Goal: Task Accomplishment & Management: Use online tool/utility

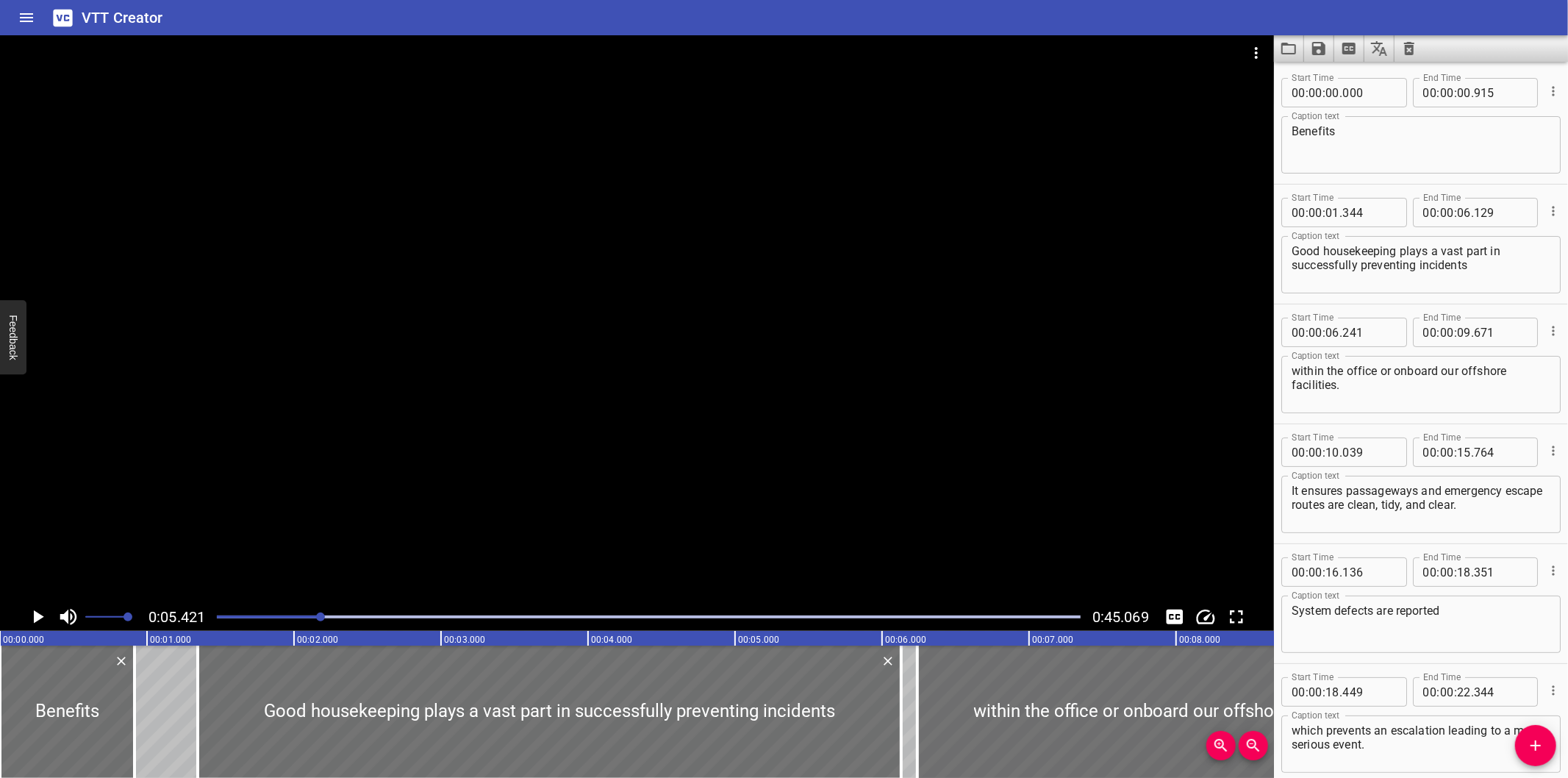
scroll to position [119, 0]
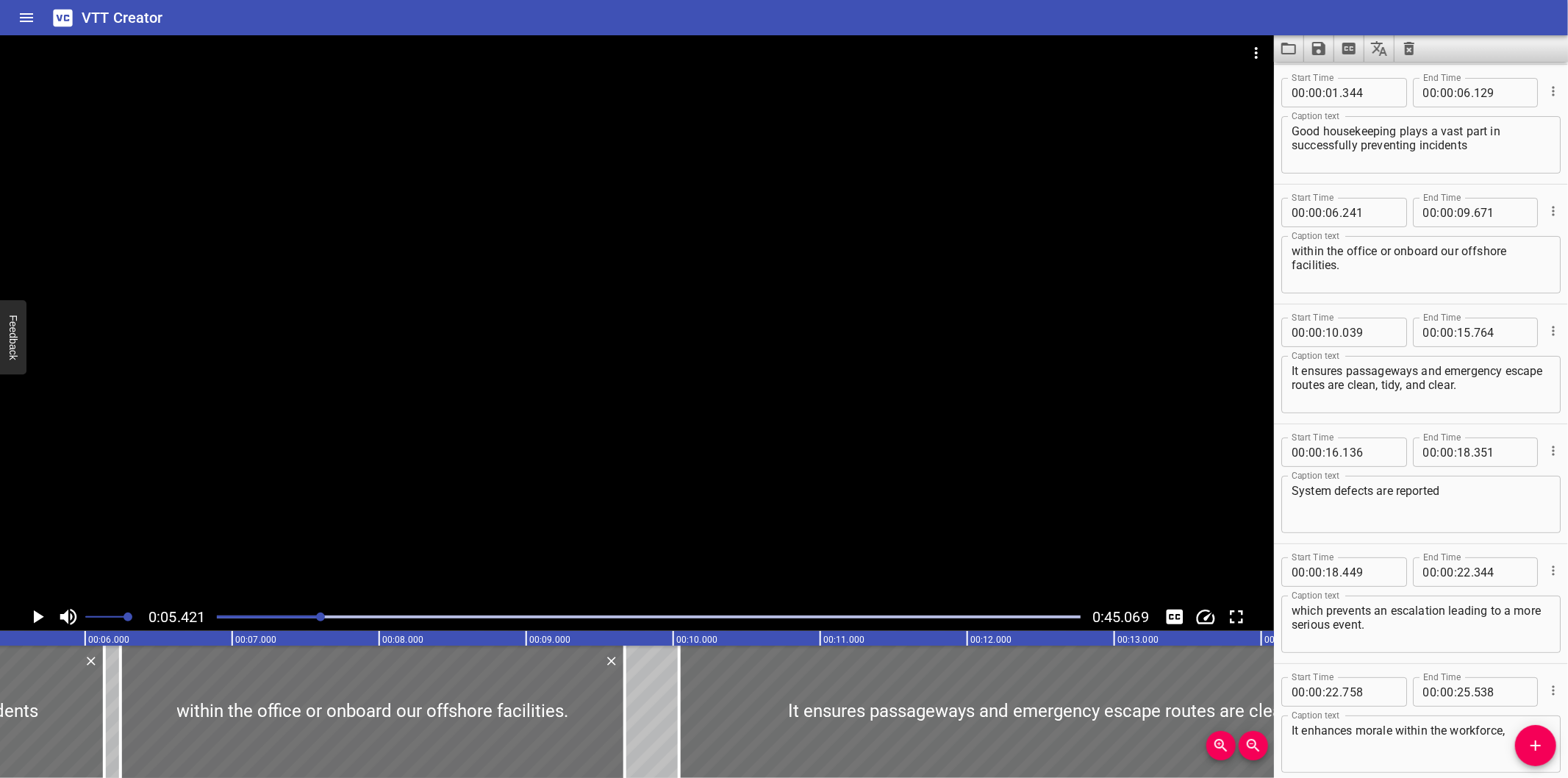
click at [216, 615] on div at bounding box center [648, 617] width 882 height 21
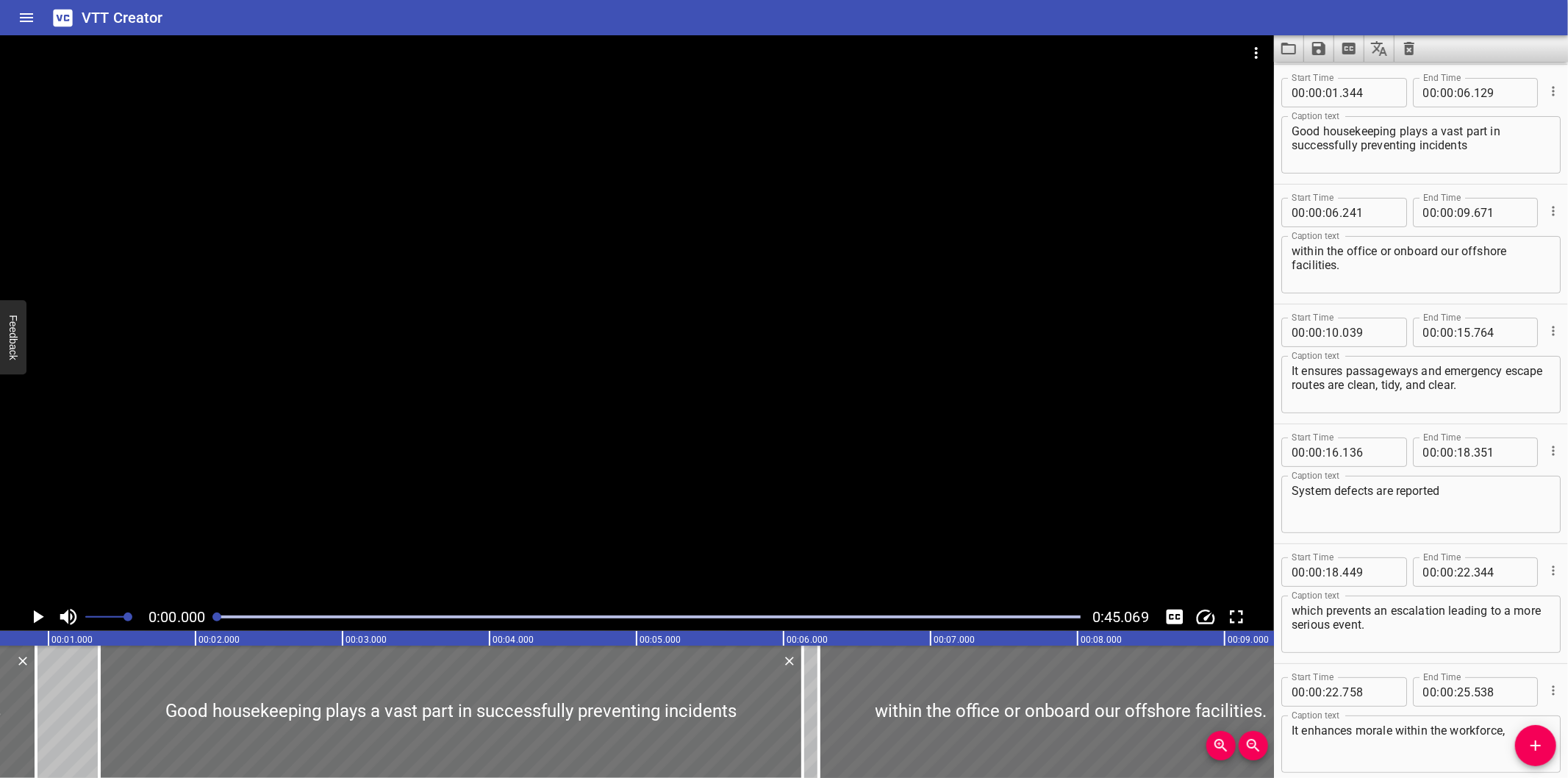
click at [336, 533] on div at bounding box center [636, 319] width 1274 height 567
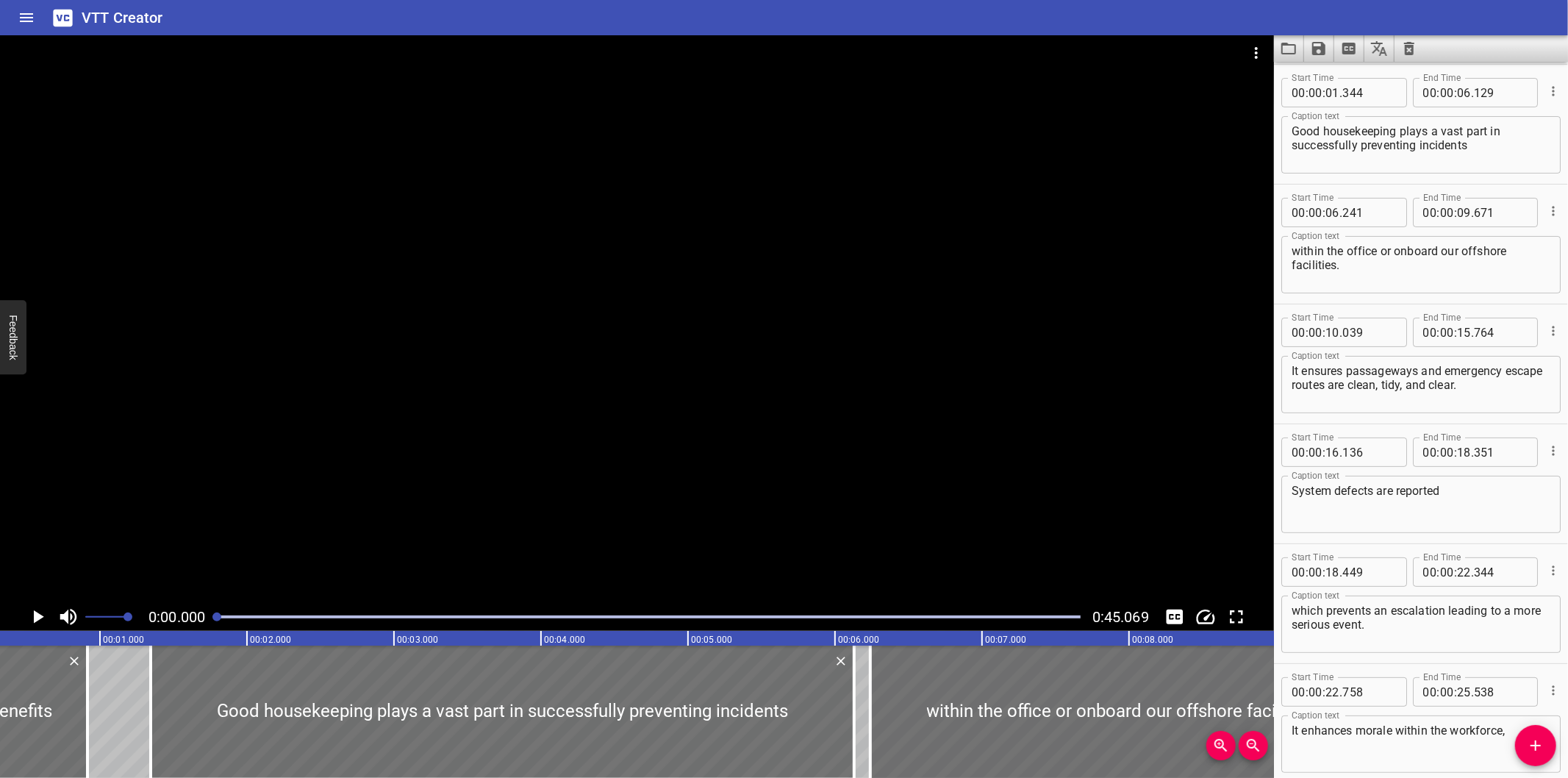
click at [336, 533] on div at bounding box center [636, 319] width 1274 height 567
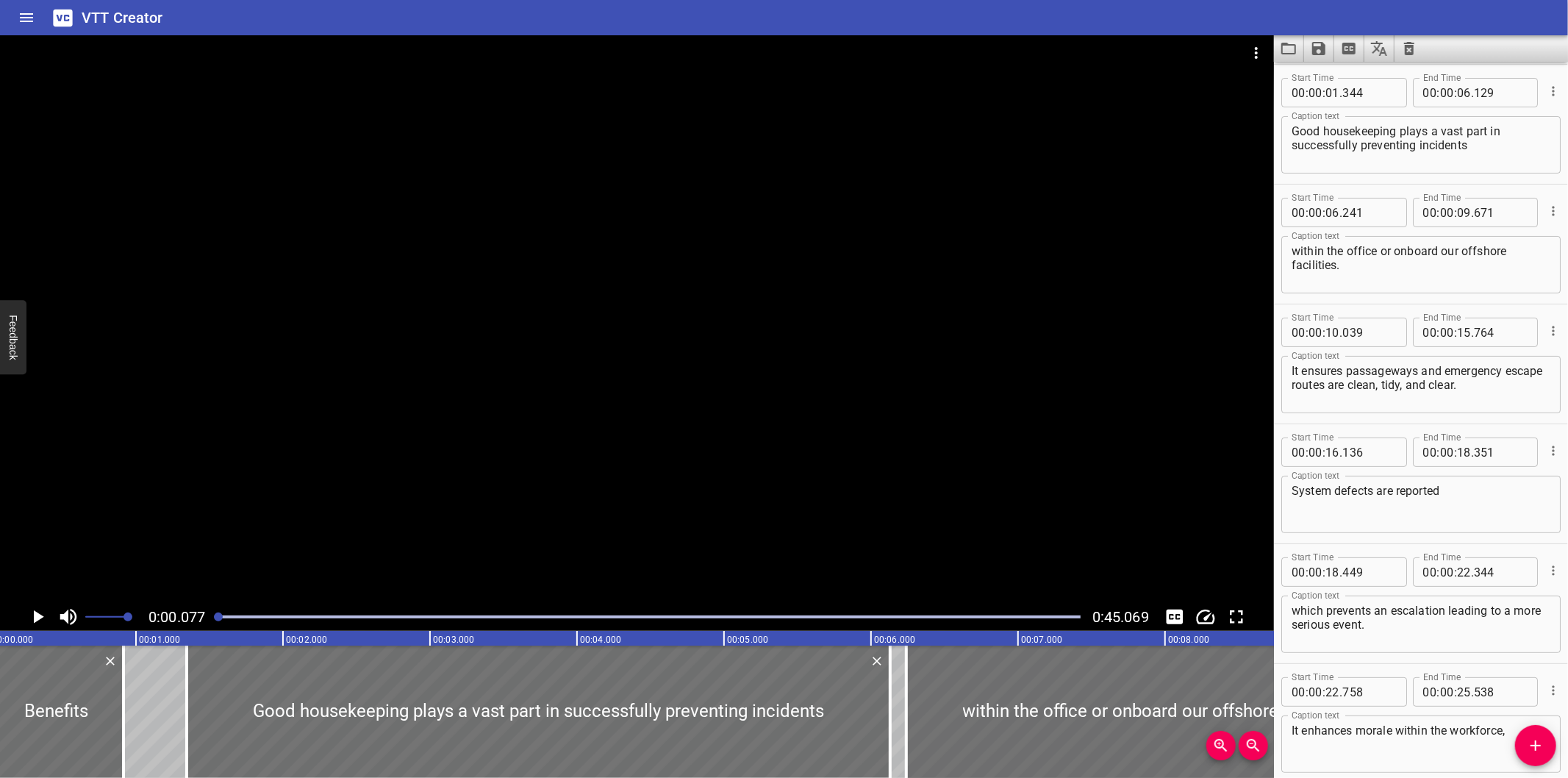
click at [378, 496] on div at bounding box center [636, 319] width 1274 height 567
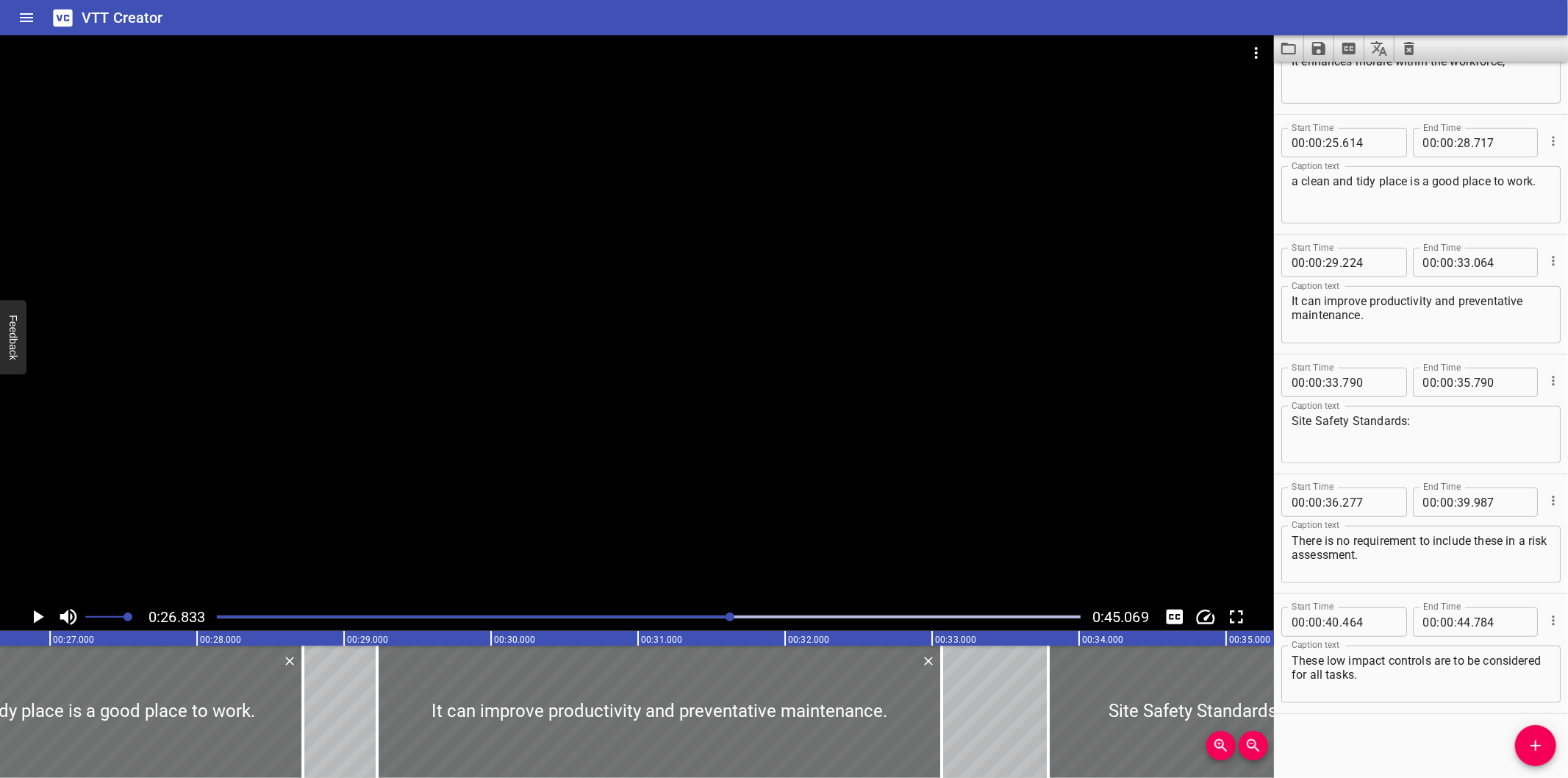
scroll to position [0, 3944]
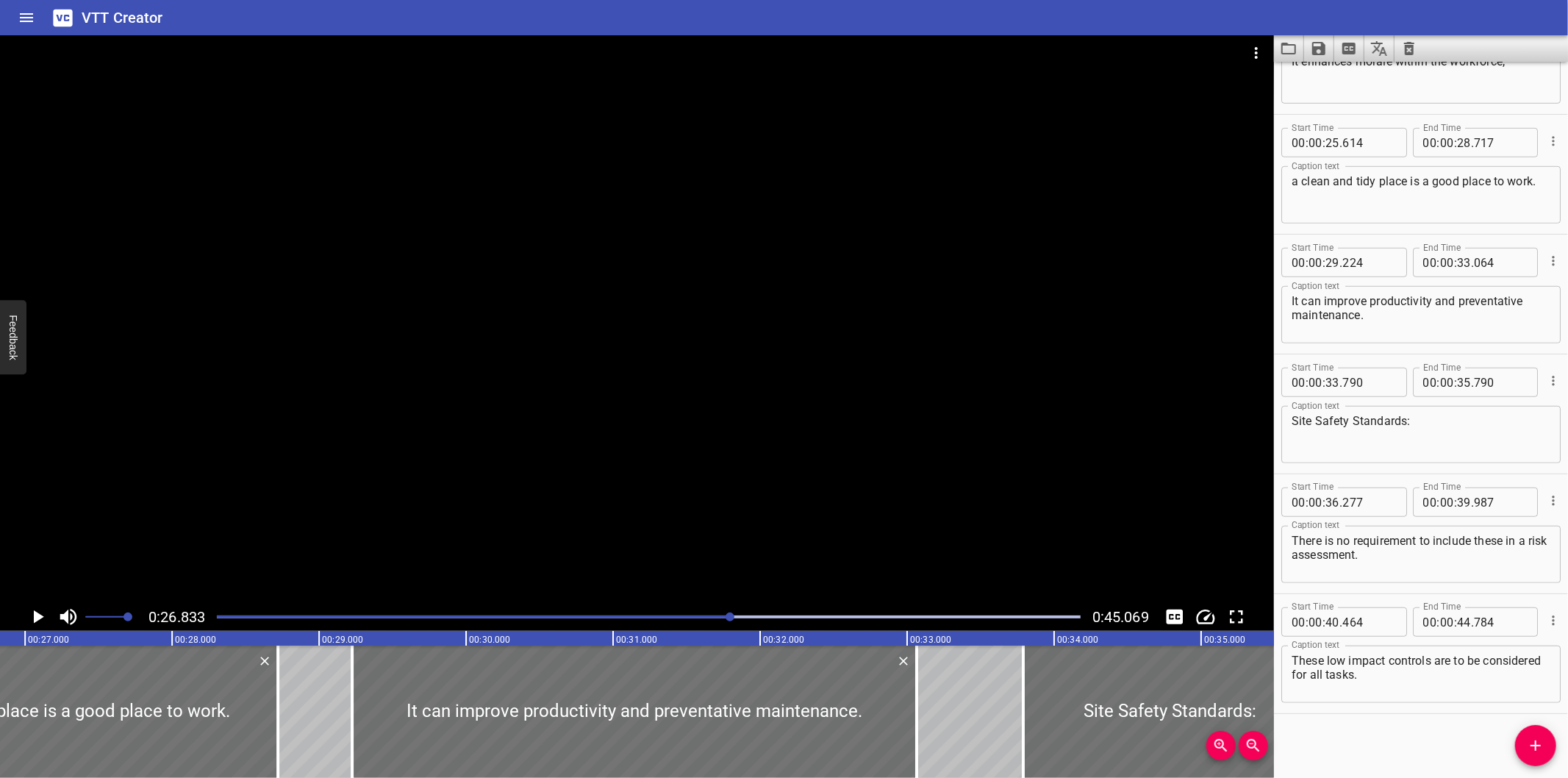
click at [685, 616] on div "Play progress" at bounding box center [299, 617] width 863 height 3
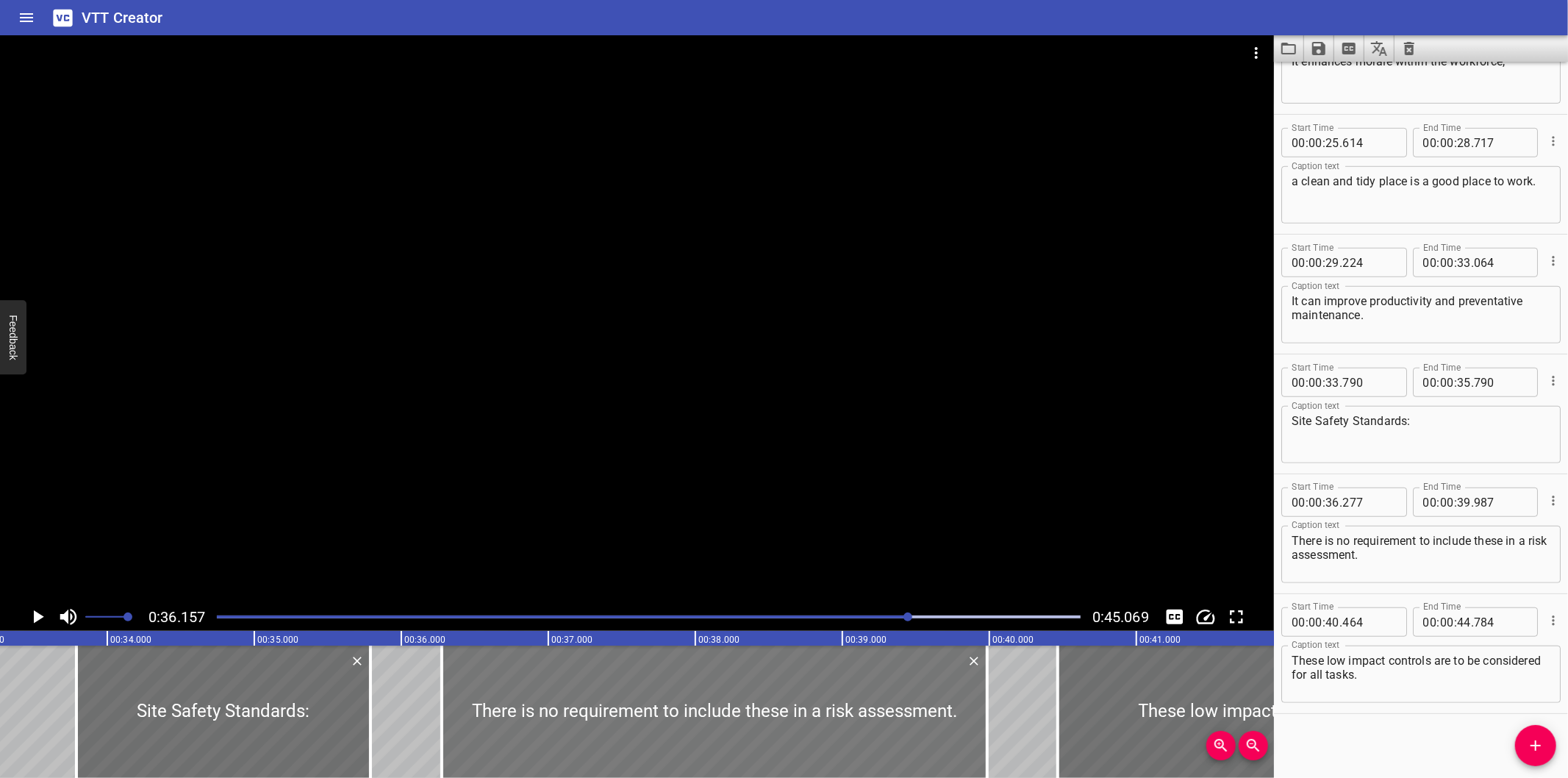
scroll to position [0, 4879]
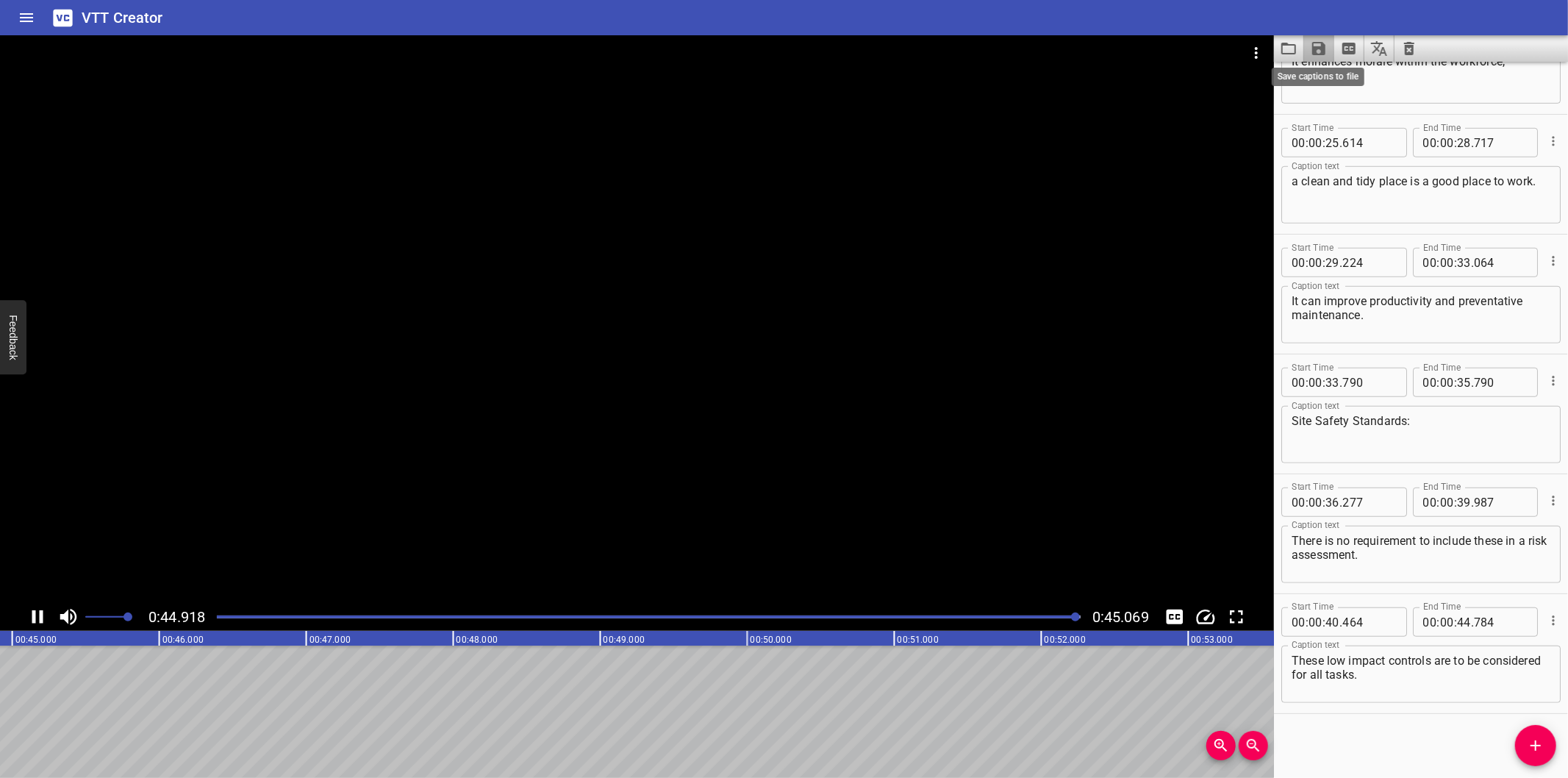
click at [1315, 49] on icon "Save captions to file" at bounding box center [1318, 48] width 14 height 14
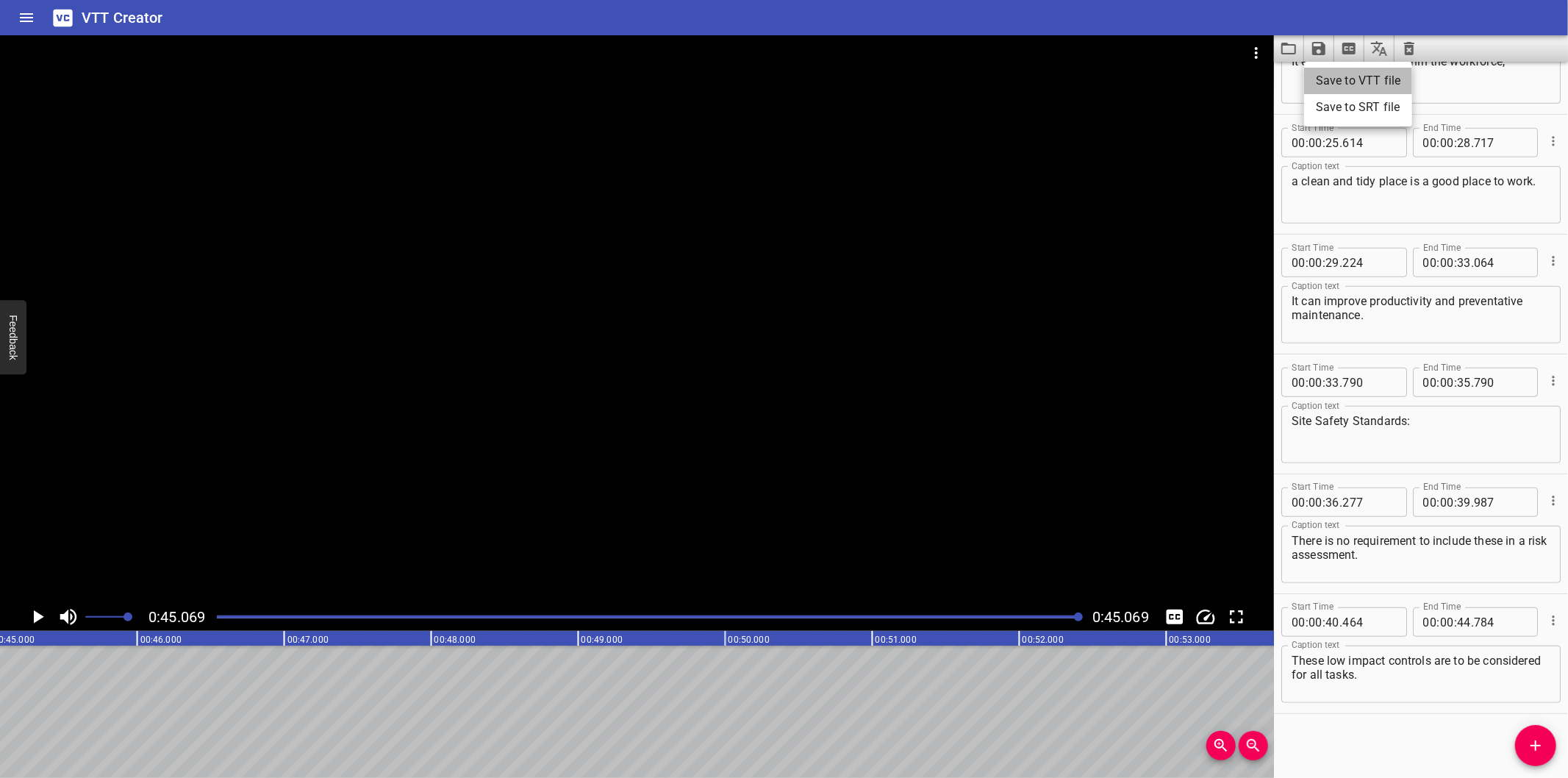
click at [1324, 84] on li "Save to VTT file" at bounding box center [1357, 80] width 108 height 26
click at [1551, 586] on div "Start Time 00 : 00 : 36 . 277 Start Time End Time 00 : 00 : 39 . 987 End Time C…" at bounding box center [1420, 534] width 294 height 119
click at [1259, 57] on icon "Video Options" at bounding box center [1255, 52] width 17 height 17
click at [1290, 65] on li "Select New Video File..." at bounding box center [1312, 54] width 146 height 26
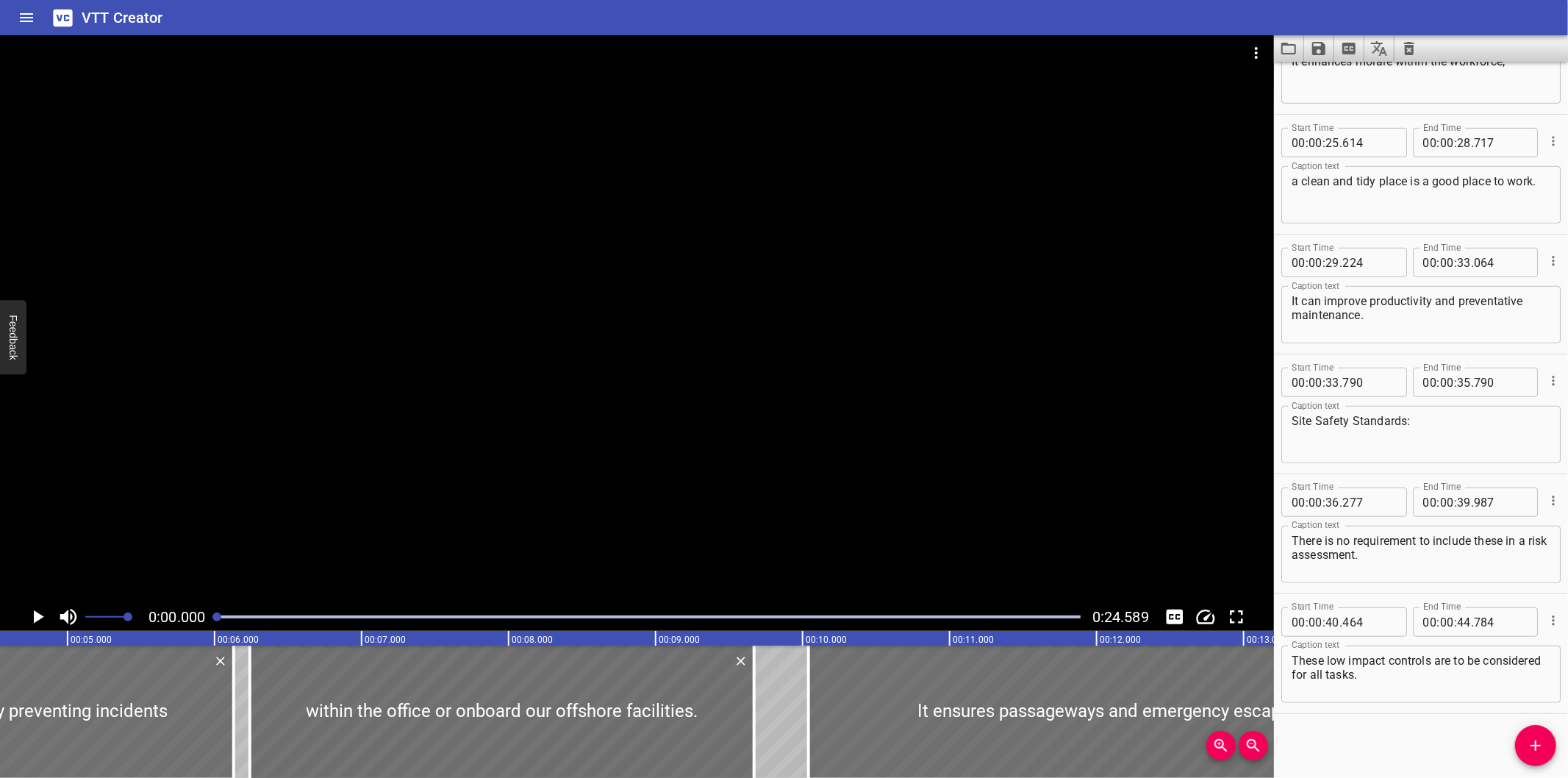
click at [920, 358] on div at bounding box center [636, 319] width 1274 height 567
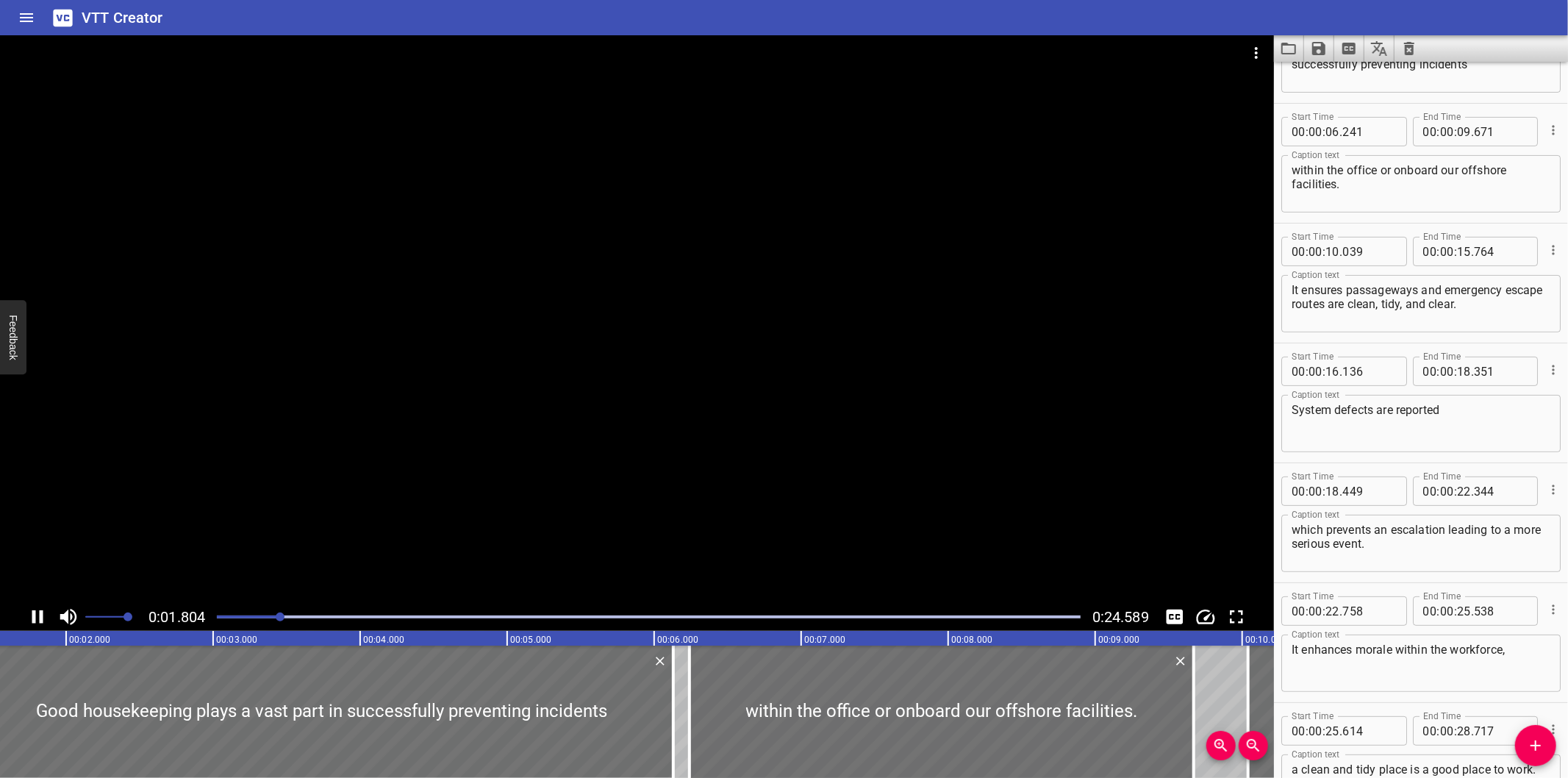
scroll to position [119, 0]
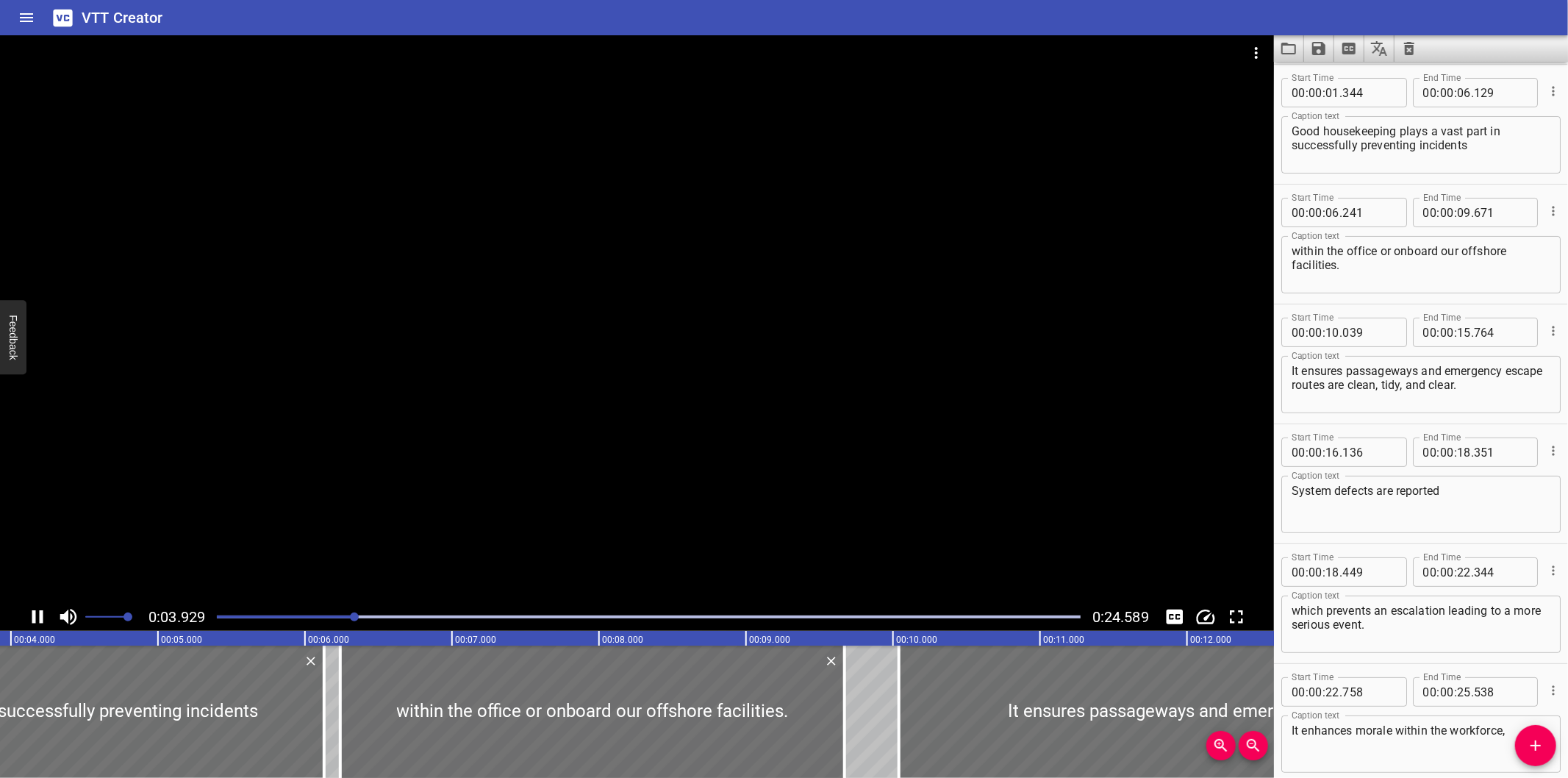
click at [901, 388] on div at bounding box center [636, 319] width 1274 height 567
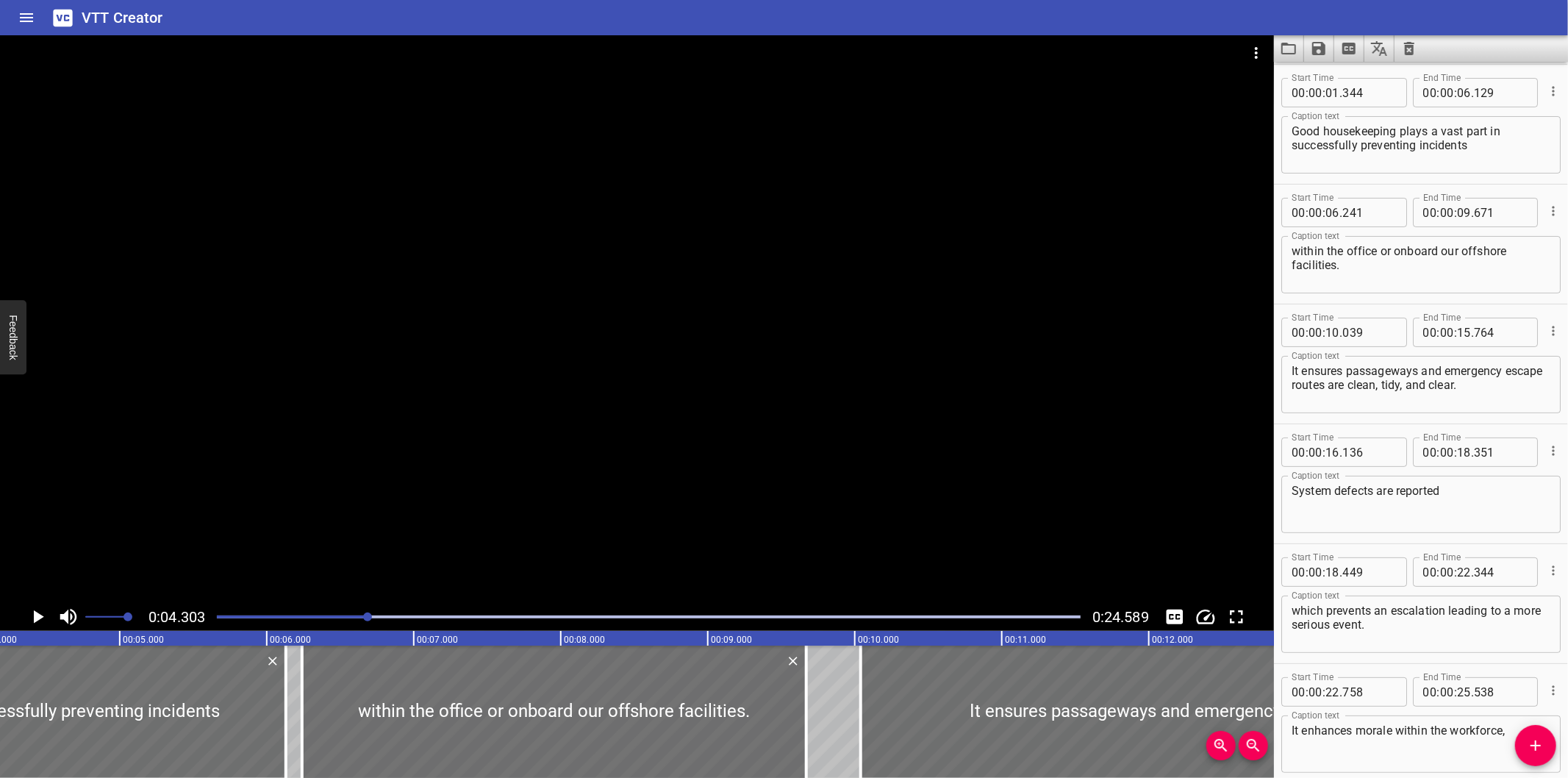
scroll to position [0, 633]
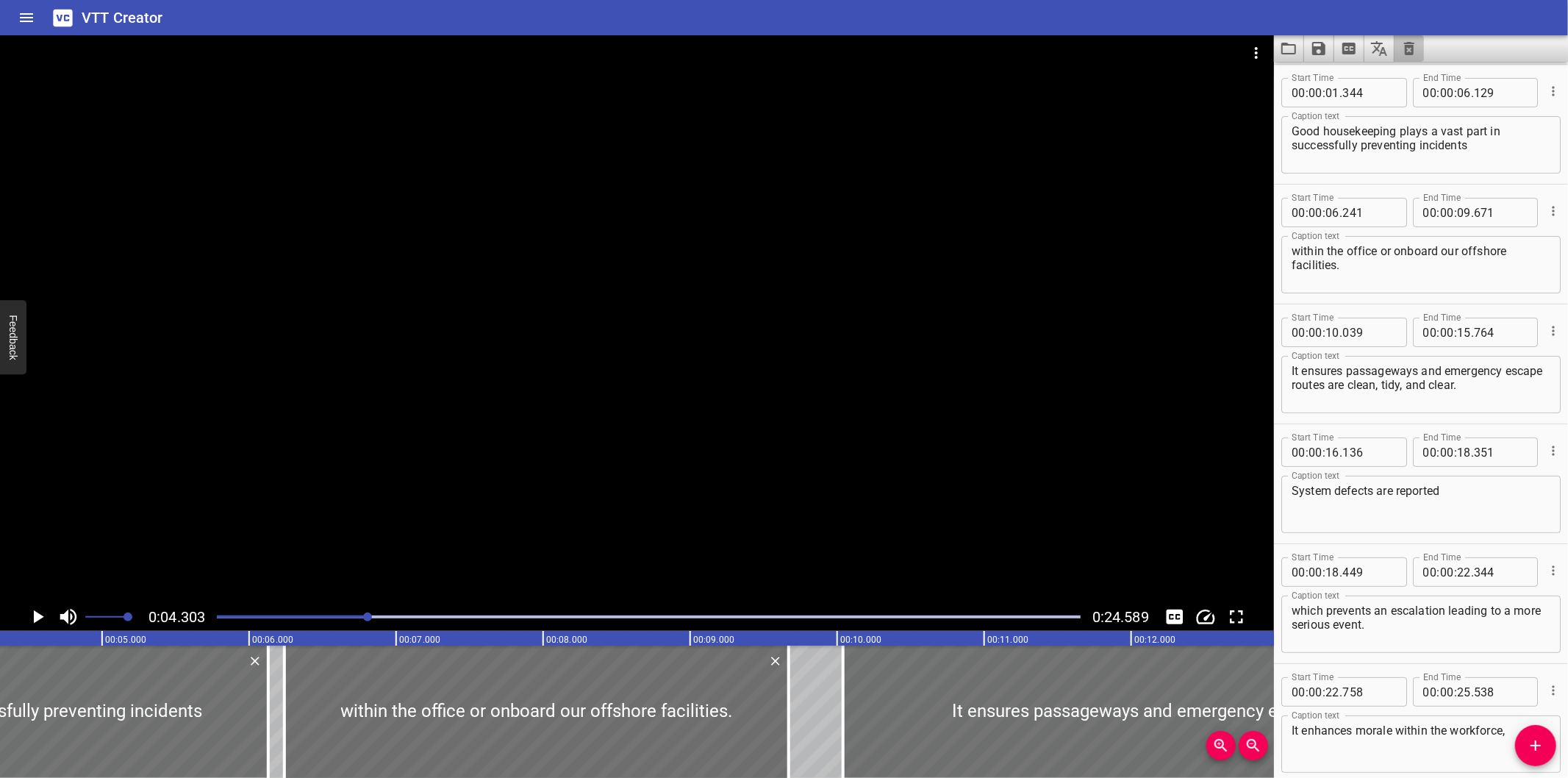
click at [1408, 57] on button "Clear captions" at bounding box center [1408, 48] width 29 height 26
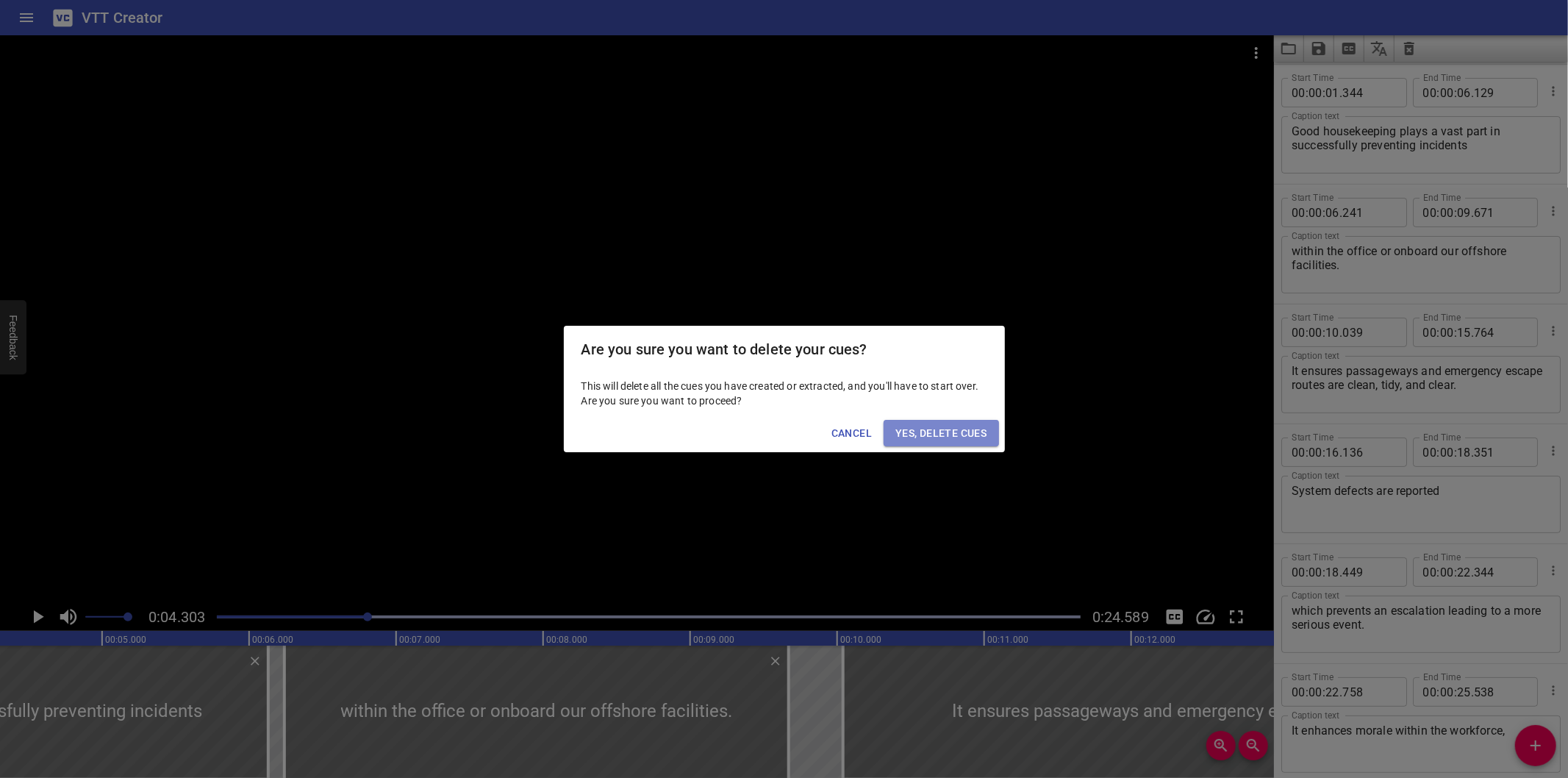
drag, startPoint x: 934, startPoint y: 432, endPoint x: 1030, endPoint y: 466, distance: 101.8
click at [935, 434] on span "Yes, Delete Cues" at bounding box center [941, 433] width 91 height 18
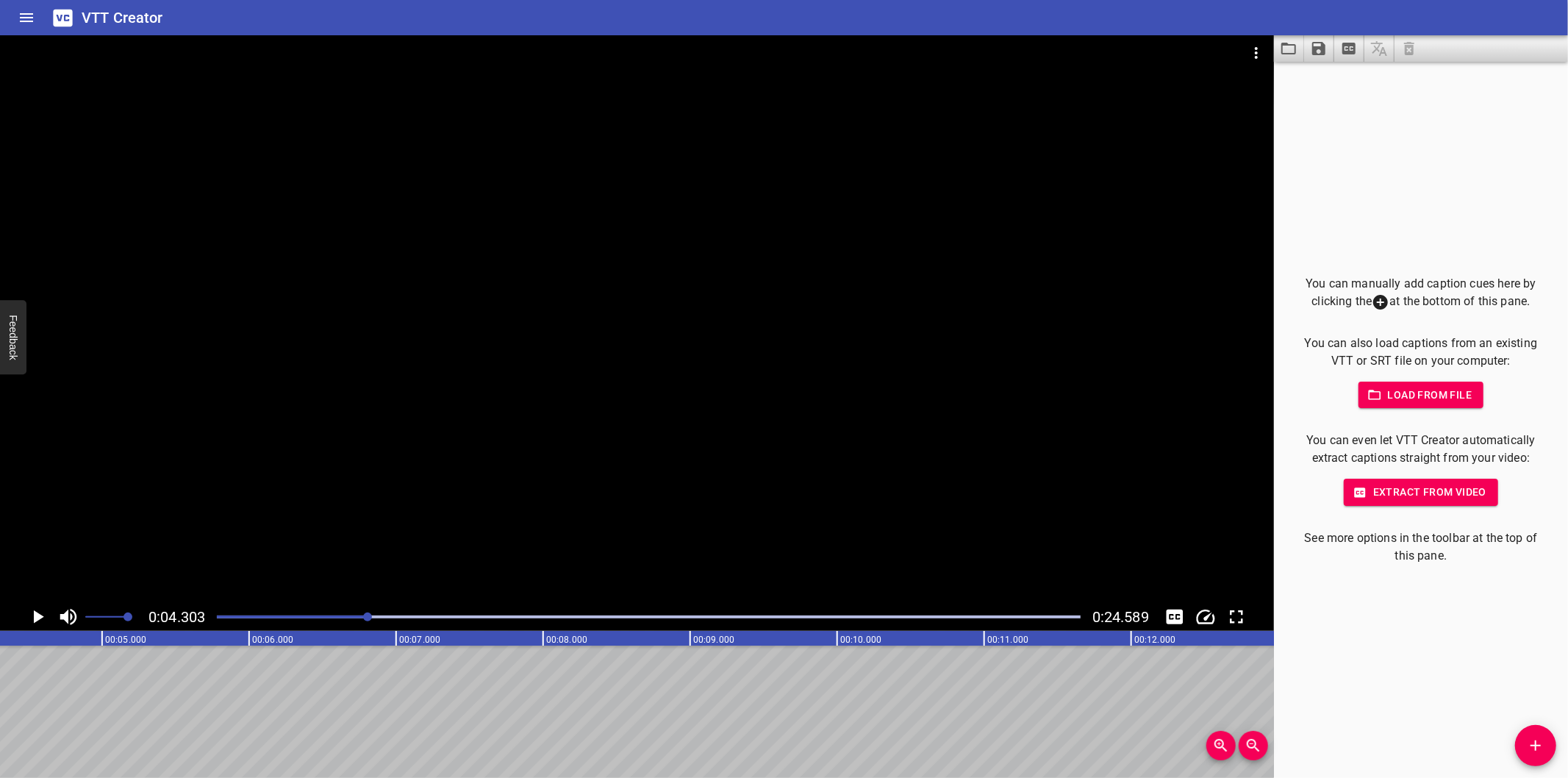
click at [624, 472] on div at bounding box center [636, 319] width 1274 height 567
click at [655, 473] on div at bounding box center [636, 319] width 1274 height 567
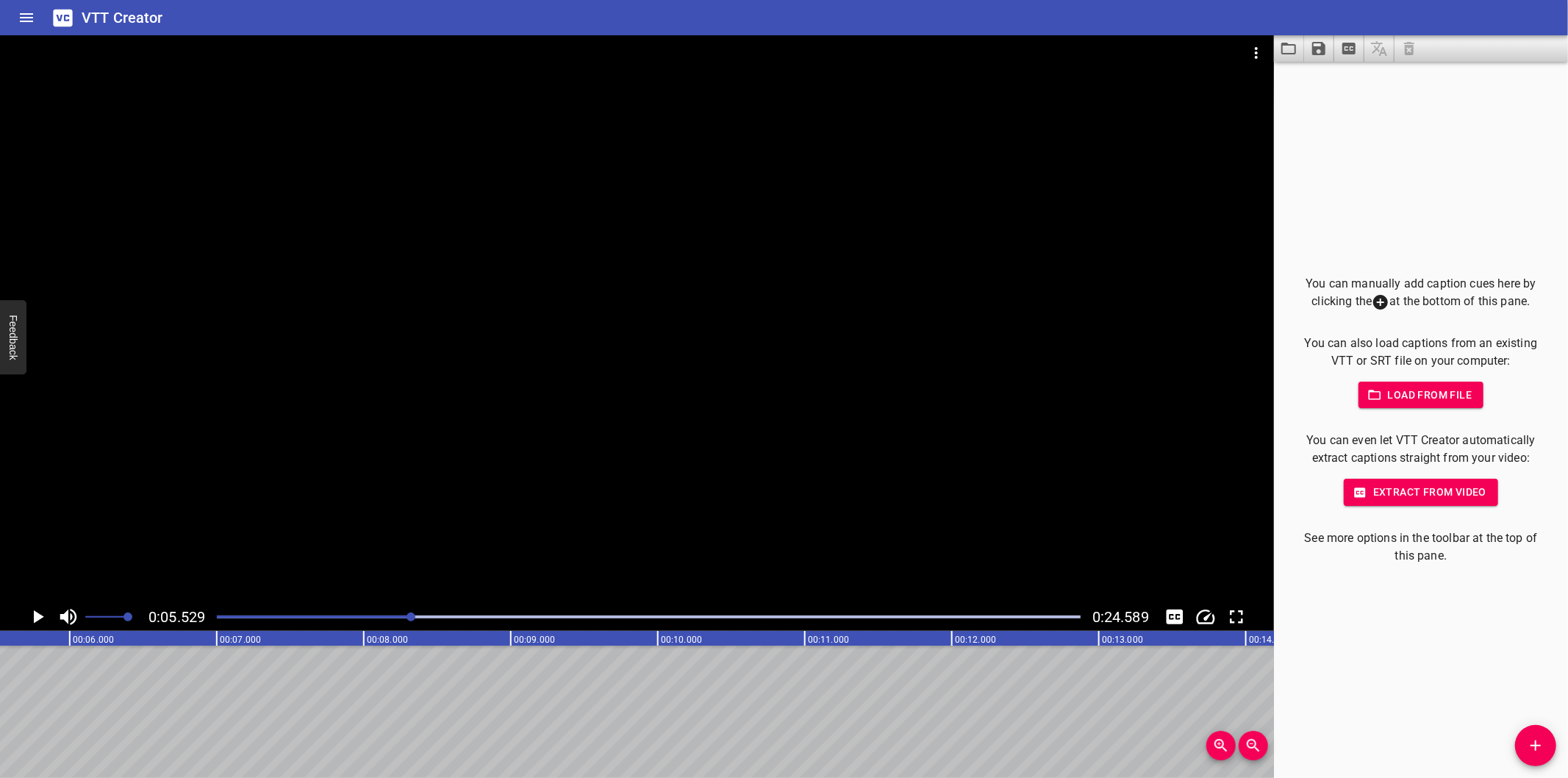
click at [921, 478] on div at bounding box center [636, 319] width 1274 height 567
click at [232, 618] on div at bounding box center [648, 617] width 882 height 21
click at [1526, 741] on span "Add Cue" at bounding box center [1535, 745] width 41 height 17
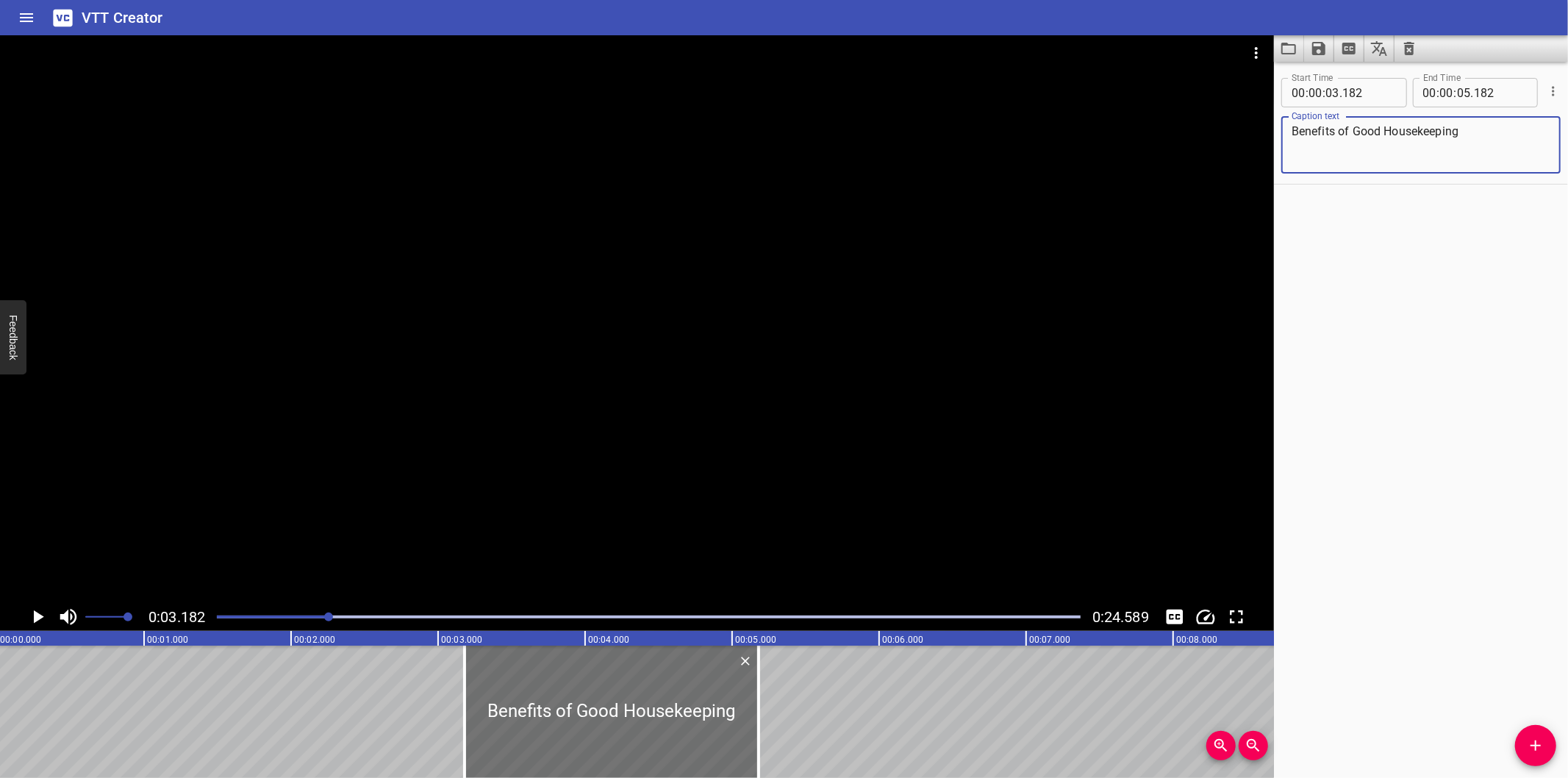
scroll to position [0, 0]
type textarea "Benefits of Good Housekeeping"
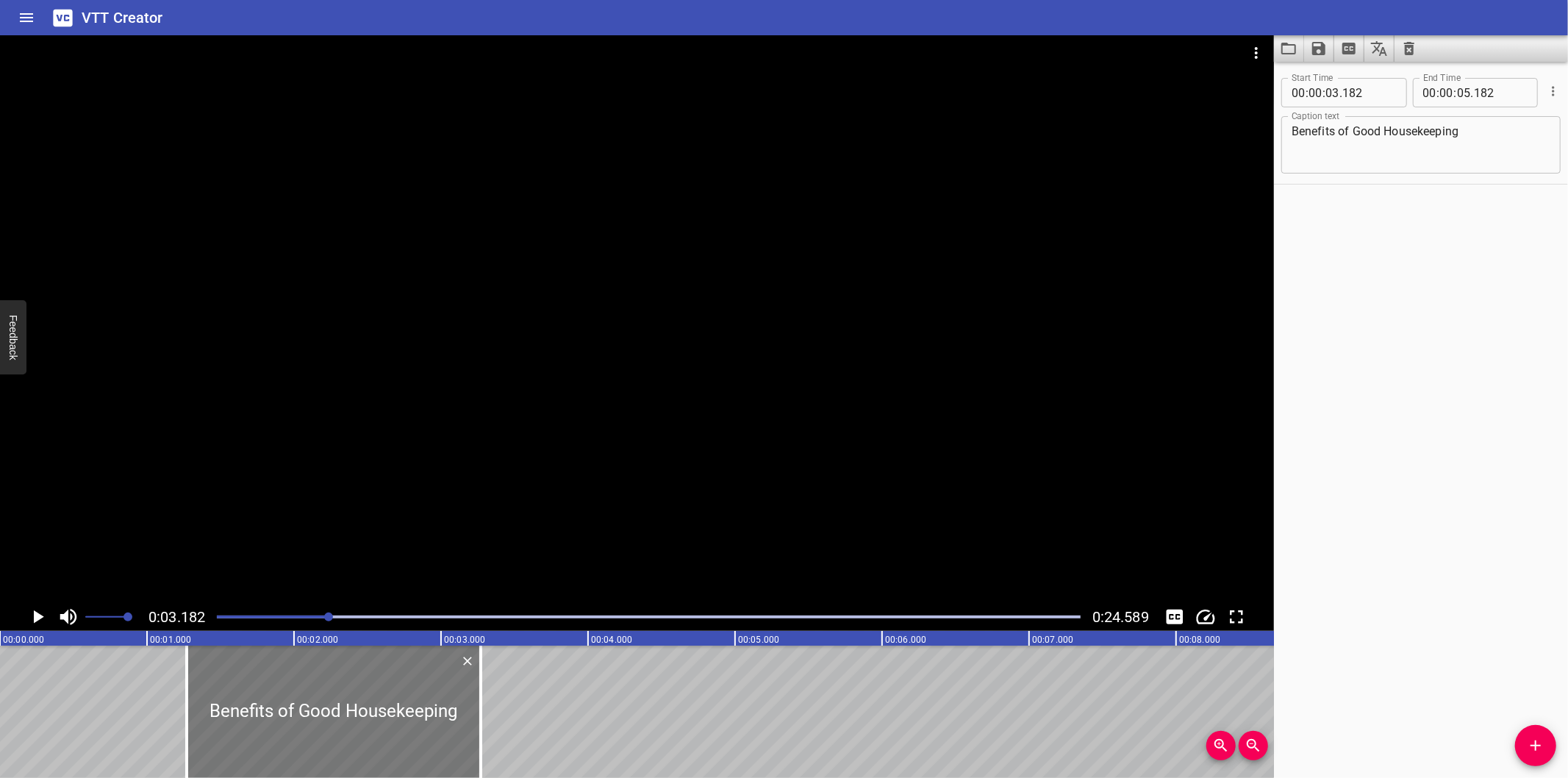
drag, startPoint x: 643, startPoint y: 690, endPoint x: 329, endPoint y: 678, distance: 314.2
click at [342, 689] on div at bounding box center [334, 711] width 294 height 132
type input "01"
type input "132"
type input "03"
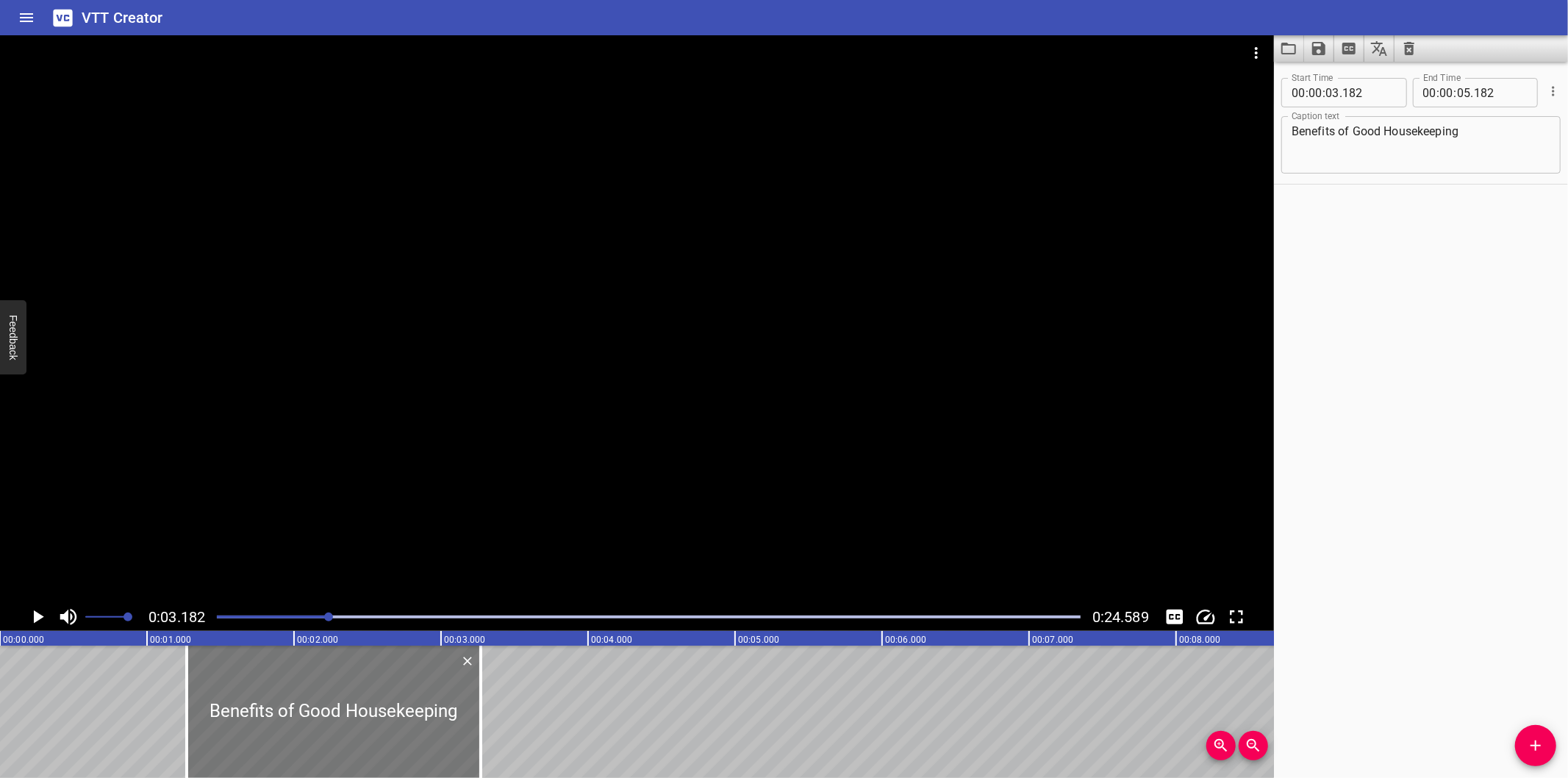
type input "132"
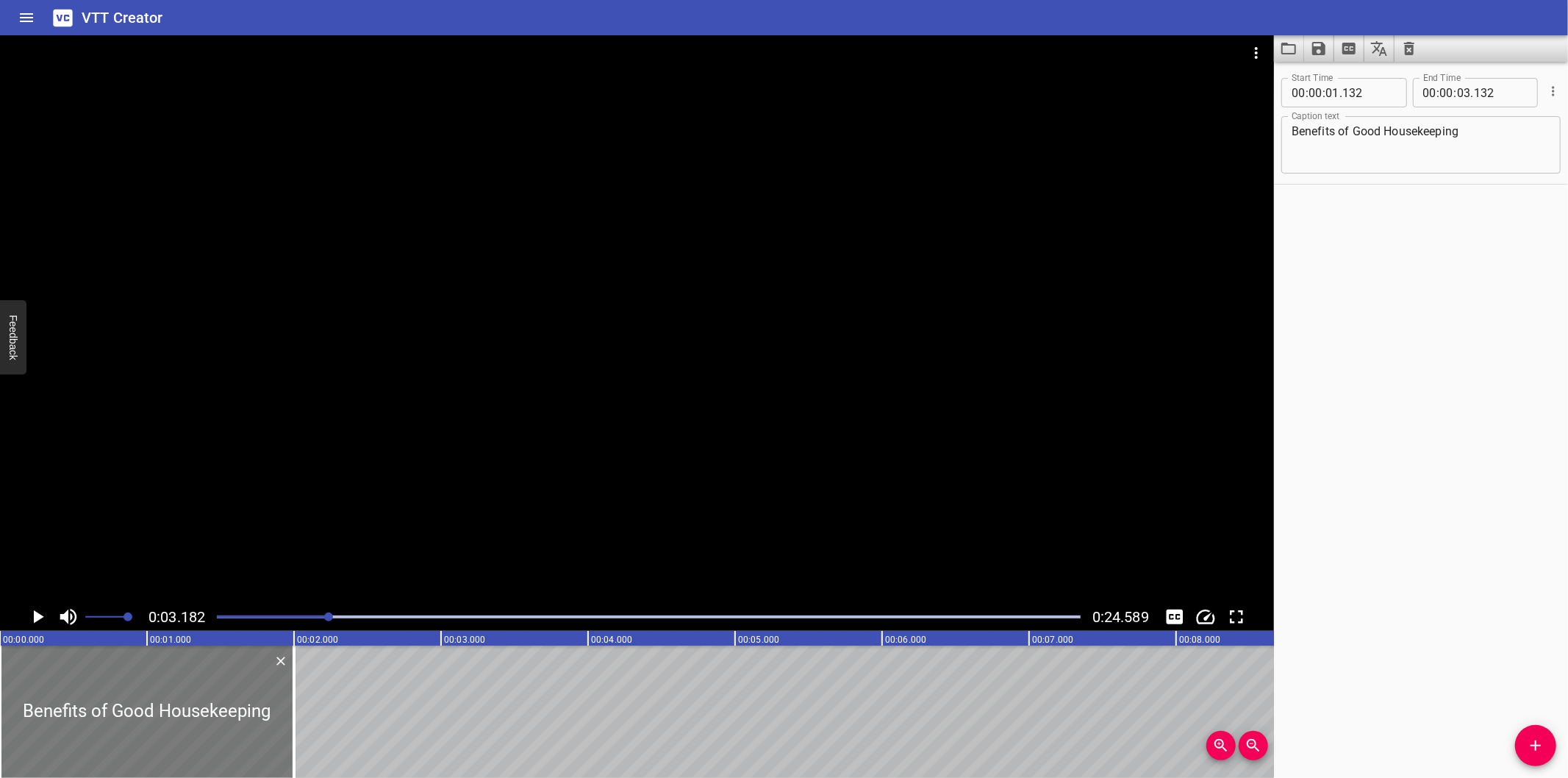
drag, startPoint x: 322, startPoint y: 694, endPoint x: 128, endPoint y: 700, distance: 194.1
click at [119, 699] on div at bounding box center [147, 711] width 294 height 132
type input "00"
type input "000"
type input "01"
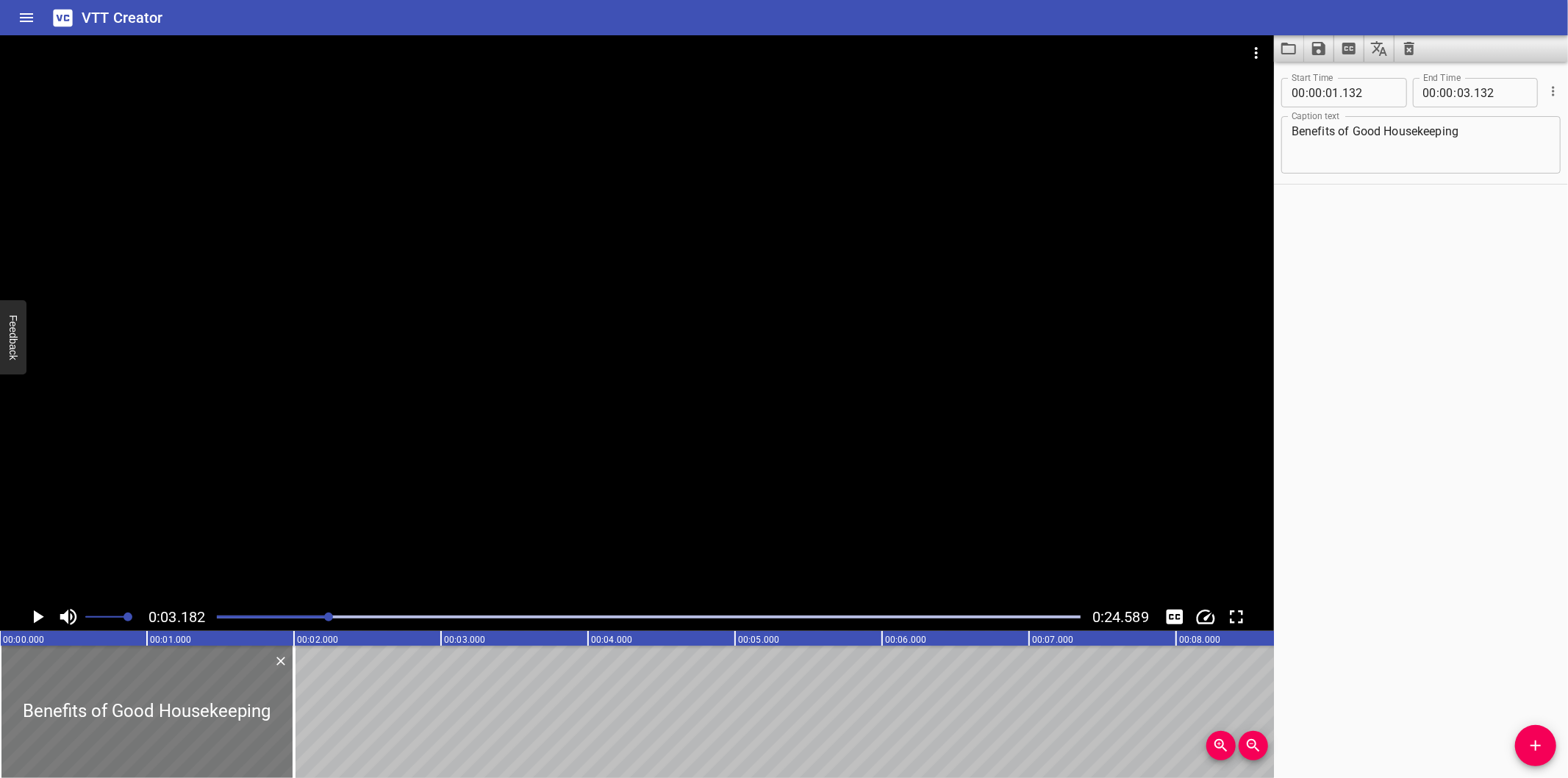
type input "1000"
click at [292, 730] on div at bounding box center [294, 711] width 15 height 132
type input "02"
type input "005"
click at [341, 373] on div at bounding box center [636, 319] width 1274 height 567
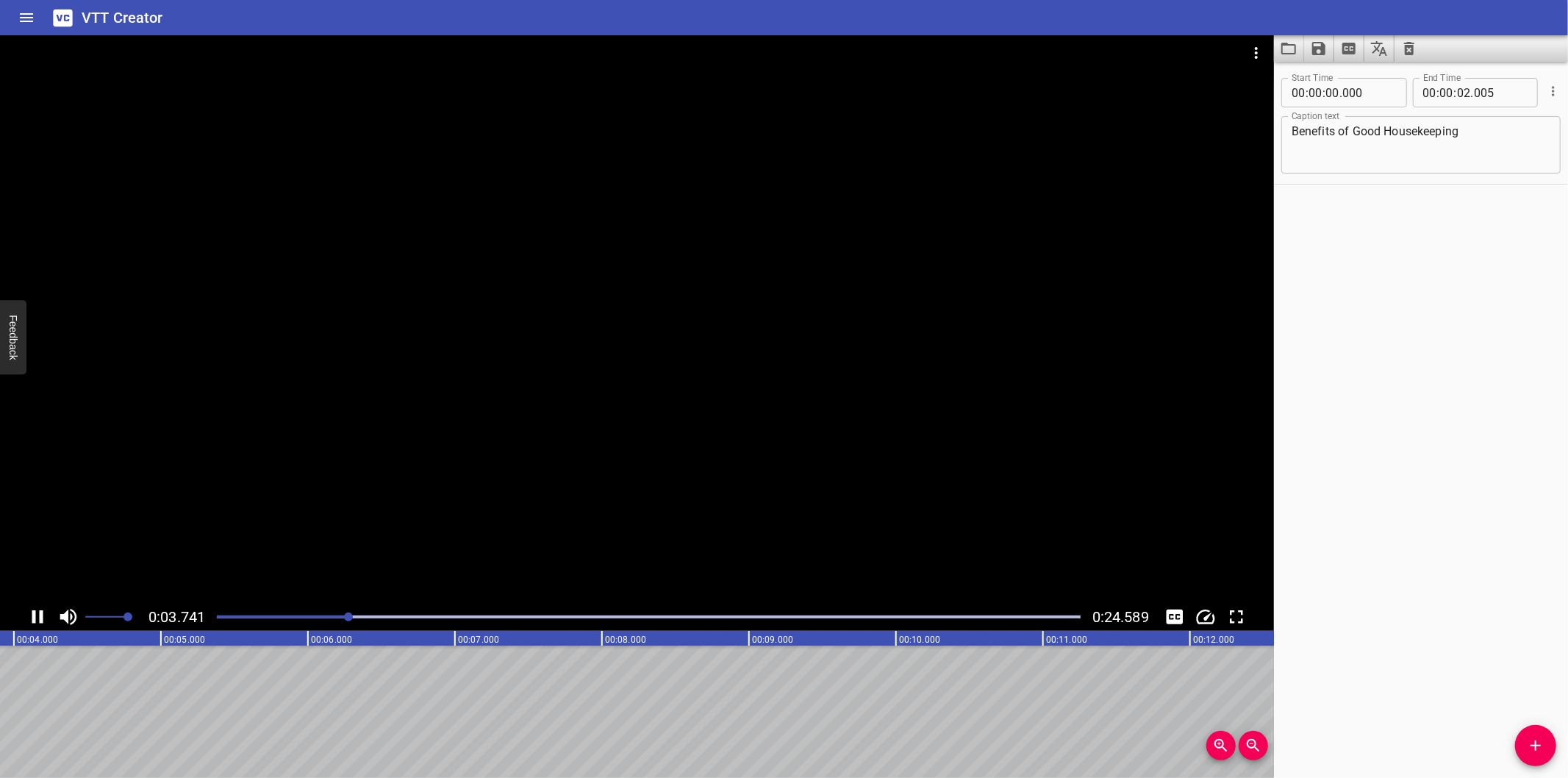
drag, startPoint x: 348, startPoint y: 463, endPoint x: 356, endPoint y: 457, distance: 10.0
click at [349, 462] on div at bounding box center [636, 319] width 1274 height 567
click at [1520, 746] on span "Add Cue" at bounding box center [1535, 745] width 41 height 17
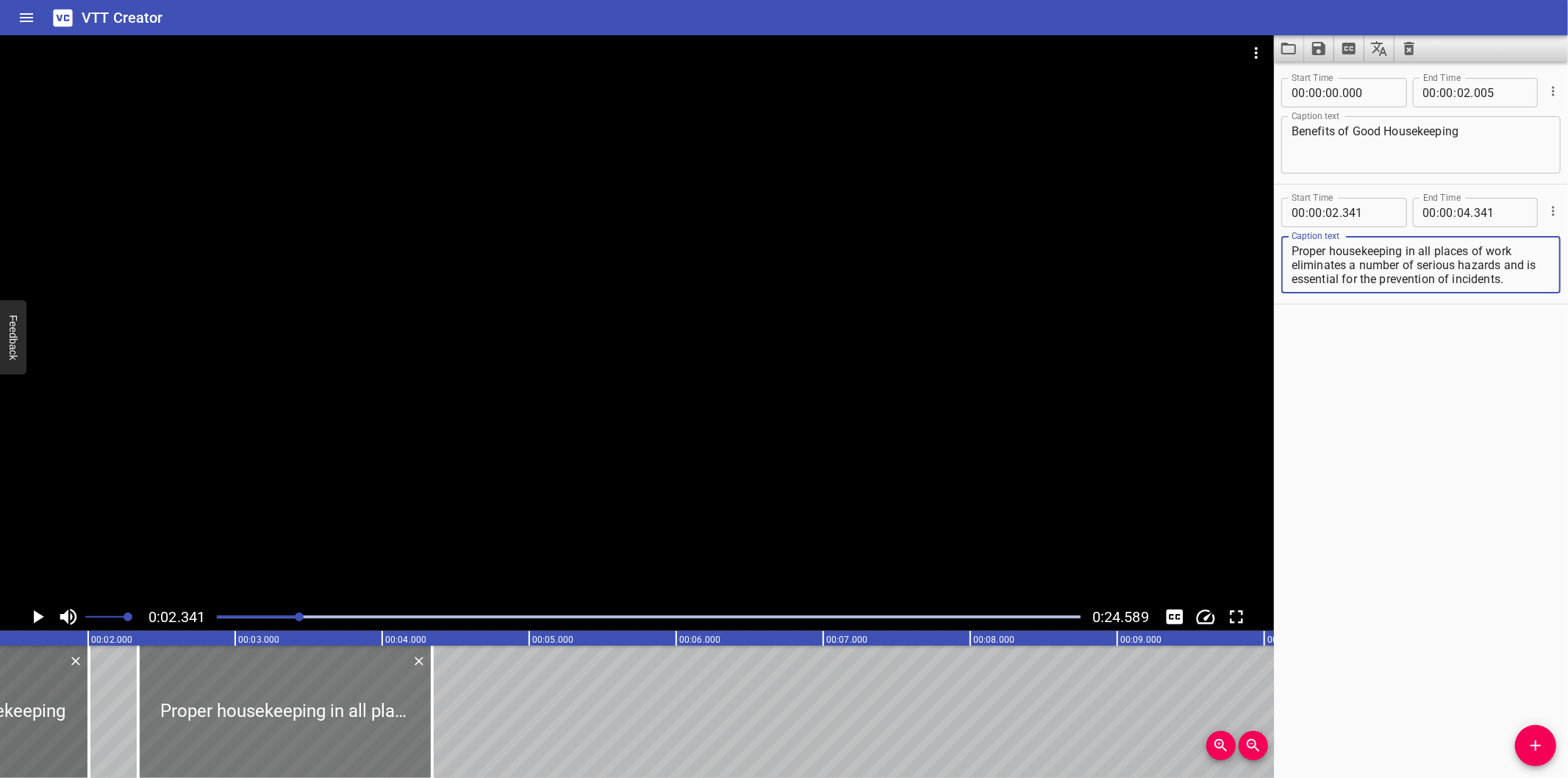
scroll to position [0, 126]
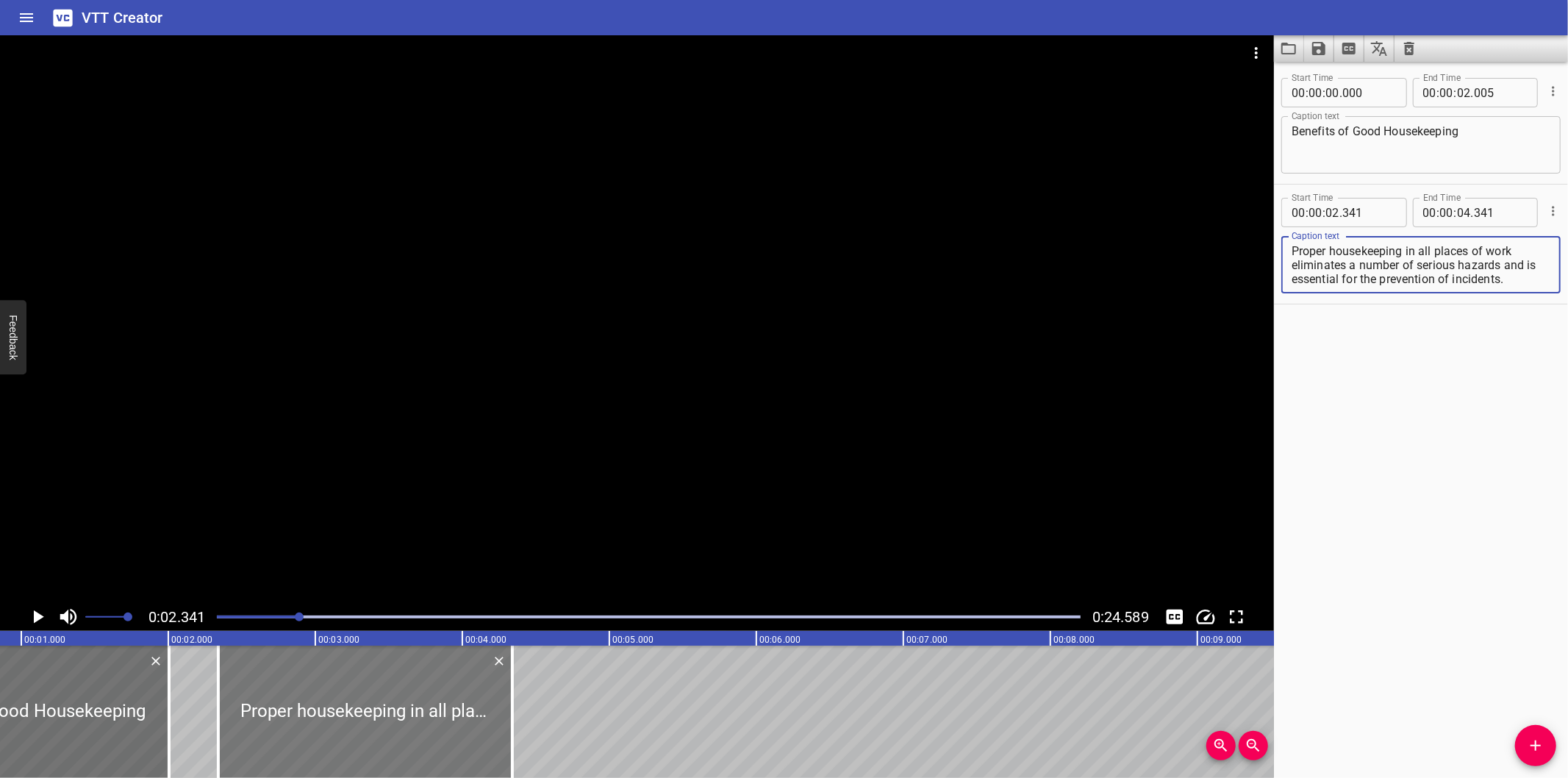
type textarea "Proper housekeeping in all places of work eliminates a number of serious hazard…"
drag, startPoint x: 442, startPoint y: 745, endPoint x: 447, endPoint y: 752, distance: 8.6
click at [447, 752] on div at bounding box center [373, 711] width 294 height 132
type input "396"
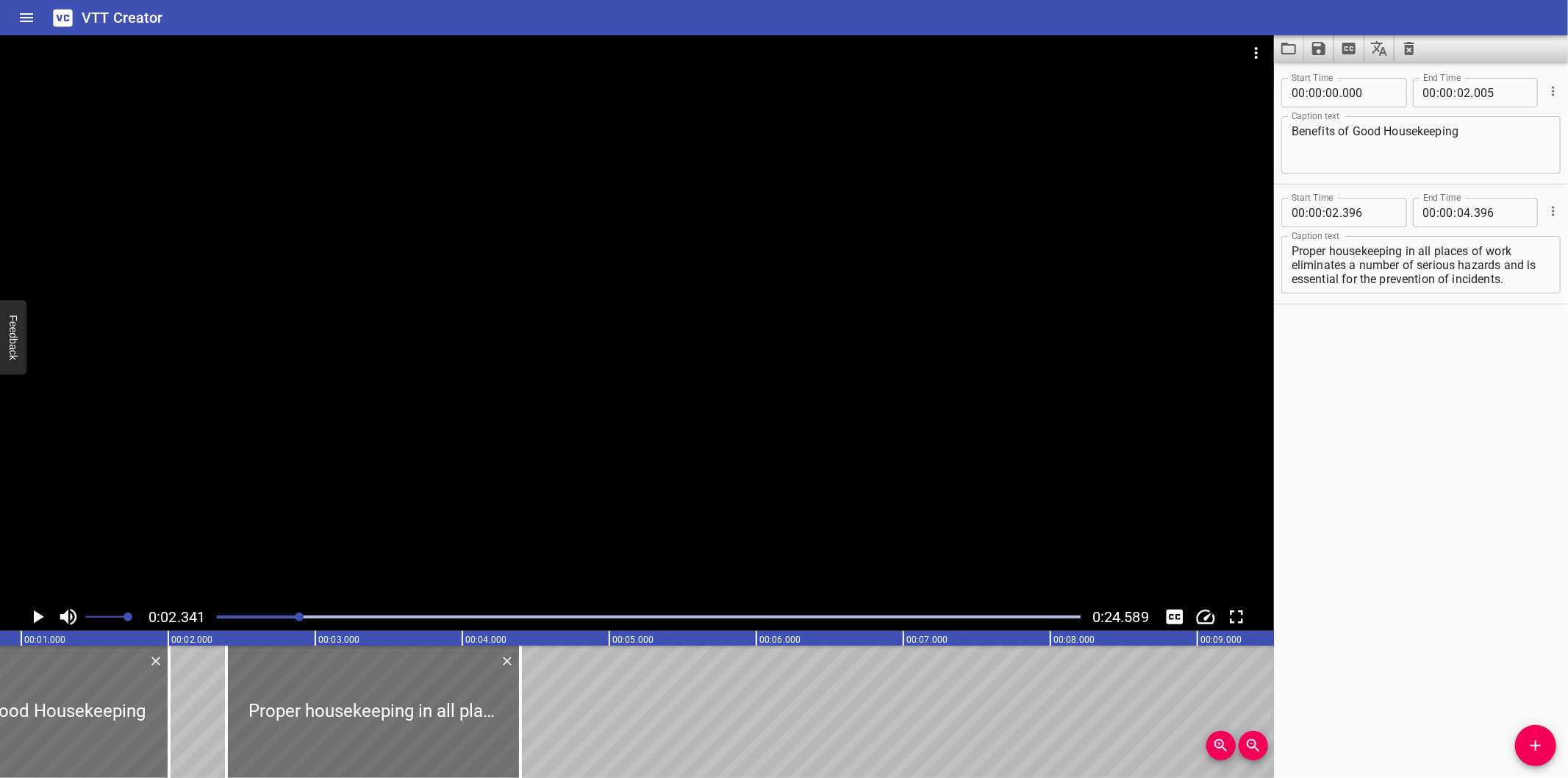
click at [1481, 142] on textarea "Benefits of Good Housekeeping" at bounding box center [1421, 145] width 259 height 42
type textarea "Benefits of Good Housekeeping:"
click at [211, 616] on div at bounding box center [648, 617] width 882 height 21
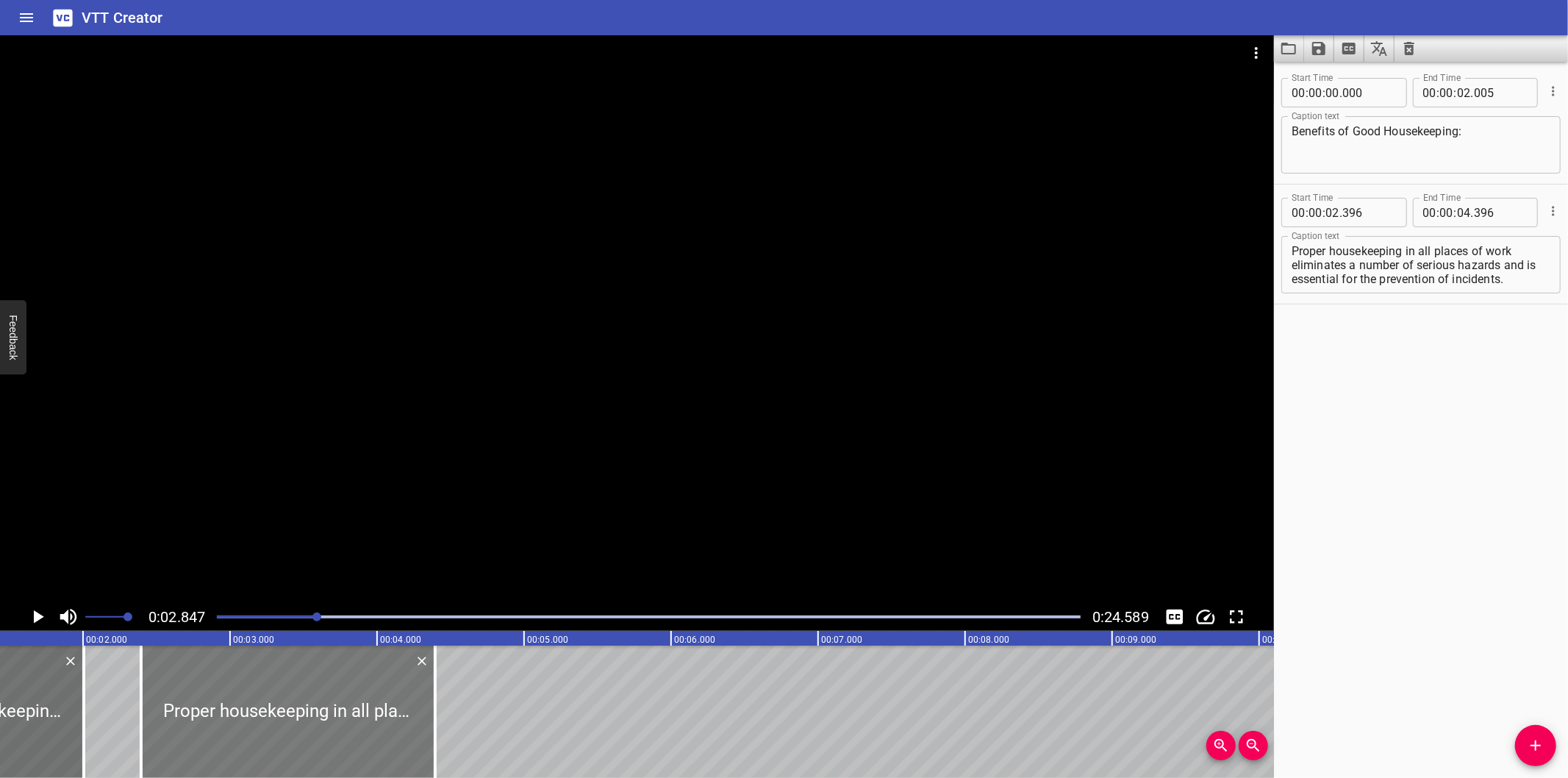
scroll to position [0, 201]
drag, startPoint x: 303, startPoint y: 711, endPoint x: 296, endPoint y: 720, distance: 11.4
click at [296, 720] on div at bounding box center [293, 711] width 294 height 132
type input "361"
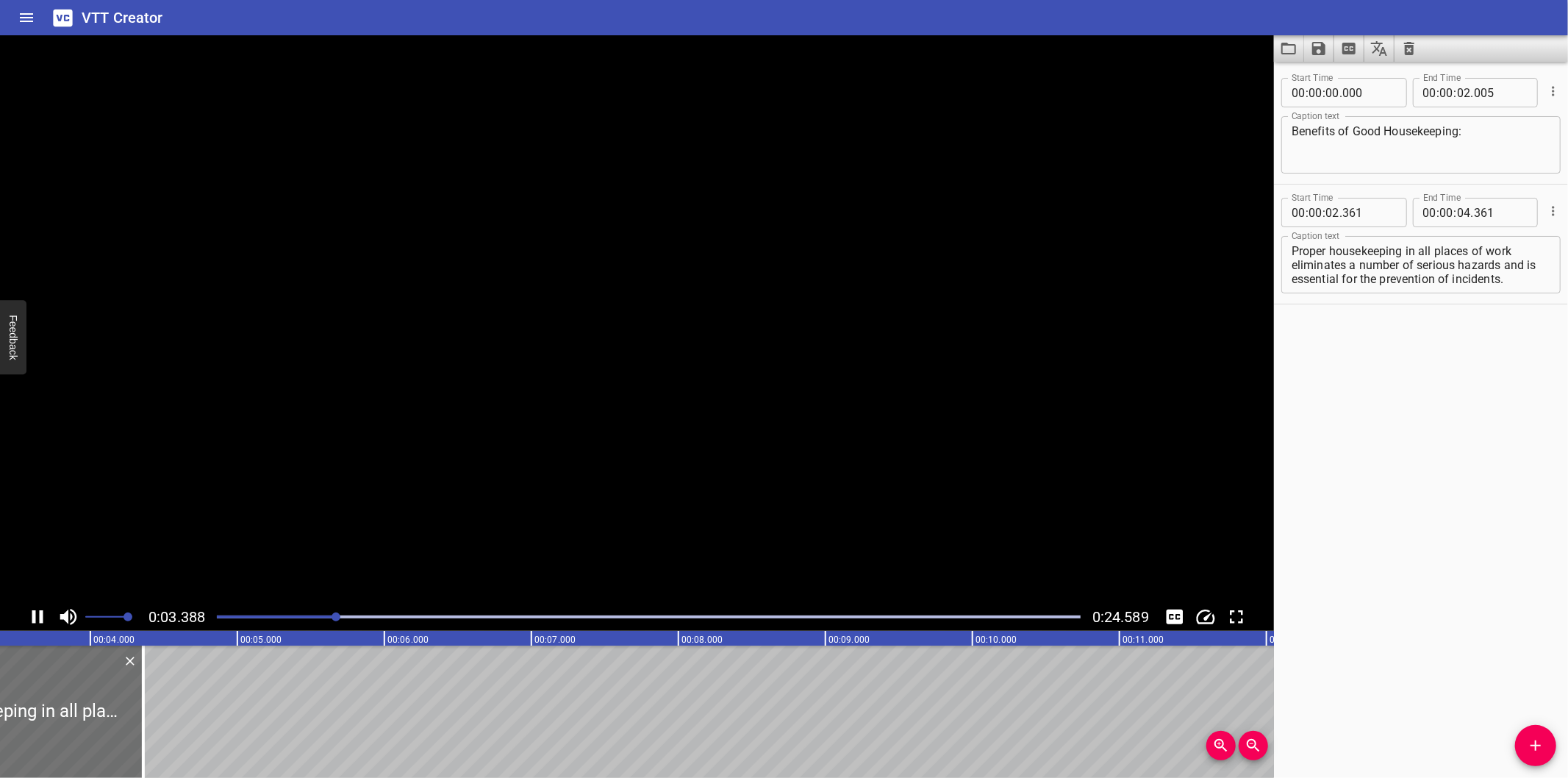
scroll to position [0, 517]
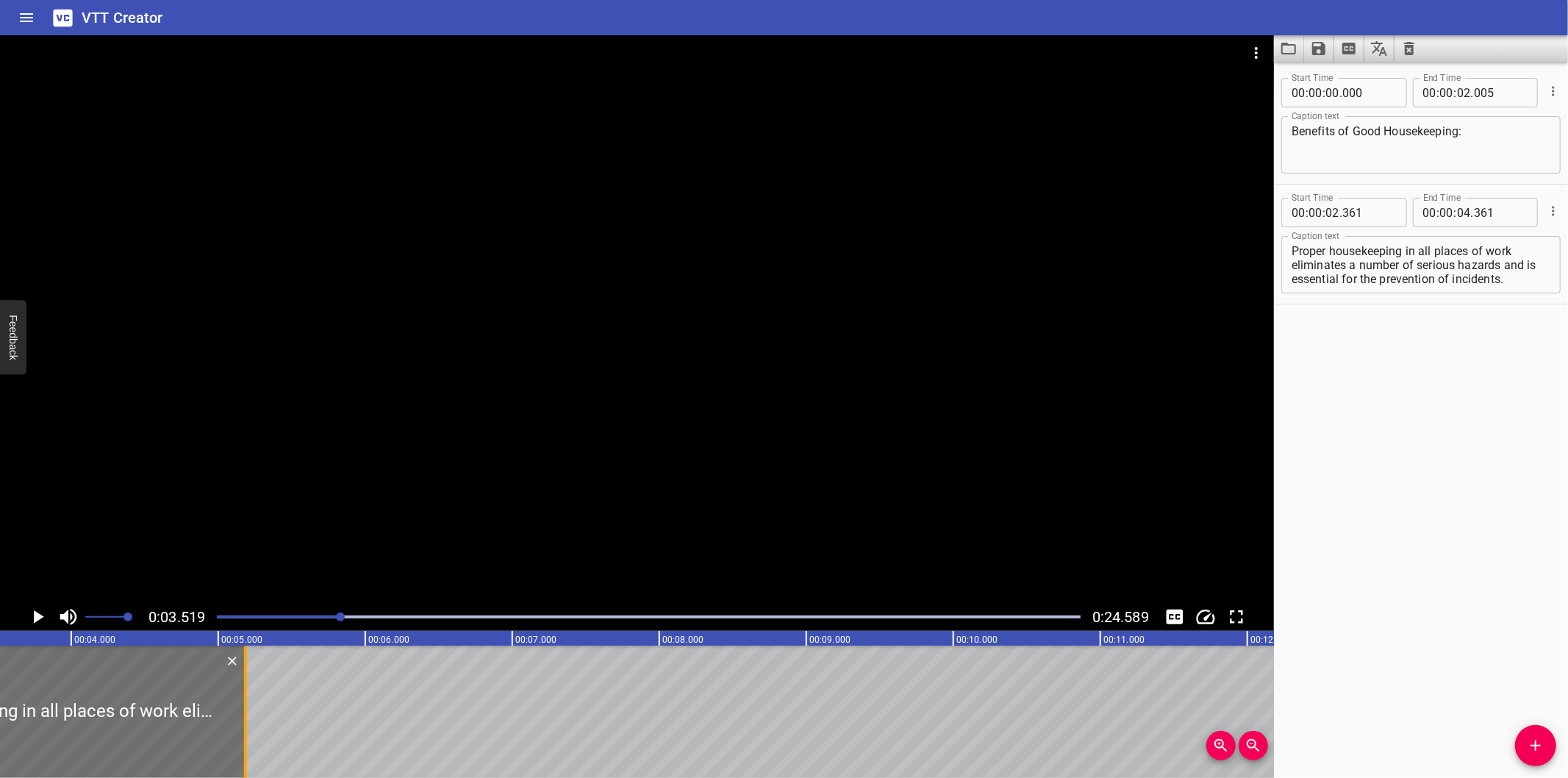
drag, startPoint x: 125, startPoint y: 746, endPoint x: 246, endPoint y: 742, distance: 121.1
click at [246, 742] on div at bounding box center [245, 711] width 3 height 132
type input "05"
type input "186"
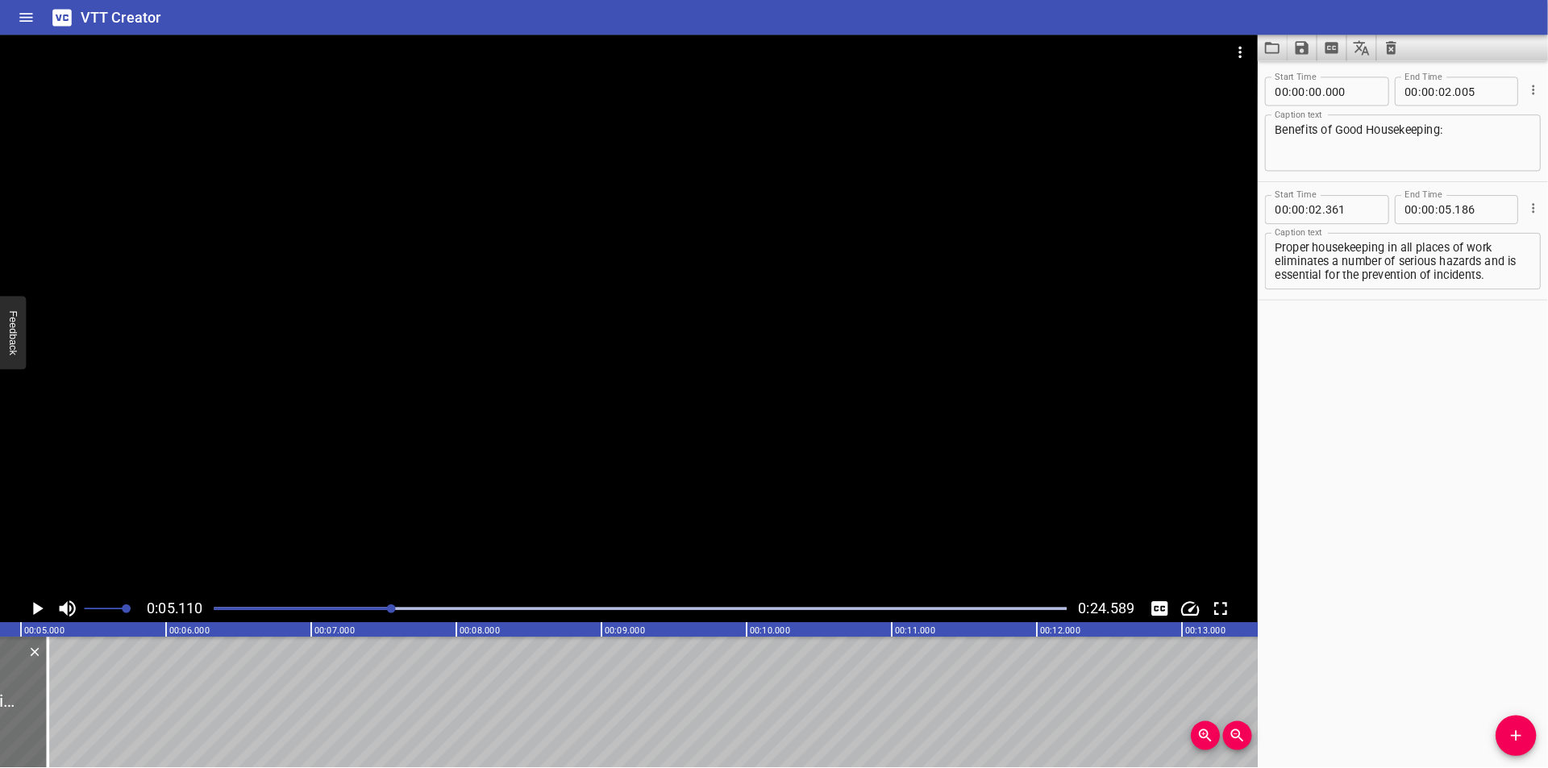
scroll to position [0, 824]
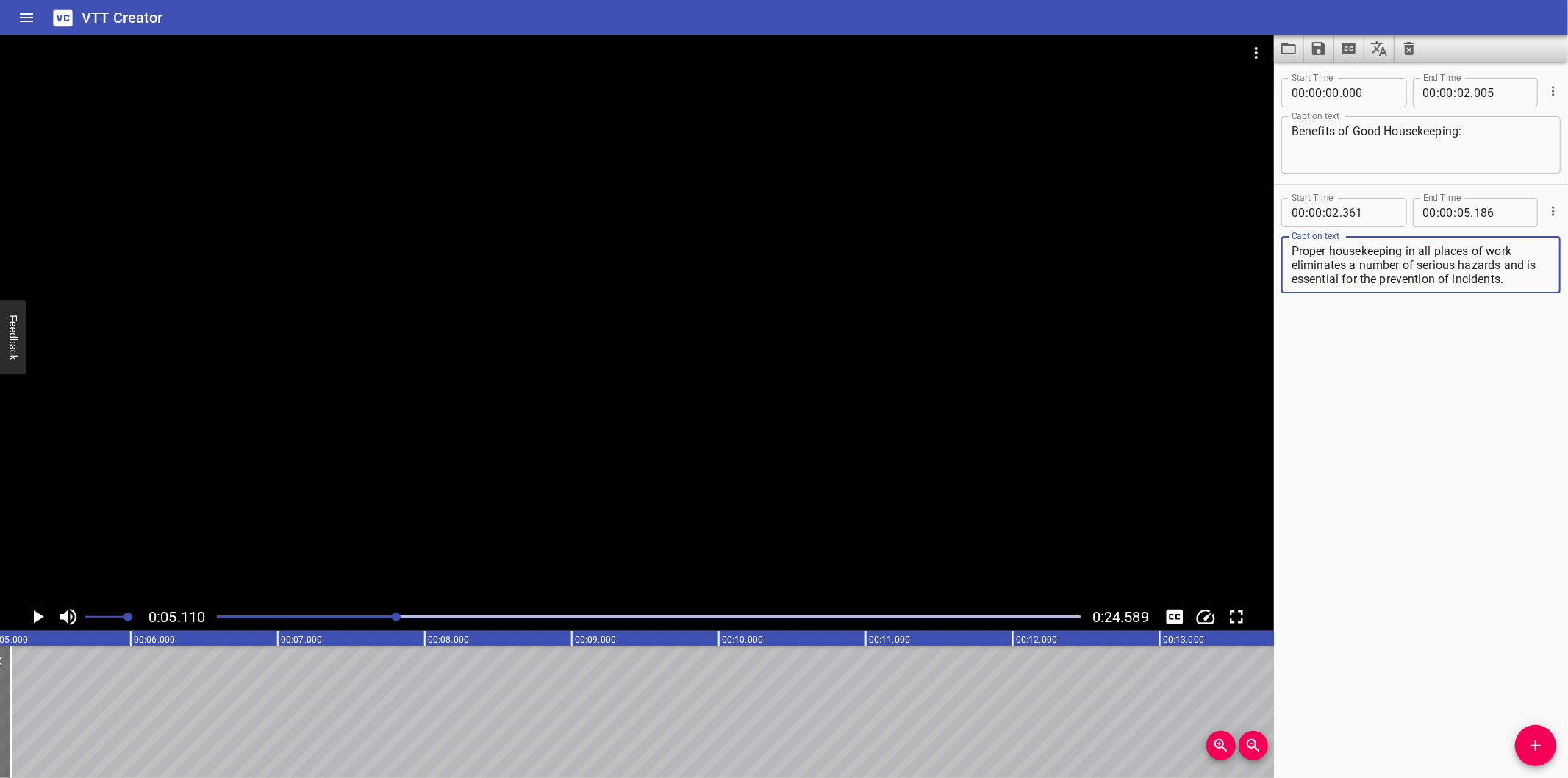
drag, startPoint x: 1292, startPoint y: 261, endPoint x: 1554, endPoint y: 311, distance: 266.7
click at [1554, 311] on div "Start Time 00 : 00 : 00 . 000 Start Time End Time 00 : 00 : 02 . 005 End Time C…" at bounding box center [1420, 420] width 294 height 716
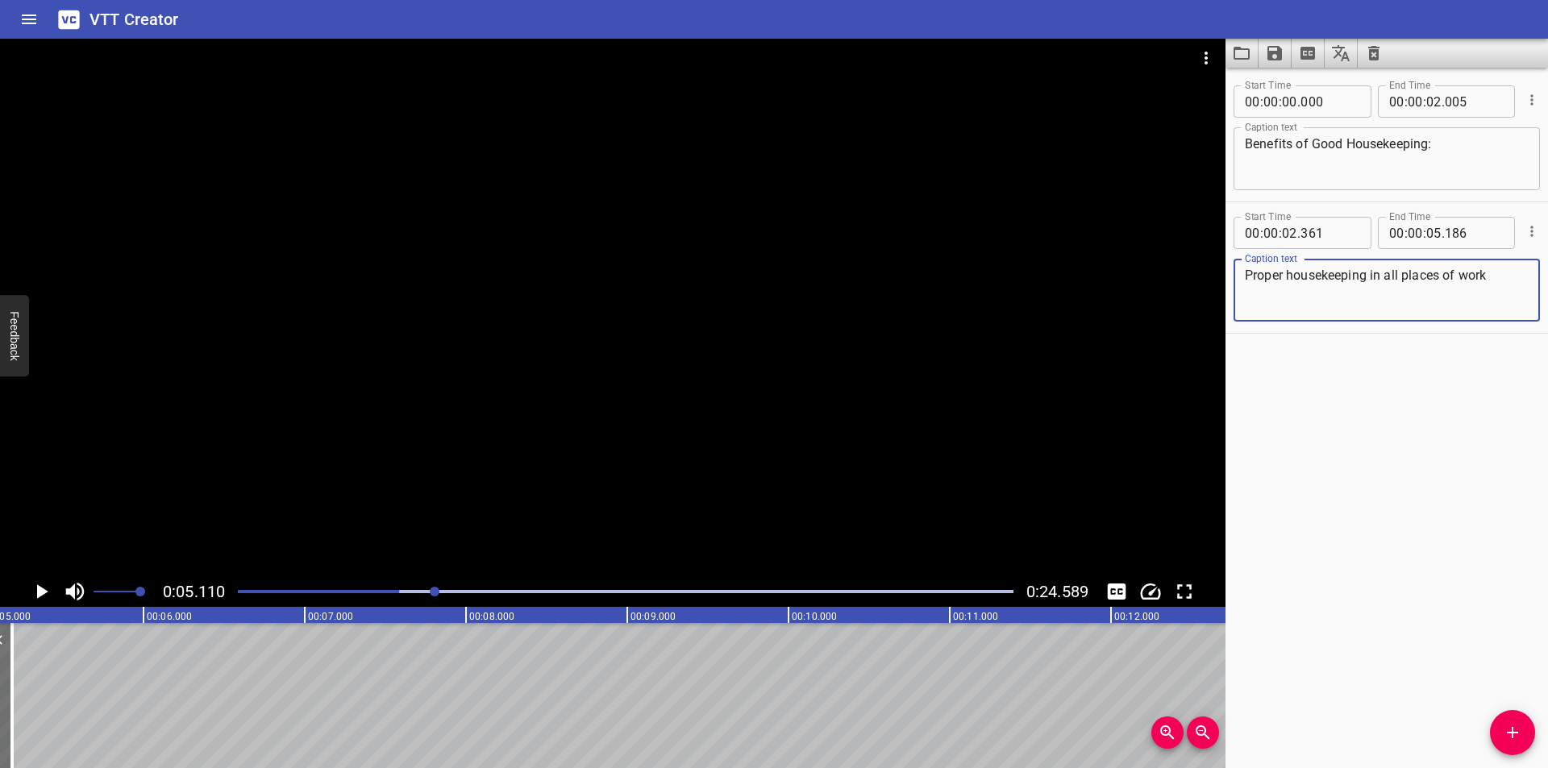
type textarea "Proper housekeeping in all places of work"
click at [1517, 727] on icon "Add Cue" at bounding box center [1512, 732] width 19 height 19
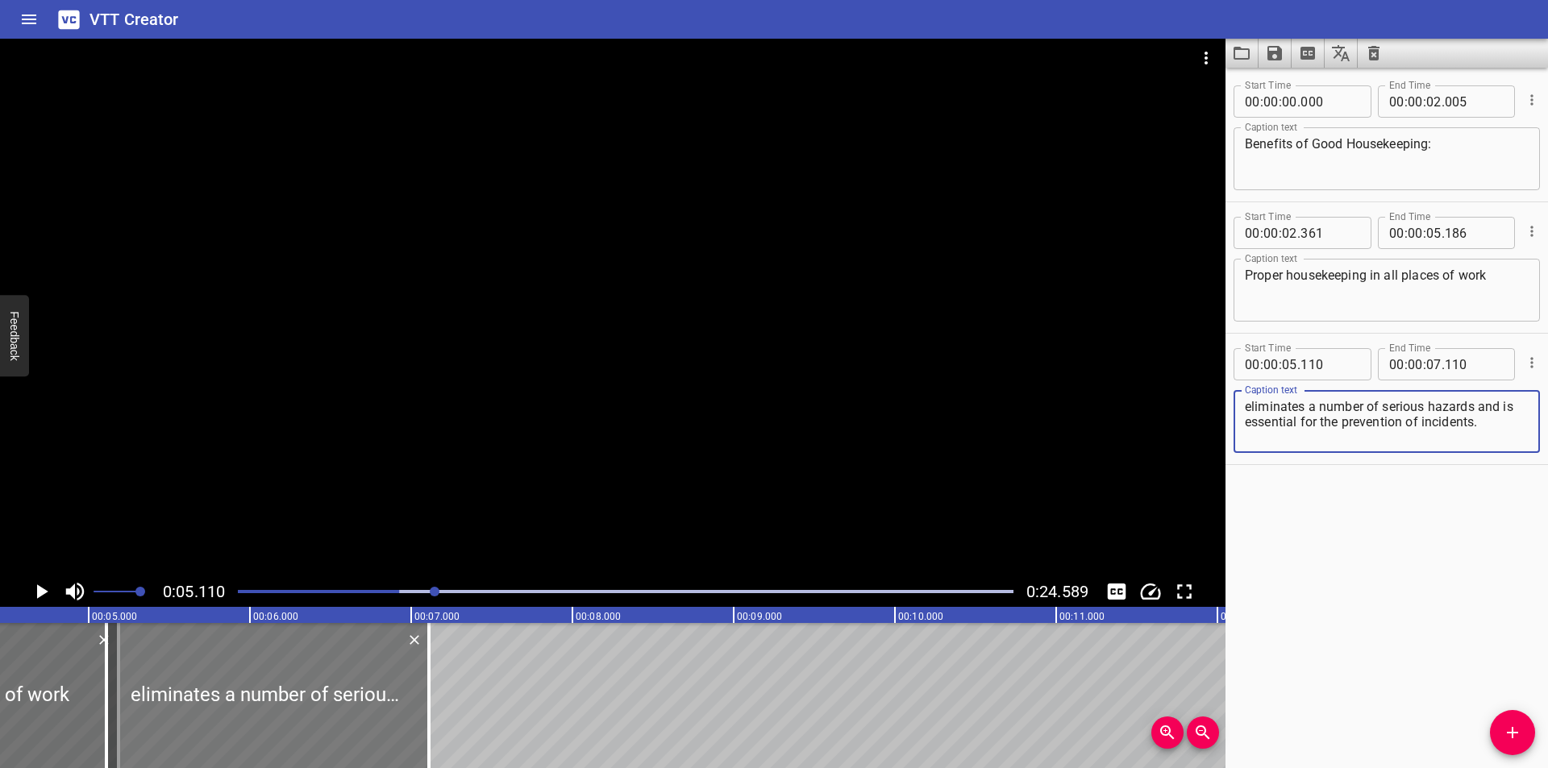
type textarea "eliminates a number of serious hazards and is essential for the prevention of i…"
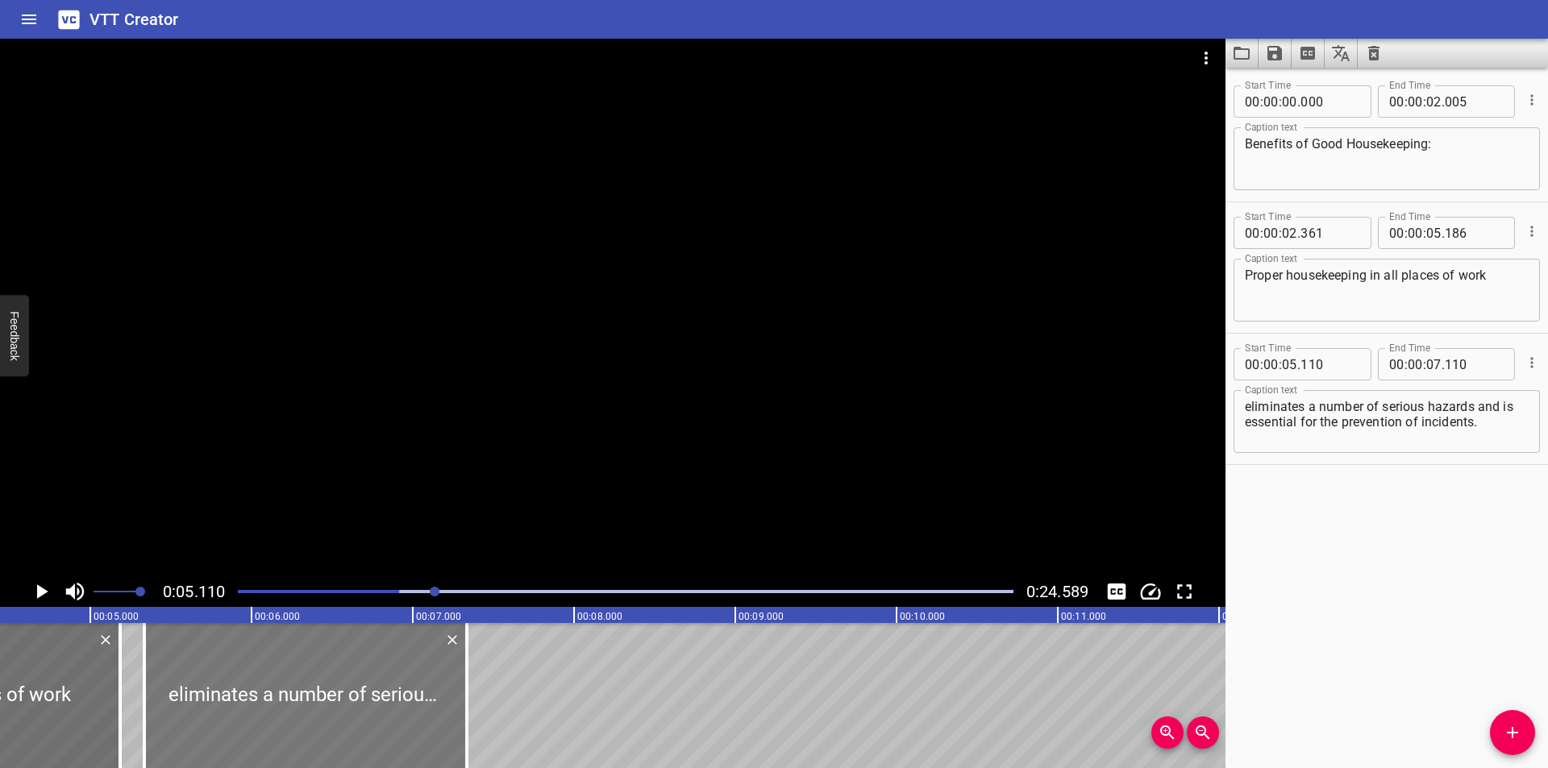
drag, startPoint x: 314, startPoint y: 677, endPoint x: 350, endPoint y: 701, distance: 43.6
click at [350, 701] on div at bounding box center [305, 695] width 323 height 145
type input "335"
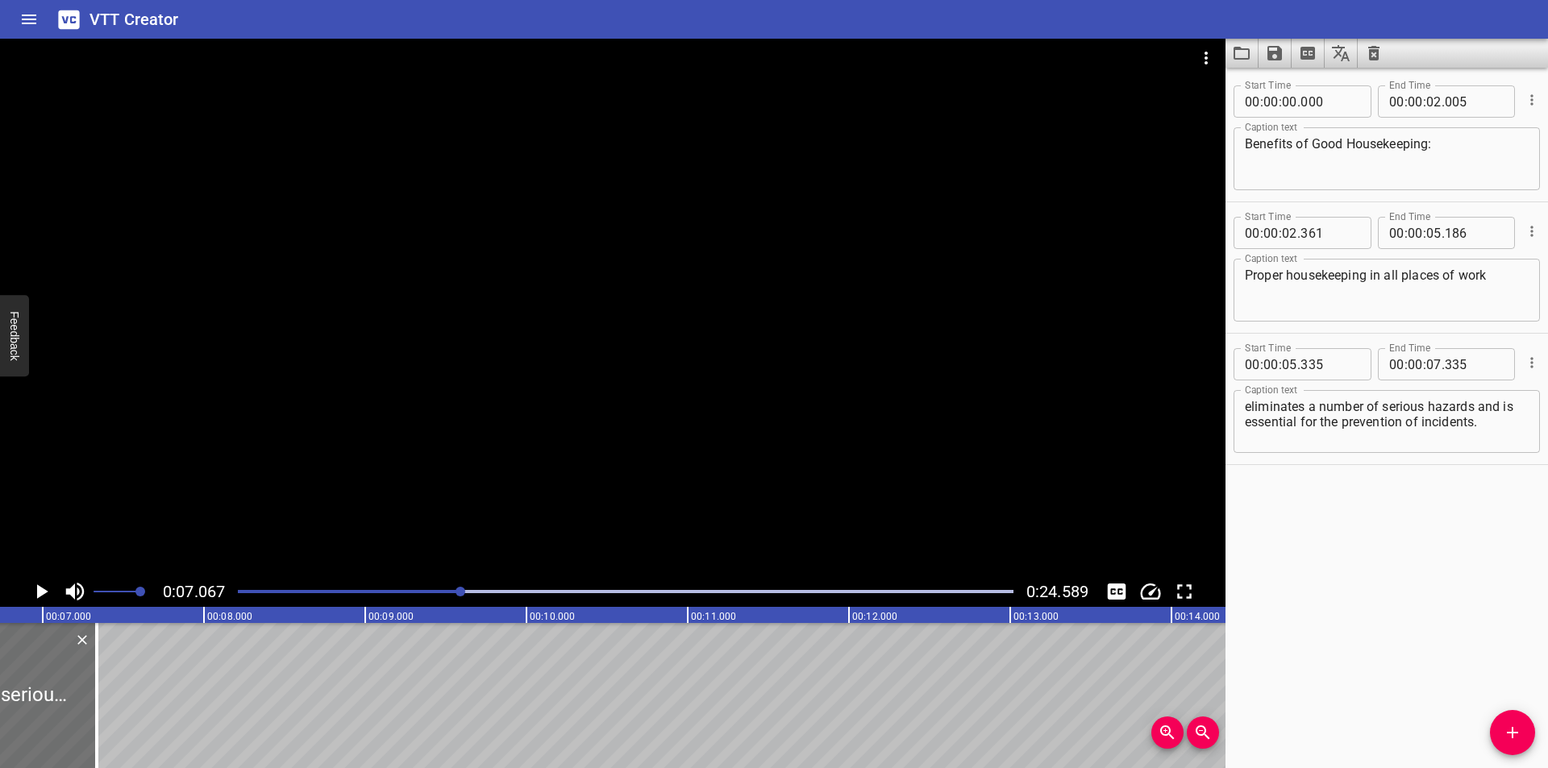
scroll to position [0, 1139]
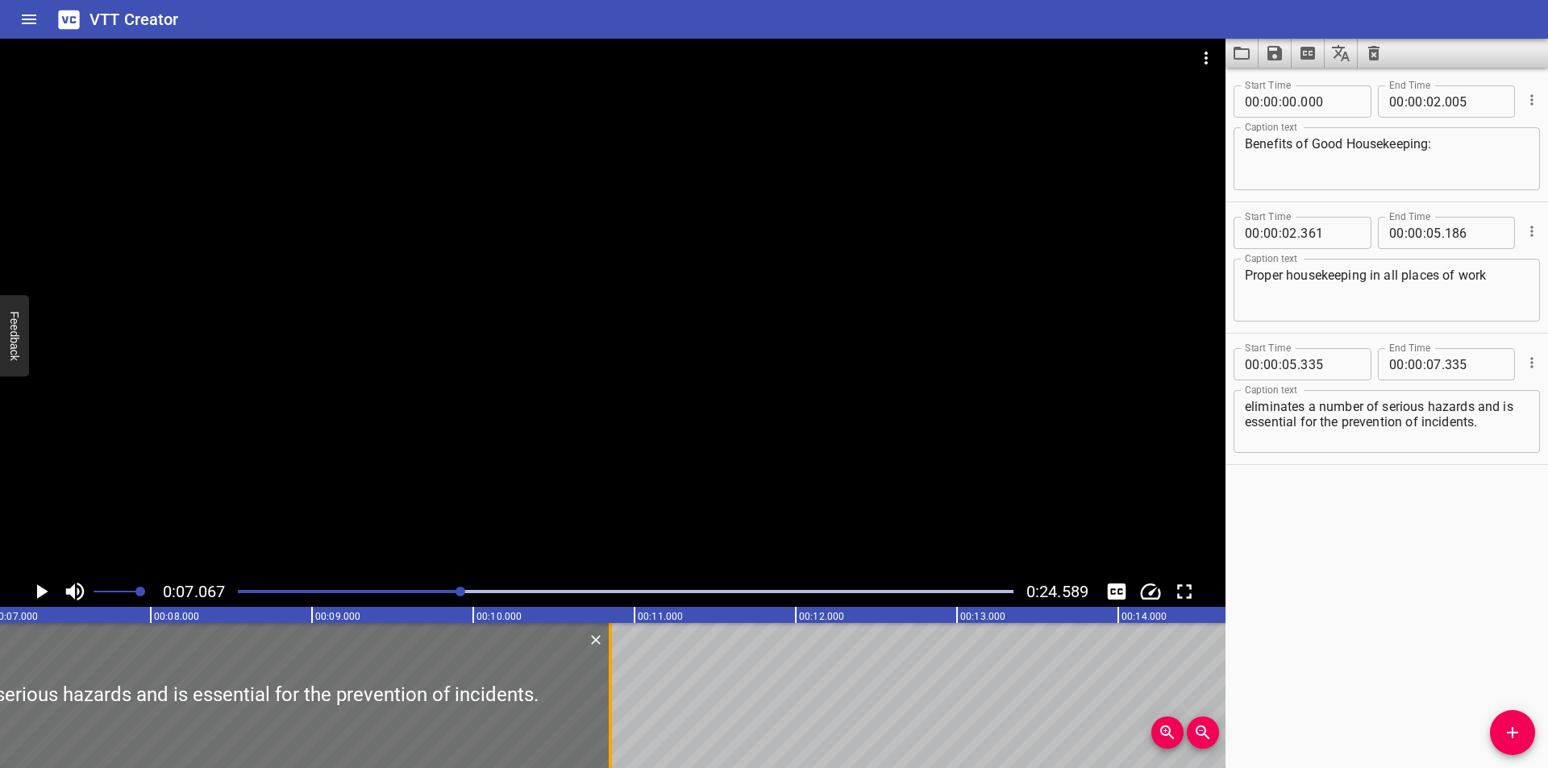
drag, startPoint x: 41, startPoint y: 727, endPoint x: 608, endPoint y: 721, distance: 566.8
click at [608, 721] on div at bounding box center [610, 695] width 16 height 145
type input "10"
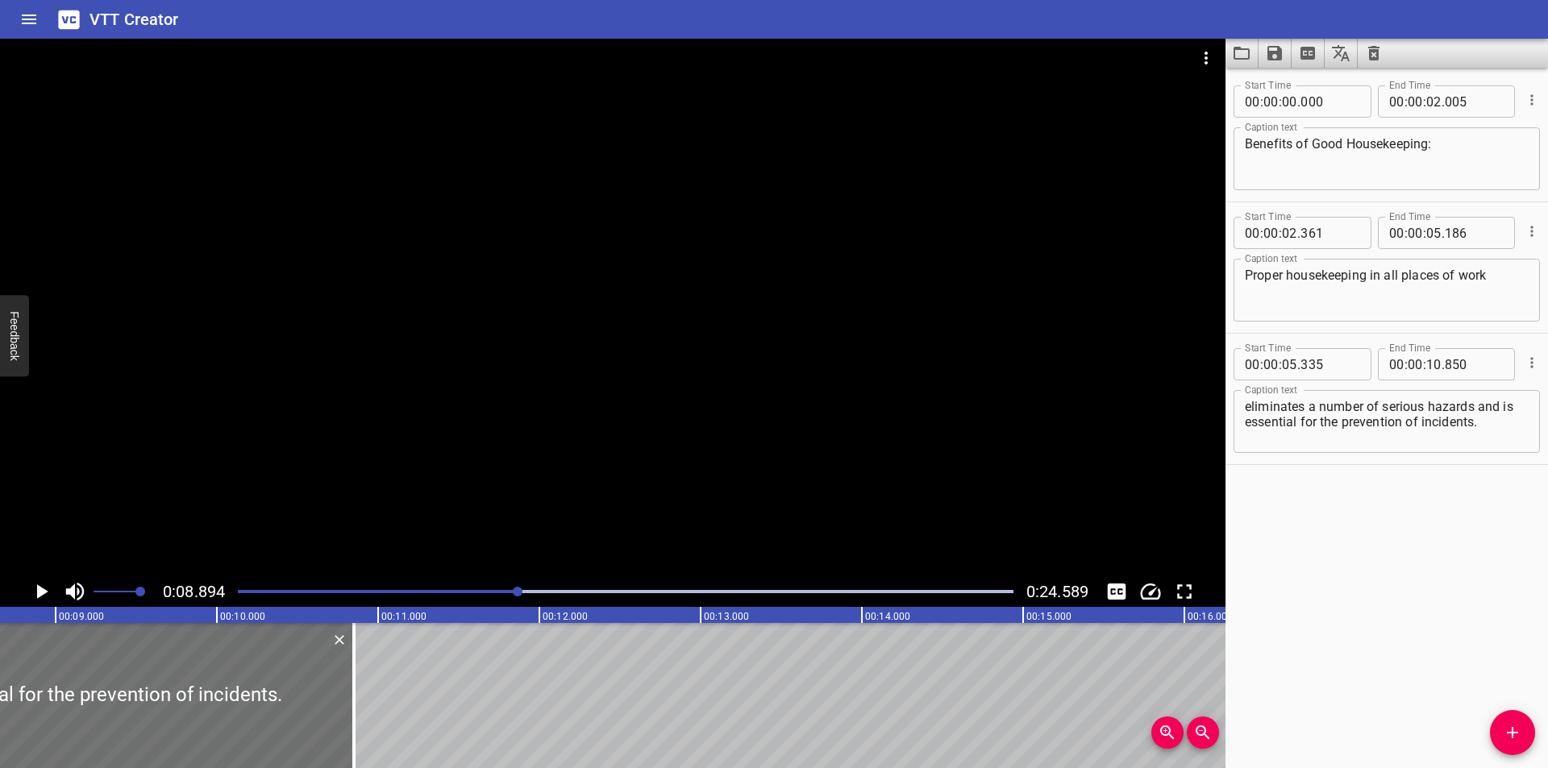
scroll to position [0, 1434]
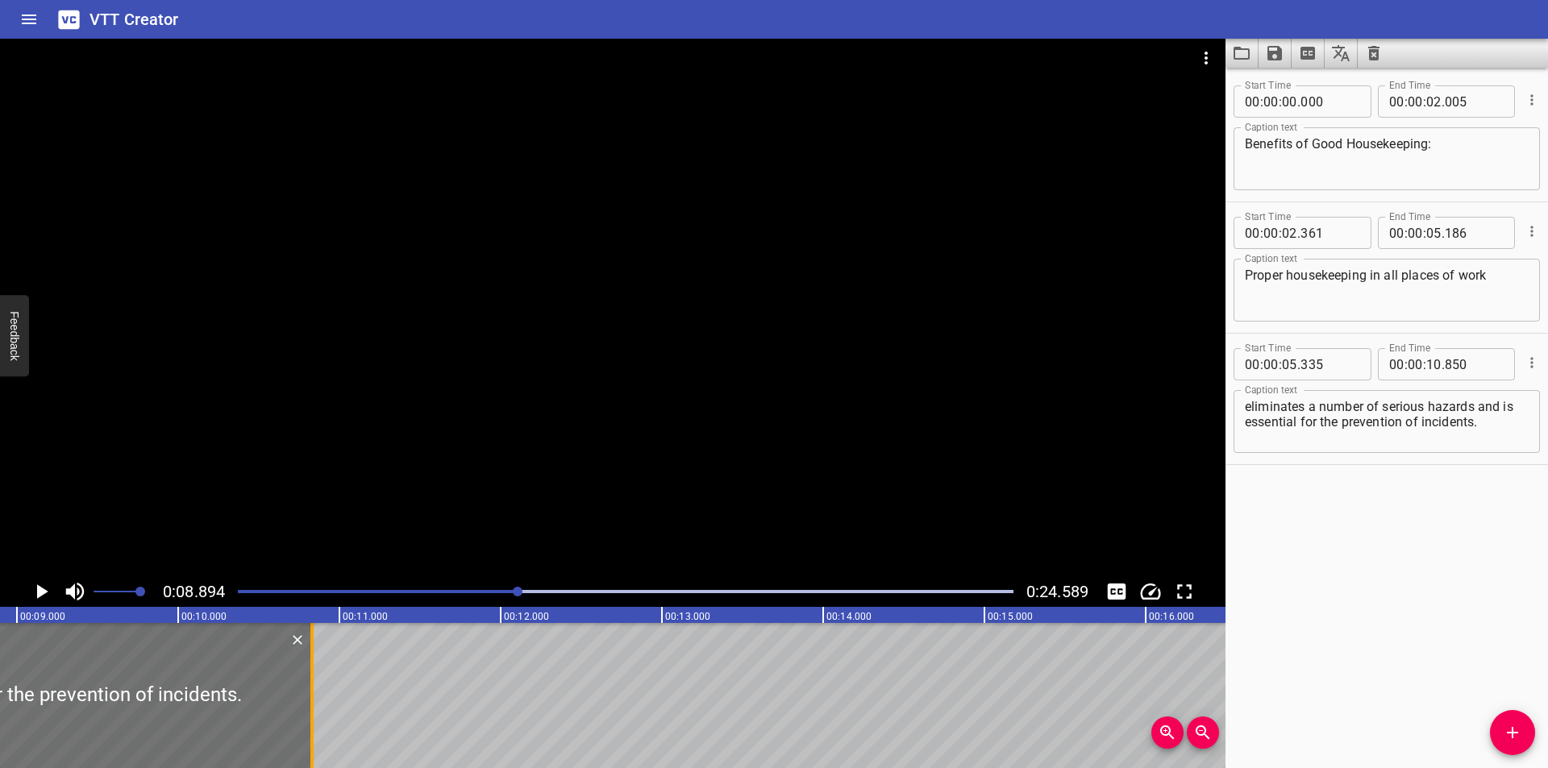
click at [314, 725] on div at bounding box center [312, 695] width 16 height 145
type input "830"
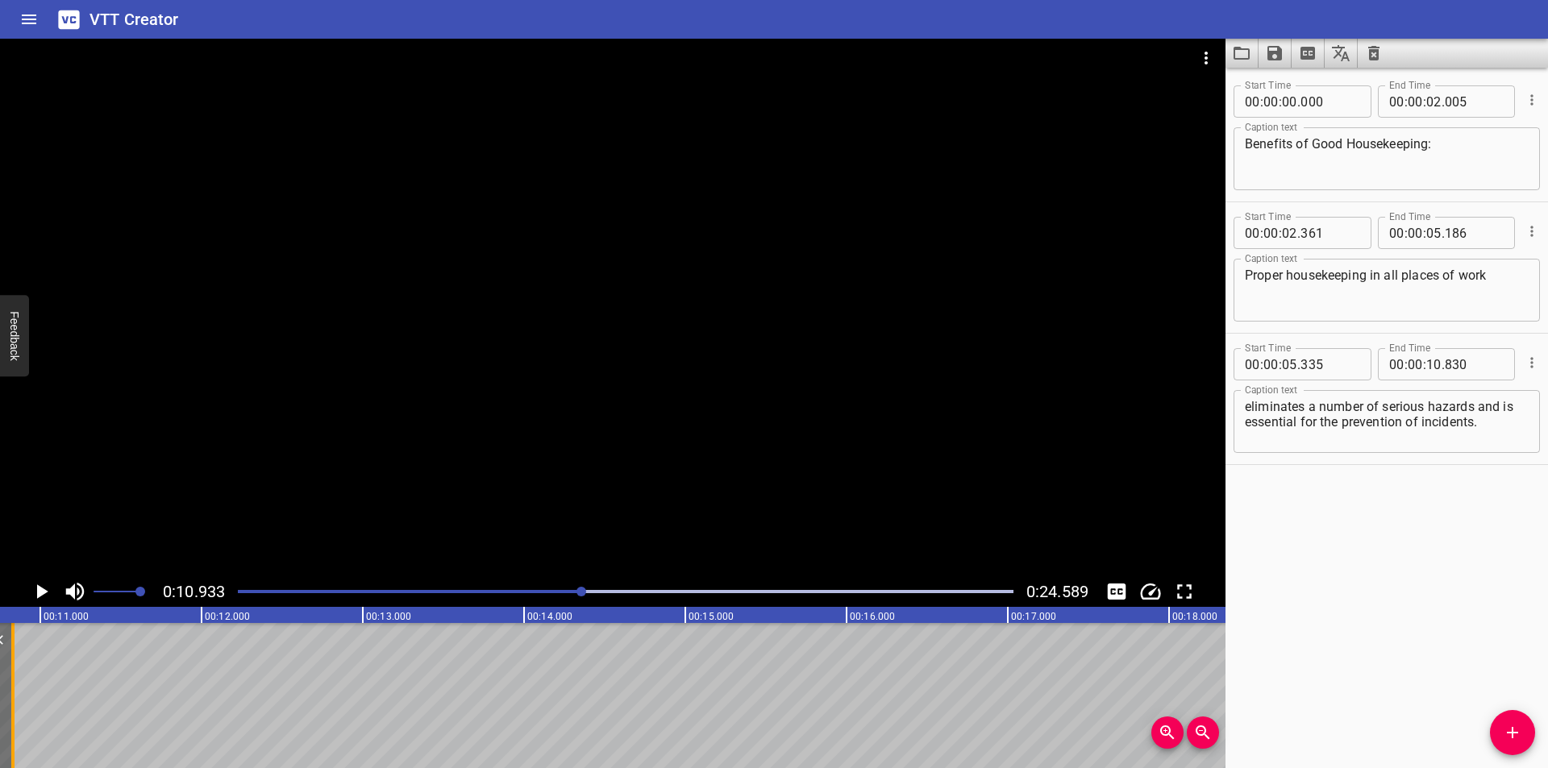
scroll to position [0, 1763]
click at [532, 594] on div at bounding box center [625, 592] width 795 height 23
click at [510, 410] on div at bounding box center [613, 308] width 1226 height 538
click at [457, 604] on div "0:11.510 0:24.589" at bounding box center [613, 591] width 1226 height 31
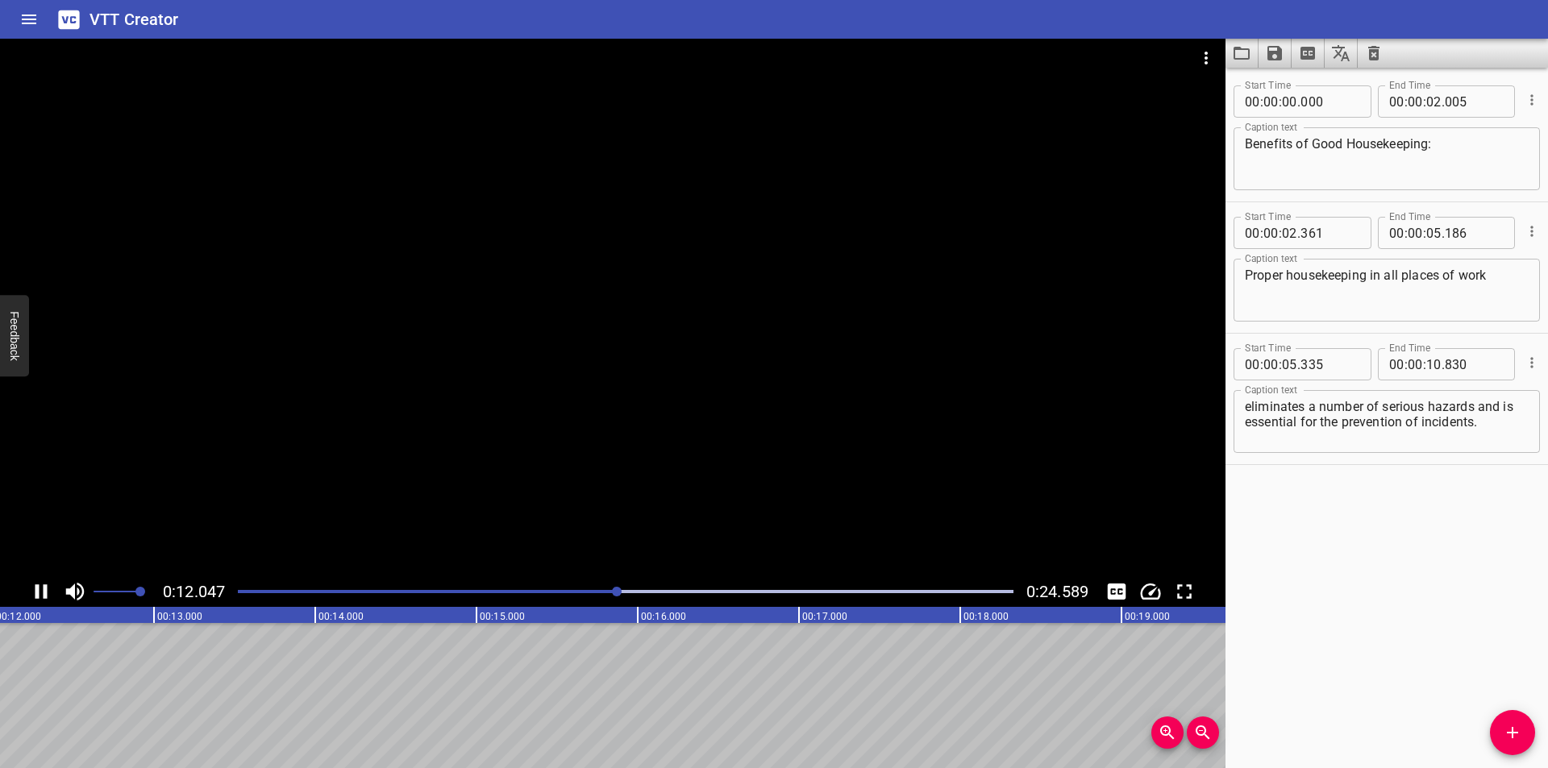
click at [453, 593] on div at bounding box center [625, 592] width 795 height 23
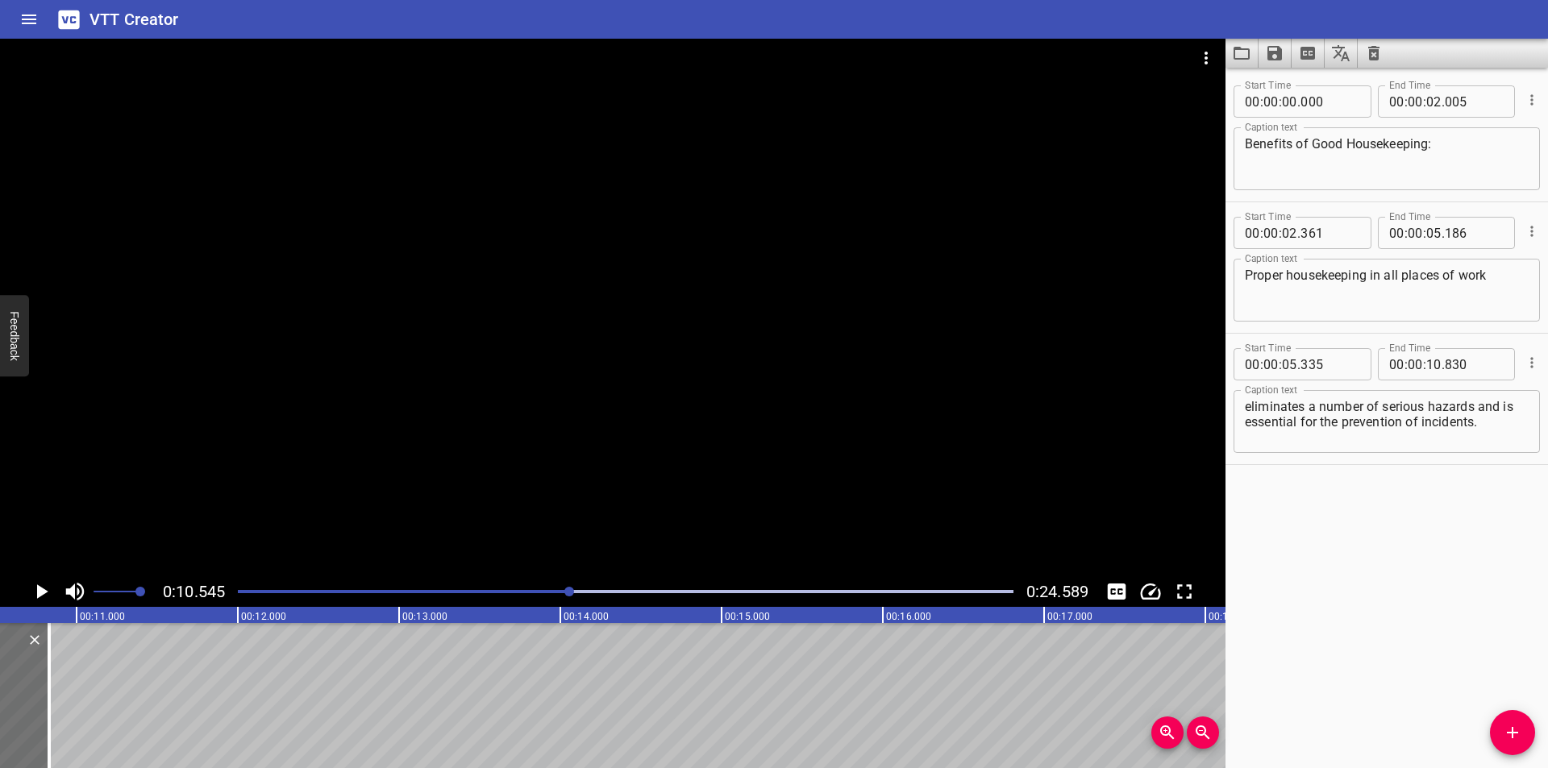
scroll to position [0, 1700]
click at [1509, 720] on button "Add Cue" at bounding box center [1512, 732] width 45 height 45
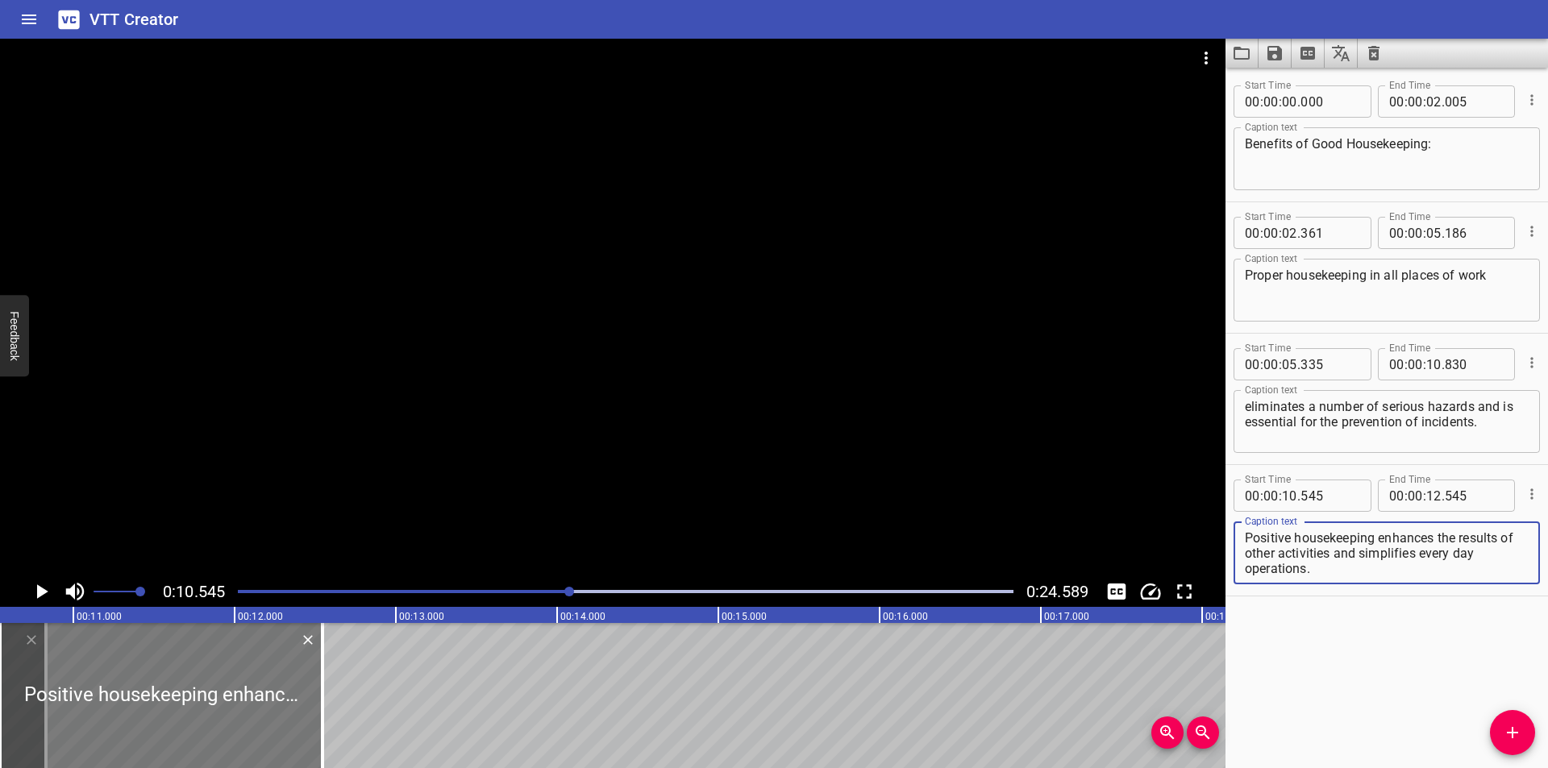
type textarea "Positive housekeeping enhances the results of other activities and simplifies e…"
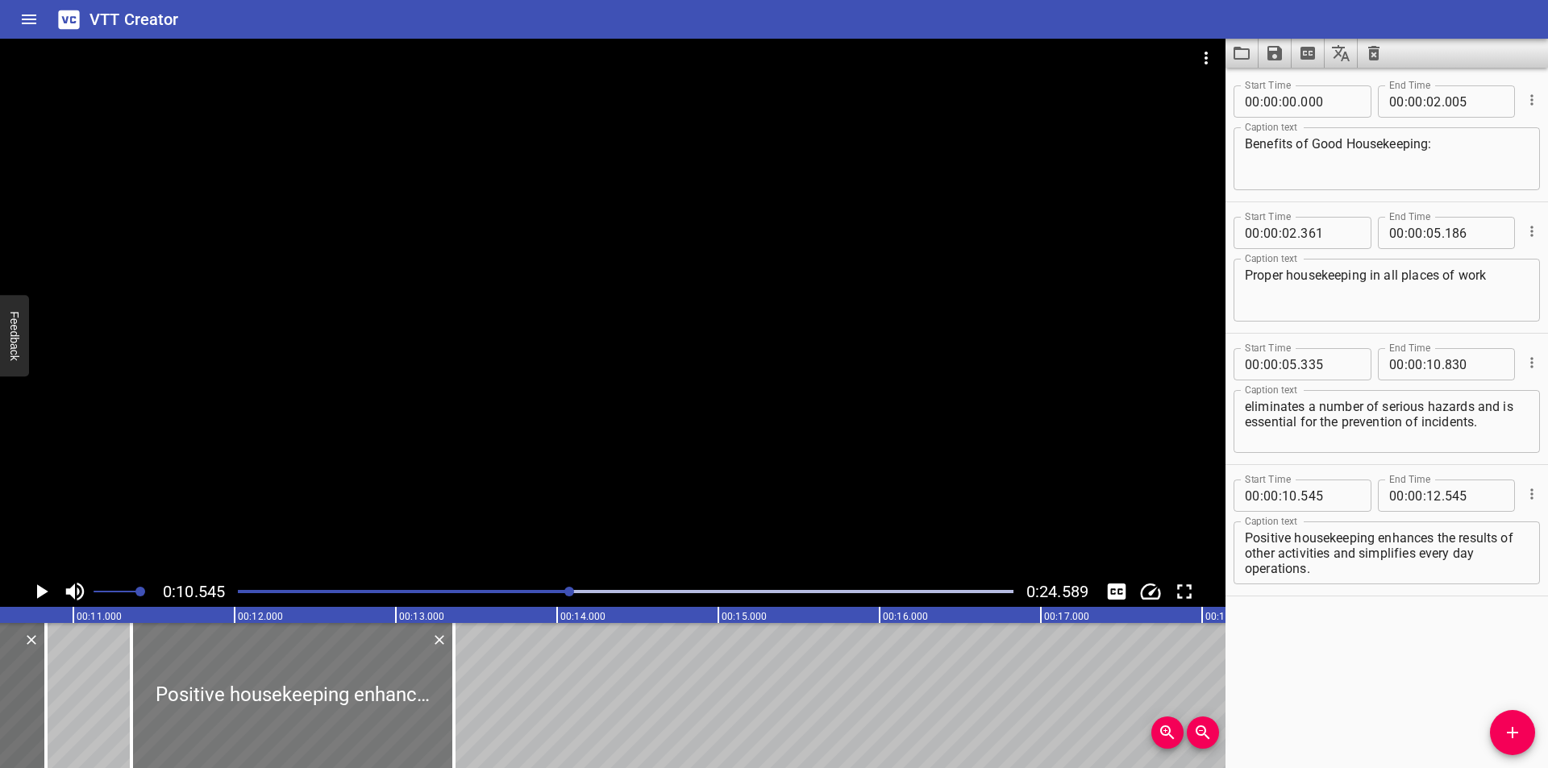
drag, startPoint x: 162, startPoint y: 643, endPoint x: 289, endPoint y: 679, distance: 131.5
click at [289, 679] on div at bounding box center [292, 695] width 323 height 145
type input "11"
type input "360"
type input "13"
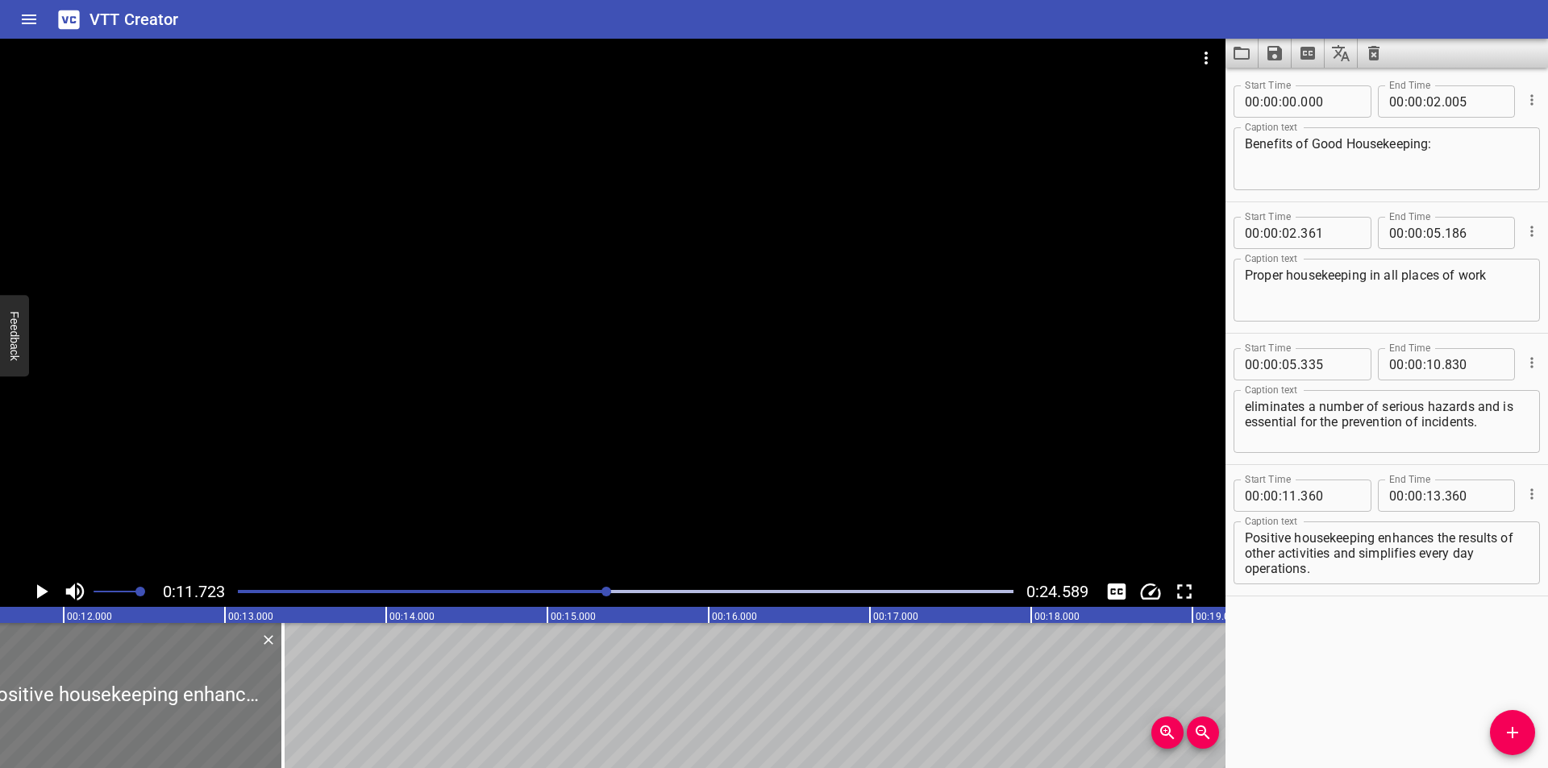
scroll to position [0, 1891]
drag, startPoint x: 258, startPoint y: 708, endPoint x: 303, endPoint y: 708, distance: 45.2
click at [260, 708] on div at bounding box center [264, 695] width 16 height 145
type input "375"
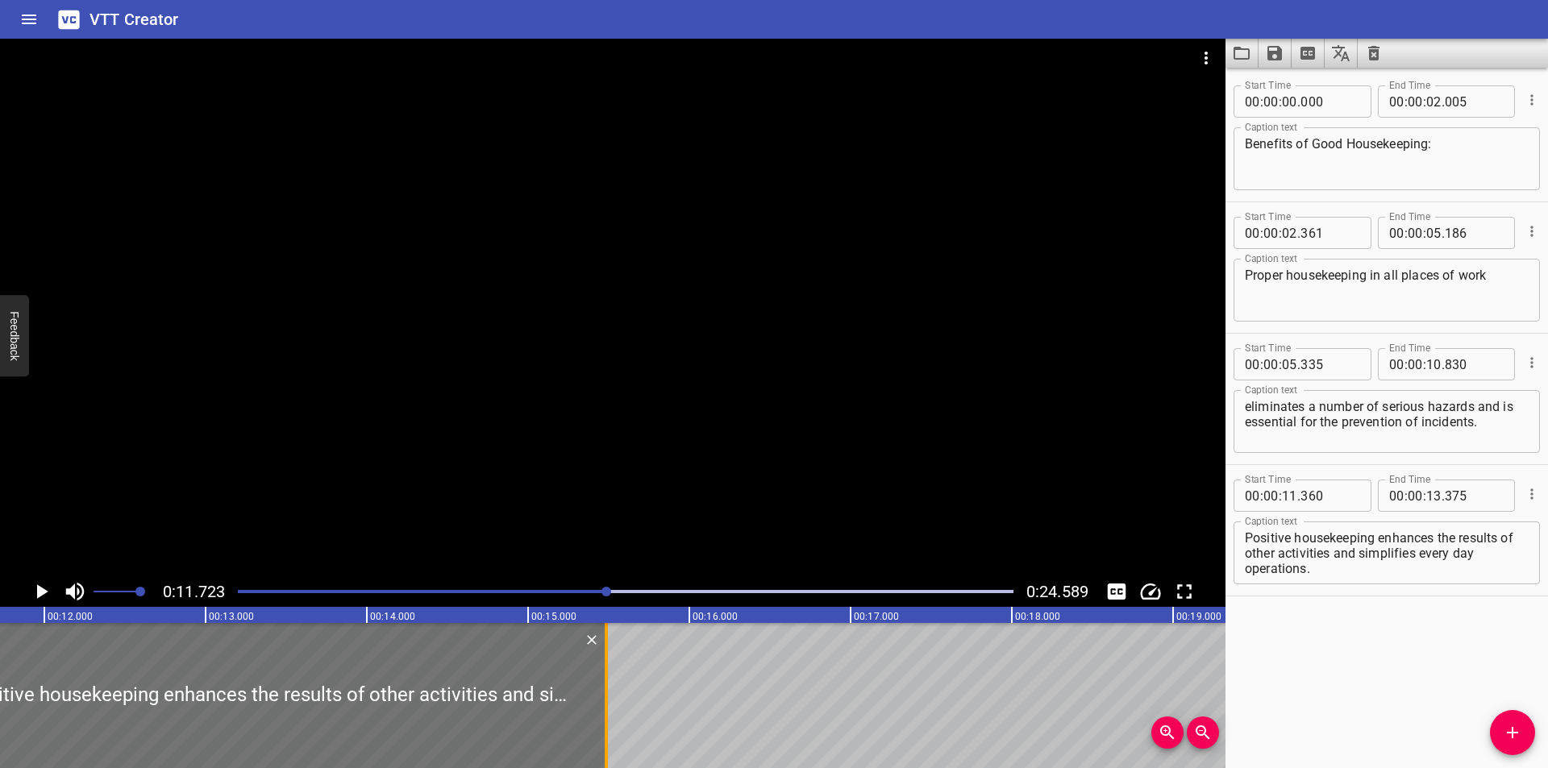
drag, startPoint x: 303, startPoint y: 708, endPoint x: 613, endPoint y: 706, distance: 309.6
click at [613, 706] on div at bounding box center [606, 695] width 16 height 145
type input "15"
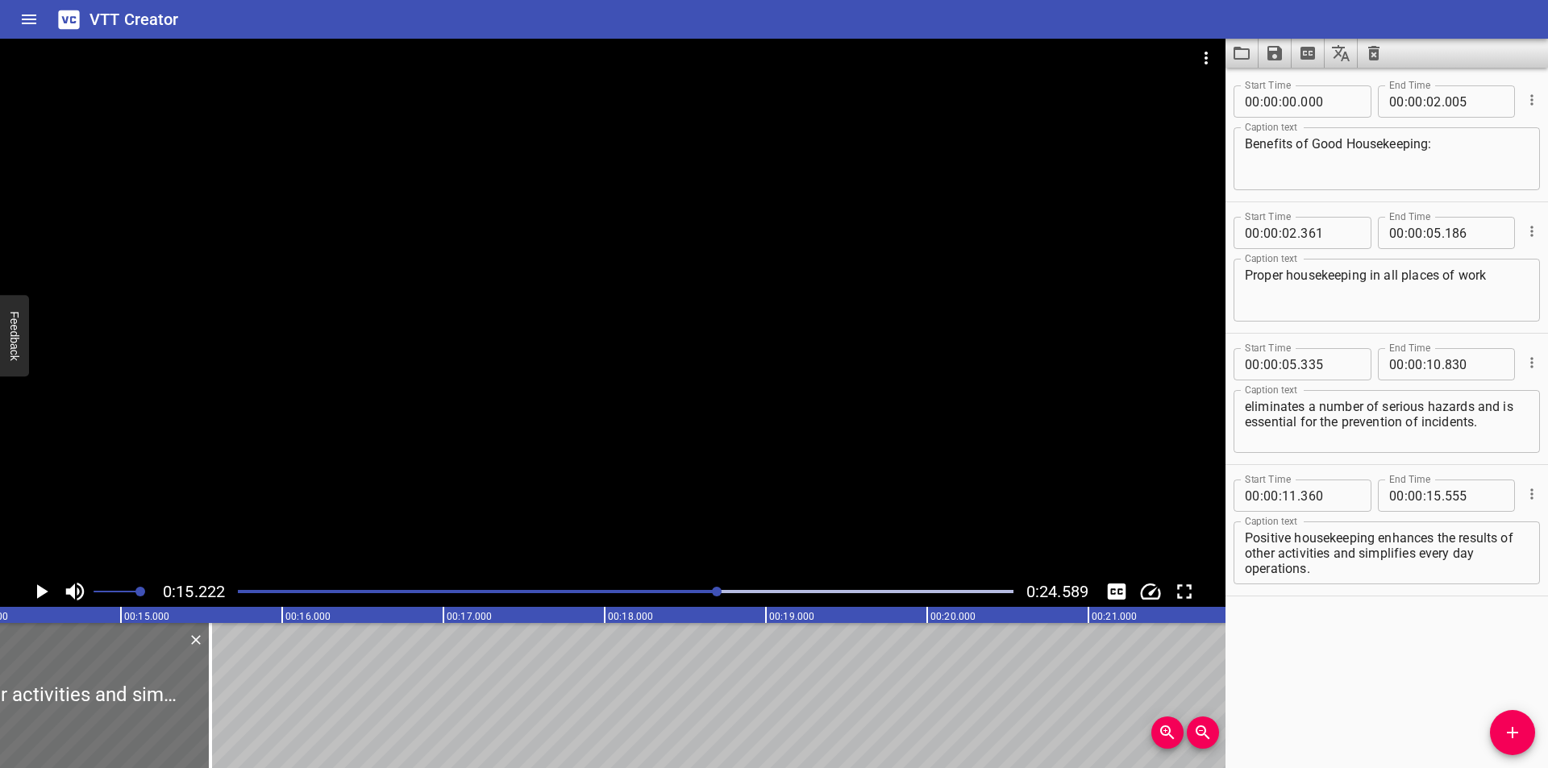
scroll to position [0, 2293]
drag, startPoint x: 223, startPoint y: 702, endPoint x: 188, endPoint y: 710, distance: 35.4
click at [188, 710] on div at bounding box center [181, 695] width 16 height 145
type input "340"
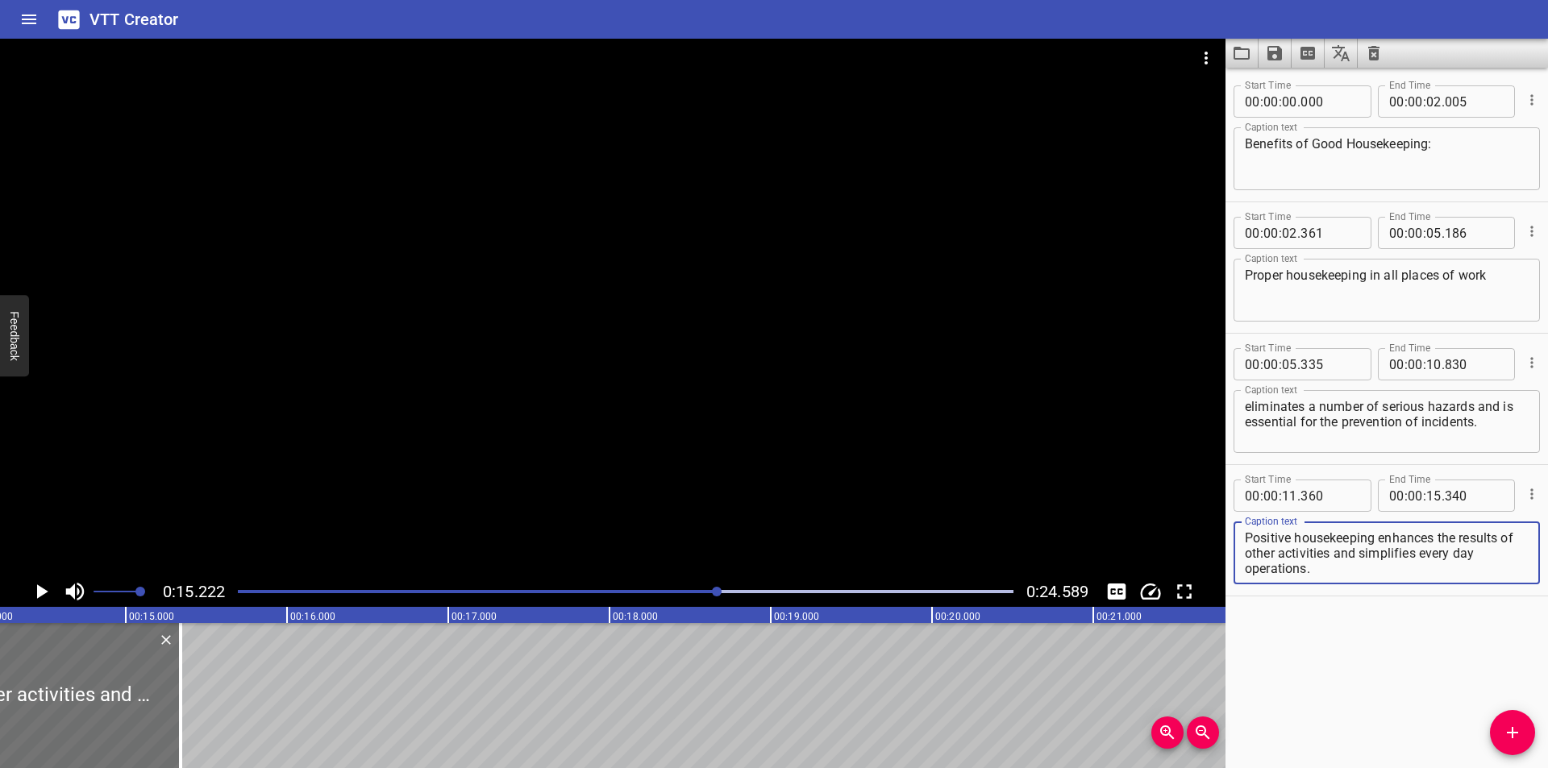
drag, startPoint x: 1336, startPoint y: 552, endPoint x: 1445, endPoint y: 664, distance: 156.2
click at [1445, 664] on div "Start Time 00 : 00 : 00 . 000 Start Time End Time 00 : 00 : 02 . 005 End Time C…" at bounding box center [1387, 418] width 323 height 701
type textarea "Positive housekeeping enhances the results of other activities"
click at [1512, 733] on icon "Add Cue" at bounding box center [1512, 732] width 11 height 11
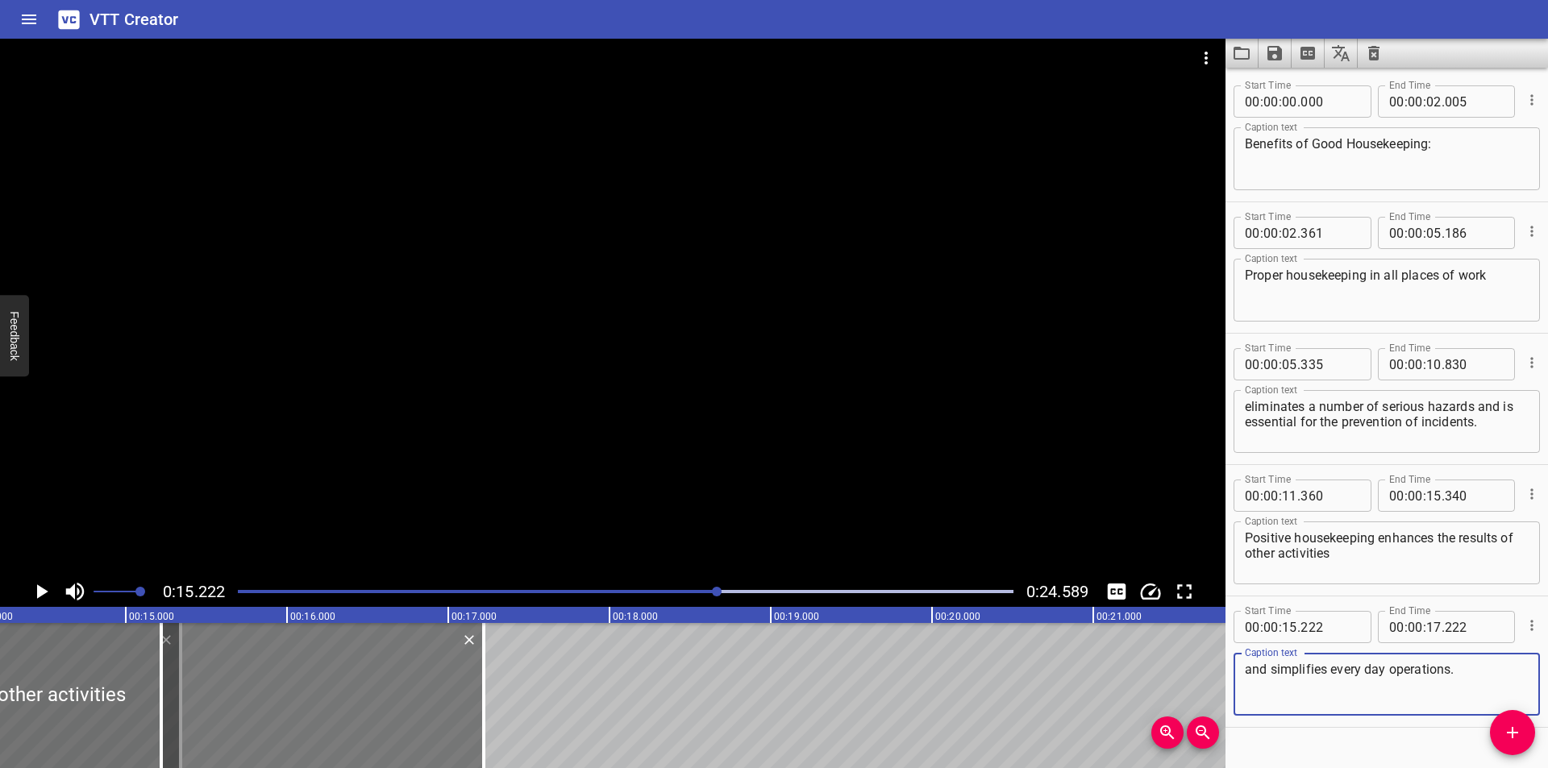
type textarea "and simplifies every day operations."
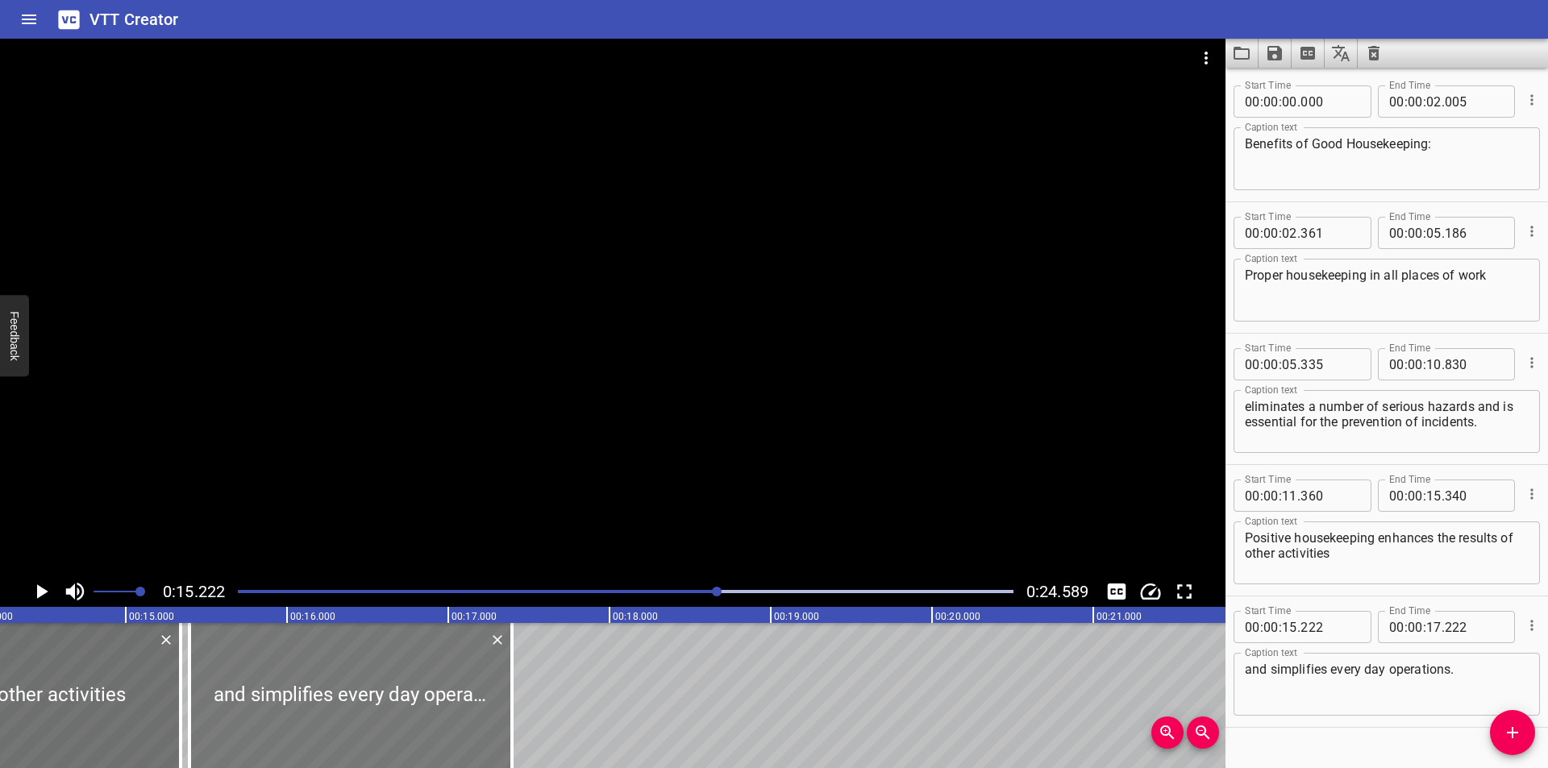
drag, startPoint x: 386, startPoint y: 705, endPoint x: 414, endPoint y: 705, distance: 28.2
click at [414, 705] on div at bounding box center [350, 695] width 323 height 145
type input "397"
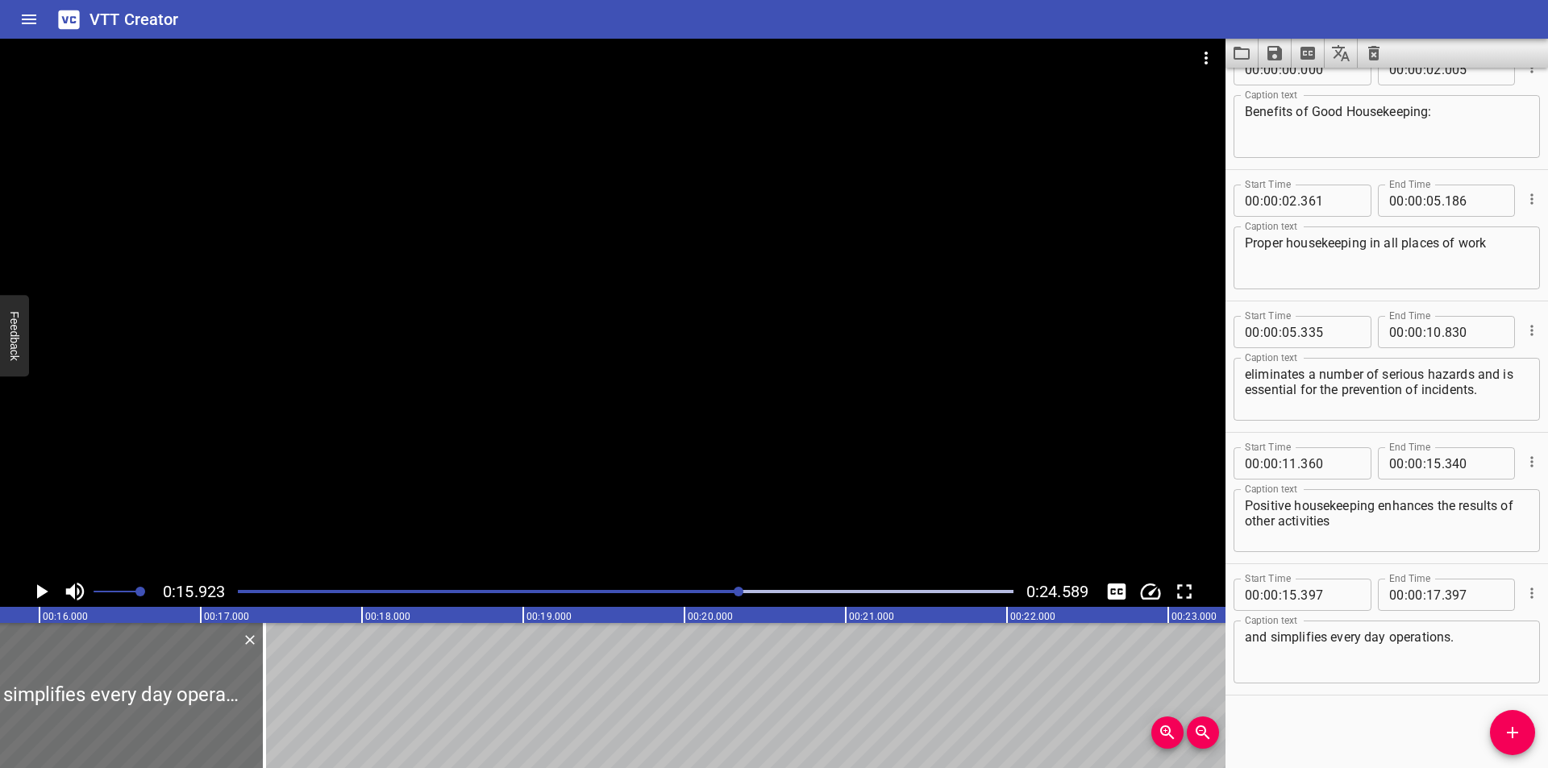
scroll to position [0, 2568]
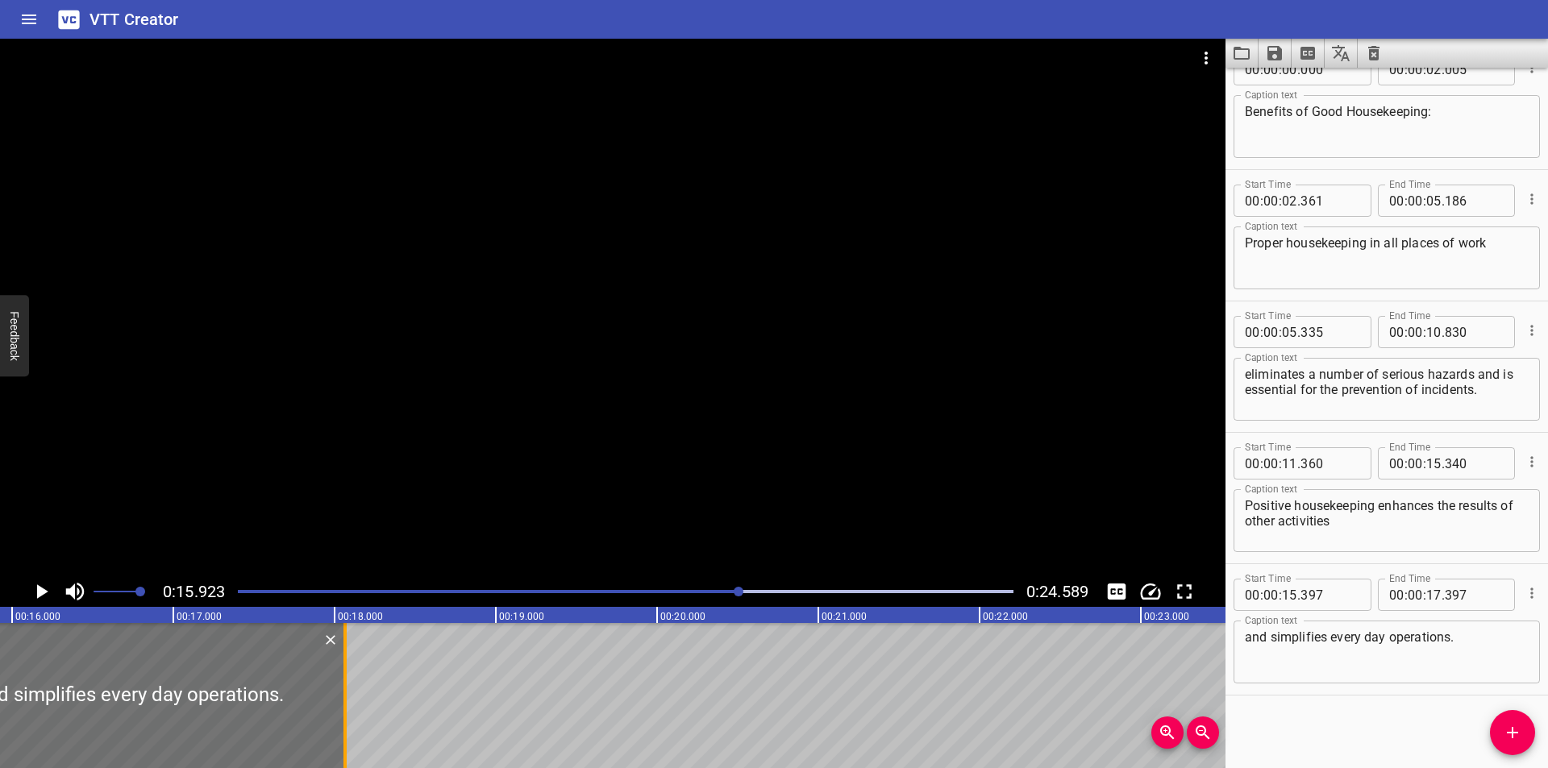
drag, startPoint x: 239, startPoint y: 724, endPoint x: 347, endPoint y: 722, distance: 108.1
click at [347, 722] on div at bounding box center [345, 695] width 16 height 145
type input "18"
type input "067"
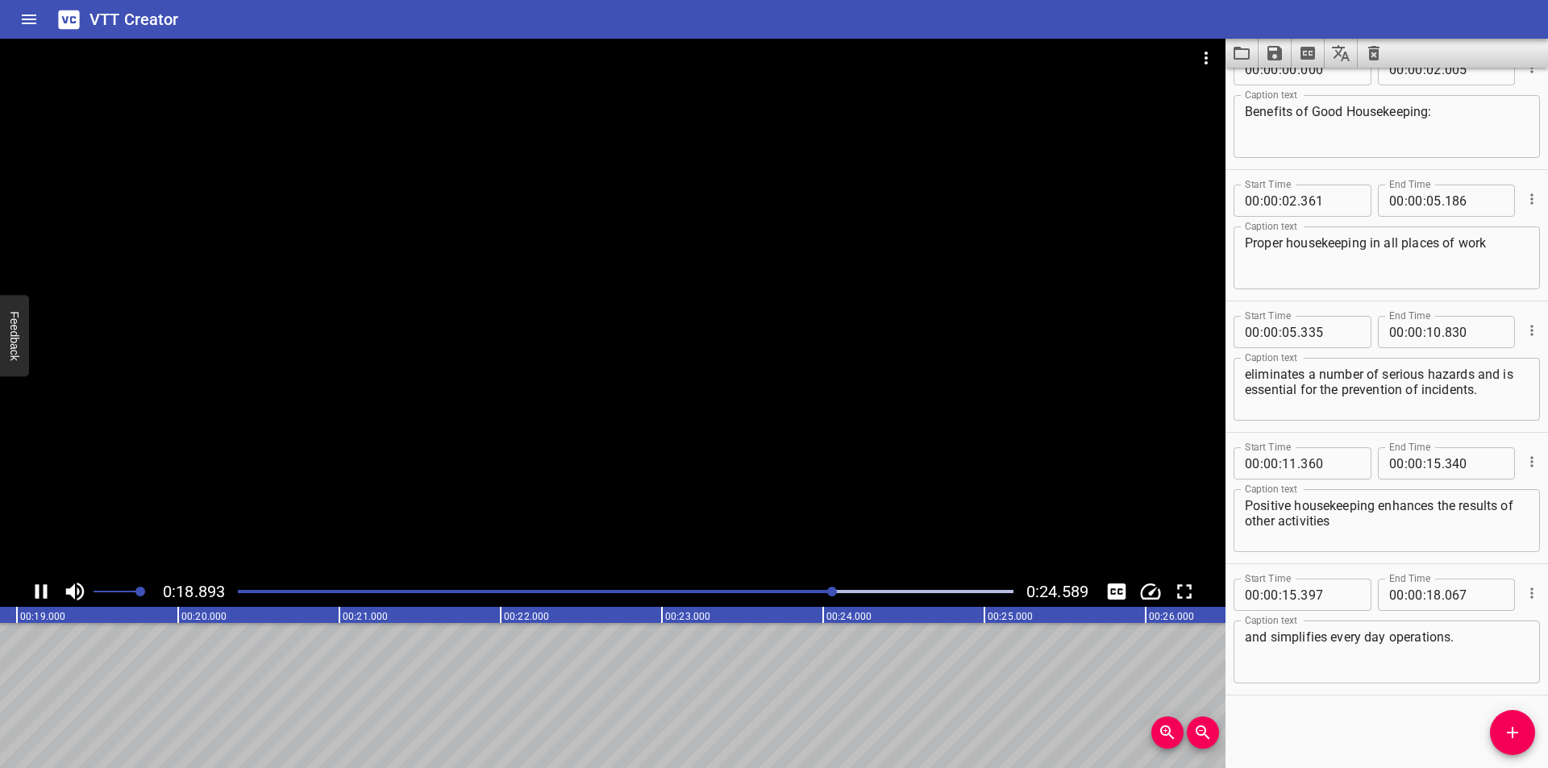
scroll to position [0, 3084]
drag, startPoint x: 1525, startPoint y: 737, endPoint x: 1518, endPoint y: 727, distance: 12.1
click at [1525, 737] on span "Add Cue" at bounding box center [1512, 732] width 45 height 19
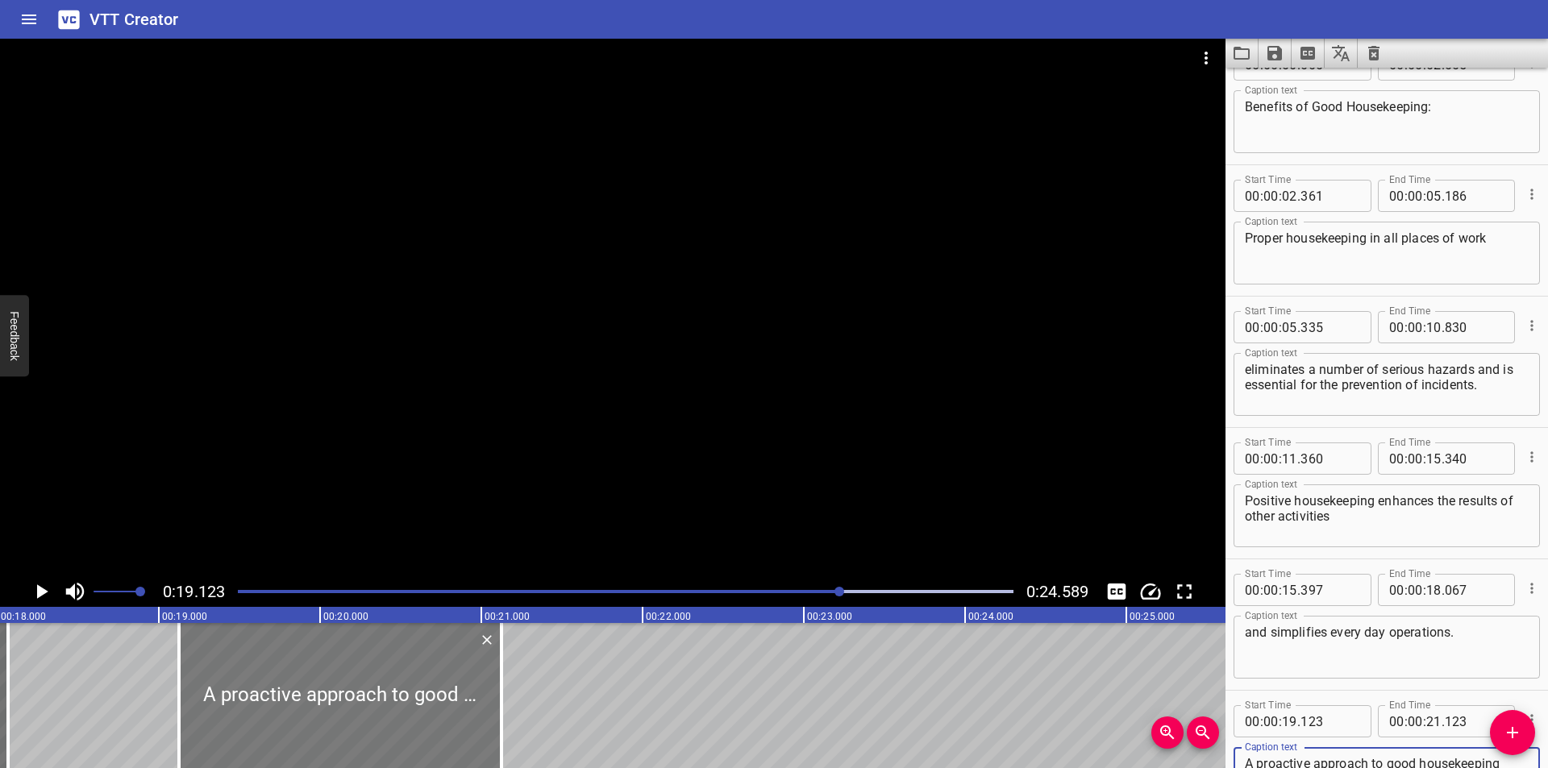
scroll to position [0, 2869]
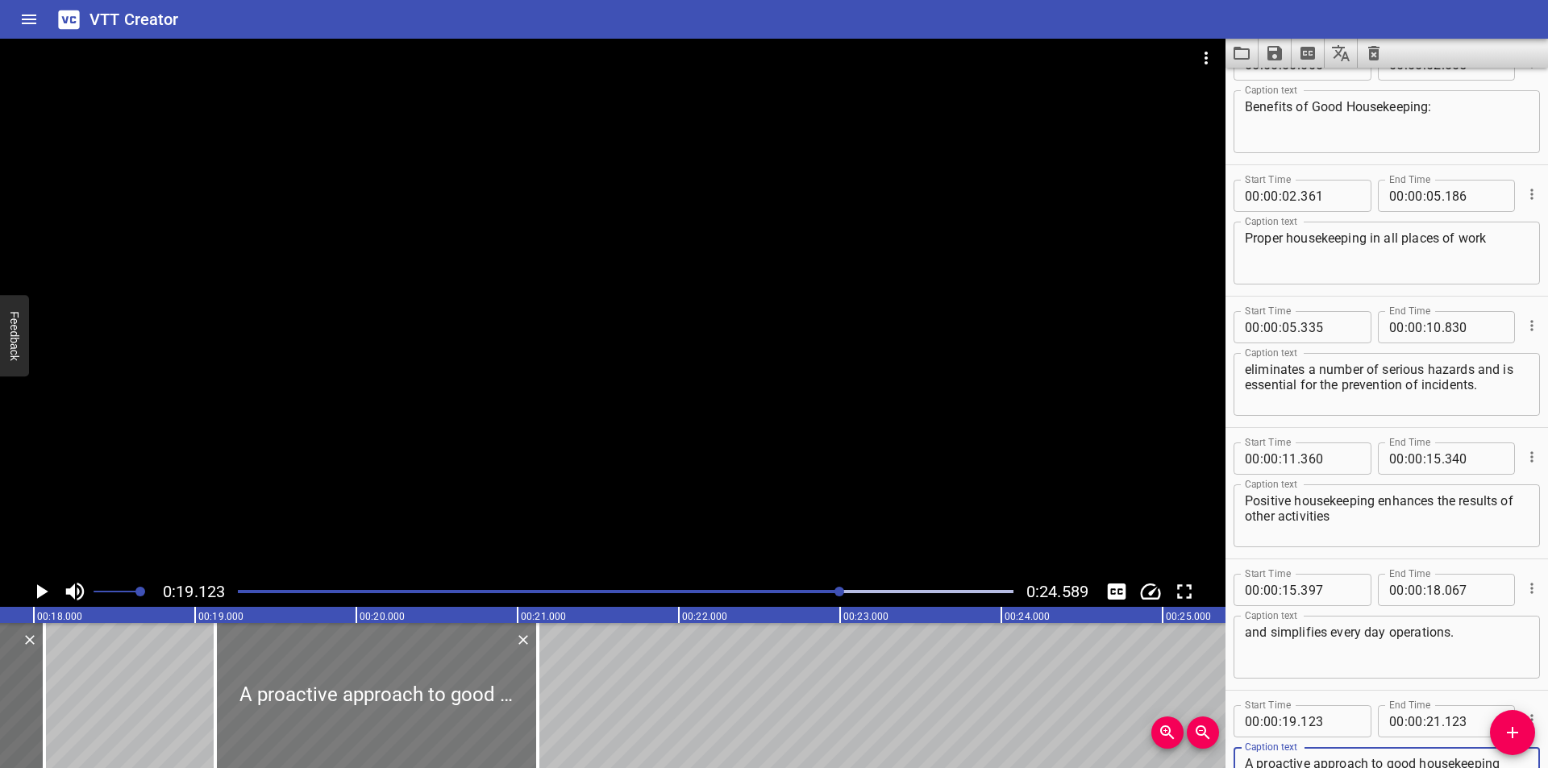
type textarea "A proactive approach to good housekeeping must become a habit and continuous."
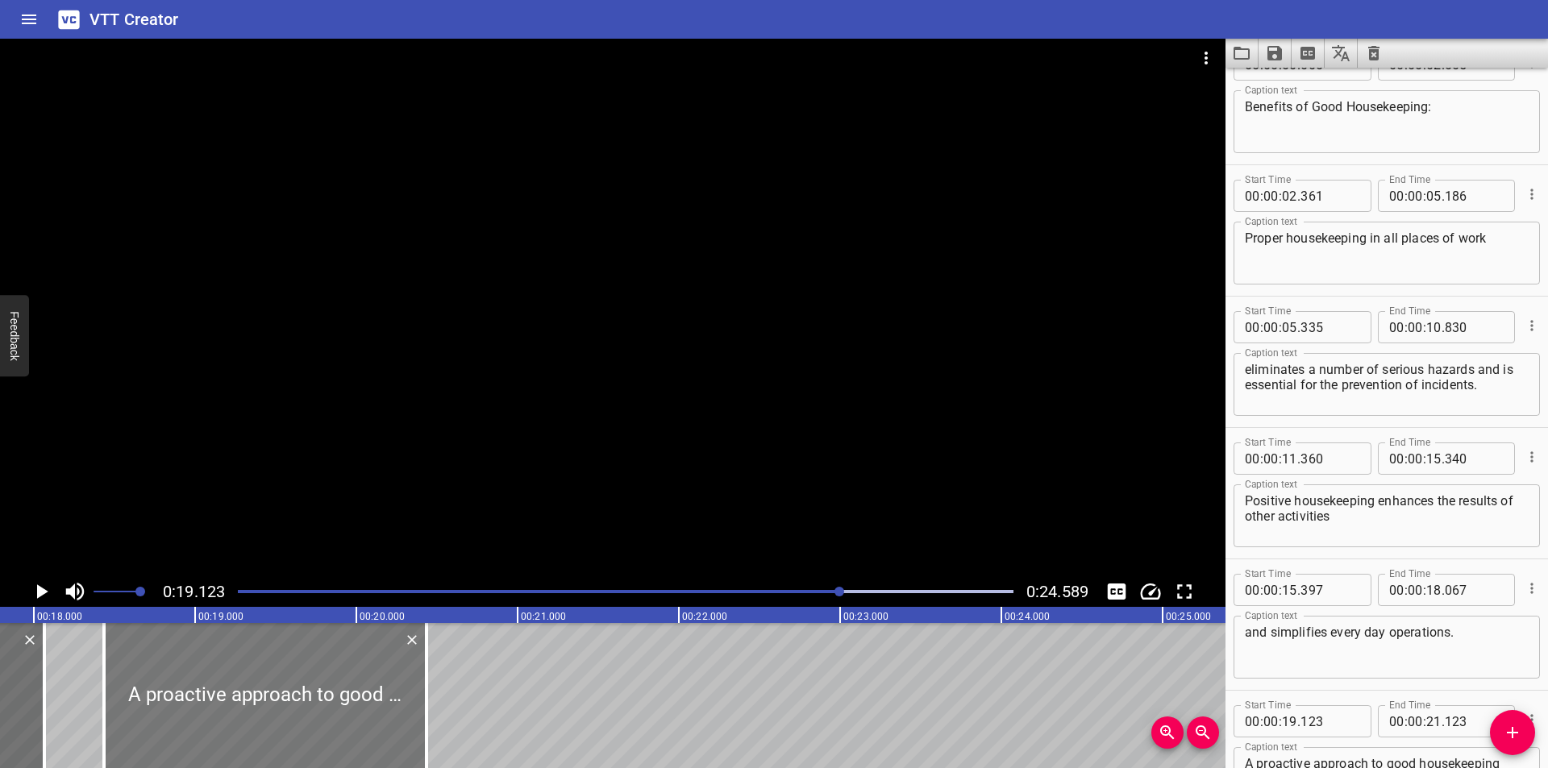
drag, startPoint x: 414, startPoint y: 710, endPoint x: 304, endPoint y: 721, distance: 111.0
click at [304, 721] on div at bounding box center [265, 695] width 323 height 145
type input "18"
type input "433"
type input "20"
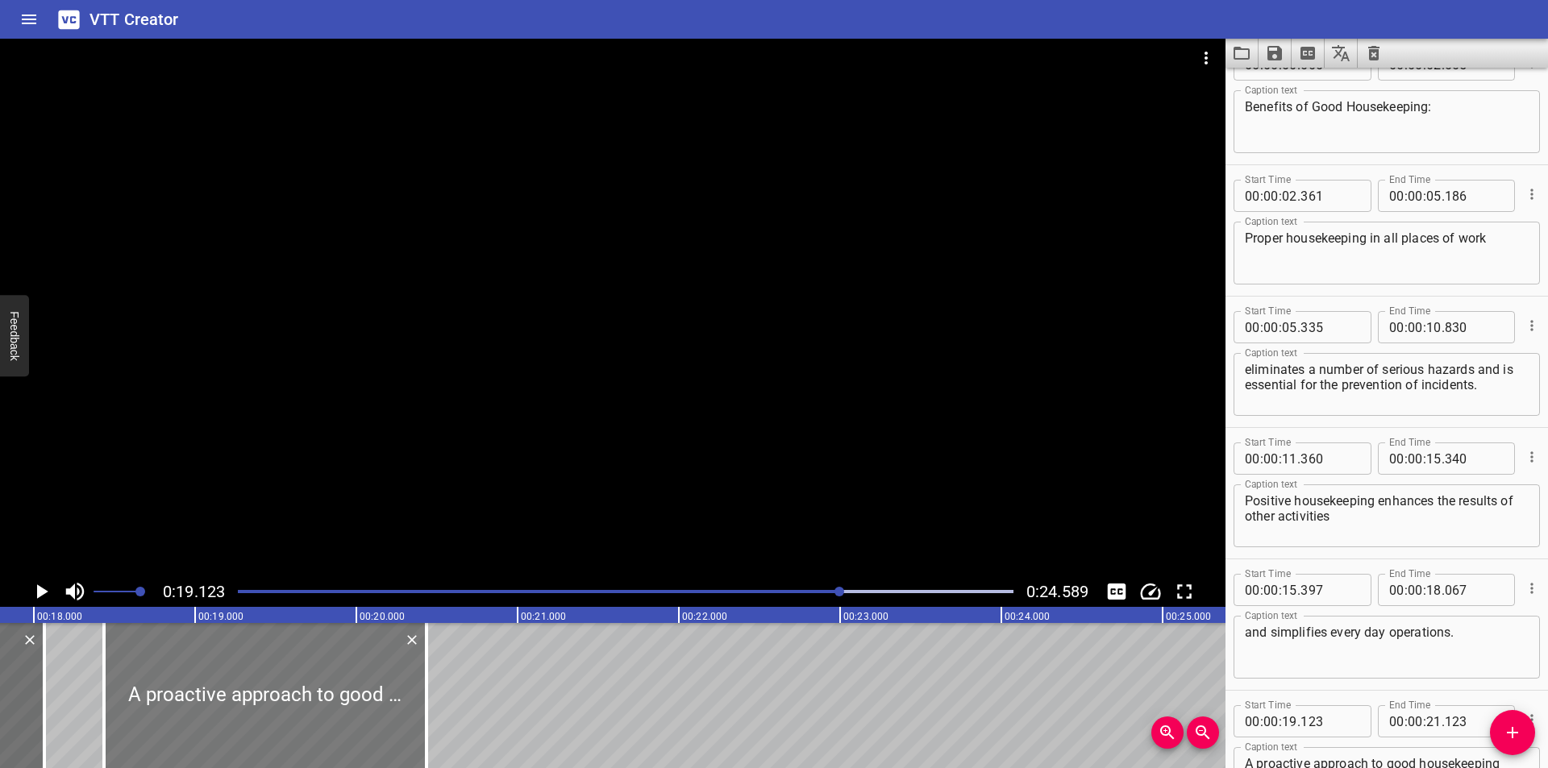
type input "433"
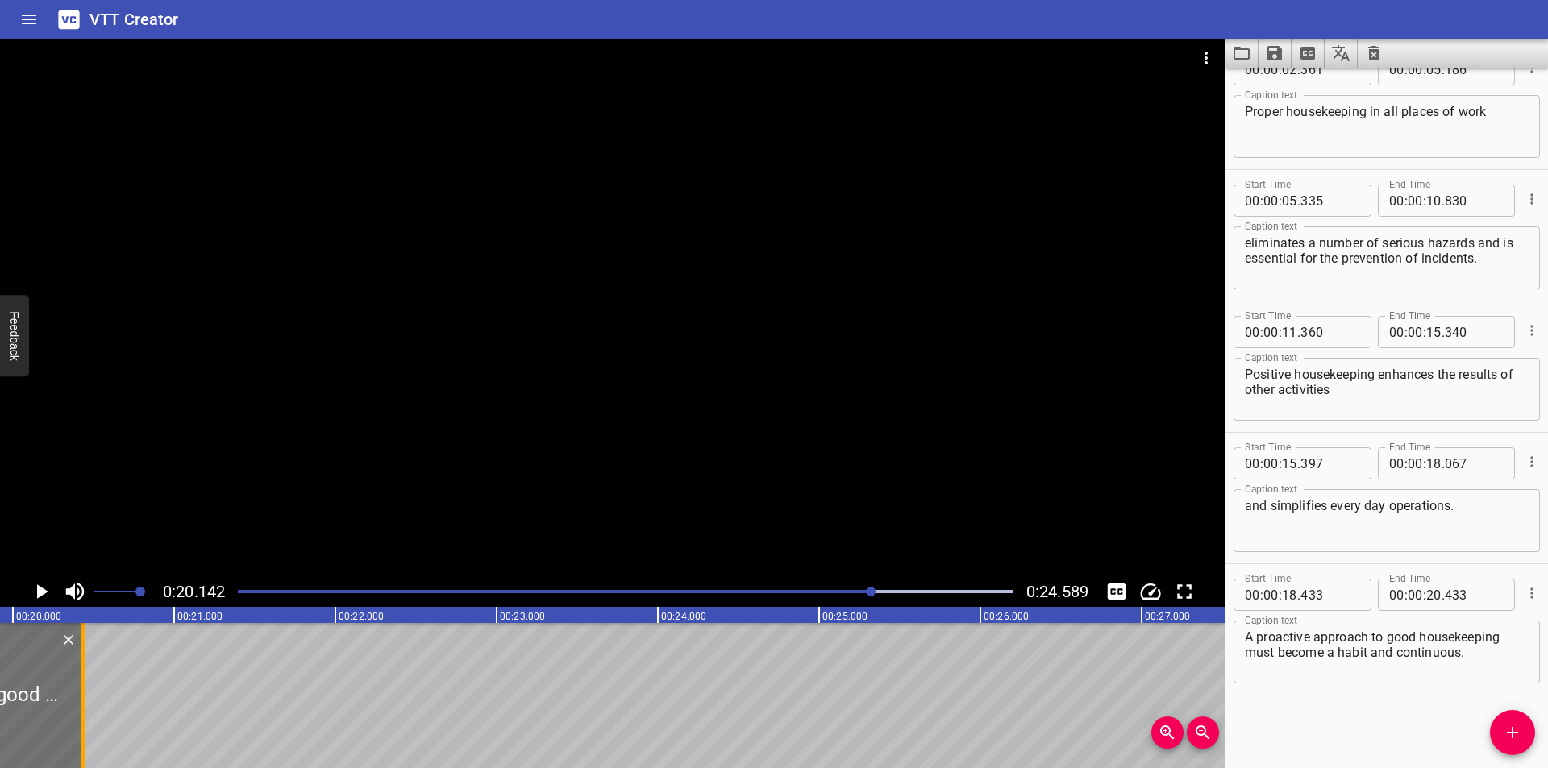
scroll to position [0, 3248]
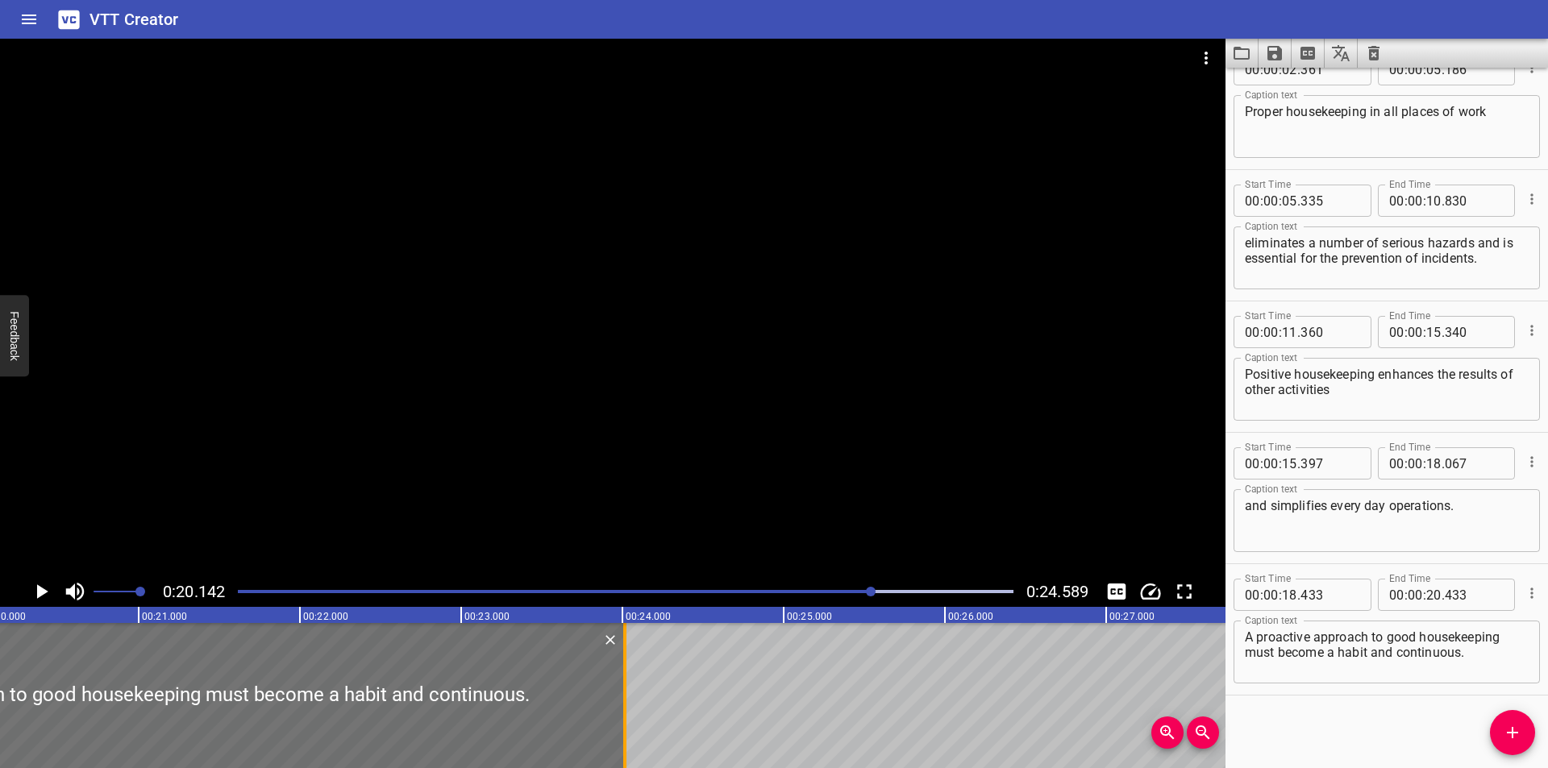
drag, startPoint x: 43, startPoint y: 710, endPoint x: 620, endPoint y: 701, distance: 577.3
click at [620, 701] on div at bounding box center [625, 695] width 16 height 145
type input "24"
type input "013"
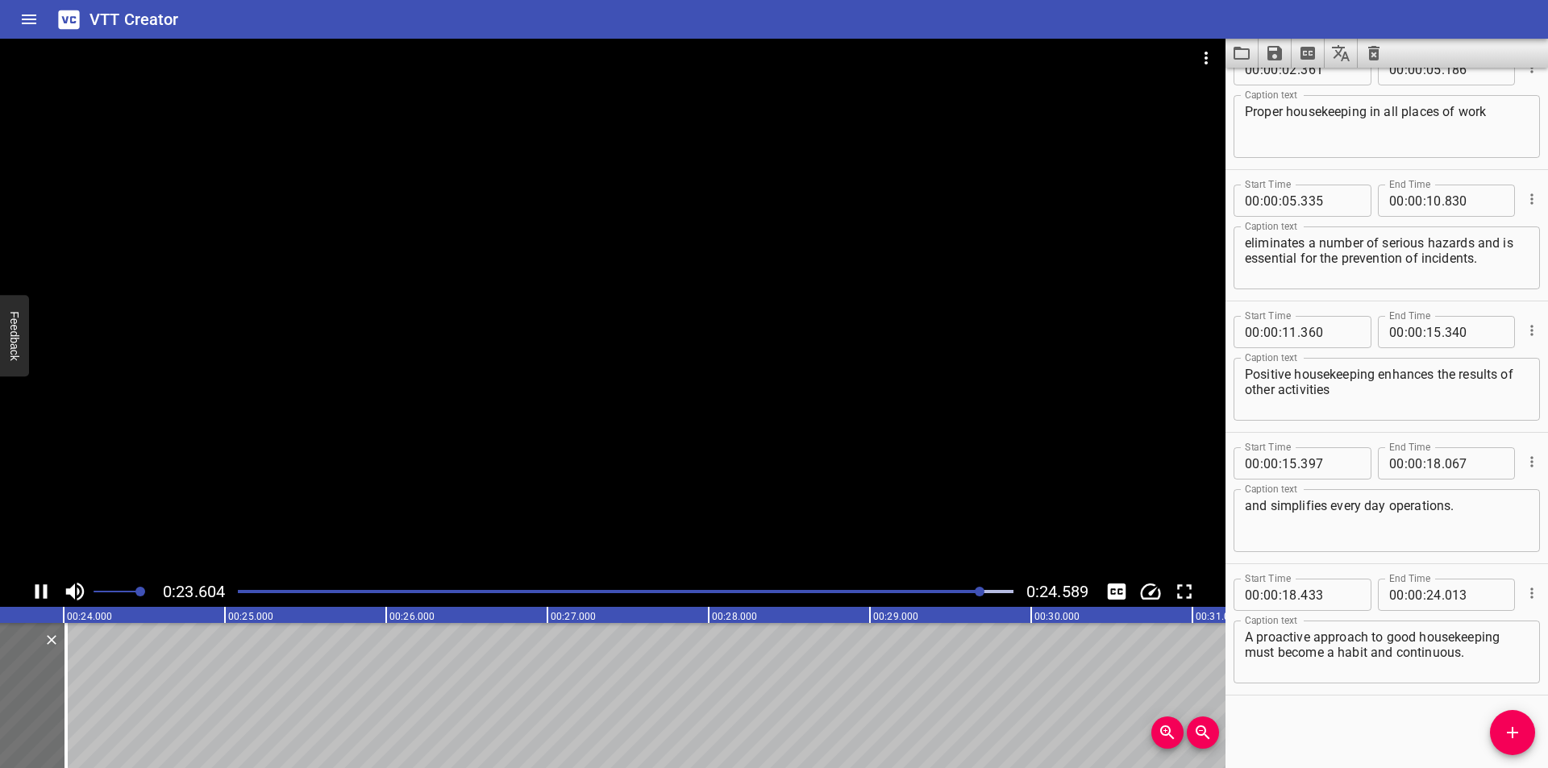
click at [1274, 58] on icon "Save captions to file" at bounding box center [1274, 53] width 19 height 19
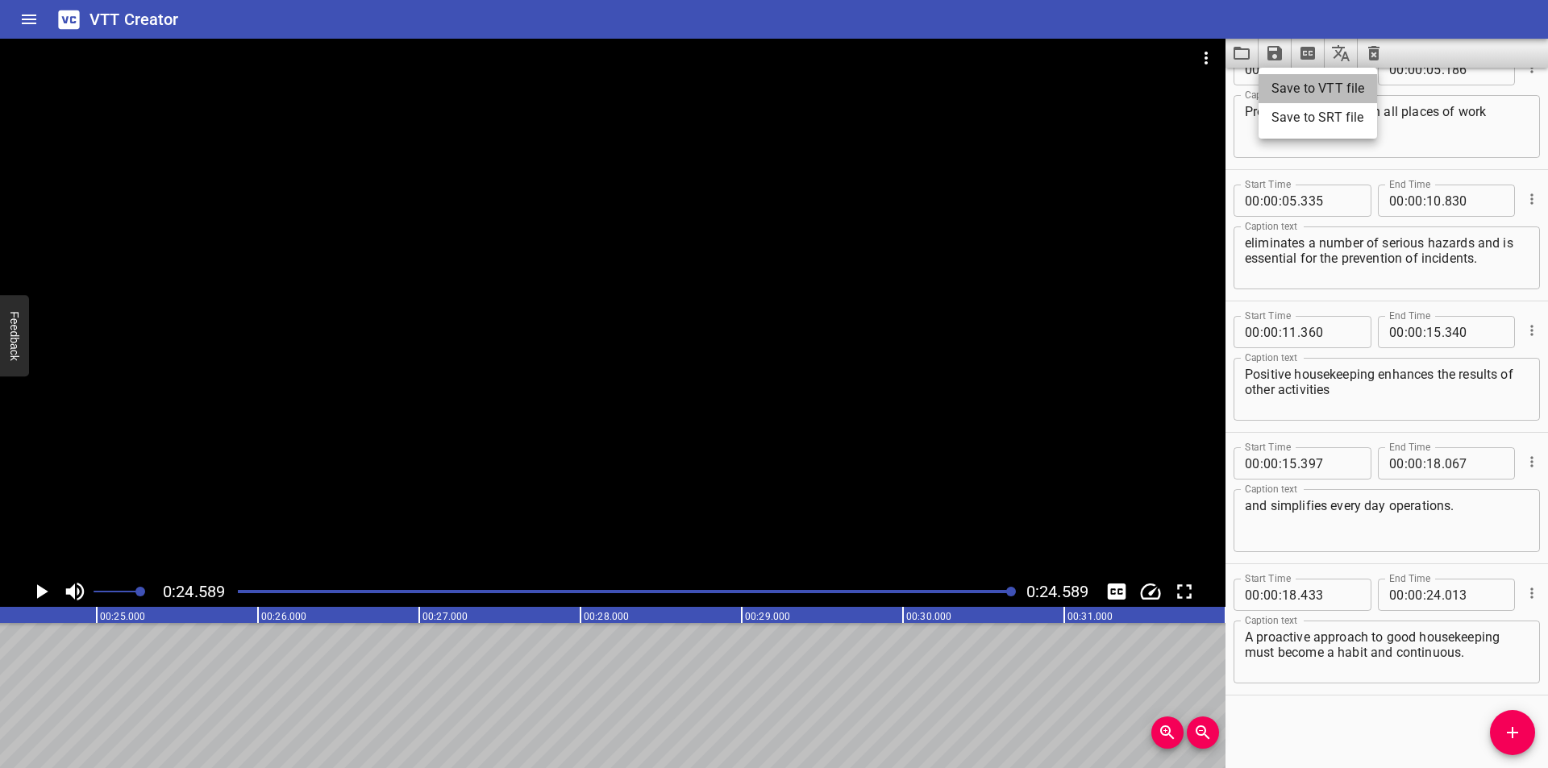
click at [1293, 82] on li "Save to VTT file" at bounding box center [1318, 88] width 119 height 29
click at [1509, 613] on div "Start Time 00 : 00 : 18 . 433 Start Time End Time 00 : 00 : 24 . 013 End Time" at bounding box center [1387, 593] width 306 height 42
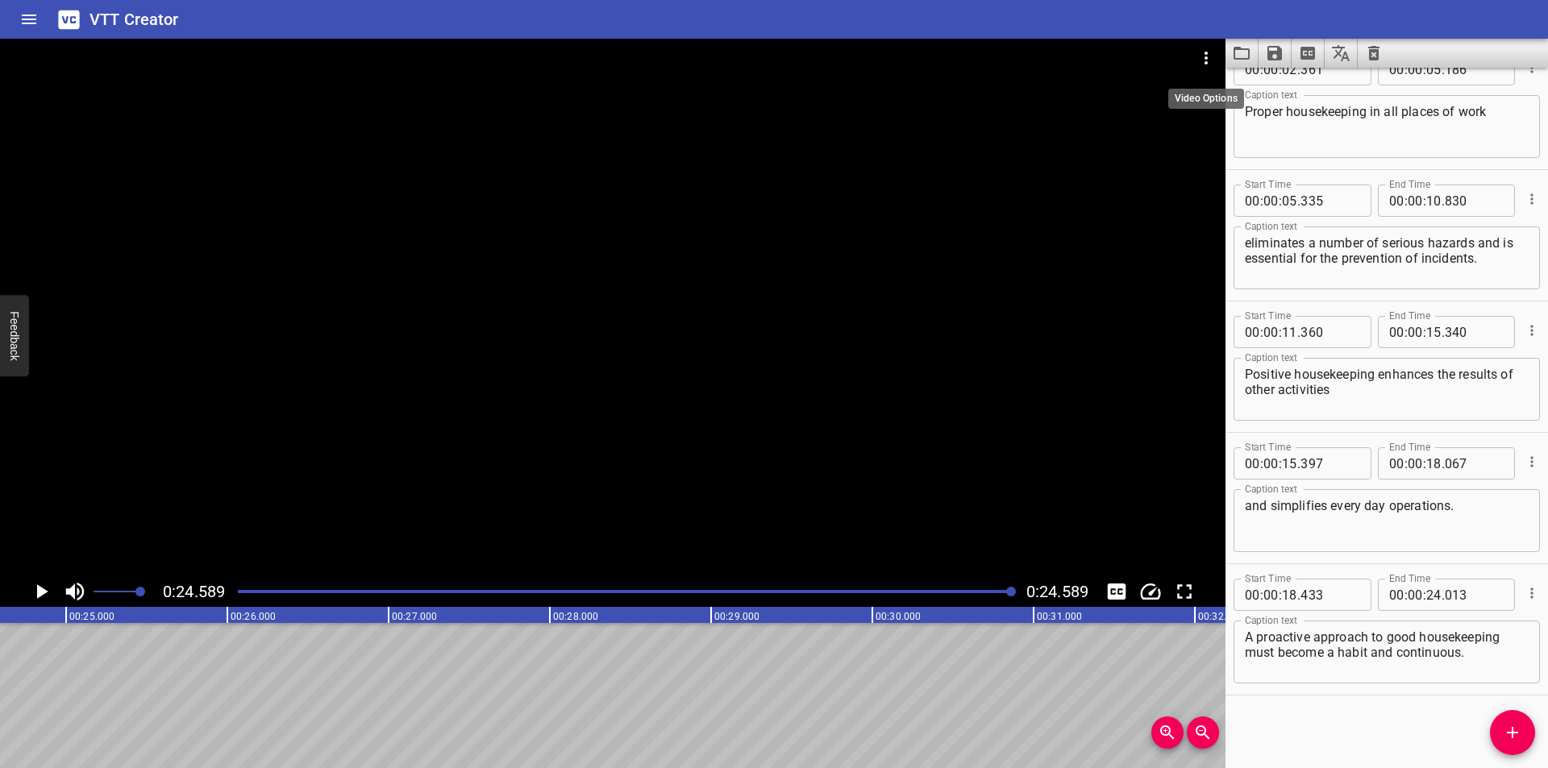
click at [1213, 59] on icon "Video Options" at bounding box center [1205, 57] width 19 height 19
click at [1213, 58] on li "Select New Video File..." at bounding box center [1267, 59] width 160 height 29
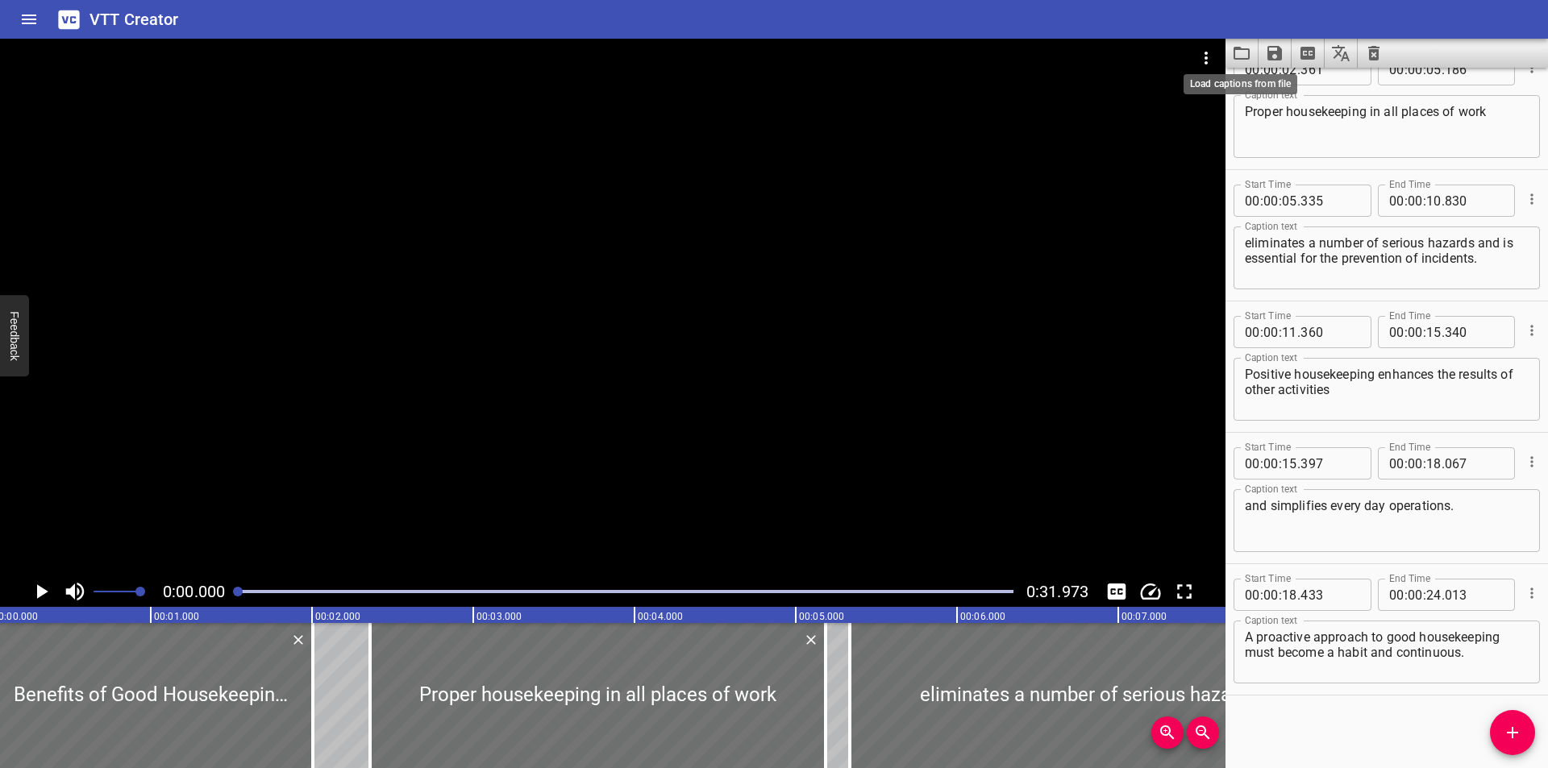
scroll to position [0, 0]
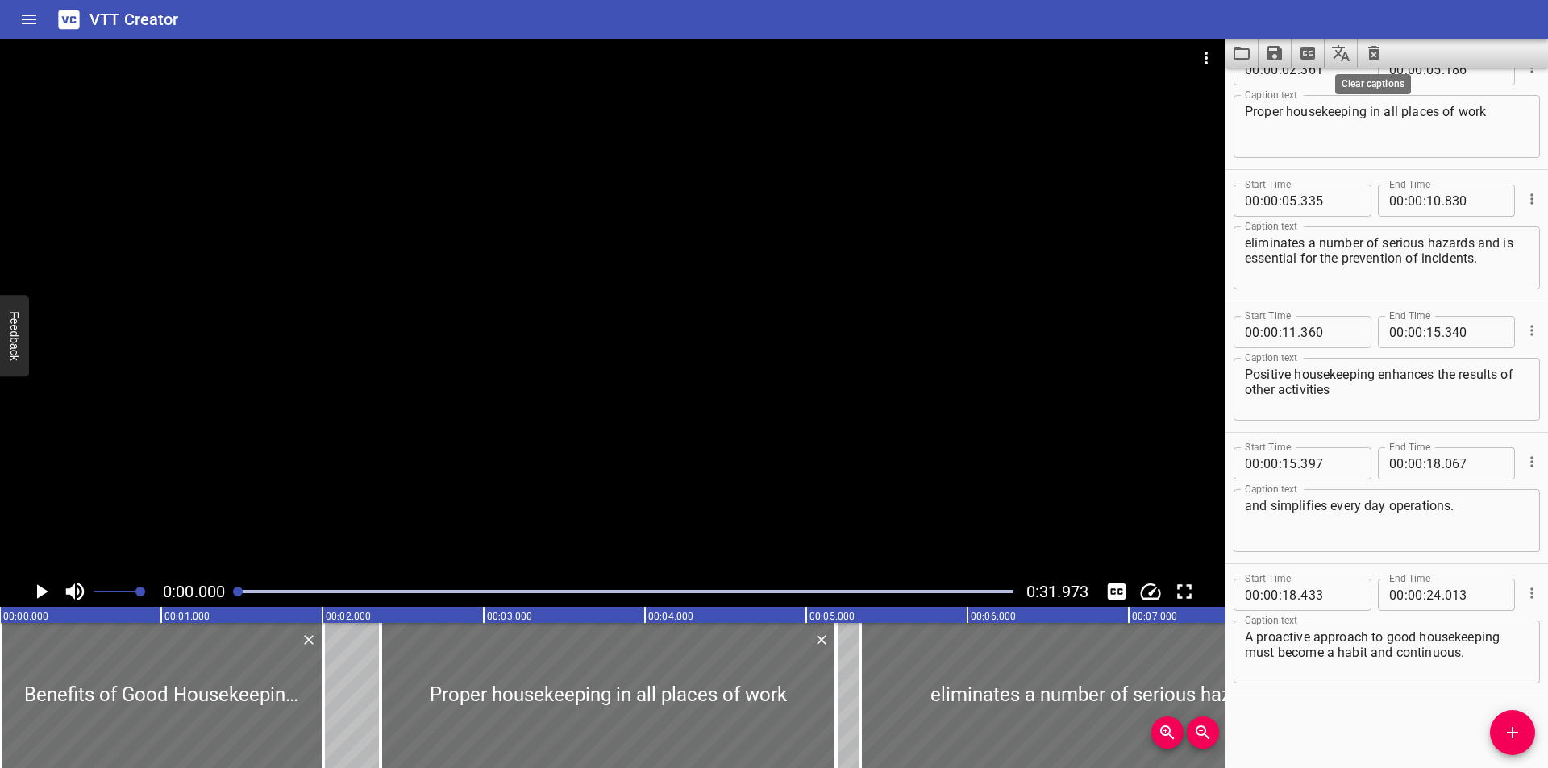
click at [1375, 51] on icon "Clear captions" at bounding box center [1373, 53] width 11 height 15
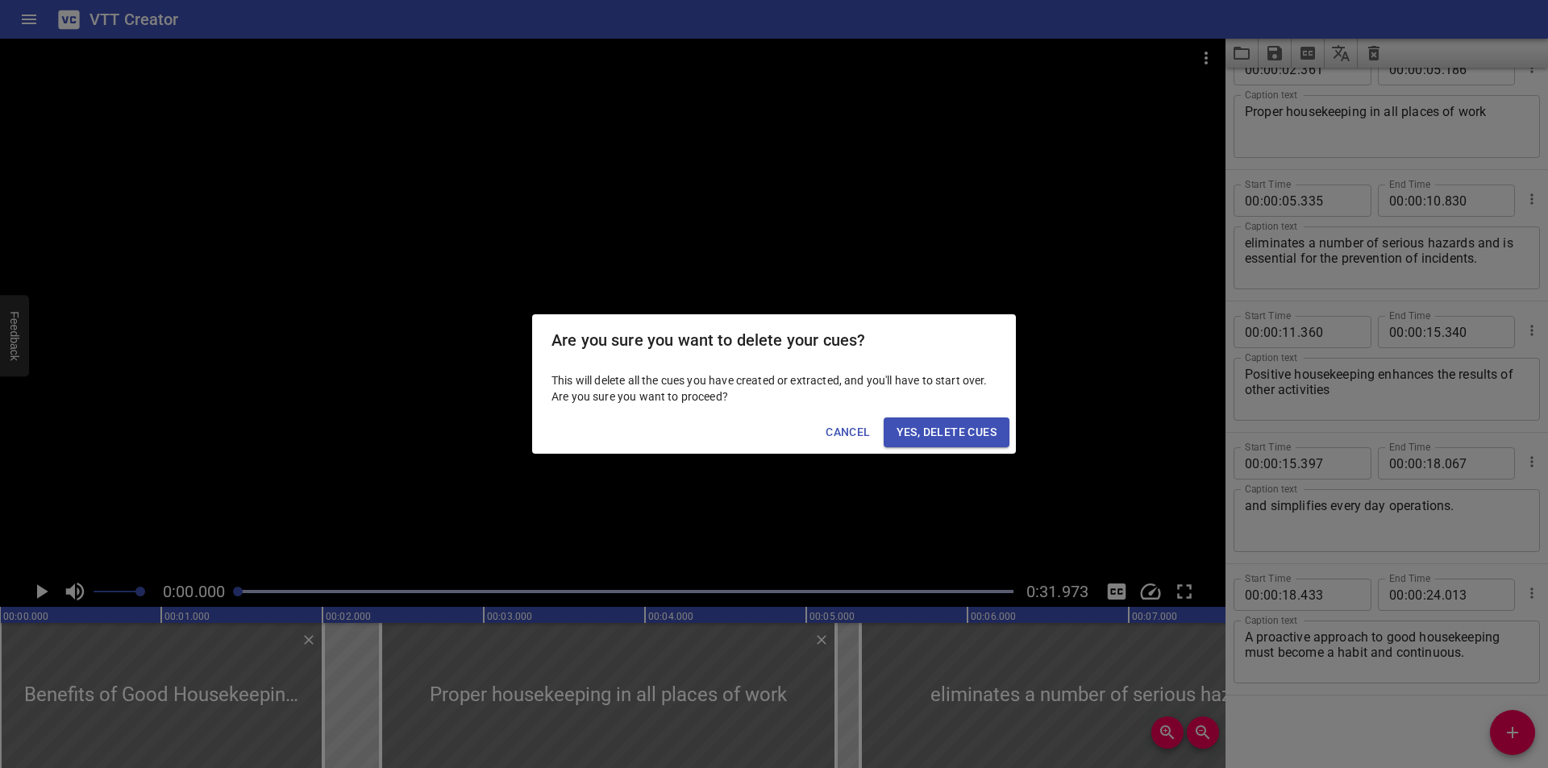
click at [964, 417] on div "Cancel Yes, Delete Cues" at bounding box center [774, 432] width 484 height 43
click at [960, 420] on button "Yes, Delete Cues" at bounding box center [947, 433] width 126 height 30
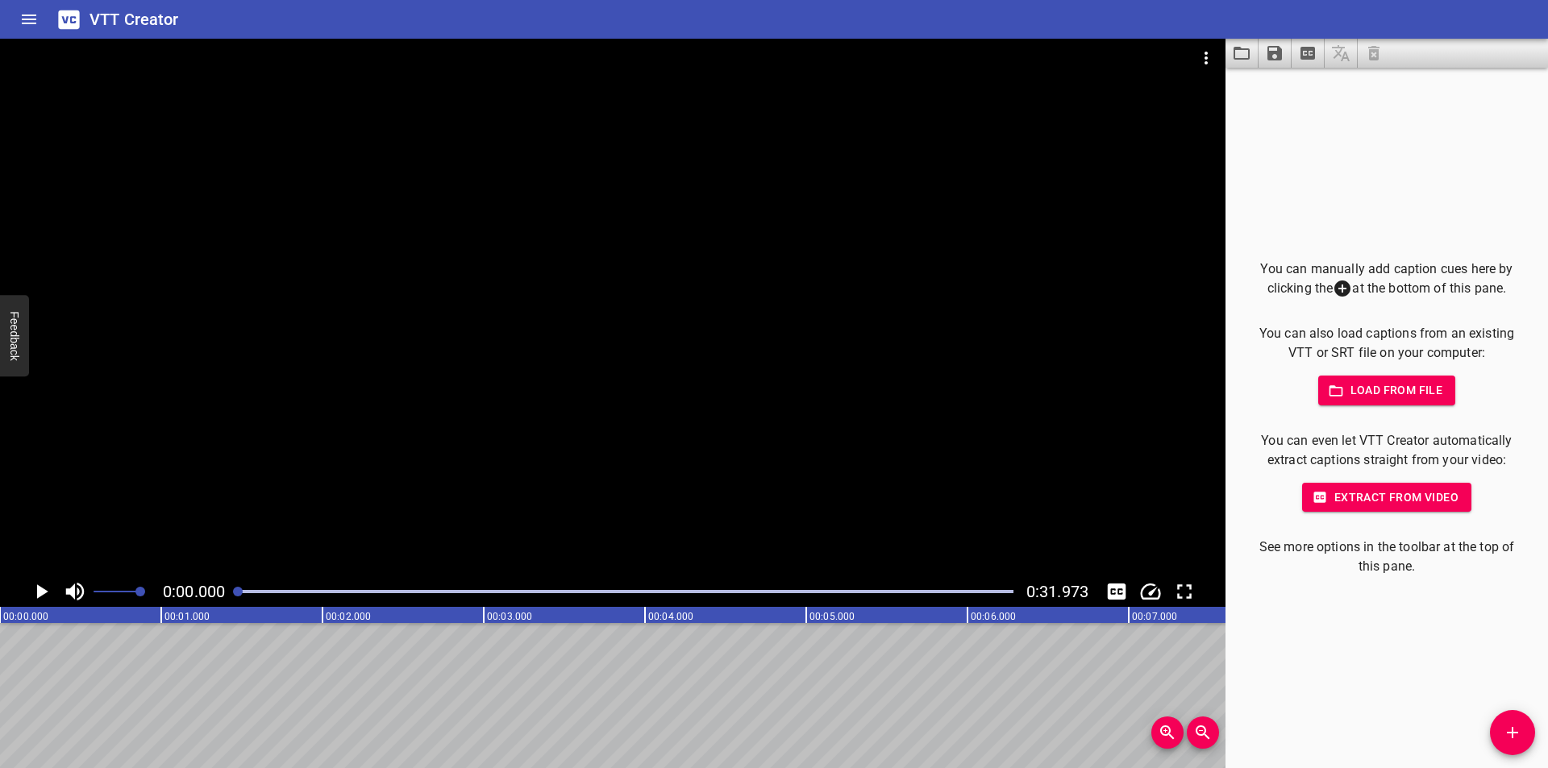
click at [239, 593] on div at bounding box center [626, 591] width 776 height 3
click at [237, 592] on div at bounding box center [238, 592] width 10 height 10
drag, startPoint x: 585, startPoint y: 464, endPoint x: 502, endPoint y: 485, distance: 84.9
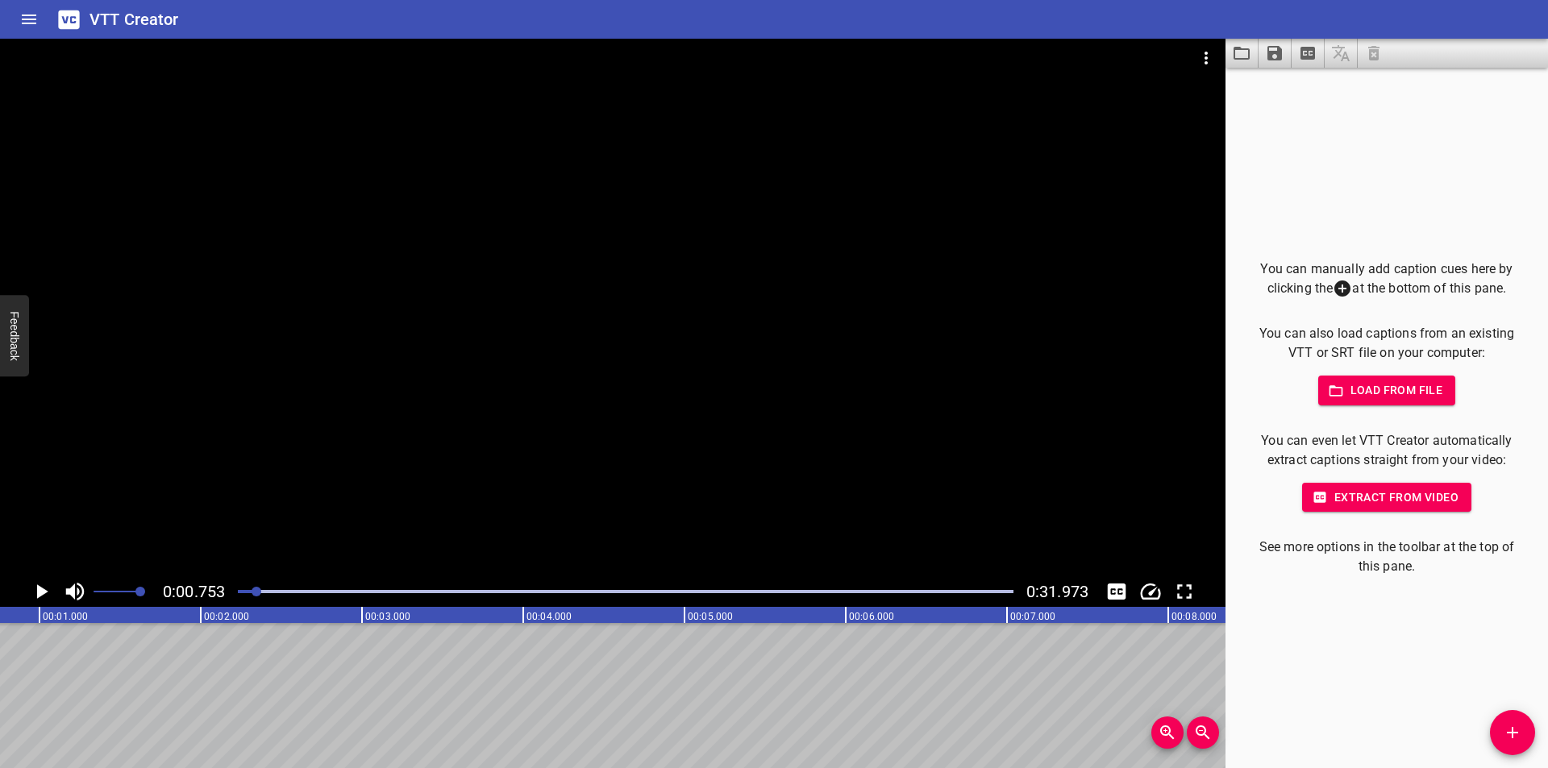
click at [582, 465] on div at bounding box center [613, 308] width 1226 height 538
click at [248, 589] on div at bounding box center [625, 592] width 795 height 23
click at [243, 589] on div at bounding box center [242, 592] width 10 height 10
click at [241, 585] on div at bounding box center [625, 592] width 795 height 23
click at [240, 585] on div at bounding box center [625, 592] width 795 height 23
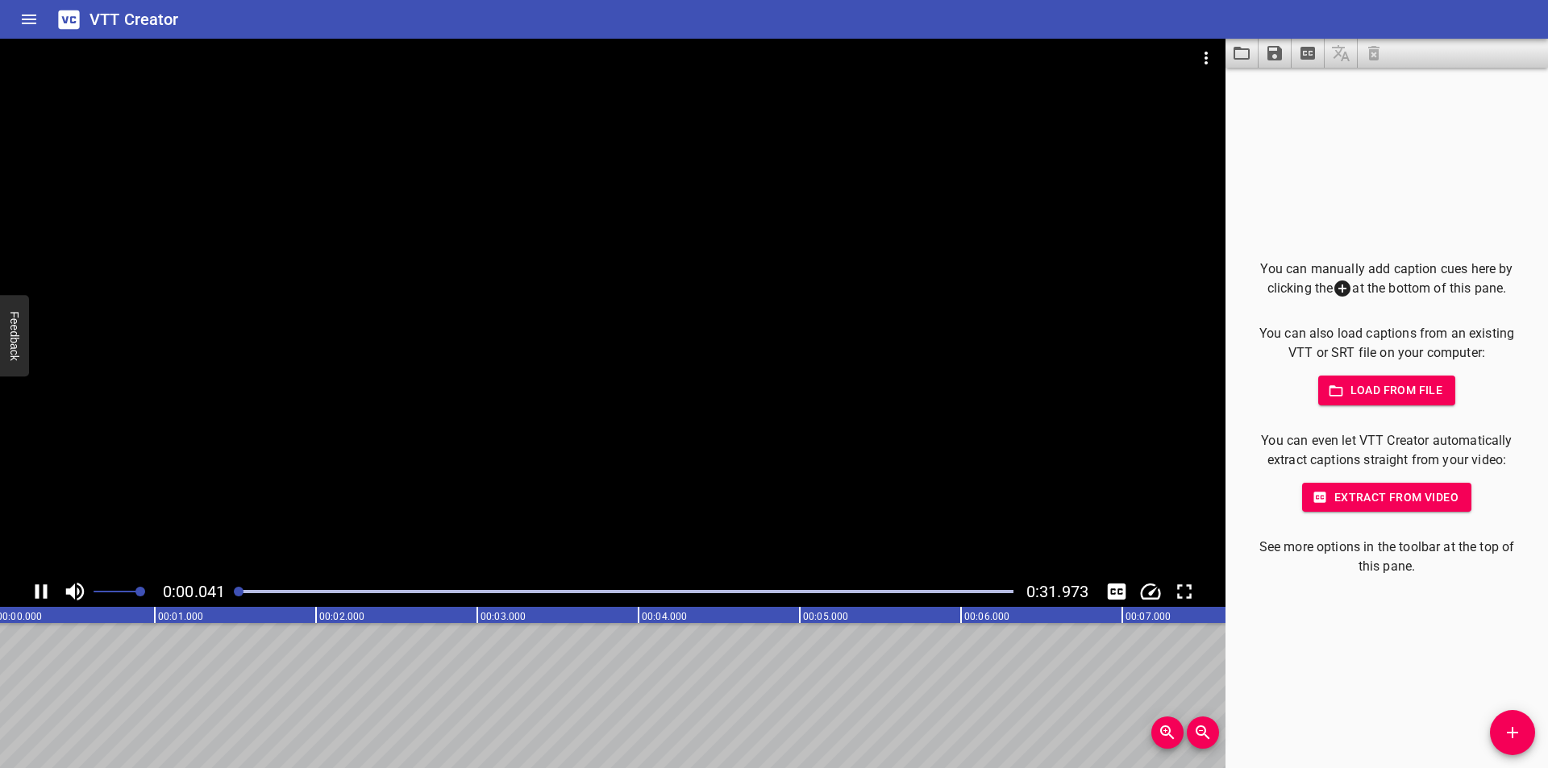
click at [240, 585] on div at bounding box center [625, 592] width 795 height 23
click at [231, 587] on div at bounding box center [625, 592] width 795 height 23
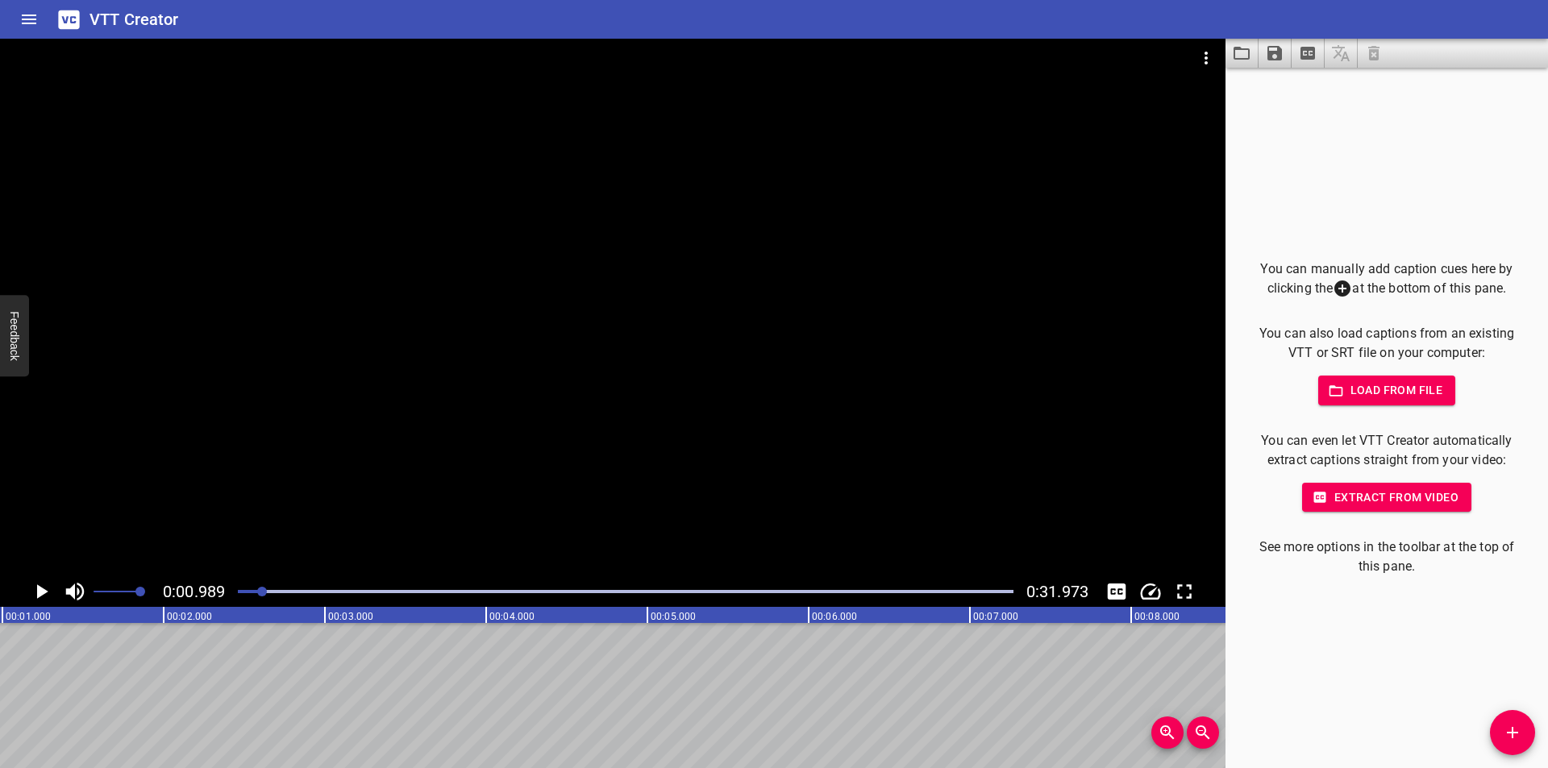
scroll to position [0, 160]
click at [1496, 732] on span "Add Cue" at bounding box center [1512, 732] width 45 height 19
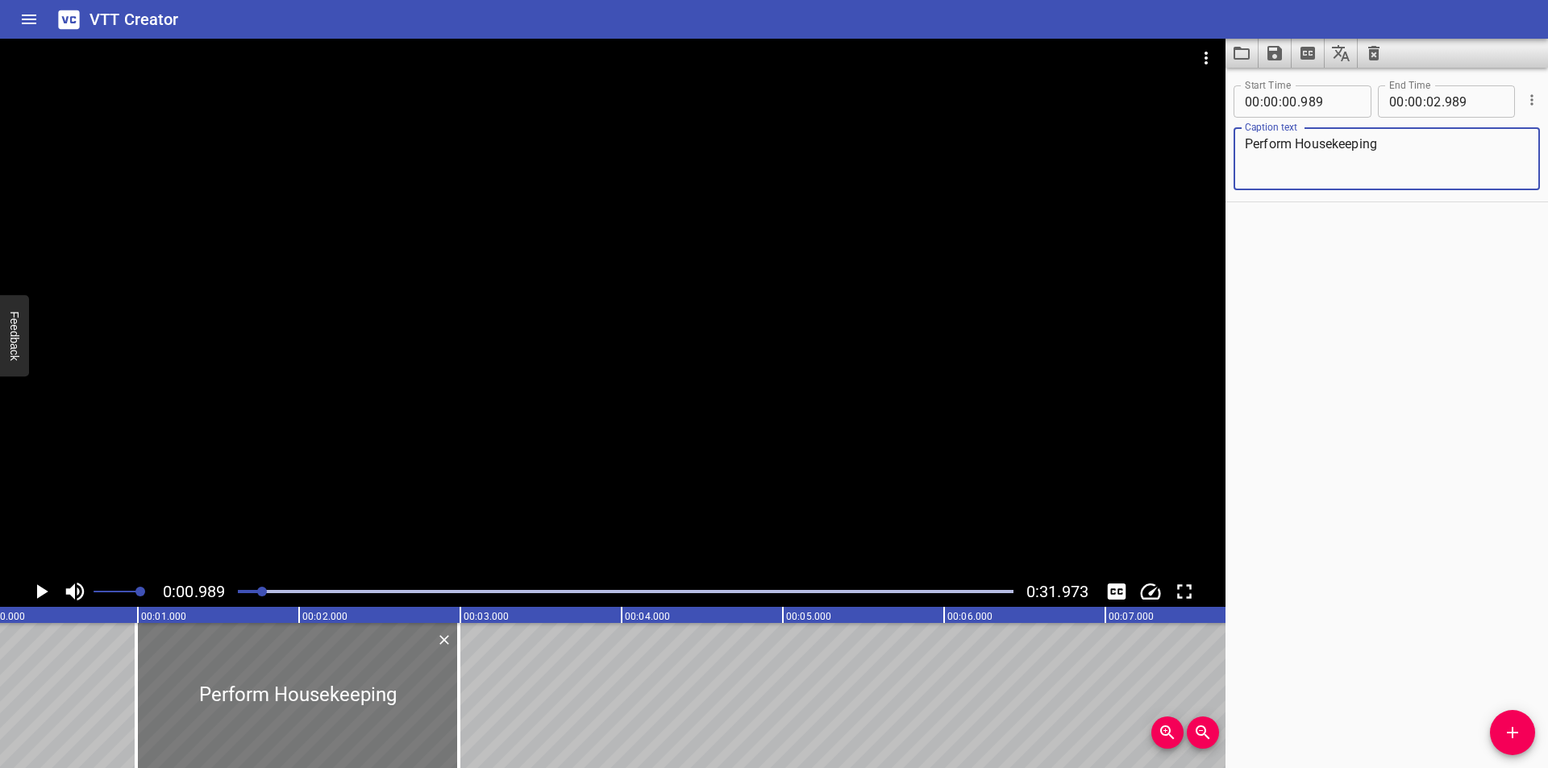
scroll to position [0, 0]
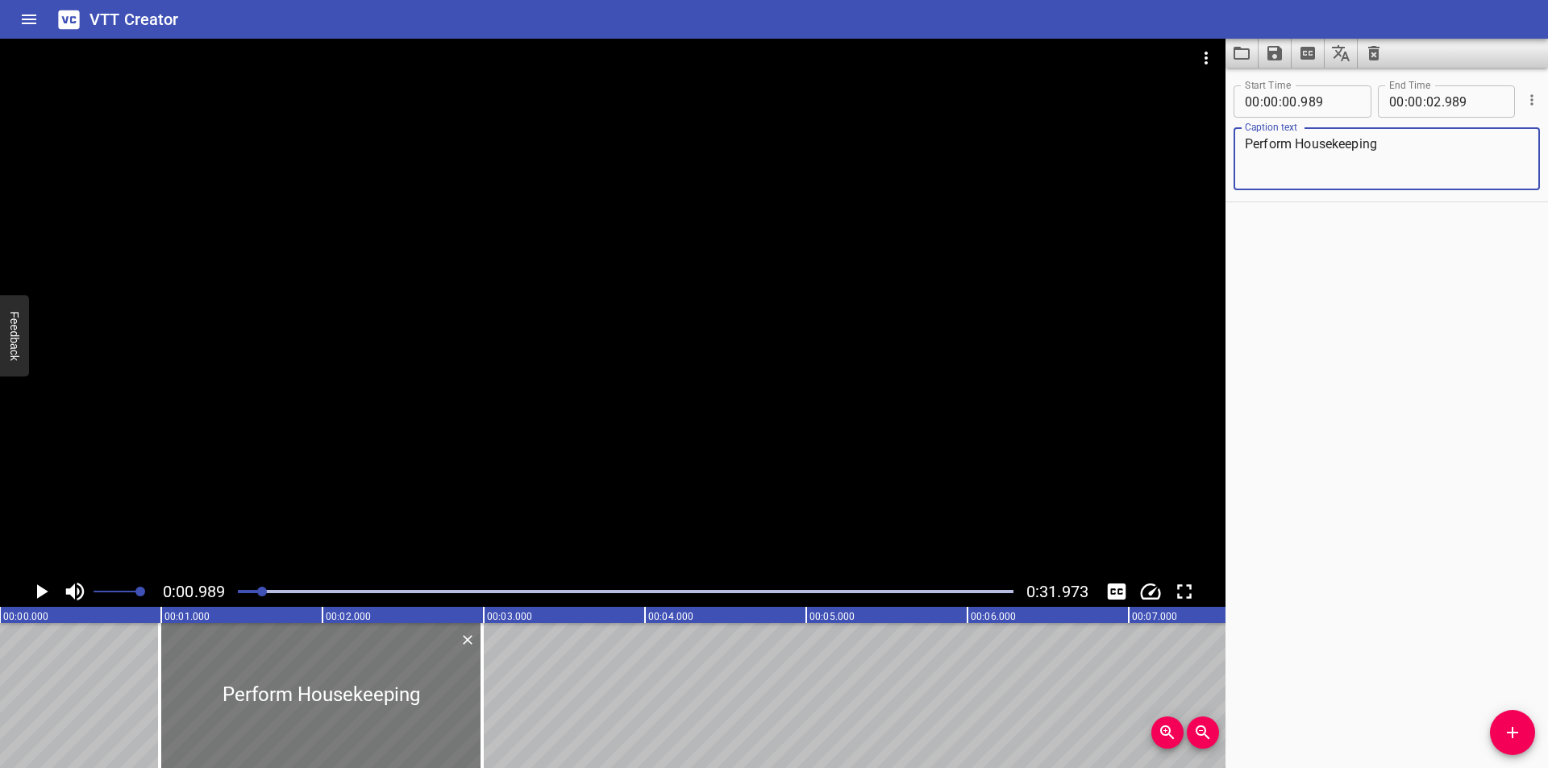
type textarea "Perform Housekeeping"
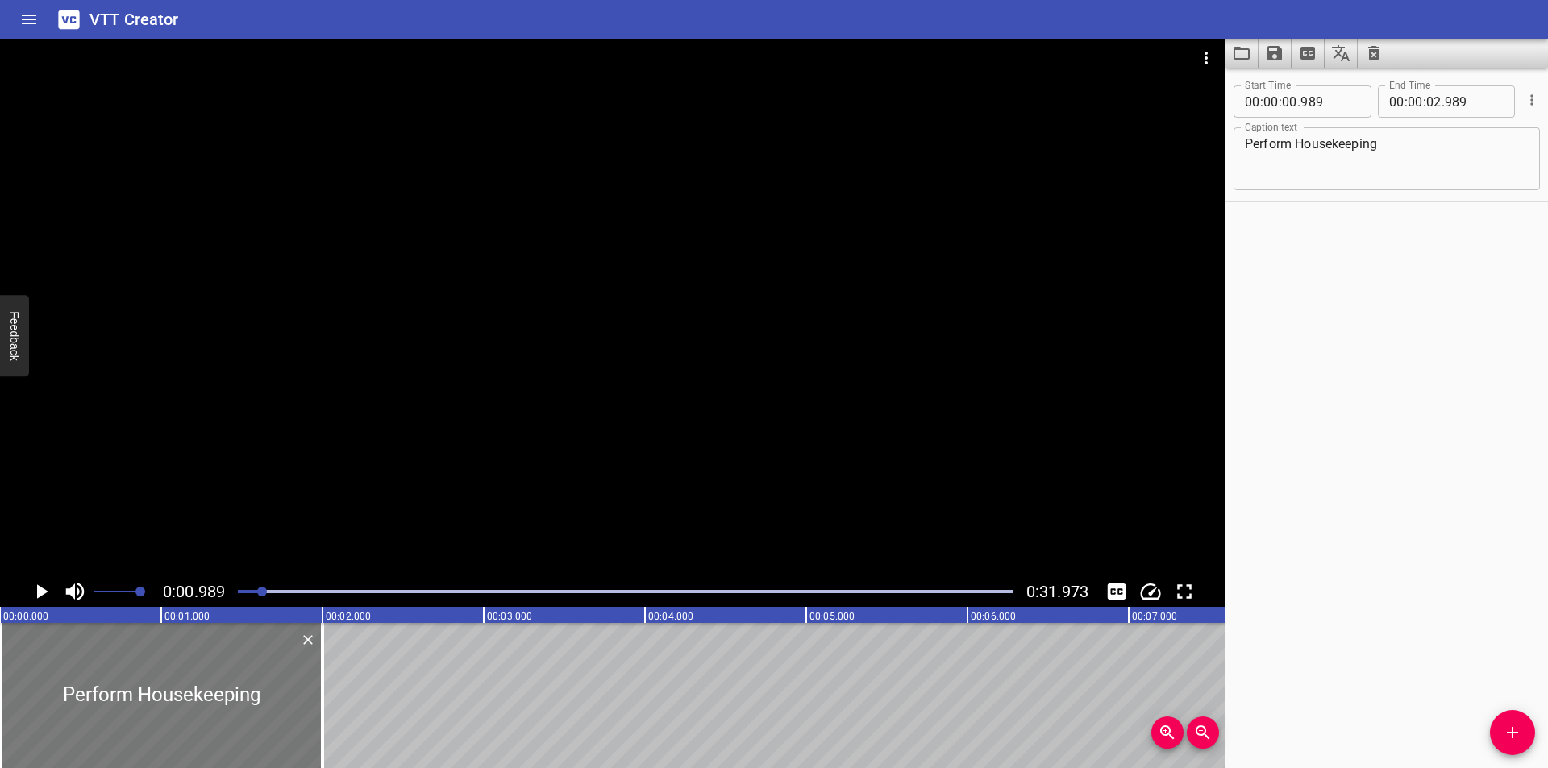
drag, startPoint x: 290, startPoint y: 705, endPoint x: 67, endPoint y: 707, distance: 223.3
click at [67, 707] on div at bounding box center [161, 695] width 323 height 145
type input "000"
drag, startPoint x: 327, startPoint y: 711, endPoint x: 269, endPoint y: 718, distance: 58.4
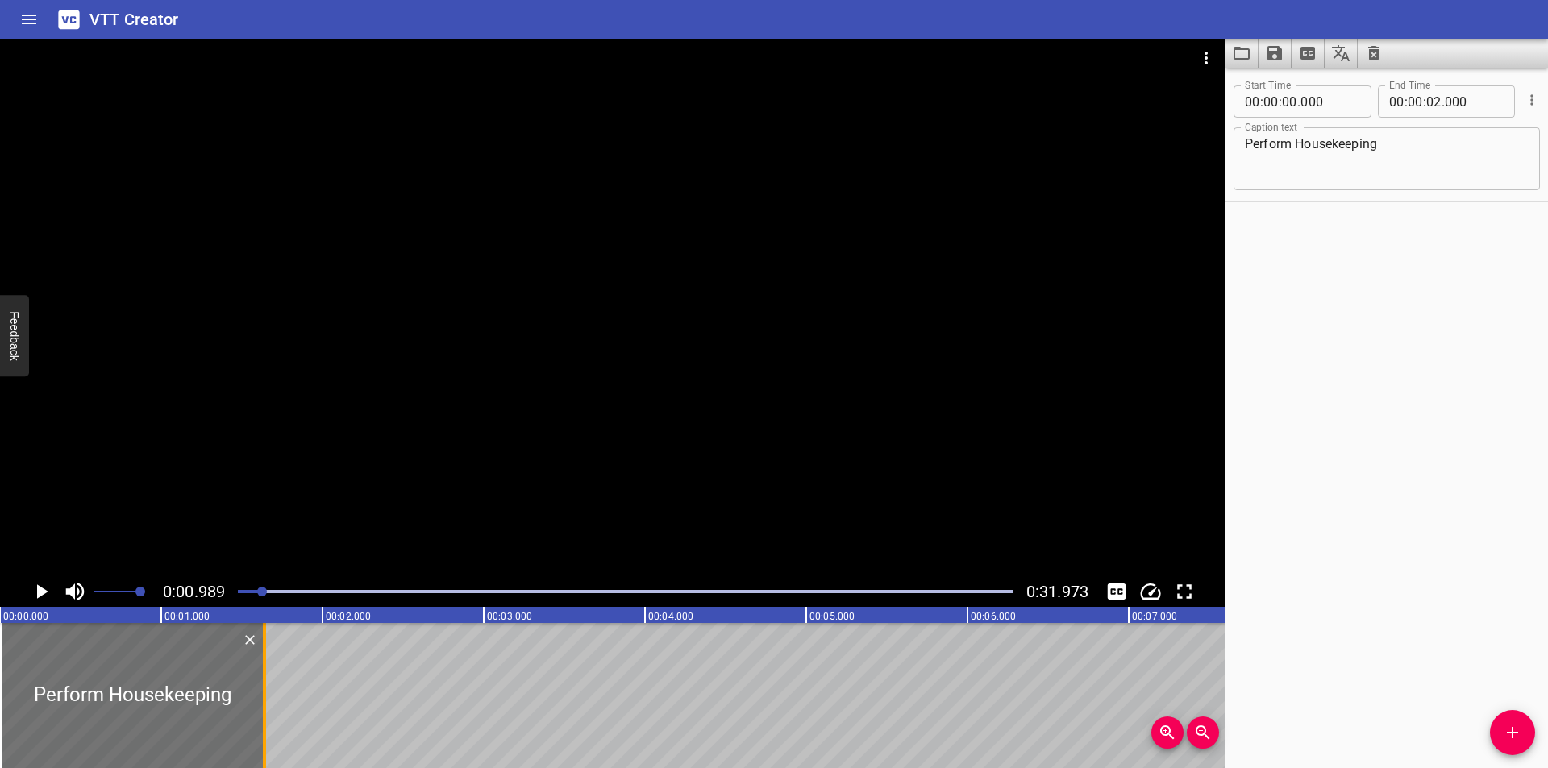
click at [269, 718] on div at bounding box center [264, 695] width 16 height 145
type input "01"
type input "640"
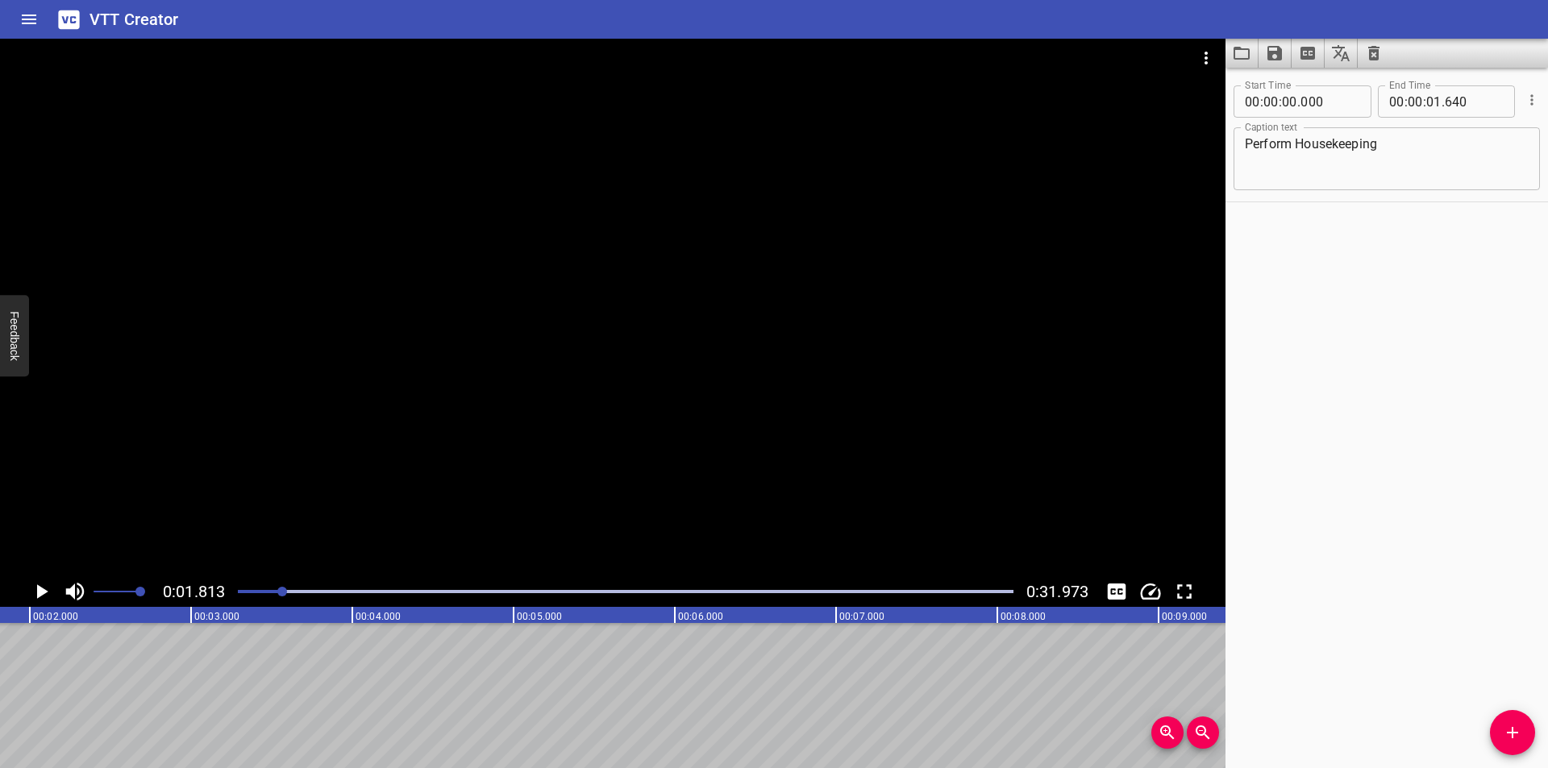
click at [238, 602] on div at bounding box center [625, 592] width 795 height 23
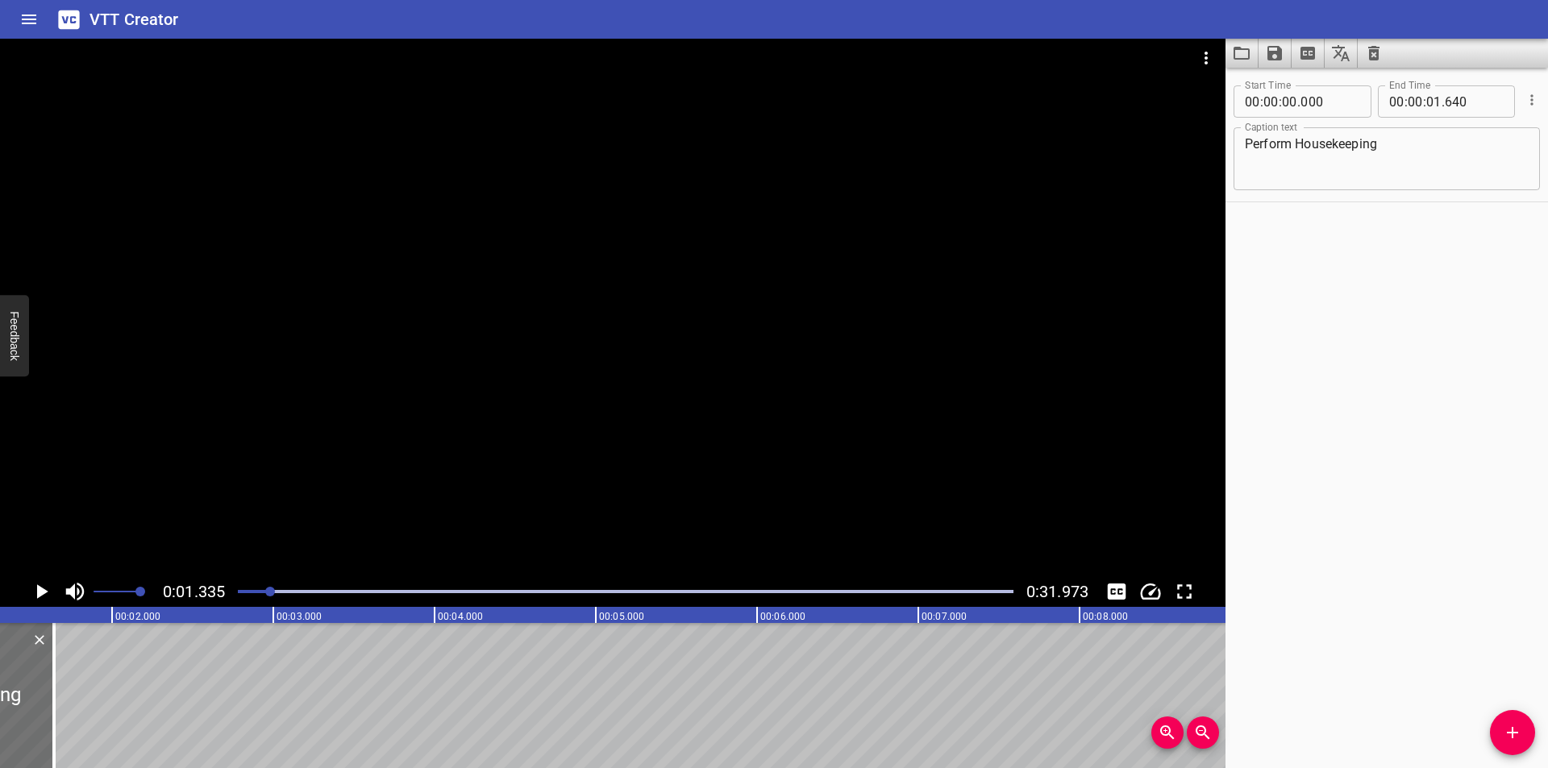
scroll to position [0, 215]
click at [1443, 177] on textarea "Perform Housekeeping" at bounding box center [1387, 159] width 284 height 46
type textarea "Perform Housekeeping:"
click at [1519, 726] on icon "Add Cue" at bounding box center [1512, 732] width 19 height 19
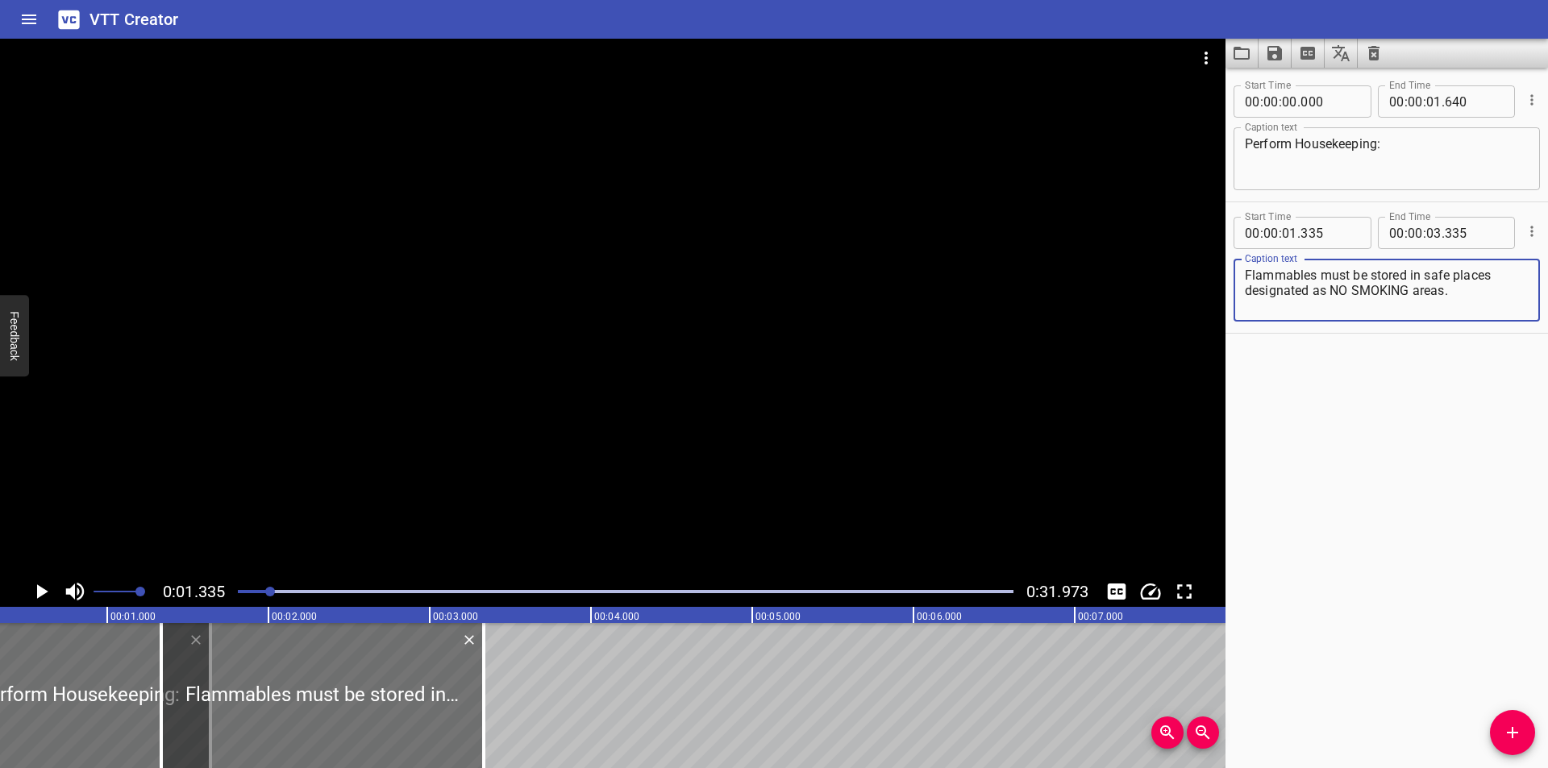
scroll to position [0, 1126]
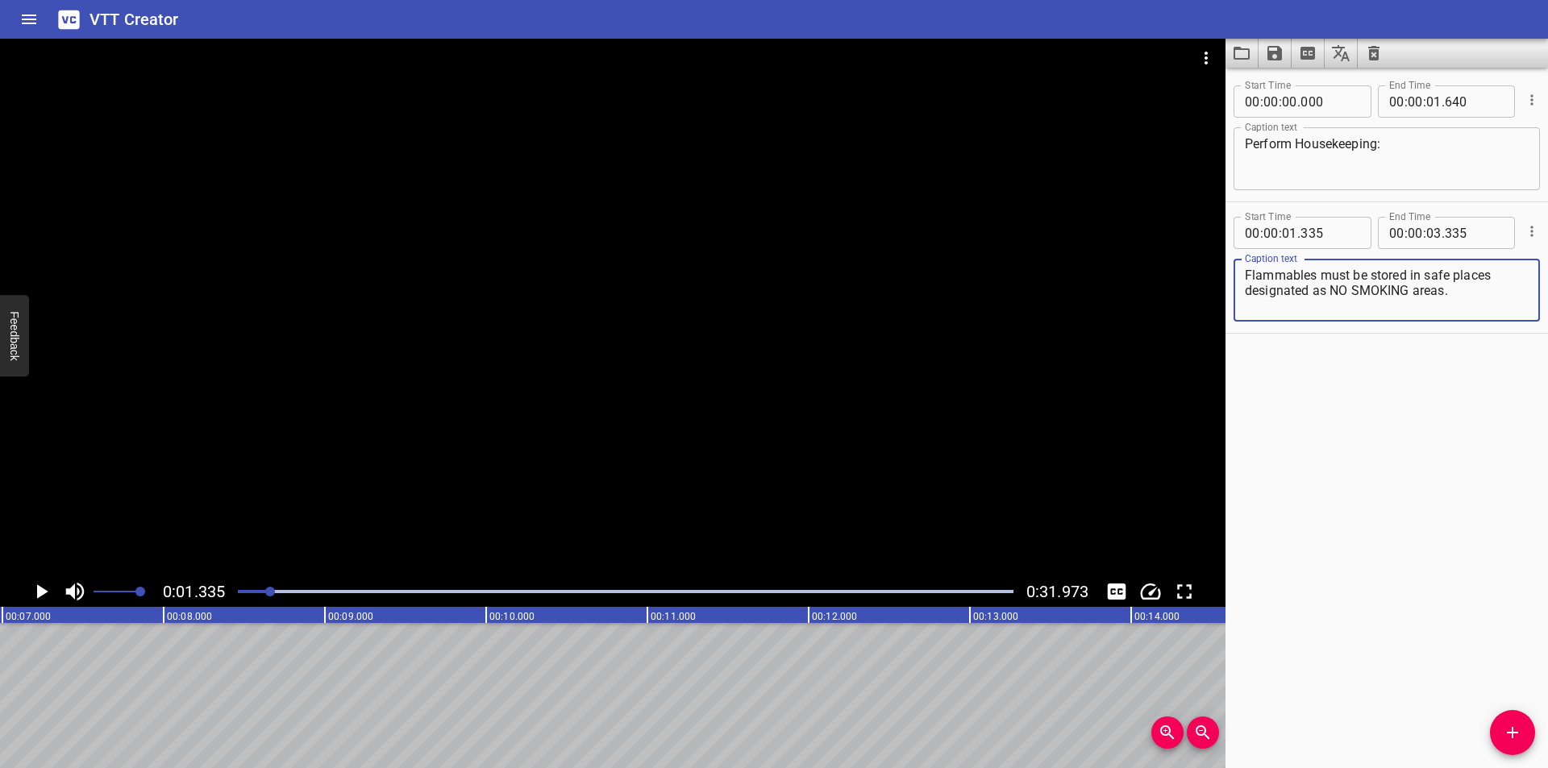
type textarea "Flammables must be stored in safe places designated as NO SMOKING areas."
click at [260, 594] on div at bounding box center [625, 592] width 795 height 23
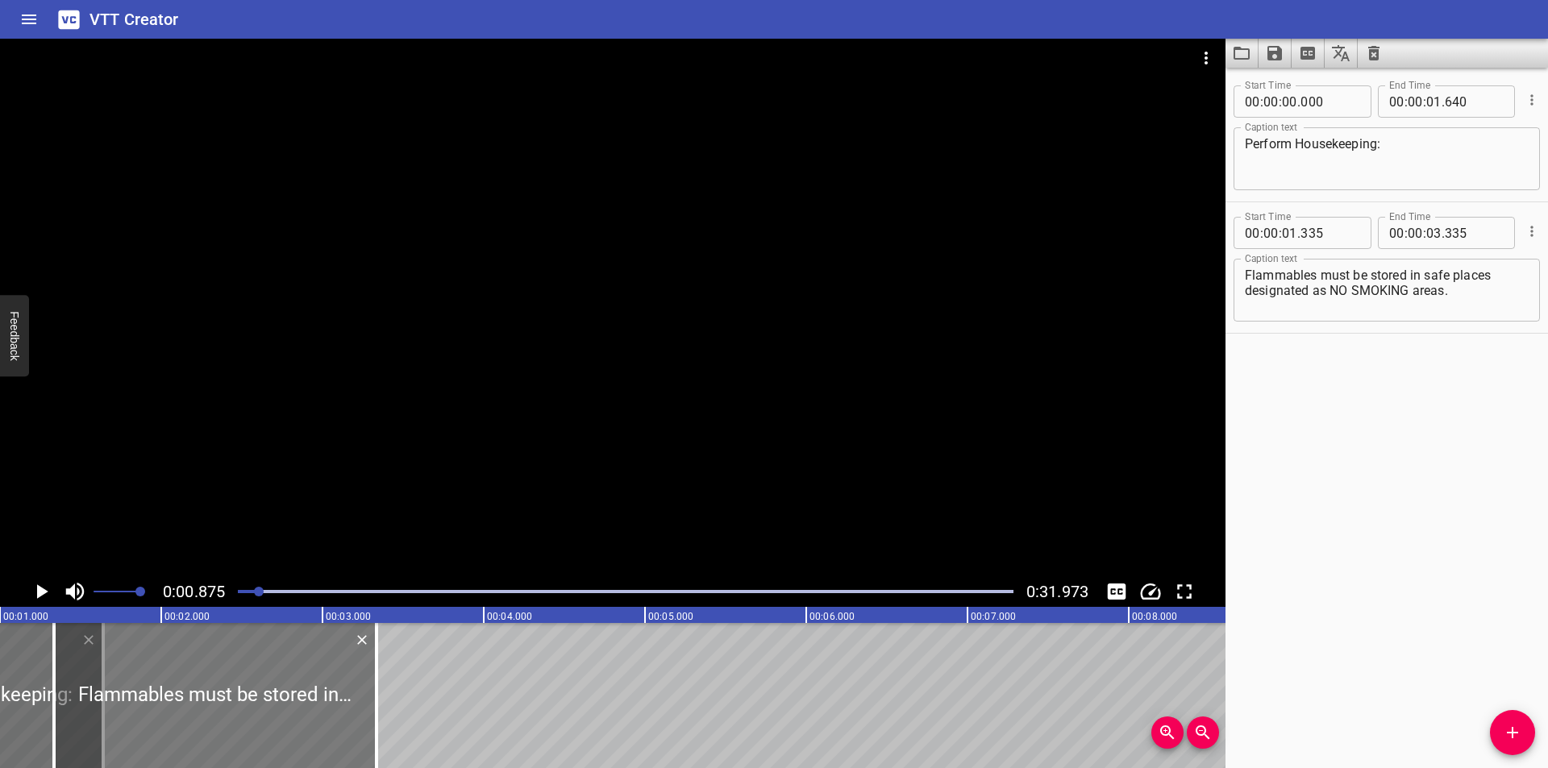
scroll to position [0, 141]
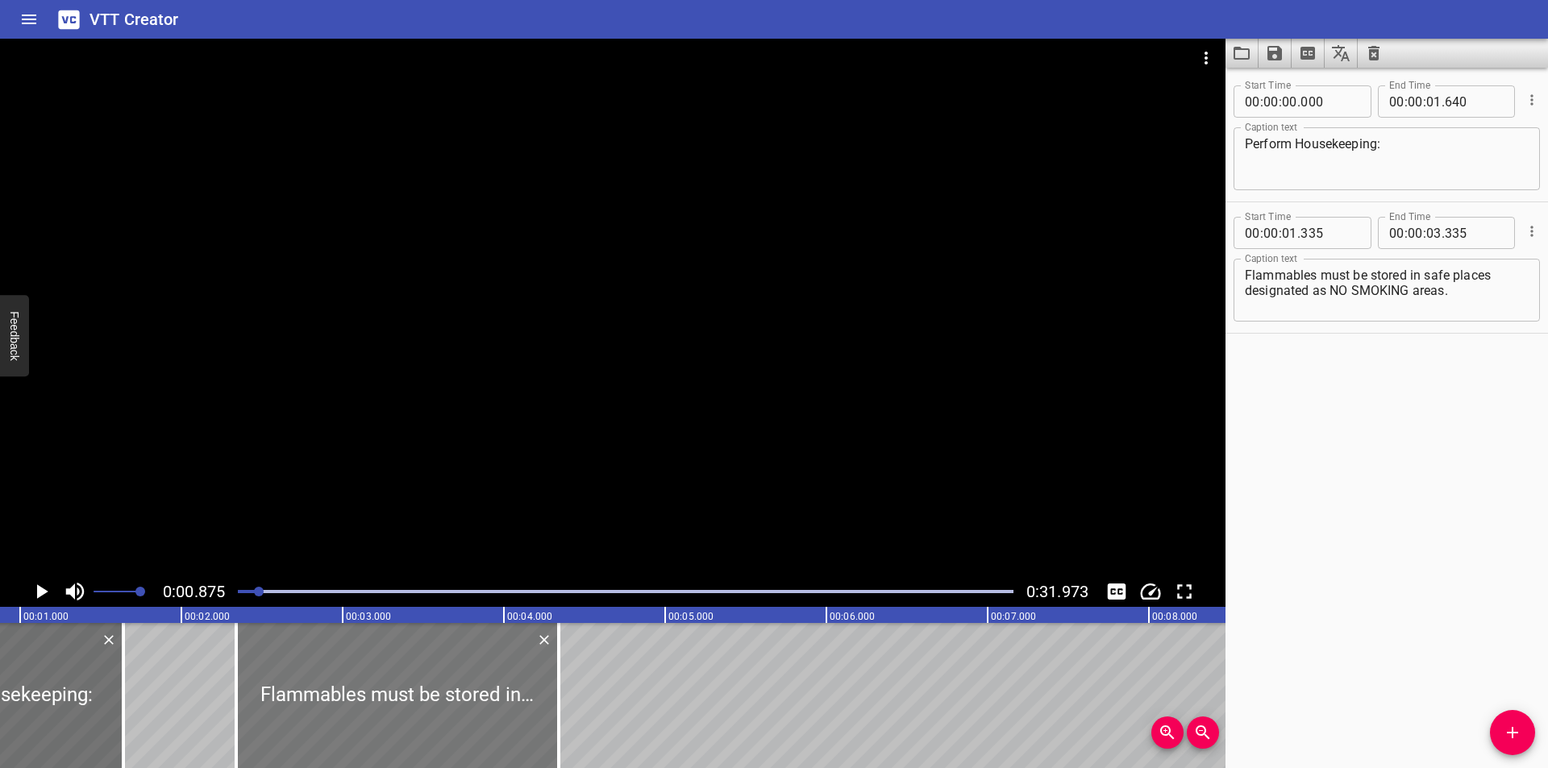
drag, startPoint x: 302, startPoint y: 674, endPoint x: 430, endPoint y: 680, distance: 127.5
click at [430, 680] on div at bounding box center [397, 695] width 323 height 145
type input "02"
type input "340"
type input "04"
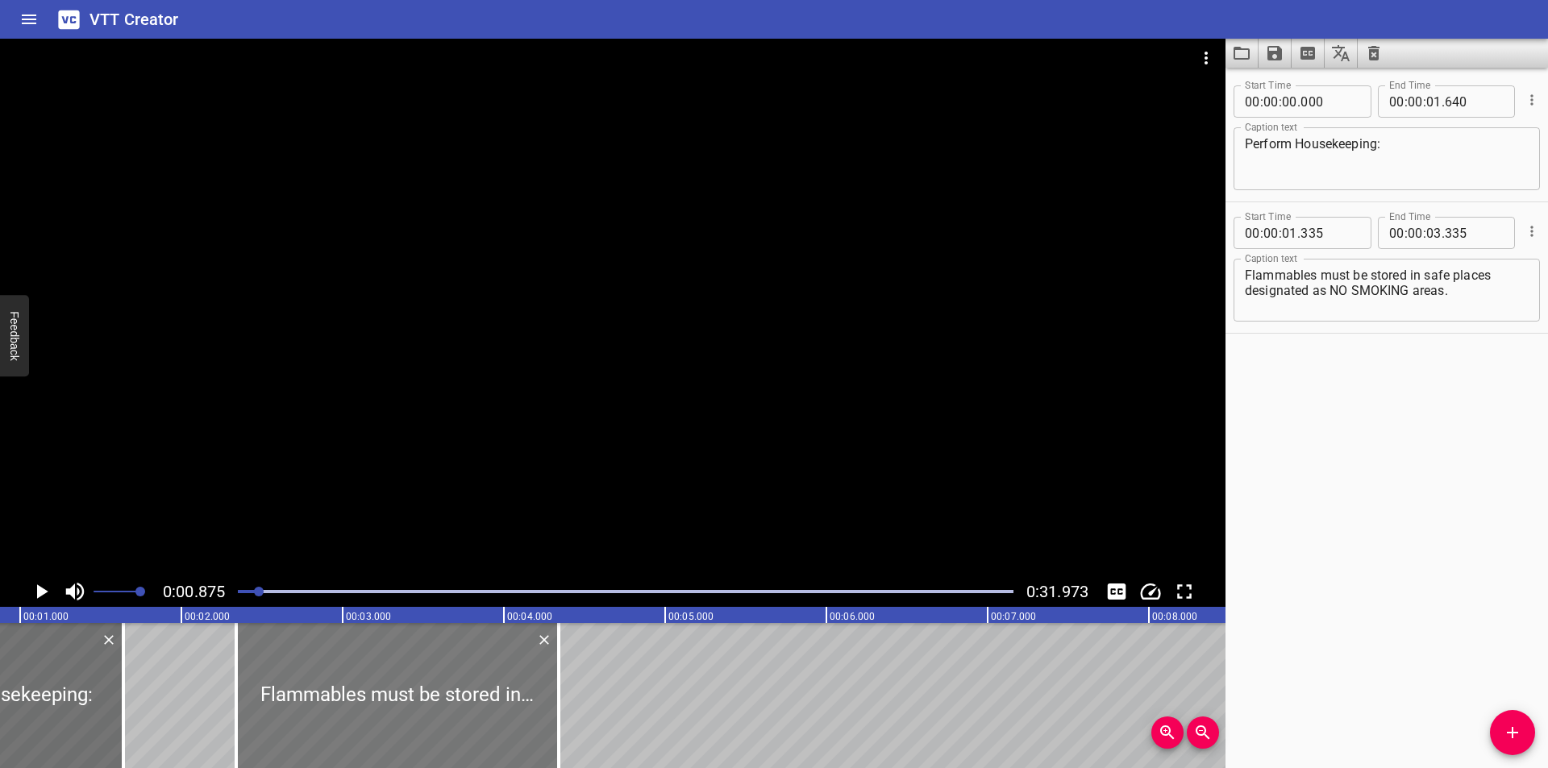
type input "340"
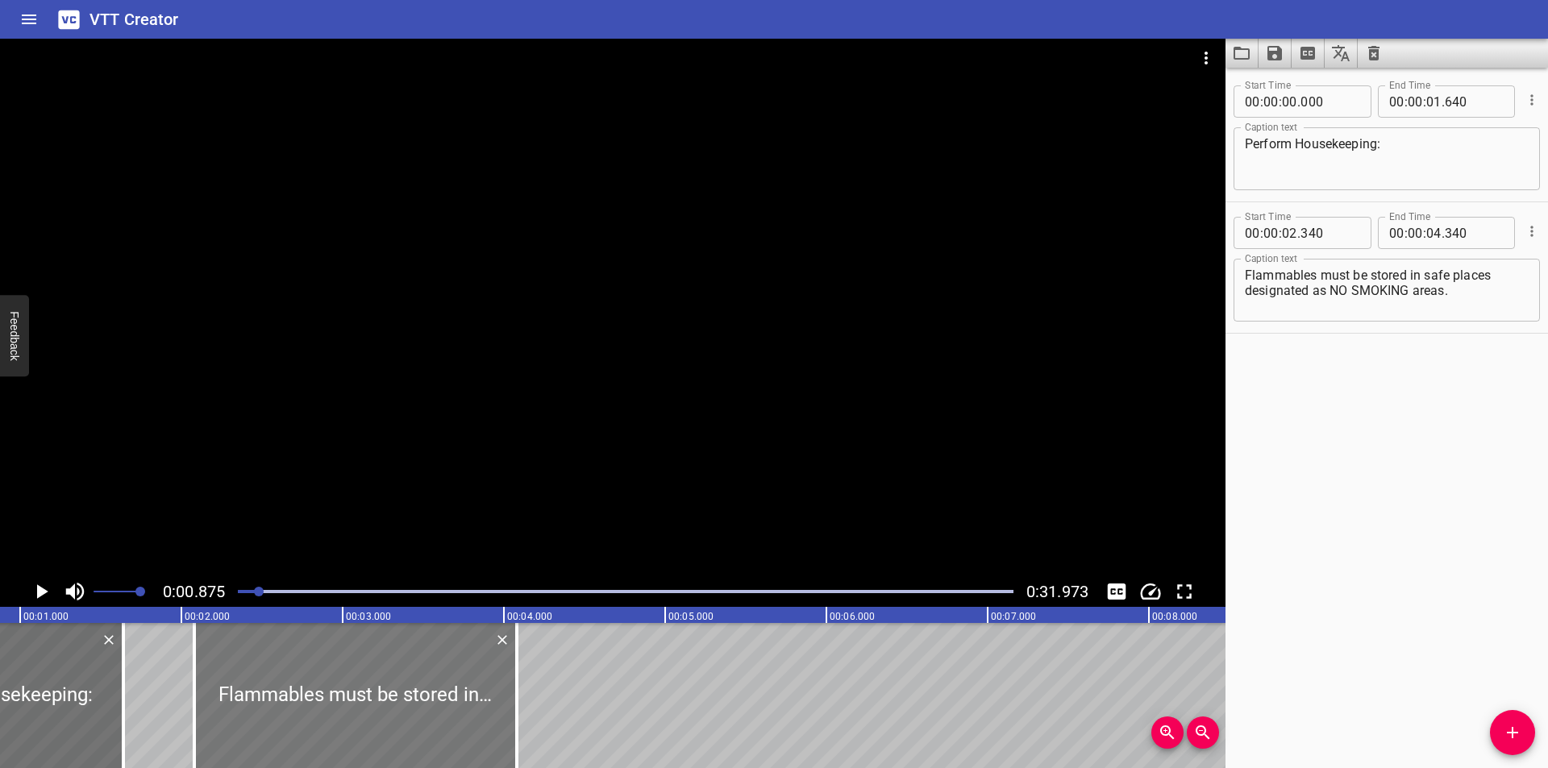
drag, startPoint x: 418, startPoint y: 685, endPoint x: 377, endPoint y: 682, distance: 42.0
click at [377, 682] on div at bounding box center [355, 695] width 323 height 145
type input "080"
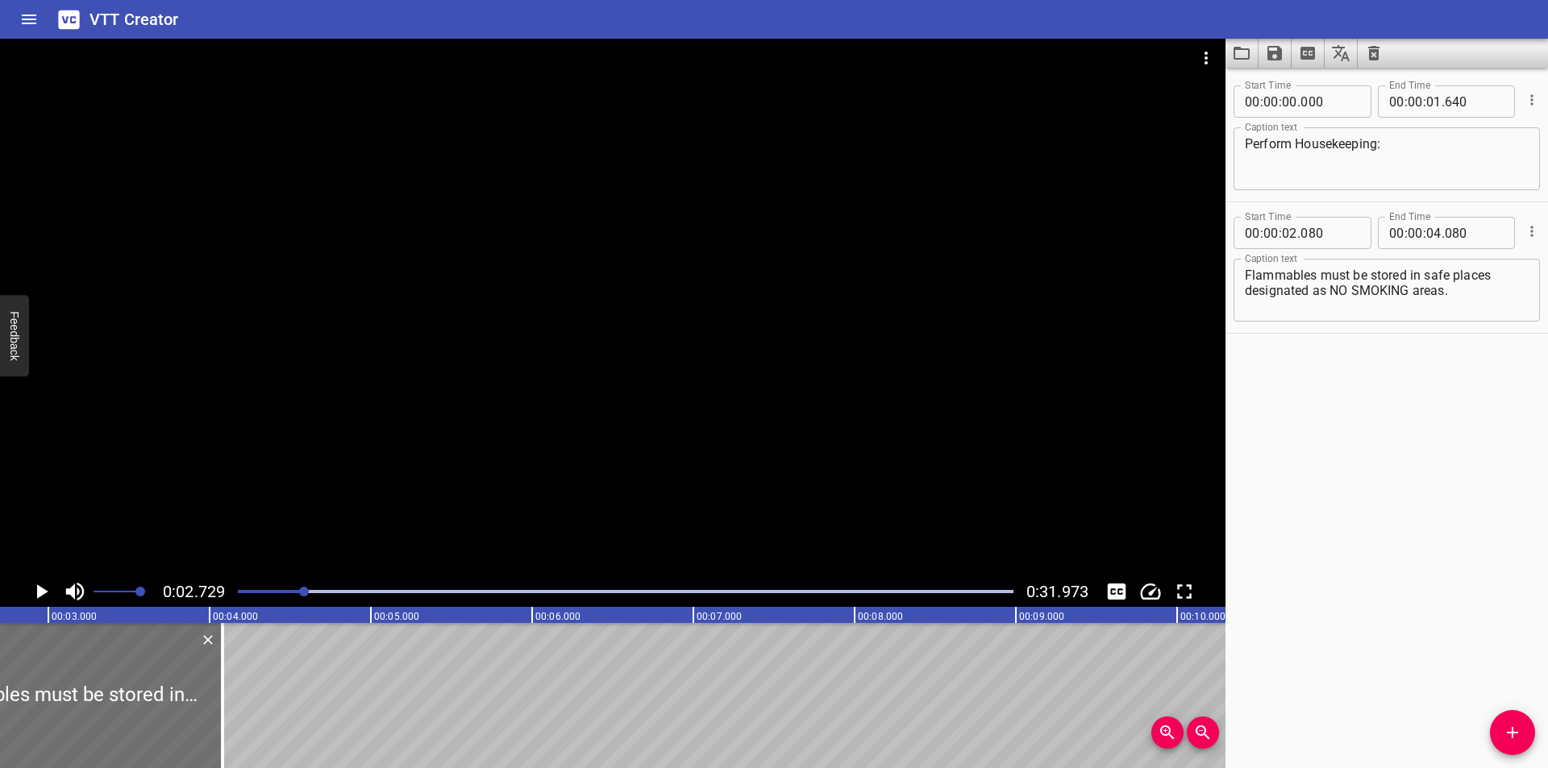
scroll to position [0, 440]
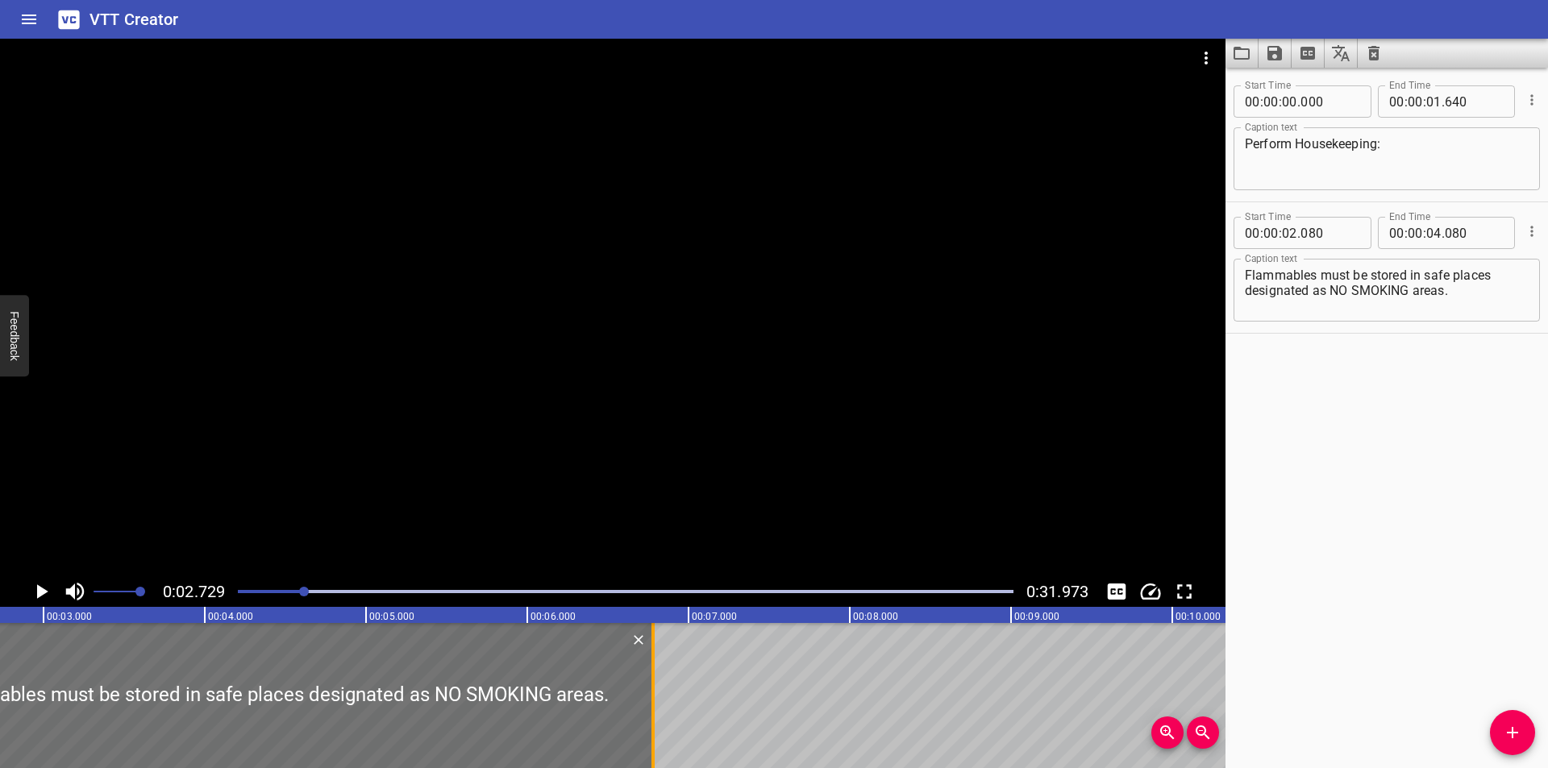
drag, startPoint x: 213, startPoint y: 712, endPoint x: 718, endPoint y: 687, distance: 506.1
click at [661, 691] on div at bounding box center [653, 695] width 16 height 145
type input "07"
type input "215"
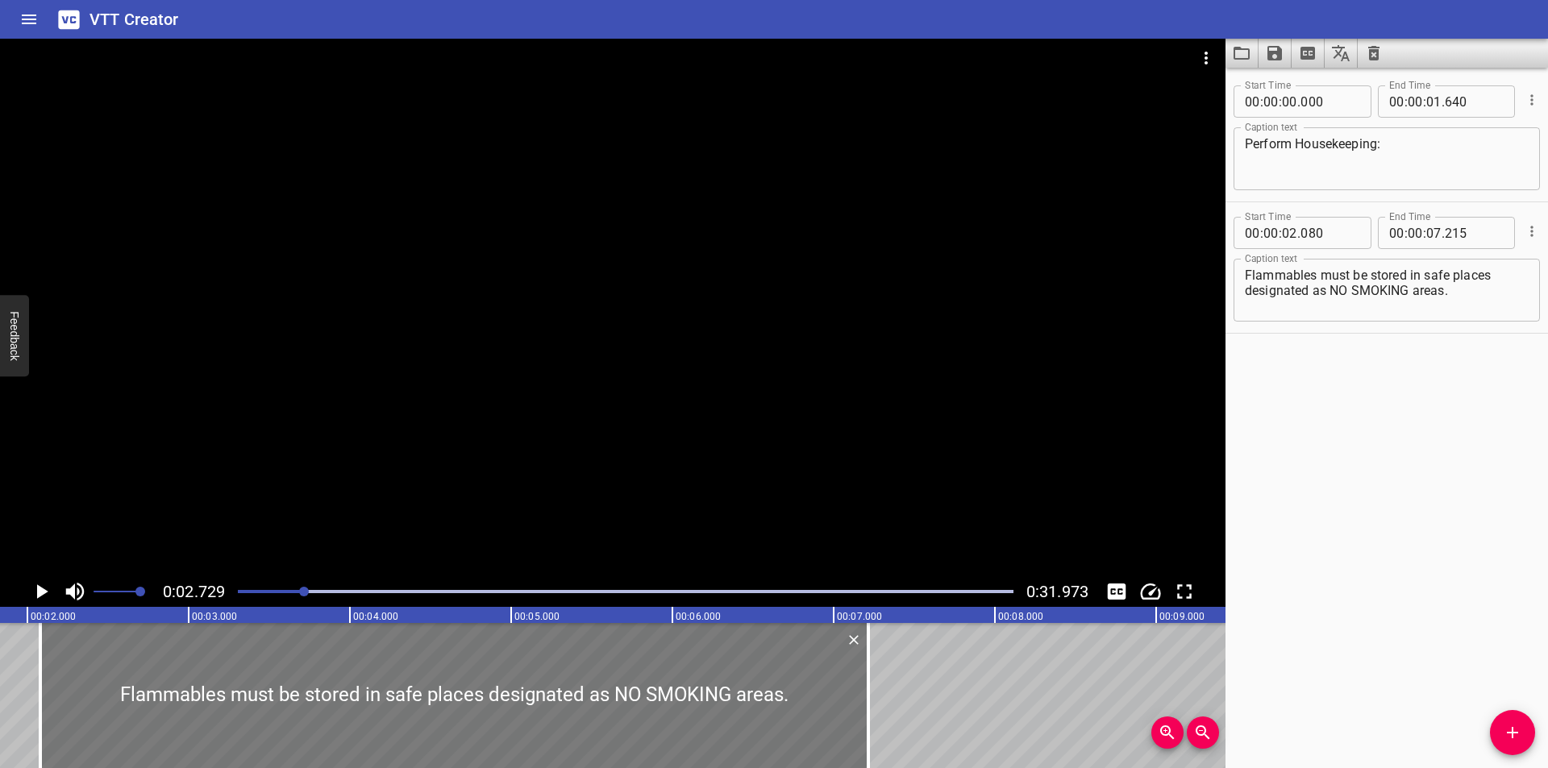
scroll to position [0, 279]
click at [693, 677] on div at bounding box center [466, 695] width 828 height 145
type input "050"
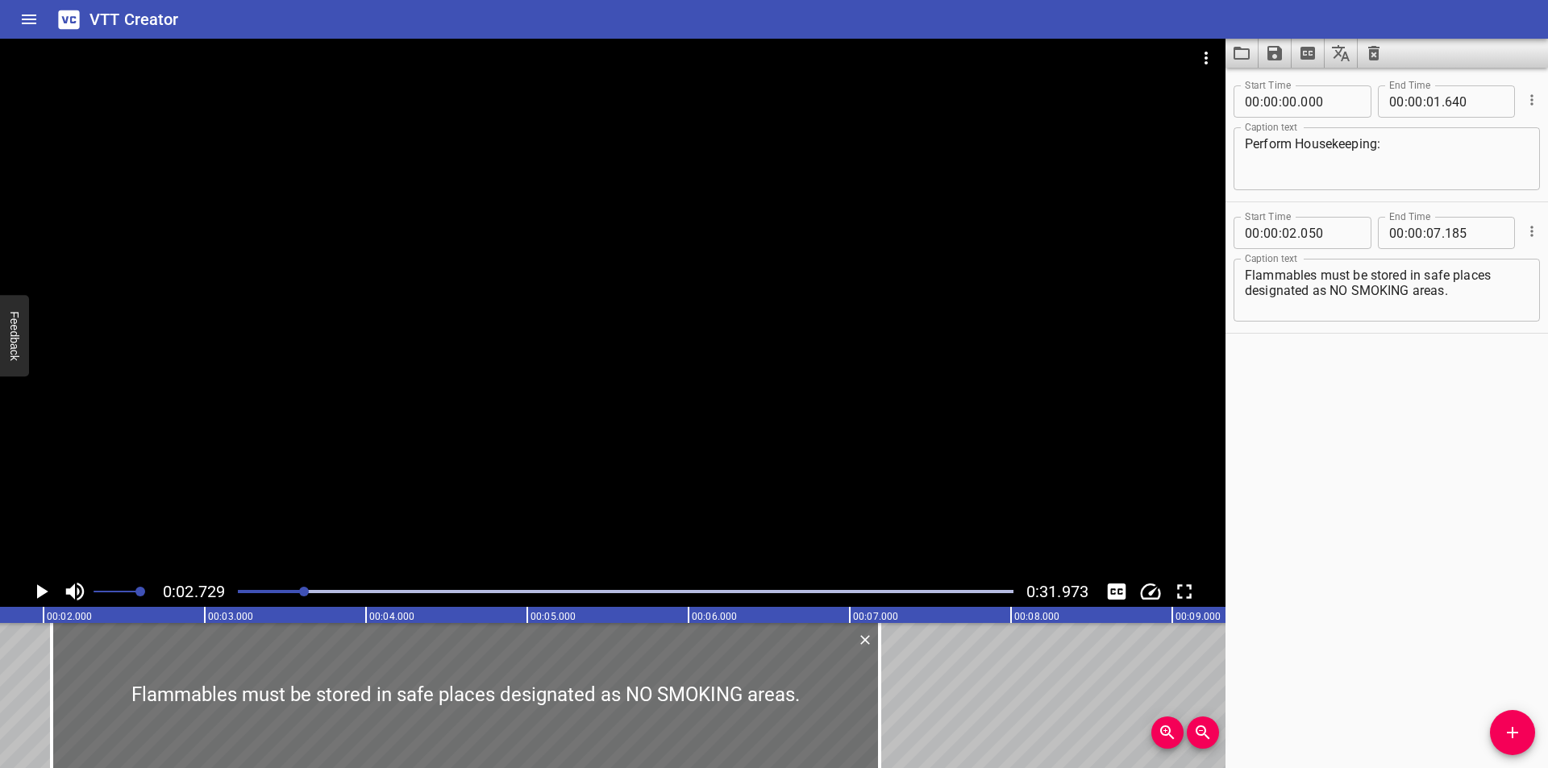
click at [832, 456] on div at bounding box center [613, 308] width 1226 height 538
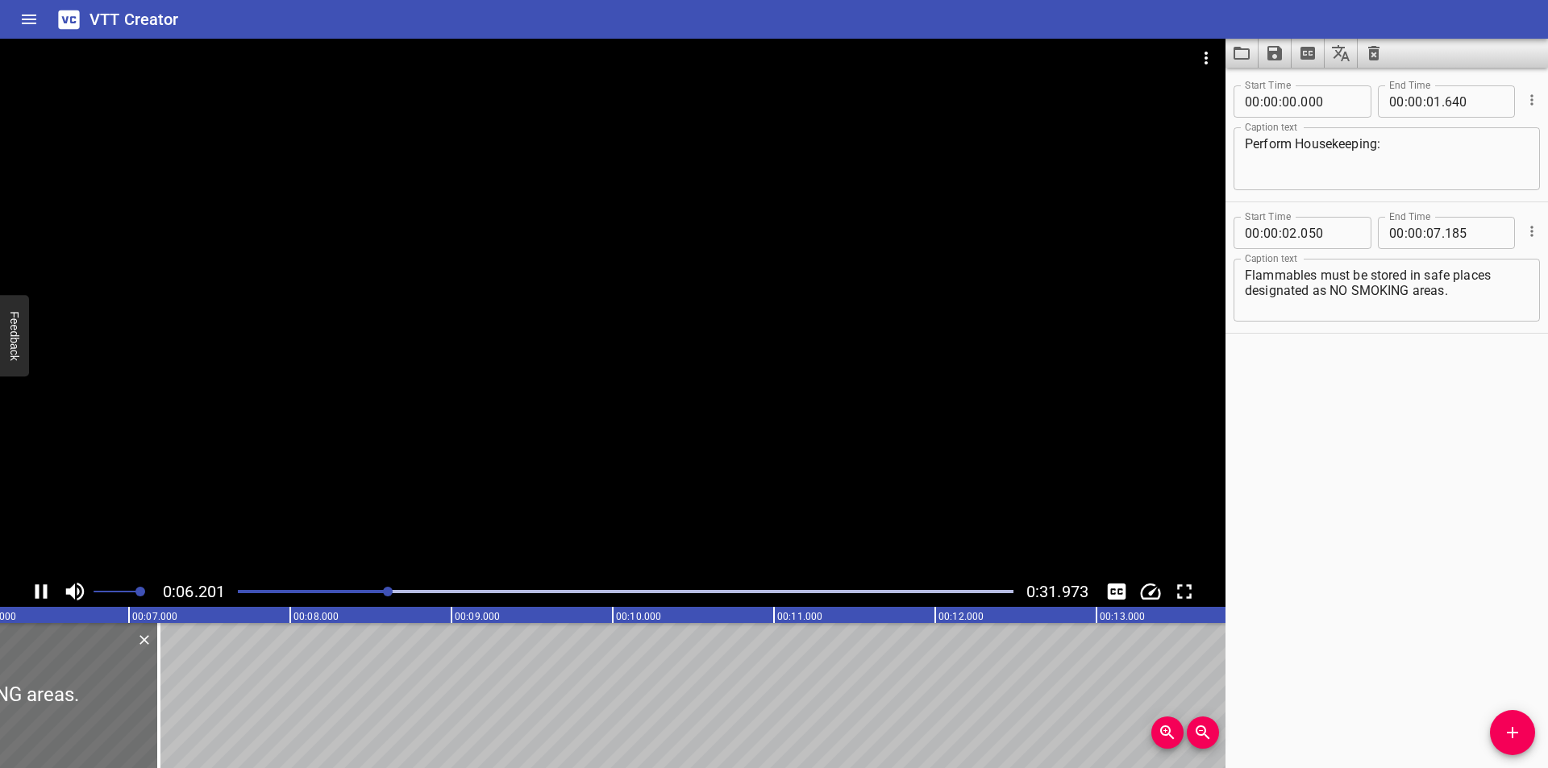
click at [390, 393] on div at bounding box center [613, 308] width 1226 height 538
drag, startPoint x: 119, startPoint y: 715, endPoint x: 155, endPoint y: 720, distance: 35.8
click at [155, 720] on div at bounding box center [154, 695] width 3 height 145
type input "405"
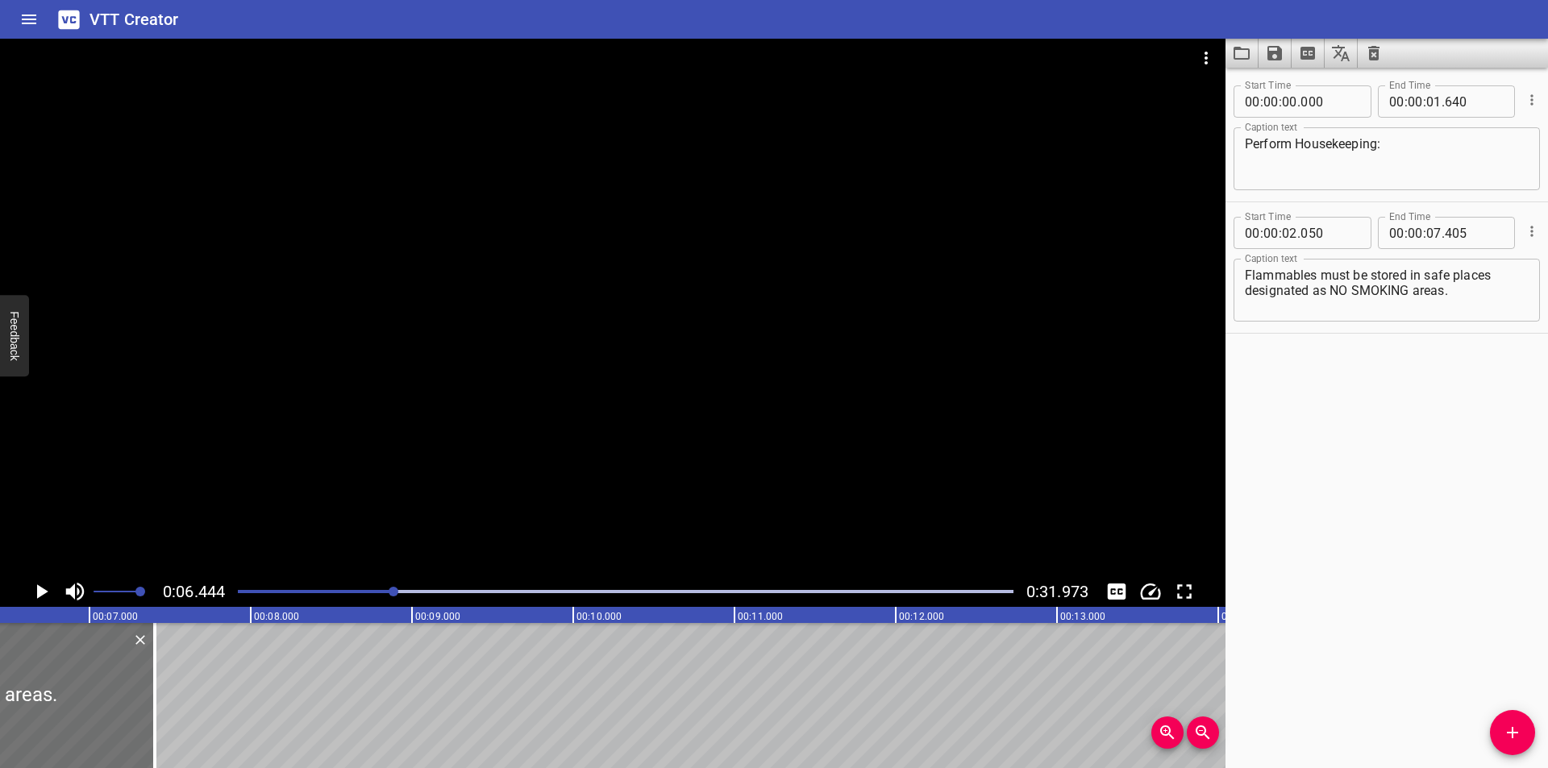
click at [406, 402] on div at bounding box center [613, 308] width 1226 height 538
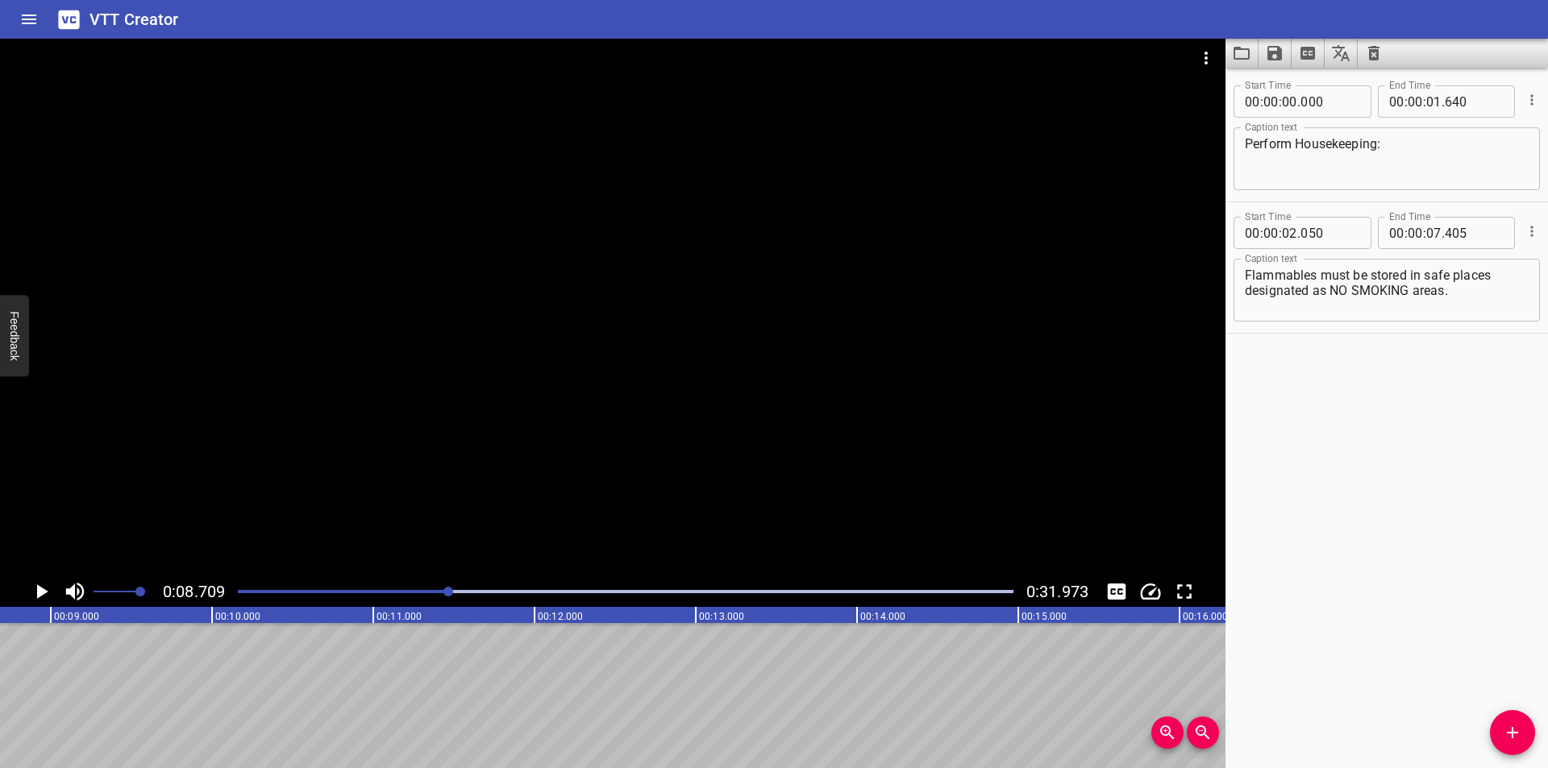
scroll to position [0, 1405]
drag, startPoint x: 1512, startPoint y: 728, endPoint x: 1435, endPoint y: 673, distance: 94.2
click at [1511, 728] on icon "Add Cue" at bounding box center [1512, 732] width 19 height 19
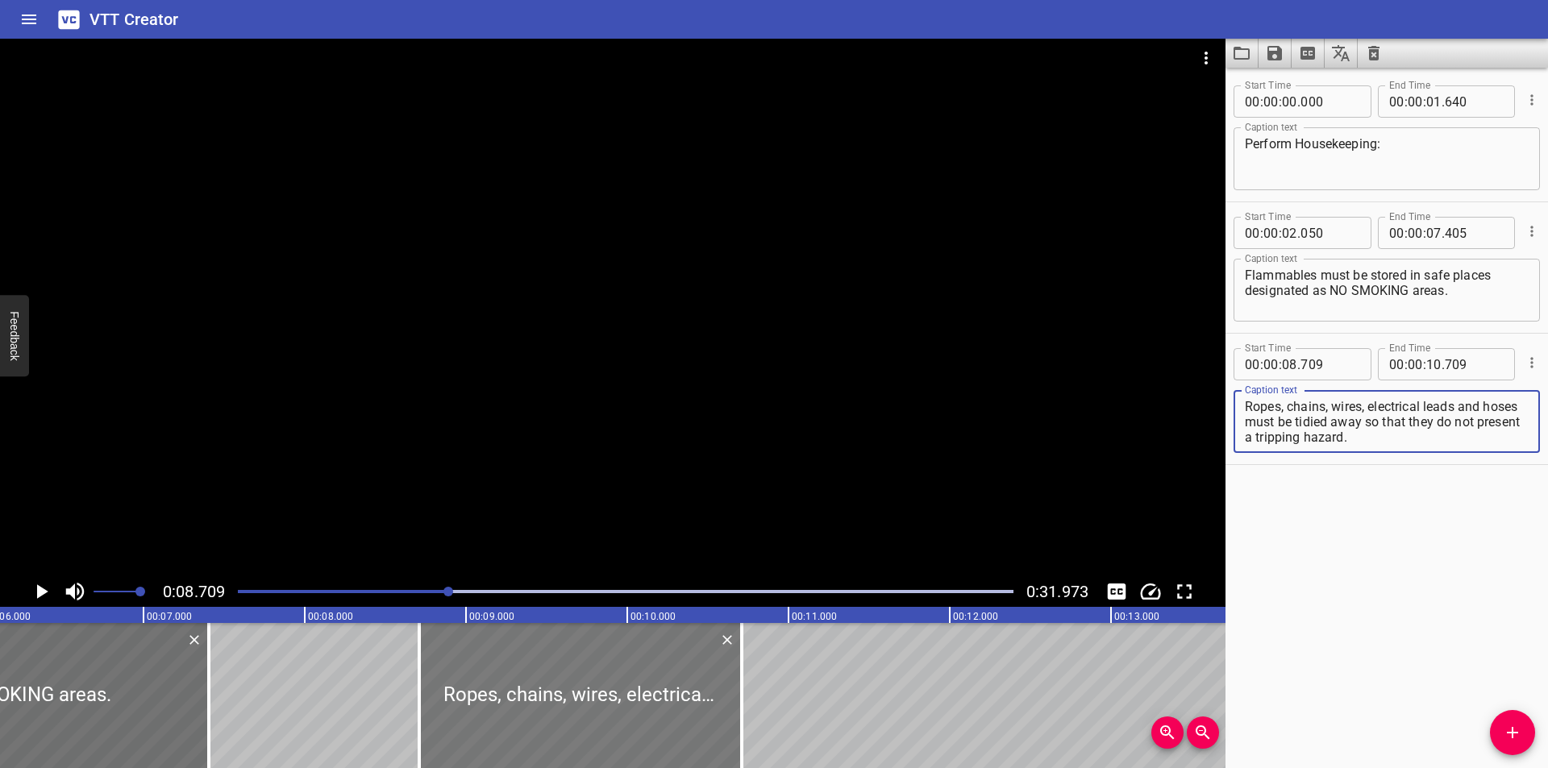
scroll to position [0, 975]
type textarea "Ropes, chains, wires, electrical leads and hoses must be tidied away so that th…"
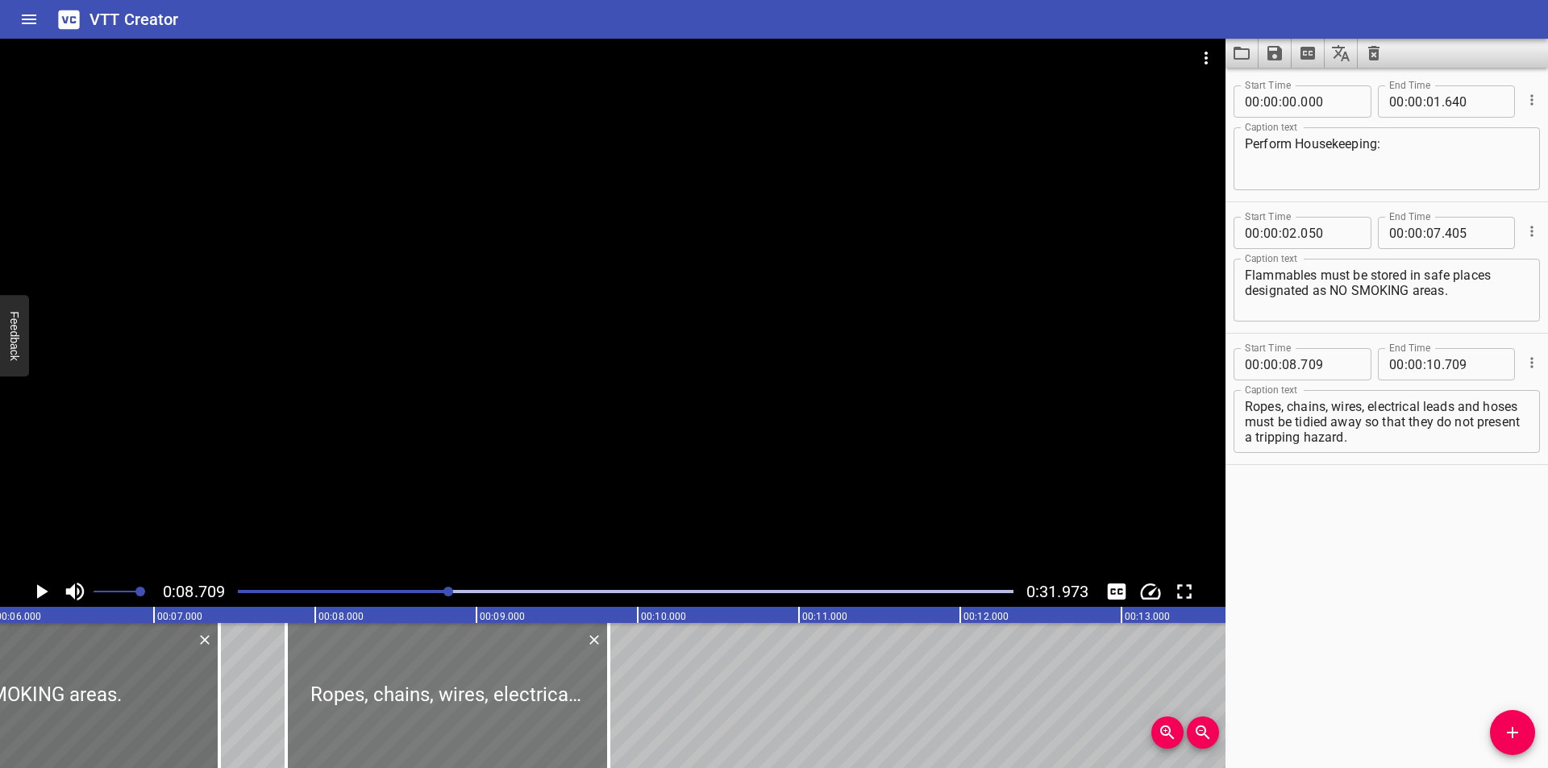
drag, startPoint x: 668, startPoint y: 697, endPoint x: 525, endPoint y: 722, distance: 145.7
click at [525, 722] on div at bounding box center [447, 695] width 323 height 145
type input "07"
type input "819"
type input "09"
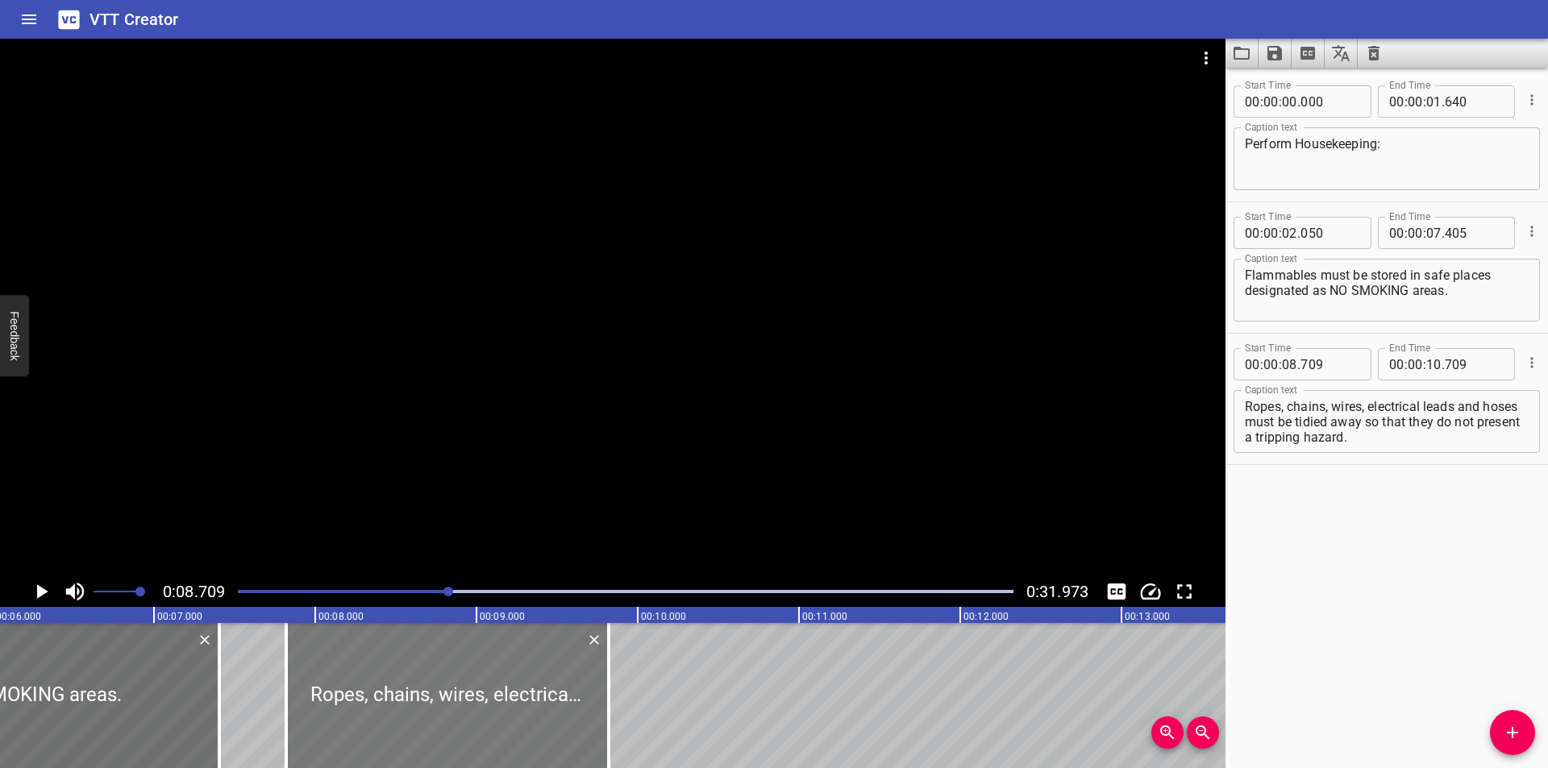
type input "819"
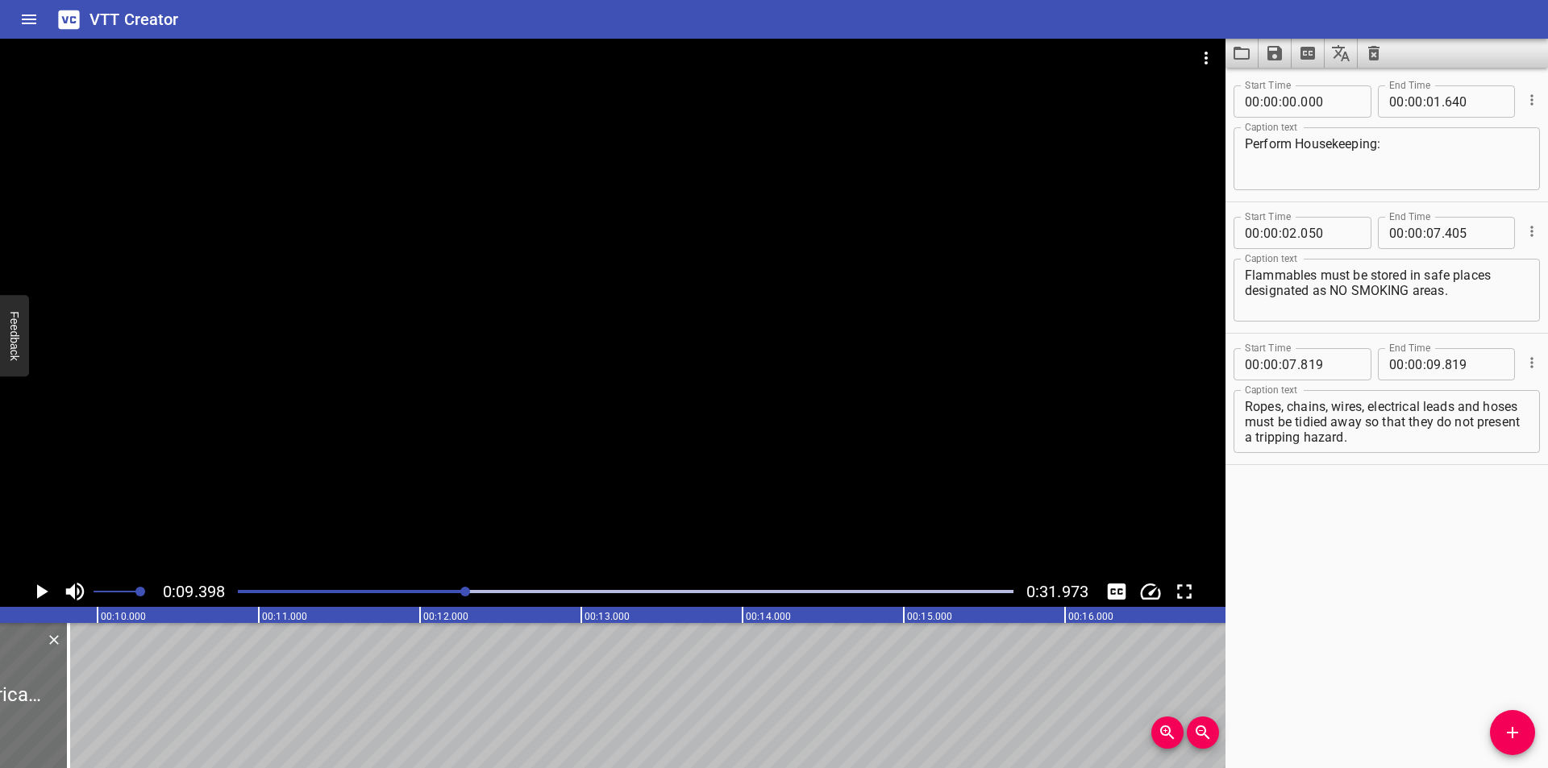
scroll to position [0, 1516]
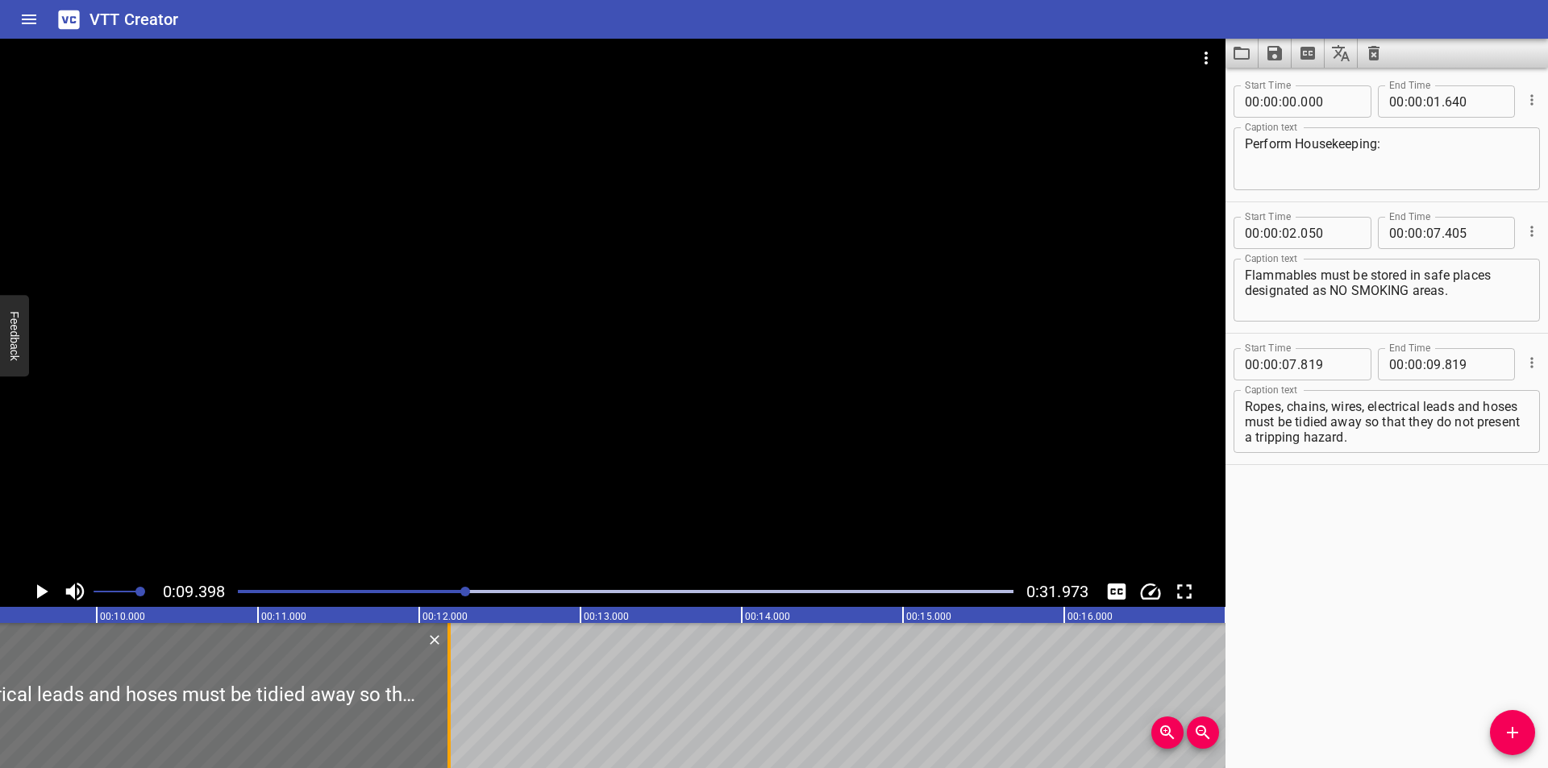
drag, startPoint x: 68, startPoint y: 724, endPoint x: 449, endPoint y: 721, distance: 381.4
click at [449, 721] on div at bounding box center [448, 695] width 3 height 145
type input "12"
type input "184"
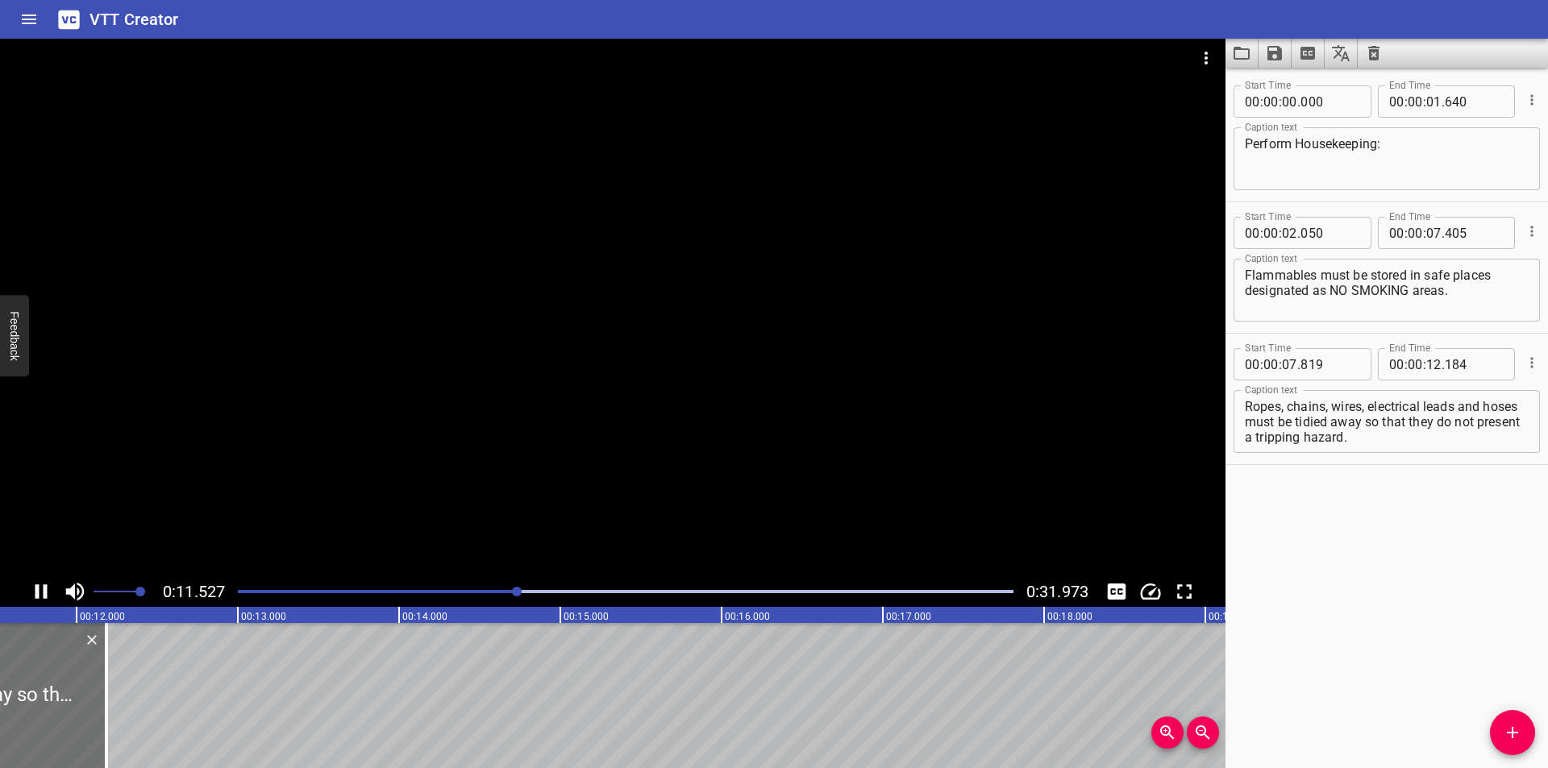
click at [573, 453] on div at bounding box center [613, 308] width 1226 height 538
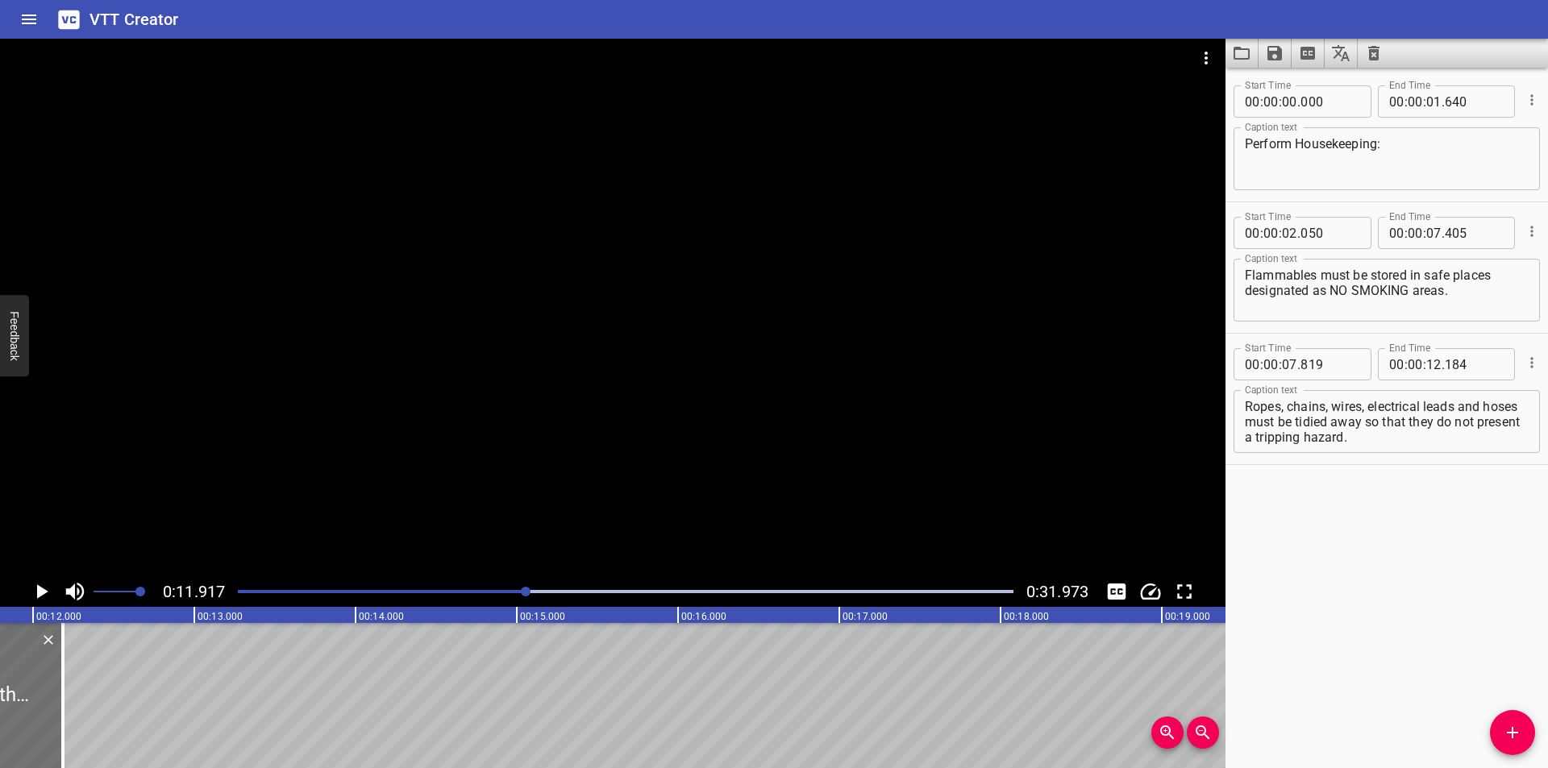
scroll to position [0, 1921]
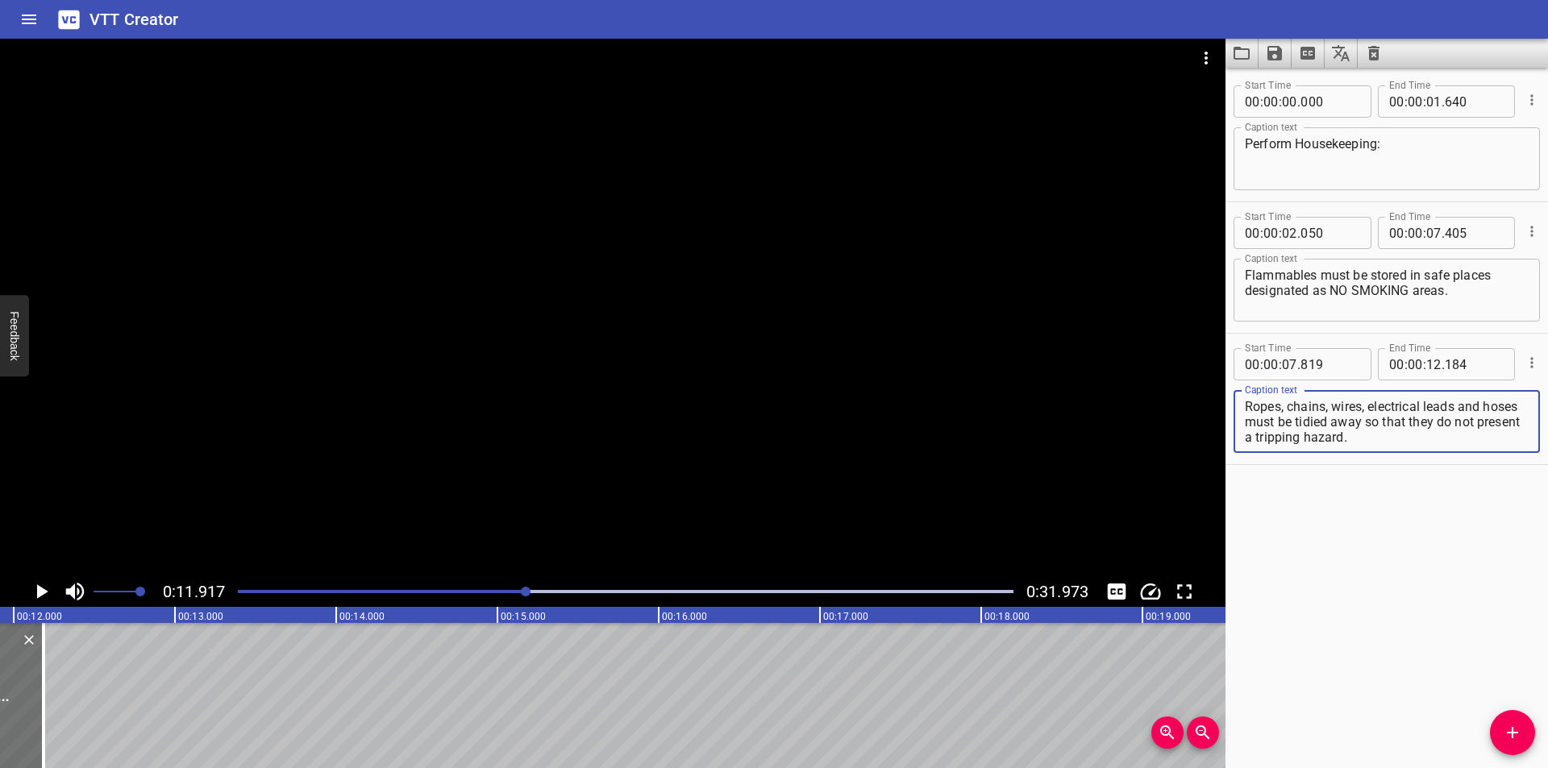
click at [1456, 410] on textarea "Ropes, chains, wires, electrical leads and hoses must be tidied away so that th…" at bounding box center [1387, 422] width 284 height 46
click at [339, 383] on div at bounding box center [613, 308] width 1226 height 538
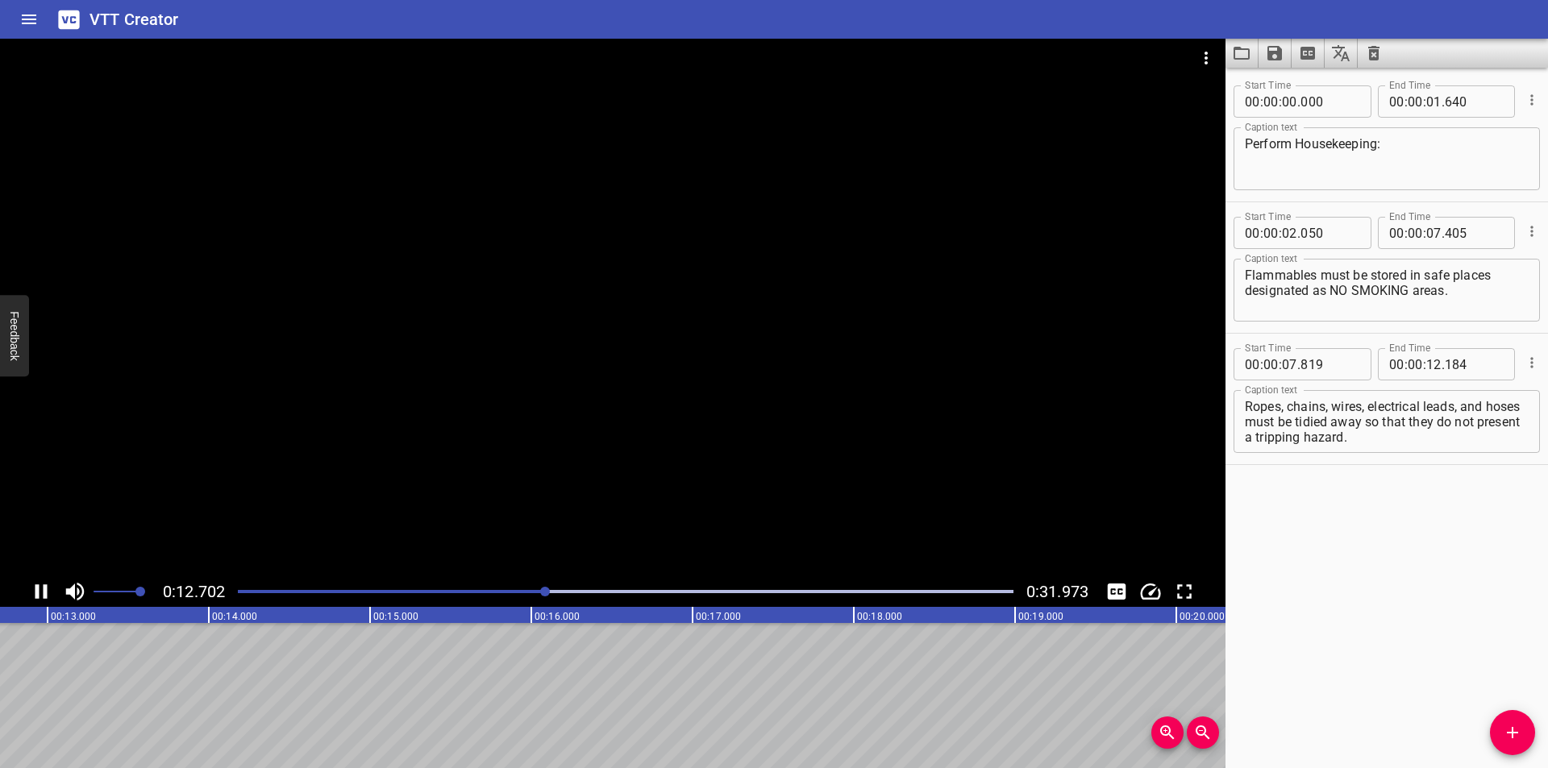
scroll to position [0, 2062]
drag, startPoint x: 1283, startPoint y: 422, endPoint x: 1625, endPoint y: 529, distance: 358.8
click at [1548, 529] on html "VTT Creator Caption Editor Batch Transcribe Login Sign Up Privacy Contact 0:12.…" at bounding box center [774, 384] width 1548 height 768
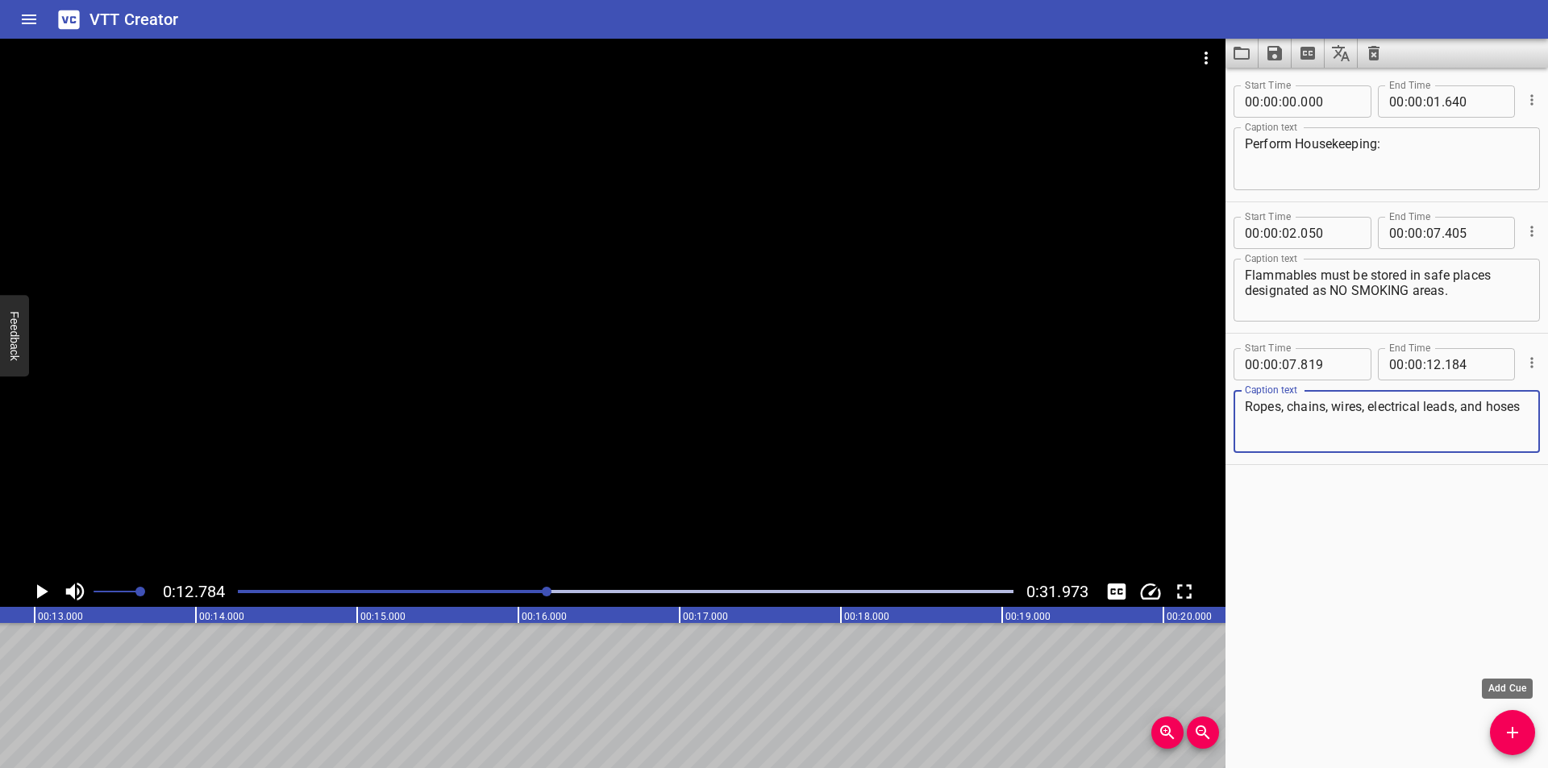
type textarea "Ropes, chains, wires, electrical leads, and hoses"
click at [1509, 735] on icon "Add Cue" at bounding box center [1512, 732] width 19 height 19
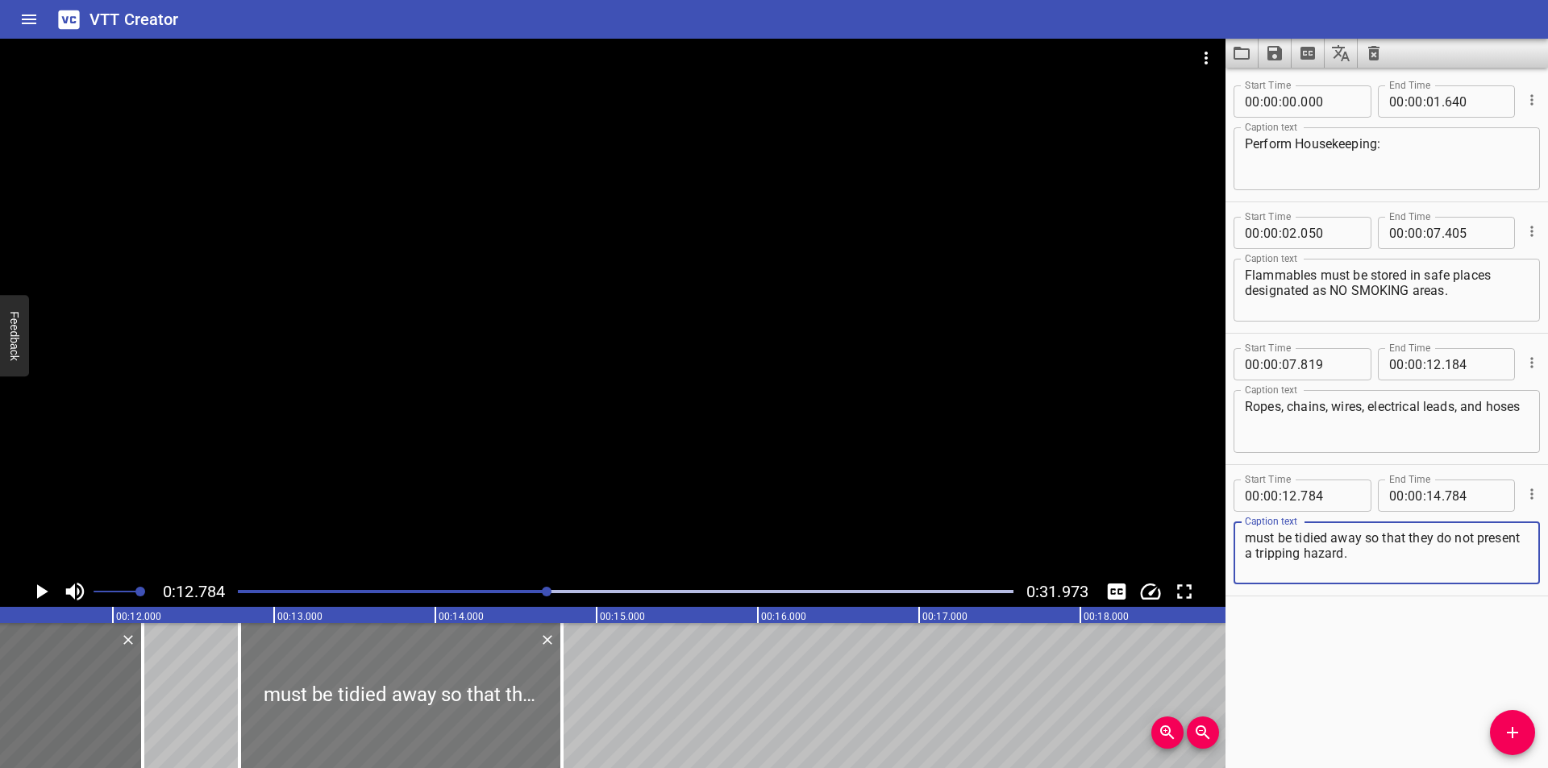
scroll to position [0, 1792]
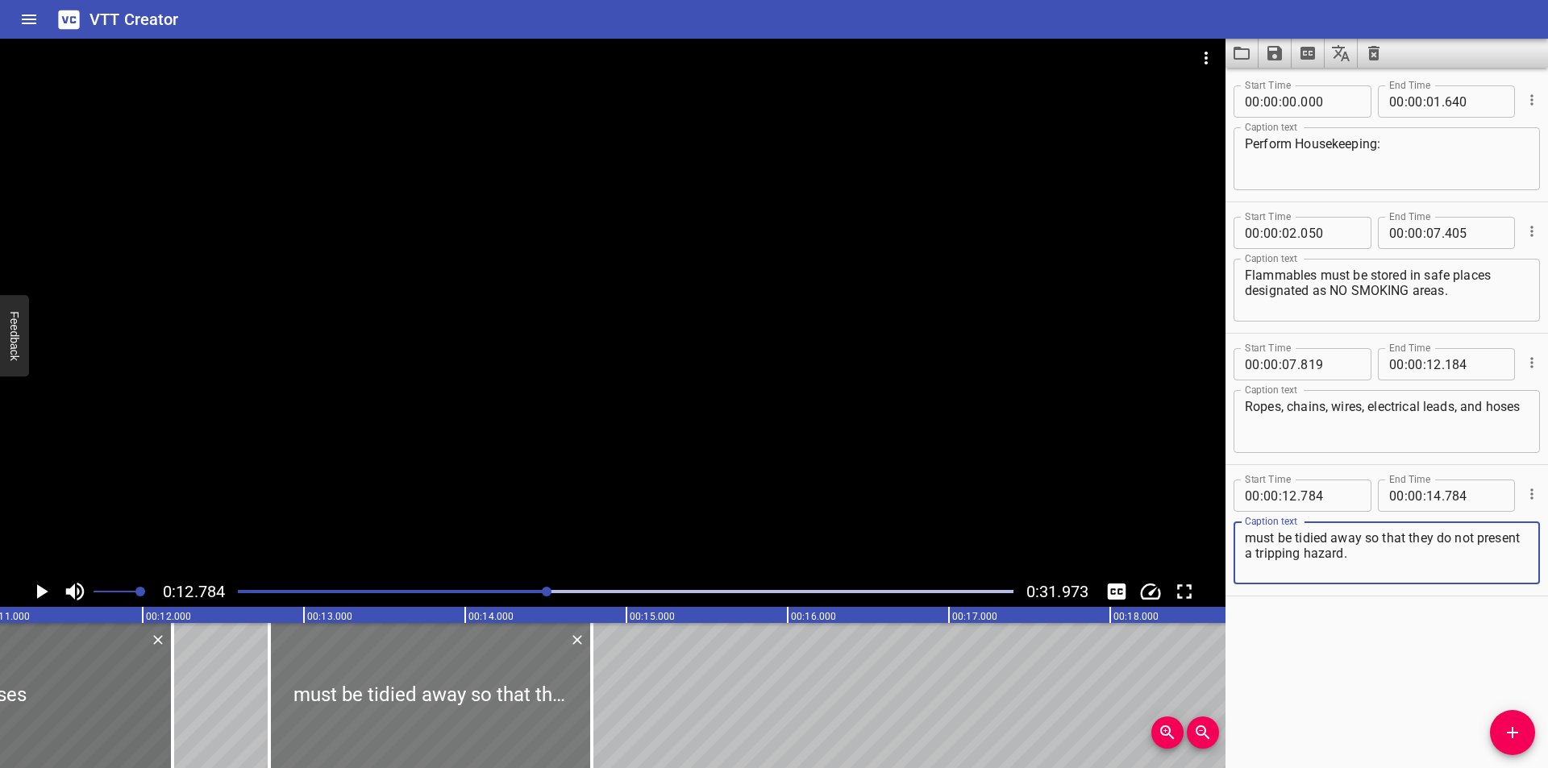
type textarea "must be tidied away so that they do not present a tripping hazard."
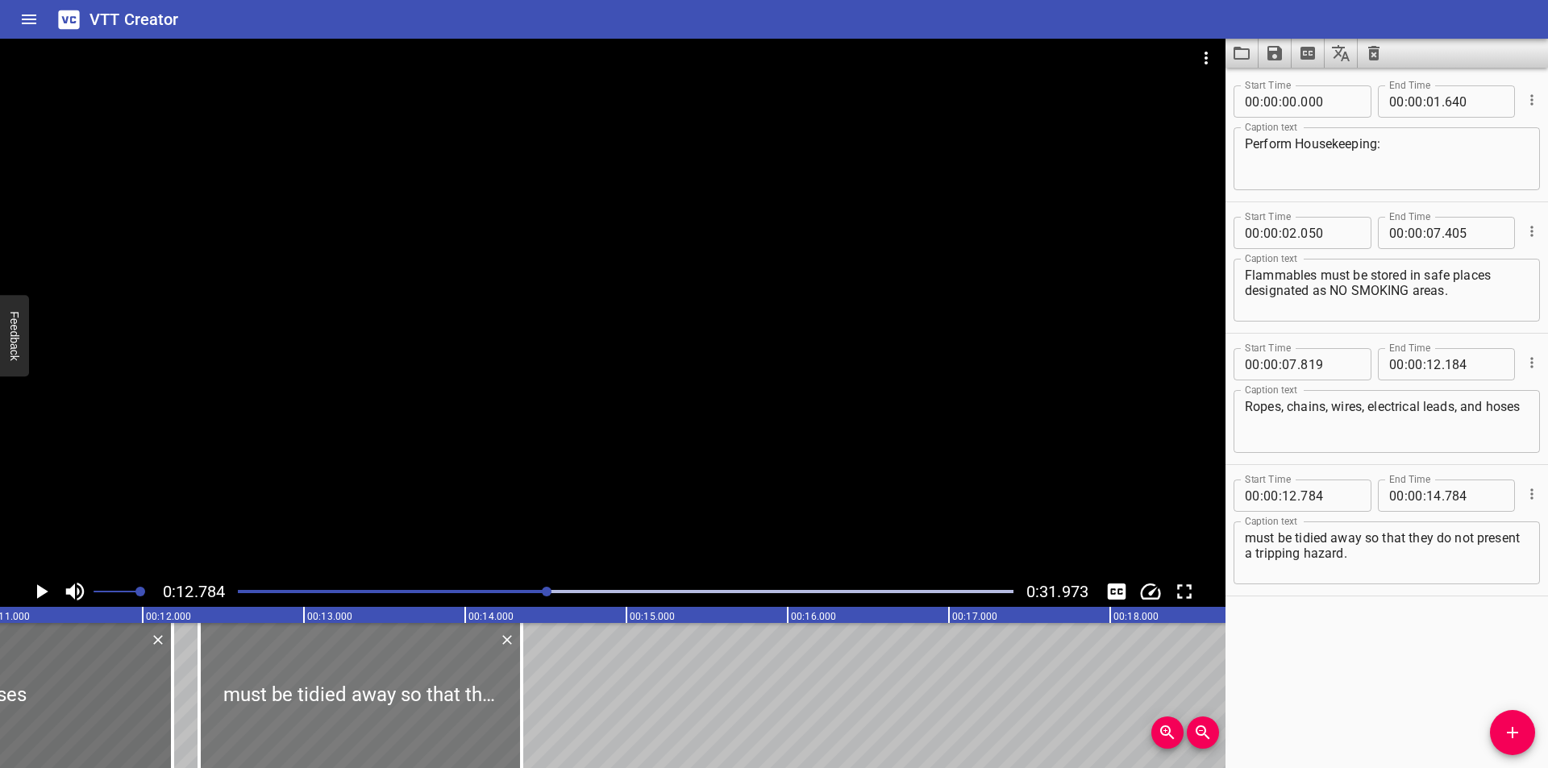
drag, startPoint x: 423, startPoint y: 691, endPoint x: 353, endPoint y: 697, distance: 70.4
click at [353, 697] on div at bounding box center [360, 695] width 323 height 145
type input "349"
click at [497, 595] on div at bounding box center [625, 592] width 795 height 23
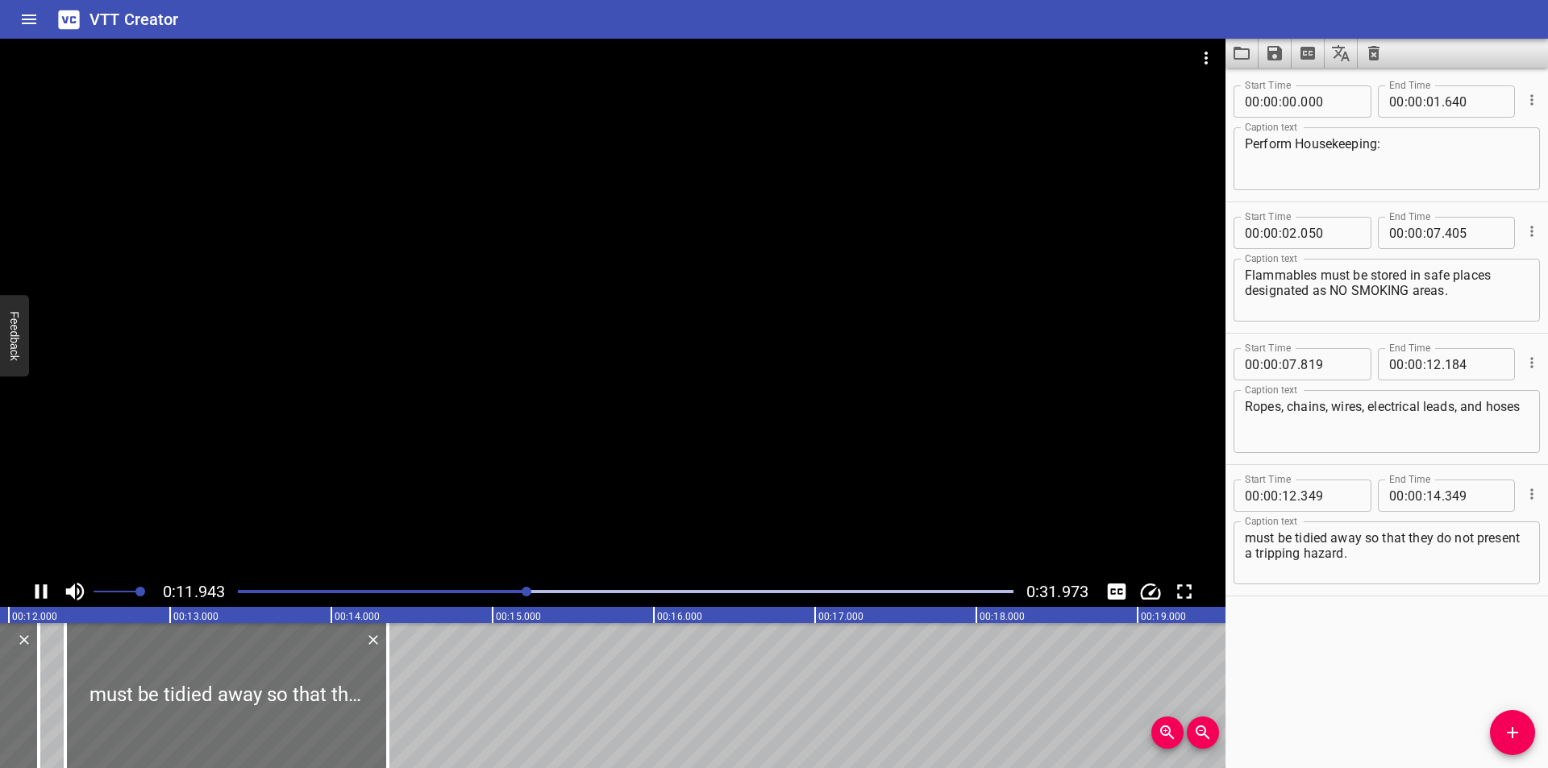
click at [253, 592] on div "Play progress" at bounding box center [140, 591] width 776 height 3
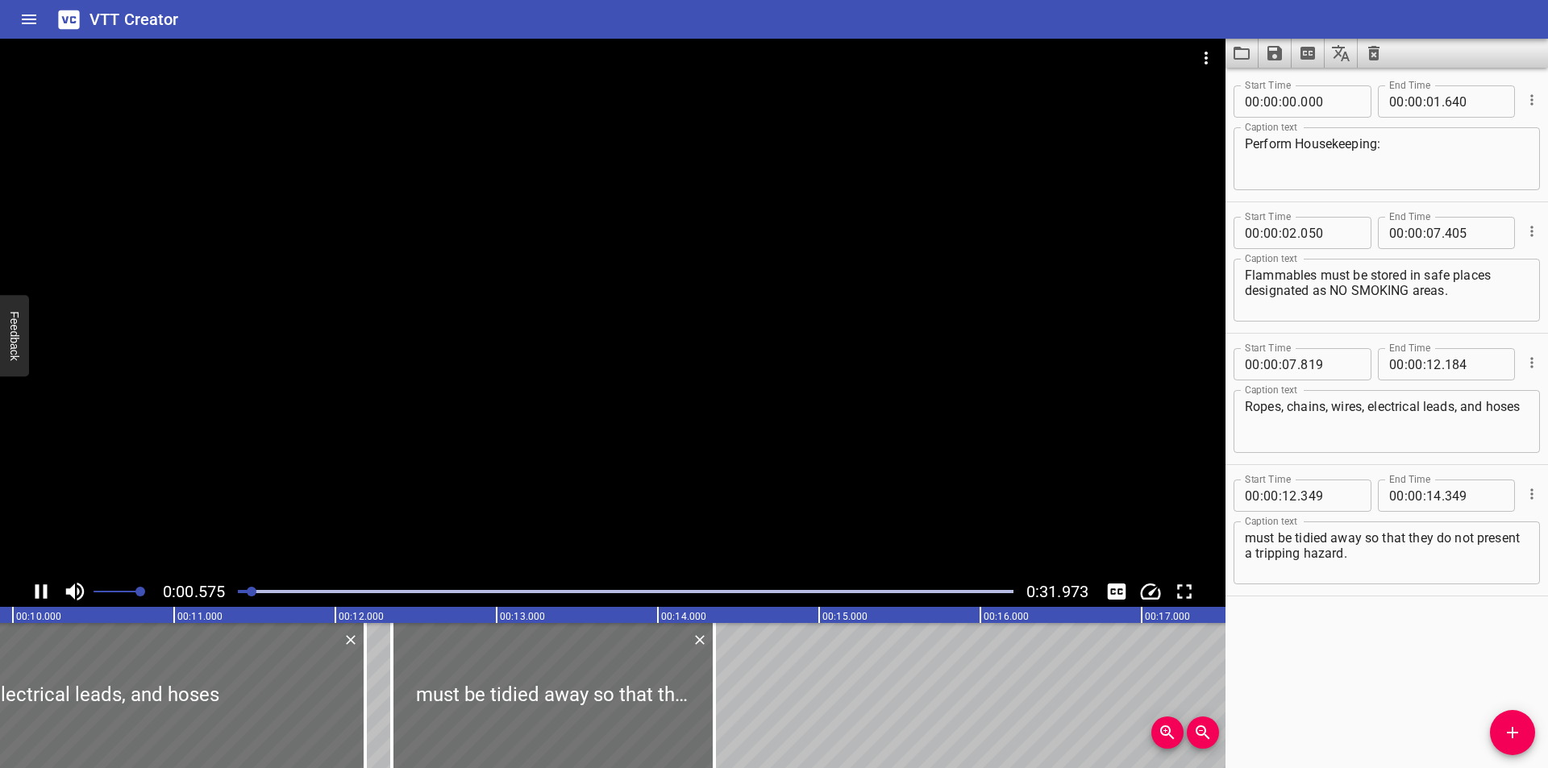
click at [243, 593] on div at bounding box center [625, 592] width 795 height 23
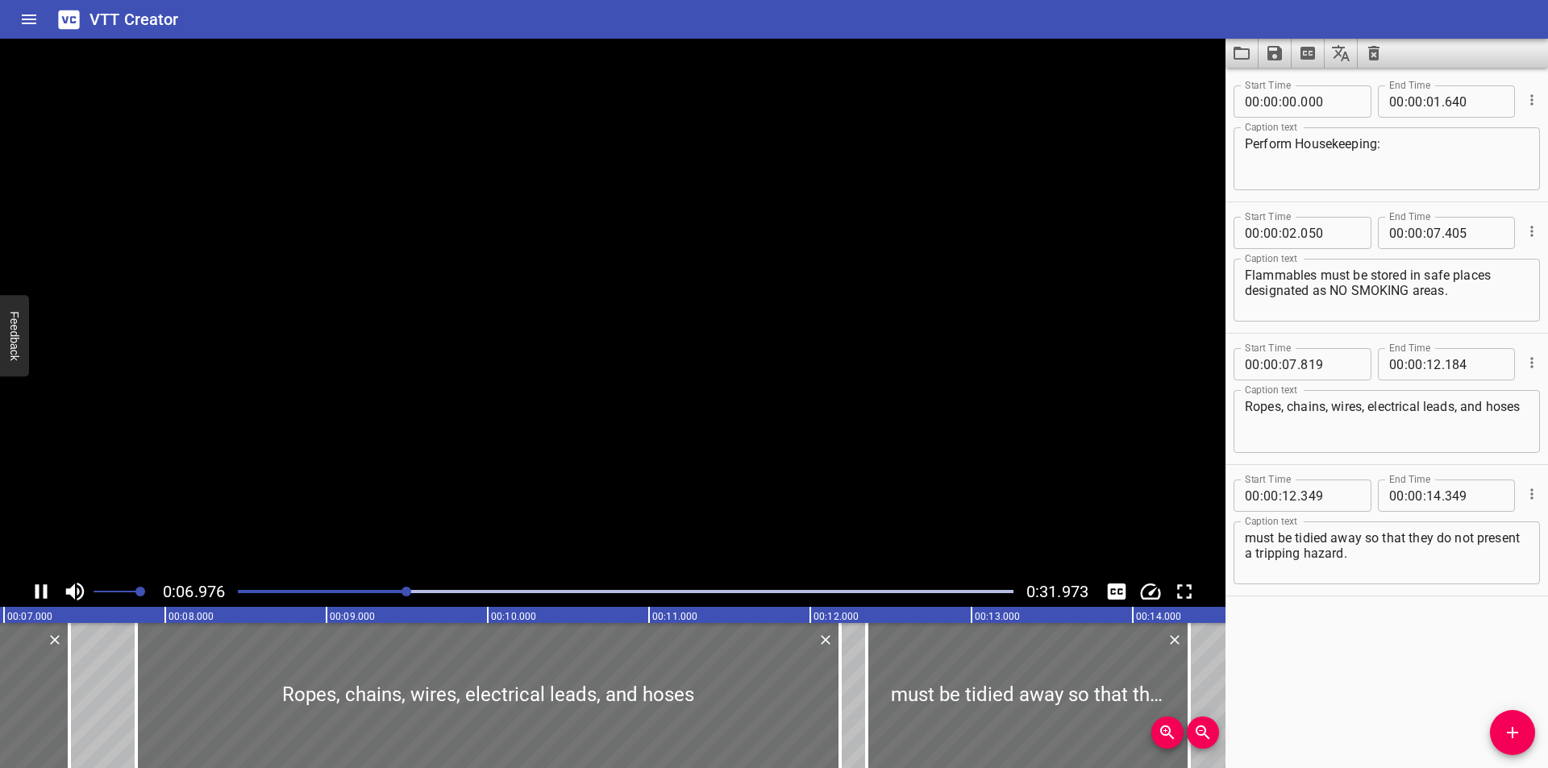
scroll to position [0, 1164]
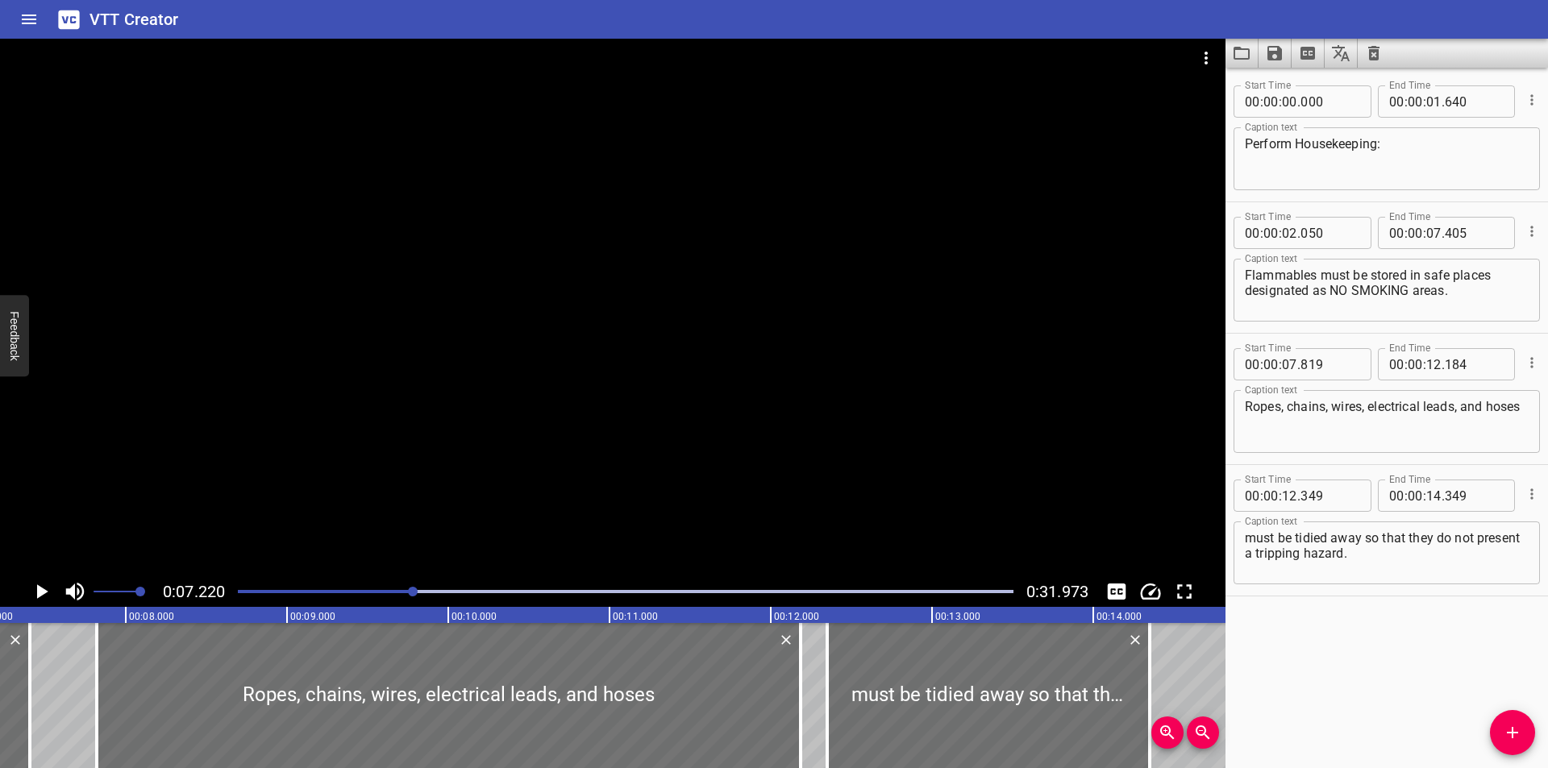
click at [251, 591] on div "Play progress" at bounding box center [26, 591] width 776 height 3
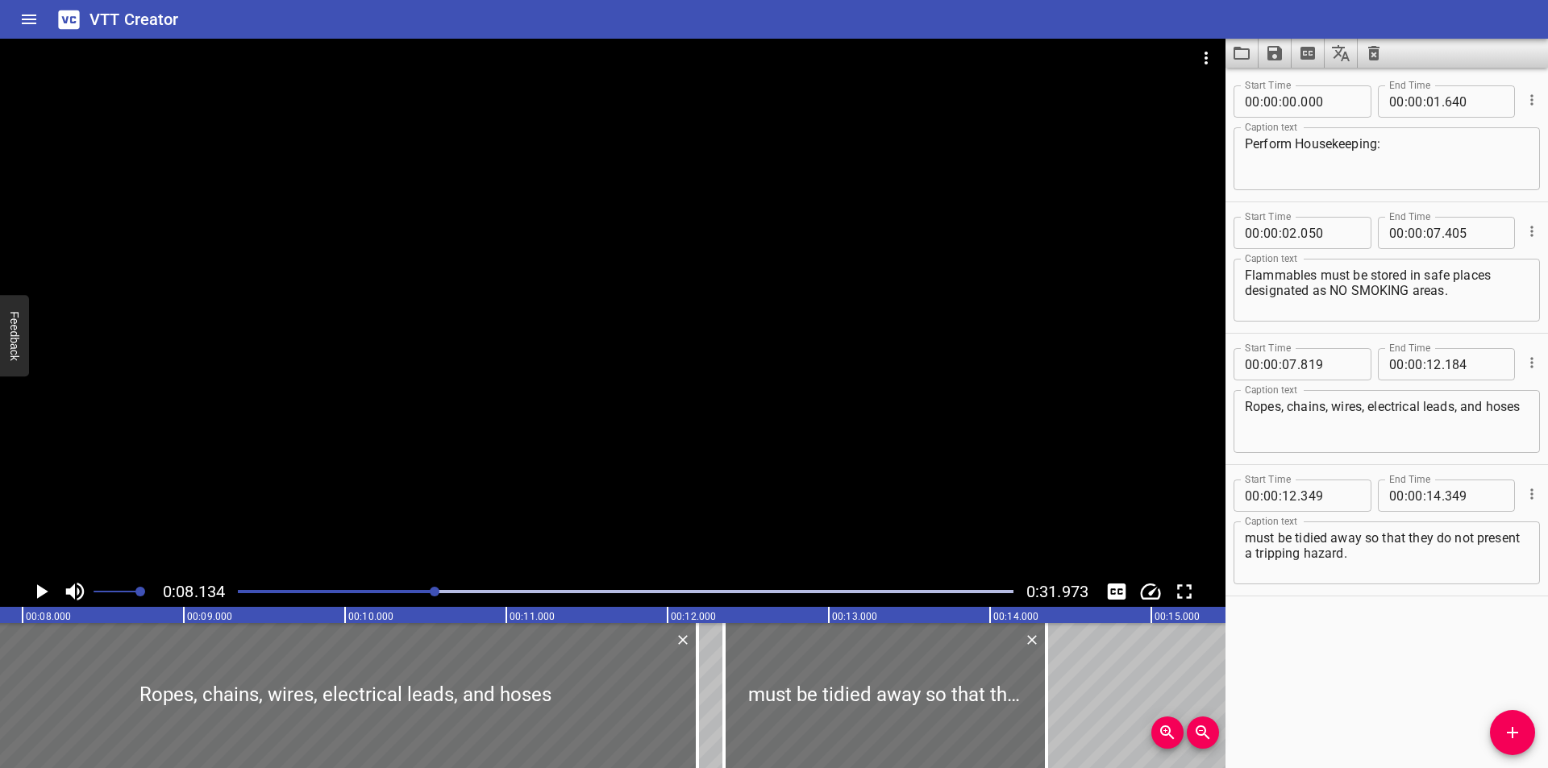
scroll to position [0, 1312]
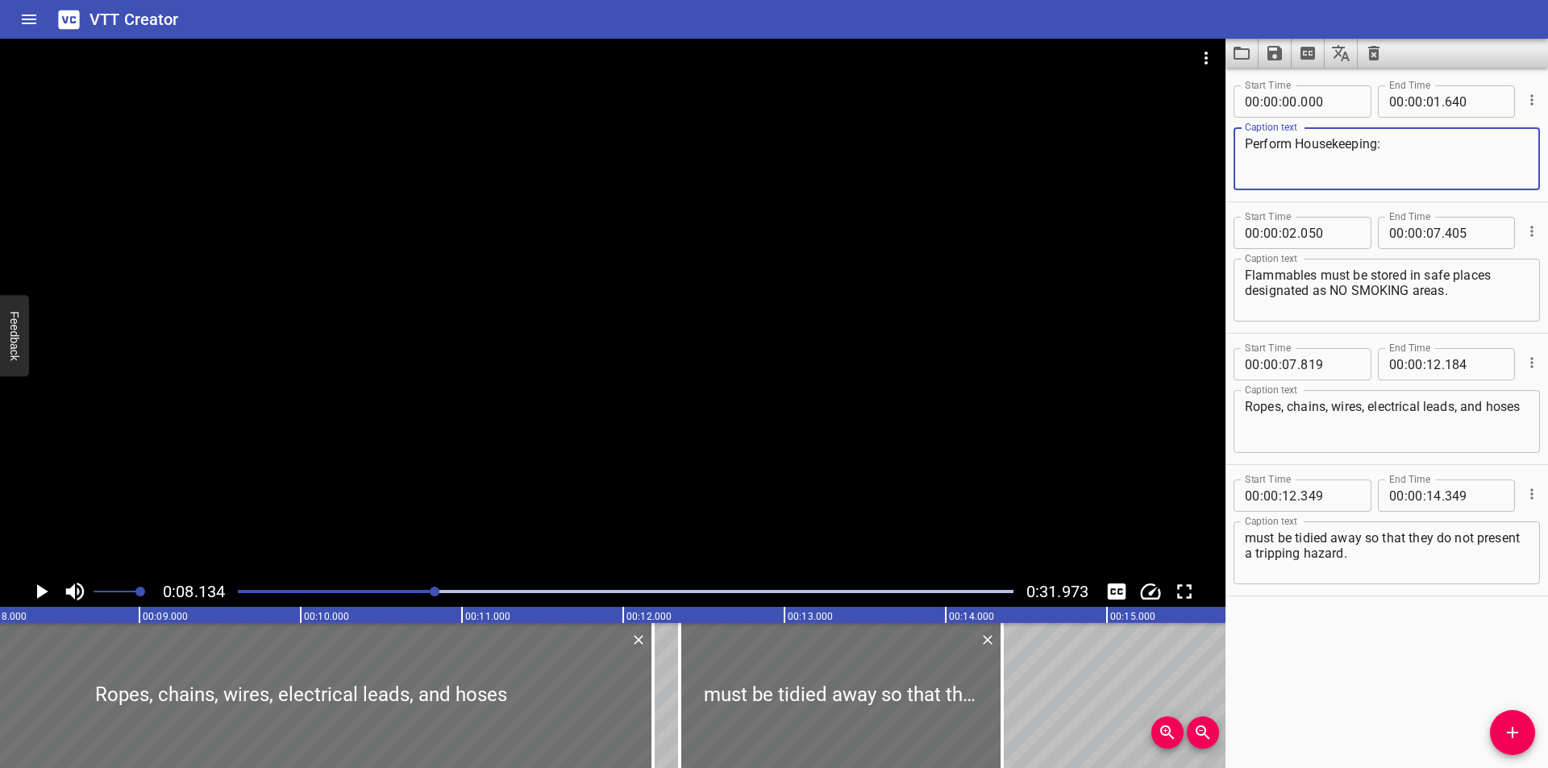
click at [1429, 161] on textarea "Perform Housekeeping:" at bounding box center [1387, 159] width 284 height 46
type textarea "Perform Housekeeping"
click at [765, 298] on div at bounding box center [613, 308] width 1226 height 538
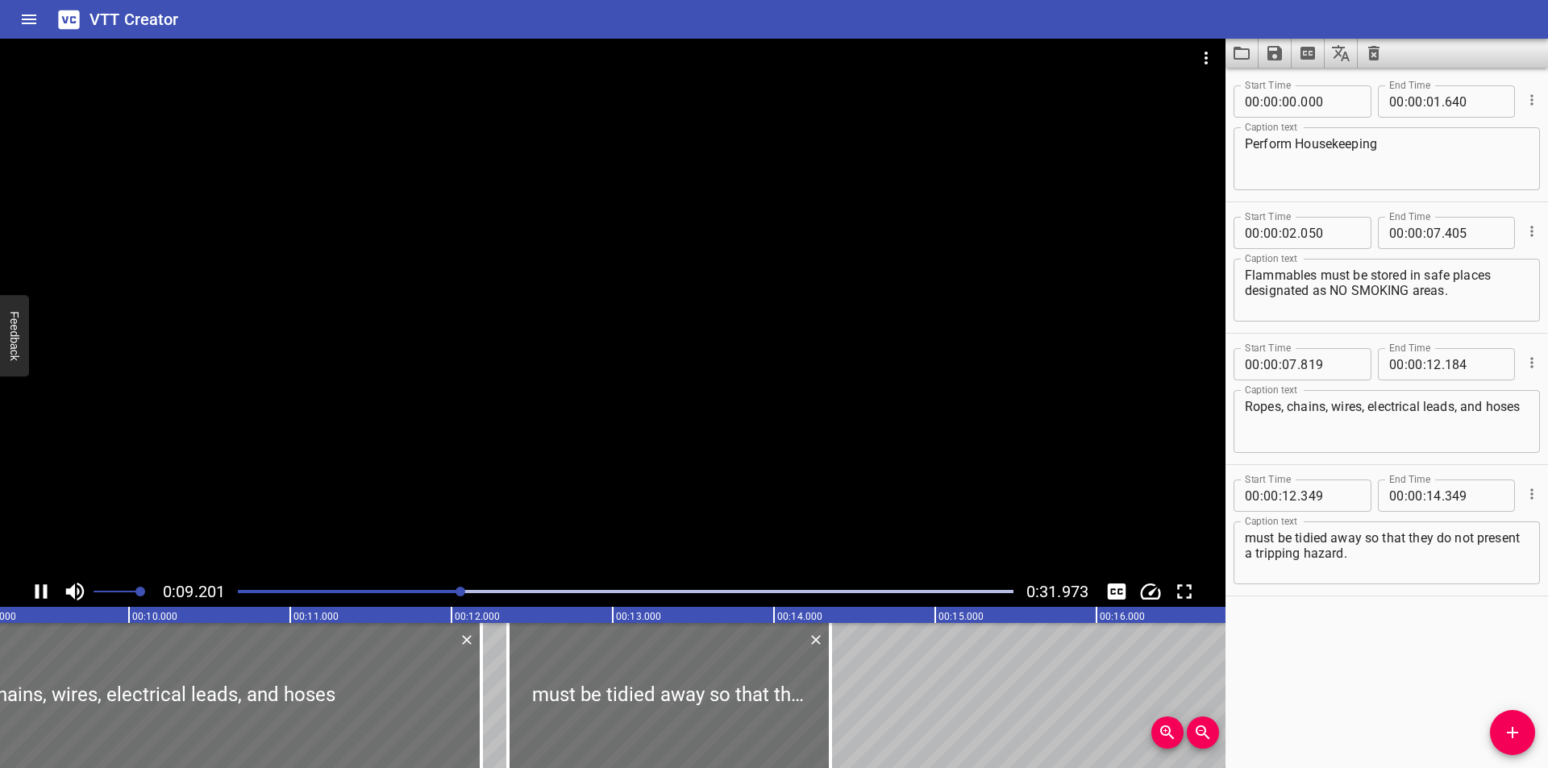
click at [237, 594] on div at bounding box center [625, 592] width 795 height 23
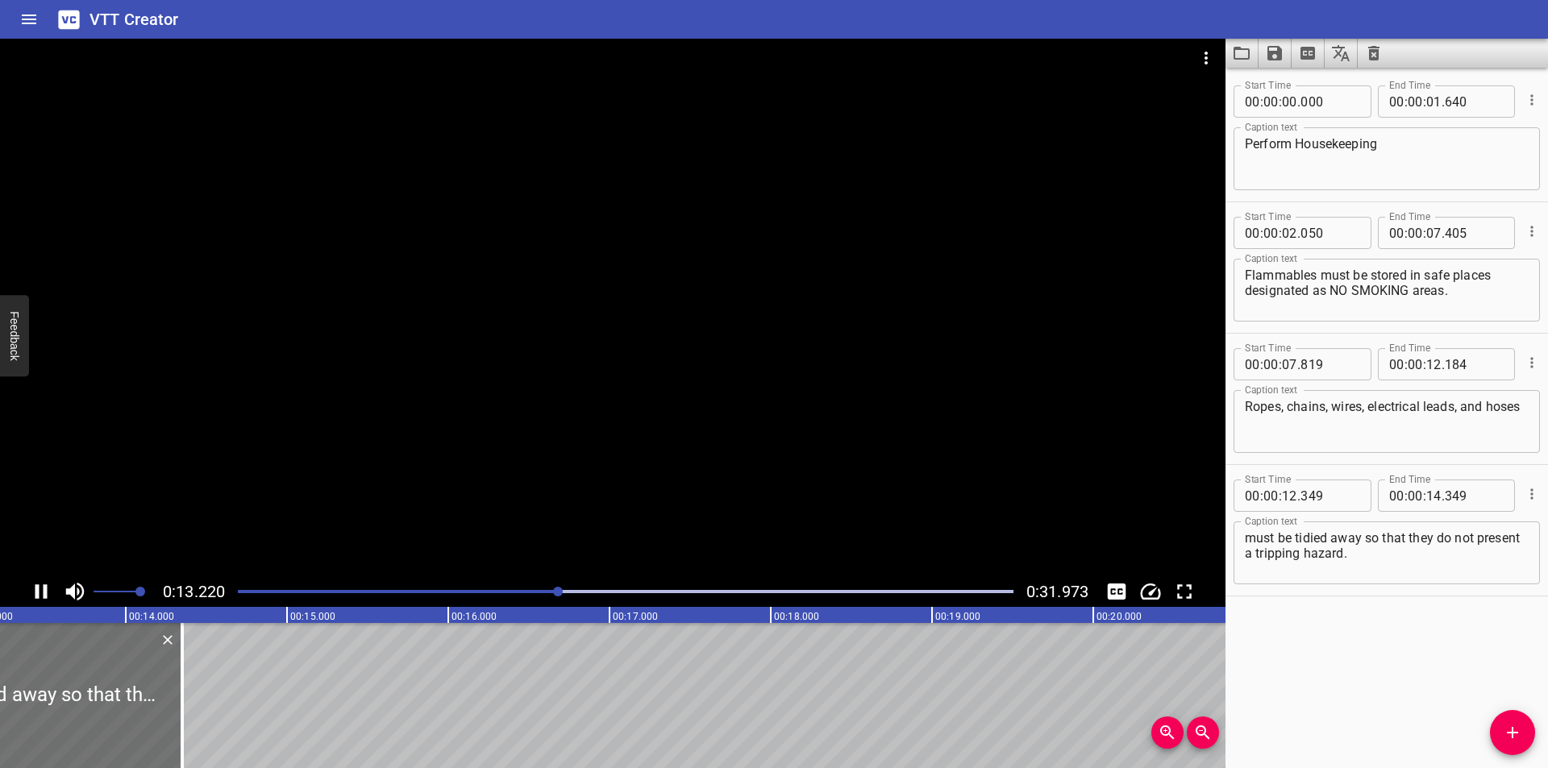
click at [1004, 383] on div at bounding box center [613, 308] width 1226 height 538
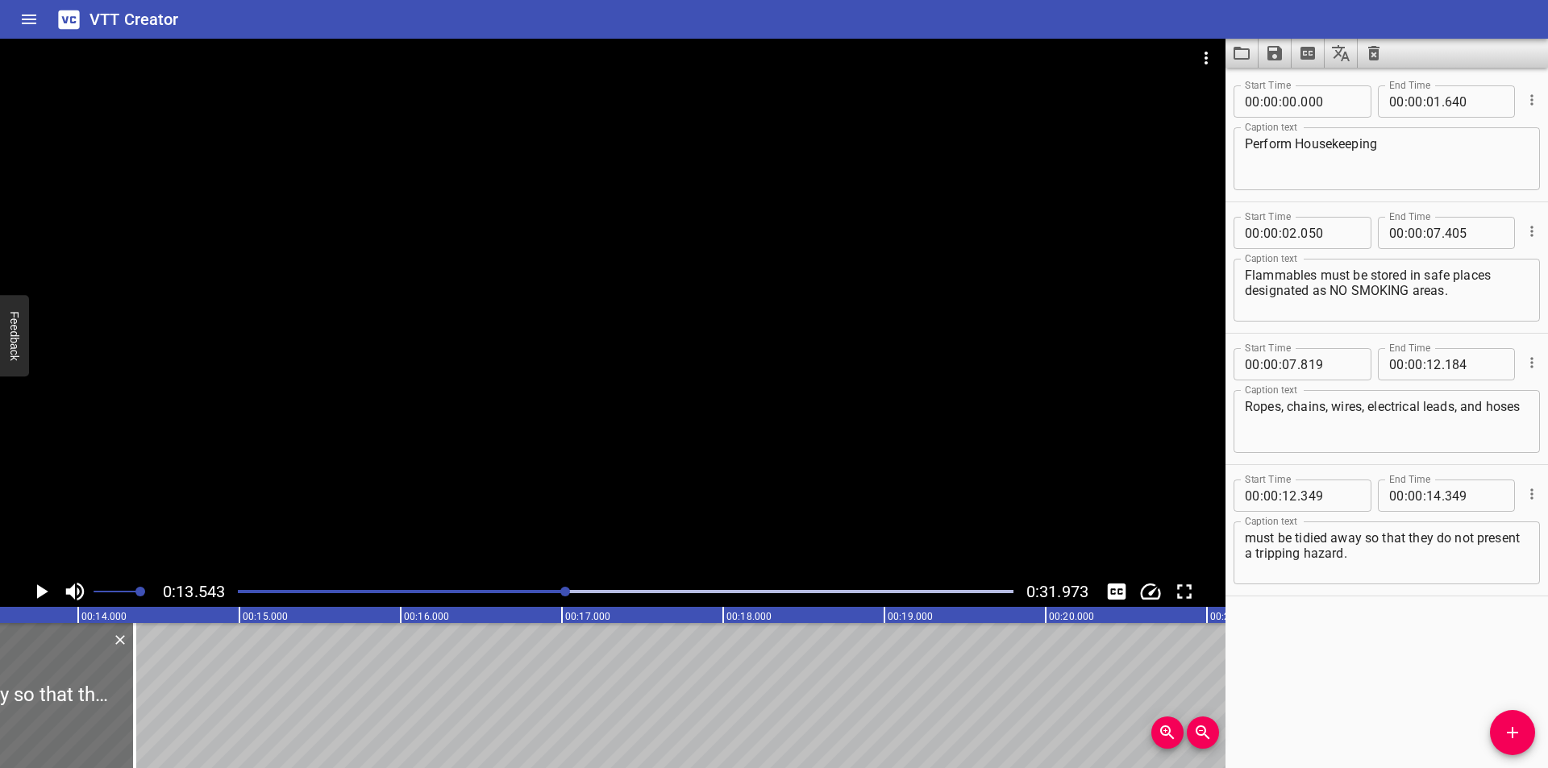
scroll to position [0, 2184]
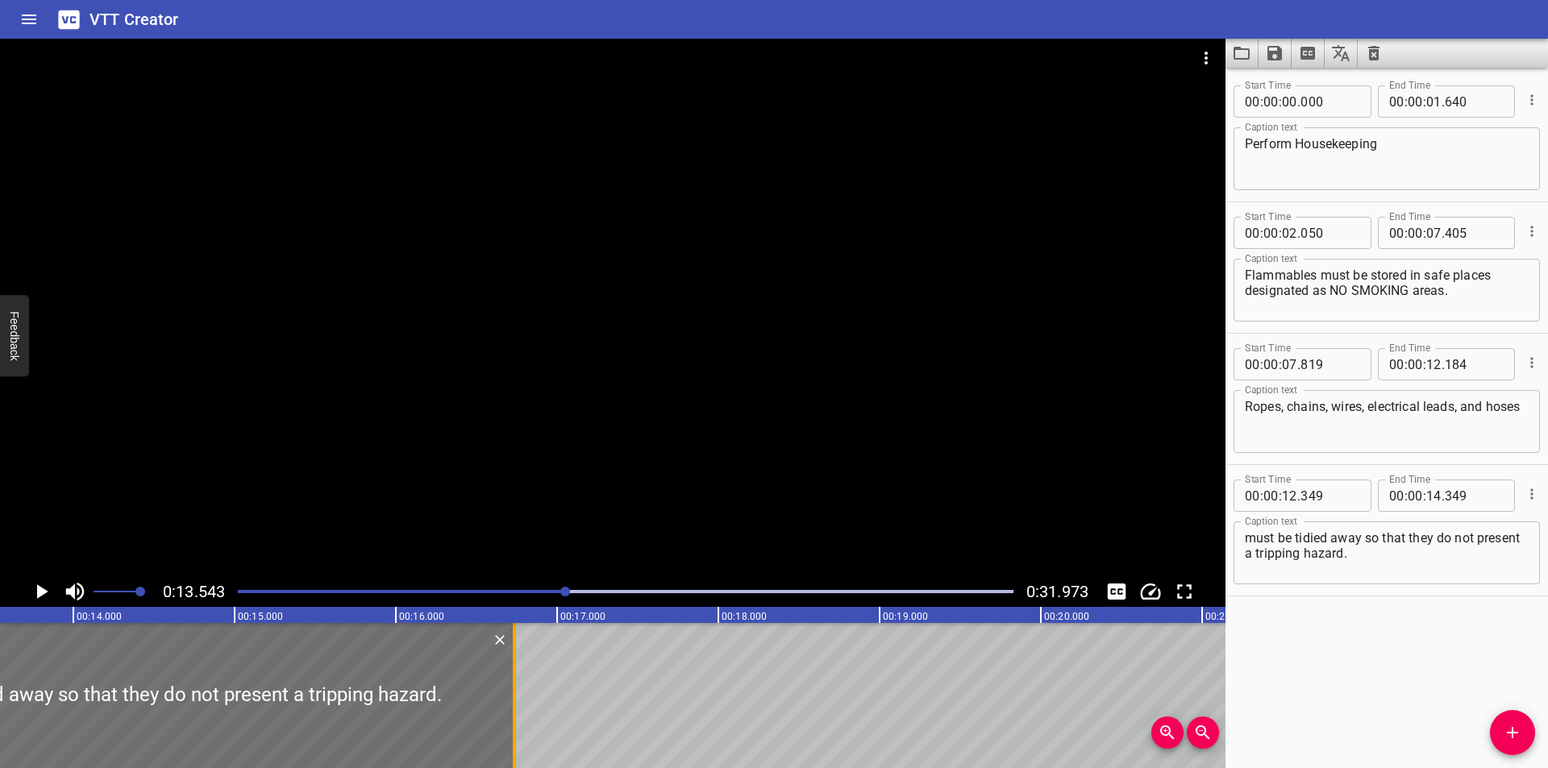
drag, startPoint x: 130, startPoint y: 712, endPoint x: 514, endPoint y: 670, distance: 386.9
click at [514, 670] on div at bounding box center [514, 695] width 3 height 145
type input "16"
type input "734"
click at [510, 460] on div at bounding box center [613, 308] width 1226 height 538
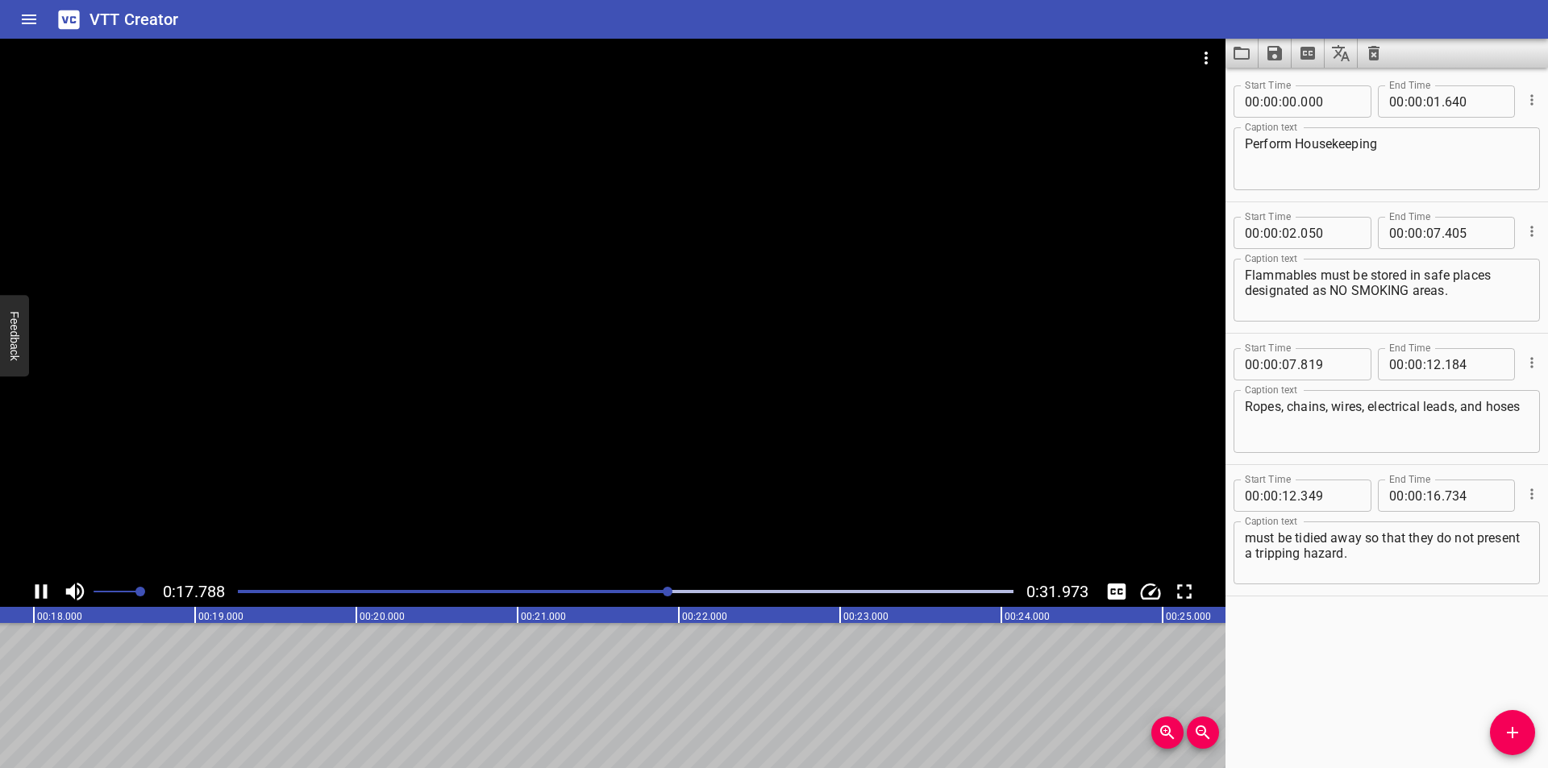
click at [589, 416] on div at bounding box center [613, 308] width 1226 height 538
drag, startPoint x: 1520, startPoint y: 733, endPoint x: 1501, endPoint y: 724, distance: 20.6
click at [1520, 732] on icon "Add Cue" at bounding box center [1512, 732] width 19 height 19
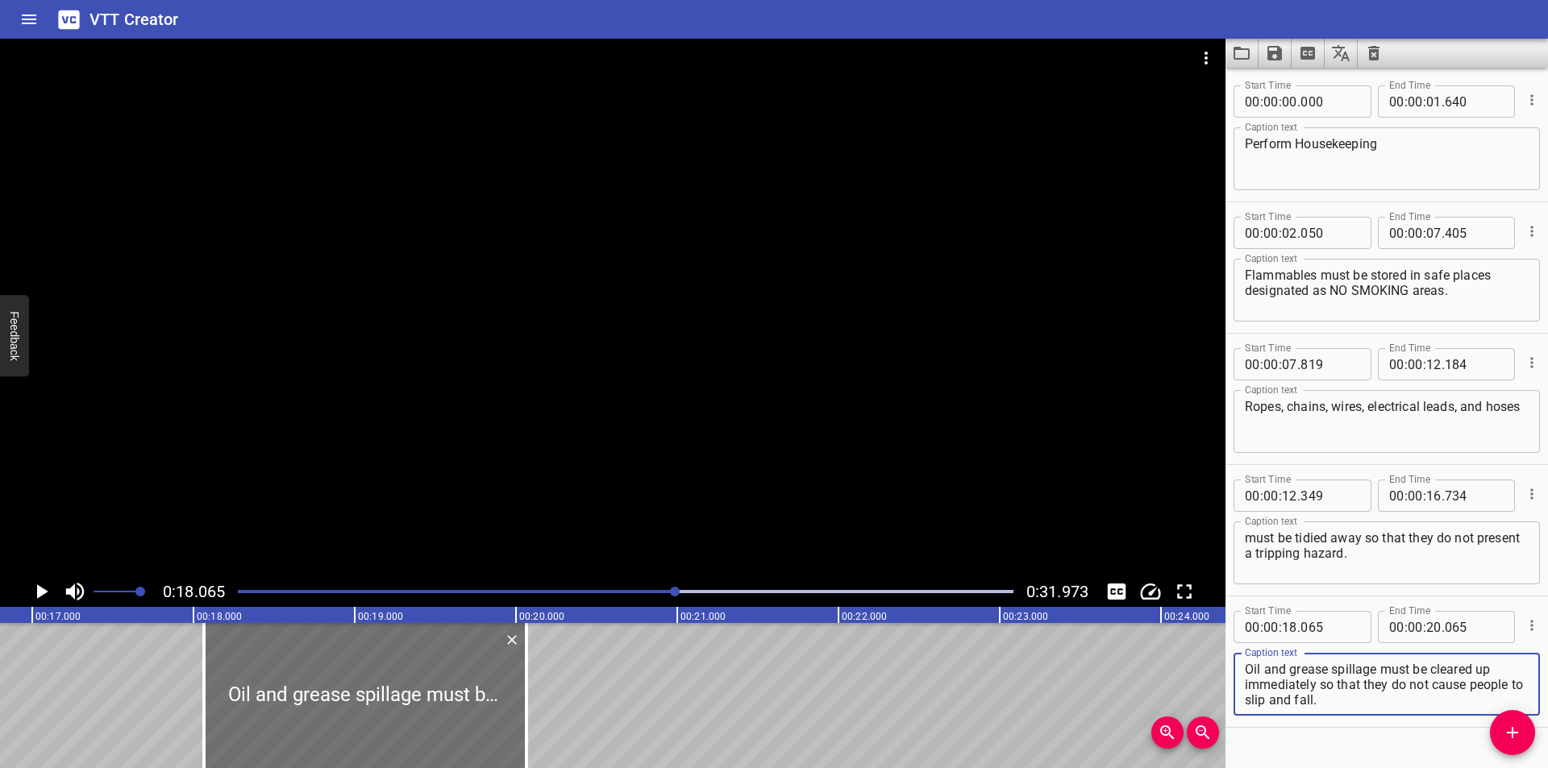
scroll to position [0, 2699]
type textarea "Oil and grease spillage must be cleared up immediately so that they do not caus…"
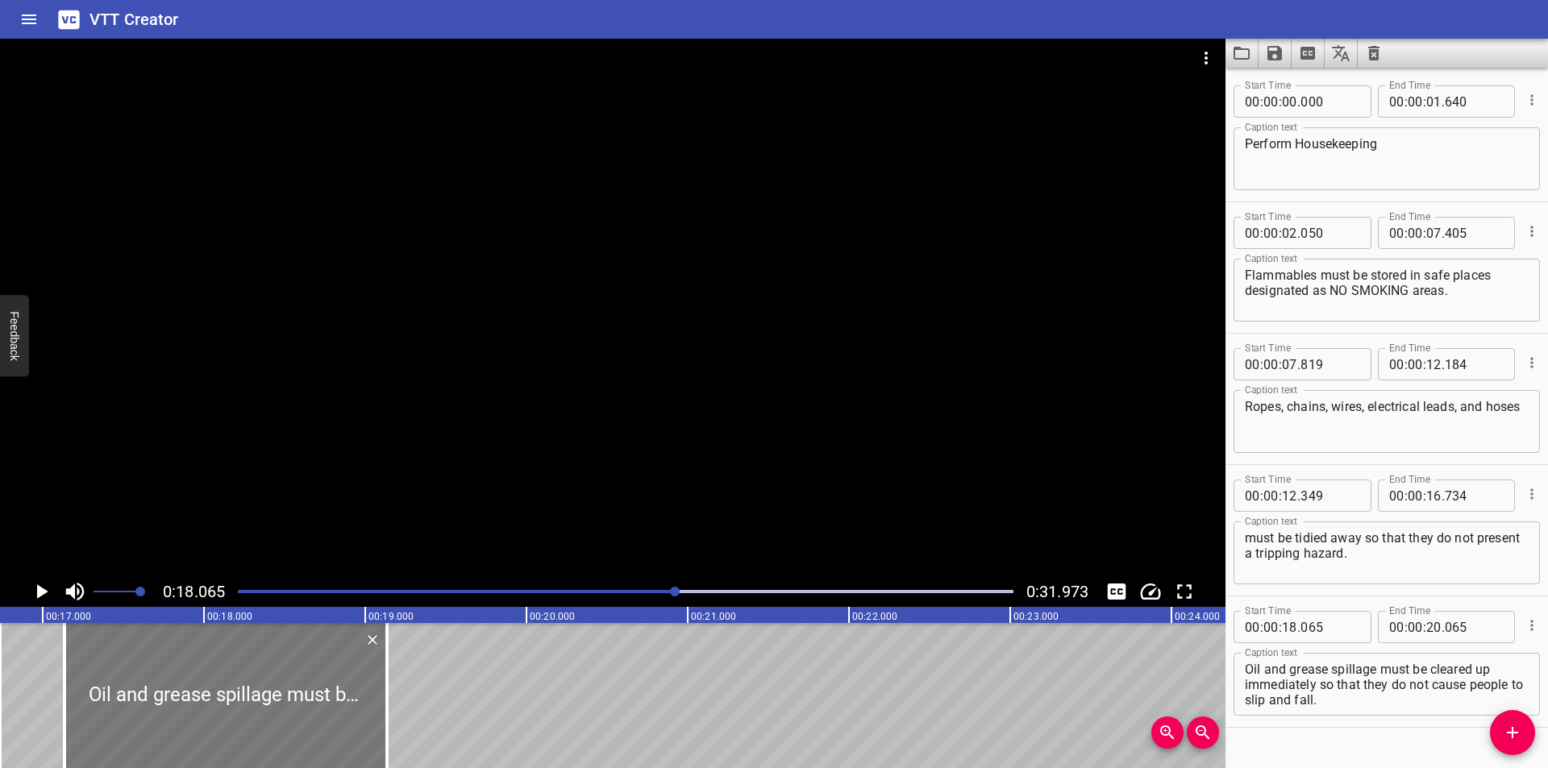
drag, startPoint x: 381, startPoint y: 680, endPoint x: 231, endPoint y: 686, distance: 150.1
click at [231, 686] on div at bounding box center [226, 695] width 323 height 145
type input "17"
type input "135"
type input "19"
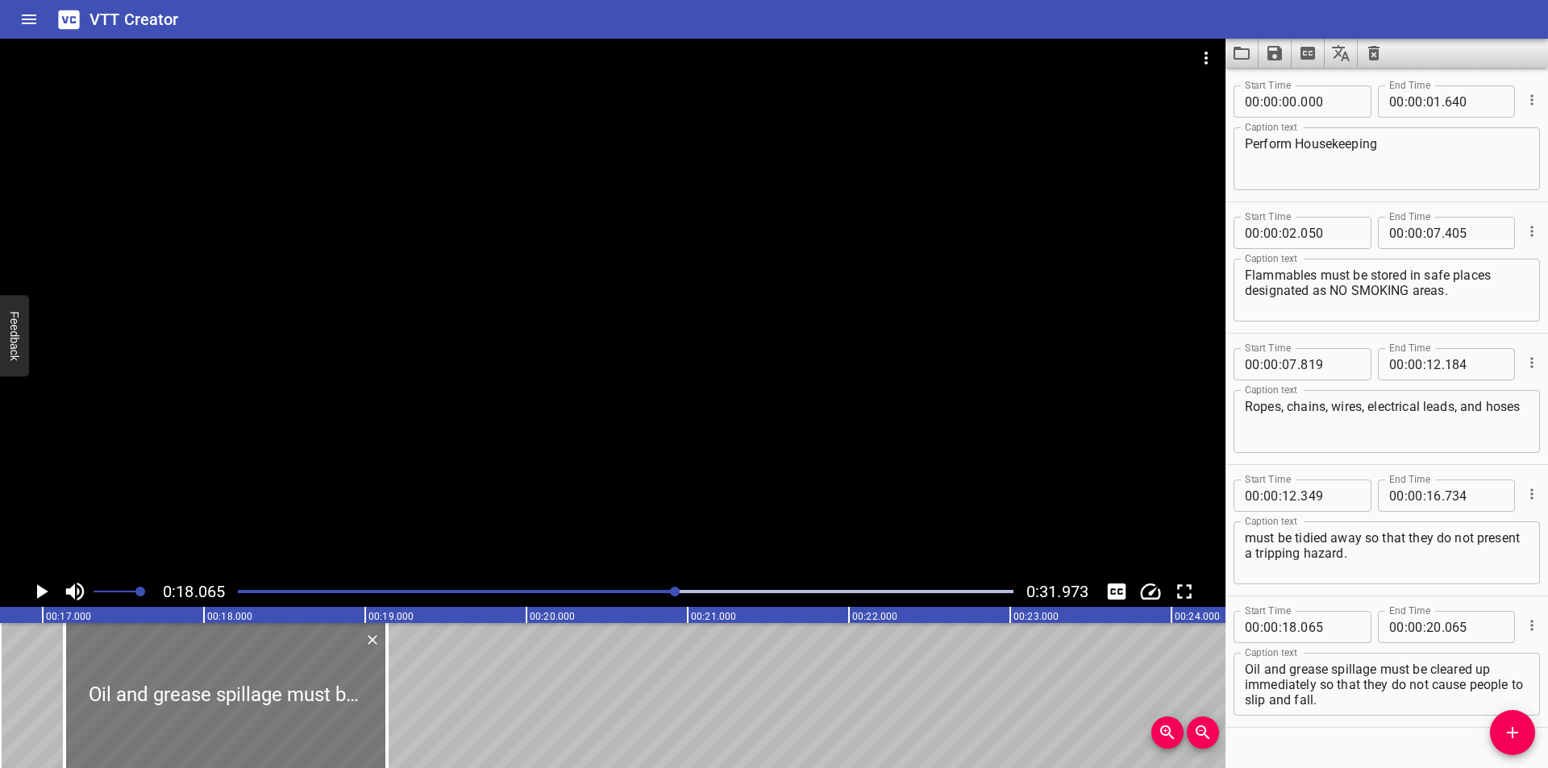
type input "135"
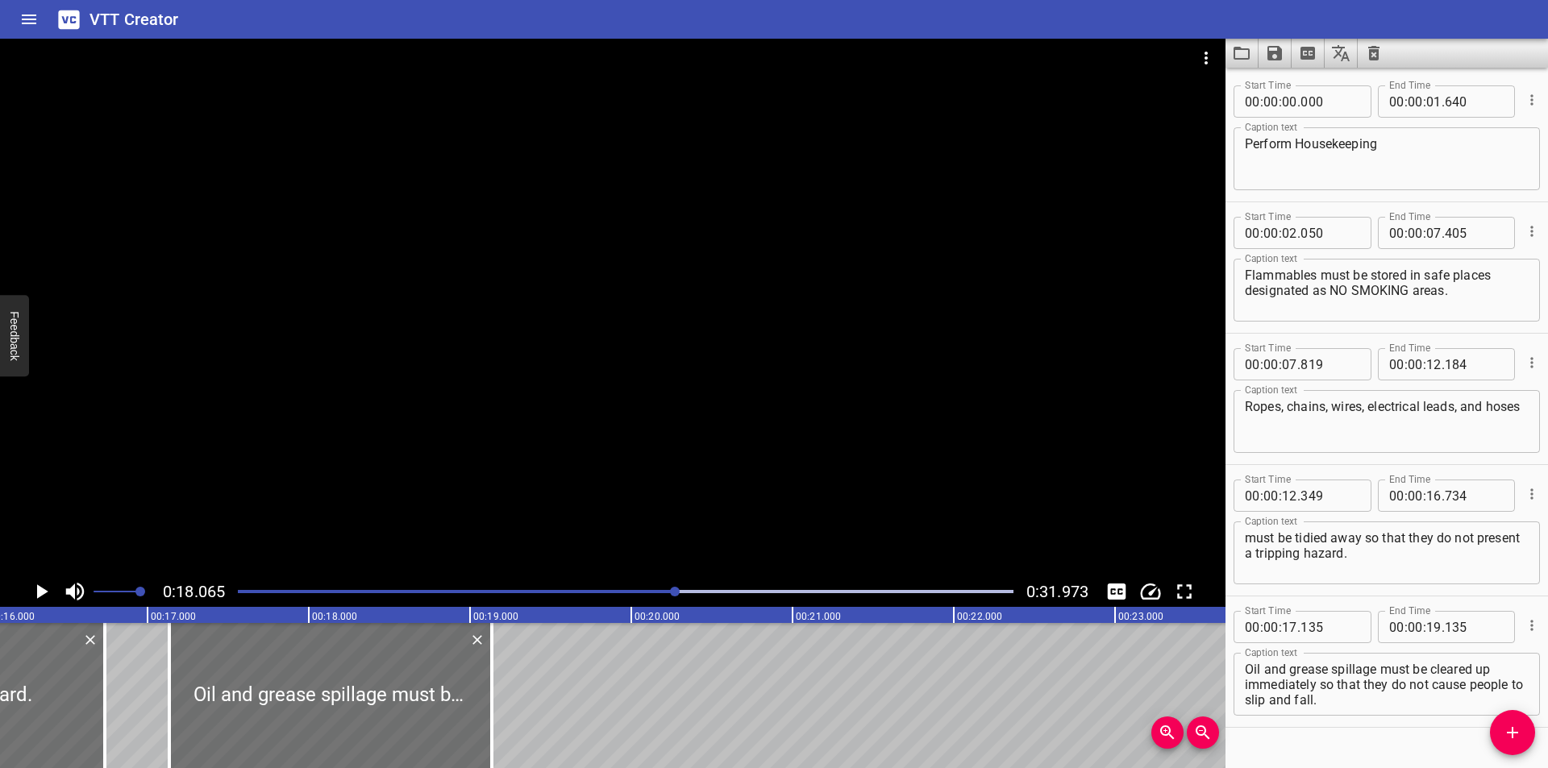
scroll to position [0, 2591]
click at [570, 444] on div at bounding box center [613, 308] width 1226 height 538
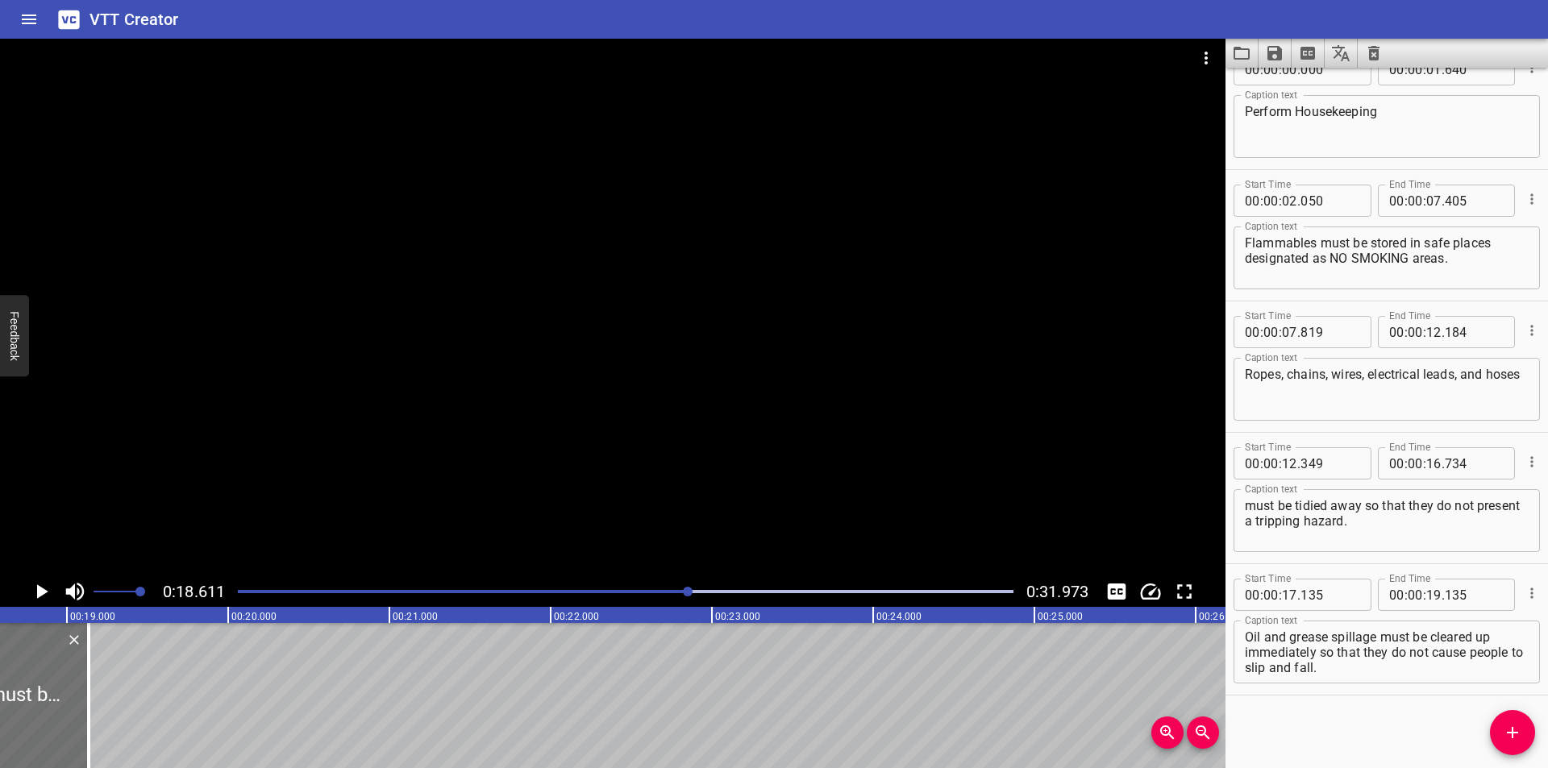
scroll to position [0, 3001]
drag, startPoint x: 91, startPoint y: 701, endPoint x: 506, endPoint y: 688, distance: 415.4
click at [104, 688] on div at bounding box center [96, 695] width 16 height 145
type input "21"
type input "780"
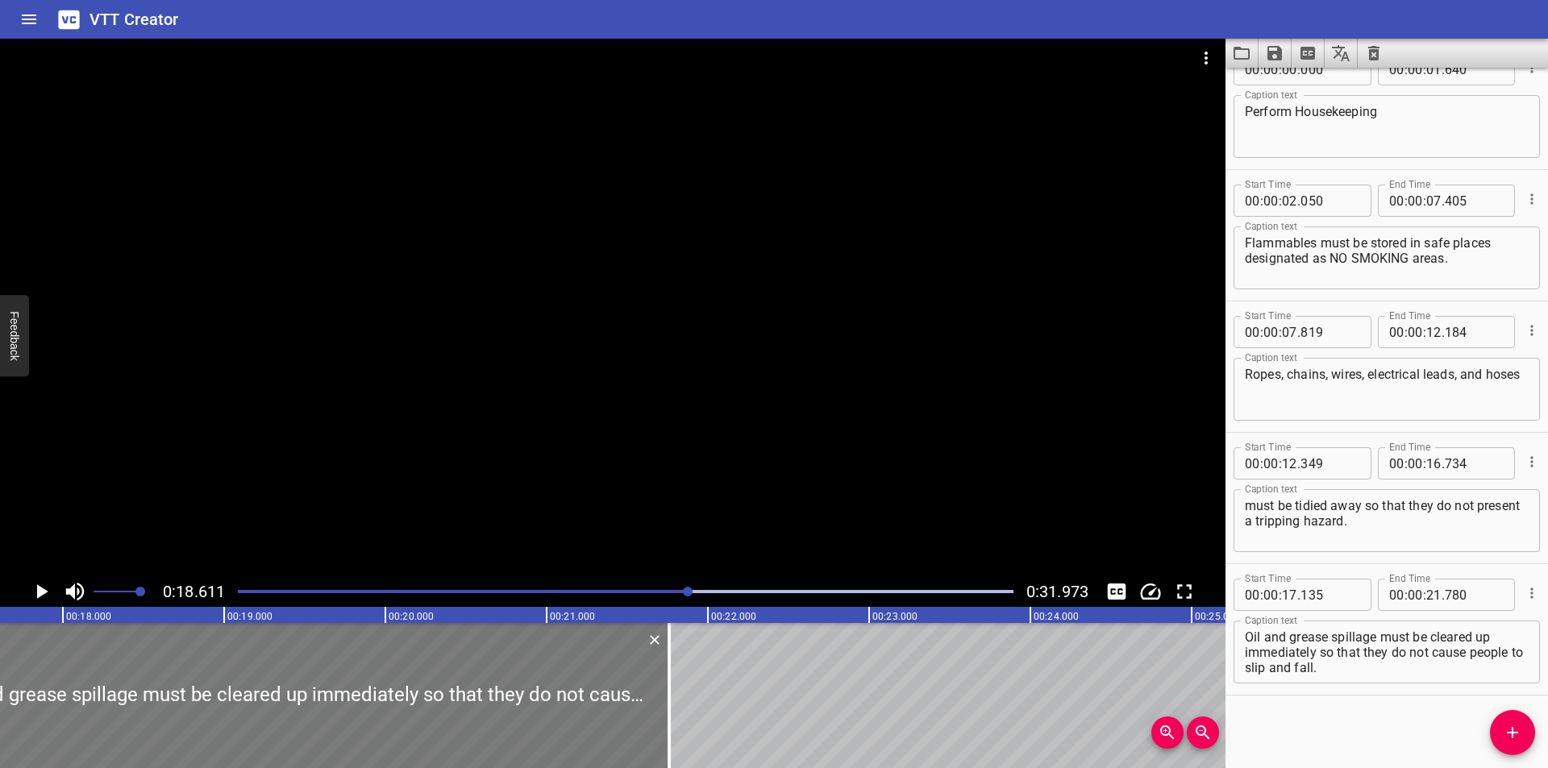
click at [451, 691] on div at bounding box center [294, 695] width 749 height 145
type input "115"
type input "760"
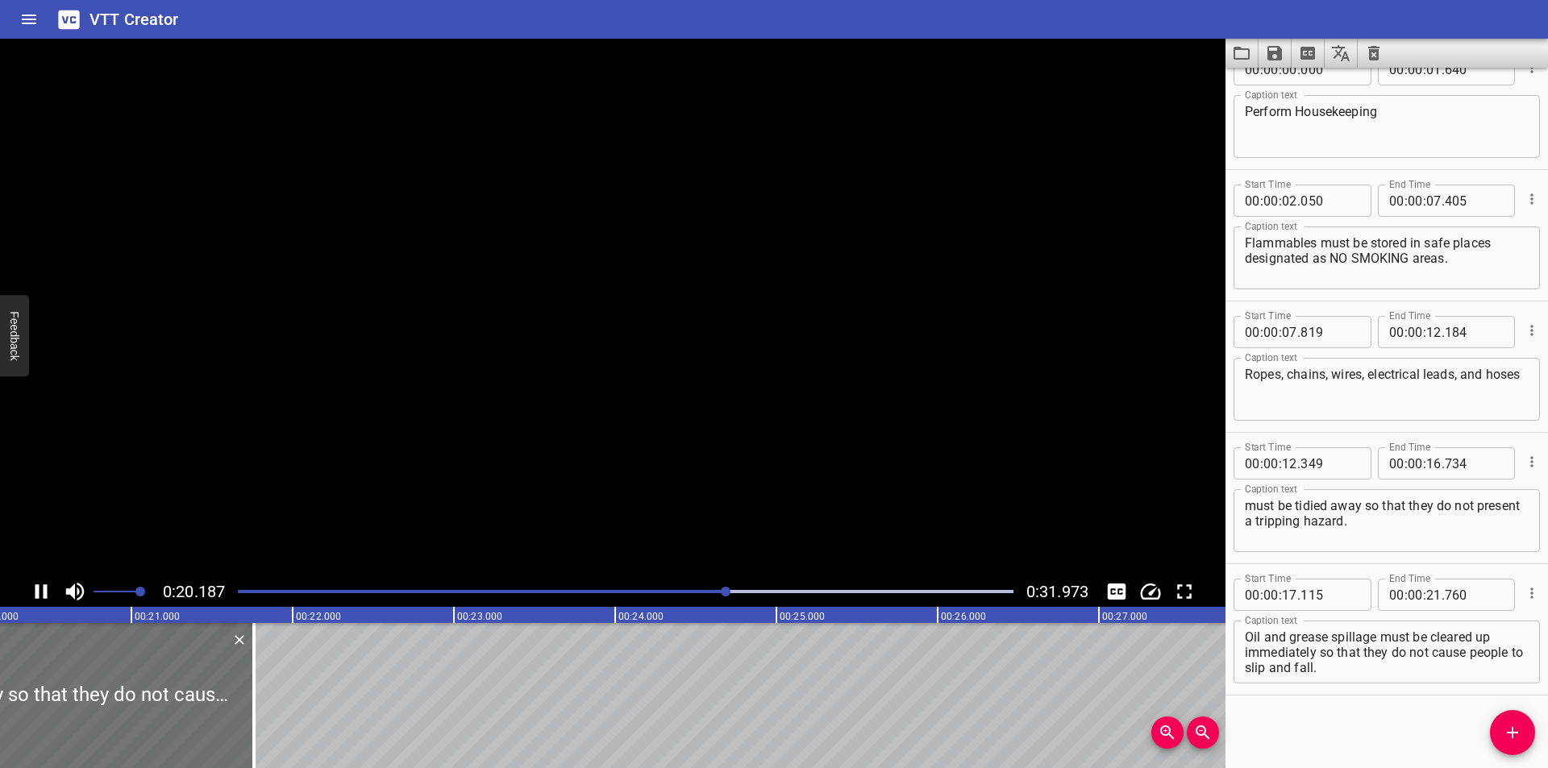
scroll to position [0, 3287]
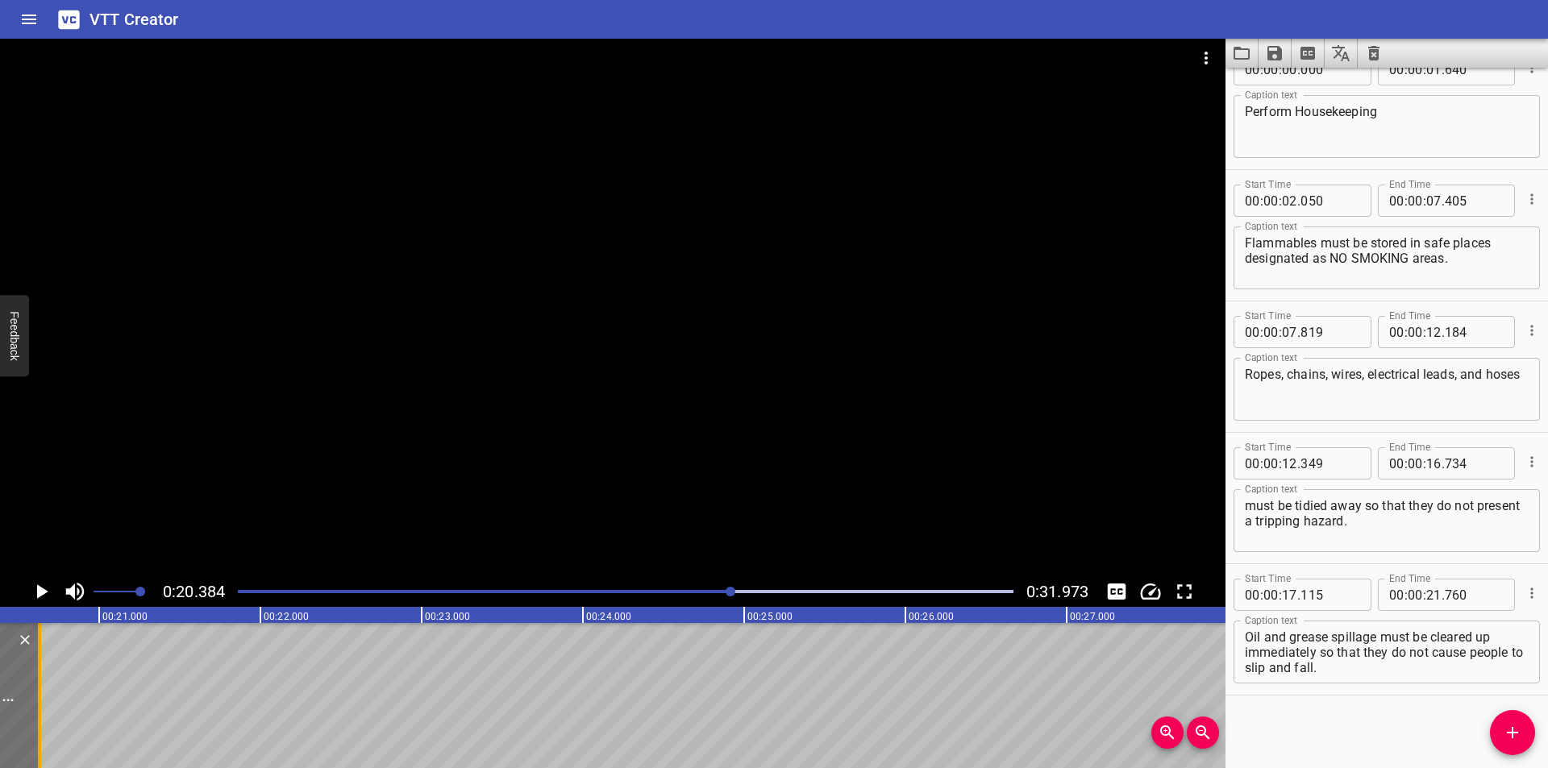
drag, startPoint x: 218, startPoint y: 710, endPoint x: 36, endPoint y: 707, distance: 182.2
click at [36, 707] on div at bounding box center [39, 695] width 16 height 145
type input "20"
type input "630"
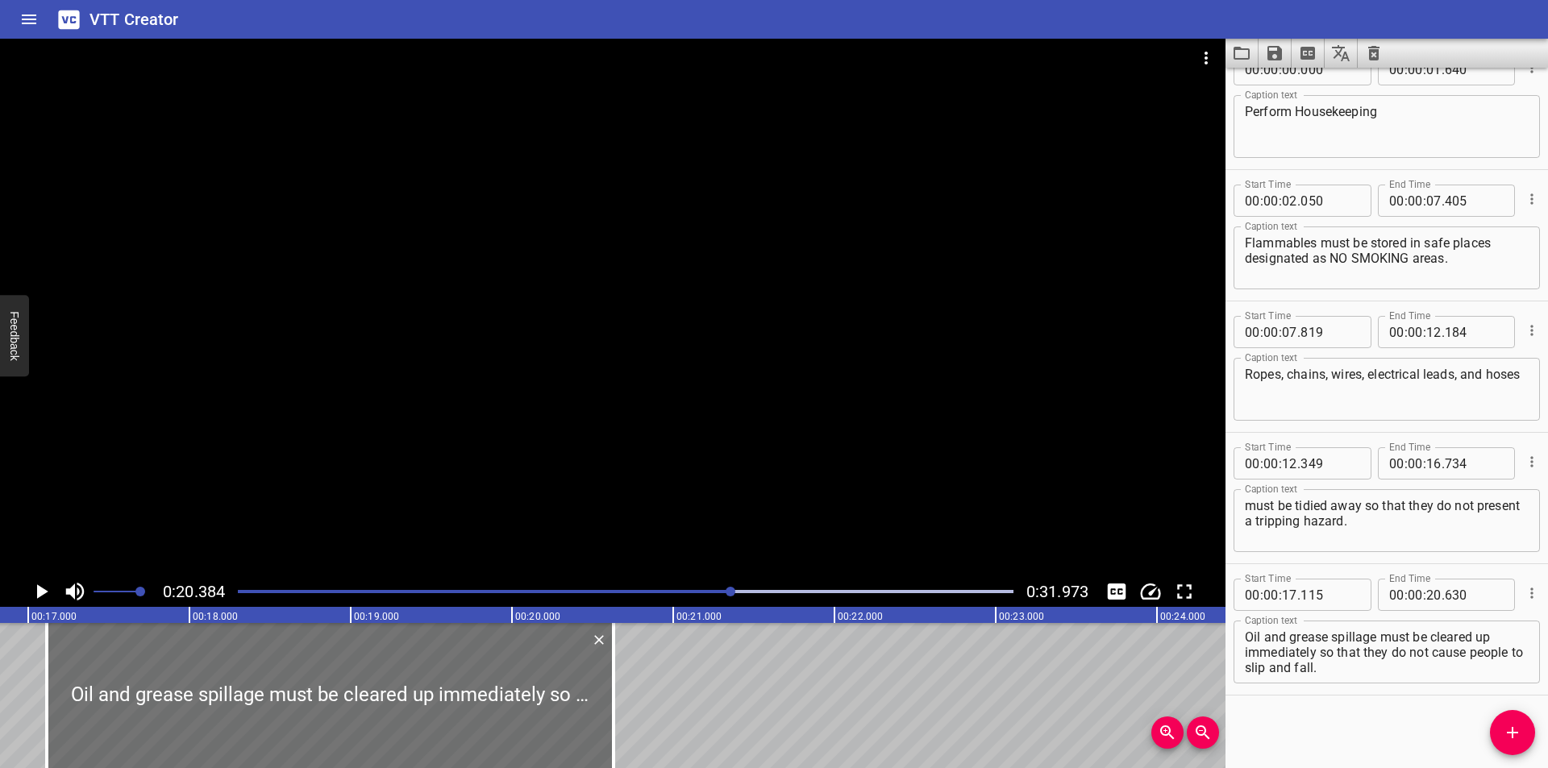
scroll to position [0, 2749]
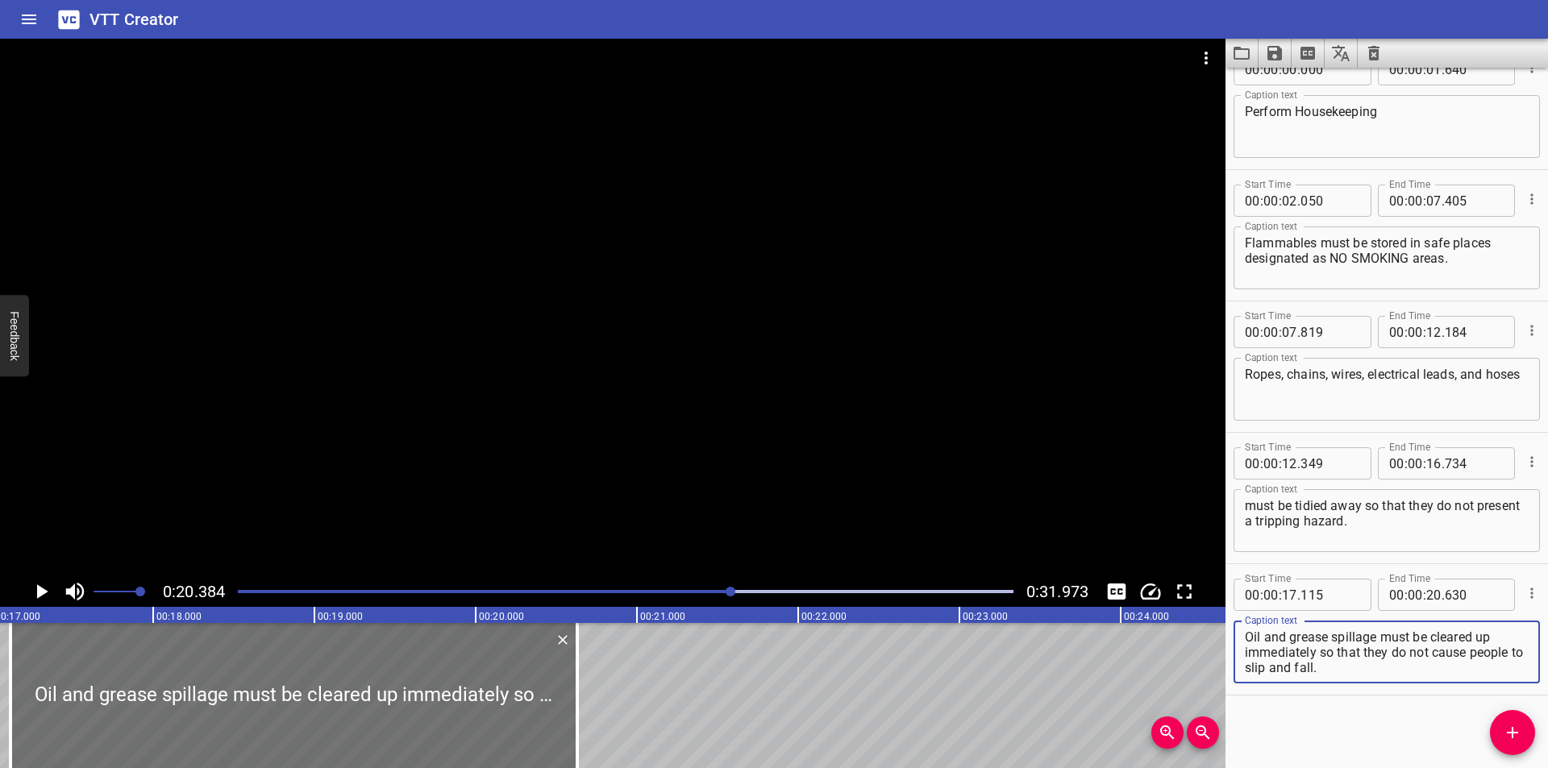
drag, startPoint x: 1320, startPoint y: 655, endPoint x: 1401, endPoint y: 730, distance: 110.7
click at [1392, 739] on div "Start Time 00 : 00 : 00 . 000 Start Time End Time 00 : 00 : 01 . 640 End Time C…" at bounding box center [1387, 418] width 323 height 701
type textarea "Oil and grease spillage must be cleared up immediately"
click at [1496, 729] on span "Add Cue" at bounding box center [1512, 732] width 45 height 19
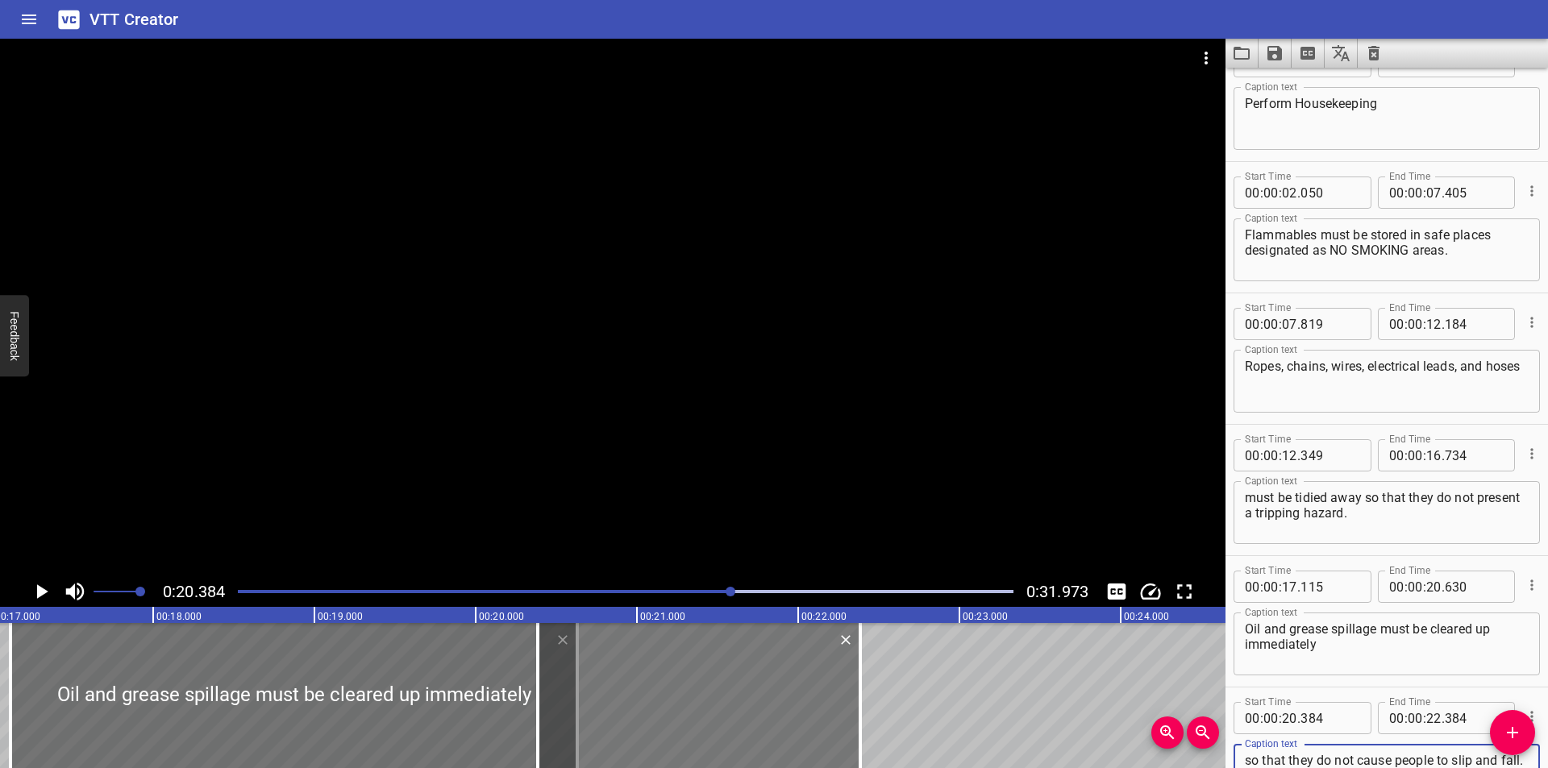
scroll to position [55, 0]
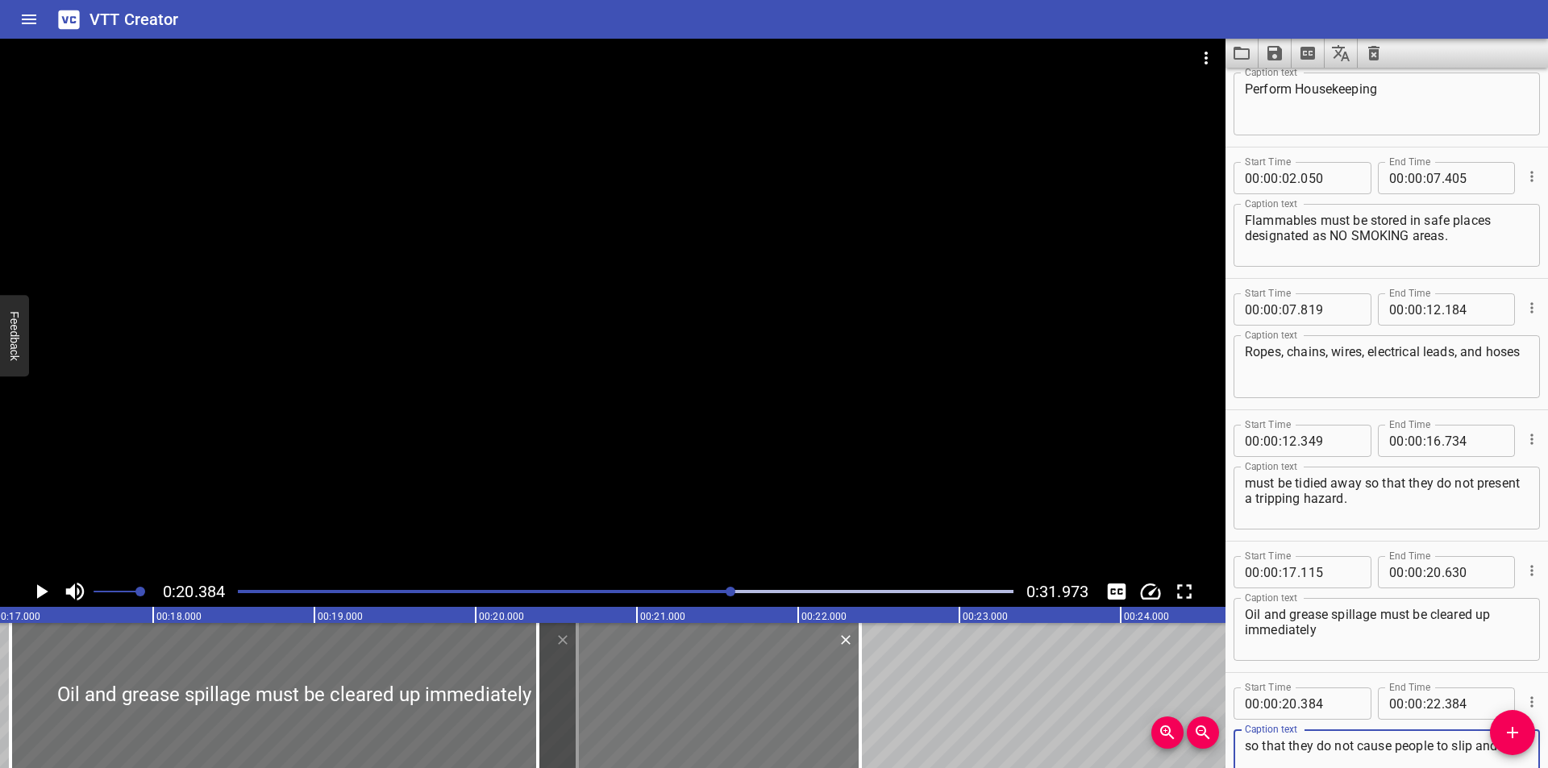
type textarea "so that they do not cause people to slip and fall."
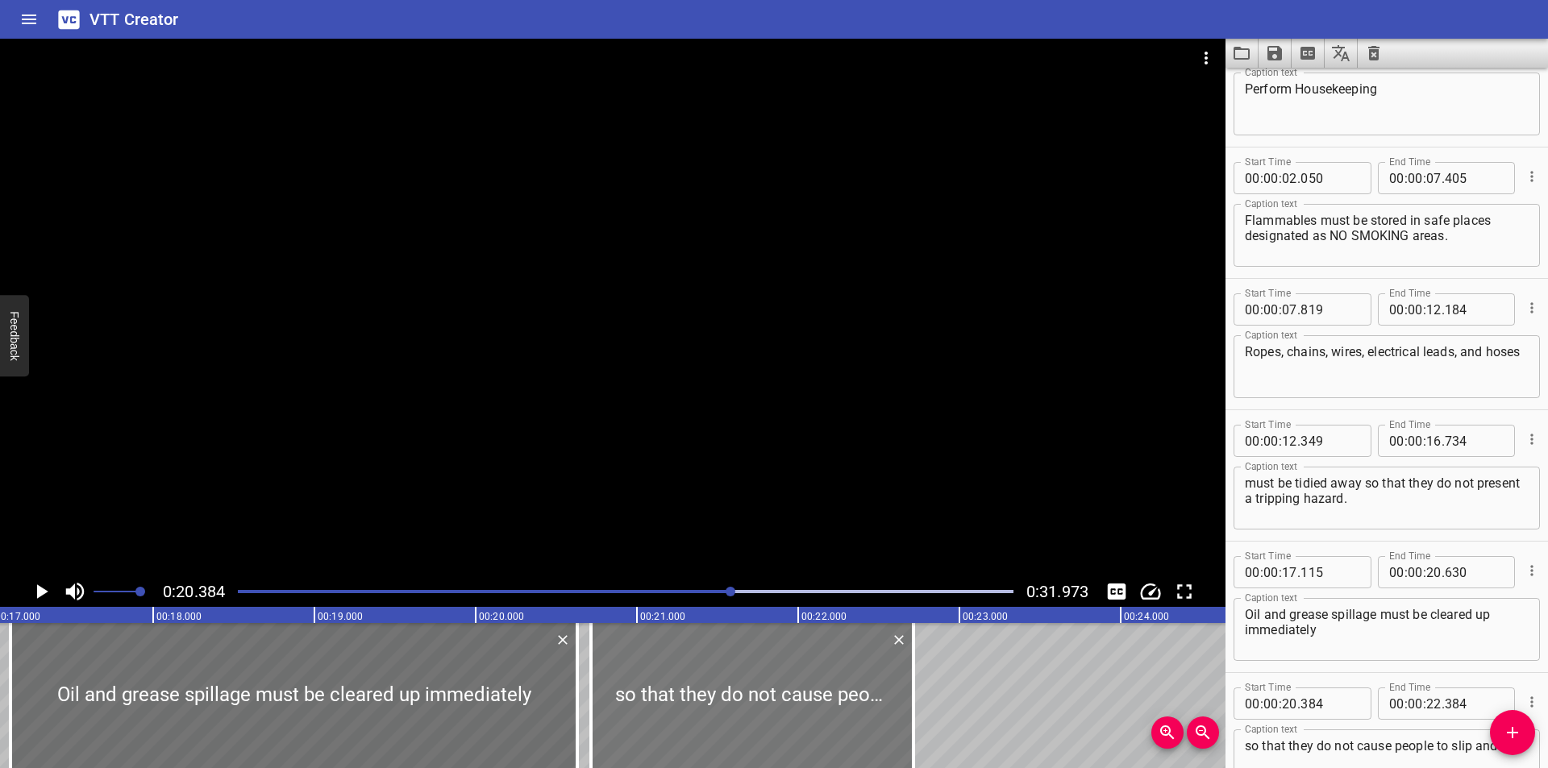
drag, startPoint x: 655, startPoint y: 698, endPoint x: 705, endPoint y: 705, distance: 49.6
click at [705, 705] on div at bounding box center [752, 695] width 323 height 145
type input "714"
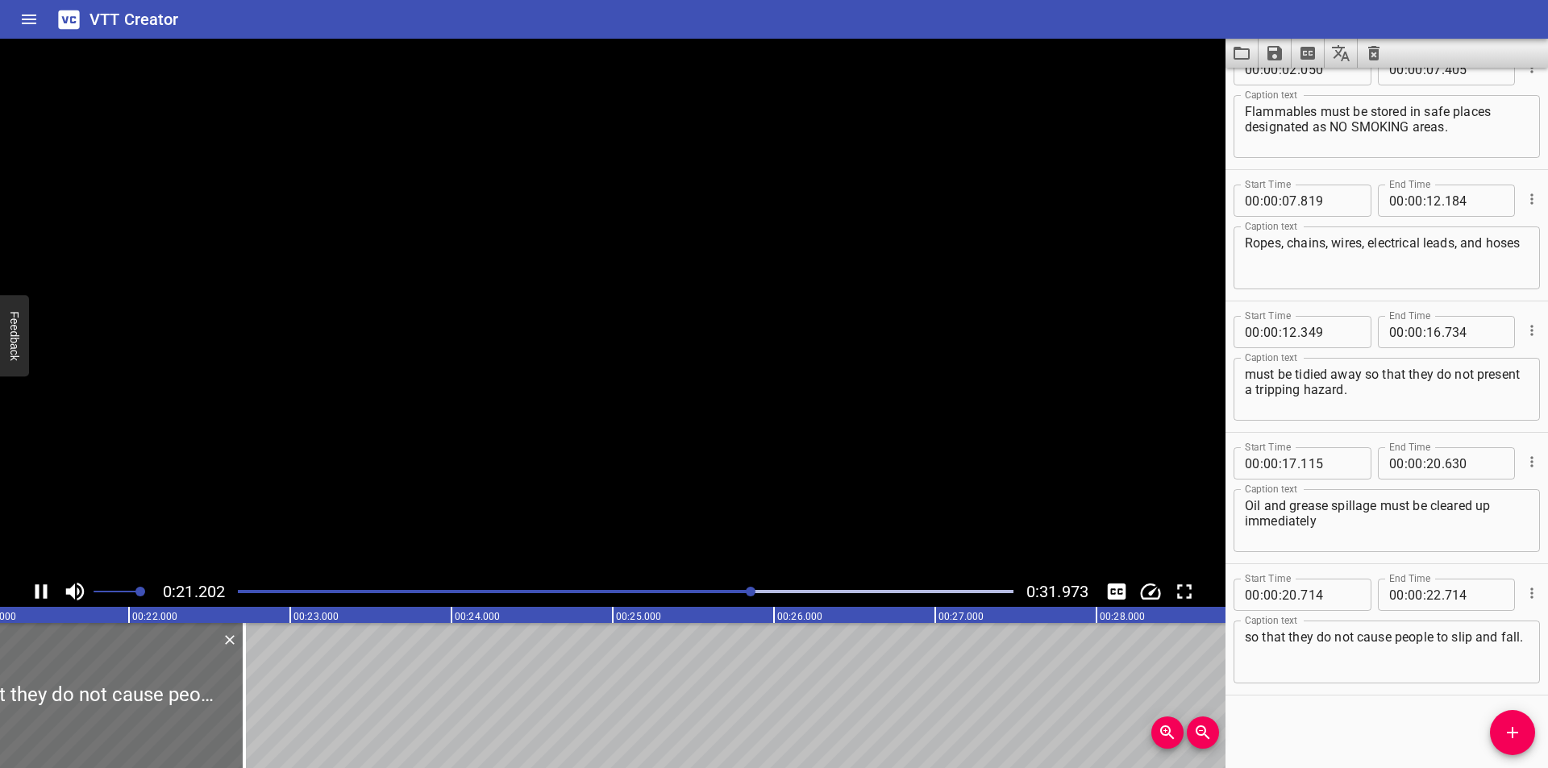
scroll to position [0, 3444]
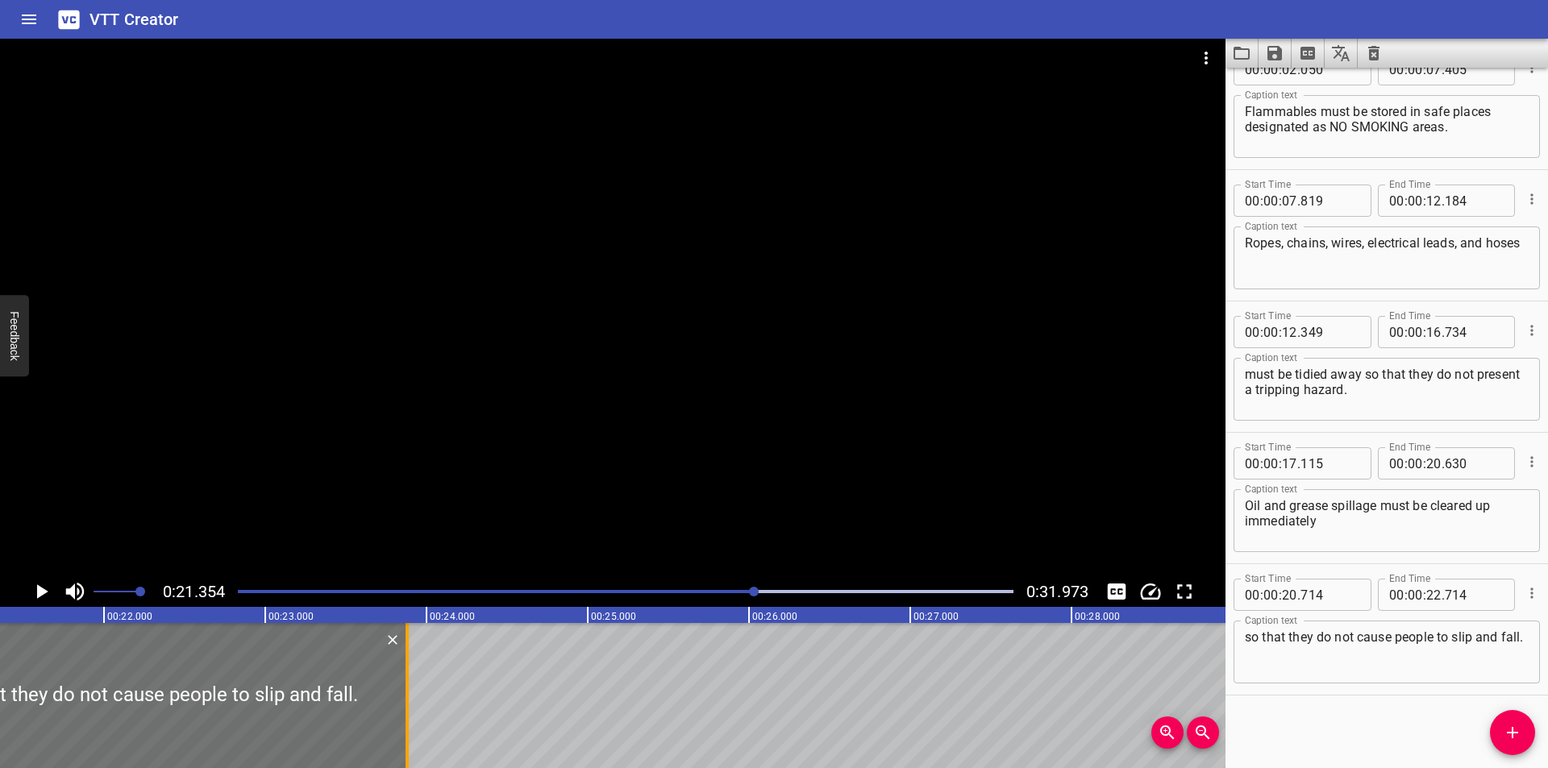
drag, startPoint x: 222, startPoint y: 714, endPoint x: 410, endPoint y: 714, distance: 187.9
click at [410, 714] on div at bounding box center [407, 695] width 16 height 145
type input "23"
type input "879"
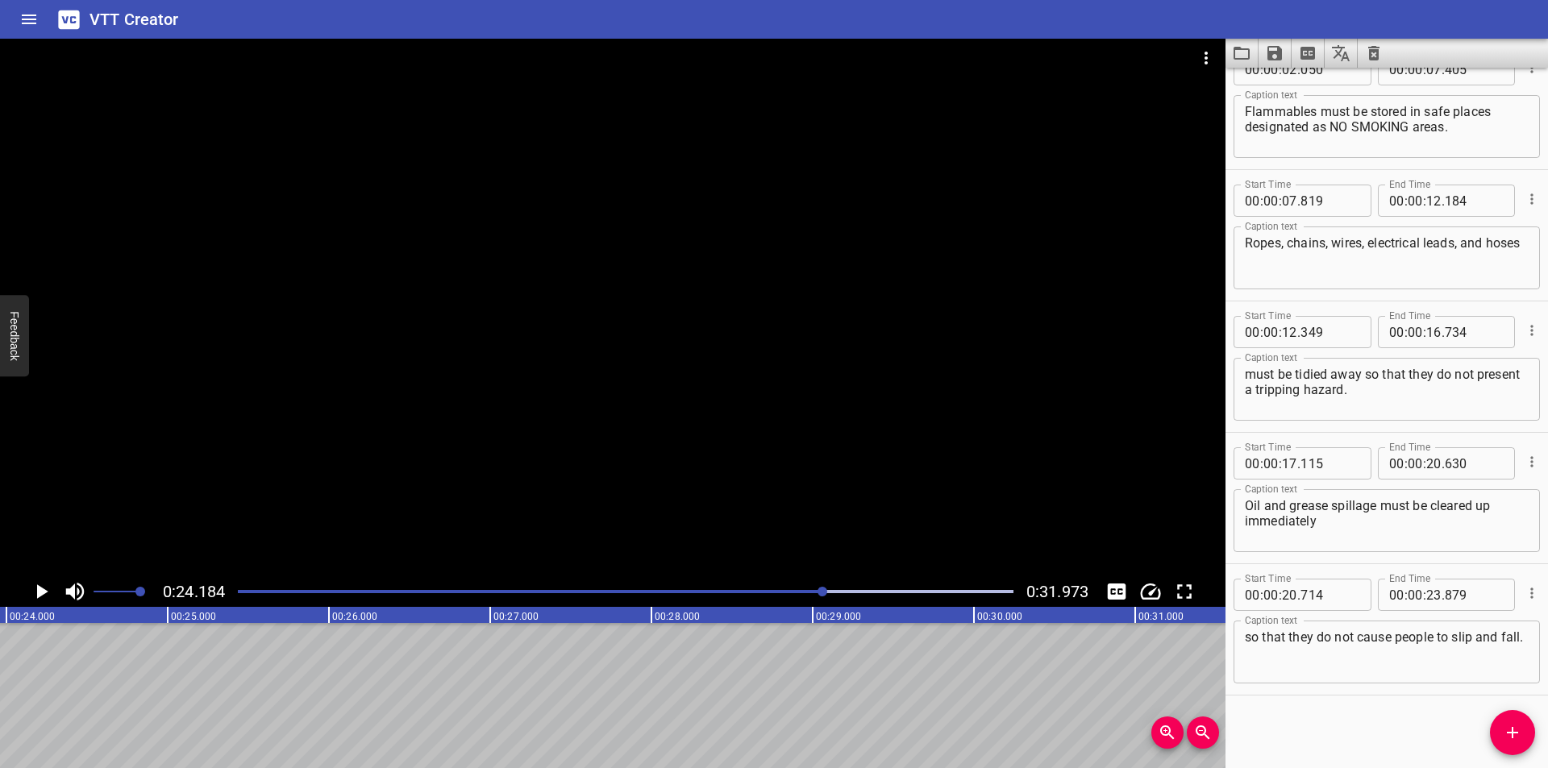
scroll to position [0, 3900]
drag, startPoint x: 1507, startPoint y: 732, endPoint x: 1474, endPoint y: 722, distance: 34.4
click at [1507, 731] on icon "Add Cue" at bounding box center [1512, 732] width 19 height 19
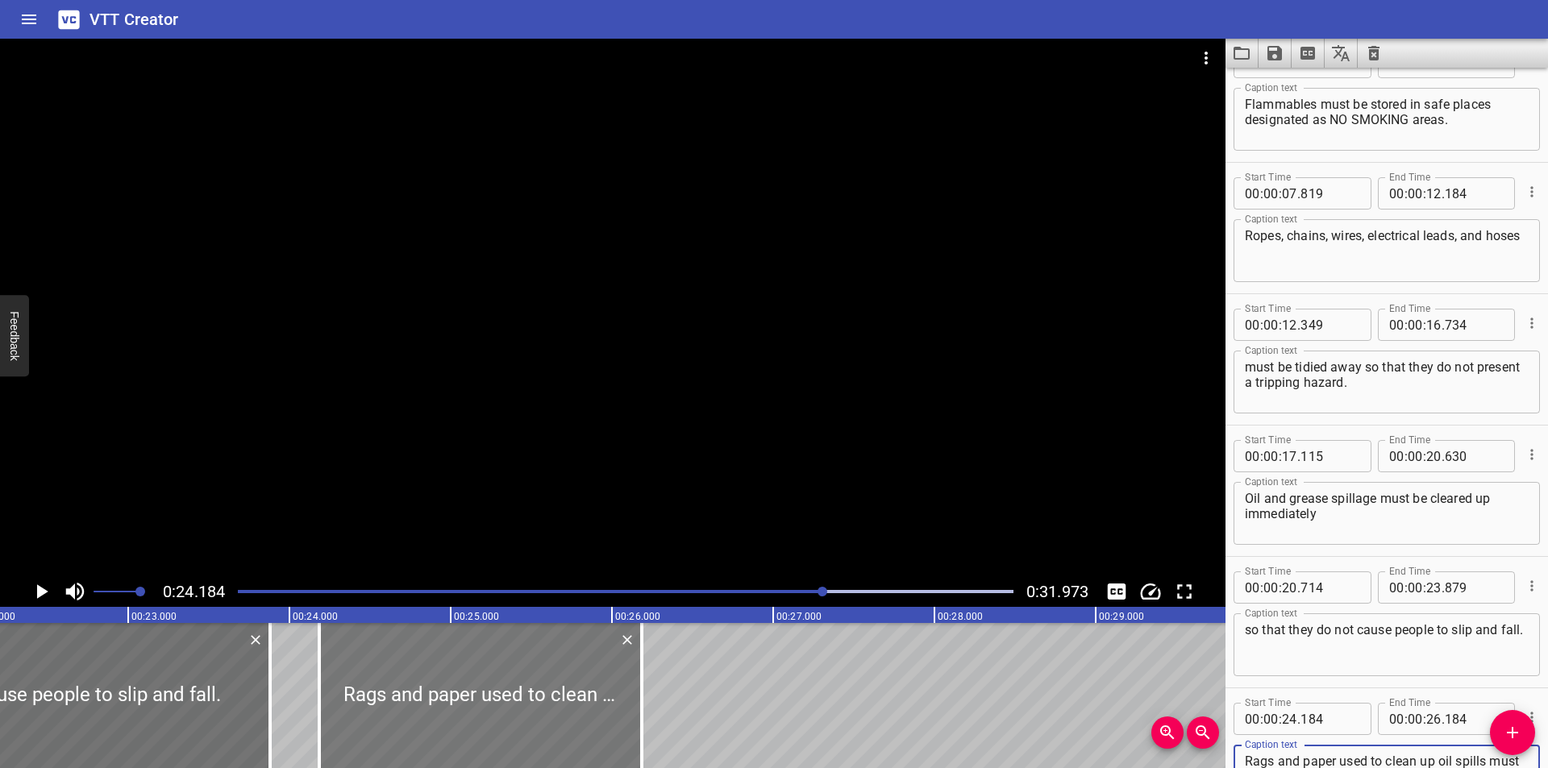
scroll to position [0, 3577]
type textarea "Rags and paper used to clean up oil spills must be kept in closed designated re…"
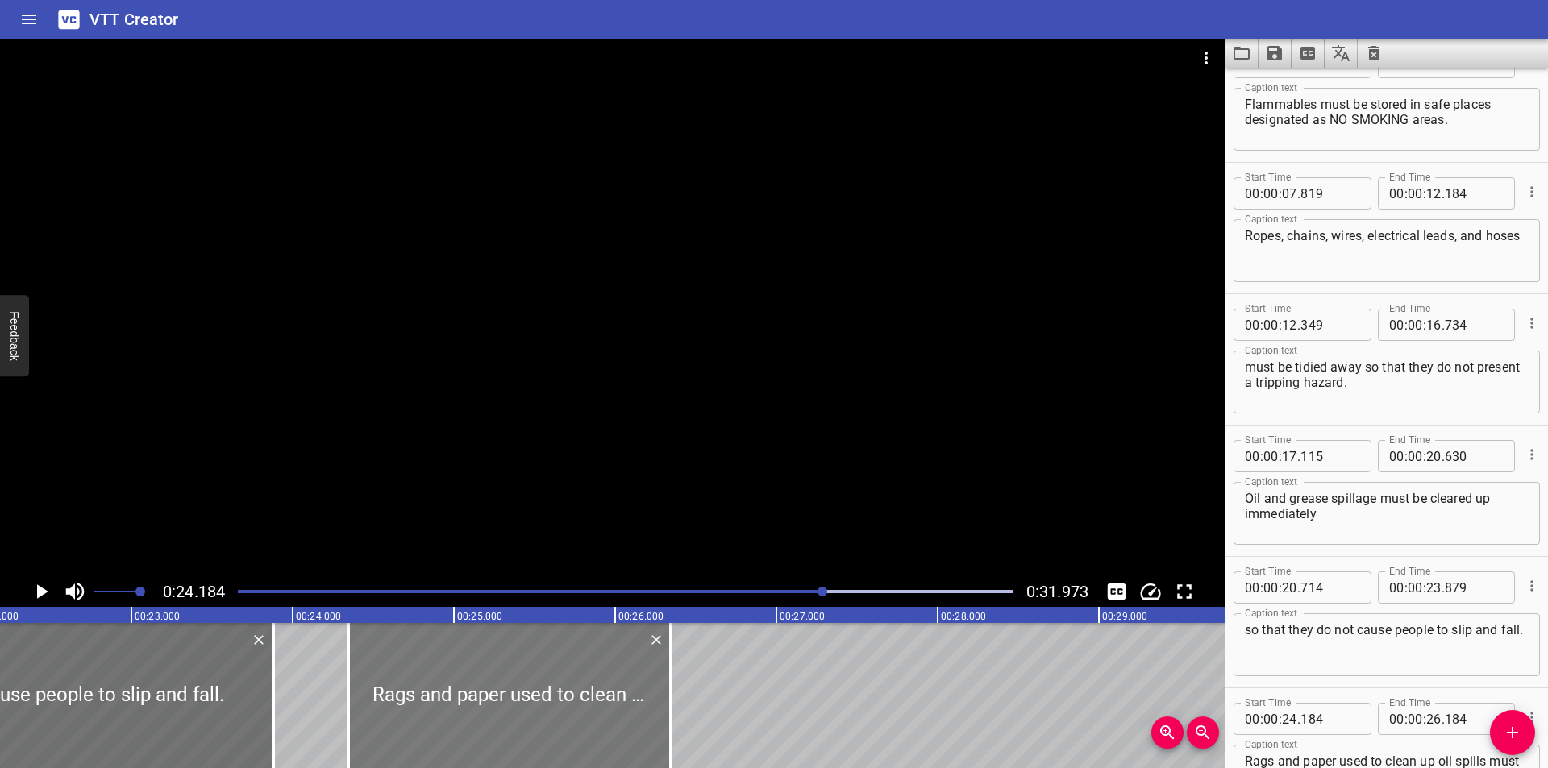
drag, startPoint x: 506, startPoint y: 648, endPoint x: 517, endPoint y: 677, distance: 31.1
click at [517, 677] on div at bounding box center [509, 695] width 323 height 145
type input "344"
click at [273, 719] on div at bounding box center [269, 695] width 16 height 145
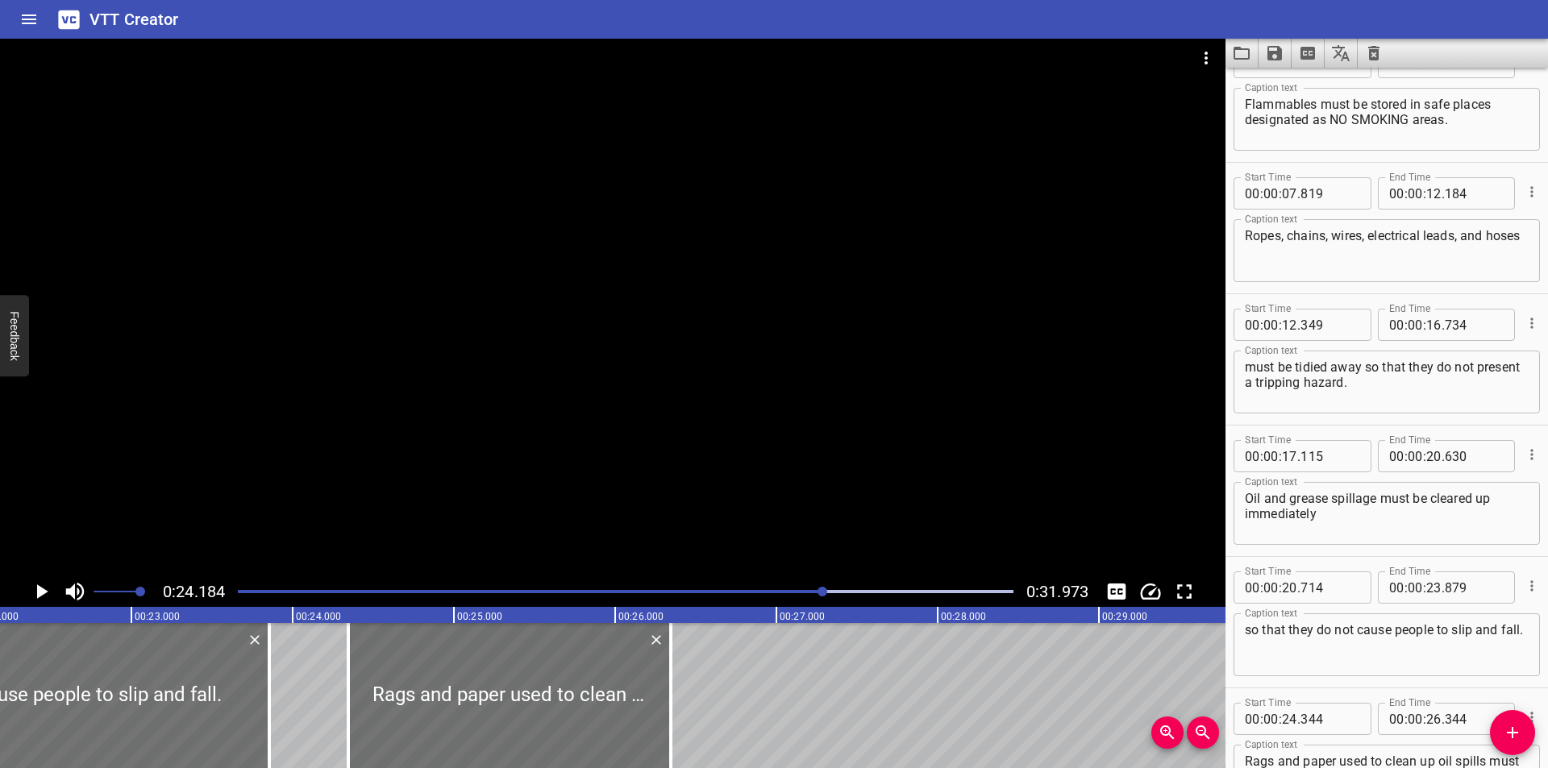
type input "854"
click at [422, 709] on div at bounding box center [509, 695] width 323 height 145
type input "339"
click at [581, 427] on div at bounding box center [613, 308] width 1226 height 538
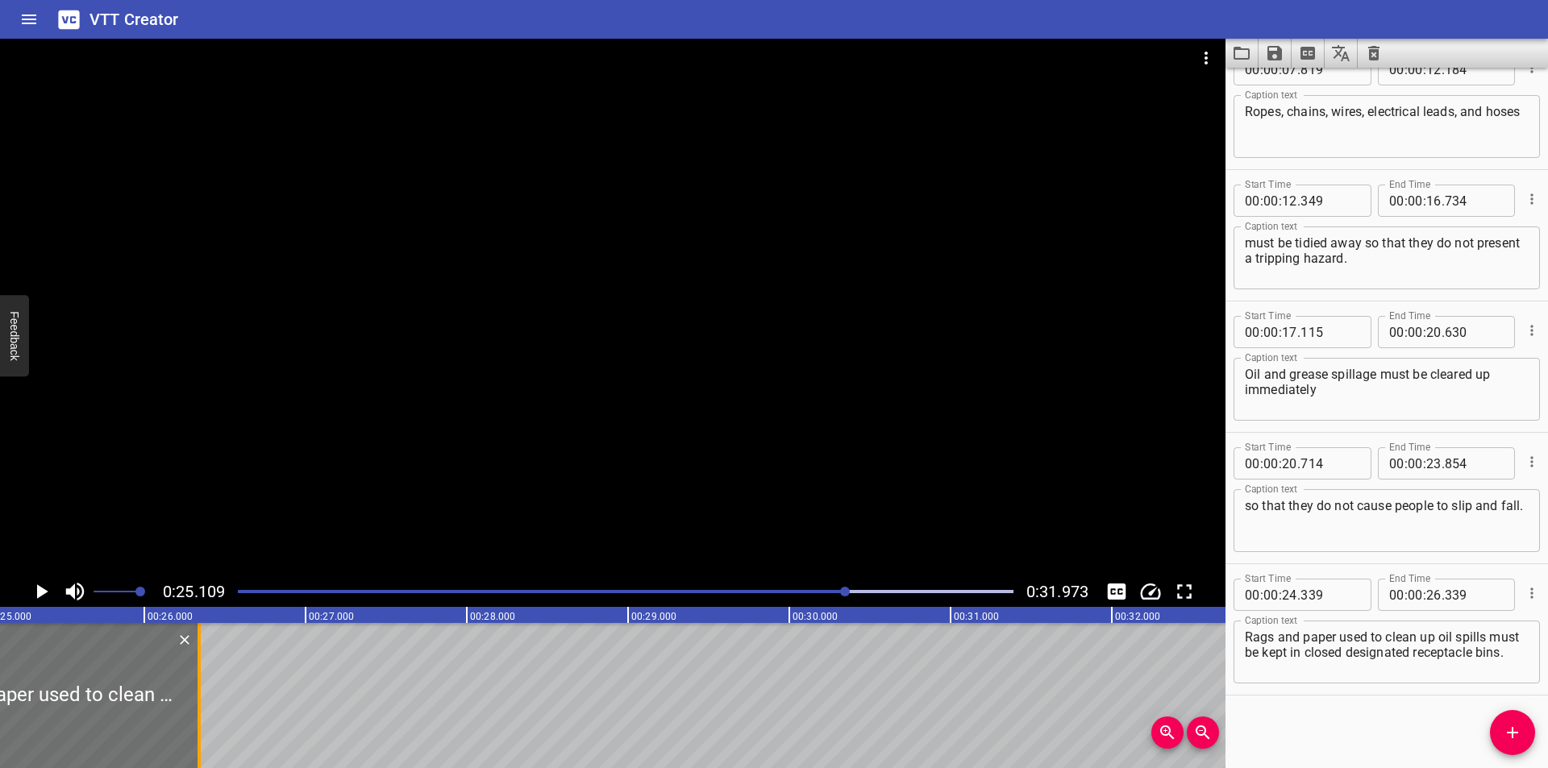
scroll to position [0, 4049]
drag, startPoint x: 194, startPoint y: 710, endPoint x: 788, endPoint y: 684, distance: 594.8
click at [213, 684] on div at bounding box center [205, 695] width 16 height 145
type input "30"
type input "024"
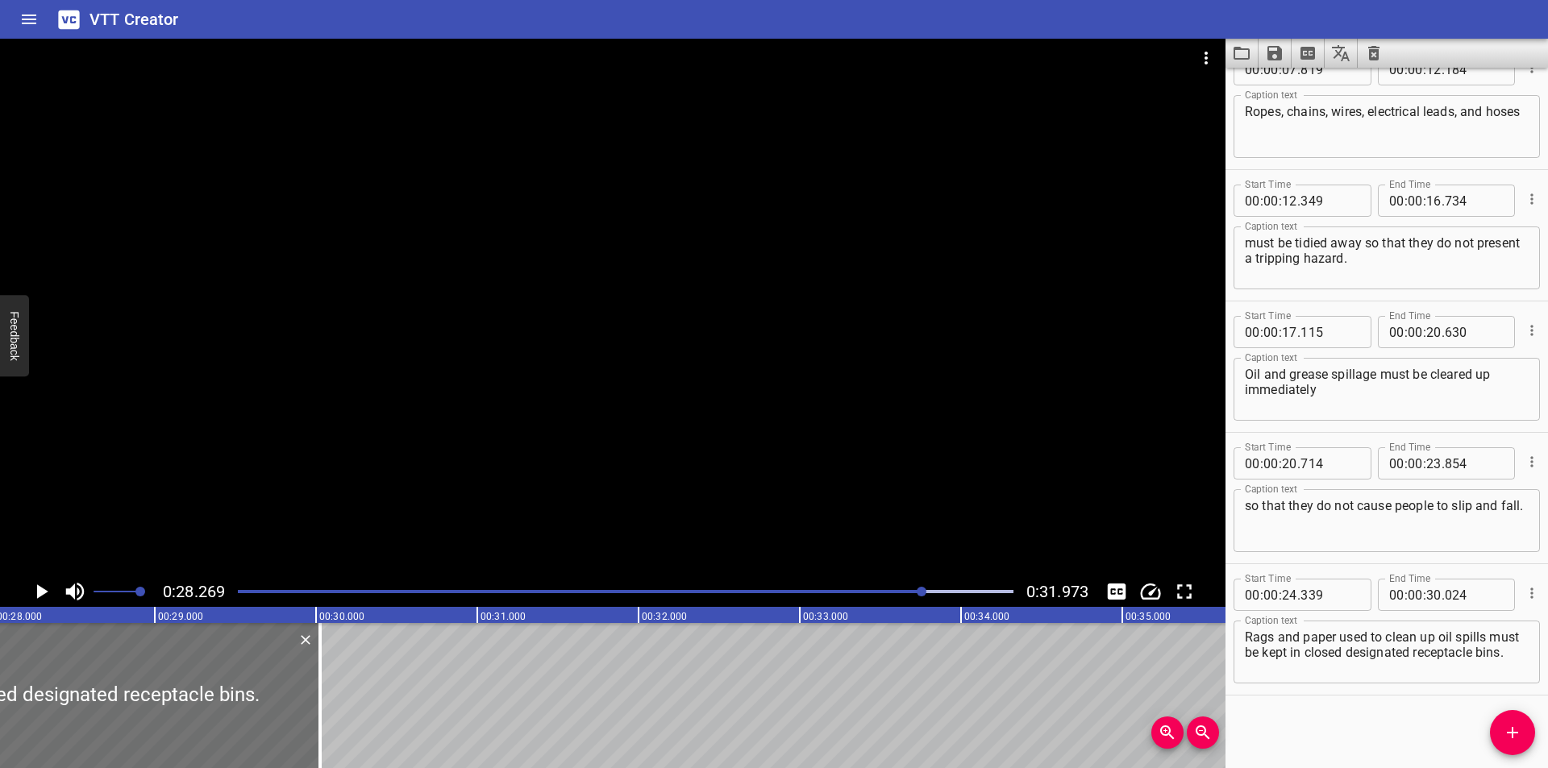
scroll to position [0, 4559]
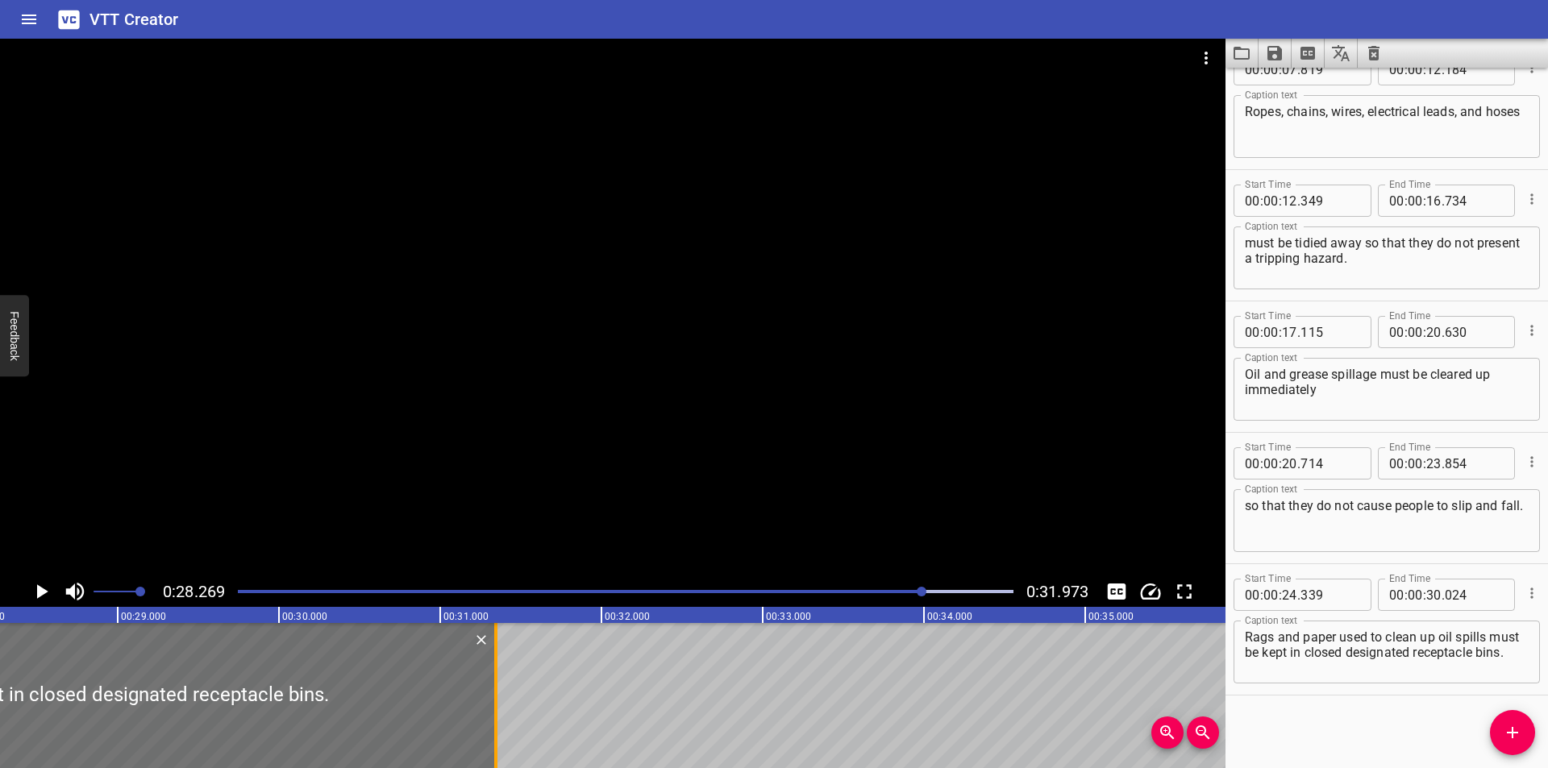
drag, startPoint x: 281, startPoint y: 713, endPoint x: 494, endPoint y: 703, distance: 213.1
click at [494, 703] on div at bounding box center [495, 695] width 3 height 145
type input "31"
type input "344"
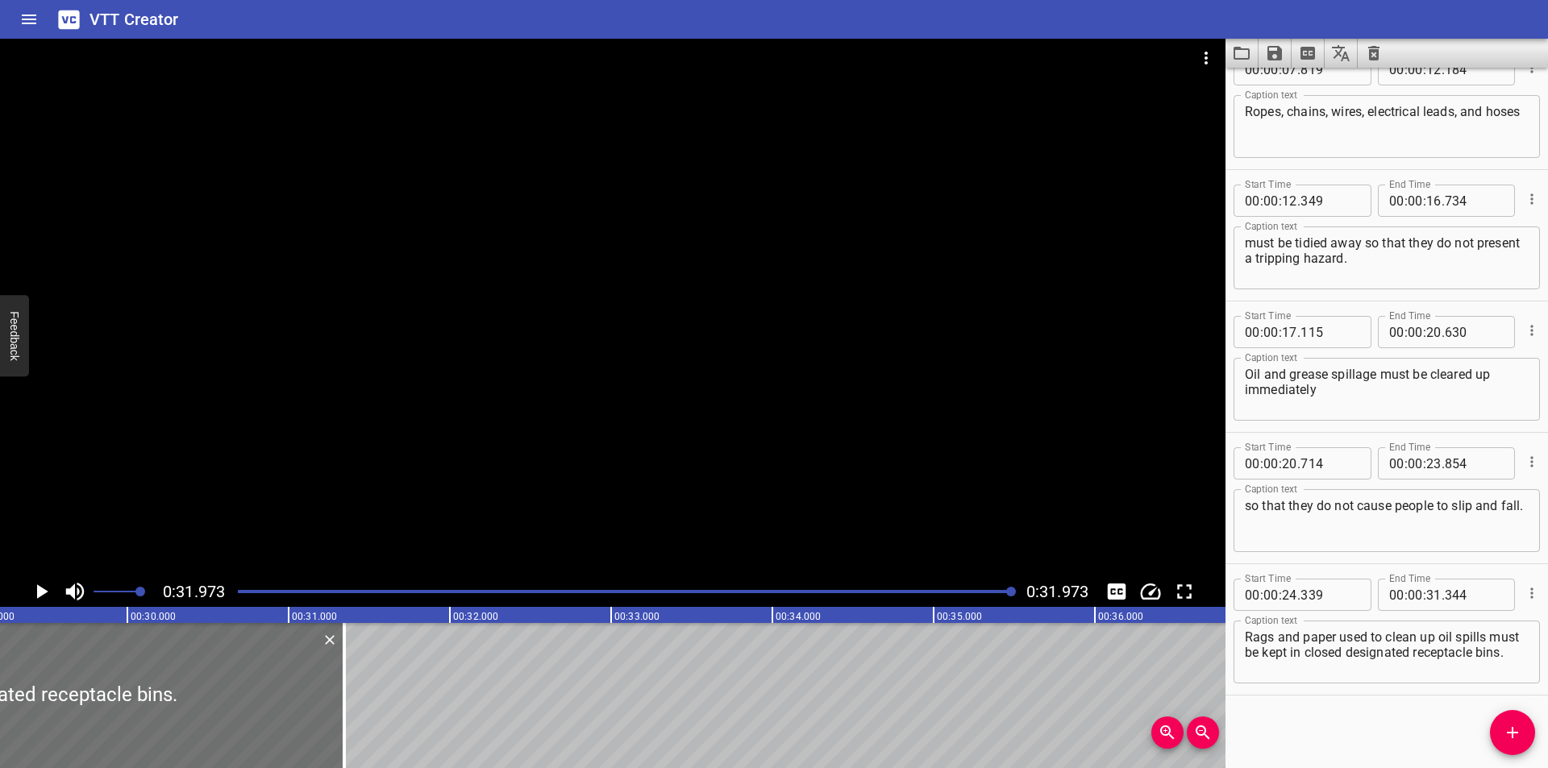
scroll to position [0, 4672]
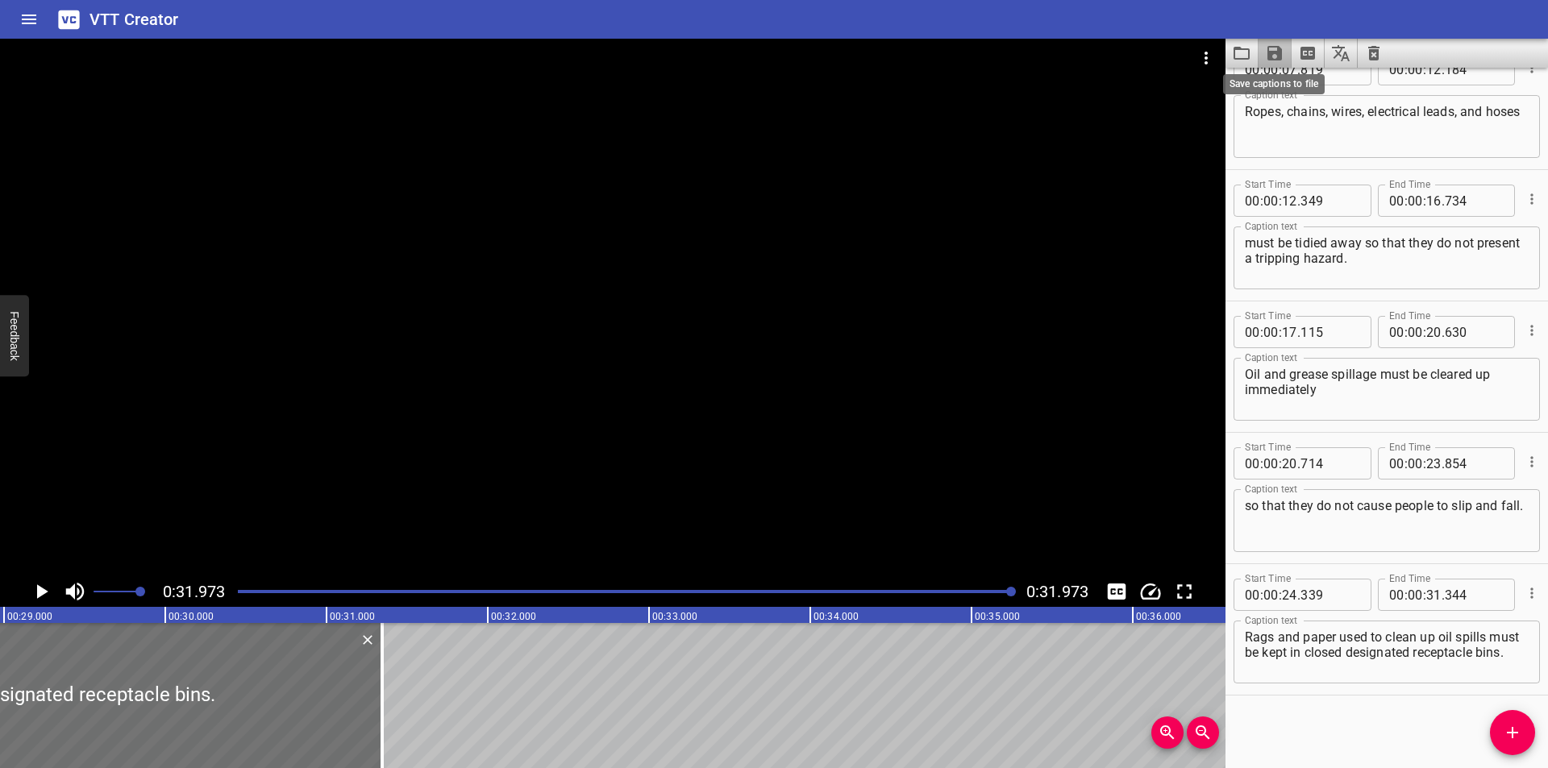
click at [1268, 47] on icon "Save captions to file" at bounding box center [1274, 53] width 19 height 19
click at [1295, 74] on li "Save to VTT file" at bounding box center [1318, 88] width 119 height 29
click at [315, 476] on div at bounding box center [613, 308] width 1226 height 538
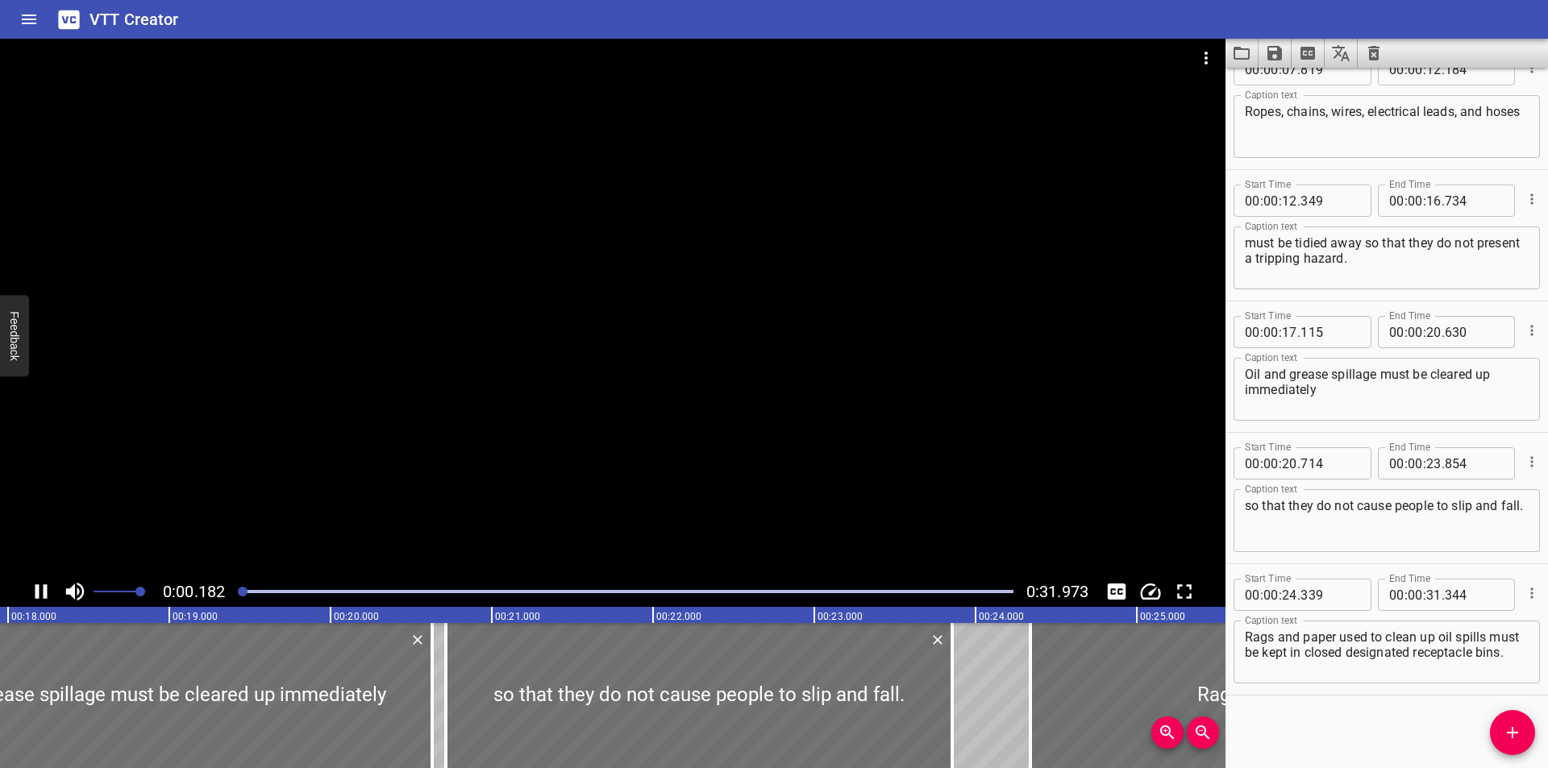
click at [919, 302] on div at bounding box center [613, 308] width 1226 height 538
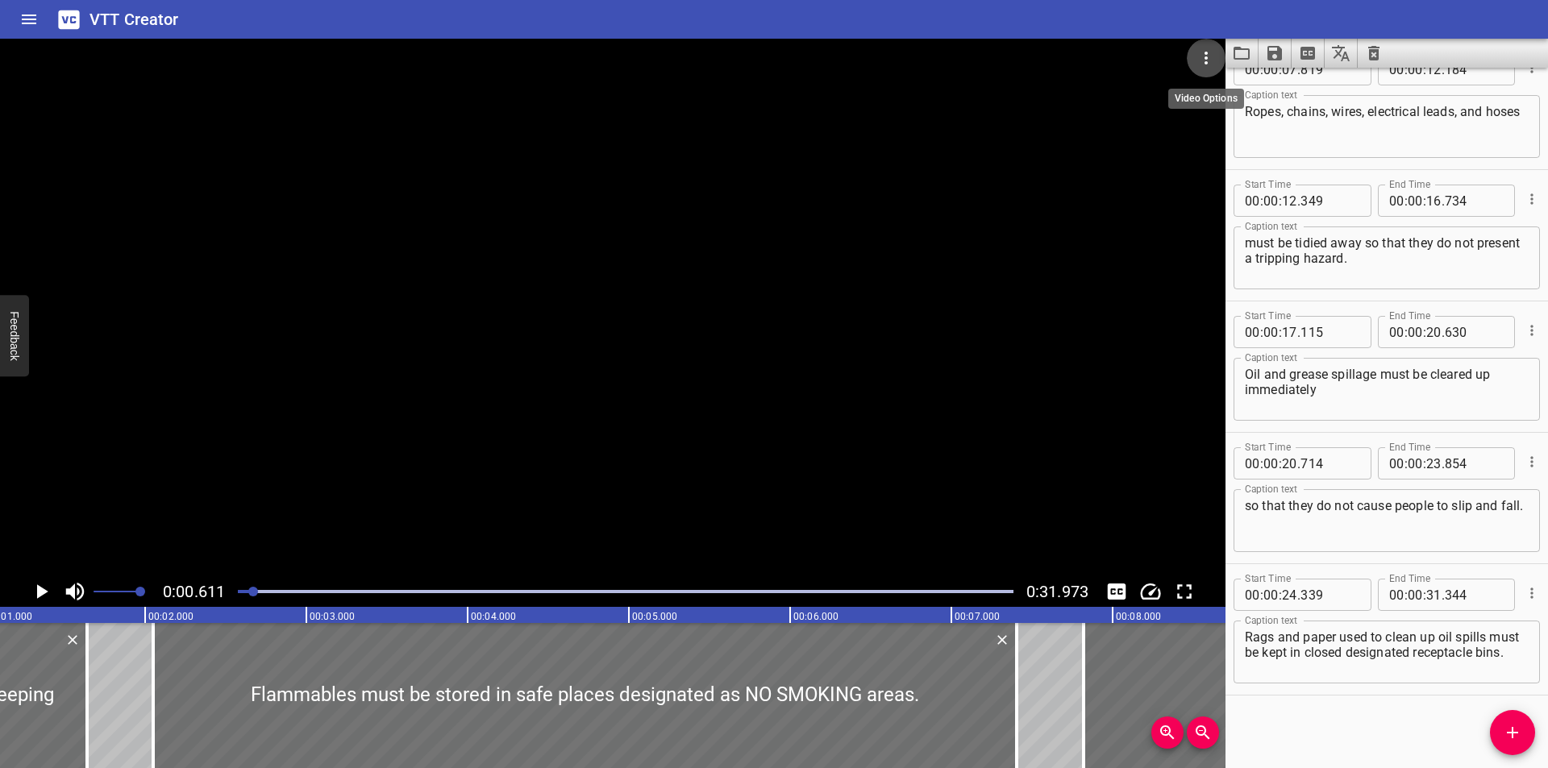
click at [1206, 52] on icon "Video Options" at bounding box center [1206, 58] width 3 height 13
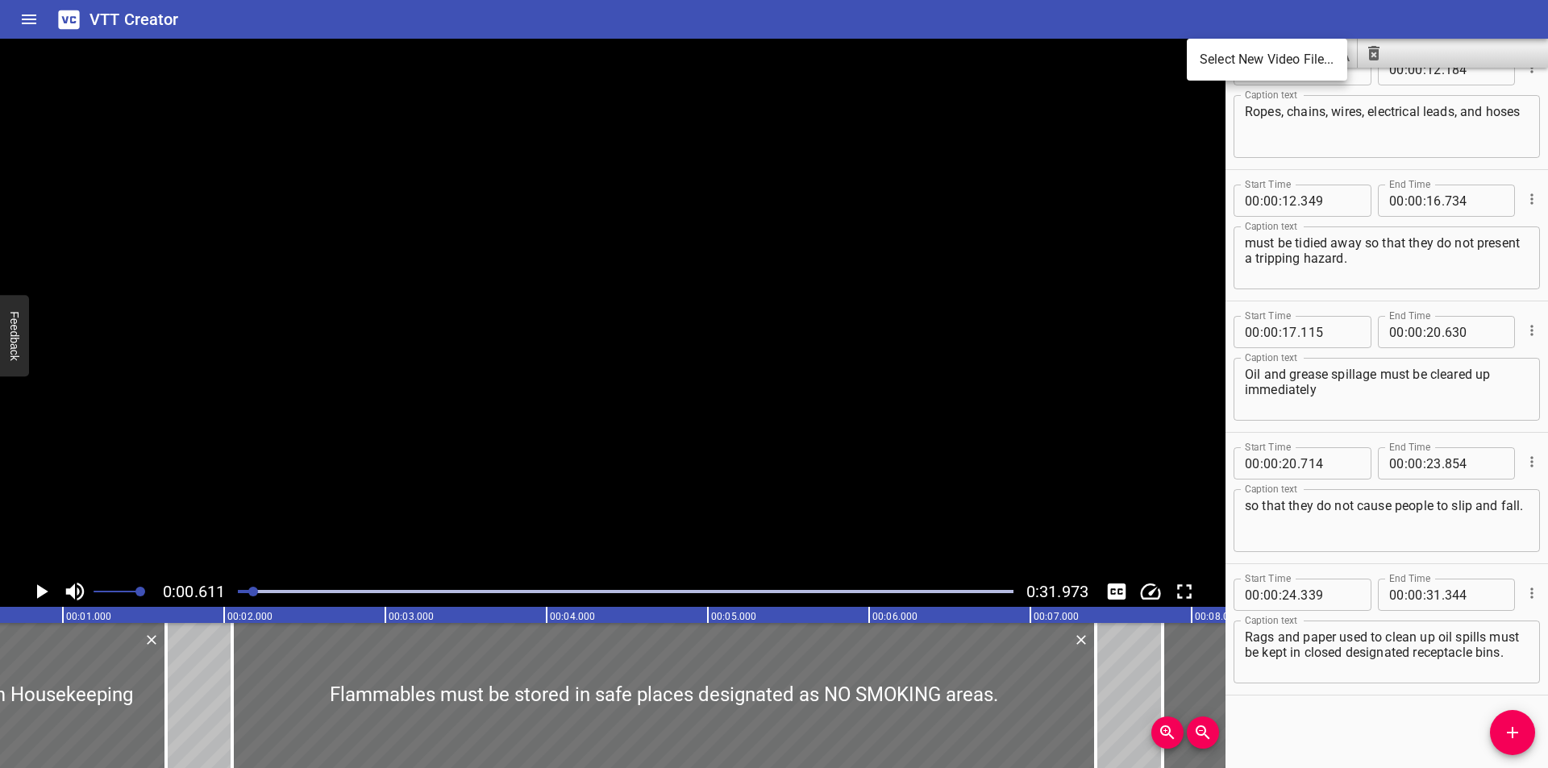
click at [1213, 54] on li "Select New Video File..." at bounding box center [1267, 59] width 160 height 29
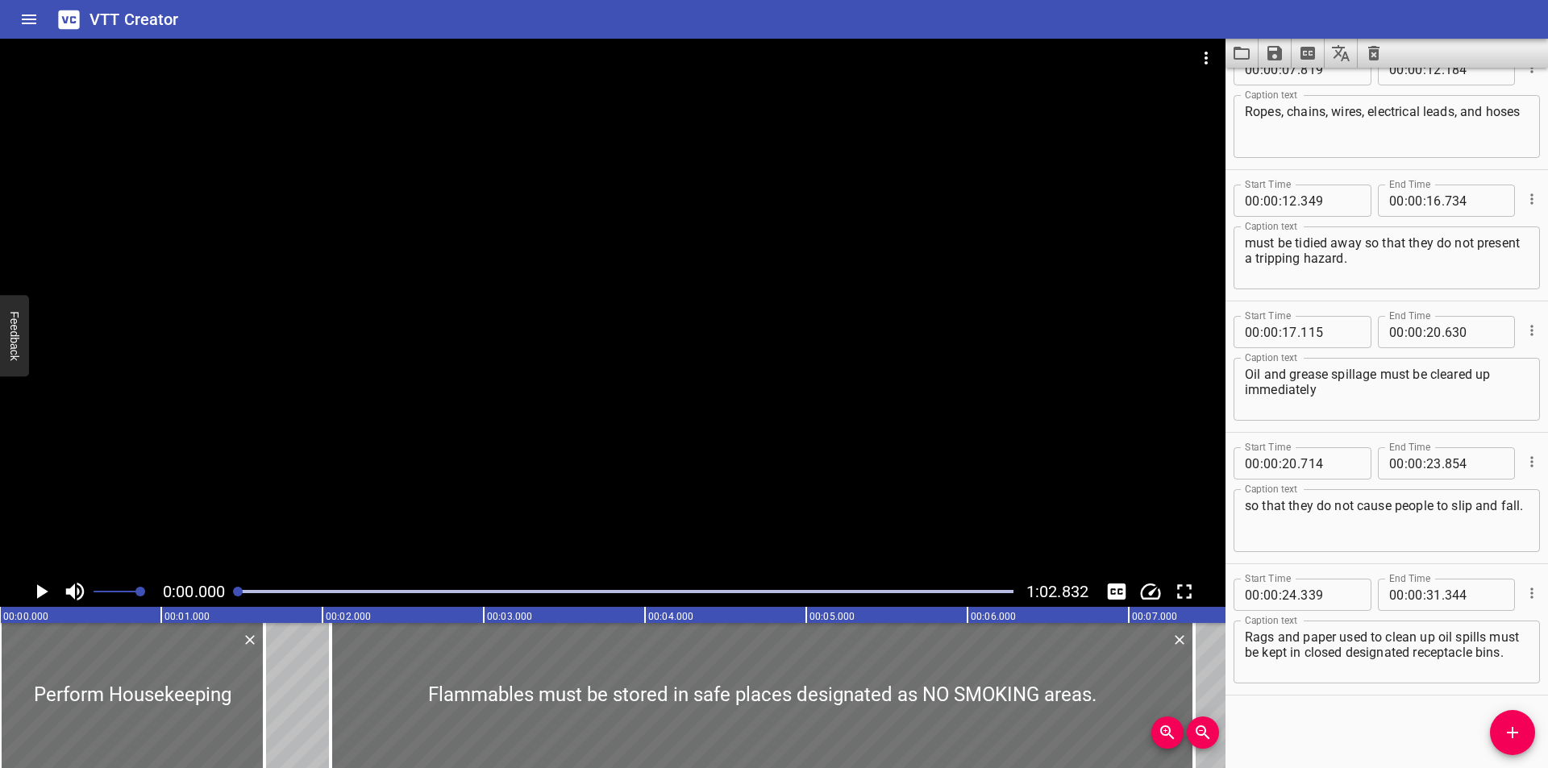
click at [628, 331] on div at bounding box center [613, 308] width 1226 height 538
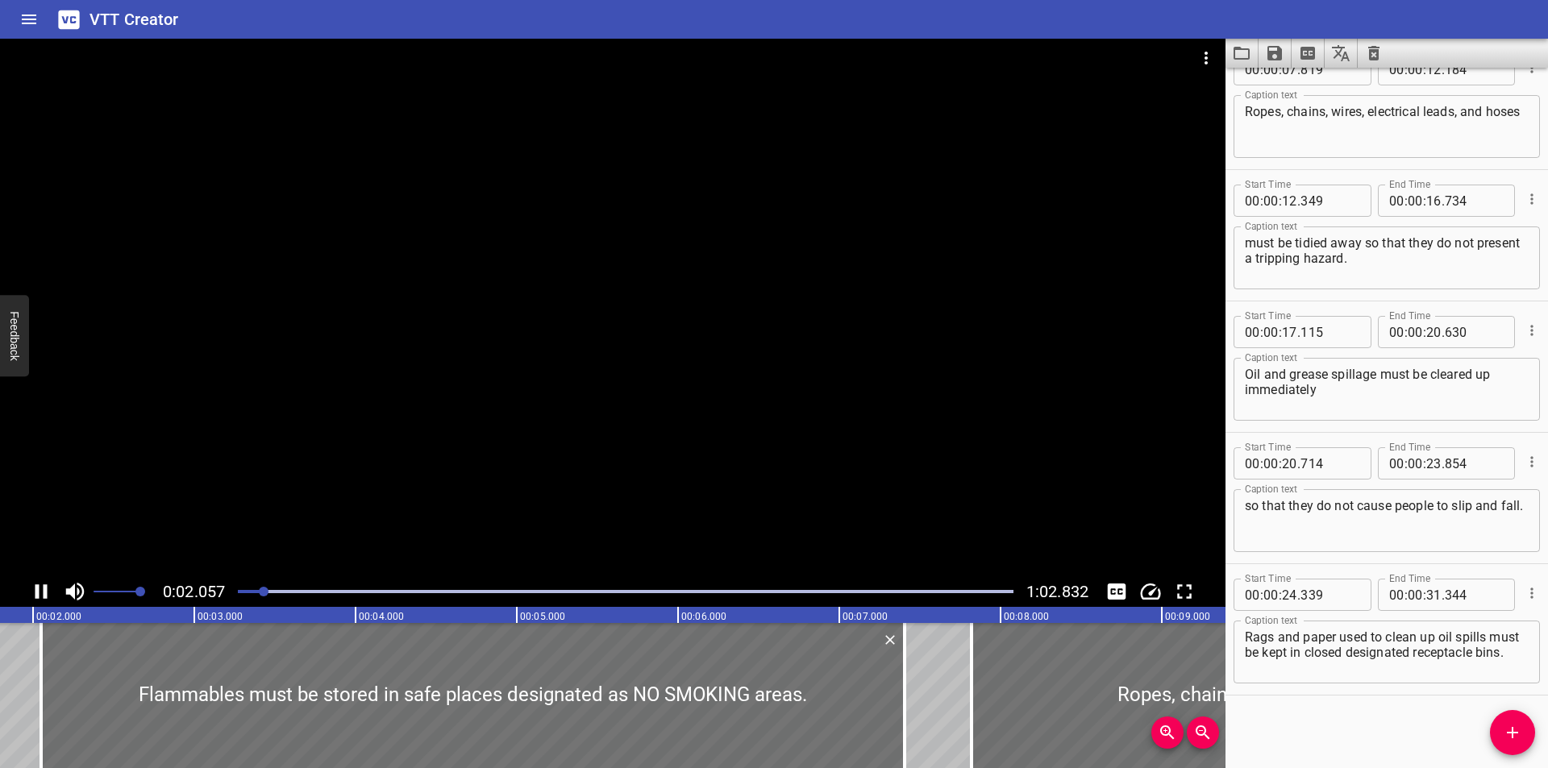
scroll to position [131, 0]
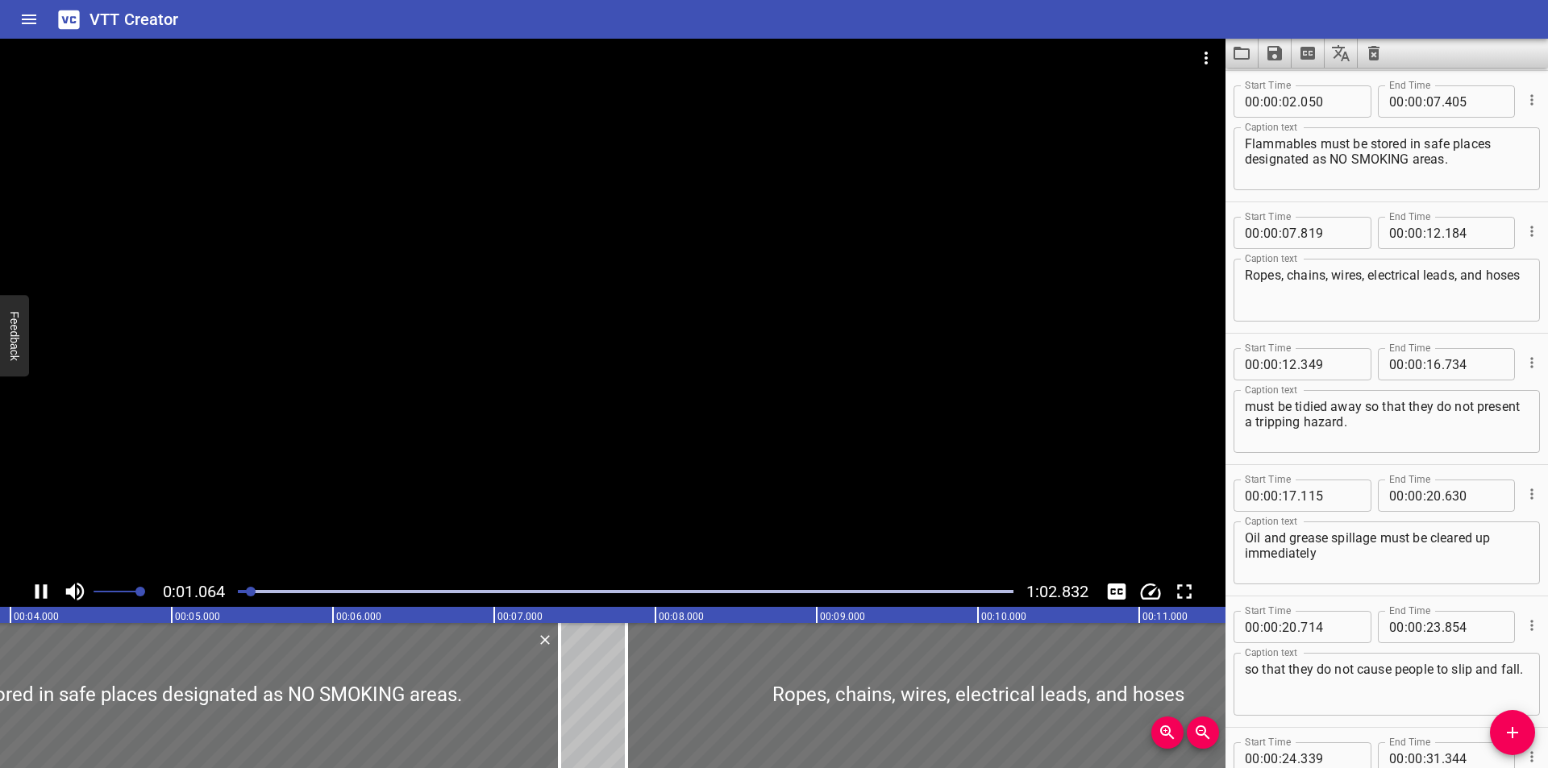
click at [246, 591] on div at bounding box center [251, 592] width 10 height 10
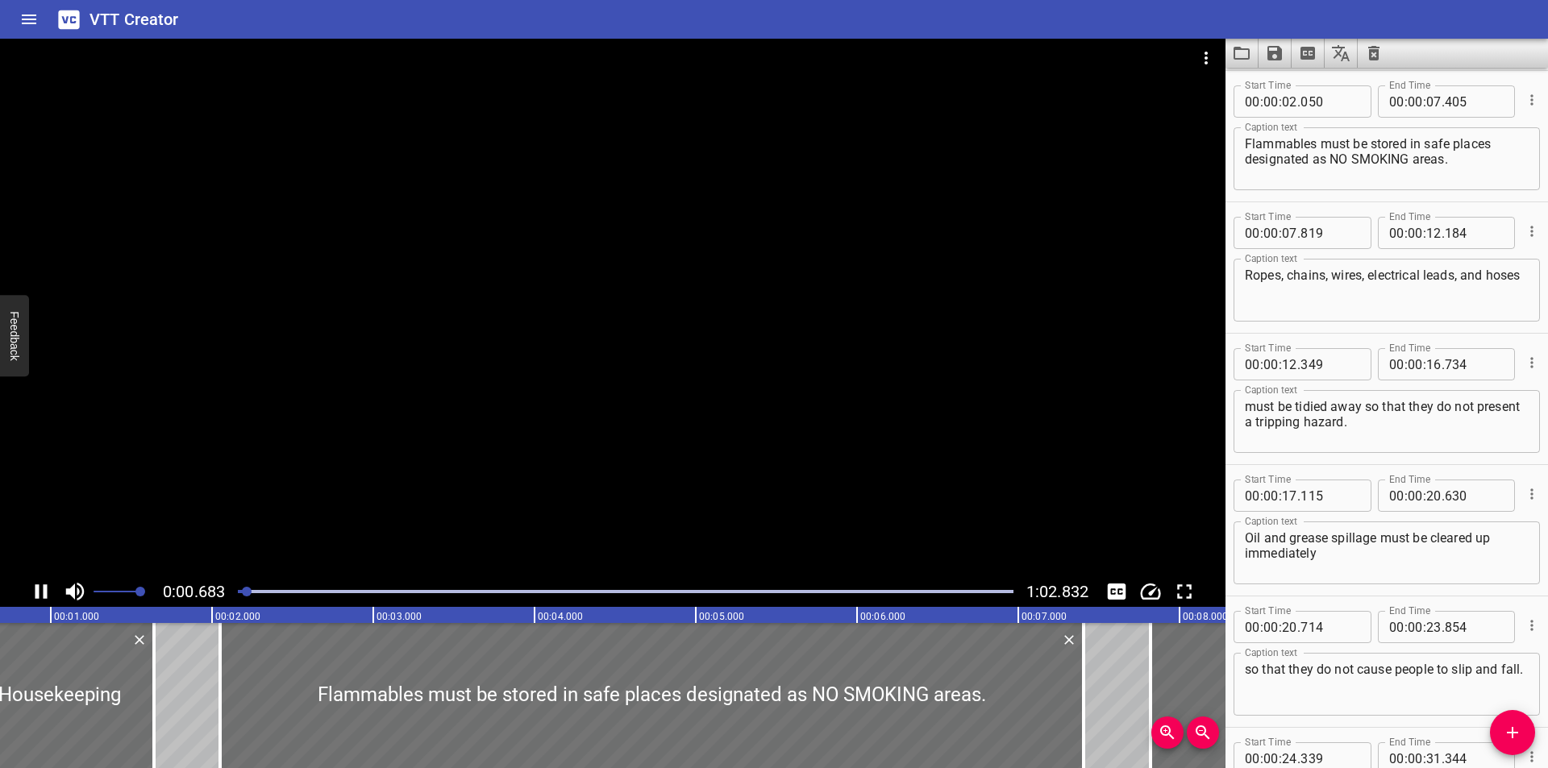
click at [242, 593] on div at bounding box center [625, 592] width 795 height 23
click at [240, 593] on div at bounding box center [625, 592] width 795 height 23
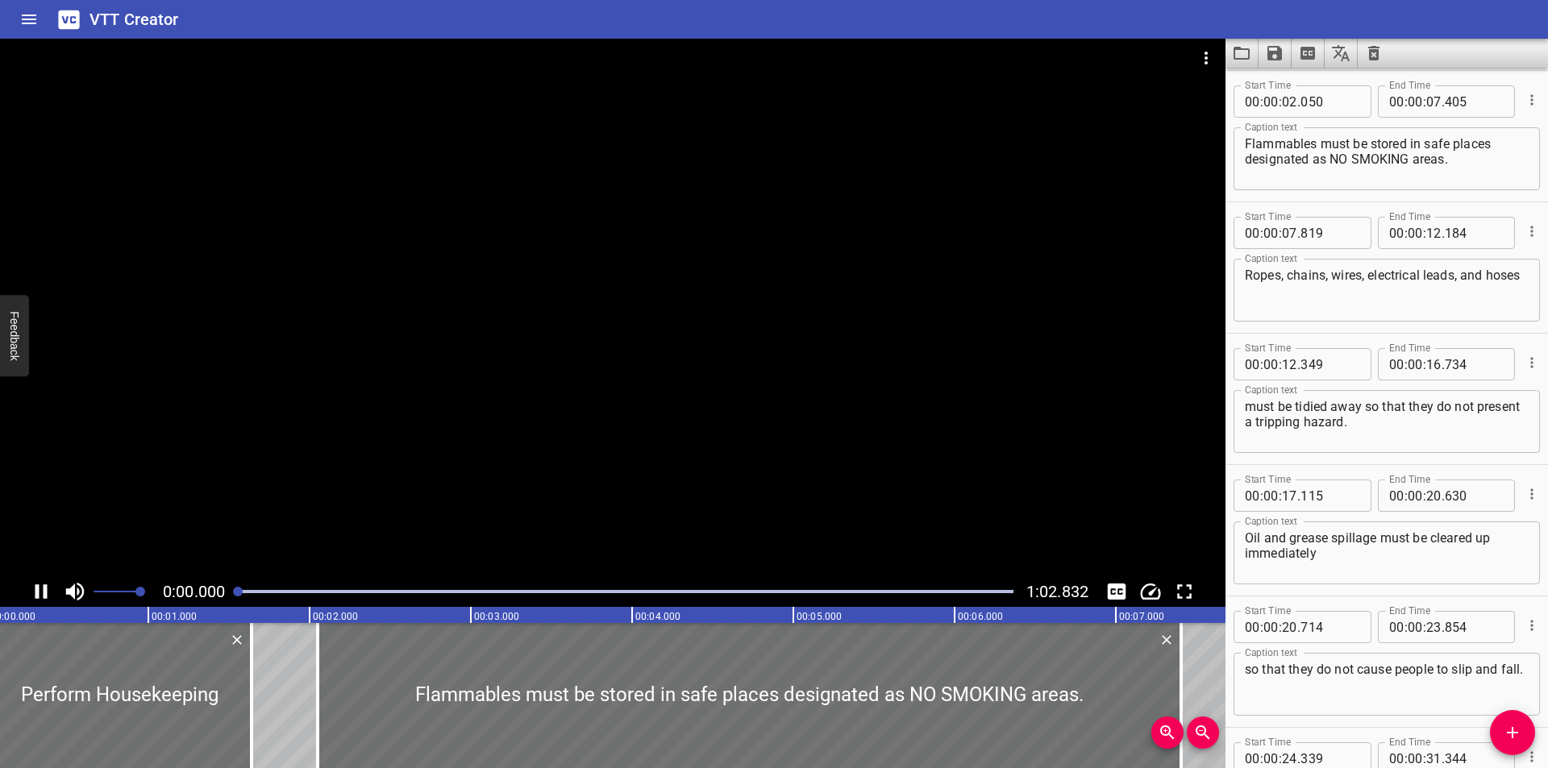
scroll to position [0, 0]
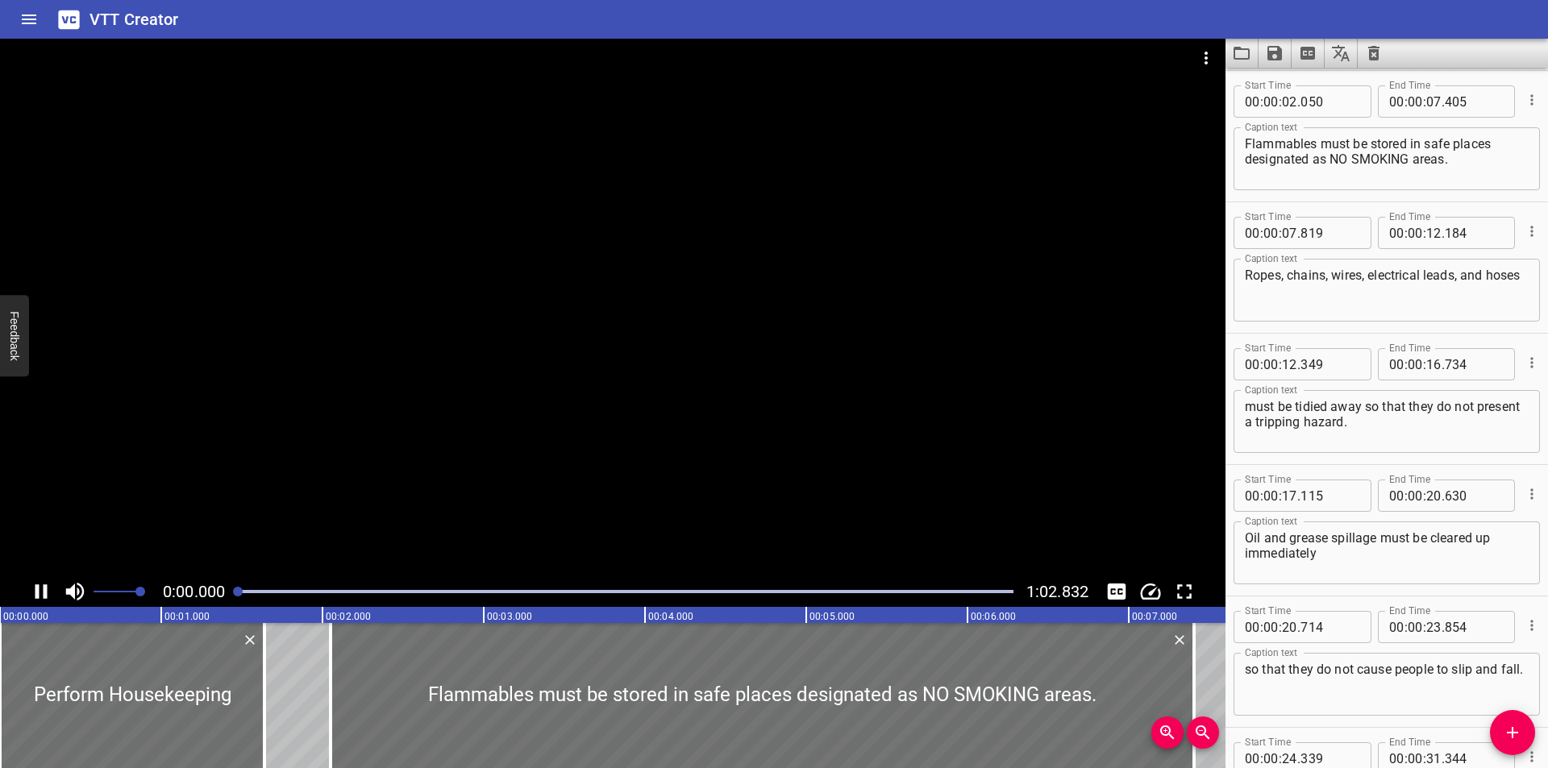
click at [233, 595] on div at bounding box center [625, 592] width 795 height 23
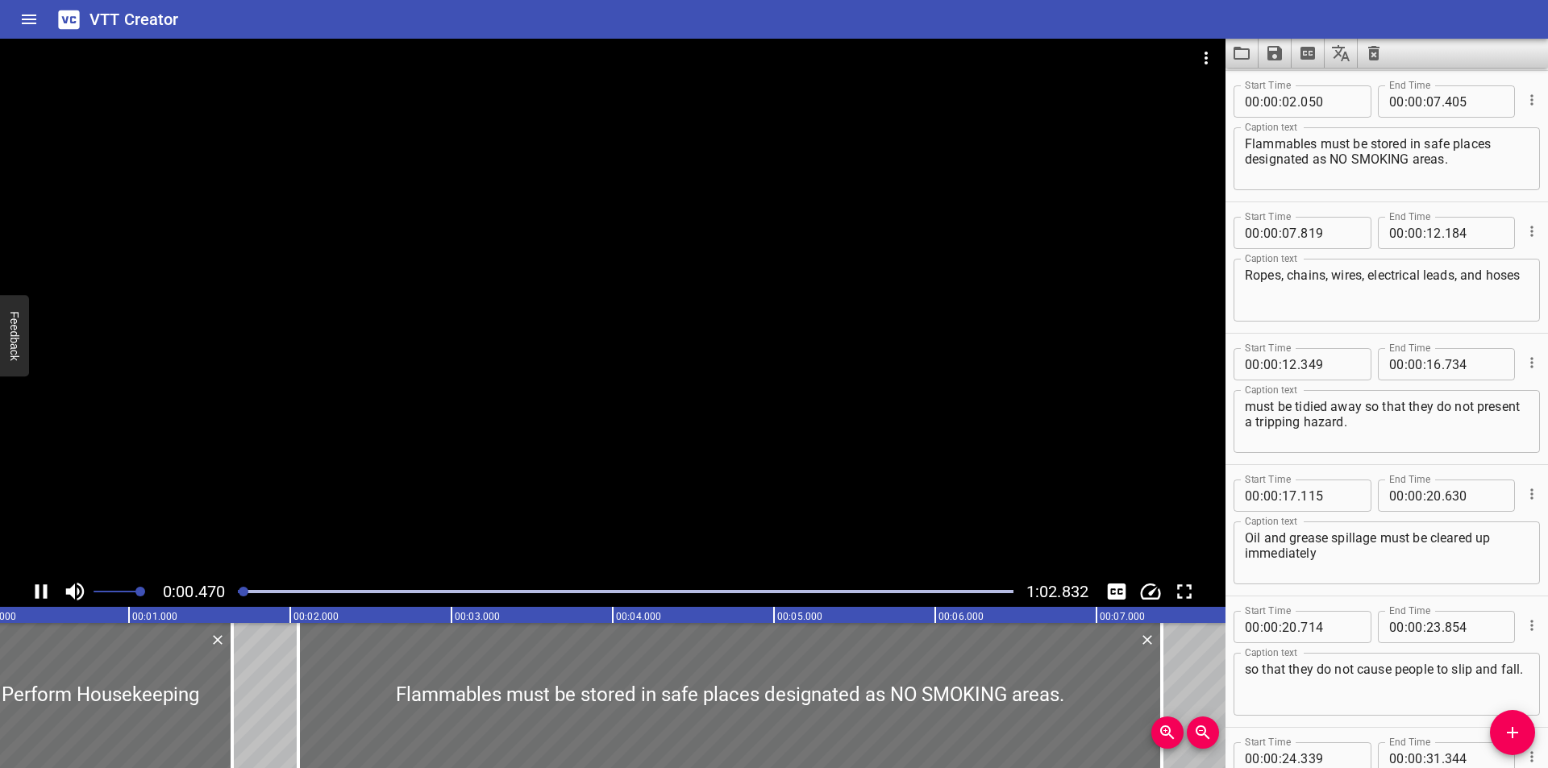
click at [356, 489] on div at bounding box center [613, 308] width 1226 height 538
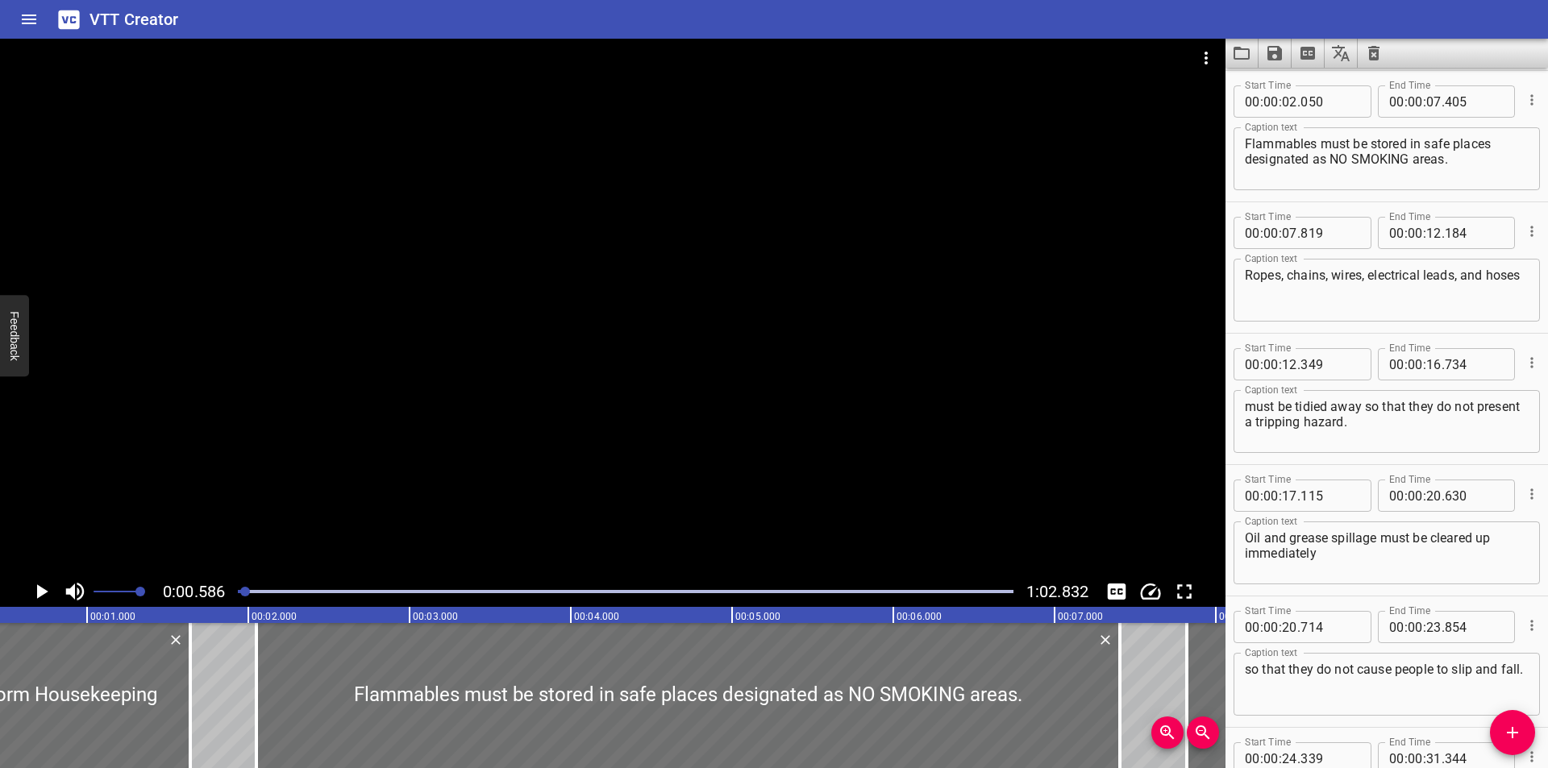
scroll to position [0, 94]
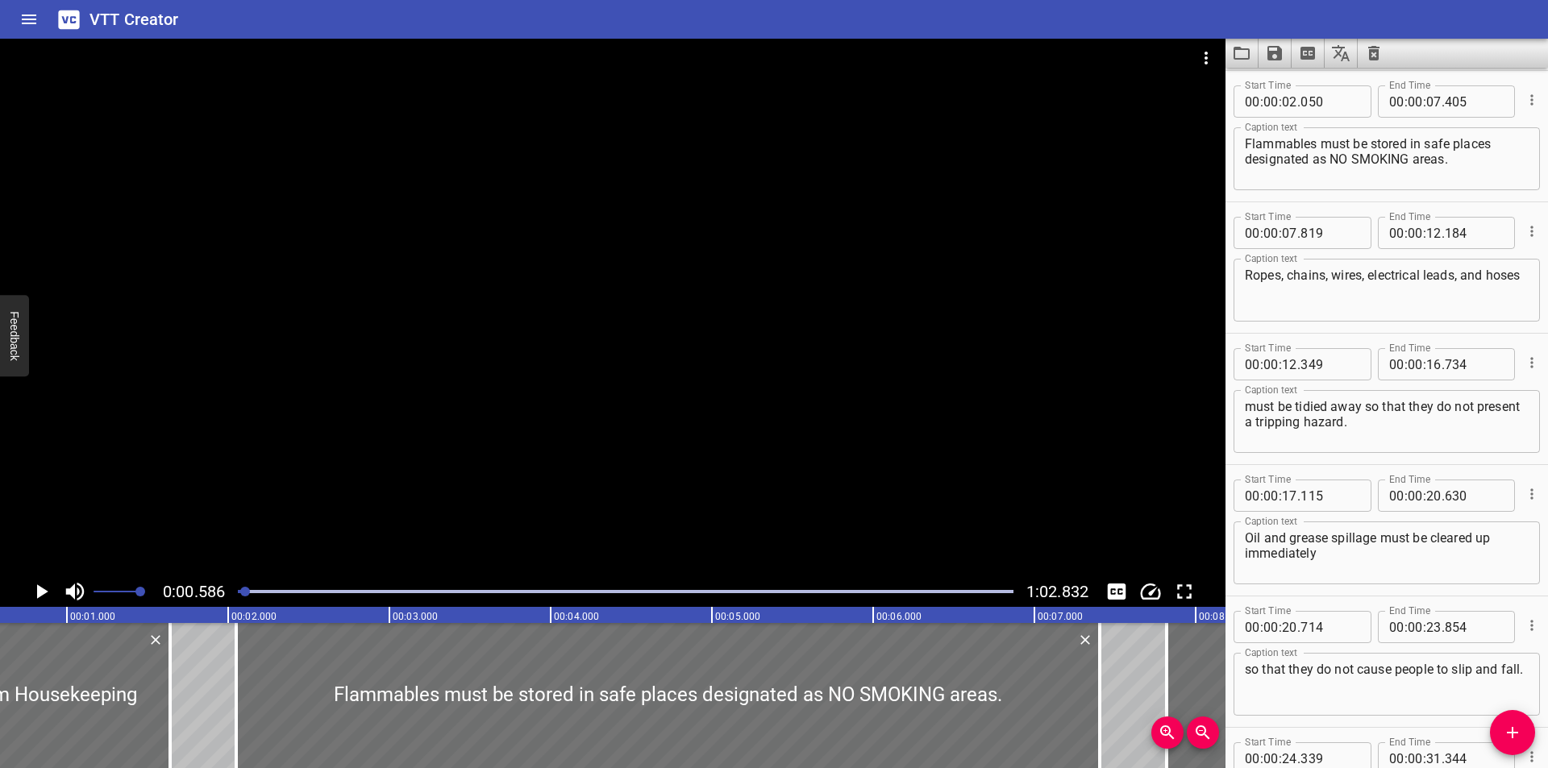
click at [770, 431] on div at bounding box center [613, 308] width 1226 height 538
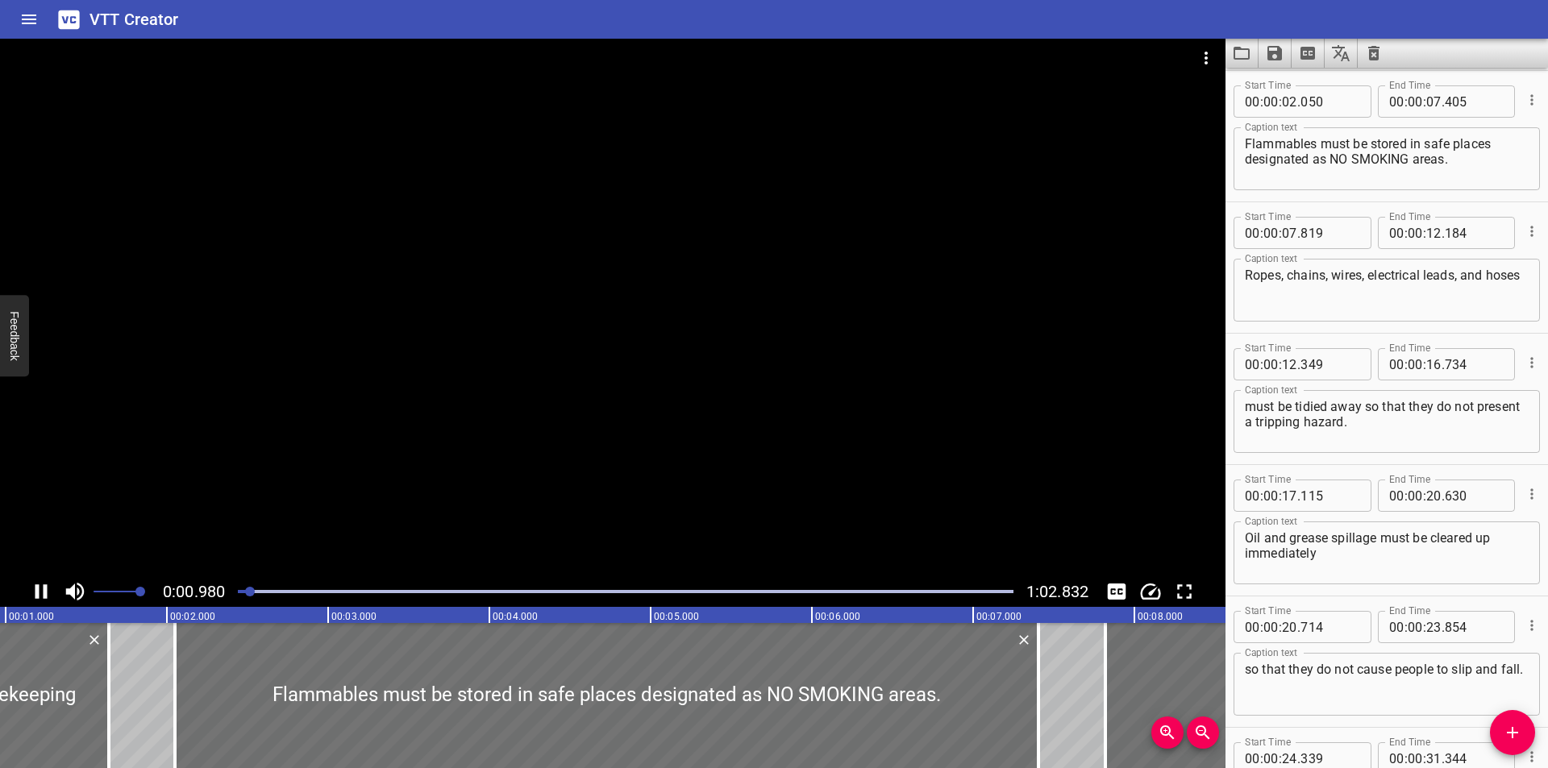
scroll to position [0, 175]
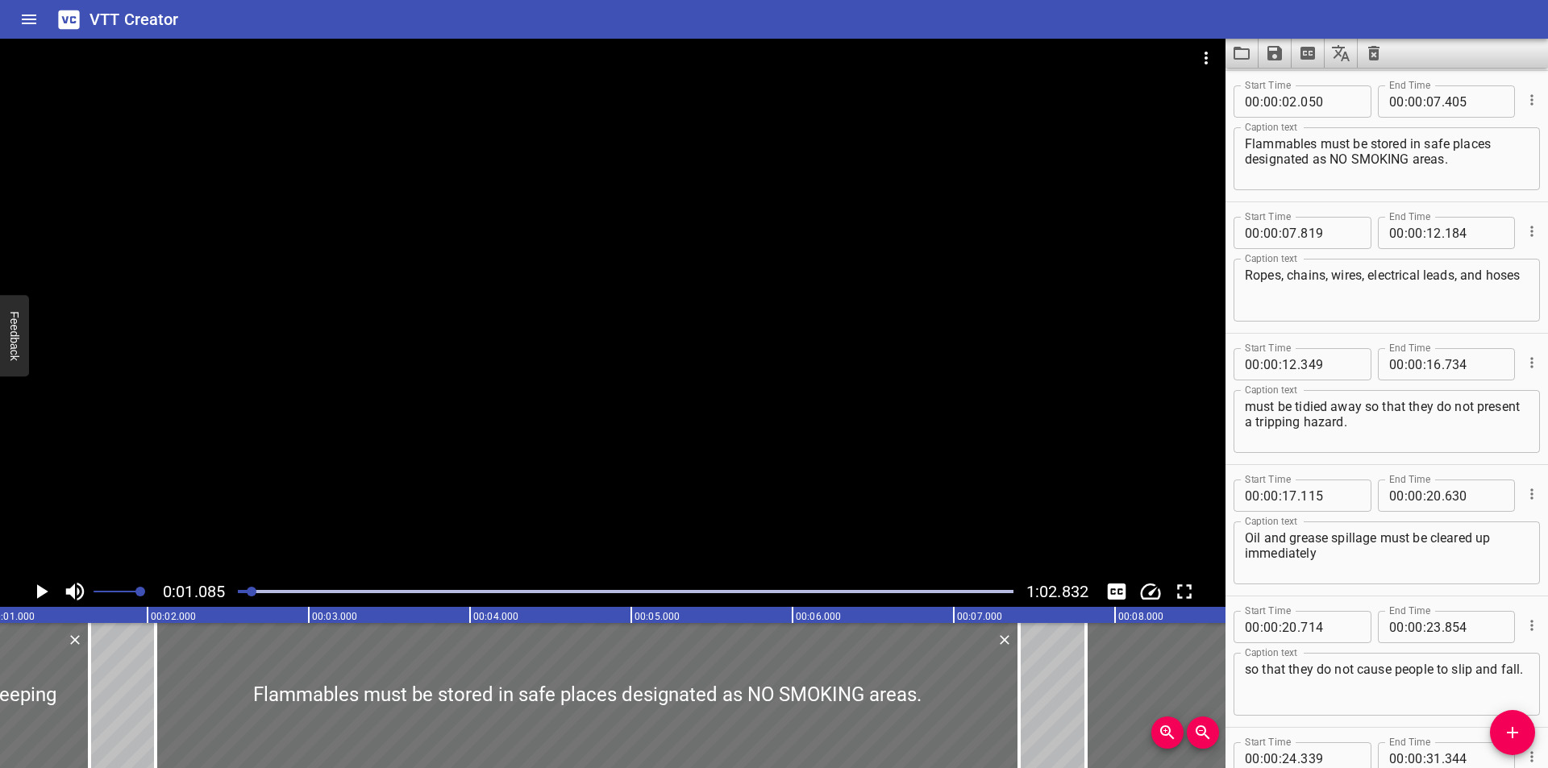
click at [510, 412] on div at bounding box center [613, 308] width 1226 height 538
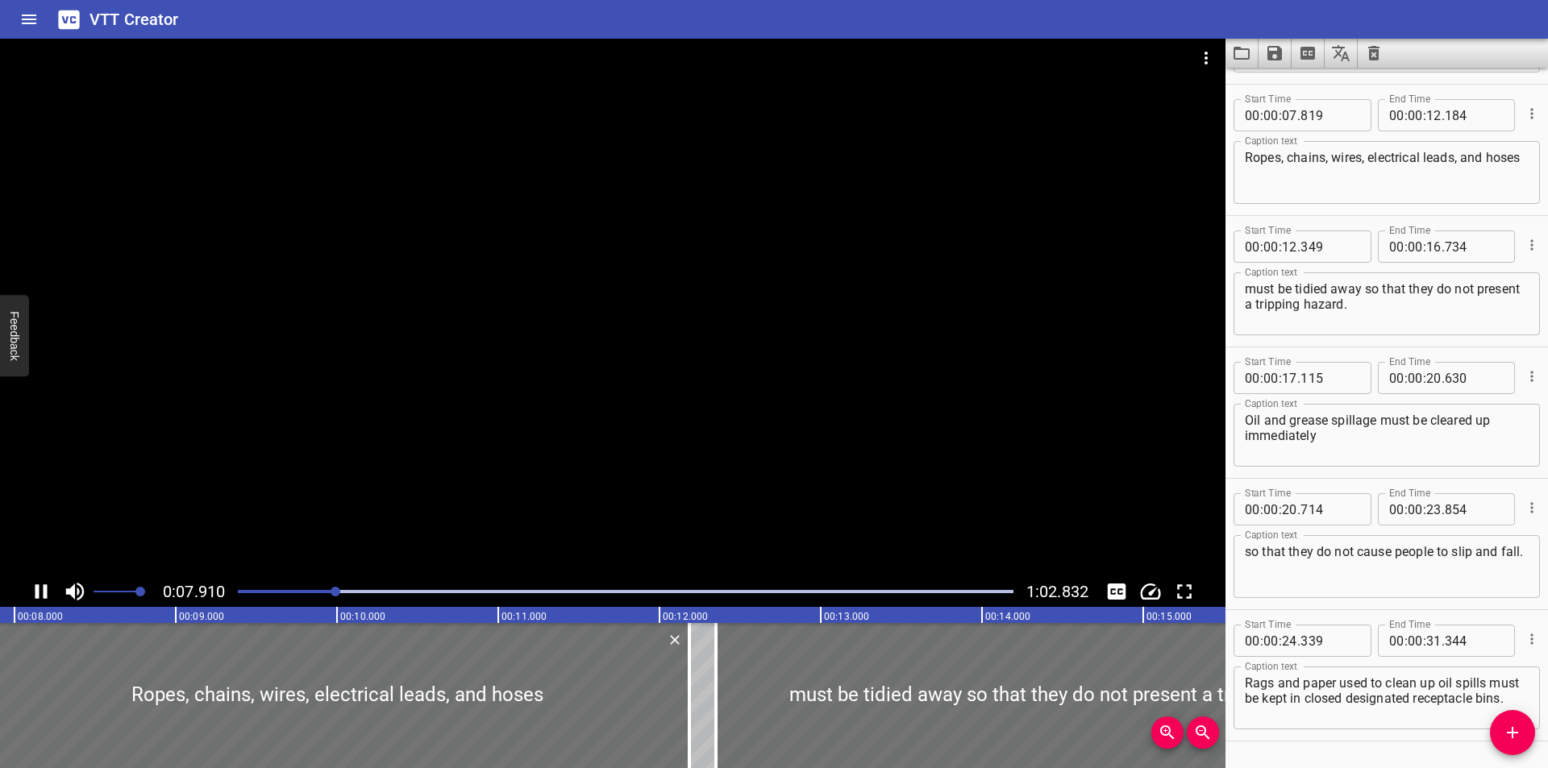
scroll to position [263, 0]
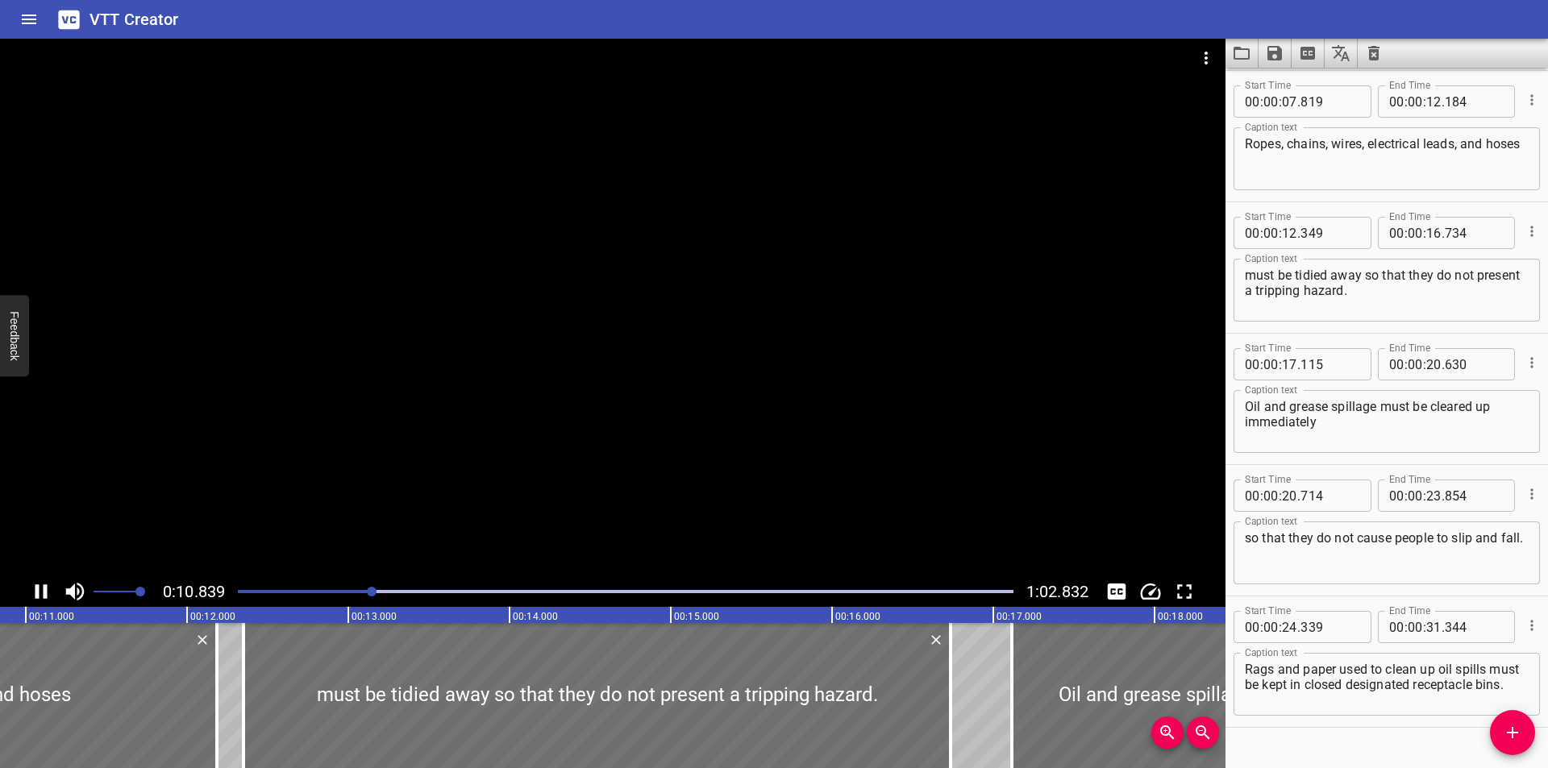
click at [301, 593] on div at bounding box center [625, 592] width 795 height 23
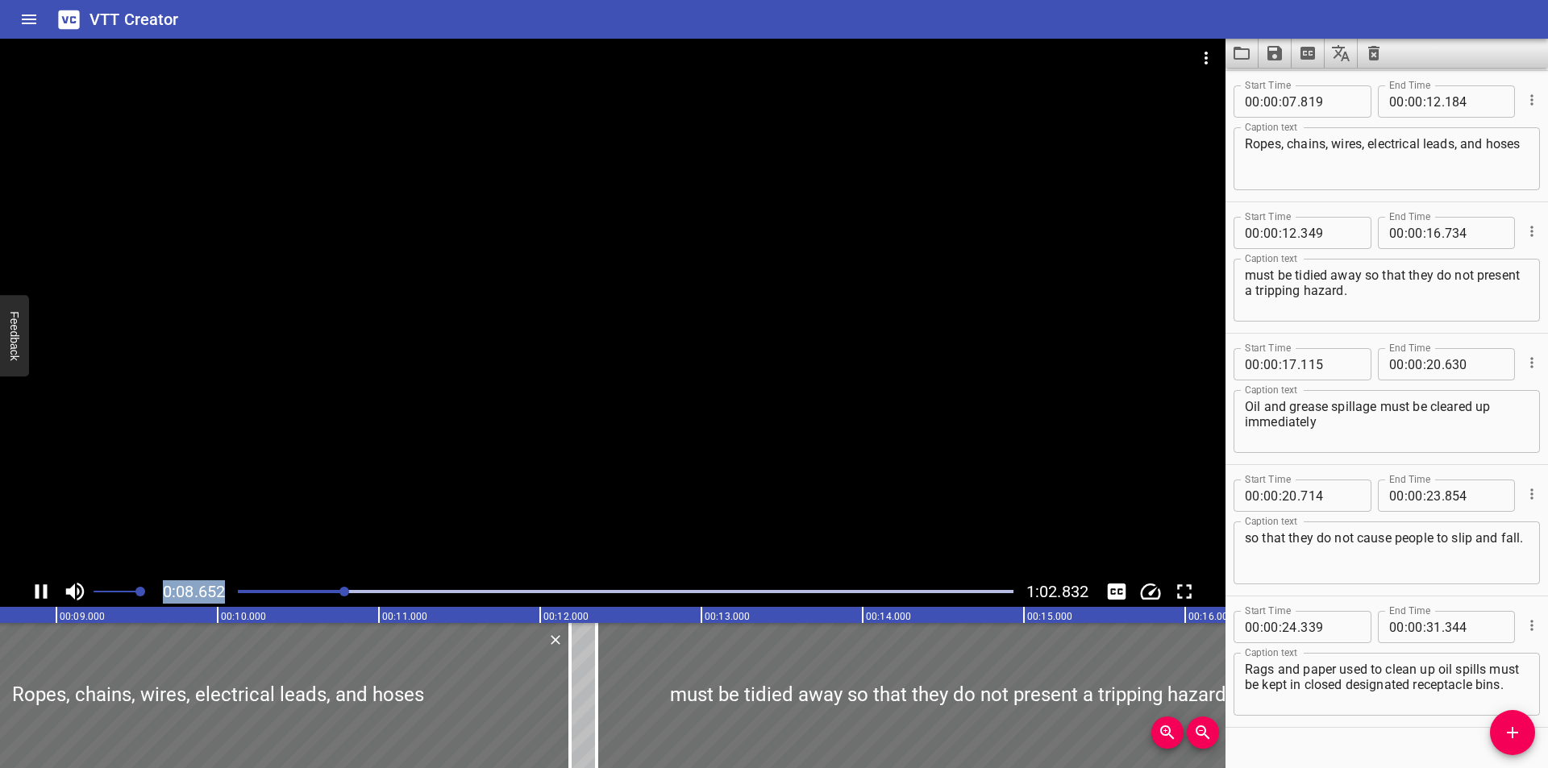
drag, startPoint x: 298, startPoint y: 591, endPoint x: 541, endPoint y: 528, distance: 250.7
click at [541, 528] on div "0:08.652 1:02.832" at bounding box center [613, 323] width 1226 height 568
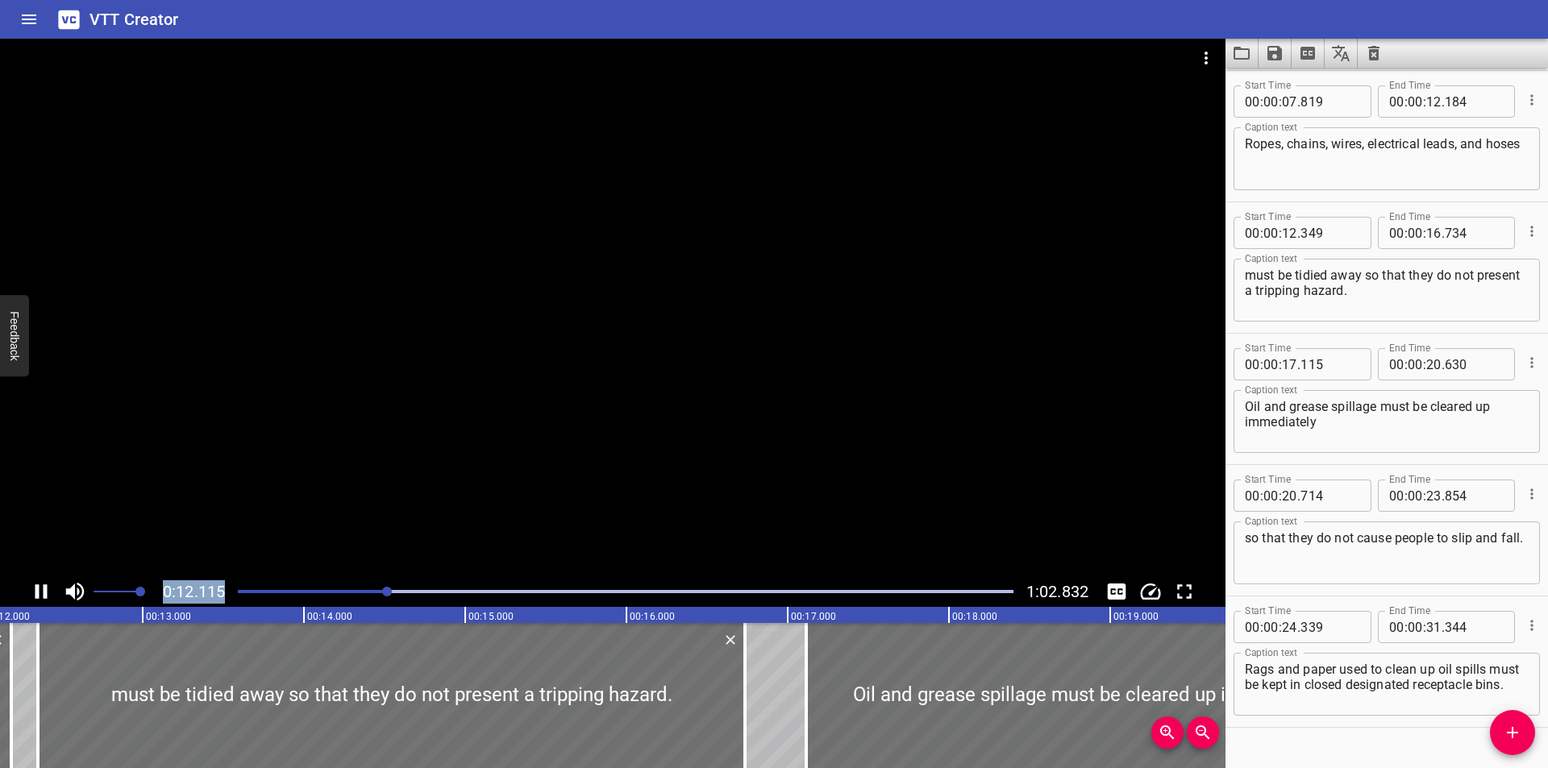
scroll to position [295, 0]
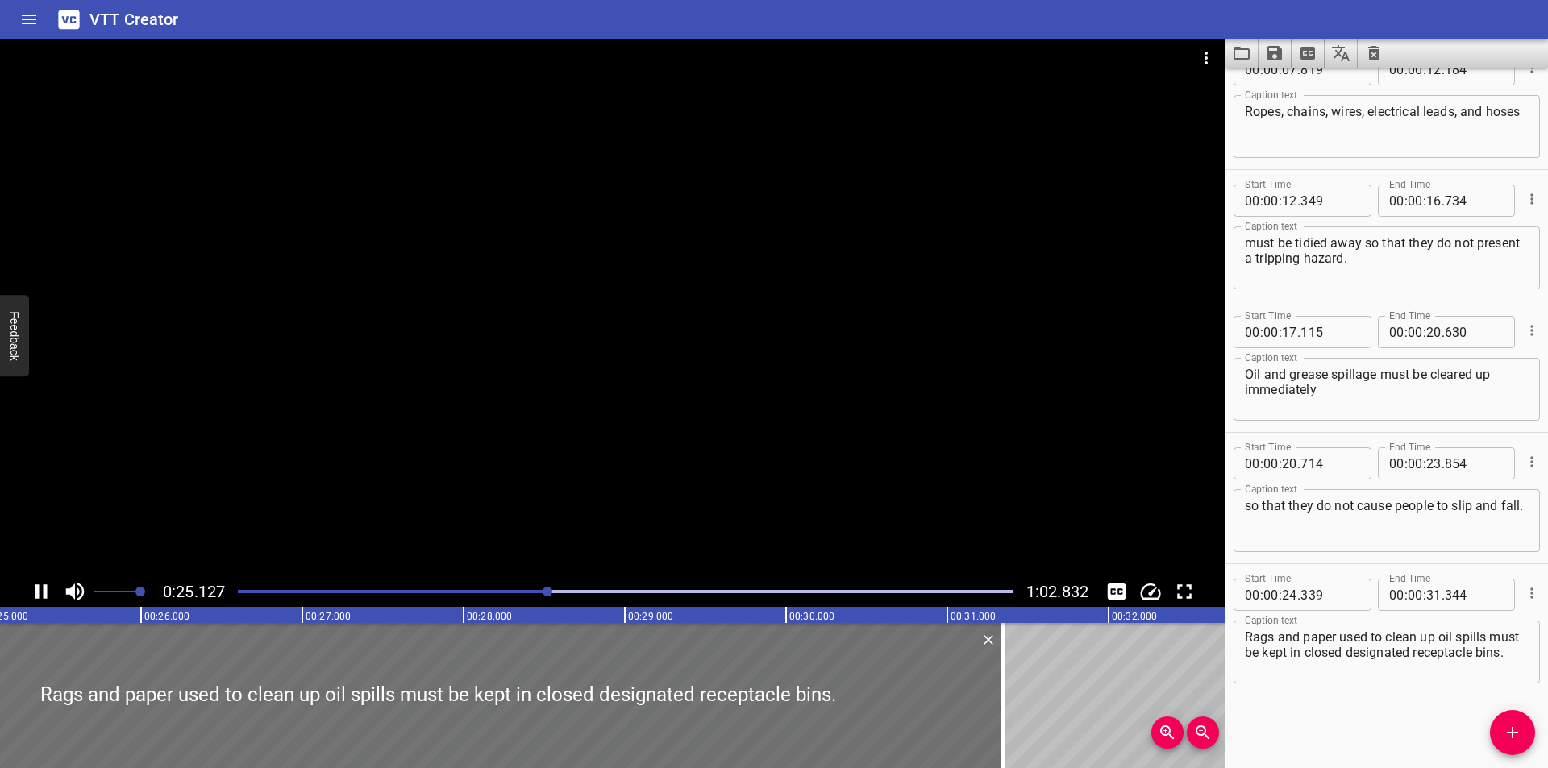
click at [786, 495] on div at bounding box center [613, 308] width 1226 height 538
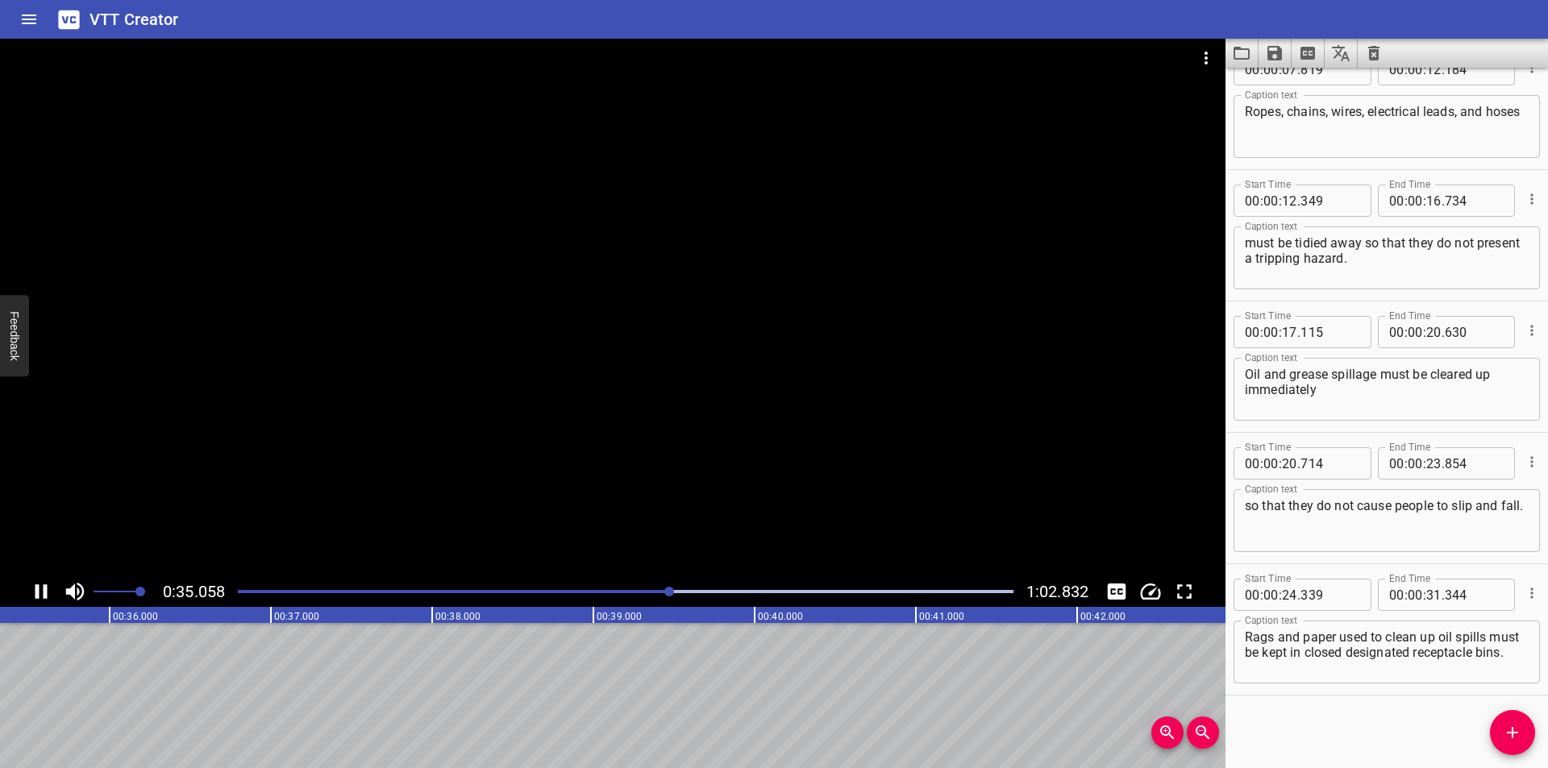
click at [929, 510] on div at bounding box center [613, 308] width 1226 height 538
click at [1053, 462] on div at bounding box center [613, 308] width 1226 height 538
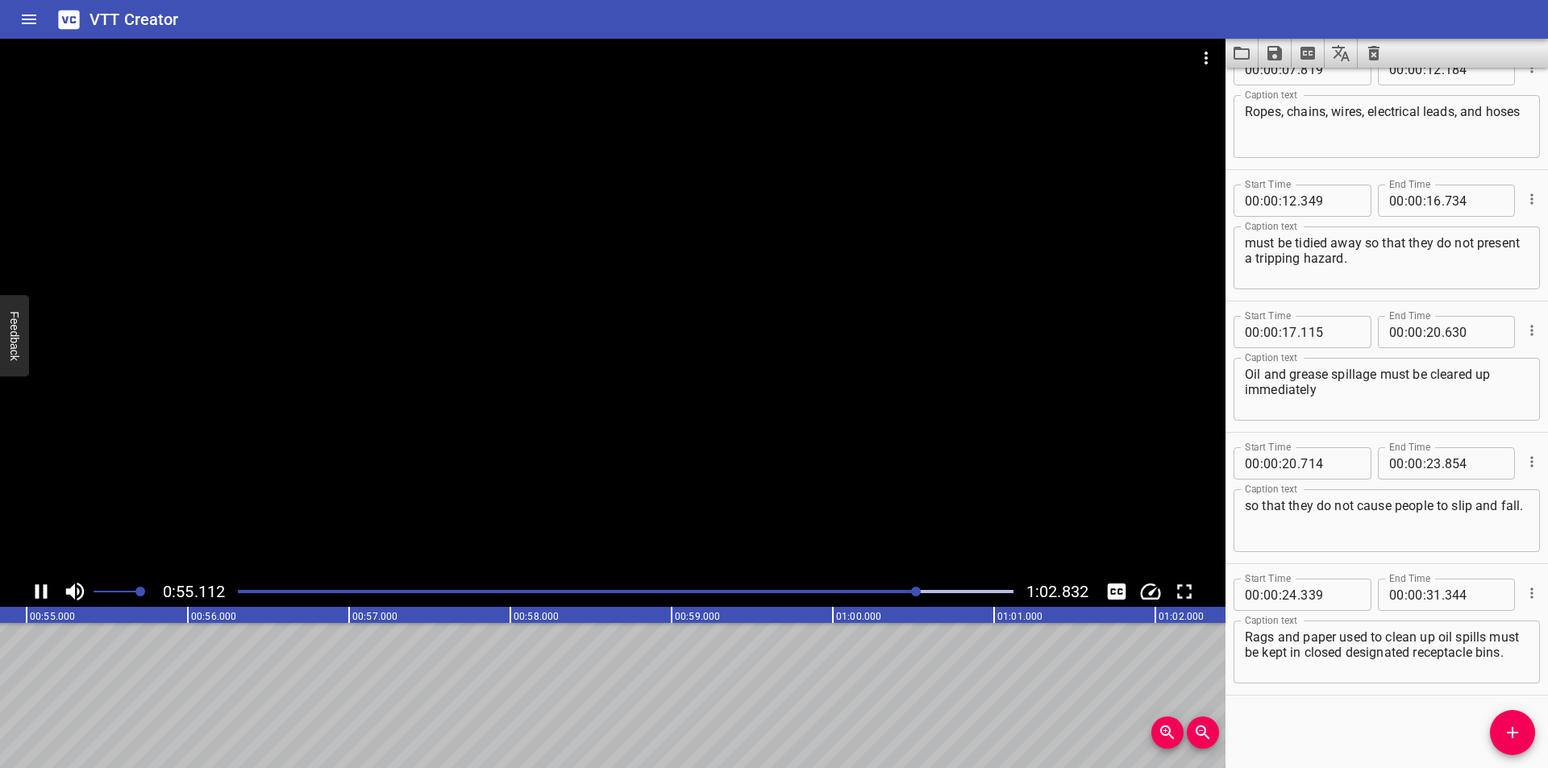
click at [818, 514] on div at bounding box center [613, 308] width 1226 height 538
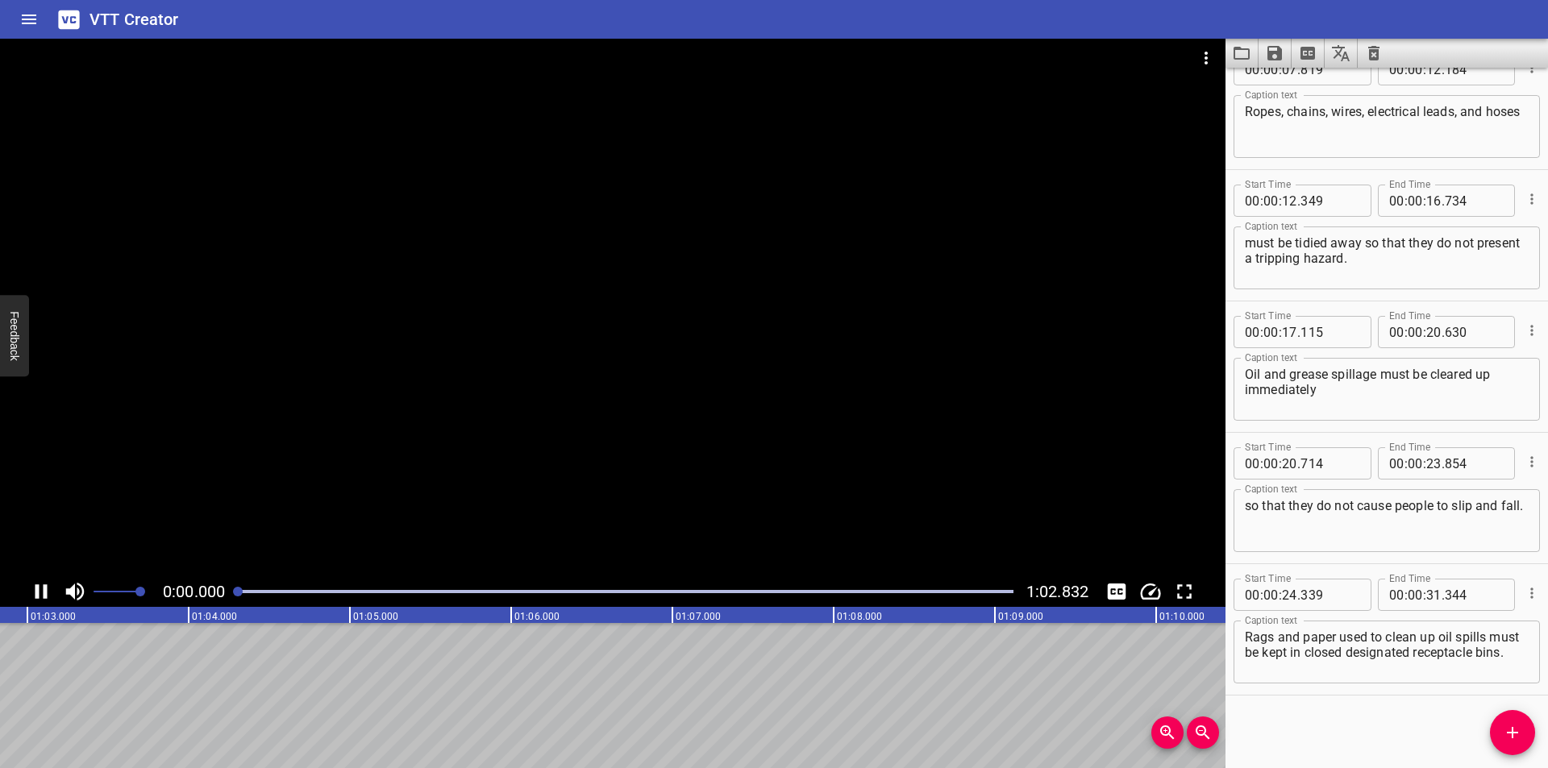
click at [762, 581] on div "0:00.000 1:02.832" at bounding box center [613, 591] width 1226 height 31
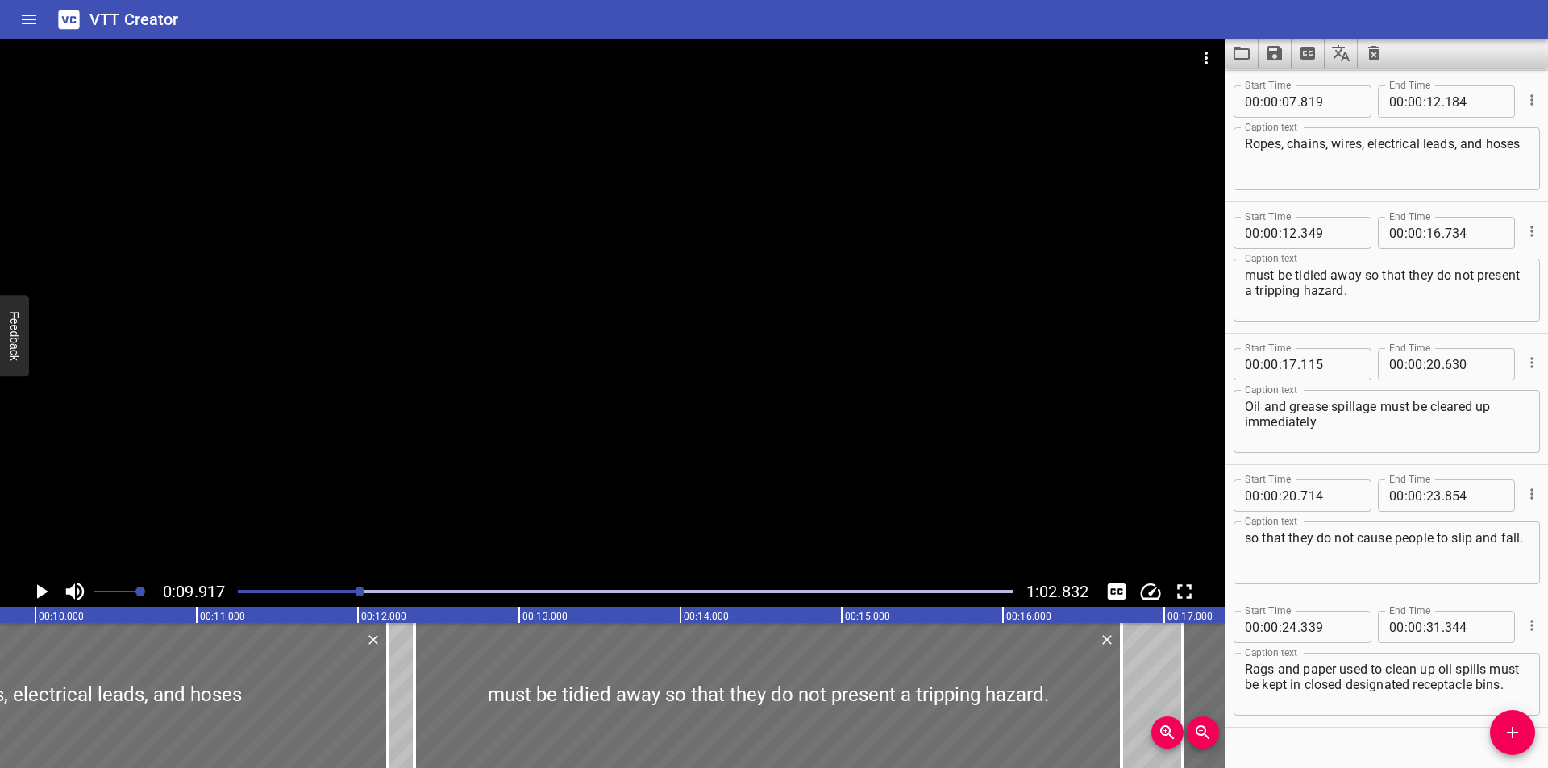
scroll to position [0, 1599]
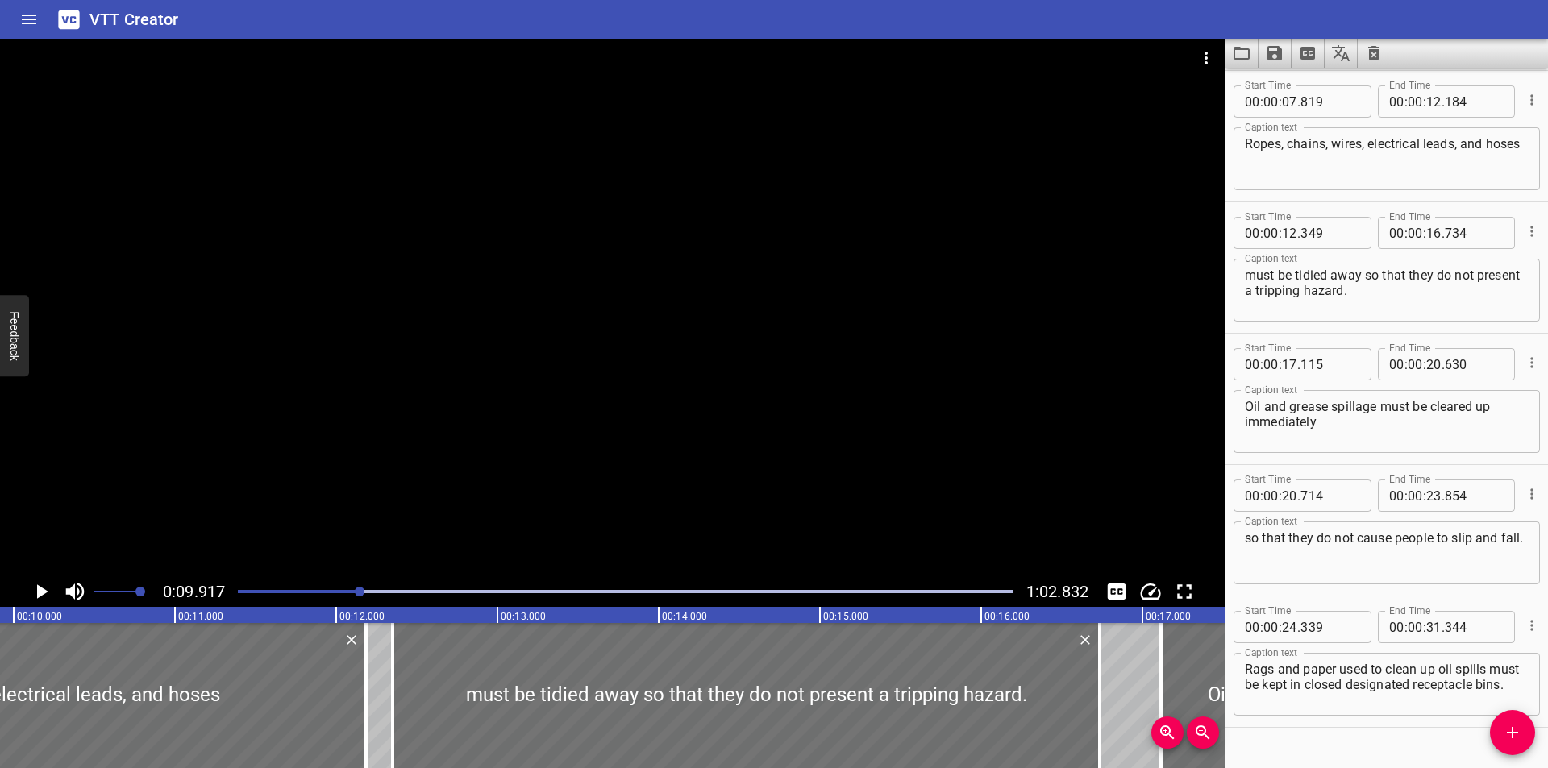
click at [538, 573] on div at bounding box center [613, 308] width 1226 height 538
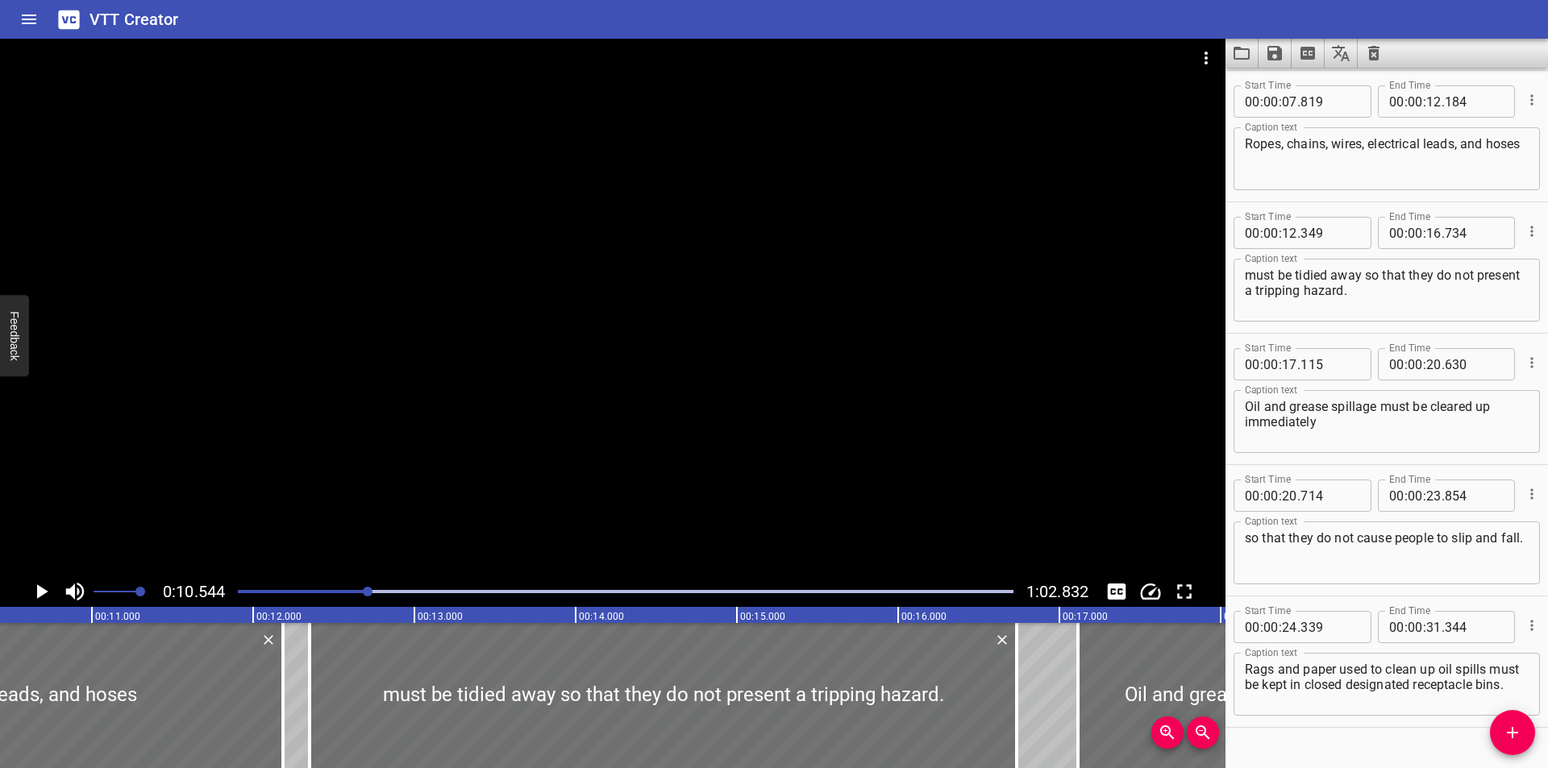
scroll to position [0, 1700]
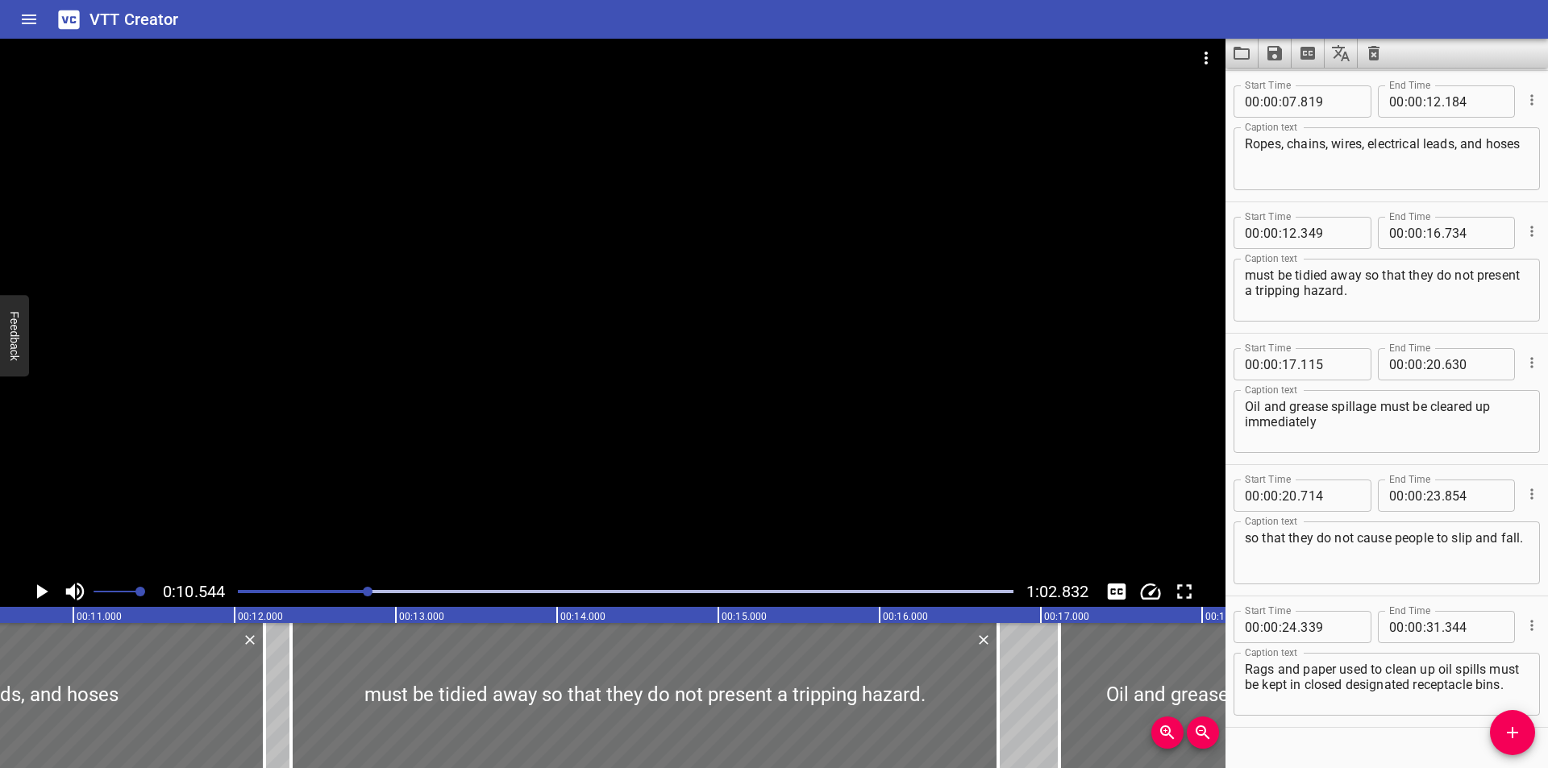
click at [714, 535] on div at bounding box center [613, 308] width 1226 height 538
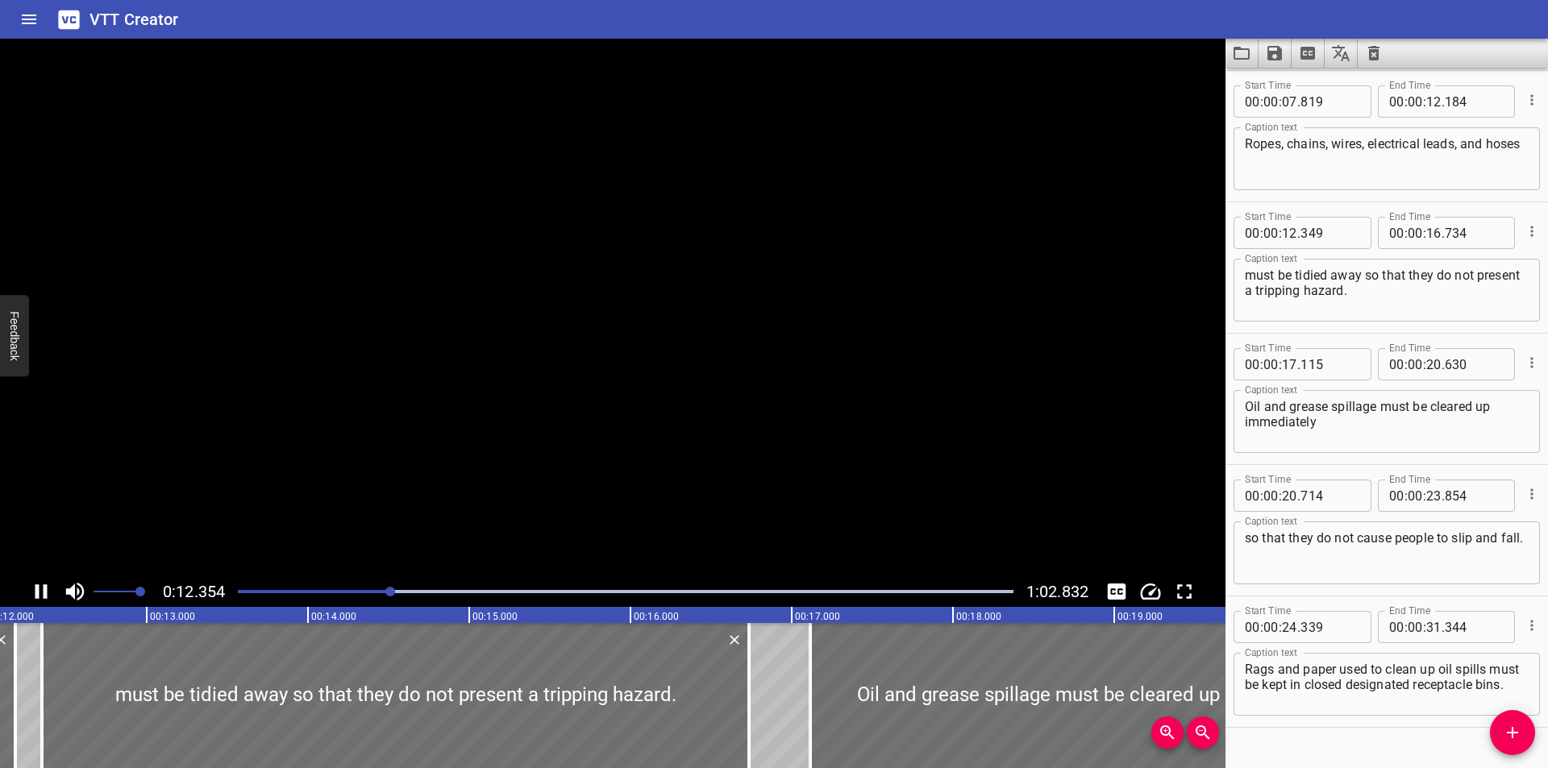
scroll to position [295, 0]
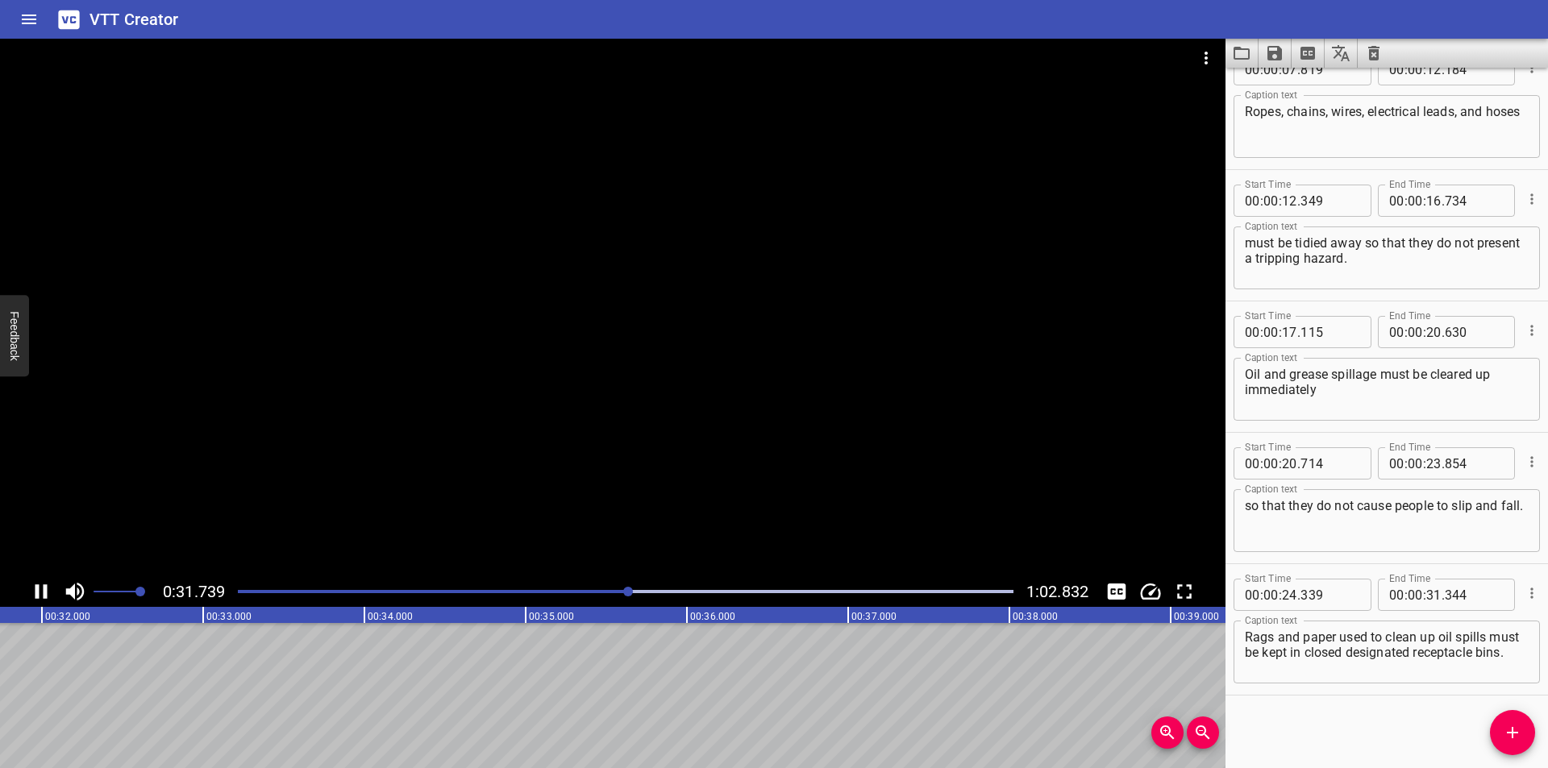
click at [758, 527] on div at bounding box center [613, 308] width 1226 height 538
click at [618, 586] on div at bounding box center [625, 592] width 795 height 23
click at [607, 587] on div at bounding box center [625, 592] width 795 height 23
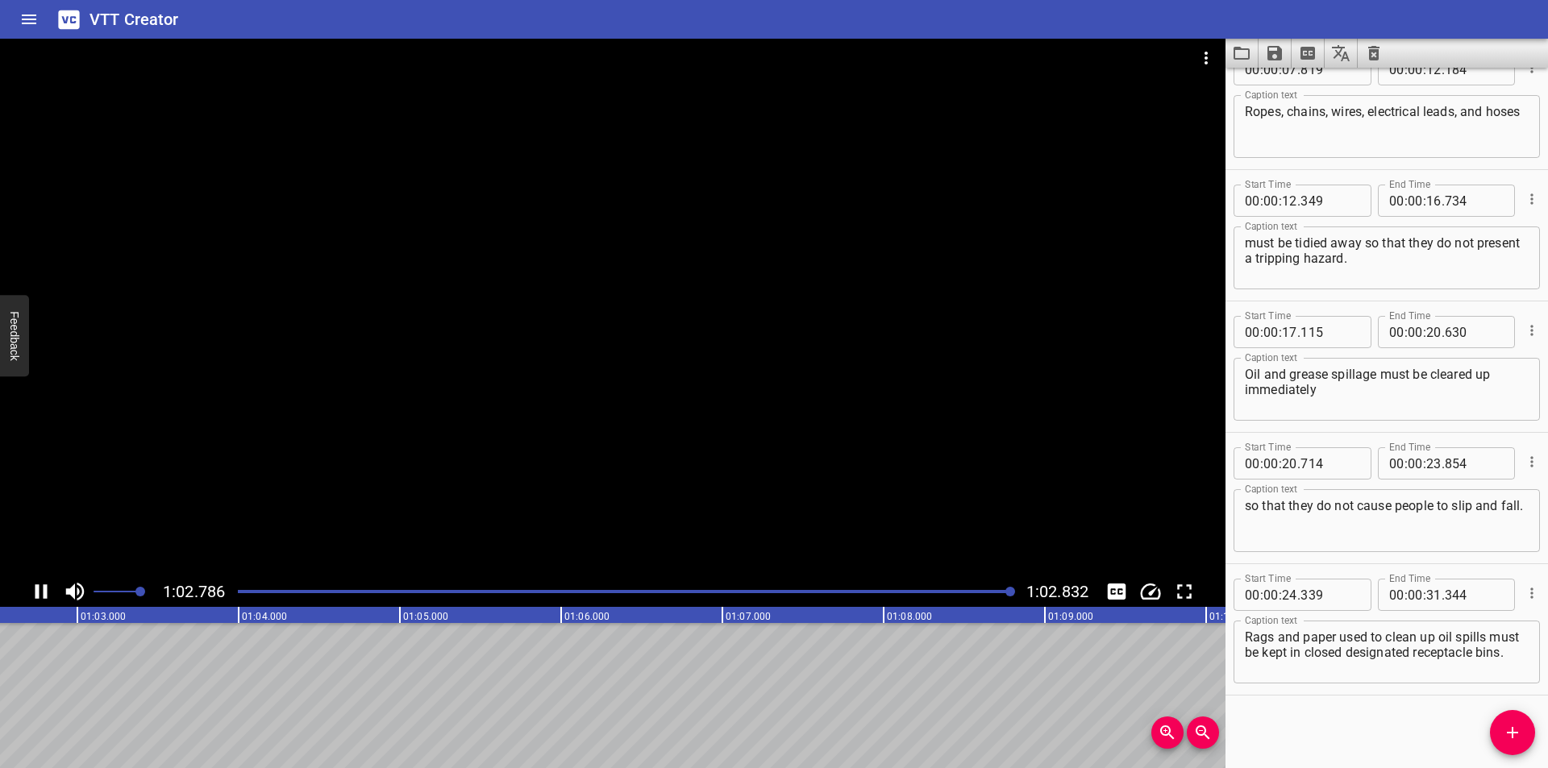
scroll to position [0, 10131]
click at [686, 533] on div at bounding box center [613, 308] width 1226 height 538
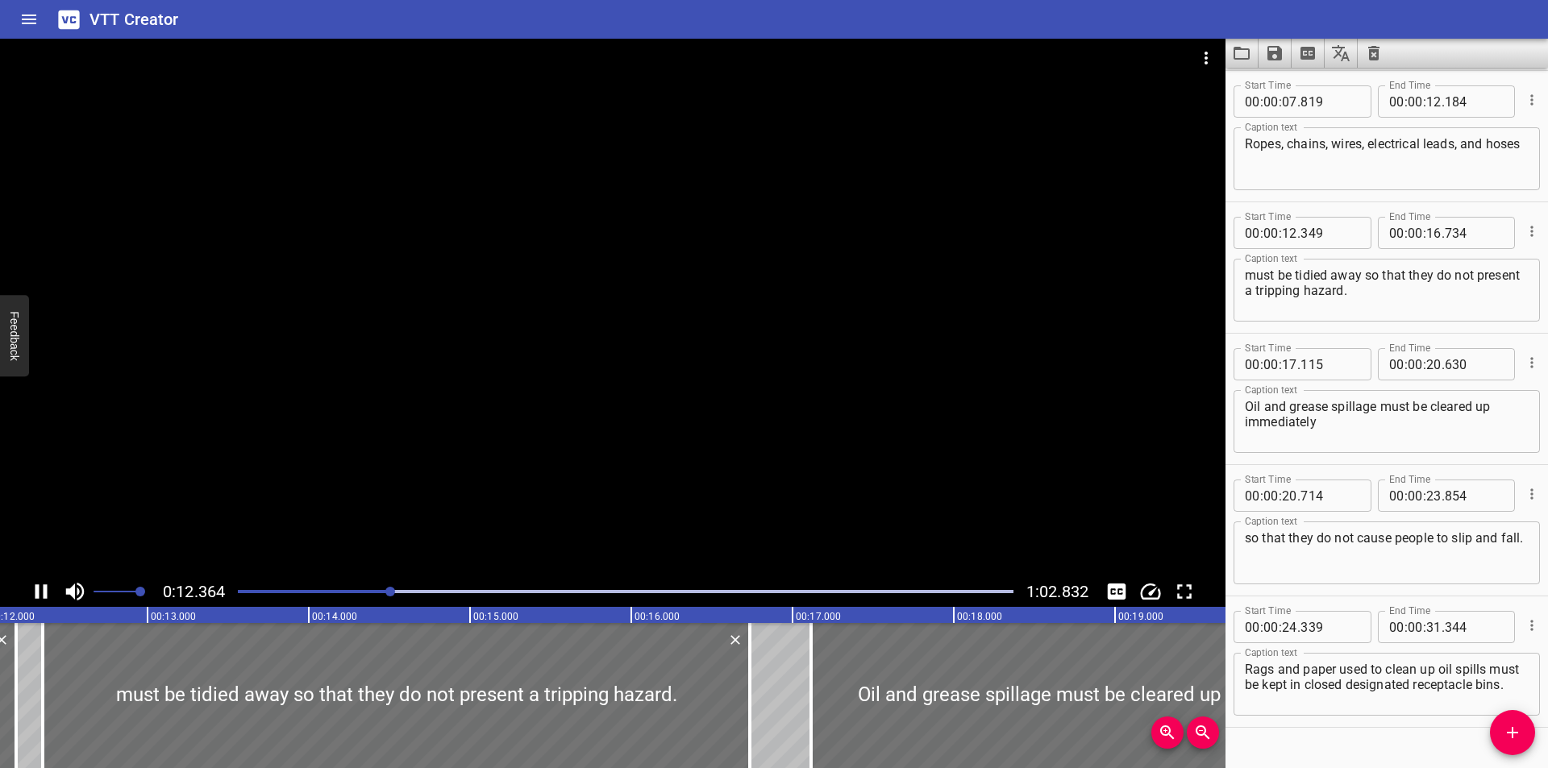
scroll to position [295, 0]
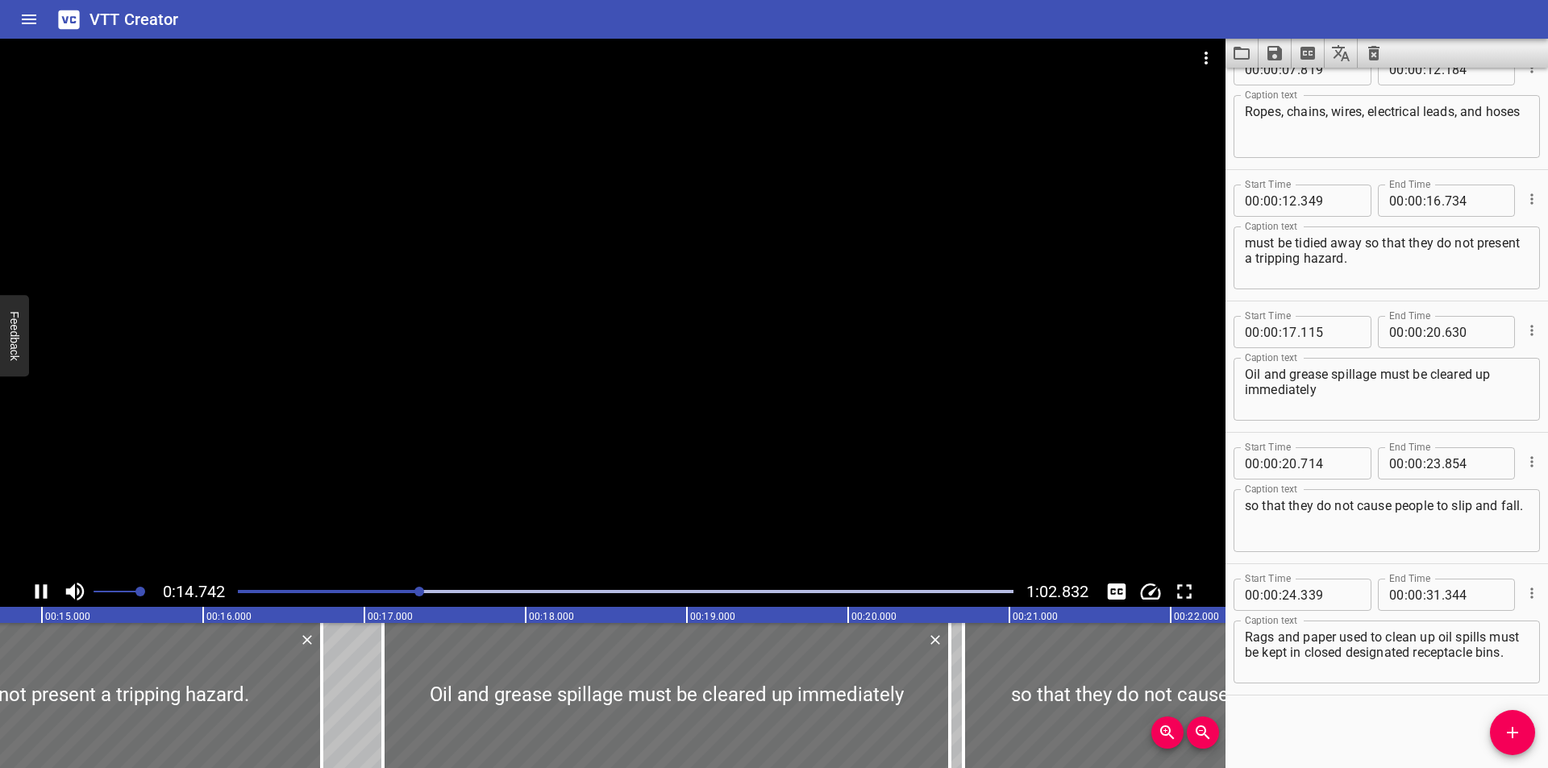
click at [684, 518] on div at bounding box center [613, 308] width 1226 height 538
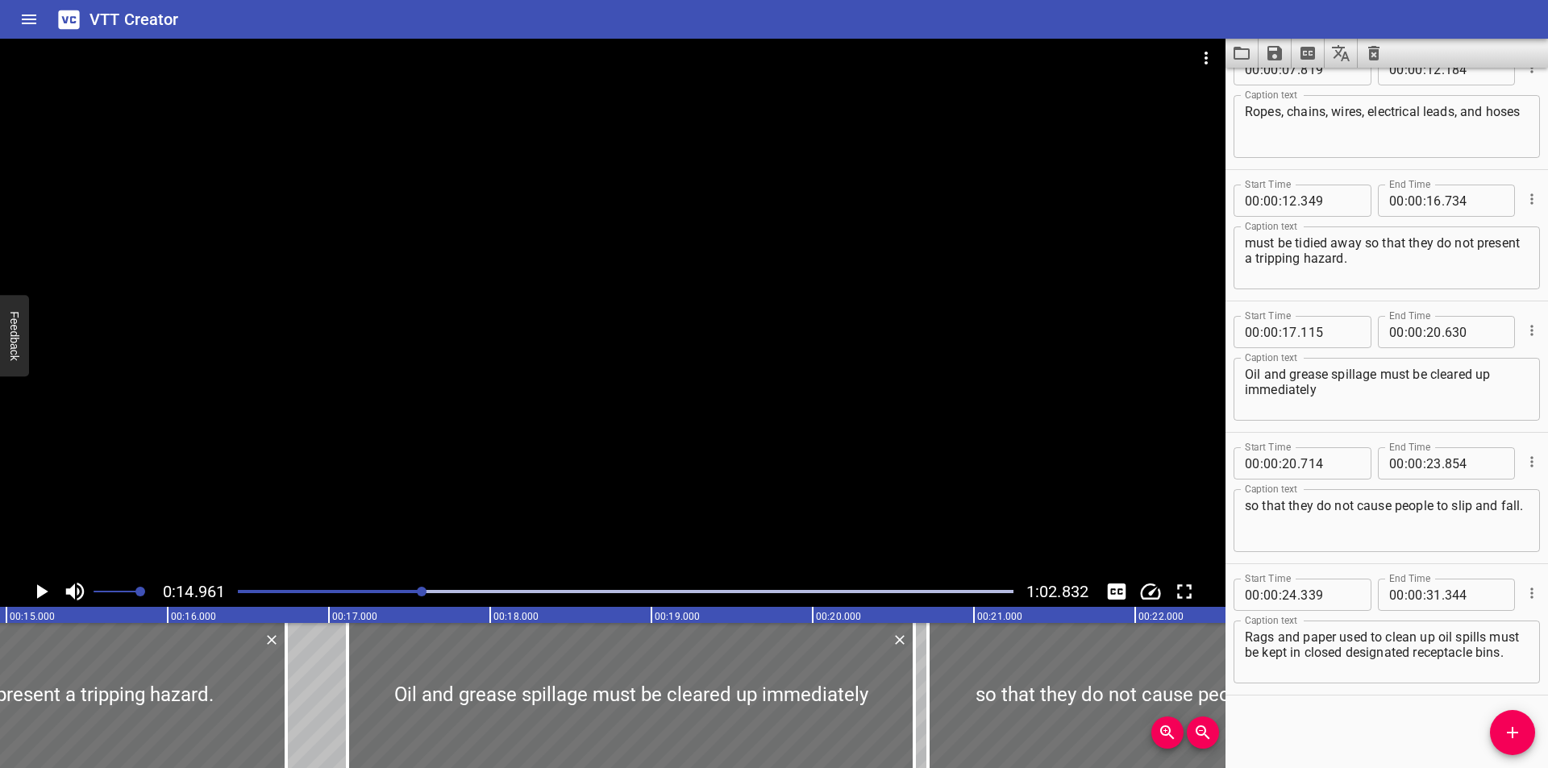
click at [390, 597] on div at bounding box center [625, 592] width 795 height 23
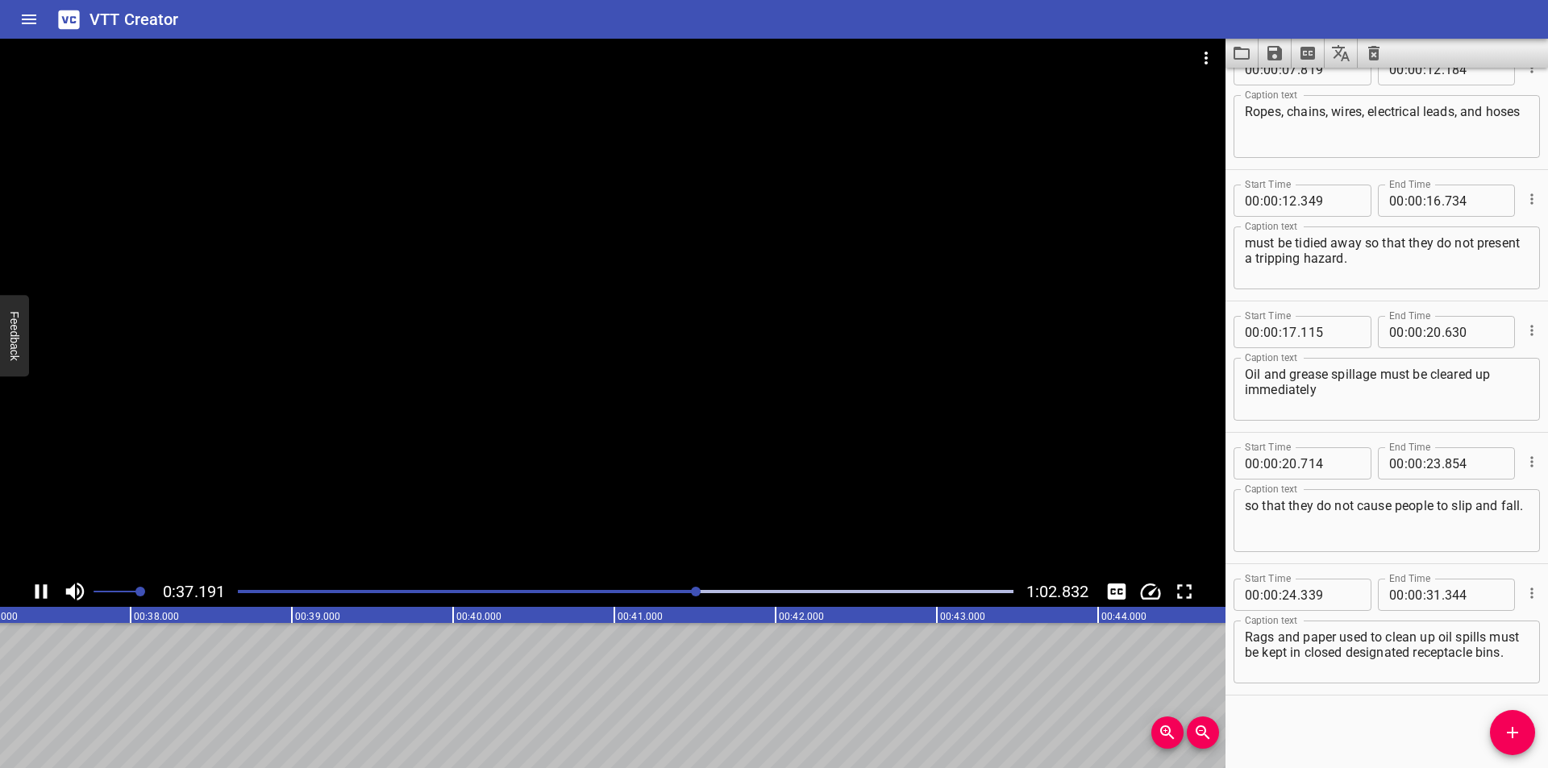
click at [470, 591] on div "Play progress" at bounding box center [310, 591] width 776 height 3
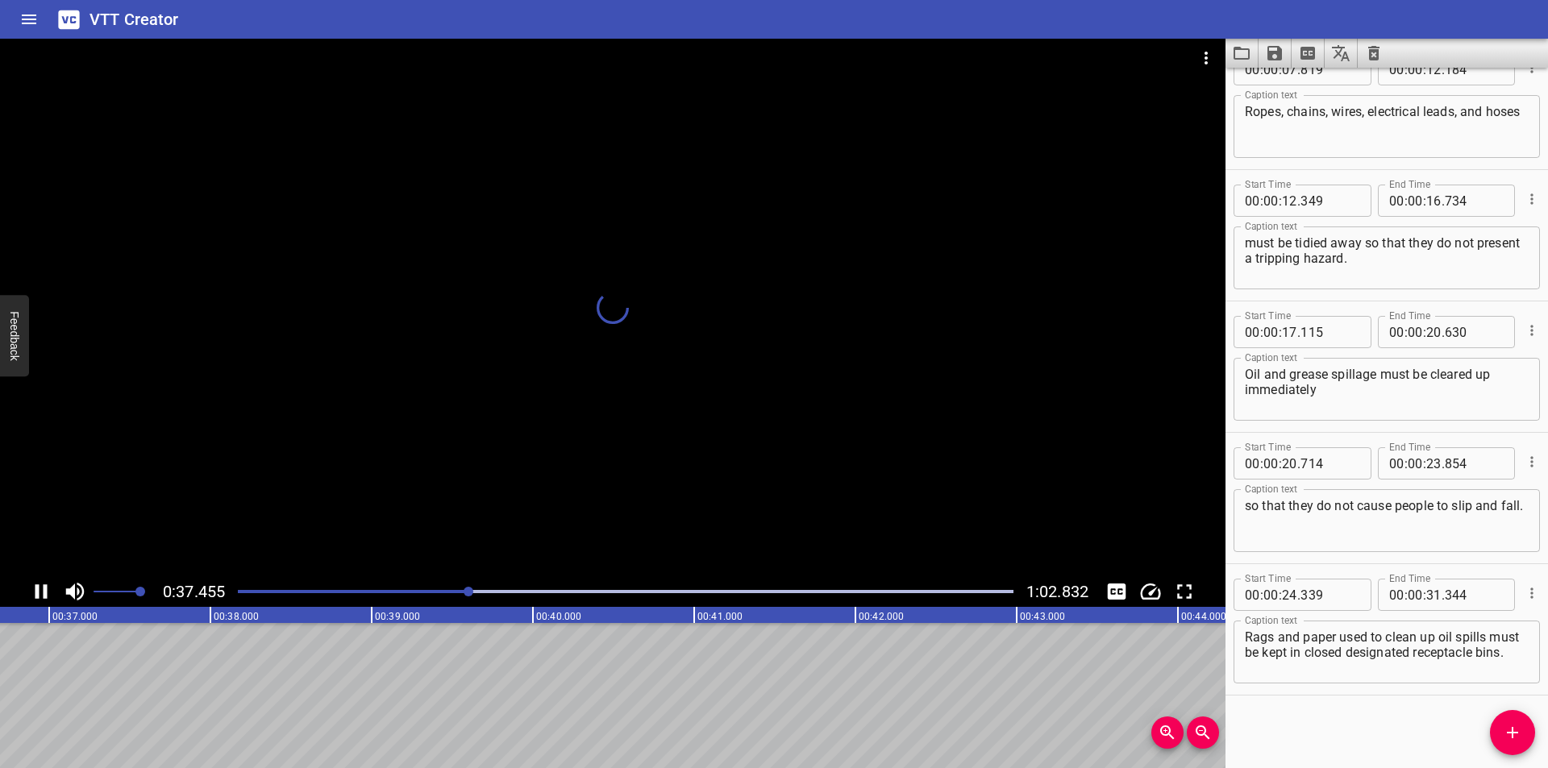
click at [470, 591] on div at bounding box center [469, 592] width 10 height 10
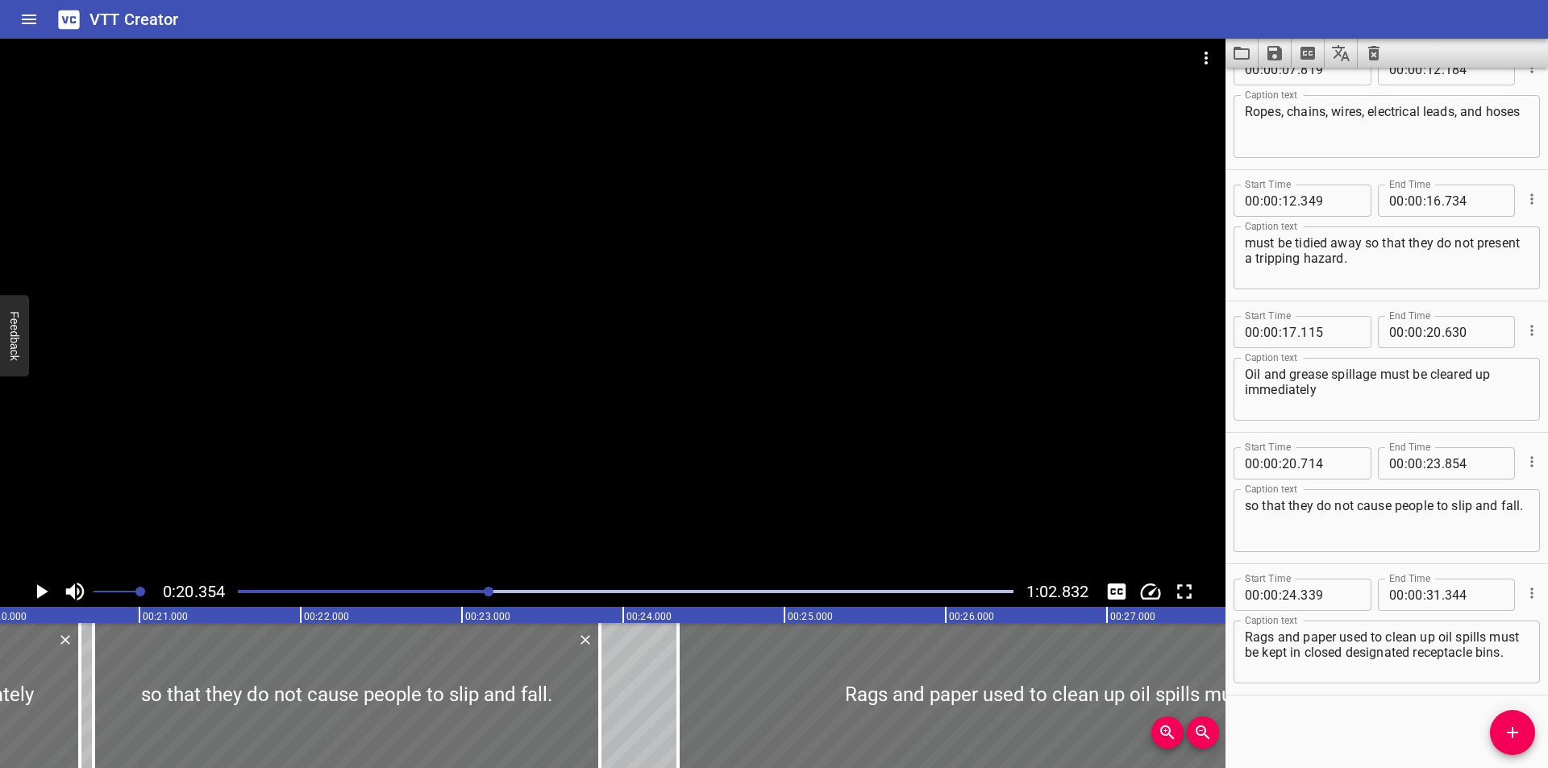
scroll to position [0, 3282]
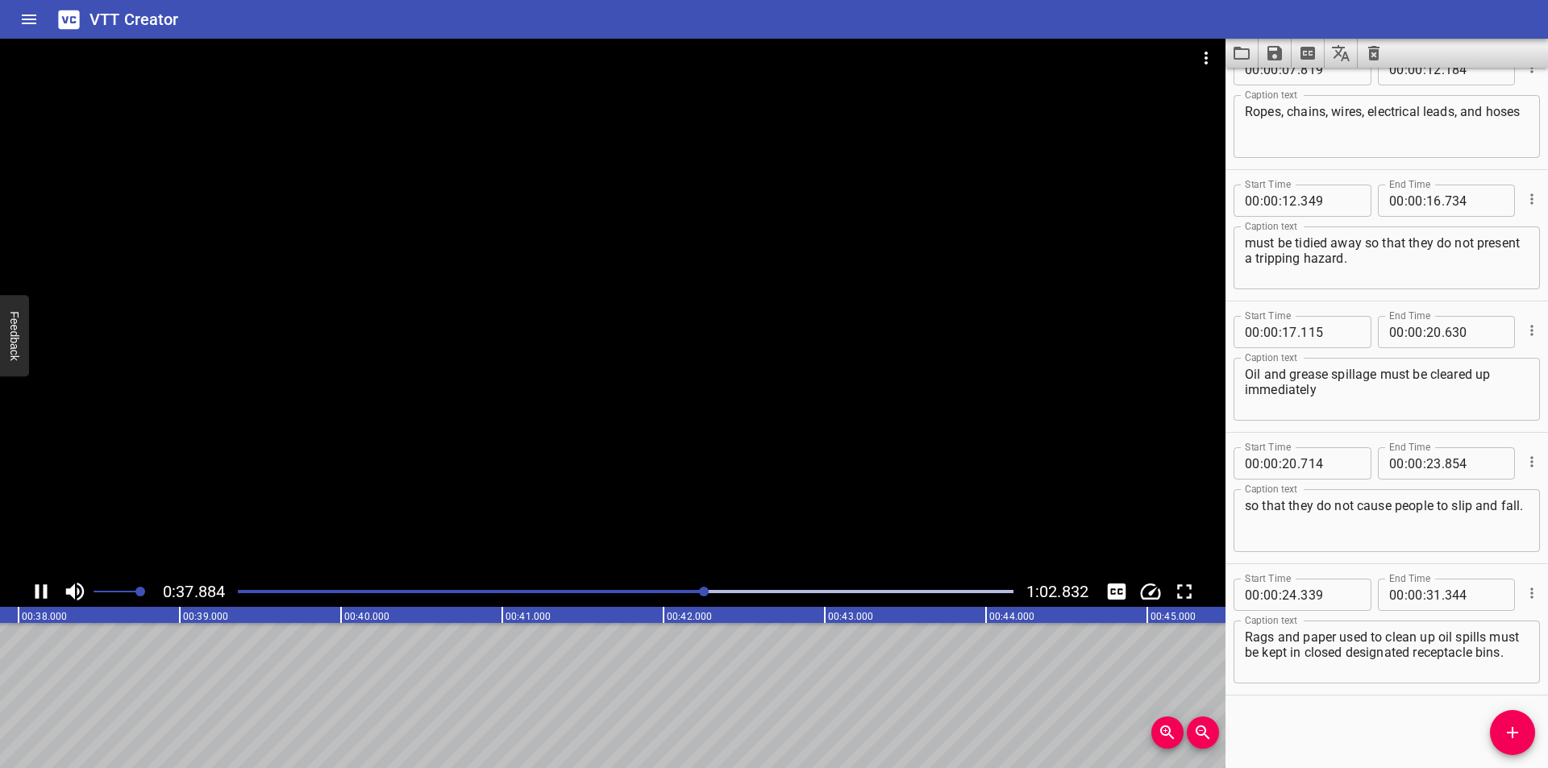
drag, startPoint x: 480, startPoint y: 586, endPoint x: 539, endPoint y: 541, distance: 74.8
drag, startPoint x: 539, startPoint y: 541, endPoint x: 464, endPoint y: 518, distance: 79.1
click at [464, 518] on div at bounding box center [613, 308] width 1226 height 538
click at [232, 590] on div at bounding box center [625, 592] width 795 height 23
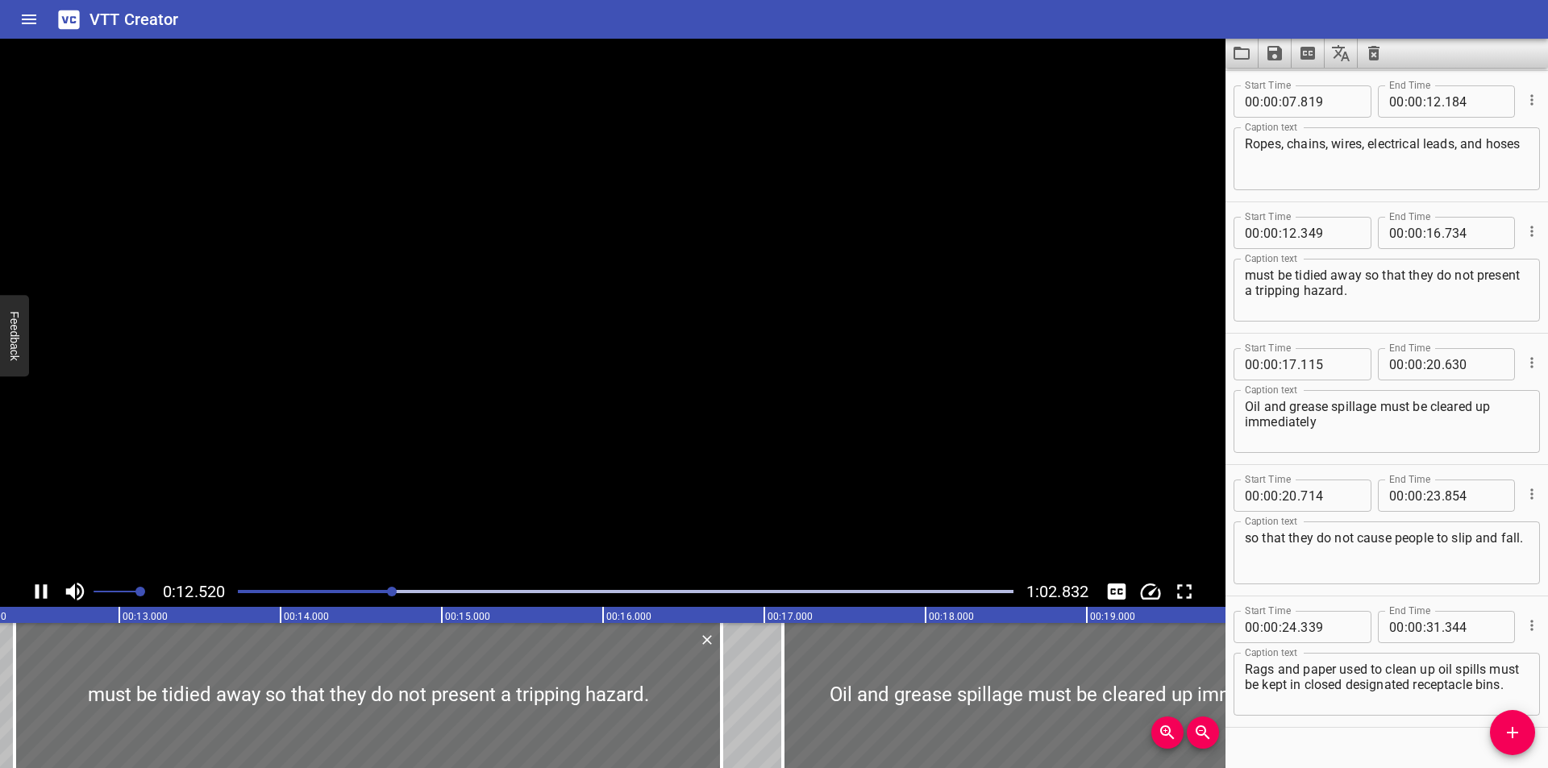
scroll to position [295, 0]
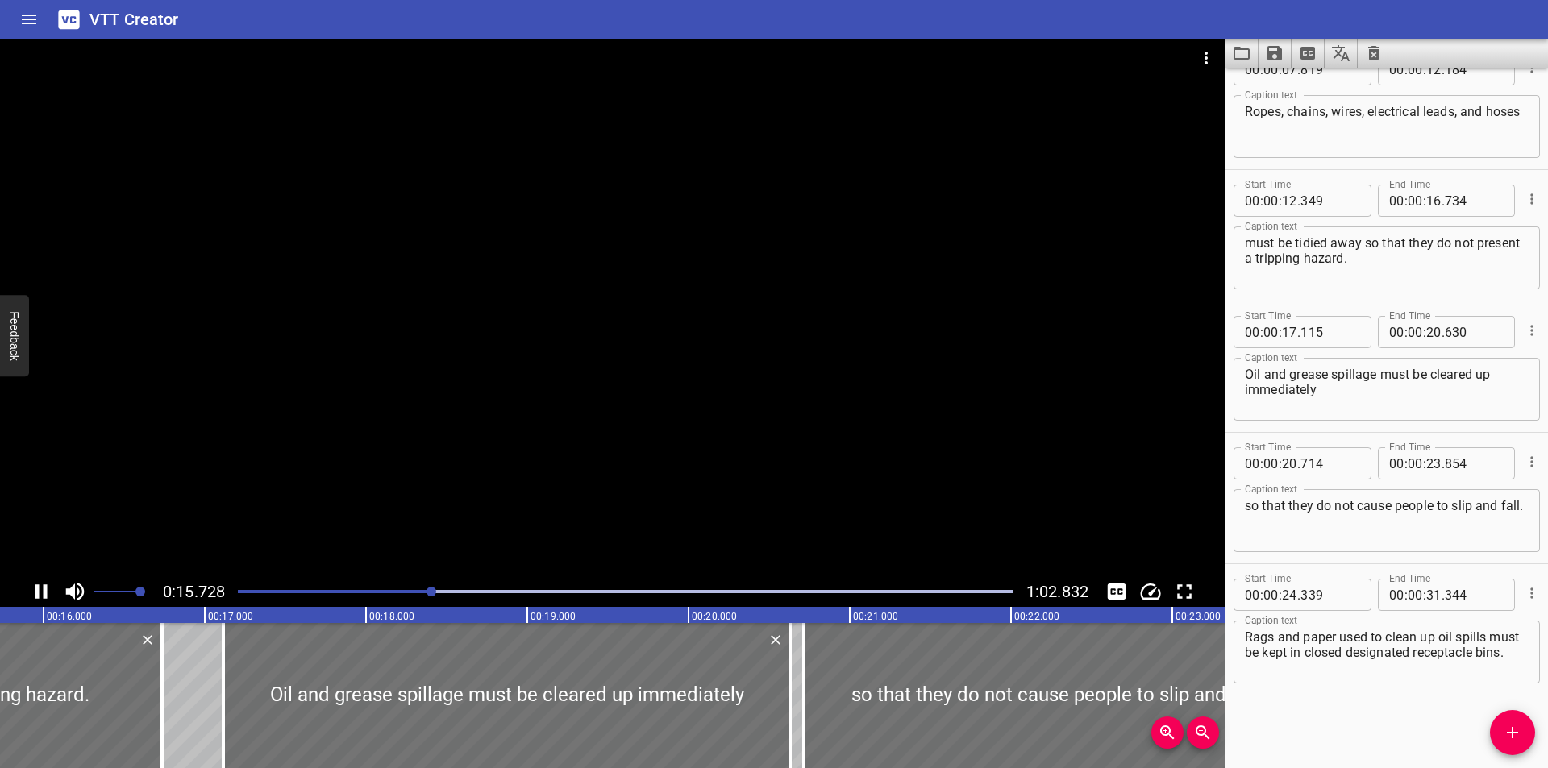
drag, startPoint x: 347, startPoint y: 579, endPoint x: 402, endPoint y: 582, distance: 55.7
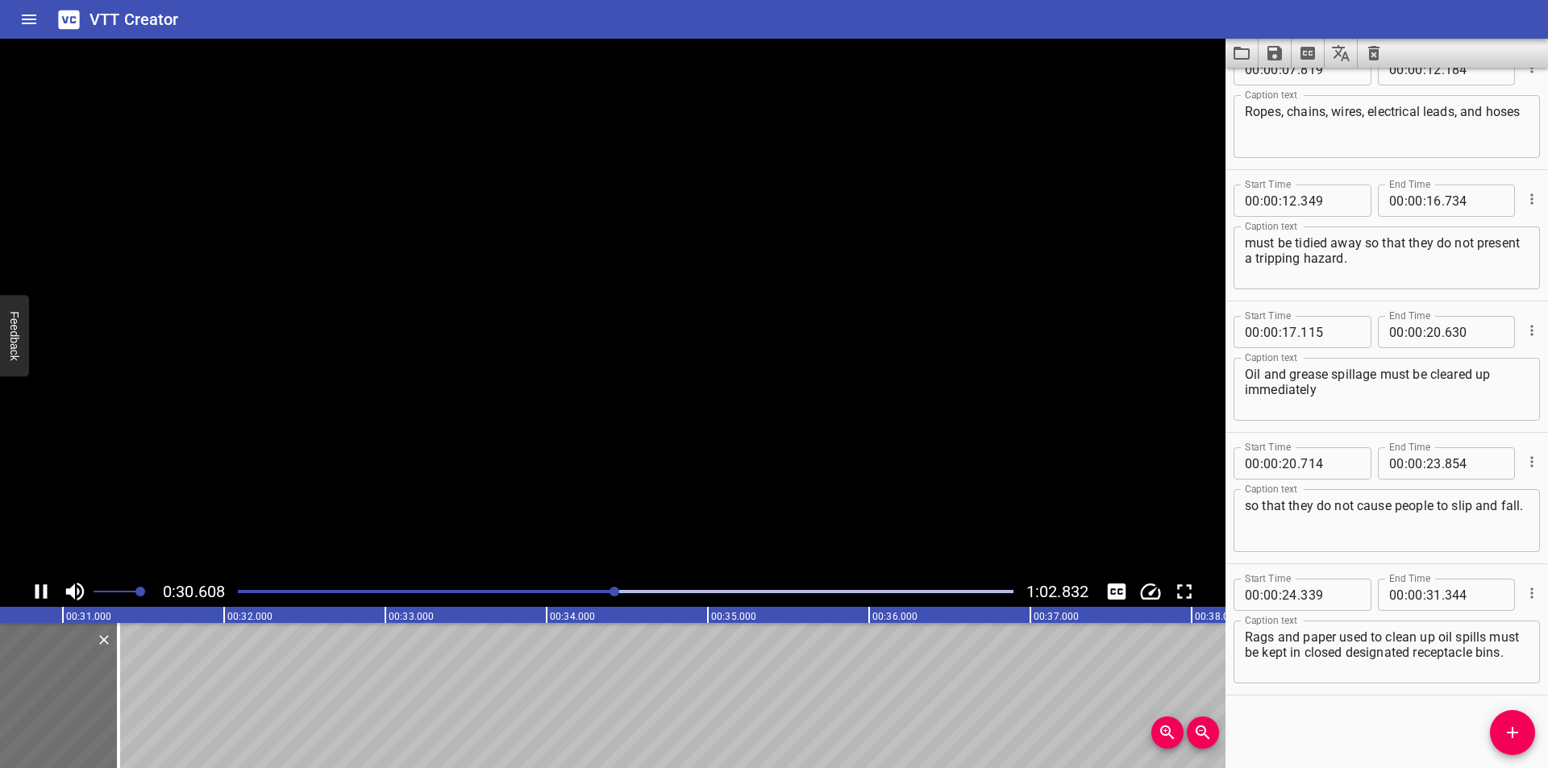
click at [668, 502] on div at bounding box center [613, 308] width 1226 height 538
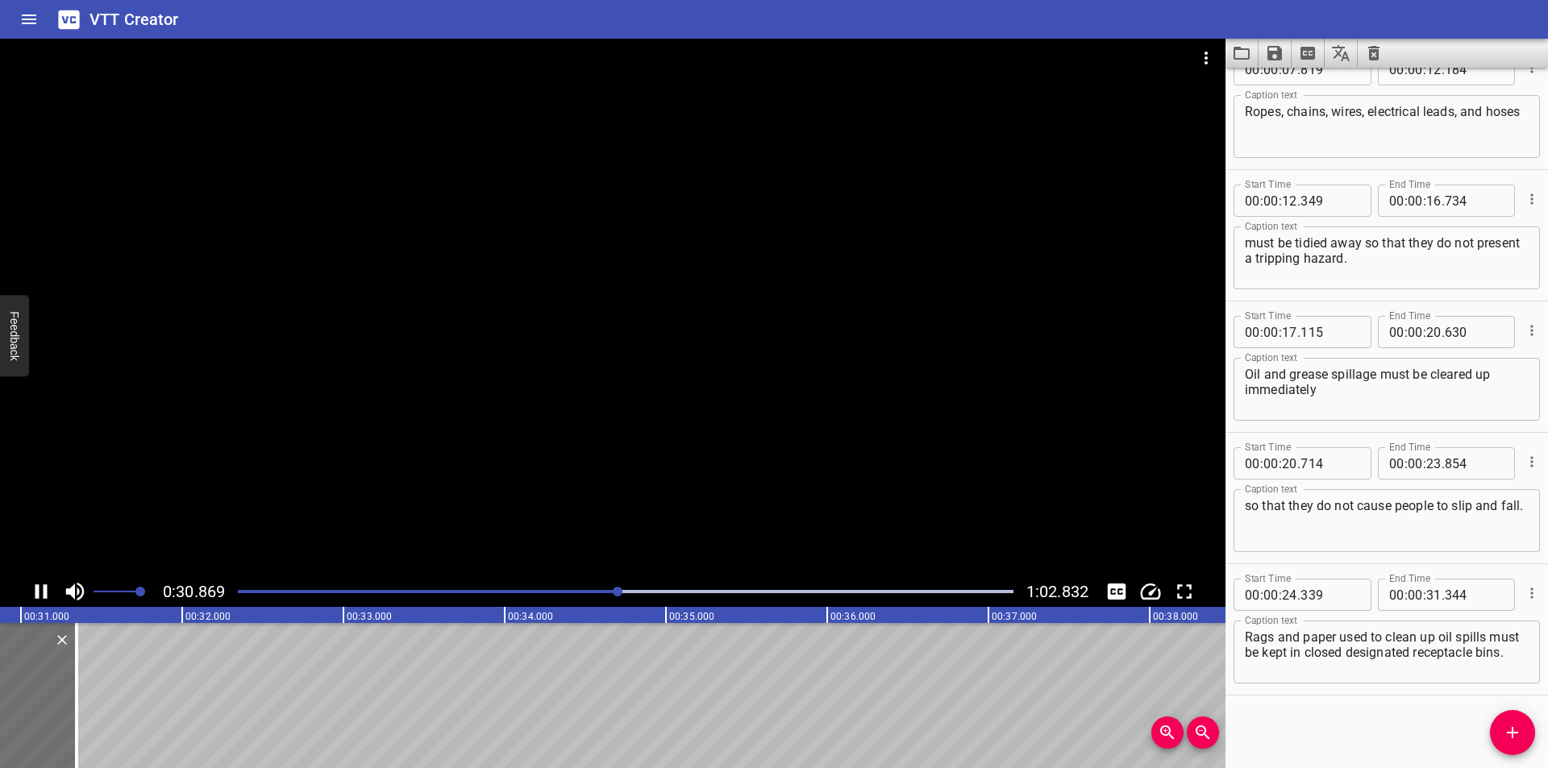
drag, startPoint x: 402, startPoint y: 582, endPoint x: 668, endPoint y: 502, distance: 277.0
click at [672, 502] on div at bounding box center [613, 308] width 1226 height 538
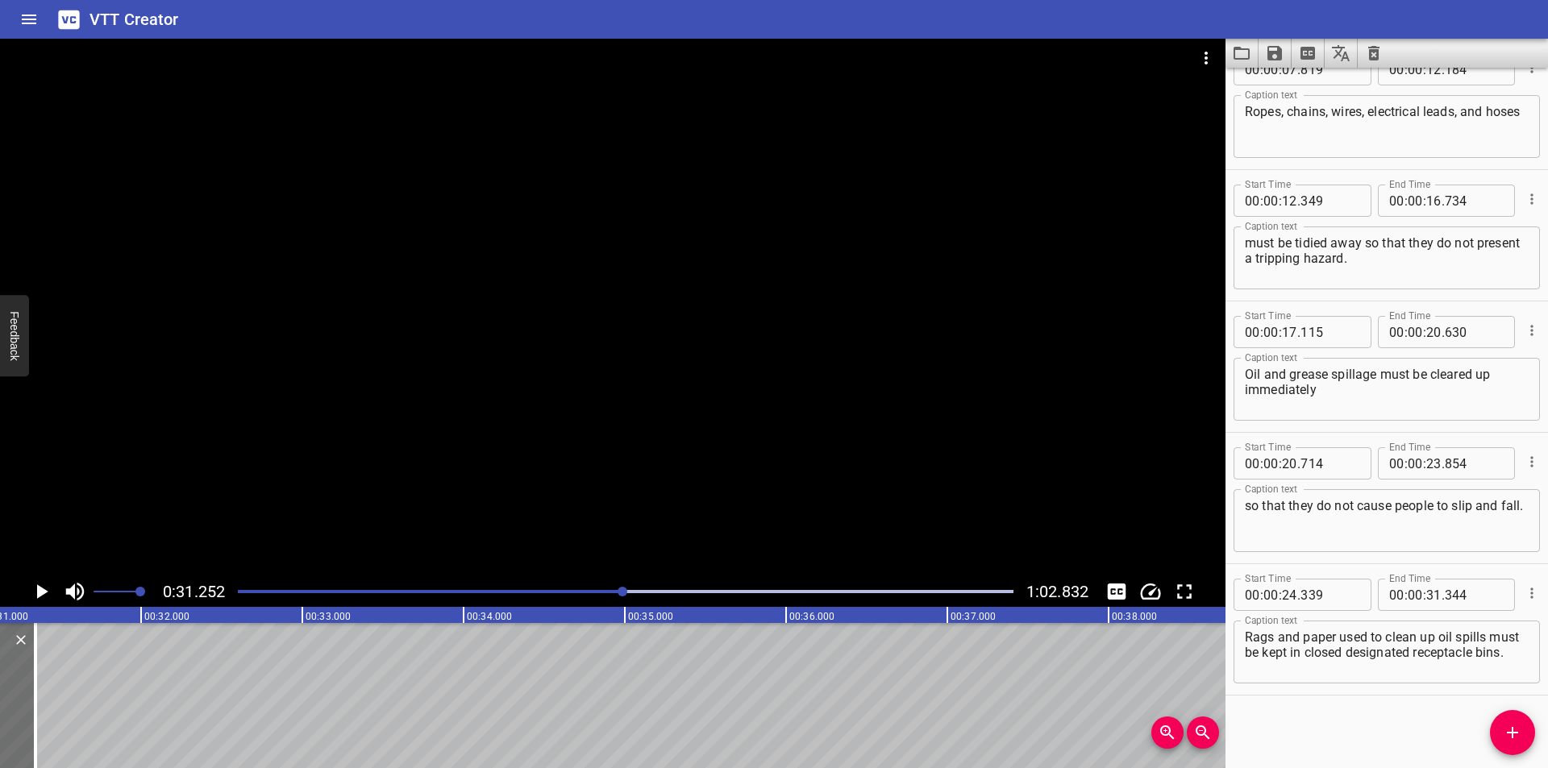
scroll to position [0, 5040]
drag, startPoint x: 672, startPoint y: 503, endPoint x: 470, endPoint y: 597, distance: 222.2
click at [470, 597] on div at bounding box center [625, 592] width 795 height 23
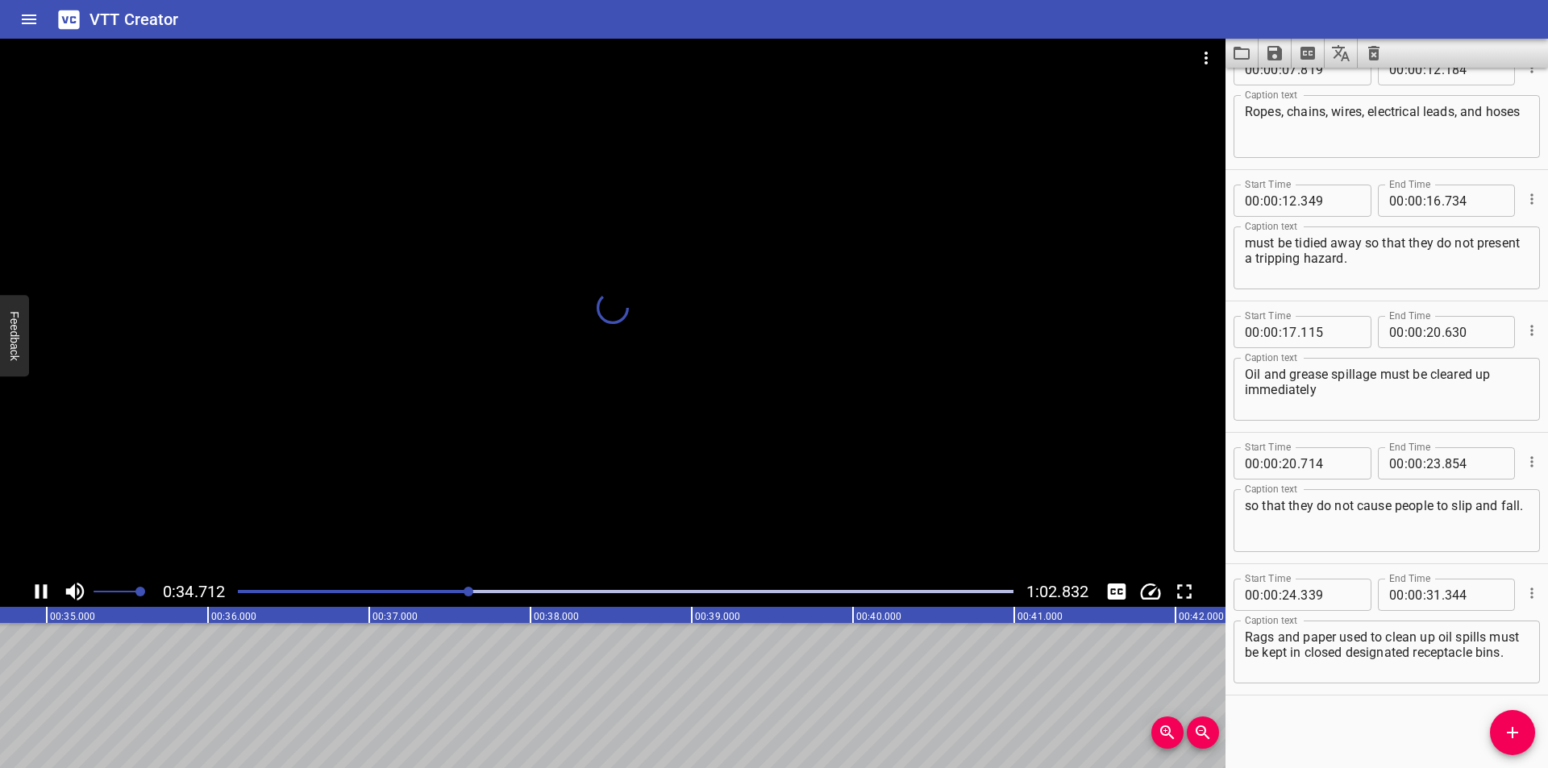
click at [470, 597] on div at bounding box center [625, 592] width 795 height 23
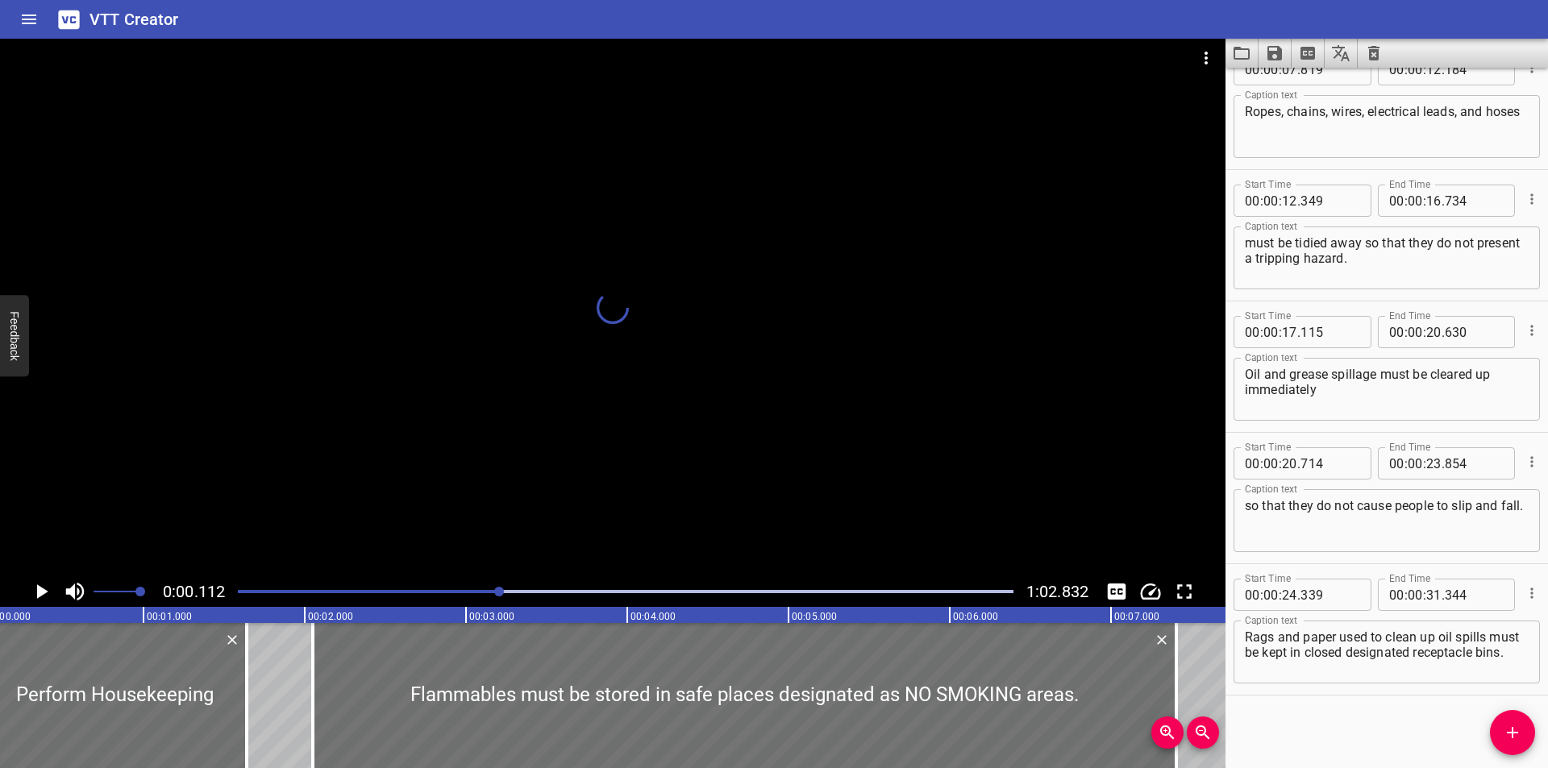
scroll to position [0, 19]
drag, startPoint x: 483, startPoint y: 587, endPoint x: 510, endPoint y: 574, distance: 29.6
drag, startPoint x: 510, startPoint y: 574, endPoint x: 491, endPoint y: 585, distance: 21.3
click at [492, 585] on div at bounding box center [625, 592] width 795 height 23
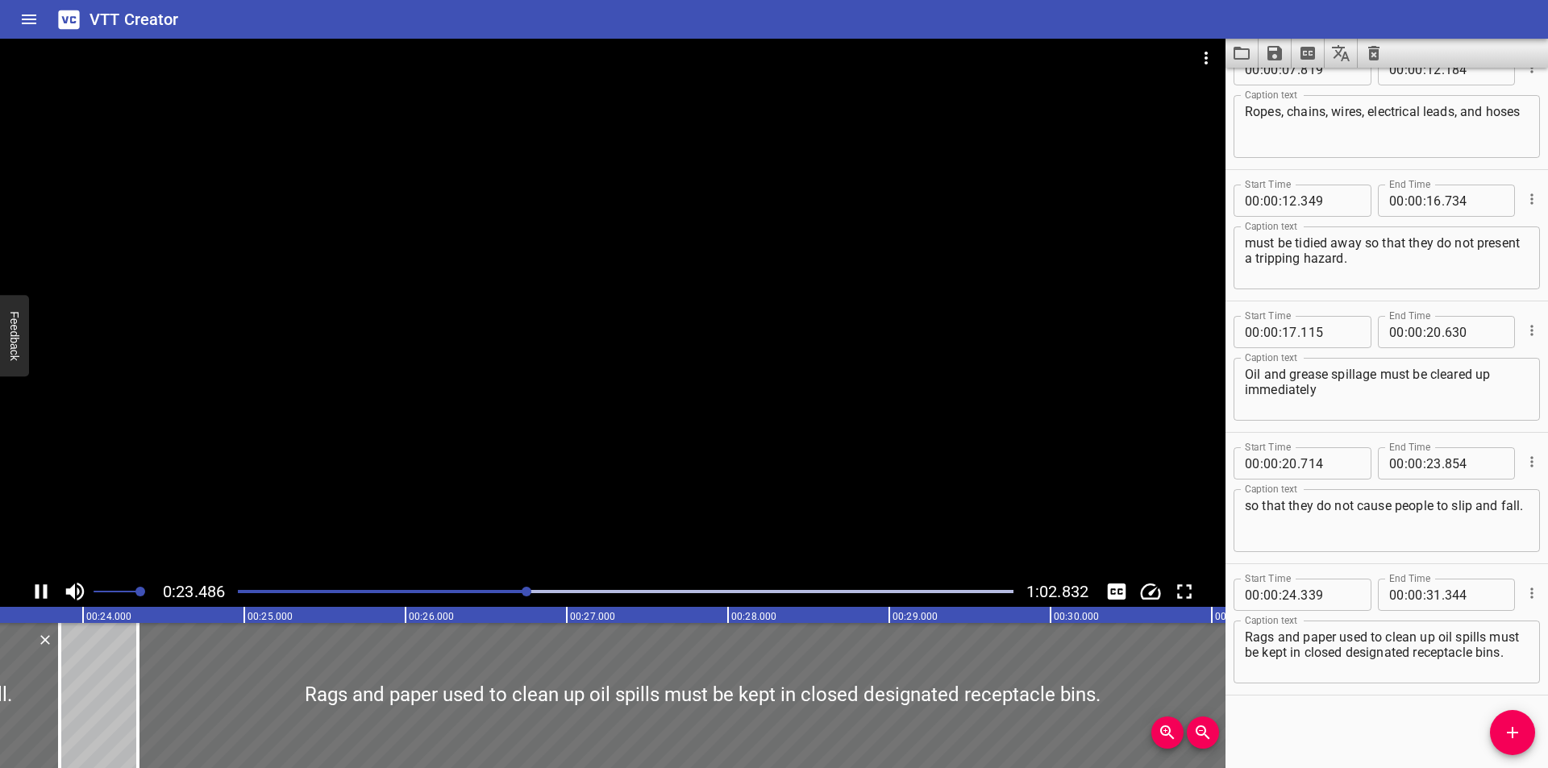
scroll to position [0, 3827]
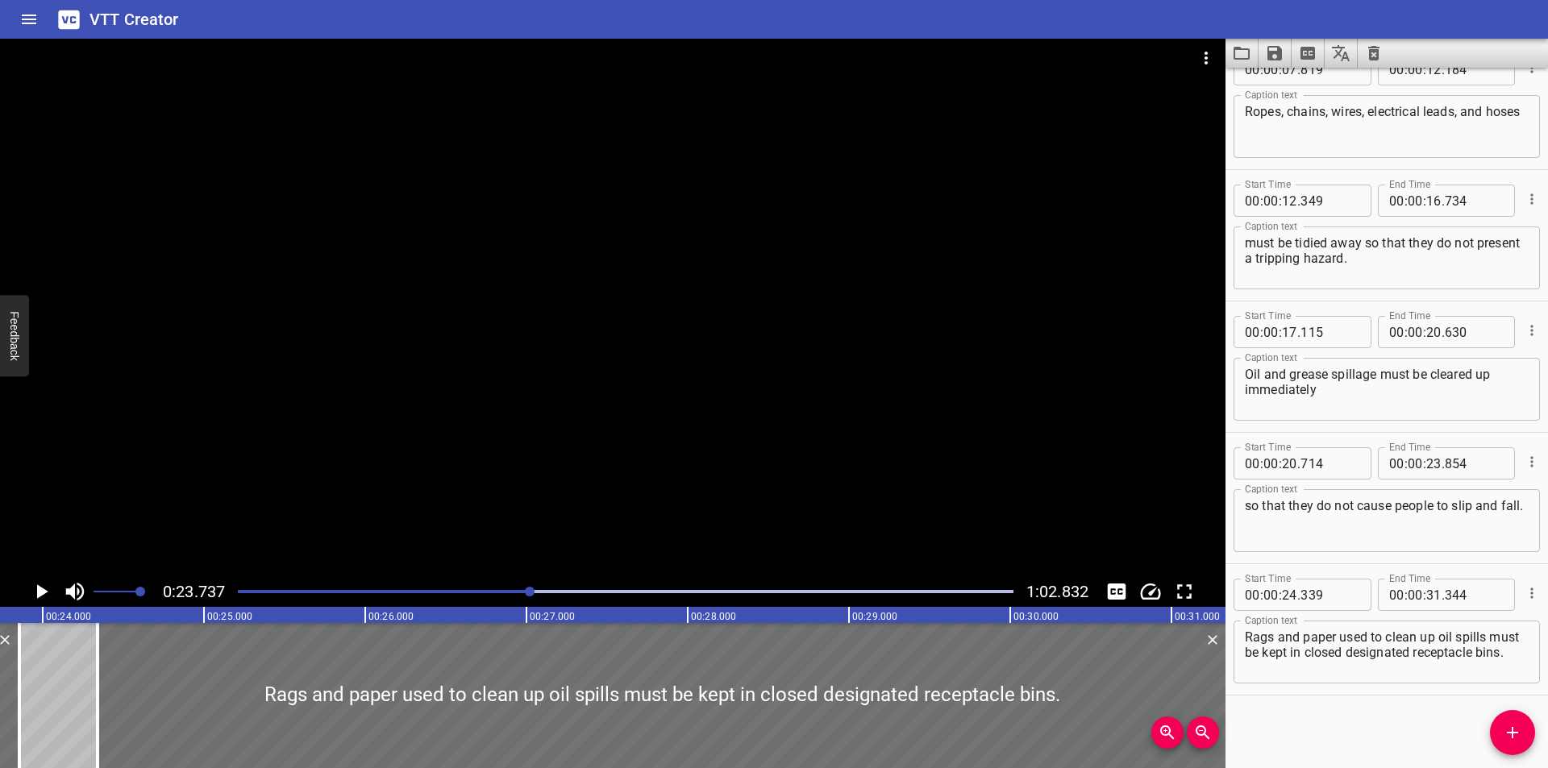
drag, startPoint x: 496, startPoint y: 591, endPoint x: 419, endPoint y: 381, distance: 223.2
click at [421, 384] on div at bounding box center [613, 308] width 1226 height 538
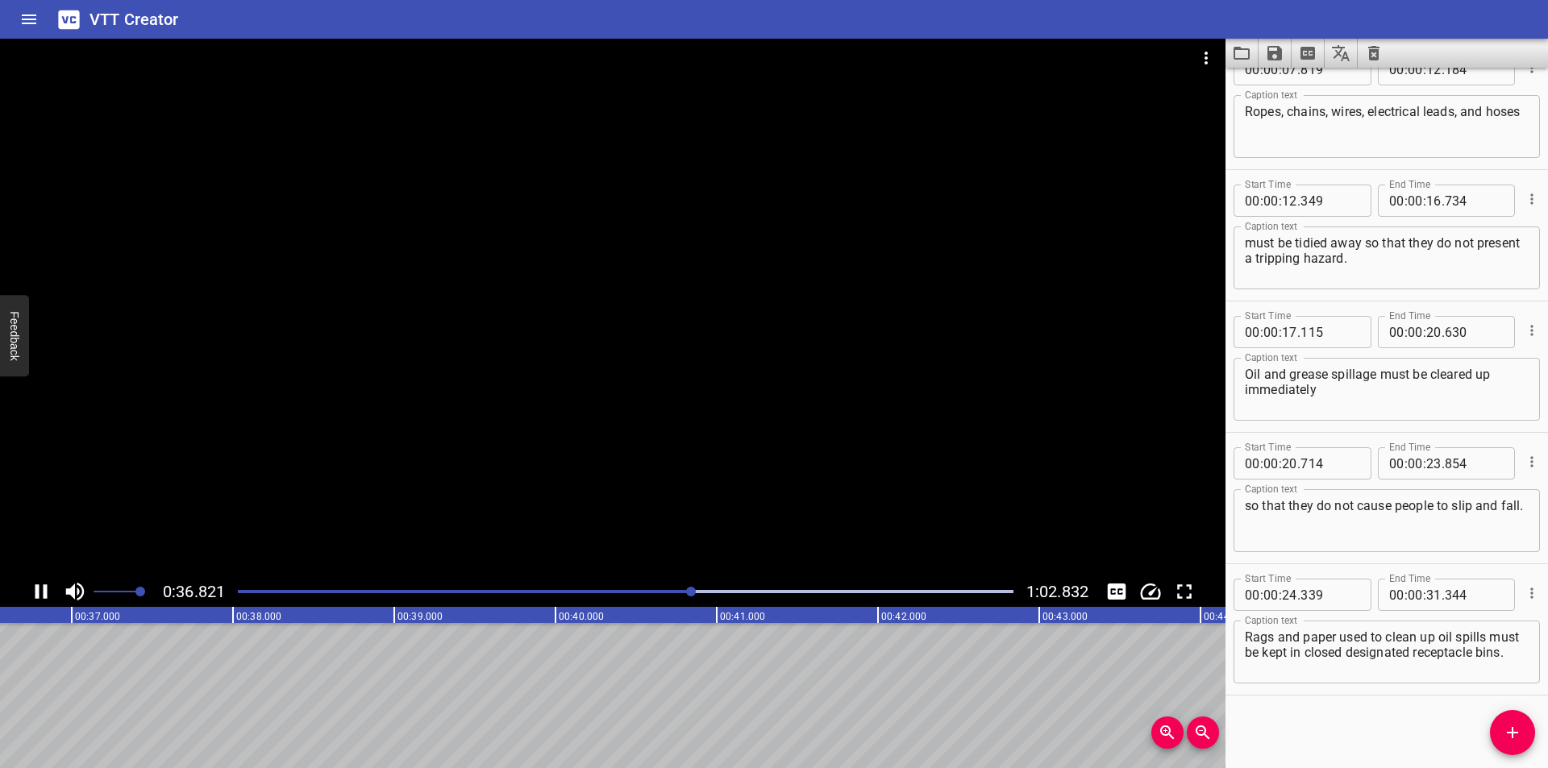
click at [489, 354] on div at bounding box center [613, 308] width 1226 height 538
click at [383, 543] on video at bounding box center [613, 308] width 1226 height 538
drag, startPoint x: 489, startPoint y: 354, endPoint x: 399, endPoint y: 568, distance: 232.7
click at [397, 566] on div at bounding box center [613, 308] width 1226 height 538
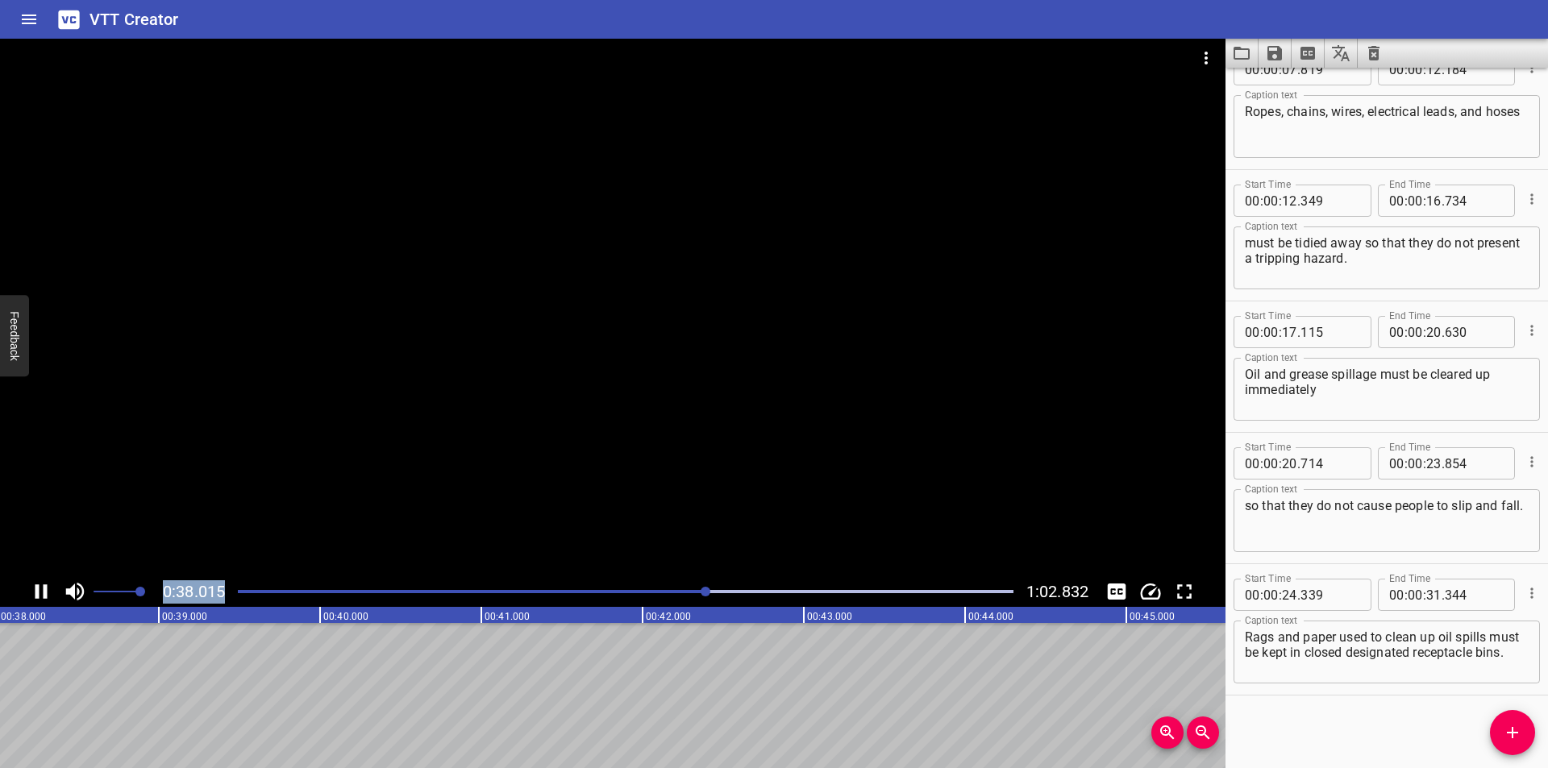
click at [423, 587] on div "0:38.015 1:02.832" at bounding box center [613, 323] width 1226 height 568
click at [425, 587] on div at bounding box center [625, 592] width 795 height 23
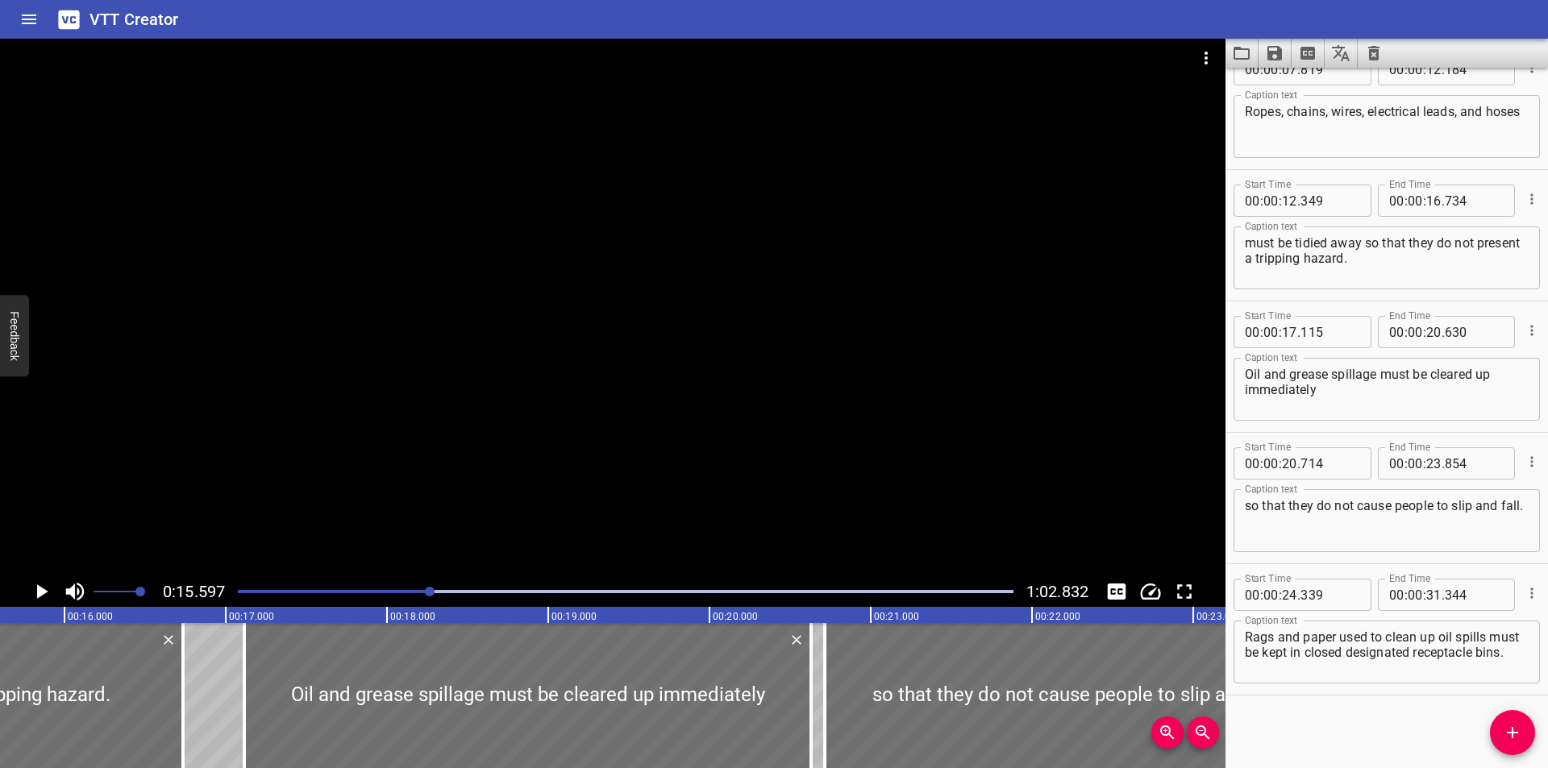
scroll to position [0, 2515]
click at [514, 537] on div at bounding box center [613, 308] width 1226 height 538
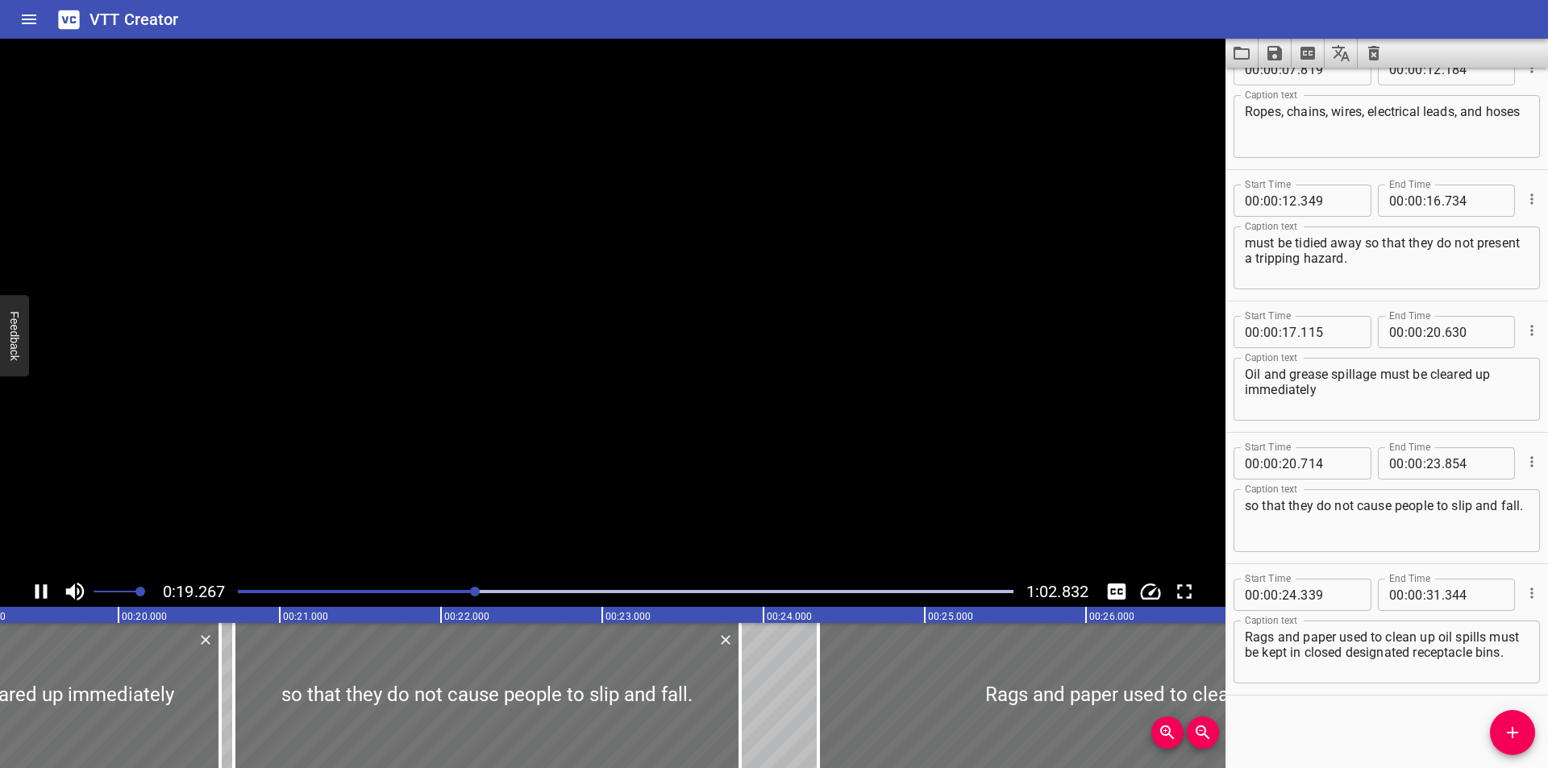
click at [431, 376] on div at bounding box center [613, 308] width 1226 height 538
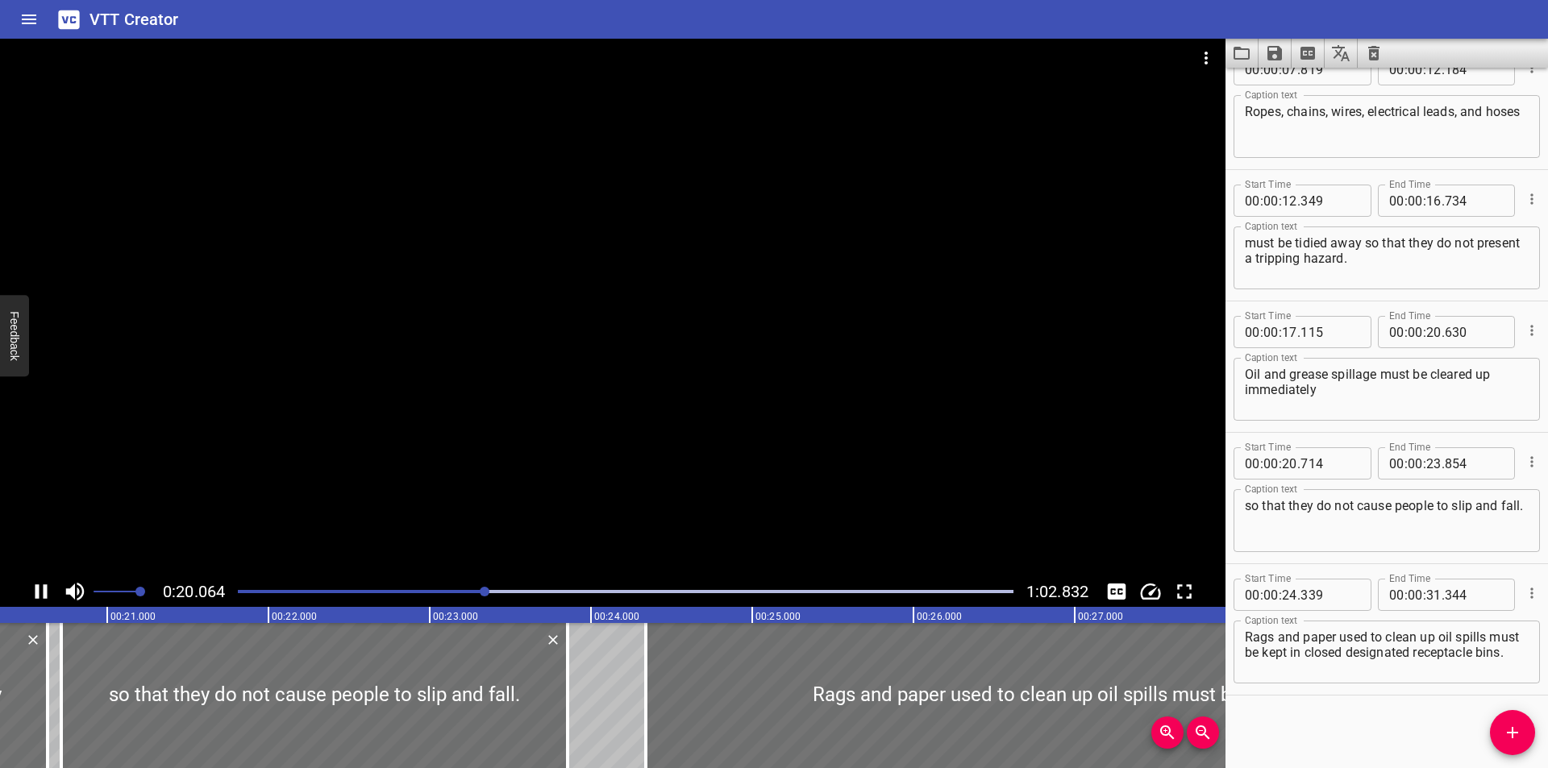
click at [431, 377] on div at bounding box center [613, 308] width 1226 height 538
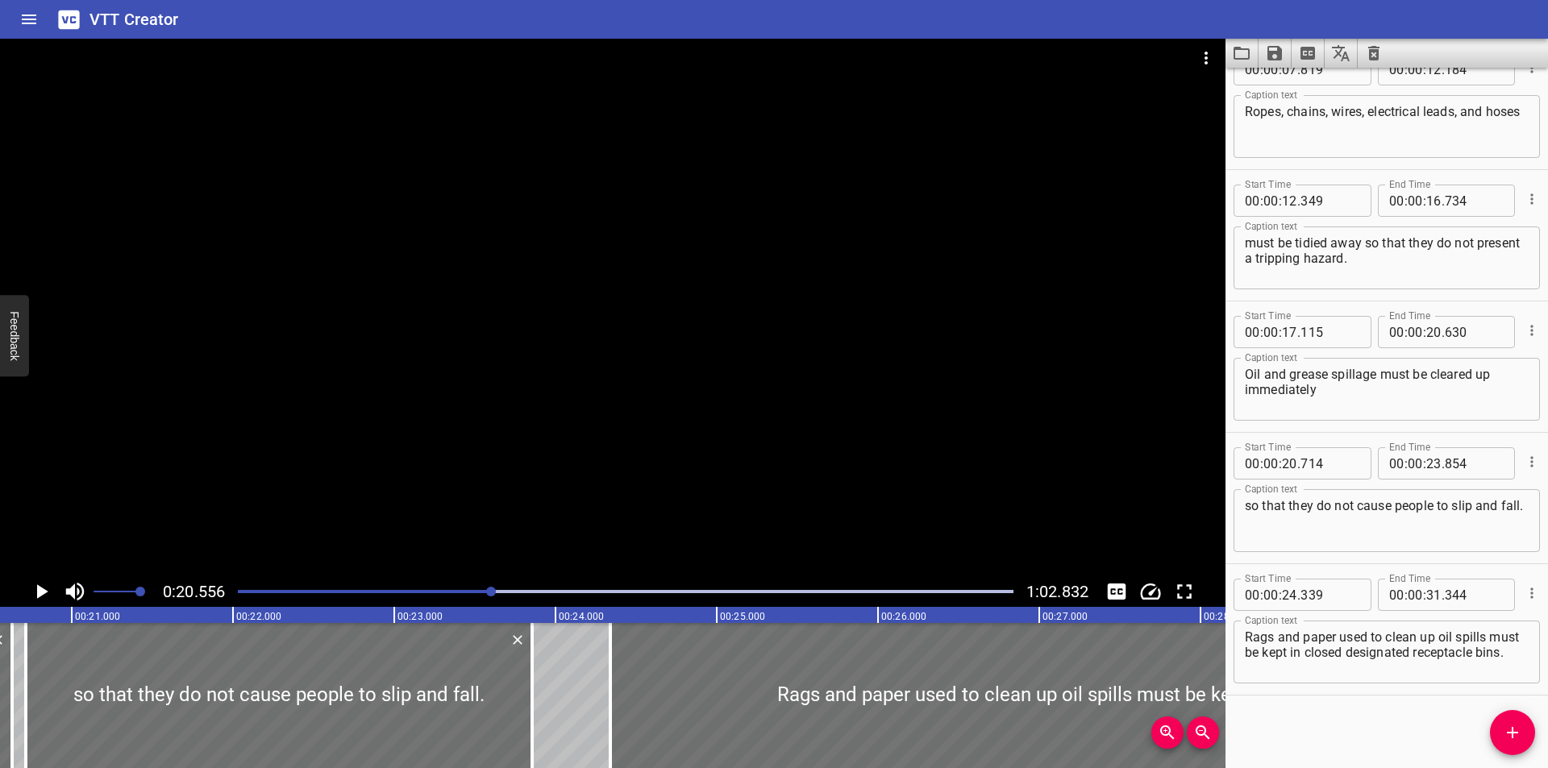
drag, startPoint x: 445, startPoint y: 371, endPoint x: 466, endPoint y: 327, distance: 48.3
drag, startPoint x: 466, startPoint y: 327, endPoint x: 783, endPoint y: 408, distance: 327.0
click at [783, 408] on div at bounding box center [613, 308] width 1226 height 538
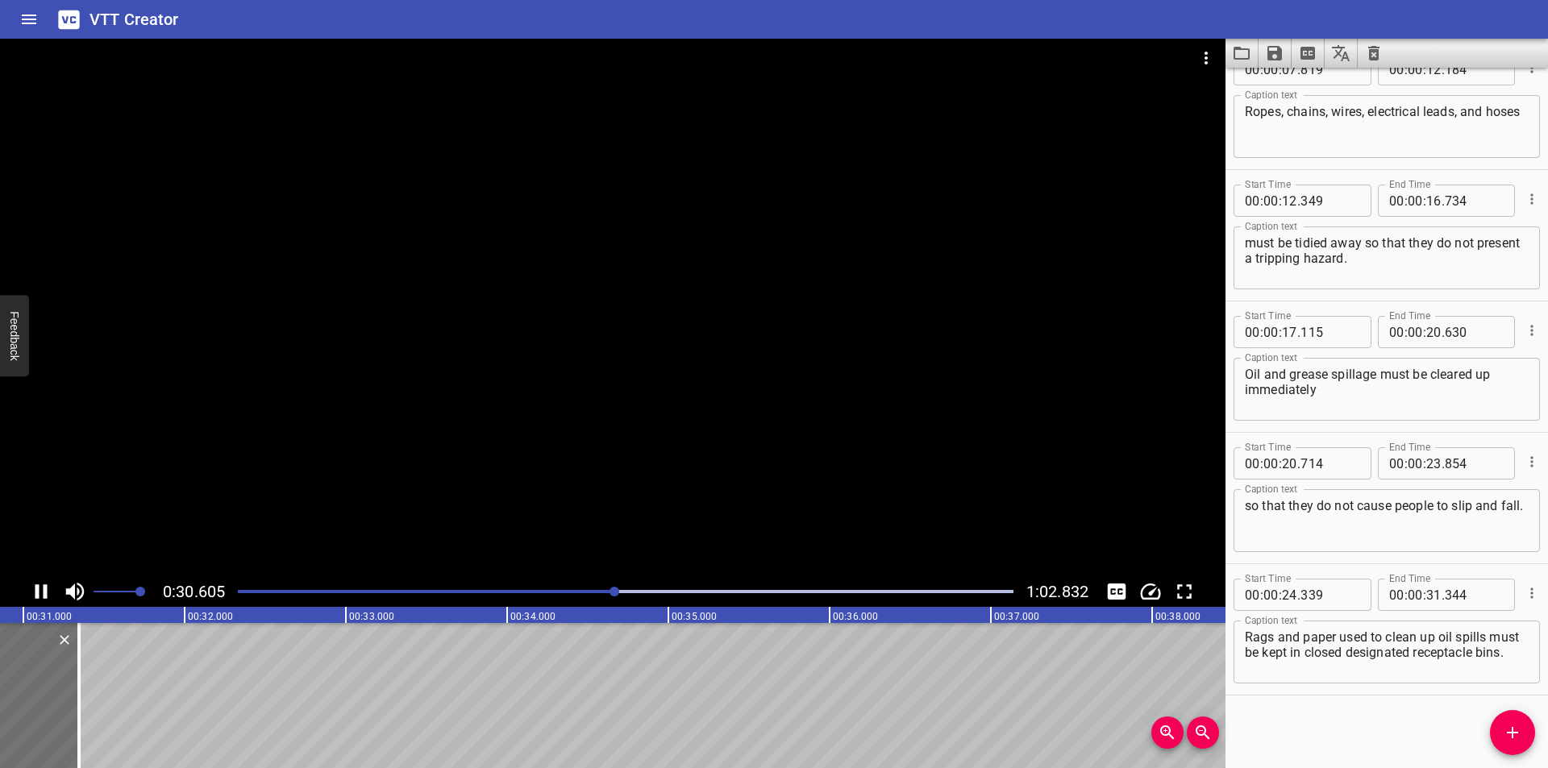
click at [256, 417] on div at bounding box center [613, 308] width 1226 height 538
drag, startPoint x: 260, startPoint y: 435, endPoint x: 269, endPoint y: 432, distance: 10.2
drag, startPoint x: 269, startPoint y: 432, endPoint x: 276, endPoint y: 452, distance: 21.2
click at [276, 452] on div at bounding box center [613, 308] width 1226 height 538
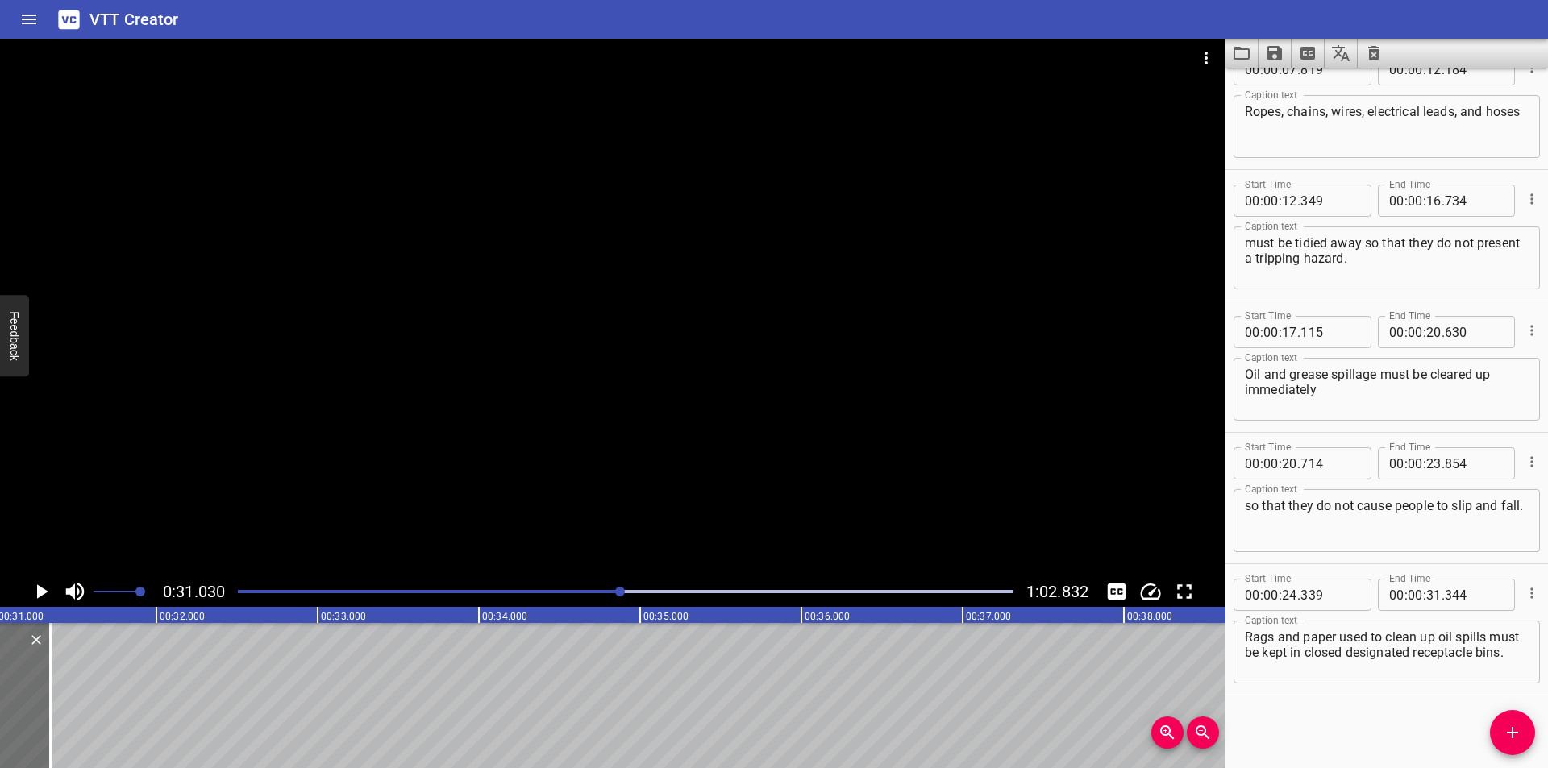
click at [276, 452] on div at bounding box center [613, 308] width 1226 height 538
click at [276, 452] on video at bounding box center [613, 308] width 1226 height 538
click at [421, 569] on div at bounding box center [613, 308] width 1226 height 538
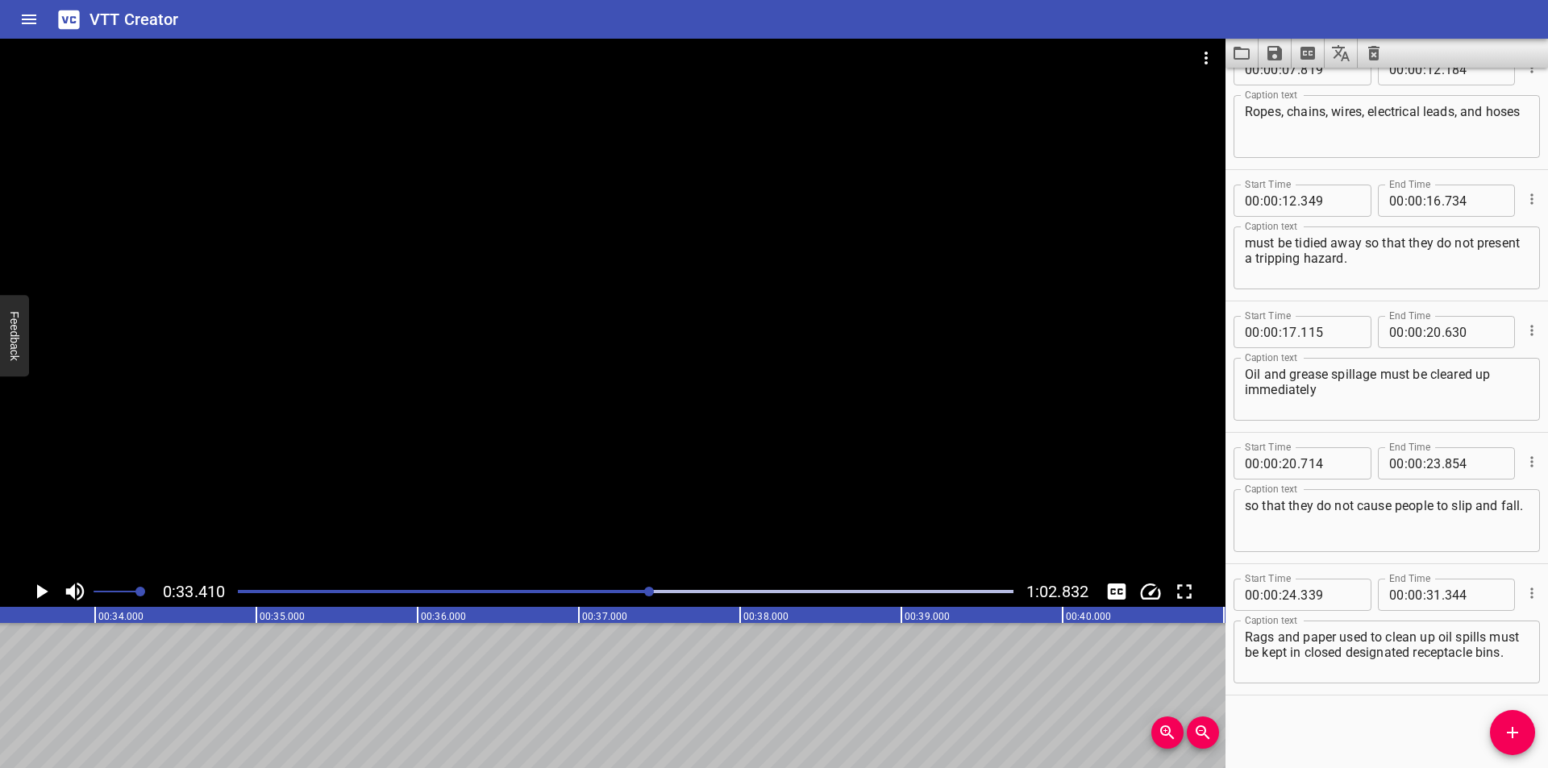
click at [422, 568] on div at bounding box center [613, 308] width 1226 height 538
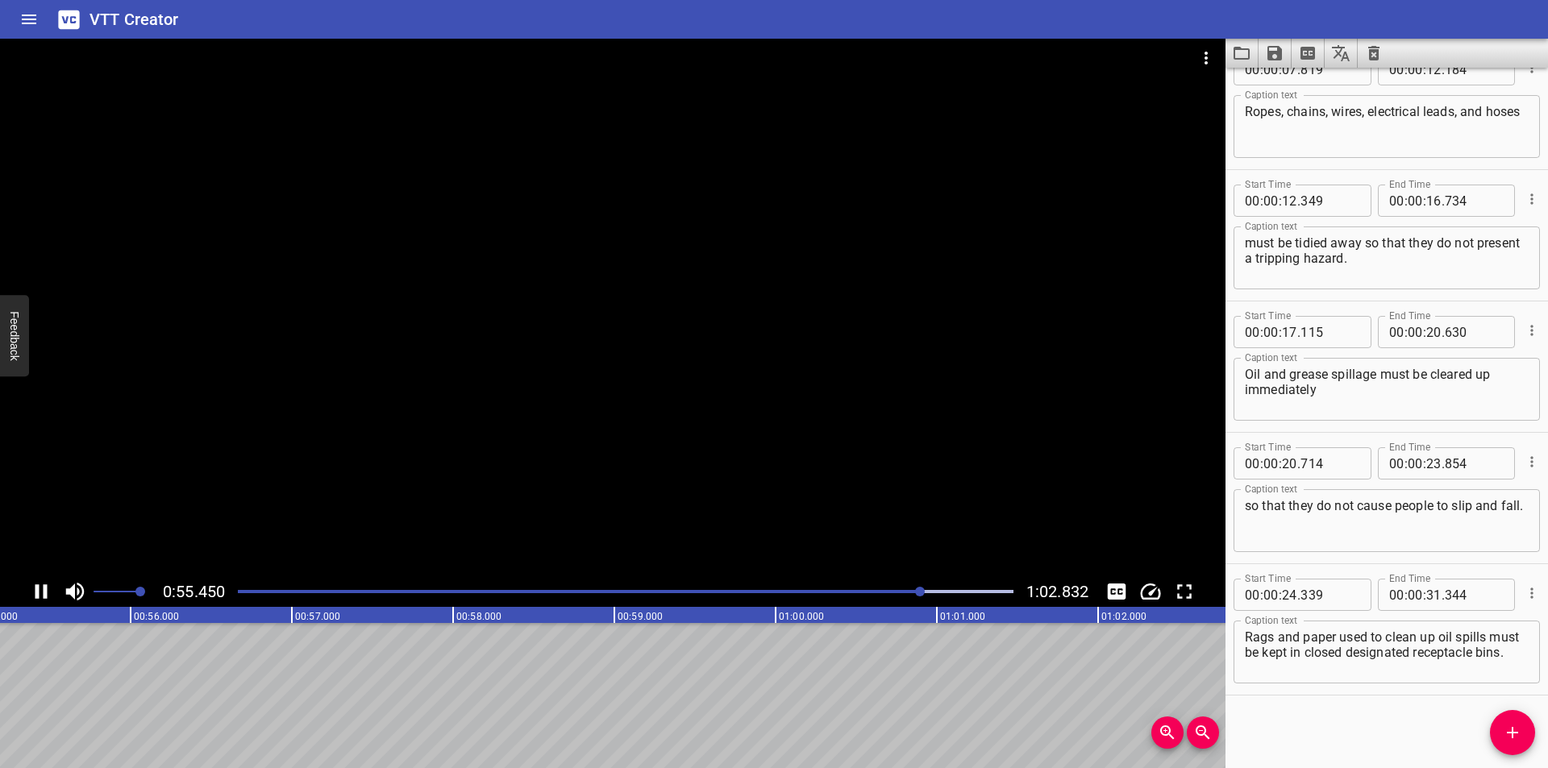
click at [302, 589] on div at bounding box center [625, 592] width 795 height 23
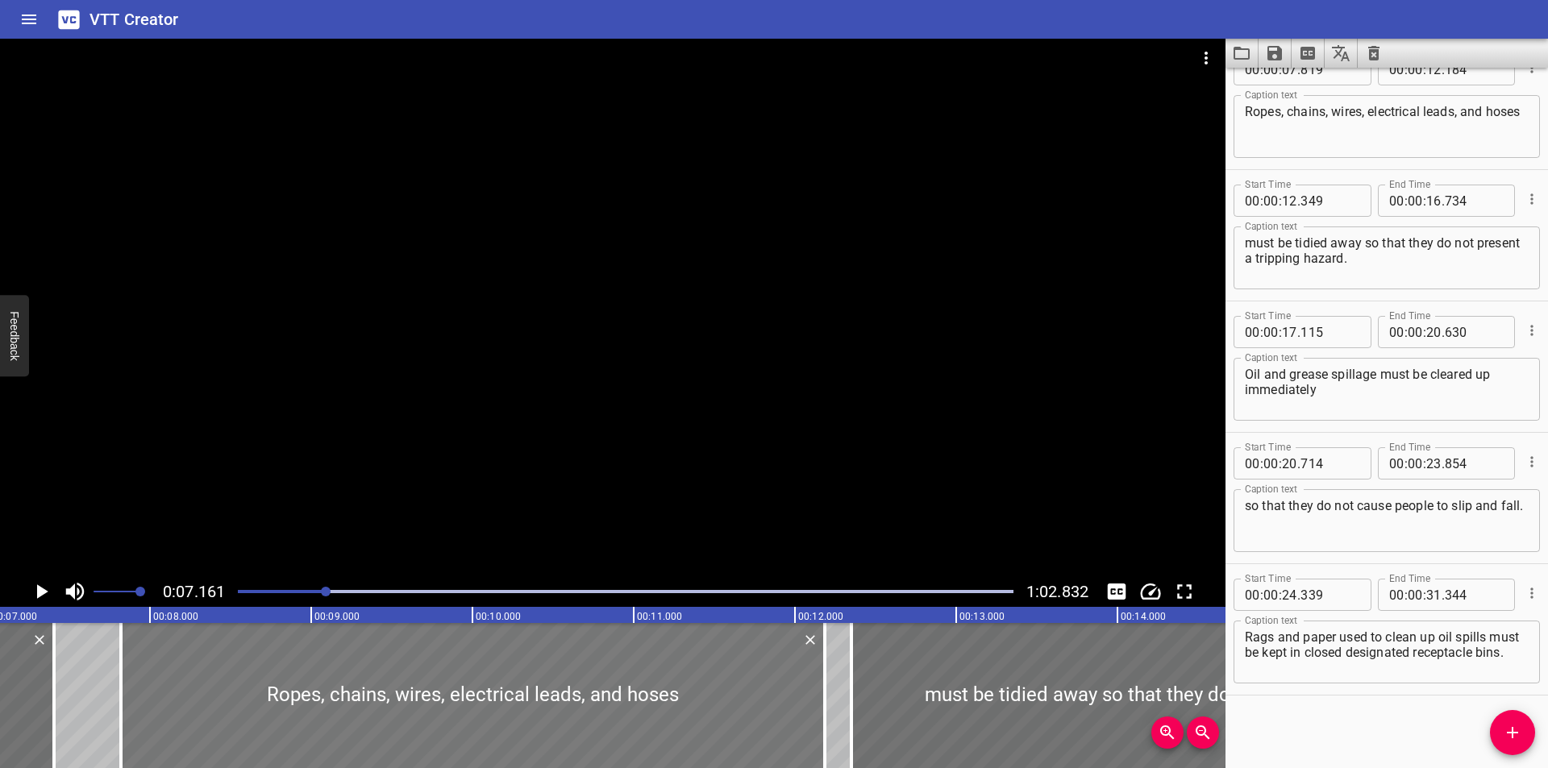
scroll to position [0, 1155]
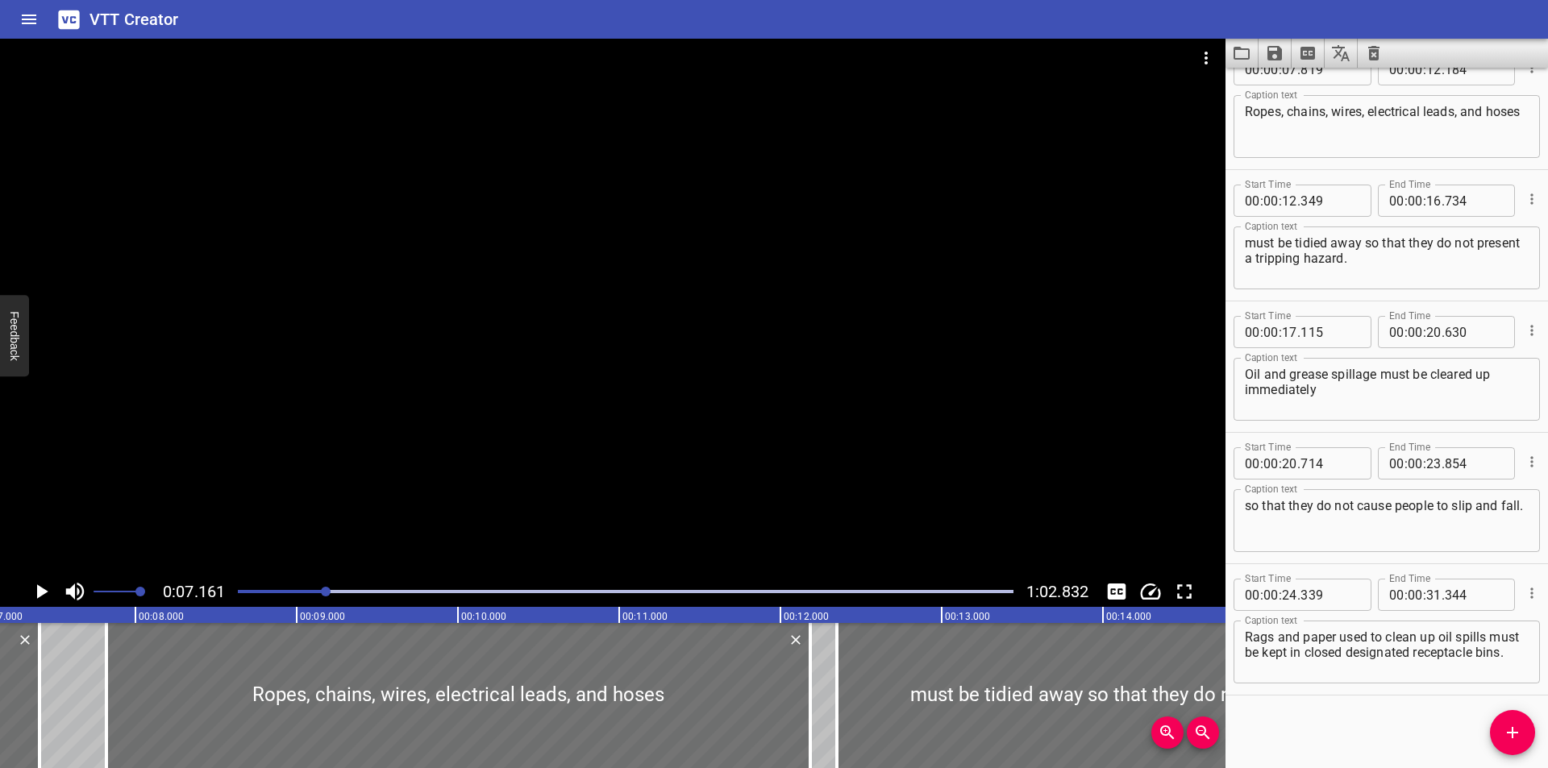
drag, startPoint x: 180, startPoint y: 553, endPoint x: 591, endPoint y: 497, distance: 414.9
click at [591, 497] on div at bounding box center [613, 308] width 1226 height 538
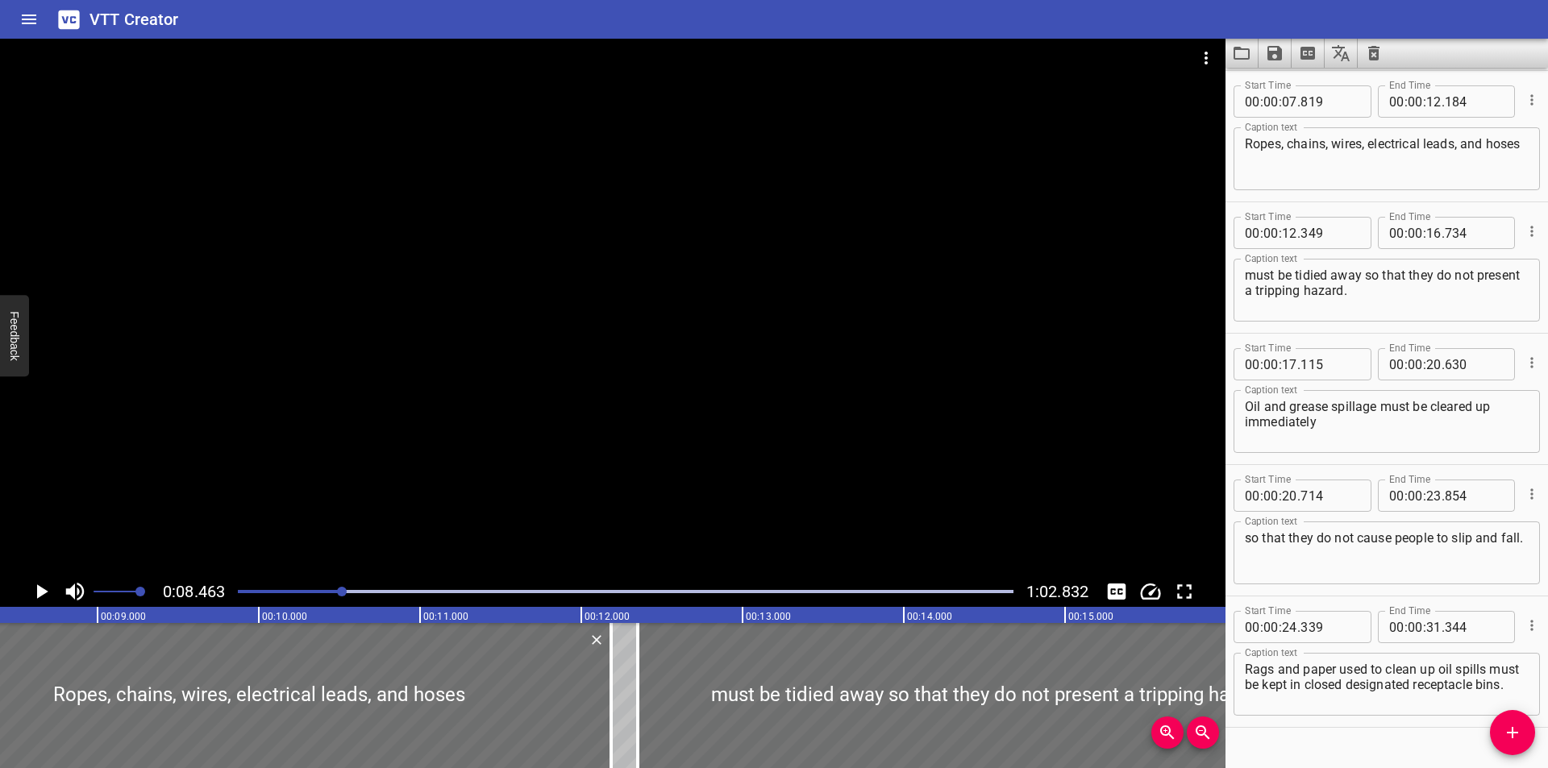
scroll to position [0, 1365]
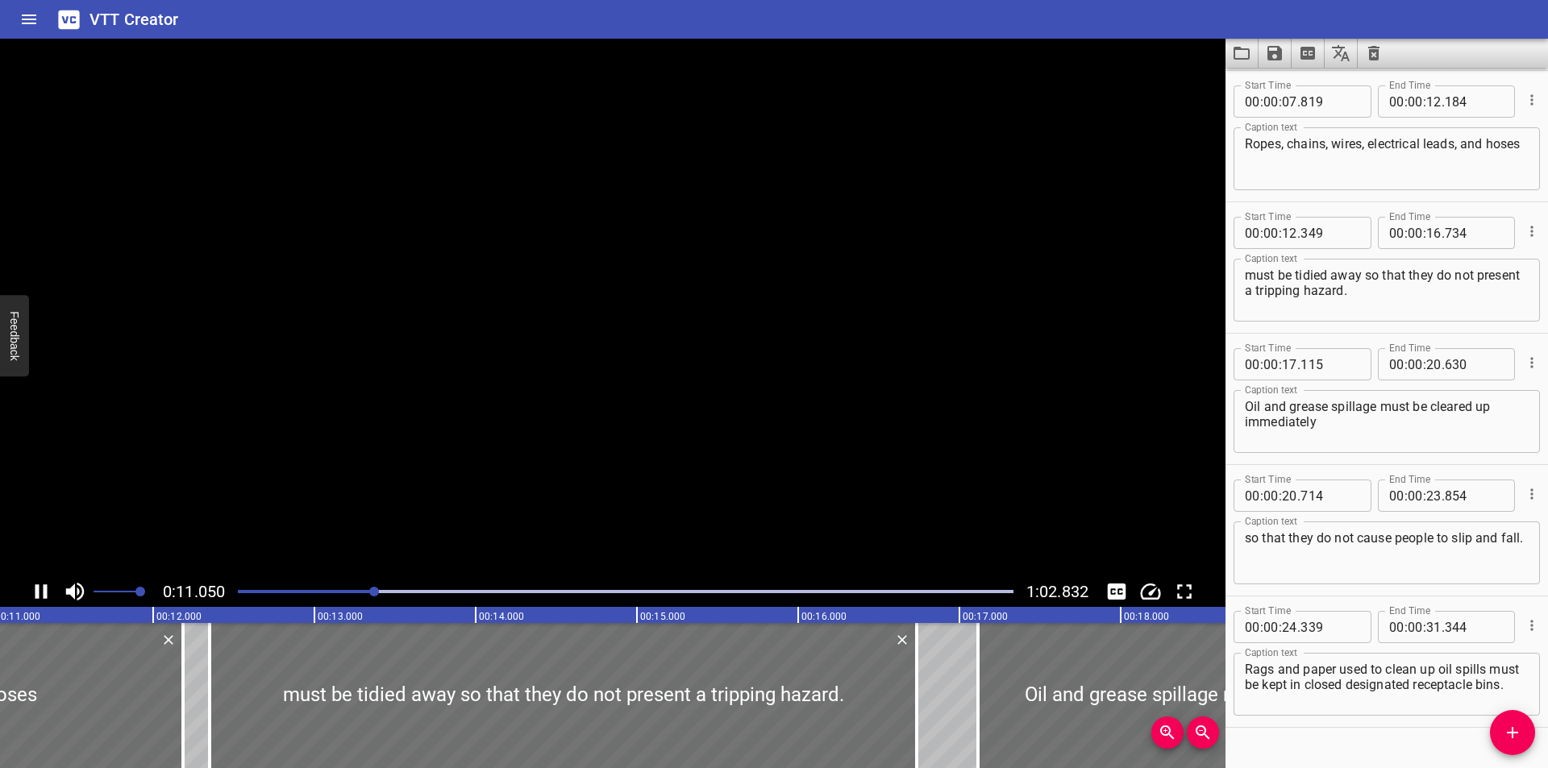
click at [298, 413] on div at bounding box center [613, 308] width 1226 height 538
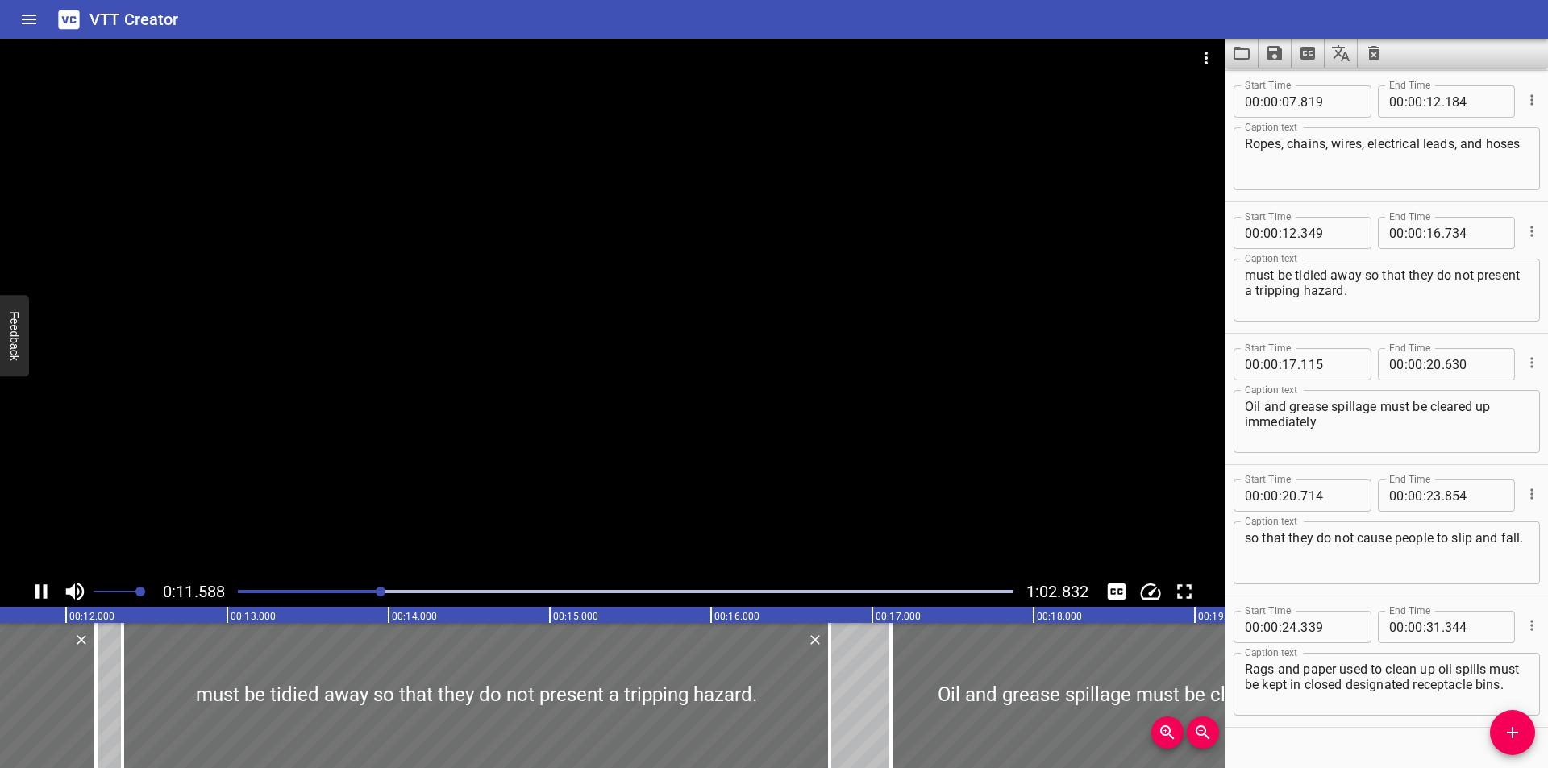
click at [344, 416] on div at bounding box center [613, 308] width 1226 height 538
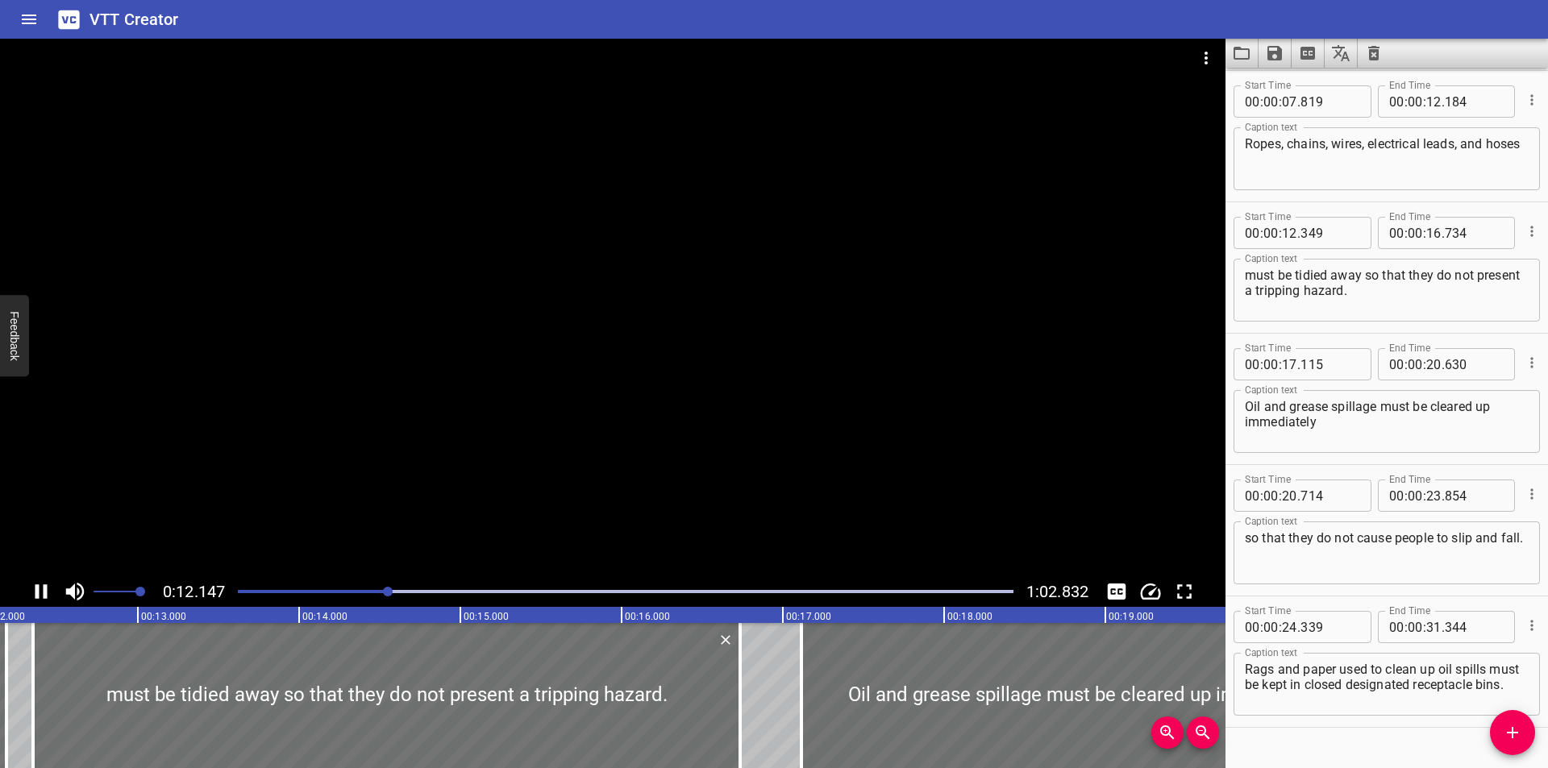
scroll to position [295, 0]
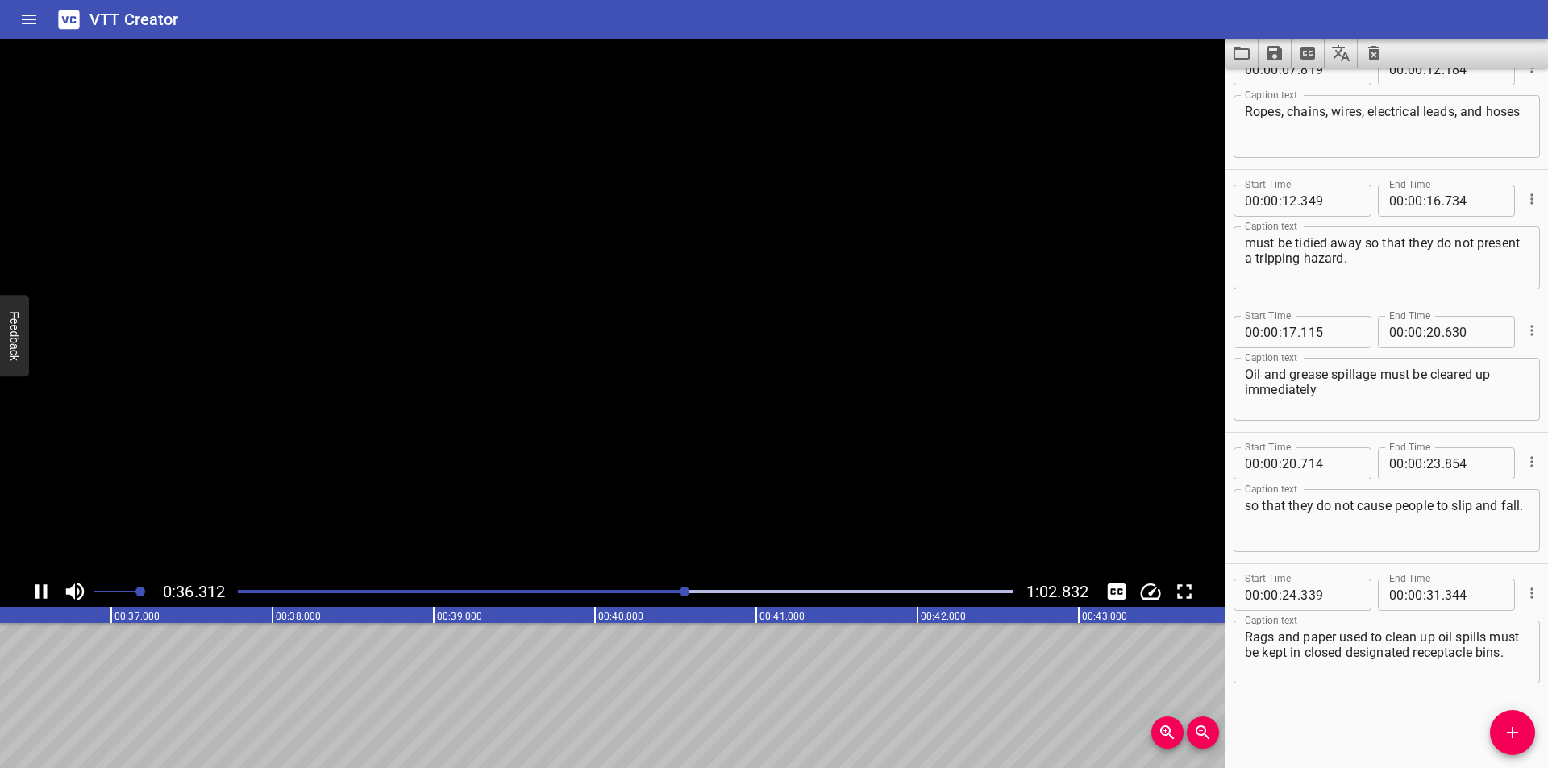
click at [353, 417] on video at bounding box center [613, 308] width 1226 height 538
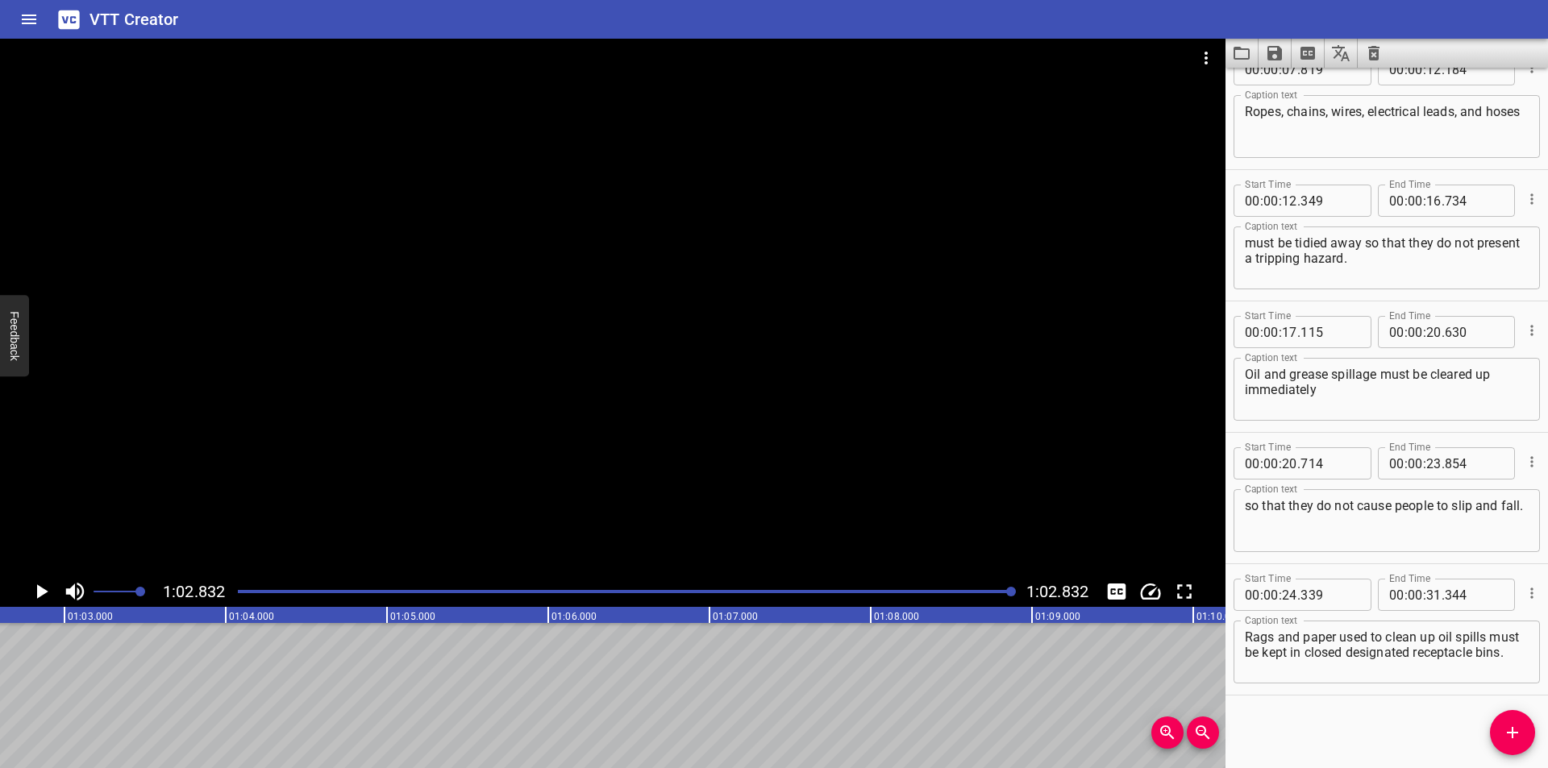
scroll to position [0, 10131]
click at [1177, 477] on div at bounding box center [613, 308] width 1226 height 538
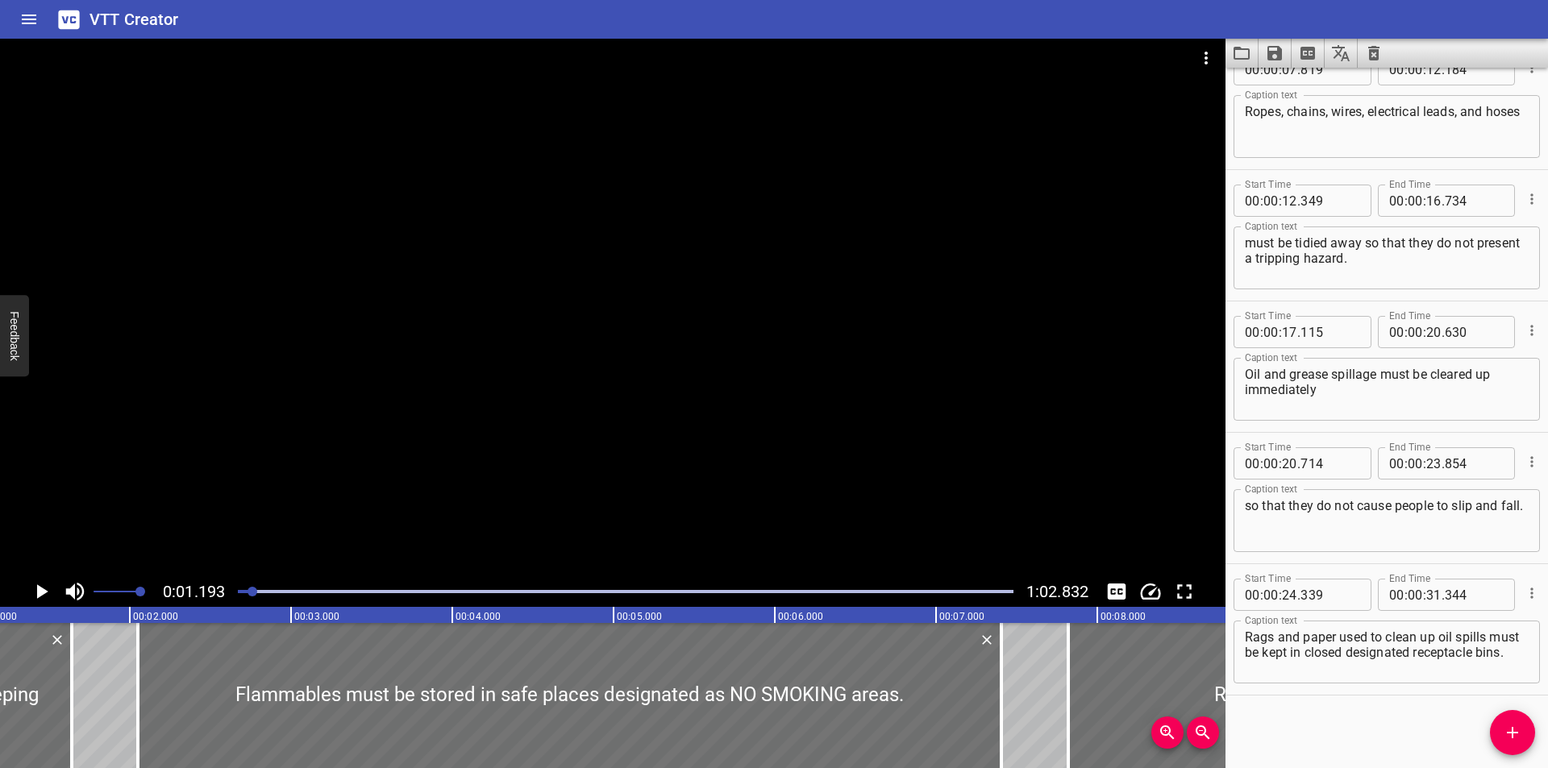
click at [525, 581] on div at bounding box center [625, 592] width 795 height 23
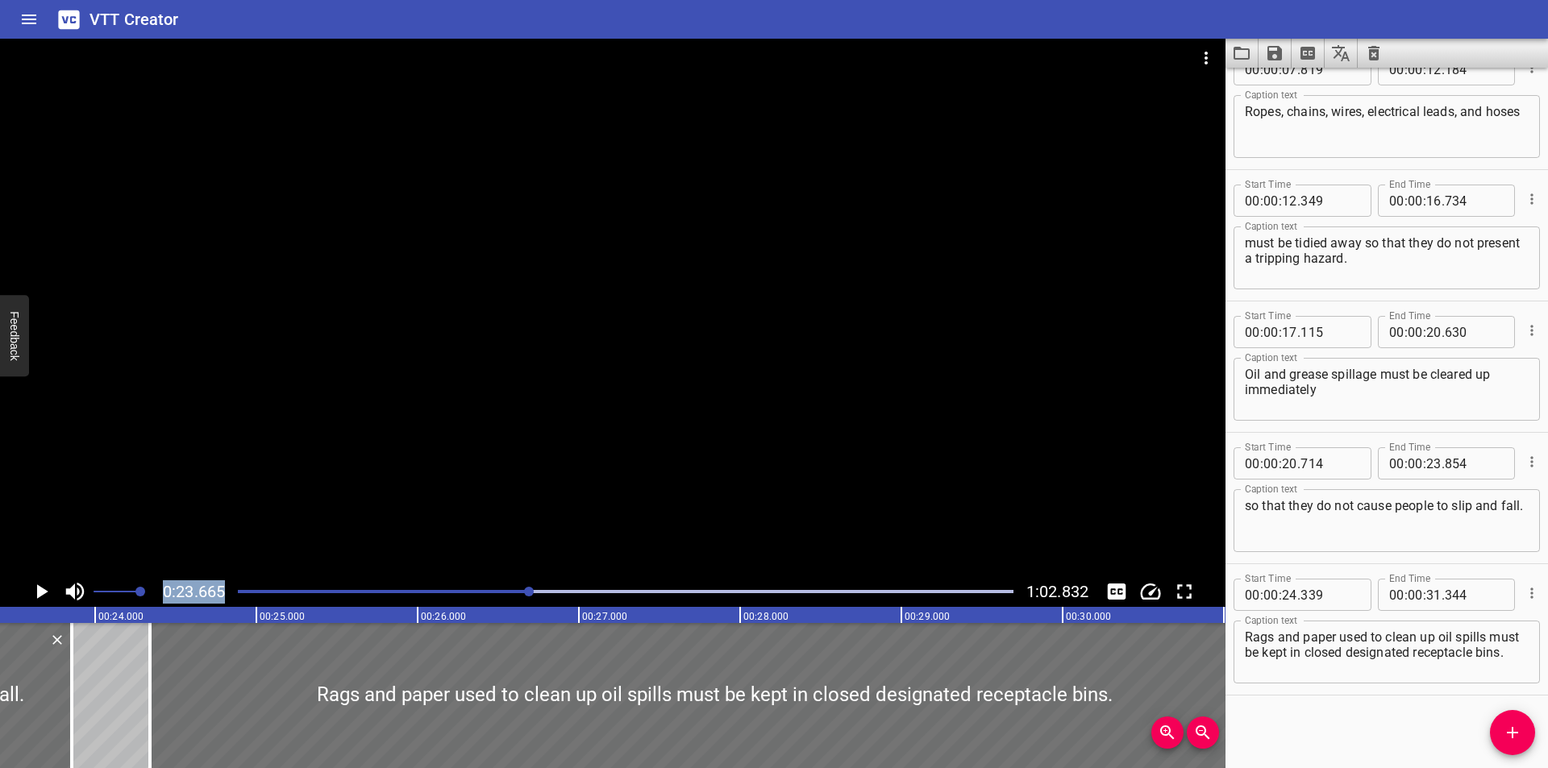
drag, startPoint x: 265, startPoint y: 573, endPoint x: 248, endPoint y: 578, distance: 18.4
click at [252, 578] on div "0:23.665 1:02.832" at bounding box center [613, 323] width 1226 height 568
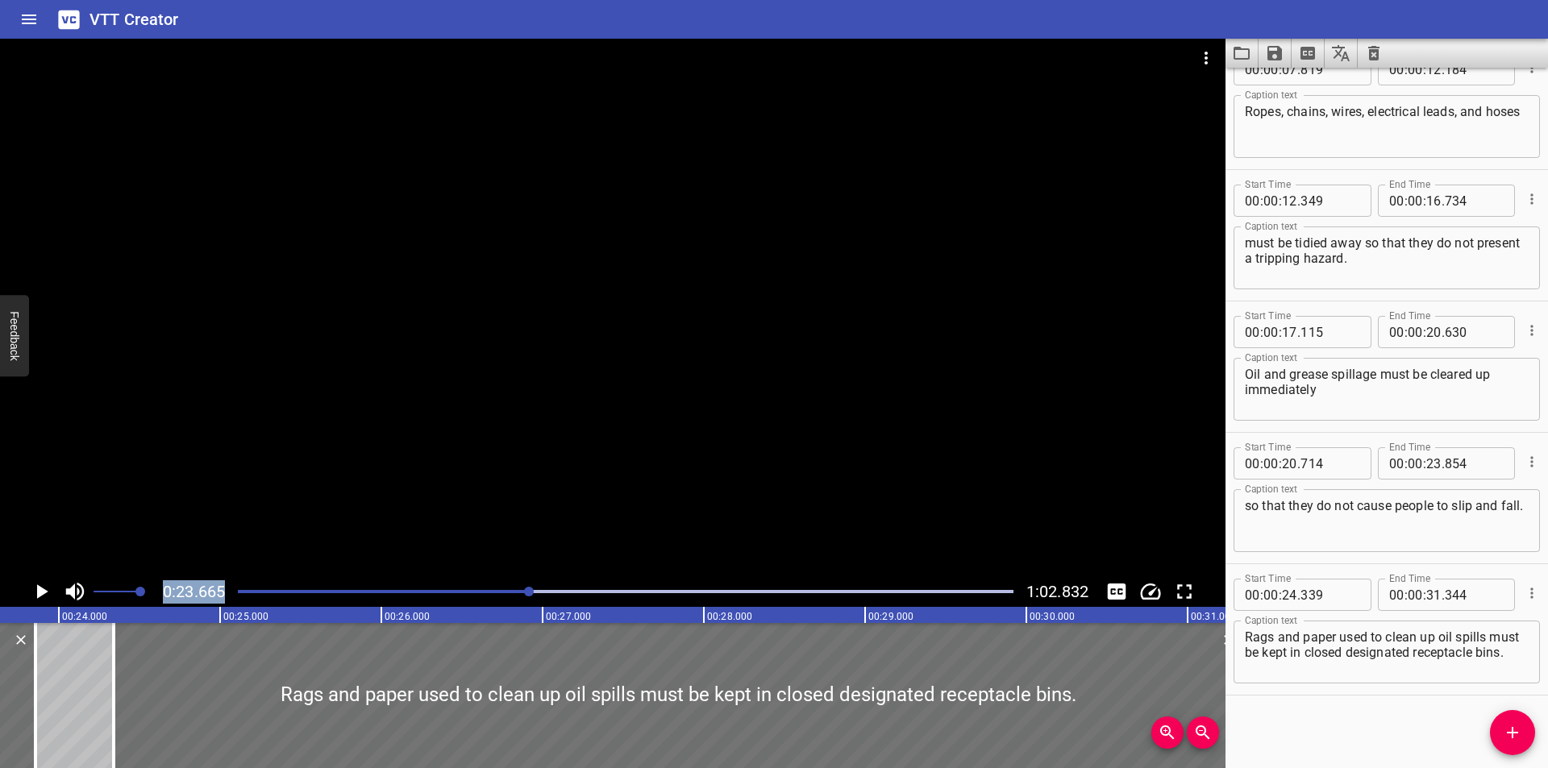
scroll to position [0, 3816]
click at [248, 579] on div "0:23.665 1:02.832" at bounding box center [613, 591] width 1226 height 31
click at [240, 583] on div at bounding box center [625, 592] width 795 height 23
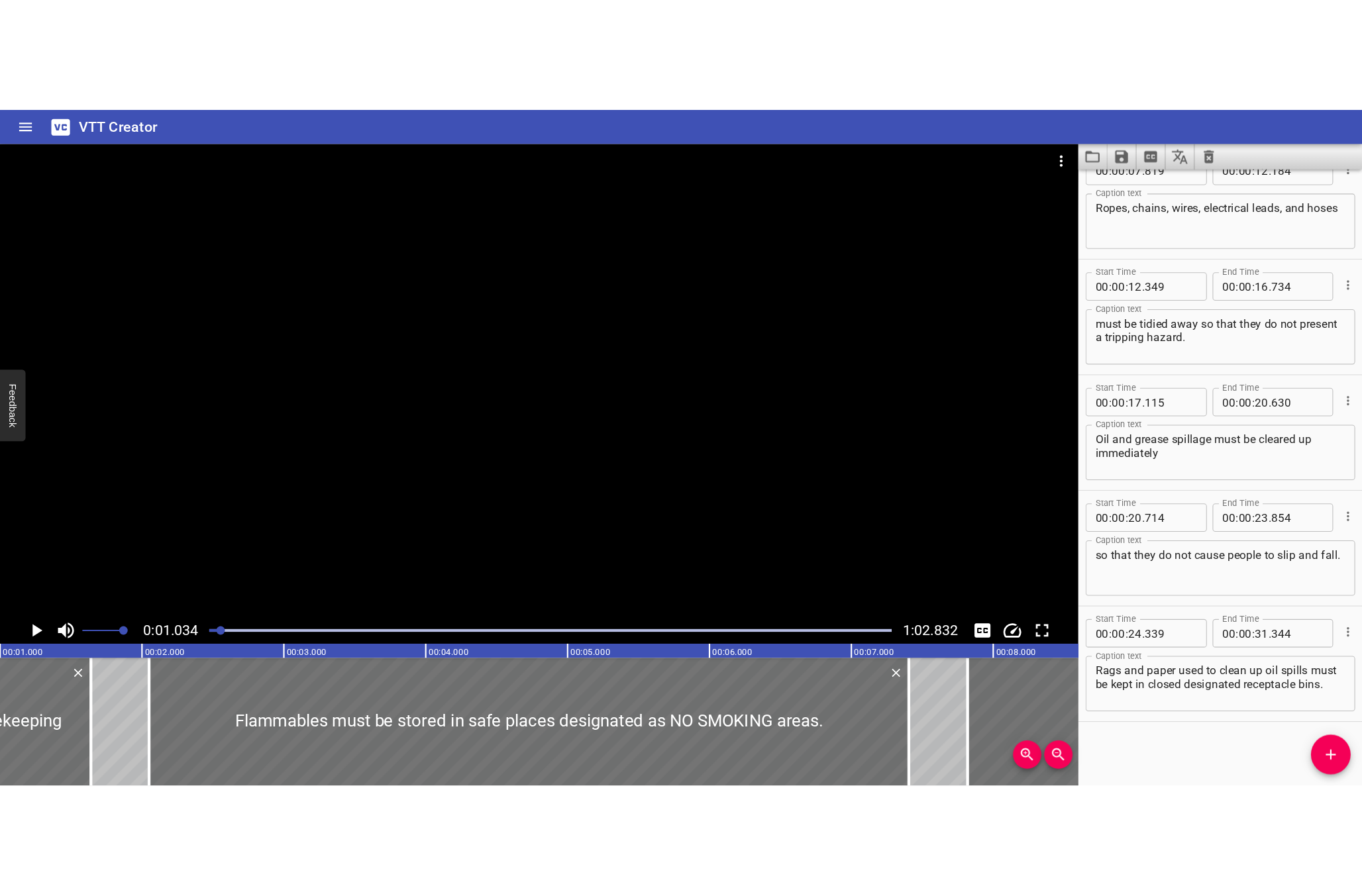
scroll to position [0, 137]
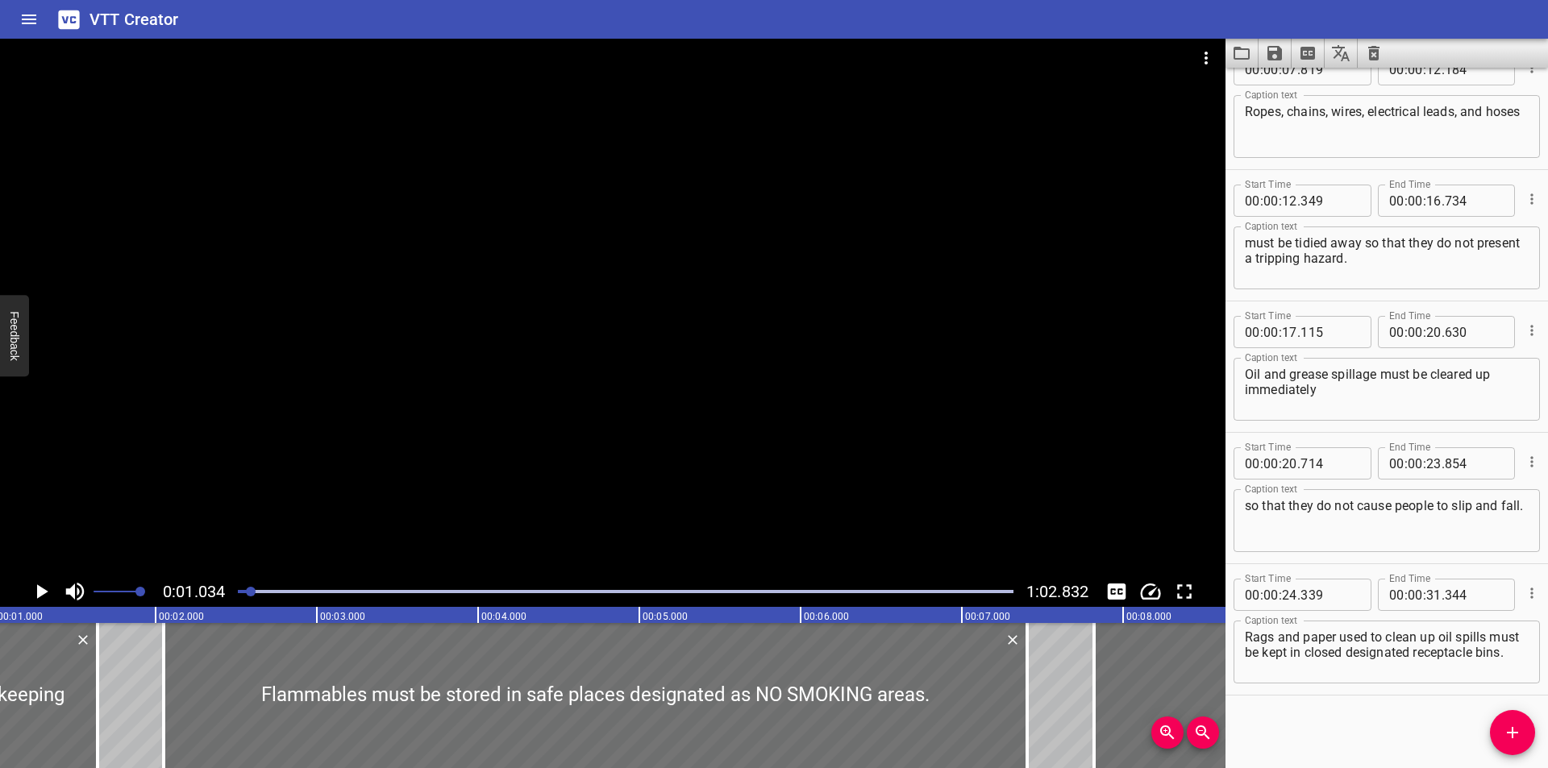
drag, startPoint x: 1363, startPoint y: 602, endPoint x: 1381, endPoint y: 578, distance: 30.0
drag, startPoint x: 1381, startPoint y: 578, endPoint x: 1346, endPoint y: 589, distance: 37.2
type input "339"
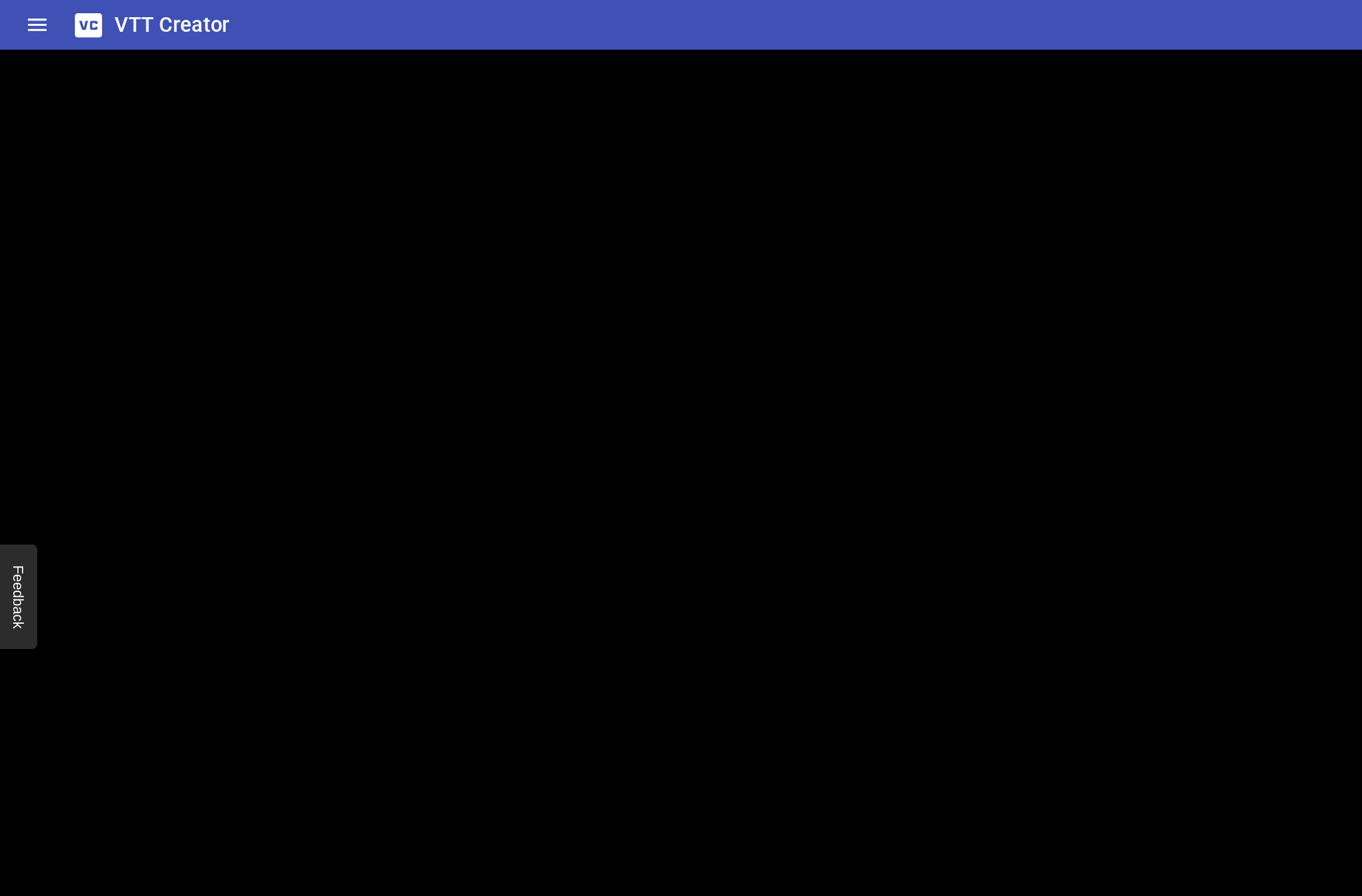
scroll to position [0, 0]
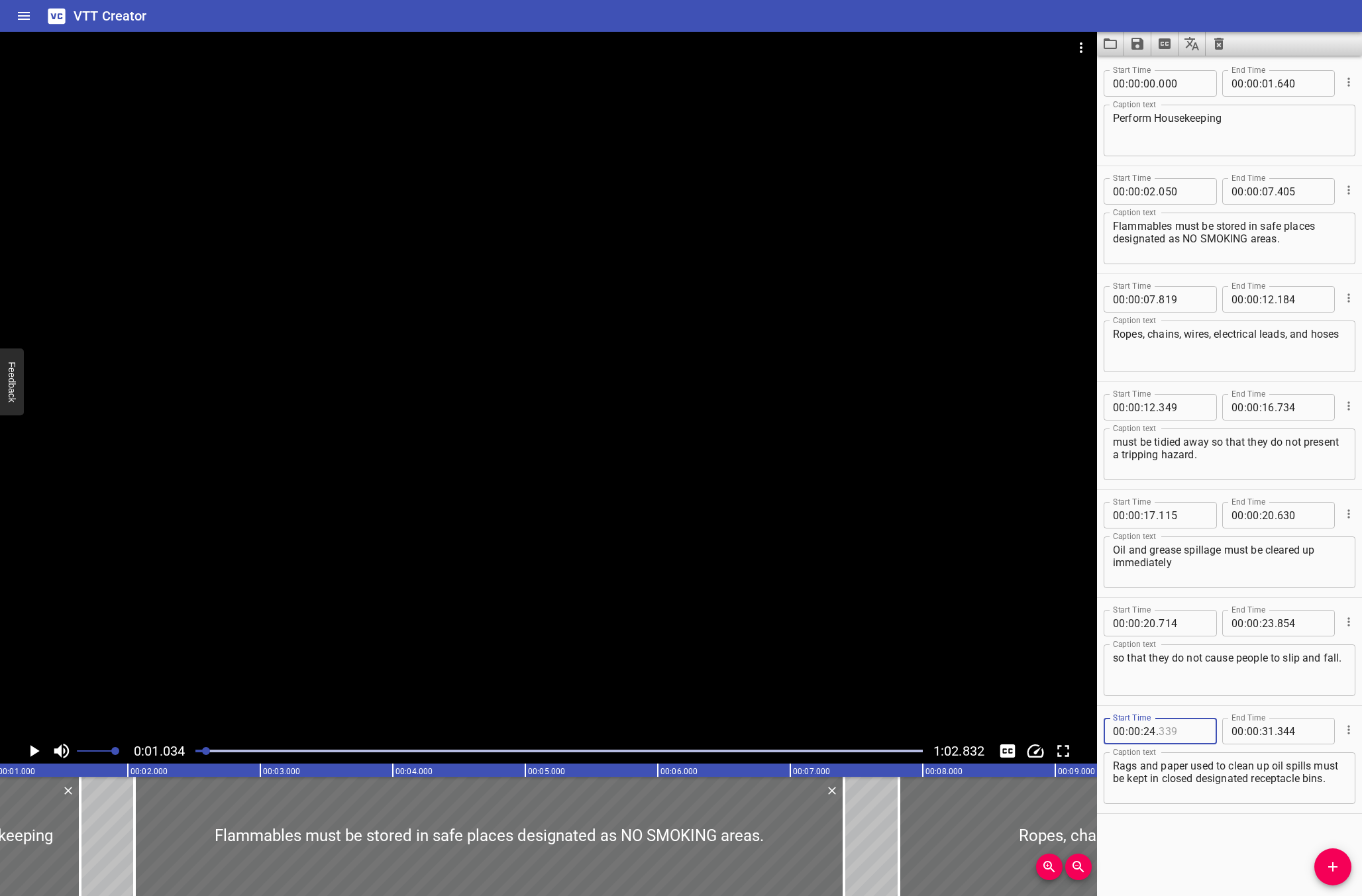
type input "339"
click at [900, 478] on div at bounding box center [548, 385] width 1097 height 706
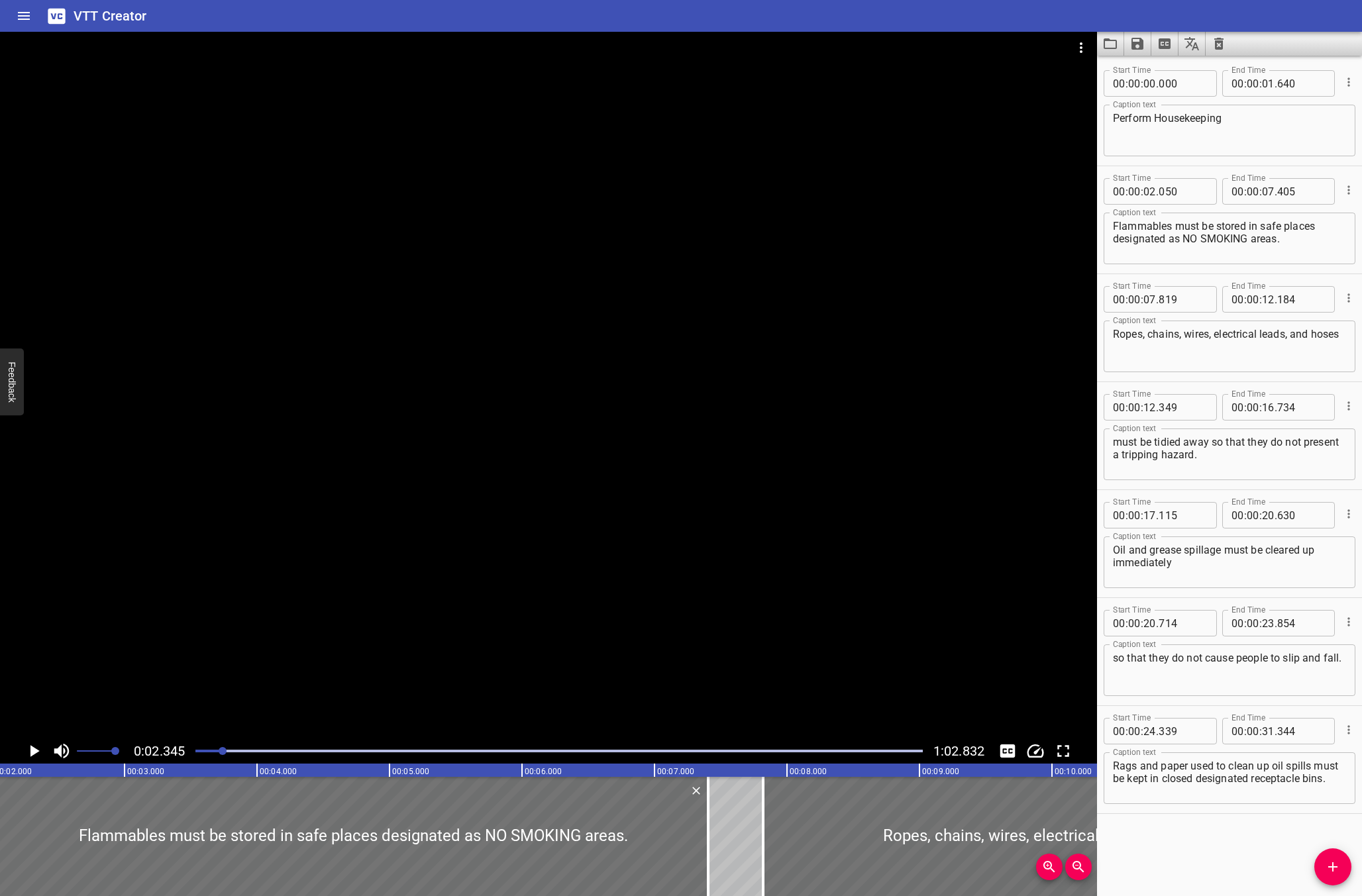
scroll to position [0, 311]
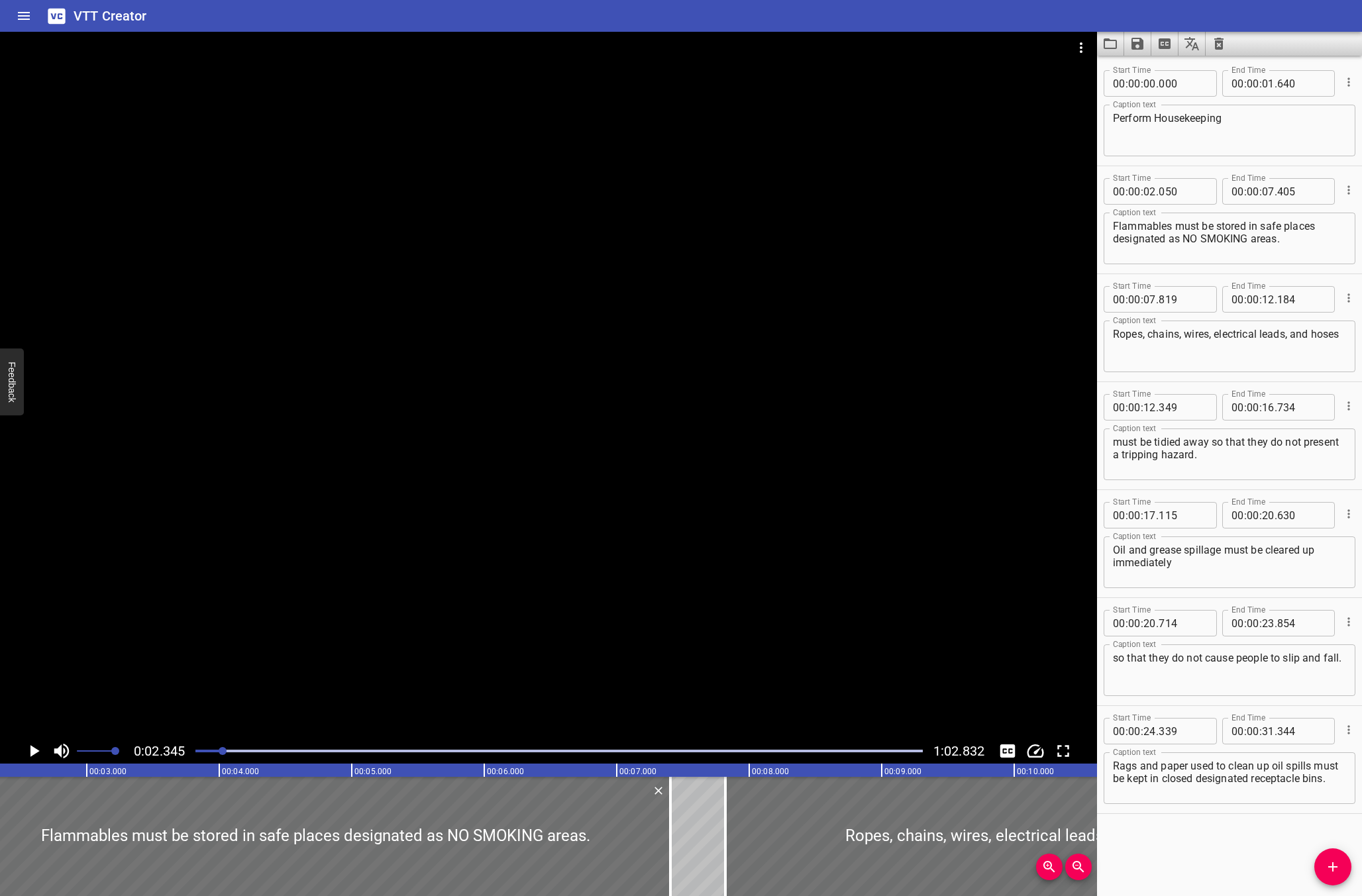
click at [649, 473] on div at bounding box center [548, 385] width 1097 height 706
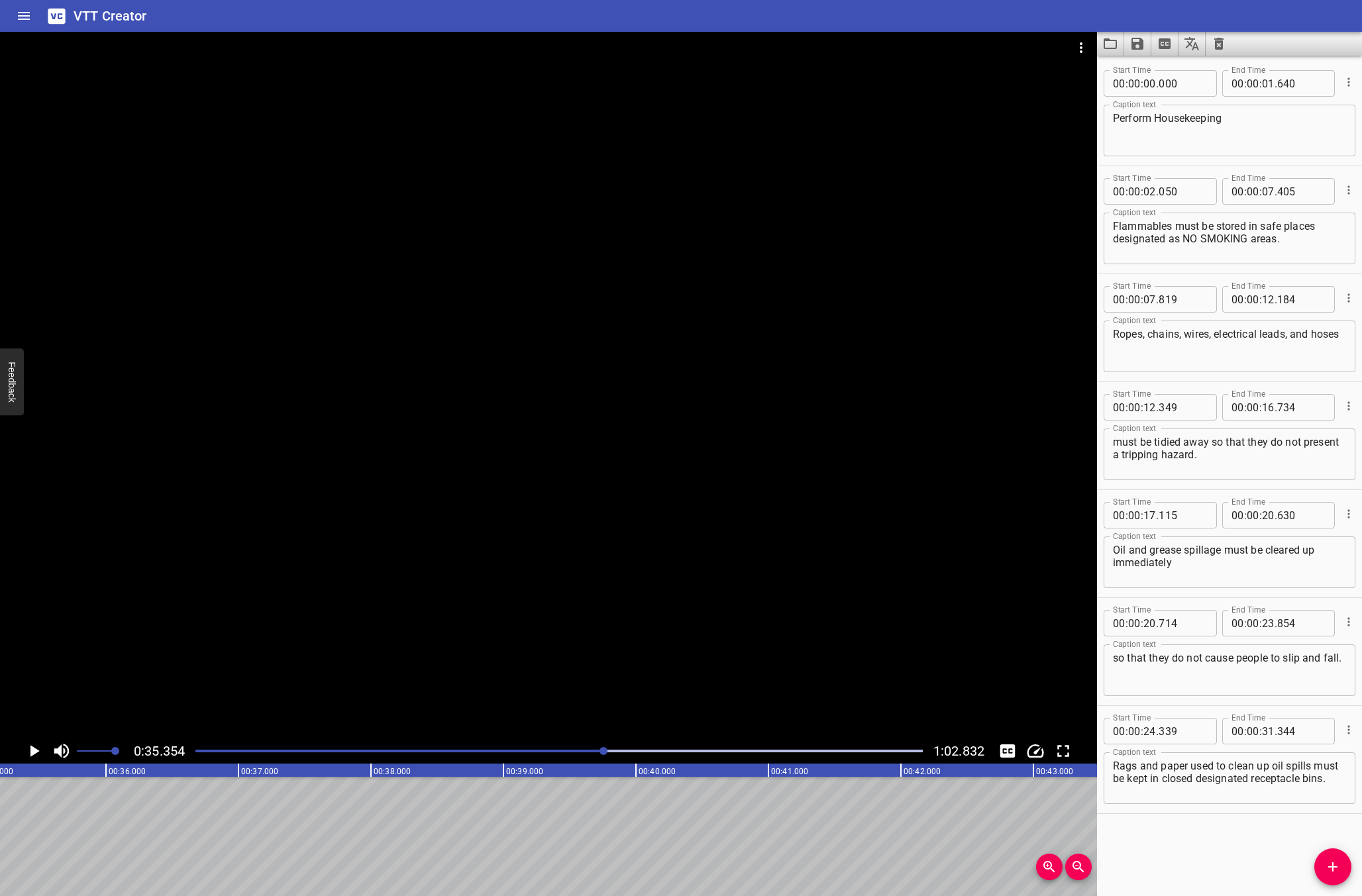
scroll to position [0, 4683]
click at [826, 583] on div at bounding box center [548, 385] width 1097 height 706
click at [769, 609] on div at bounding box center [548, 385] width 1097 height 706
click at [763, 604] on div at bounding box center [548, 385] width 1097 height 706
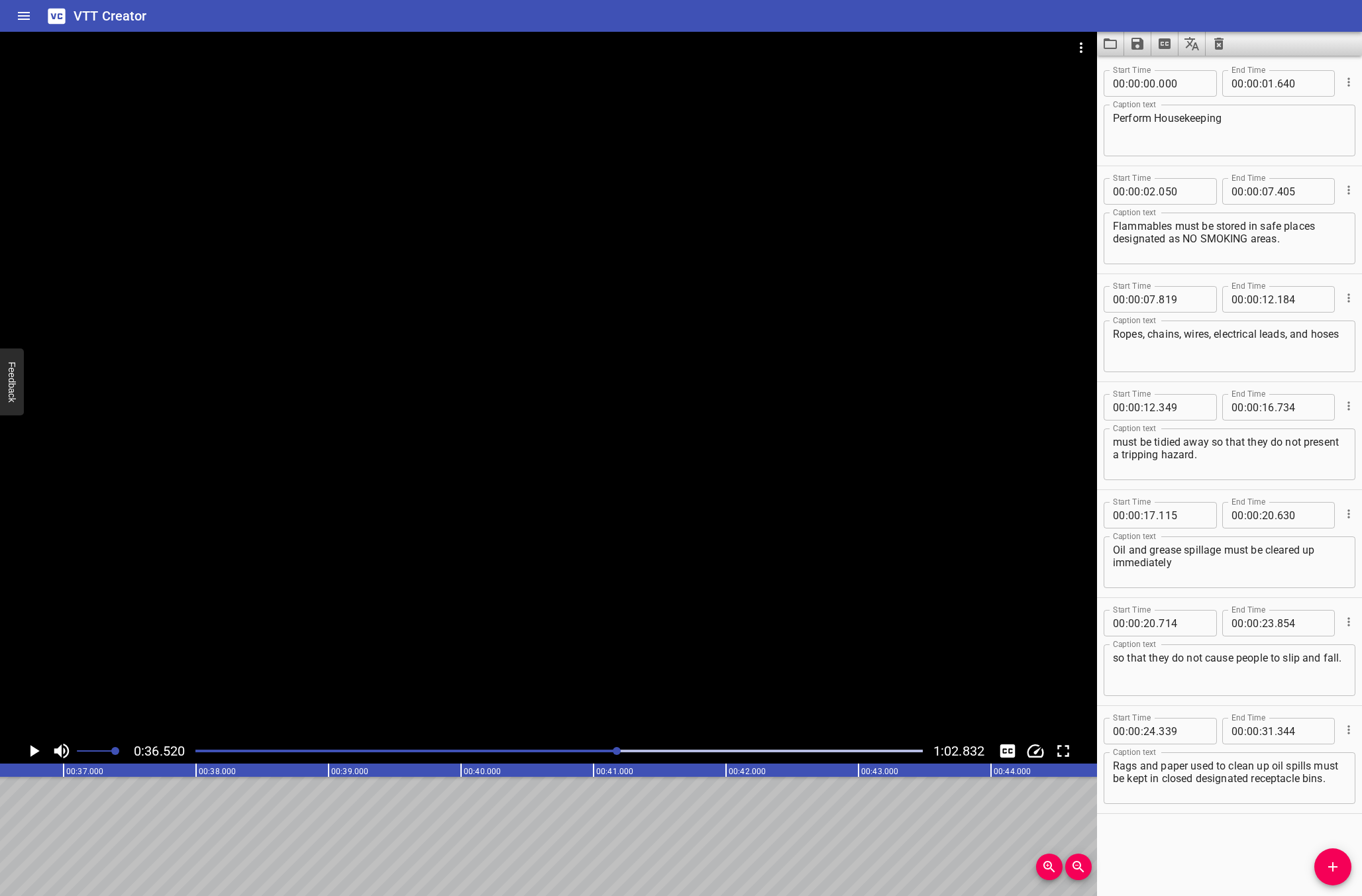
click at [758, 602] on div at bounding box center [548, 385] width 1097 height 706
click at [822, 517] on div at bounding box center [548, 385] width 1097 height 706
click at [1085, 592] on div at bounding box center [548, 385] width 1097 height 706
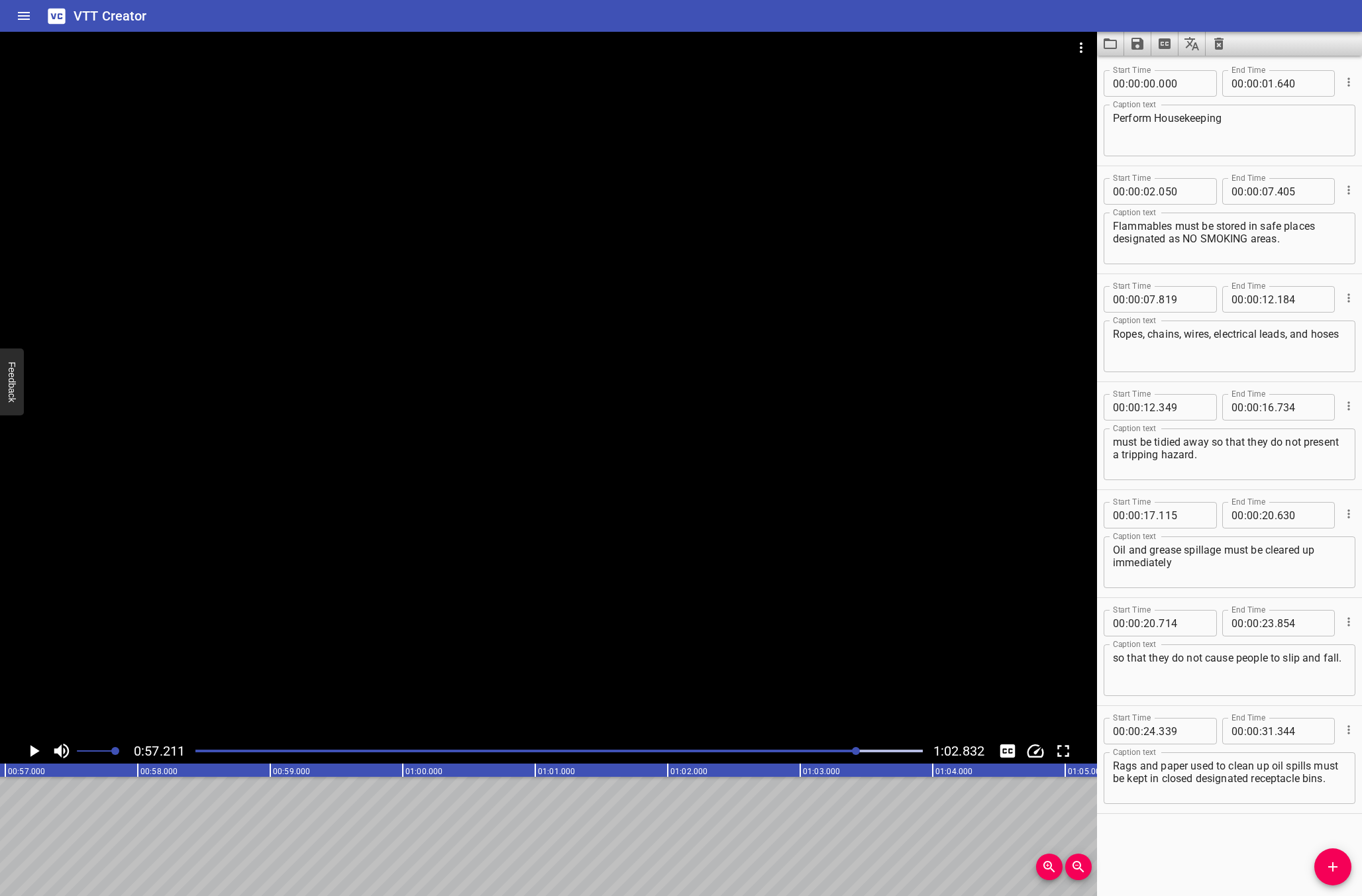
click at [515, 605] on div at bounding box center [548, 385] width 1097 height 706
click at [688, 502] on div at bounding box center [548, 385] width 1097 height 706
click at [469, 530] on div at bounding box center [548, 385] width 1097 height 706
click at [427, 593] on div at bounding box center [548, 385] width 1097 height 706
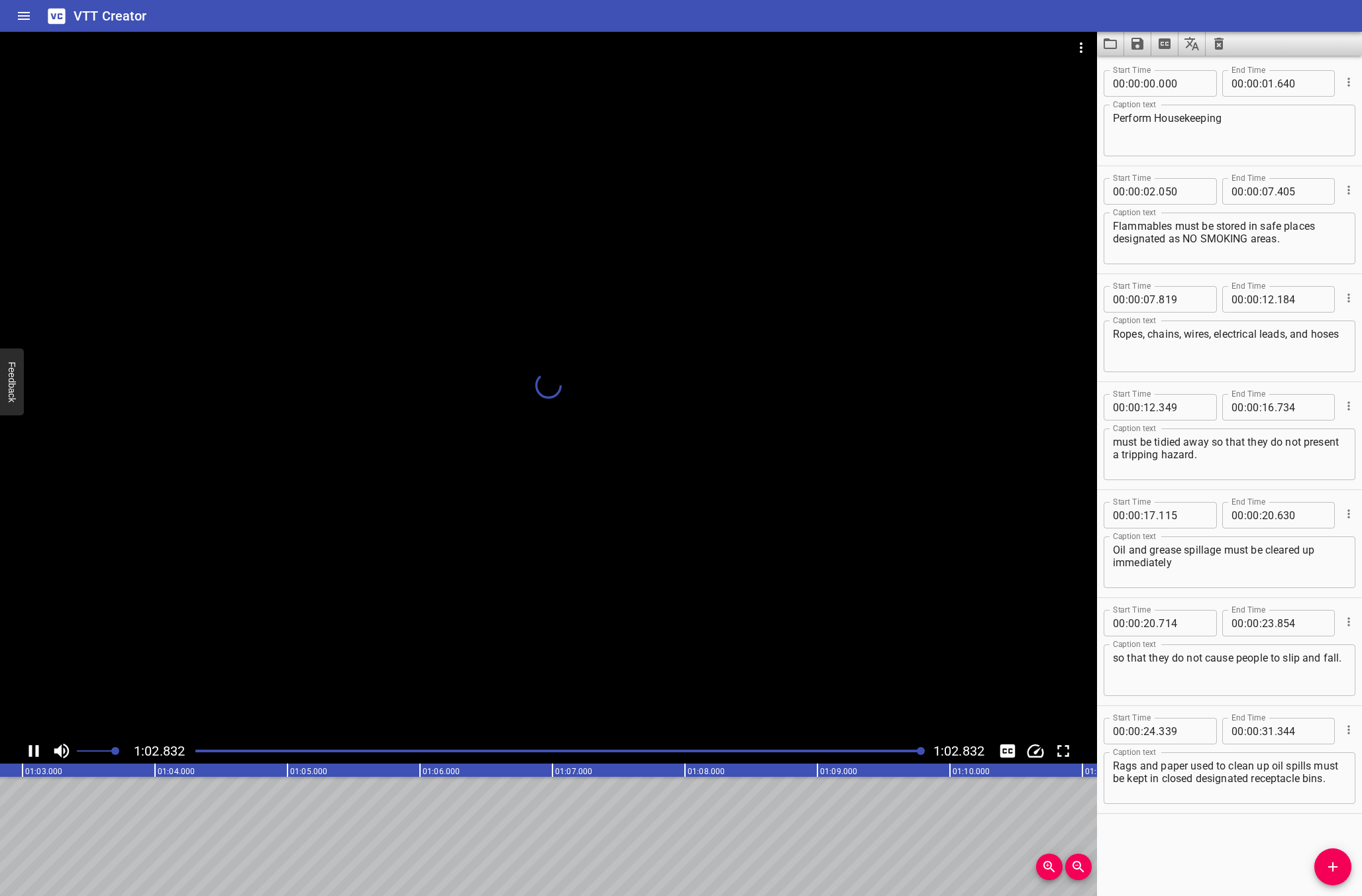
click at [427, 593] on div at bounding box center [548, 385] width 1097 height 706
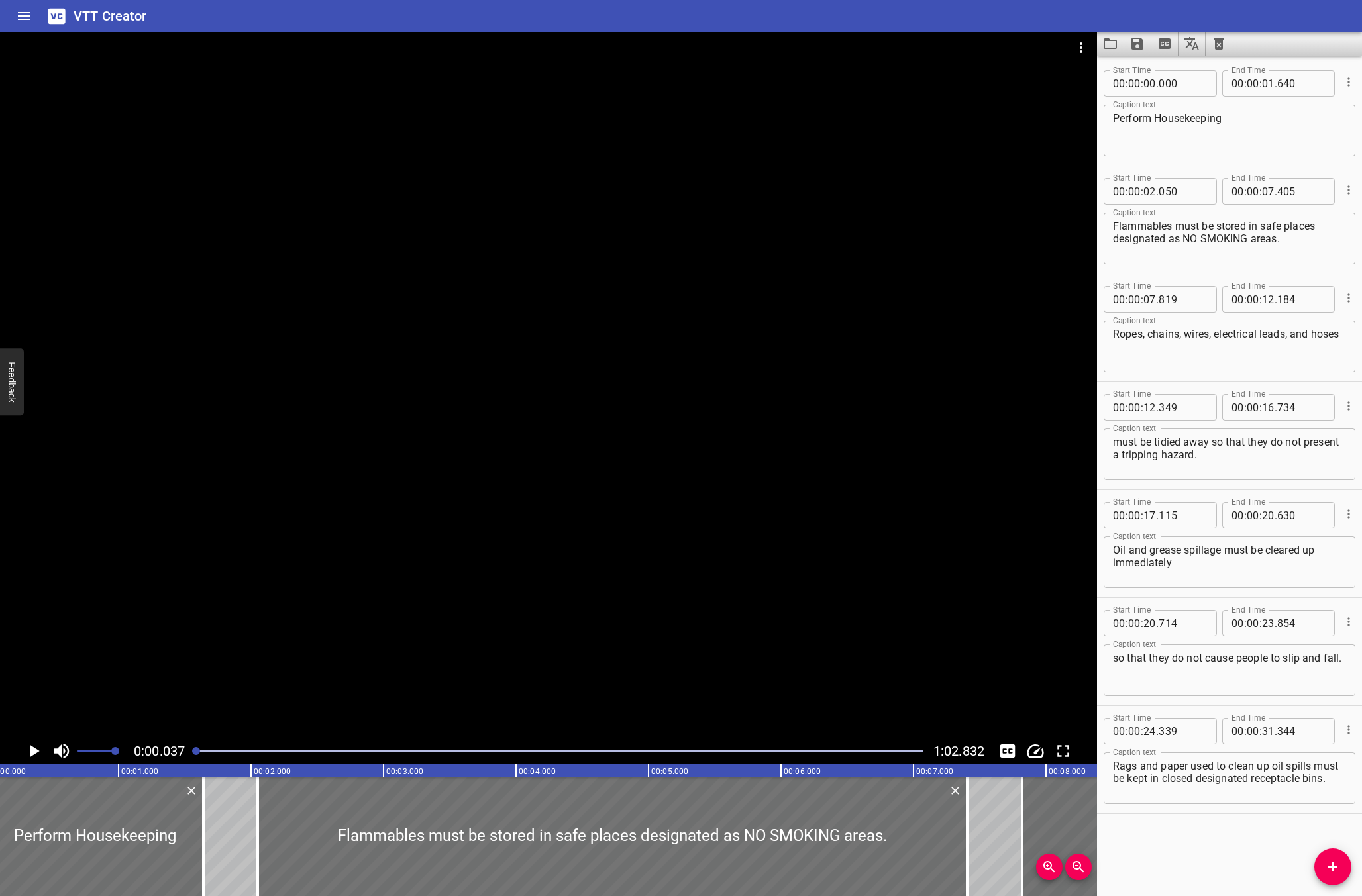
click at [435, 590] on div at bounding box center [548, 385] width 1097 height 706
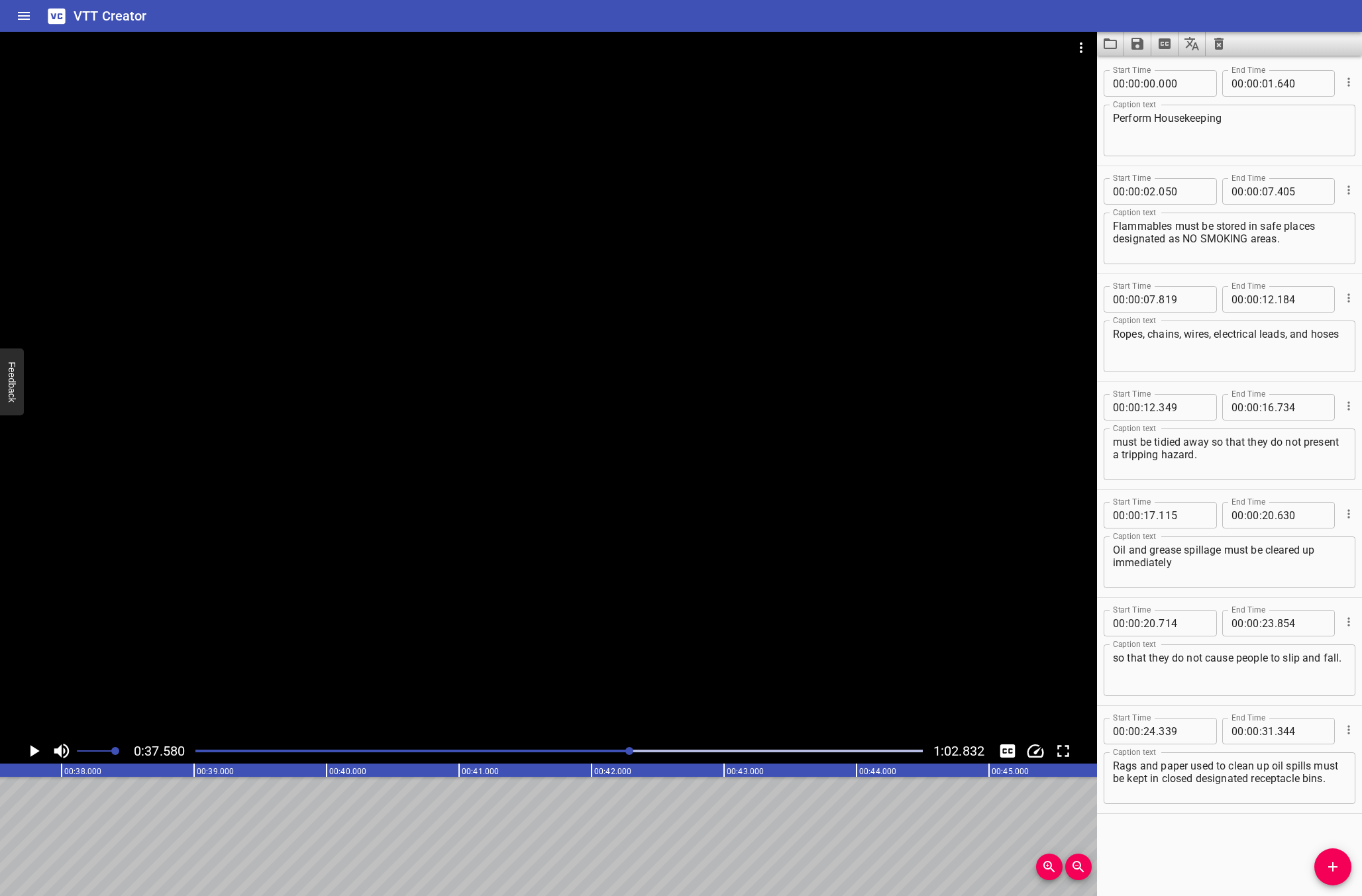
scroll to position [0, 4978]
click at [832, 555] on div at bounding box center [548, 385] width 1097 height 706
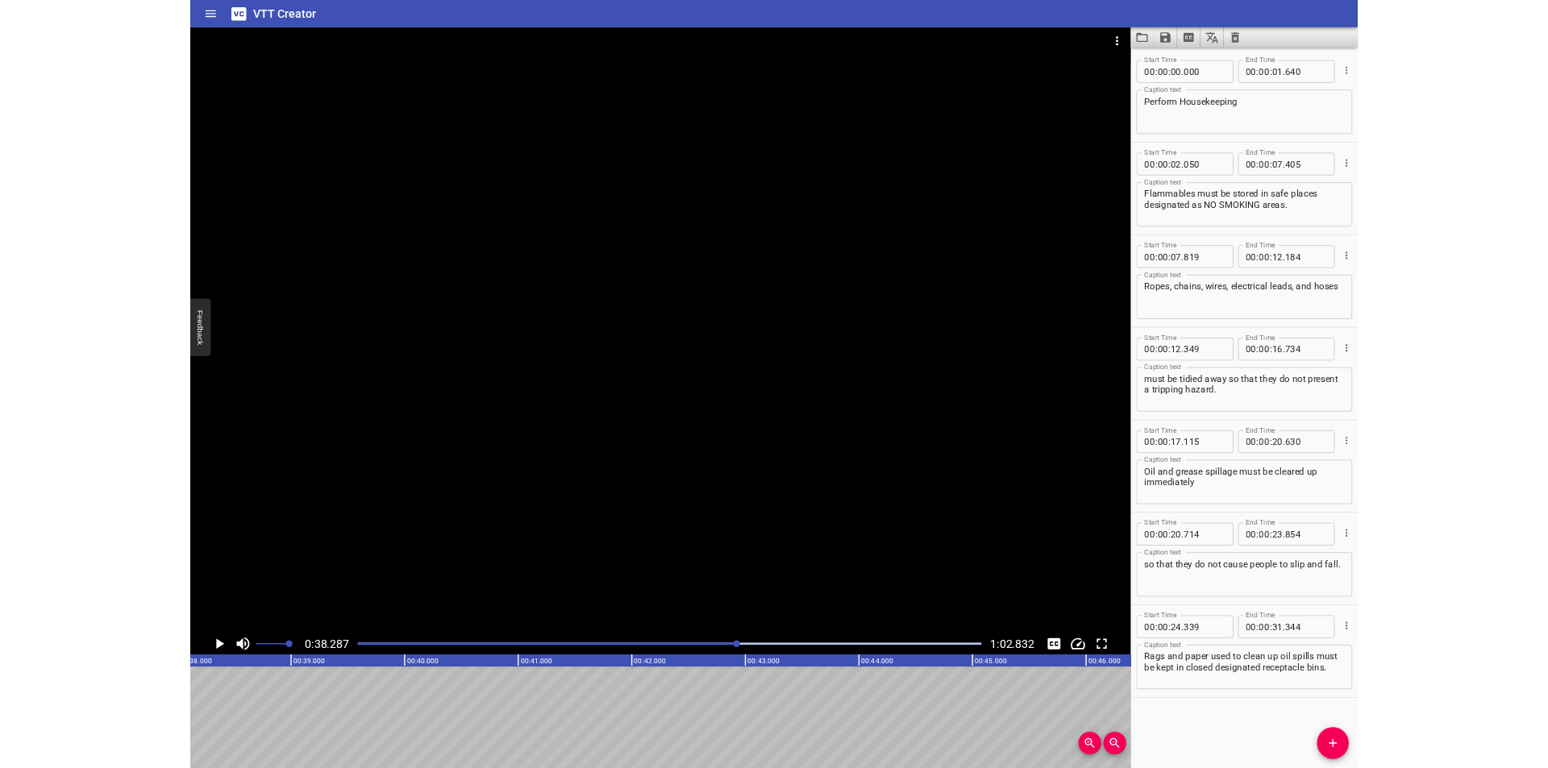
scroll to position [0, 6174]
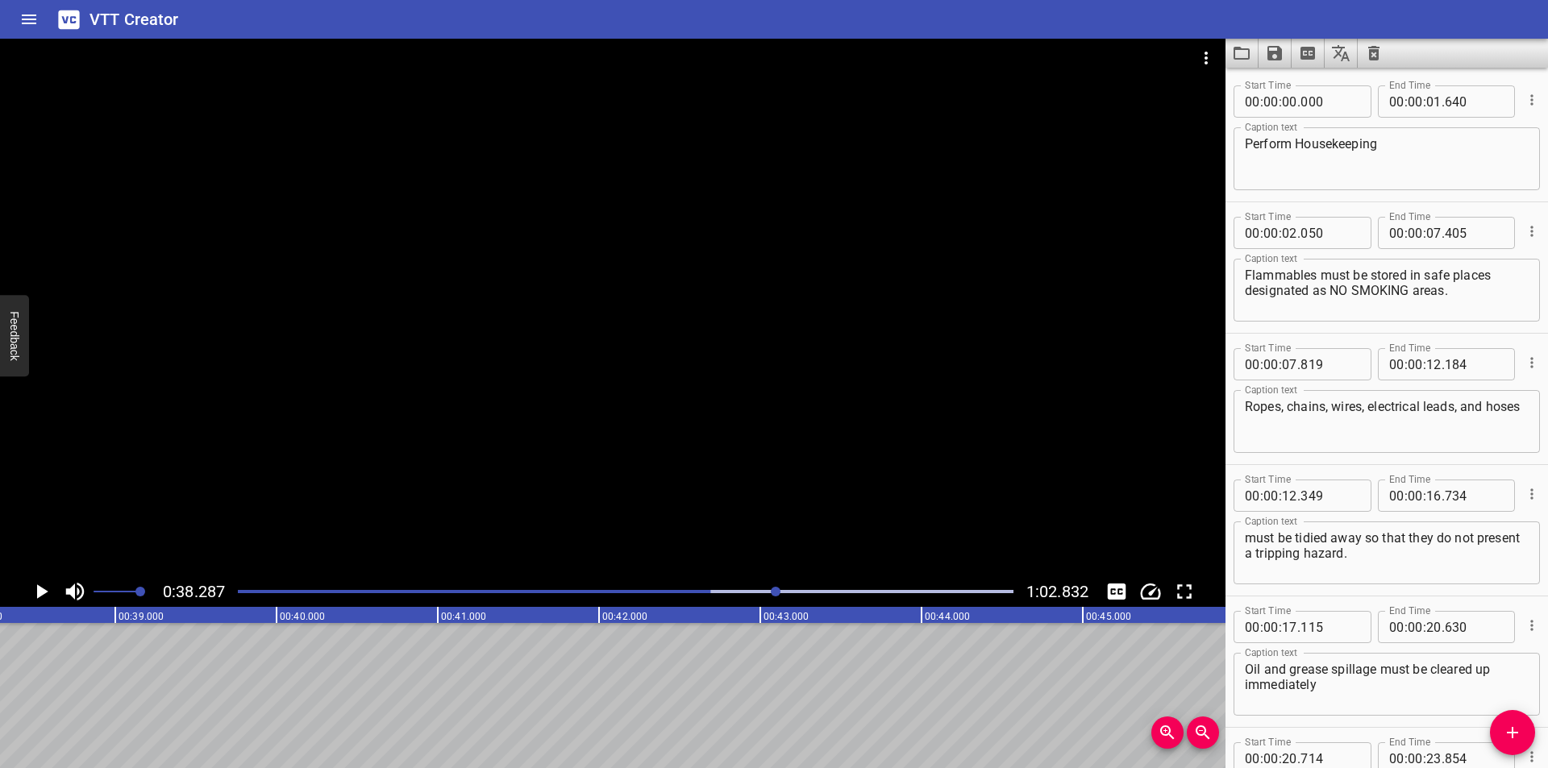
click at [689, 414] on div at bounding box center [613, 308] width 1226 height 538
click at [241, 592] on div "Play progress" at bounding box center [369, 591] width 776 height 3
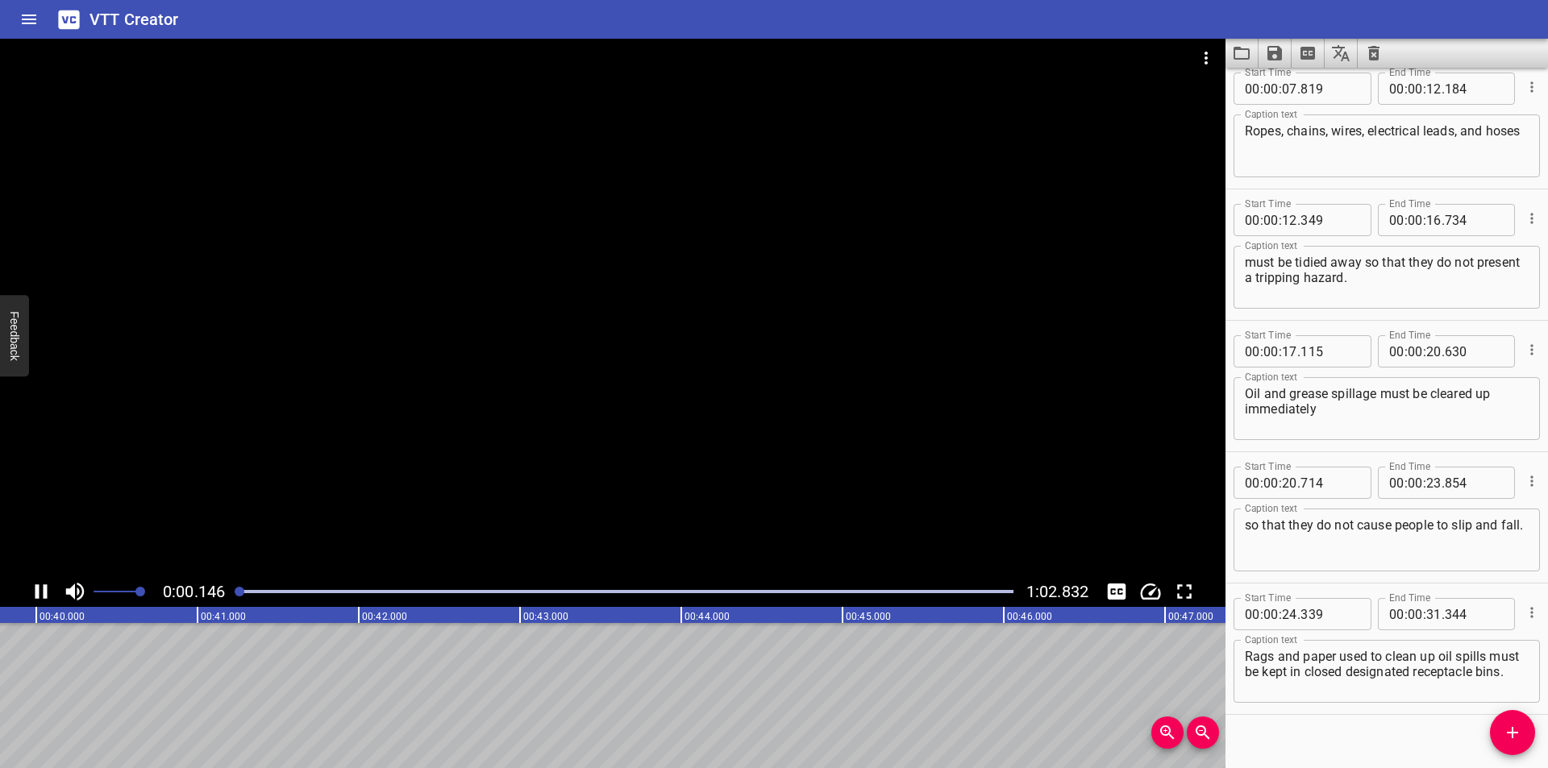
scroll to position [295, 0]
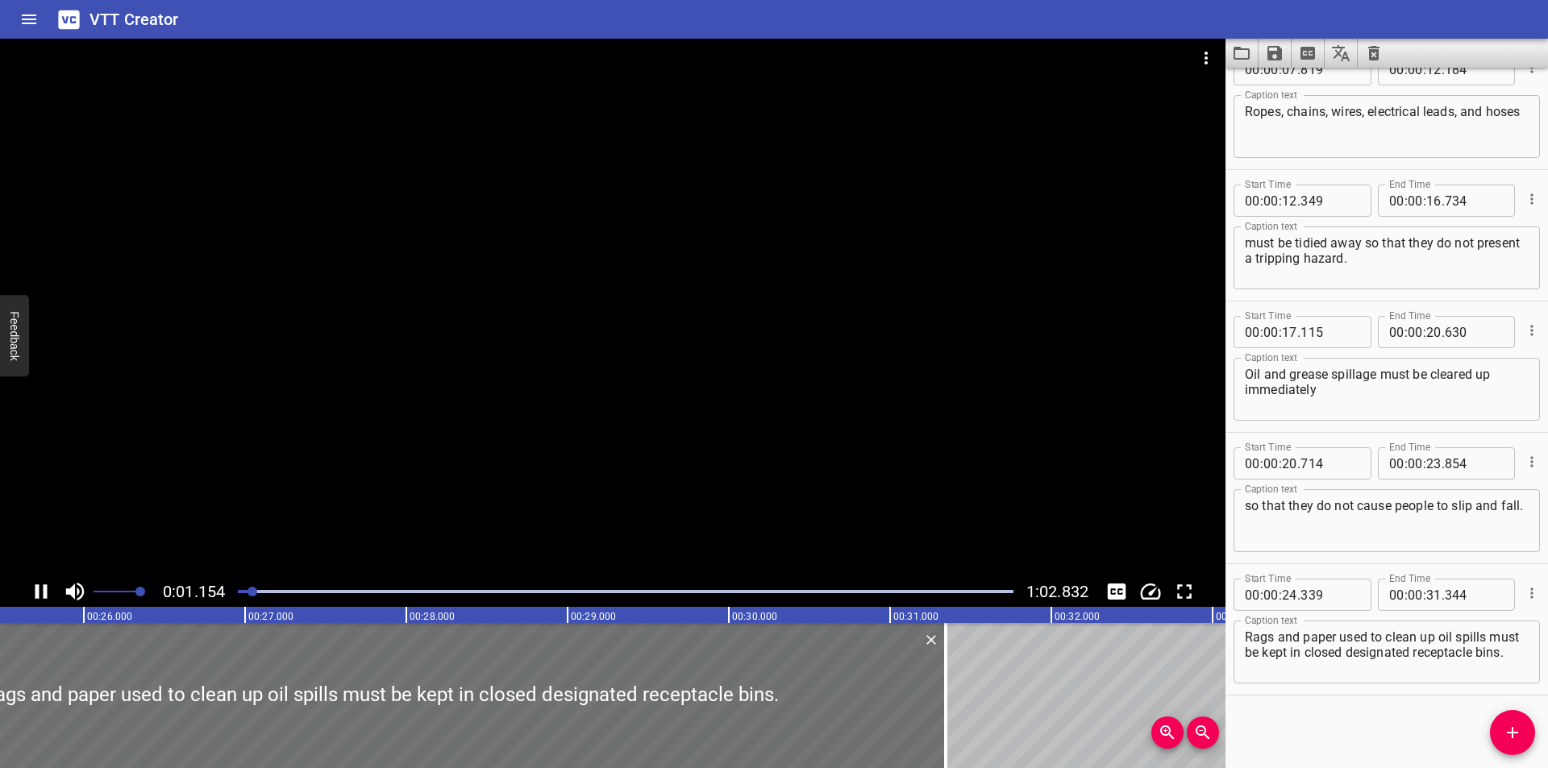
click at [248, 542] on div at bounding box center [613, 308] width 1226 height 538
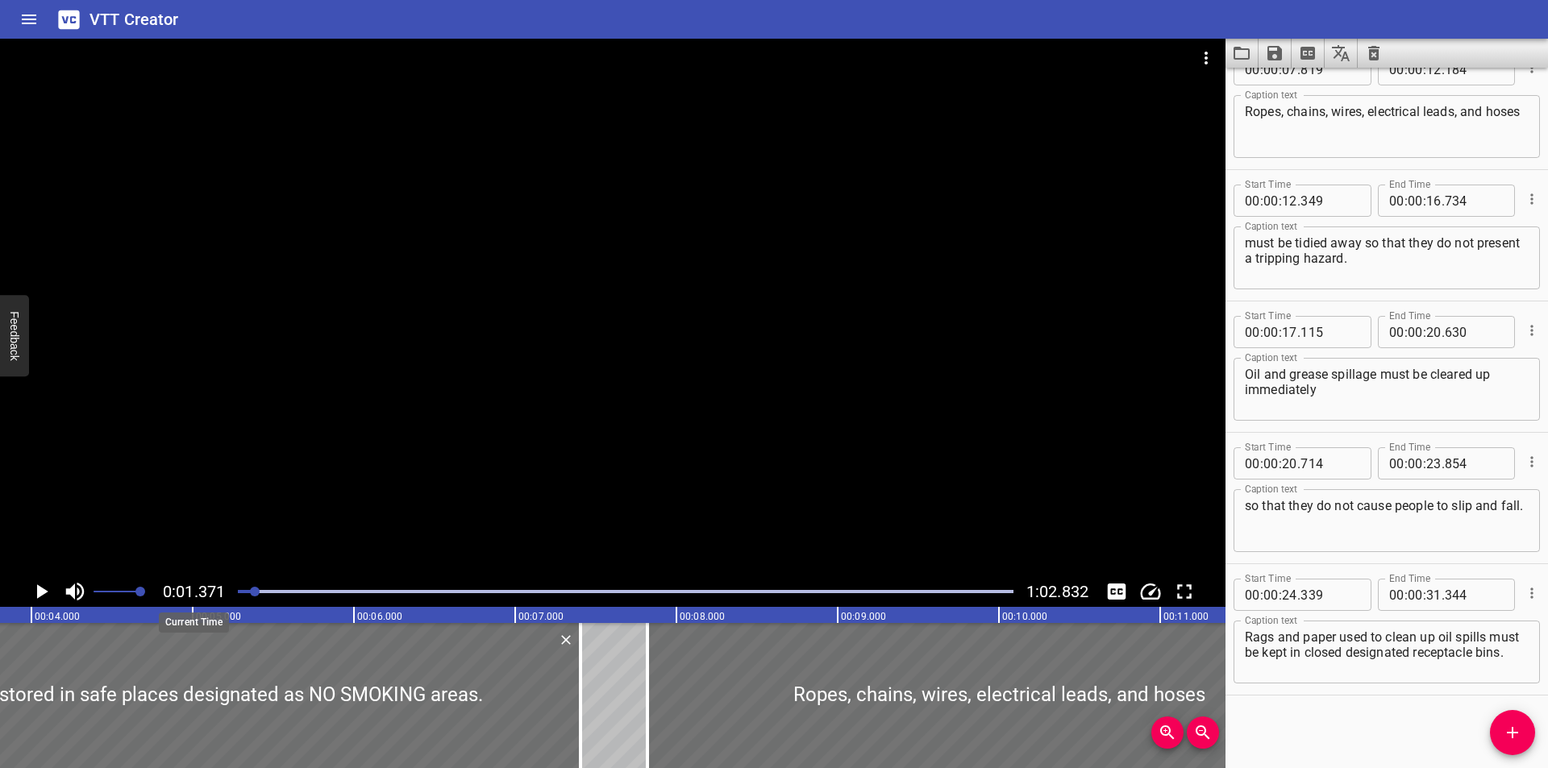
click at [225, 588] on span "0:01.371" at bounding box center [194, 591] width 62 height 19
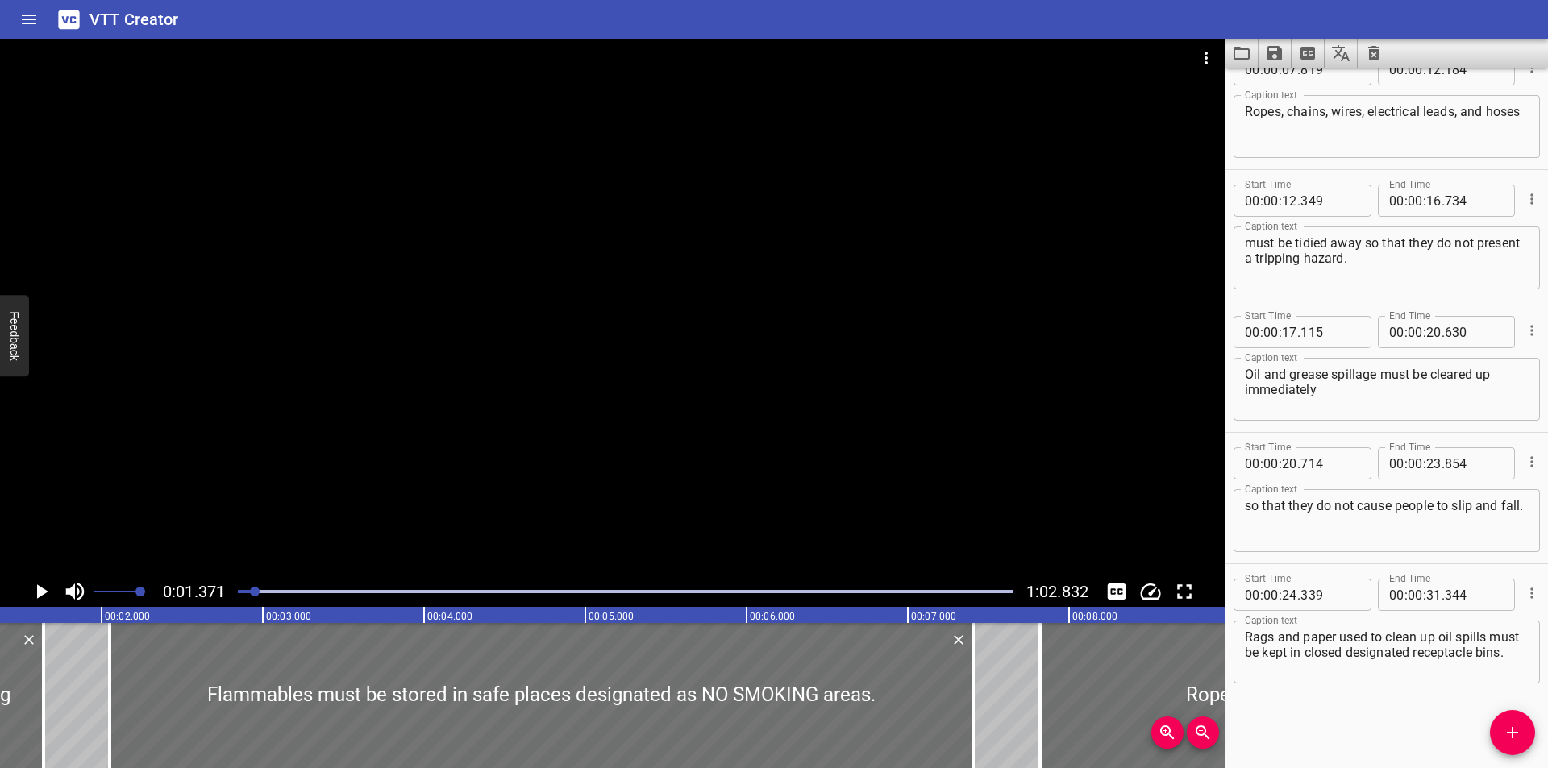
click at [240, 593] on div at bounding box center [625, 592] width 795 height 23
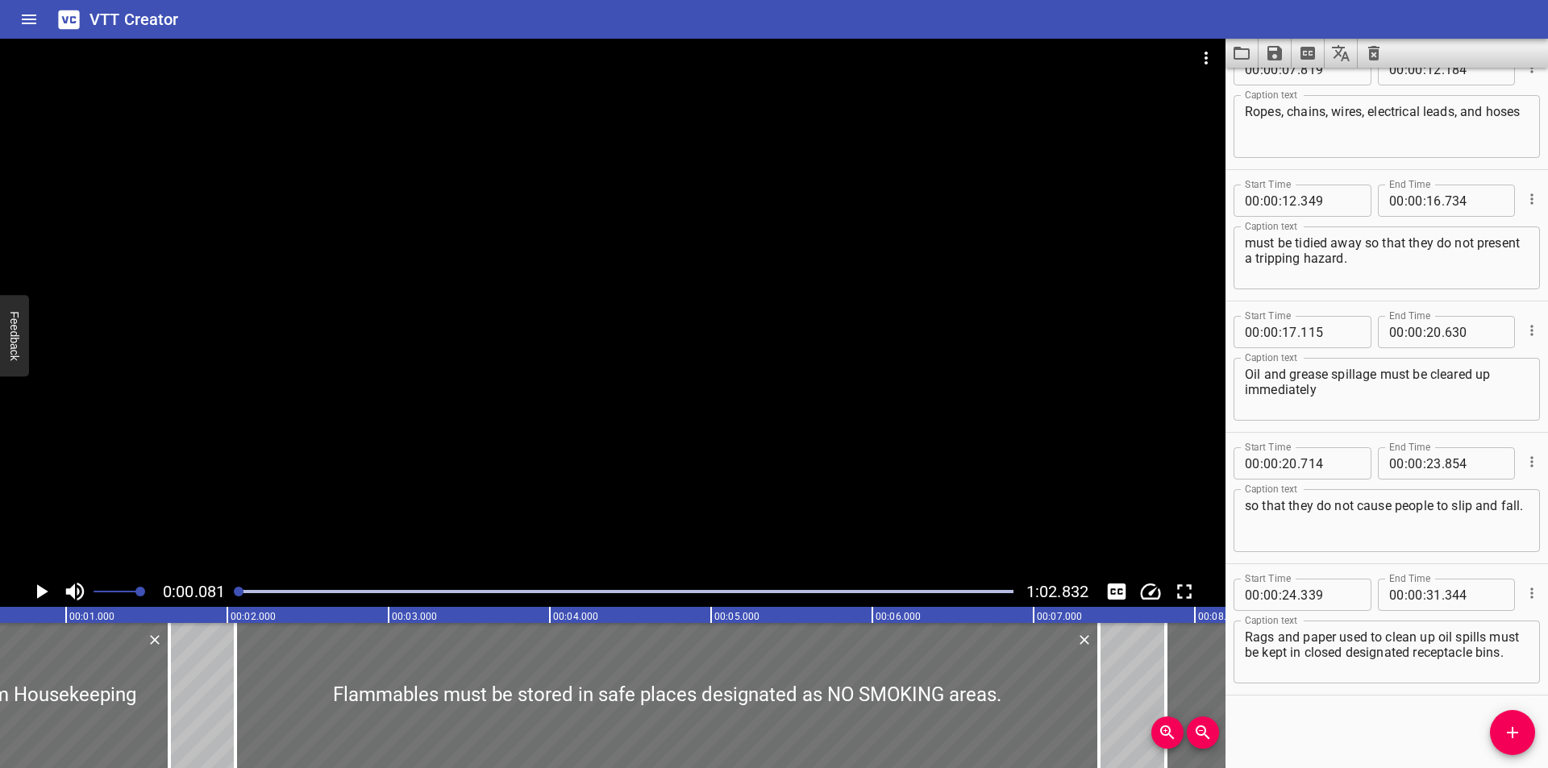
click at [240, 593] on div at bounding box center [239, 592] width 10 height 10
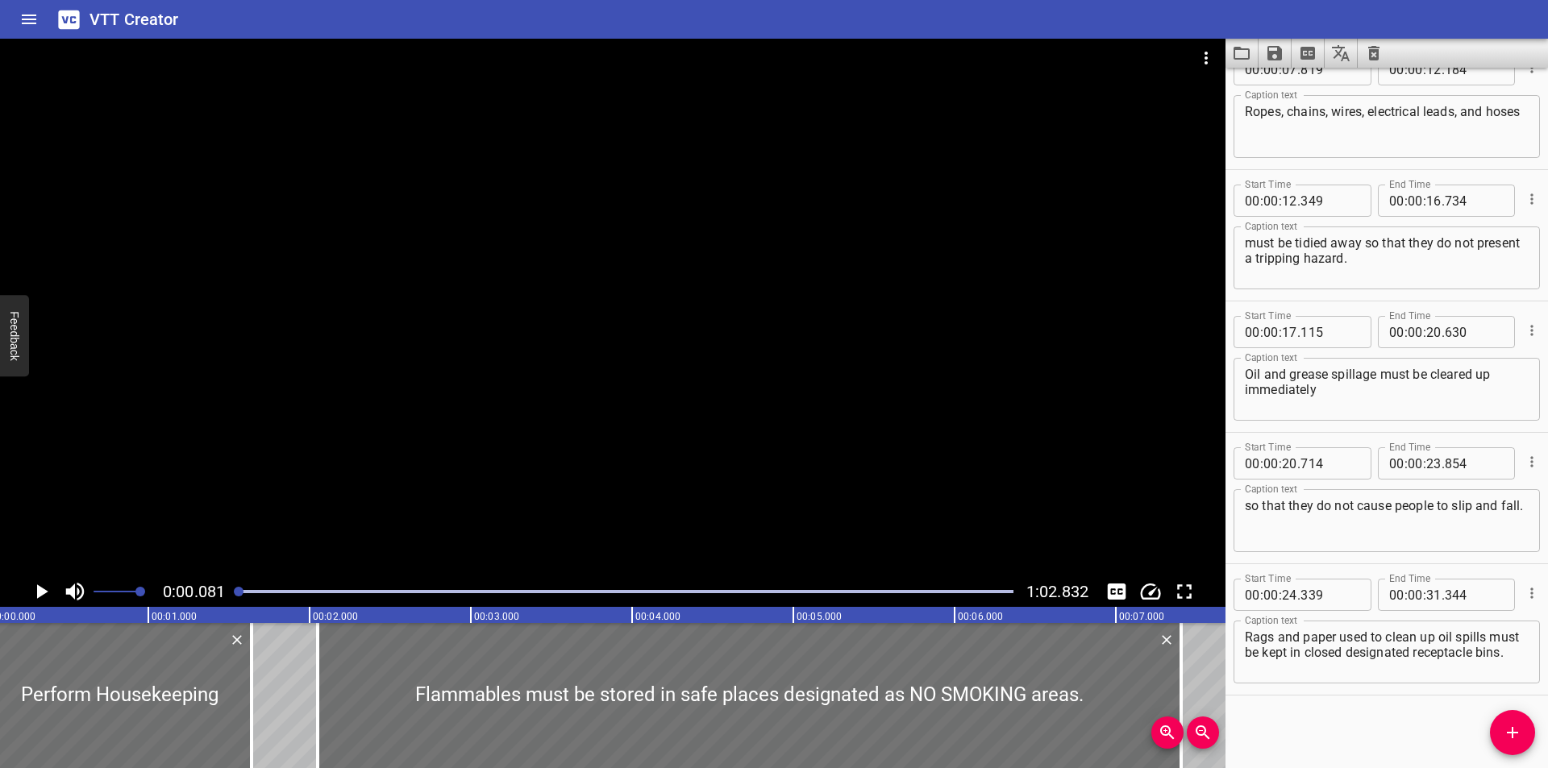
click at [287, 493] on div at bounding box center [613, 308] width 1226 height 538
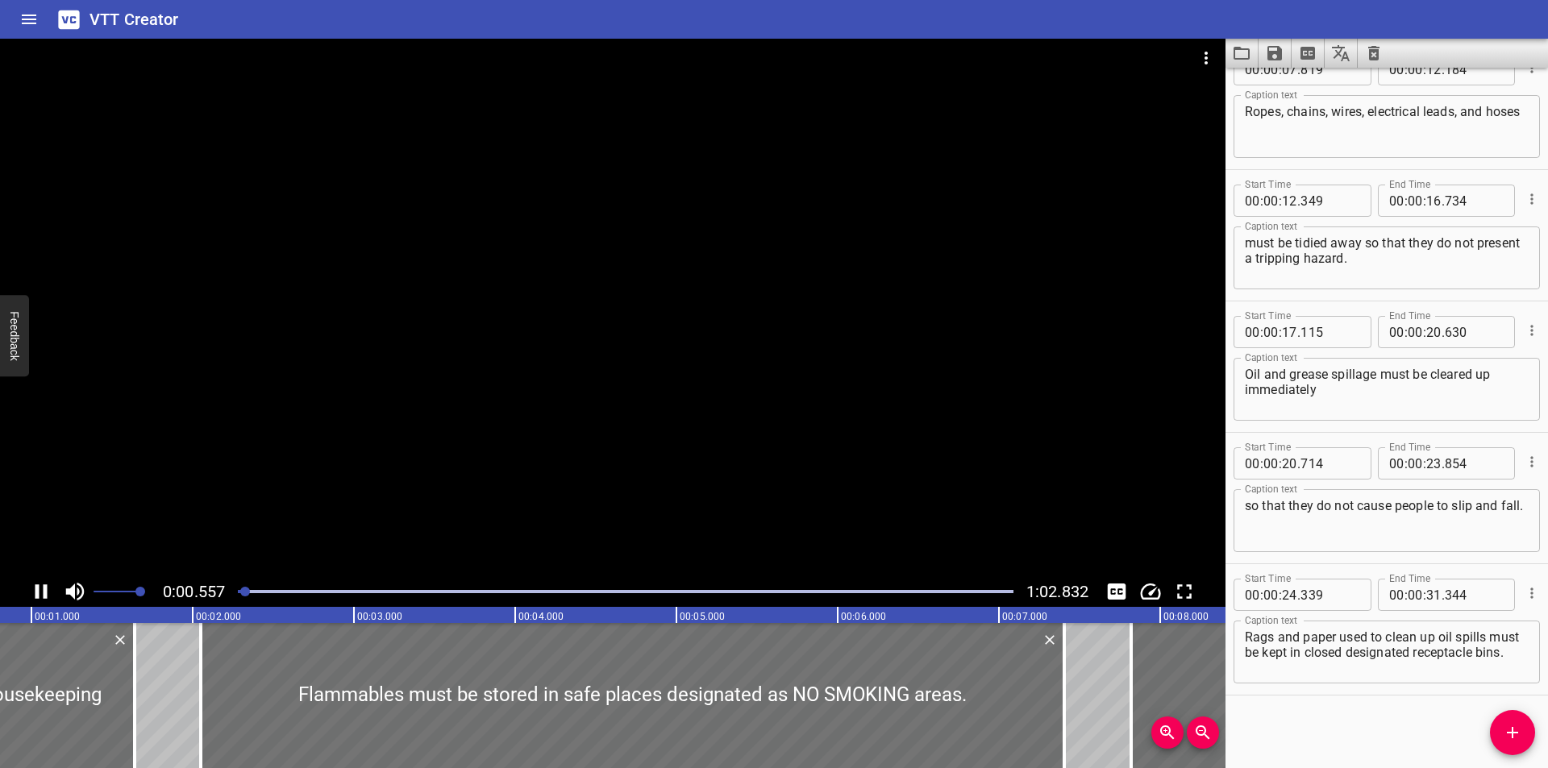
click at [292, 484] on div at bounding box center [613, 308] width 1226 height 538
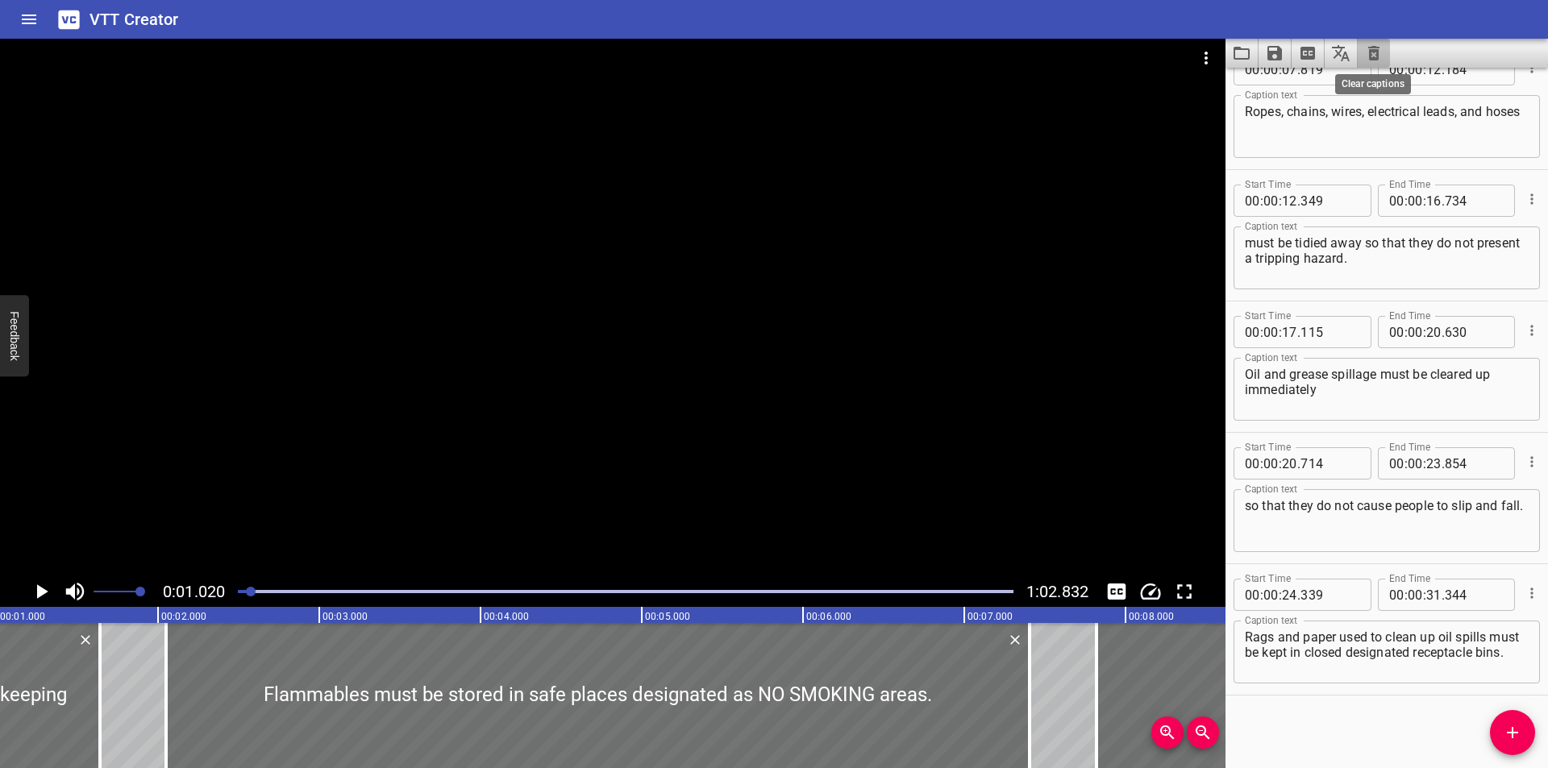
click at [1373, 45] on icon "Clear captions" at bounding box center [1373, 53] width 19 height 19
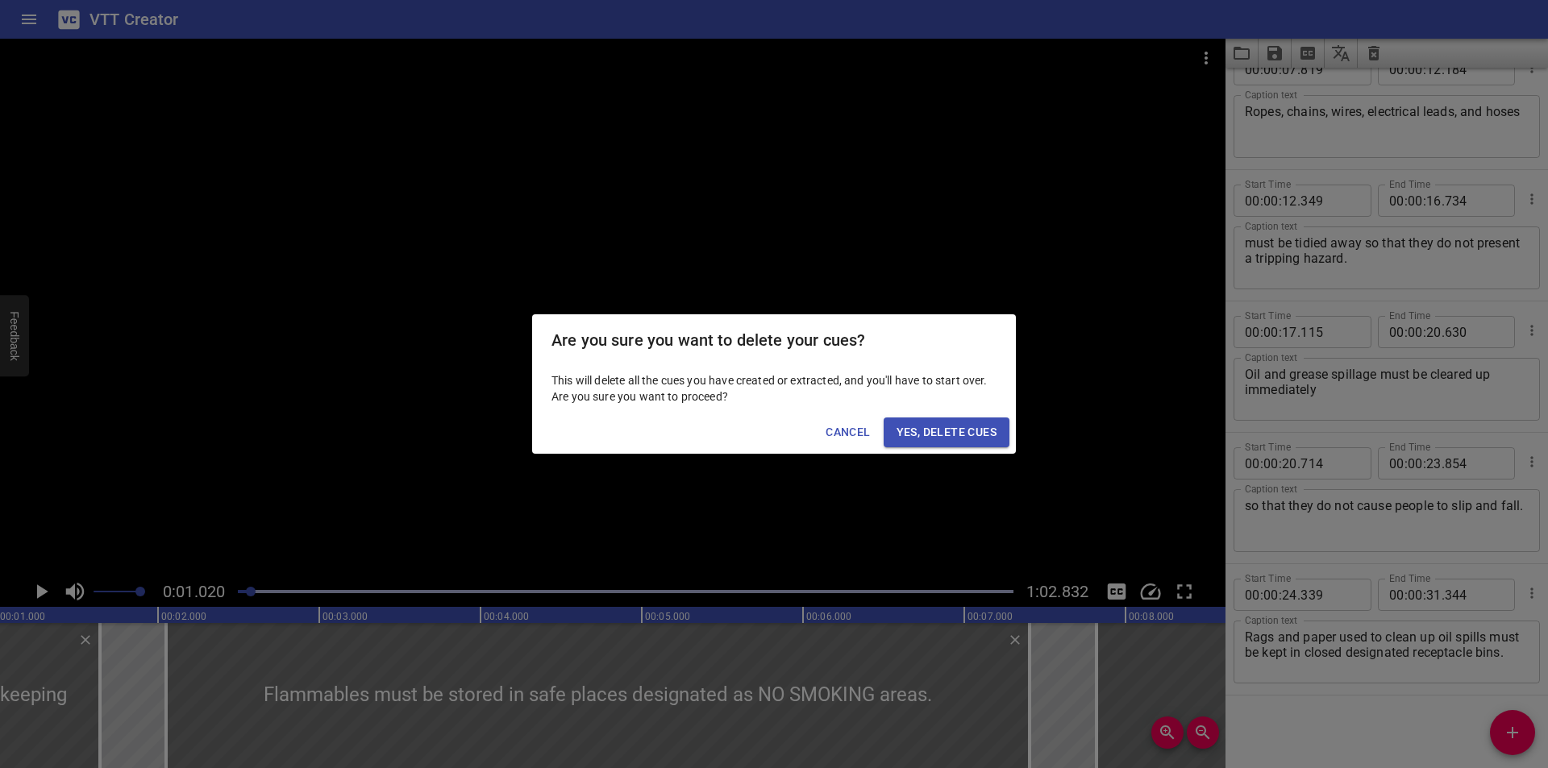
click at [928, 436] on span "Yes, Delete Cues" at bounding box center [947, 432] width 100 height 20
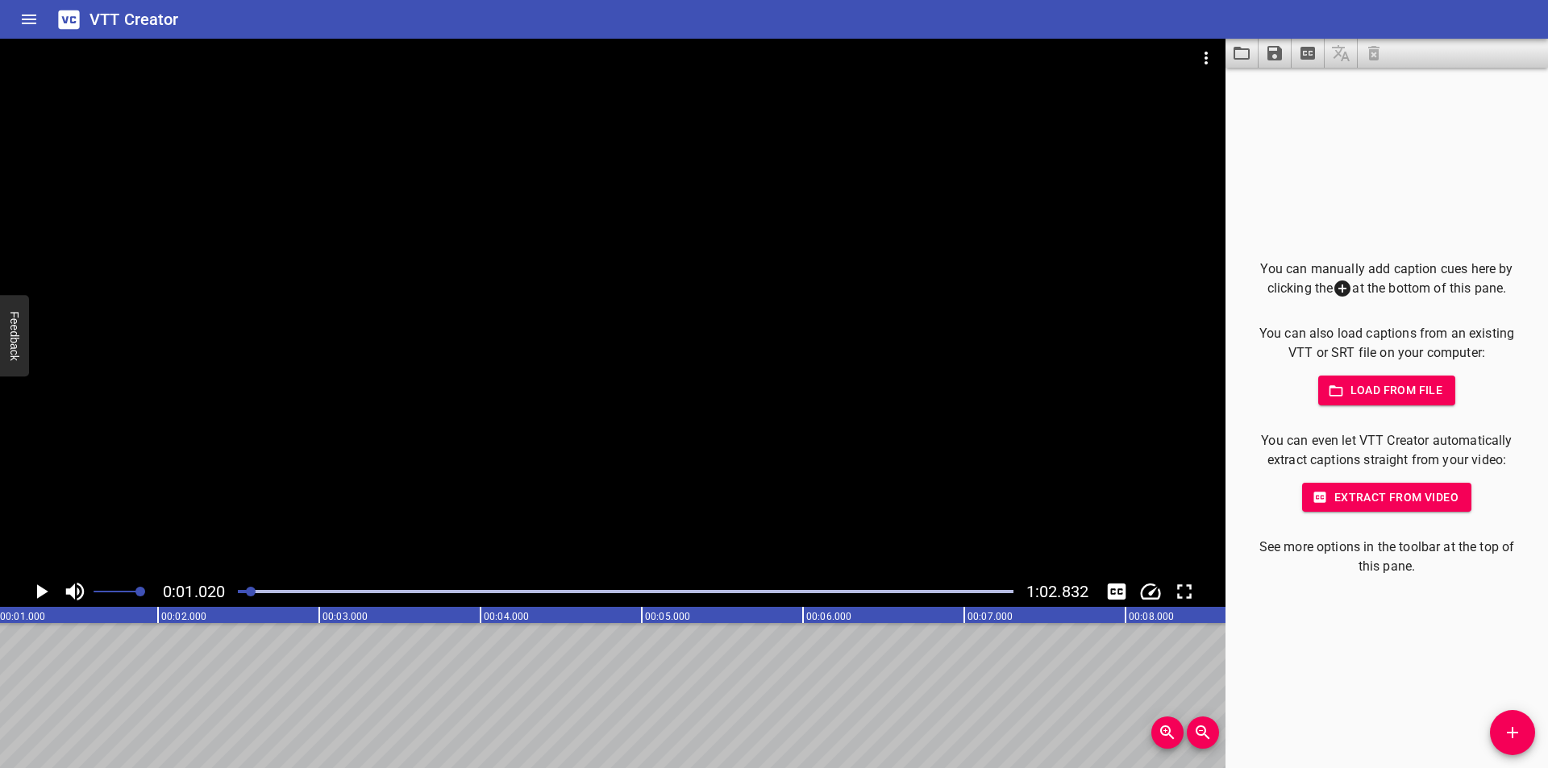
click at [772, 460] on div at bounding box center [613, 308] width 1226 height 538
click at [775, 460] on div at bounding box center [613, 308] width 1226 height 538
click at [1501, 745] on button "Add Cue" at bounding box center [1512, 732] width 45 height 45
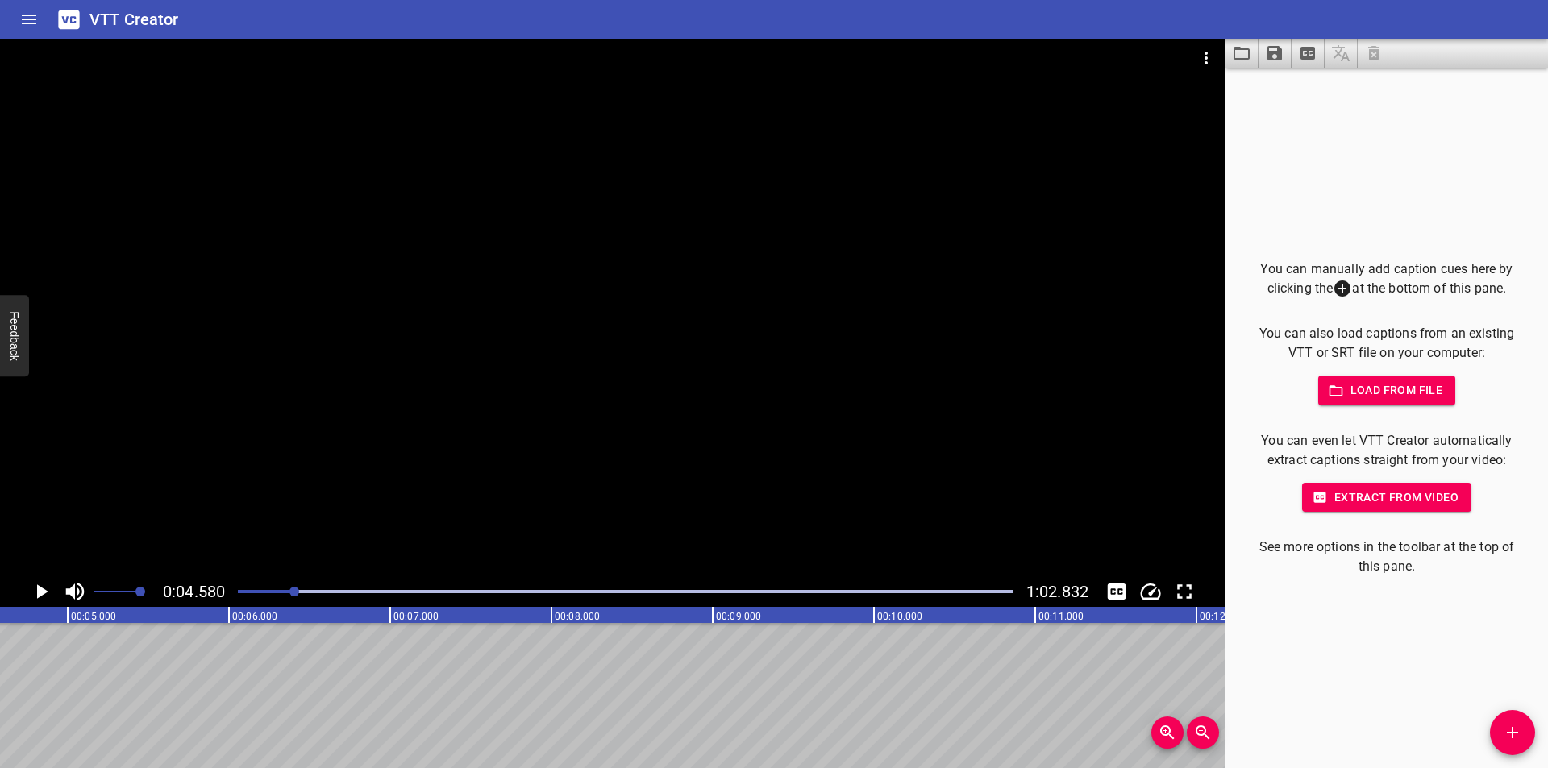
click at [1501, 744] on button "Add Cue" at bounding box center [1512, 732] width 45 height 45
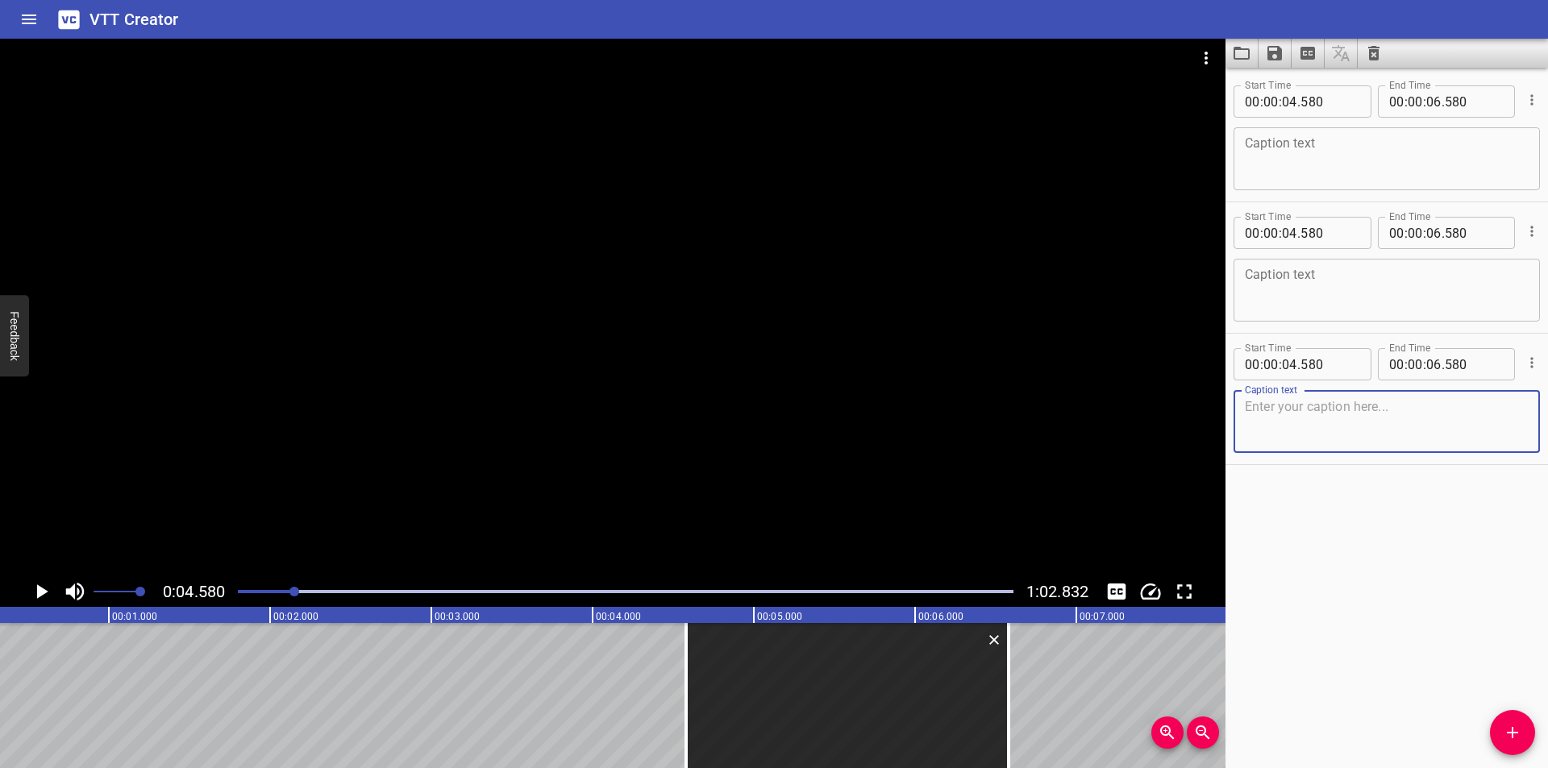
scroll to position [0, 0]
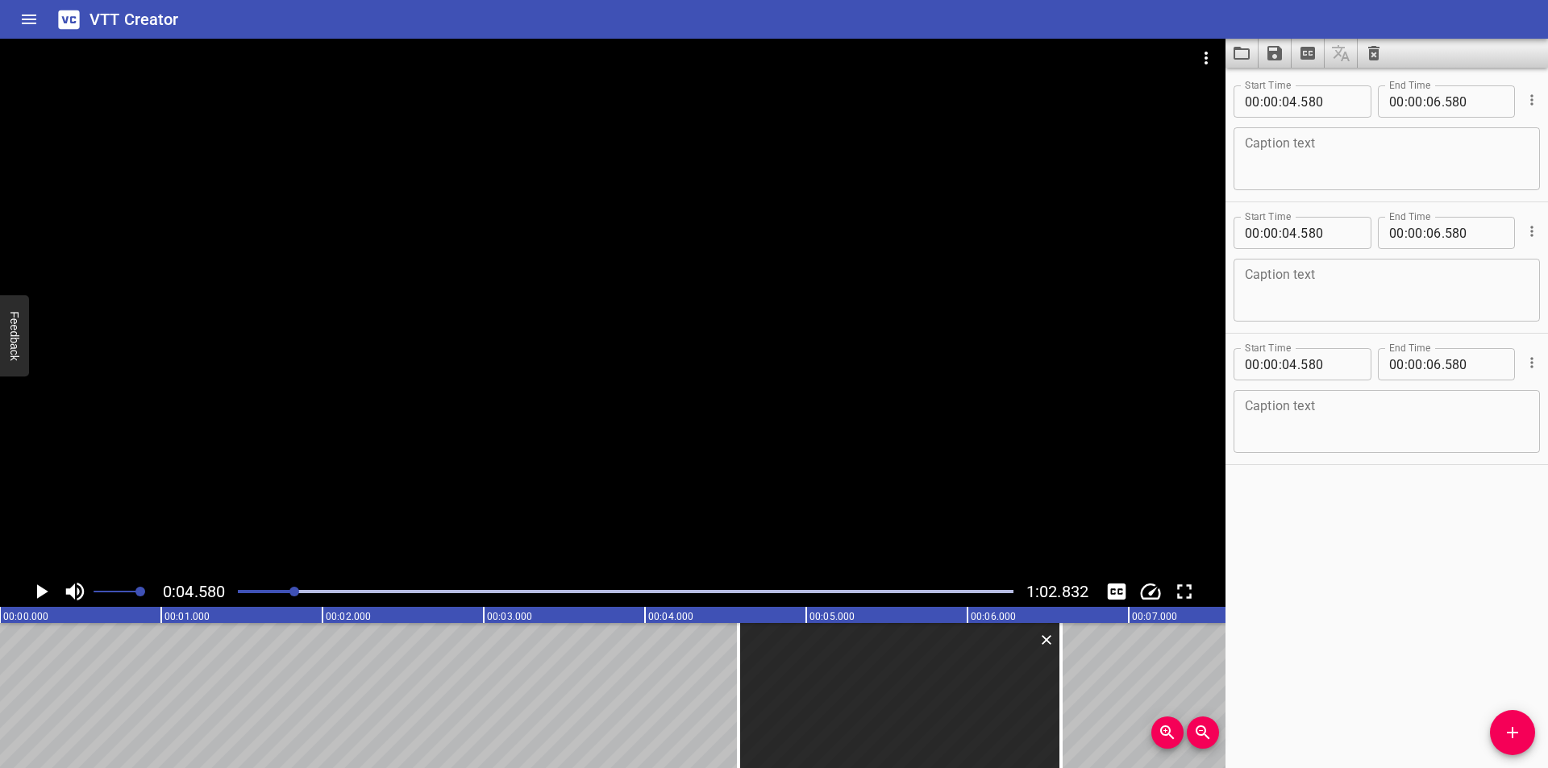
click at [247, 594] on div at bounding box center [625, 592] width 795 height 23
click at [242, 594] on div at bounding box center [241, 592] width 10 height 10
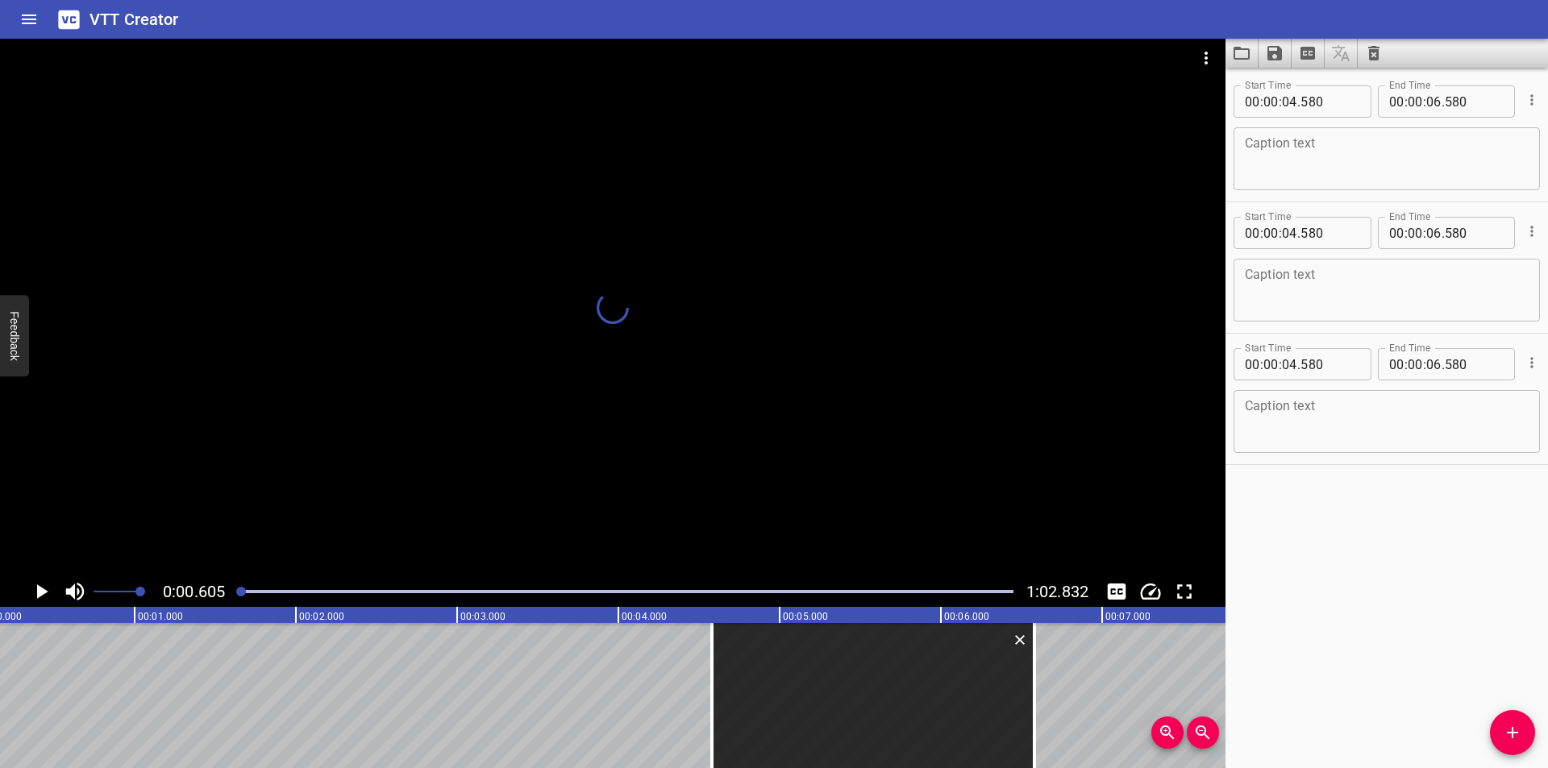
click at [236, 597] on div at bounding box center [625, 592] width 795 height 23
click at [233, 599] on div at bounding box center [625, 592] width 795 height 23
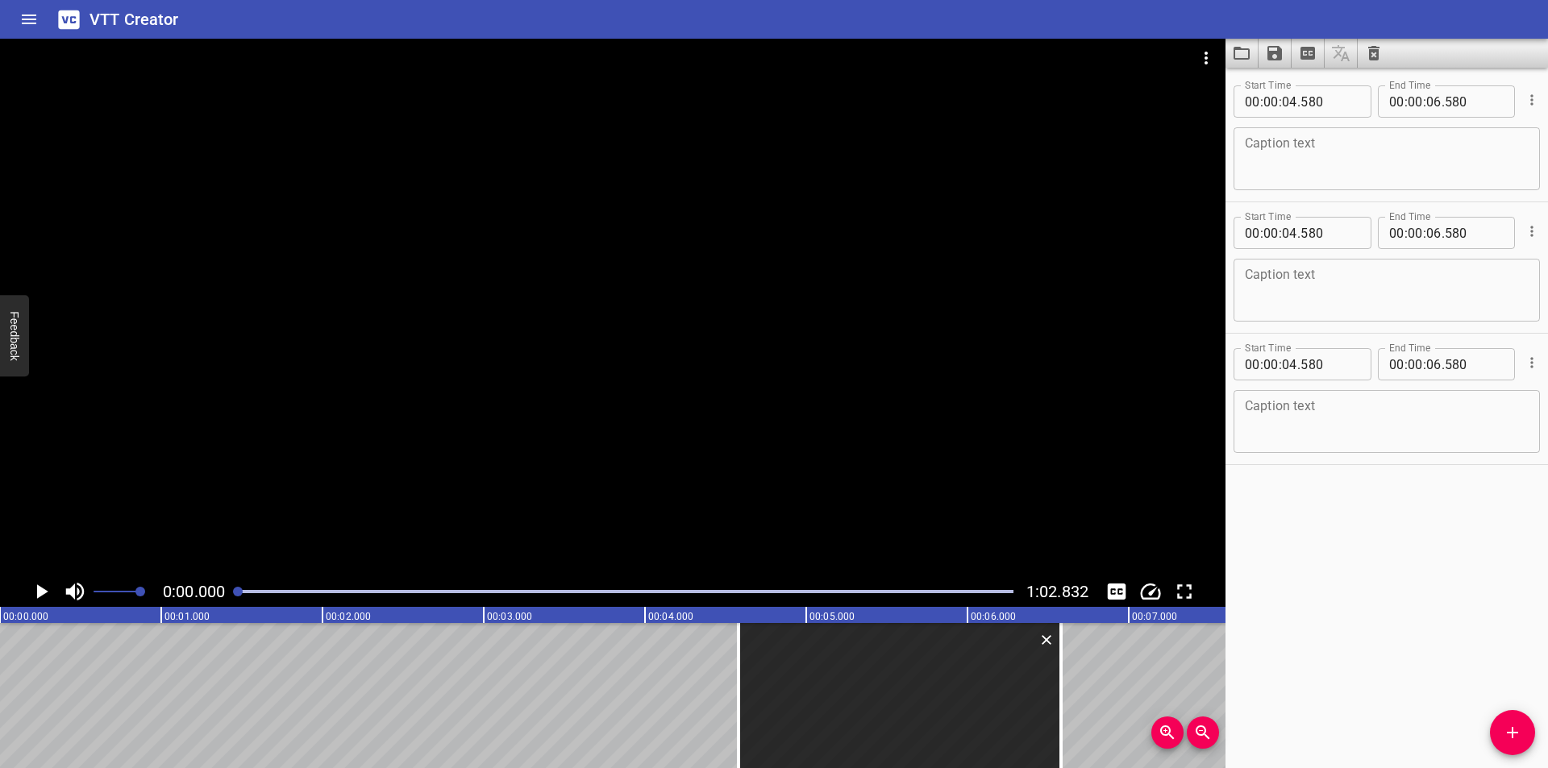
click at [227, 599] on div "0:00.000 1:02.832" at bounding box center [613, 591] width 1226 height 31
click at [1524, 360] on icon "Cue Options" at bounding box center [1532, 363] width 16 height 16
click at [1515, 360] on li "Advanced options..." at bounding box center [1464, 362] width 140 height 29
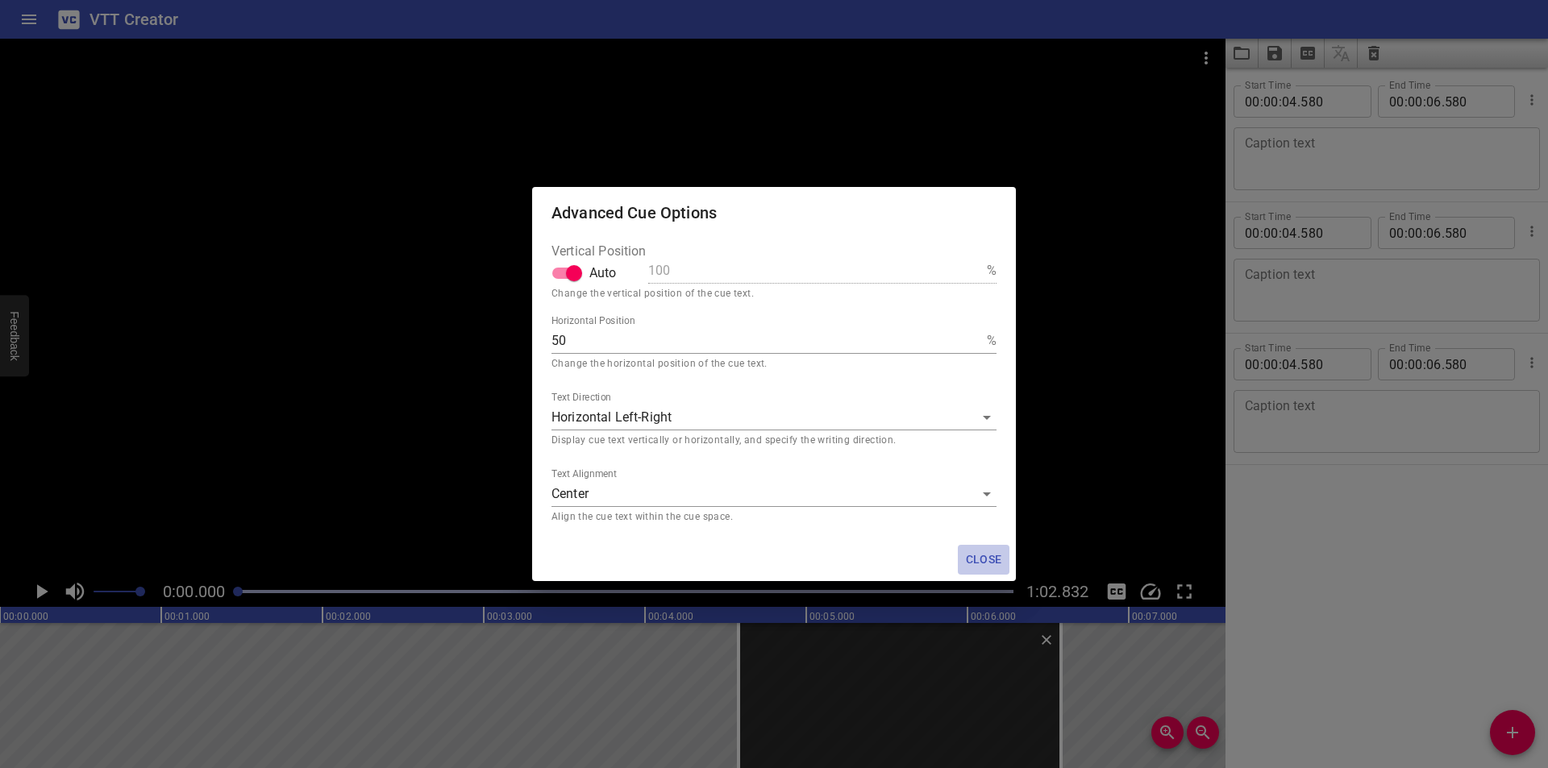
click at [993, 561] on span "Close" at bounding box center [983, 560] width 39 height 20
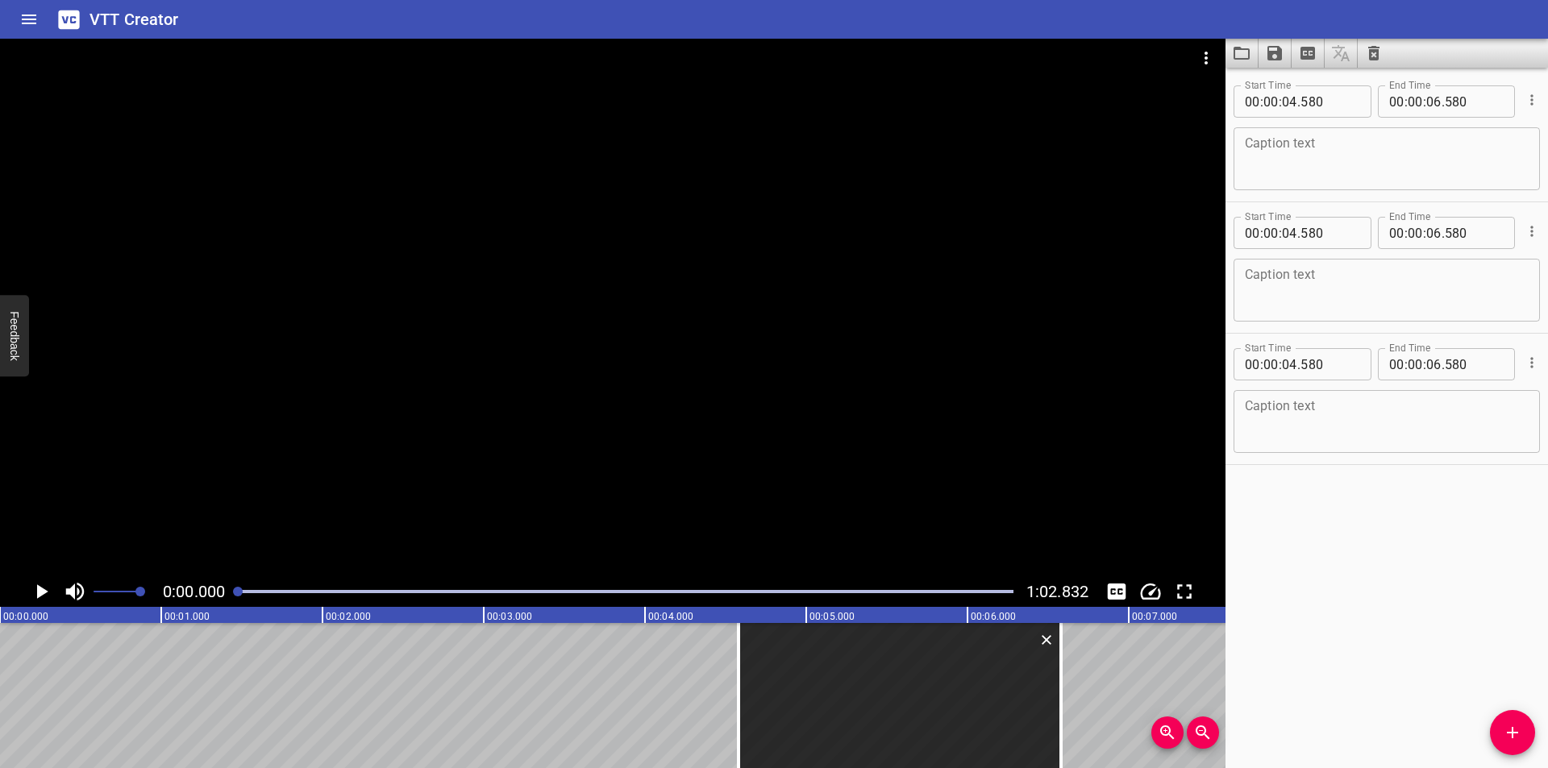
click at [1522, 377] on div at bounding box center [1530, 363] width 19 height 42
click at [1524, 368] on icon "Cue Options" at bounding box center [1532, 363] width 16 height 16
click at [1480, 389] on li "Delete Cue" at bounding box center [1464, 391] width 140 height 29
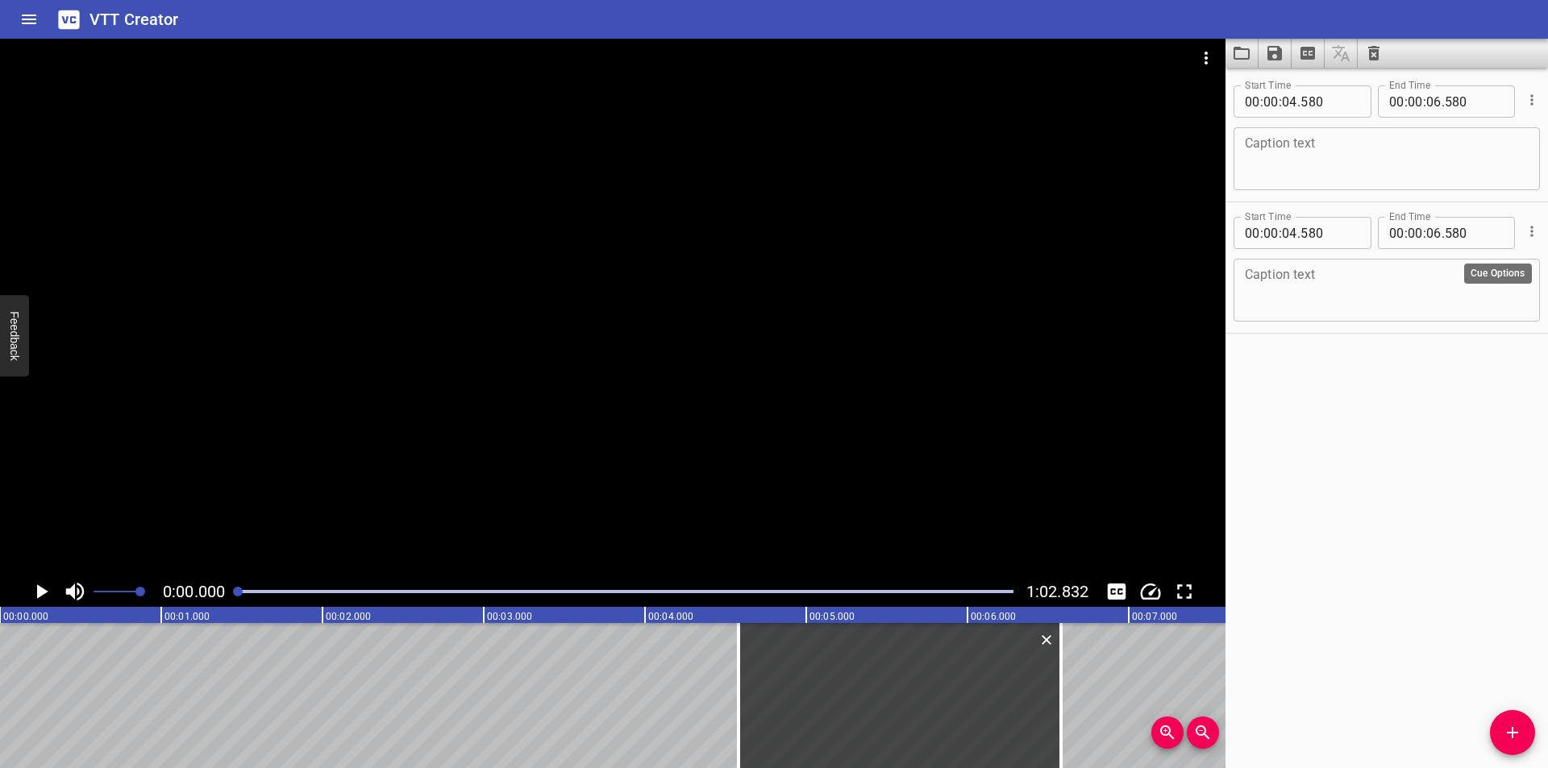
click at [1524, 224] on icon "Cue Options" at bounding box center [1532, 231] width 16 height 16
click at [1478, 281] on div at bounding box center [774, 384] width 1548 height 768
click at [1528, 242] on div "Start Time 00 : 00 : 04 . 580 Start Time End Time 00 : 00 : 06 . 580 End Time C…" at bounding box center [1387, 267] width 323 height 131
click at [1524, 235] on icon "Cue Options" at bounding box center [1532, 231] width 16 height 16
click at [1464, 269] on li "Delete Cue" at bounding box center [1464, 260] width 140 height 29
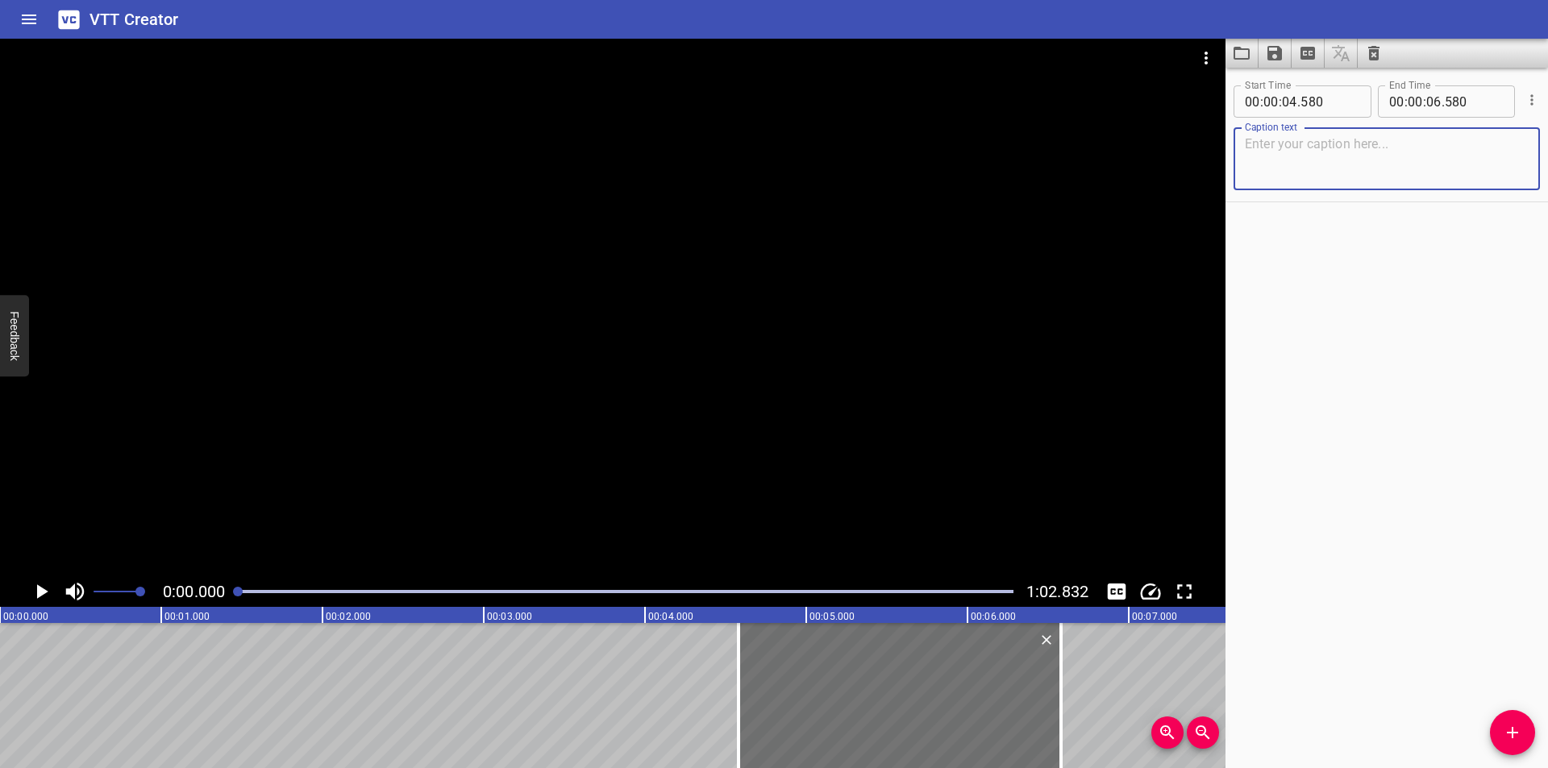
click at [1322, 167] on textarea at bounding box center [1387, 159] width 284 height 46
paste textarea "Keep escape routes and access walkways clear of accumulations of stores, equipm…"
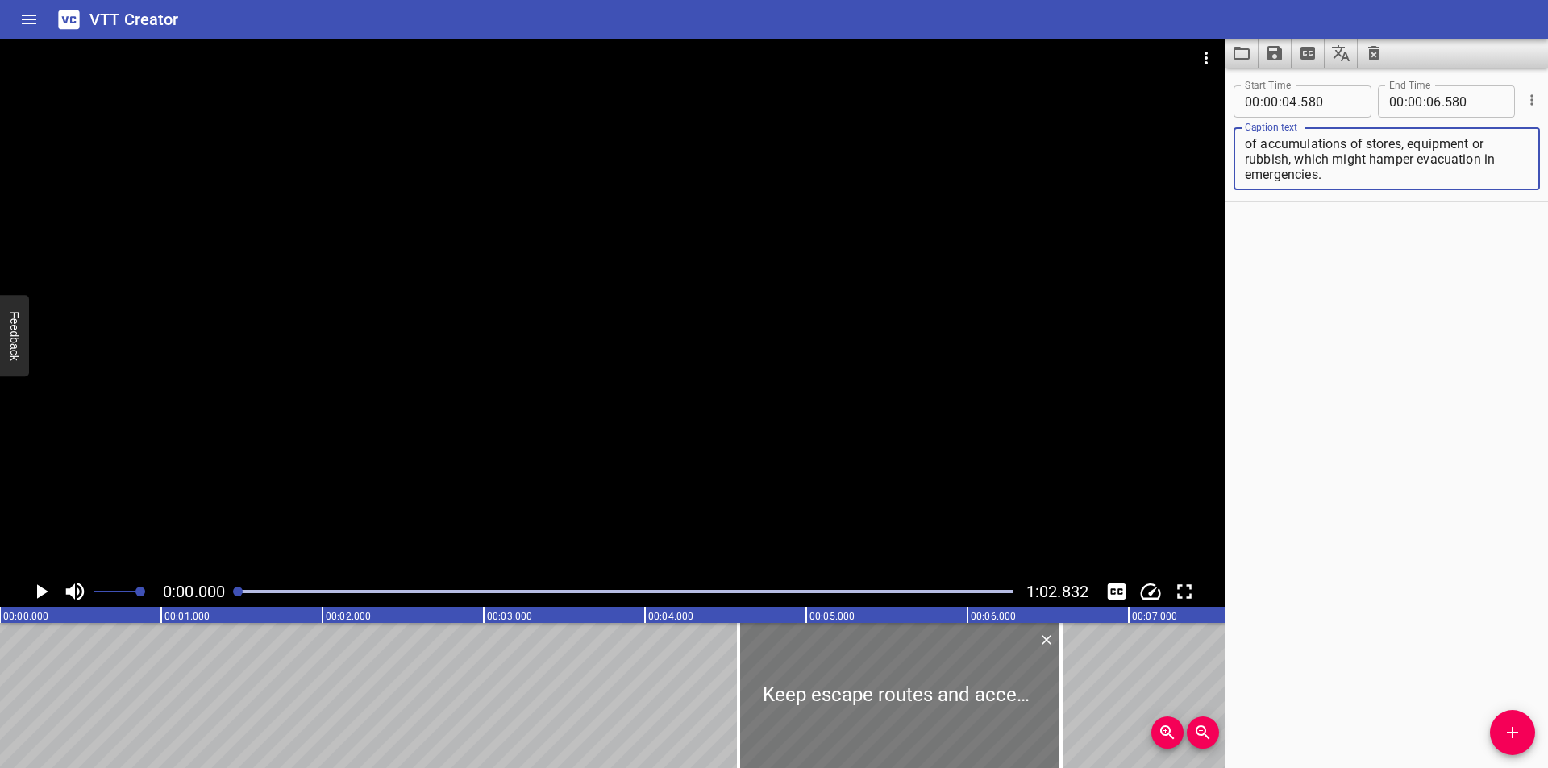
type textarea "Keep escape routes and access walkways clear of accumulations of stores, equipm…"
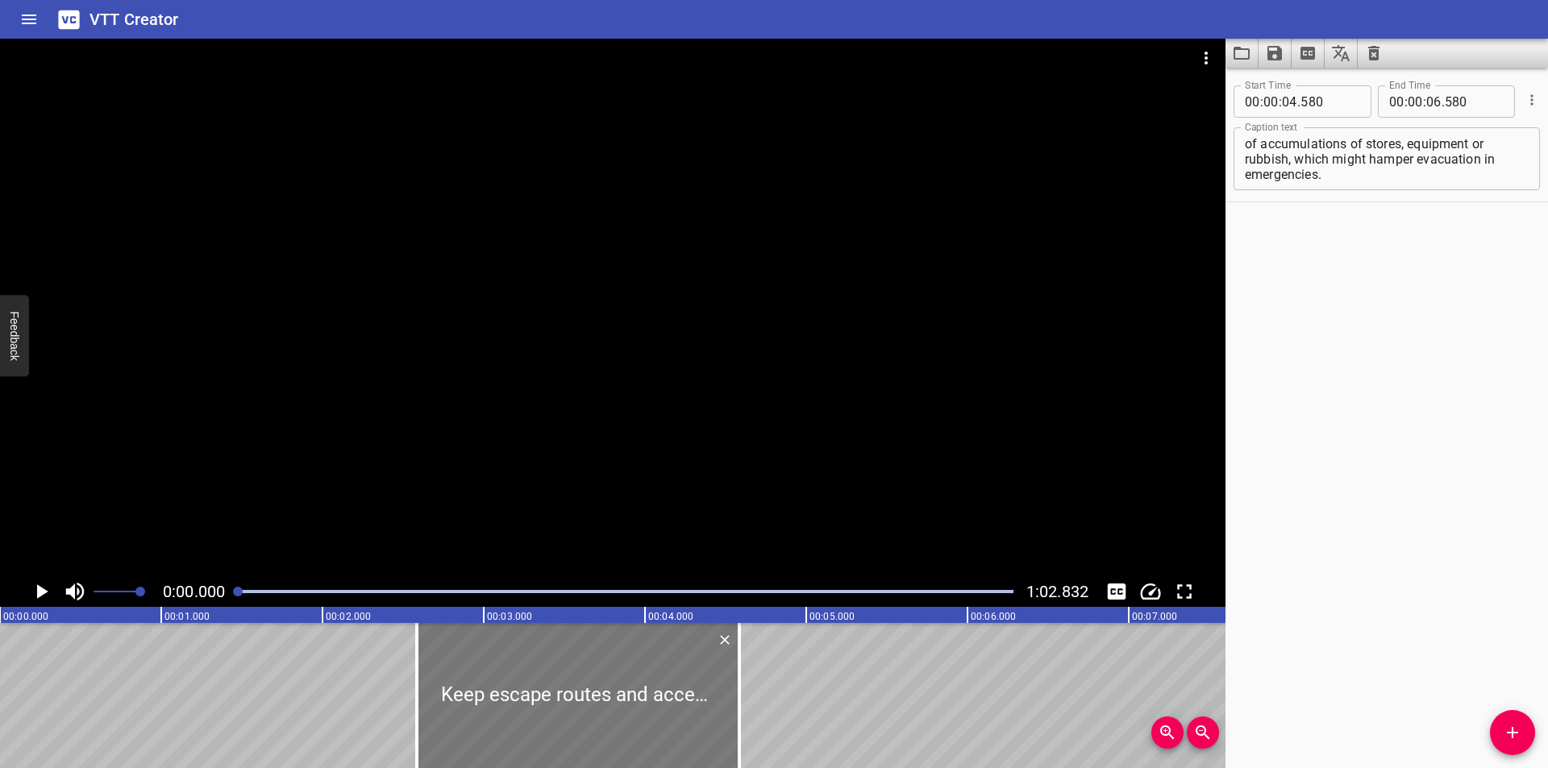
drag, startPoint x: 974, startPoint y: 683, endPoint x: 614, endPoint y: 672, distance: 360.6
click at [614, 672] on div at bounding box center [578, 695] width 323 height 145
type input "02"
type input "345"
type input "04"
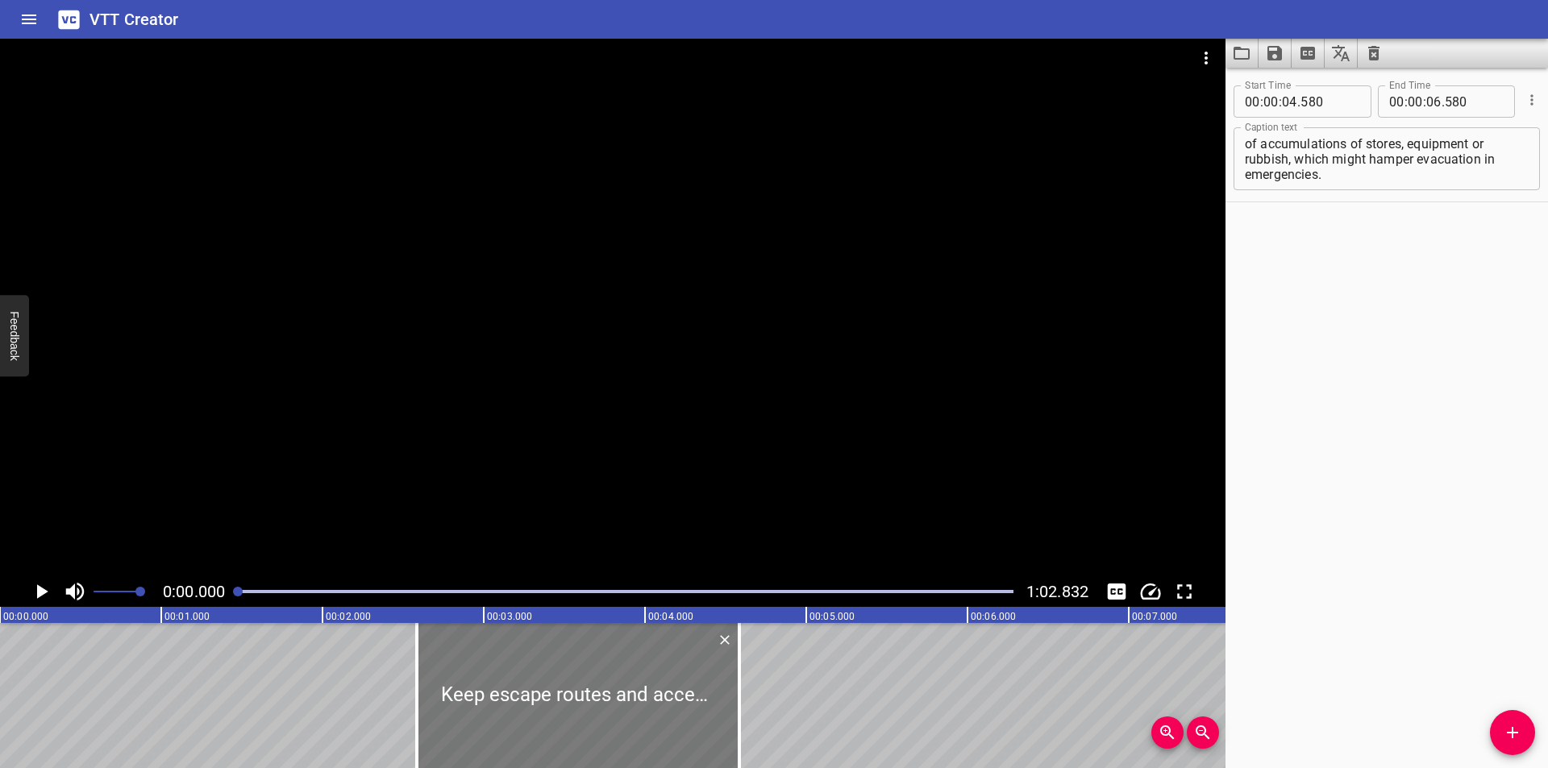
type input "345"
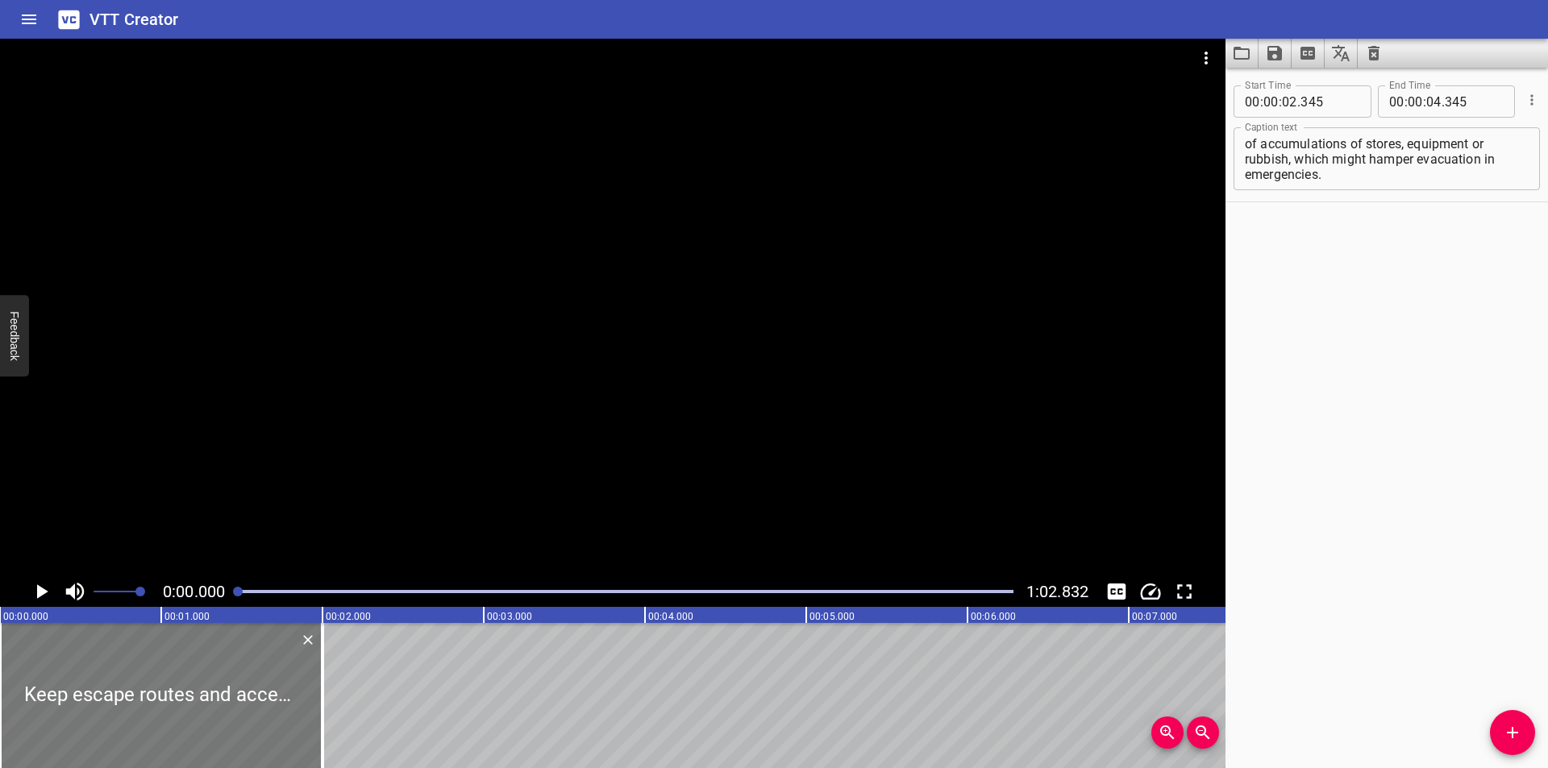
drag, startPoint x: 481, startPoint y: 718, endPoint x: 65, endPoint y: 722, distance: 415.2
click at [65, 722] on div at bounding box center [161, 695] width 323 height 145
type input "00"
type input "000"
type input "02"
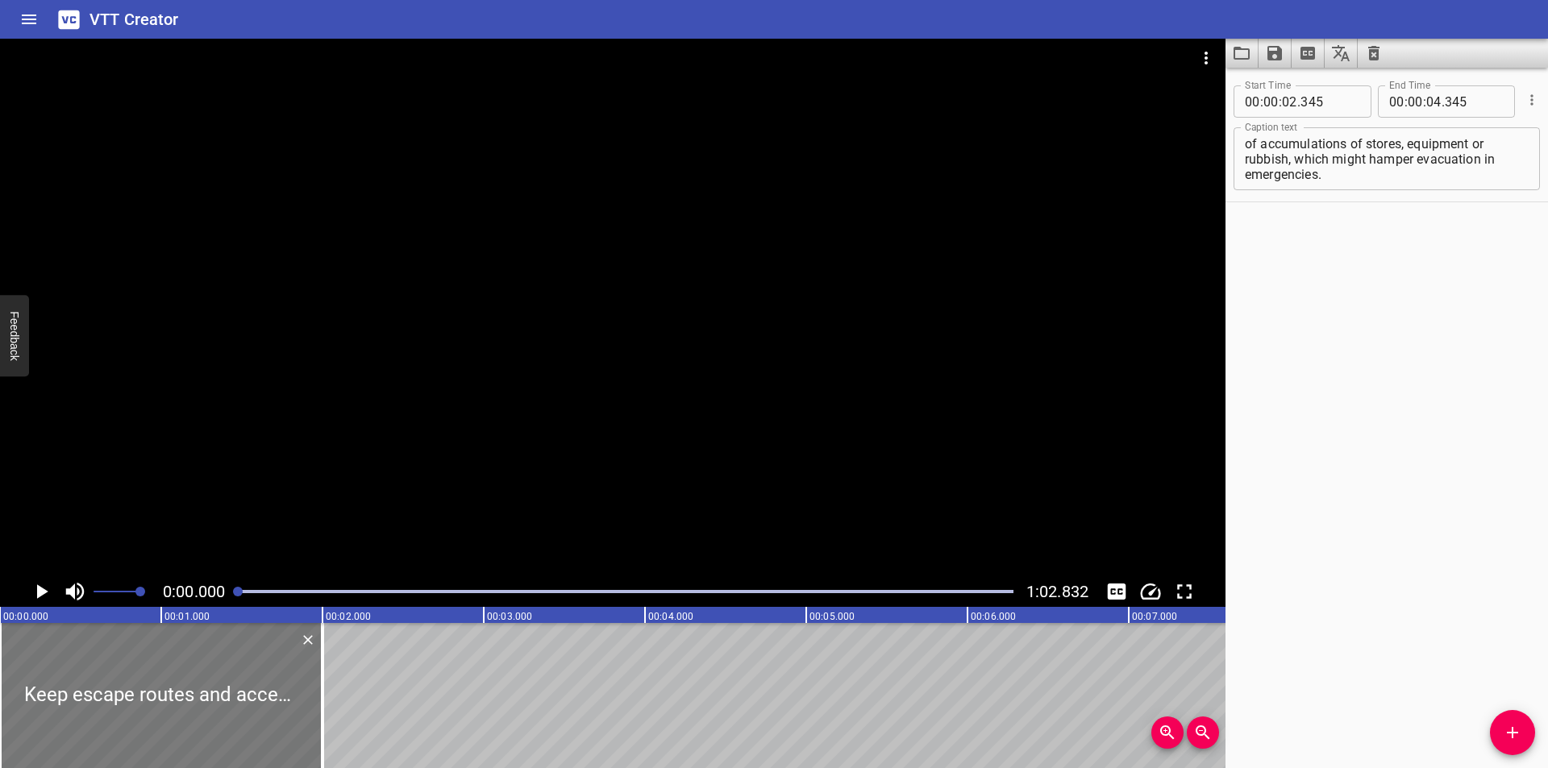
type input "000"
click at [362, 416] on div at bounding box center [613, 308] width 1226 height 538
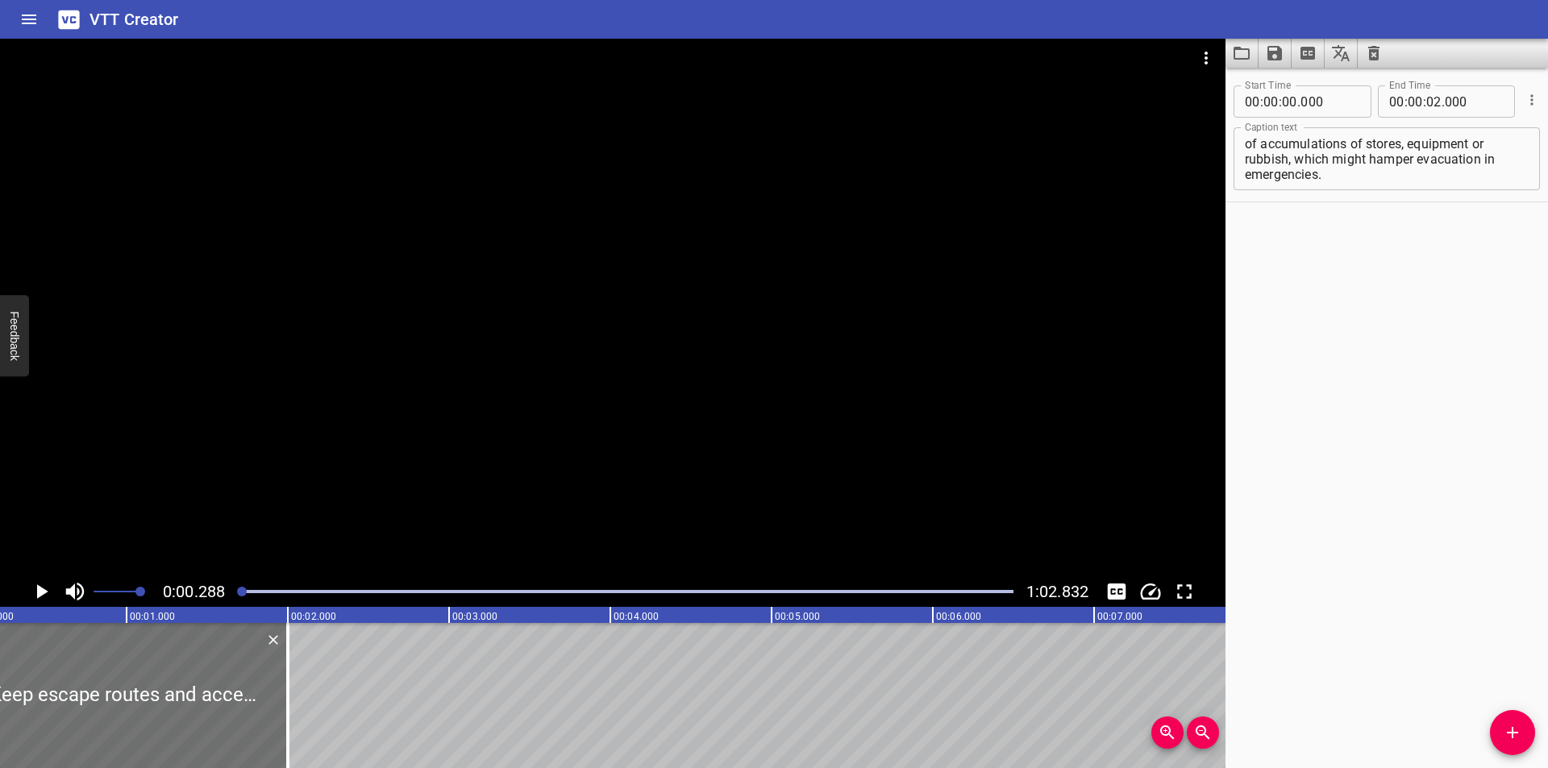
scroll to position [0, 47]
click at [279, 703] on div at bounding box center [276, 695] width 16 height 145
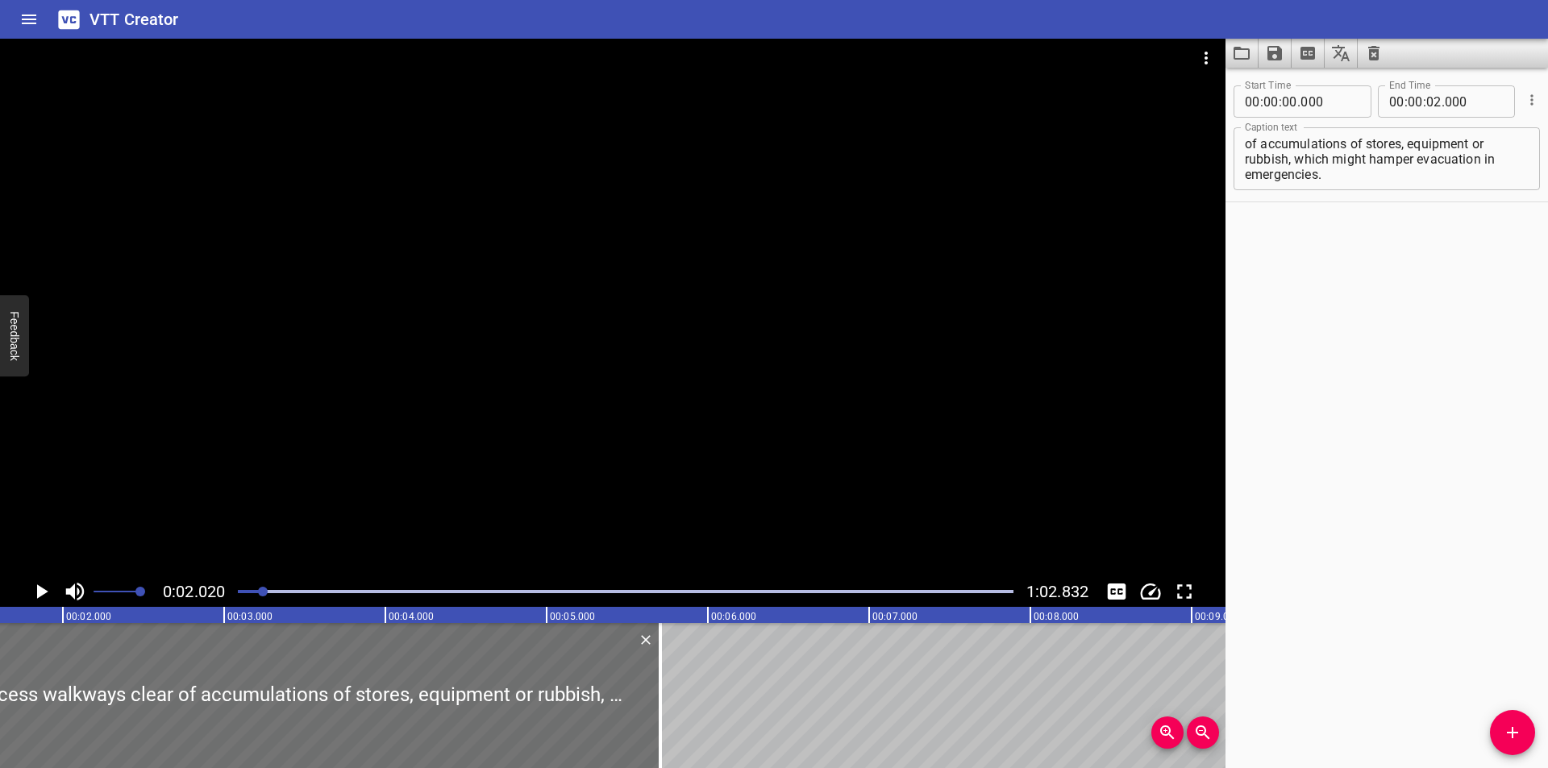
drag, startPoint x: 279, startPoint y: 703, endPoint x: 876, endPoint y: 671, distance: 598.3
type input "07"
type input "085"
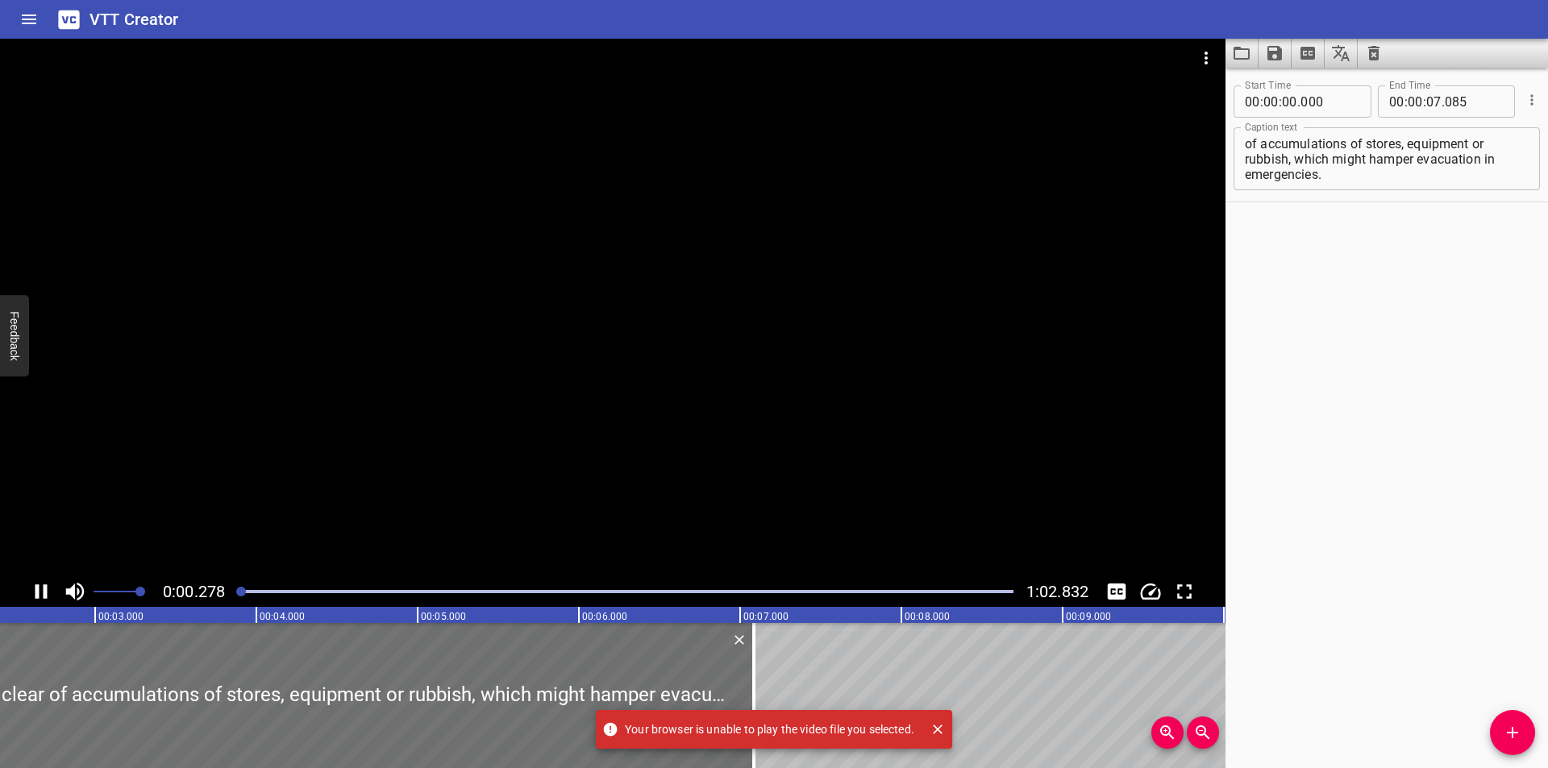
click at [244, 592] on div at bounding box center [241, 592] width 10 height 10
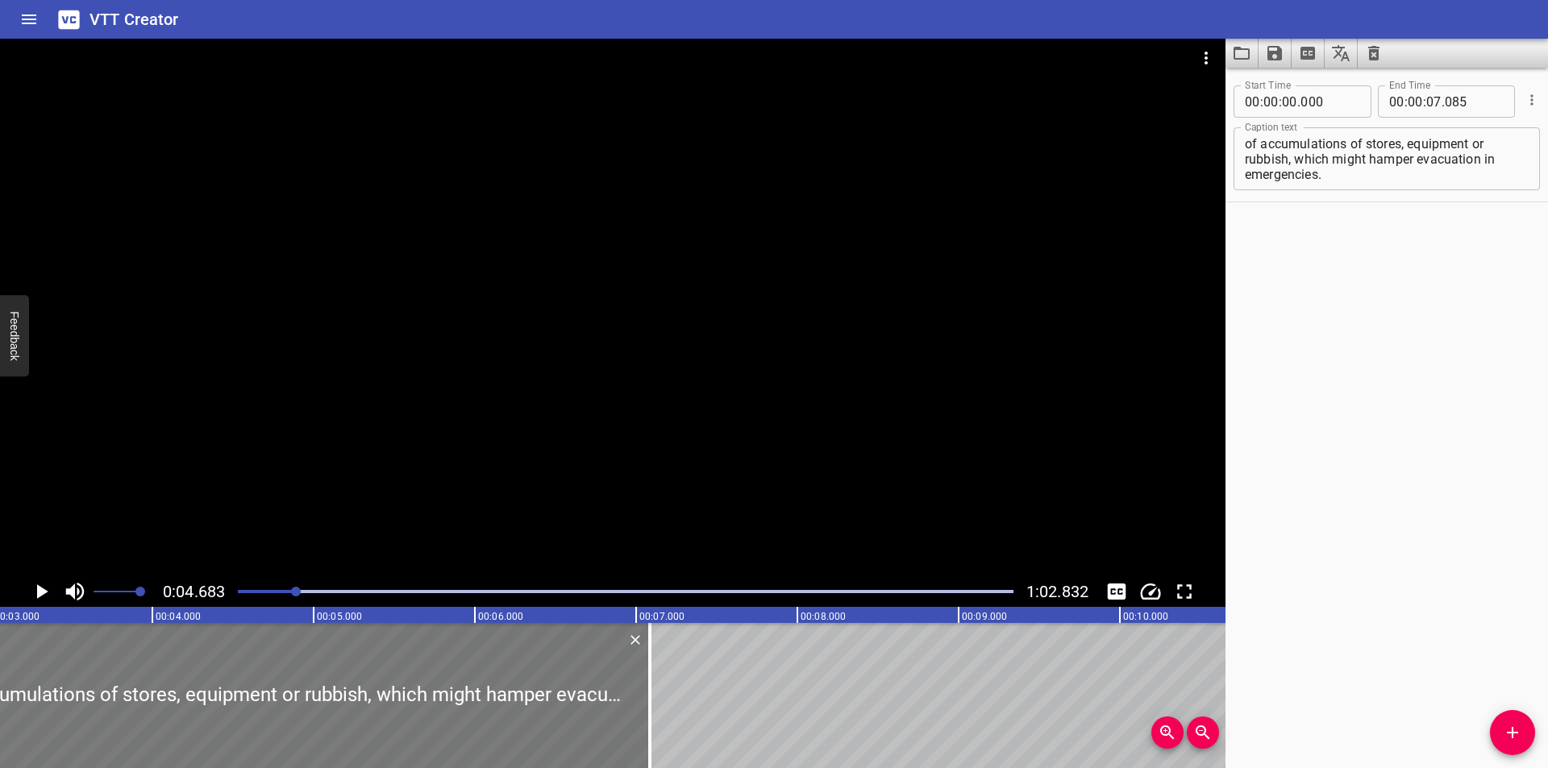
scroll to position [0, 487]
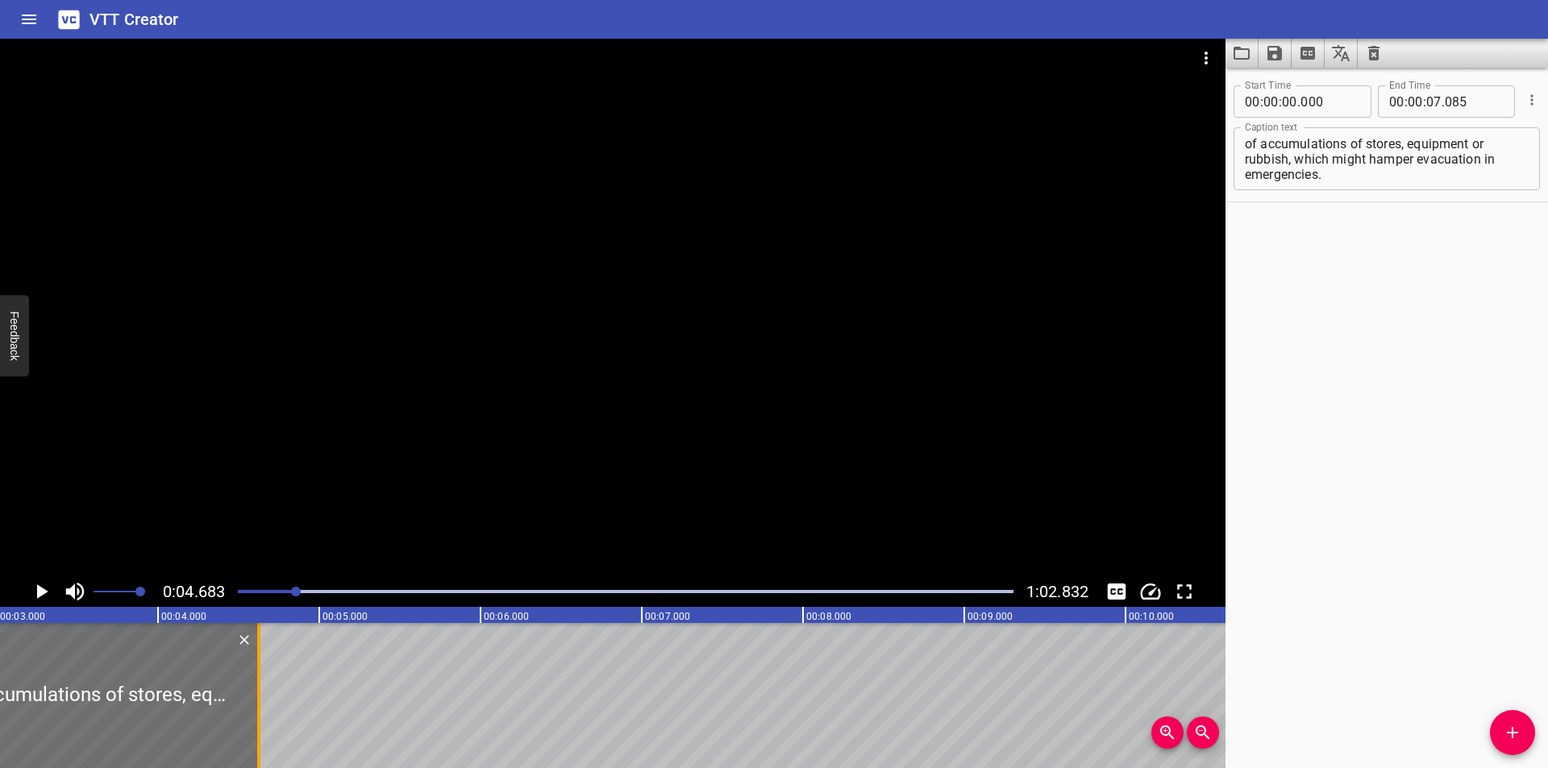
drag, startPoint x: 655, startPoint y: 724, endPoint x: 259, endPoint y: 717, distance: 396.7
click at [259, 717] on div at bounding box center [258, 695] width 3 height 145
type input "04"
type input "625"
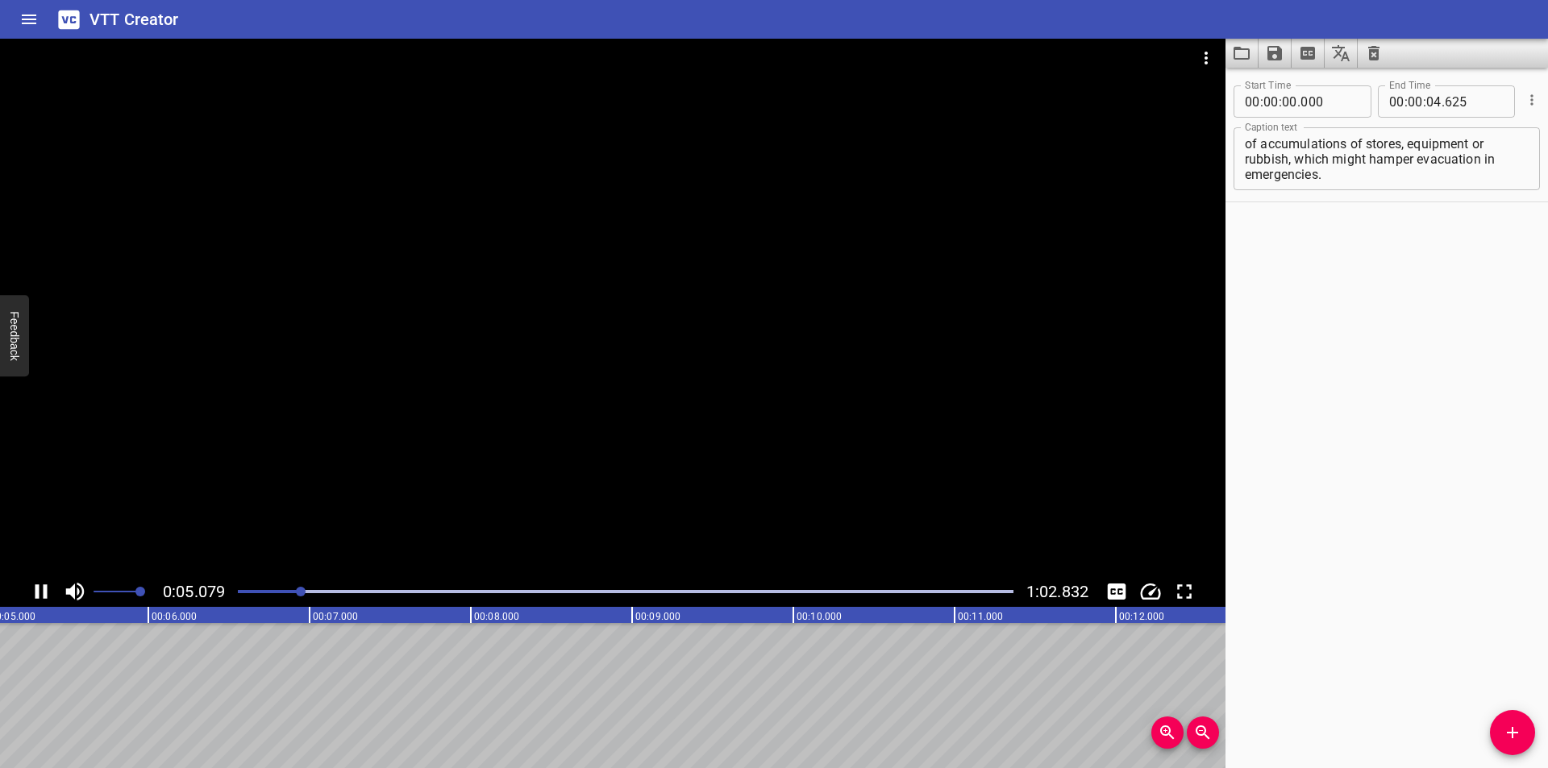
scroll to position [0, 860]
click at [249, 601] on div at bounding box center [625, 592] width 795 height 23
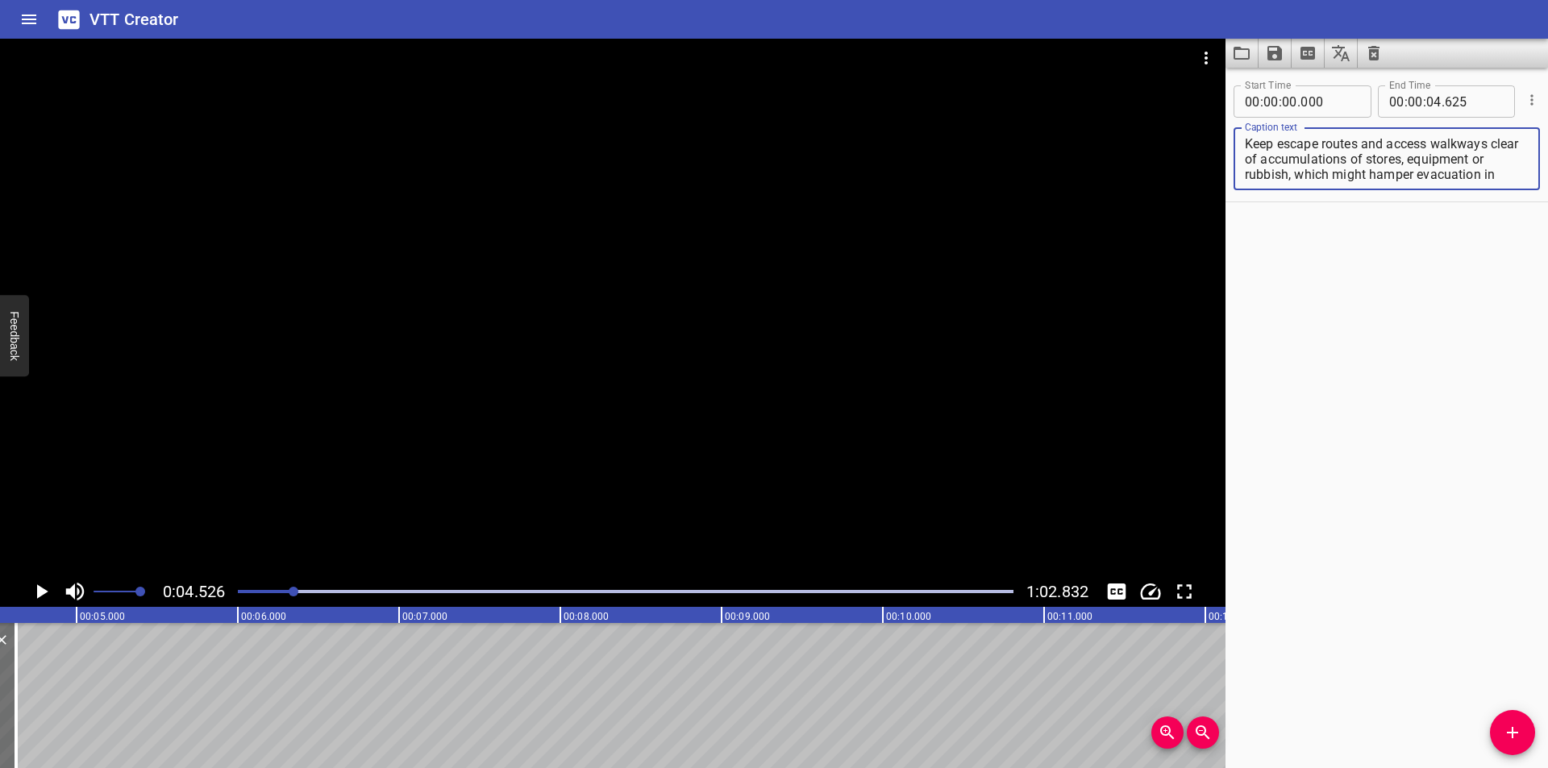
scroll to position [15, 0]
drag, startPoint x: 1442, startPoint y: 159, endPoint x: 1579, endPoint y: 362, distance: 245.1
click at [1548, 362] on html "VTT Creator Caption Editor Batch Transcribe Login Sign Up Privacy Contact 0:04.…" at bounding box center [774, 384] width 1548 height 768
type textarea "Keep escape routes and access walkways clear of accumulations of stores,"
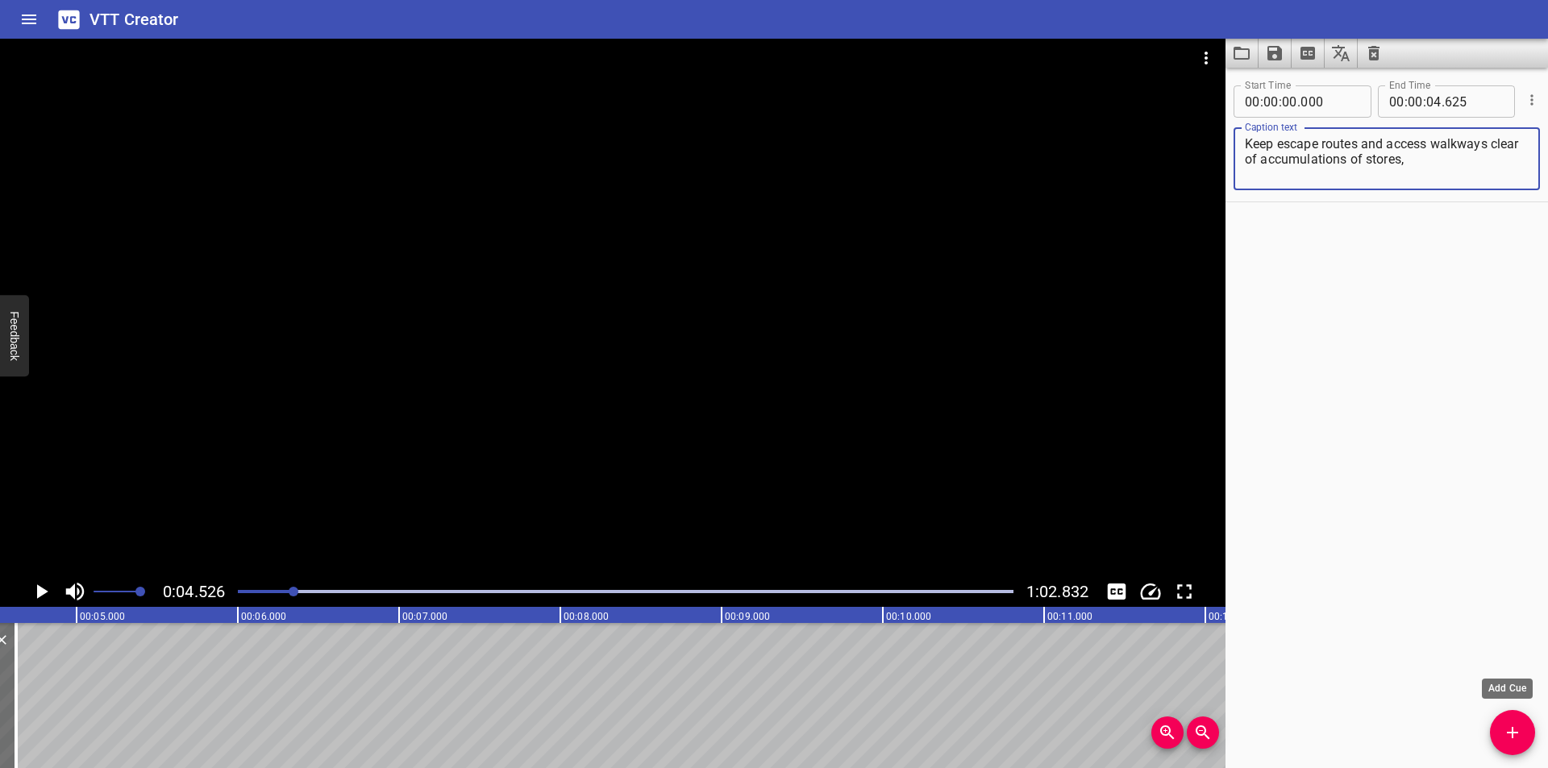
drag, startPoint x: 1517, startPoint y: 726, endPoint x: 1508, endPoint y: 722, distance: 10.5
click at [1517, 726] on icon "Add Cue" at bounding box center [1512, 732] width 19 height 19
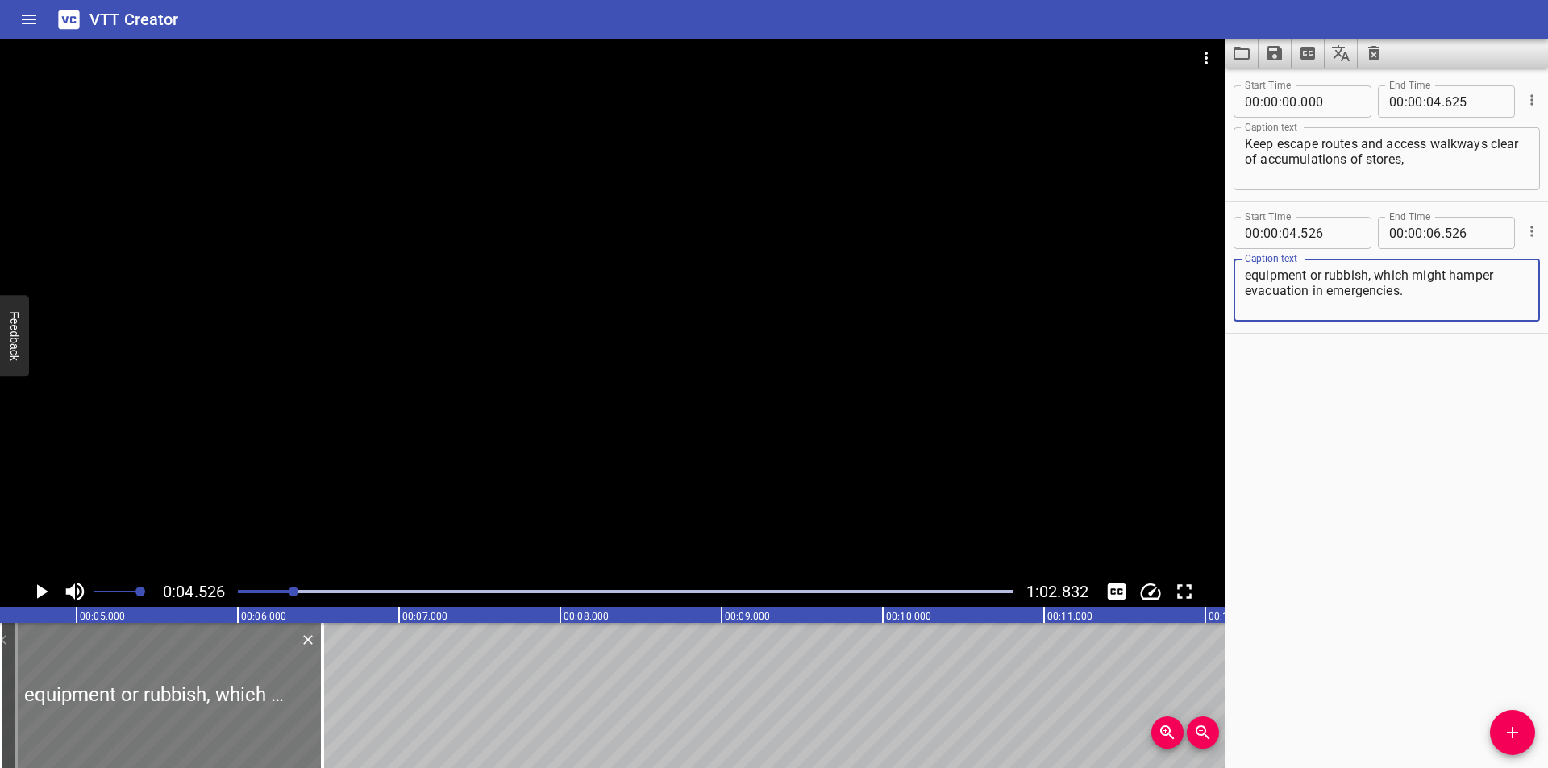
type textarea "equipment or rubbish, which might hamper evacuation in emergencies."
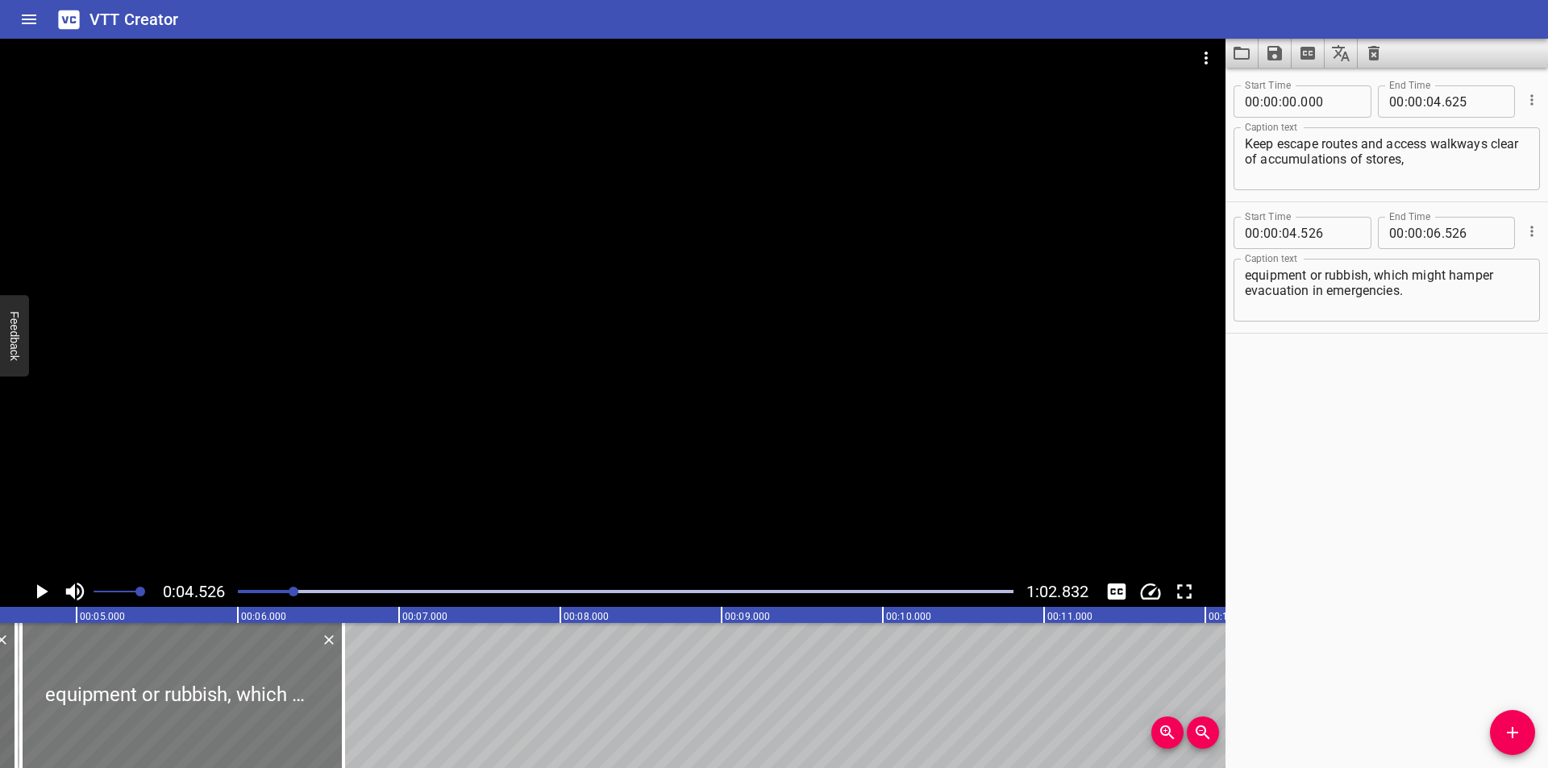
drag, startPoint x: 218, startPoint y: 714, endPoint x: 239, endPoint y: 716, distance: 21.0
click at [239, 716] on div at bounding box center [182, 695] width 323 height 145
type input "656"
click at [306, 408] on div at bounding box center [613, 308] width 1226 height 538
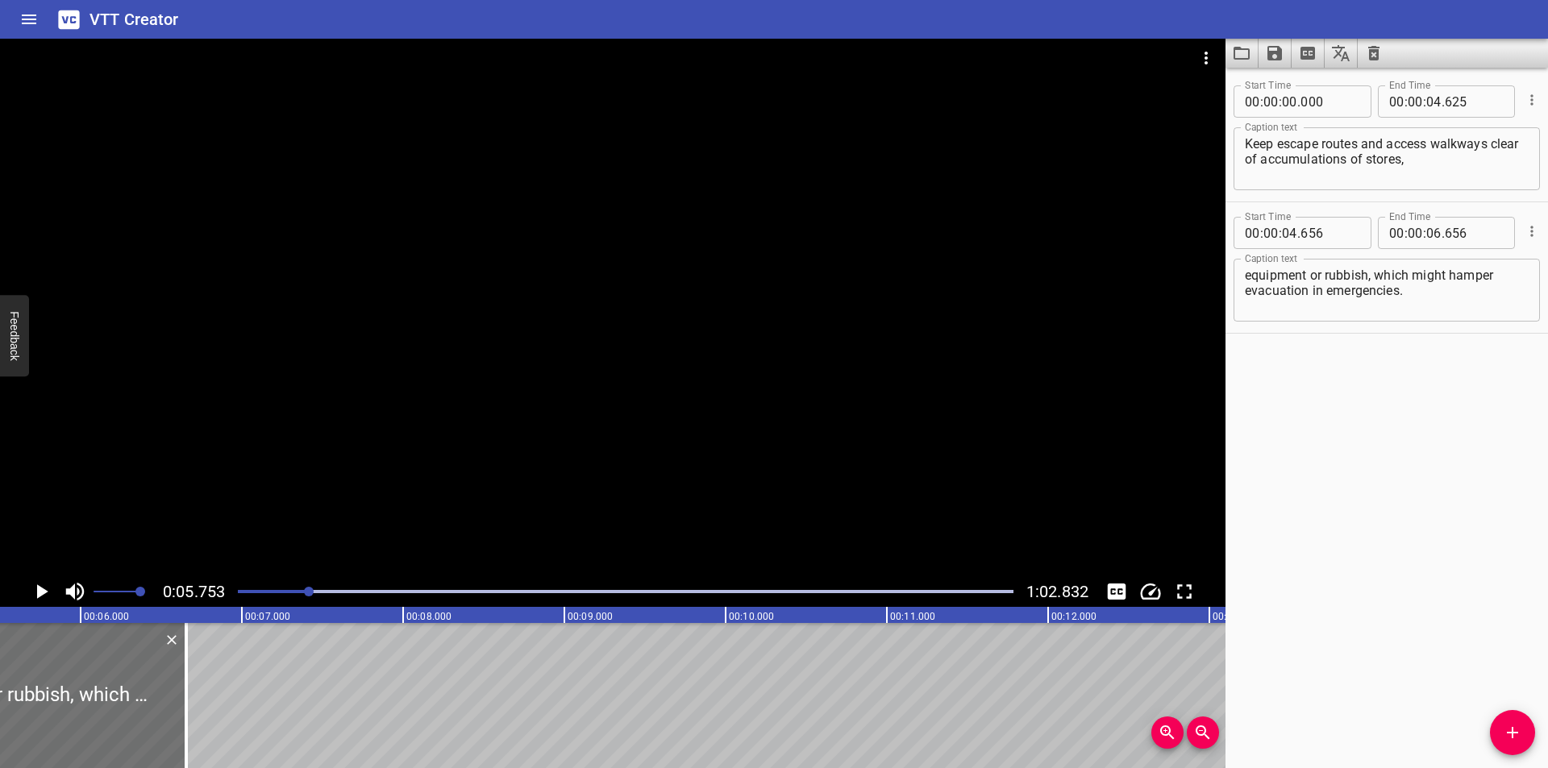
scroll to position [0, 928]
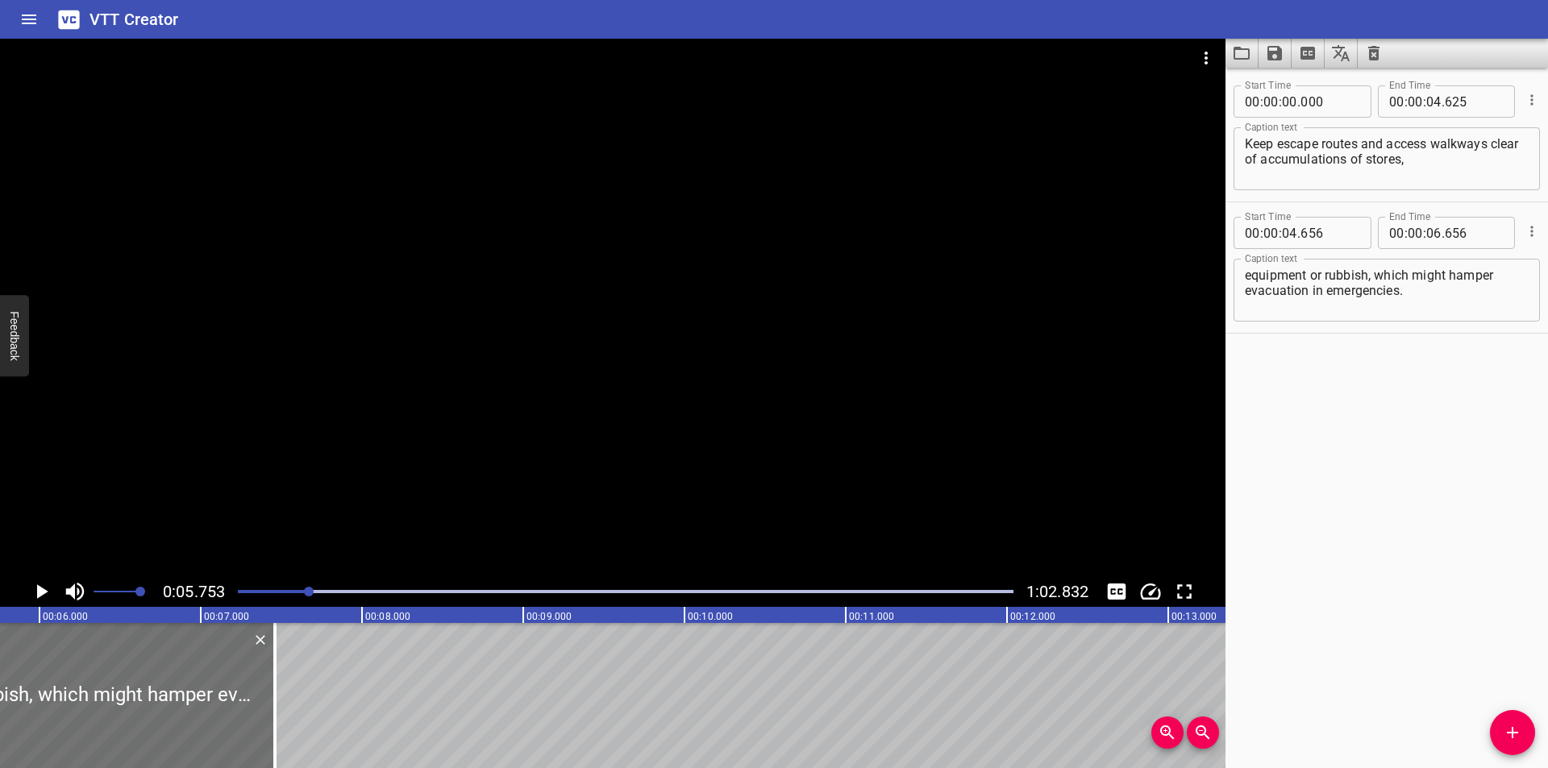
drag, startPoint x: 151, startPoint y: 698, endPoint x: 503, endPoint y: 667, distance: 353.7
click at [283, 667] on div at bounding box center [275, 695] width 16 height 145
type input "08"
type input "841"
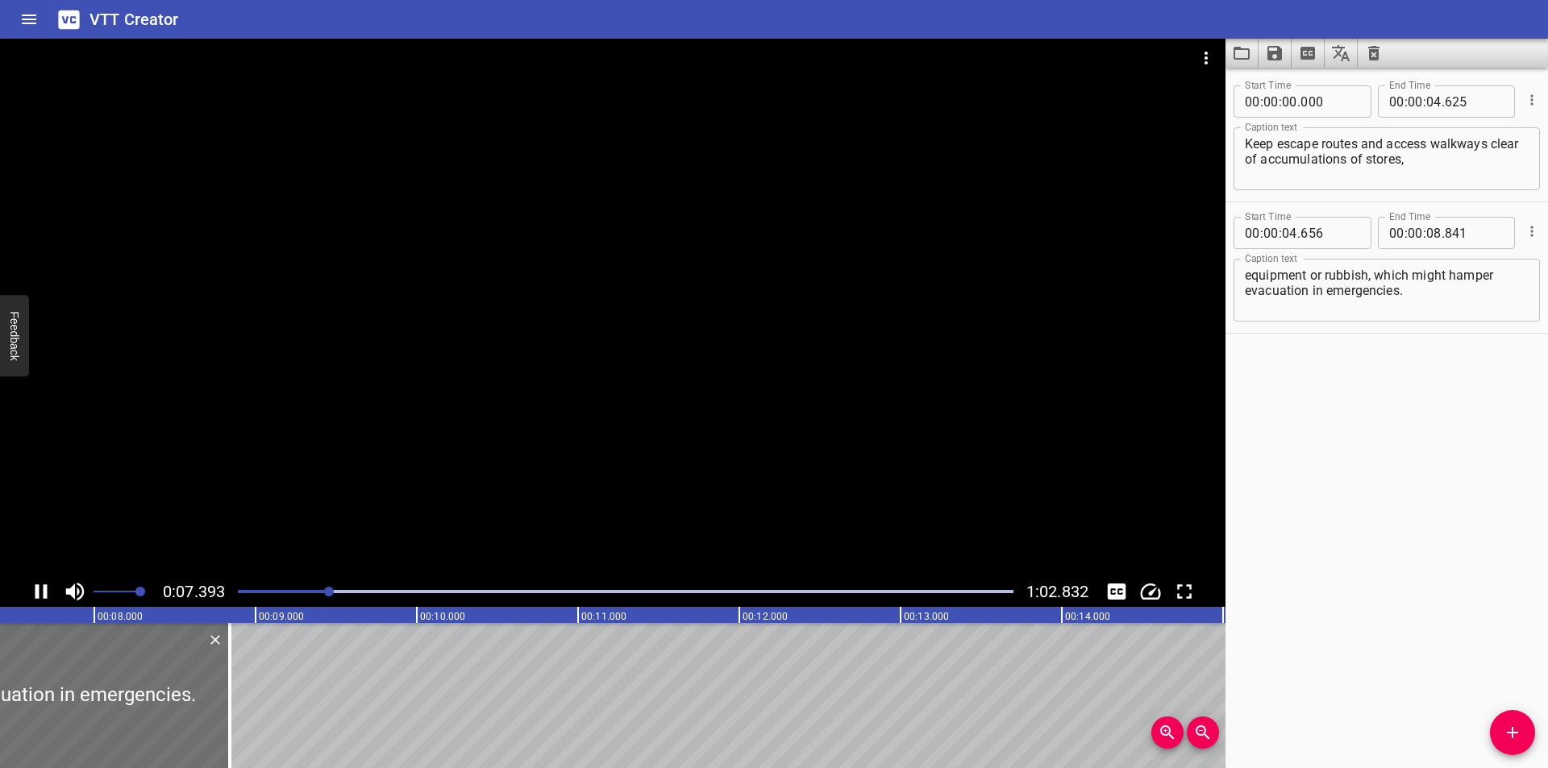
scroll to position [0, 1224]
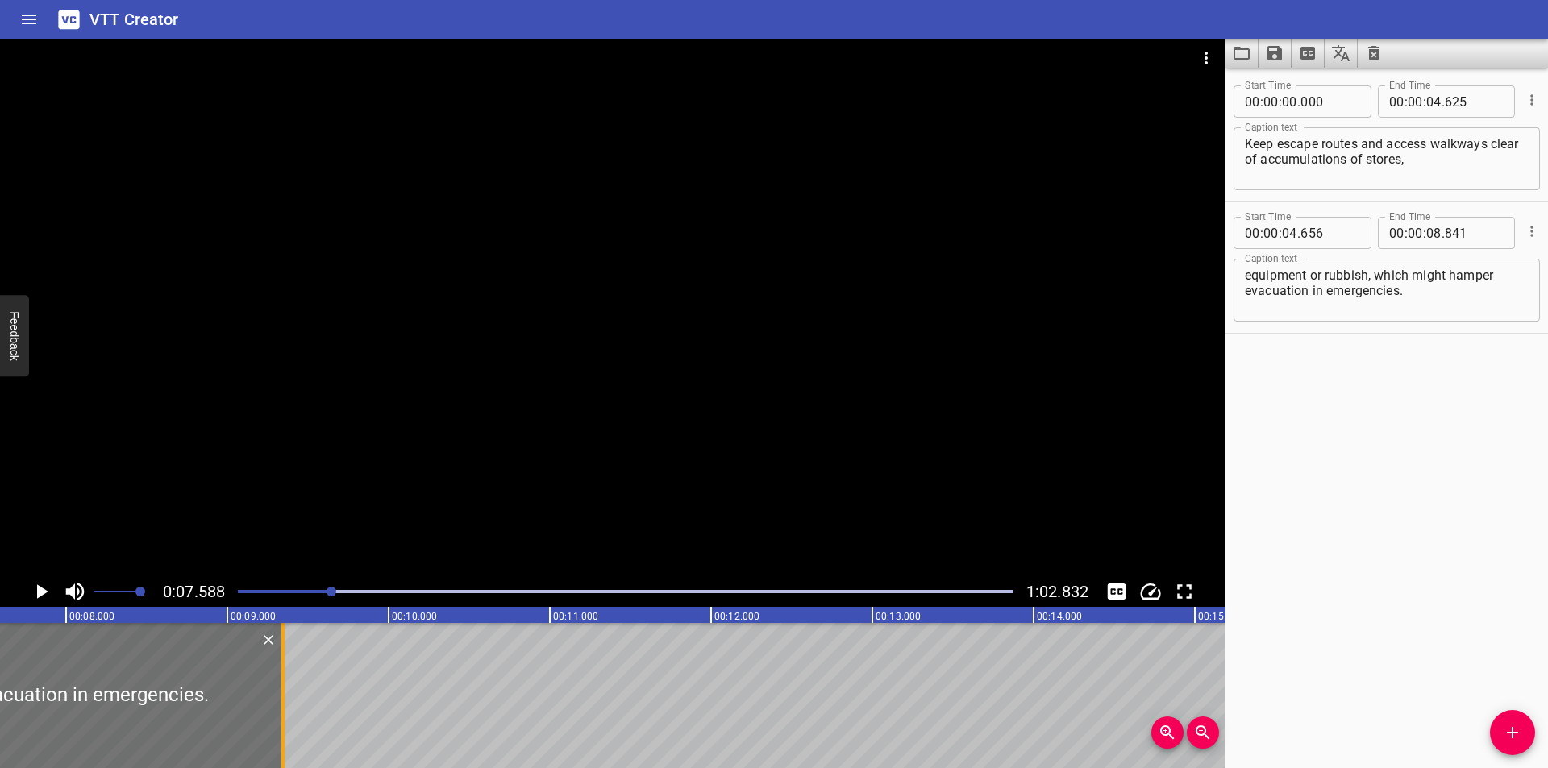
drag, startPoint x: 200, startPoint y: 700, endPoint x: 281, endPoint y: 702, distance: 81.5
click at [281, 702] on div at bounding box center [282, 695] width 3 height 145
type input "09"
type input "346"
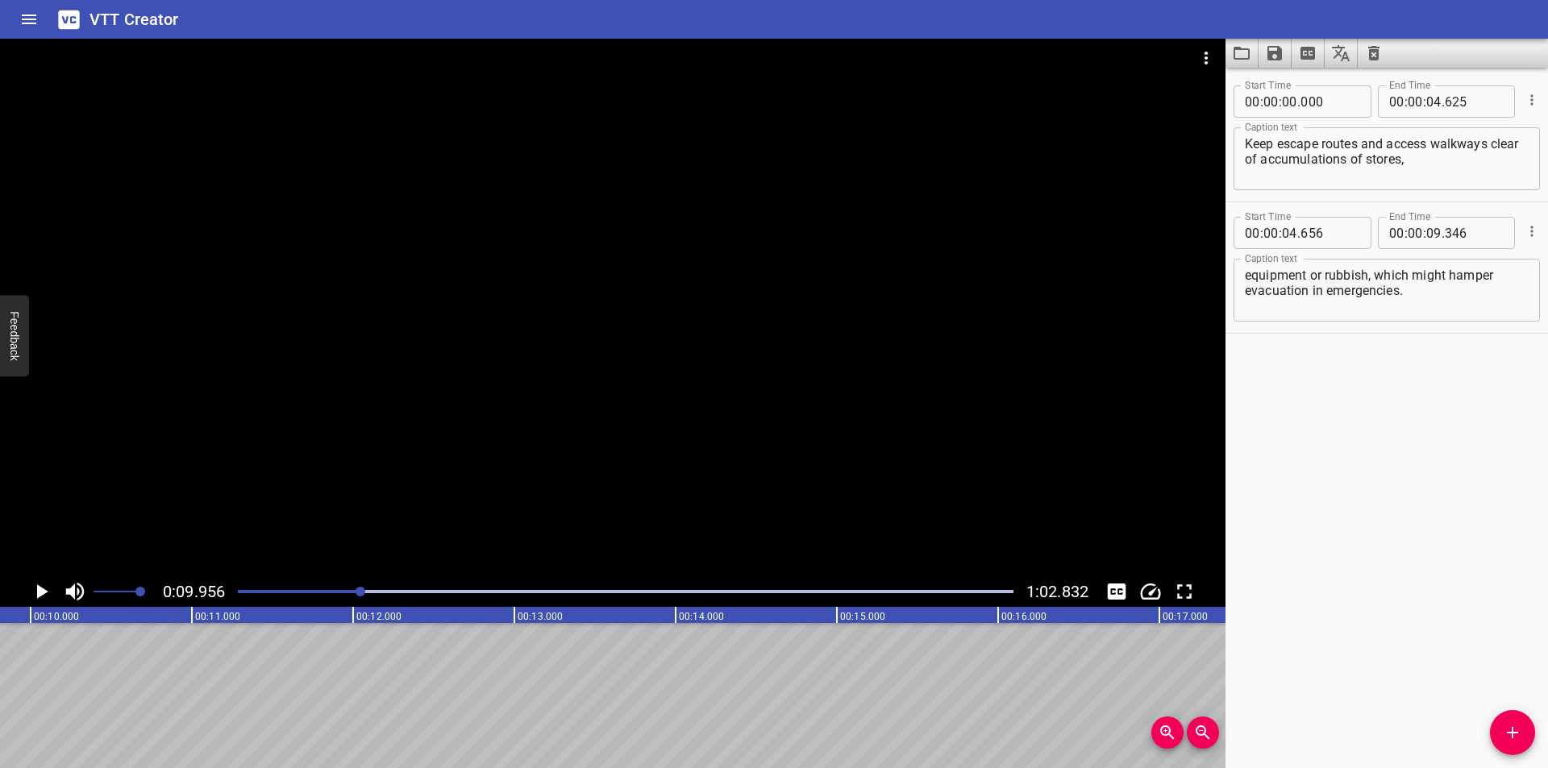
scroll to position [0, 1605]
click at [1508, 736] on icon "Add Cue" at bounding box center [1512, 732] width 19 height 19
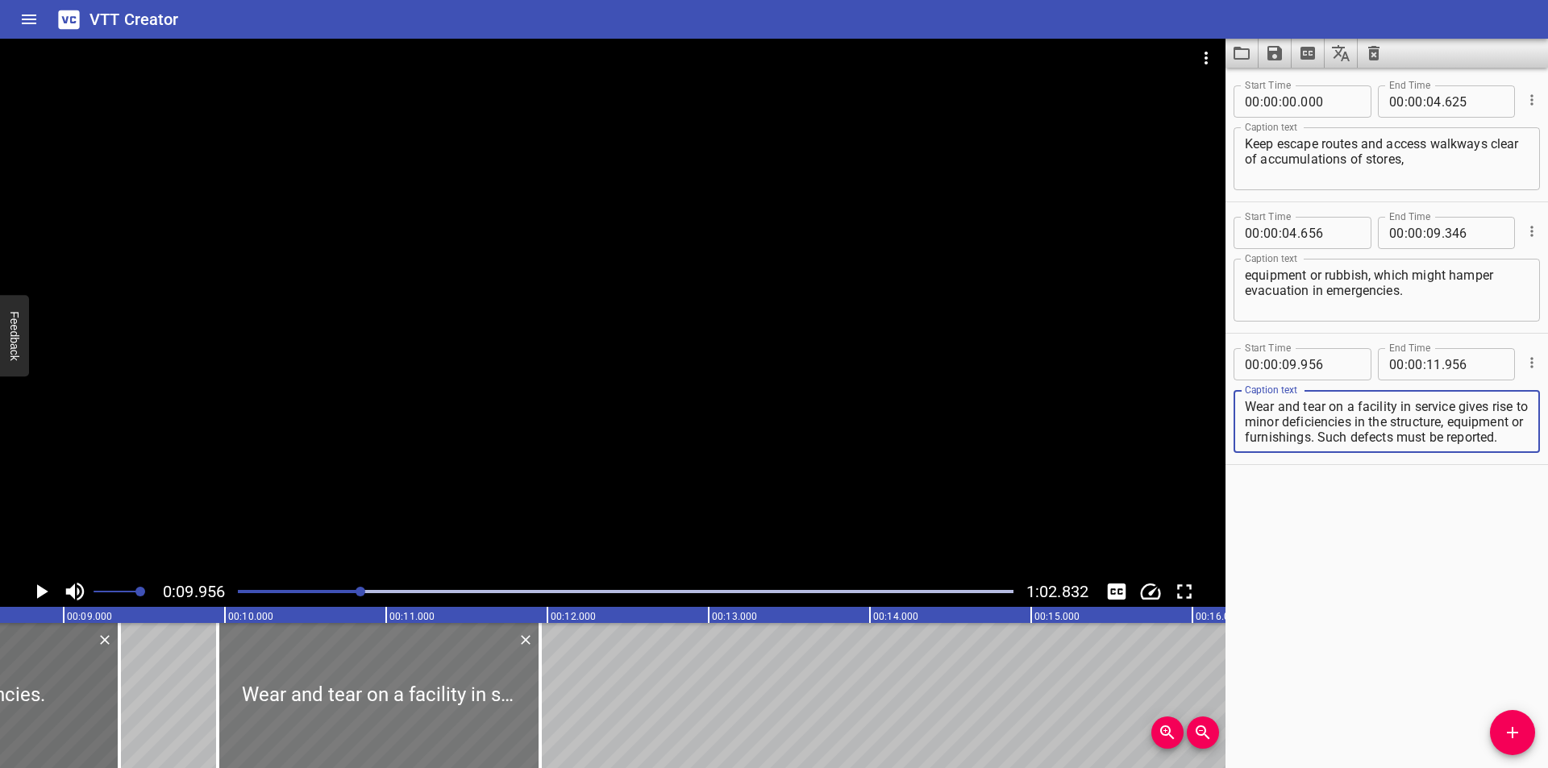
scroll to position [0, 1283]
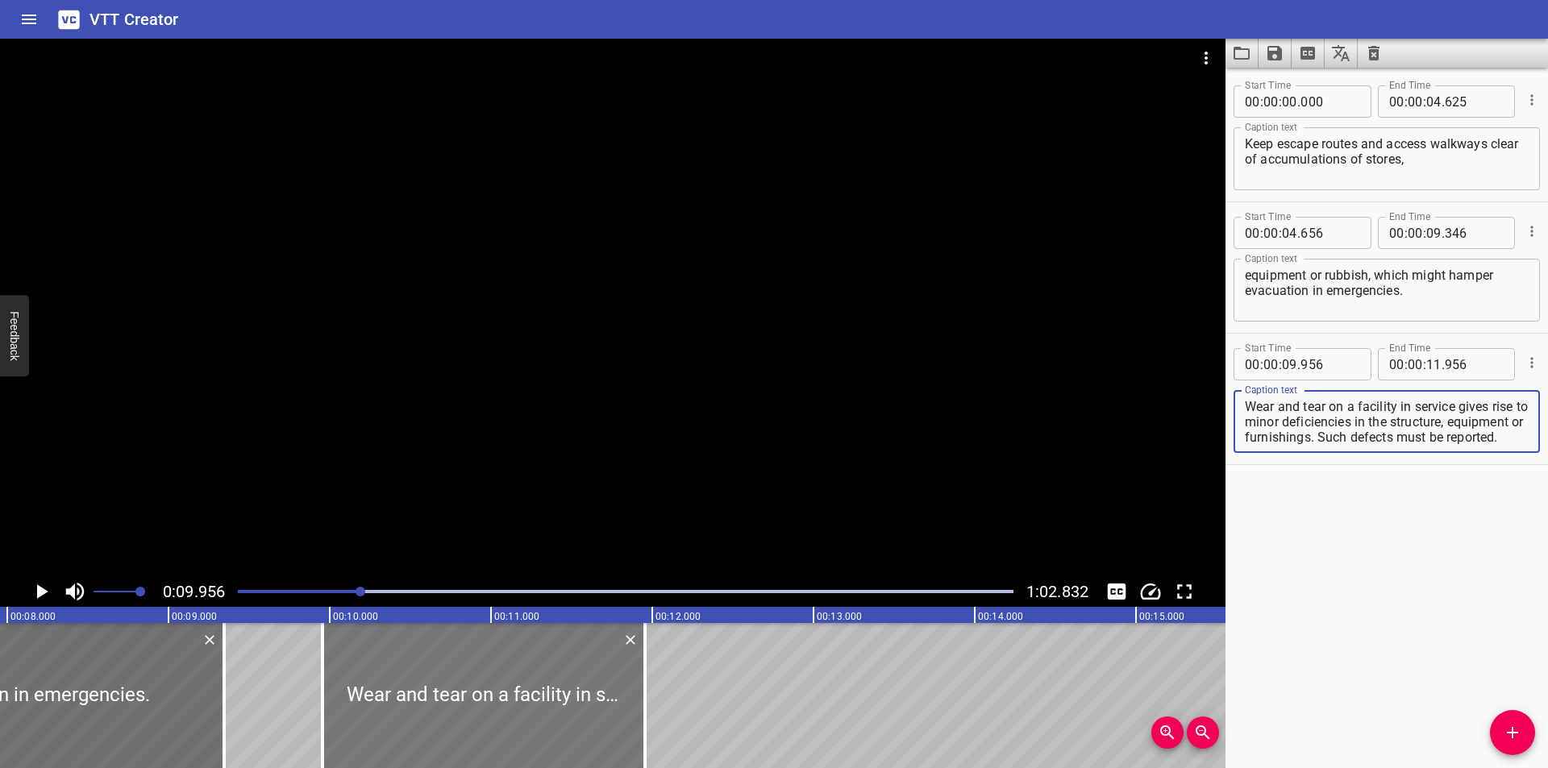
type textarea "Wear and tear on a facility in service gives rise to minor deficiencies in the …"
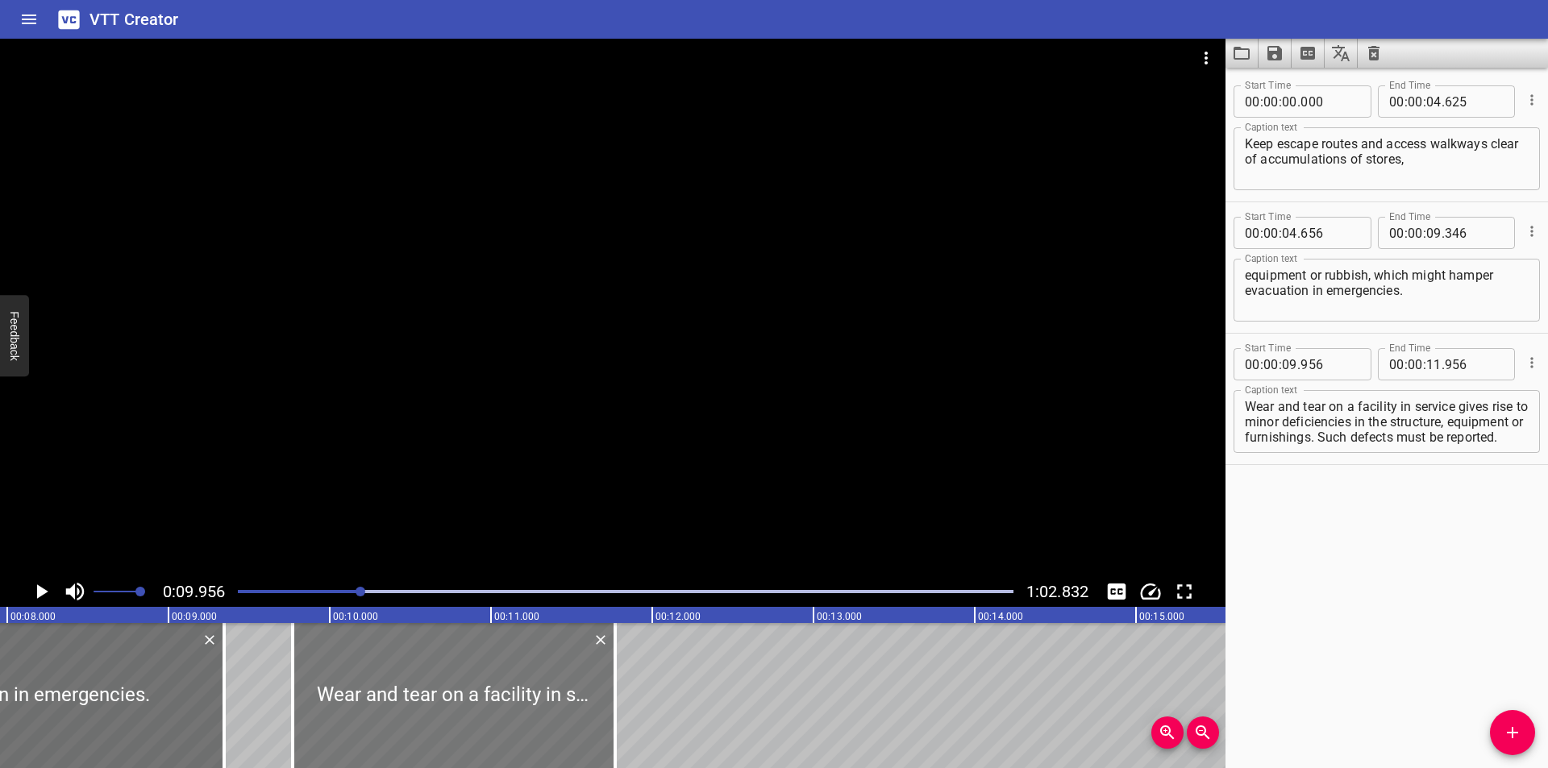
drag, startPoint x: 538, startPoint y: 700, endPoint x: 508, endPoint y: 718, distance: 34.7
click at [508, 718] on div at bounding box center [454, 695] width 323 height 145
type input "771"
click at [515, 478] on div at bounding box center [613, 308] width 1226 height 538
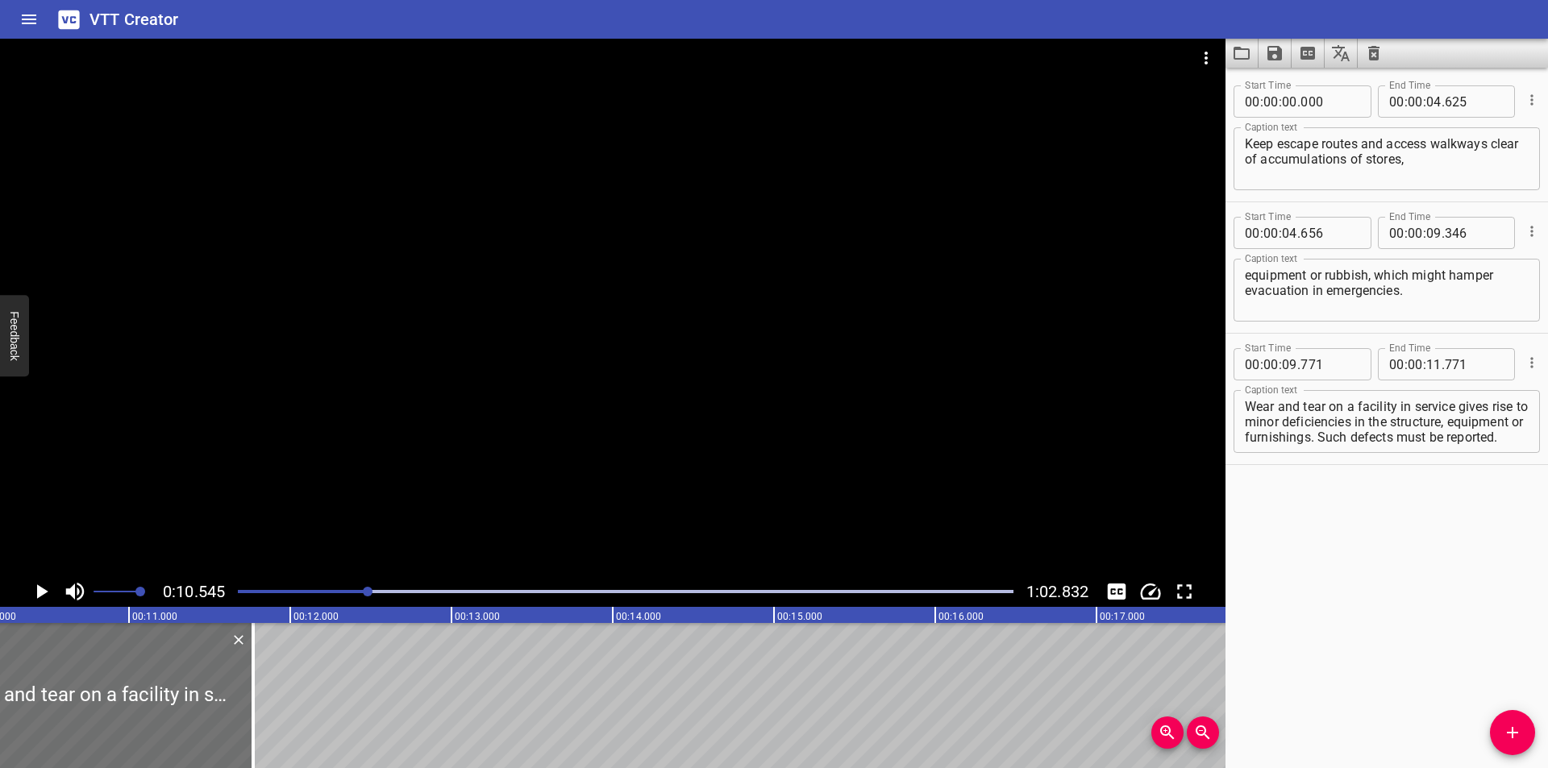
scroll to position [0, 1700]
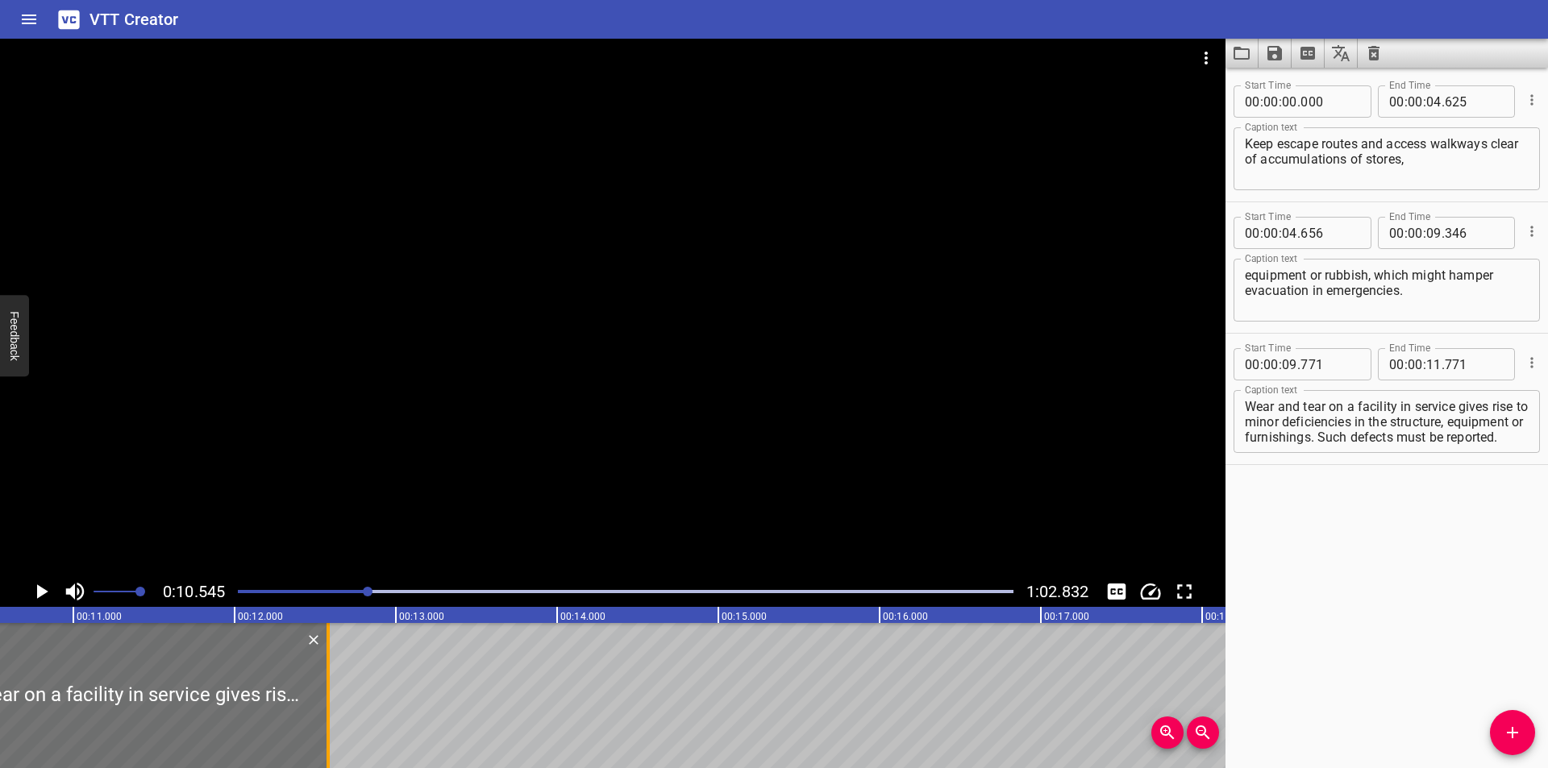
drag, startPoint x: 198, startPoint y: 691, endPoint x: 328, endPoint y: 714, distance: 132.6
click at [328, 714] on div at bounding box center [328, 695] width 3 height 145
type input "12"
type input "581"
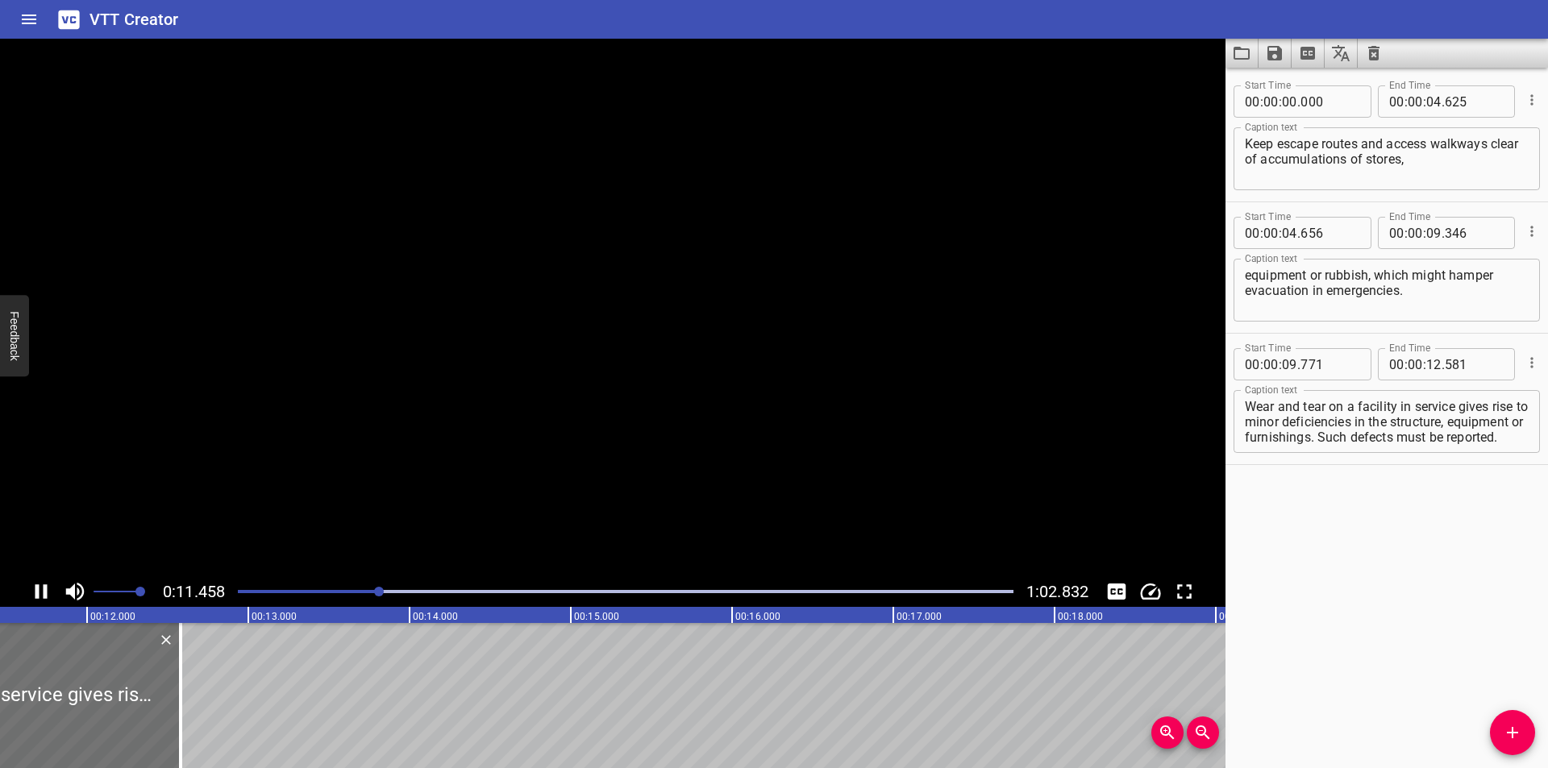
scroll to position [0, 1892]
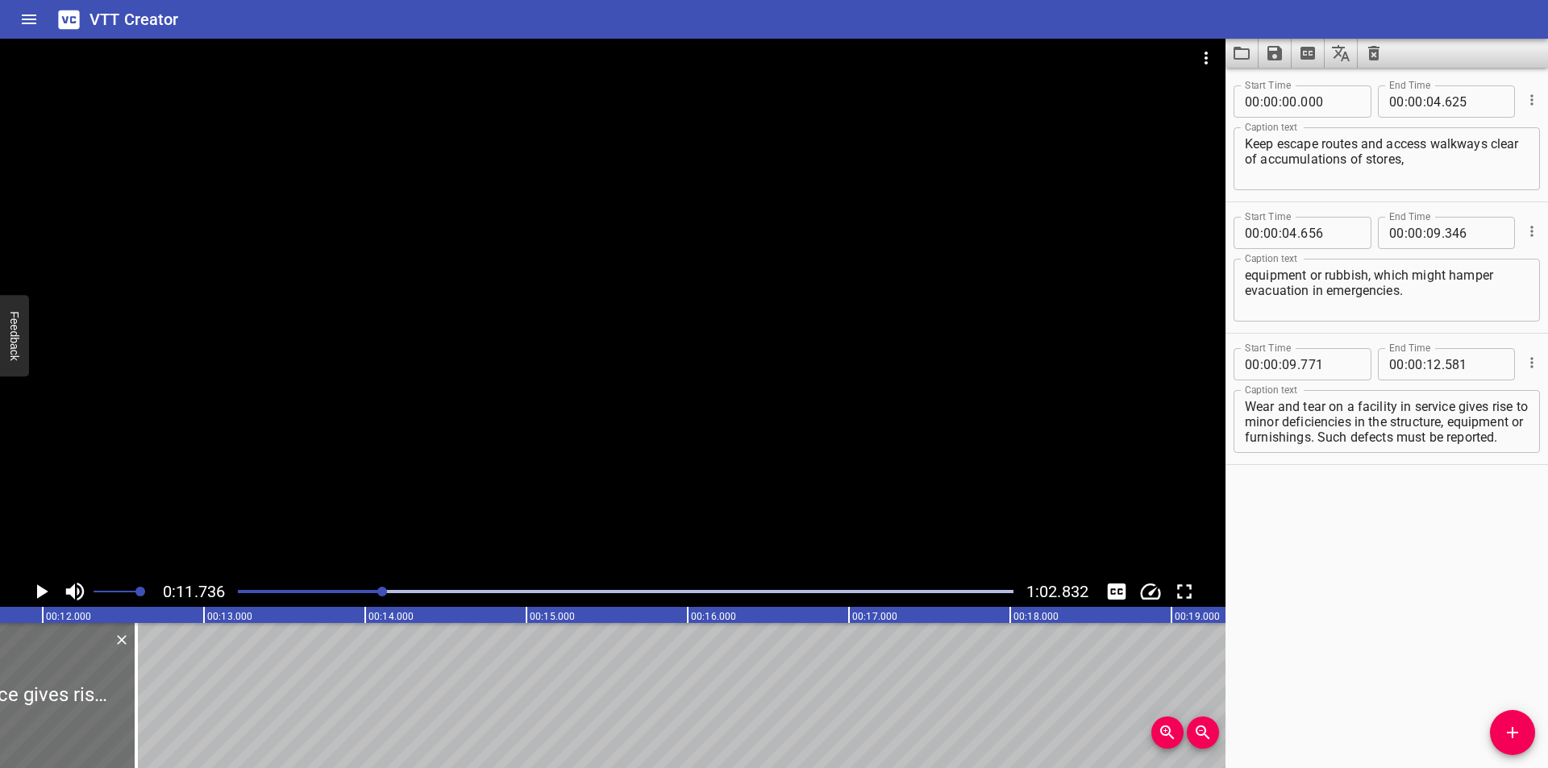
click at [679, 409] on div at bounding box center [613, 308] width 1226 height 538
click at [334, 597] on div at bounding box center [625, 592] width 795 height 23
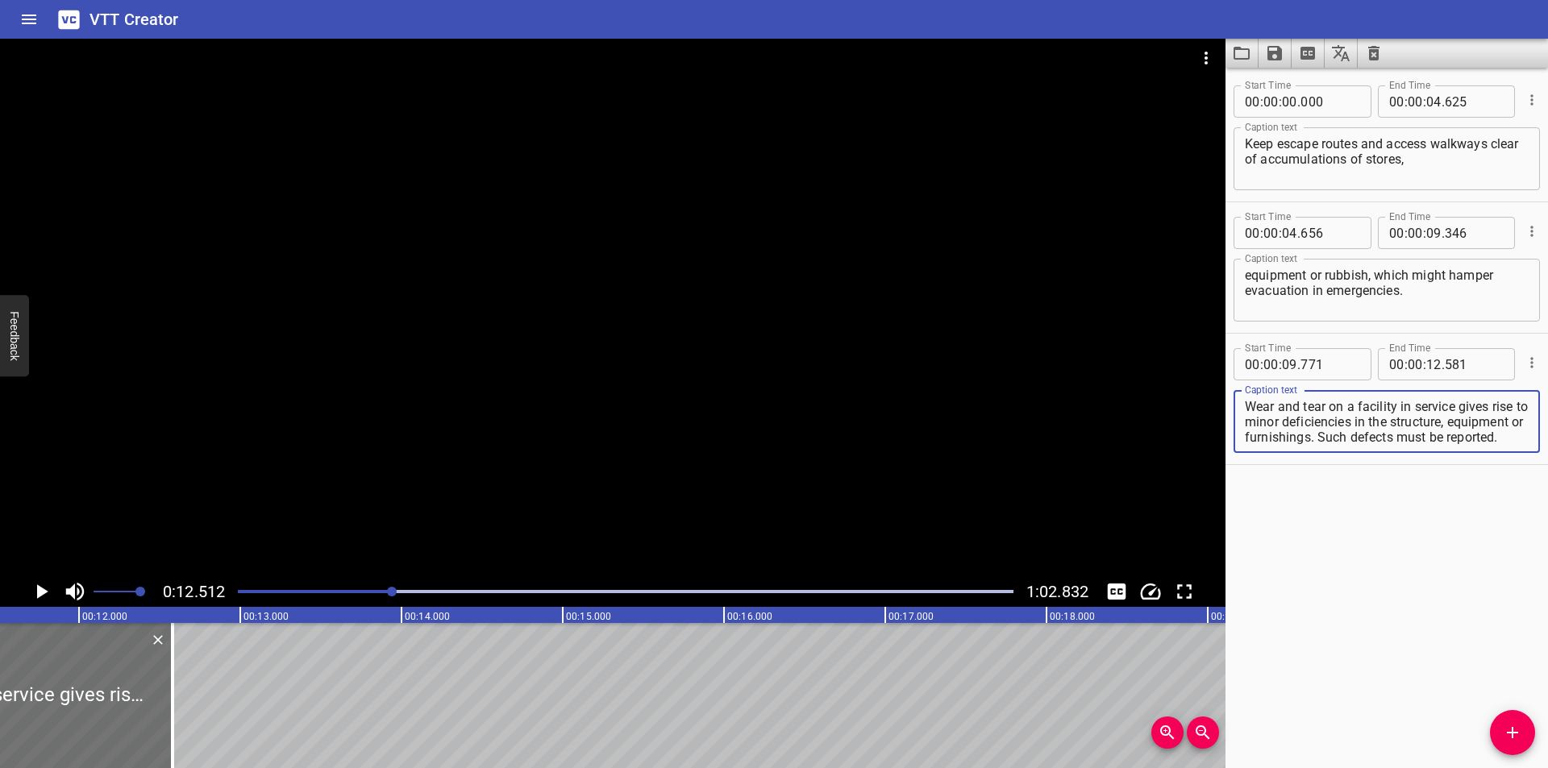
scroll to position [15, 0]
drag, startPoint x: 1458, startPoint y: 406, endPoint x: 1550, endPoint y: 570, distance: 188.4
click at [1548, 570] on html "VTT Creator Caption Editor Batch Transcribe Login Sign Up Privacy Contact 0:12.…" at bounding box center [774, 384] width 1548 height 768
type textarea "Wear and tear on a facility in service"
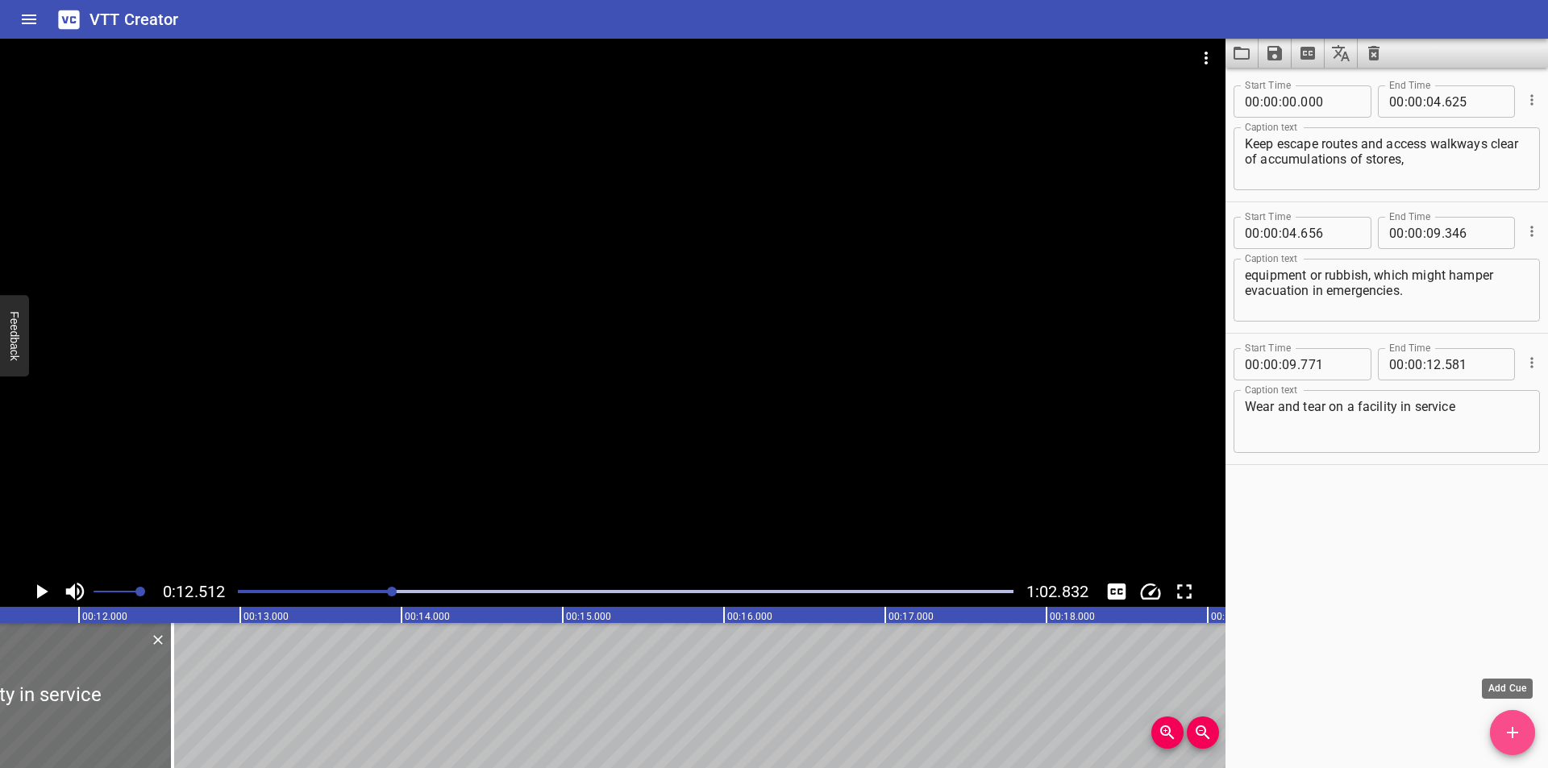
click at [1498, 734] on span "Add Cue" at bounding box center [1512, 732] width 45 height 19
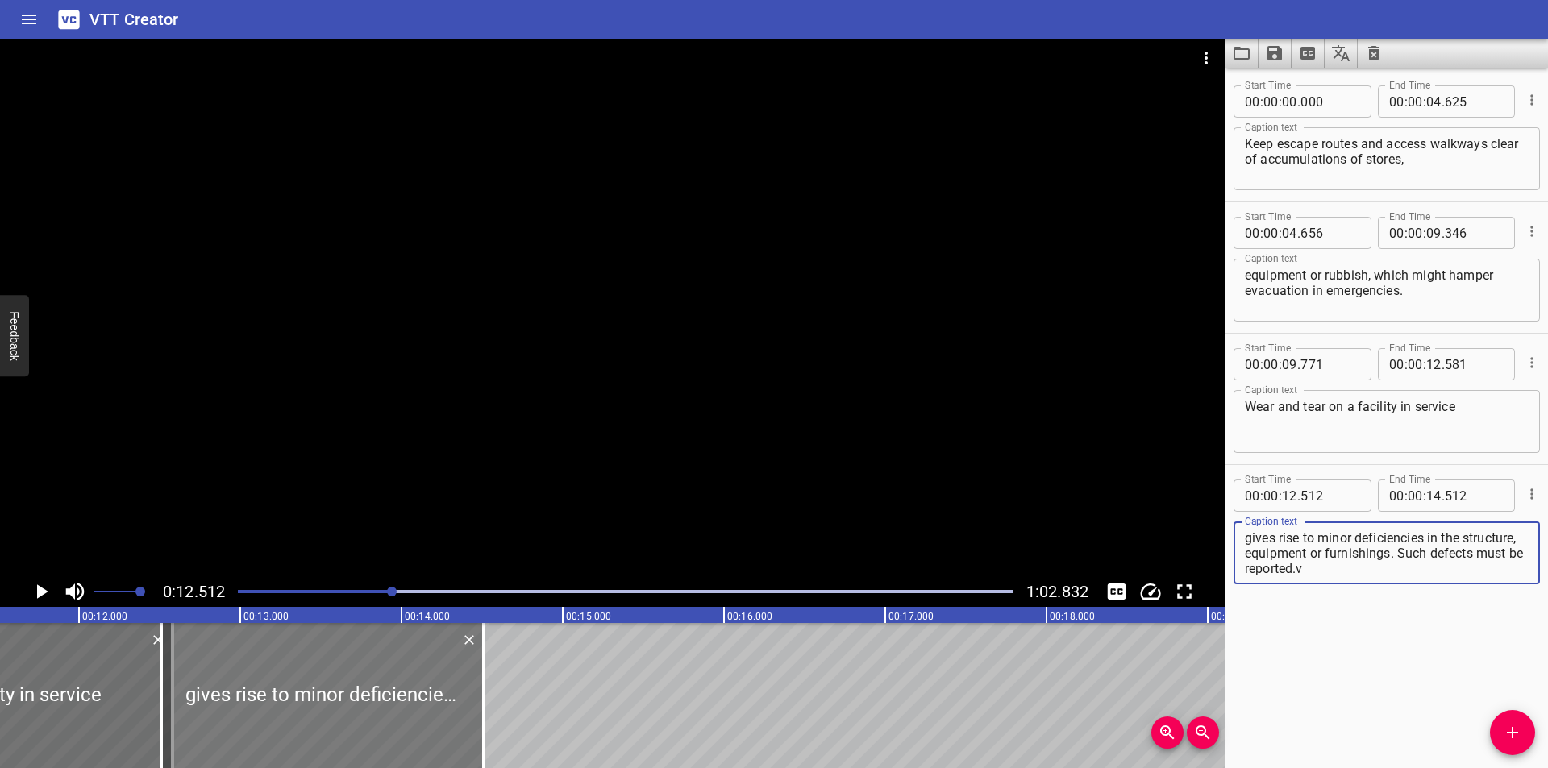
type textarea "gives rise to minor deficiencies in the structure, equipment or furnishings. Su…"
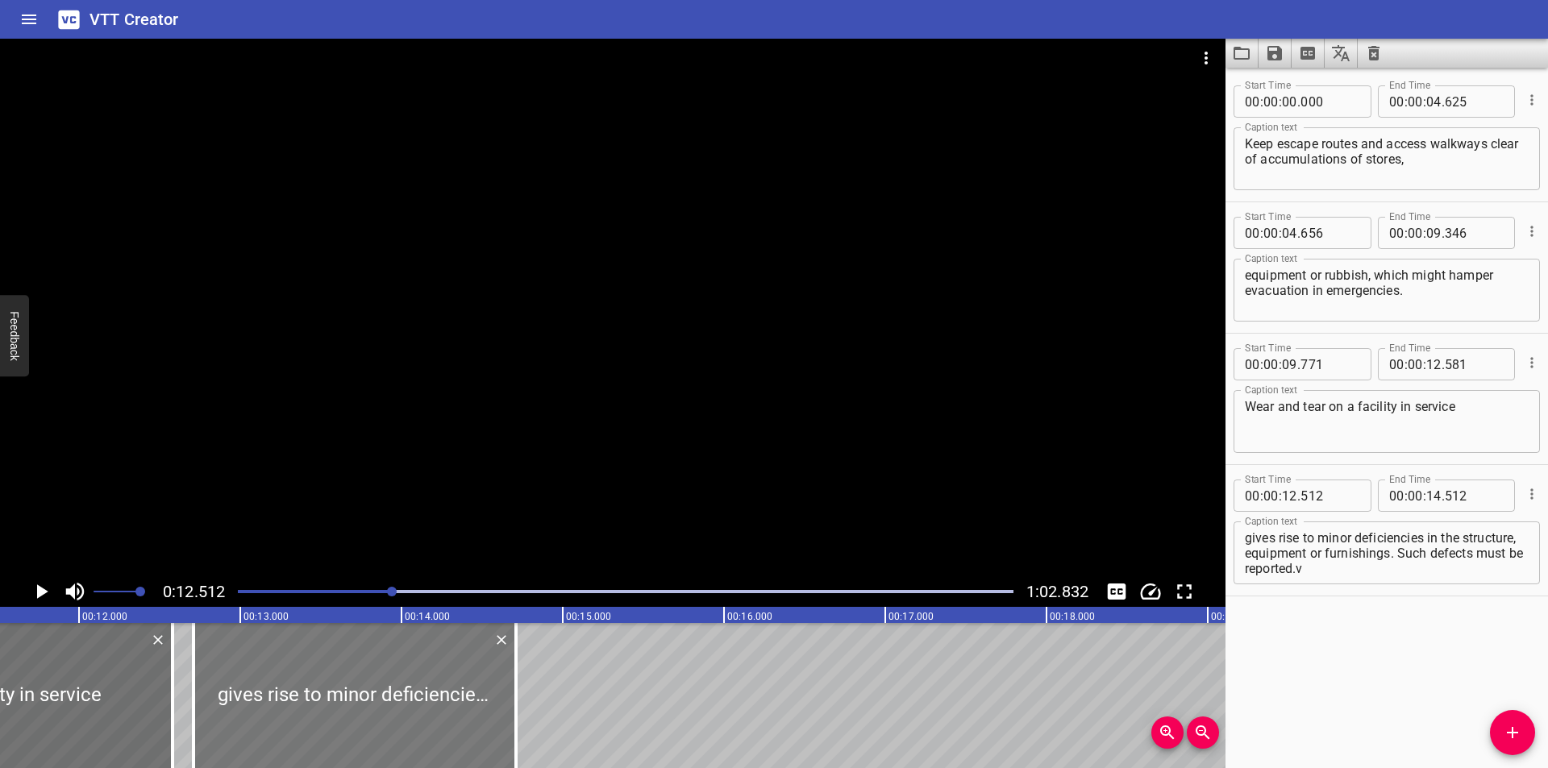
drag, startPoint x: 449, startPoint y: 729, endPoint x: 481, endPoint y: 725, distance: 32.5
click at [481, 725] on div at bounding box center [355, 695] width 323 height 145
type input "712"
click at [478, 725] on div at bounding box center [353, 695] width 323 height 145
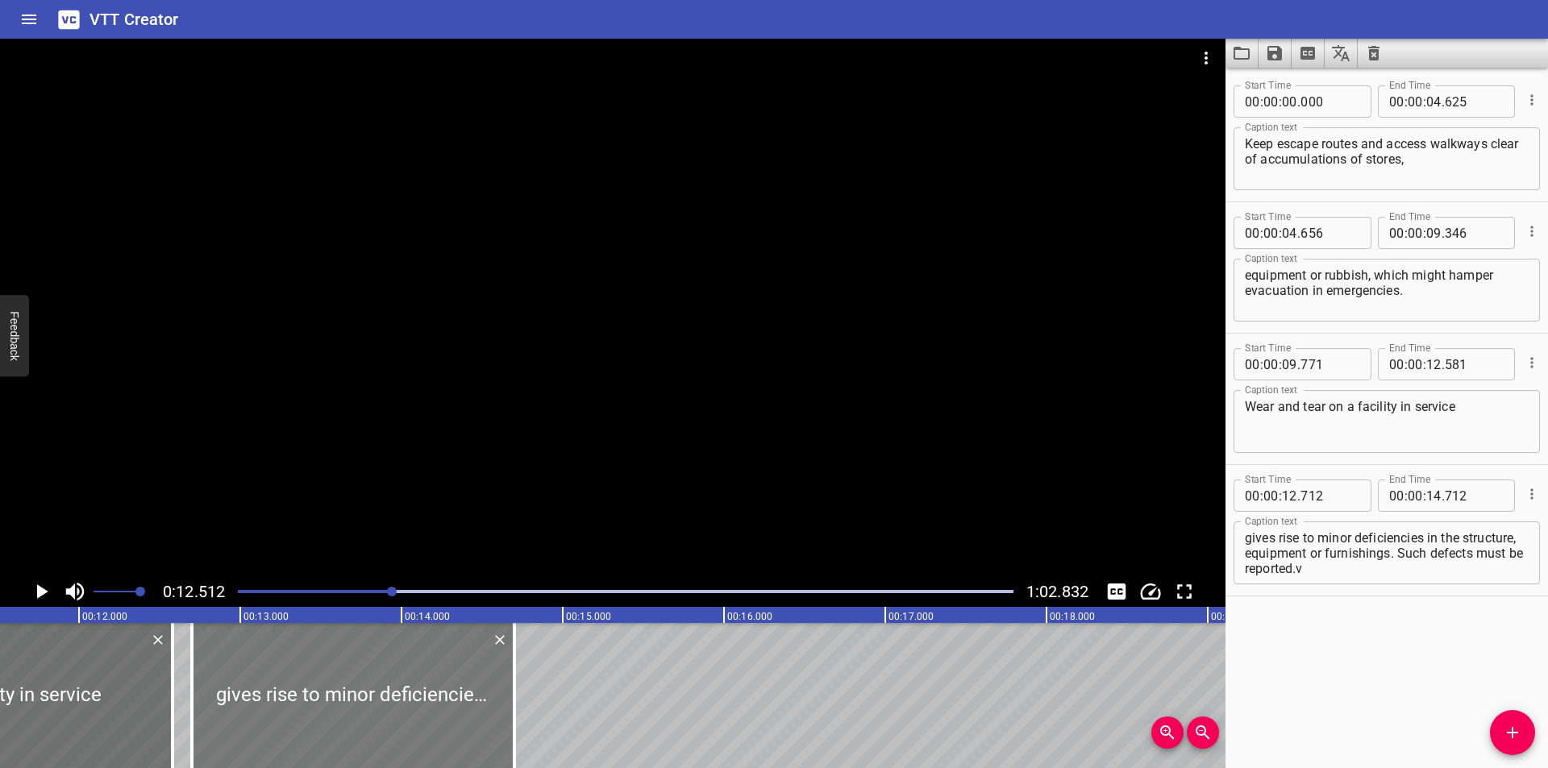
type input "702"
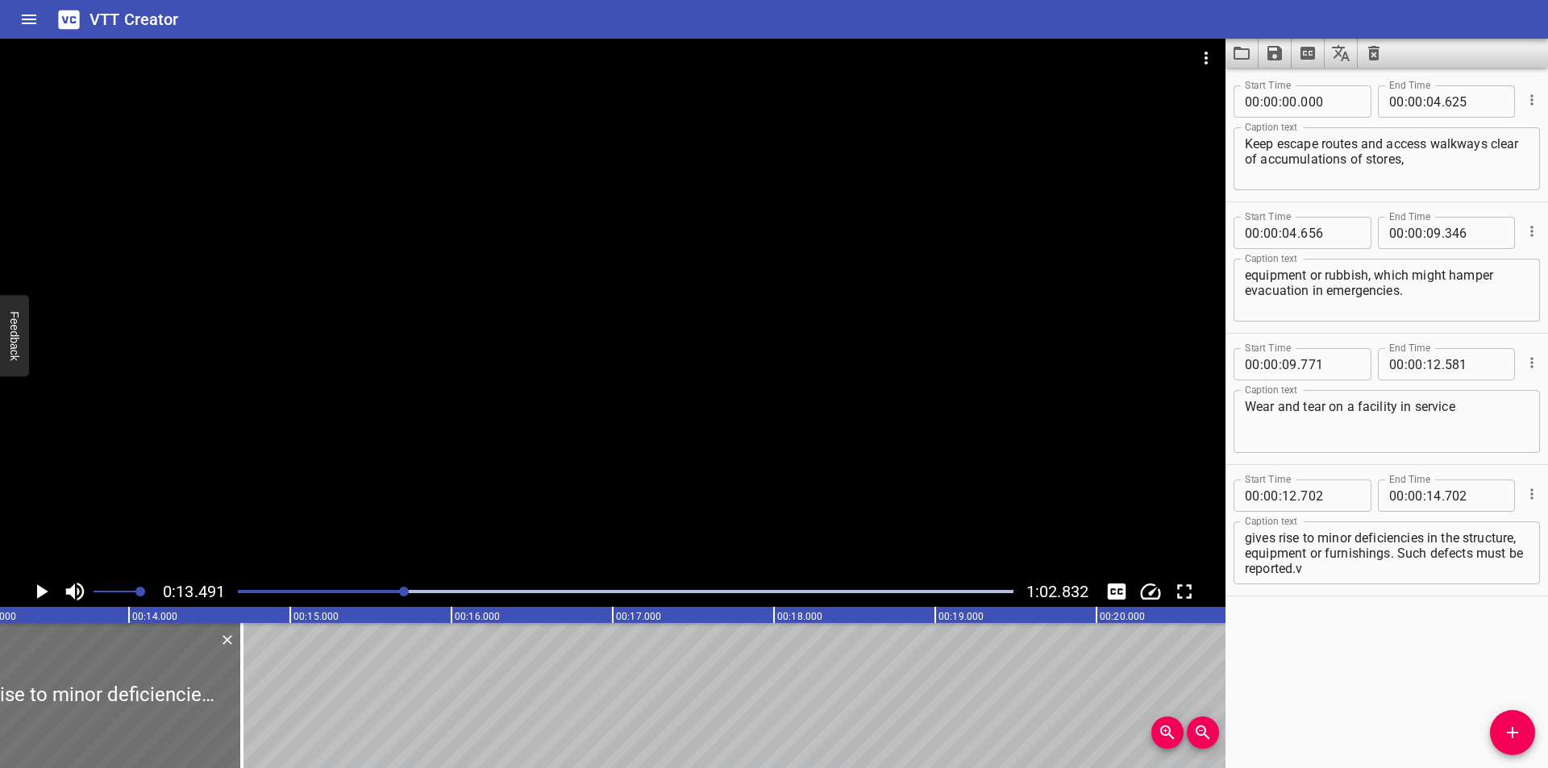
scroll to position [0, 2175]
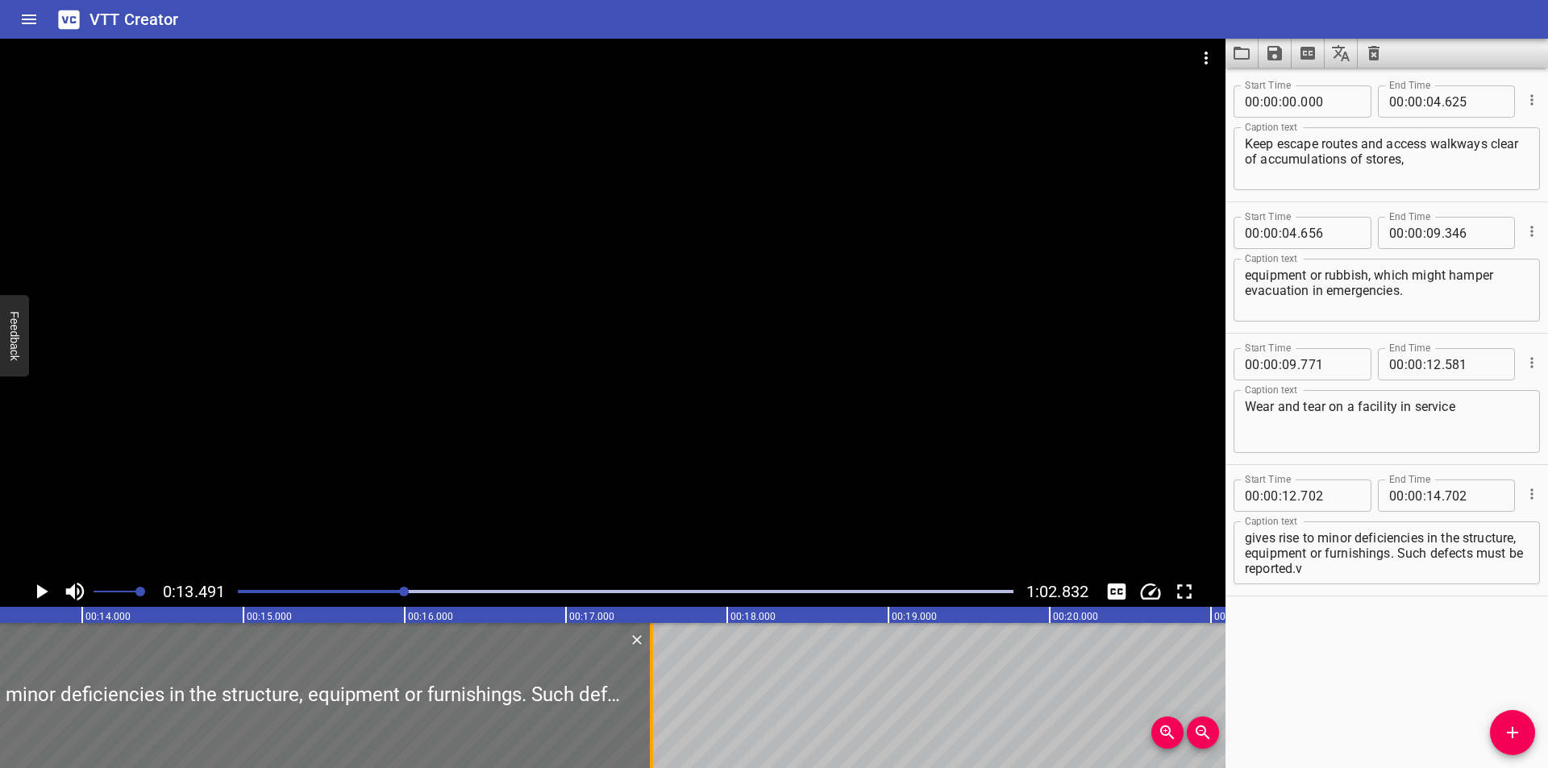
drag, startPoint x: 199, startPoint y: 726, endPoint x: 655, endPoint y: 703, distance: 456.9
click at [655, 703] on div at bounding box center [651, 695] width 16 height 145
type input "17"
type input "532"
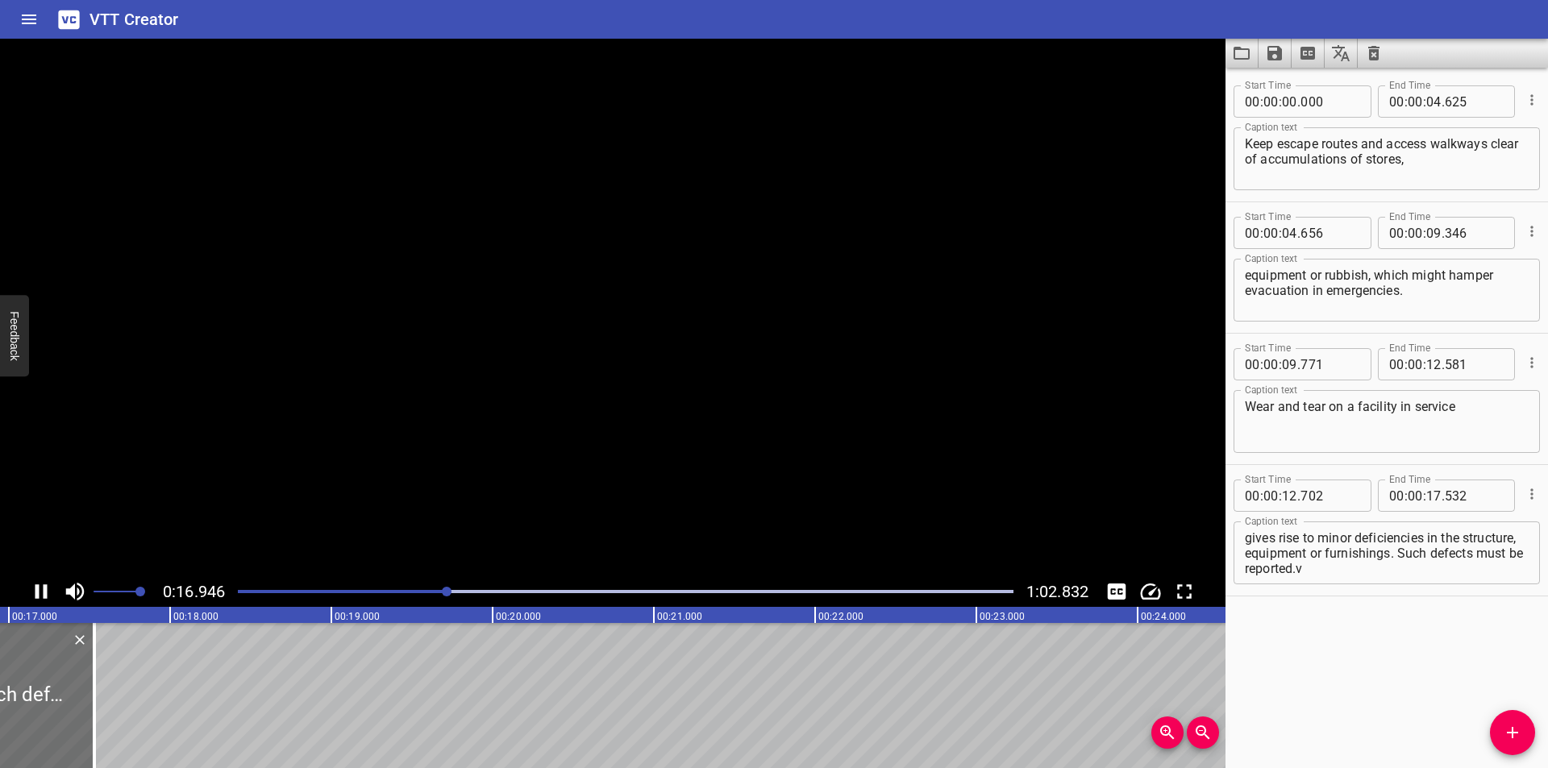
scroll to position [0, 2750]
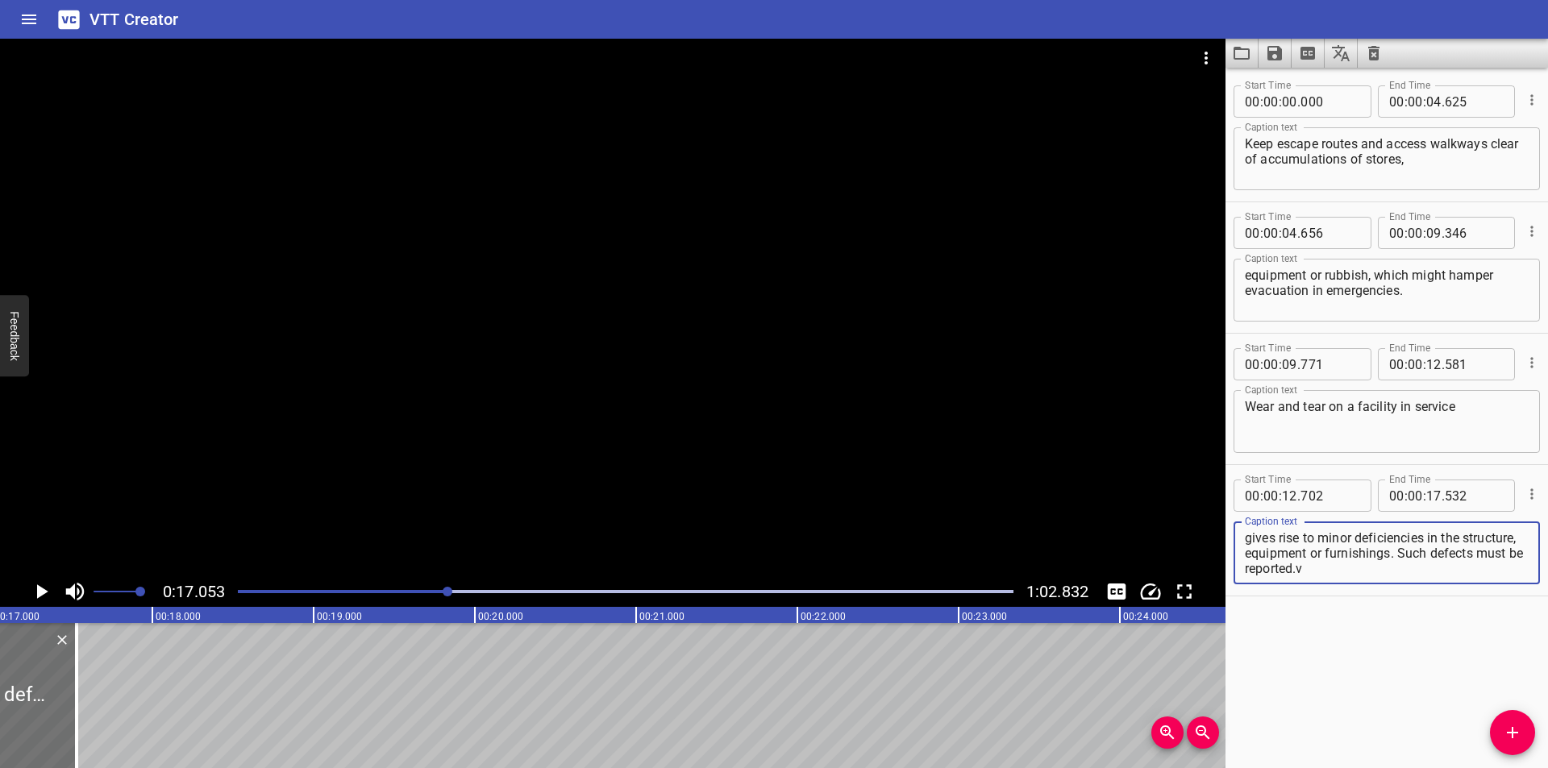
drag, startPoint x: 1455, startPoint y: 551, endPoint x: 1538, endPoint y: 651, distance: 130.0
click at [1538, 650] on div "Start Time 00 : 00 : 00 . 000 Start Time End Time 00 : 00 : 04 . 625 End Time C…" at bounding box center [1387, 418] width 323 height 701
type textarea "gives rise to minor deficiencies in the structure, equipment or furnishings."
click at [1520, 727] on icon "Add Cue" at bounding box center [1512, 732] width 19 height 19
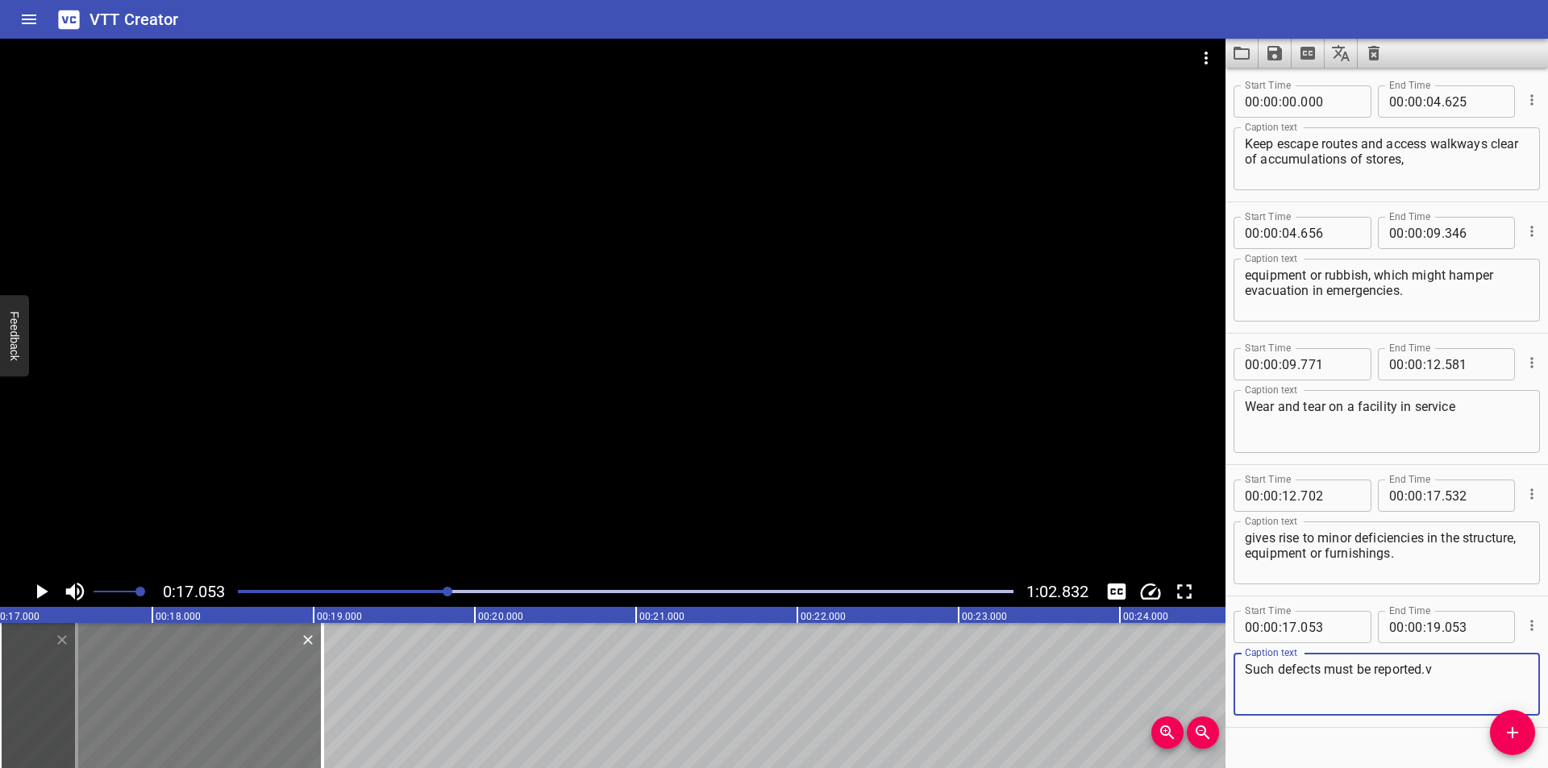
type textarea "Such defects must be reported.v"
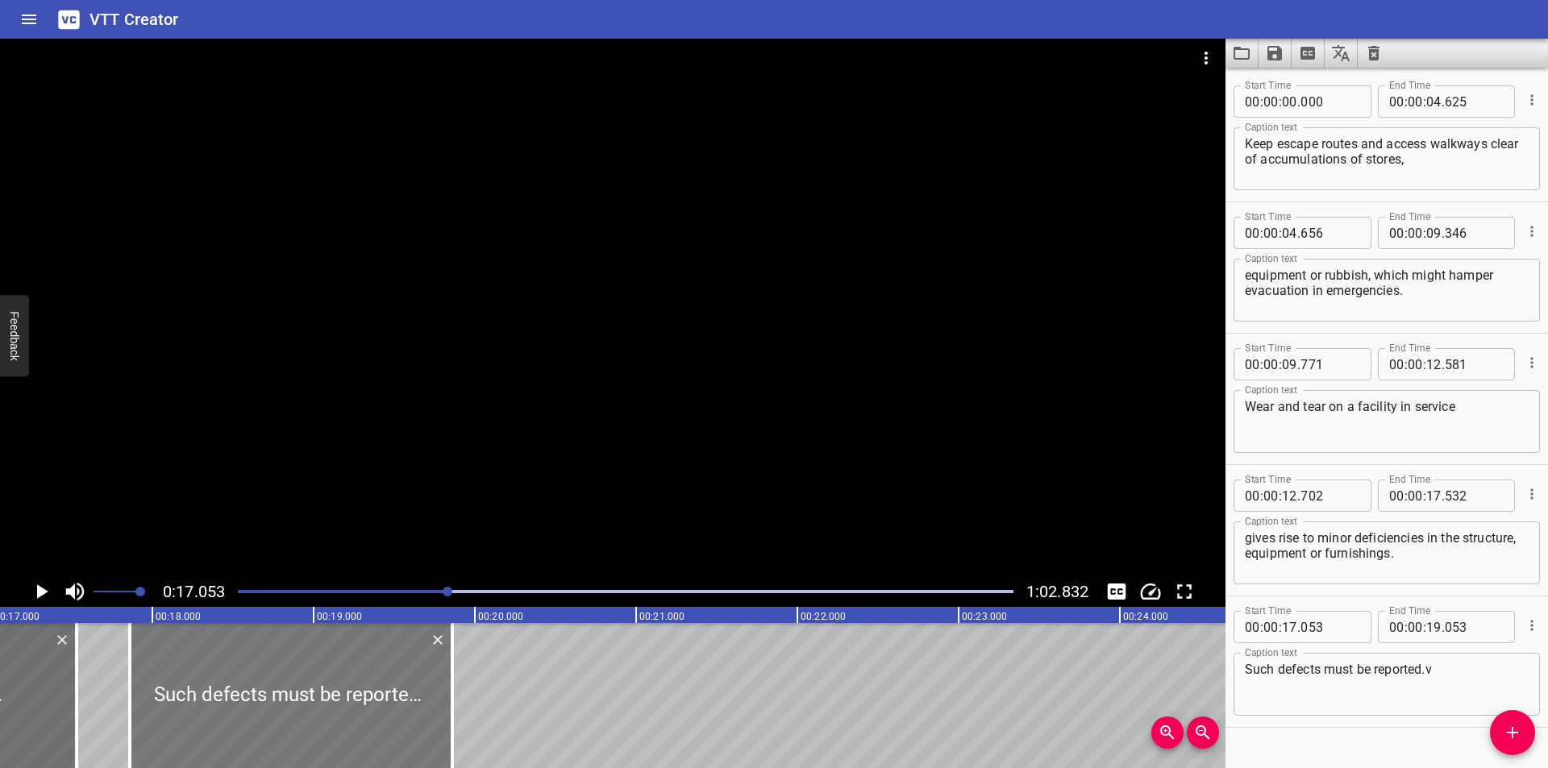
drag, startPoint x: 242, startPoint y: 721, endPoint x: 372, endPoint y: 726, distance: 129.9
click at [372, 726] on div at bounding box center [291, 695] width 323 height 145
type input "858"
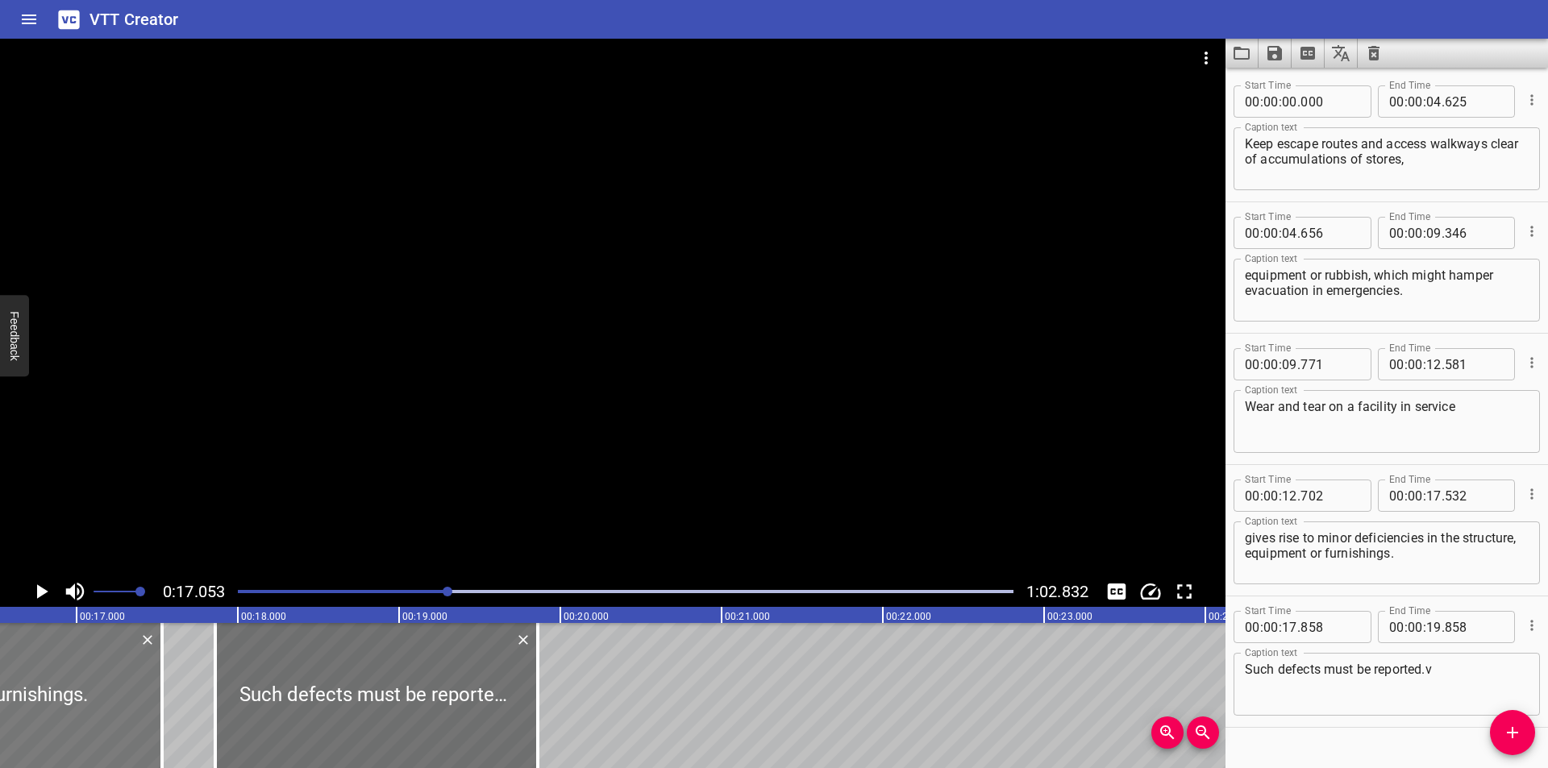
scroll to position [0, 2642]
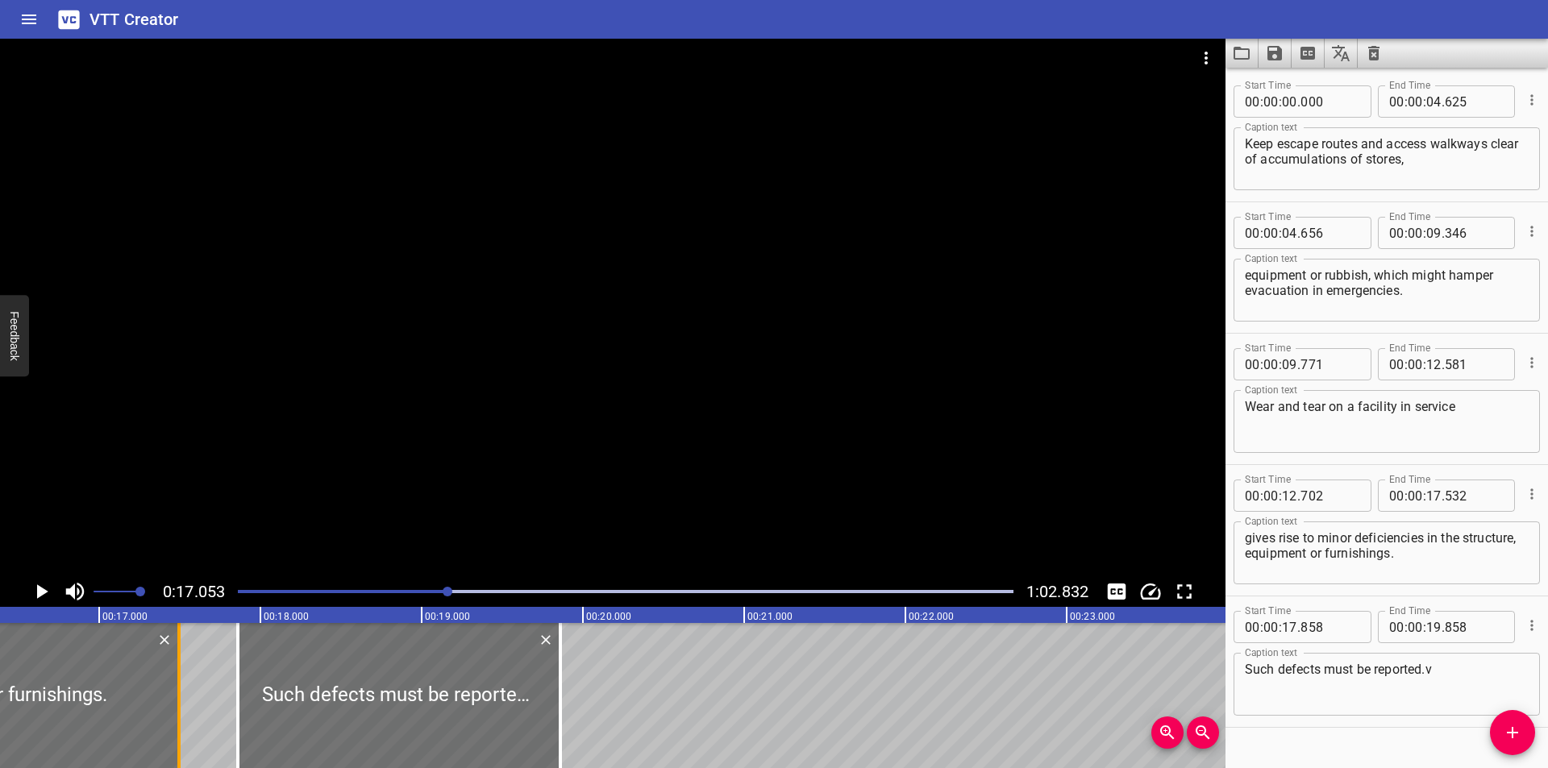
click at [181, 714] on div at bounding box center [179, 695] width 16 height 145
type input "497"
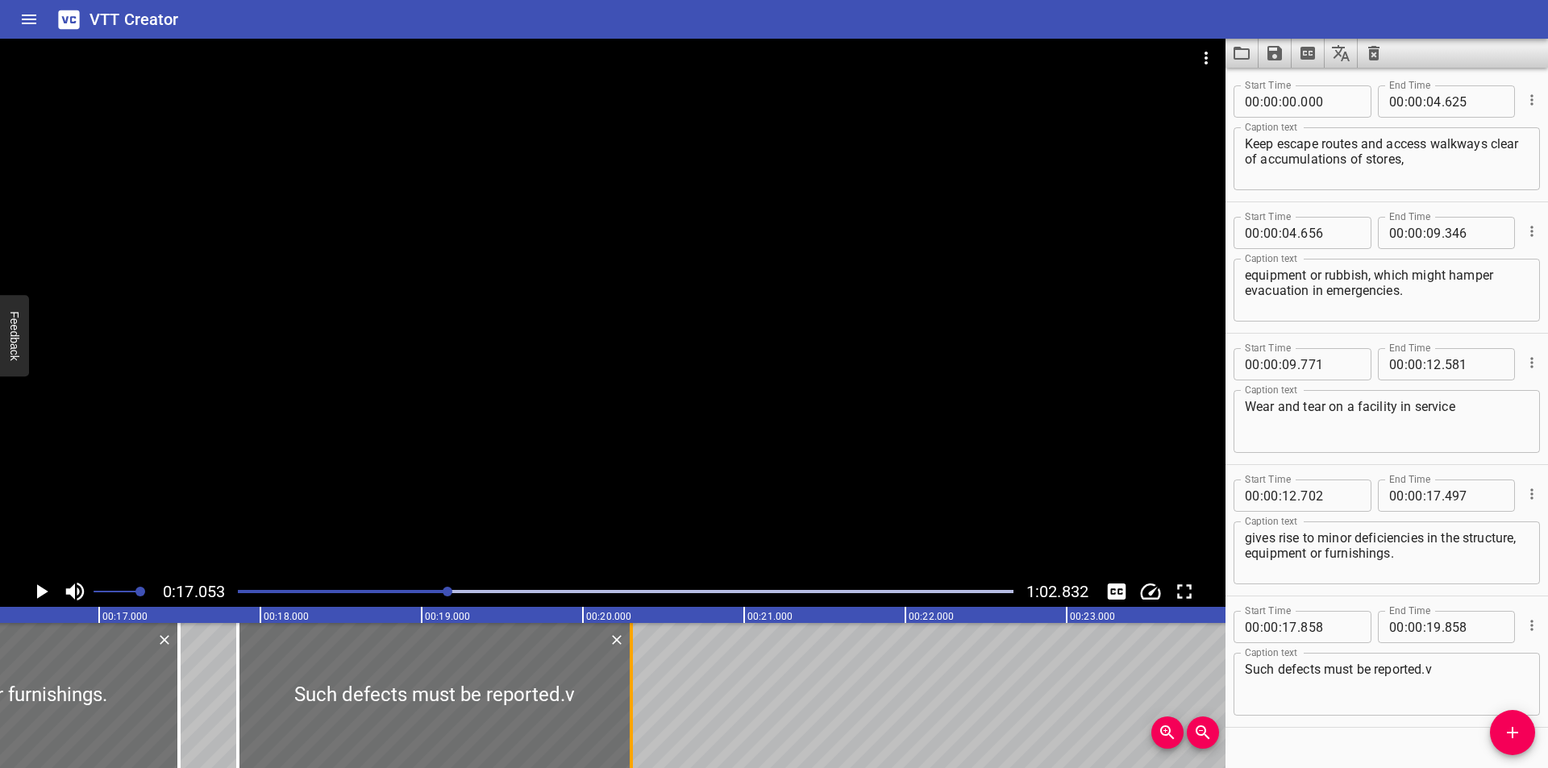
drag, startPoint x: 559, startPoint y: 695, endPoint x: 630, endPoint y: 704, distance: 71.5
click at [630, 704] on div at bounding box center [631, 695] width 3 height 145
type input "20"
type input "298"
click at [613, 705] on div at bounding box center [435, 695] width 393 height 145
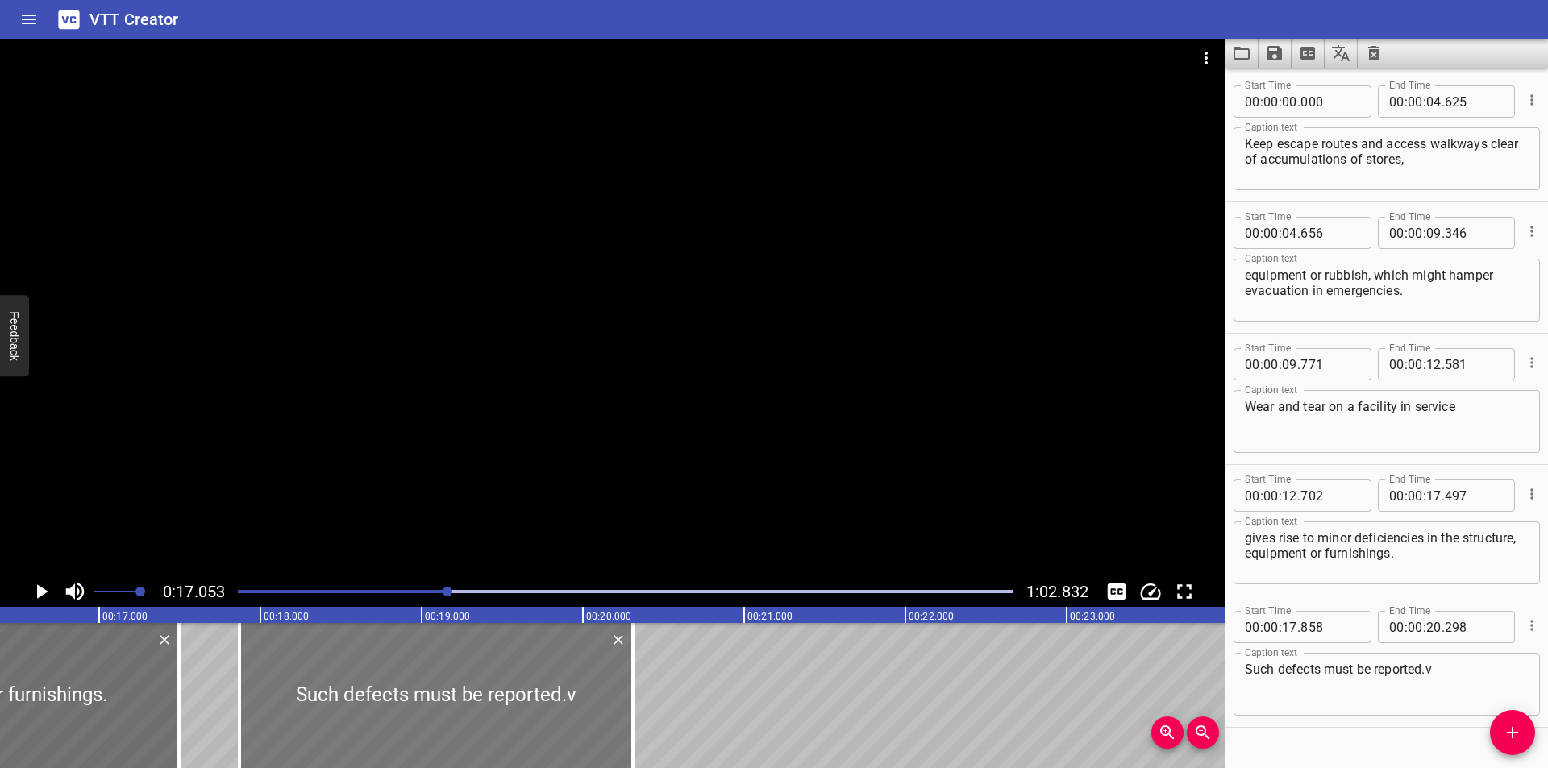
type input "868"
click at [664, 475] on div at bounding box center [613, 308] width 1226 height 538
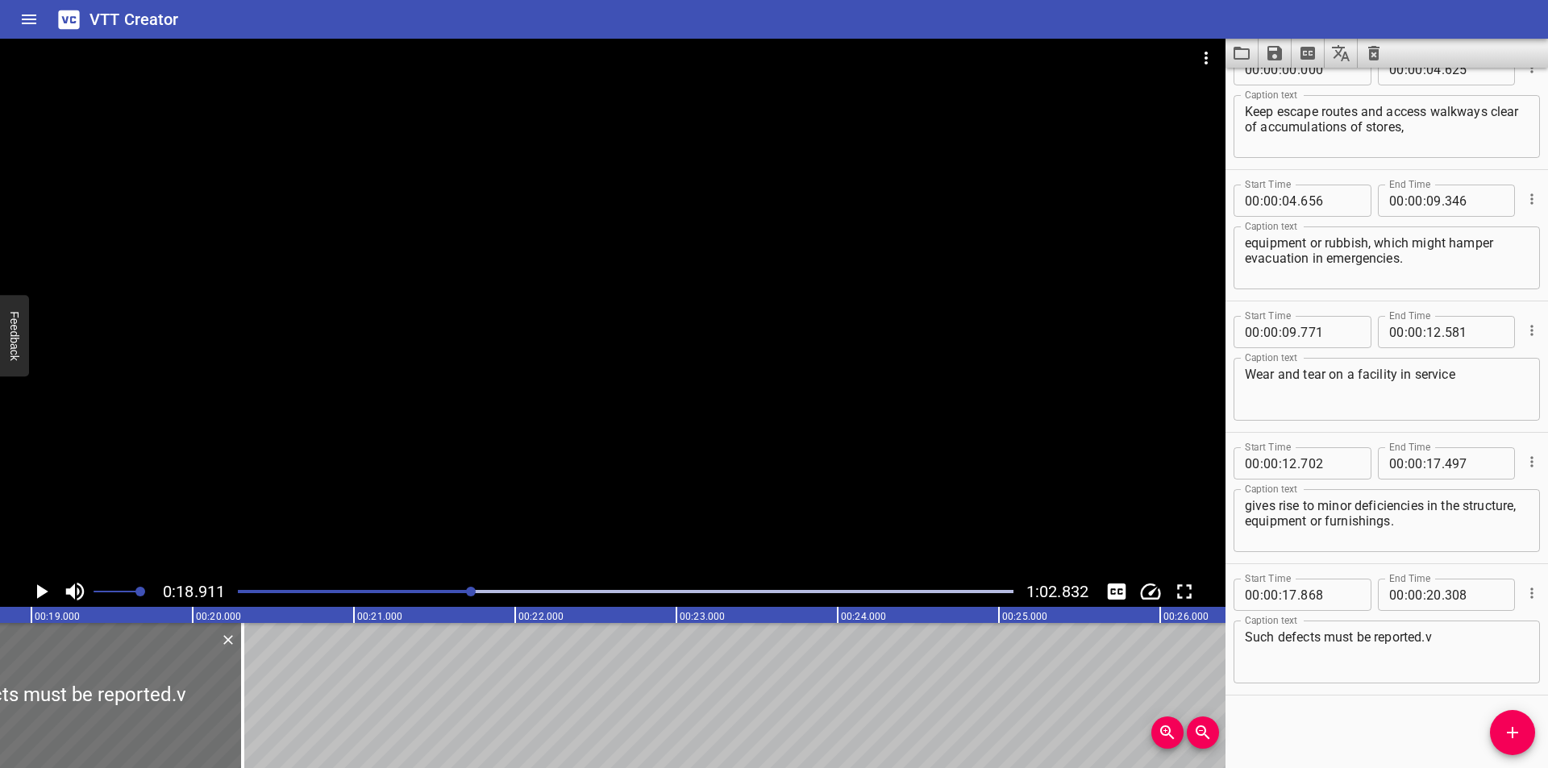
scroll to position [0, 3049]
drag, startPoint x: 228, startPoint y: 689, endPoint x: 233, endPoint y: 697, distance: 9.4
click at [233, 697] on div at bounding box center [231, 695] width 16 height 145
type input "338"
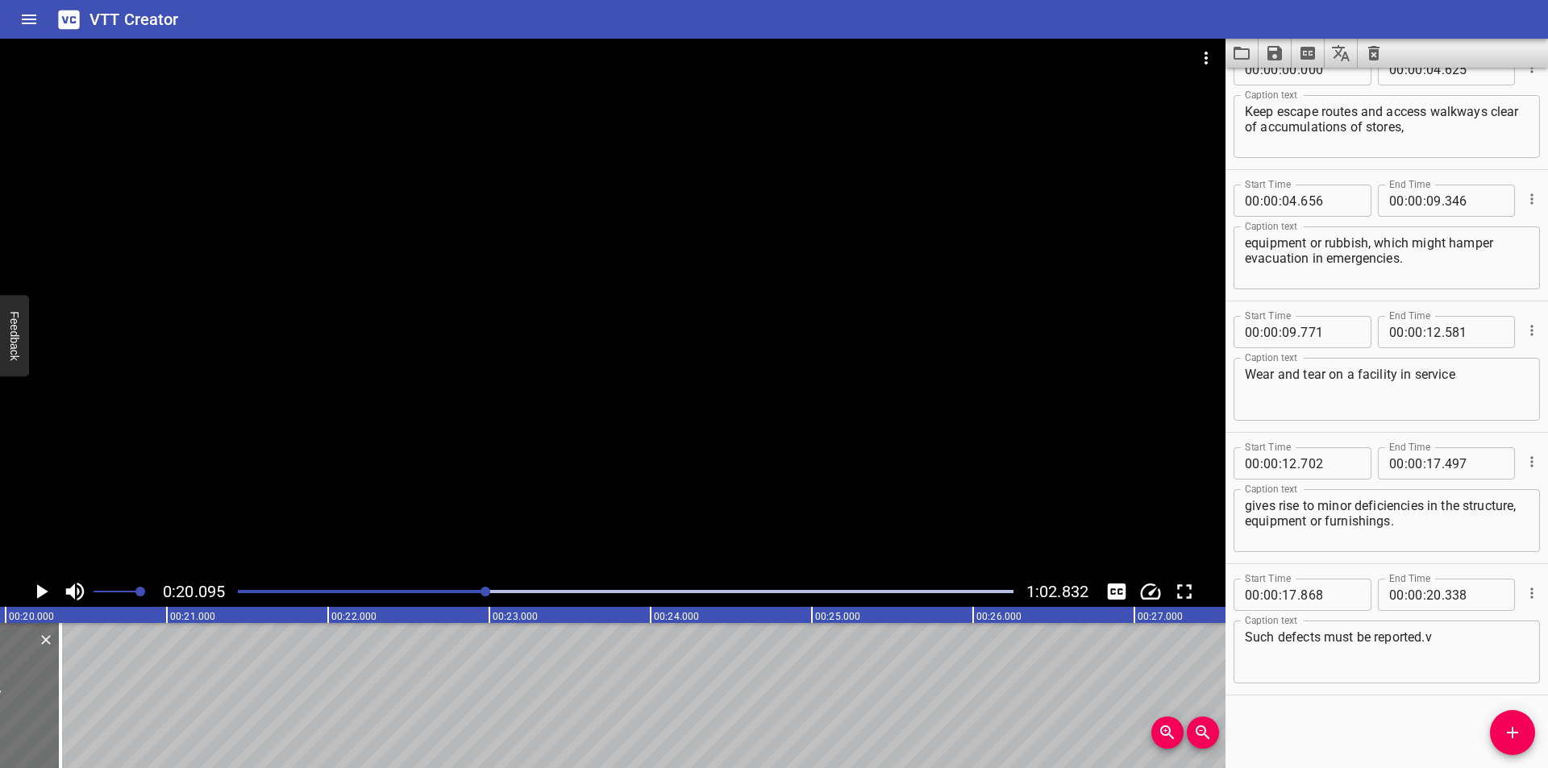
scroll to position [0, 3240]
click at [1495, 639] on textarea "Such defects must be reported.v" at bounding box center [1387, 653] width 284 height 46
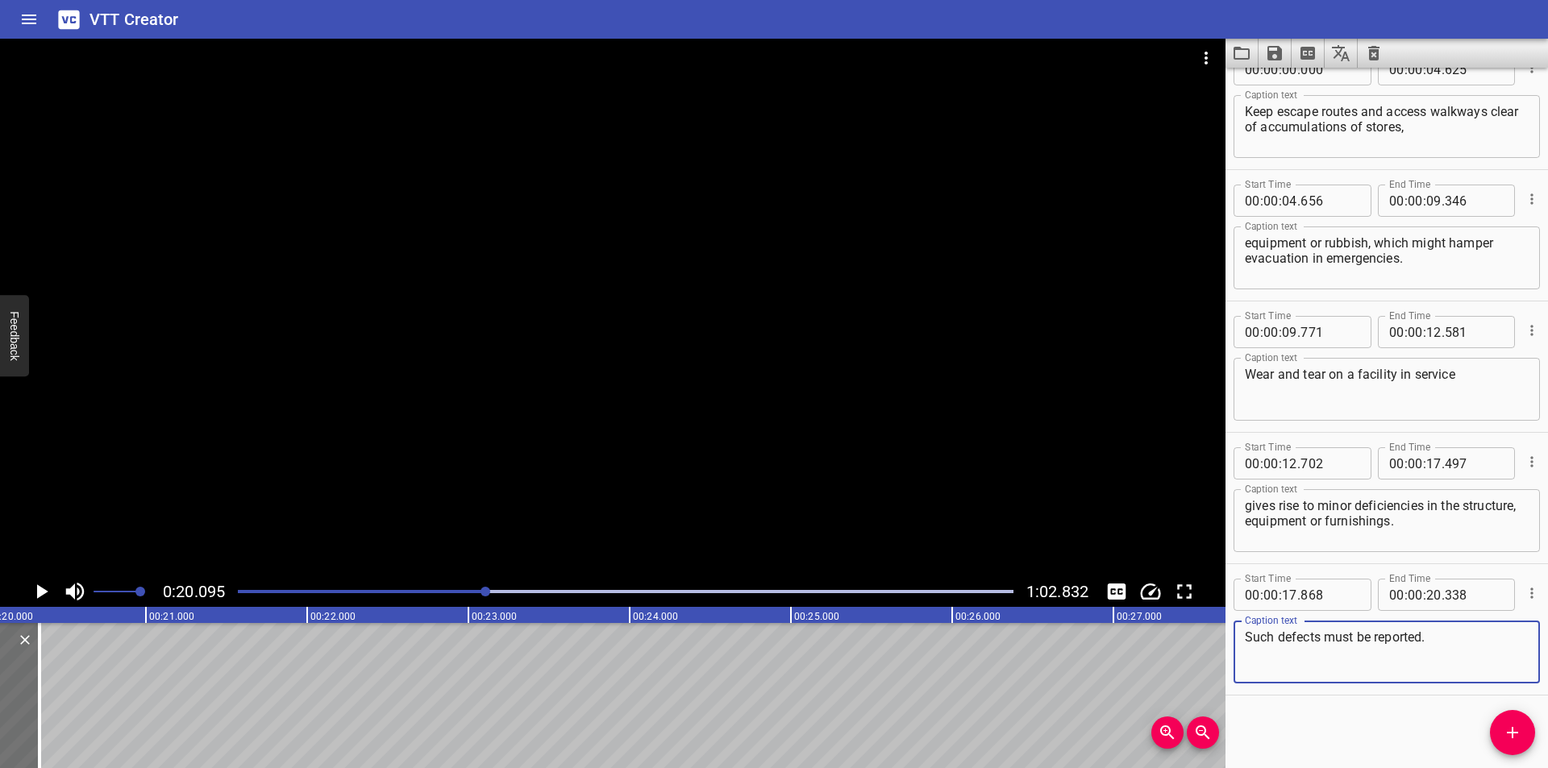
type textarea "Such defects must be reported."
click at [427, 582] on div at bounding box center [625, 592] width 795 height 23
click at [481, 468] on div at bounding box center [613, 308] width 1226 height 538
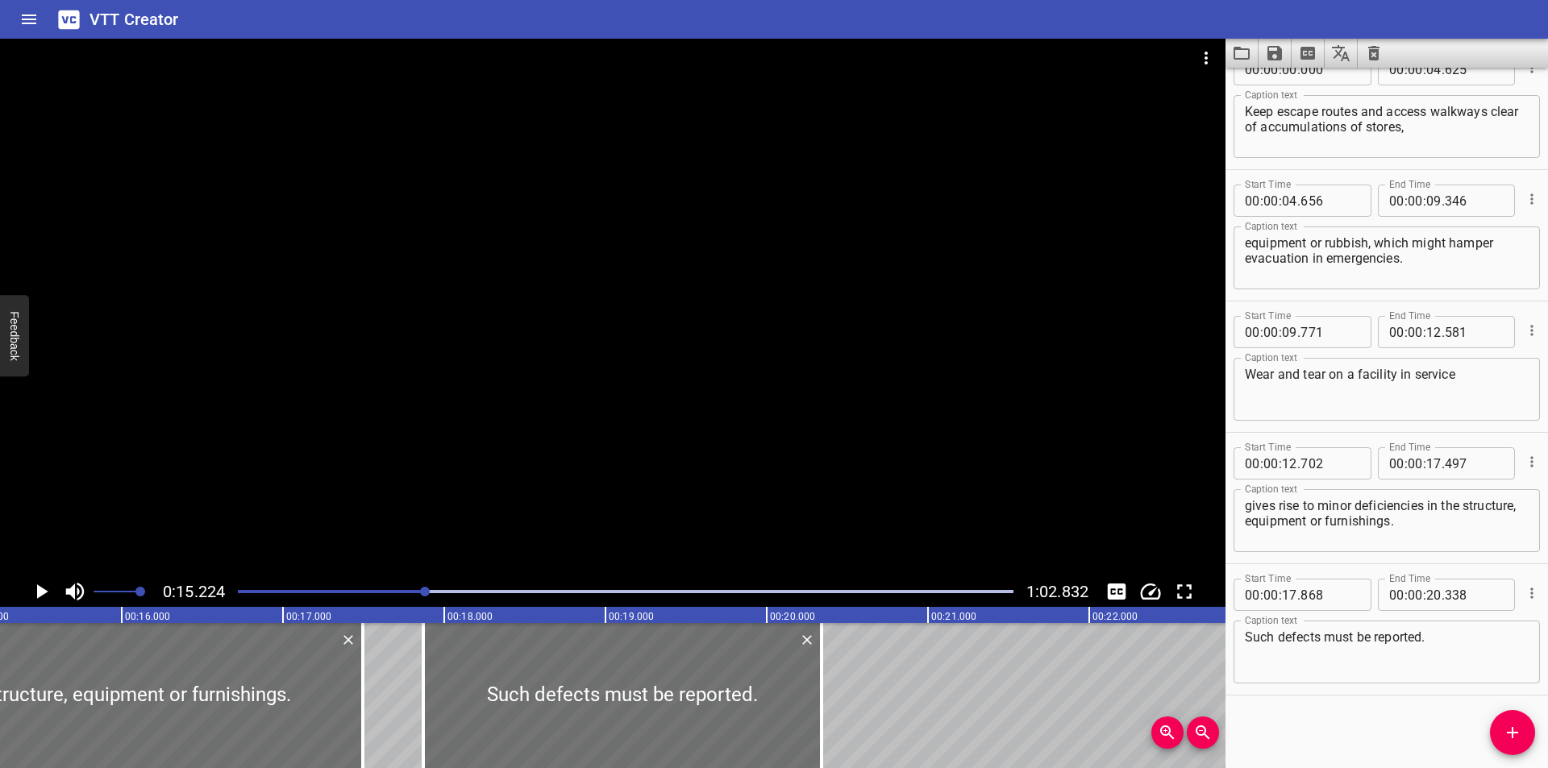
scroll to position [0, 2455]
click at [481, 468] on div at bounding box center [613, 308] width 1226 height 538
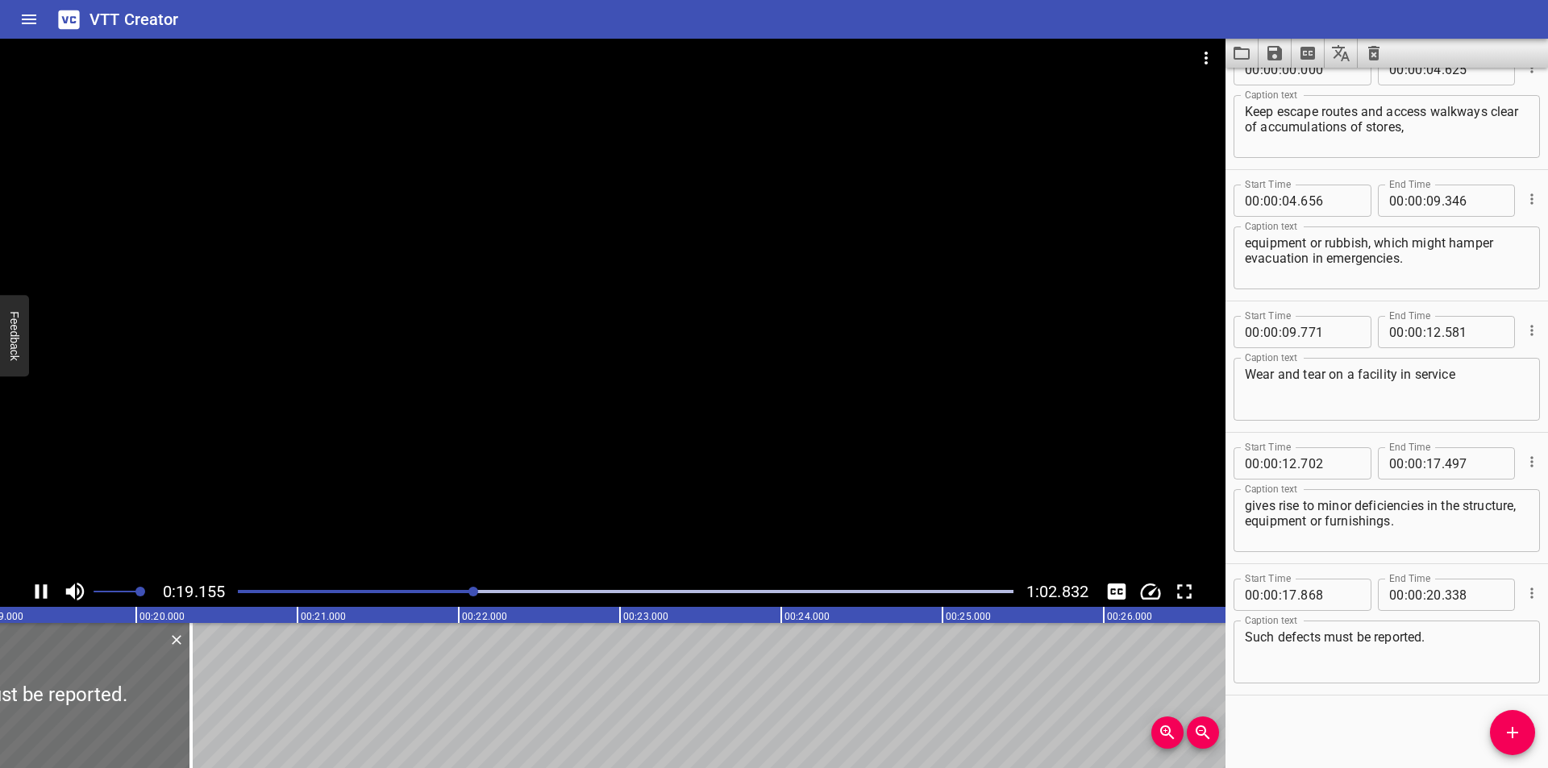
click at [469, 448] on div at bounding box center [613, 308] width 1226 height 538
click at [444, 591] on div "Play progress" at bounding box center [90, 591] width 776 height 3
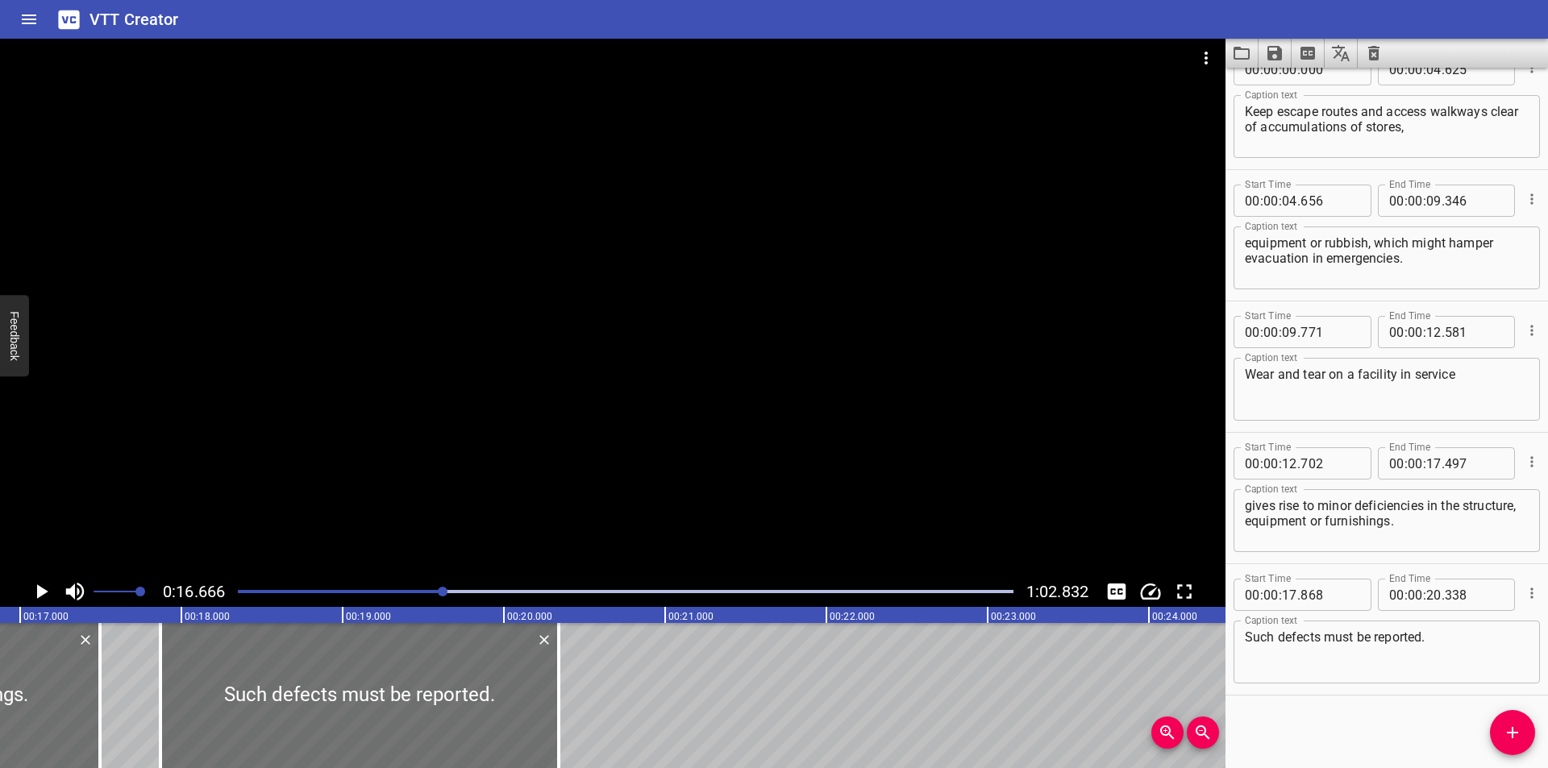
scroll to position [0, 2687]
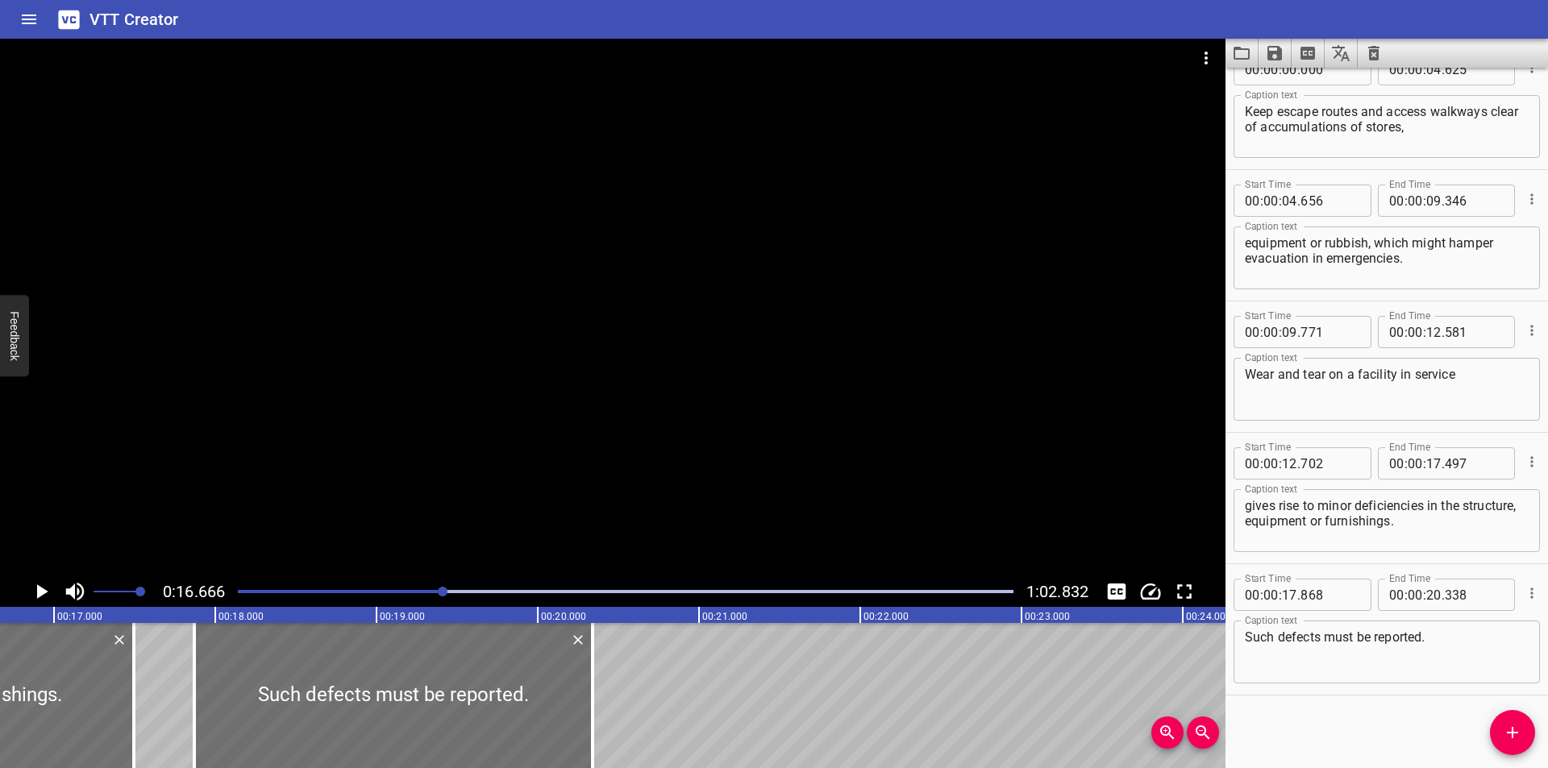
click at [484, 440] on div at bounding box center [613, 308] width 1226 height 538
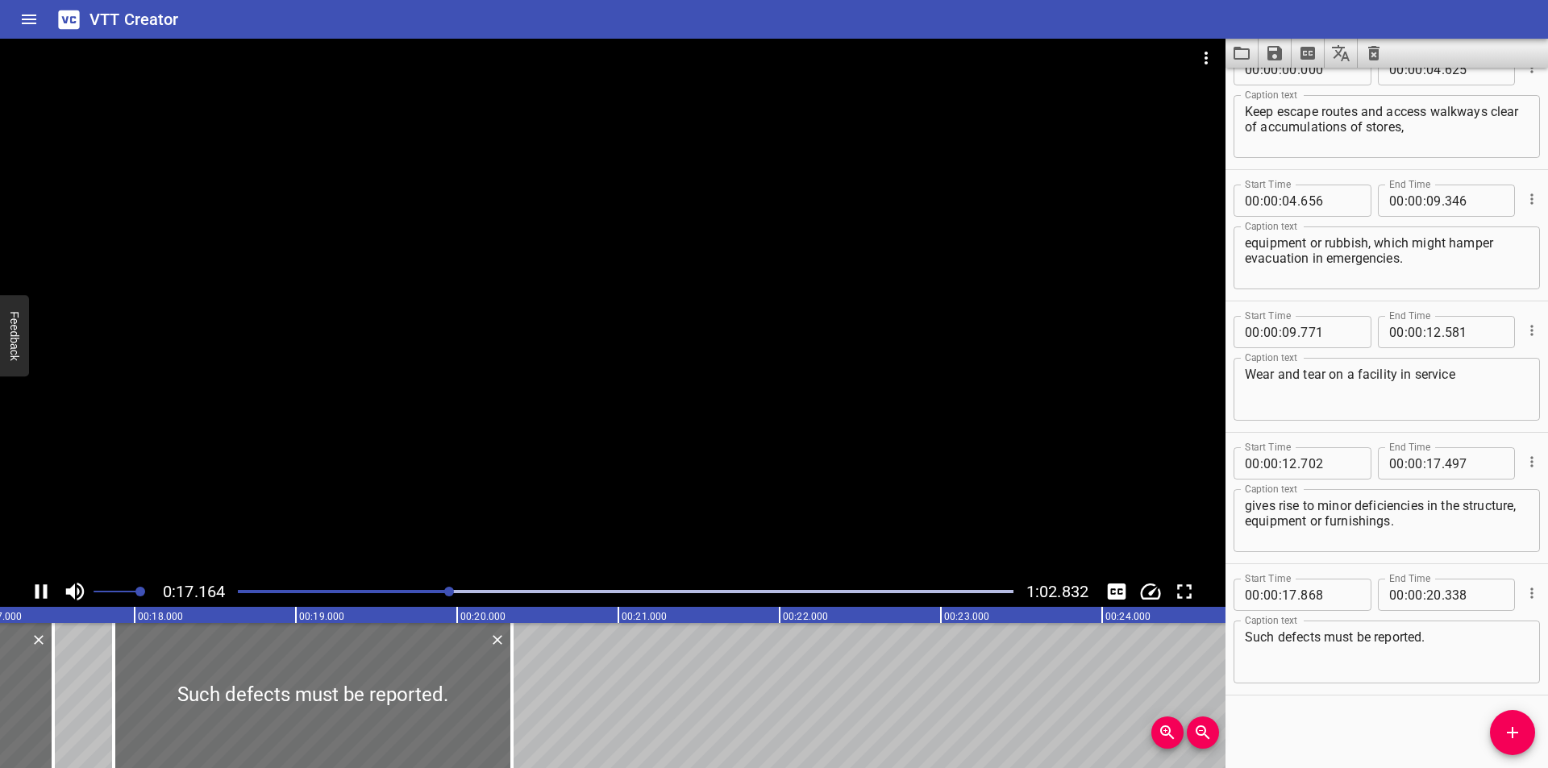
click at [505, 432] on div at bounding box center [613, 308] width 1226 height 538
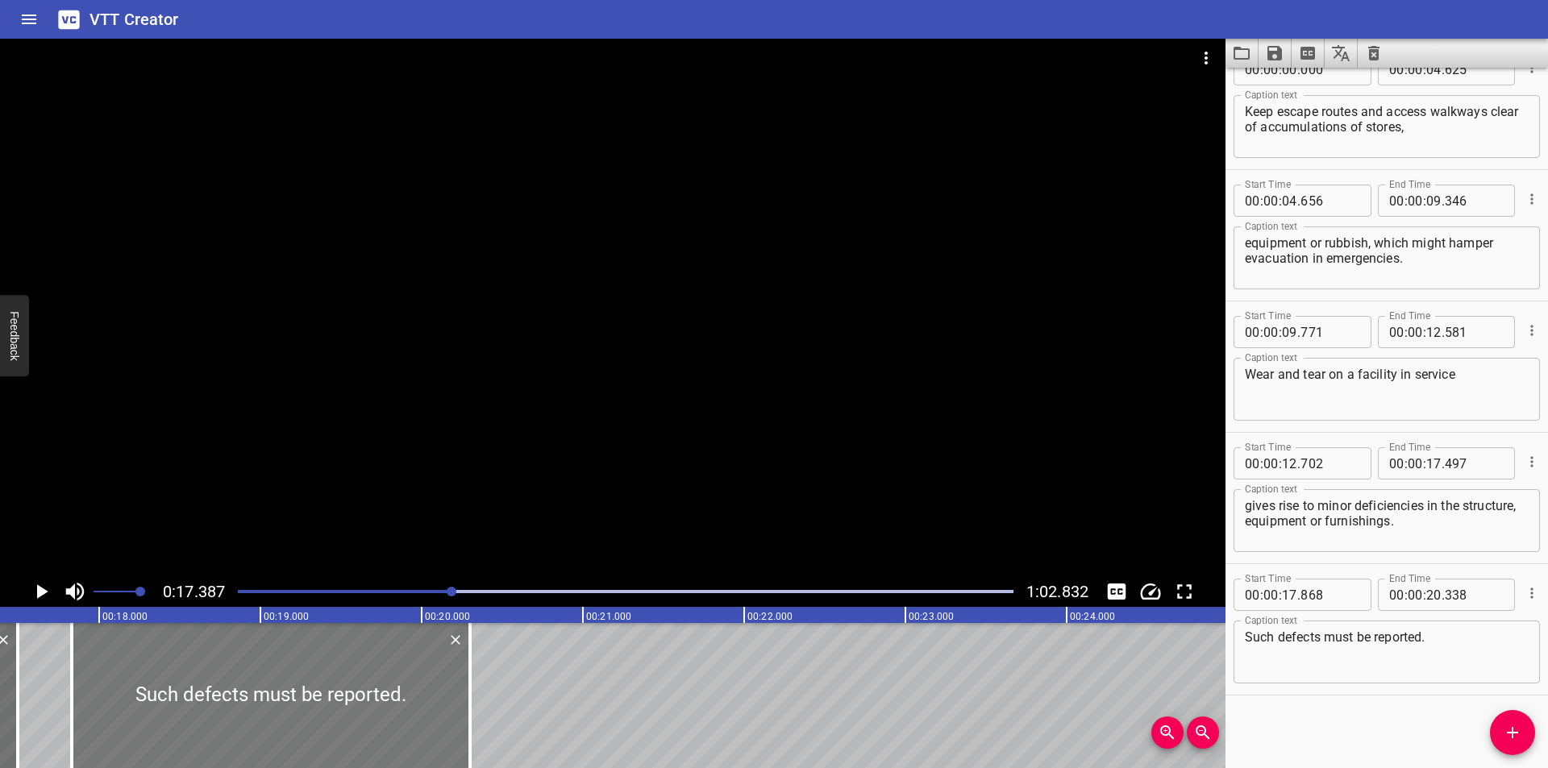
click at [344, 689] on div at bounding box center [271, 695] width 398 height 145
type input "828"
type input "298"
click at [521, 394] on div at bounding box center [613, 308] width 1226 height 538
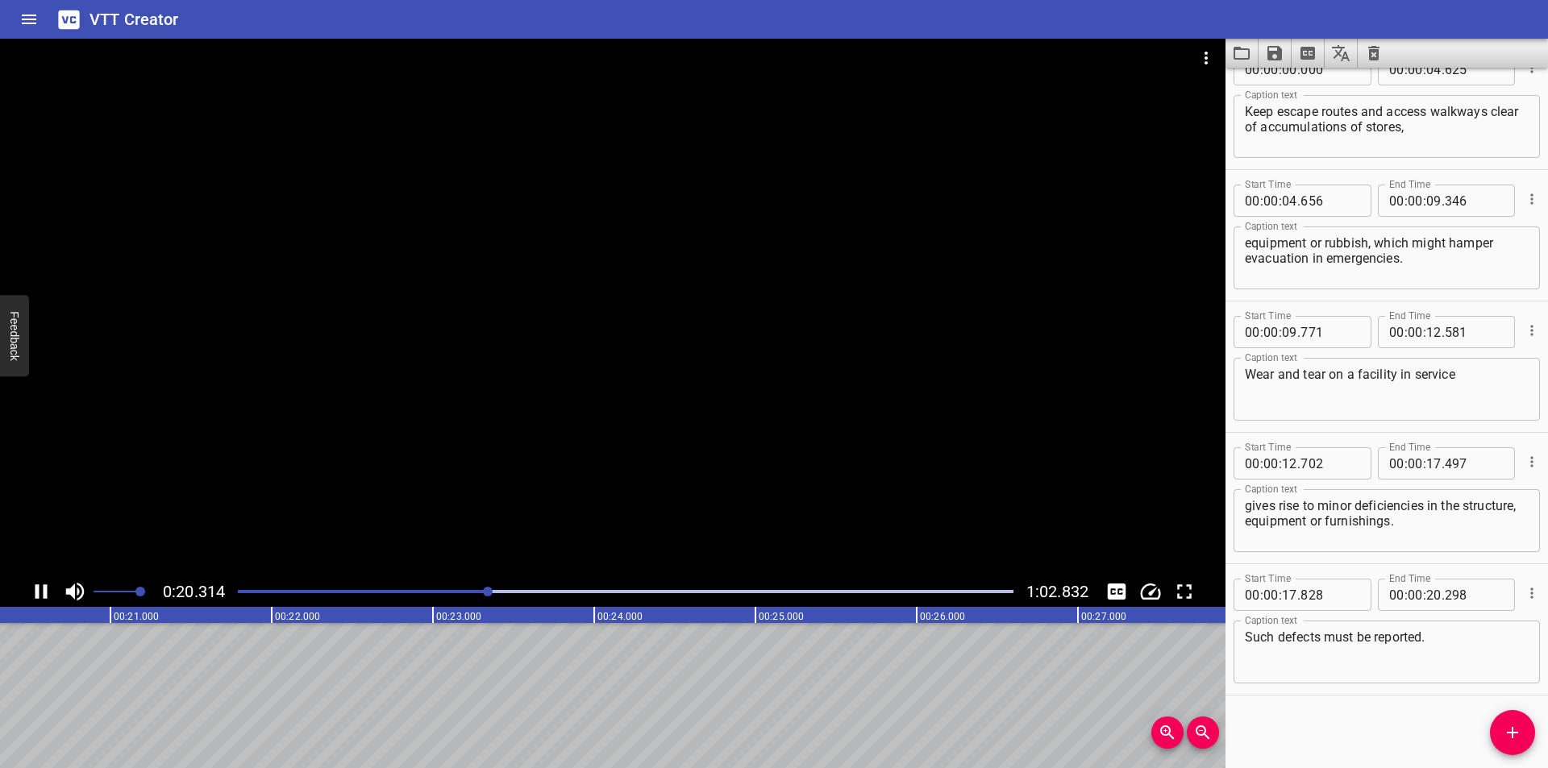
click at [527, 384] on div at bounding box center [613, 308] width 1226 height 538
click at [448, 581] on div at bounding box center [625, 592] width 795 height 23
click at [502, 481] on div at bounding box center [613, 308] width 1226 height 538
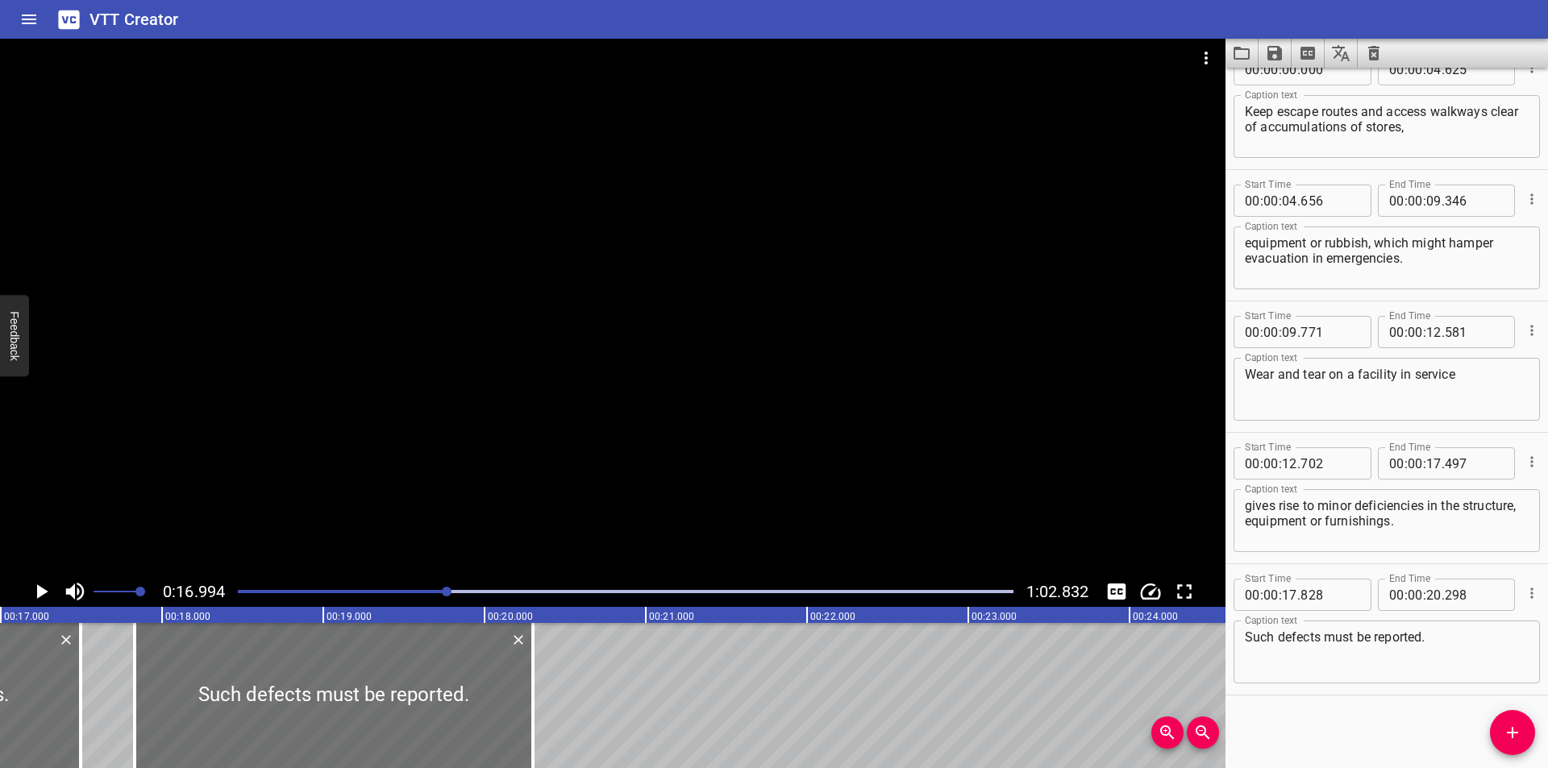
click at [502, 481] on div at bounding box center [613, 308] width 1226 height 538
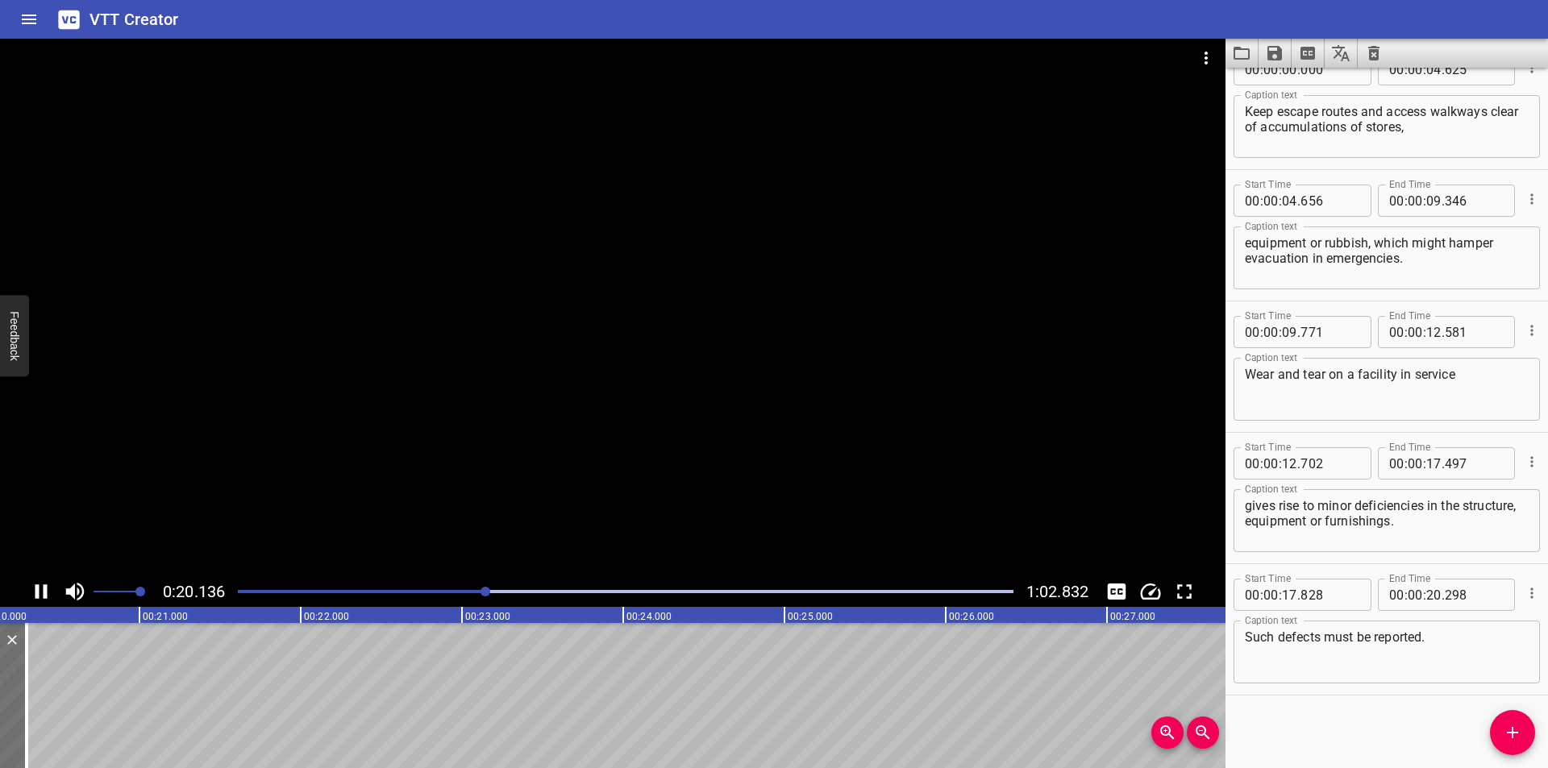
click at [505, 463] on div at bounding box center [613, 308] width 1226 height 538
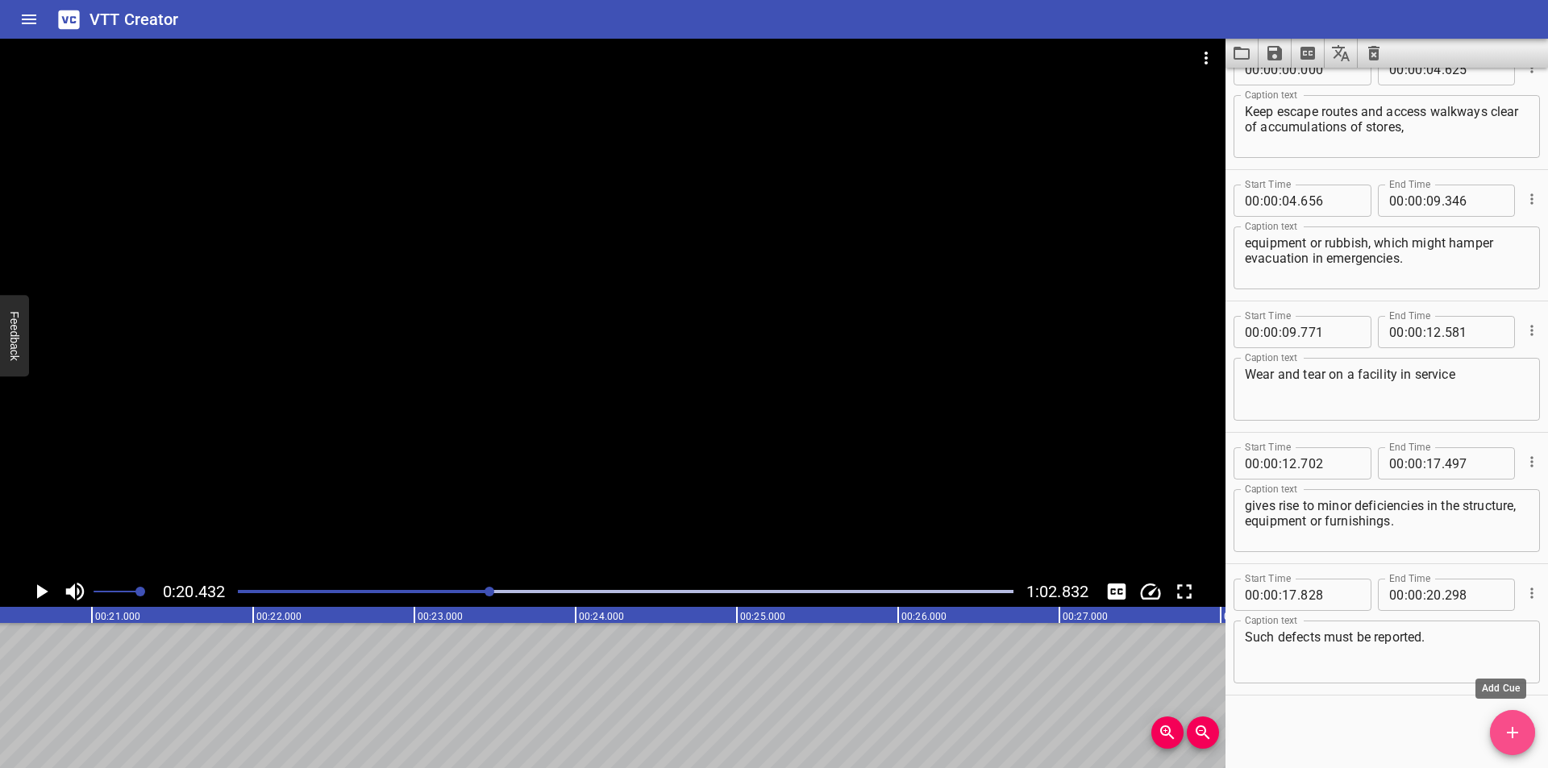
click at [1509, 725] on icon "Add Cue" at bounding box center [1512, 732] width 19 height 19
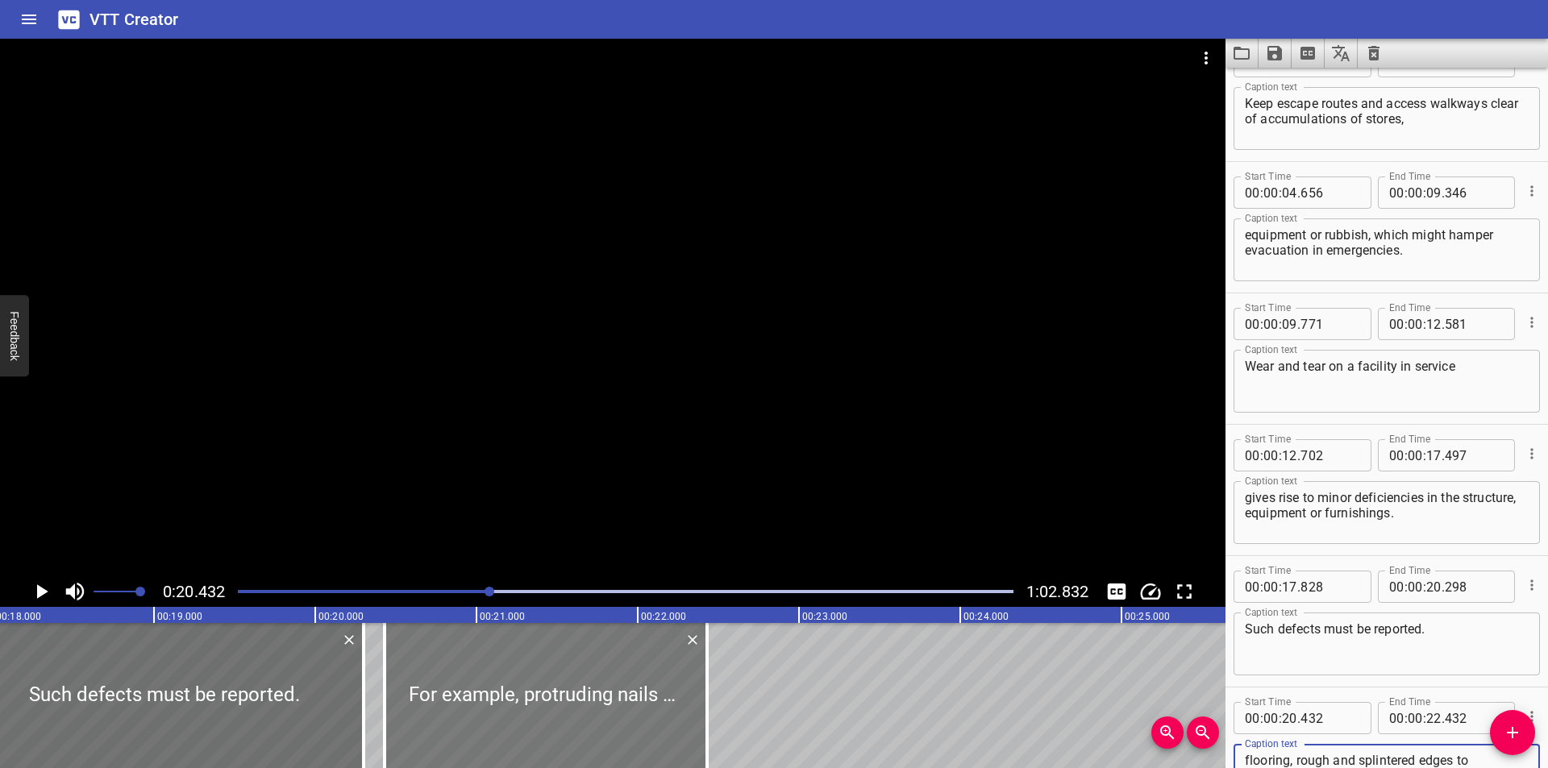
scroll to position [0, 2865]
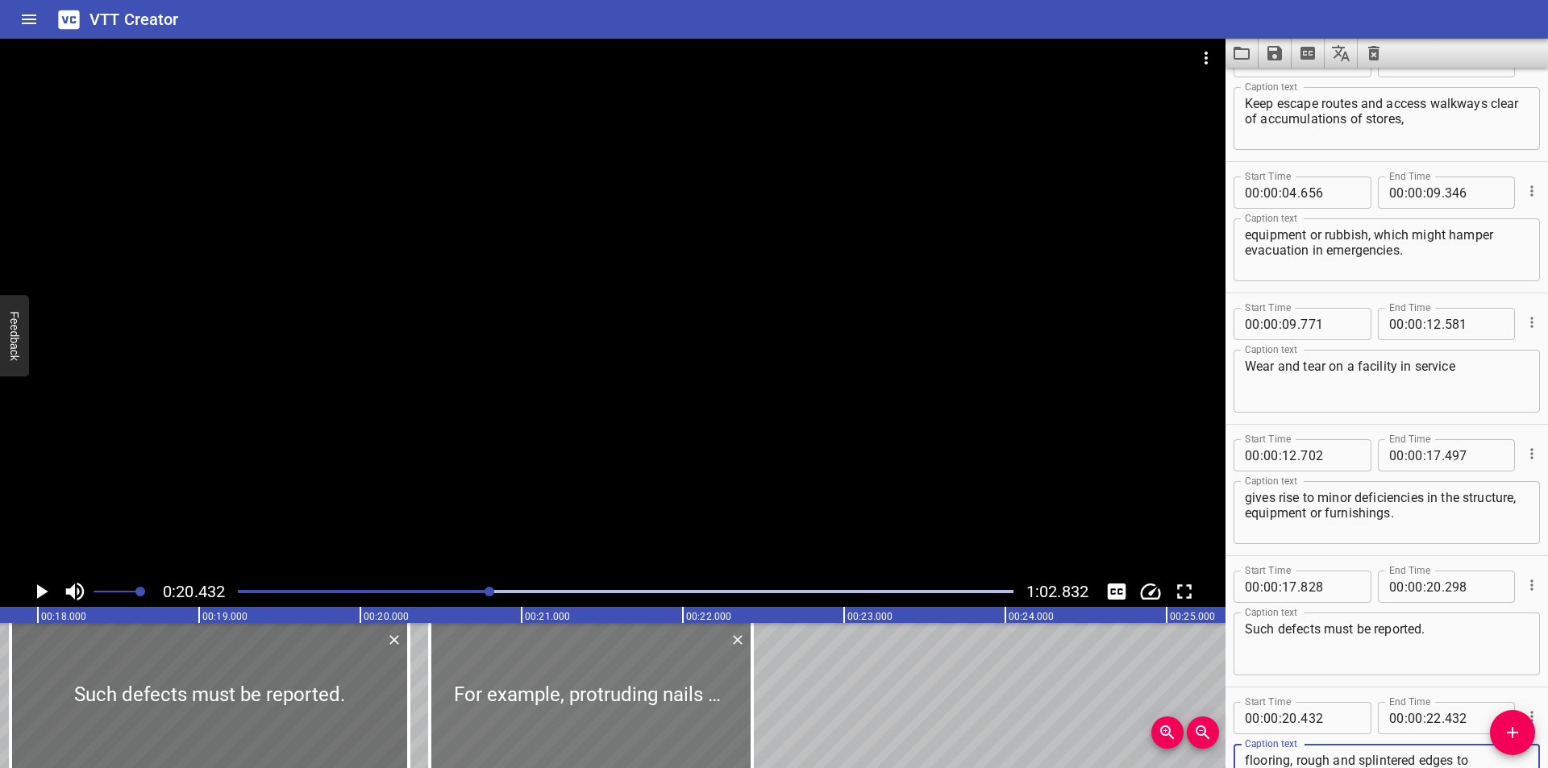
type textarea "For example, protruding nails and screws, loose fittings and handles, uneven an…"
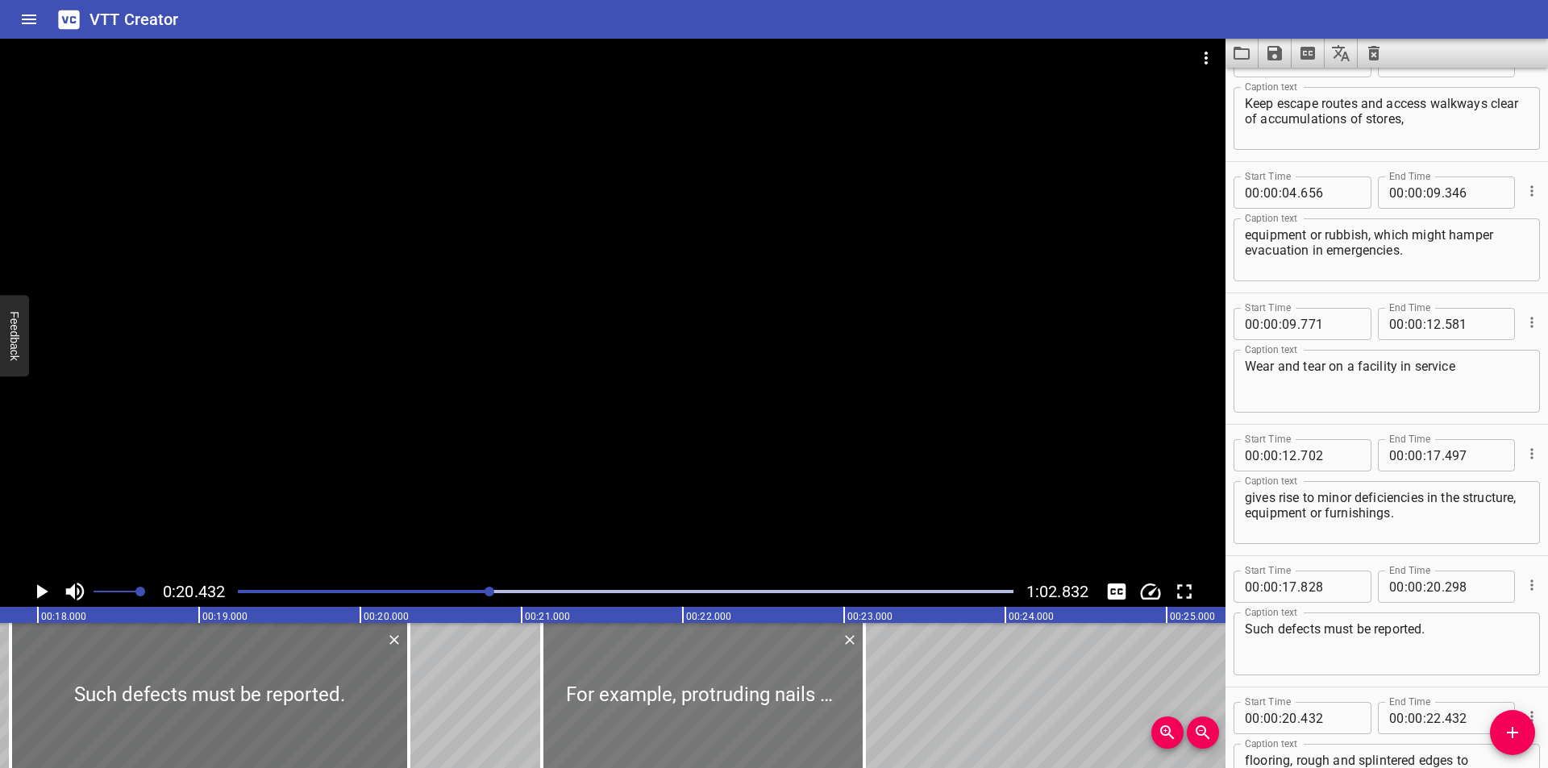
drag, startPoint x: 556, startPoint y: 672, endPoint x: 666, endPoint y: 672, distance: 109.7
click at [666, 672] on div at bounding box center [703, 695] width 323 height 145
type input "21"
type input "127"
type input "23"
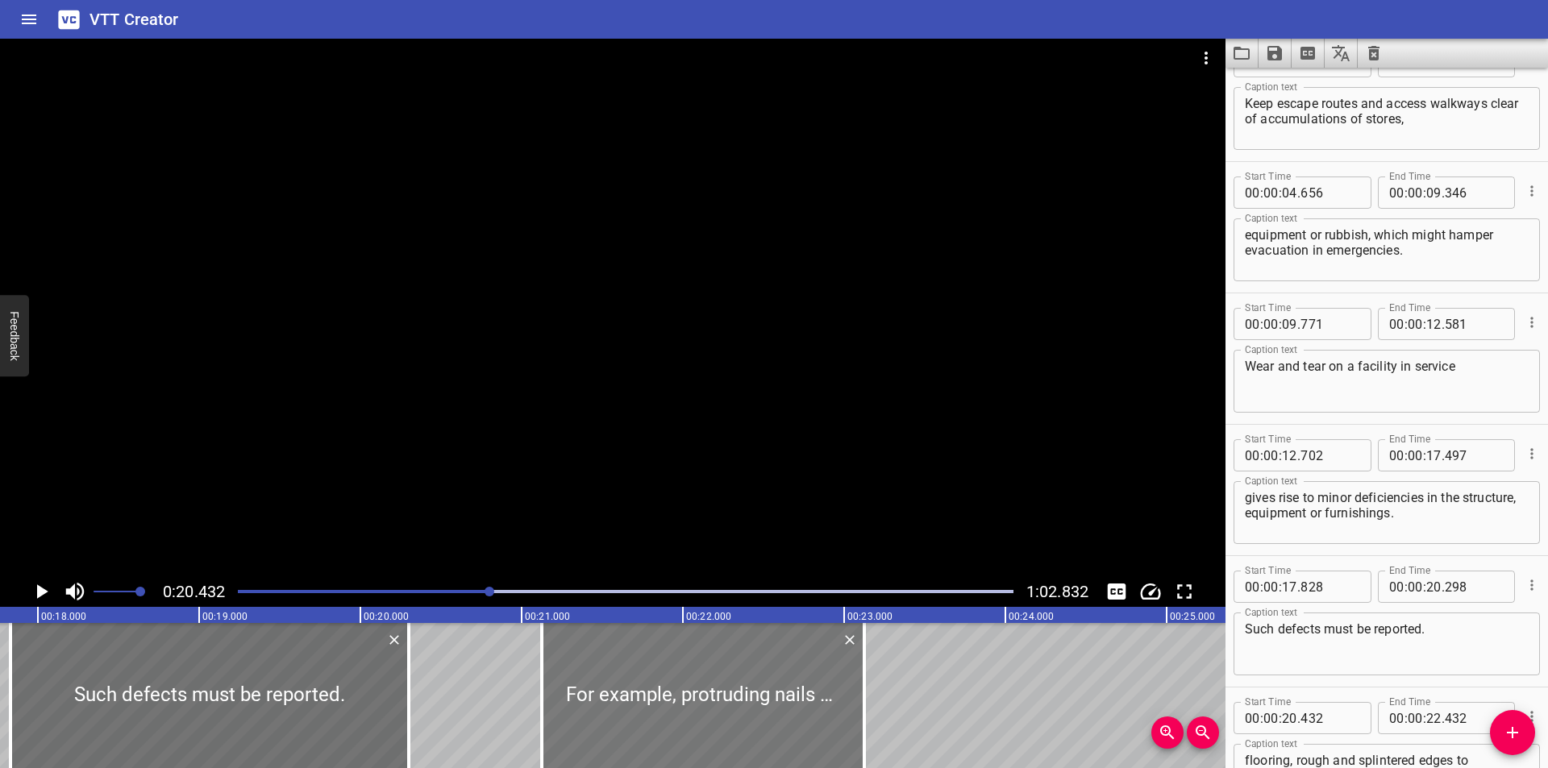
type input "127"
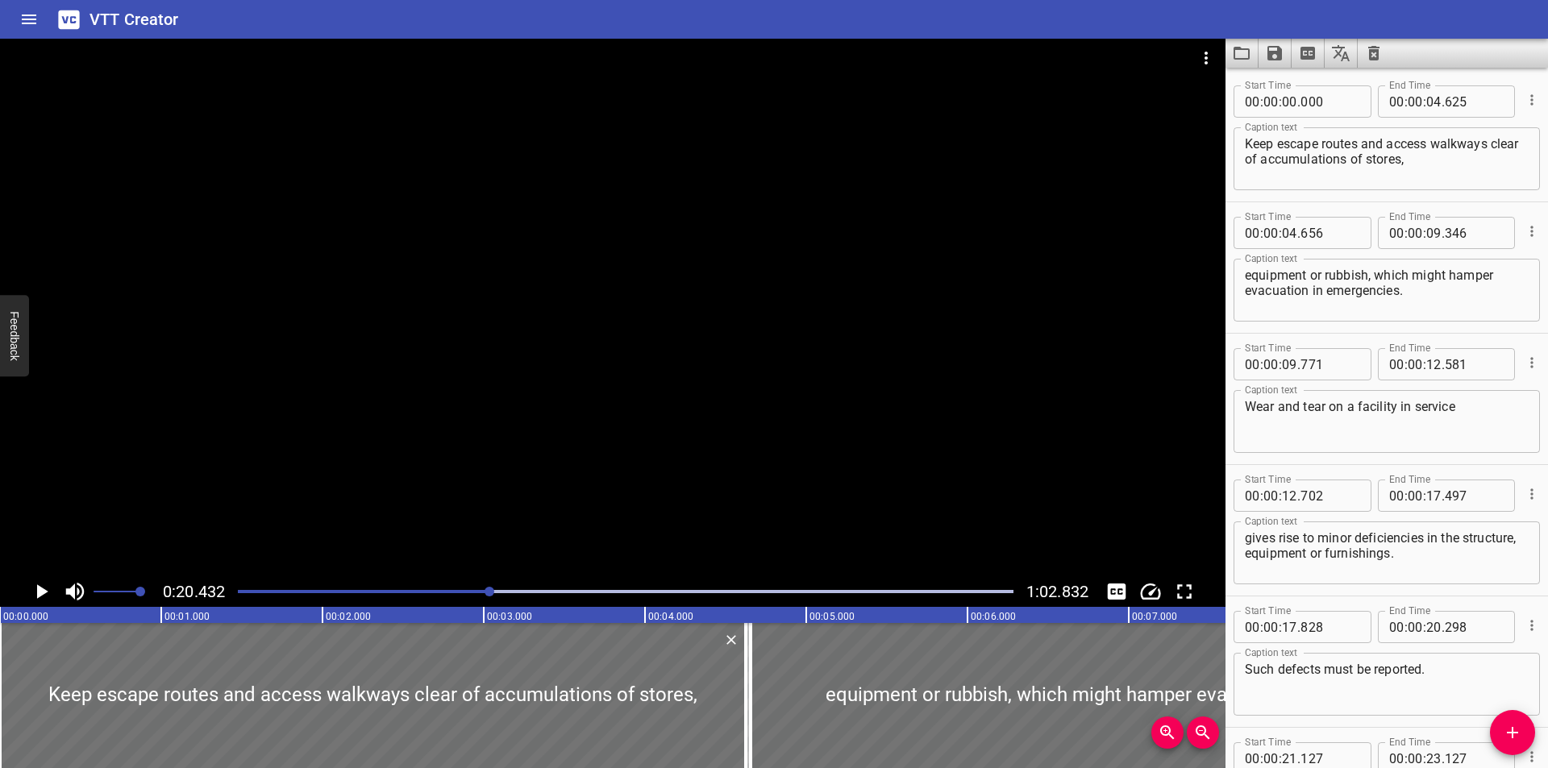
scroll to position [46, 0]
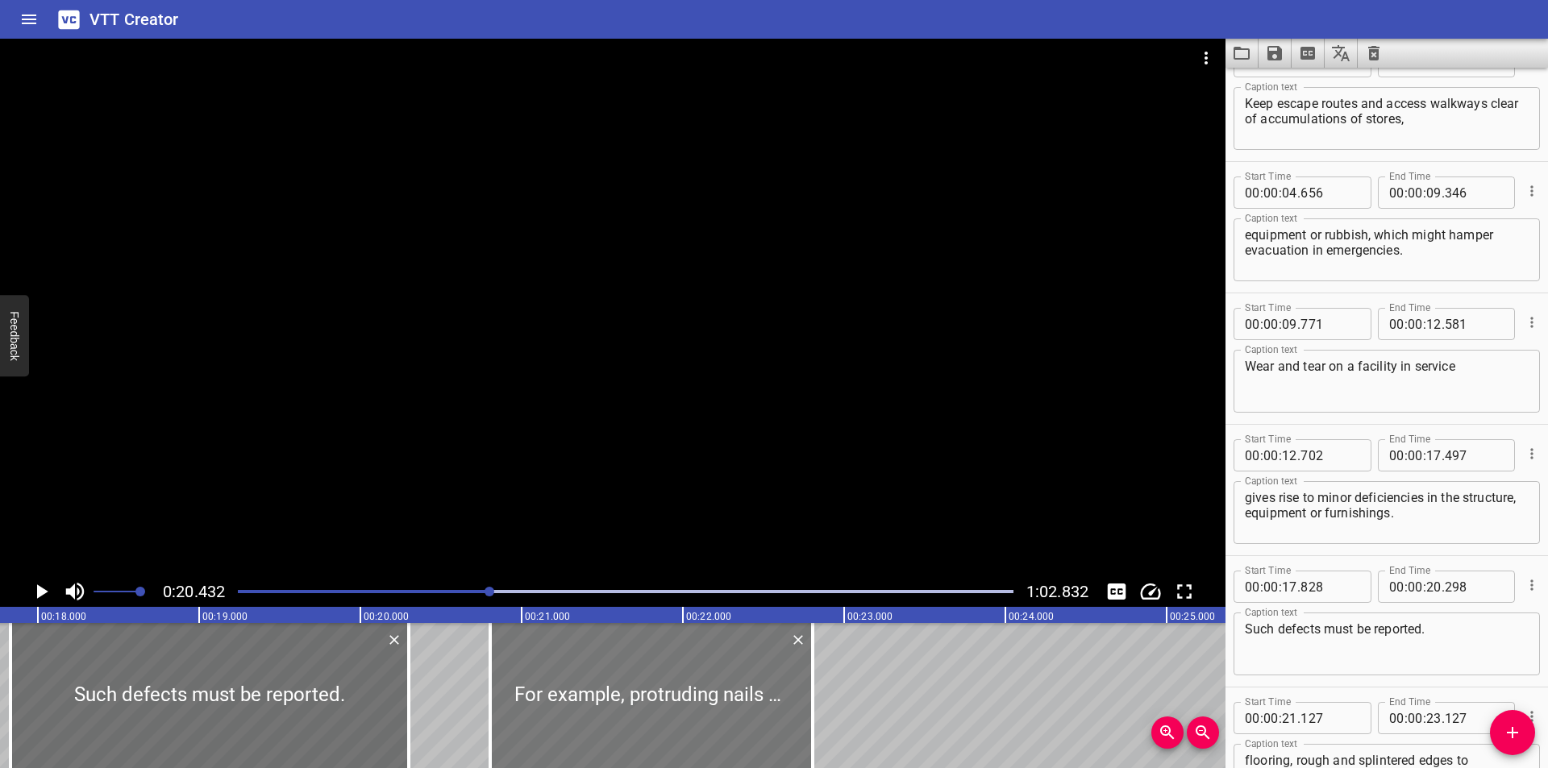
click at [614, 686] on div at bounding box center [651, 695] width 323 height 145
type input "20"
type input "807"
type input "22"
type input "807"
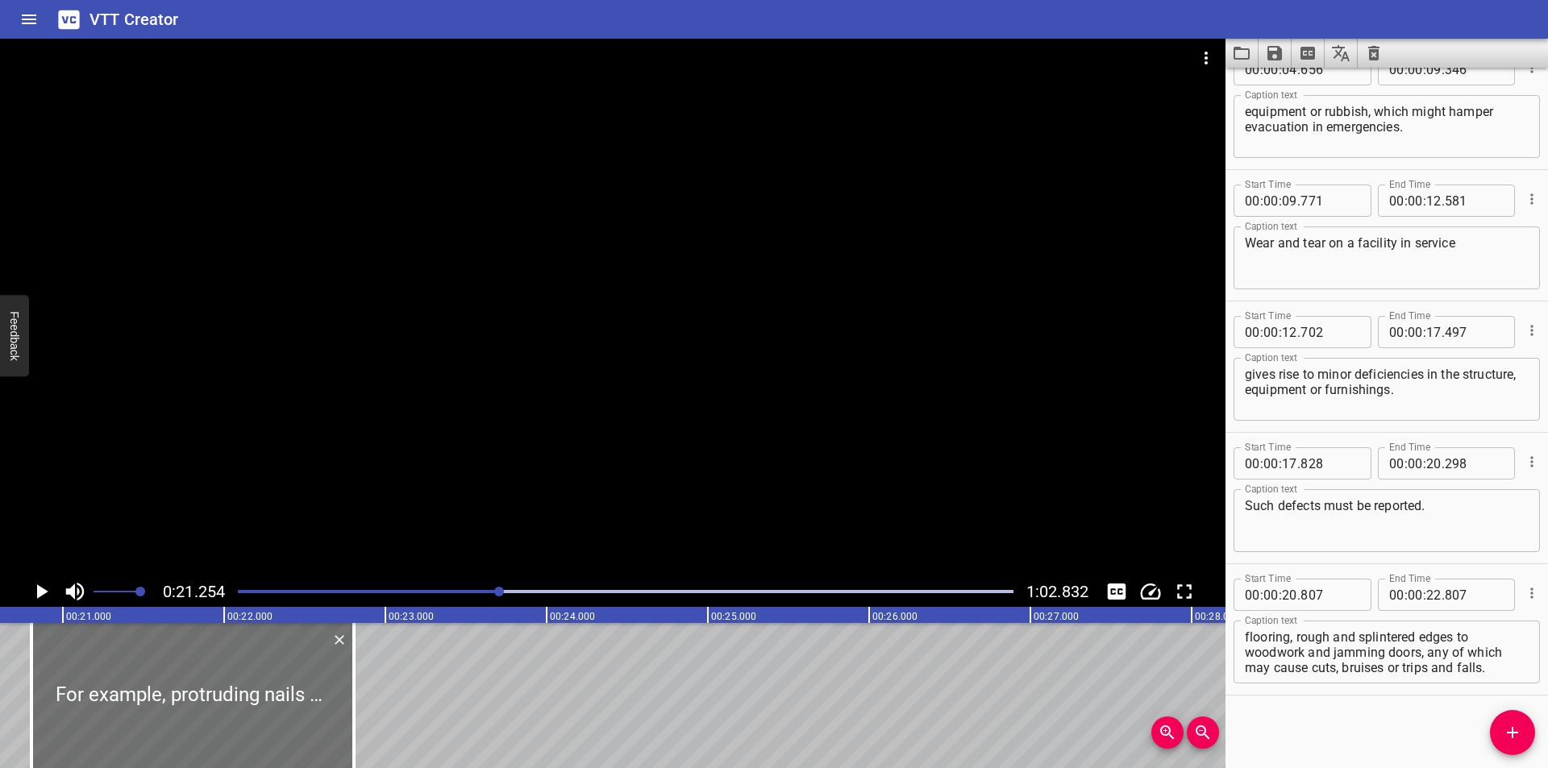
scroll to position [0, 3320]
click at [265, 704] on div at bounding box center [194, 695] width 323 height 145
type input "797"
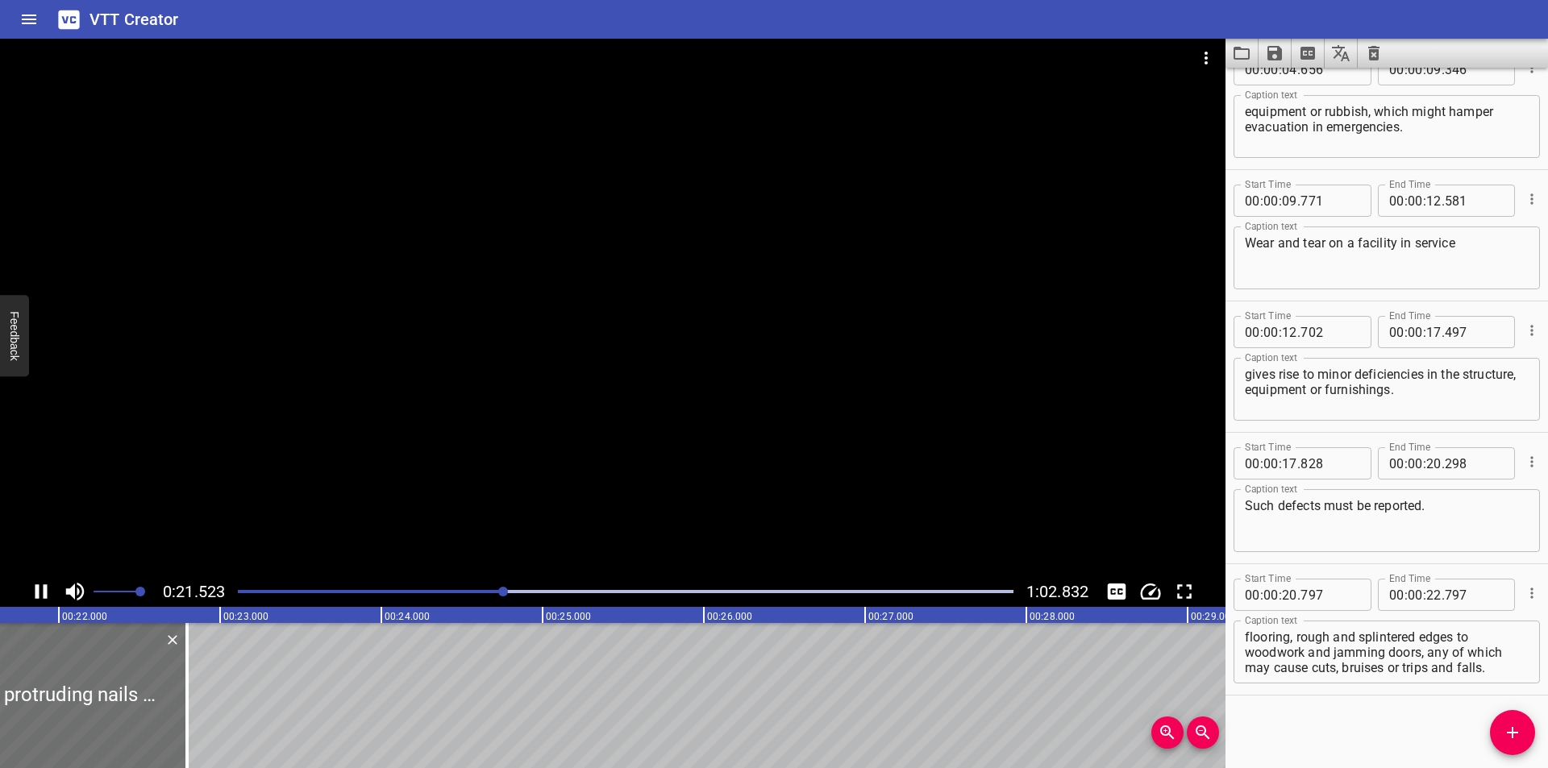
scroll to position [0, 3494]
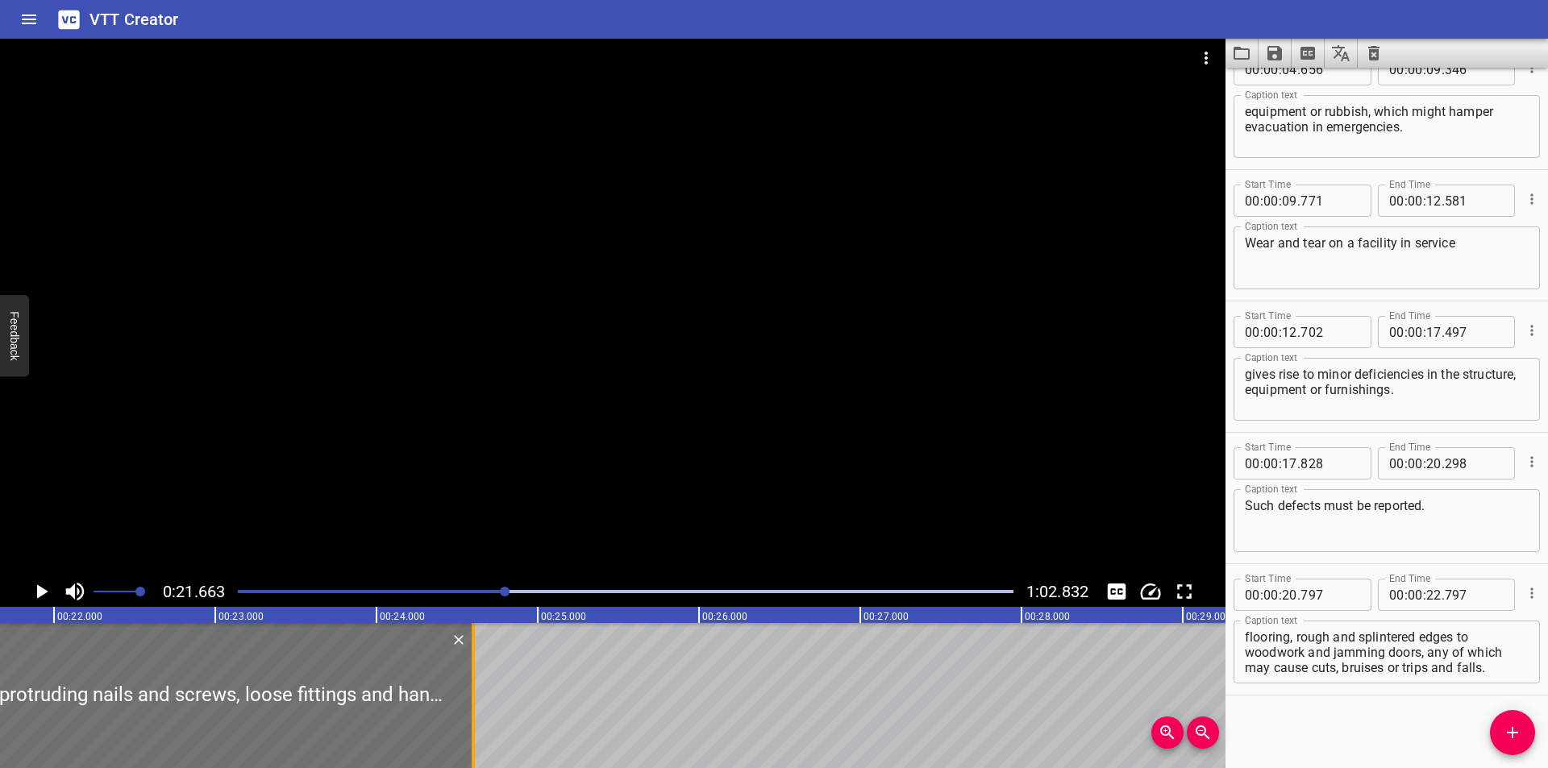
drag, startPoint x: 181, startPoint y: 708, endPoint x: 552, endPoint y: 710, distance: 370.9
click at [475, 710] on div at bounding box center [473, 695] width 3 height 145
type input "25"
type input "097"
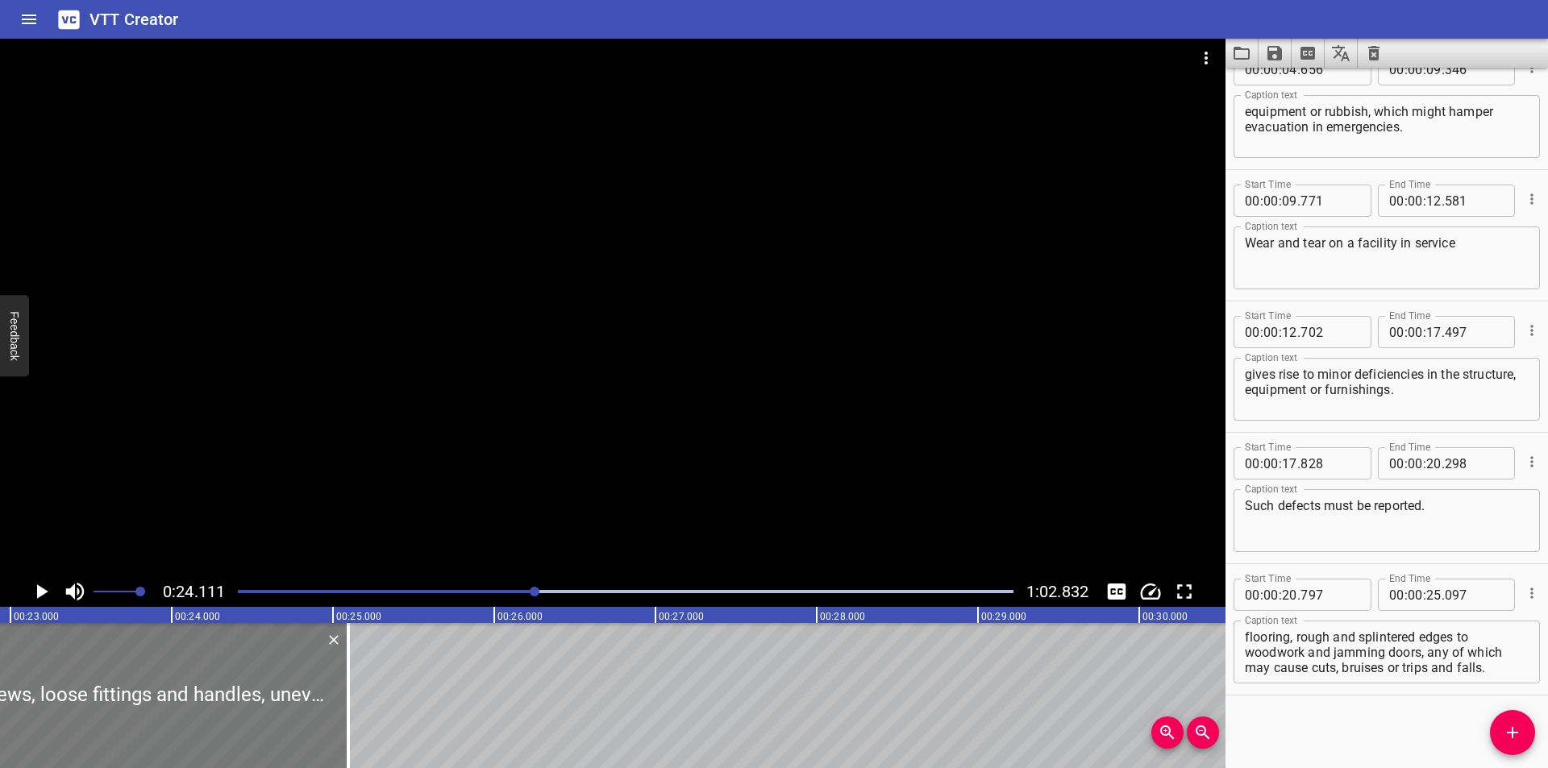
scroll to position [0, 3673]
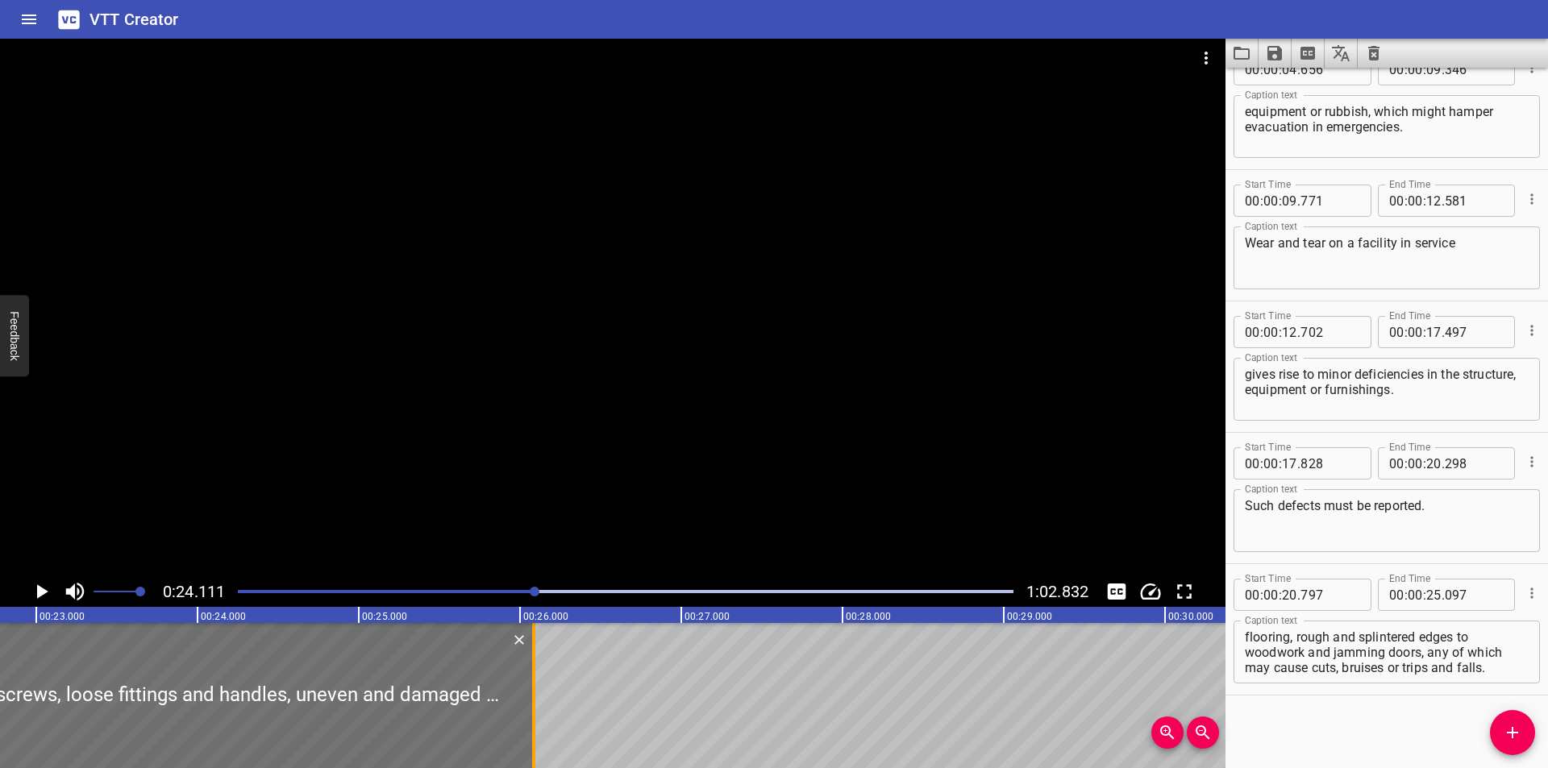
drag, startPoint x: 395, startPoint y: 720, endPoint x: 531, endPoint y: 723, distance: 135.5
click at [531, 723] on div at bounding box center [534, 695] width 16 height 145
type input "26"
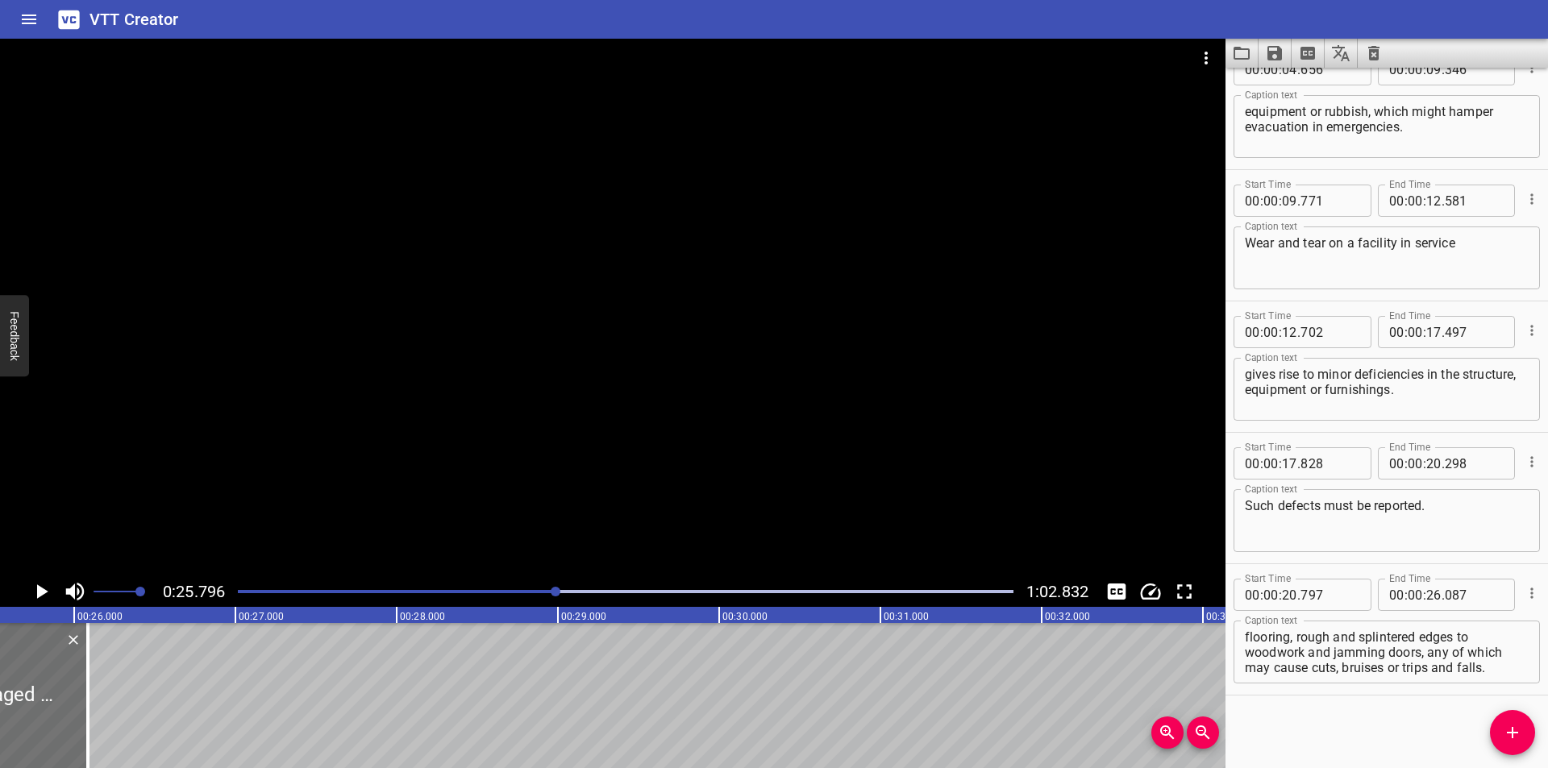
scroll to position [0, 4159]
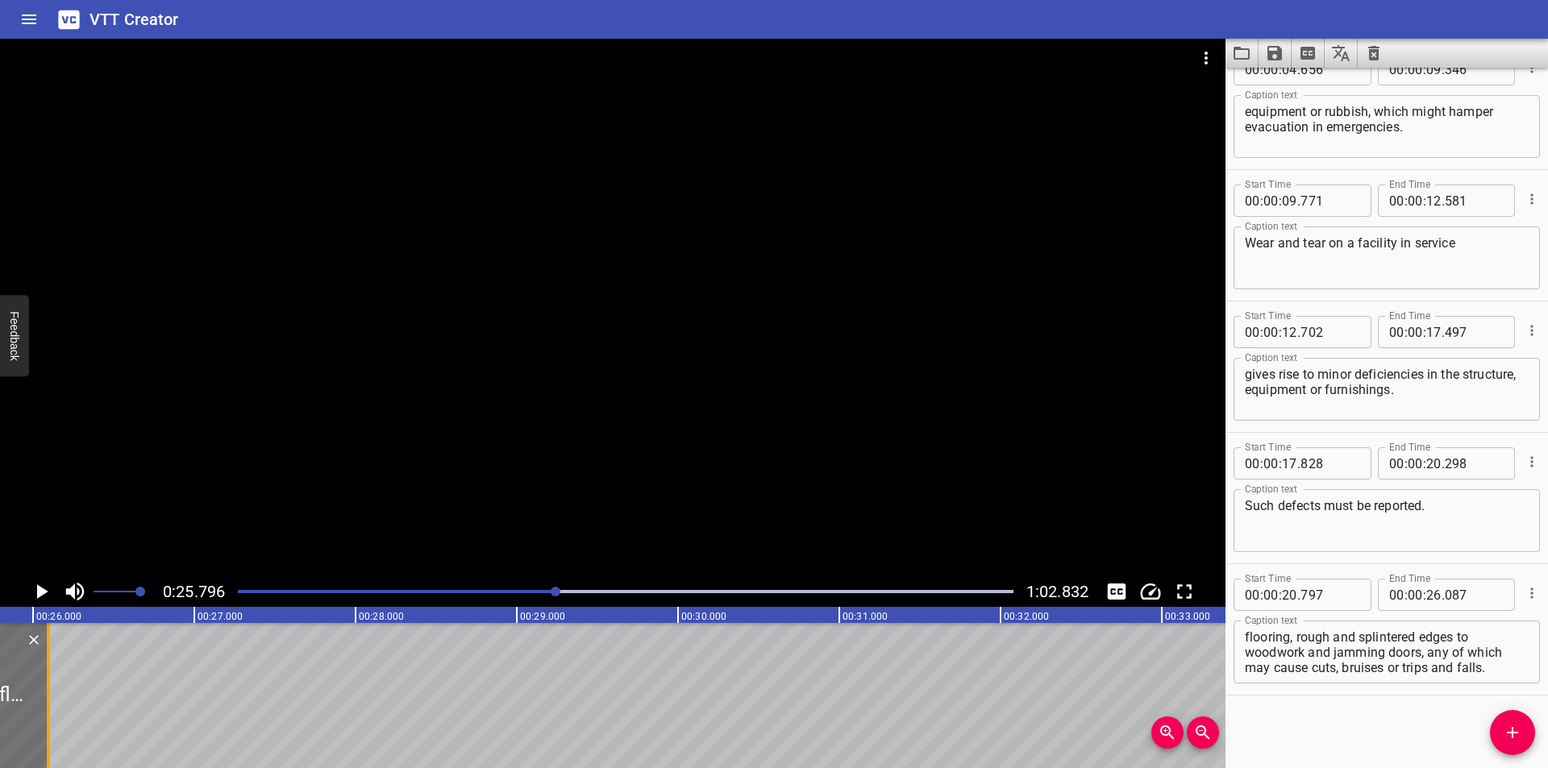
click at [47, 702] on div at bounding box center [48, 695] width 3 height 145
type input "097"
drag, startPoint x: 1407, startPoint y: 652, endPoint x: 1514, endPoint y: 685, distance: 112.2
click at [1514, 685] on div "Caption text For example, protruding nails and screws, loose fittings and handl…" at bounding box center [1387, 650] width 306 height 73
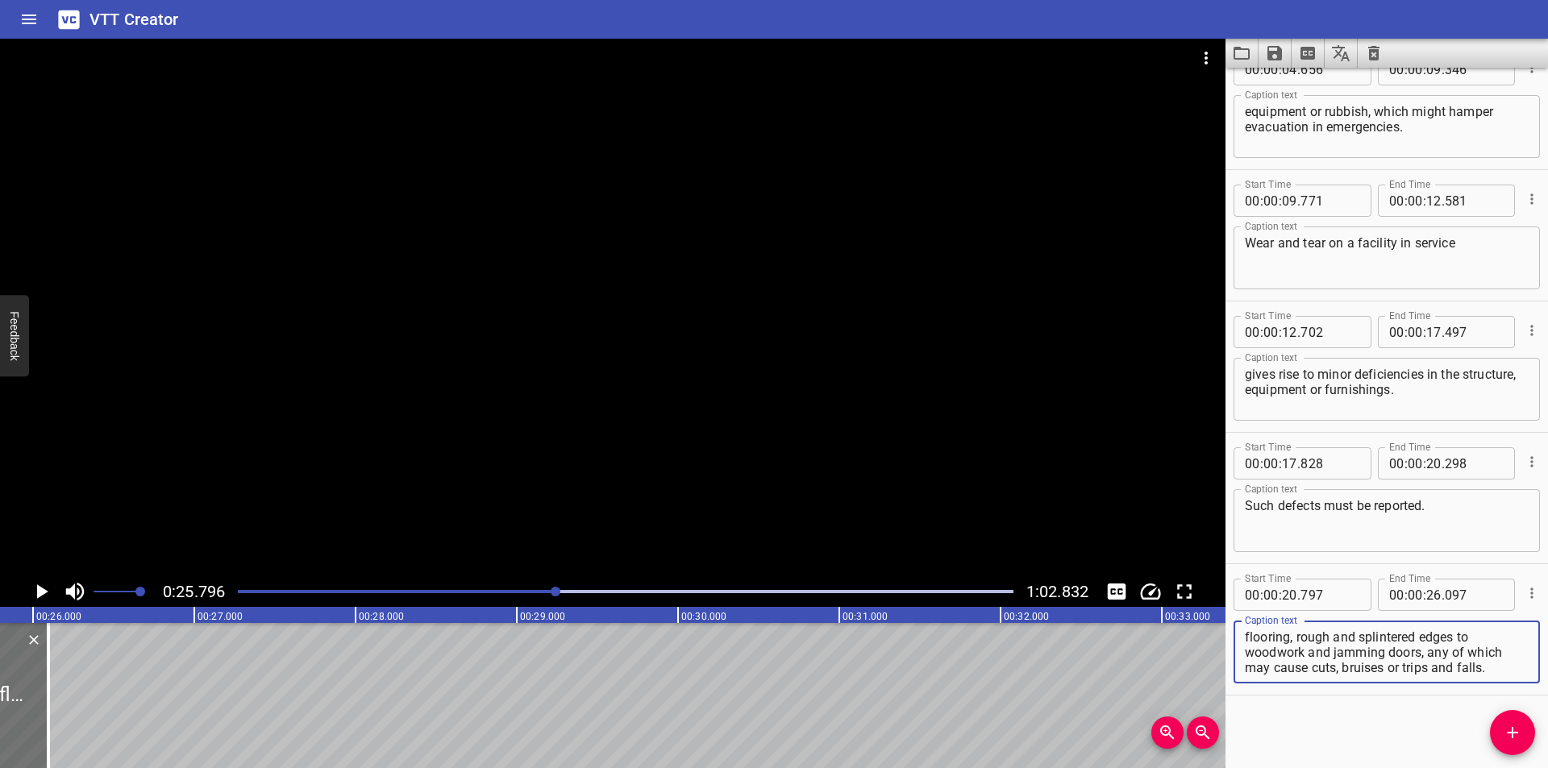
scroll to position [46, 0]
drag, startPoint x: 1404, startPoint y: 645, endPoint x: 1525, endPoint y: 710, distance: 137.1
click at [1525, 710] on div "Start Time 00 : 00 : 00 . 000 Start Time End Time 00 : 00 : 04 . 625 End Time C…" at bounding box center [1387, 418] width 323 height 701
type textarea "For example, protruding nails and screws, loose fittings and handles,"
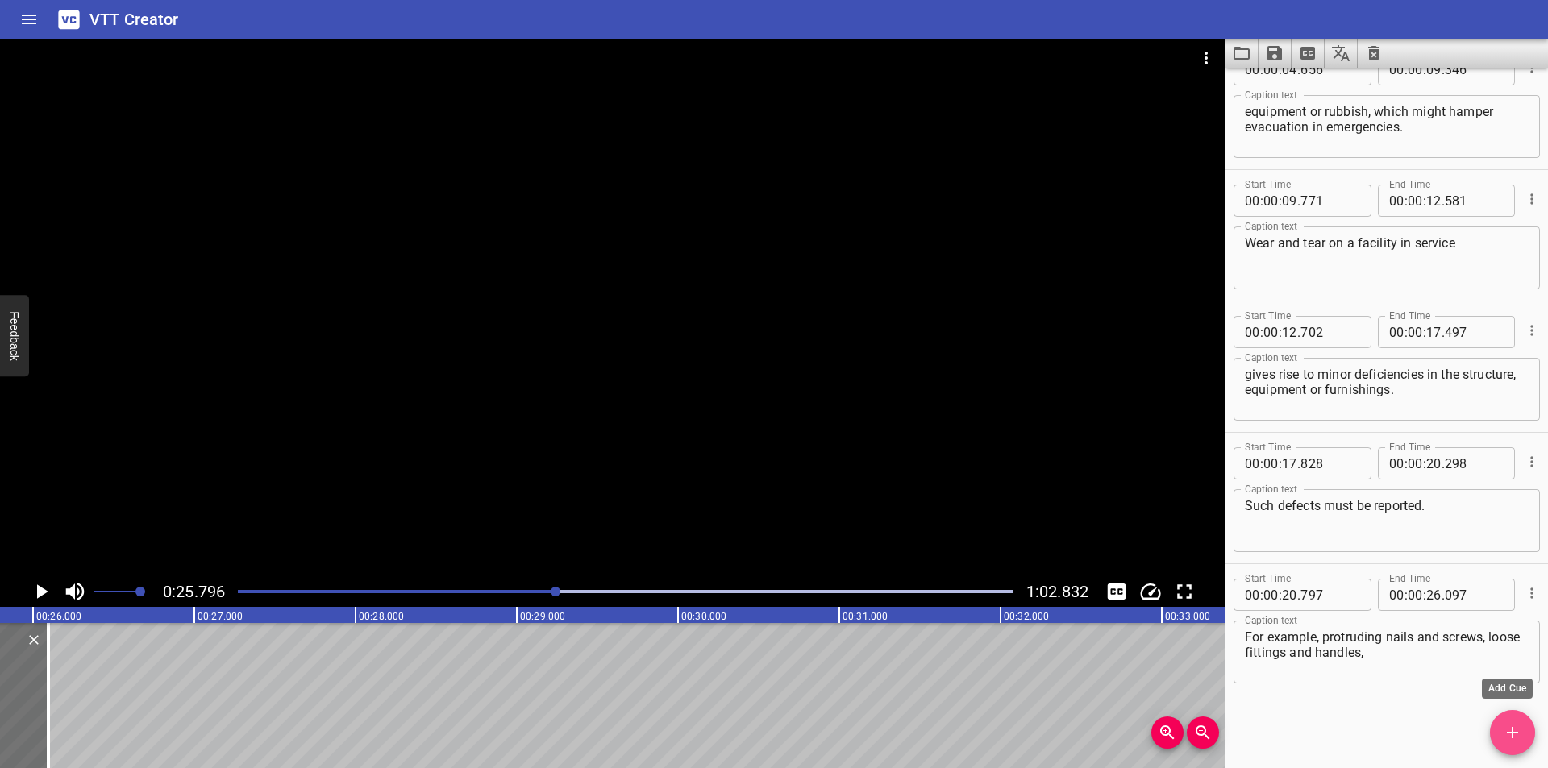
click at [1525, 730] on span "Add Cue" at bounding box center [1512, 732] width 45 height 19
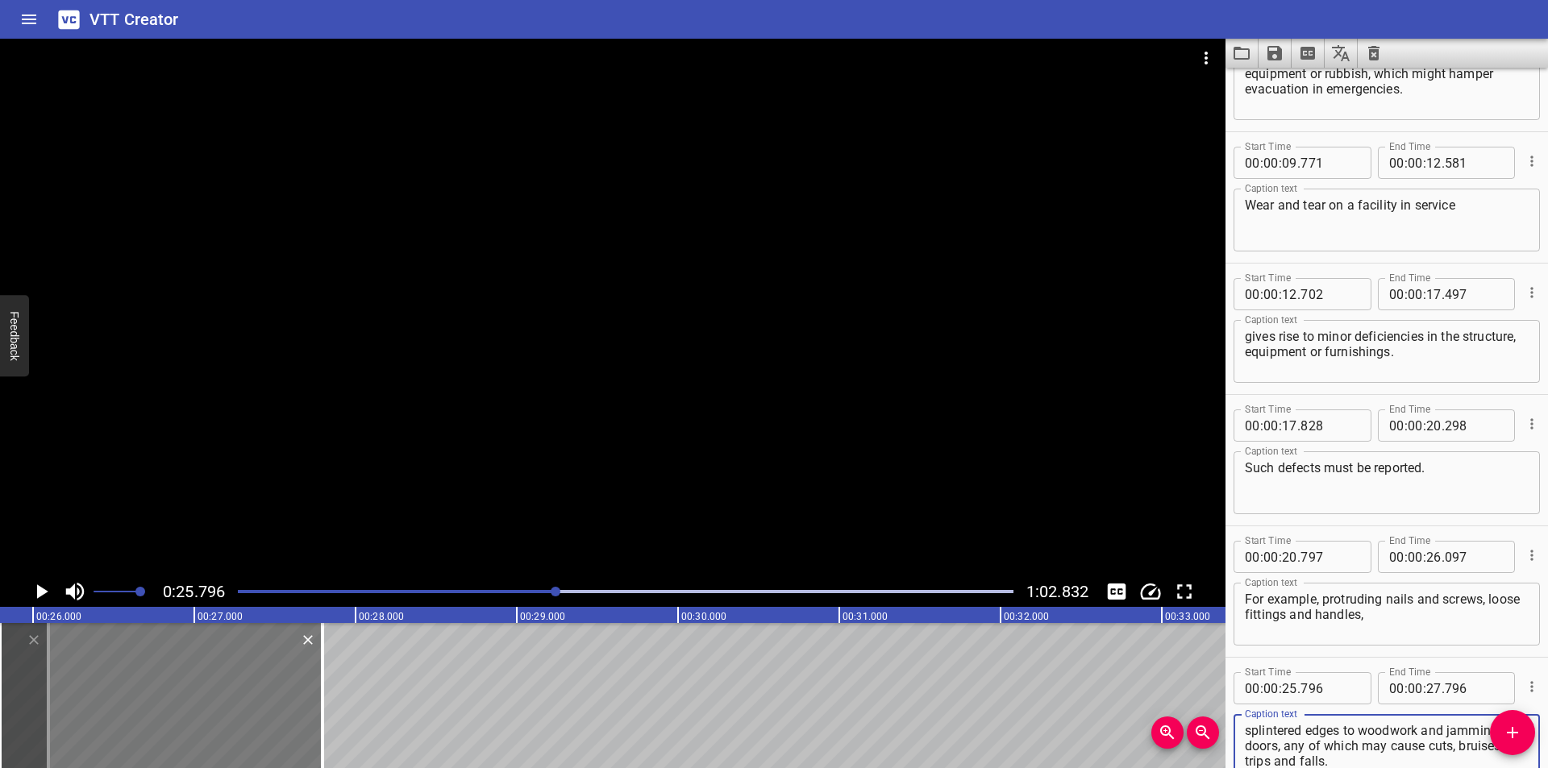
scroll to position [202, 0]
type textarea "uneven and damaged flooring, rough and splintered edges to woodwork and jamming…"
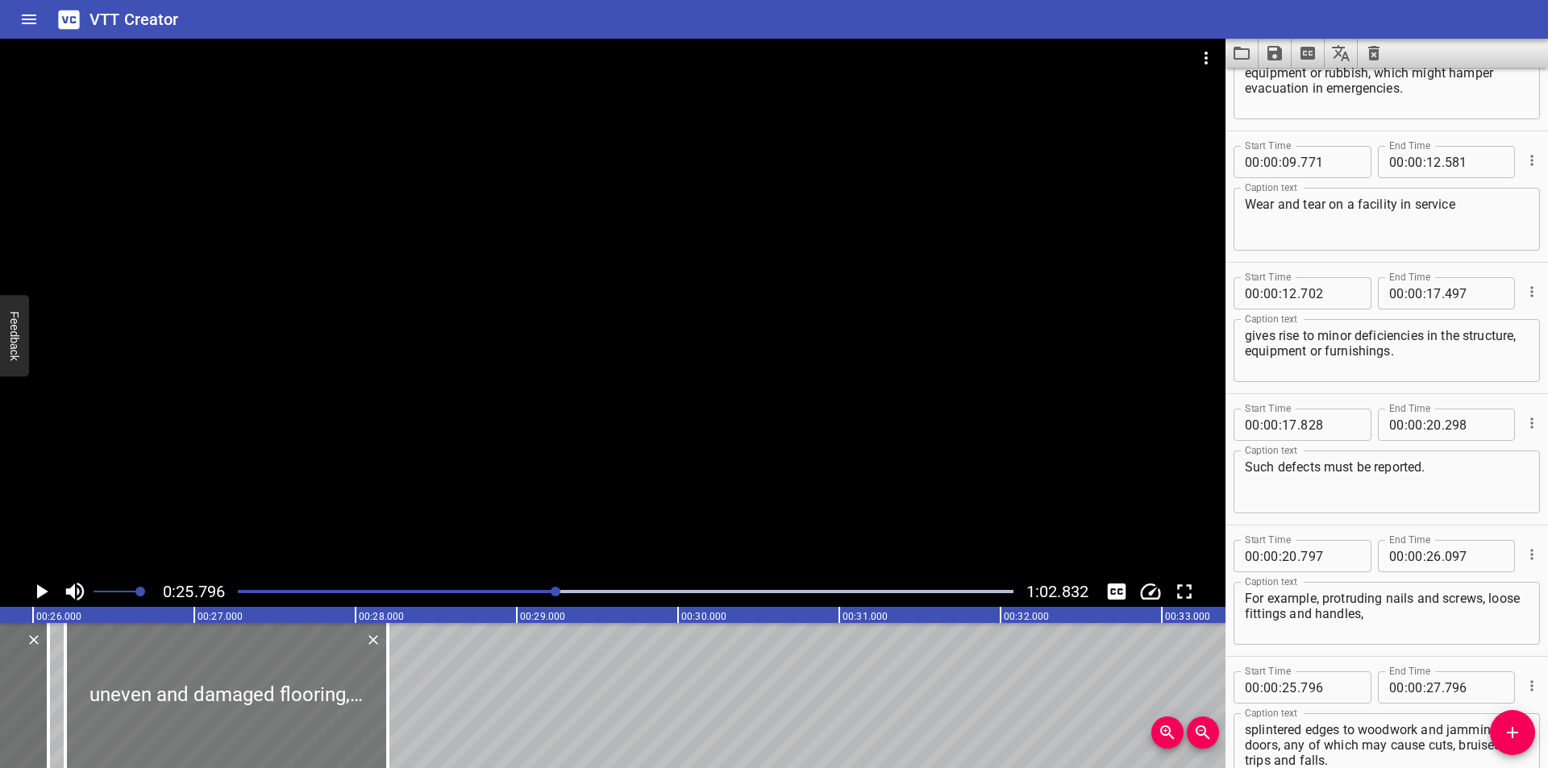
drag, startPoint x: 194, startPoint y: 735, endPoint x: 259, endPoint y: 737, distance: 65.4
click at [259, 737] on div at bounding box center [226, 695] width 323 height 145
type input "26"
type input "201"
type input "28"
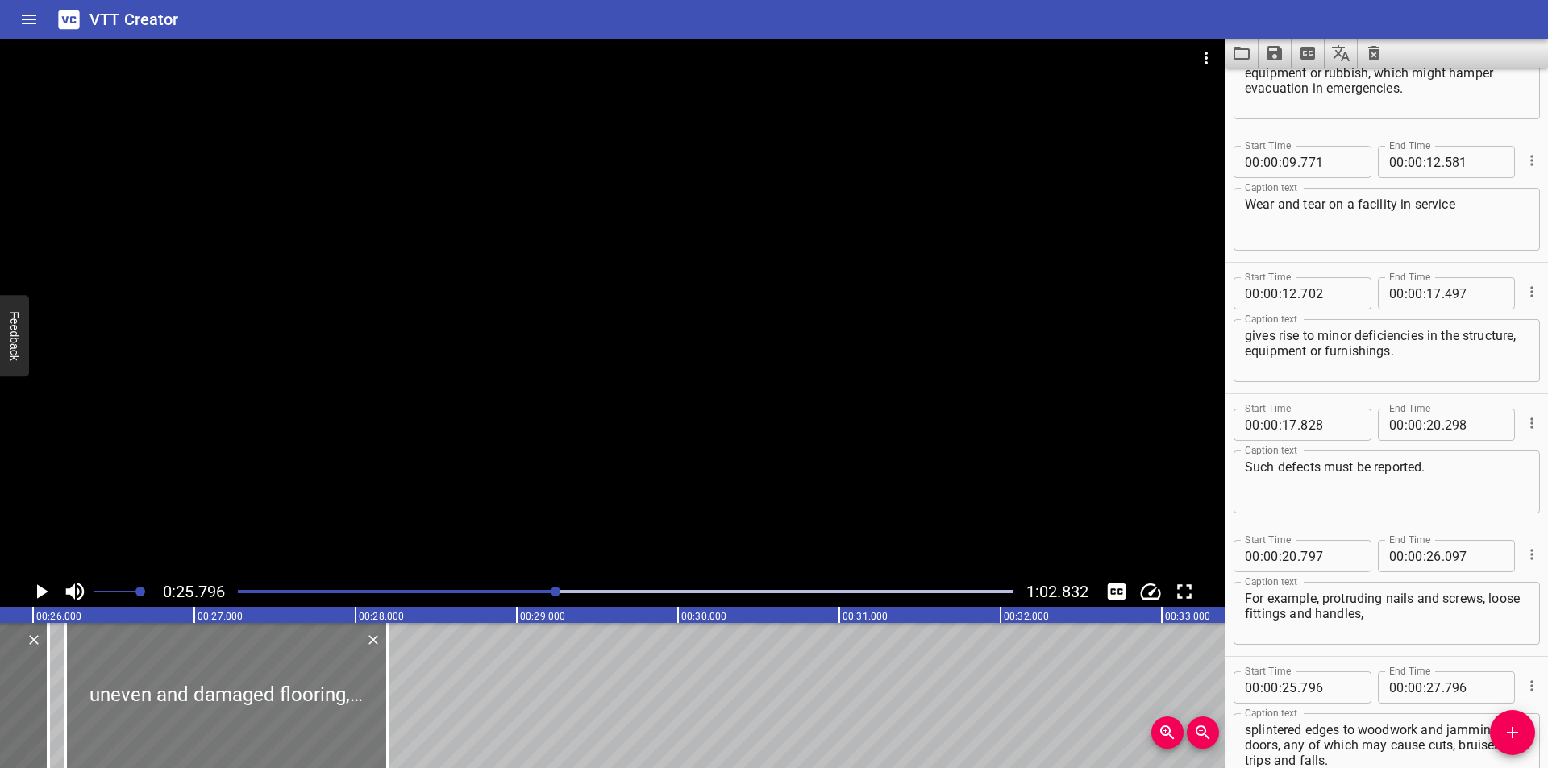
type input "201"
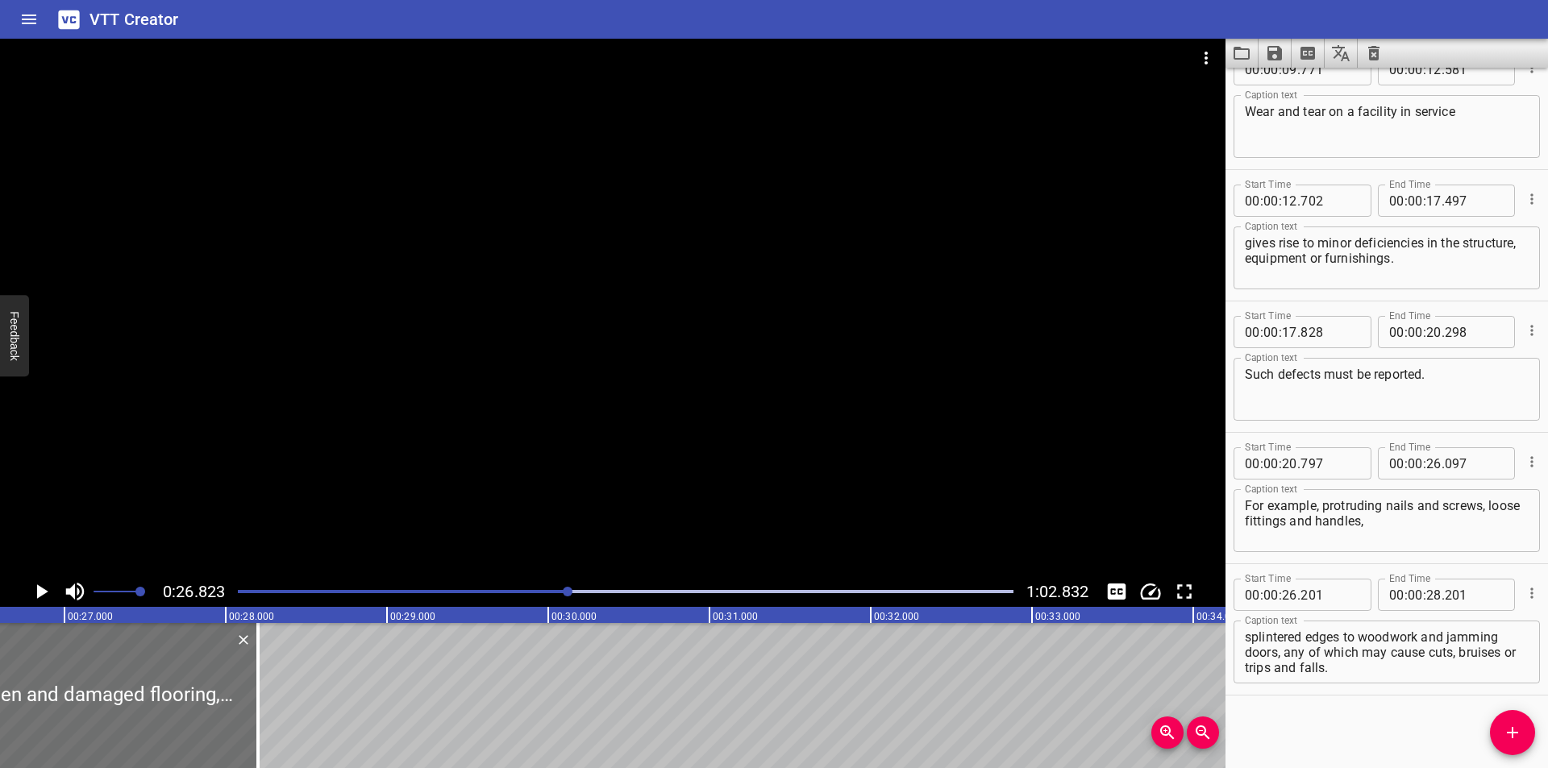
scroll to position [0, 4326]
click at [217, 730] on div at bounding box center [222, 695] width 16 height 145
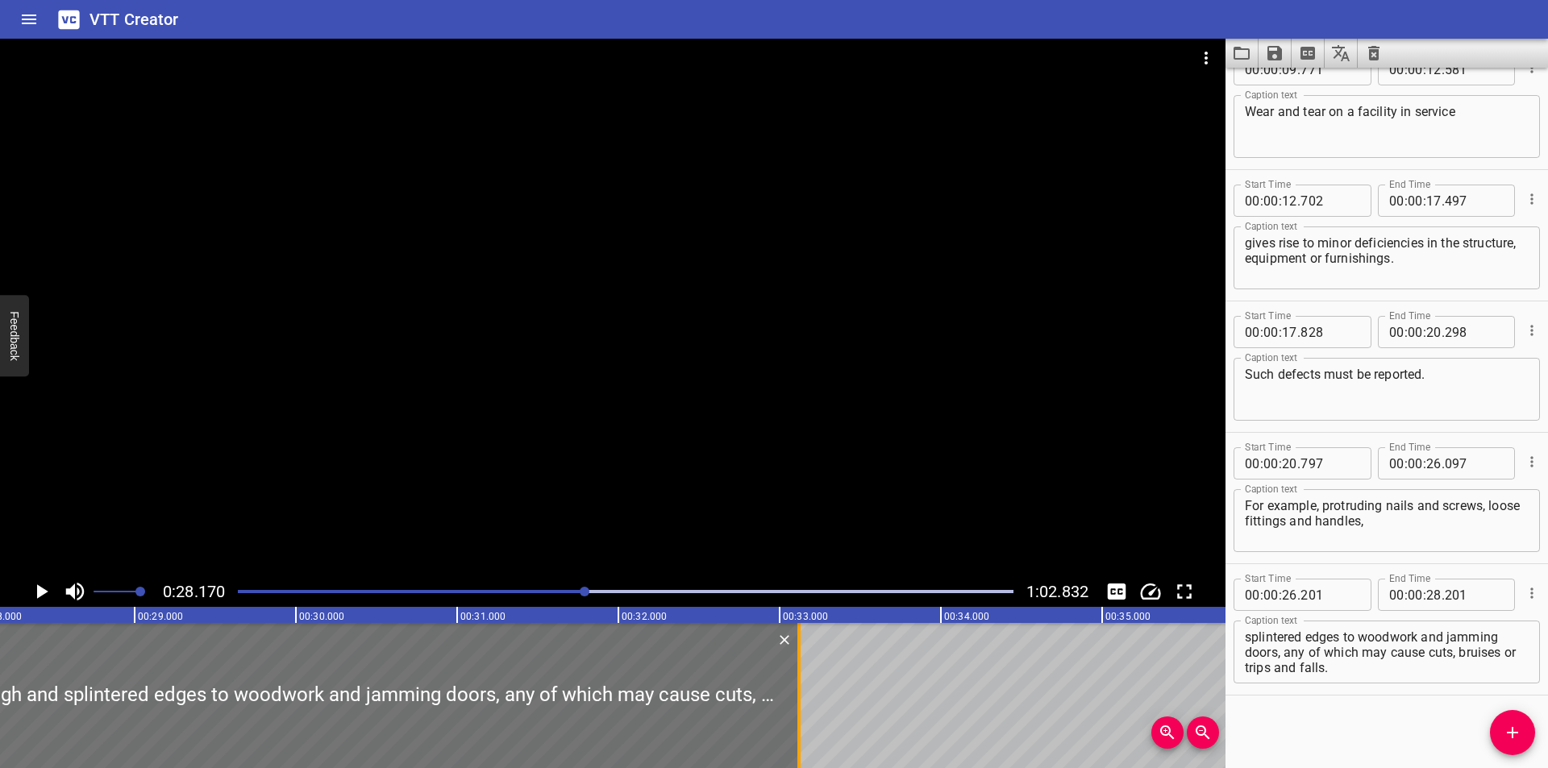
scroll to position [0, 4542]
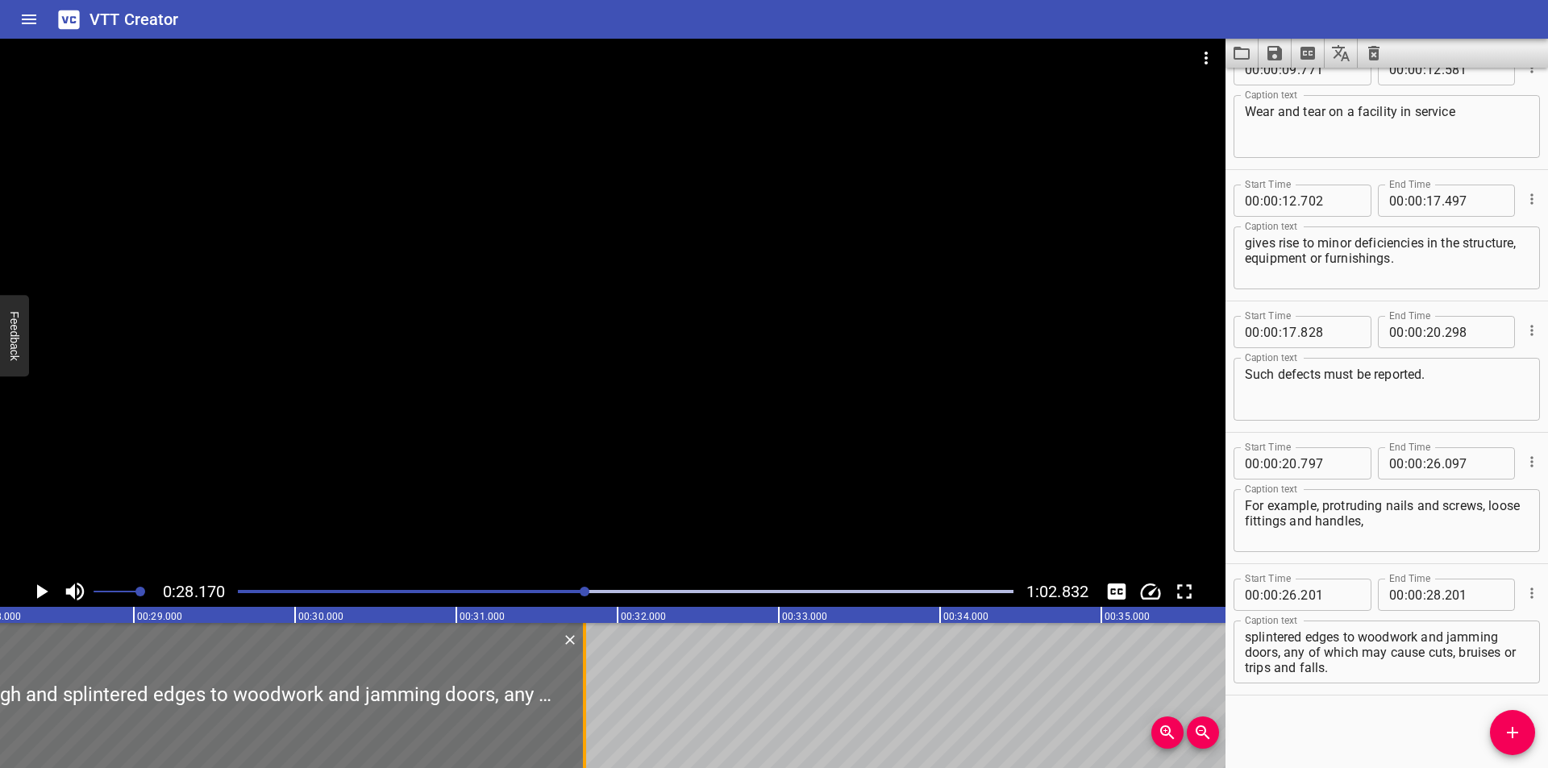
drag, startPoint x: 474, startPoint y: 729, endPoint x: 581, endPoint y: 716, distance: 107.2
click at [581, 716] on div at bounding box center [584, 695] width 16 height 145
type input "31"
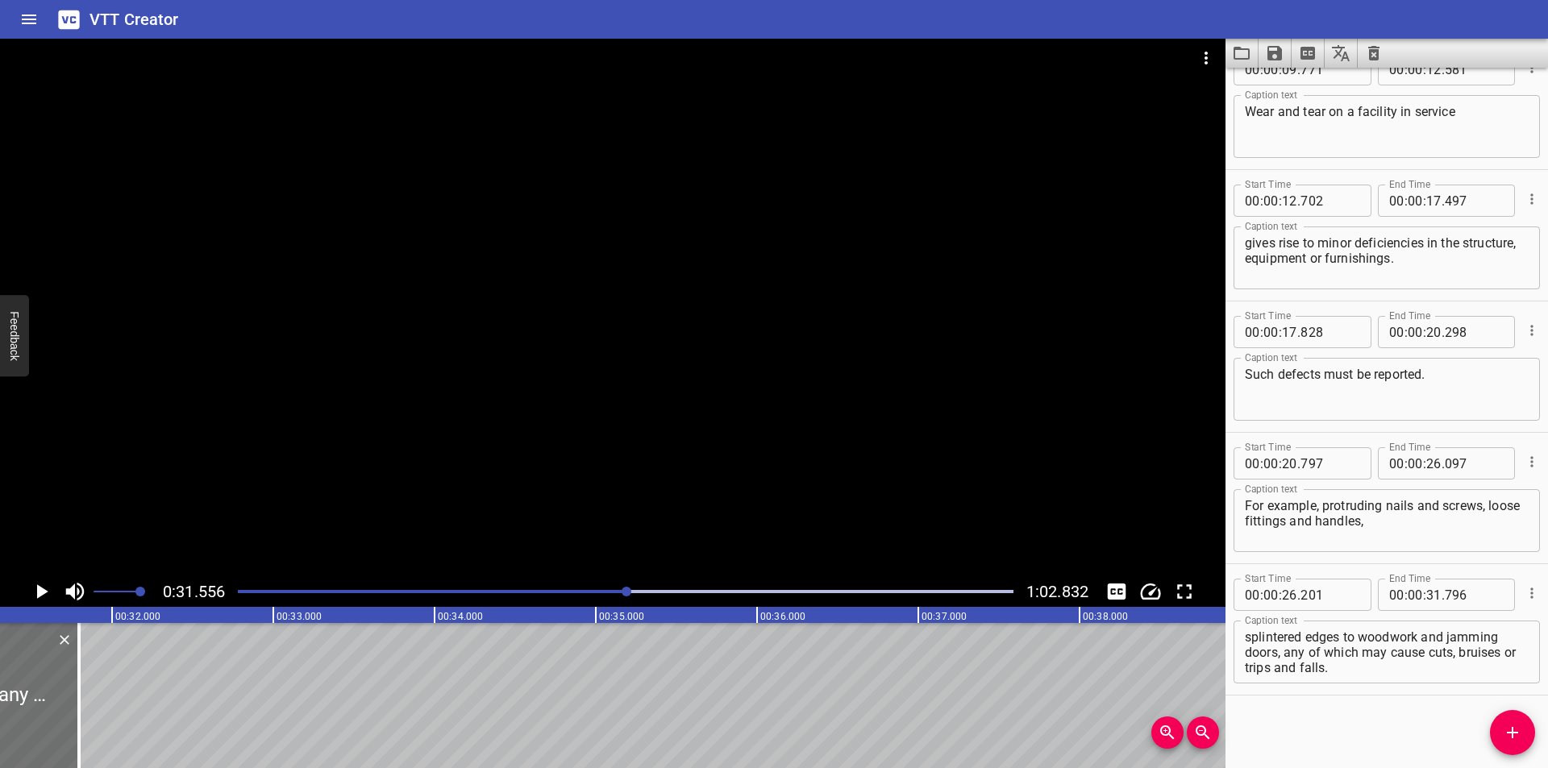
scroll to position [0, 5088]
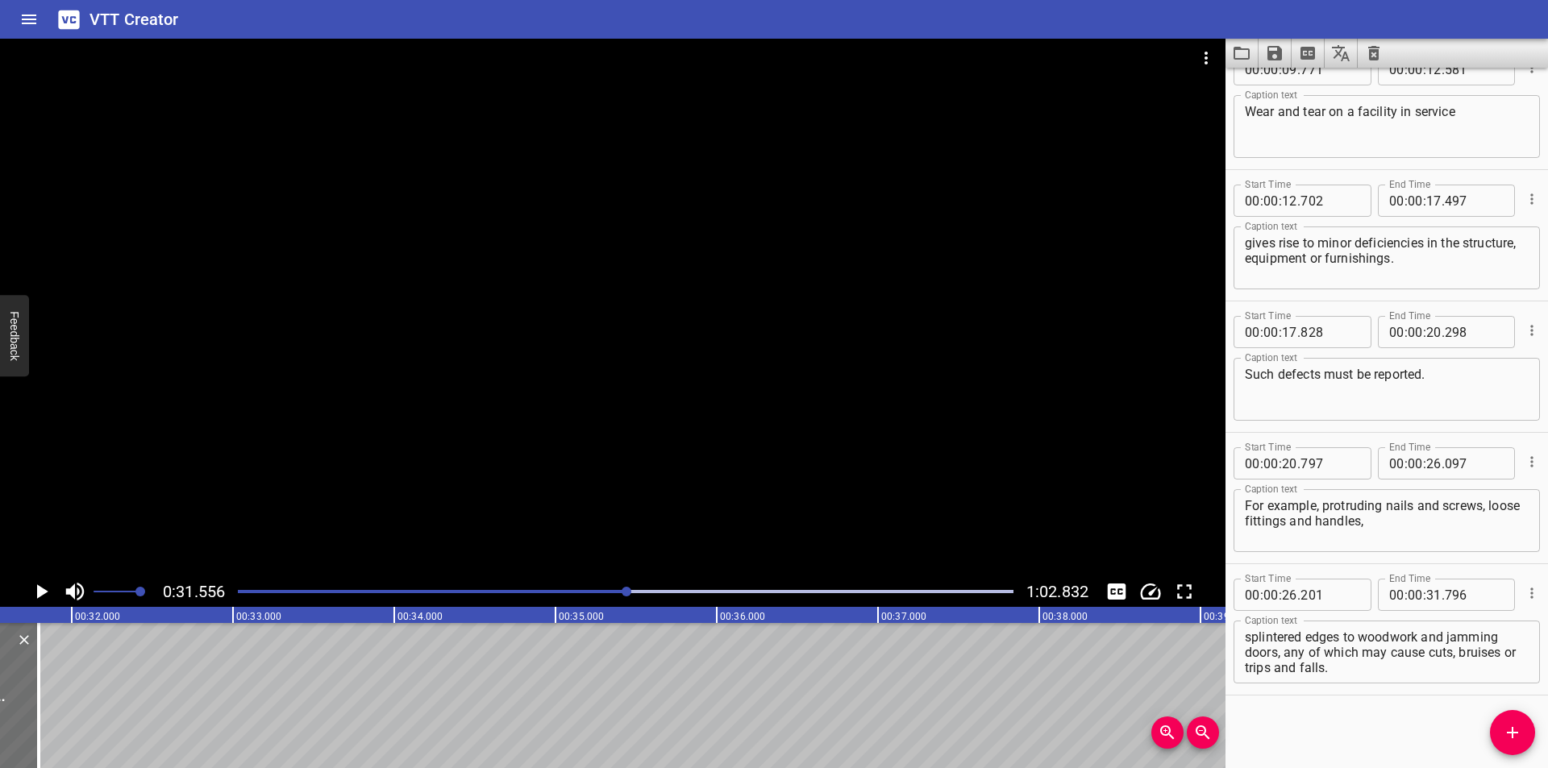
click at [580, 595] on div at bounding box center [625, 592] width 795 height 23
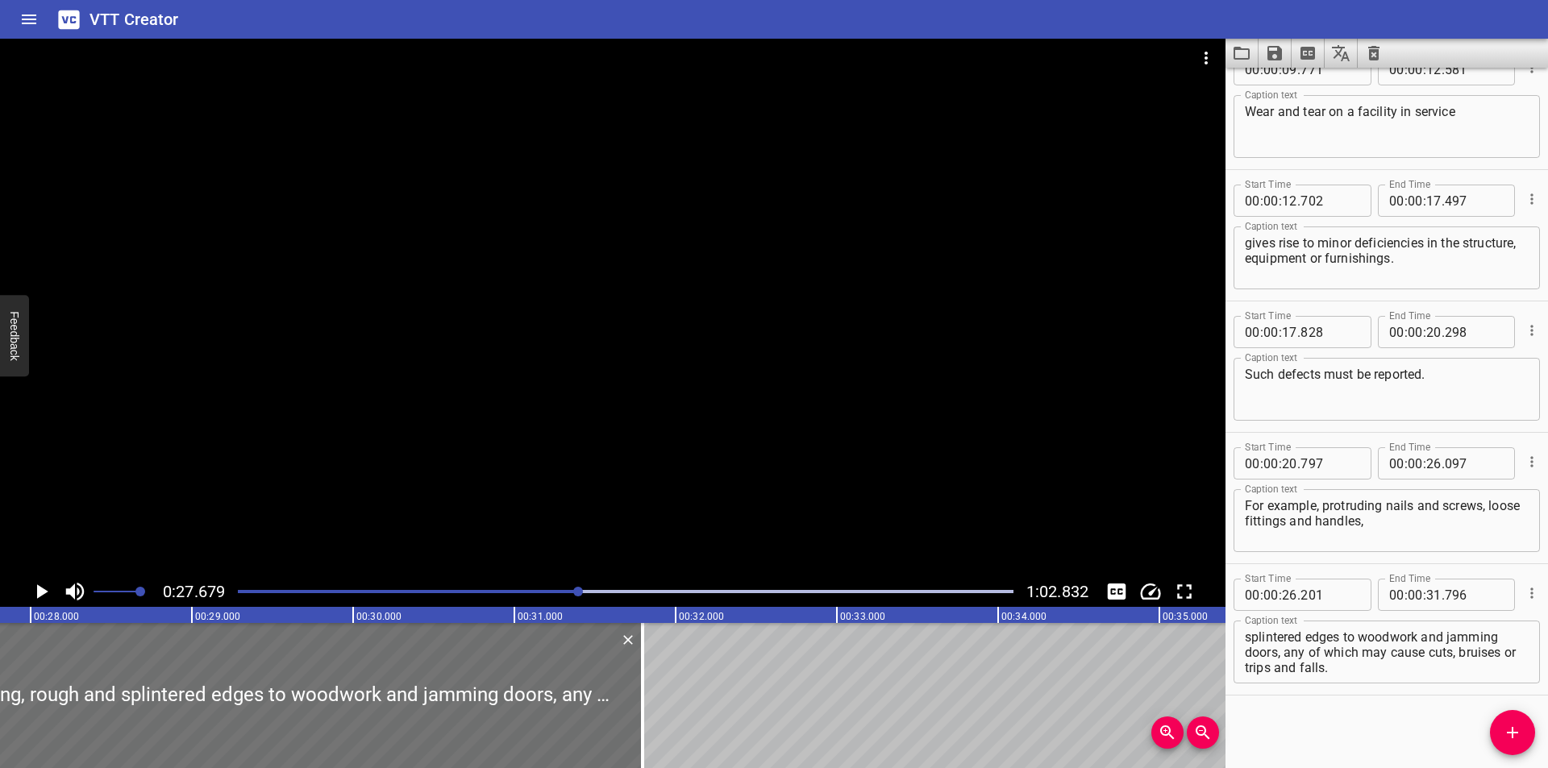
scroll to position [0, 4463]
click at [528, 498] on div at bounding box center [613, 308] width 1226 height 538
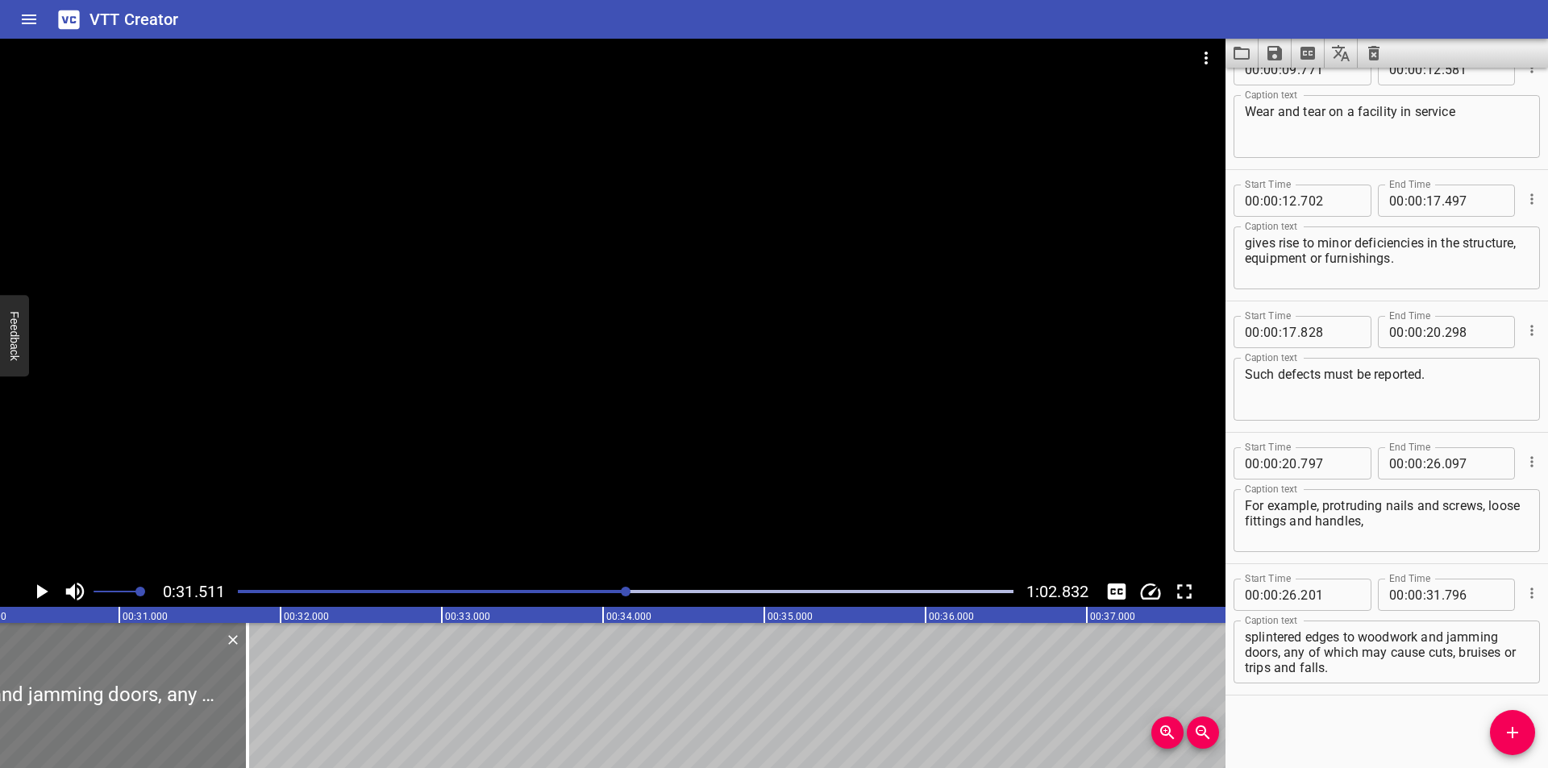
scroll to position [0, 4866]
click at [260, 717] on div at bounding box center [263, 695] width 16 height 145
type input "806"
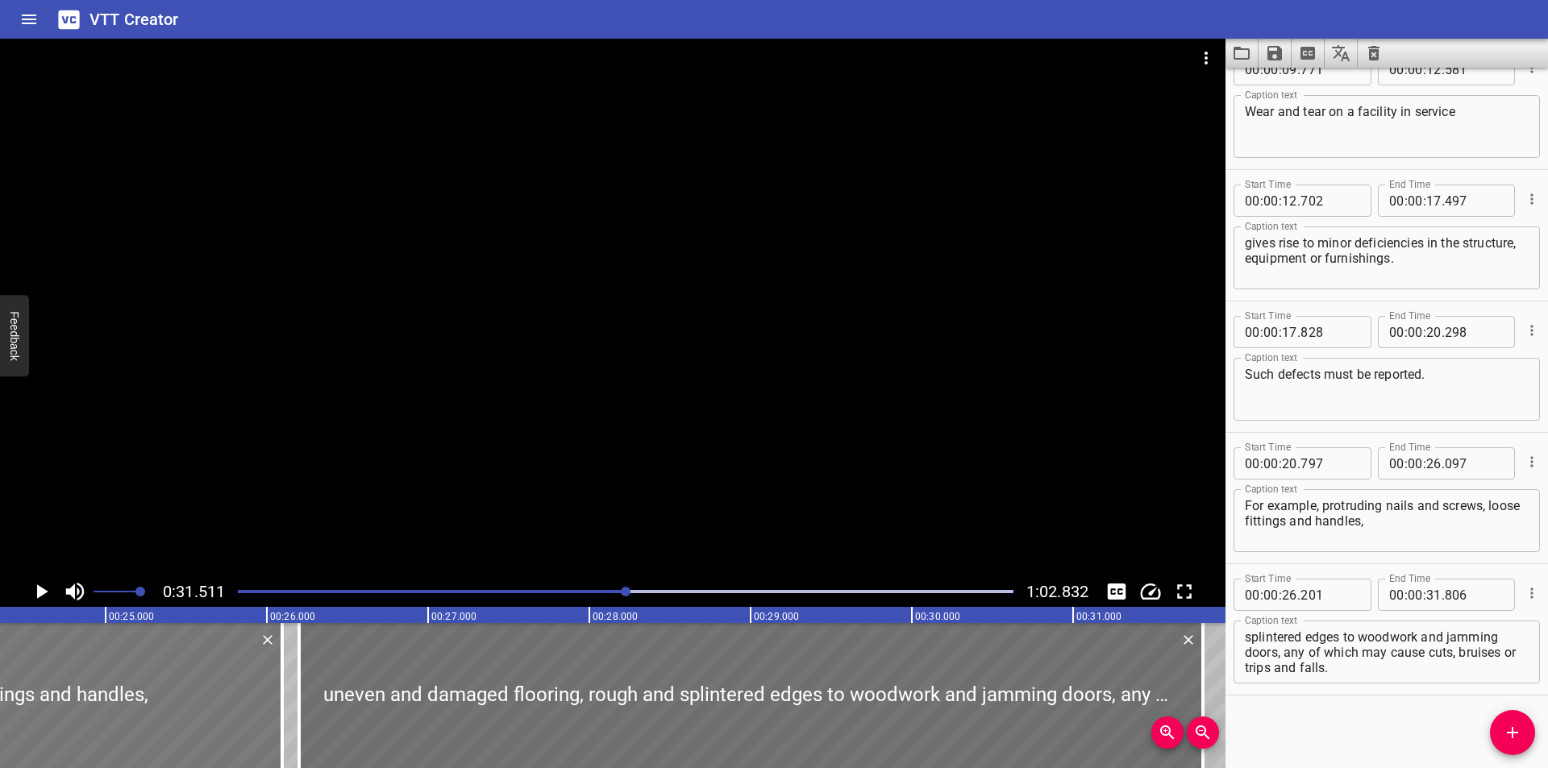
scroll to position [0, 0]
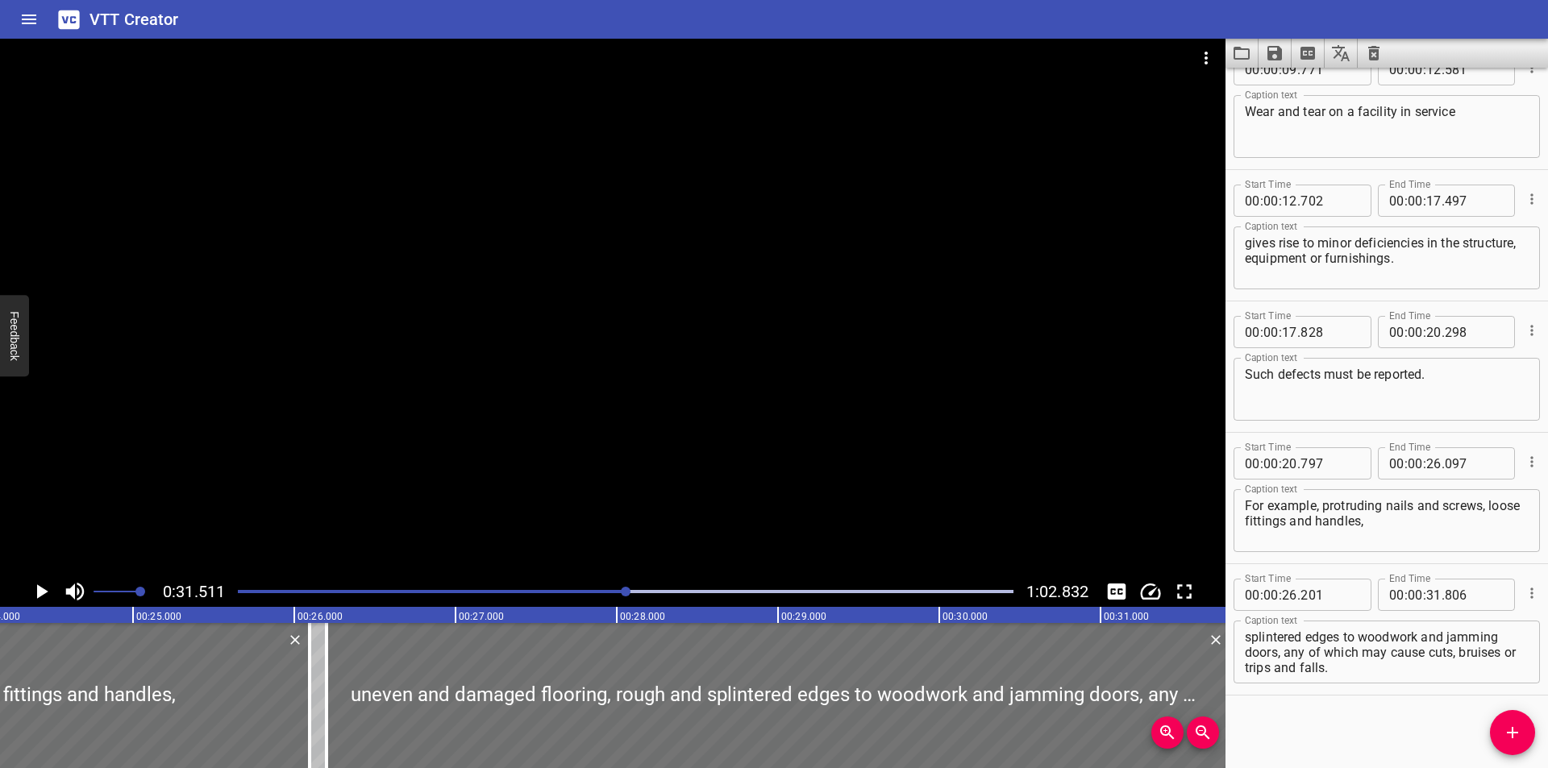
click at [561, 592] on div "Play progress" at bounding box center [240, 591] width 776 height 3
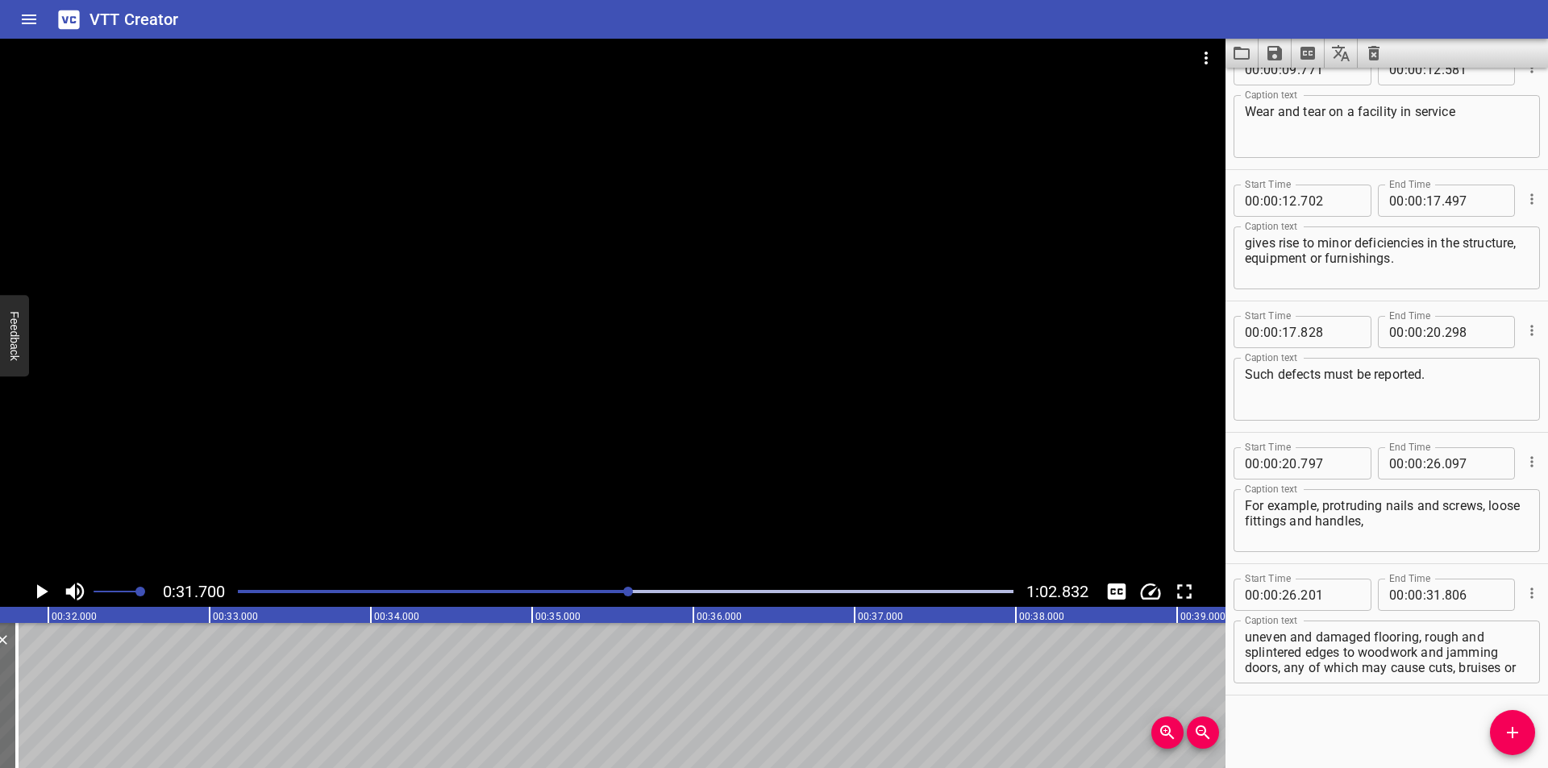
scroll to position [15, 0]
drag, startPoint x: 1286, startPoint y: 668, endPoint x: 1716, endPoint y: 788, distance: 446.2
click at [1547, 768] on html "VTT Creator Caption Editor Batch Transcribe Login Sign Up Privacy Contact 0:31.…" at bounding box center [774, 384] width 1548 height 768
type textarea "uneven and damaged flooring, rough and splintered edges to woodwork and jamming…"
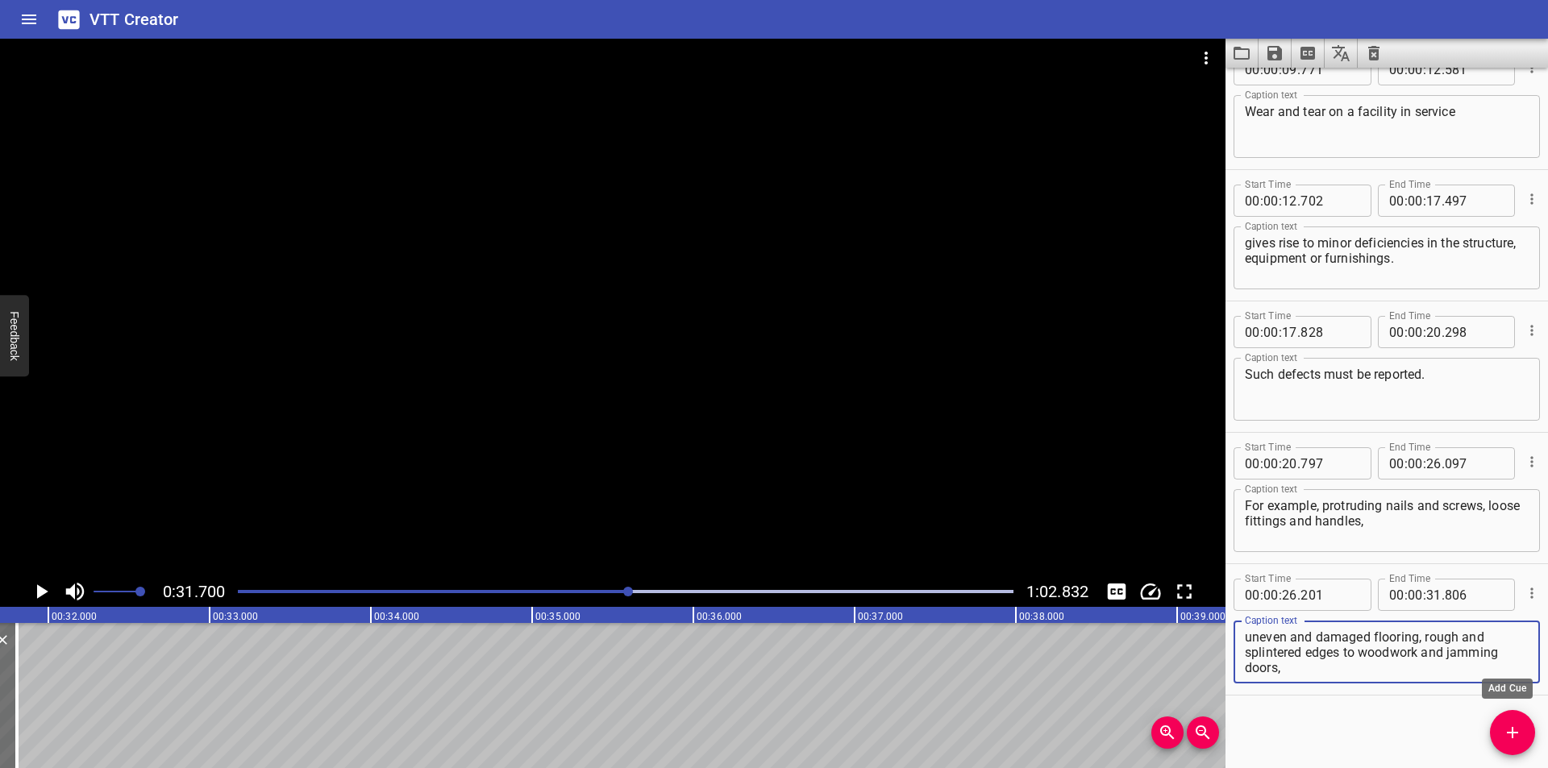
click at [1520, 731] on icon "Add Cue" at bounding box center [1512, 732] width 19 height 19
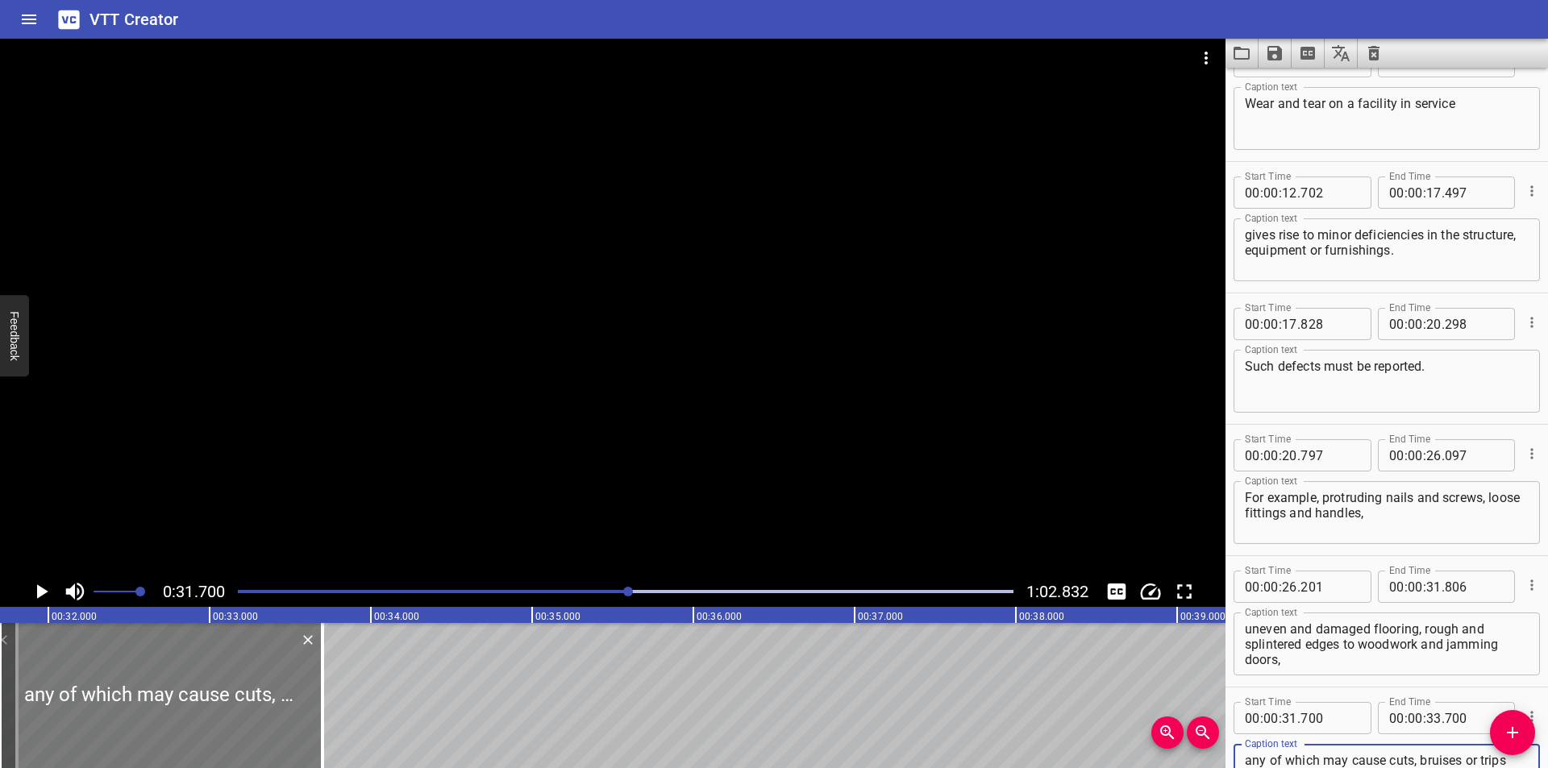
type textarea "any of which may cause cuts, bruises or trips and falls."
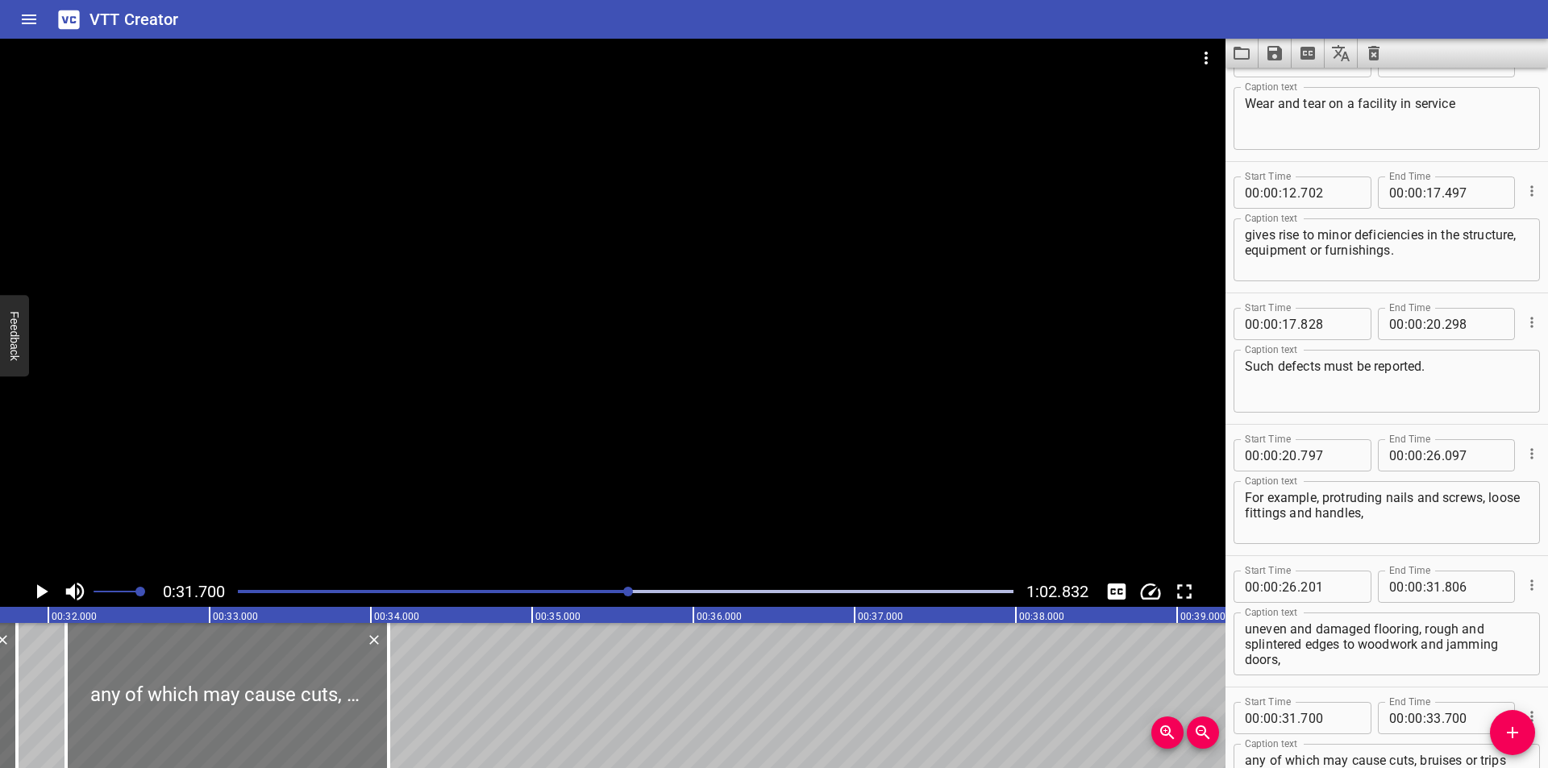
drag, startPoint x: 276, startPoint y: 714, endPoint x: 345, endPoint y: 727, distance: 70.5
click at [343, 727] on div at bounding box center [227, 695] width 323 height 145
type input "32"
type input "120"
type input "34"
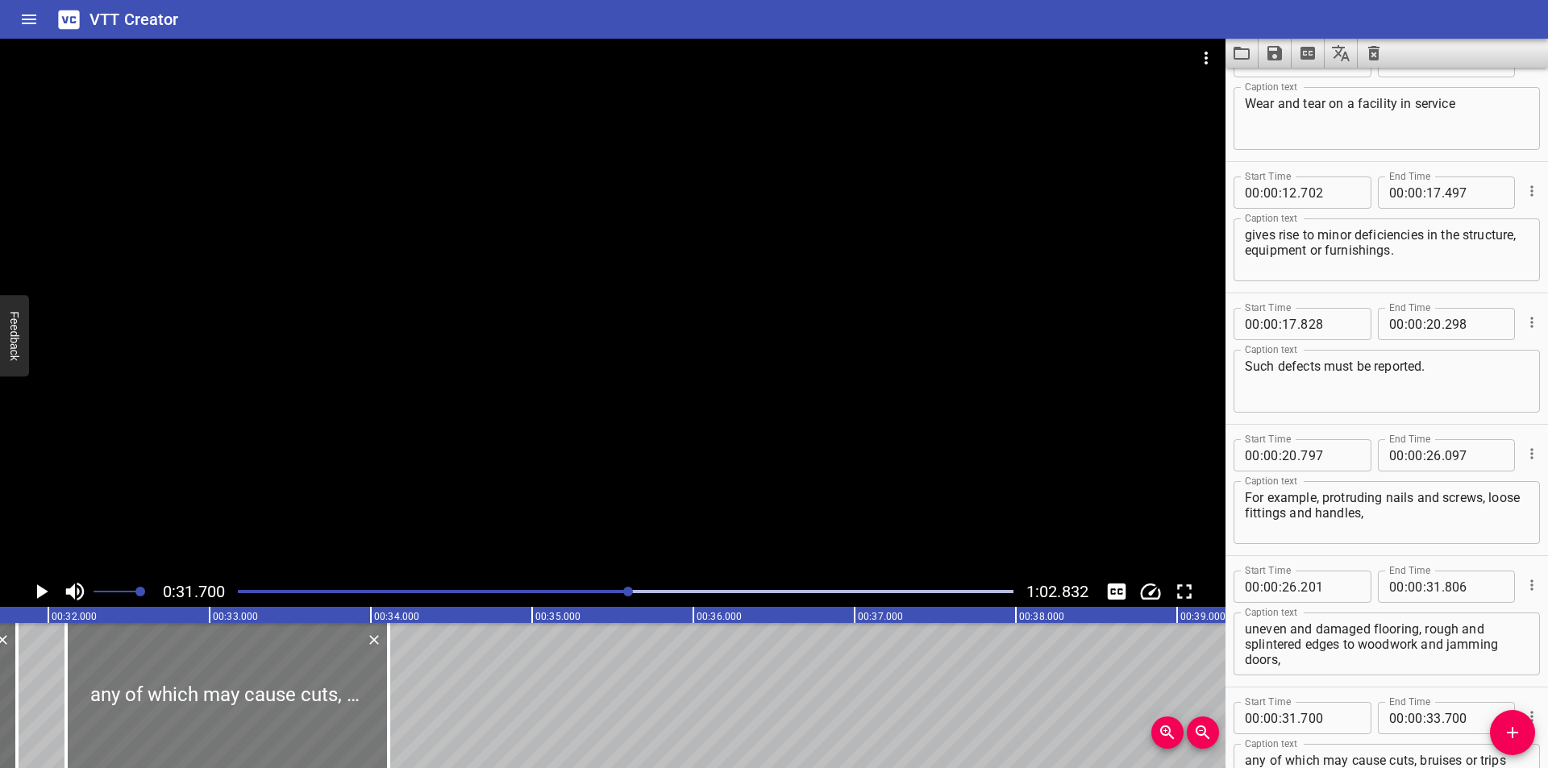
type input "120"
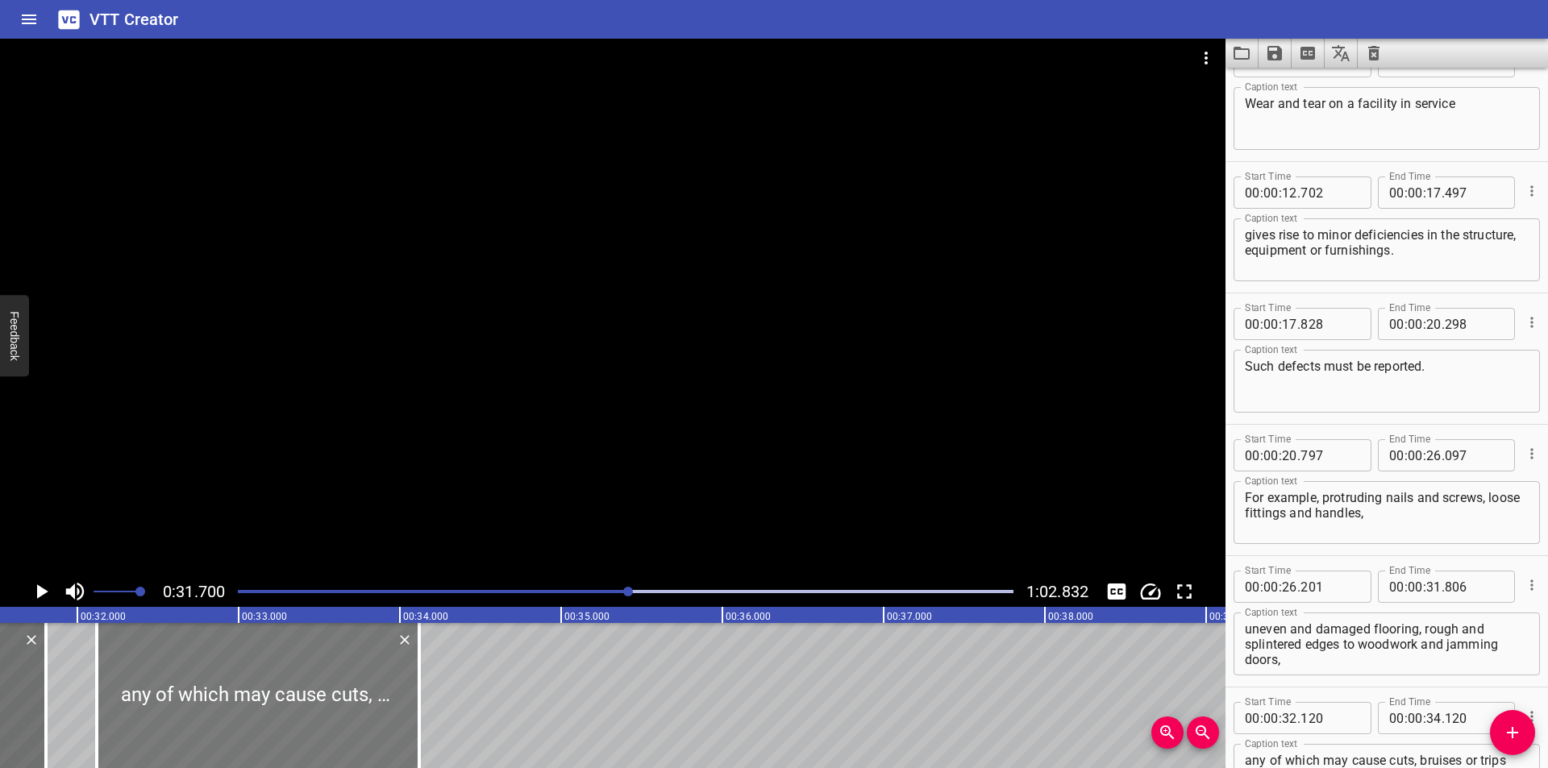
scroll to position [0, 5058]
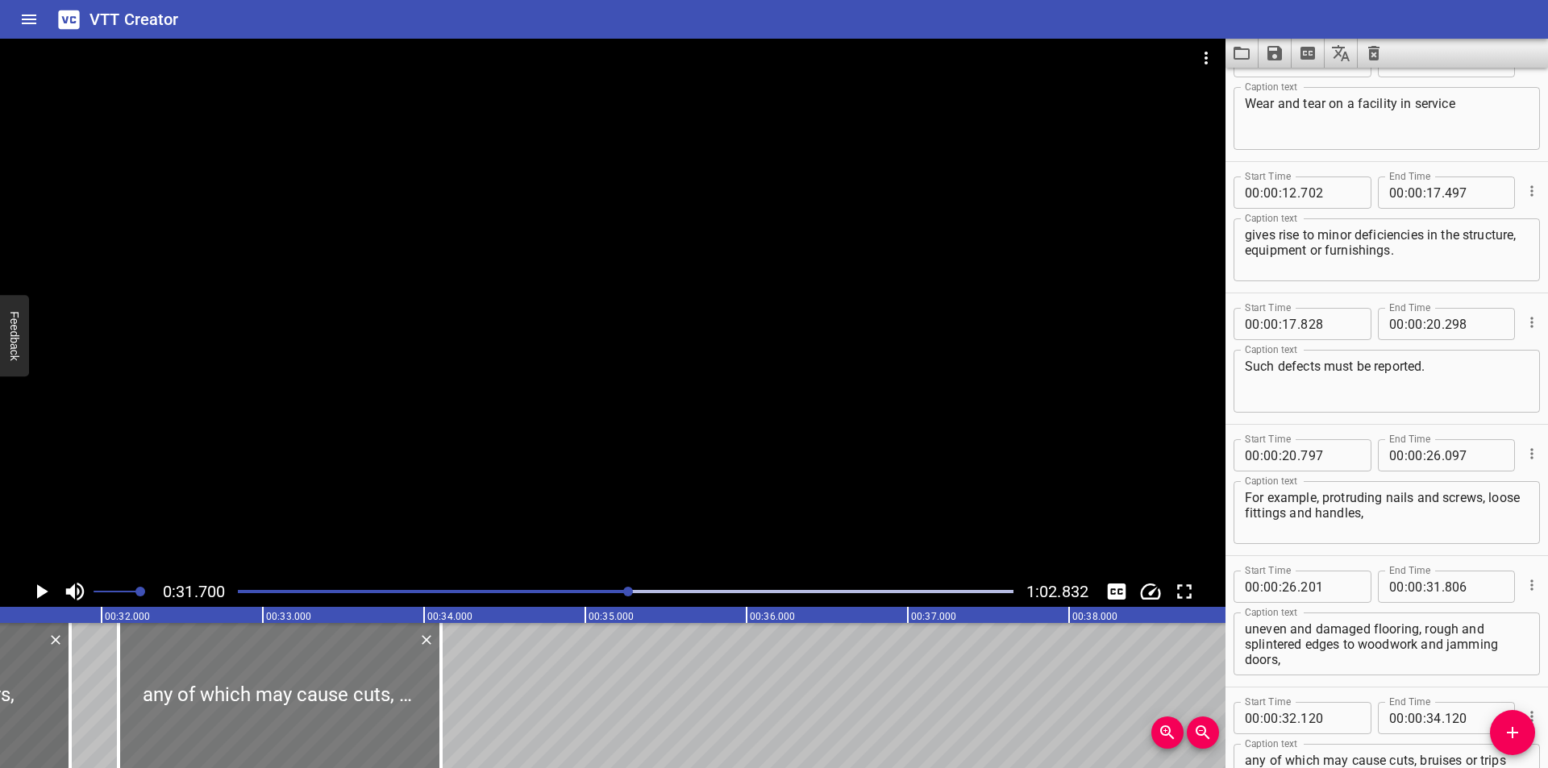
click at [343, 731] on div at bounding box center [280, 695] width 323 height 145
type input "105"
click at [464, 441] on div at bounding box center [613, 308] width 1226 height 538
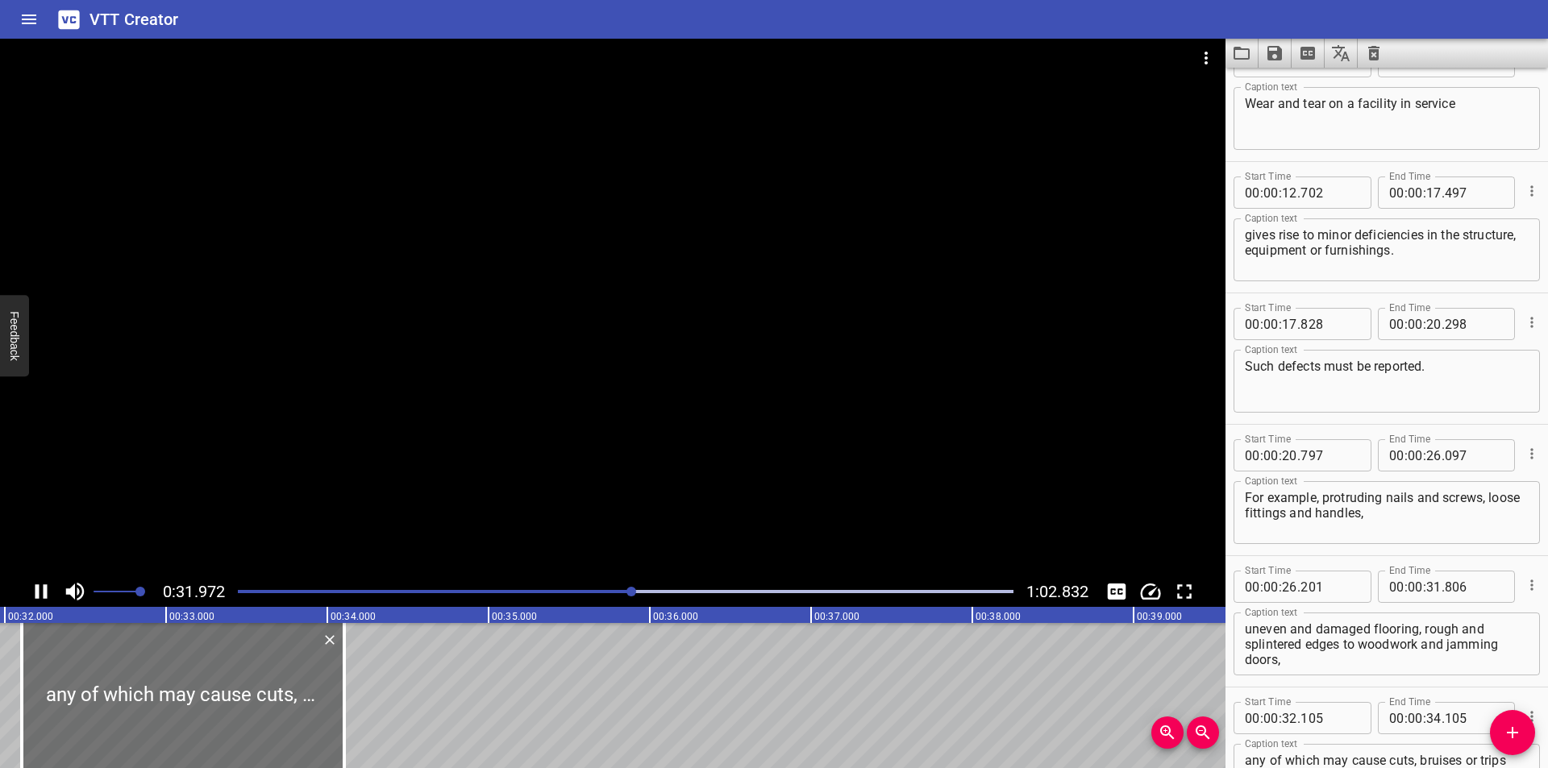
scroll to position [0, 5198]
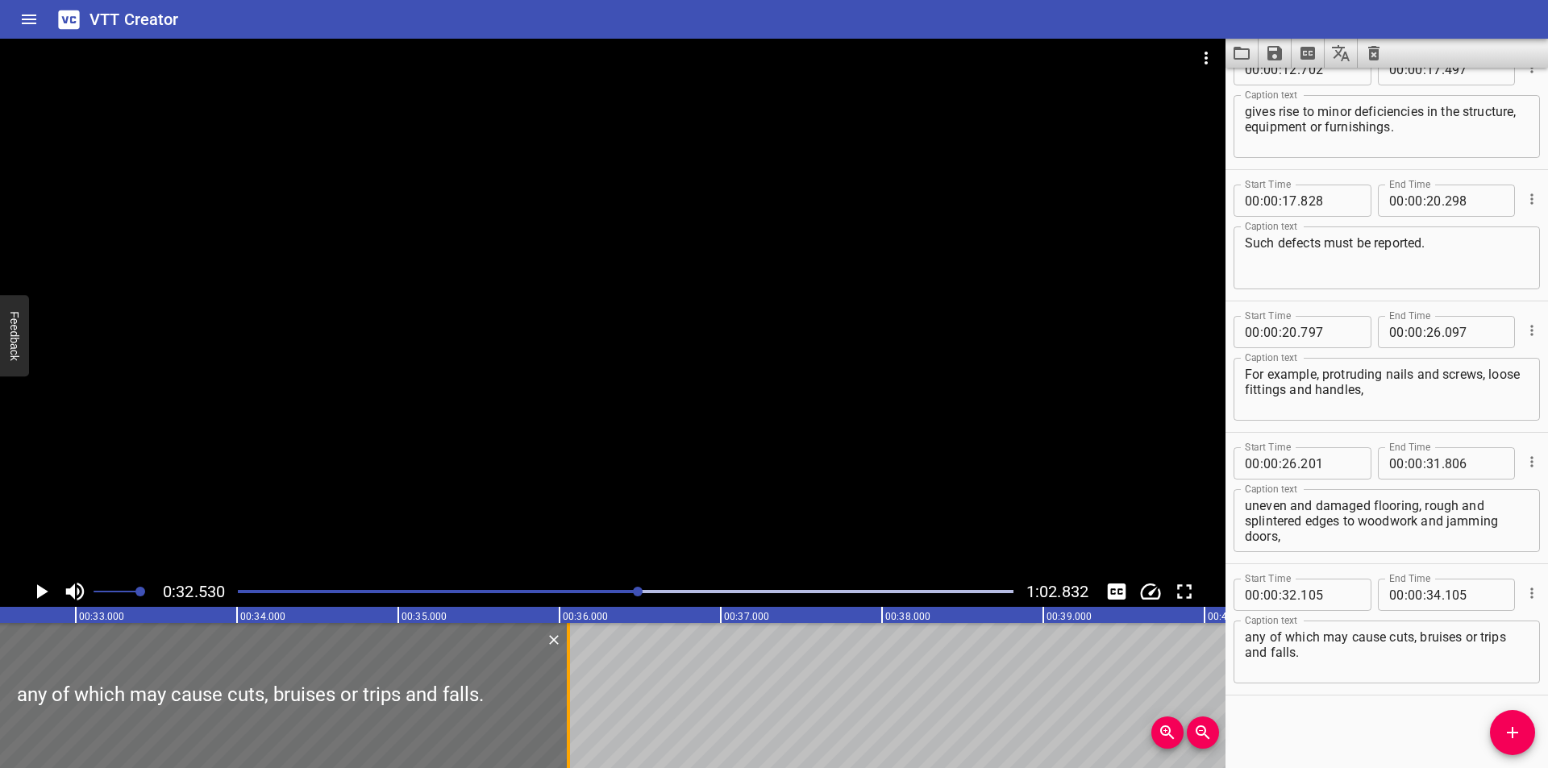
drag, startPoint x: 252, startPoint y: 715, endPoint x: 567, endPoint y: 711, distance: 314.5
click at [567, 711] on div at bounding box center [568, 695] width 3 height 145
type input "36"
type input "055"
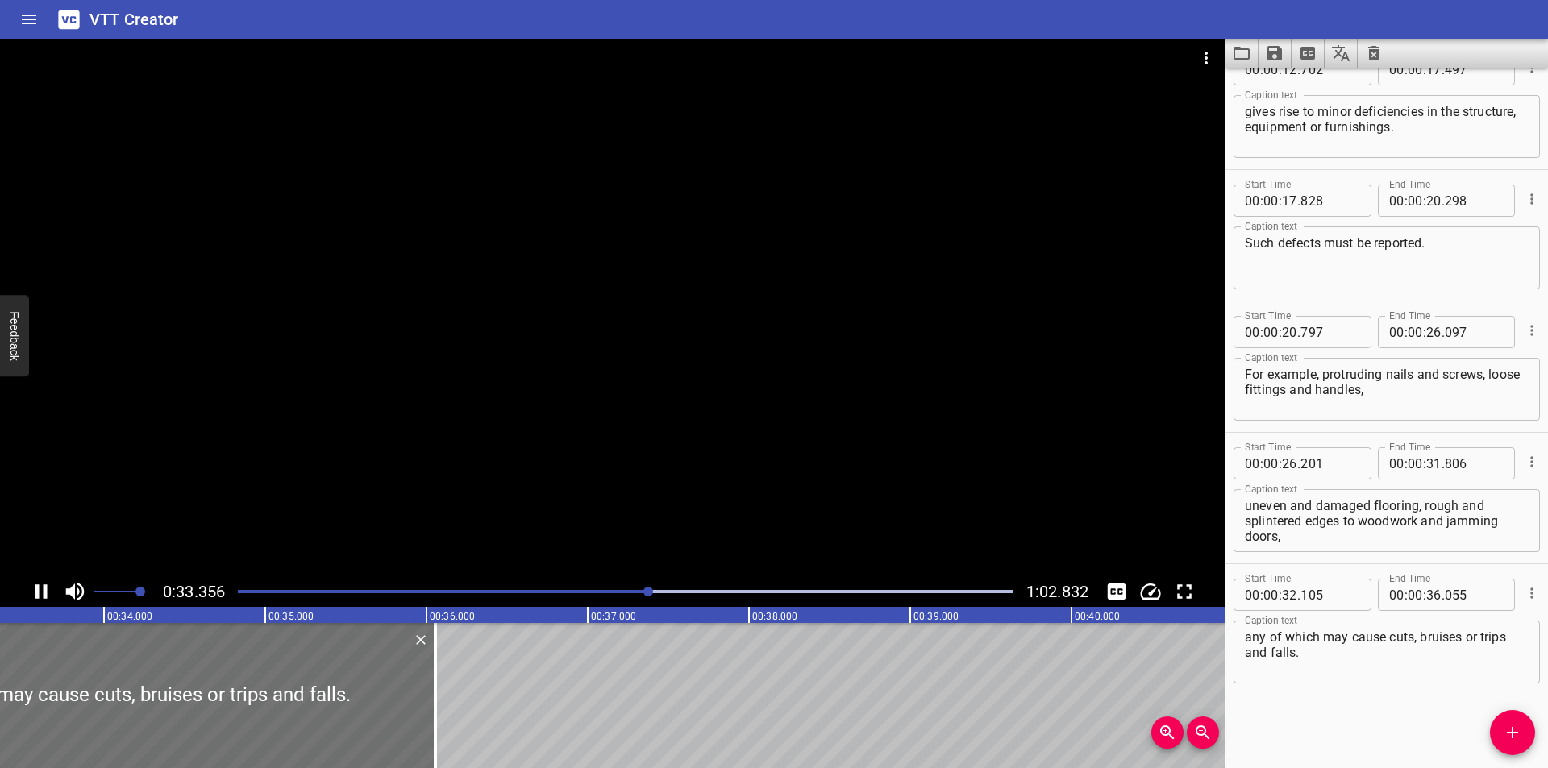
click at [500, 409] on div at bounding box center [613, 308] width 1226 height 538
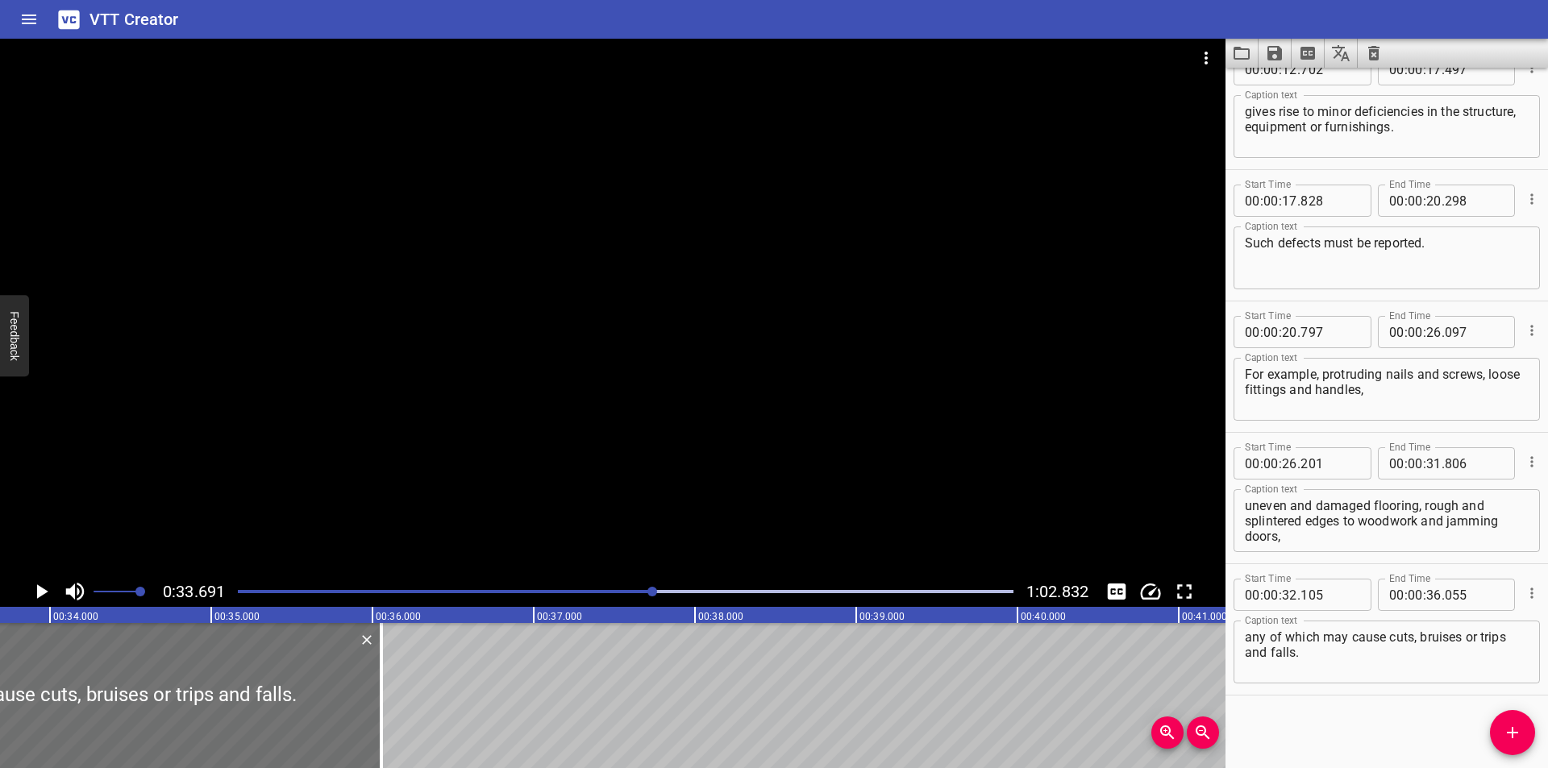
click at [493, 419] on div at bounding box center [613, 308] width 1226 height 538
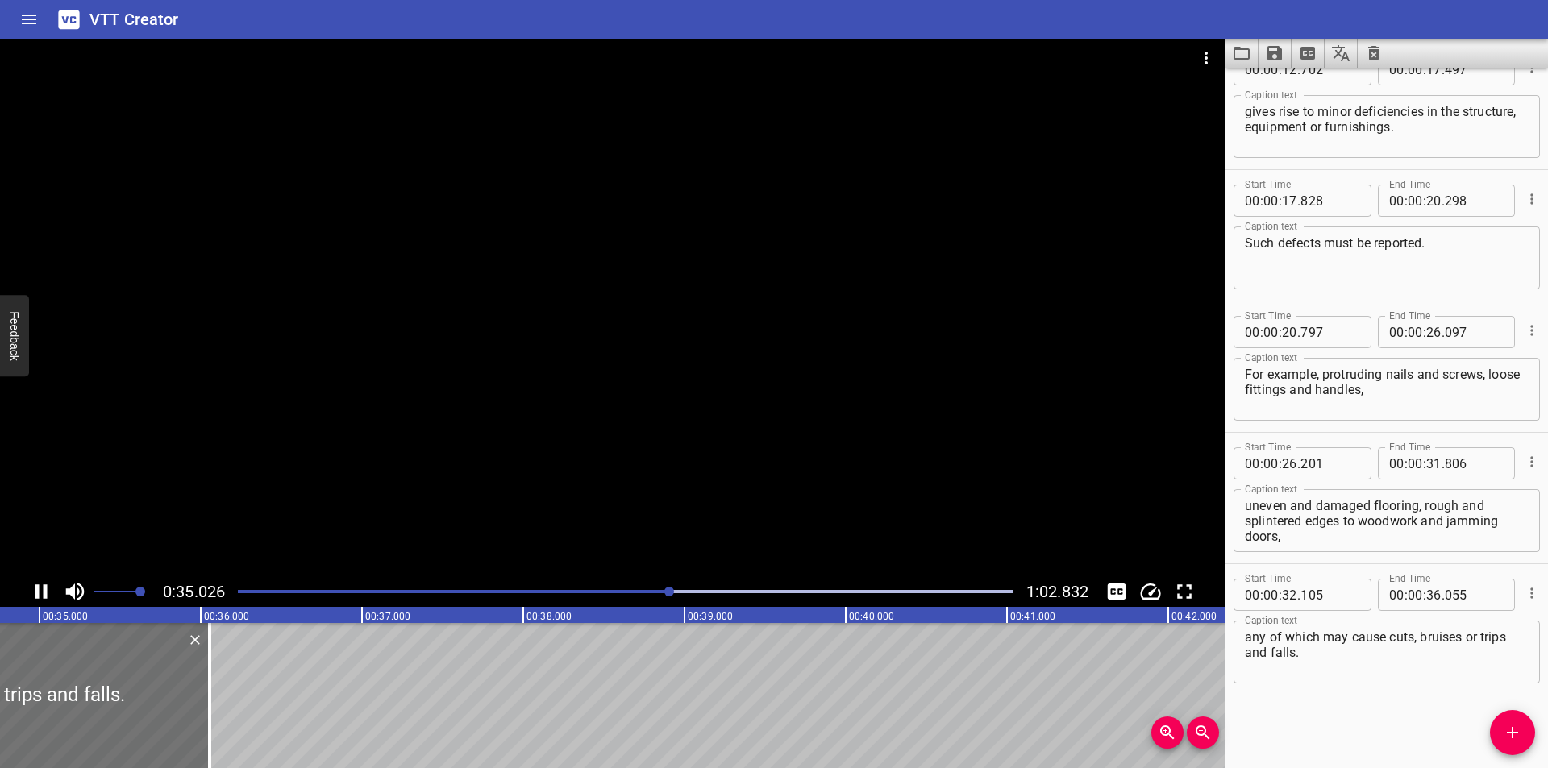
click at [489, 409] on div at bounding box center [613, 308] width 1226 height 538
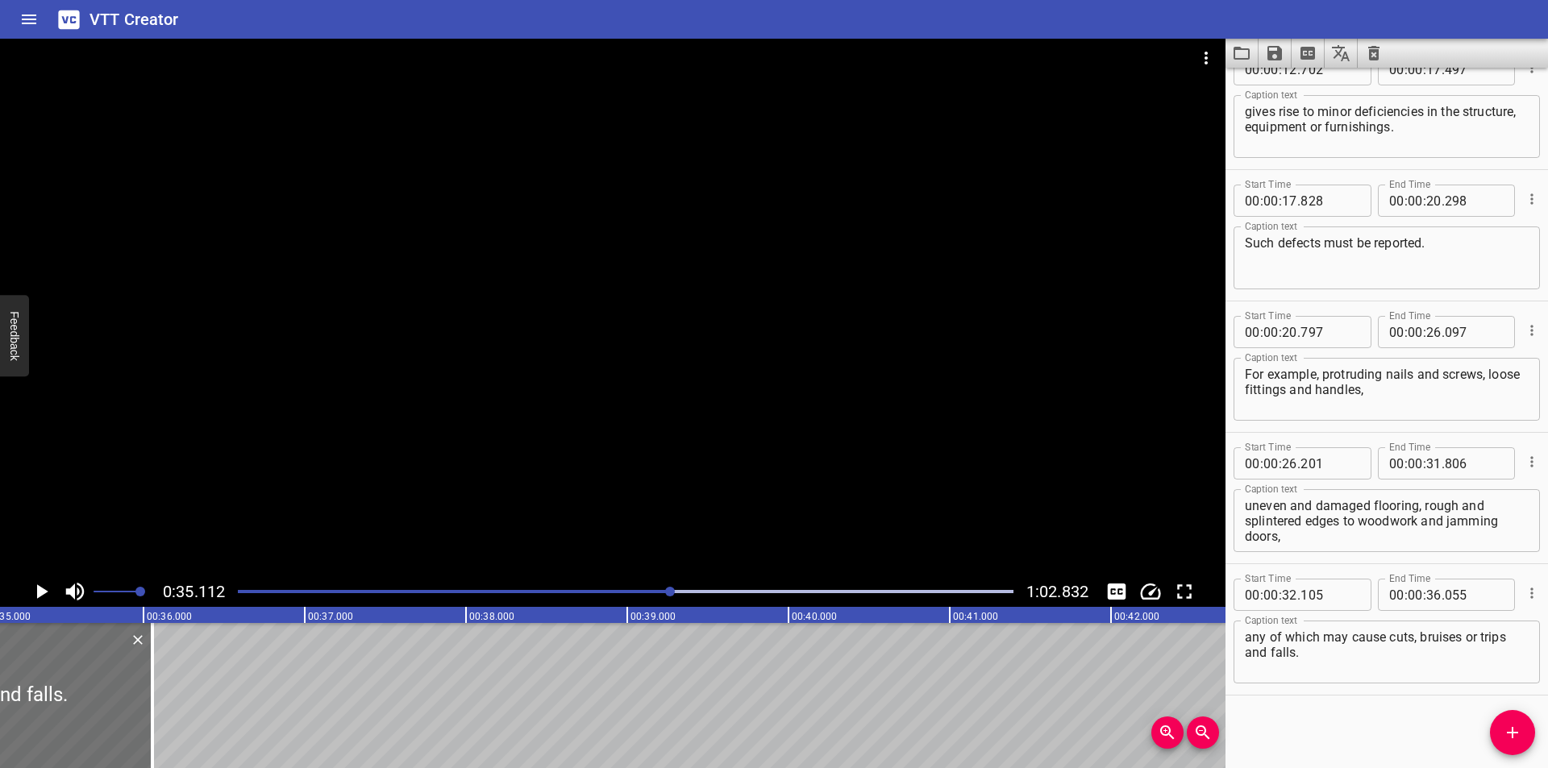
click at [358, 430] on div at bounding box center [613, 308] width 1226 height 538
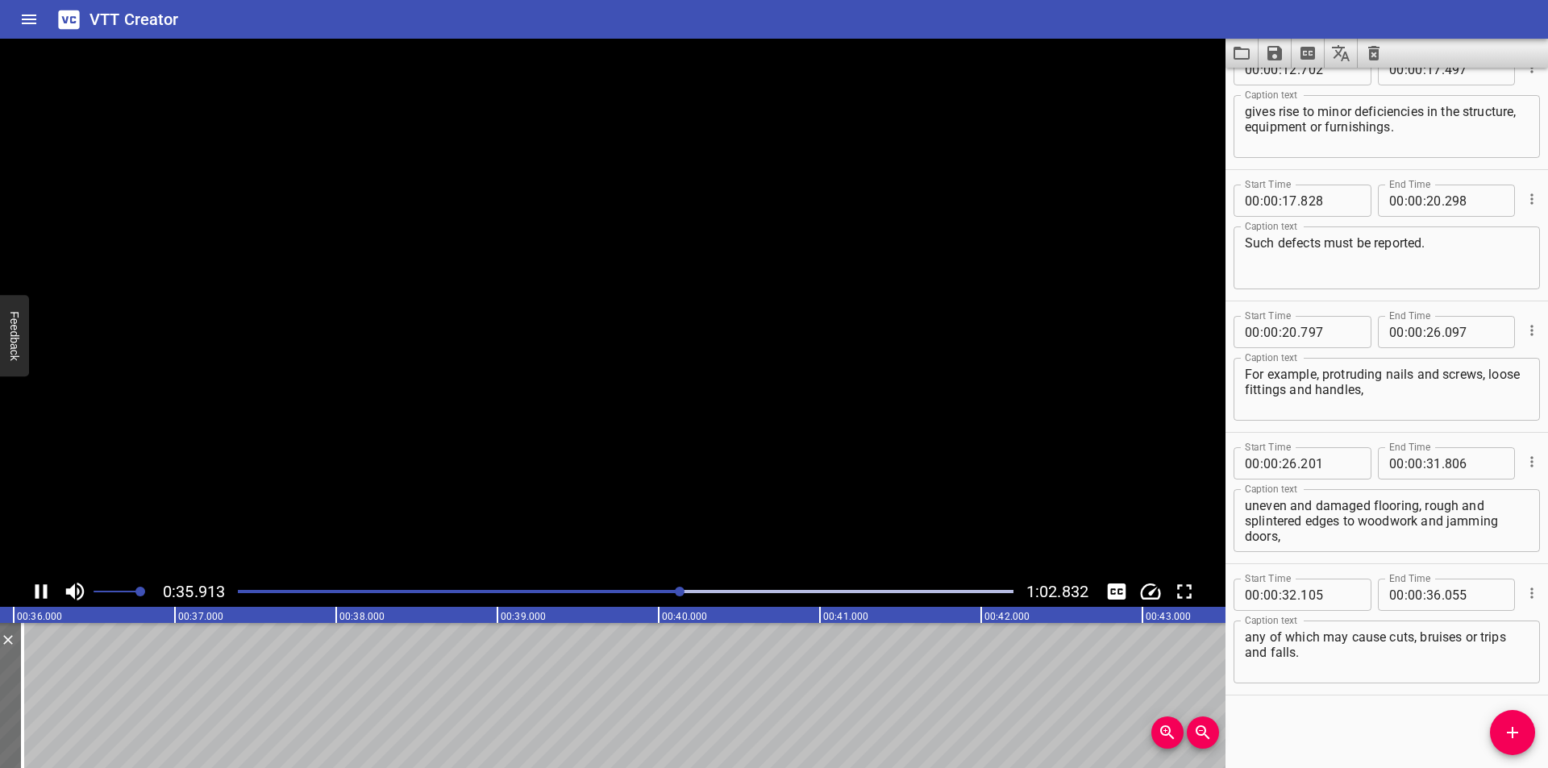
click at [358, 430] on video at bounding box center [613, 308] width 1226 height 538
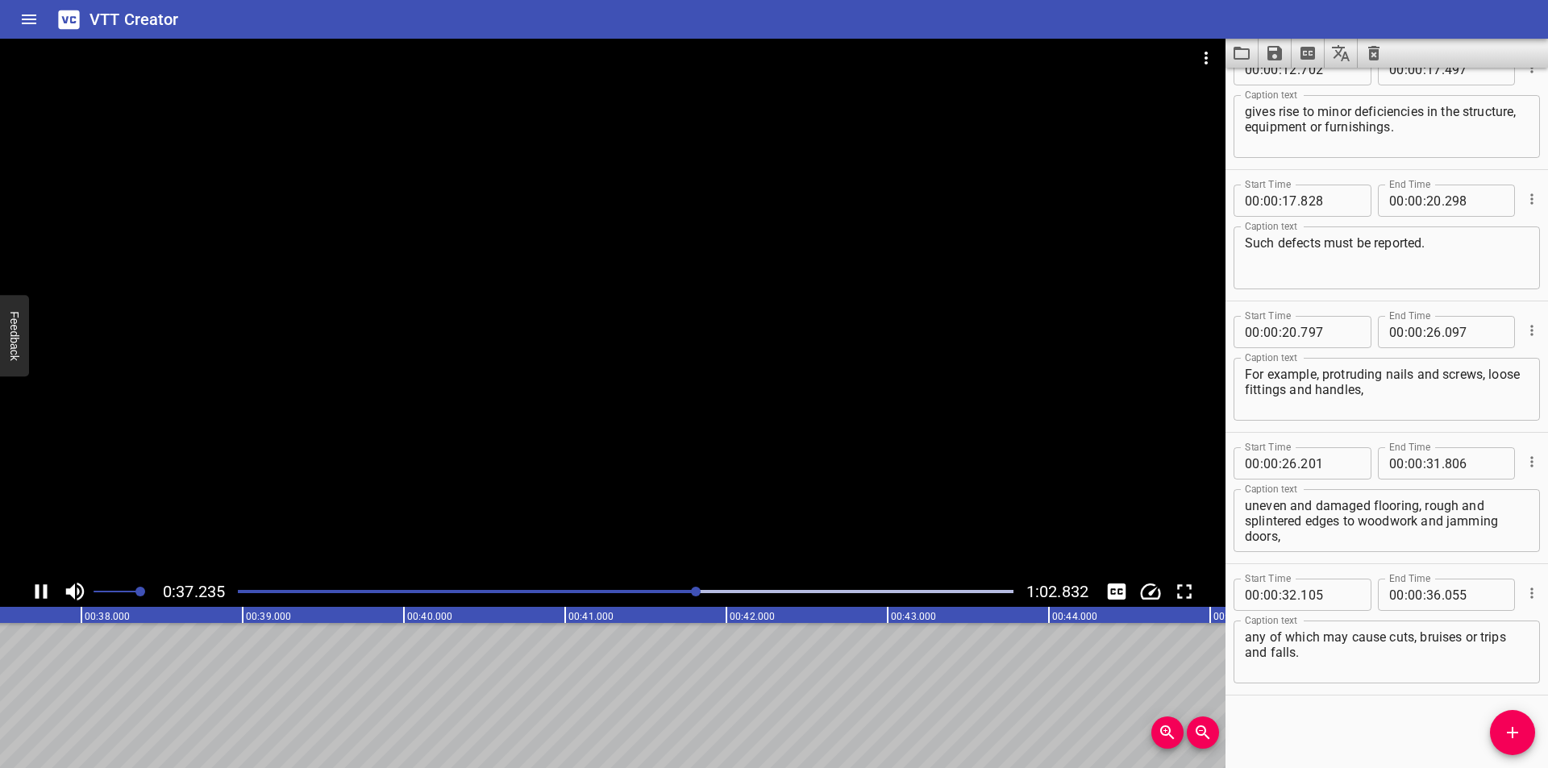
click at [1011, 493] on div at bounding box center [613, 308] width 1226 height 538
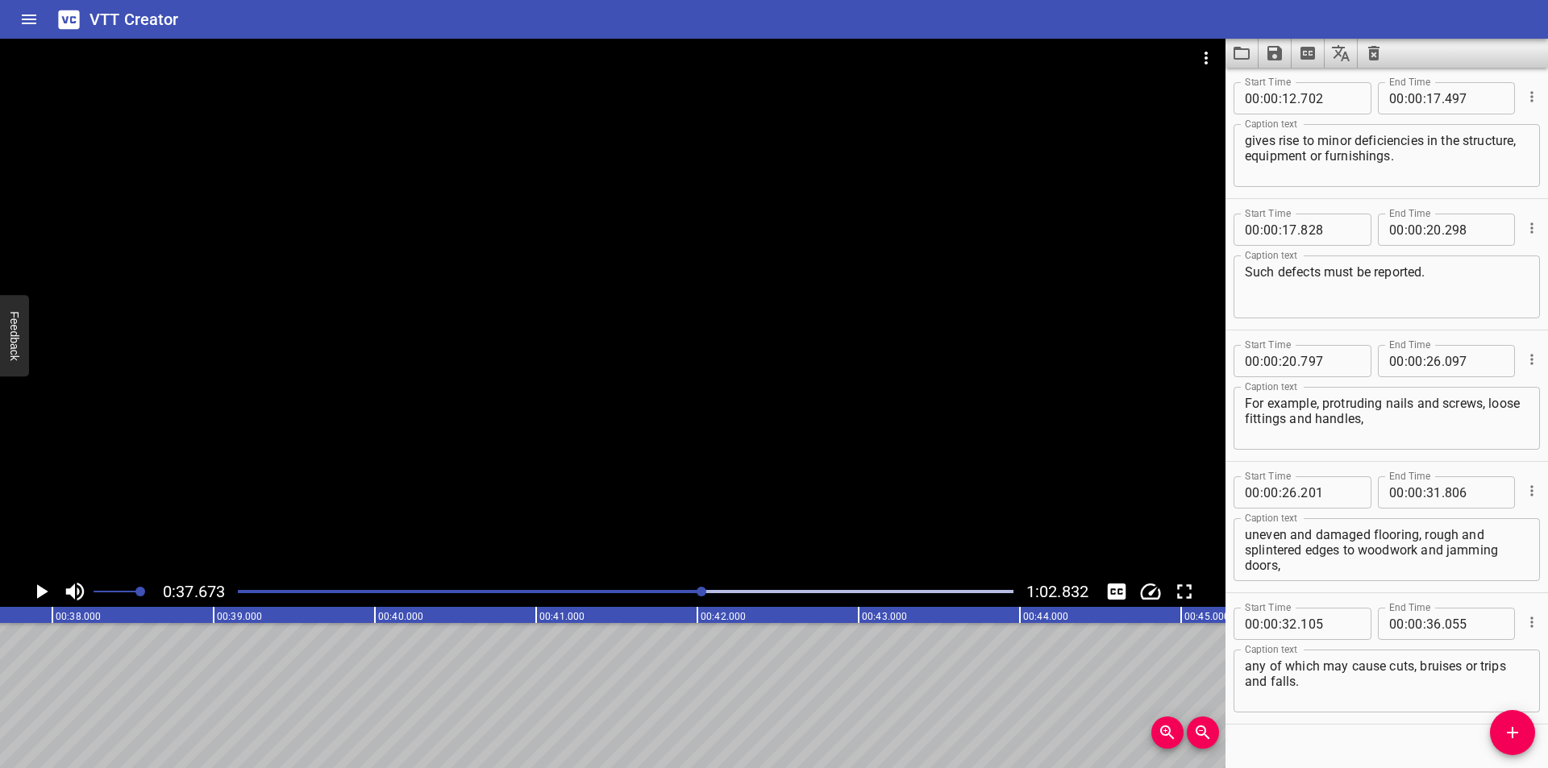
scroll to position [372, 0]
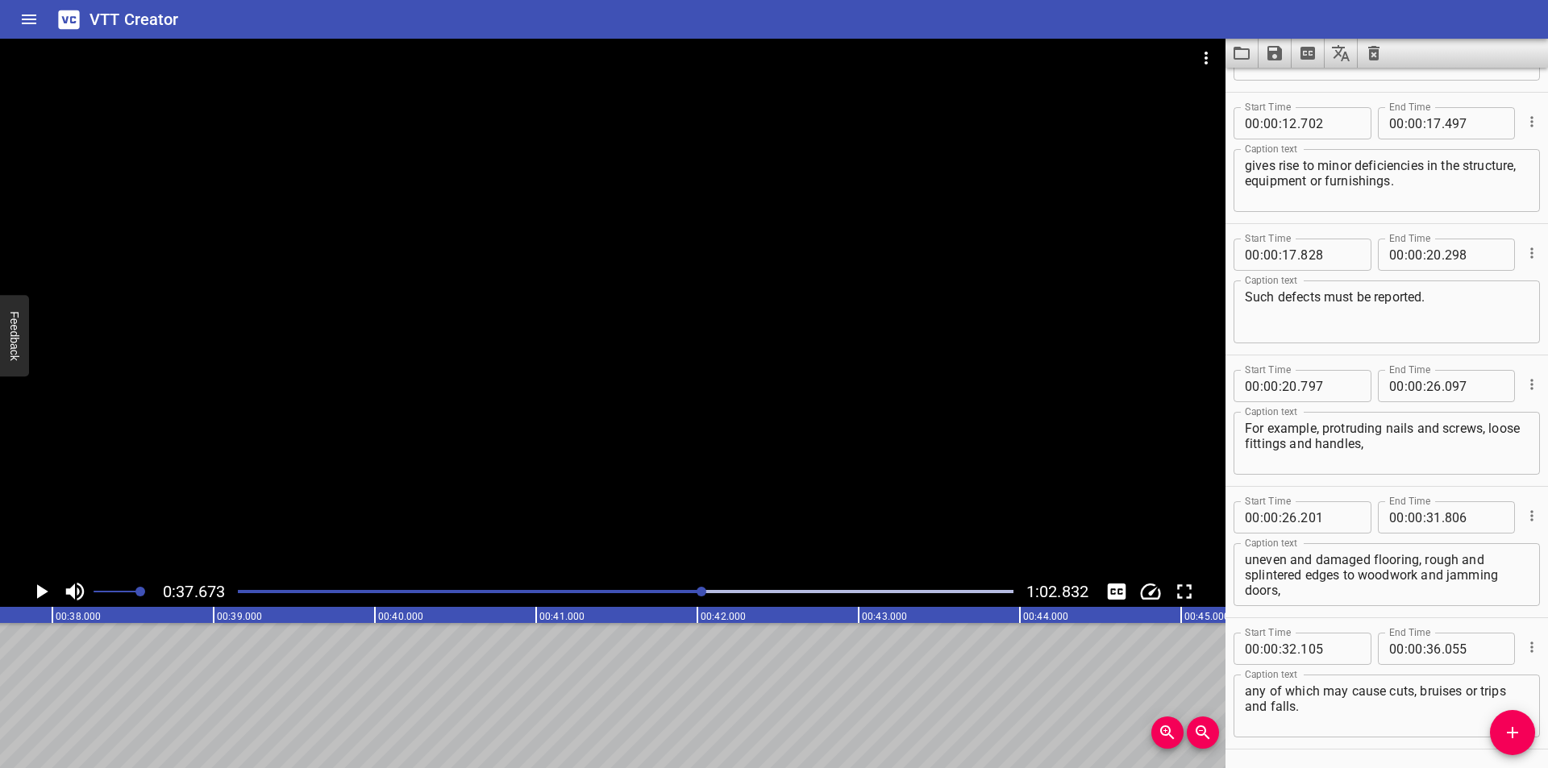
click at [1502, 740] on span "Add Cue" at bounding box center [1512, 732] width 45 height 19
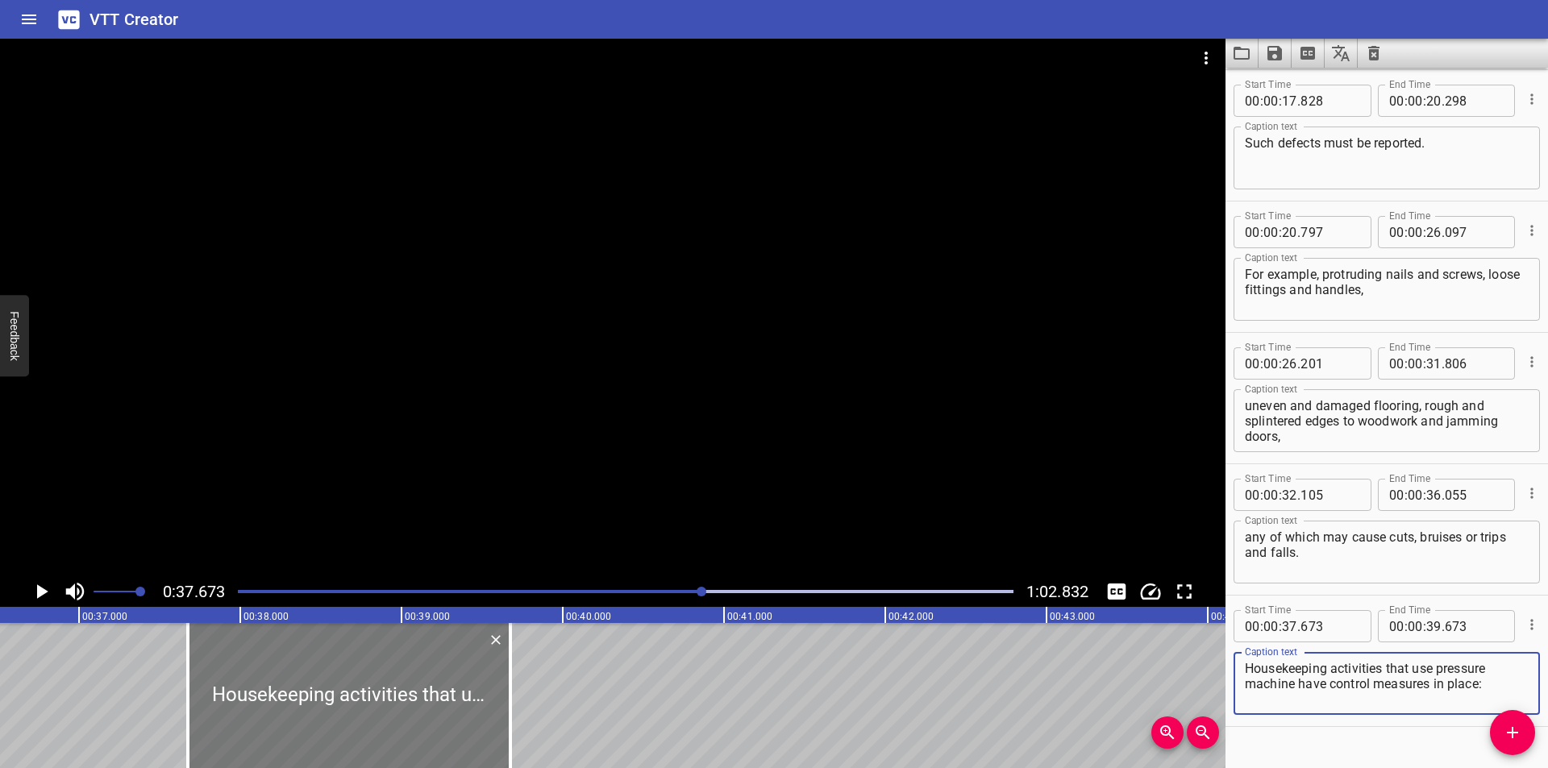
scroll to position [0, 5860]
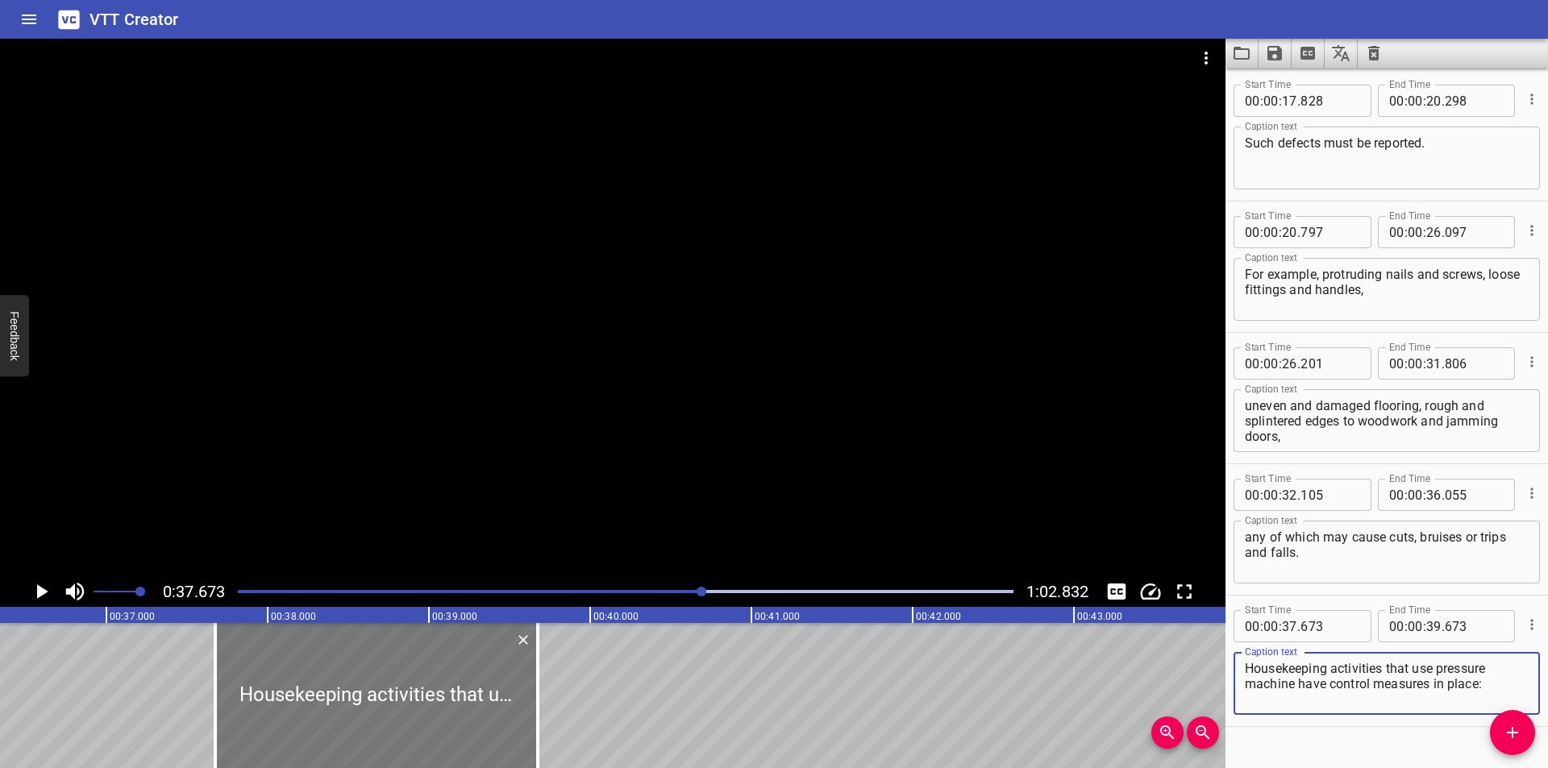
type textarea "Housekeeping activities that use pressure machine have control measures in plac…"
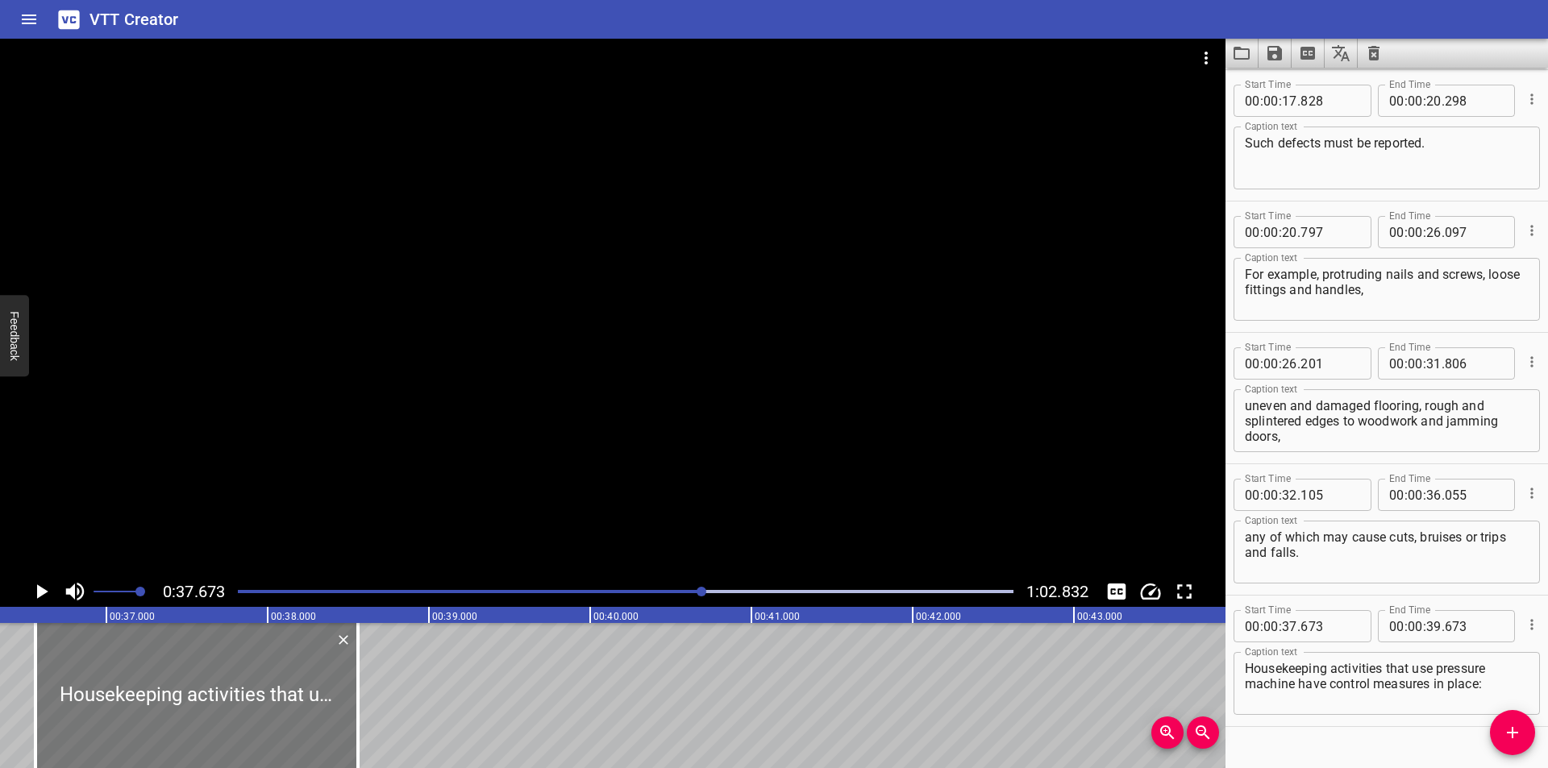
drag, startPoint x: 460, startPoint y: 652, endPoint x: 281, endPoint y: 678, distance: 181.6
click at [281, 678] on div at bounding box center [196, 695] width 323 height 145
type input "36"
type input "558"
type input "38"
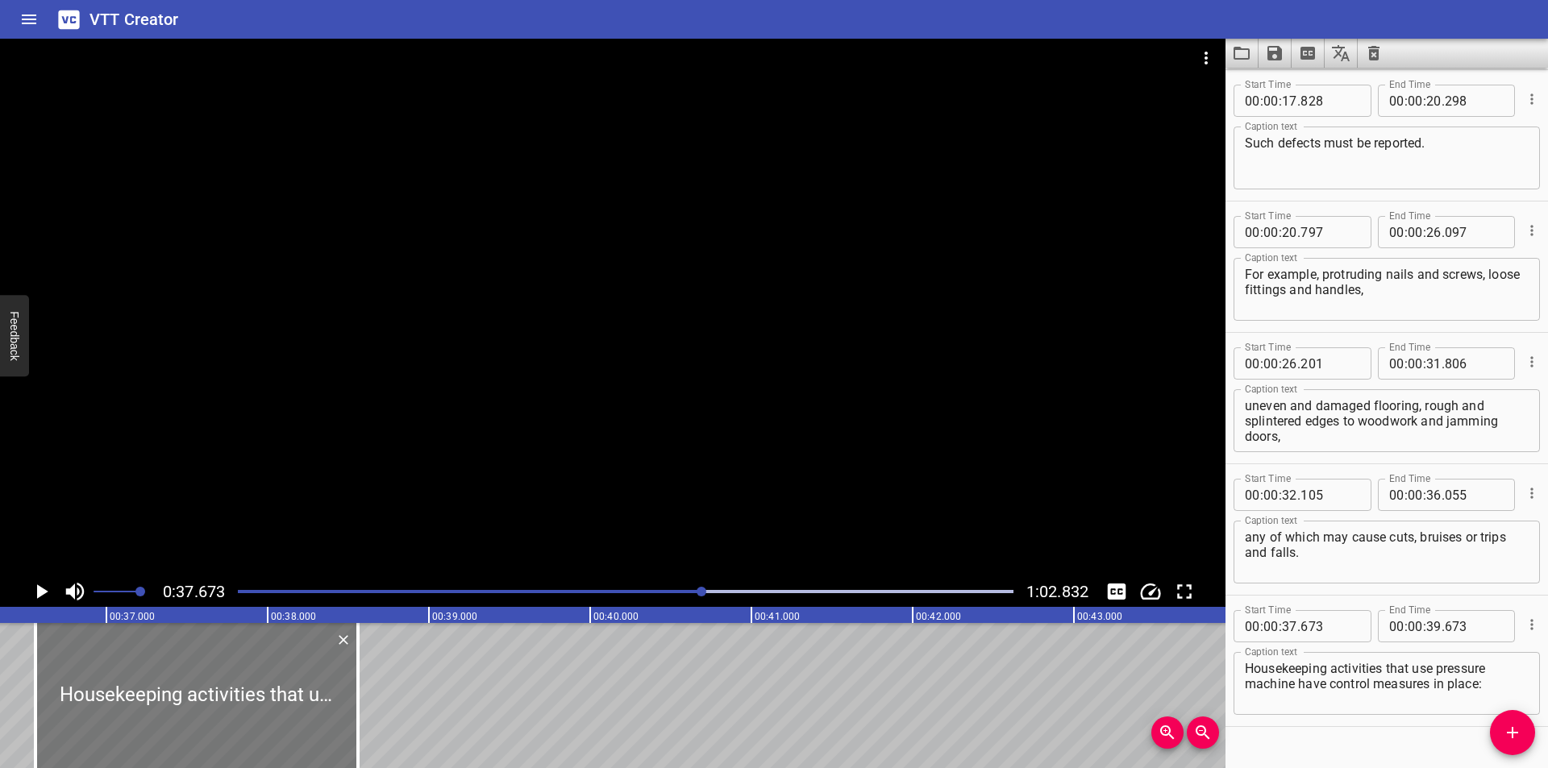
type input "558"
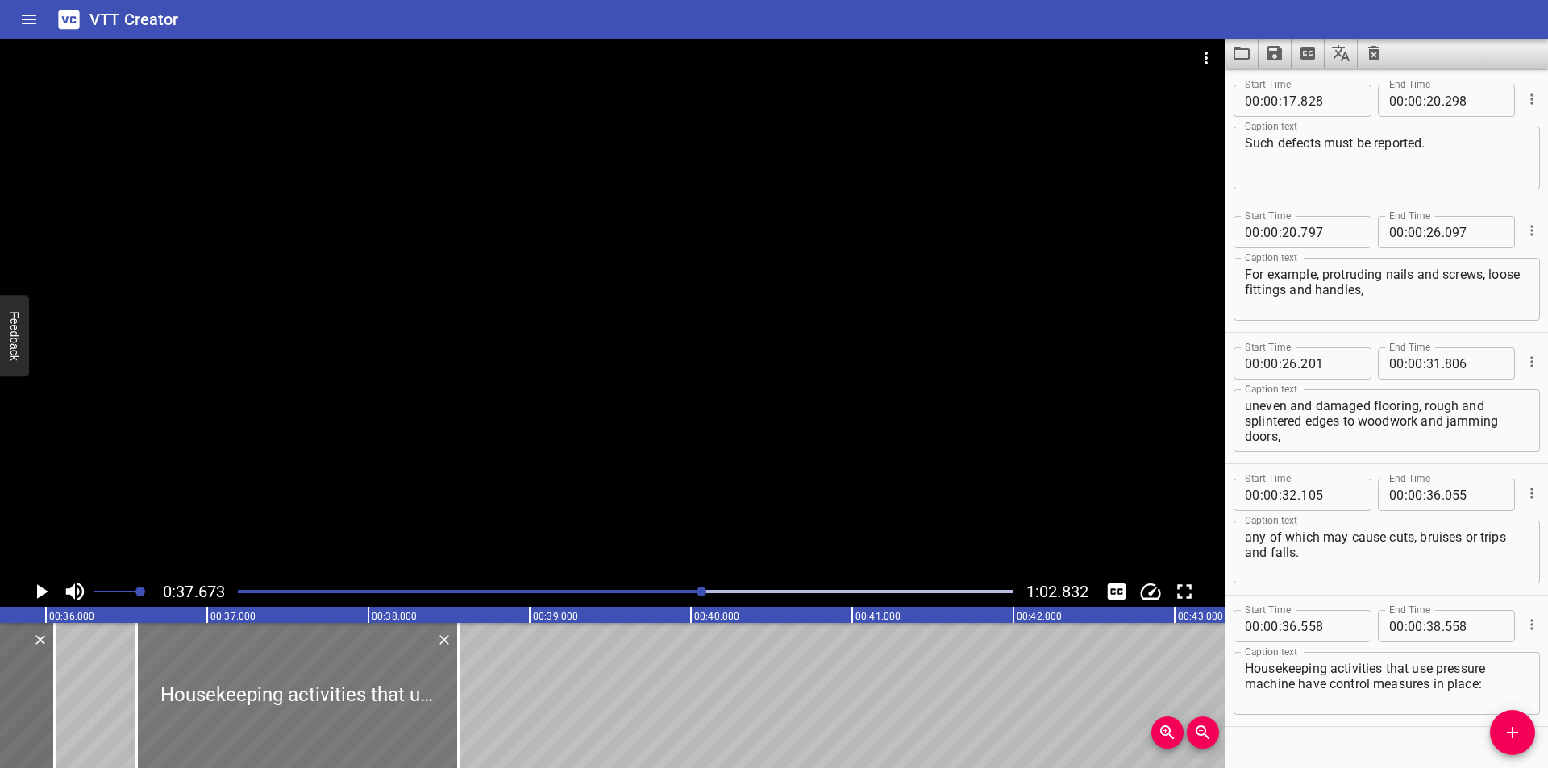
scroll to position [0, 5753]
drag, startPoint x: 297, startPoint y: 705, endPoint x: 287, endPoint y: 707, distance: 10.0
click at [287, 707] on div at bounding box center [294, 695] width 323 height 145
type input "498"
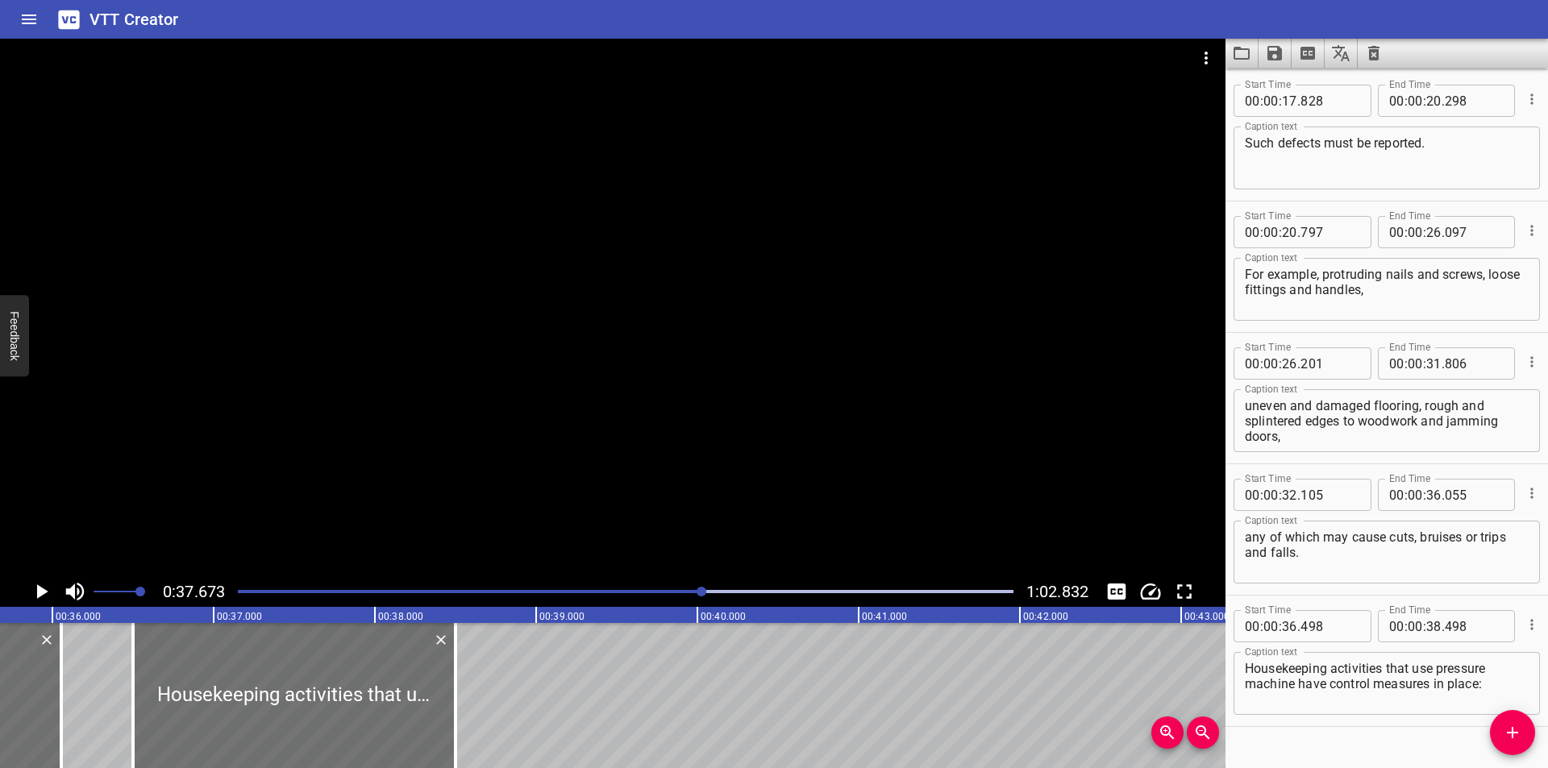
click at [514, 484] on div at bounding box center [613, 308] width 1226 height 538
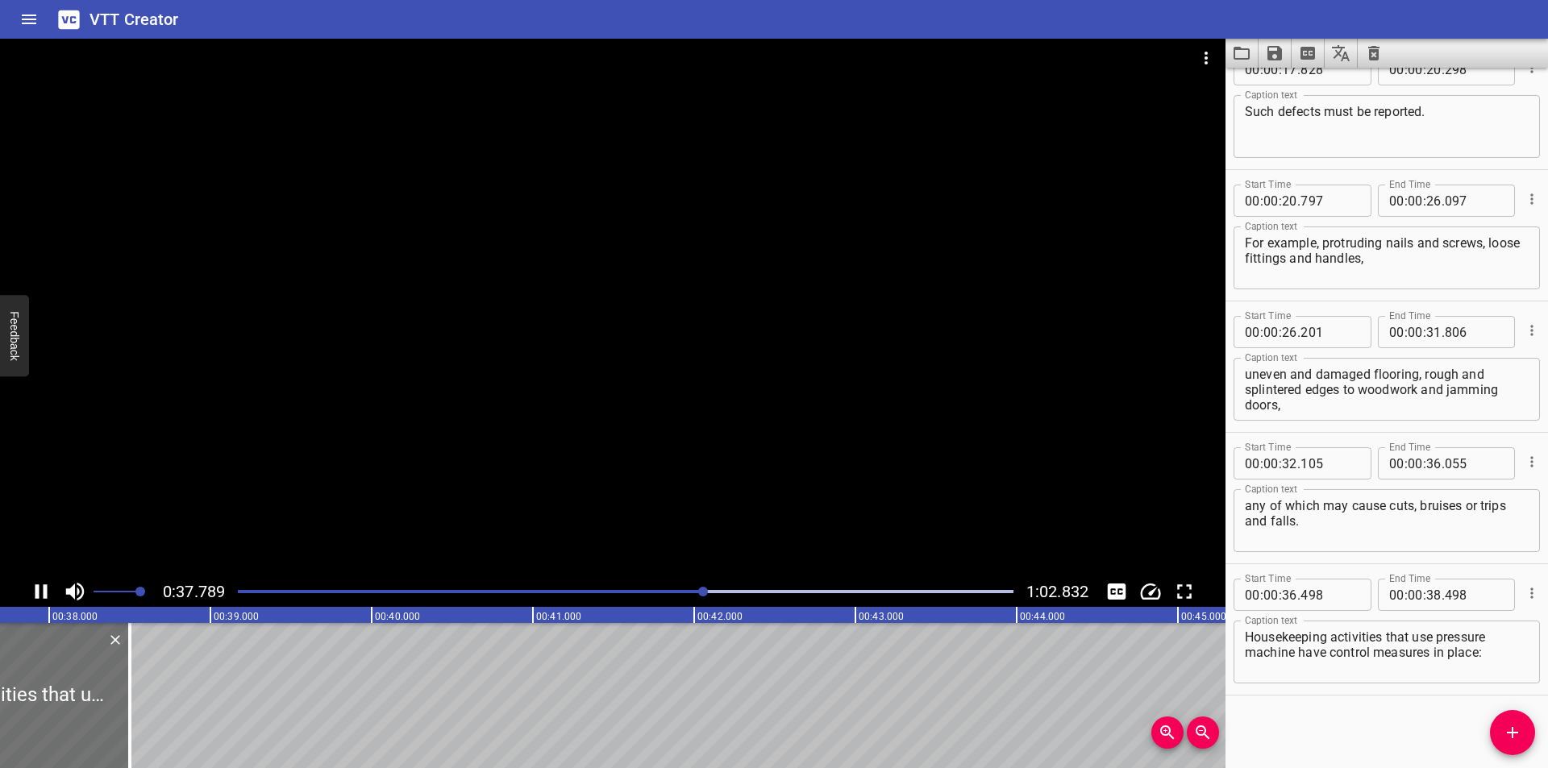
scroll to position [0, 6134]
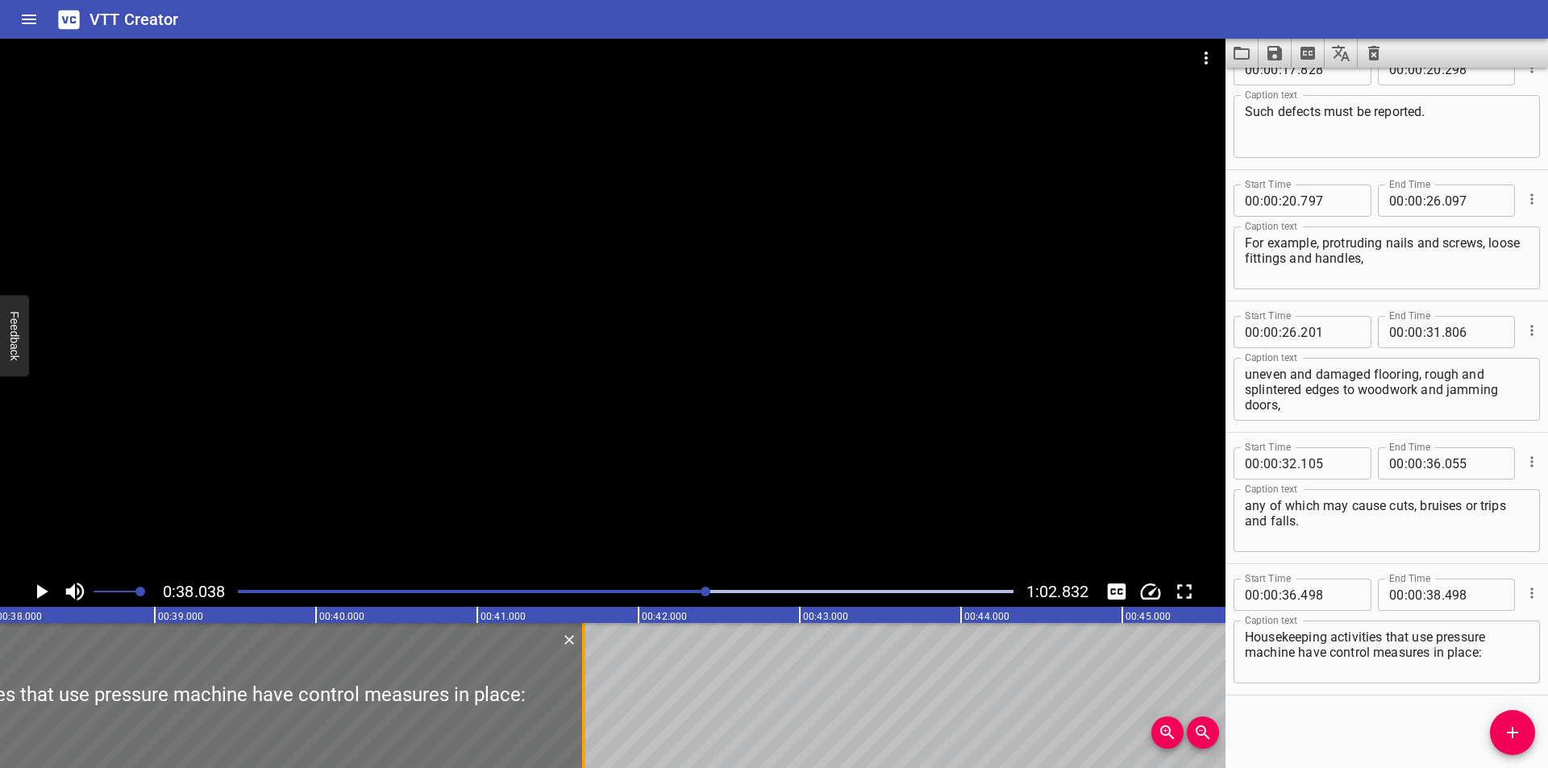
drag, startPoint x: 74, startPoint y: 717, endPoint x: 585, endPoint y: 705, distance: 511.3
click at [585, 705] on div at bounding box center [583, 695] width 3 height 145
type input "41"
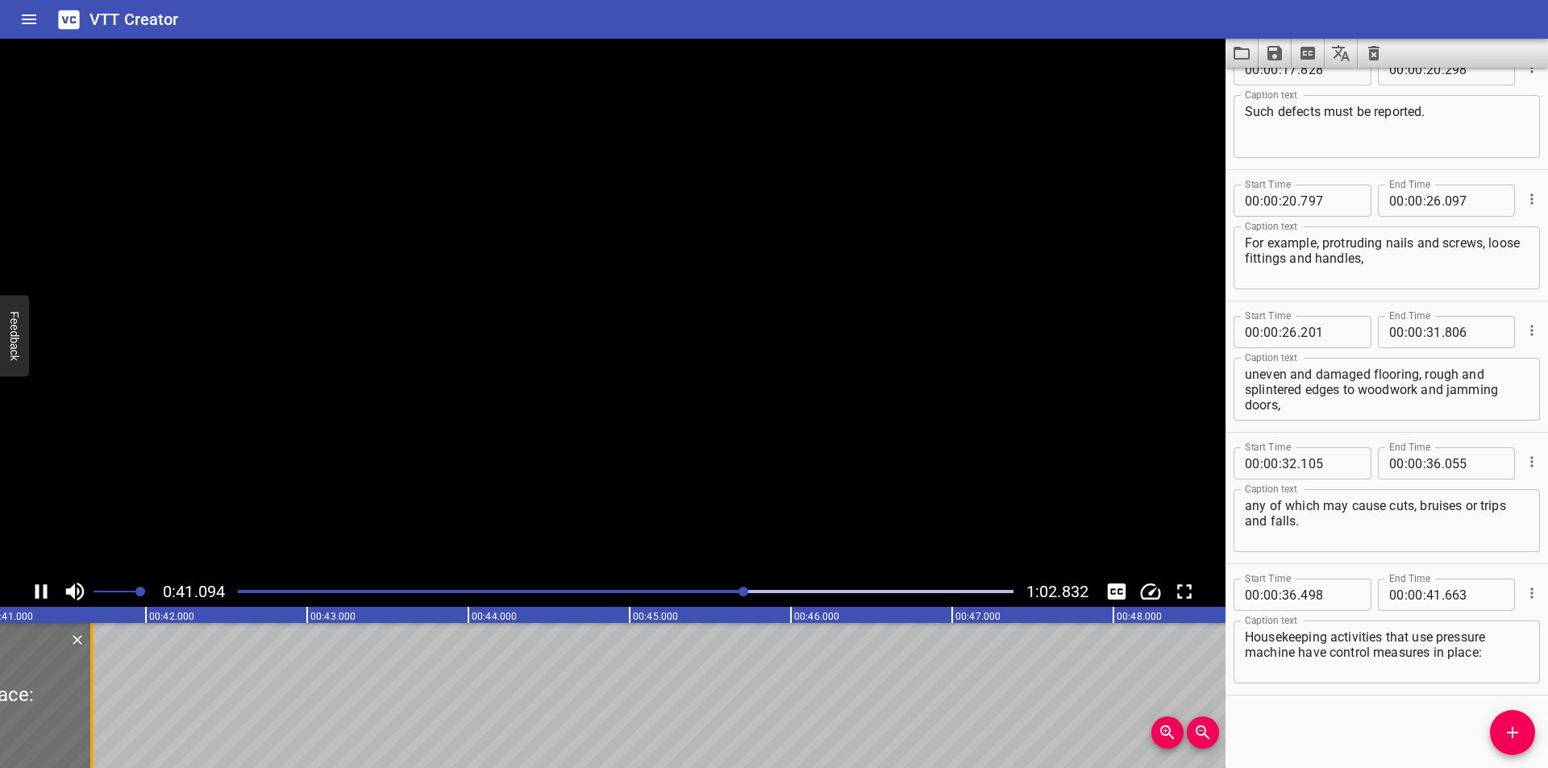
scroll to position [0, 6657]
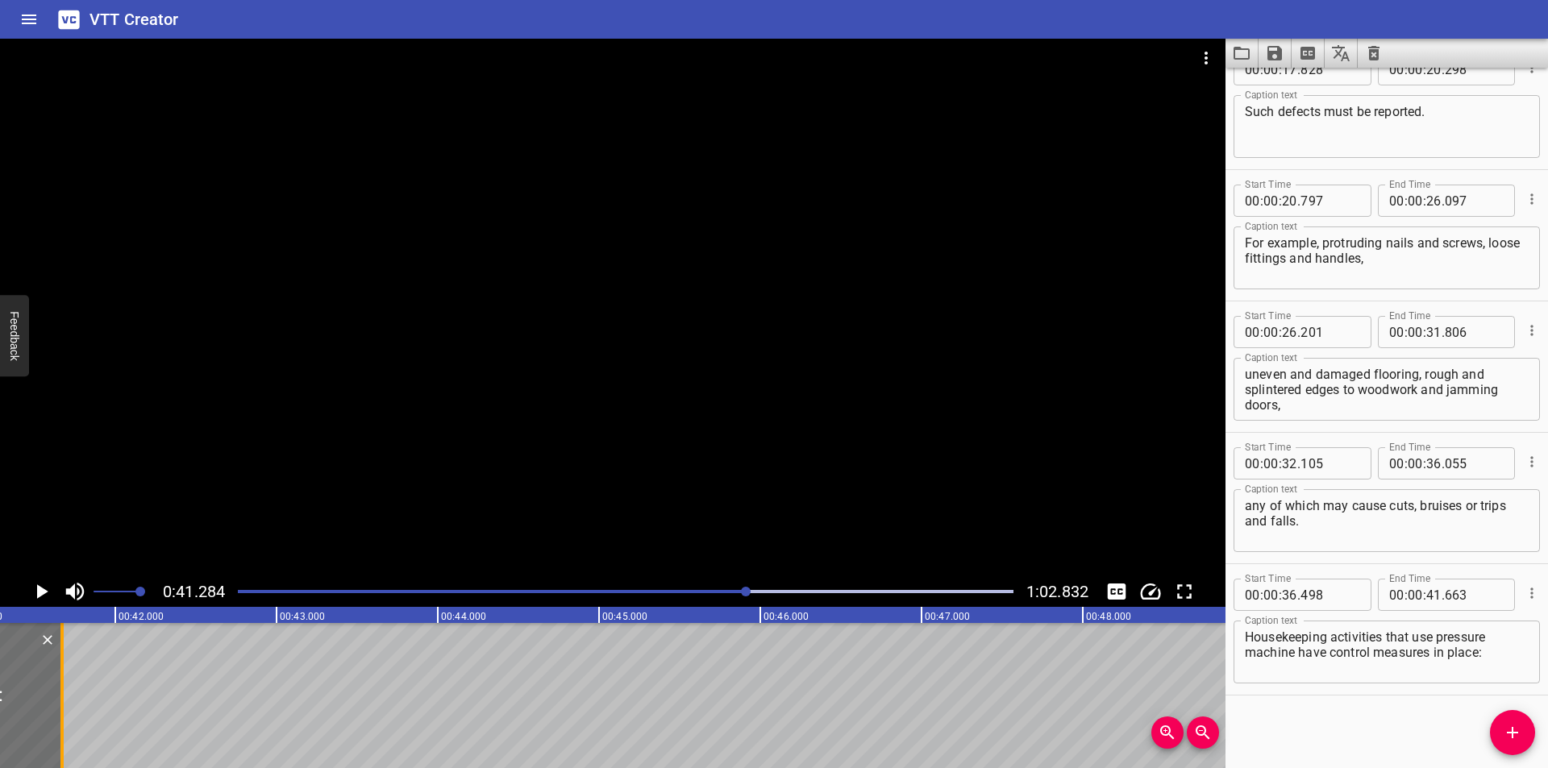
click at [60, 707] on div at bounding box center [61, 695] width 3 height 145
type input "668"
click at [702, 589] on div at bounding box center [625, 592] width 795 height 23
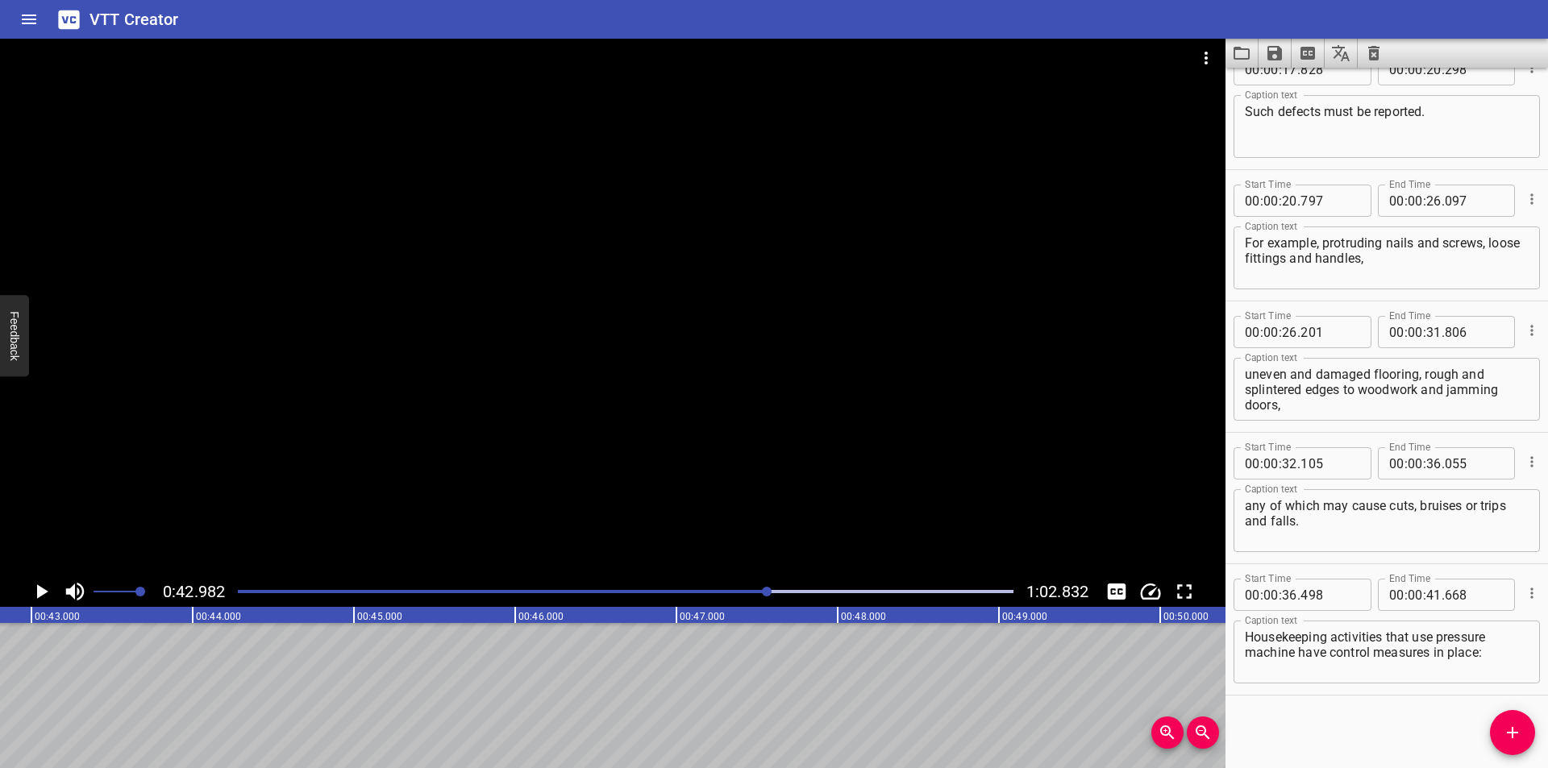
scroll to position [0, 6931]
click at [1507, 722] on button "Add Cue" at bounding box center [1512, 732] width 45 height 45
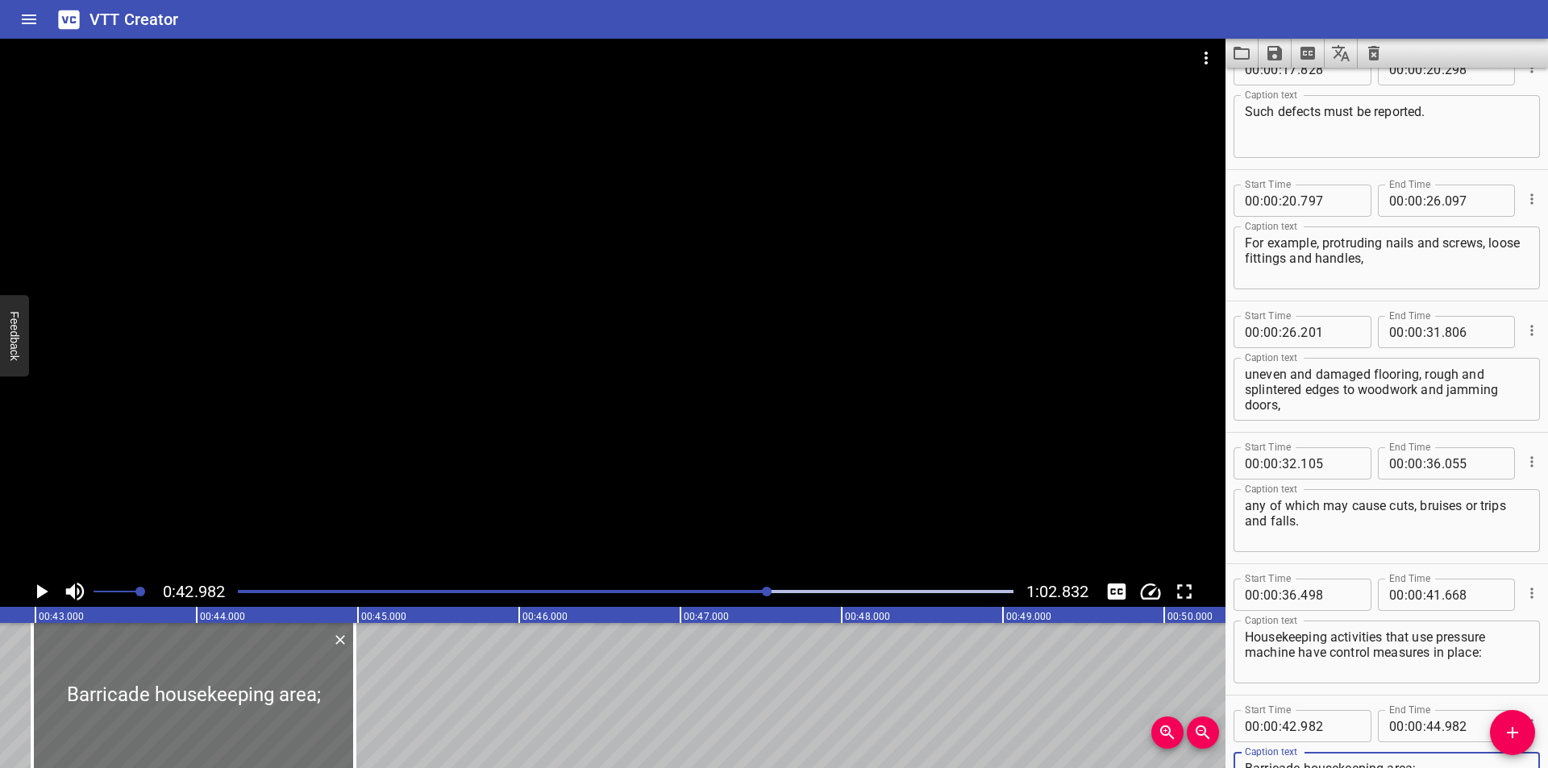
scroll to position [0, 6769]
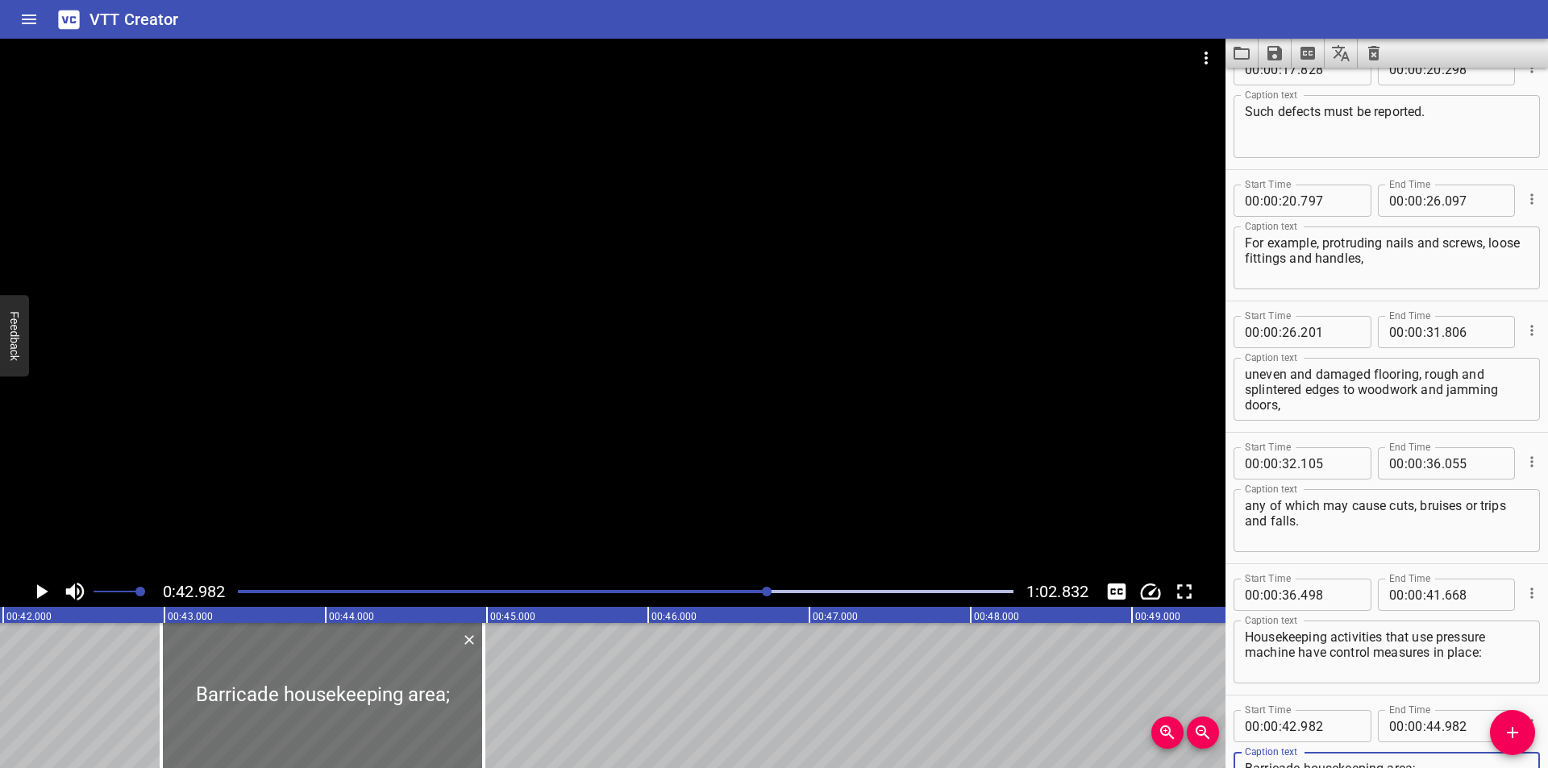
type textarea "Barricade housekeeping area;"
click at [780, 434] on div at bounding box center [613, 308] width 1226 height 538
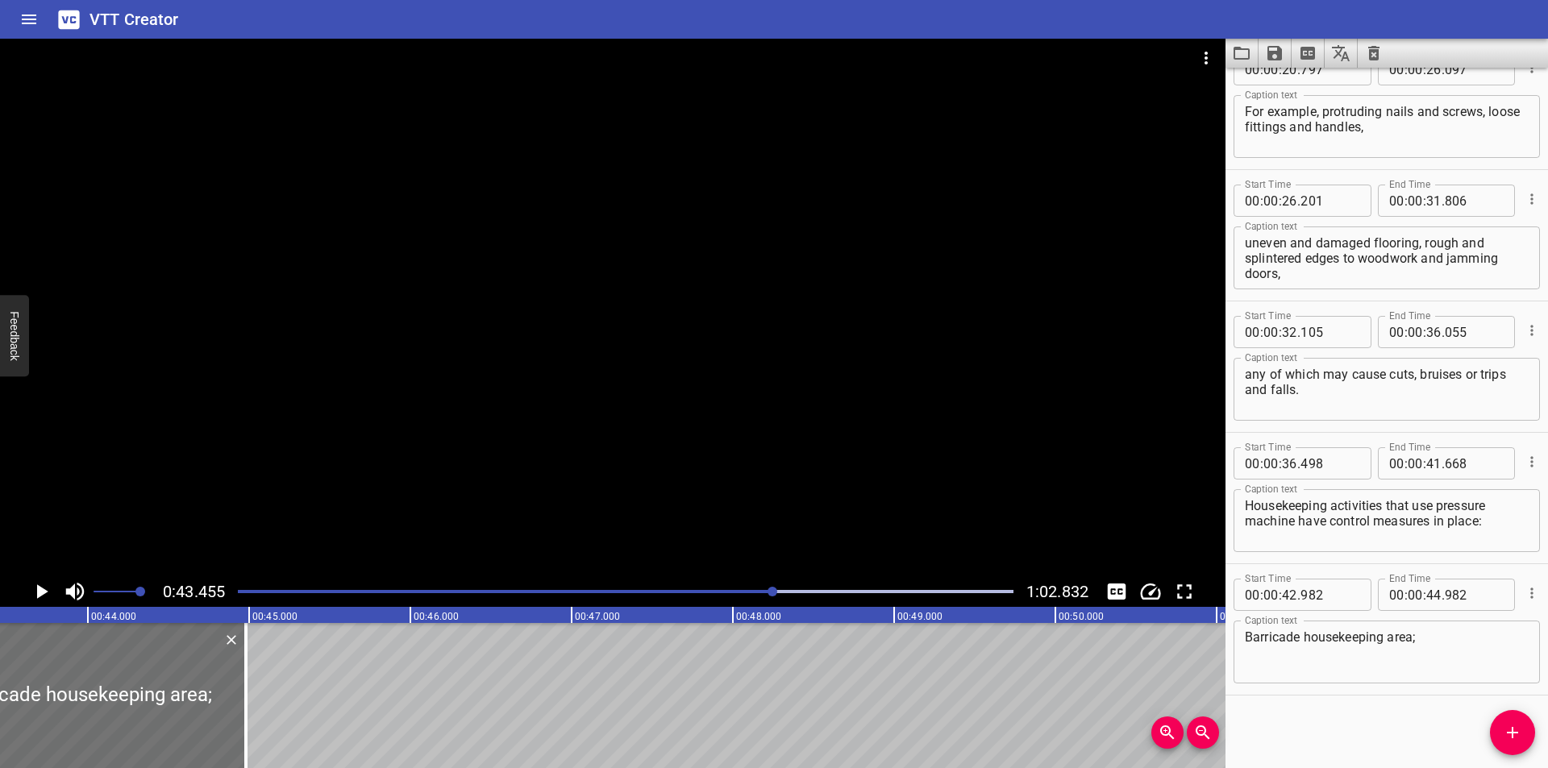
drag, startPoint x: 707, startPoint y: 587, endPoint x: 693, endPoint y: 586, distance: 14.5
click at [706, 587] on div at bounding box center [625, 592] width 795 height 23
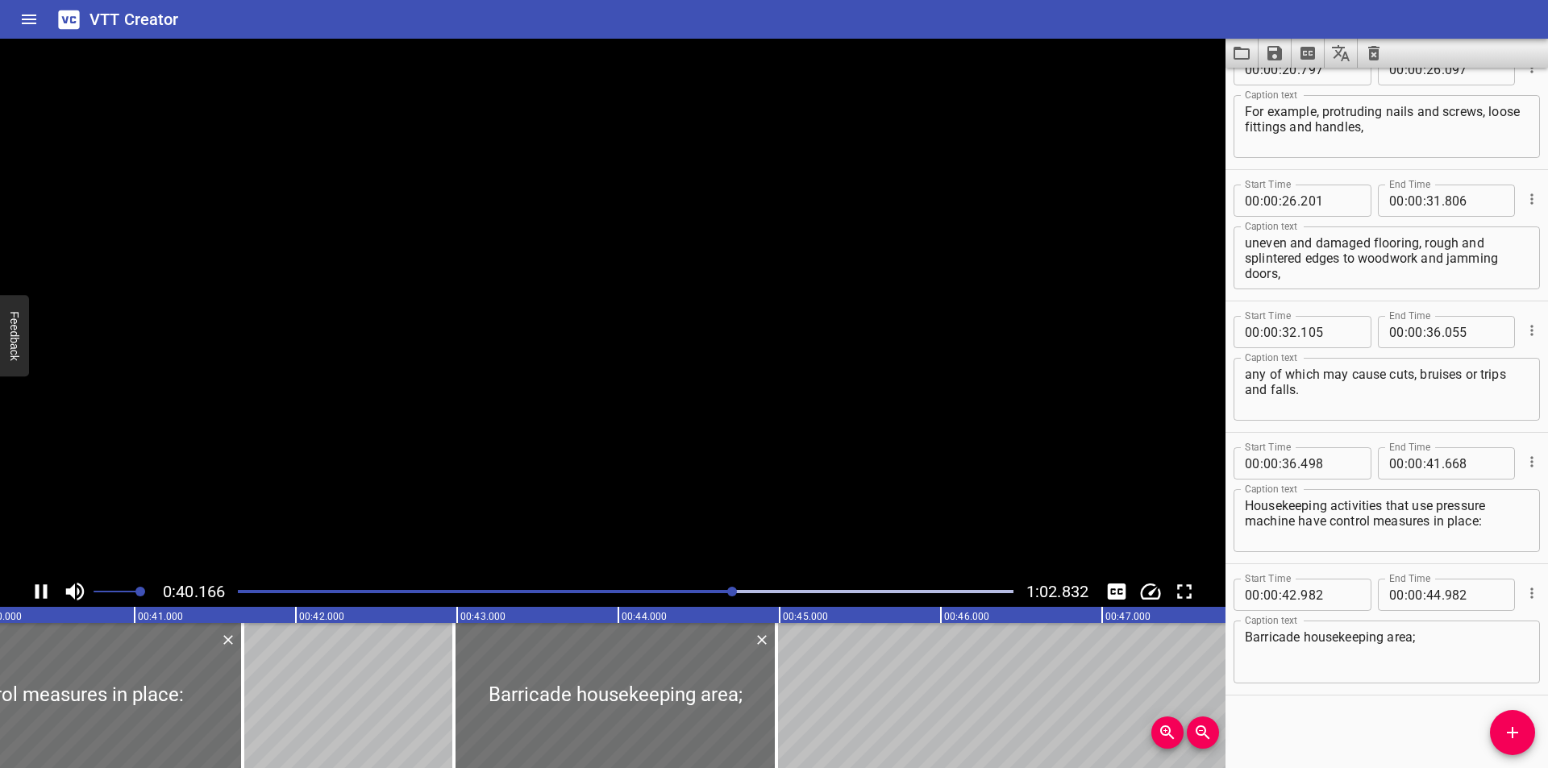
scroll to position [0, 6505]
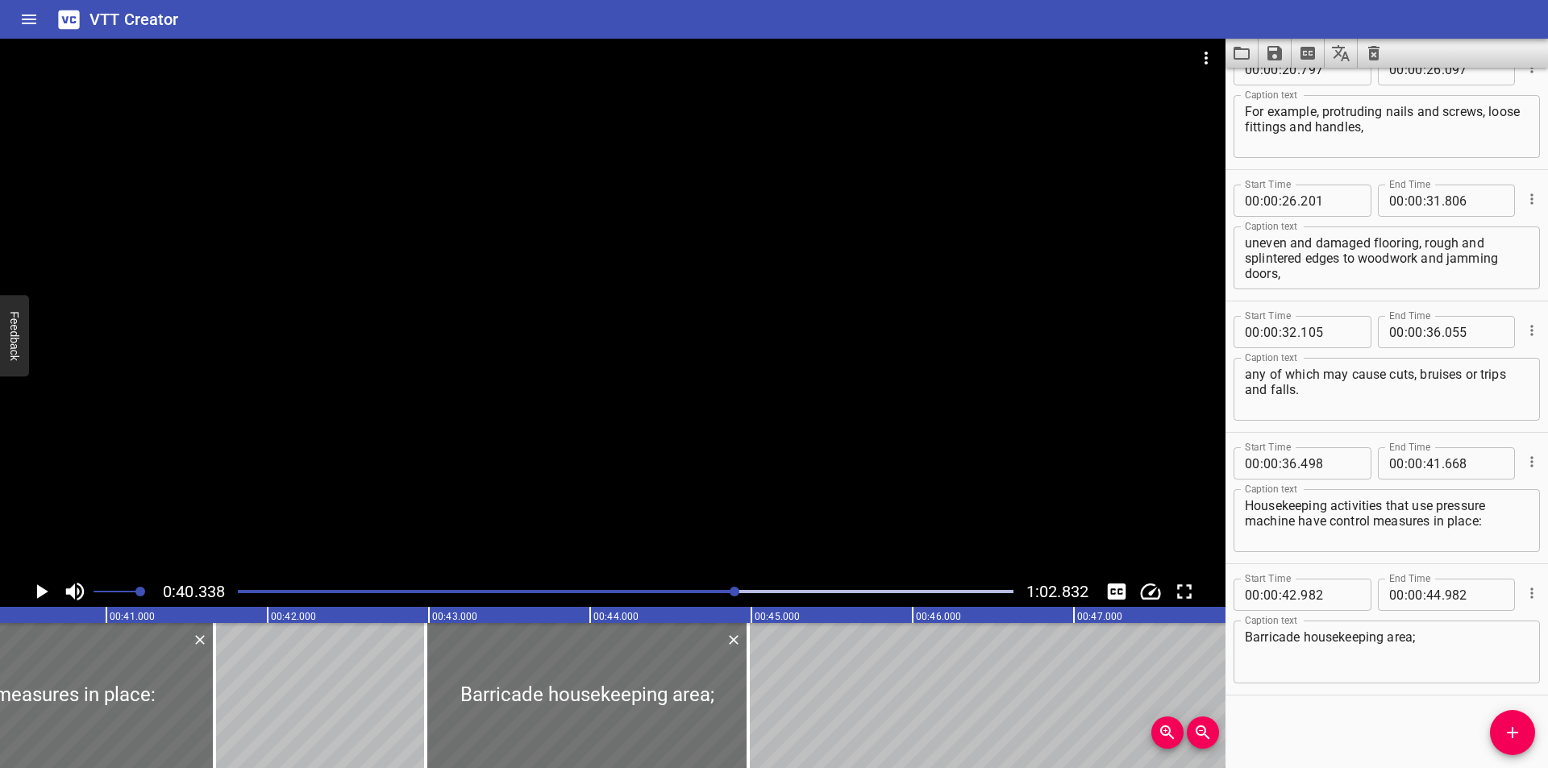
click at [663, 365] on div at bounding box center [613, 308] width 1226 height 538
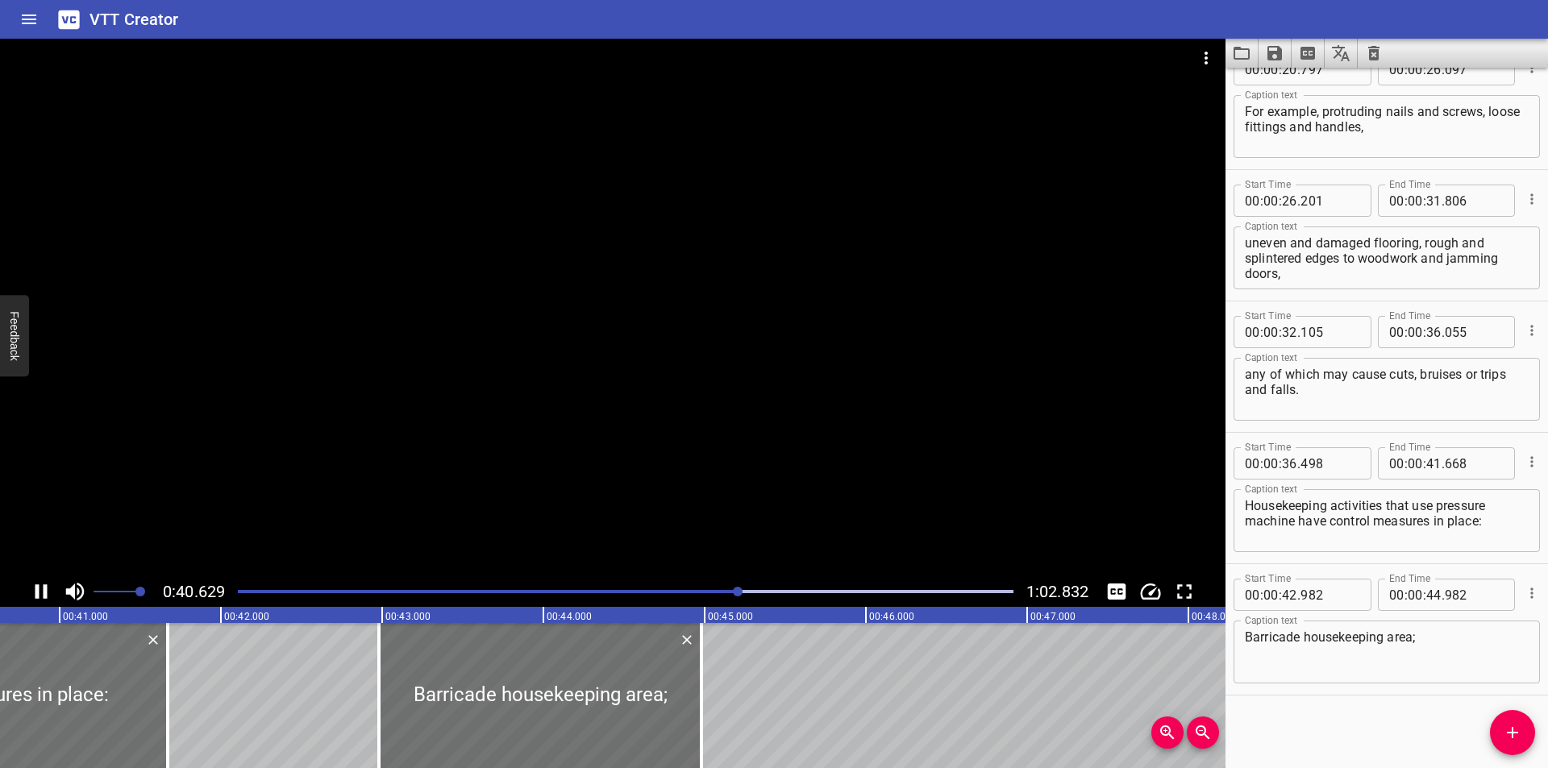
scroll to position [0, 6582]
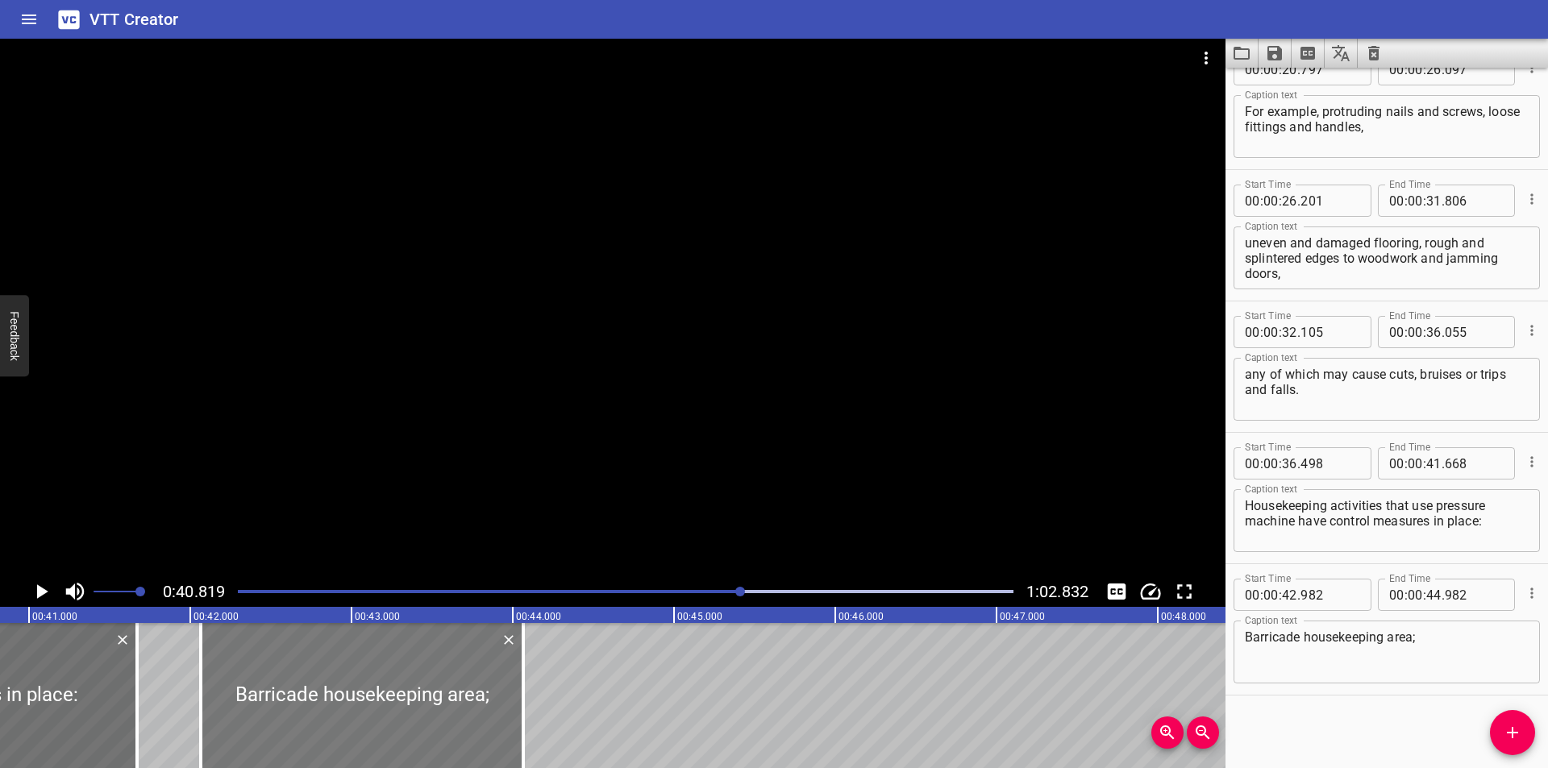
drag, startPoint x: 475, startPoint y: 684, endPoint x: 327, endPoint y: 689, distance: 147.6
click at [327, 689] on div at bounding box center [362, 695] width 323 height 145
type input "067"
click at [354, 710] on div at bounding box center [367, 695] width 323 height 145
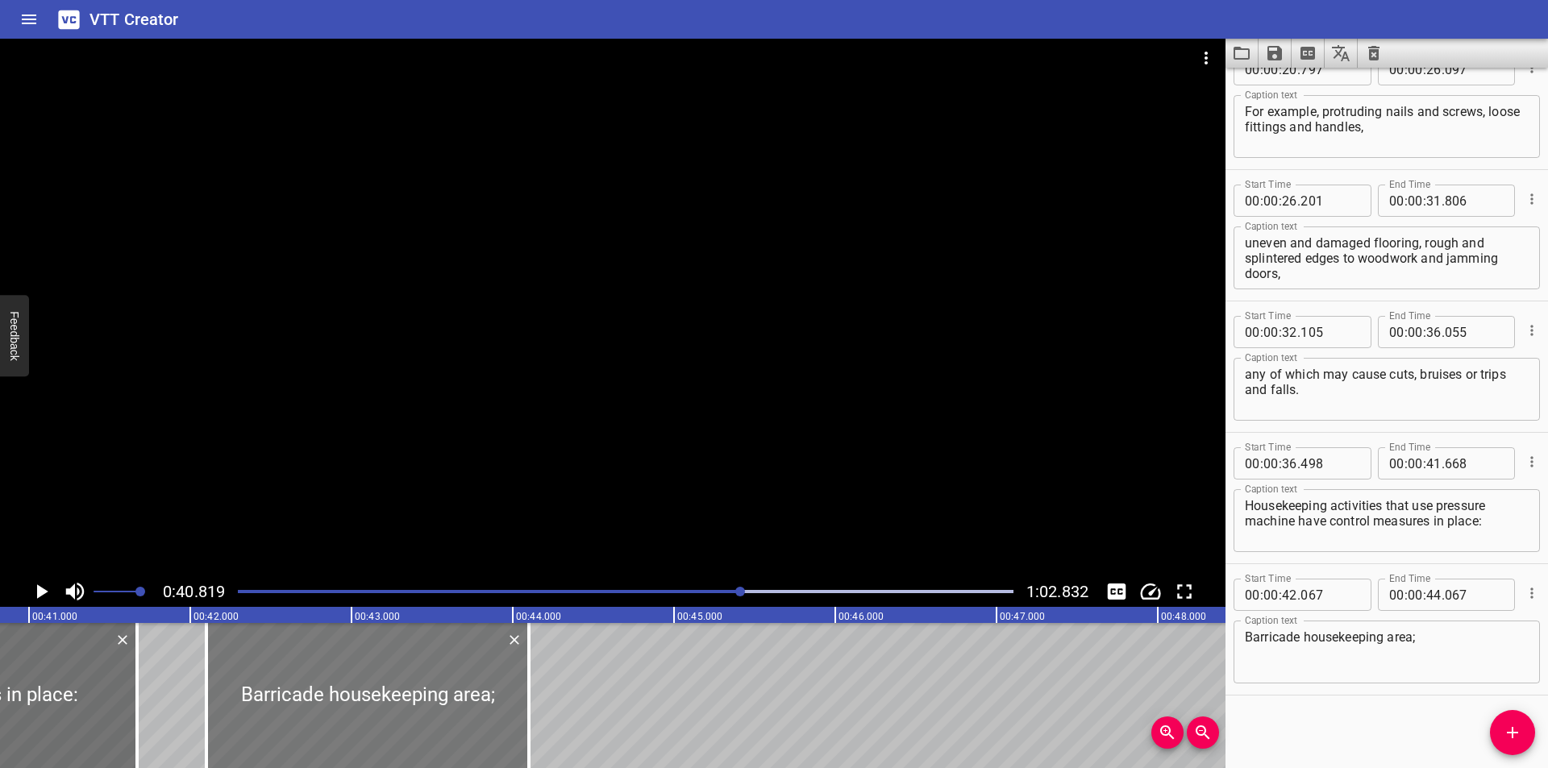
type input "102"
click at [503, 495] on div at bounding box center [613, 308] width 1226 height 538
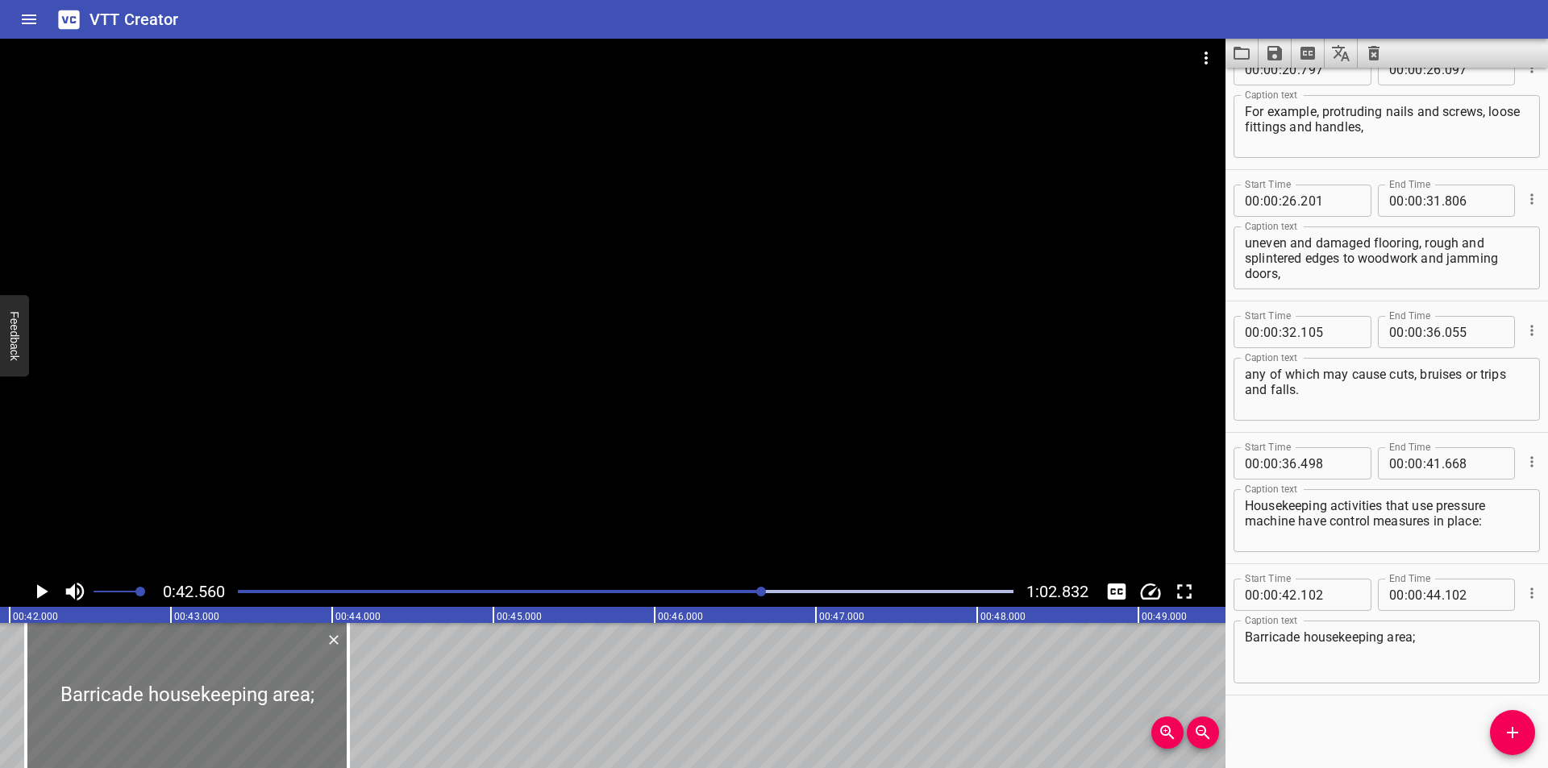
scroll to position [0, 6755]
click at [237, 726] on div at bounding box center [190, 695] width 323 height 145
type input "072"
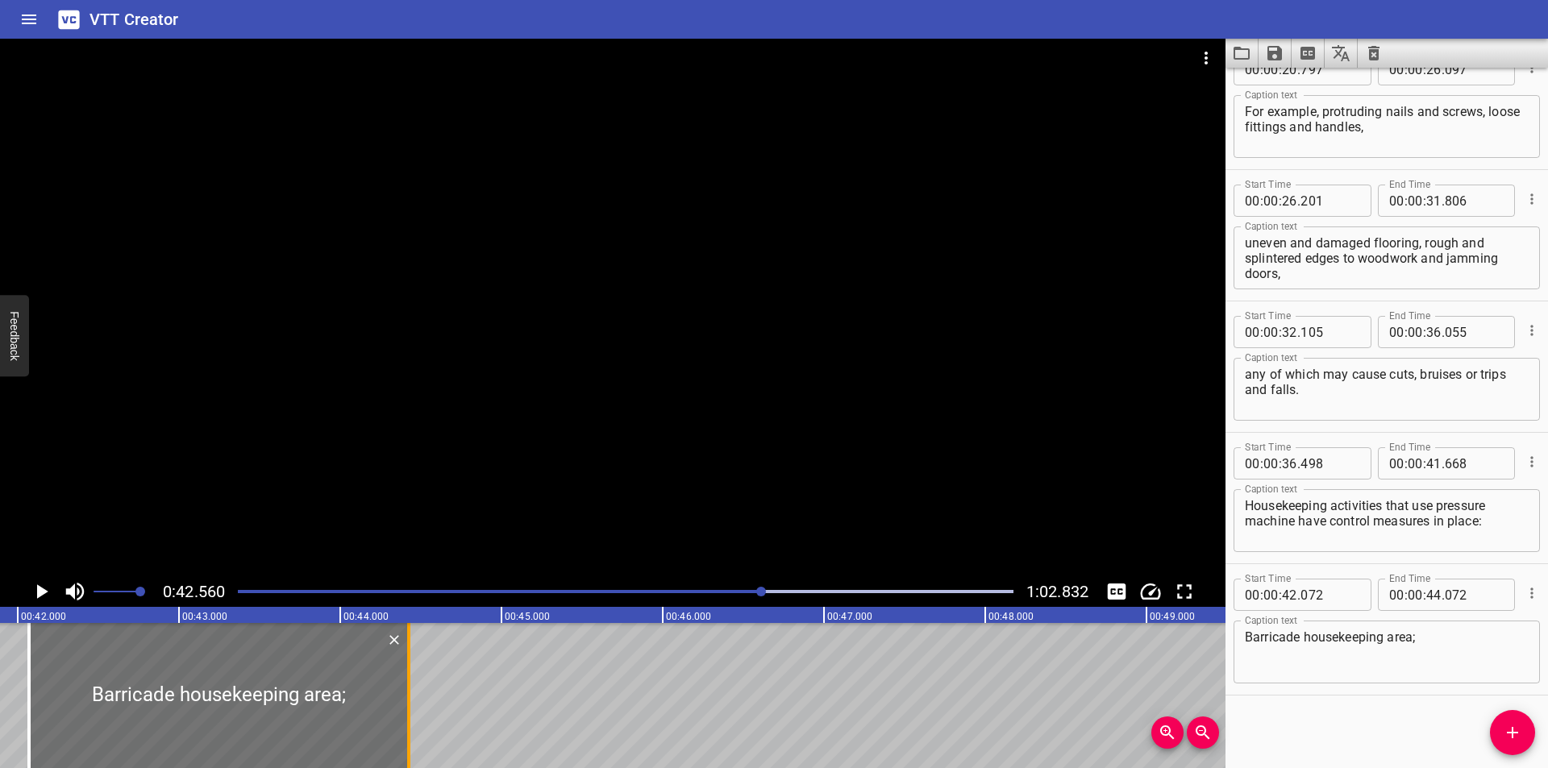
drag, startPoint x: 352, startPoint y: 724, endPoint x: 409, endPoint y: 725, distance: 57.3
click at [409, 725] on div at bounding box center [408, 695] width 3 height 145
type input "427"
click at [351, 728] on div at bounding box center [223, 695] width 380 height 145
type input "097"
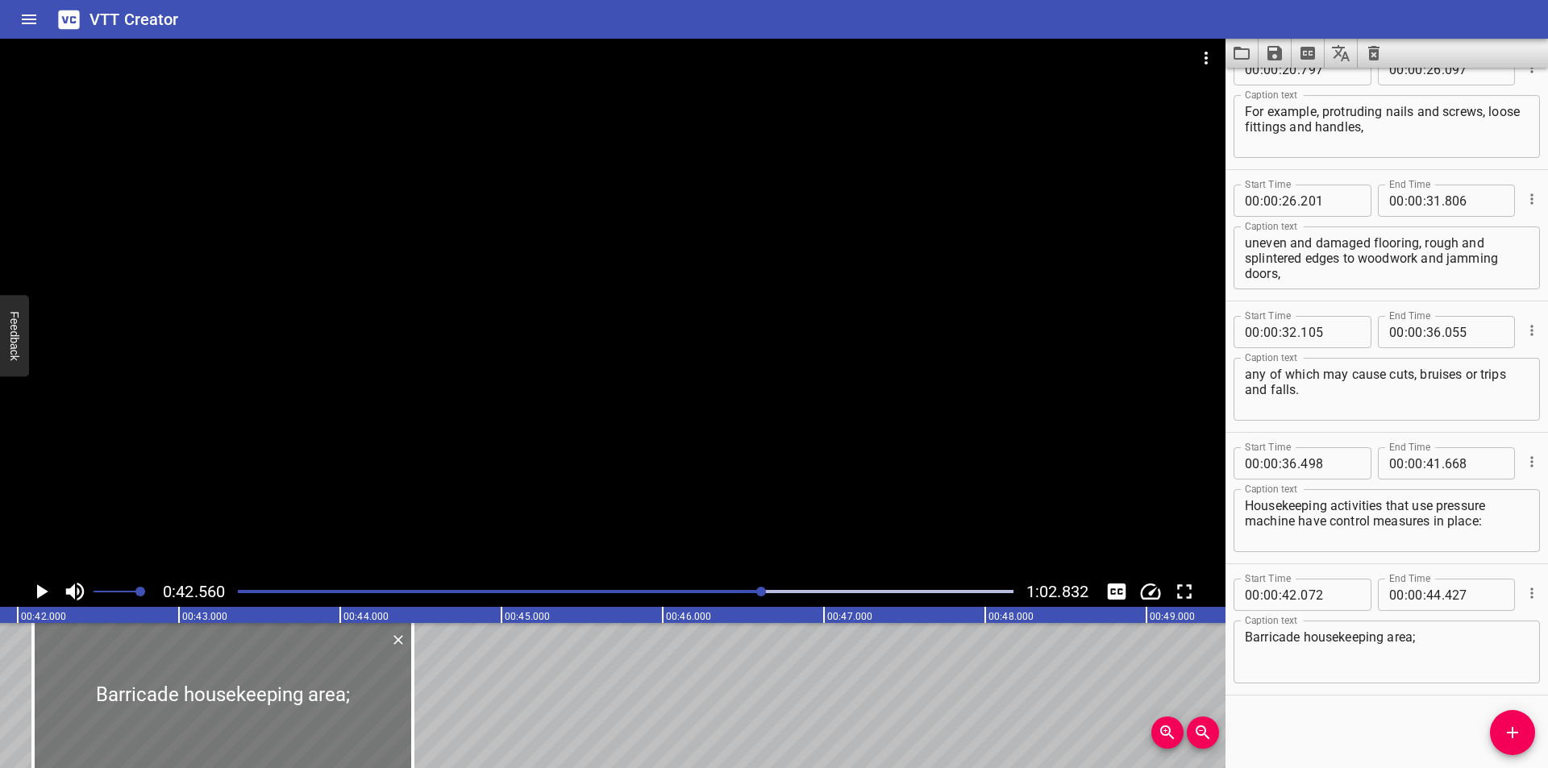
type input "452"
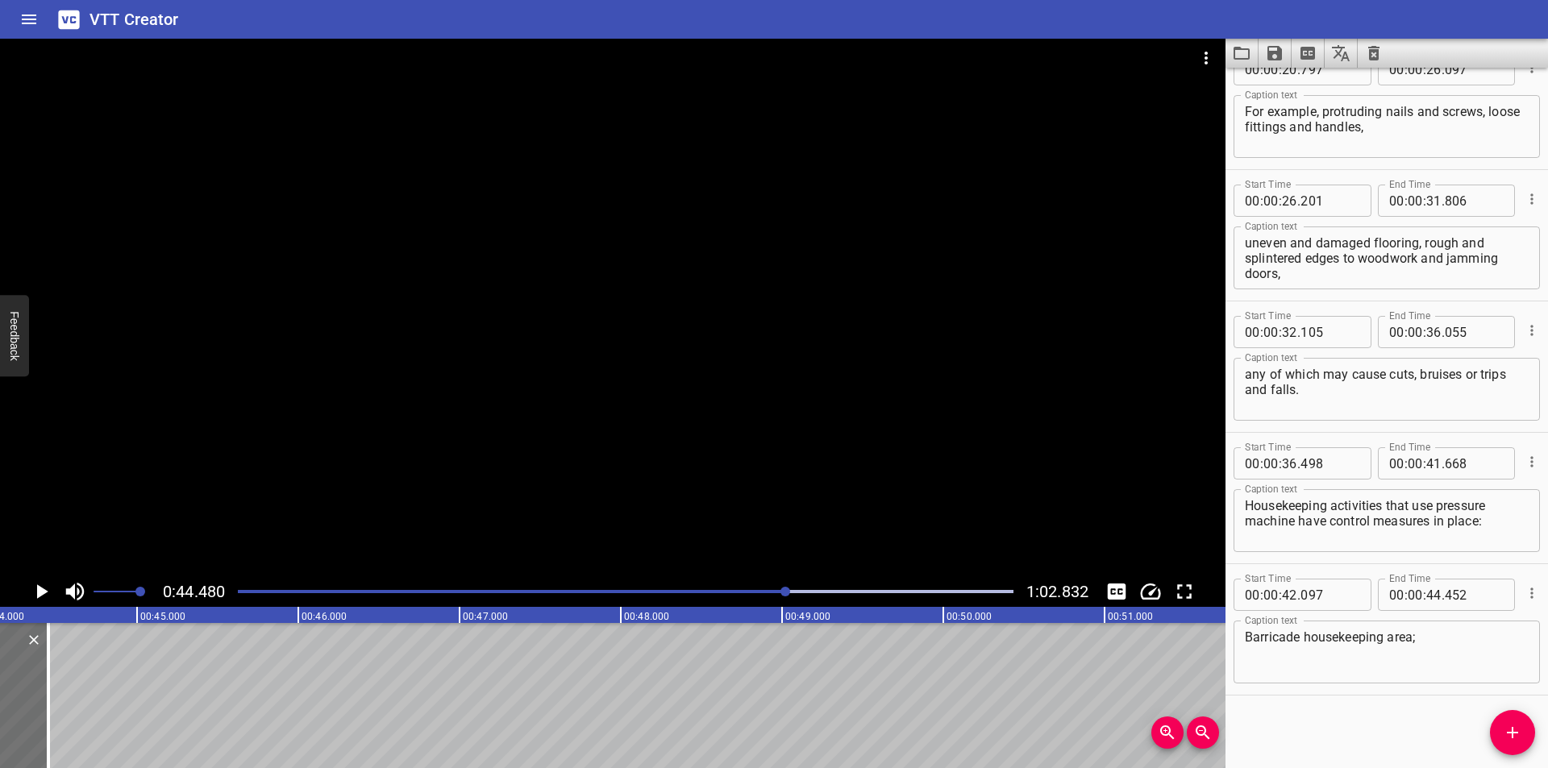
scroll to position [0, 7172]
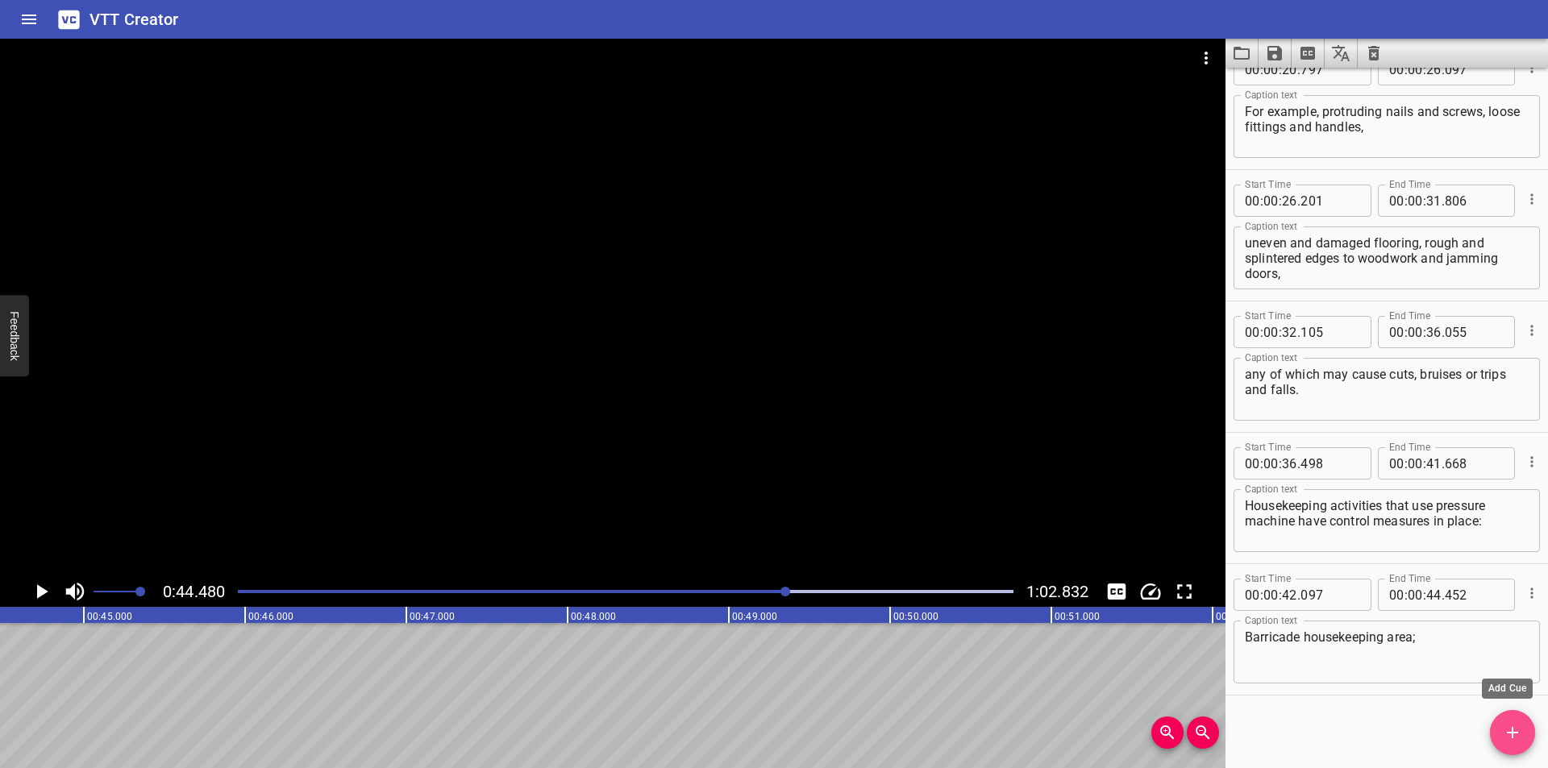
drag, startPoint x: 1526, startPoint y: 743, endPoint x: 1429, endPoint y: 685, distance: 112.4
click at [1527, 743] on button "Add Cue" at bounding box center [1512, 732] width 45 height 45
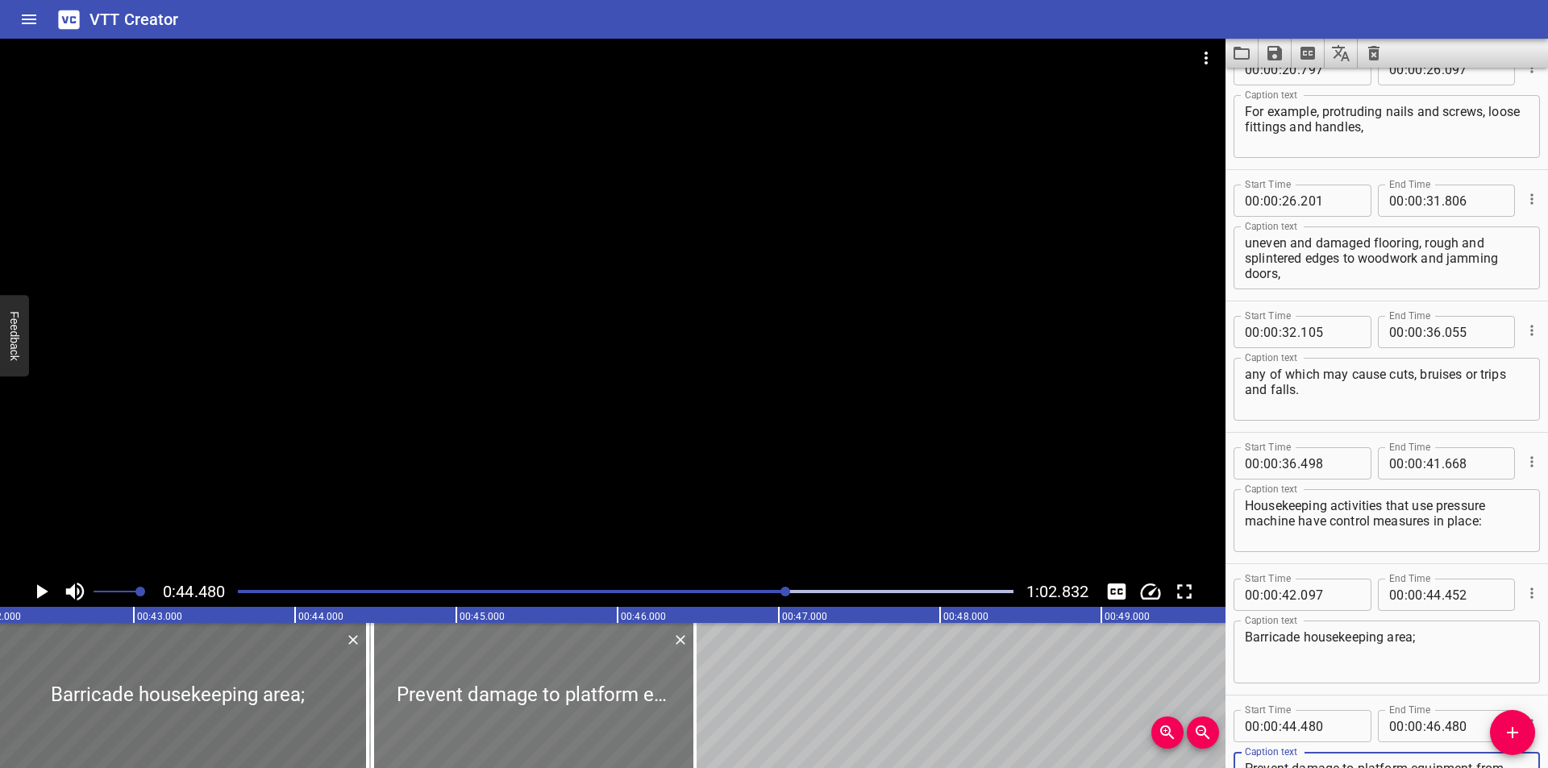
scroll to position [0, 6797]
type textarea "Prevent damage to platform equipment from high pressure water/air;"
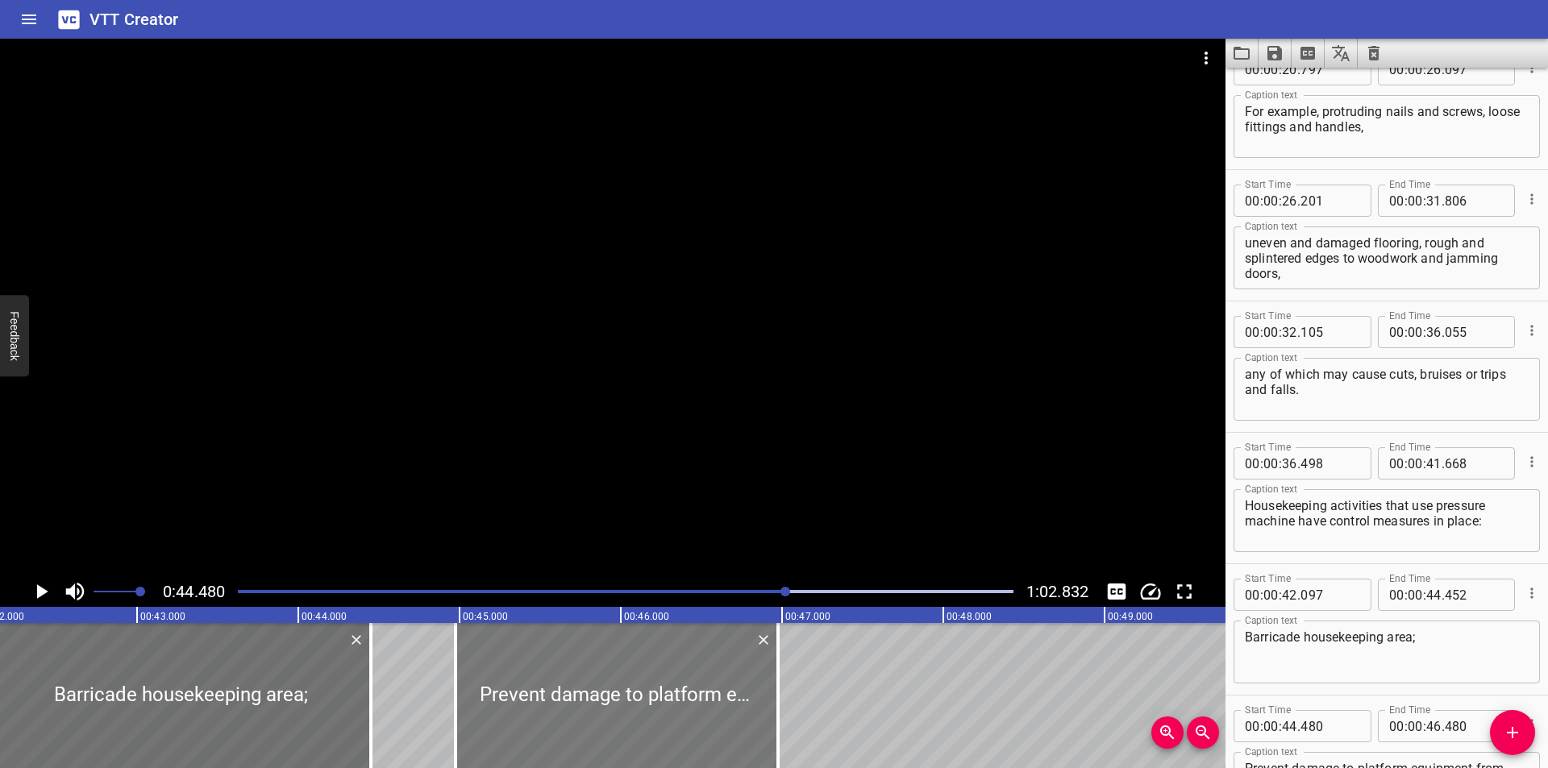
drag, startPoint x: 580, startPoint y: 729, endPoint x: 648, endPoint y: 725, distance: 68.7
click at [648, 725] on div at bounding box center [617, 695] width 323 height 145
type input "975"
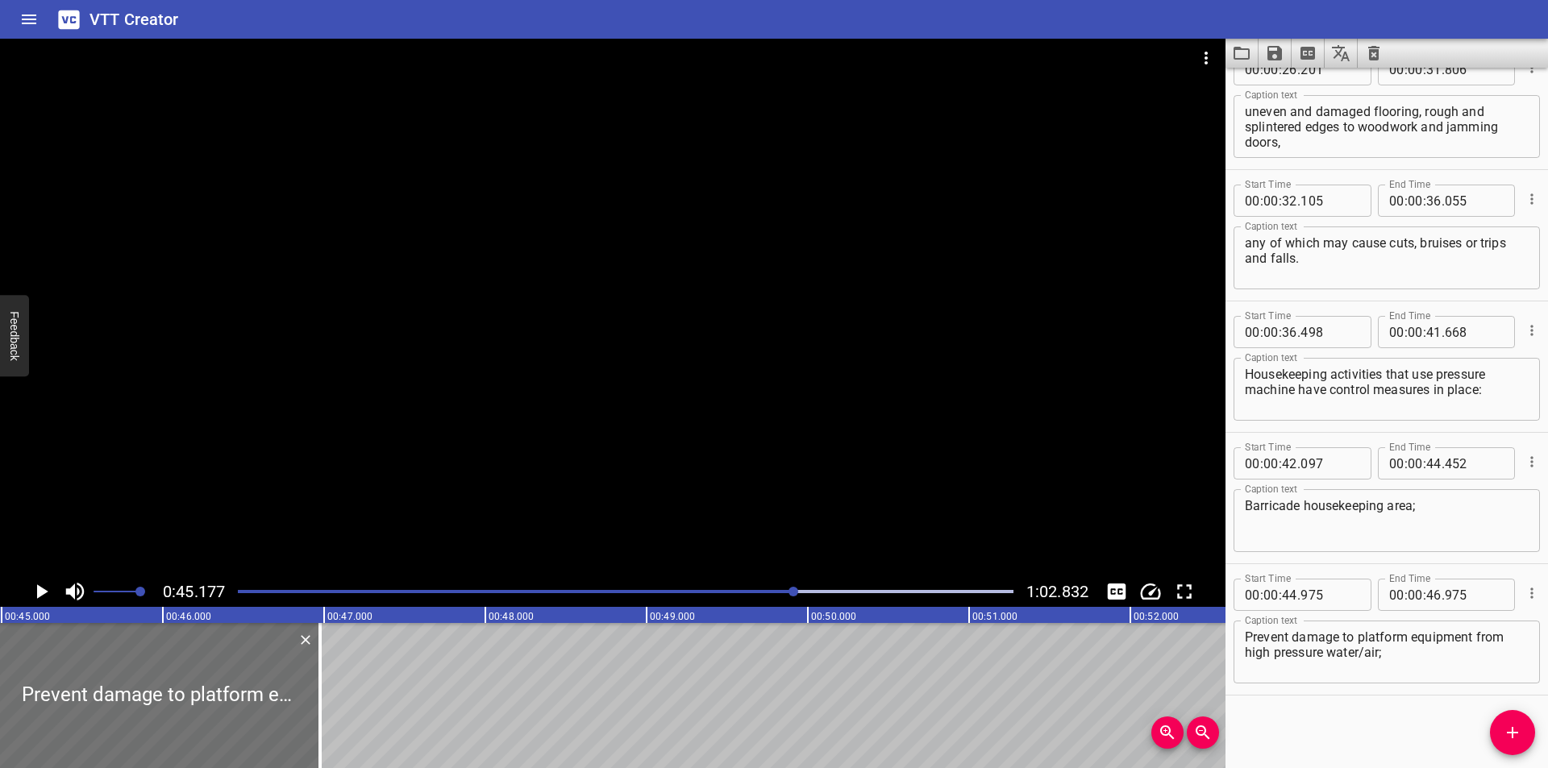
scroll to position [0, 7231]
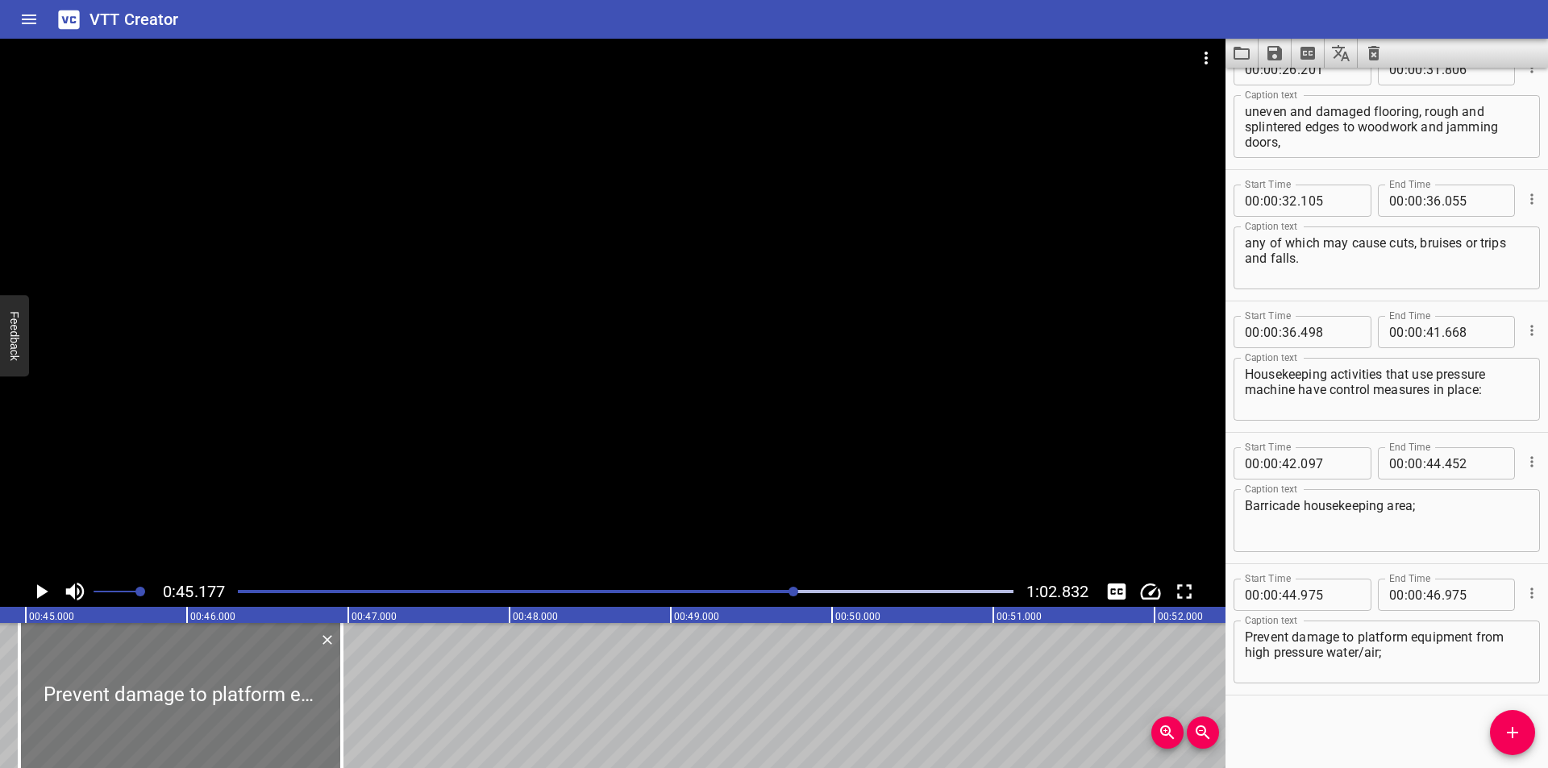
click at [313, 690] on div at bounding box center [180, 695] width 323 height 145
type input "960"
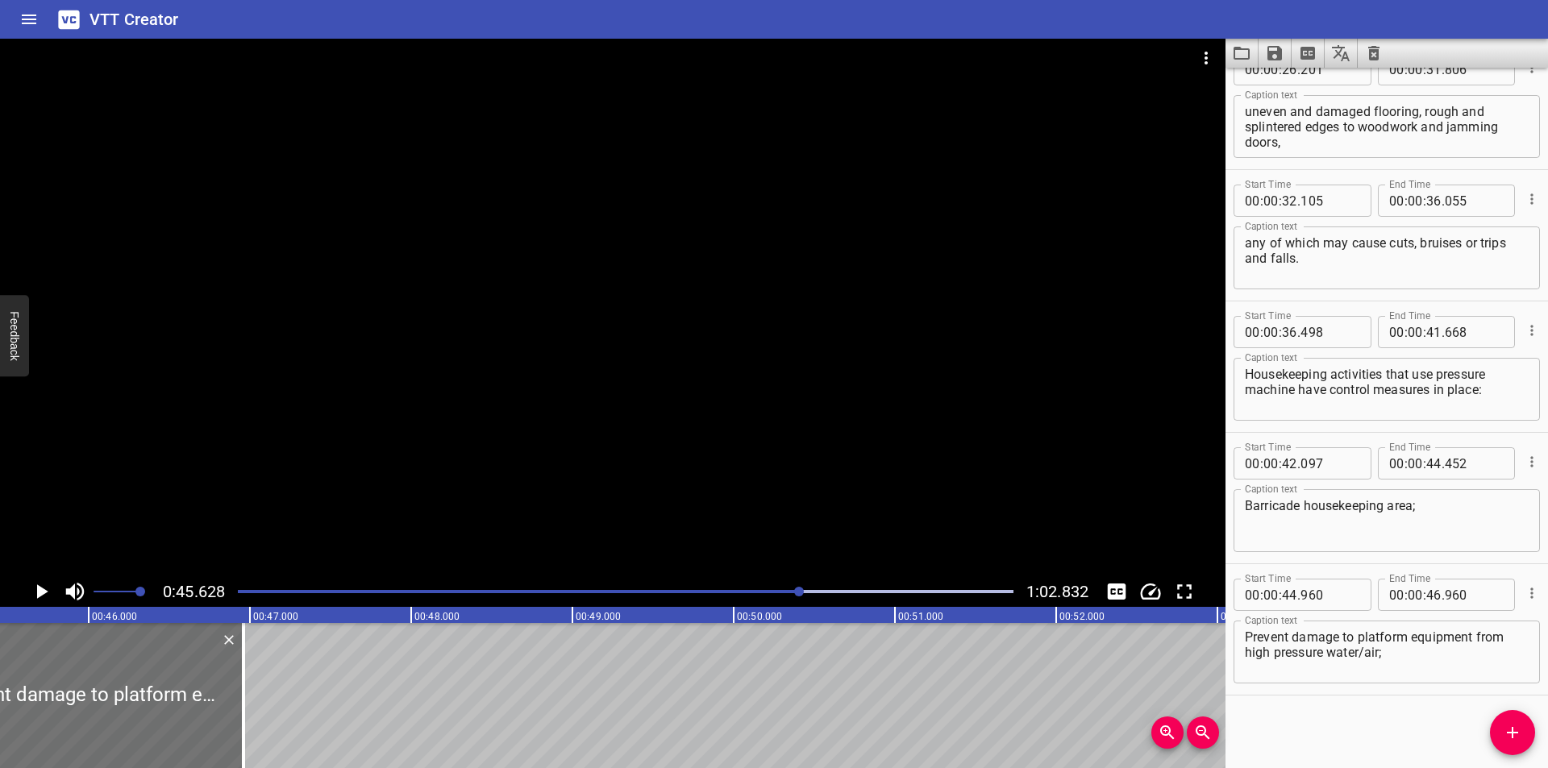
scroll to position [0, 7358]
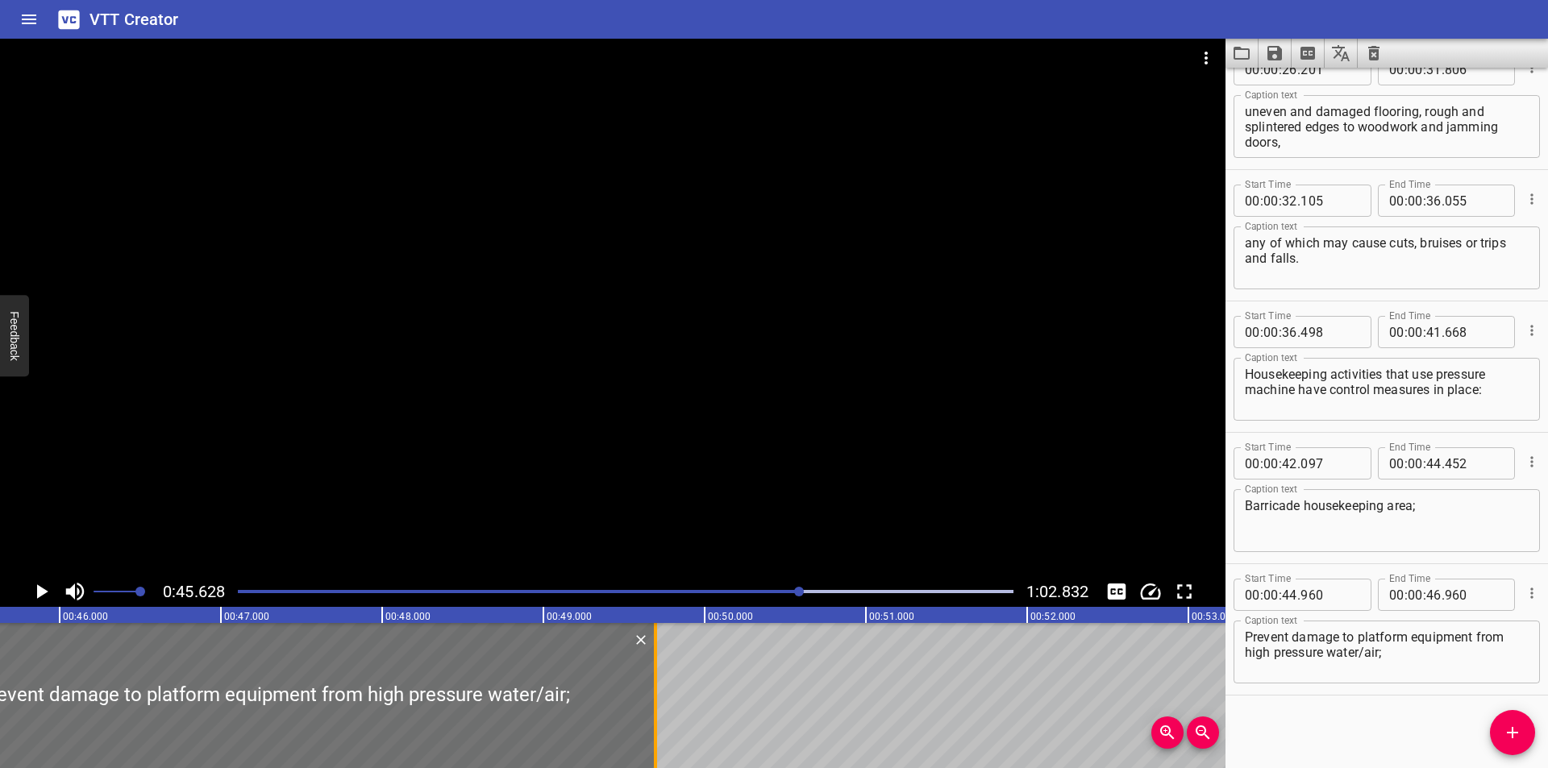
drag, startPoint x: 217, startPoint y: 705, endPoint x: 658, endPoint y: 696, distance: 441.1
click at [658, 696] on div at bounding box center [655, 695] width 16 height 145
type input "49"
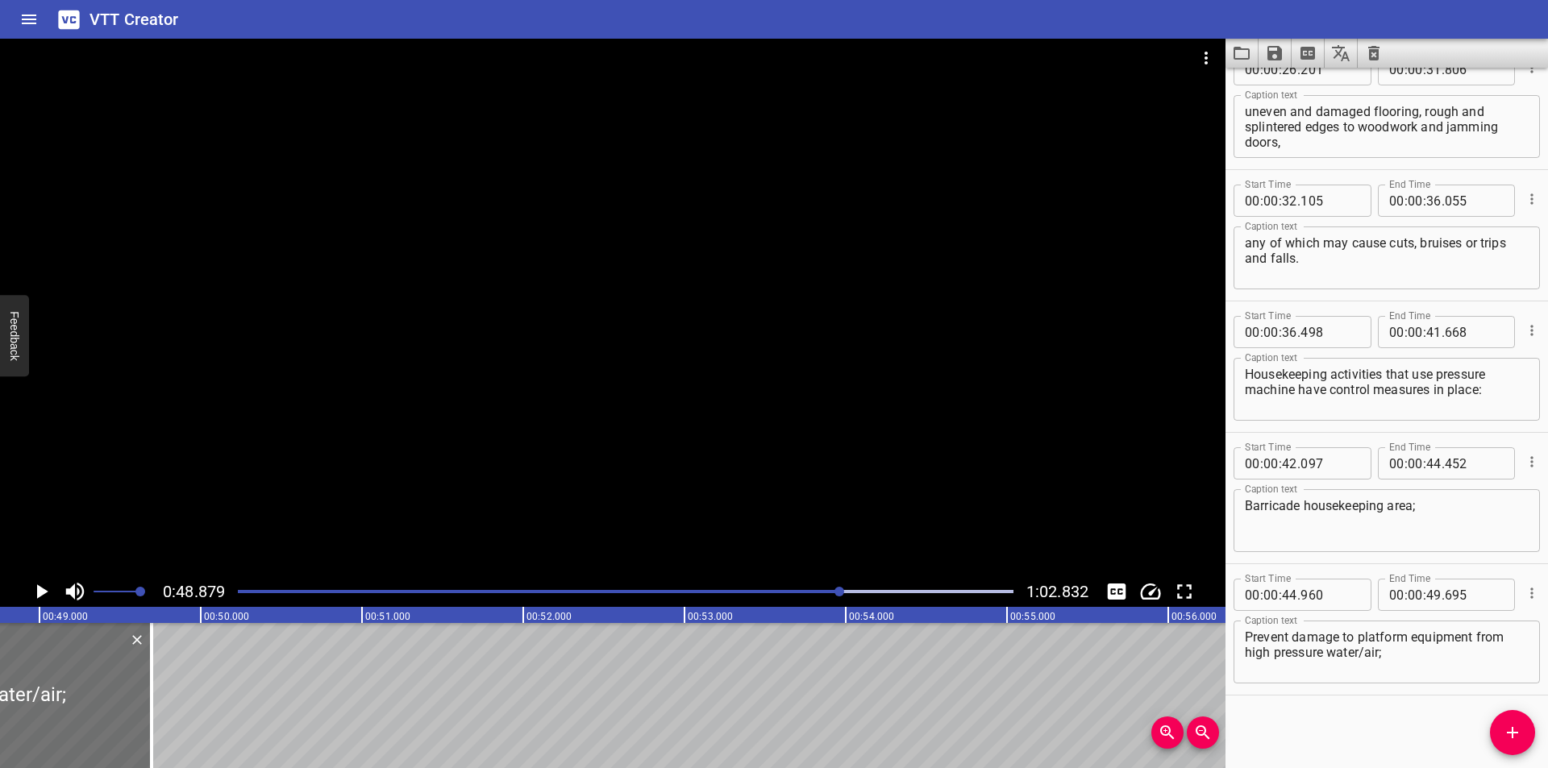
scroll to position [0, 7882]
click at [135, 722] on div at bounding box center [134, 695] width 16 height 145
type input "710"
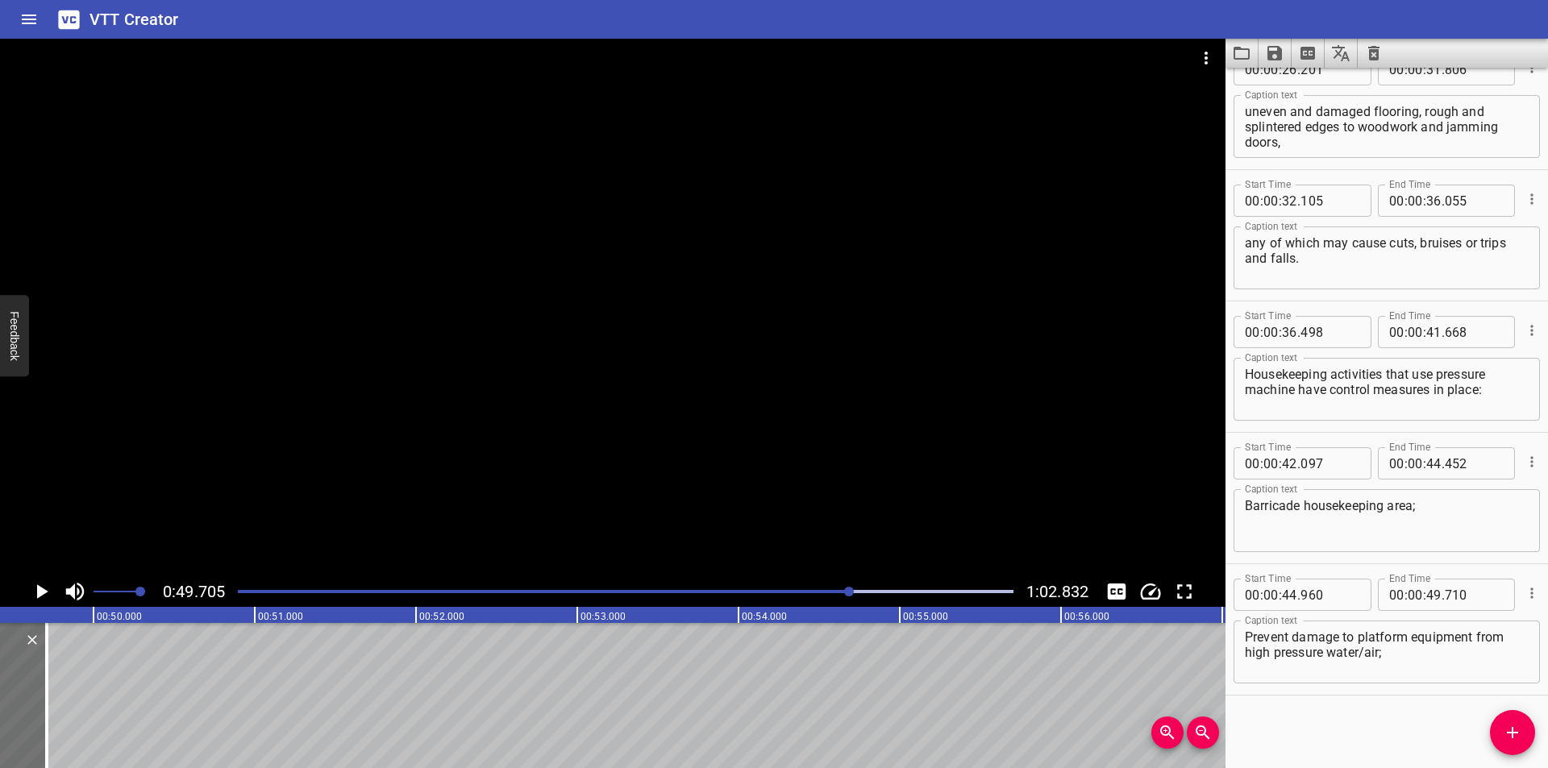
scroll to position [0, 8015]
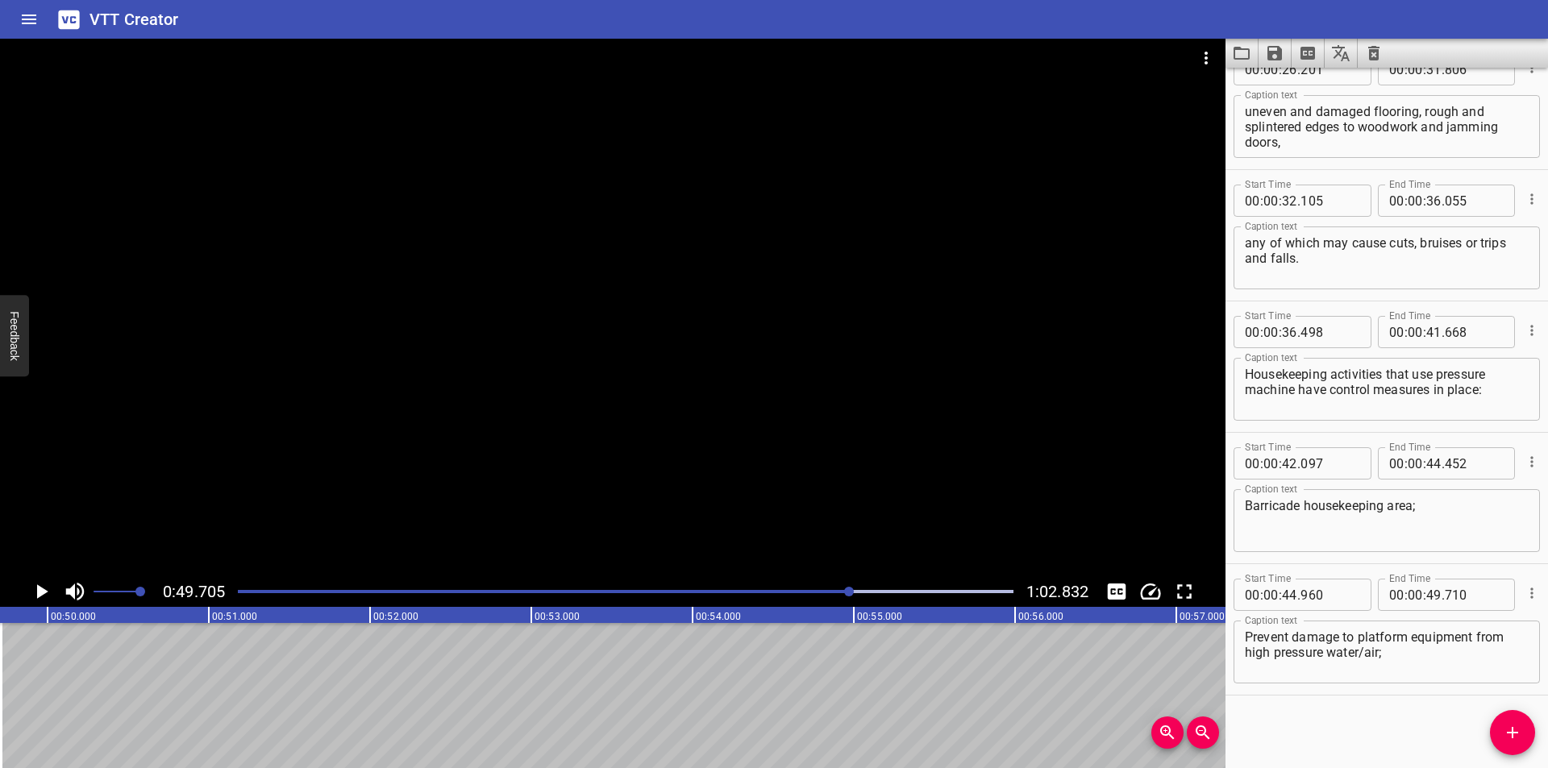
click at [1501, 738] on span "Add Cue" at bounding box center [1512, 732] width 45 height 19
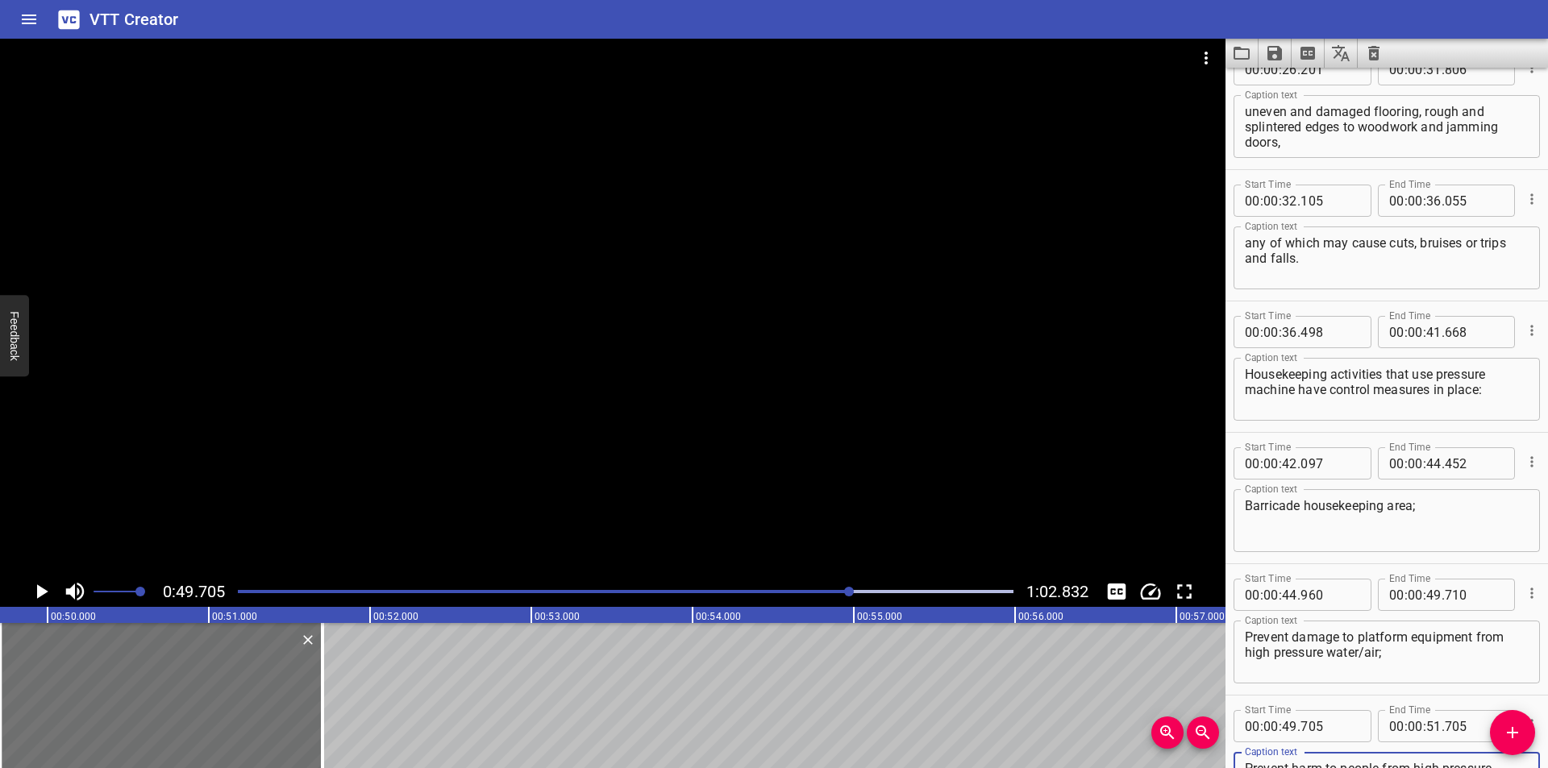
scroll to position [829, 0]
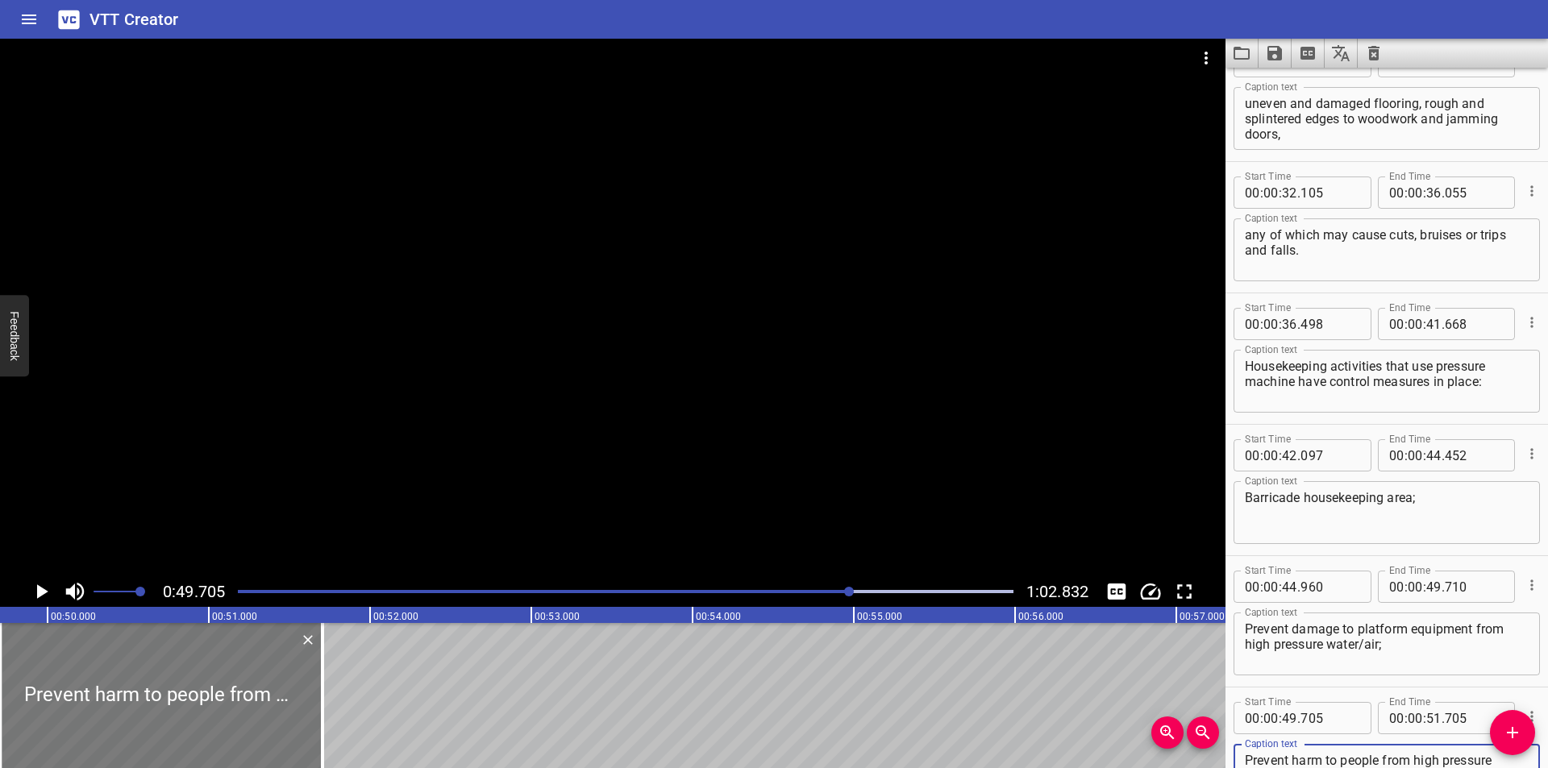
type textarea "Prevent harm to people from high pressure water/air;"
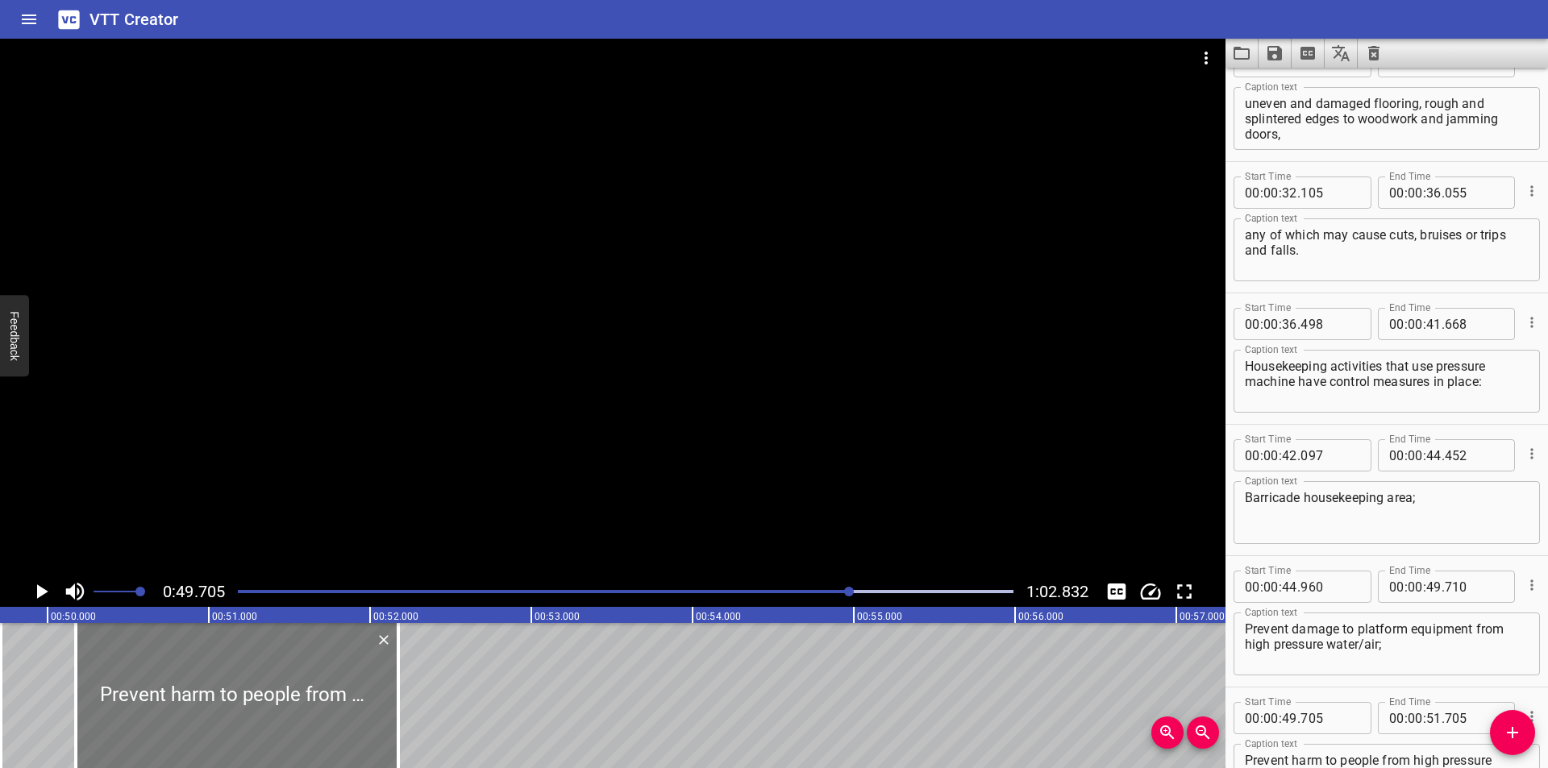
drag, startPoint x: 221, startPoint y: 709, endPoint x: 297, endPoint y: 707, distance: 75.8
click at [297, 707] on div at bounding box center [237, 695] width 323 height 145
type input "50"
type input "175"
type input "52"
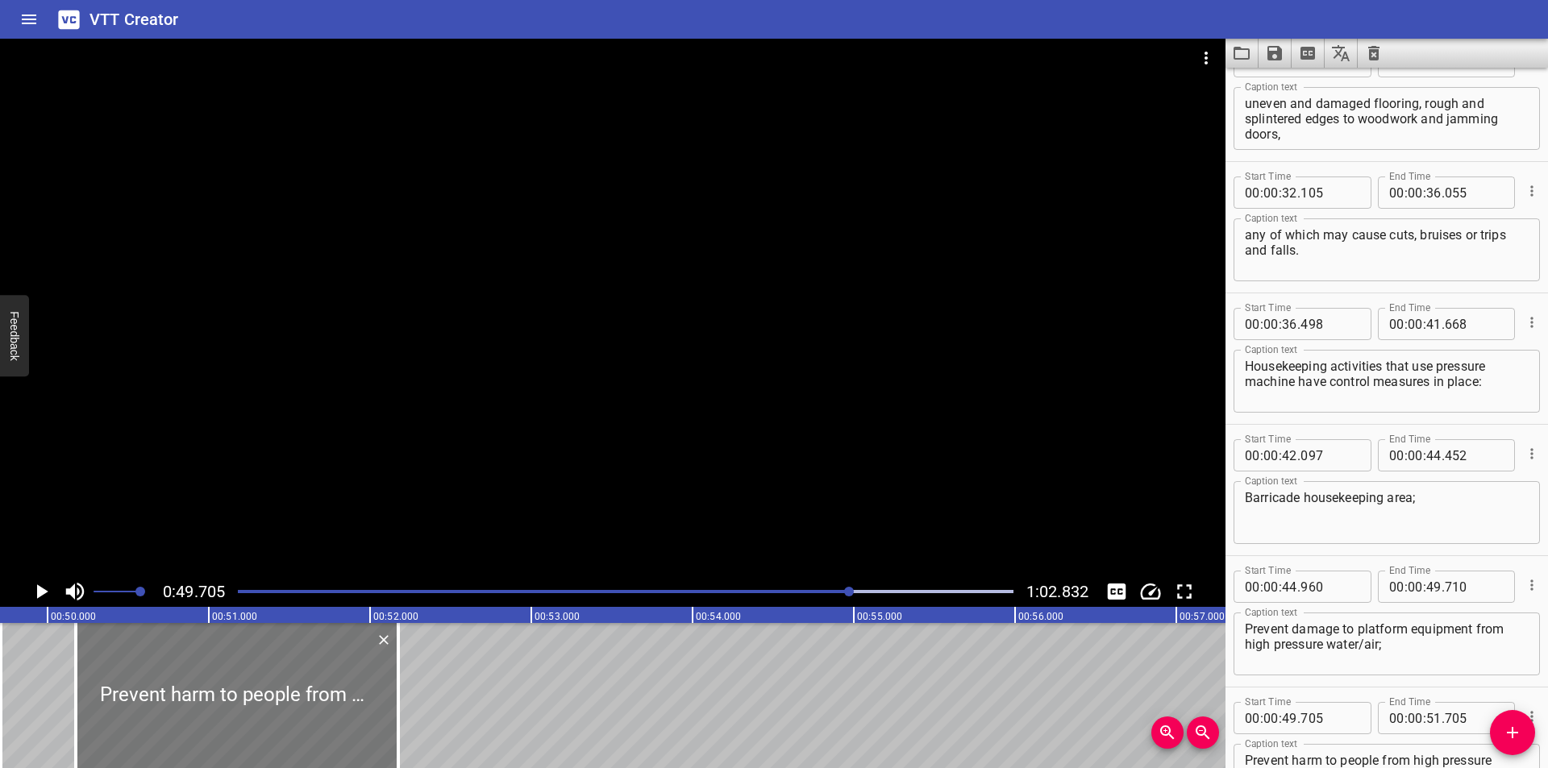
type input "175"
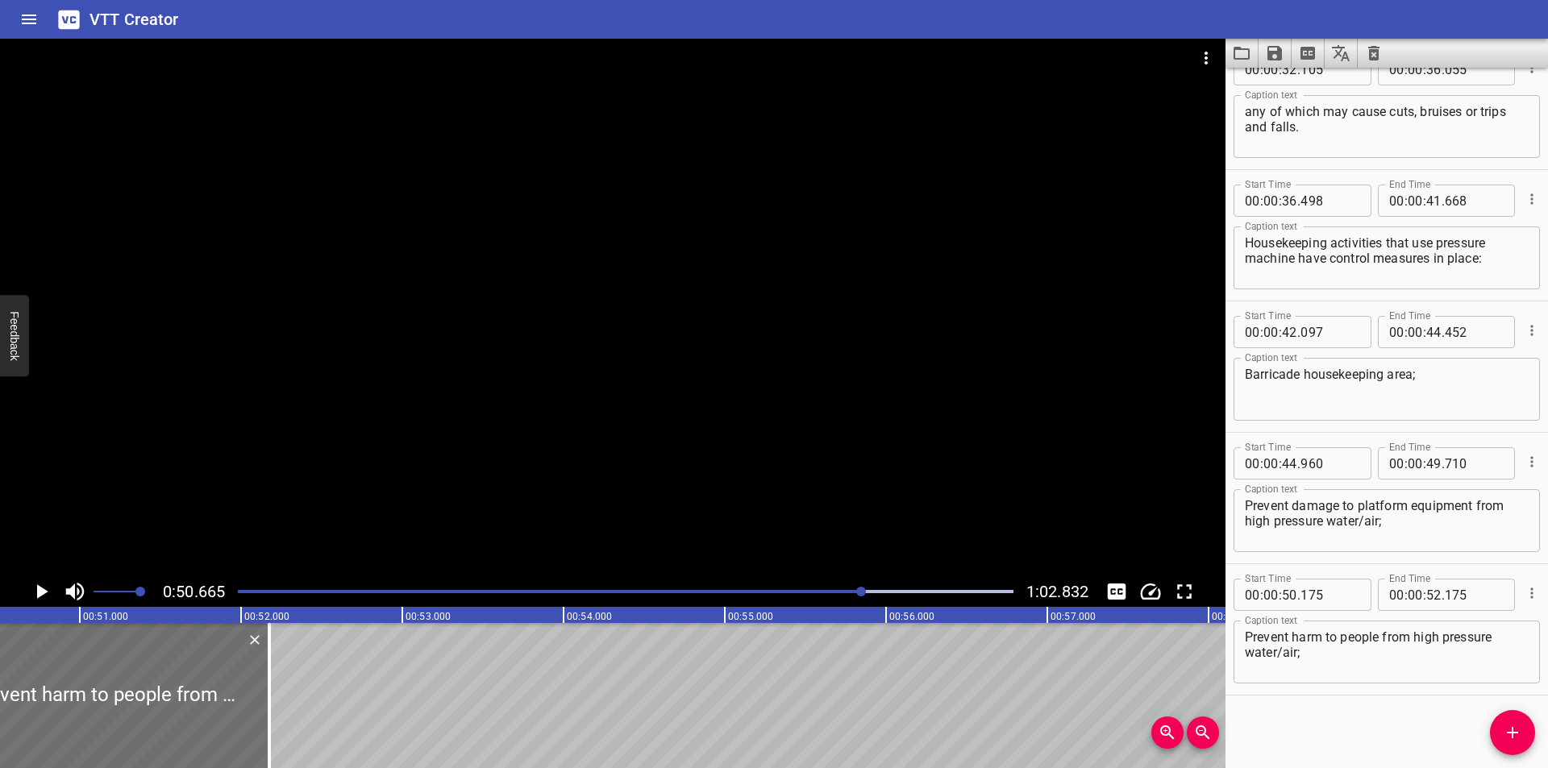
scroll to position [0, 8170]
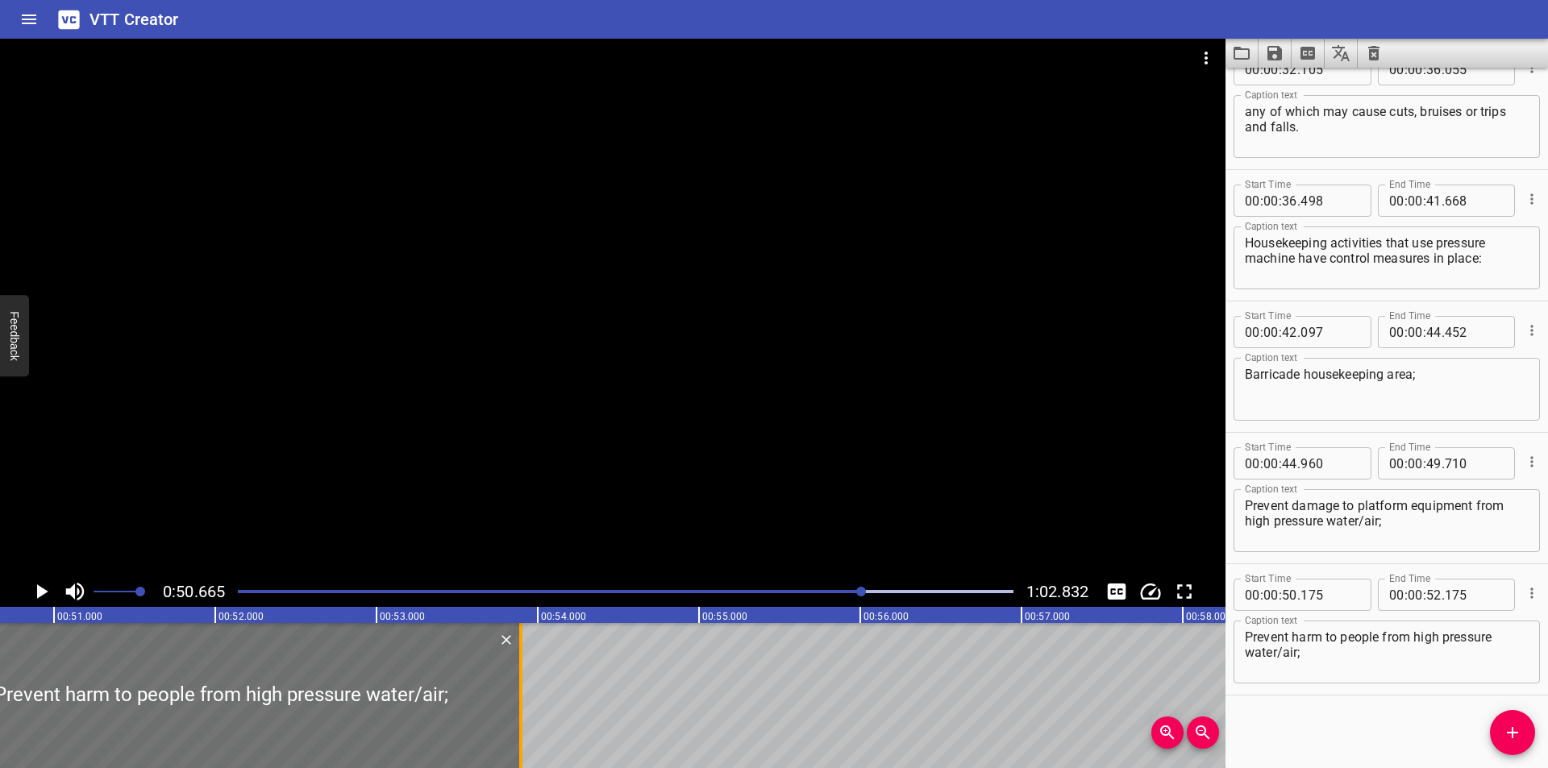
drag, startPoint x: 242, startPoint y: 720, endPoint x: 519, endPoint y: 717, distance: 277.4
click at [519, 717] on div at bounding box center [520, 695] width 3 height 145
type input "53"
type input "895"
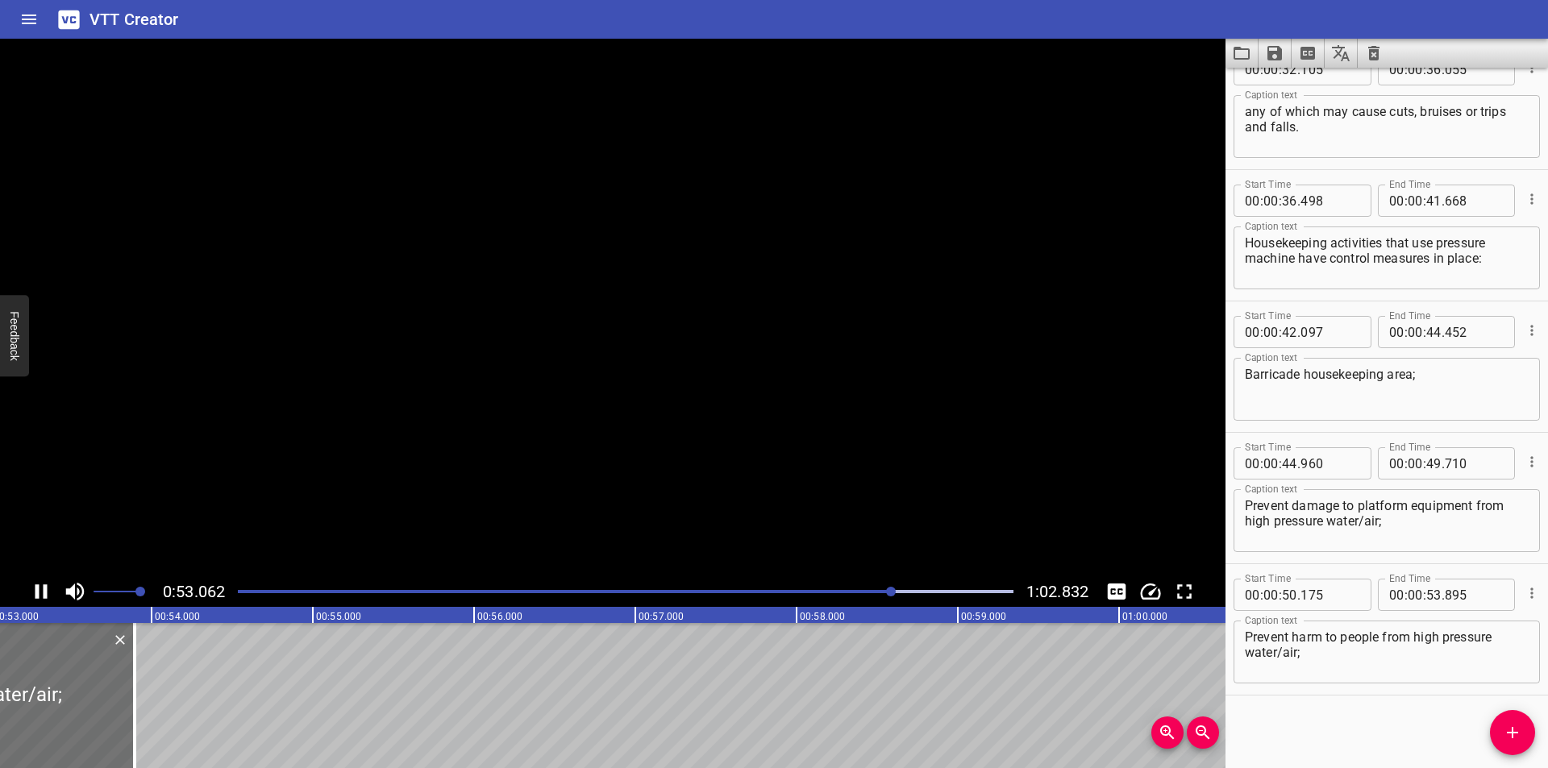
scroll to position [0, 8593]
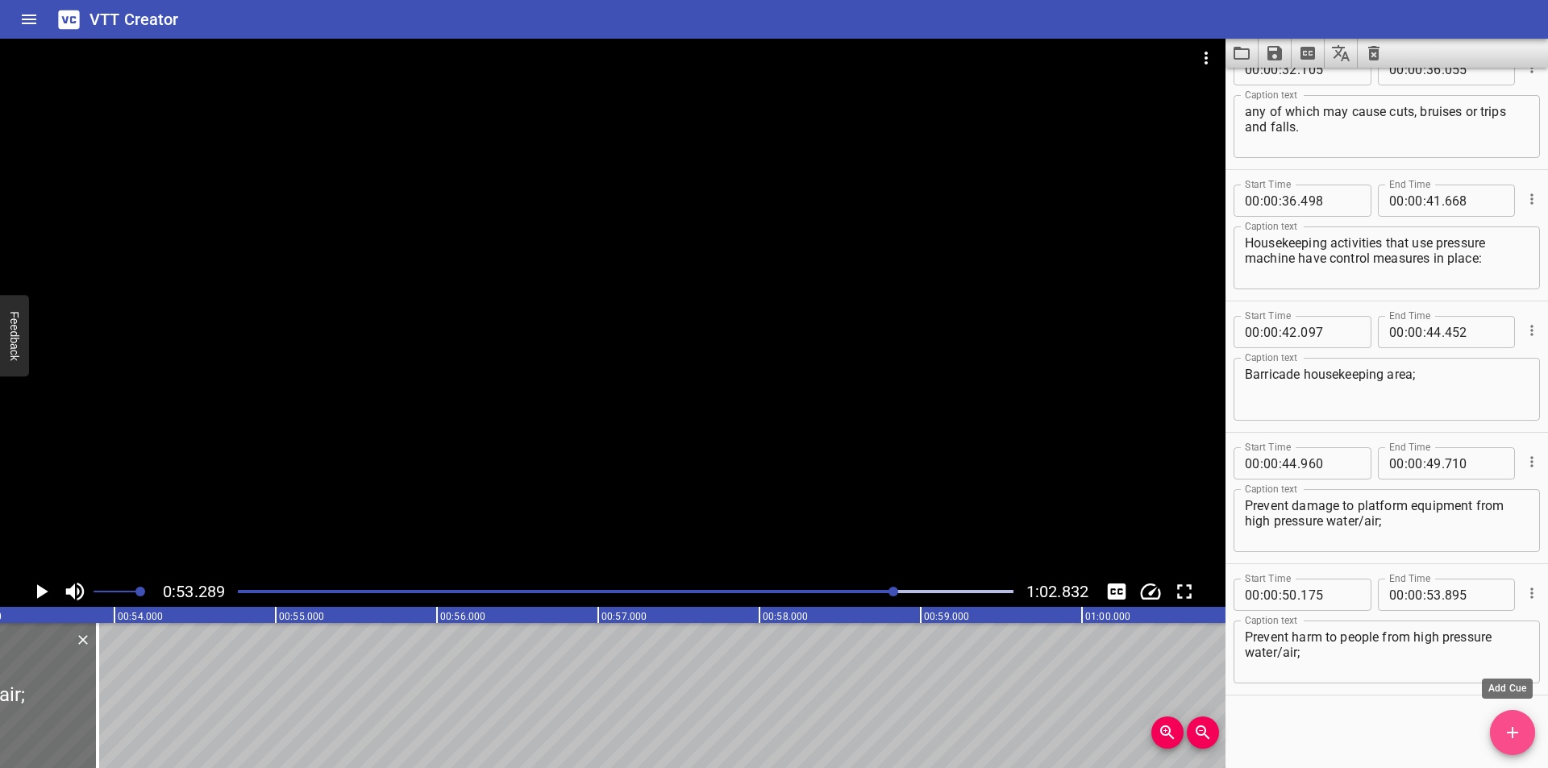
click at [1504, 719] on button "Add Cue" at bounding box center [1512, 732] width 45 height 45
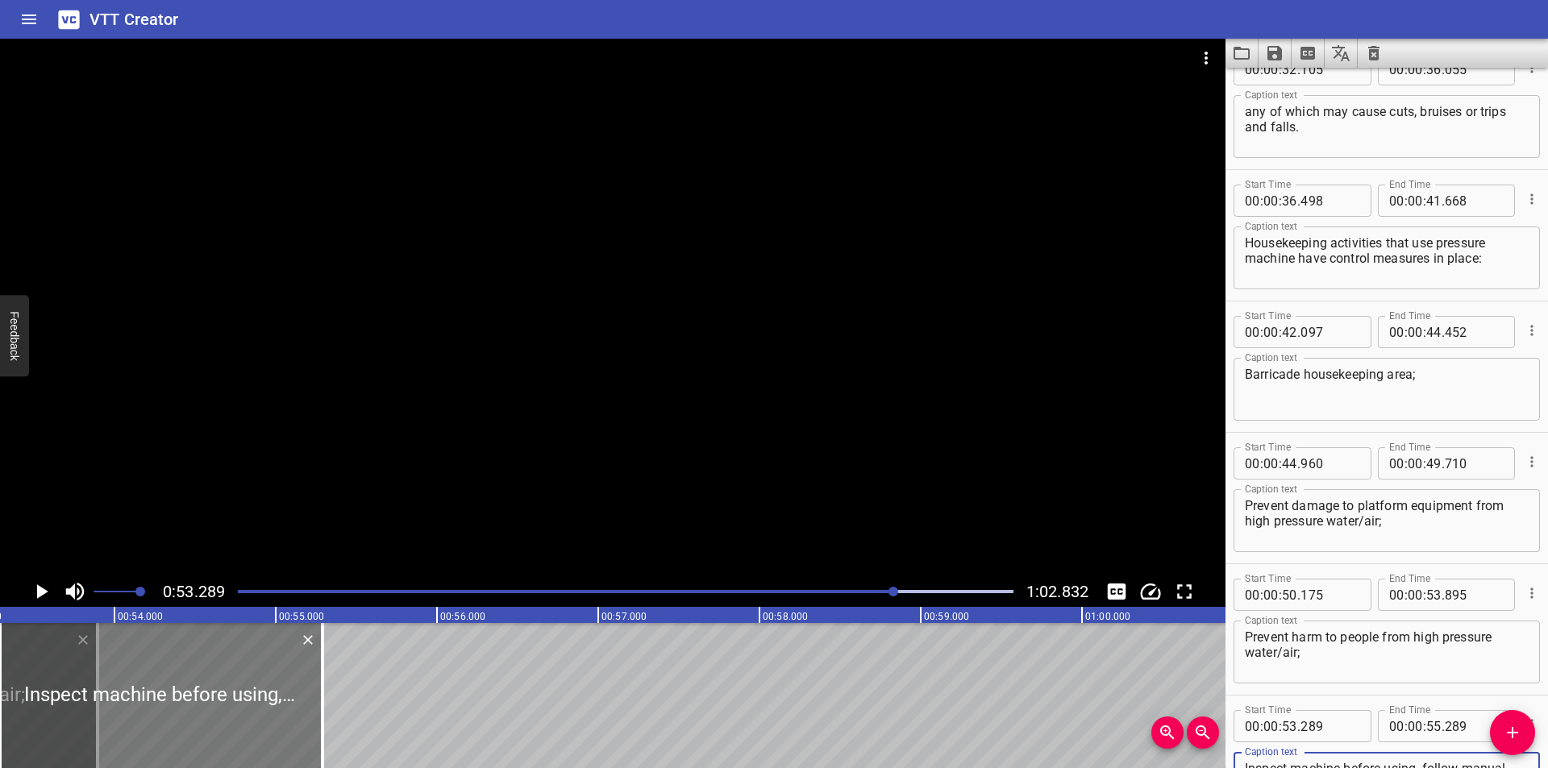
type textarea "Inspect machine before using, follow manual instruction for safe use;"
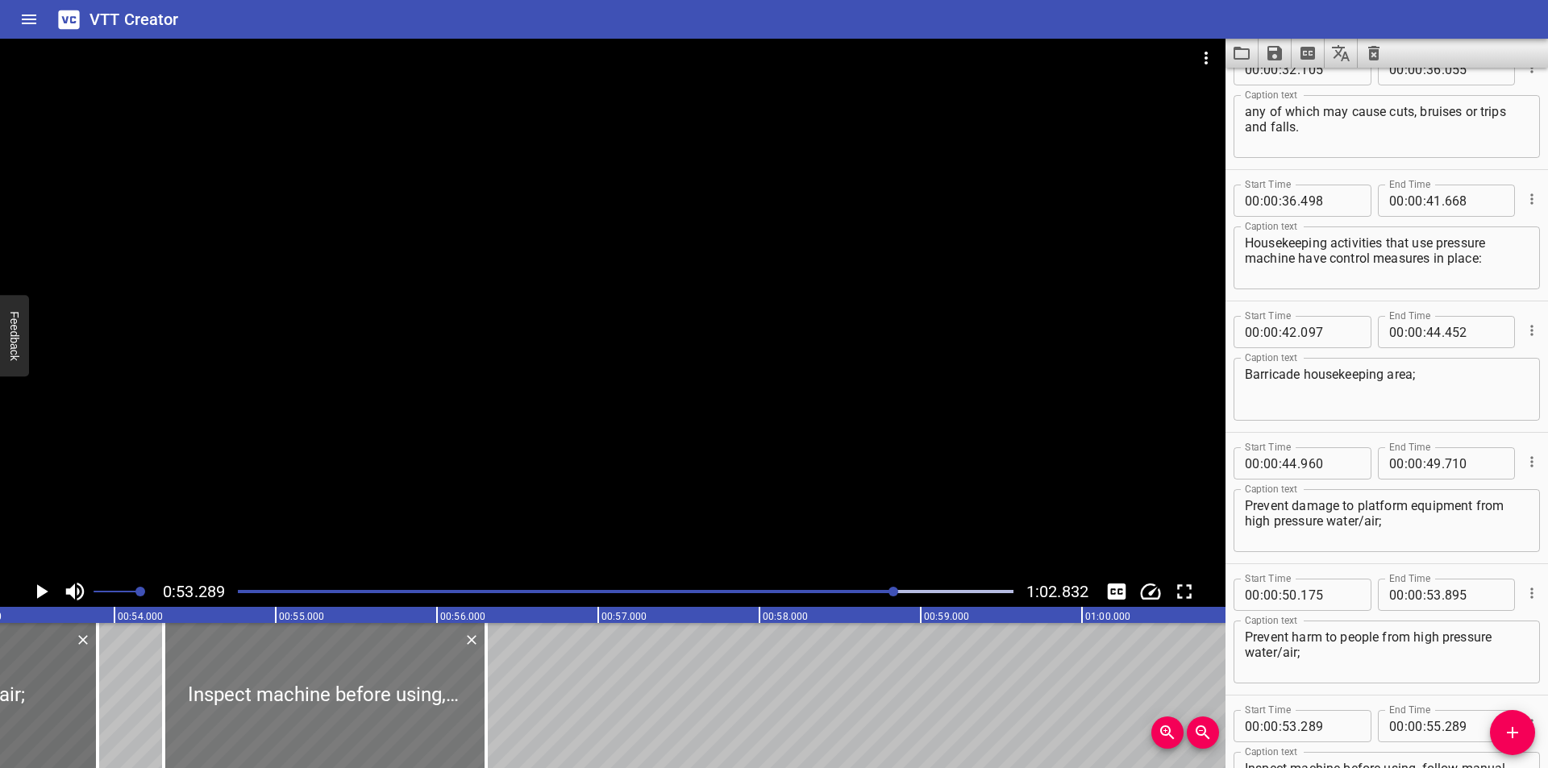
drag, startPoint x: 244, startPoint y: 677, endPoint x: 408, endPoint y: 689, distance: 164.1
click at [408, 690] on div at bounding box center [325, 695] width 323 height 145
type input "54"
type input "304"
type input "56"
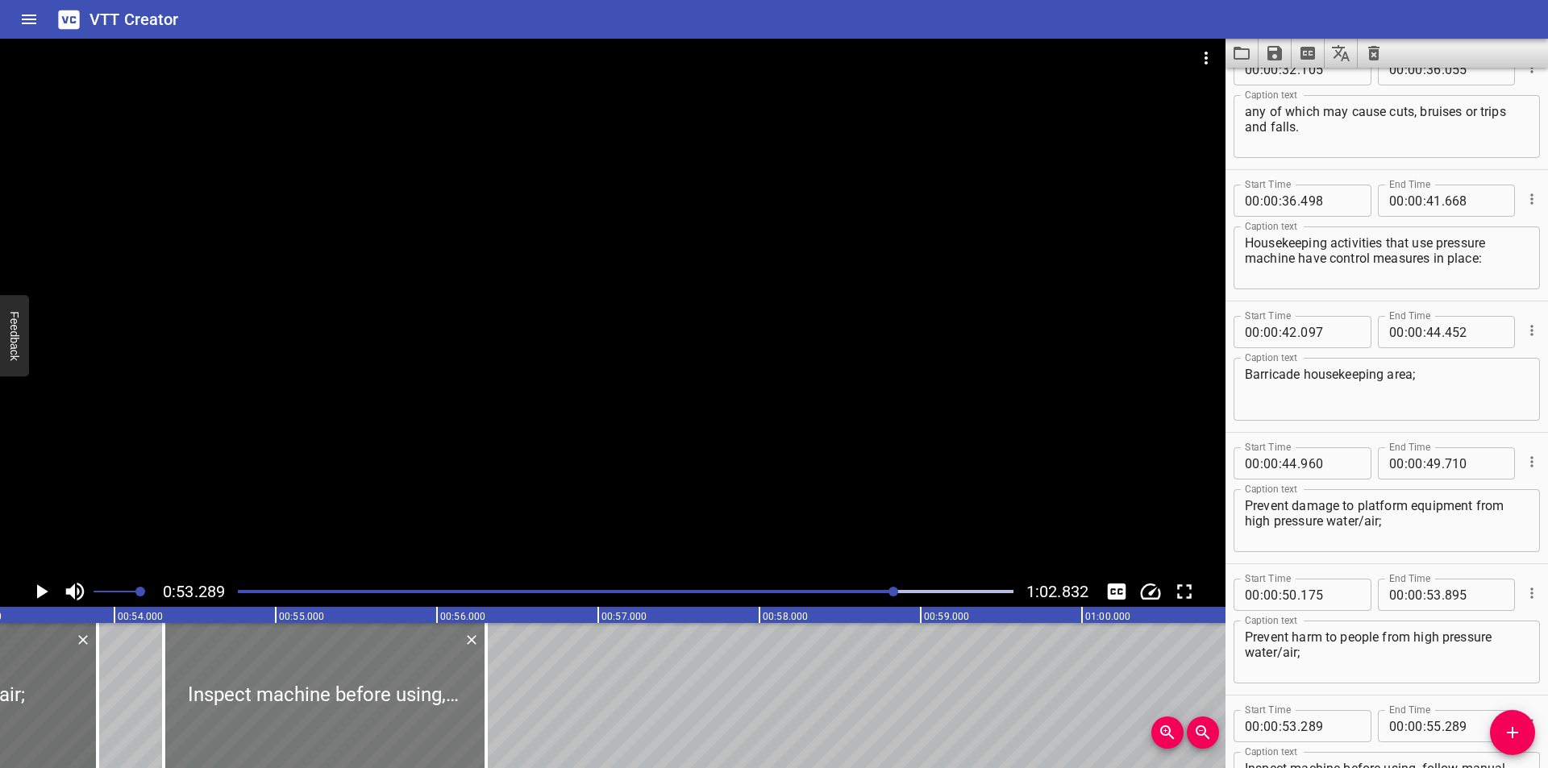
type input "304"
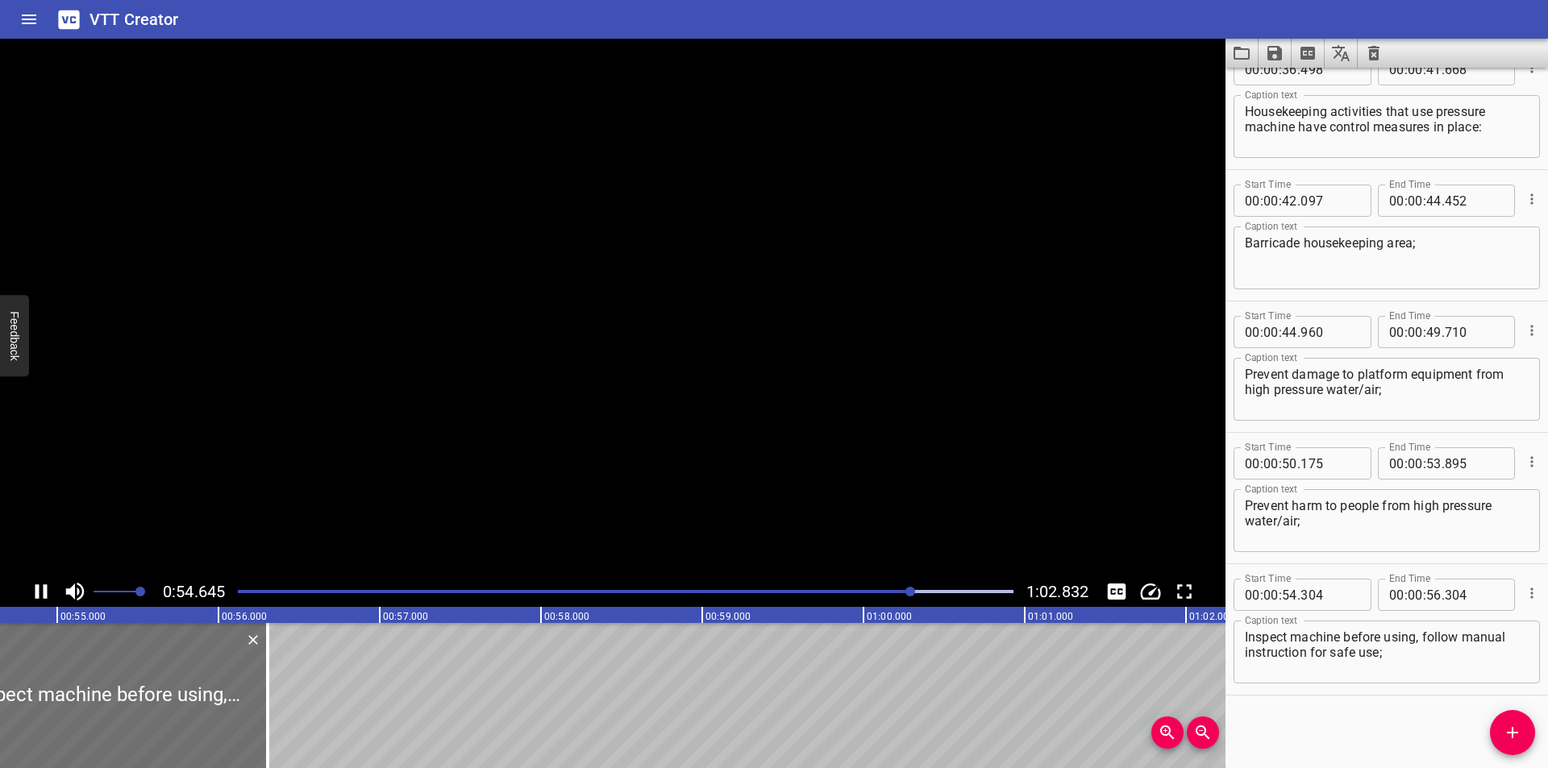
scroll to position [0, 8860]
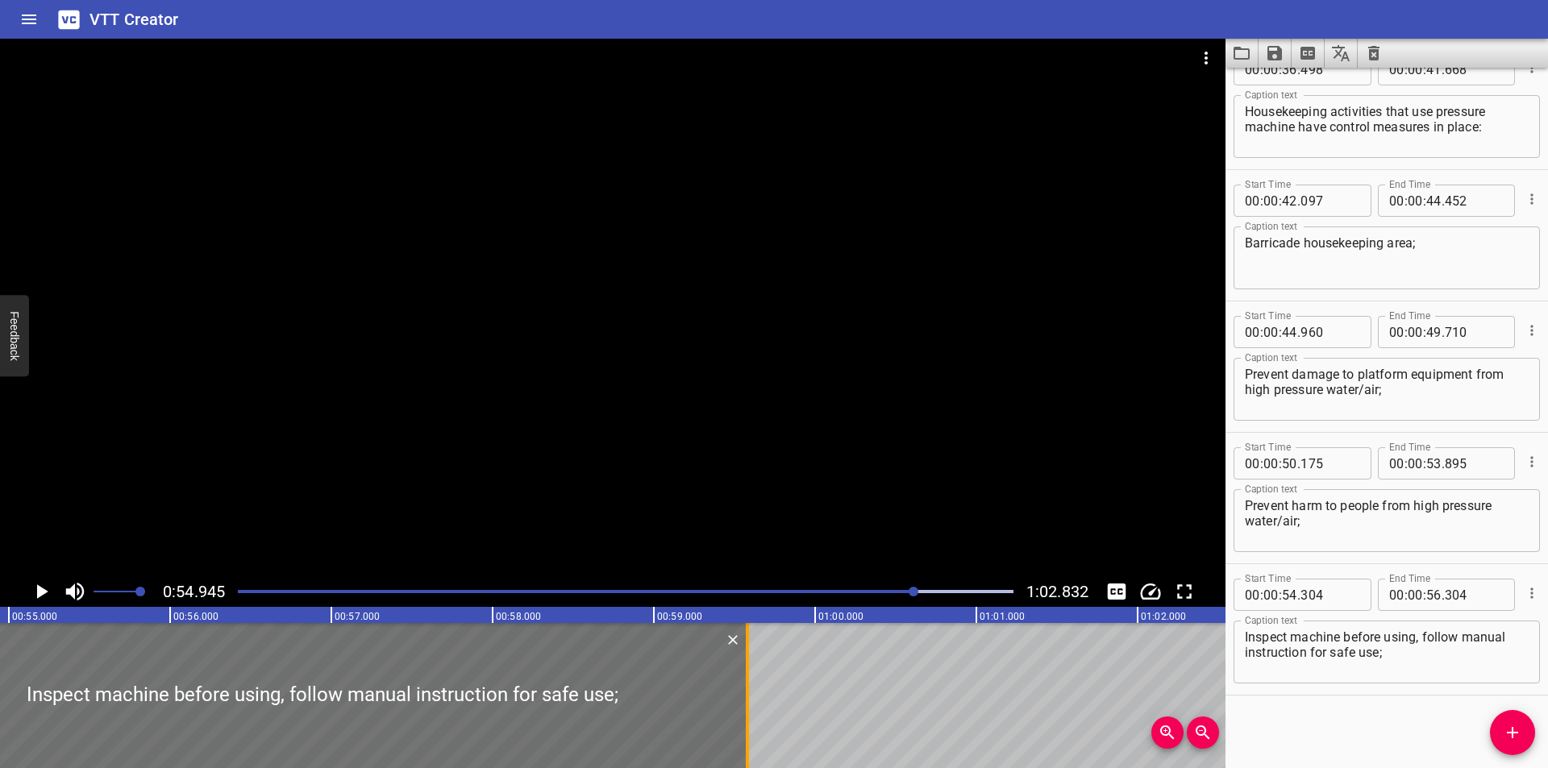
drag, startPoint x: 230, startPoint y: 720, endPoint x: 745, endPoint y: 701, distance: 515.6
click at [745, 701] on div at bounding box center [747, 695] width 16 height 145
type input "59"
type input "579"
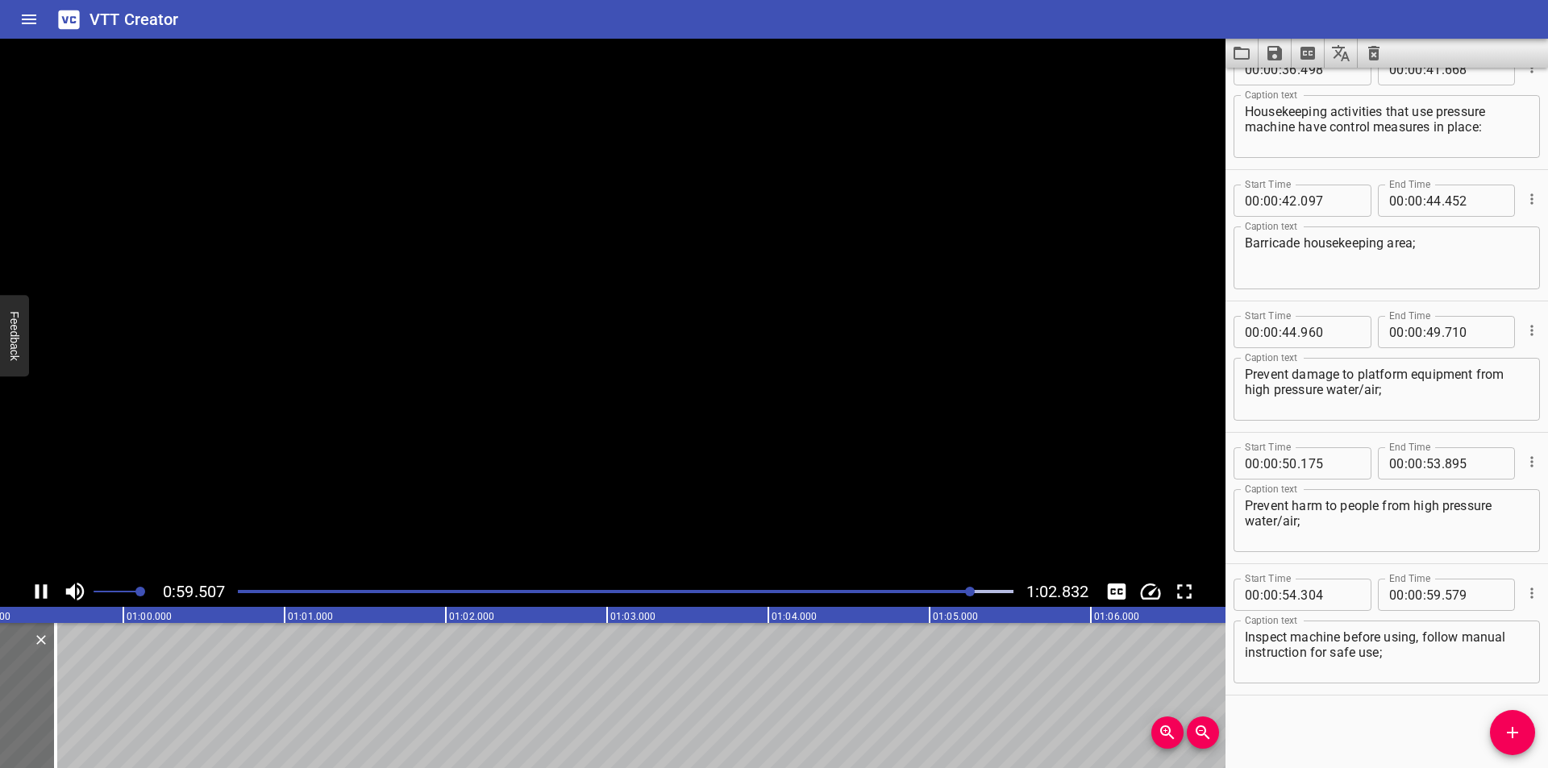
scroll to position [0, 9611]
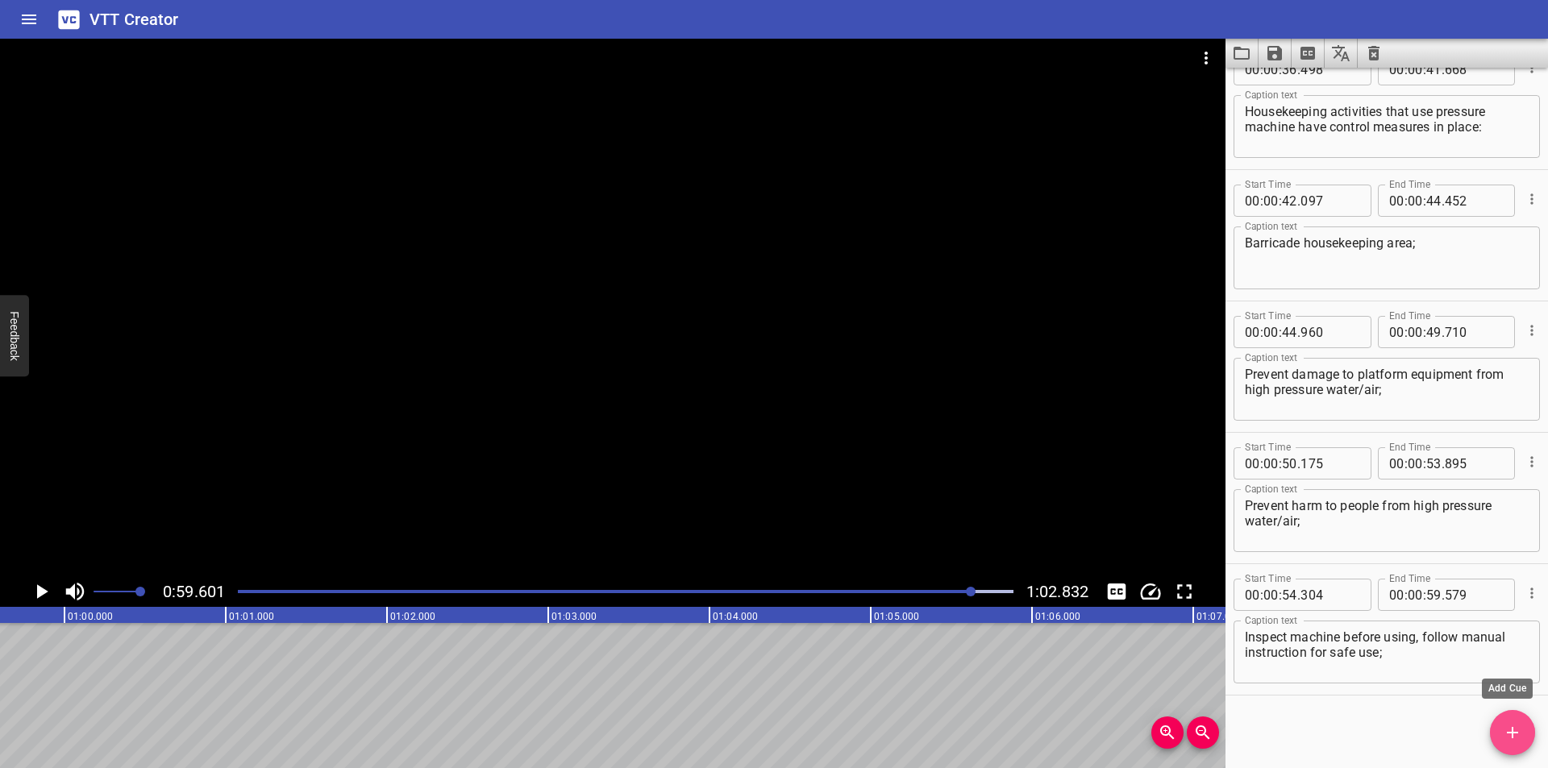
click at [1525, 735] on span "Add Cue" at bounding box center [1512, 732] width 45 height 19
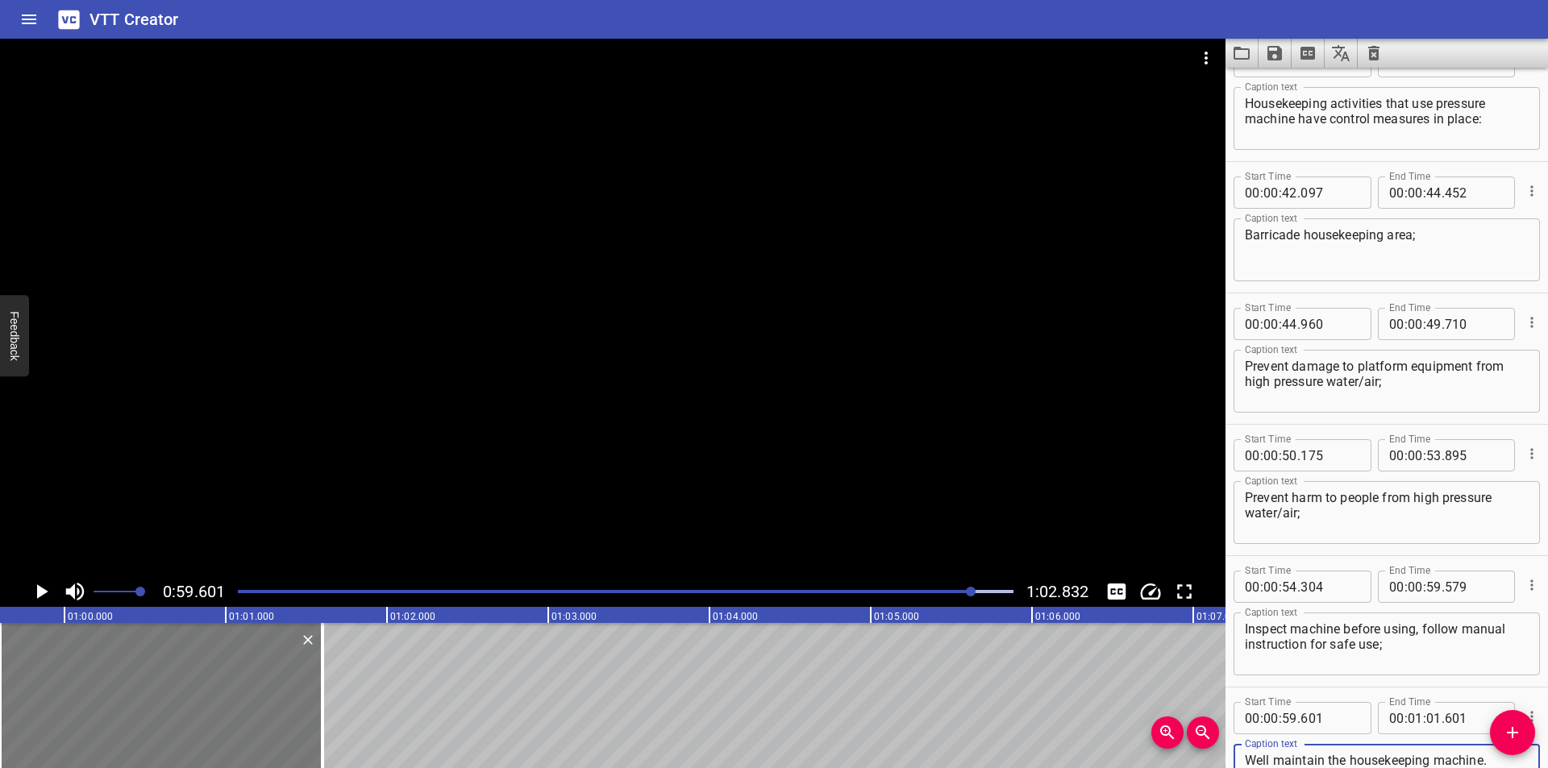
type textarea "Well maintain the housekeeping machine."
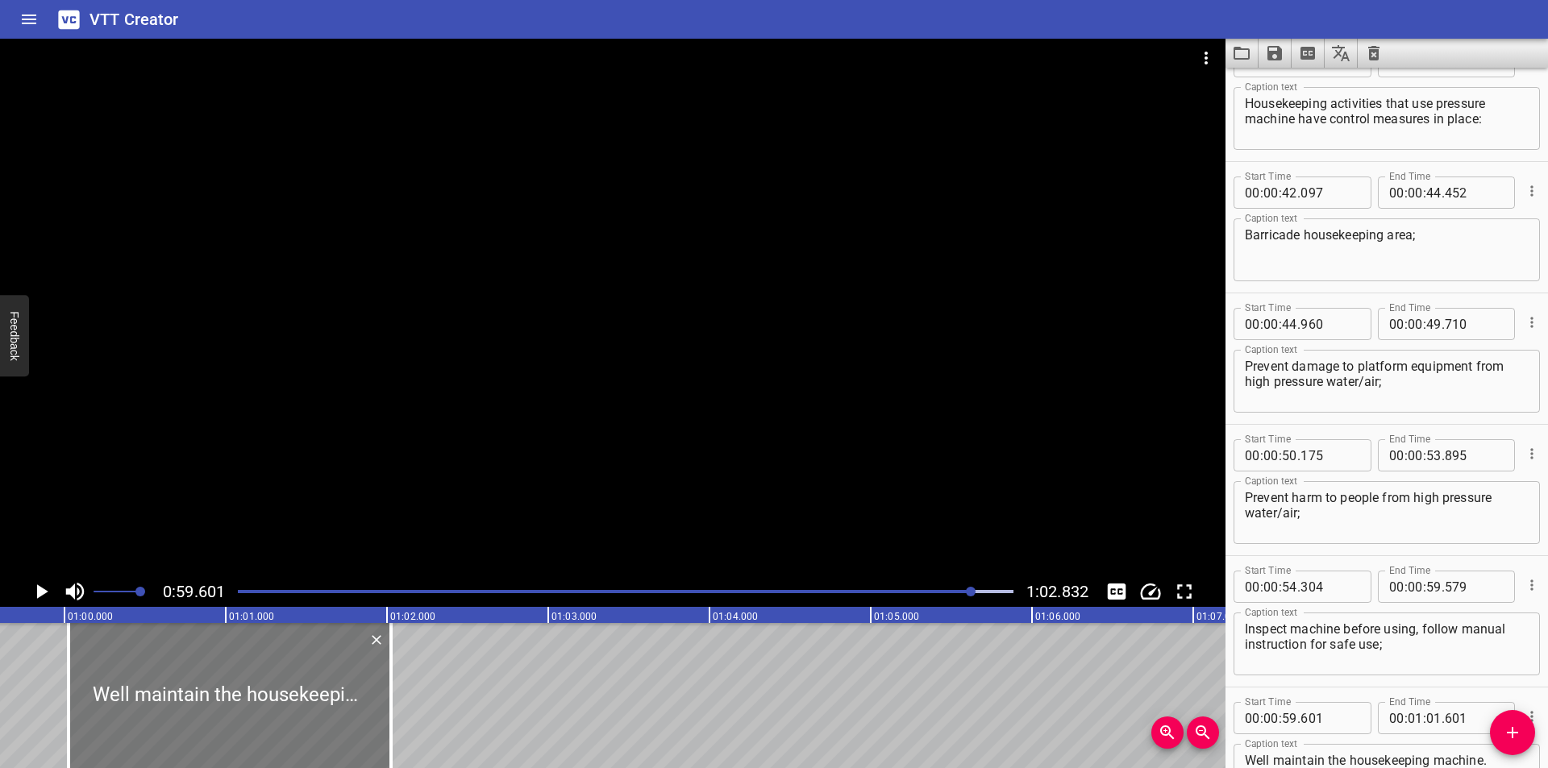
drag, startPoint x: 225, startPoint y: 705, endPoint x: 293, endPoint y: 707, distance: 68.6
click at [293, 707] on div at bounding box center [230, 695] width 323 height 145
type input "01"
type input "00"
type input "026"
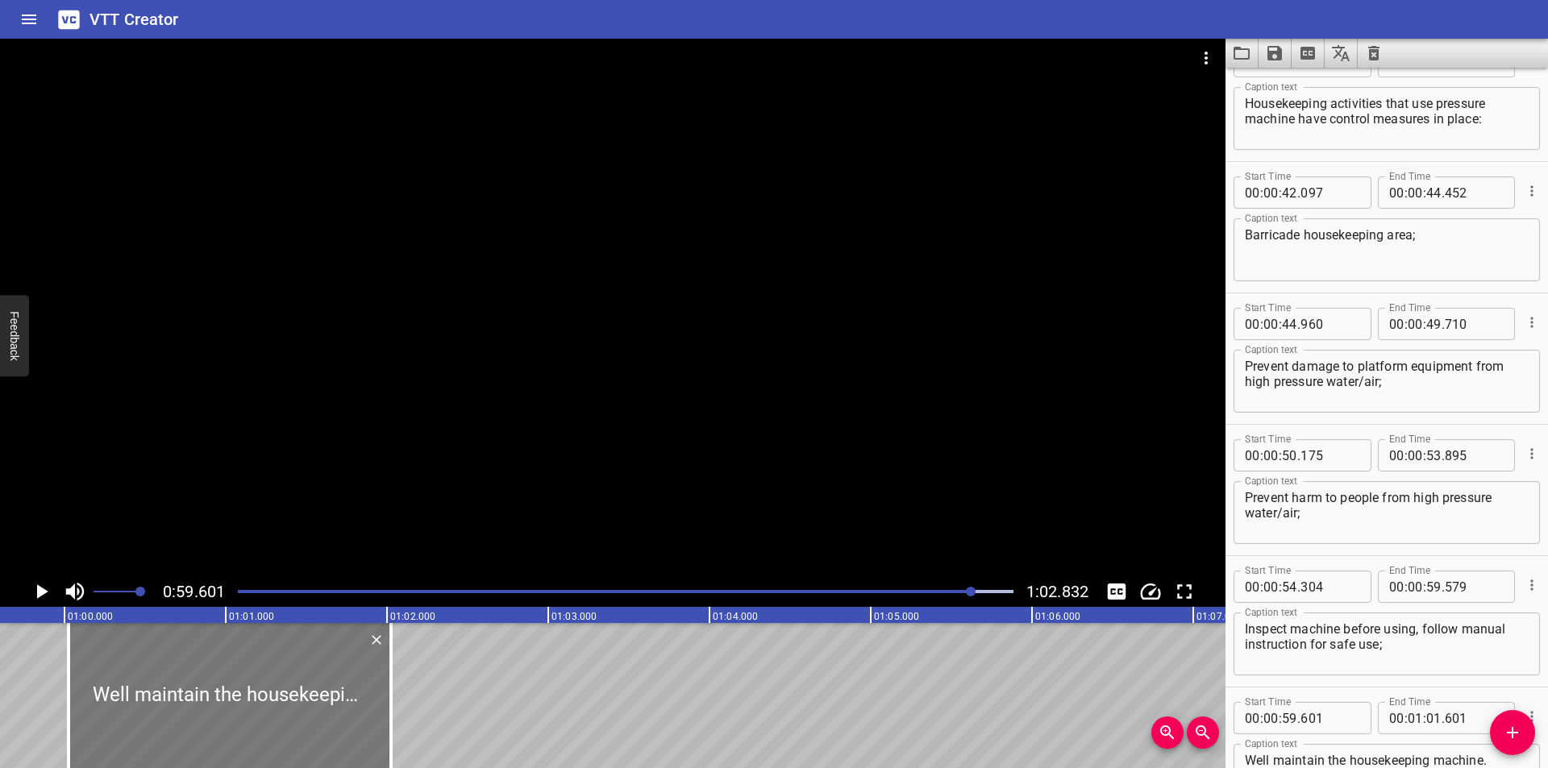
type input "02"
type input "026"
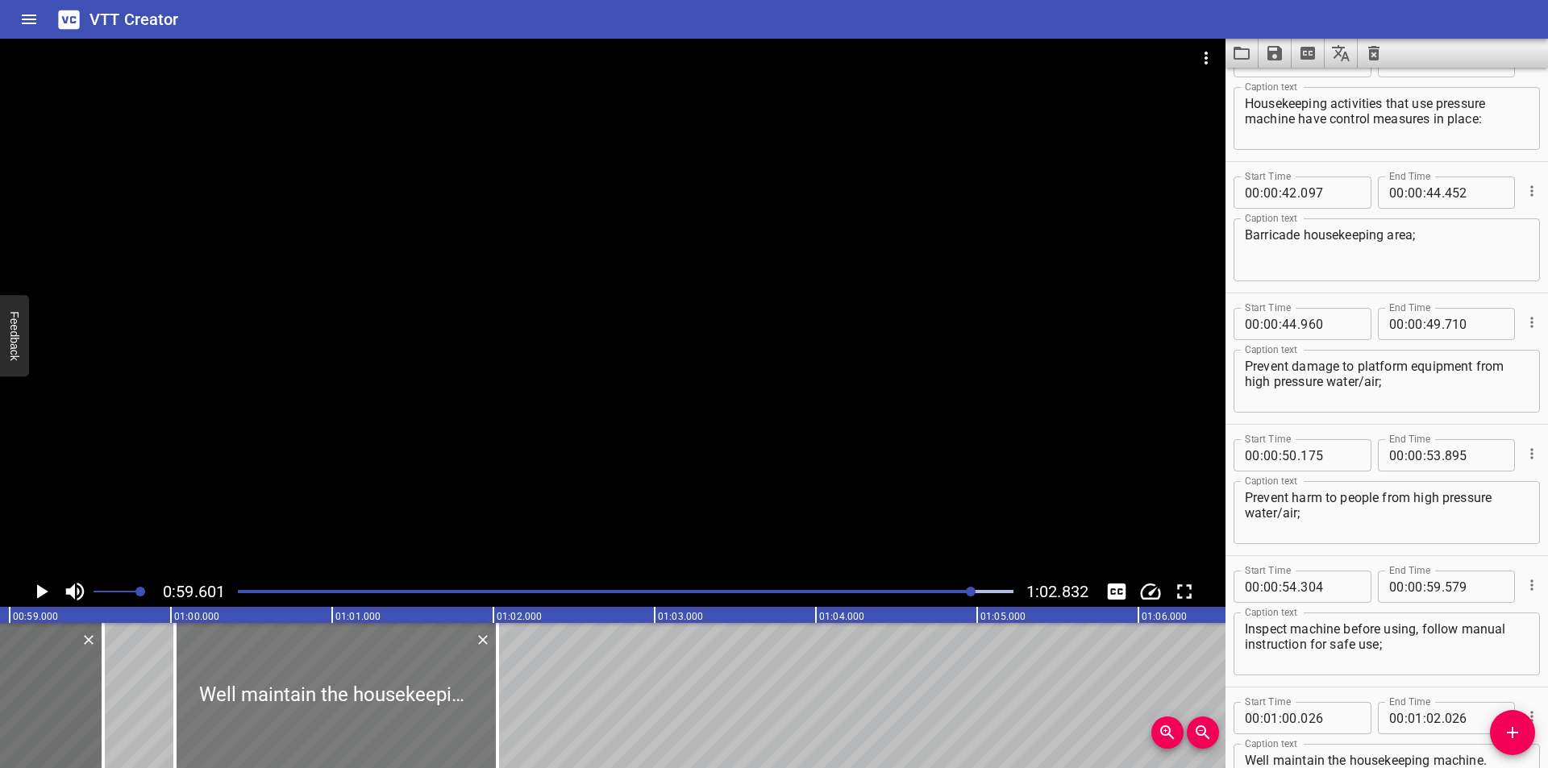
scroll to position [0, 9503]
click at [296, 703] on div at bounding box center [336, 695] width 323 height 145
type input "021"
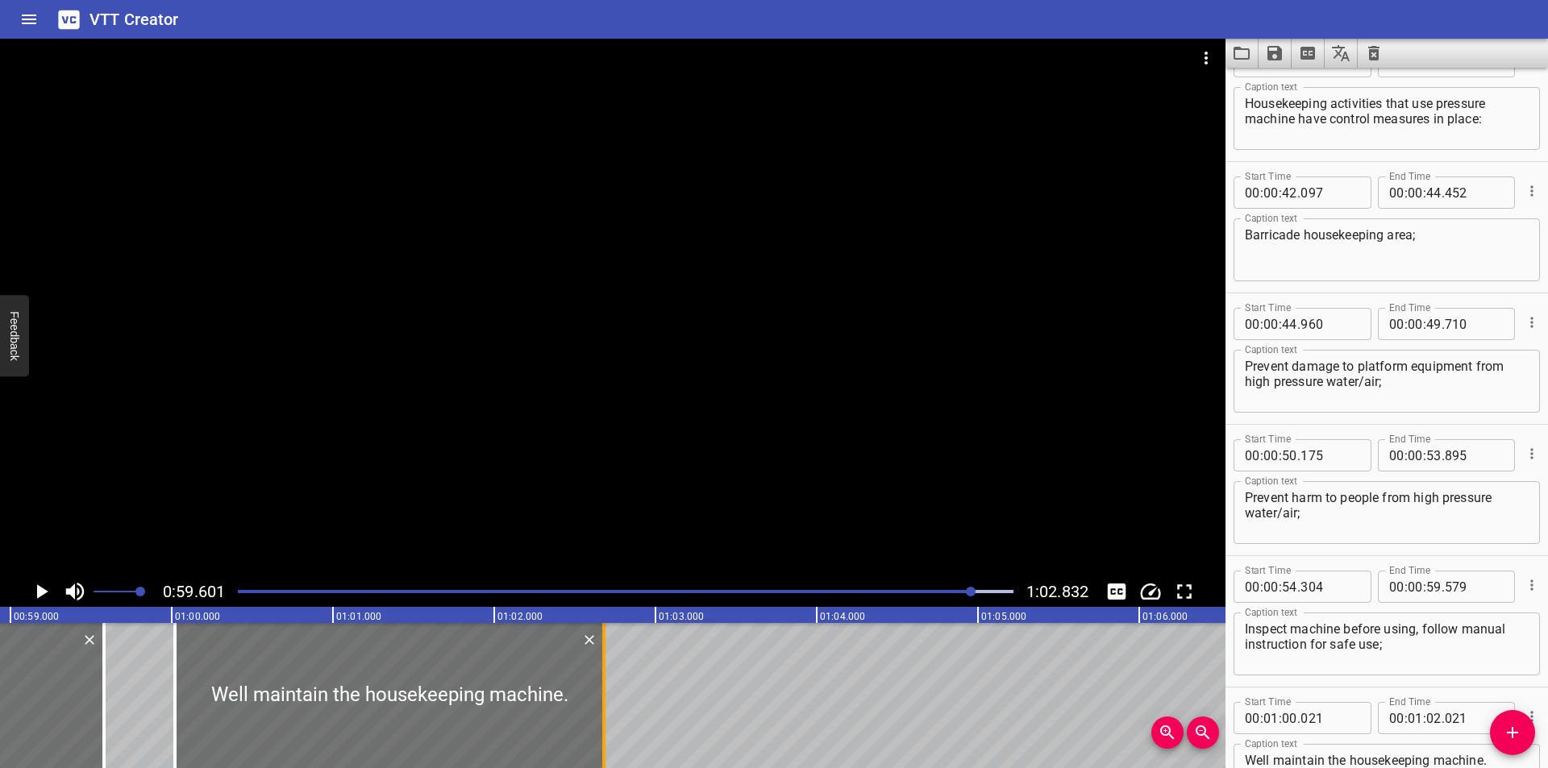
drag, startPoint x: 491, startPoint y: 724, endPoint x: 597, endPoint y: 722, distance: 106.4
click at [597, 722] on div at bounding box center [604, 695] width 16 height 145
type input "681"
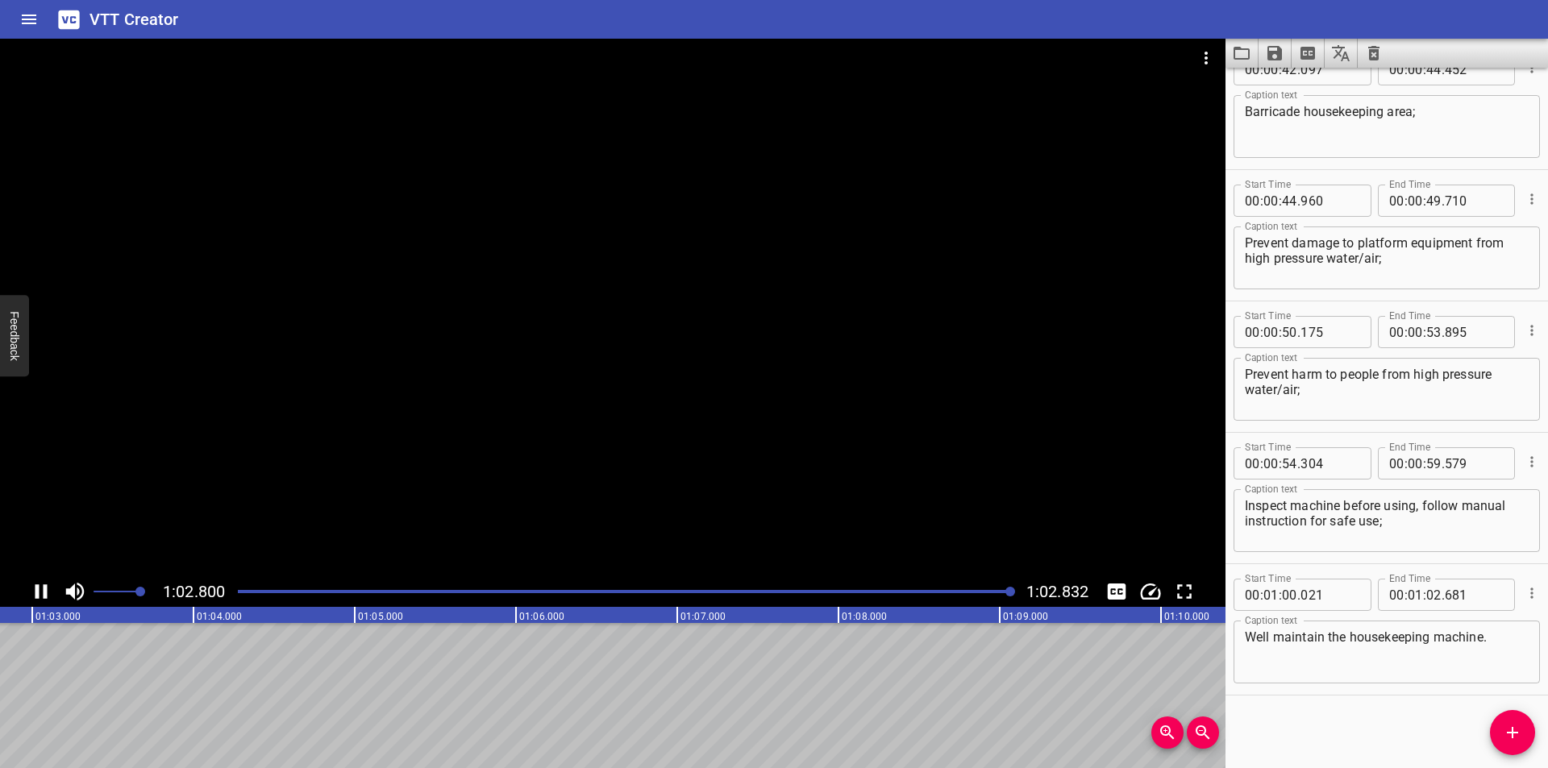
scroll to position [0, 10131]
click at [1271, 54] on icon "Save captions to file" at bounding box center [1274, 53] width 15 height 15
click at [1296, 81] on li "Save to VTT file" at bounding box center [1318, 88] width 119 height 29
click at [589, 22] on div "VTT Creator" at bounding box center [774, 19] width 1548 height 39
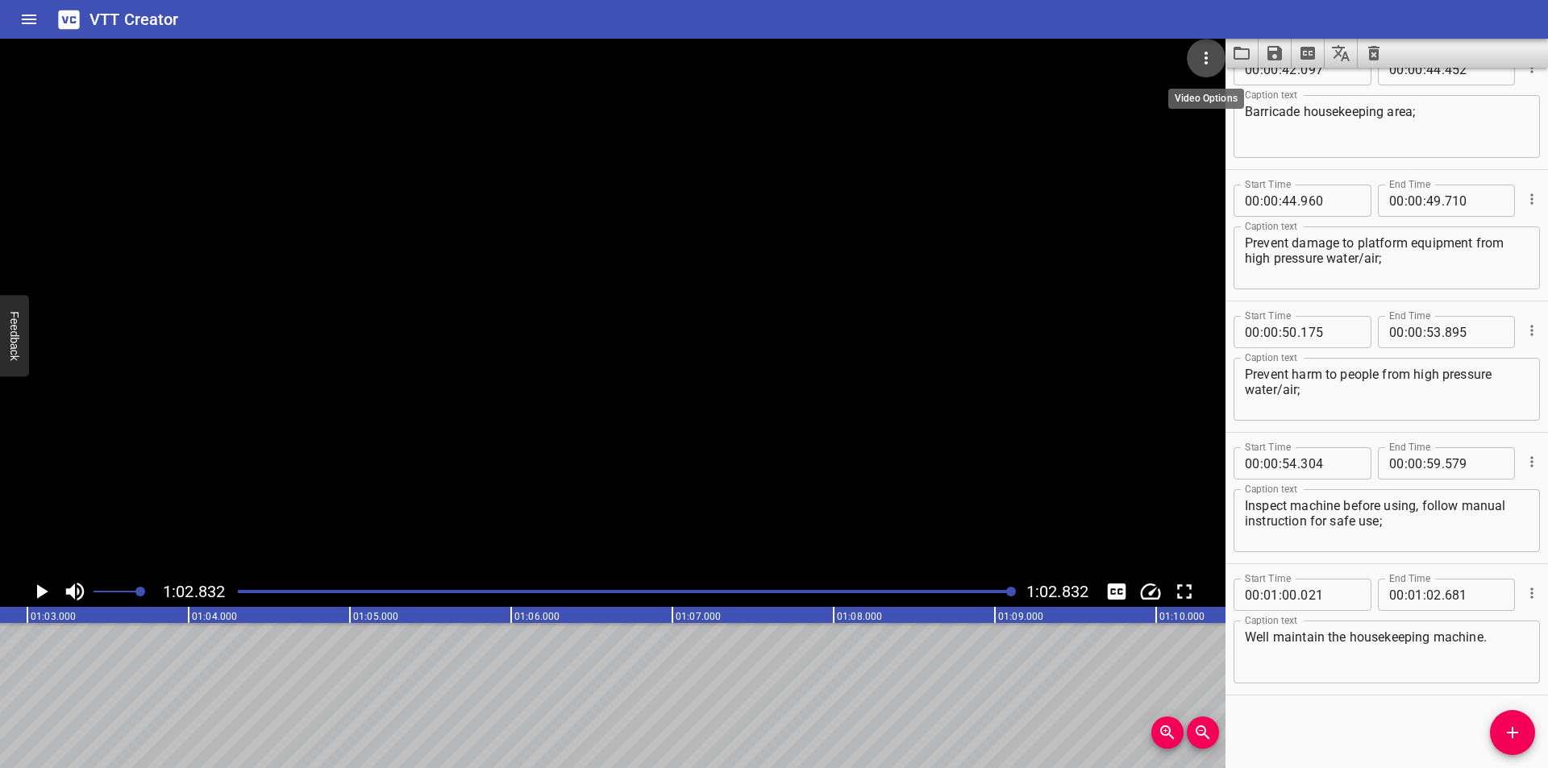
click at [1203, 61] on icon "Video Options" at bounding box center [1205, 57] width 19 height 19
click at [1243, 67] on li "Select New Video File..." at bounding box center [1267, 59] width 160 height 29
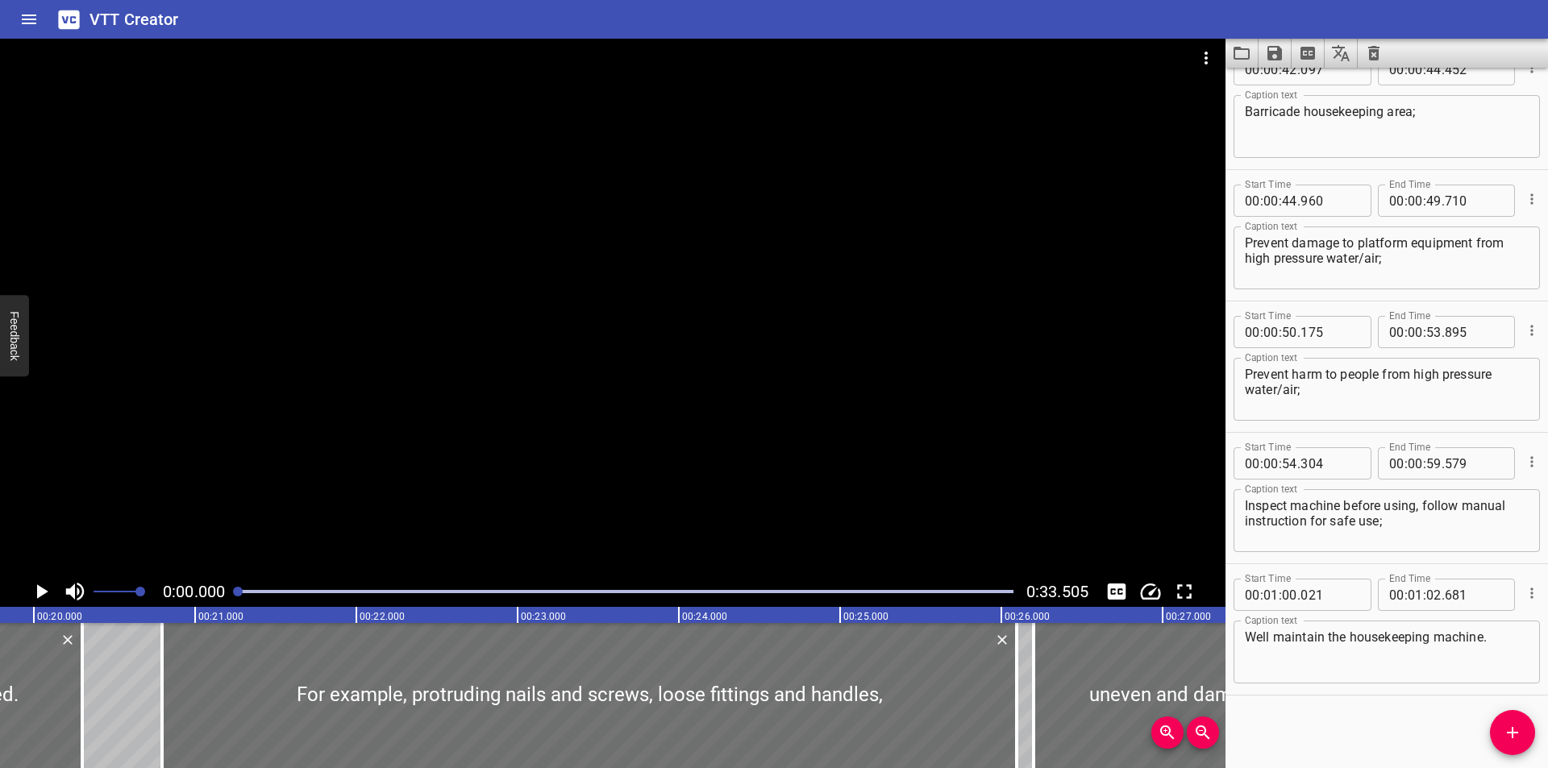
click at [697, 270] on div at bounding box center [613, 308] width 1226 height 538
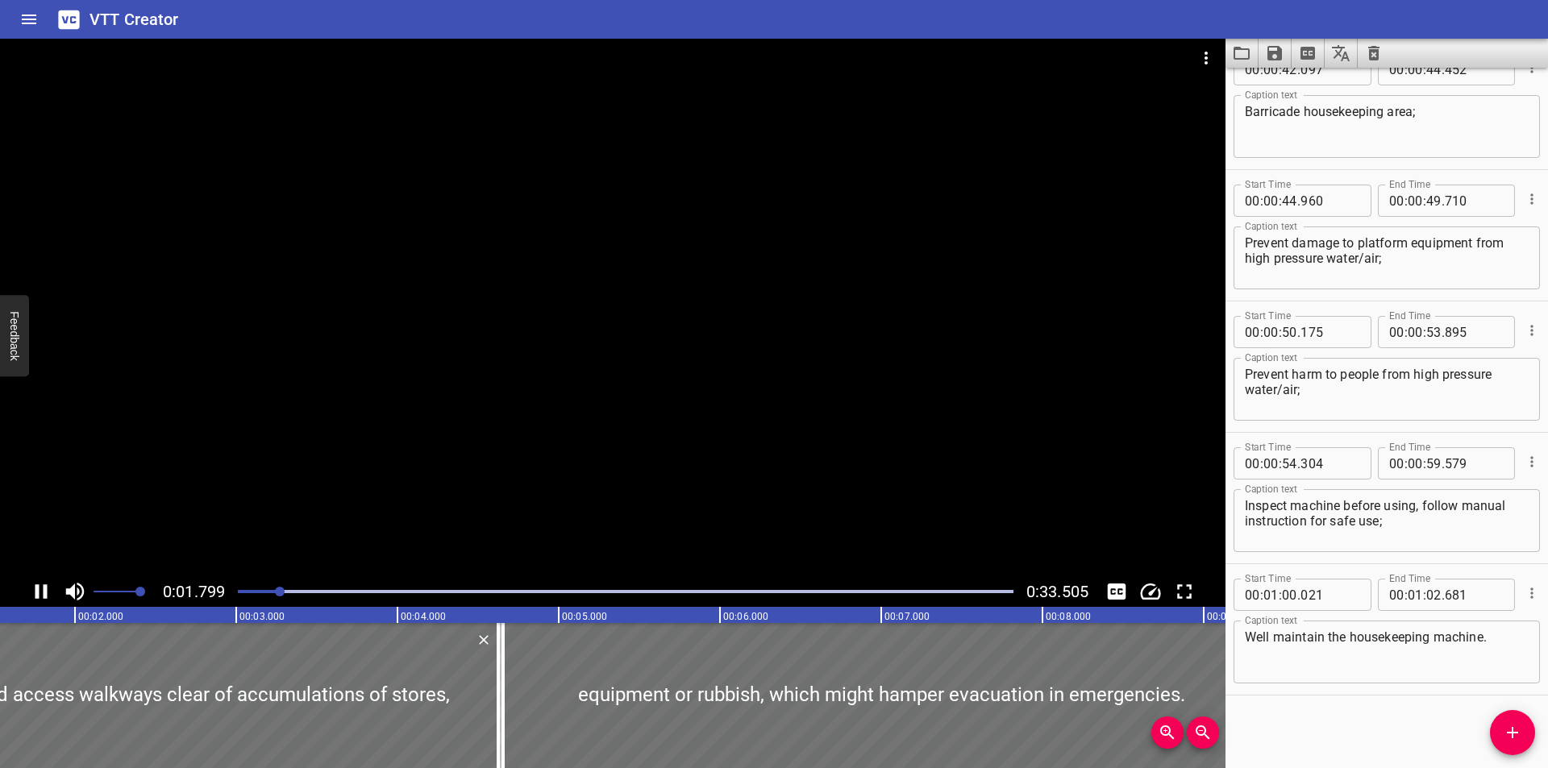
scroll to position [0, 309]
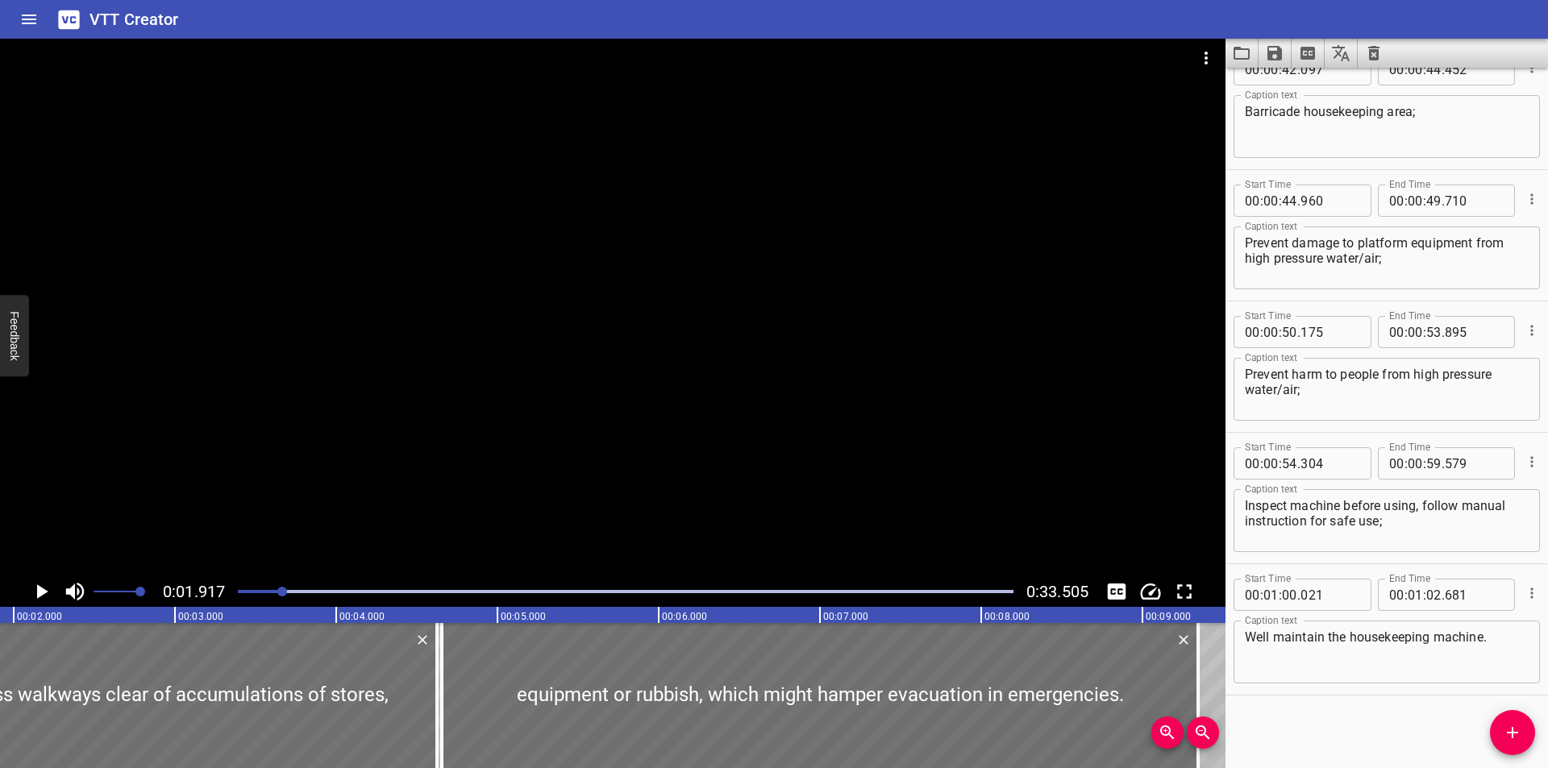
click at [851, 335] on div at bounding box center [613, 308] width 1226 height 538
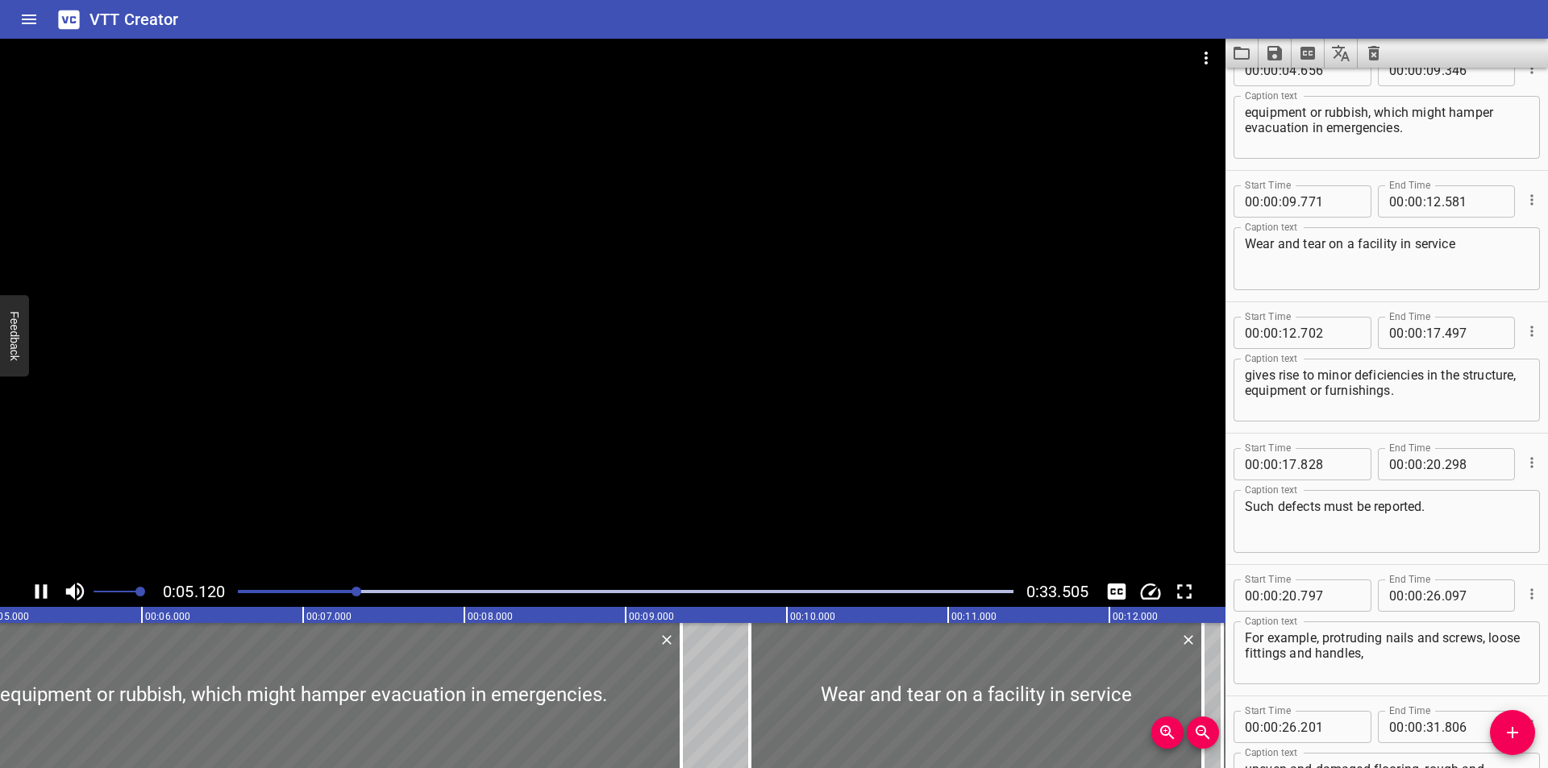
scroll to position [131, 0]
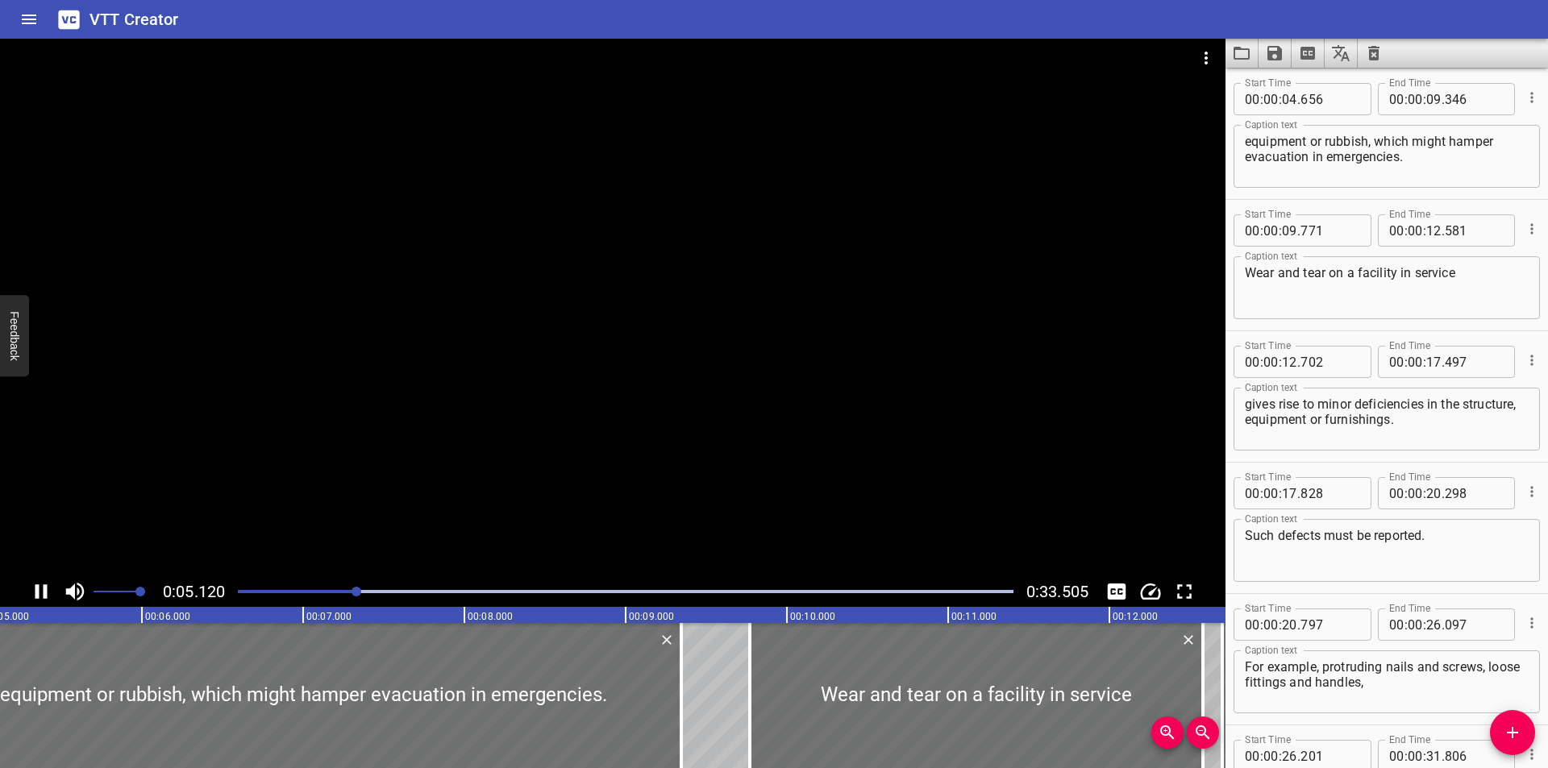
click at [864, 281] on div at bounding box center [613, 308] width 1226 height 538
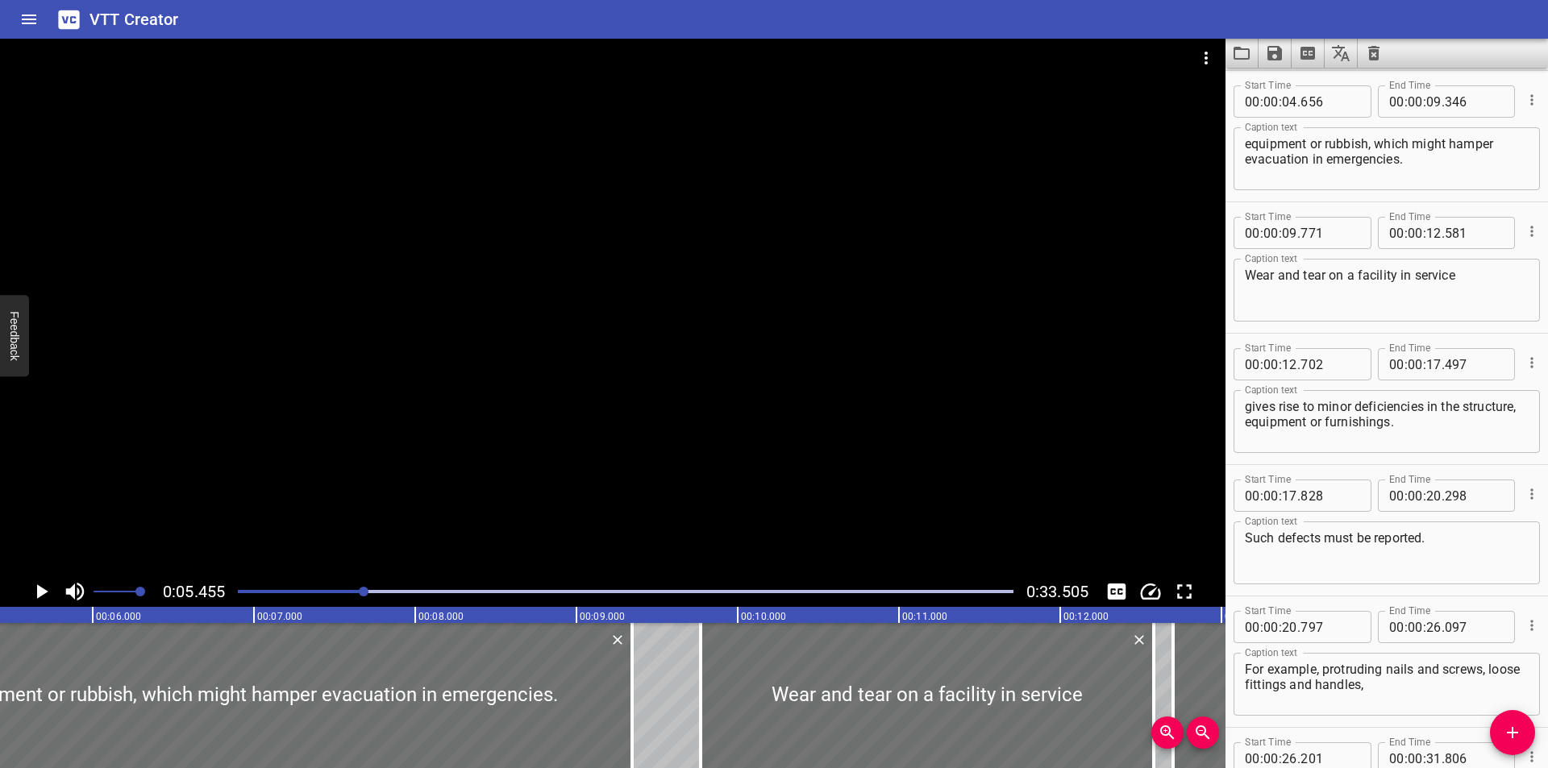
scroll to position [0, 880]
click at [1378, 52] on icon "Clear captions" at bounding box center [1373, 53] width 11 height 15
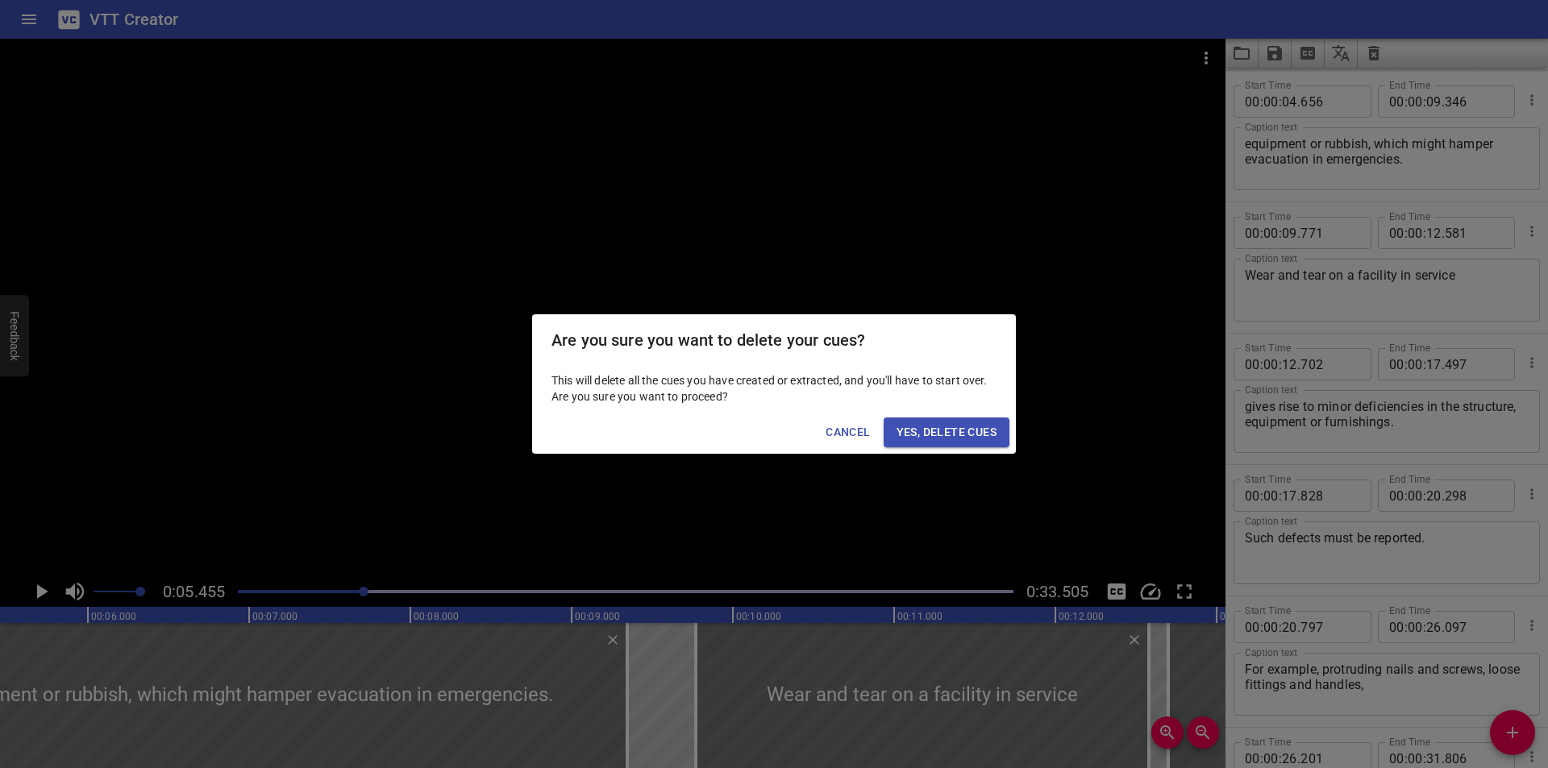
drag, startPoint x: 934, startPoint y: 431, endPoint x: 910, endPoint y: 426, distance: 24.7
click at [933, 427] on span "Yes, Delete Cues" at bounding box center [947, 432] width 100 height 20
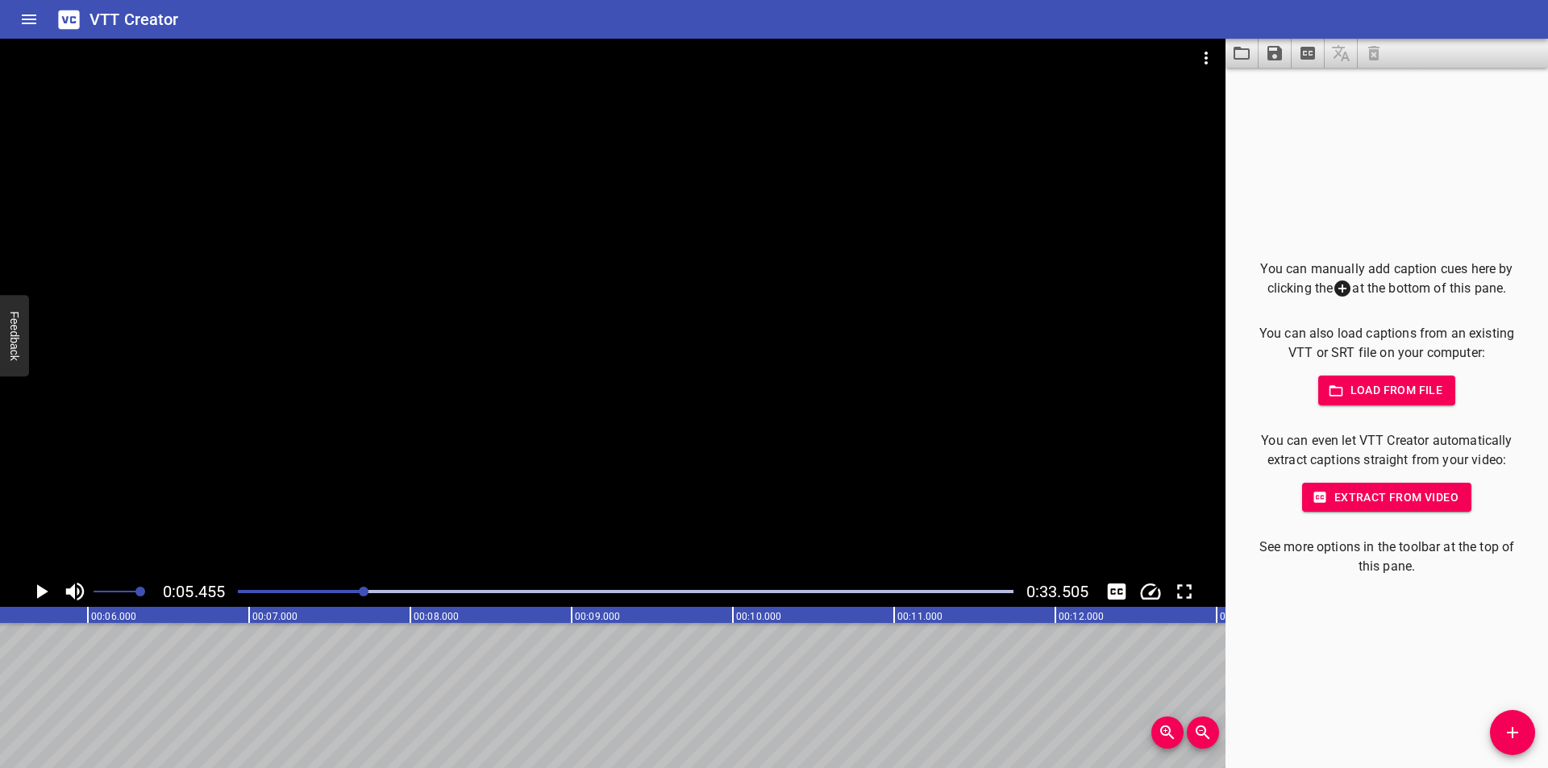
click at [234, 597] on div at bounding box center [625, 592] width 795 height 23
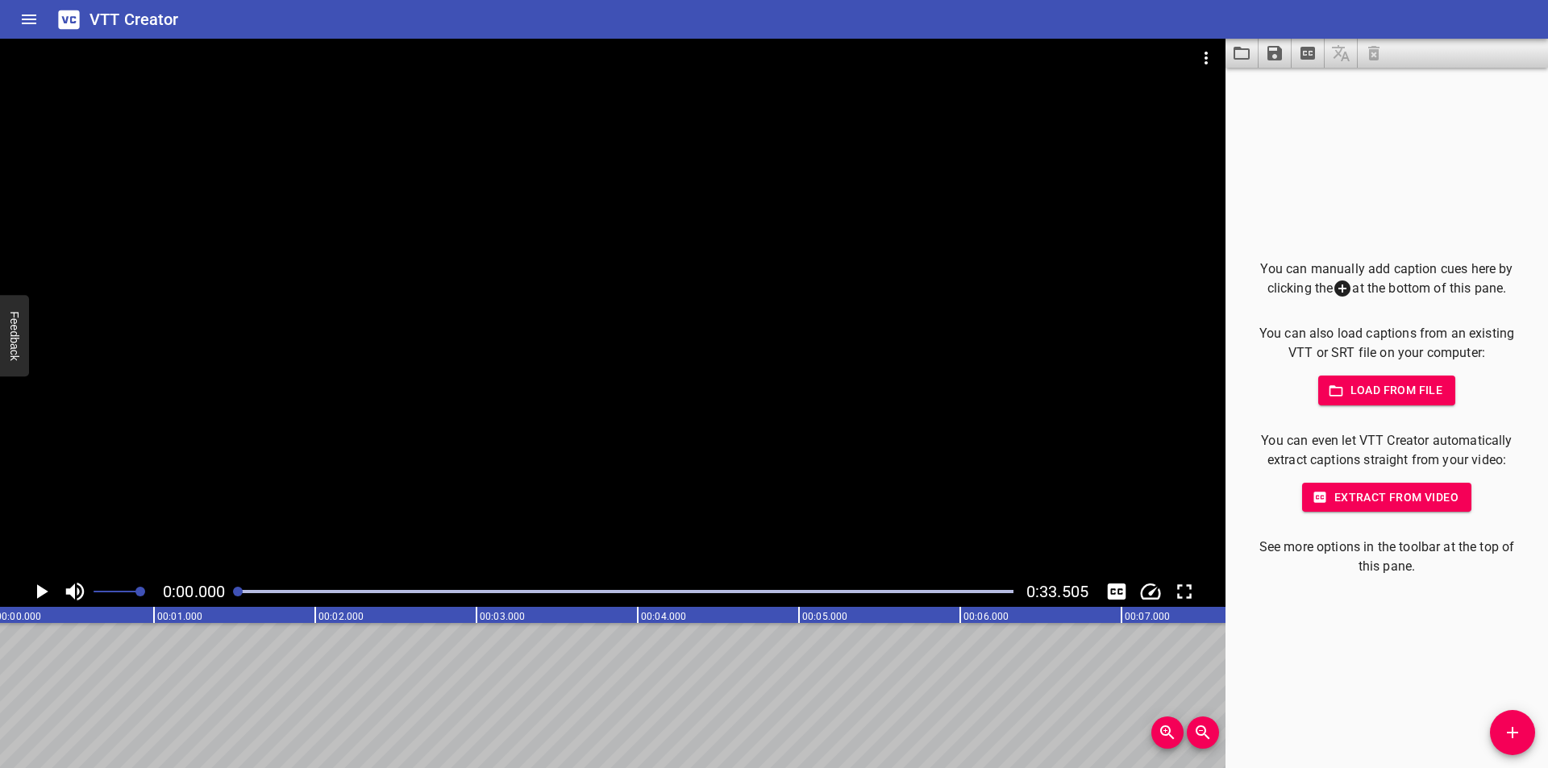
scroll to position [0, 0]
drag, startPoint x: 1507, startPoint y: 723, endPoint x: 1500, endPoint y: 714, distance: 11.5
click at [1507, 722] on button "Add Cue" at bounding box center [1512, 732] width 45 height 45
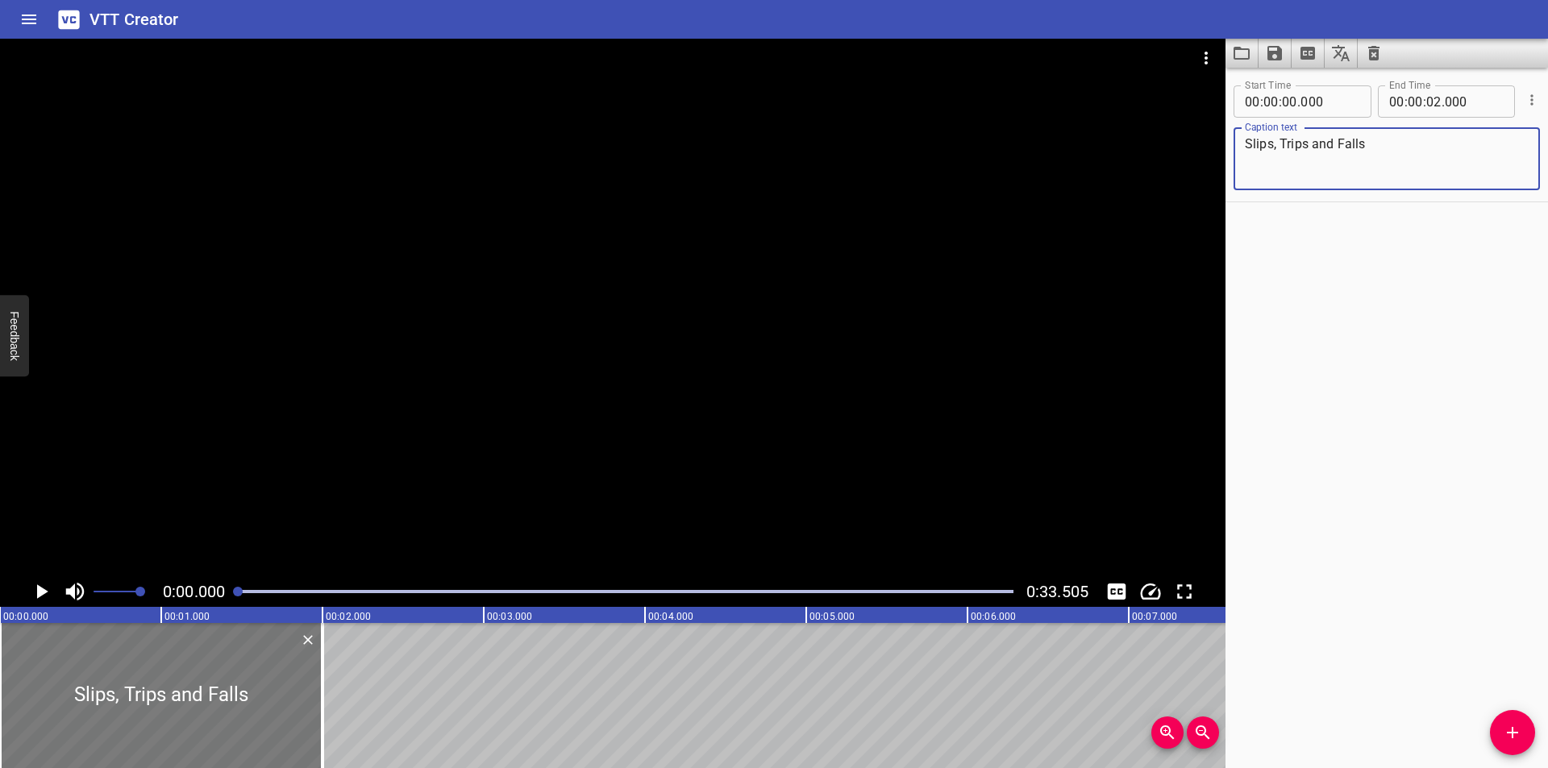
type textarea "Slips, Trips and Falls"
drag, startPoint x: 178, startPoint y: 718, endPoint x: 164, endPoint y: 722, distance: 14.1
click at [164, 722] on div at bounding box center [161, 695] width 323 height 145
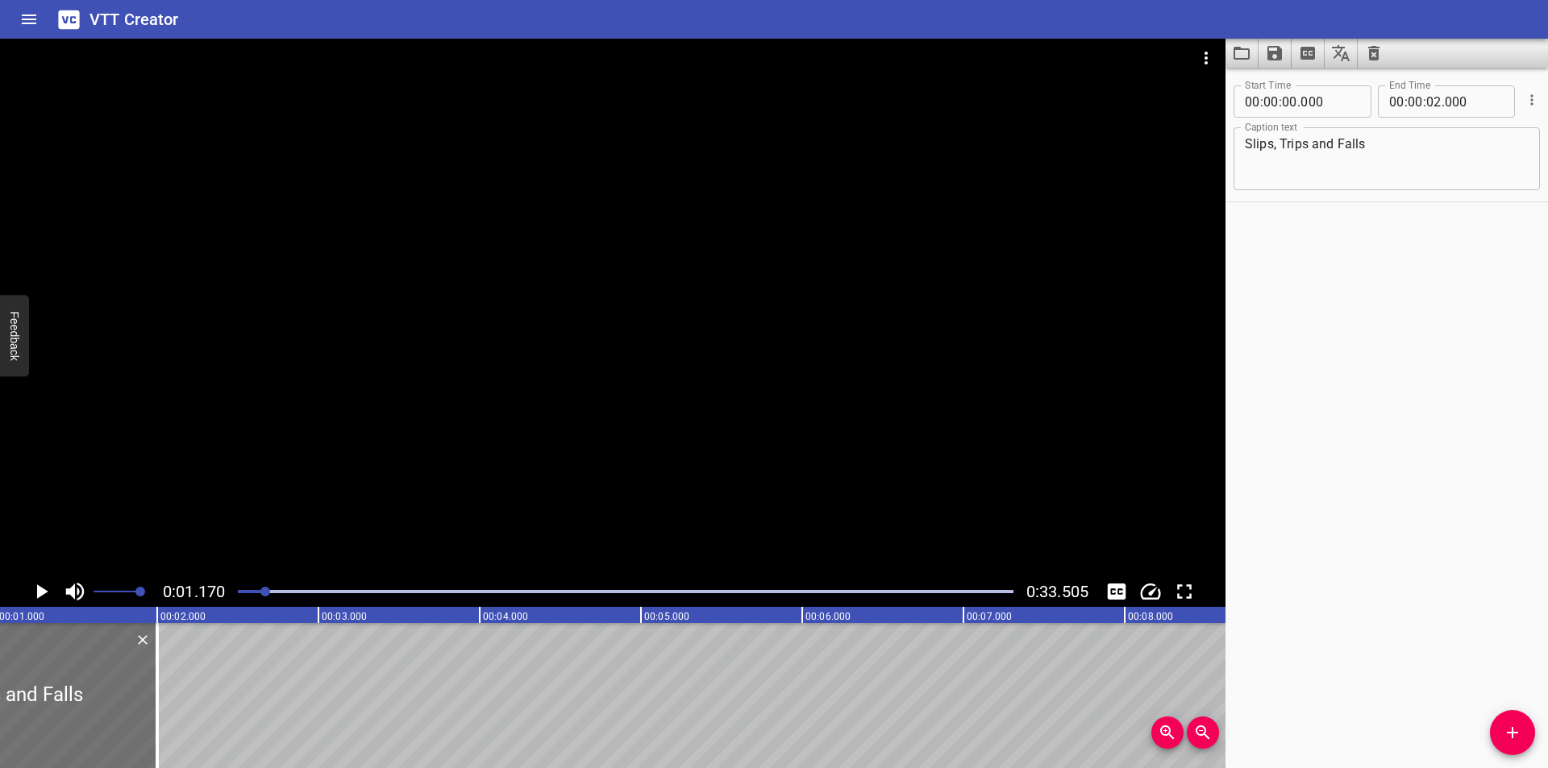
scroll to position [0, 189]
drag, startPoint x: 131, startPoint y: 711, endPoint x: 198, endPoint y: 717, distance: 66.4
click at [198, 717] on div at bounding box center [200, 695] width 16 height 145
type input "410"
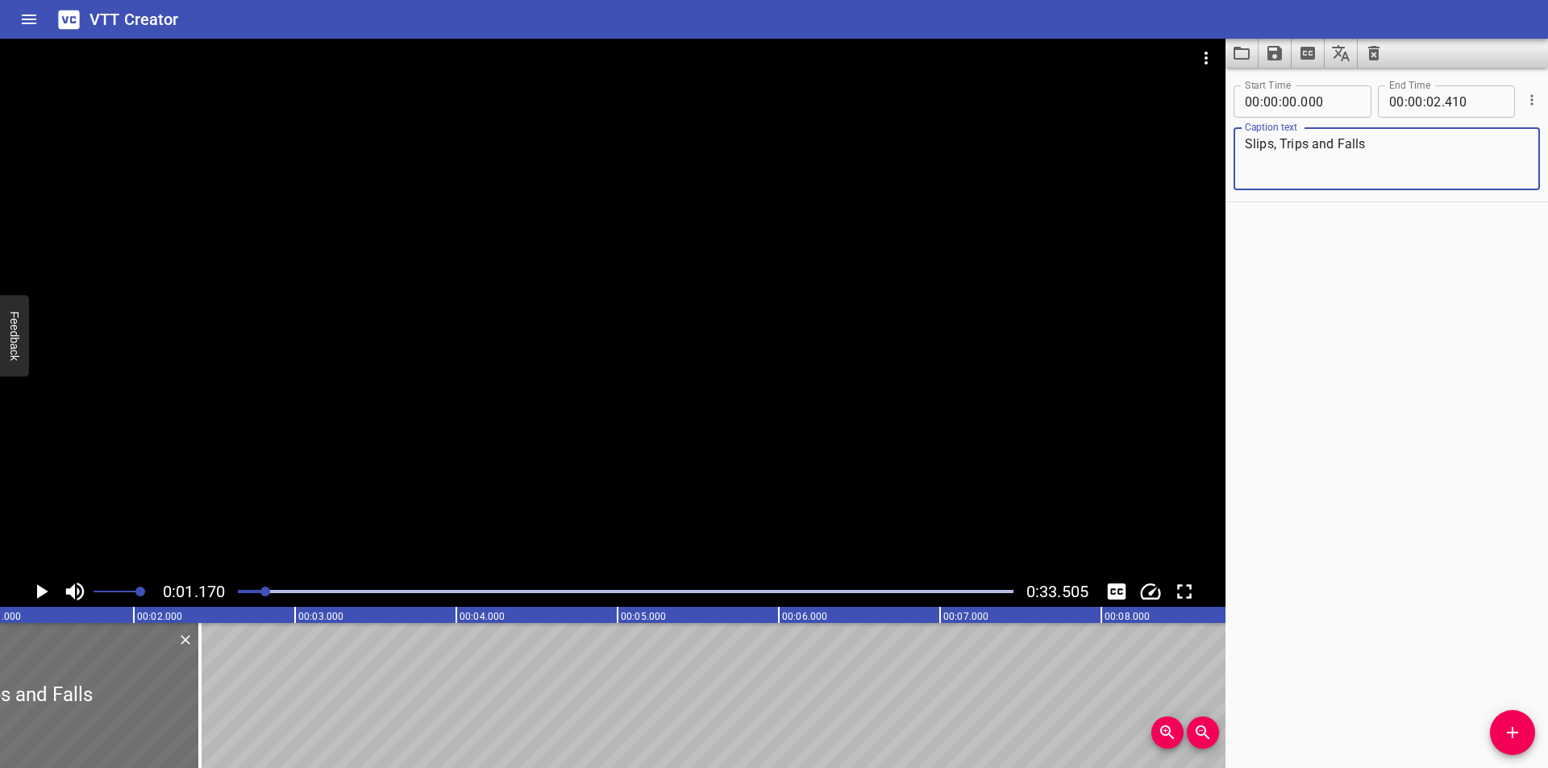
click at [1308, 144] on textarea "Slips, Trips and Falls" at bounding box center [1387, 159] width 284 height 46
type textarea "Slips, Trips, and Falls"
click at [535, 359] on div at bounding box center [613, 308] width 1226 height 538
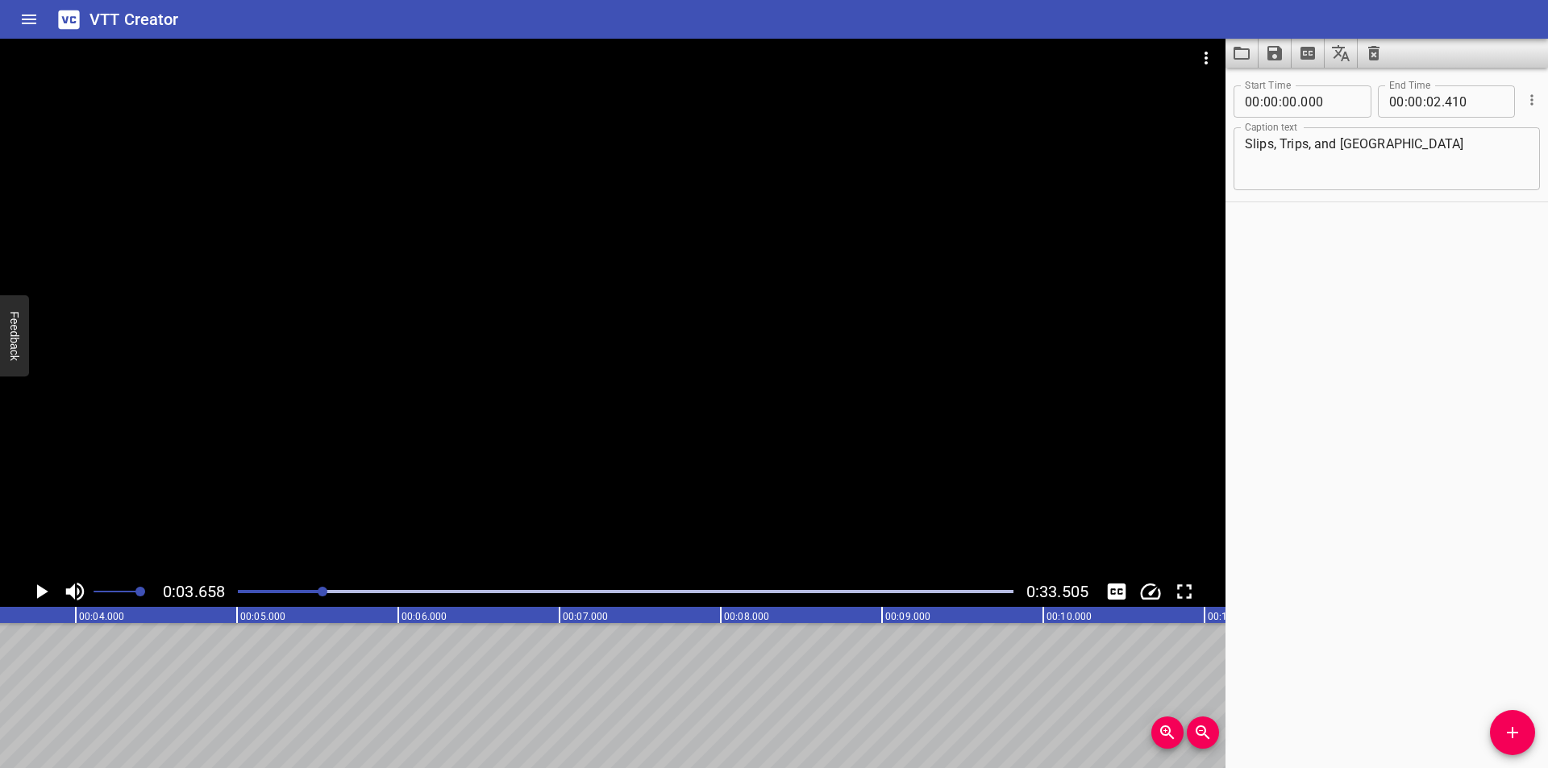
scroll to position [0, 590]
click at [1509, 725] on icon "Add Cue" at bounding box center [1512, 732] width 19 height 19
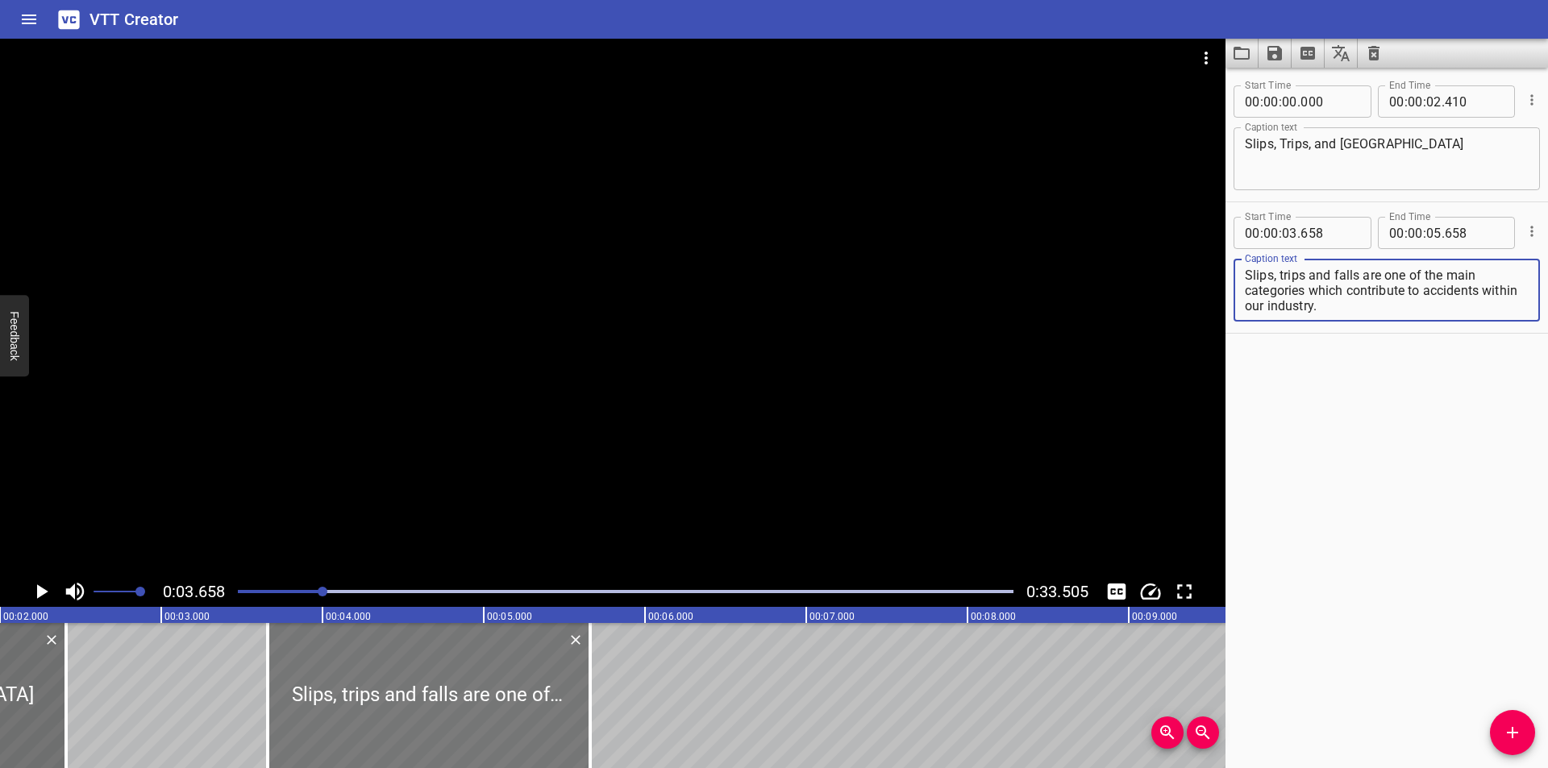
scroll to position [0, 321]
type textarea "Slips, trips and falls are one of the main categories which contribute to accid…"
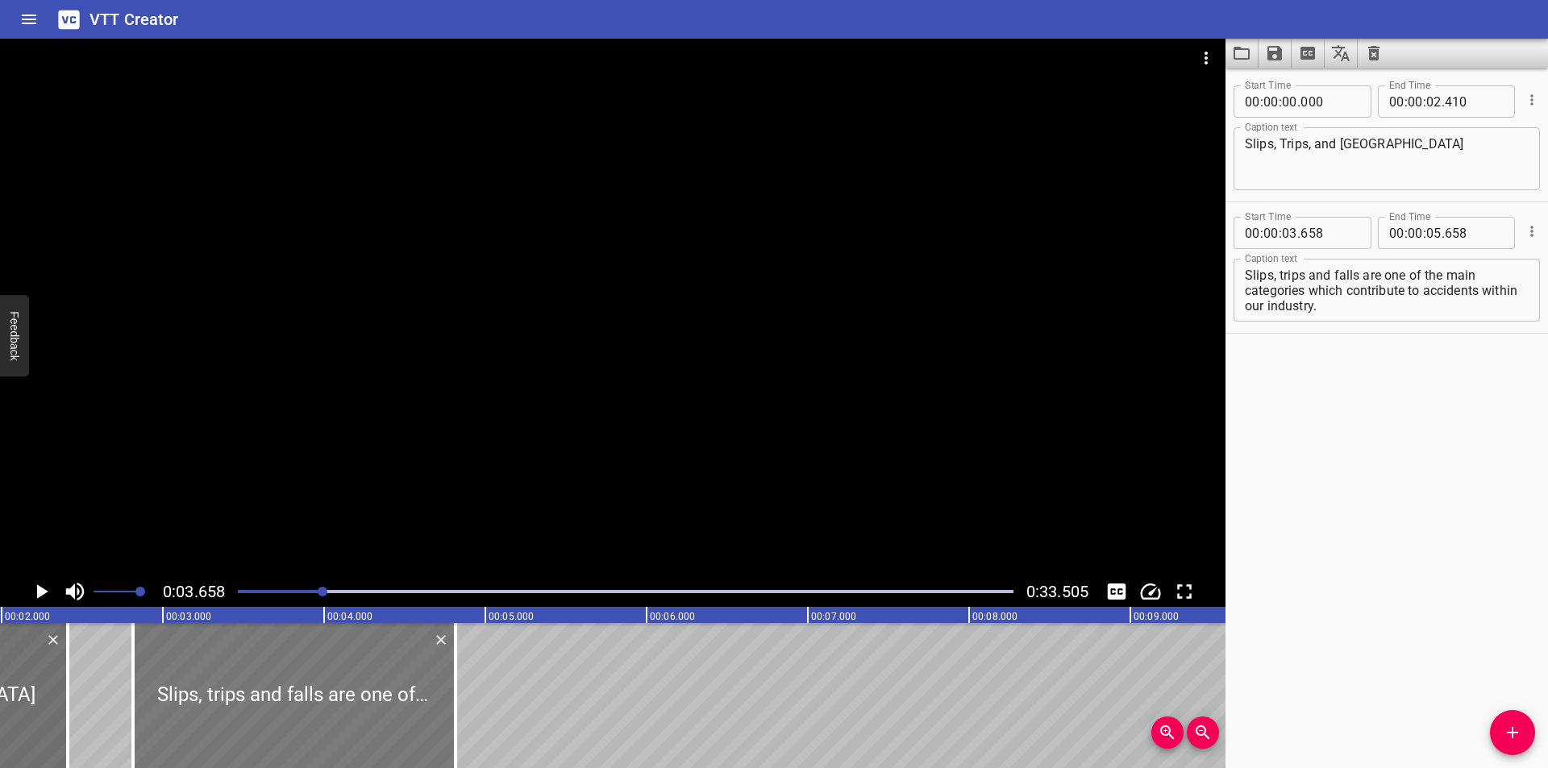
drag, startPoint x: 468, startPoint y: 720, endPoint x: 335, endPoint y: 724, distance: 132.3
click at [335, 724] on div at bounding box center [294, 695] width 323 height 145
type input "02"
type input "813"
type input "04"
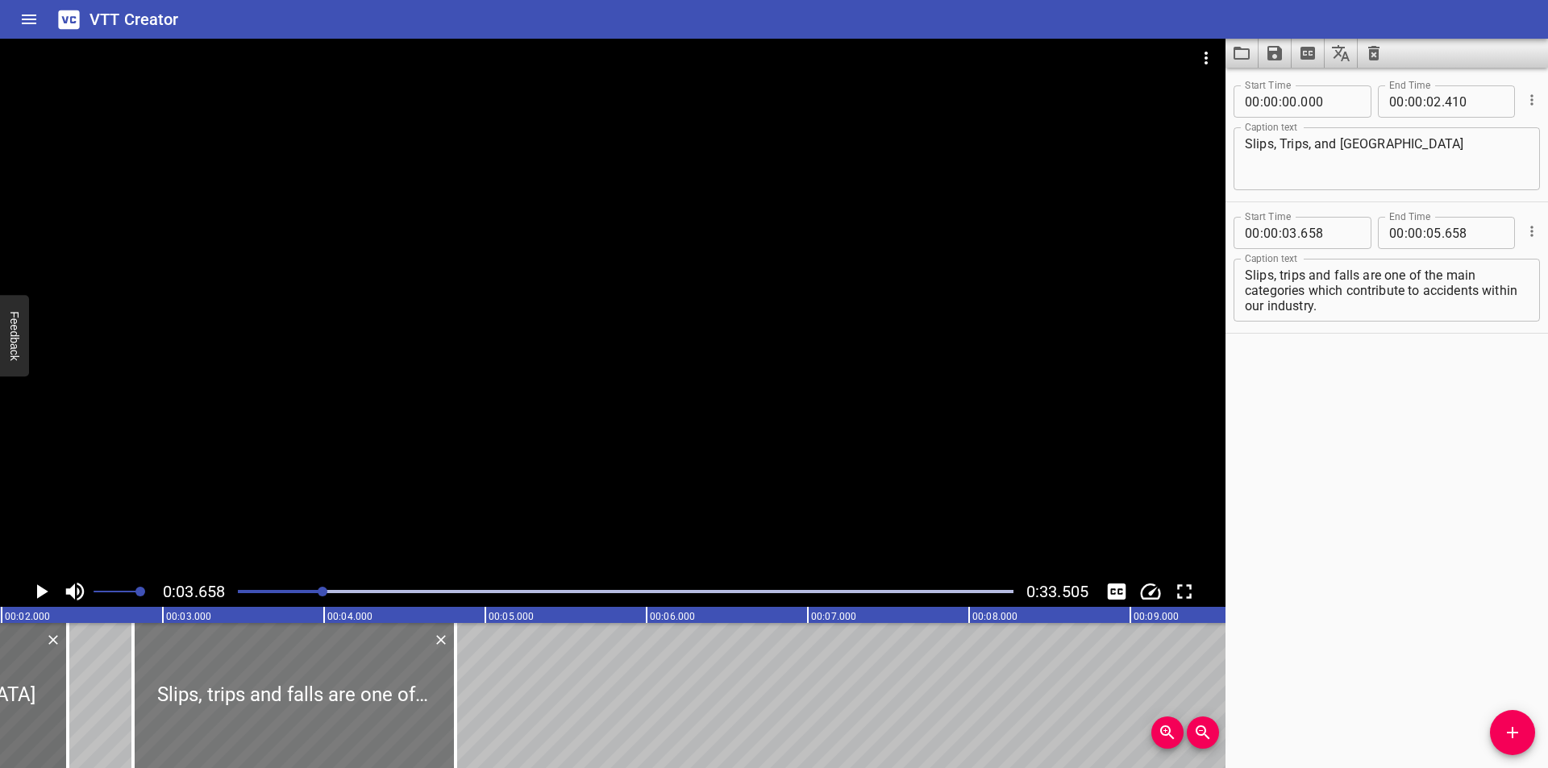
type input "813"
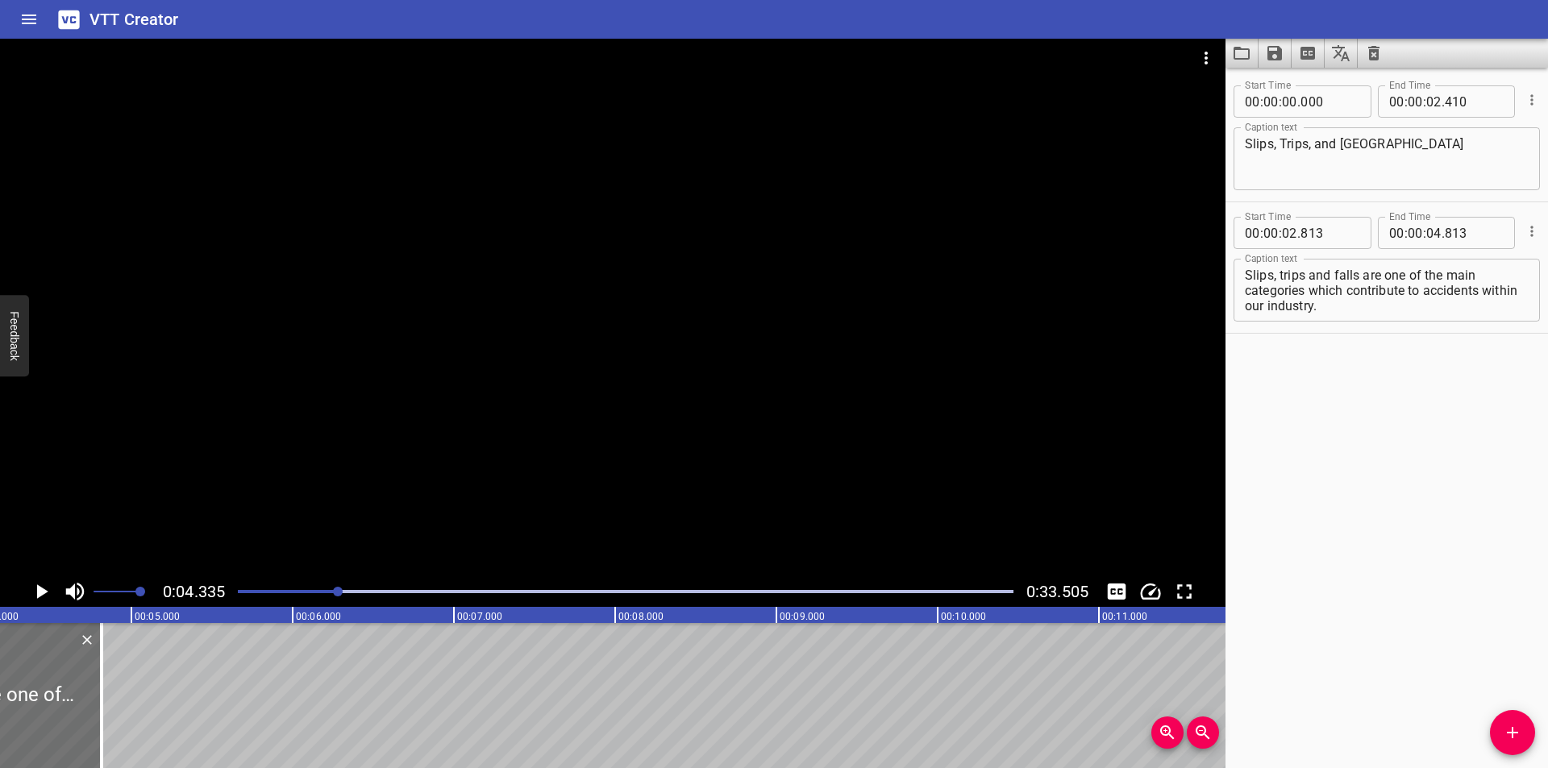
scroll to position [0, 699]
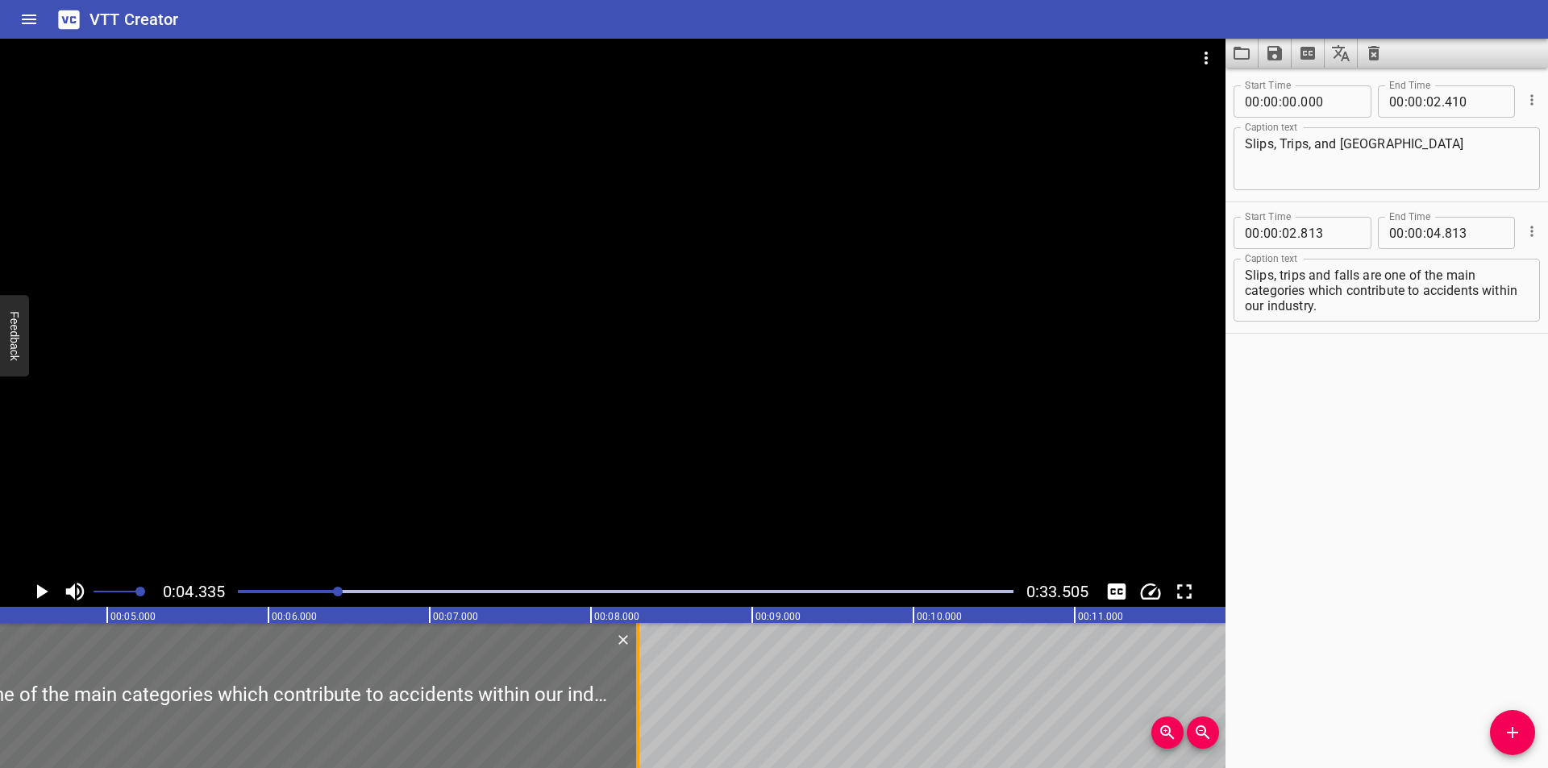
drag, startPoint x: 75, startPoint y: 724, endPoint x: 651, endPoint y: 743, distance: 576.0
click at [646, 743] on div at bounding box center [638, 695] width 16 height 145
type input "08"
type input "383"
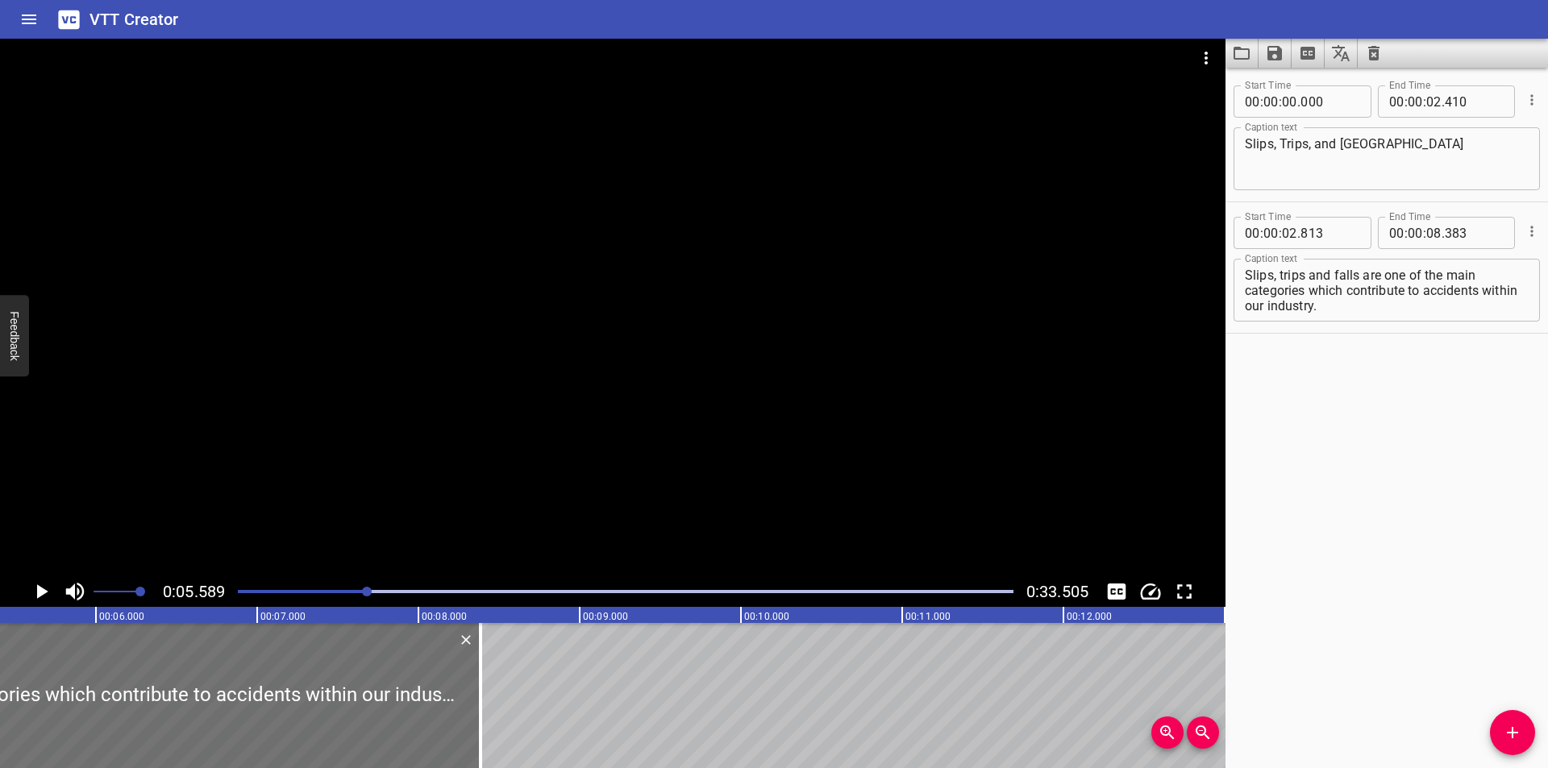
scroll to position [0, 901]
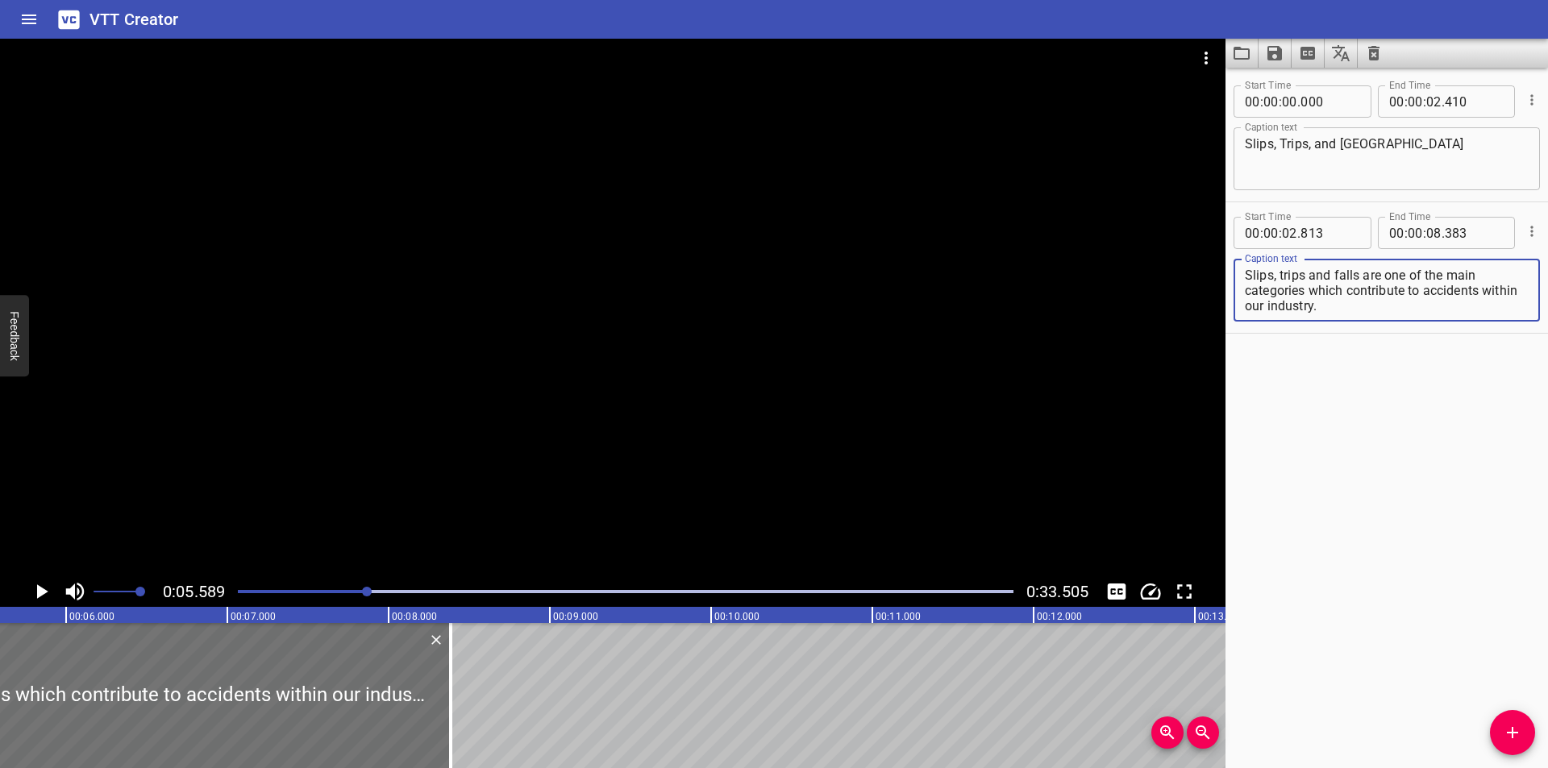
click at [1305, 273] on textarea "Slips, trips and falls are one of the main categories which contribute to accid…" at bounding box center [1387, 291] width 284 height 46
type textarea "Slips, trips, and falls are one of the main categories which contribute to acci…"
click at [476, 381] on div at bounding box center [613, 308] width 1226 height 538
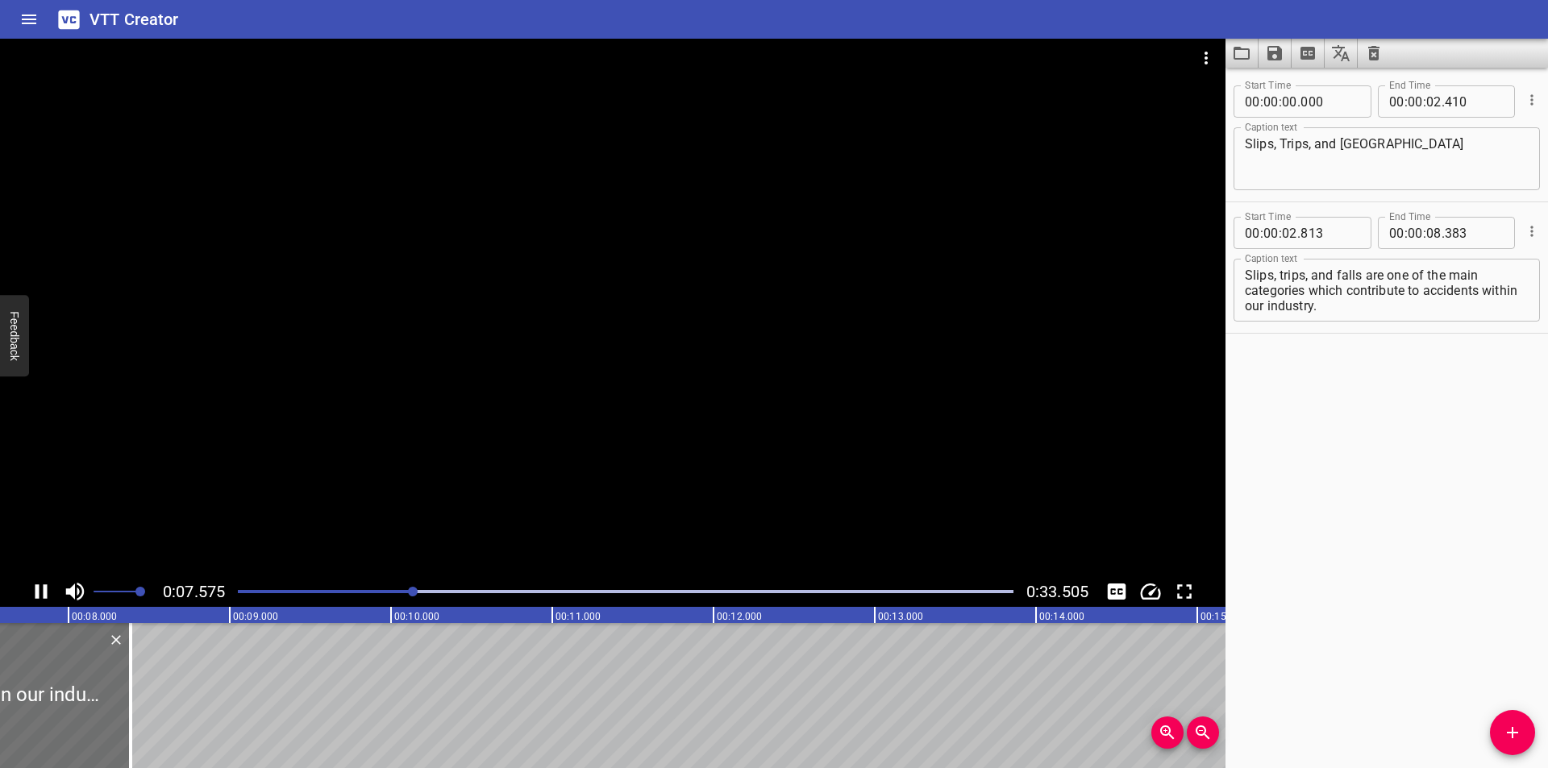
scroll to position [0, 1255]
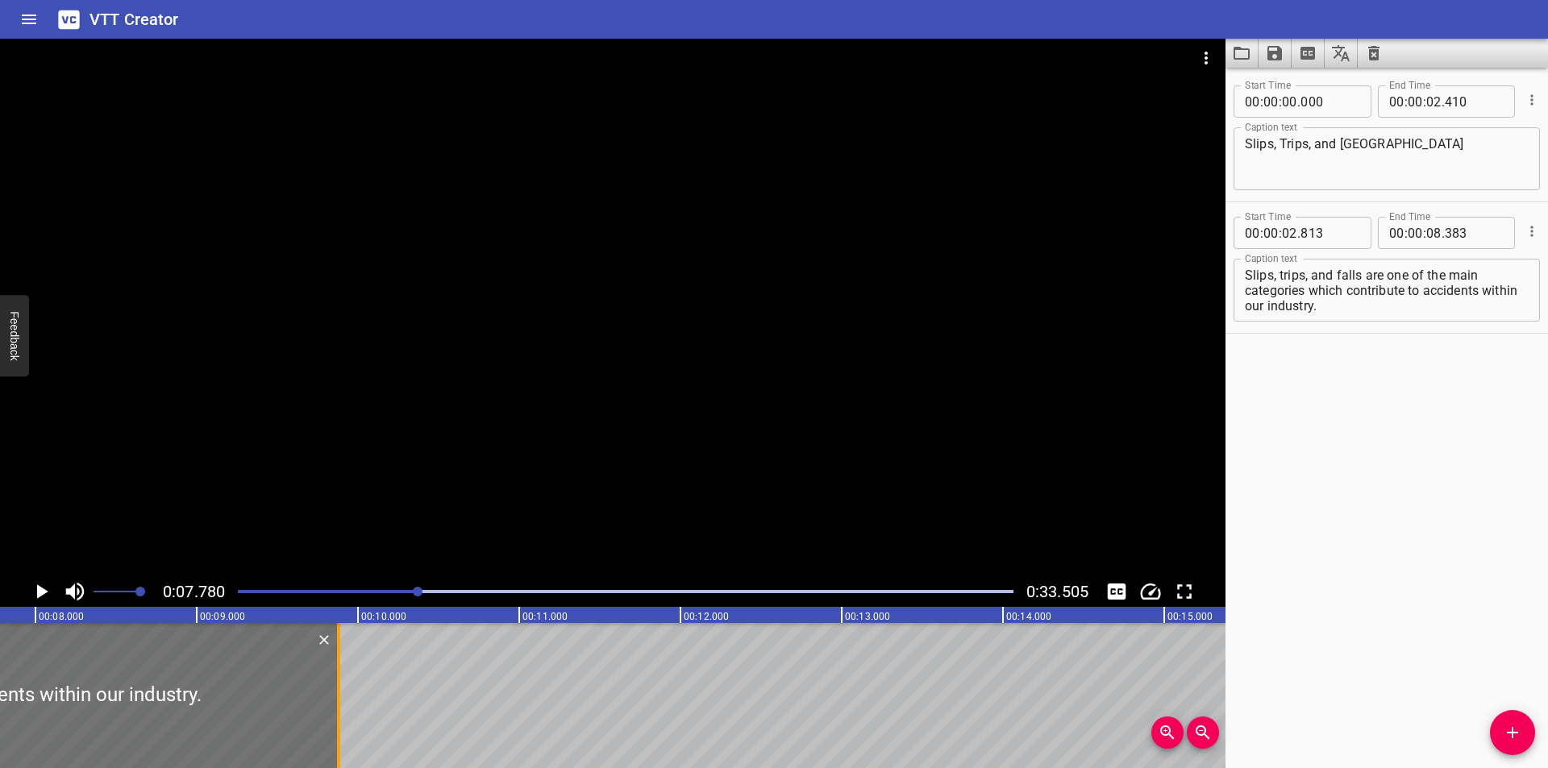
drag, startPoint x: 94, startPoint y: 736, endPoint x: 335, endPoint y: 709, distance: 242.6
click at [335, 709] on div at bounding box center [339, 695] width 16 height 145
type input "09"
type input "878"
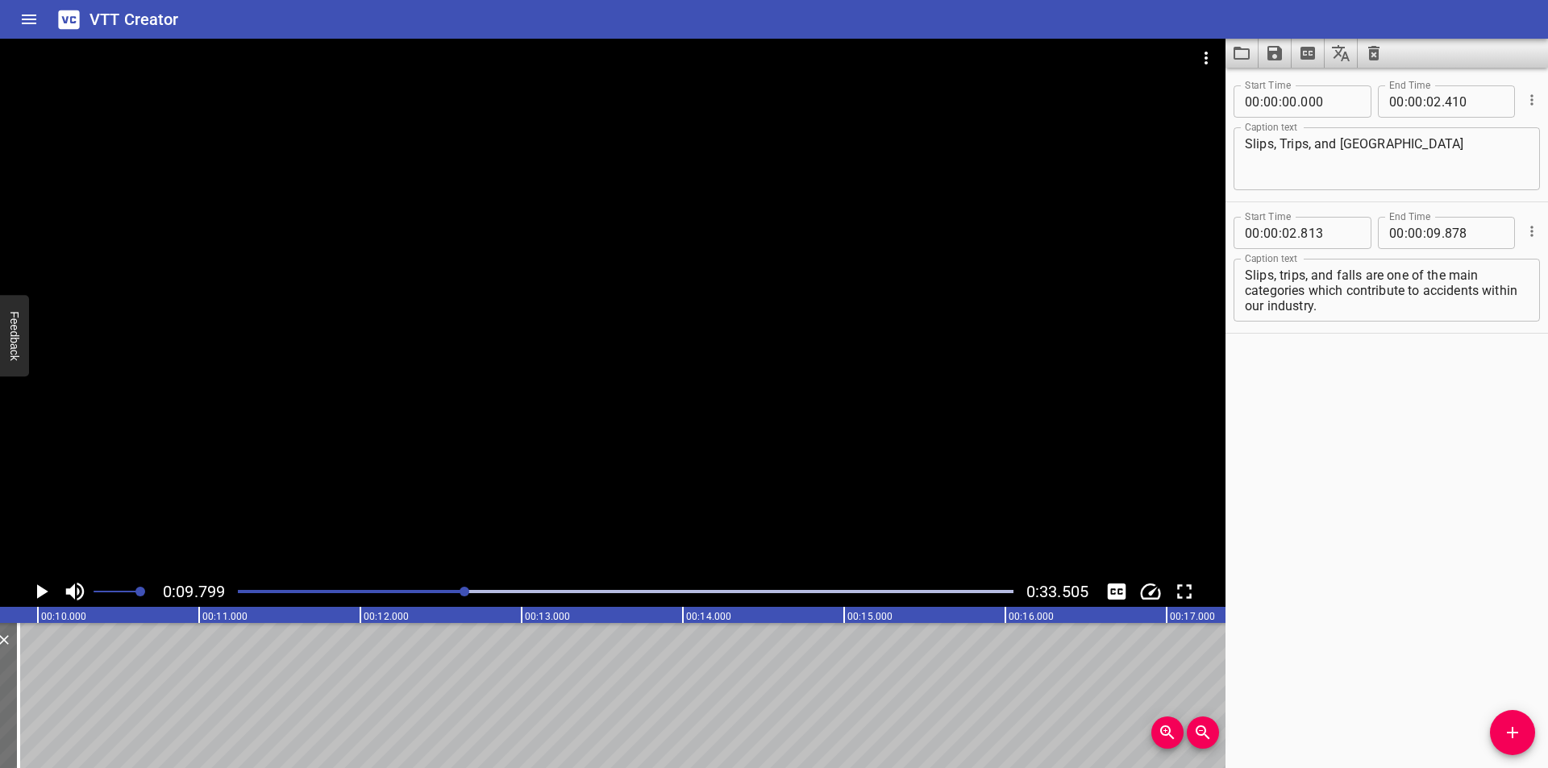
scroll to position [0, 1580]
click at [697, 460] on div at bounding box center [613, 308] width 1226 height 538
click at [451, 582] on div at bounding box center [625, 592] width 795 height 23
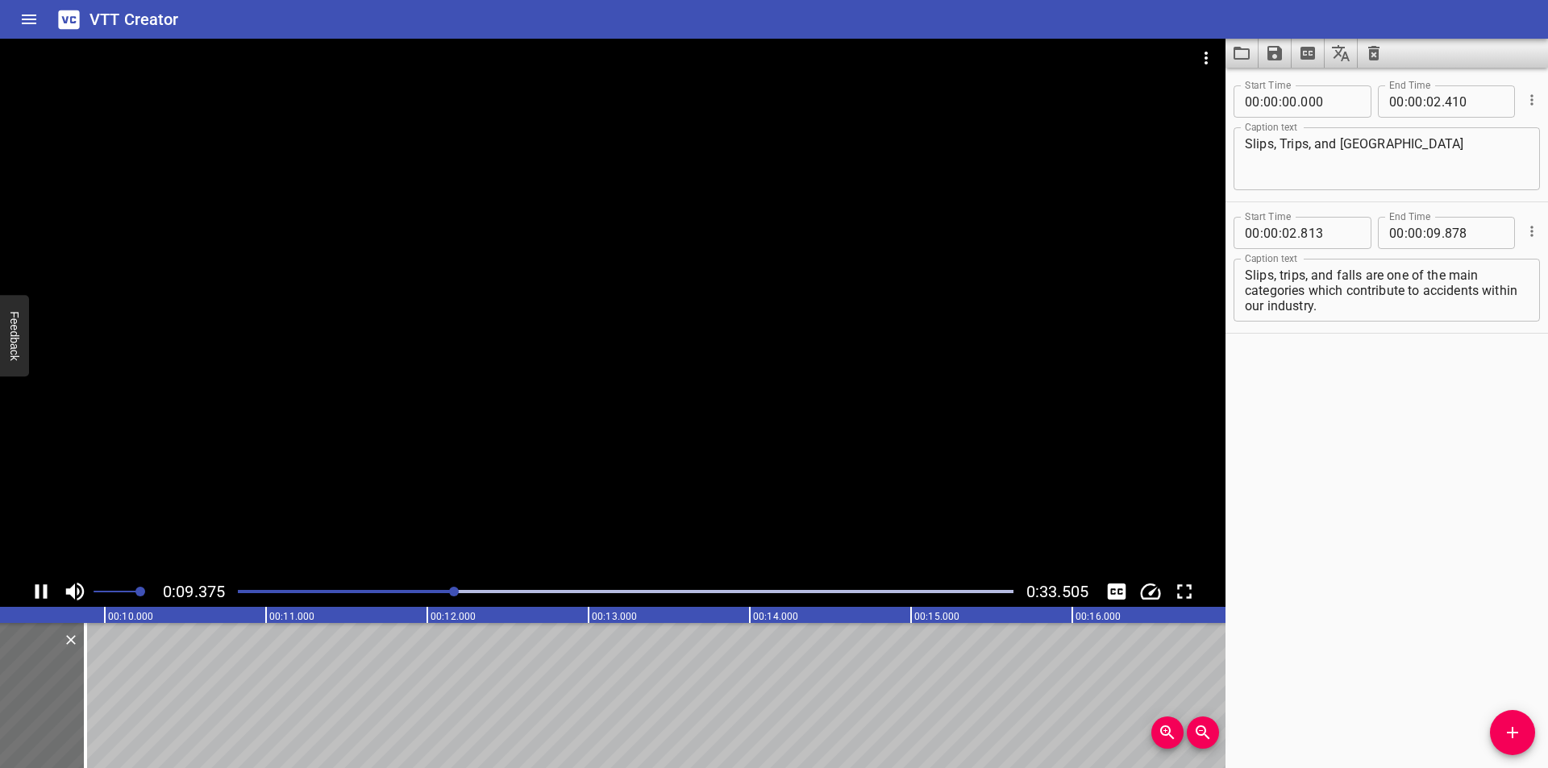
scroll to position [0, 1512]
click at [408, 596] on div at bounding box center [625, 592] width 795 height 23
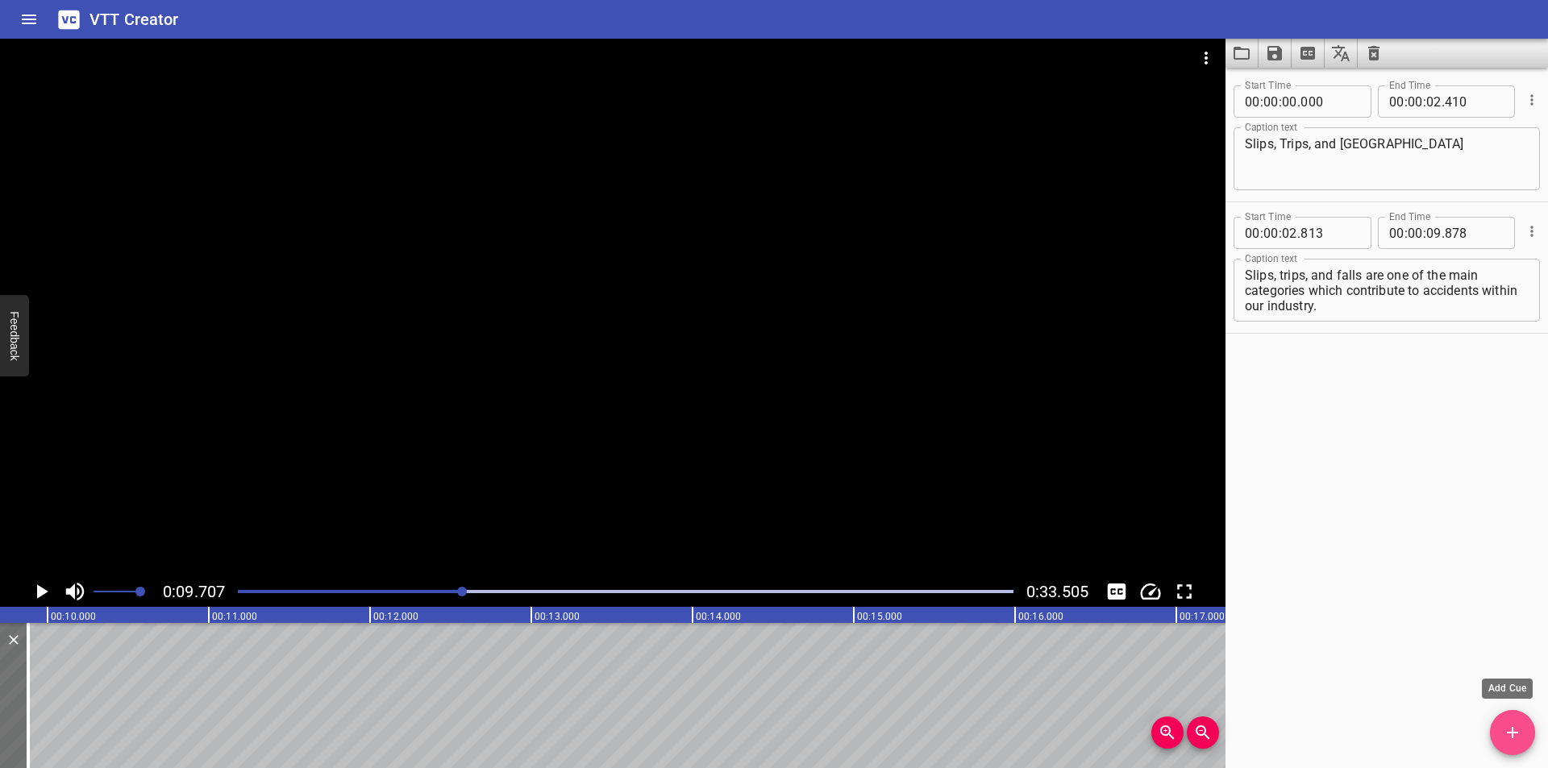
drag, startPoint x: 1509, startPoint y: 743, endPoint x: 1414, endPoint y: 720, distance: 97.0
click at [1505, 739] on button "Add Cue" at bounding box center [1512, 732] width 45 height 45
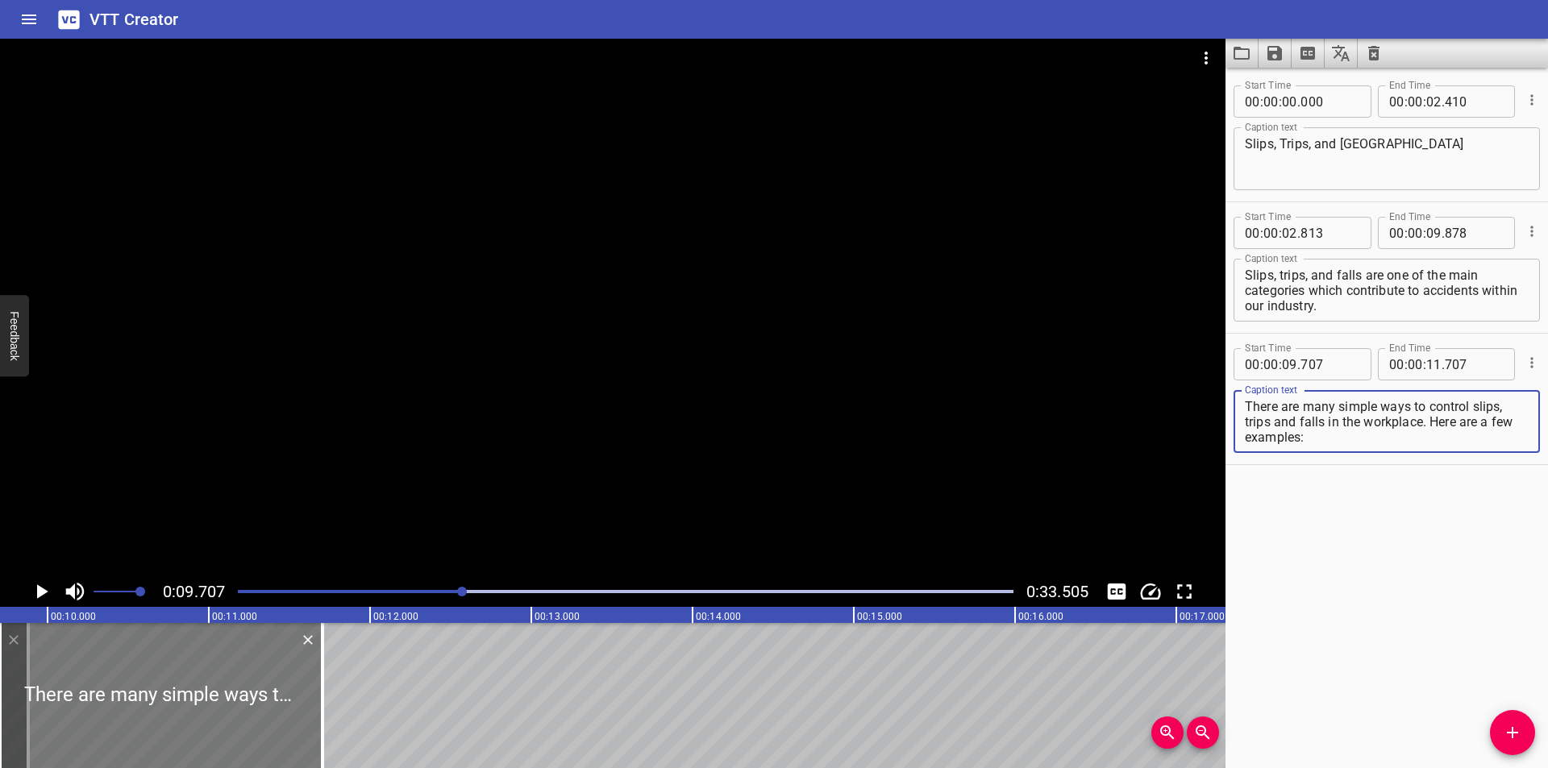
type textarea "There are many simple ways to control slips, trips and falls in the workplace. …"
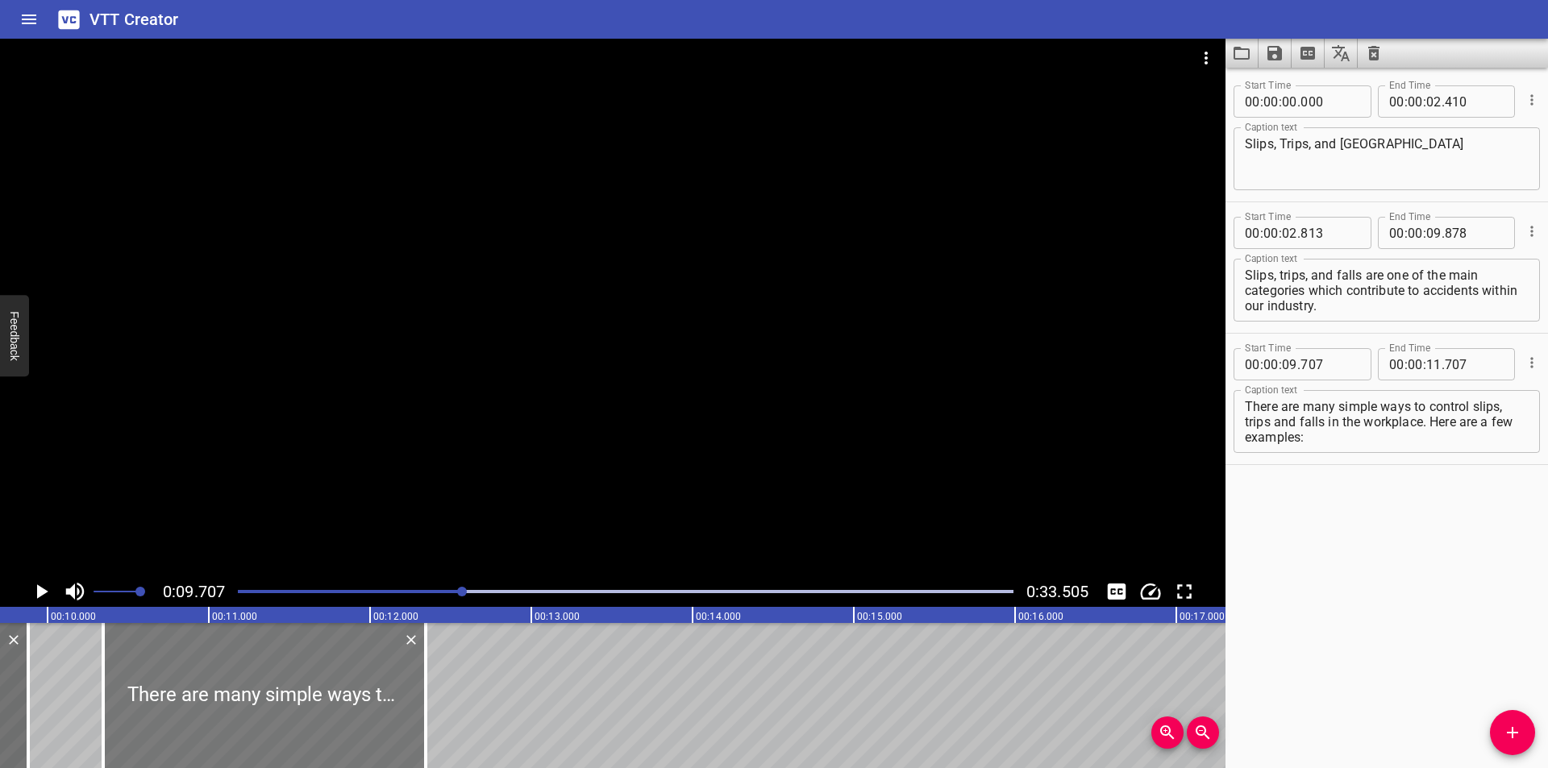
drag, startPoint x: 256, startPoint y: 692, endPoint x: 353, endPoint y: 703, distance: 98.2
click at [353, 703] on div at bounding box center [264, 695] width 323 height 145
type input "10"
type input "347"
type input "12"
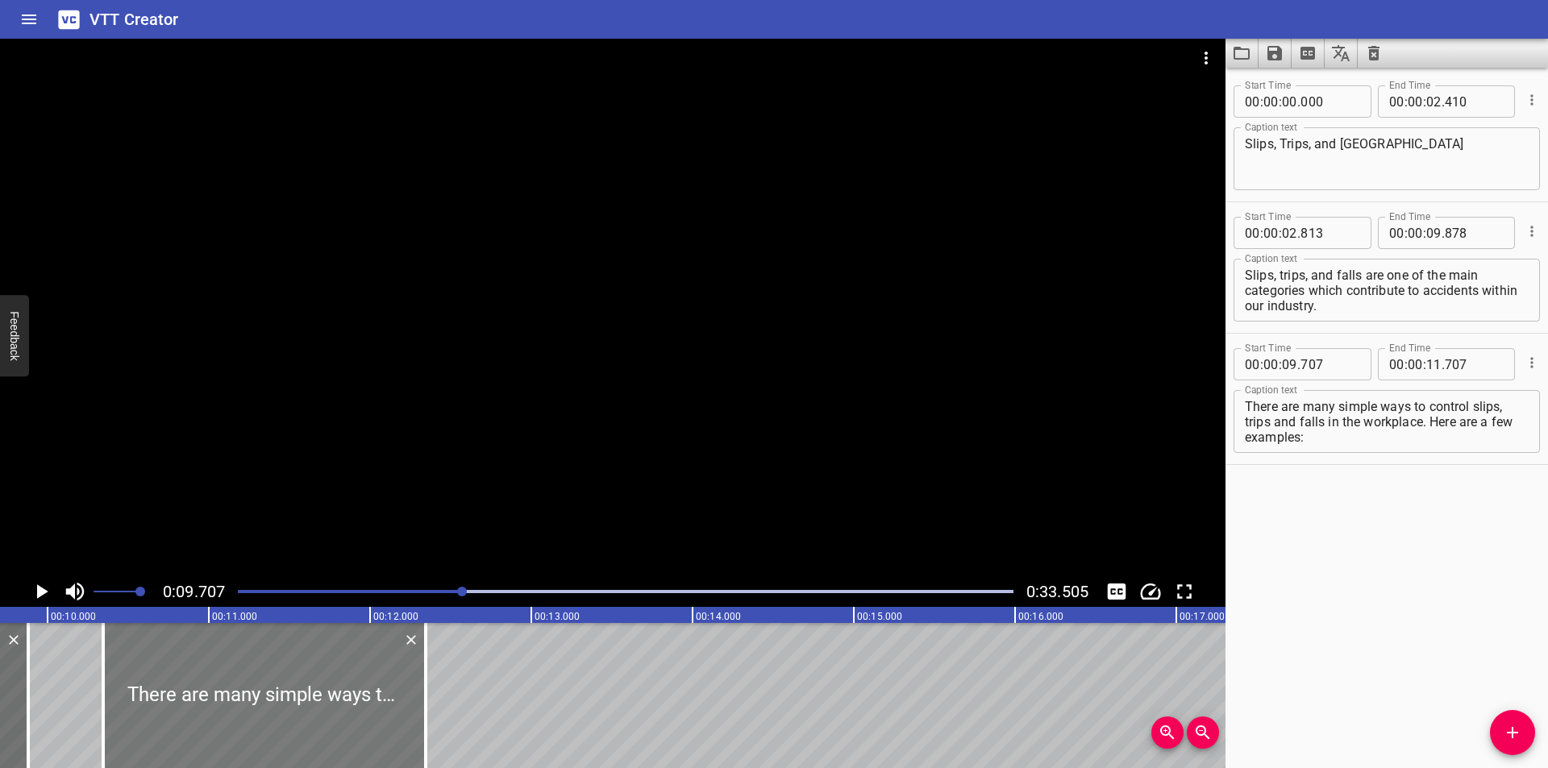
type input "347"
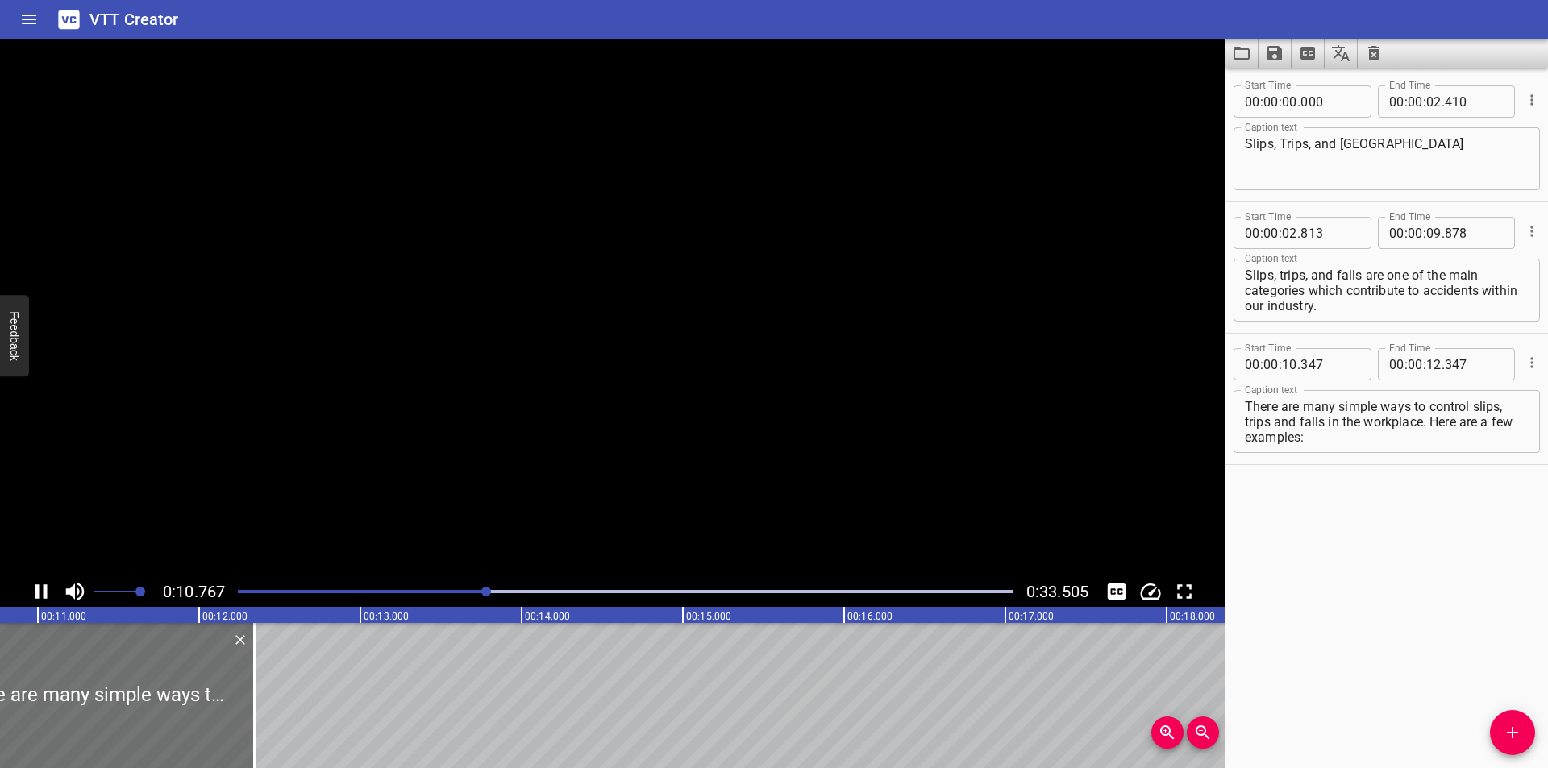
scroll to position [0, 1780]
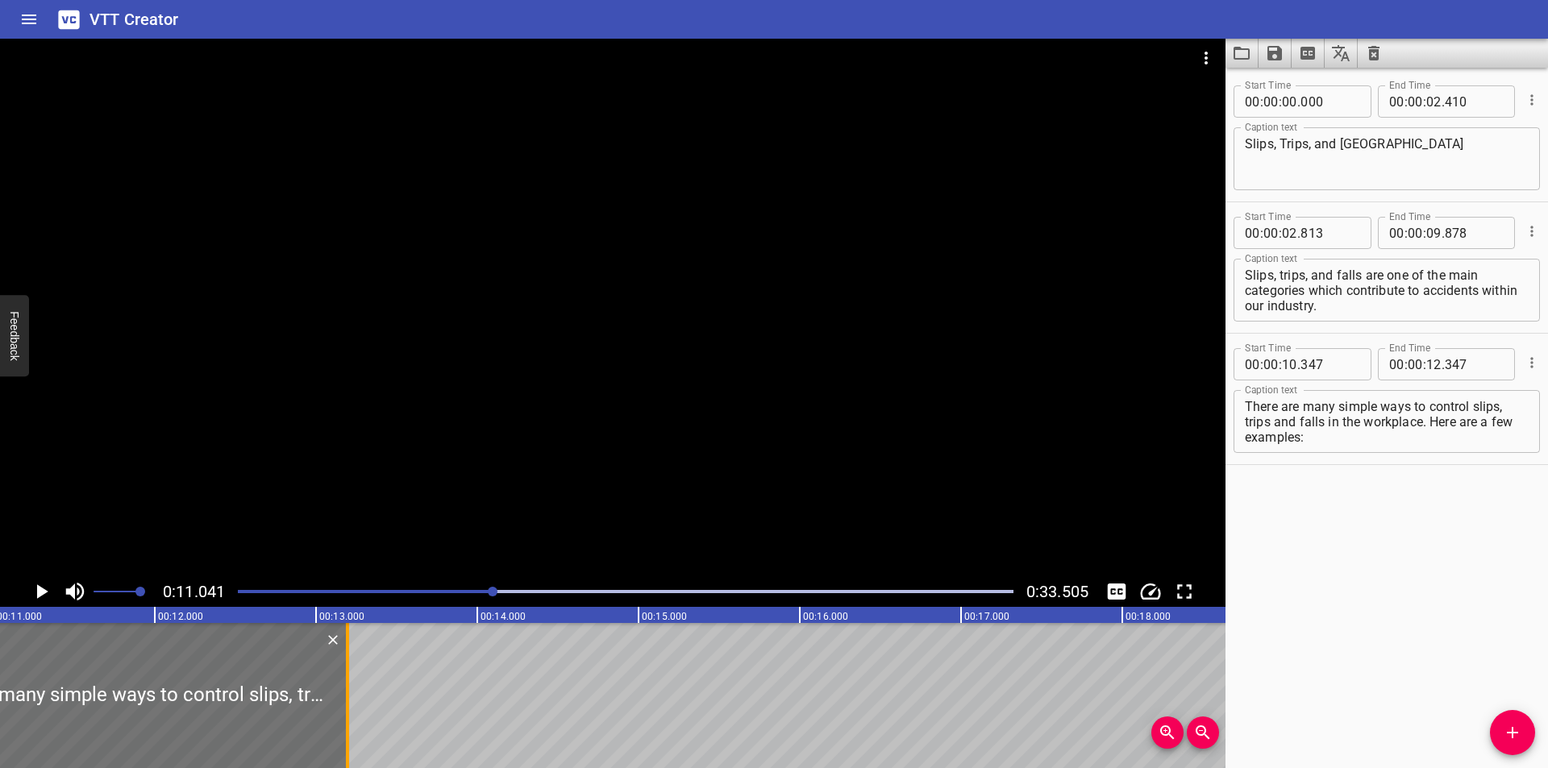
drag, startPoint x: 214, startPoint y: 731, endPoint x: 352, endPoint y: 727, distance: 137.1
click at [352, 727] on div at bounding box center [347, 695] width 16 height 145
type input "13"
type input "197"
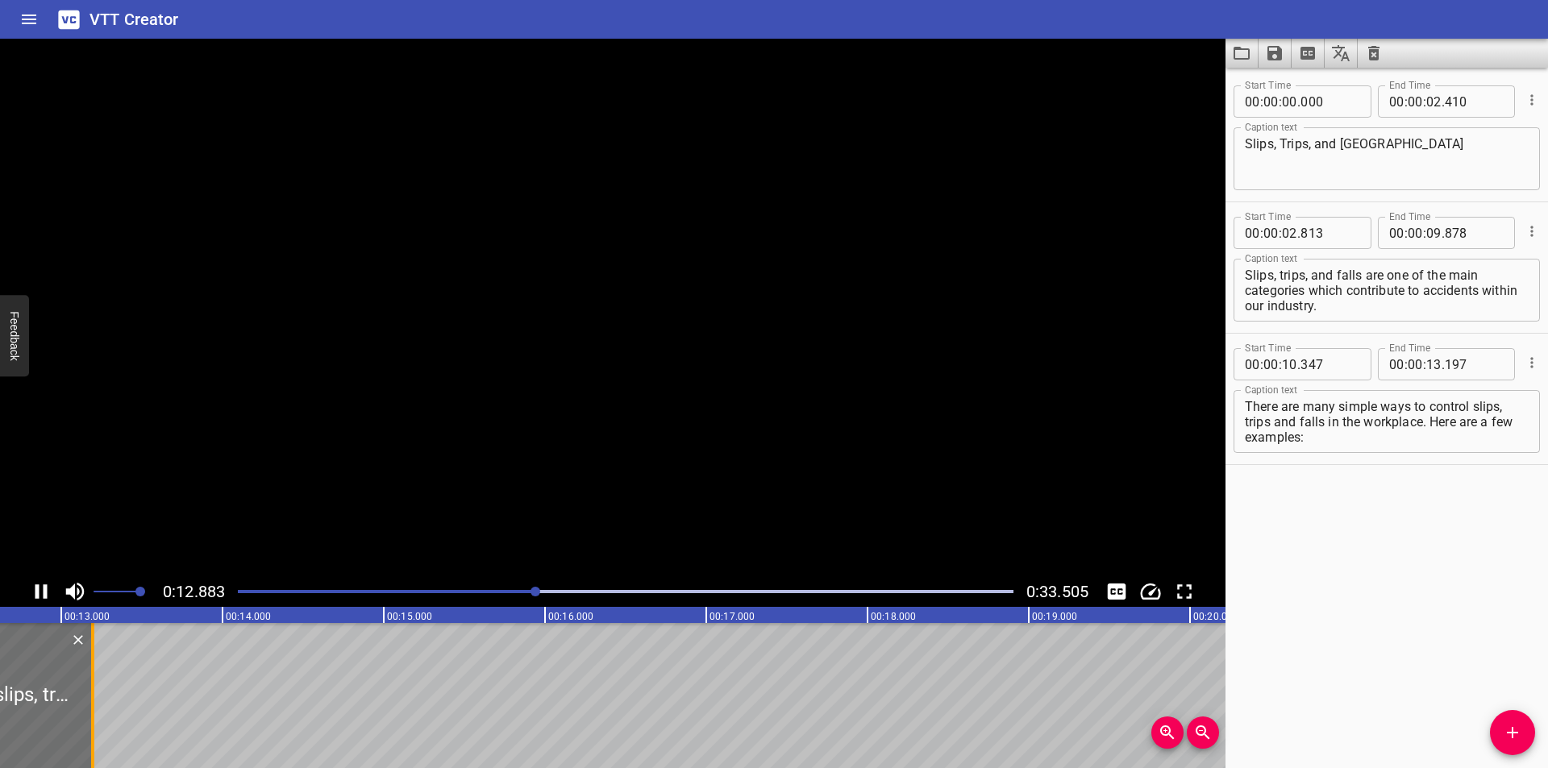
scroll to position [0, 2085]
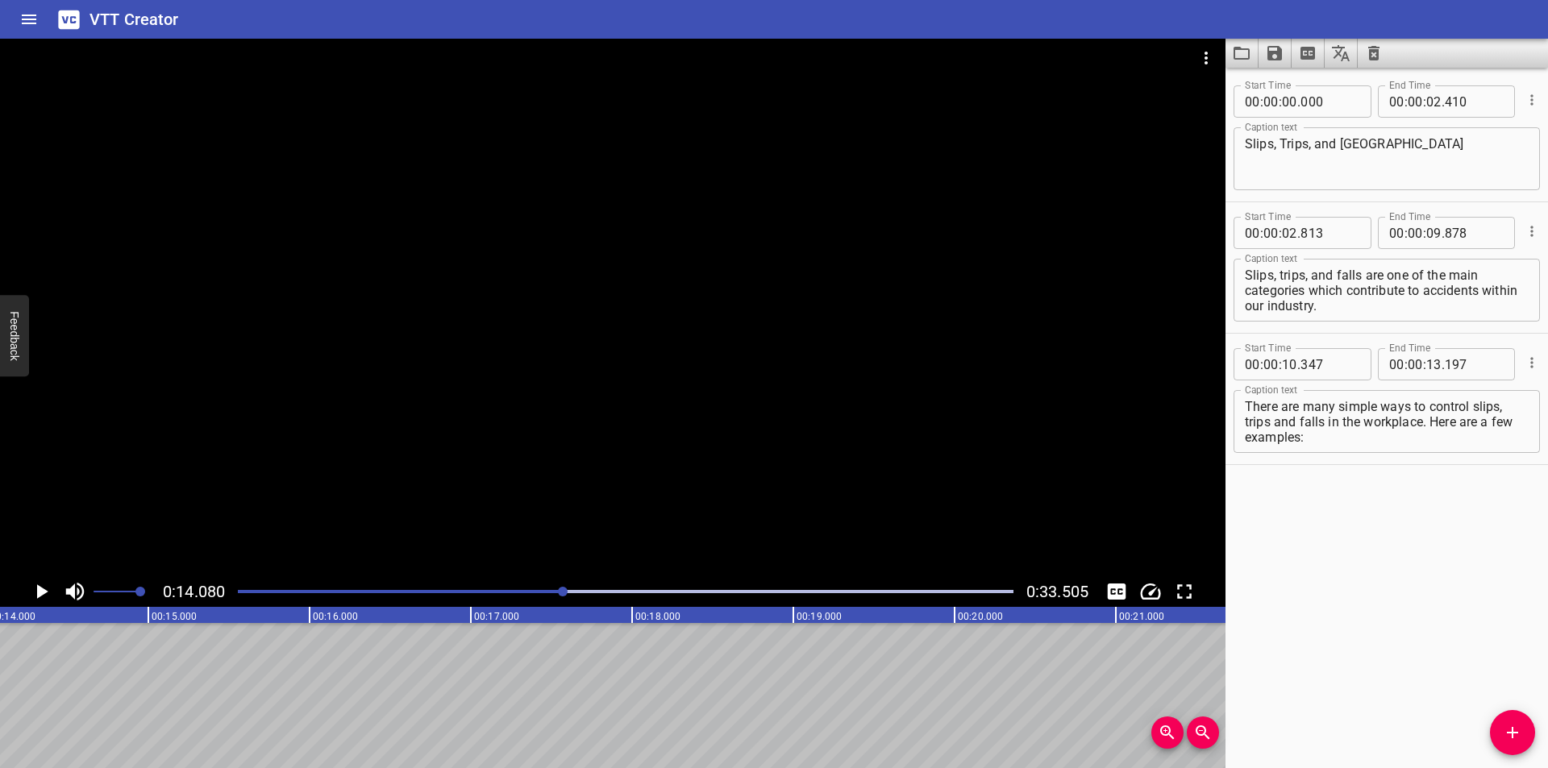
click at [512, 589] on div at bounding box center [625, 592] width 795 height 23
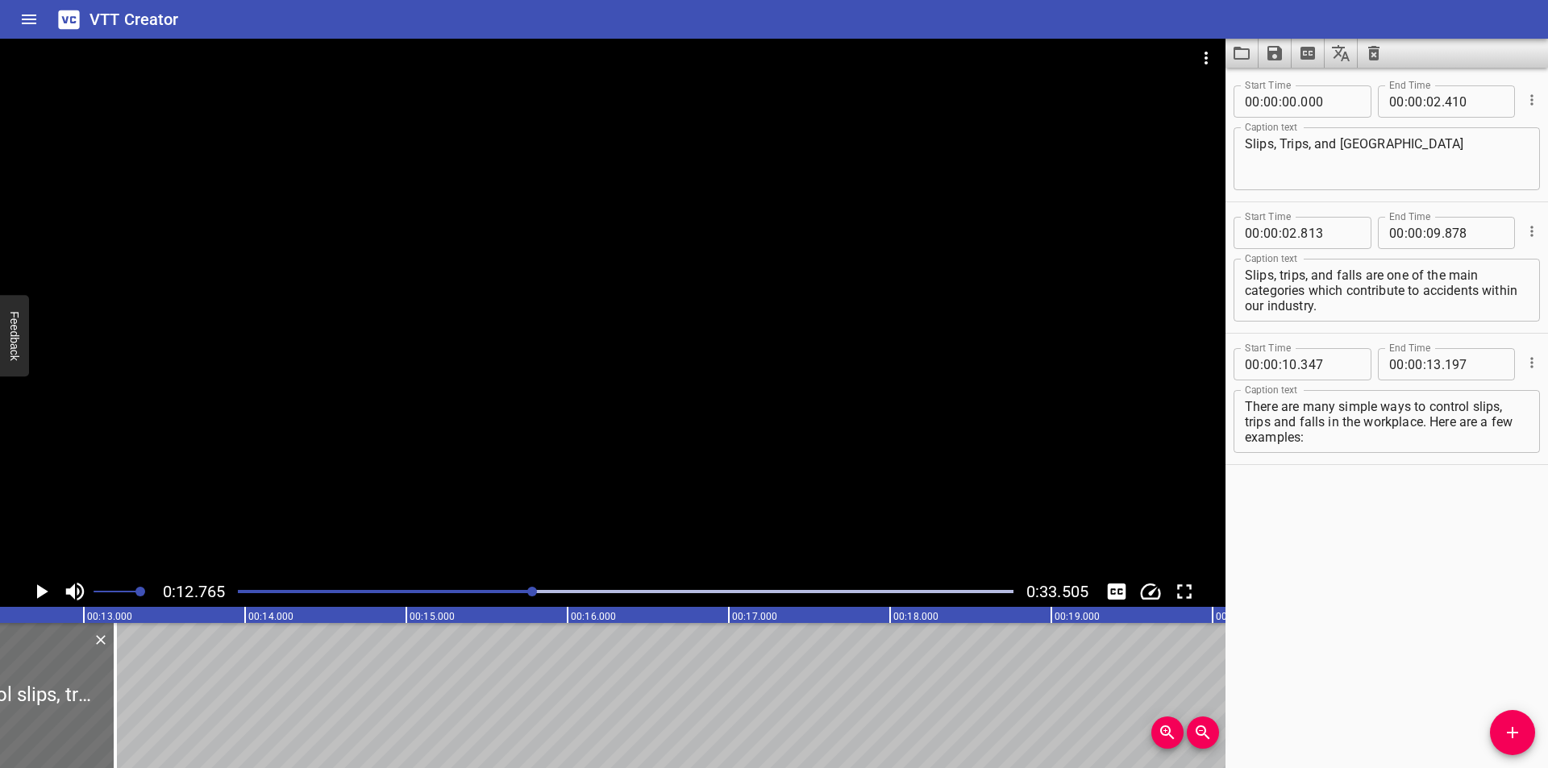
scroll to position [0, 2058]
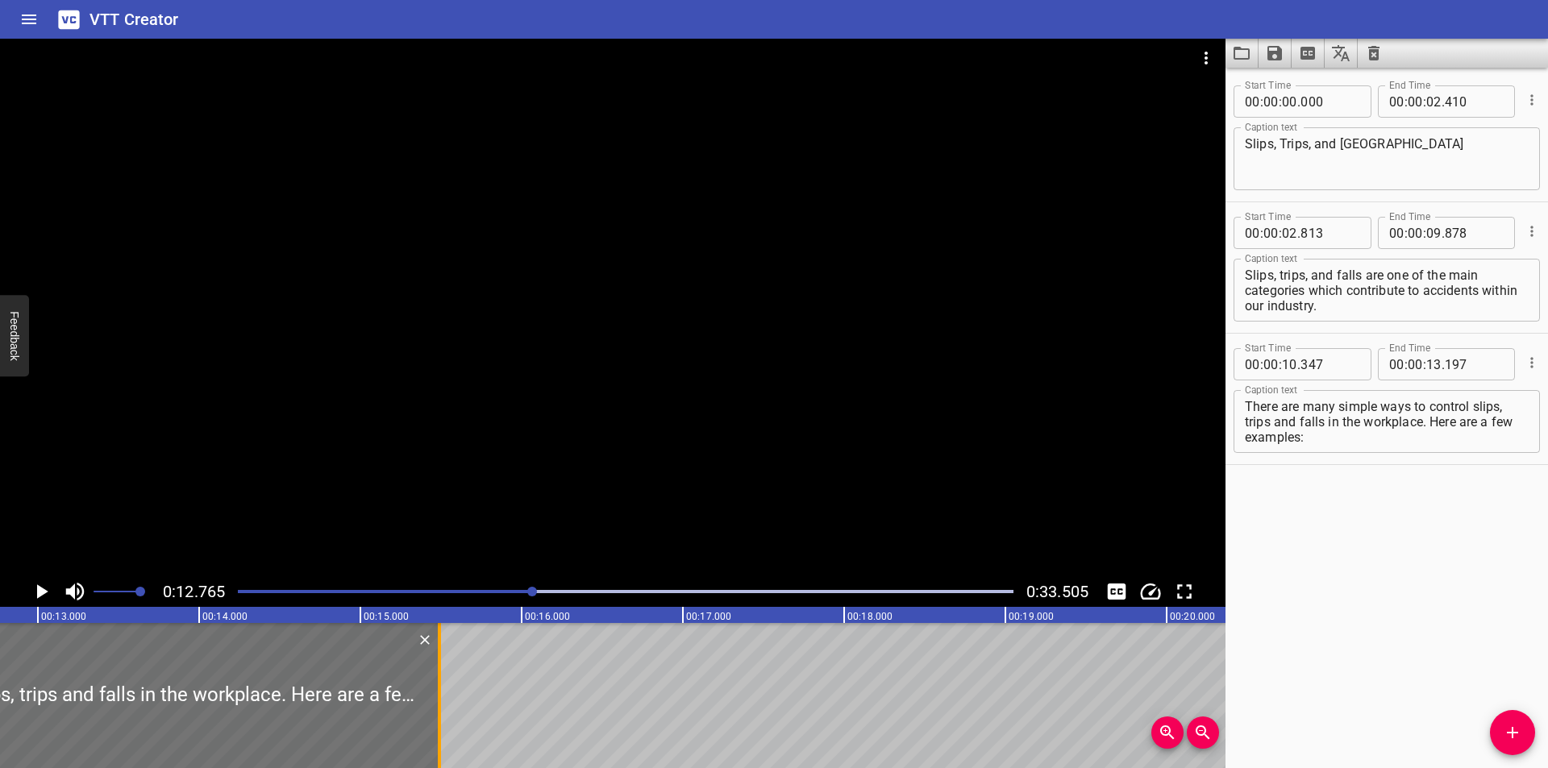
drag, startPoint x: 71, startPoint y: 723, endPoint x: 441, endPoint y: 718, distance: 370.1
click at [441, 718] on div at bounding box center [439, 695] width 16 height 145
type input "15"
type input "492"
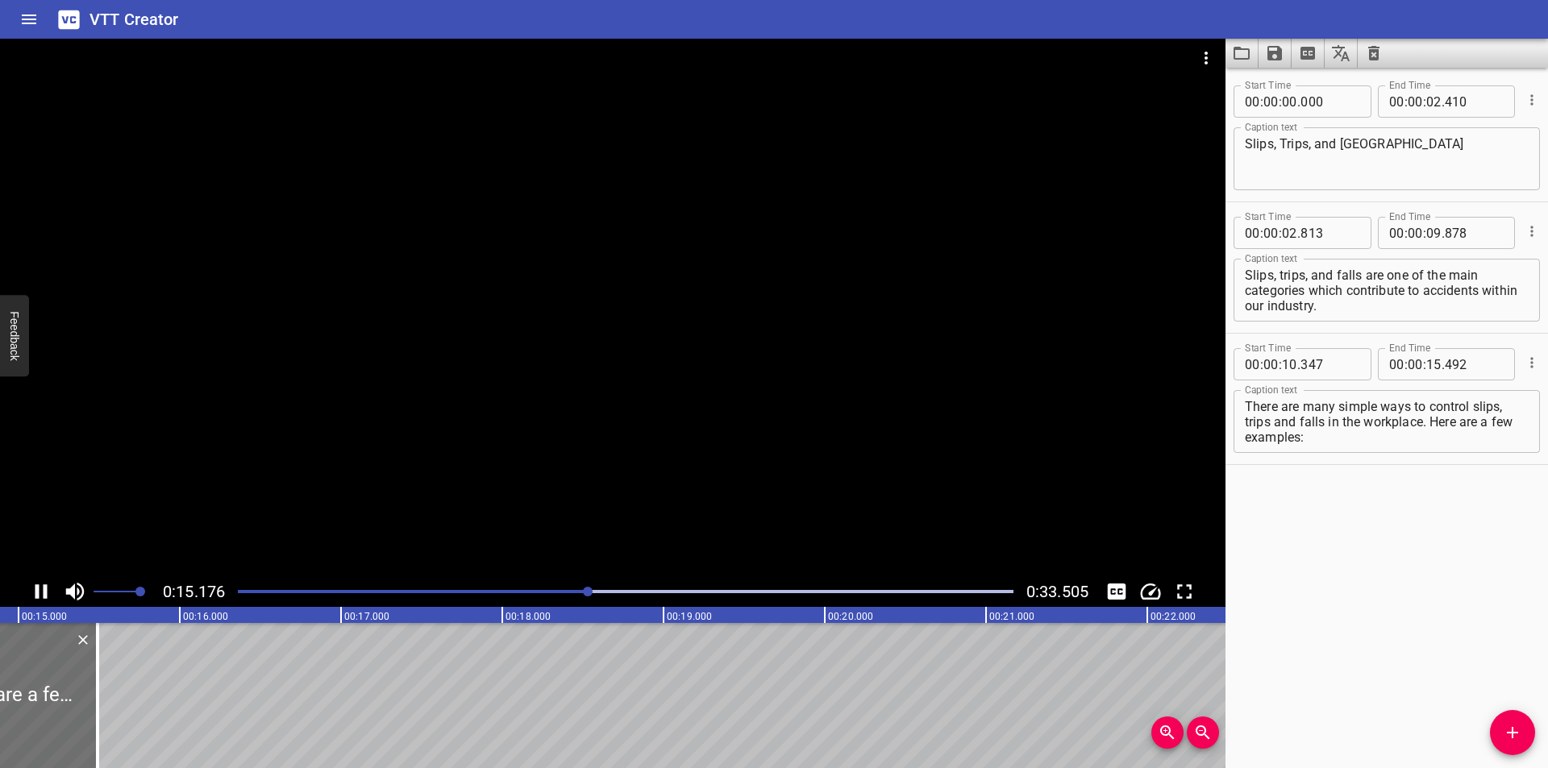
scroll to position [0, 2460]
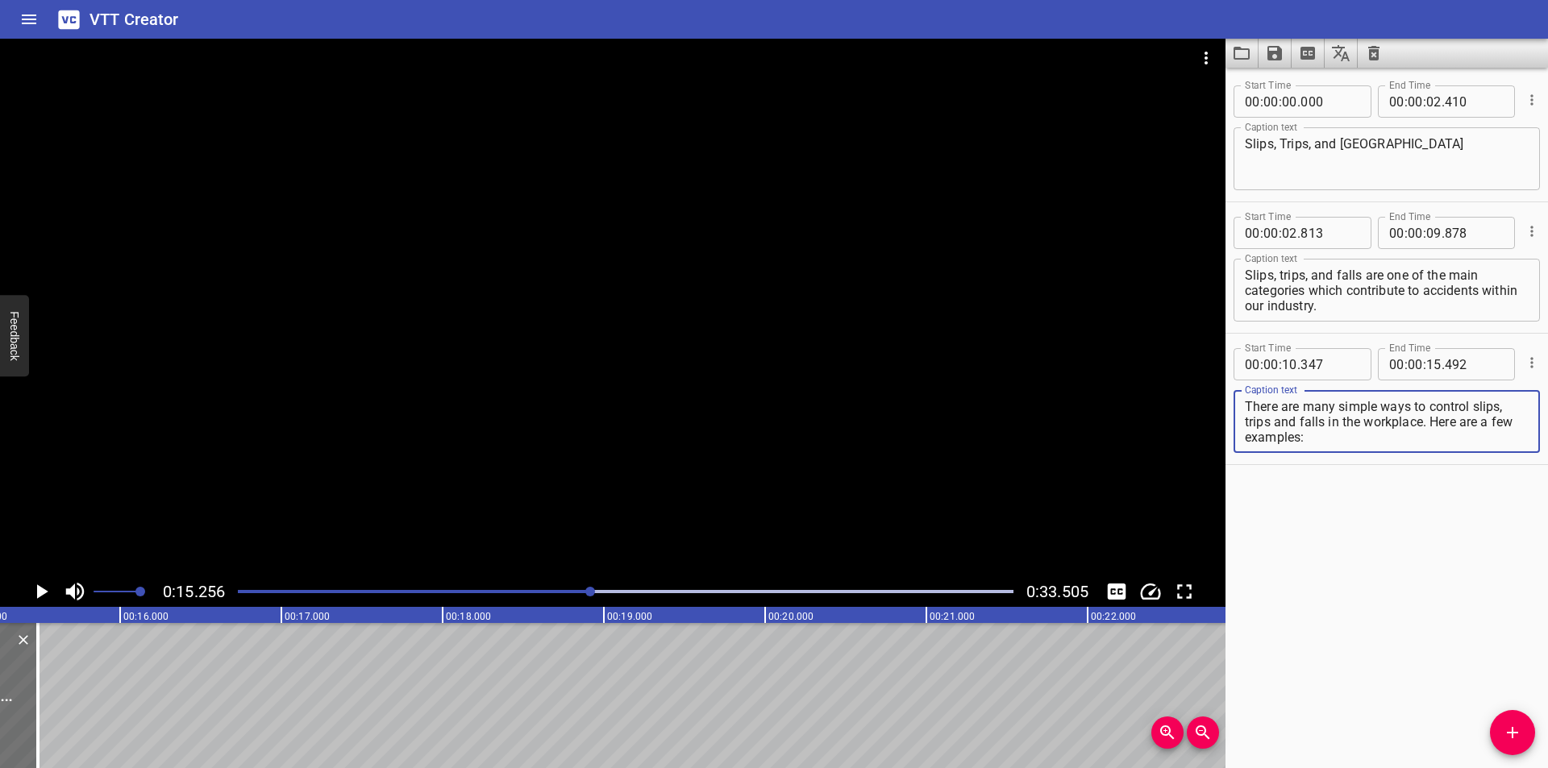
click at [1269, 423] on textarea "There are many simple ways to control slips, trips and falls in the workplace. …" at bounding box center [1387, 422] width 284 height 46
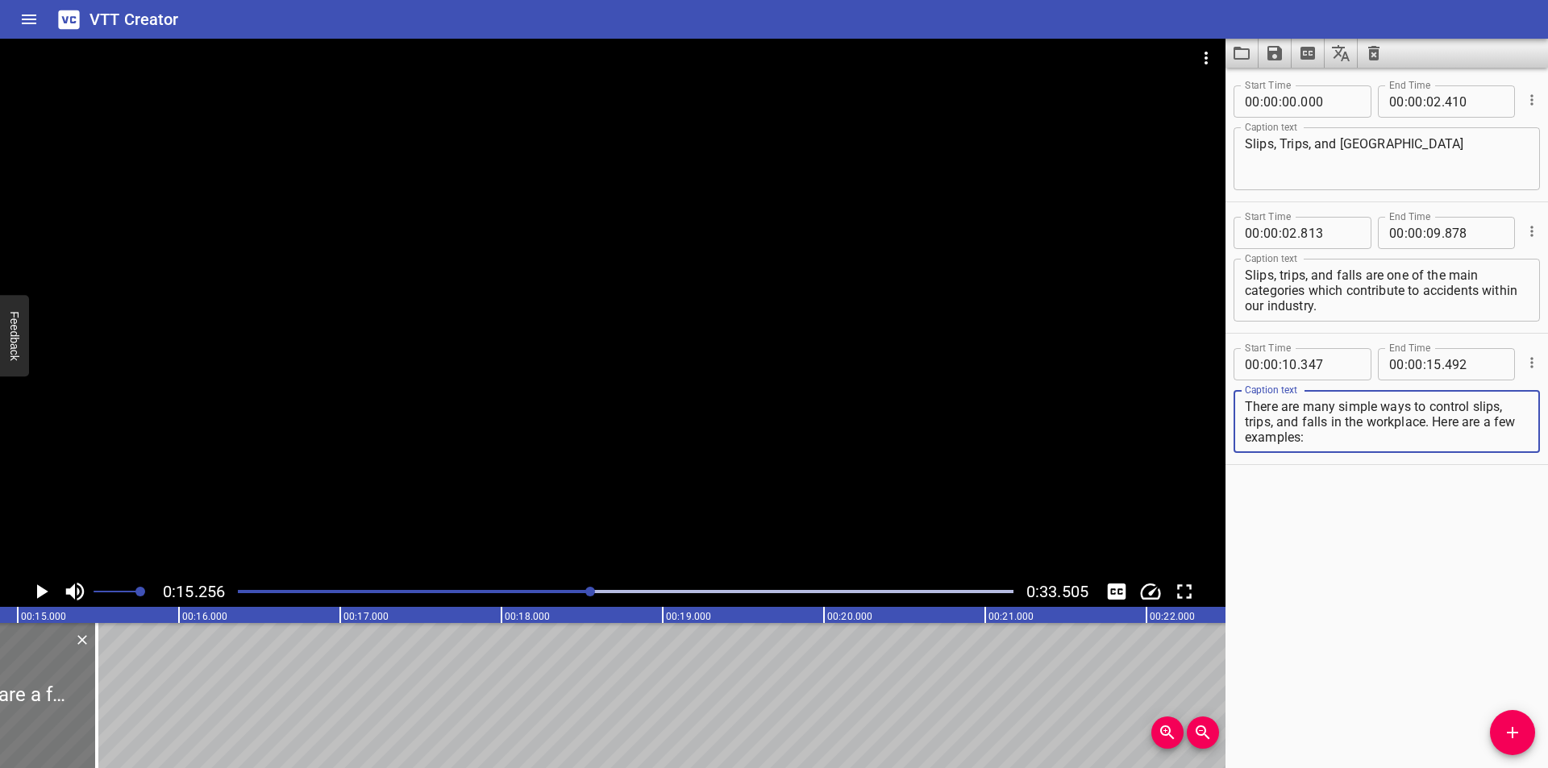
scroll to position [0, 2353]
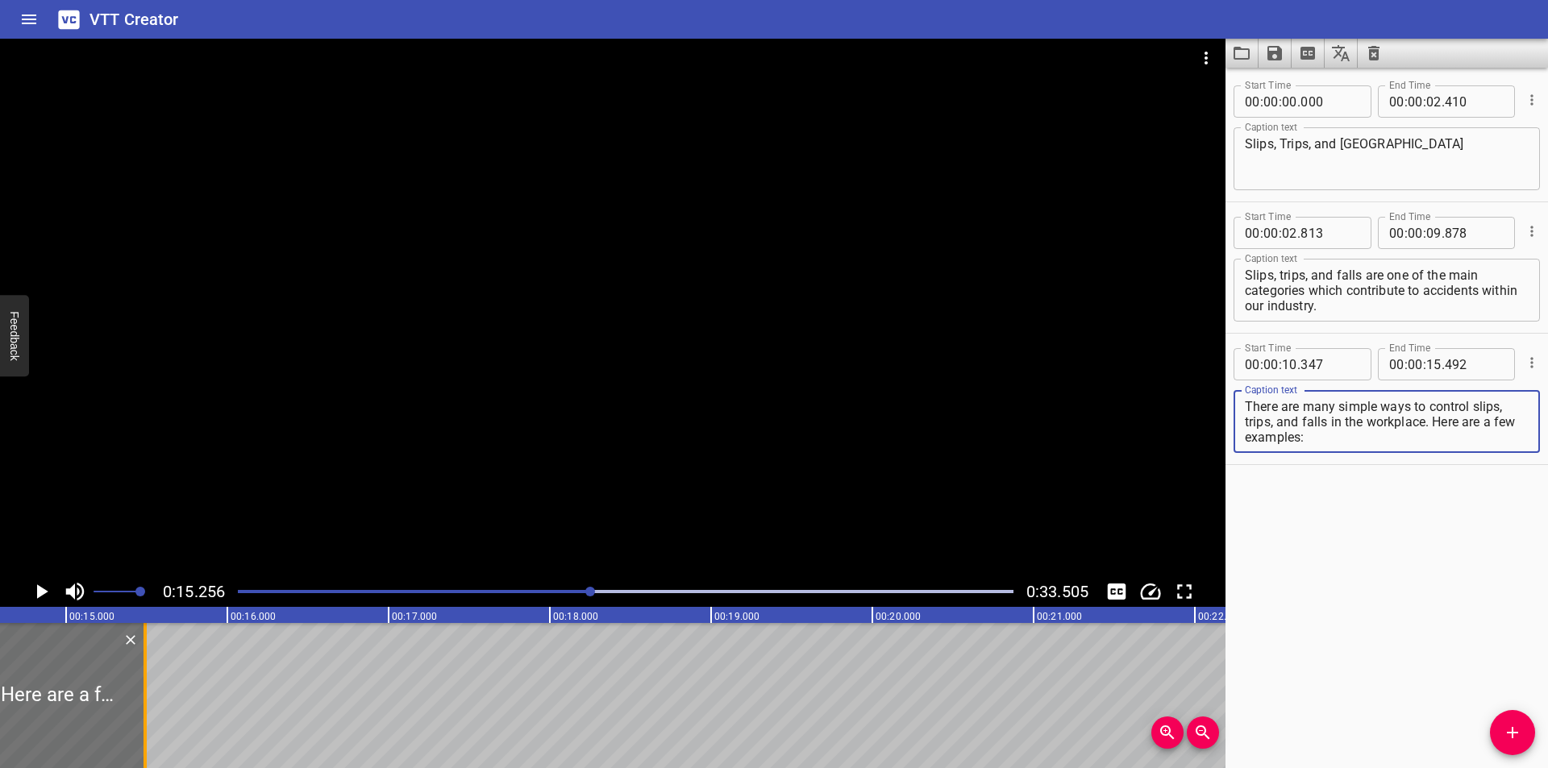
type textarea "There are many simple ways to control slips, trips, and falls in the workplace.…"
click at [154, 724] on div at bounding box center [151, 695] width 16 height 145
type input "527"
drag, startPoint x: 1434, startPoint y: 426, endPoint x: 1486, endPoint y: 490, distance: 83.1
click at [1486, 490] on div "Start Time 00 : 00 : 00 . 000 Start Time End Time 00 : 00 : 02 . 410 End Time C…" at bounding box center [1387, 418] width 323 height 701
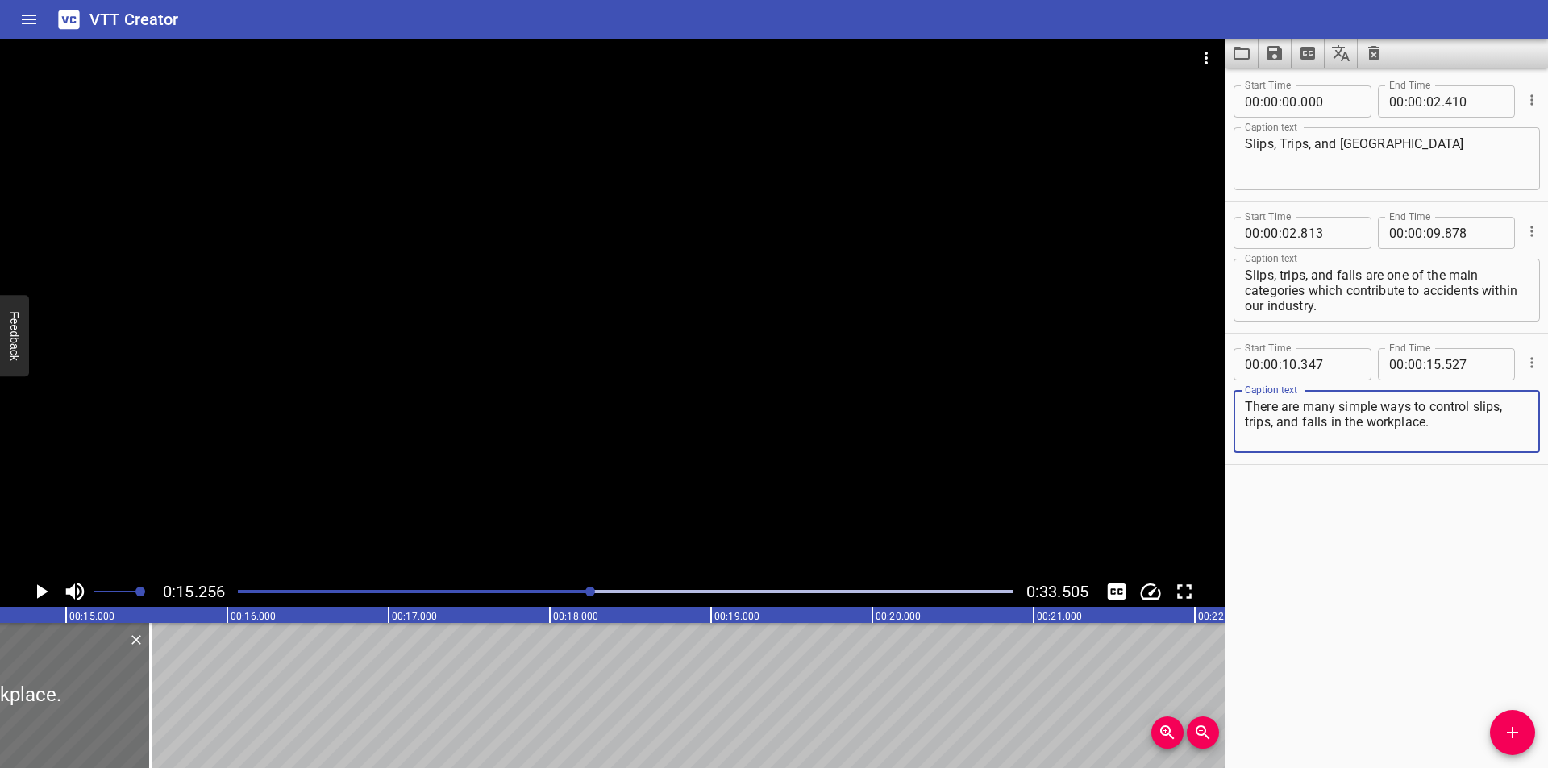
type textarea "There are many simple ways to control slips, trips, and falls in the workplace."
click at [768, 457] on div at bounding box center [613, 308] width 1226 height 538
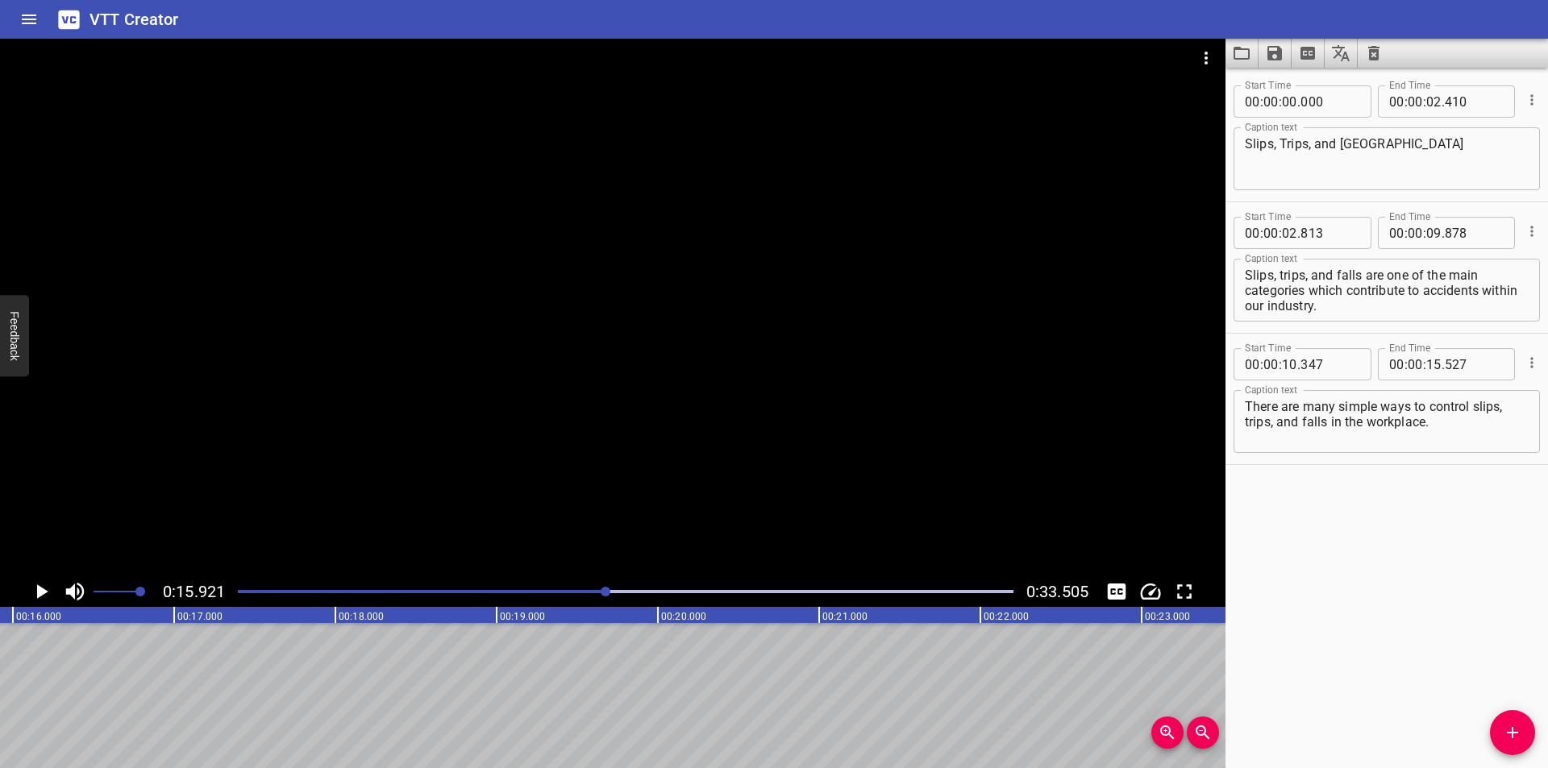
click at [1518, 725] on icon "Add Cue" at bounding box center [1512, 732] width 19 height 19
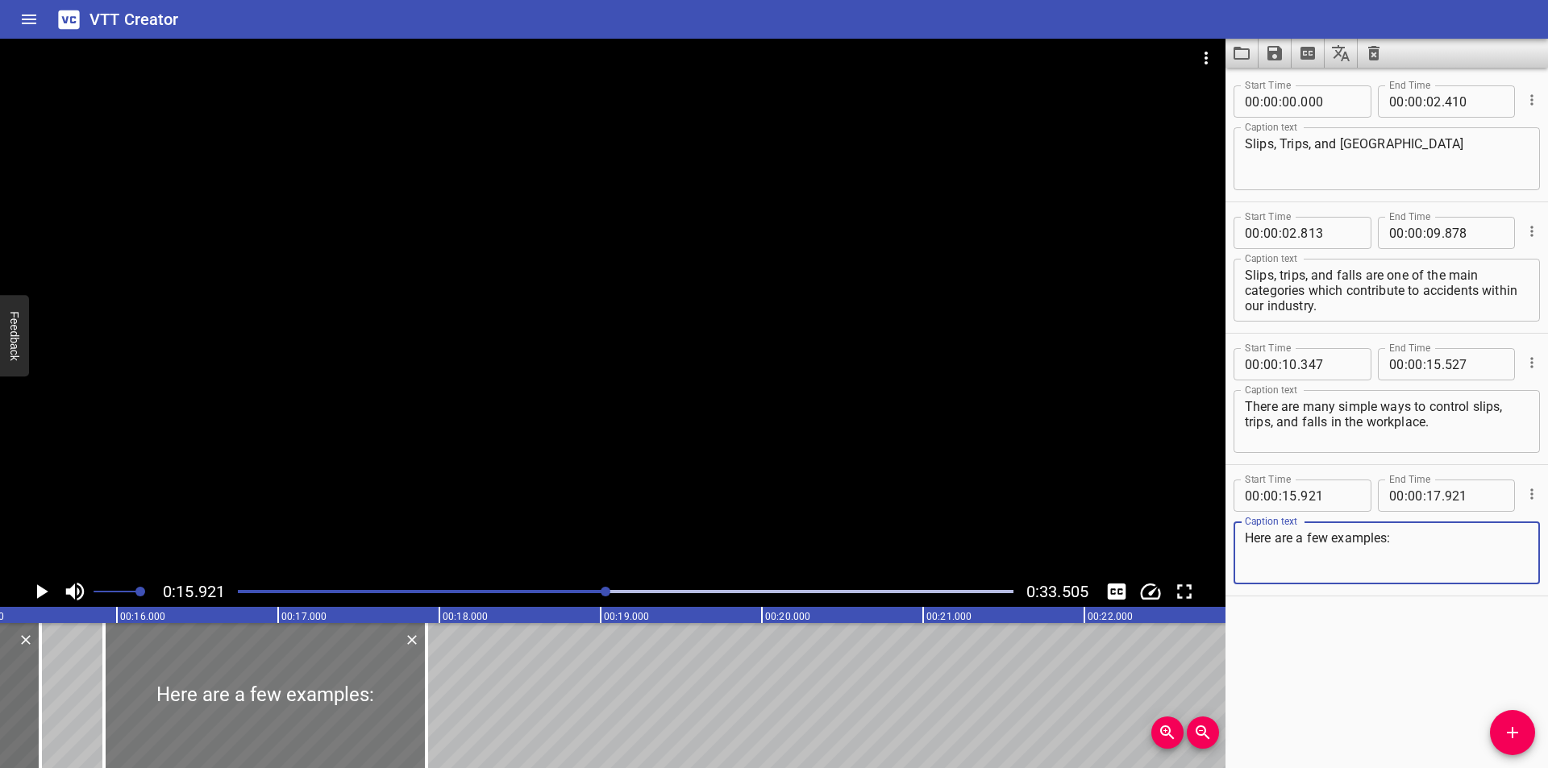
scroll to position [0, 2460]
type textarea "Here are a few examples:"
drag, startPoint x: 332, startPoint y: 705, endPoint x: 323, endPoint y: 707, distance: 9.0
click at [323, 707] on div at bounding box center [259, 695] width 323 height 145
type input "866"
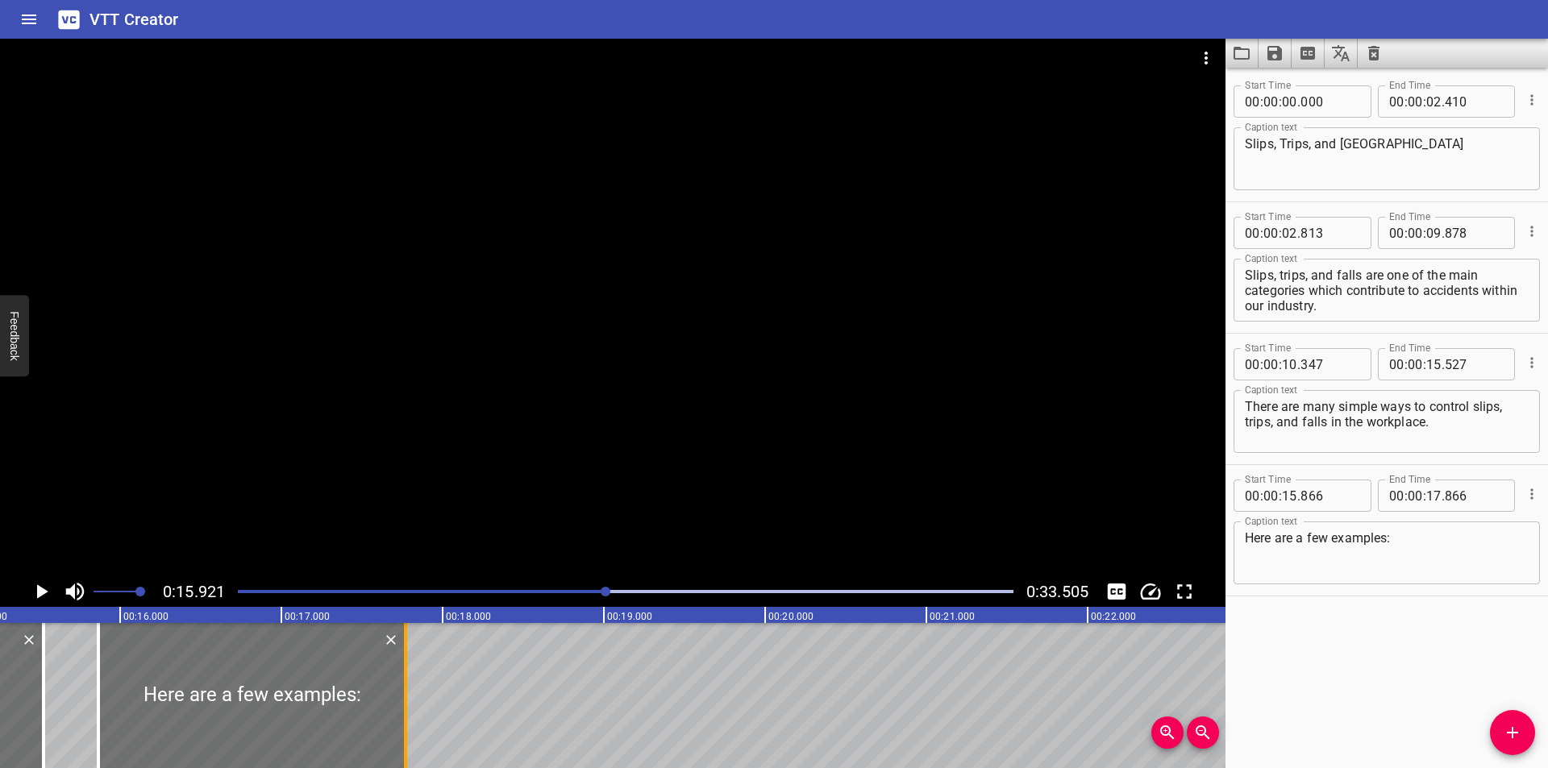
drag, startPoint x: 417, startPoint y: 714, endPoint x: 402, endPoint y: 710, distance: 15.8
click at [402, 710] on div at bounding box center [405, 695] width 16 height 145
click at [446, 444] on div at bounding box center [613, 308] width 1226 height 538
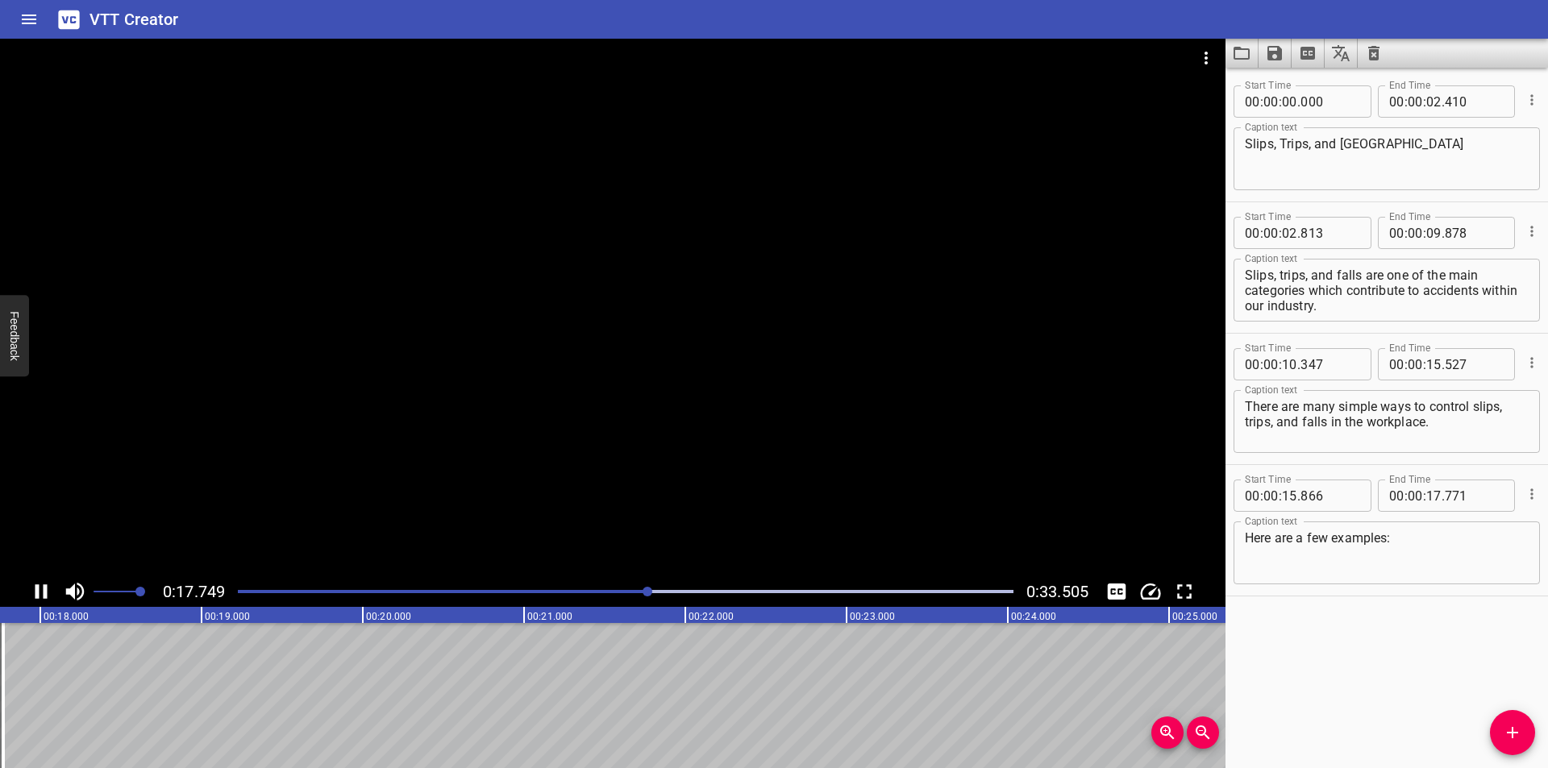
scroll to position [0, 2892]
click at [620, 593] on div "Play progress" at bounding box center [265, 591] width 776 height 3
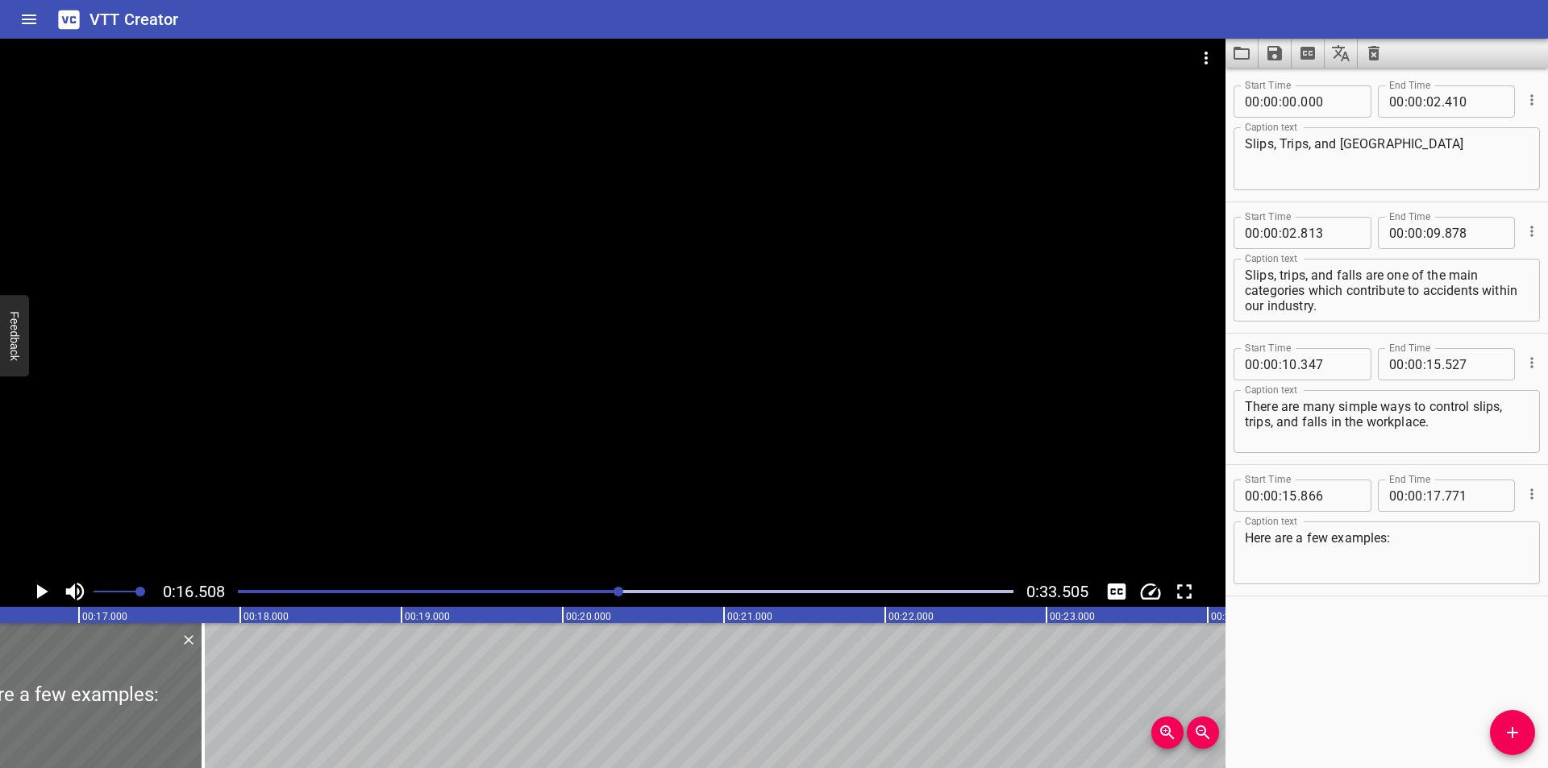
click at [580, 596] on div at bounding box center [625, 592] width 795 height 23
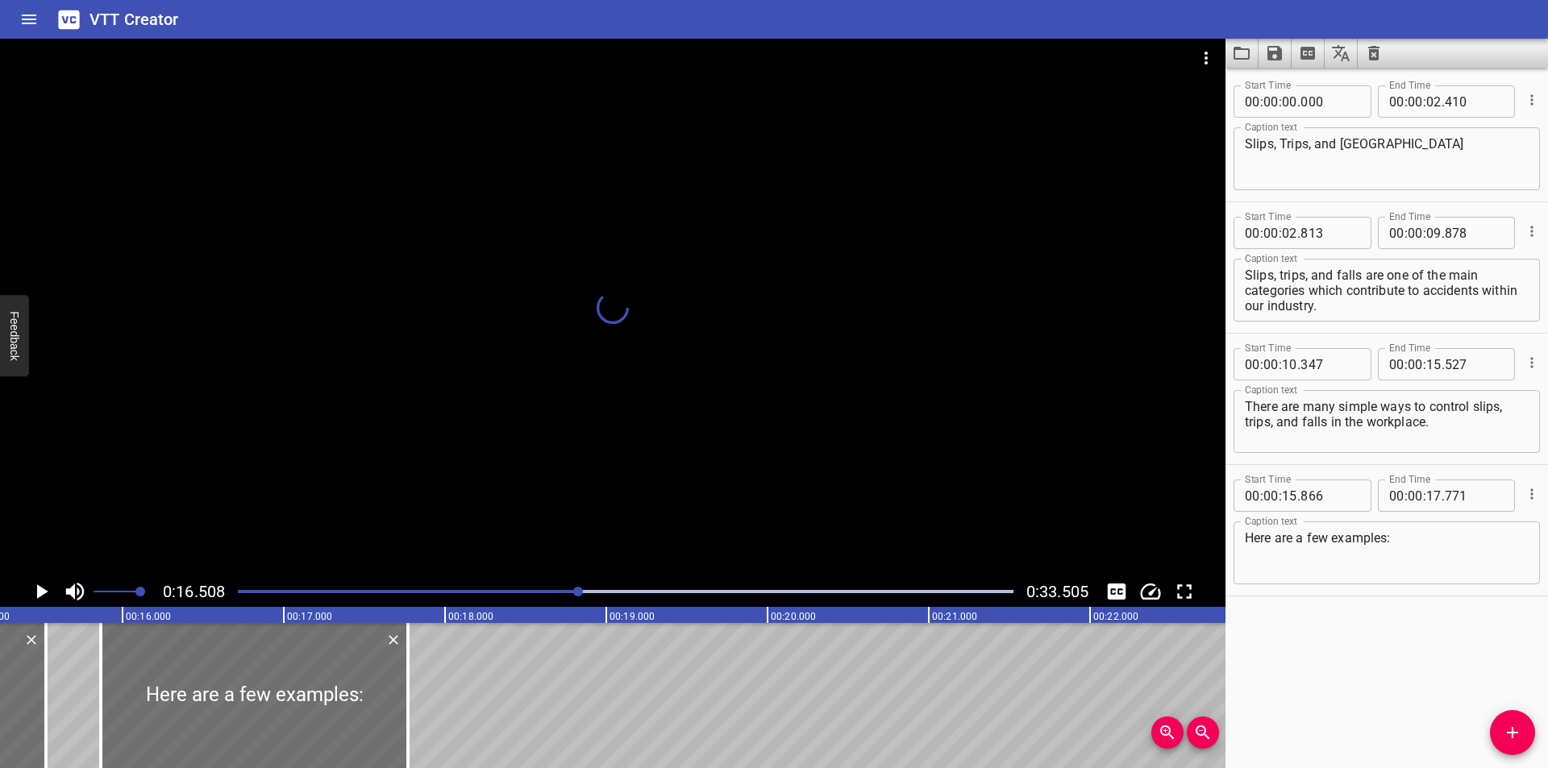
click at [741, 429] on div at bounding box center [613, 308] width 1226 height 538
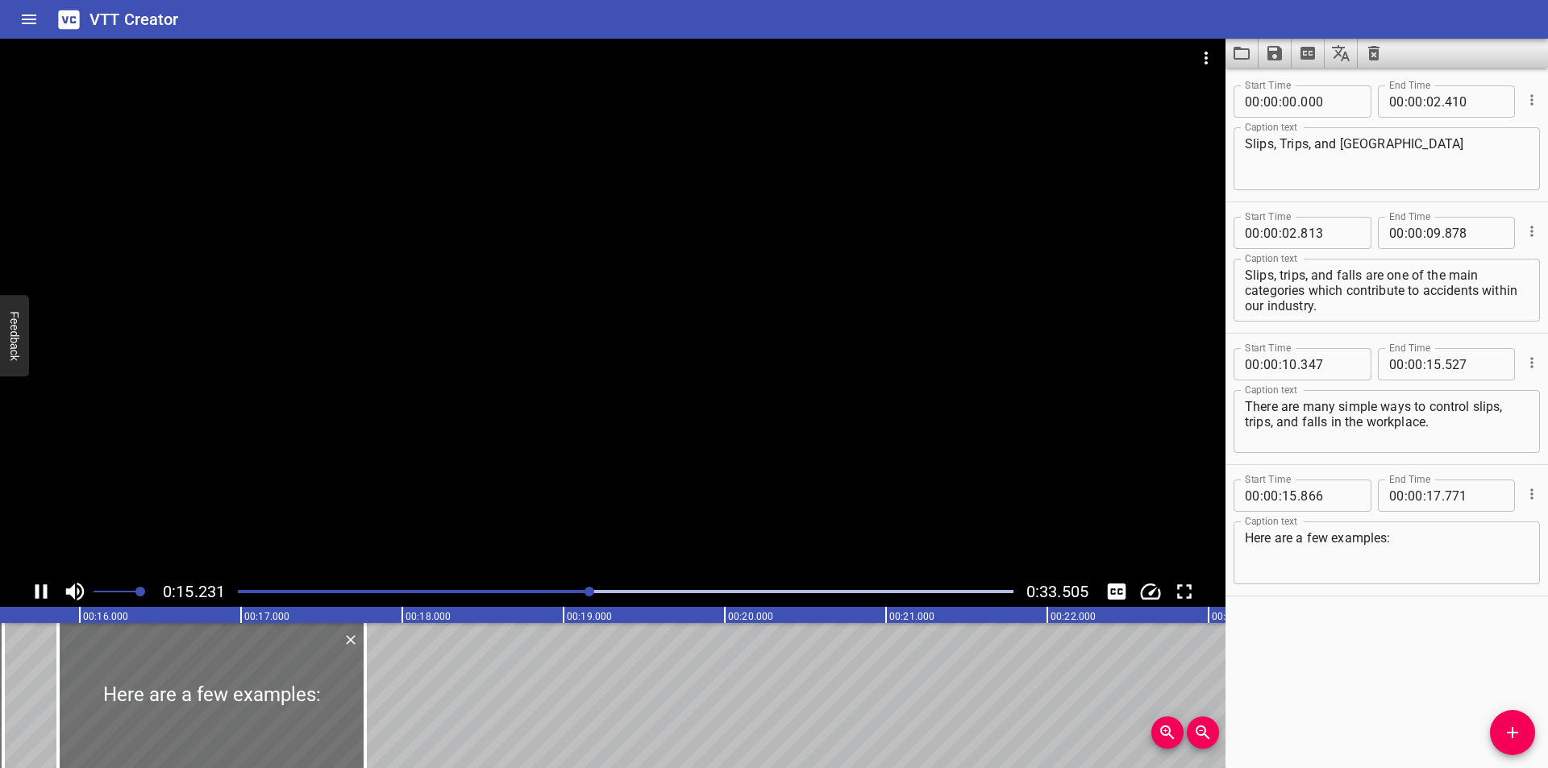
click at [764, 410] on div at bounding box center [613, 308] width 1226 height 538
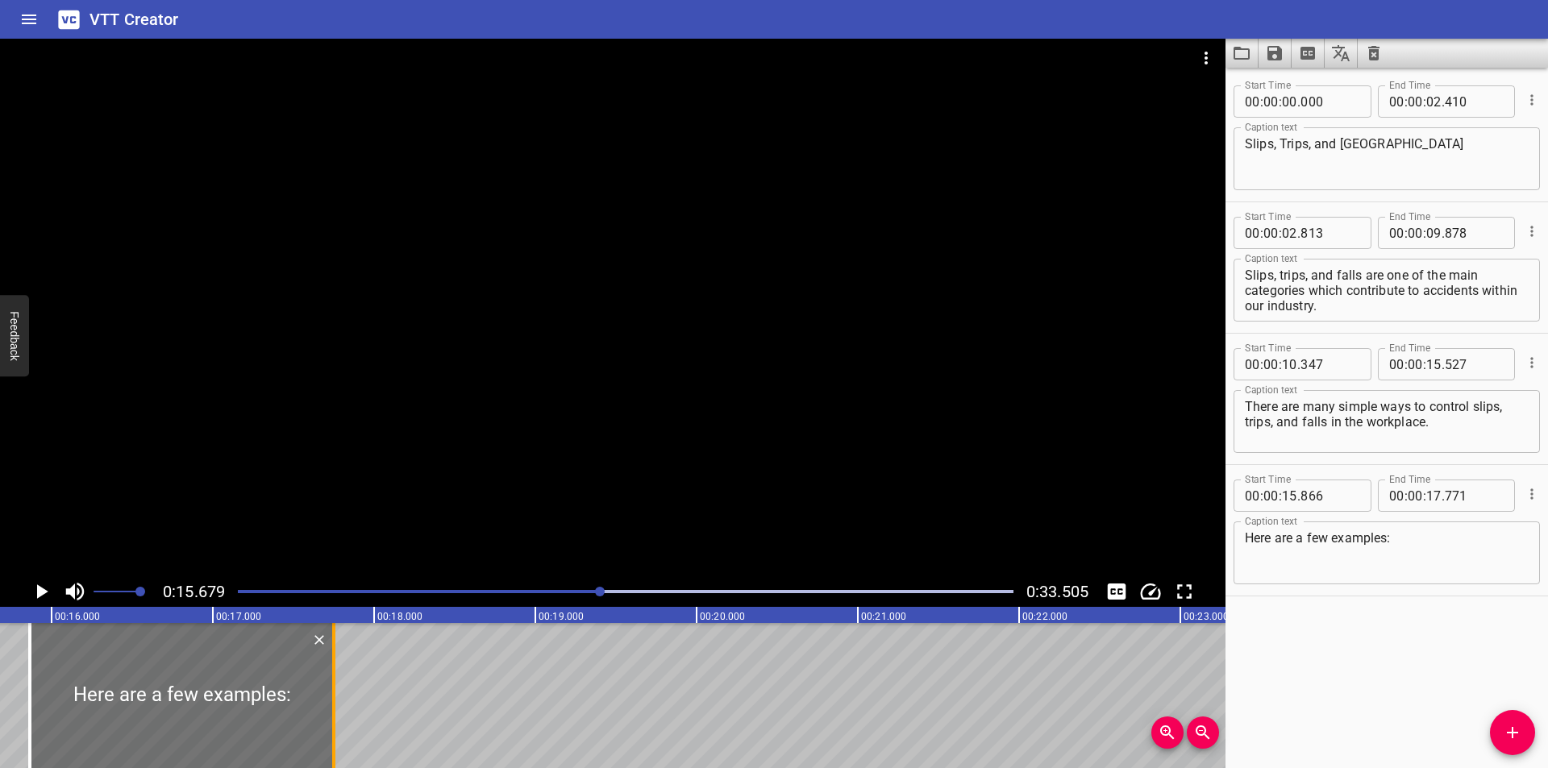
drag, startPoint x: 338, startPoint y: 697, endPoint x: 335, endPoint y: 714, distance: 17.1
click at [335, 714] on div at bounding box center [333, 695] width 3 height 145
type input "756"
click at [522, 438] on div at bounding box center [613, 308] width 1226 height 538
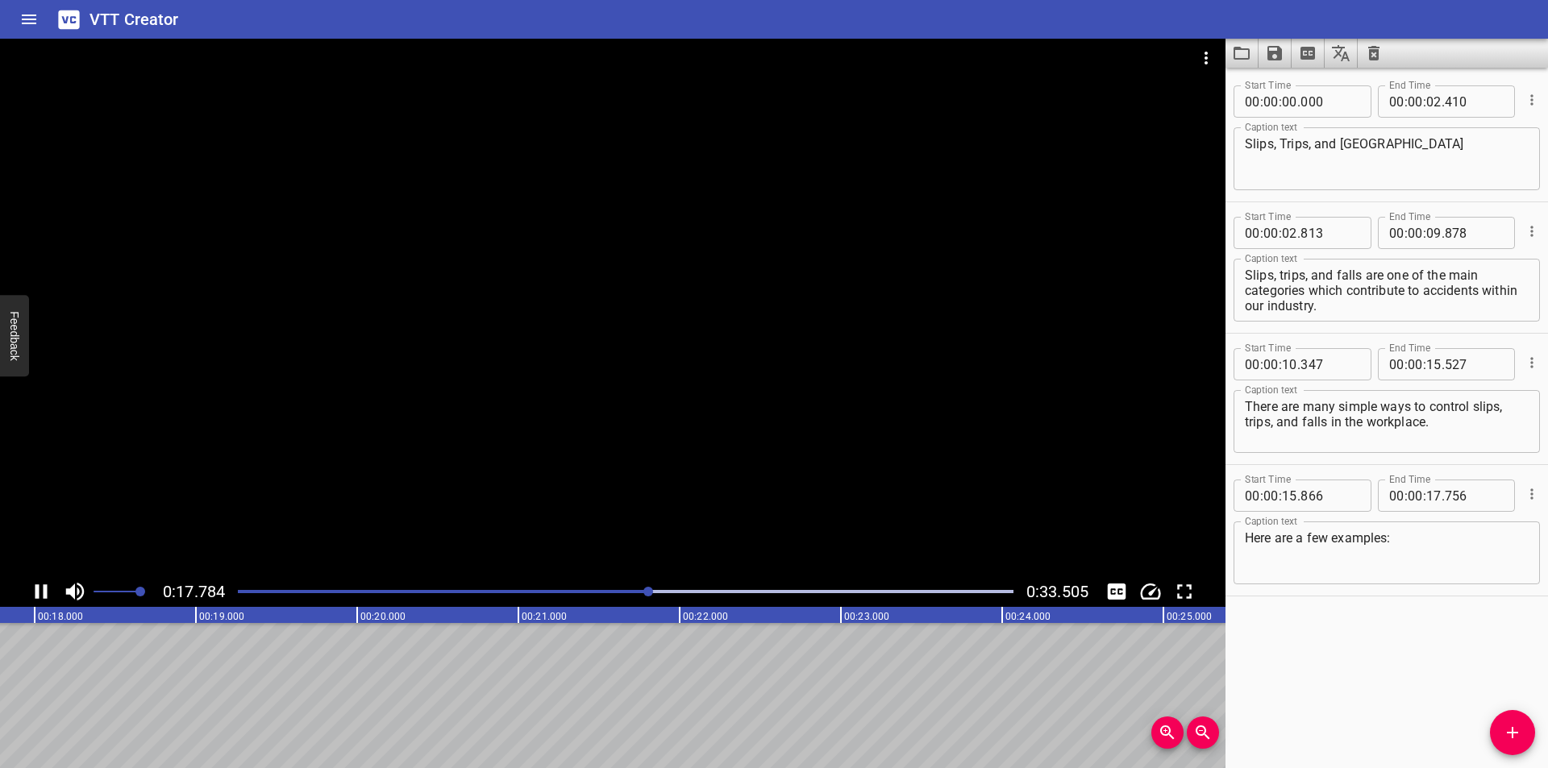
click at [539, 430] on div at bounding box center [613, 308] width 1226 height 538
drag, startPoint x: 1502, startPoint y: 727, endPoint x: 1489, endPoint y: 707, distance: 23.9
click at [1503, 726] on span "Add Cue" at bounding box center [1512, 732] width 45 height 19
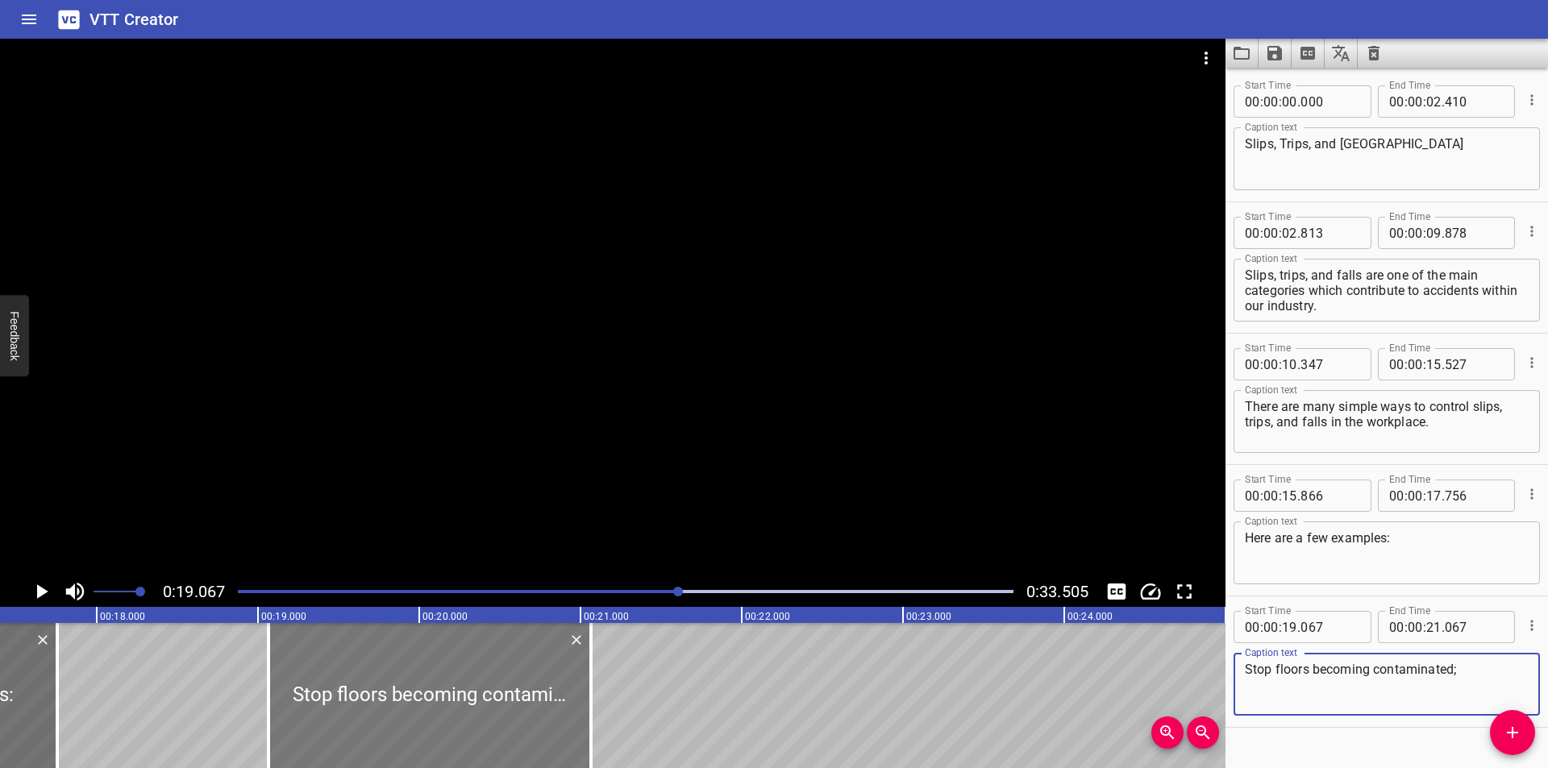
scroll to position [0, 2805]
type textarea "Stop floors becoming contaminated;"
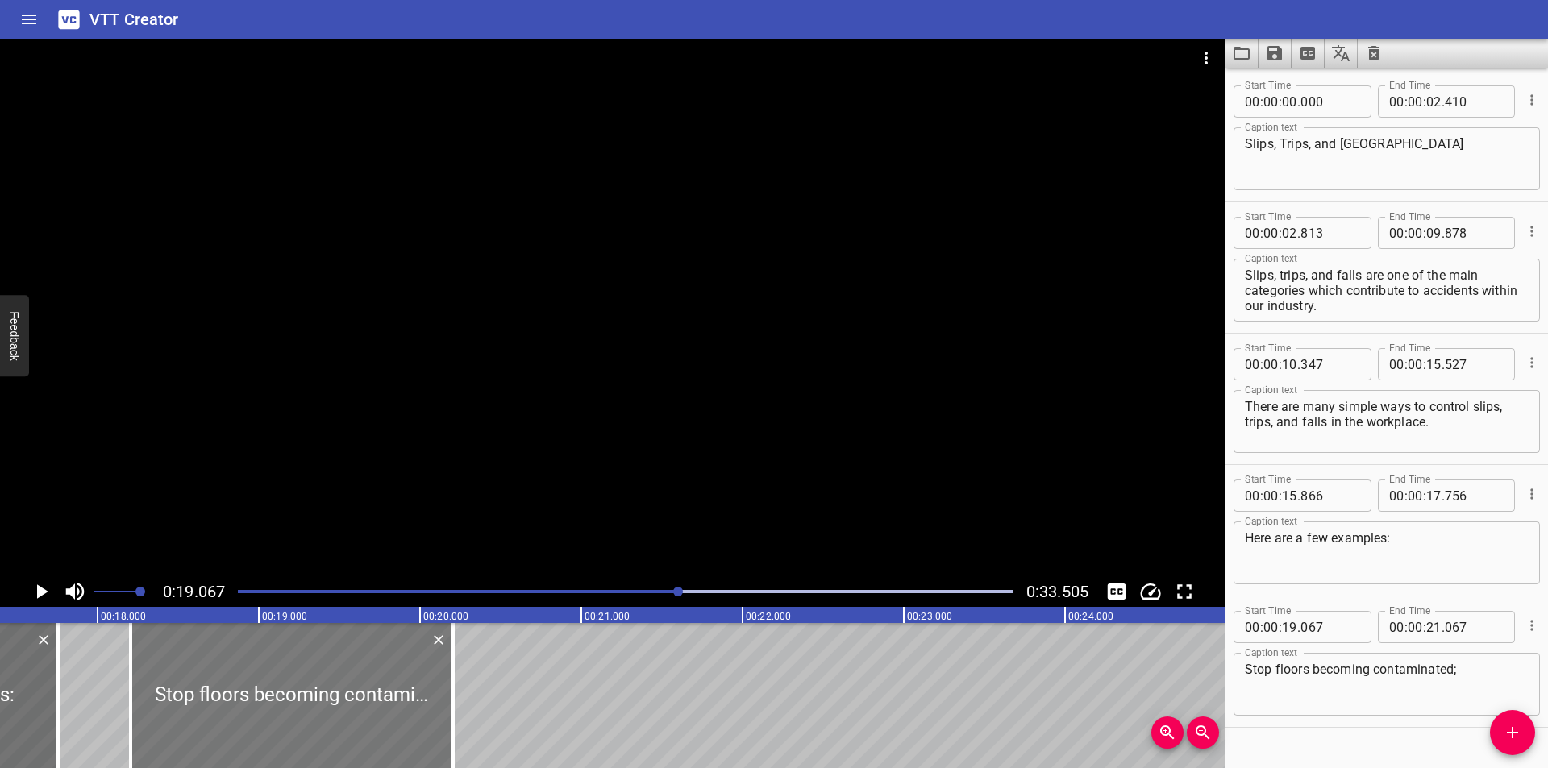
drag, startPoint x: 383, startPoint y: 694, endPoint x: 244, endPoint y: 704, distance: 139.0
click at [244, 704] on div at bounding box center [292, 695] width 323 height 145
type input "18"
type input "207"
type input "20"
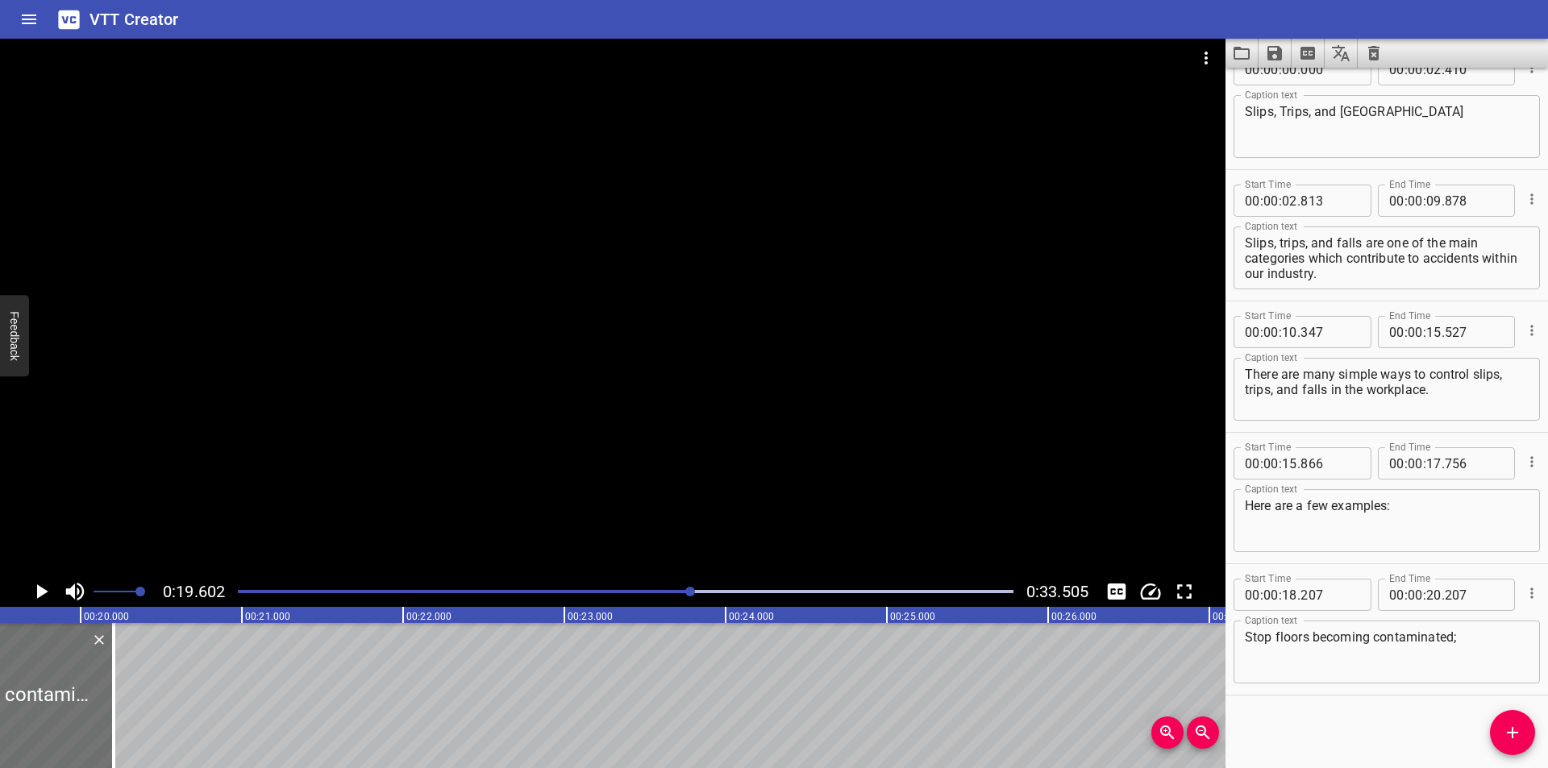
scroll to position [0, 3161]
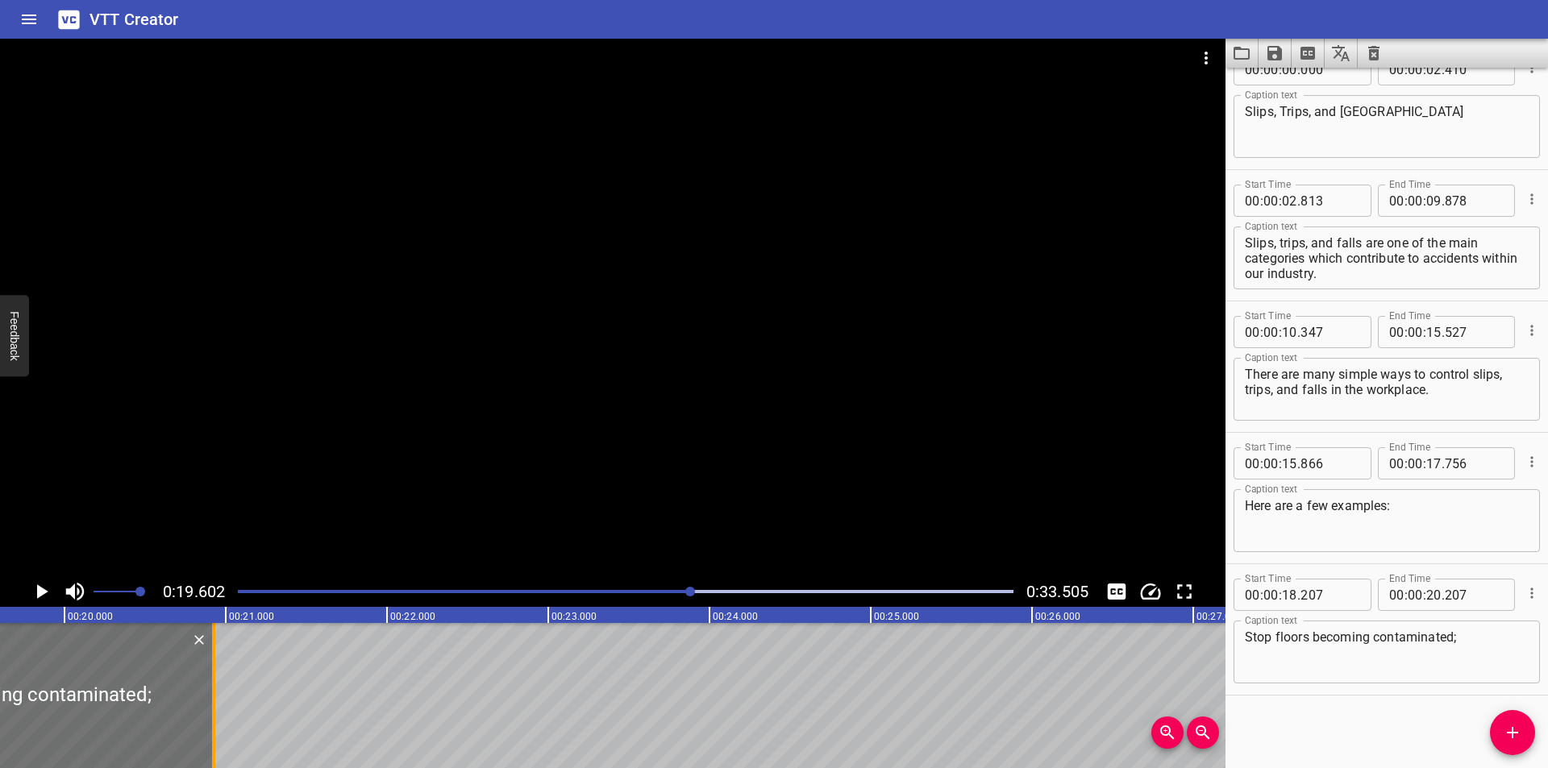
drag, startPoint x: 99, startPoint y: 720, endPoint x: 215, endPoint y: 726, distance: 116.3
click at [215, 726] on div at bounding box center [214, 695] width 16 height 145
type input "927"
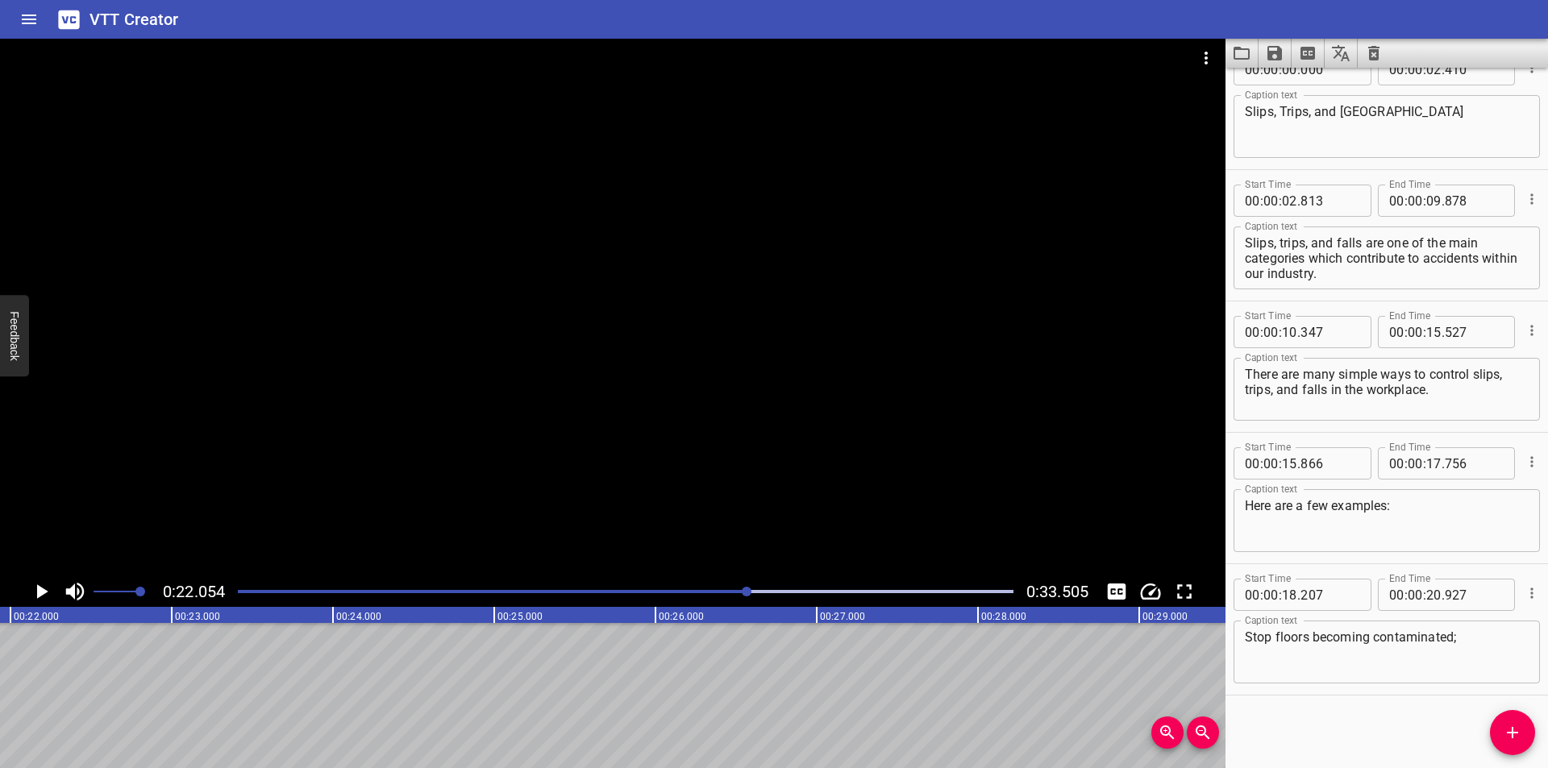
scroll to position [0, 3556]
click at [1500, 739] on span "Add Cue" at bounding box center [1512, 732] width 45 height 19
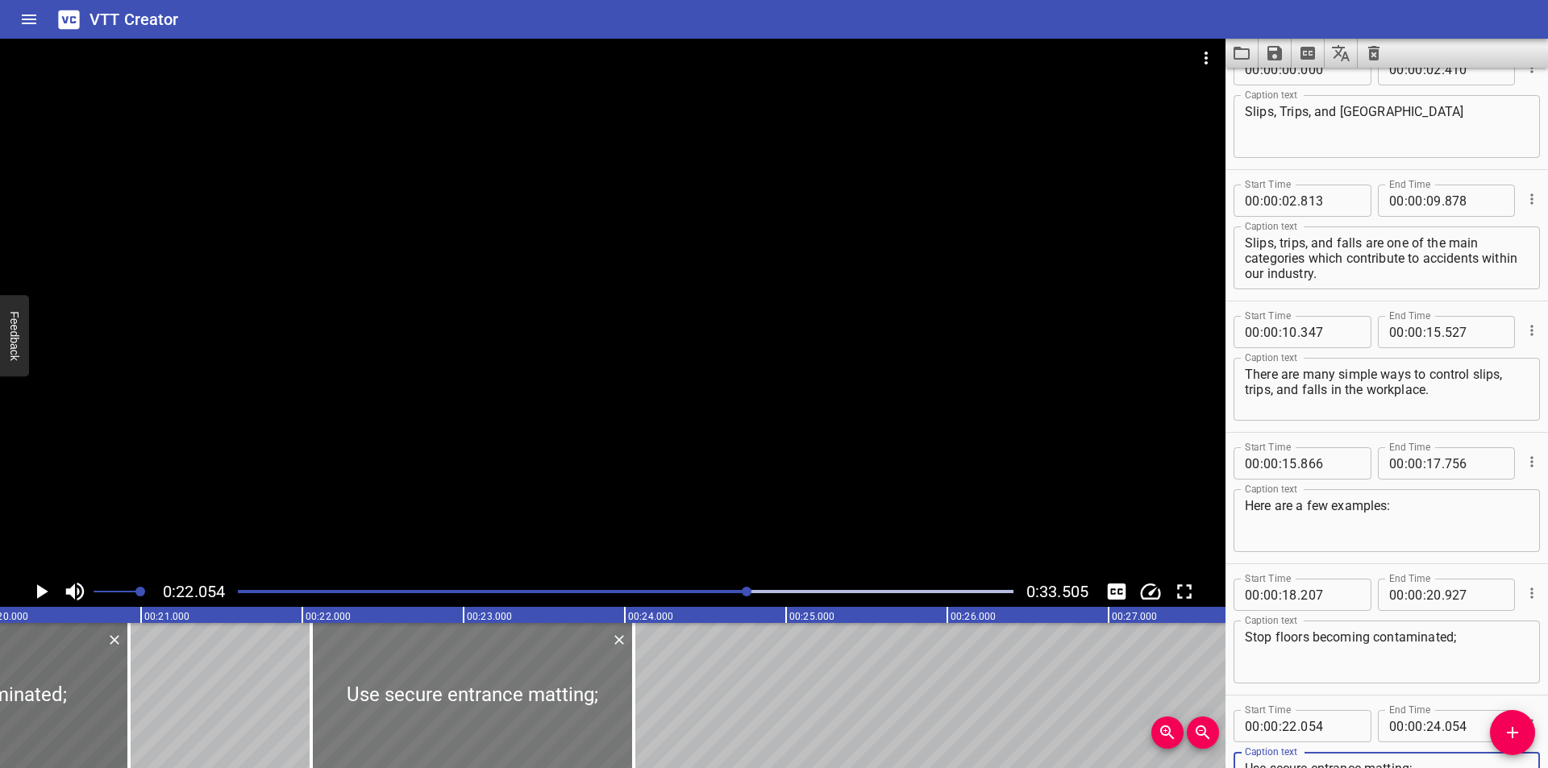
scroll to position [0, 3234]
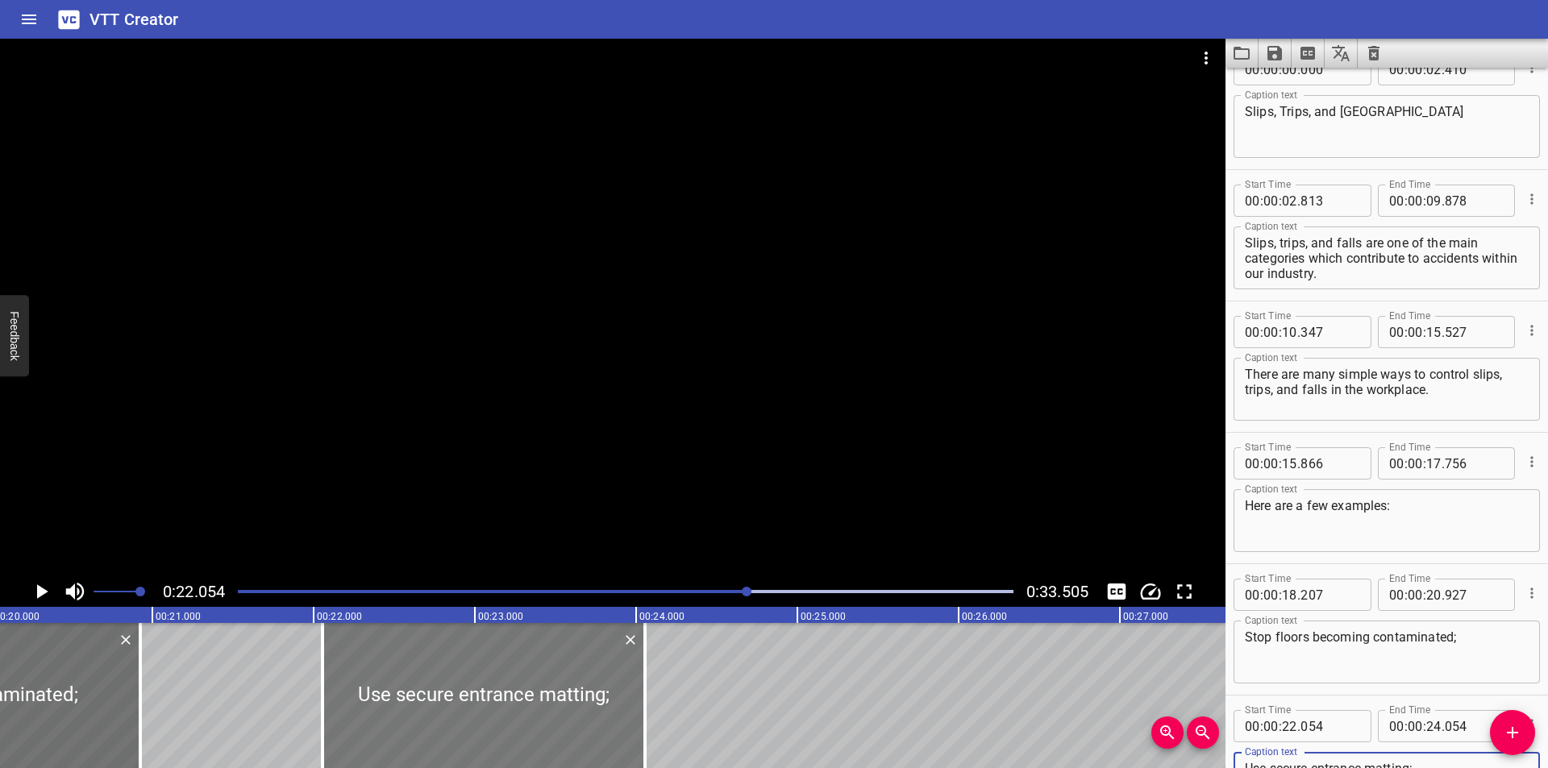
type textarea "Use secure entrance matting;"
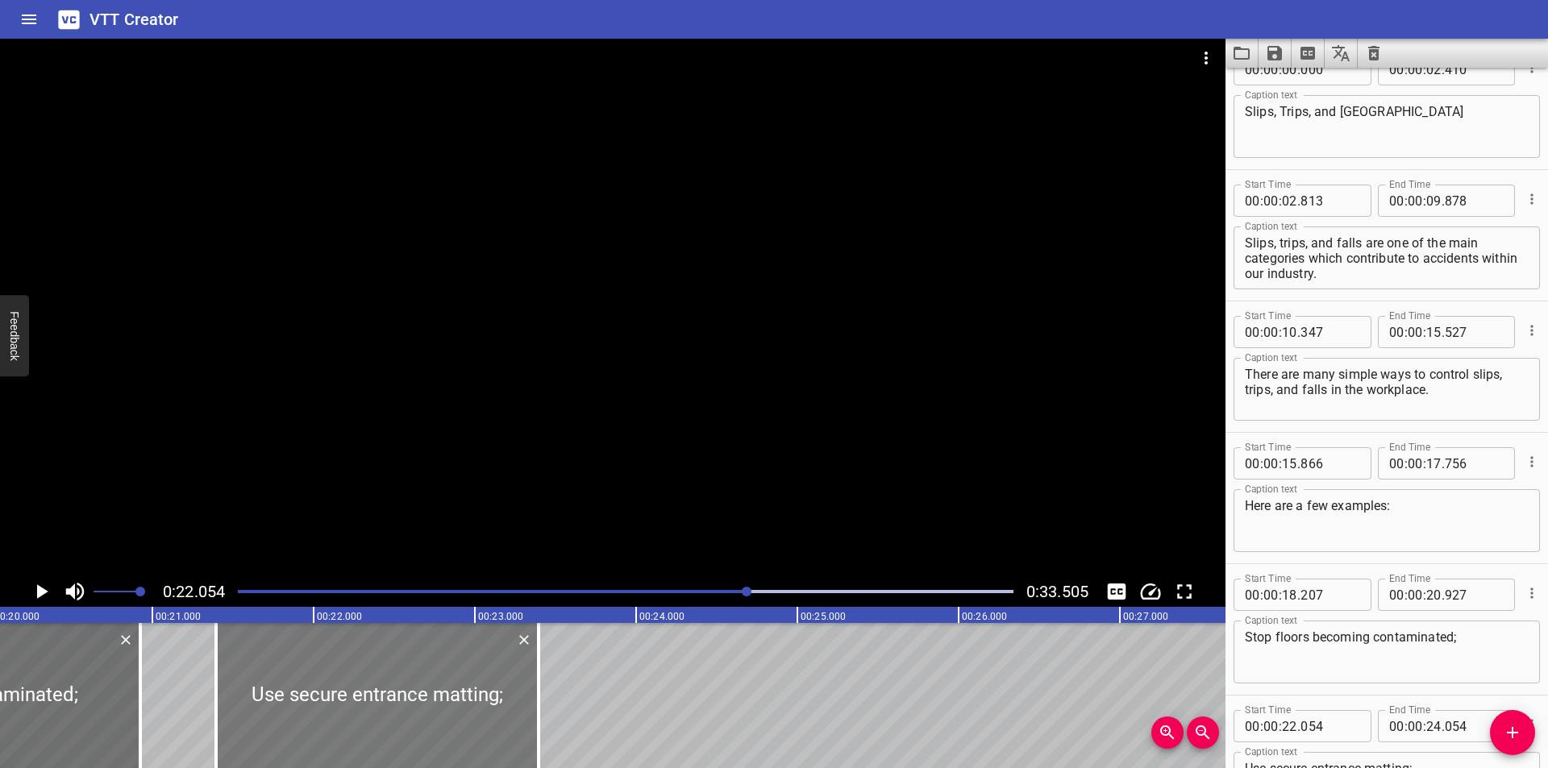
drag, startPoint x: 457, startPoint y: 713, endPoint x: 351, endPoint y: 721, distance: 106.7
click at [351, 721] on div at bounding box center [377, 695] width 323 height 145
type input "21"
type input "394"
type input "23"
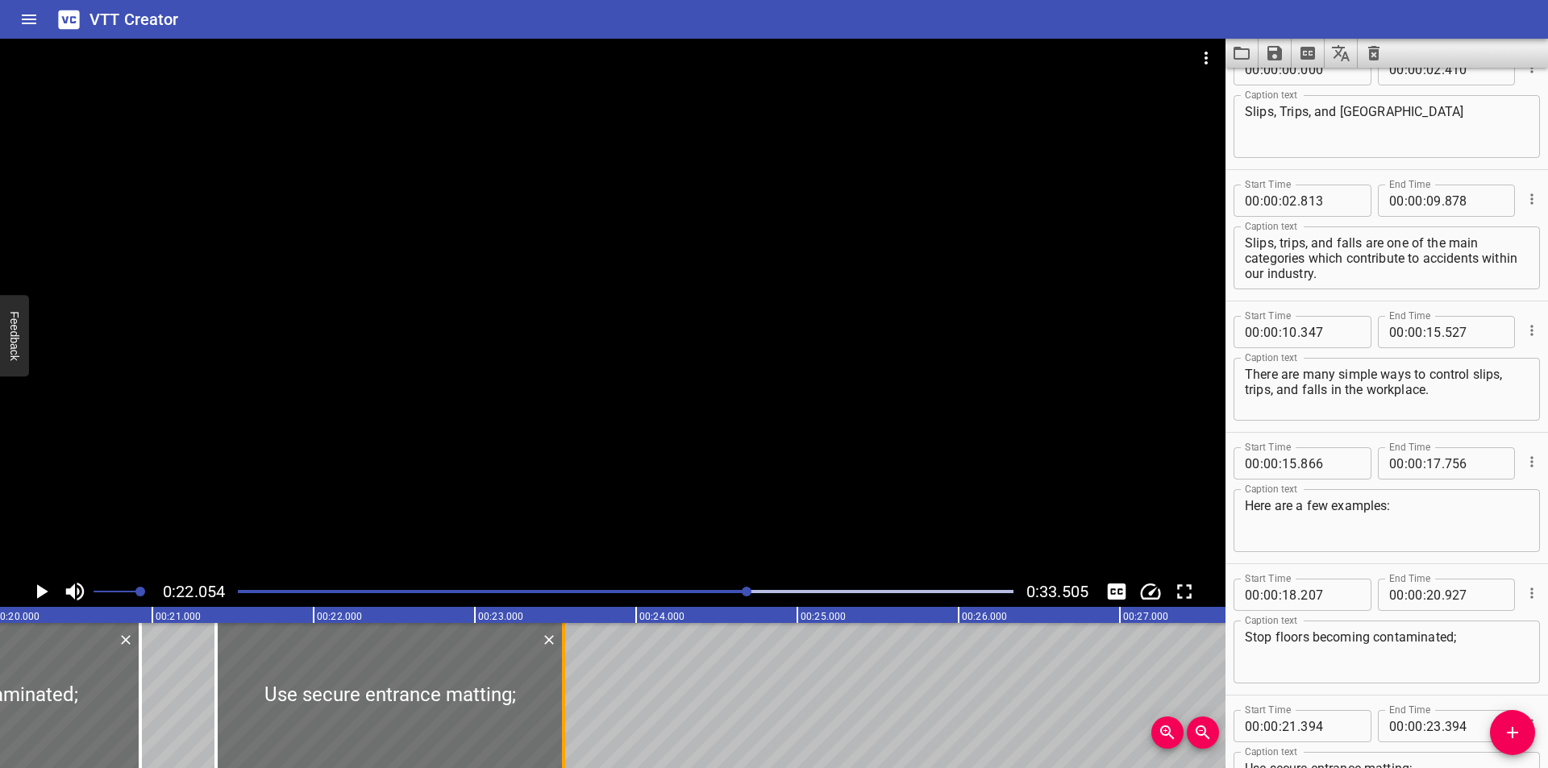
drag, startPoint x: 535, startPoint y: 712, endPoint x: 560, endPoint y: 719, distance: 26.0
click at [560, 719] on div at bounding box center [564, 695] width 16 height 145
type input "549"
click at [551, 718] on div at bounding box center [394, 695] width 347 height 145
type input "424"
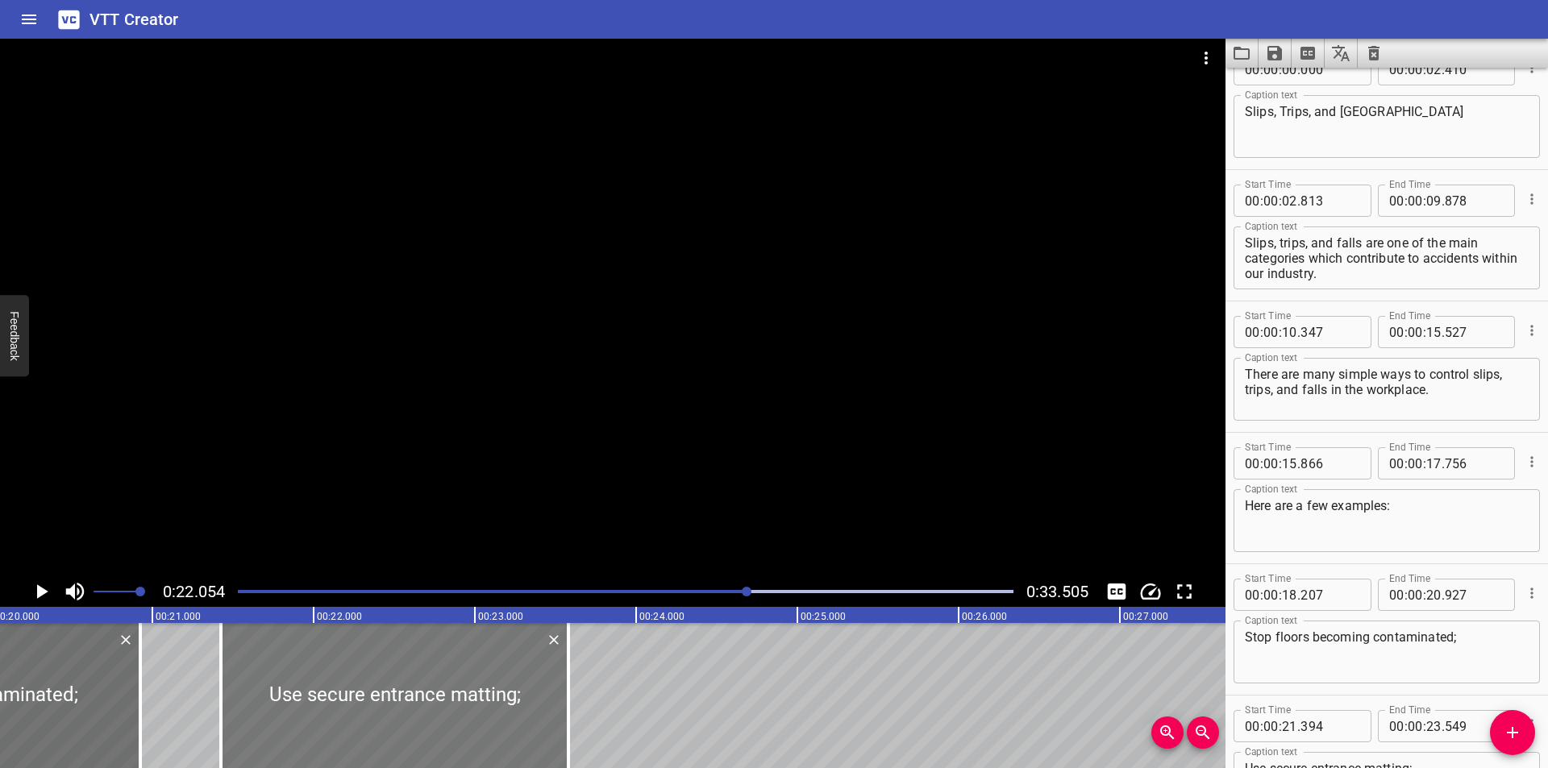
type input "579"
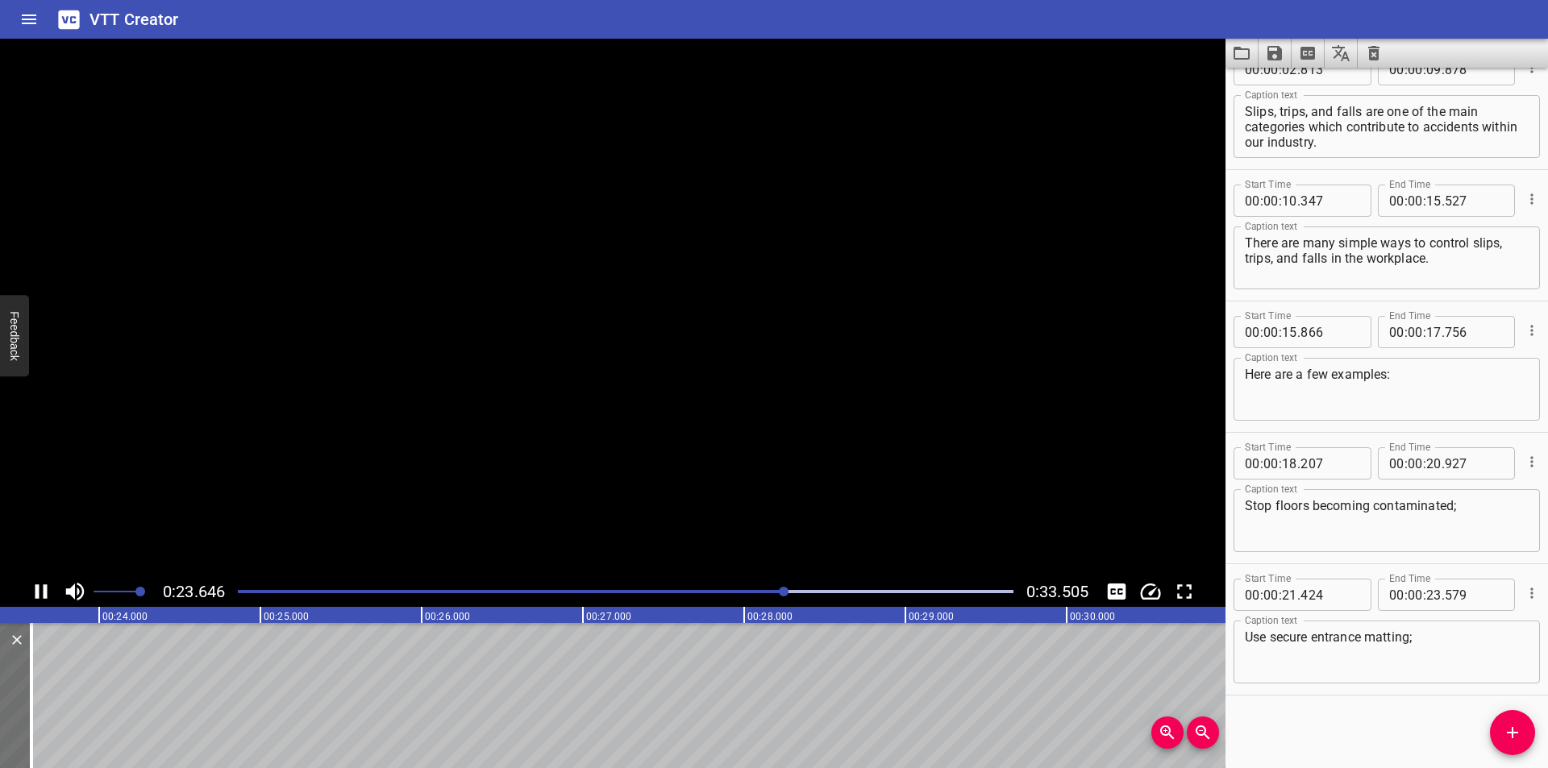
scroll to position [0, 3823]
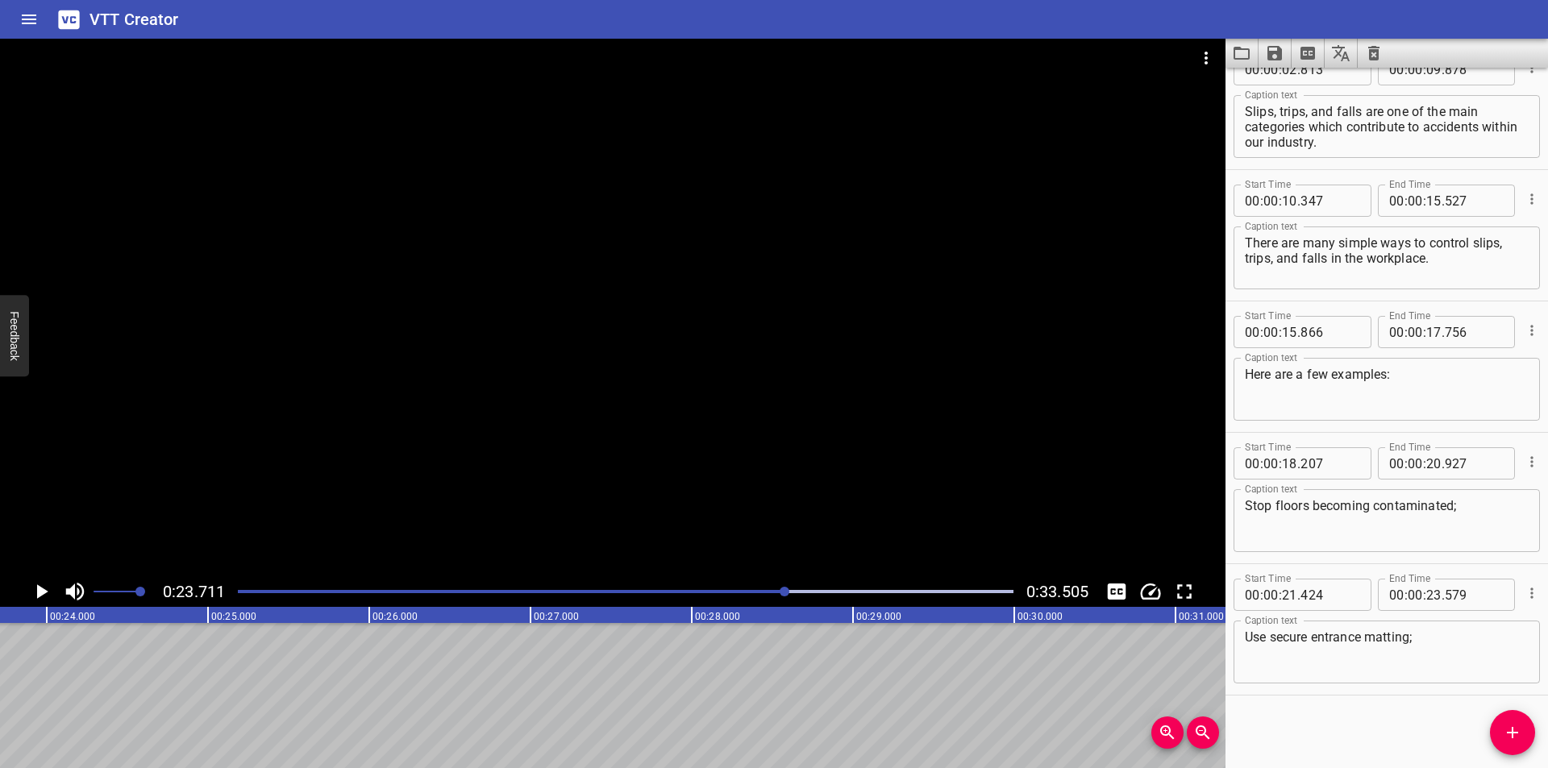
click at [1509, 746] on button "Add Cue" at bounding box center [1512, 732] width 45 height 45
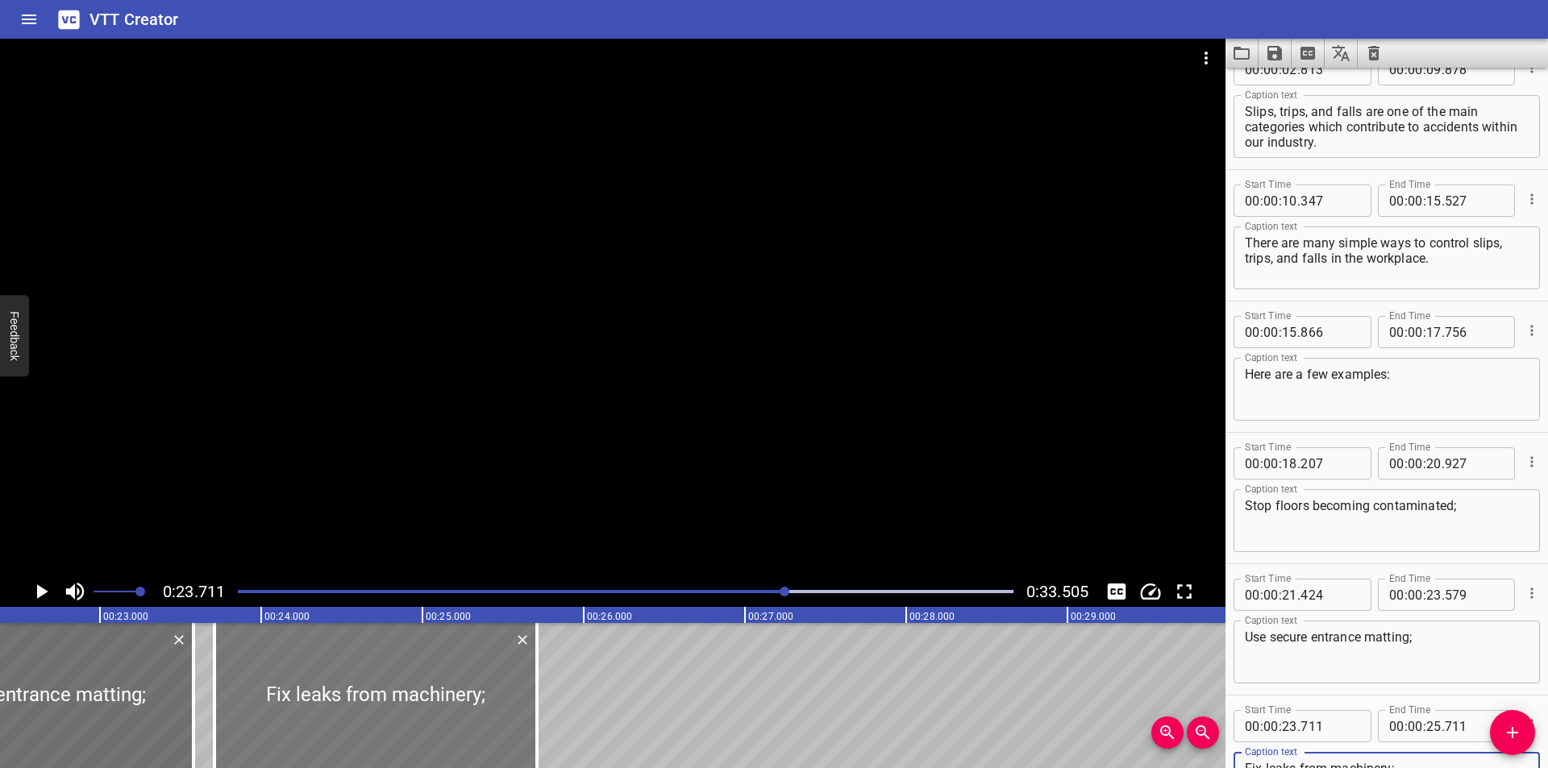
type textarea "Fix leaks from machinery;"
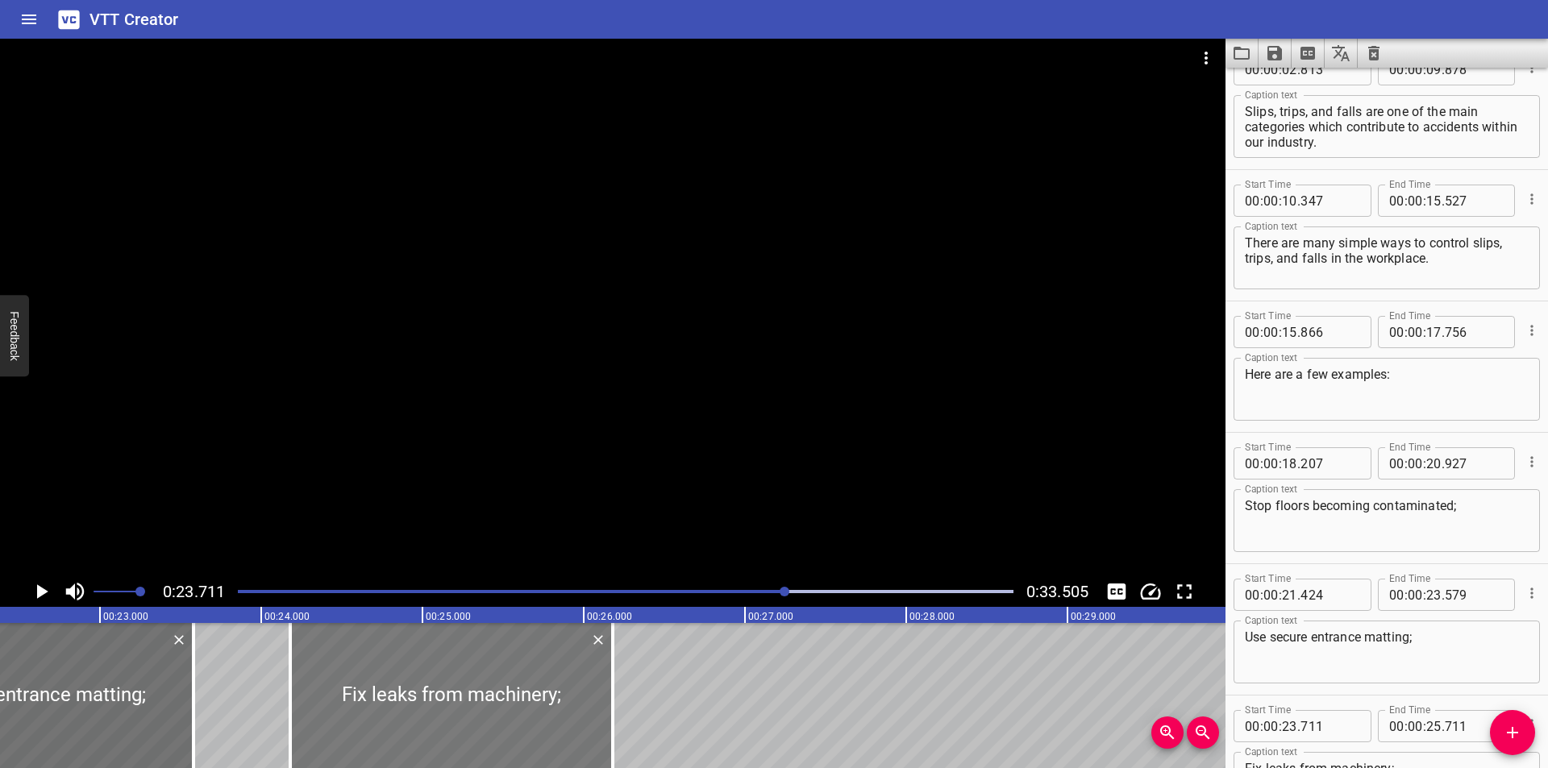
drag, startPoint x: 431, startPoint y: 707, endPoint x: 457, endPoint y: 683, distance: 35.4
click at [492, 711] on div at bounding box center [451, 695] width 323 height 145
type input "24"
type input "196"
type input "26"
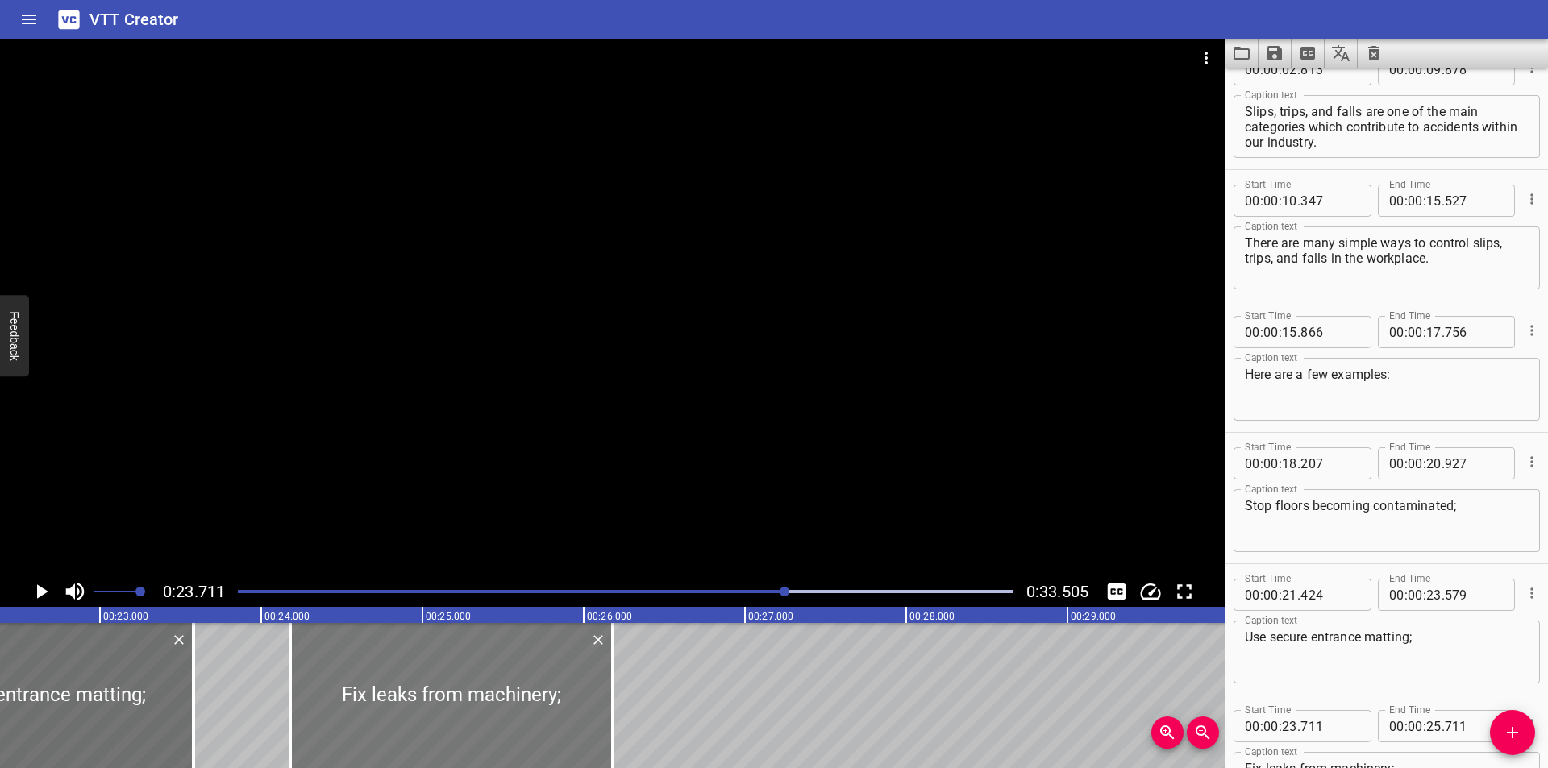
type input "196"
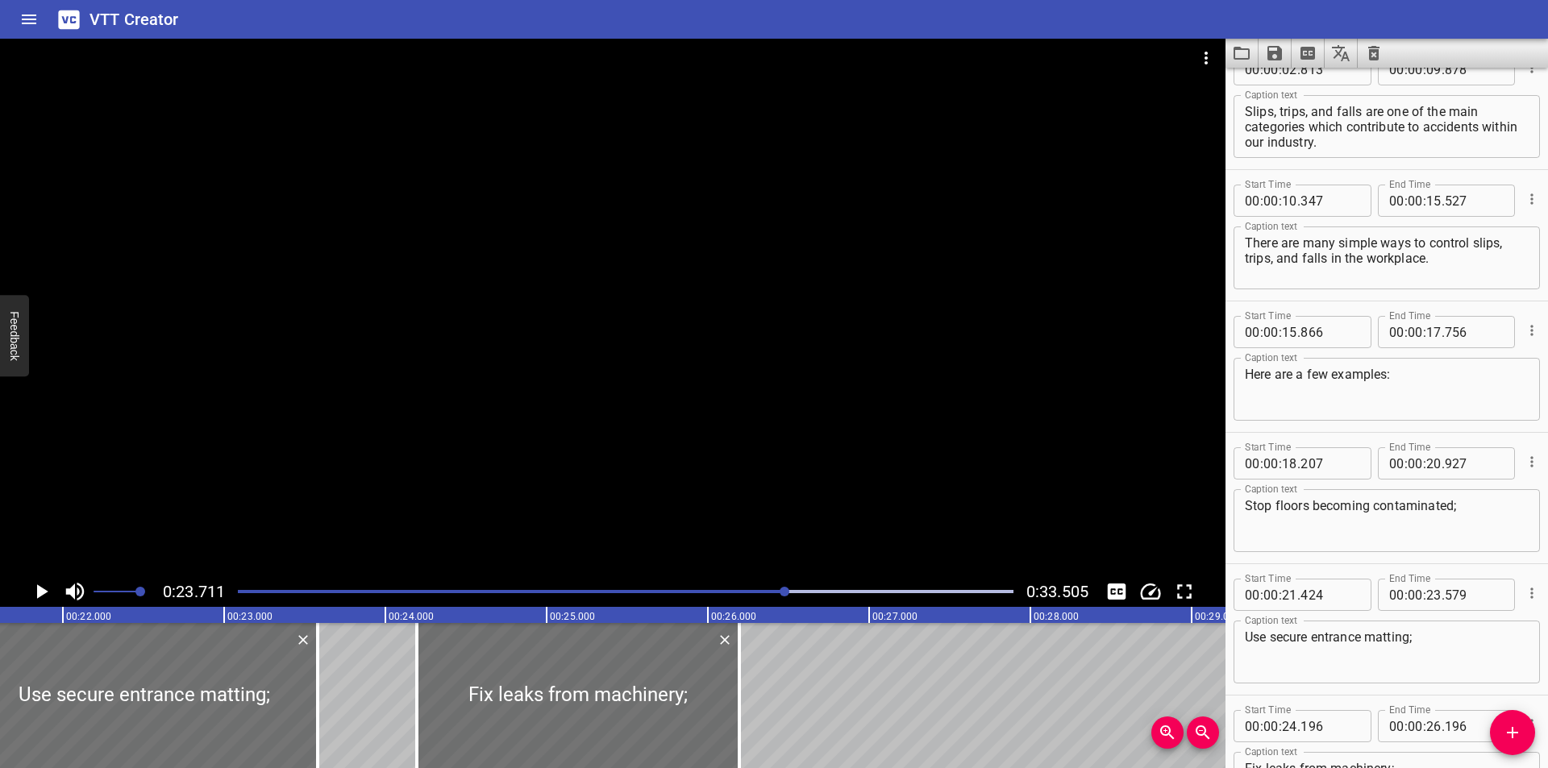
scroll to position [0, 3448]
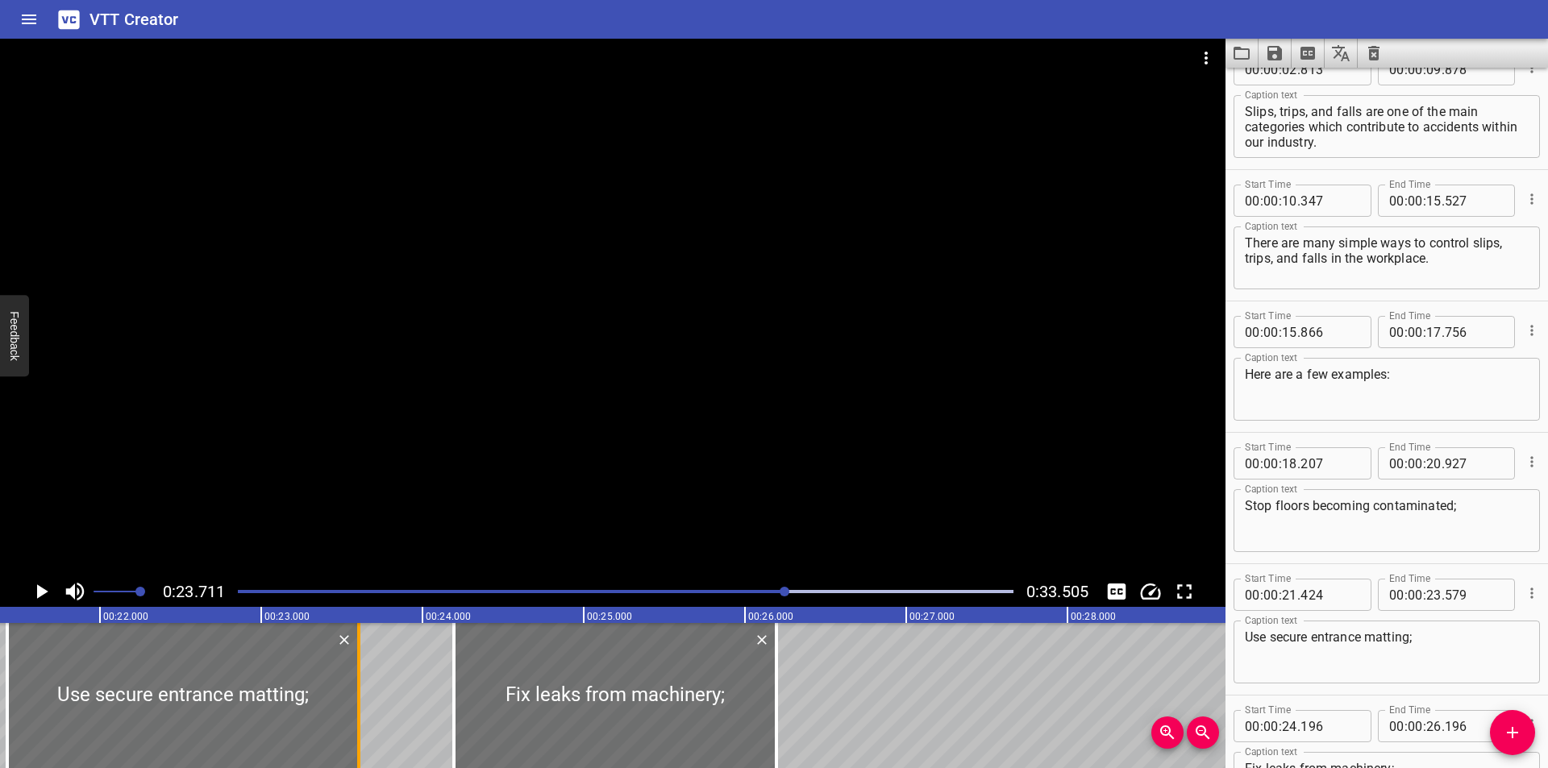
click at [359, 713] on div at bounding box center [358, 695] width 3 height 145
type input "604"
click at [545, 714] on div at bounding box center [614, 695] width 323 height 145
type input "191"
drag, startPoint x: 779, startPoint y: 718, endPoint x: 786, endPoint y: 682, distance: 37.0
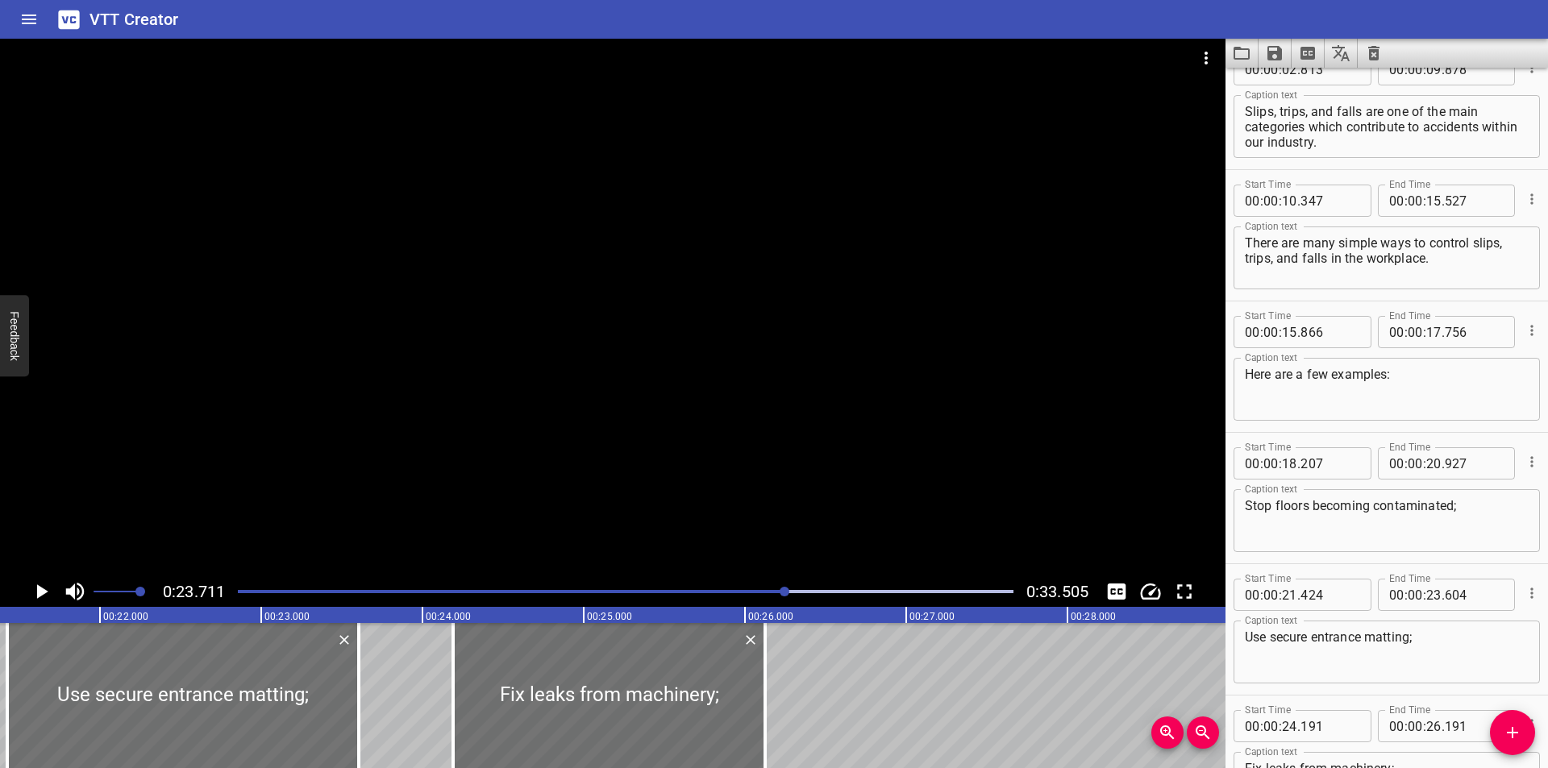
click at [768, 714] on div at bounding box center [765, 695] width 16 height 145
type input "126"
click at [870, 476] on div at bounding box center [613, 308] width 1226 height 538
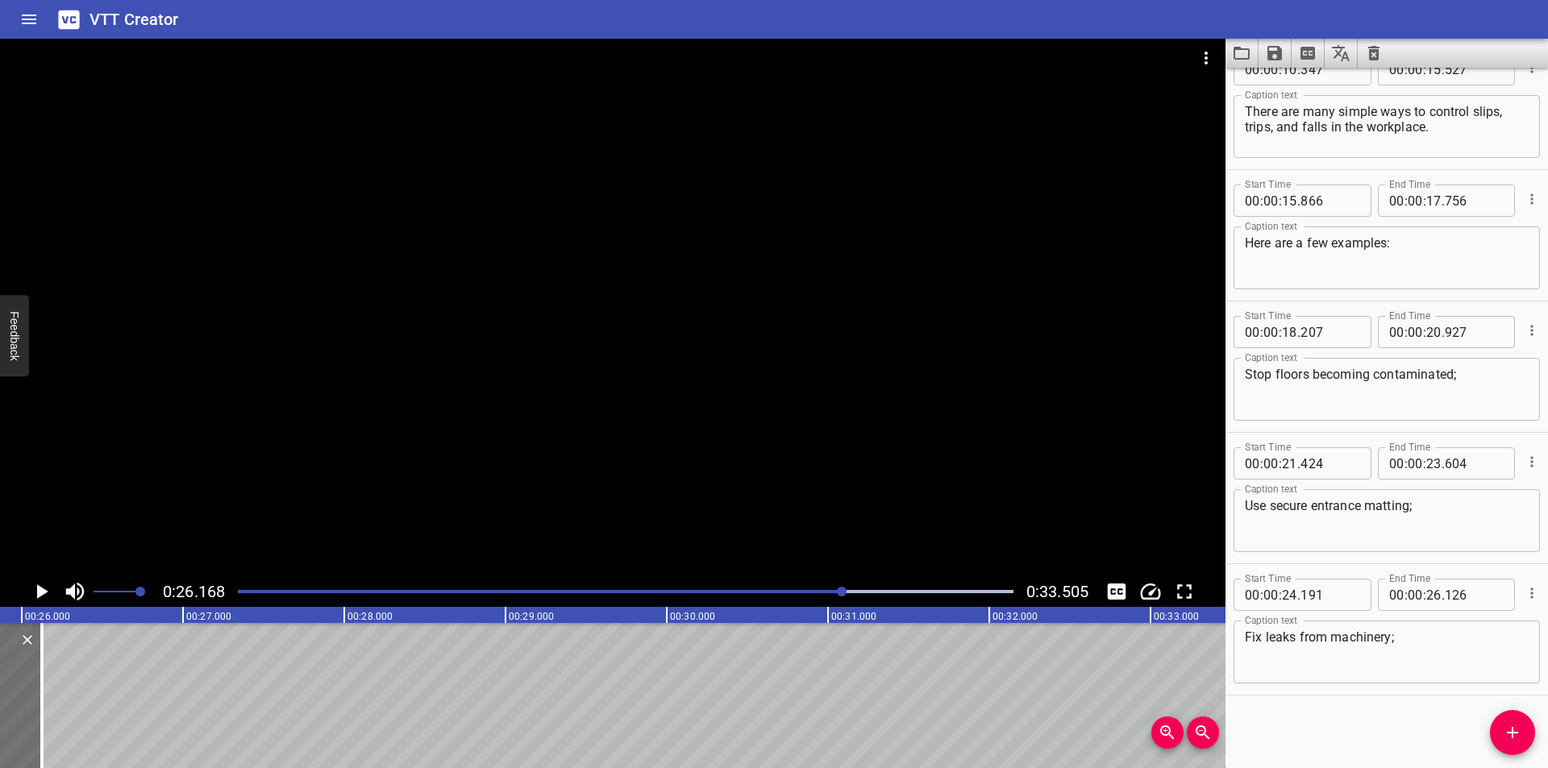
scroll to position [0, 4220]
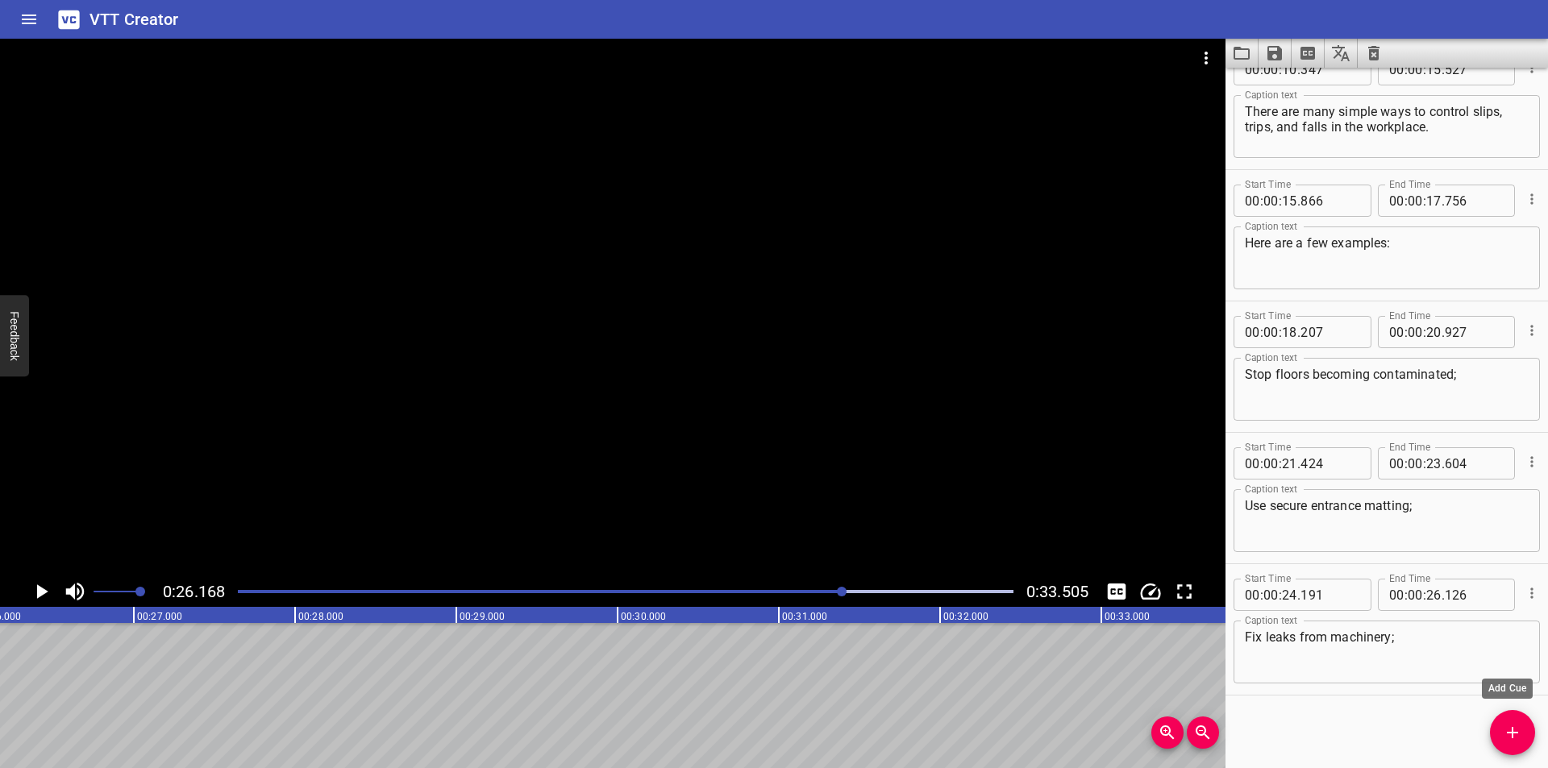
drag, startPoint x: 1514, startPoint y: 731, endPoint x: 1502, endPoint y: 716, distance: 19.5
click at [1513, 731] on icon "Add Cue" at bounding box center [1512, 732] width 19 height 19
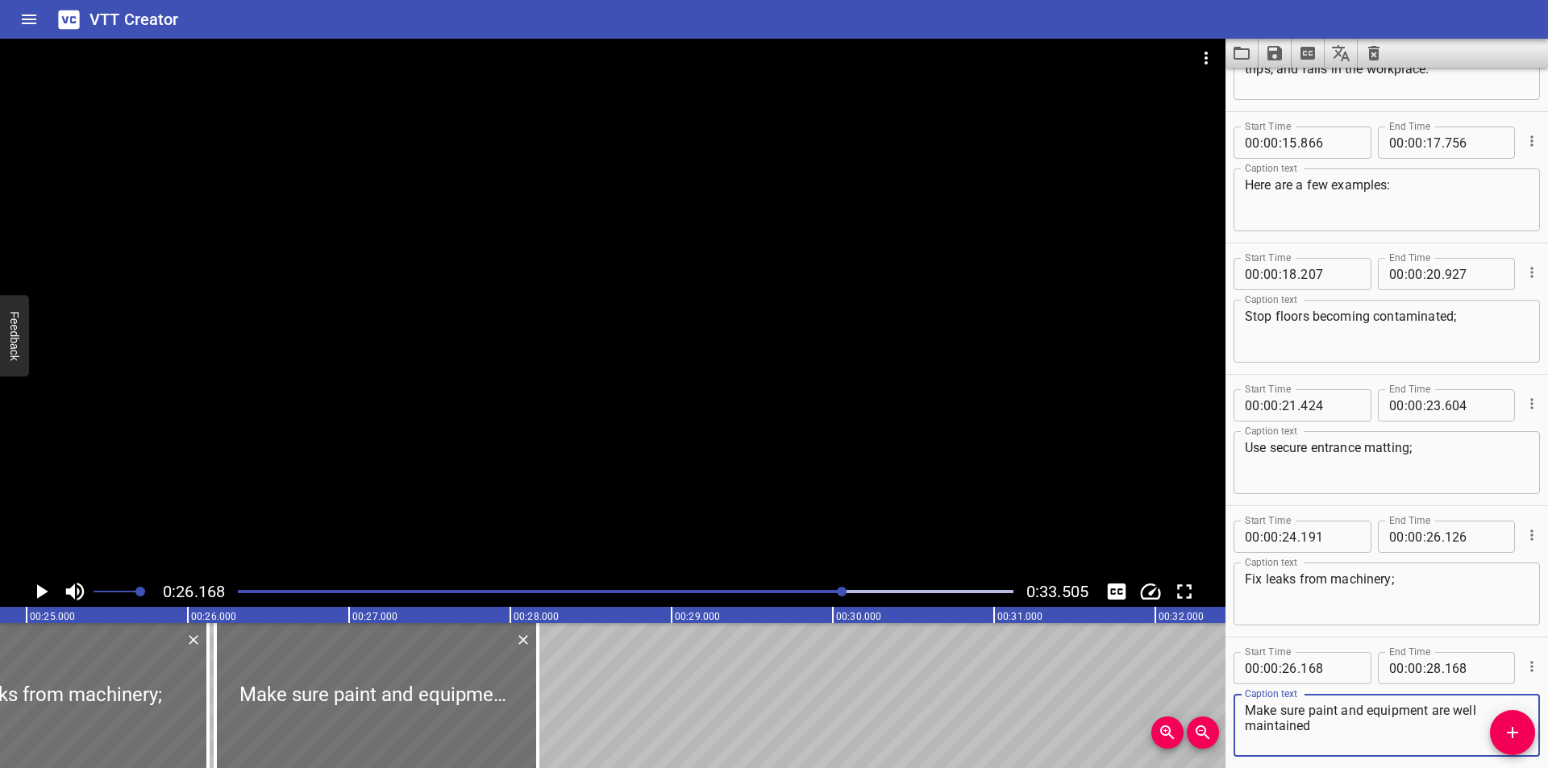
scroll to position [354, 0]
type textarea "Make sure paint and equipment are well maintained;"
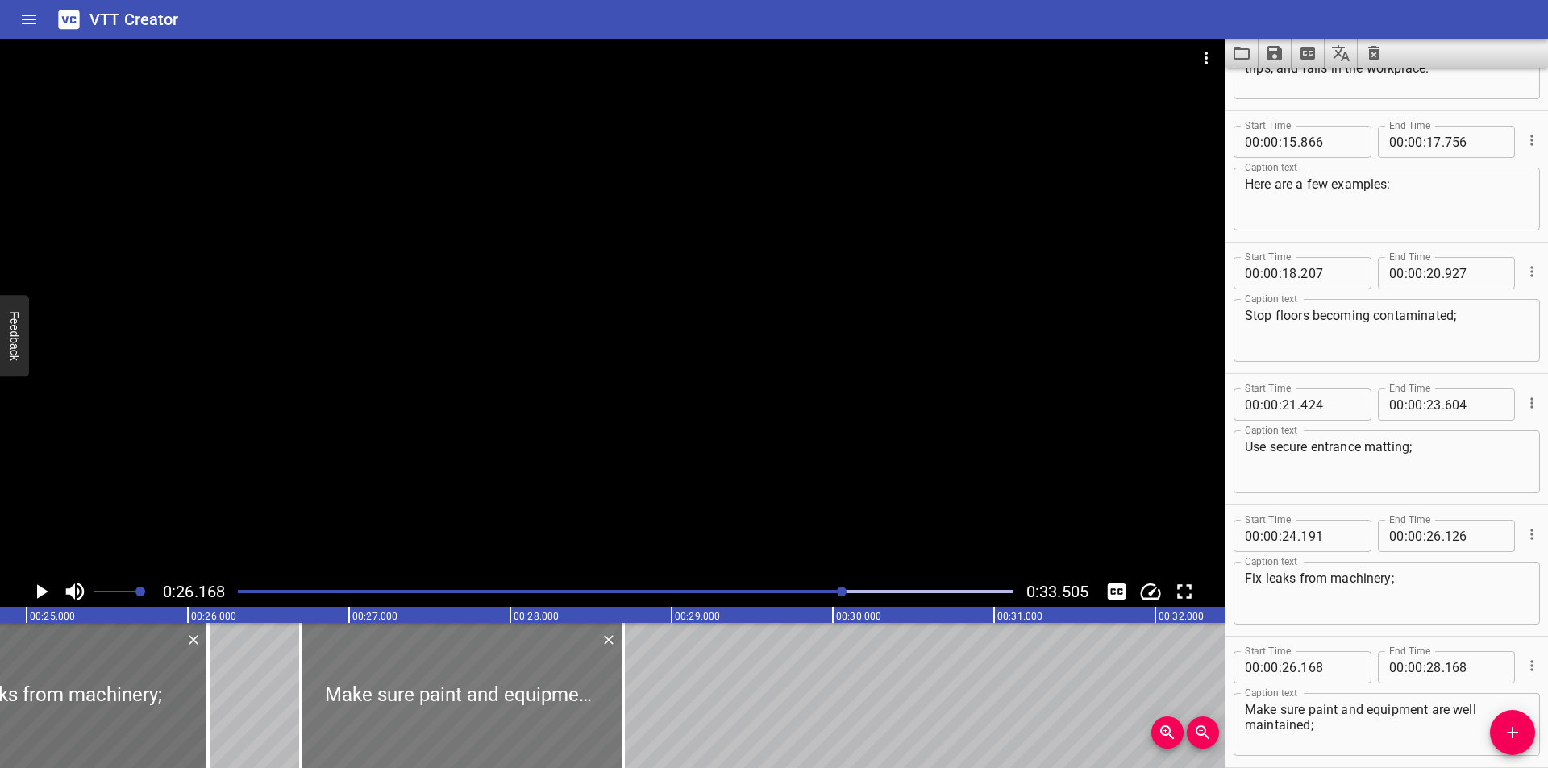
drag, startPoint x: 388, startPoint y: 683, endPoint x: 453, endPoint y: 682, distance: 65.3
click at [453, 682] on div at bounding box center [462, 695] width 323 height 145
type input "698"
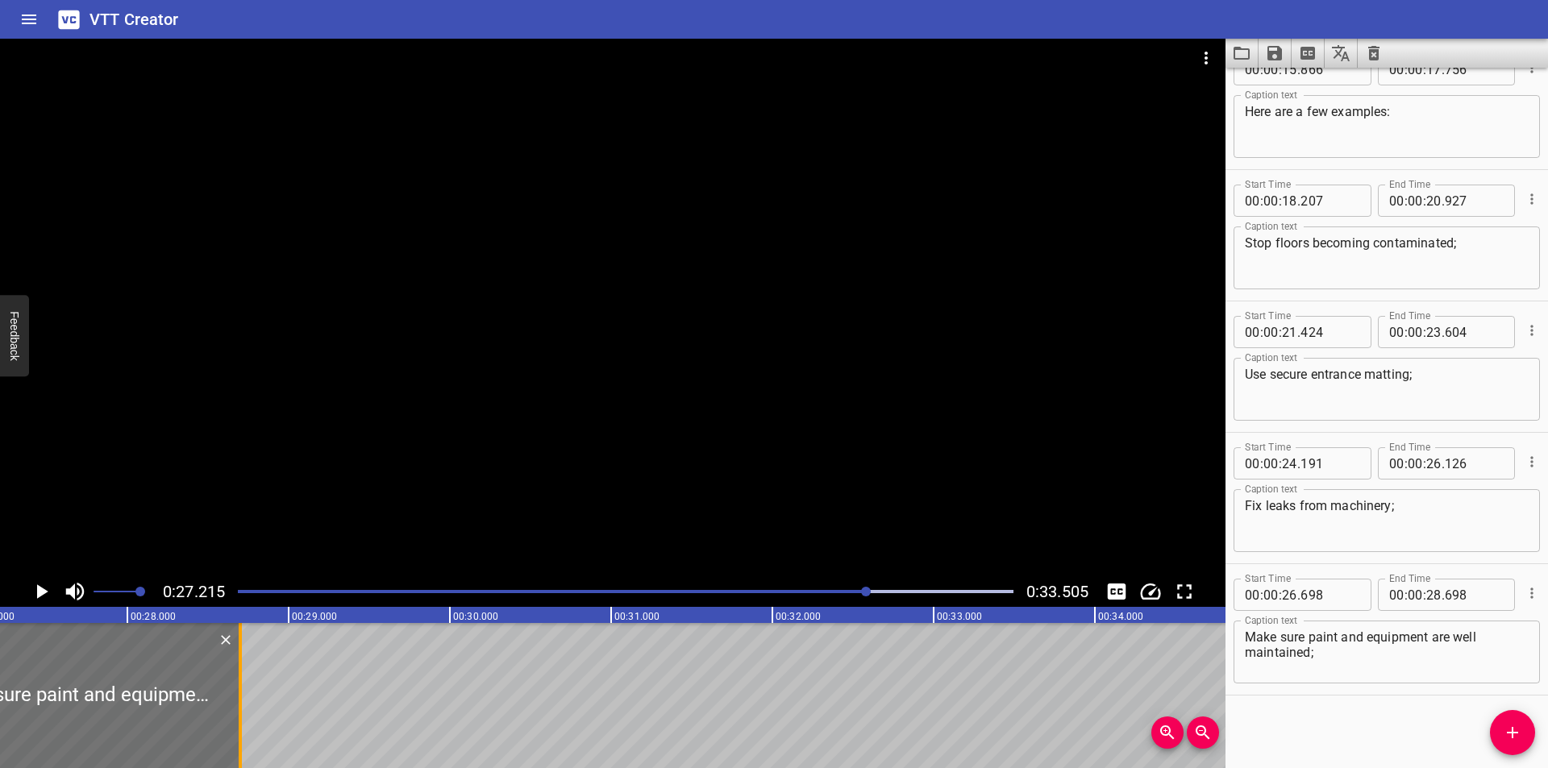
scroll to position [0, 4388]
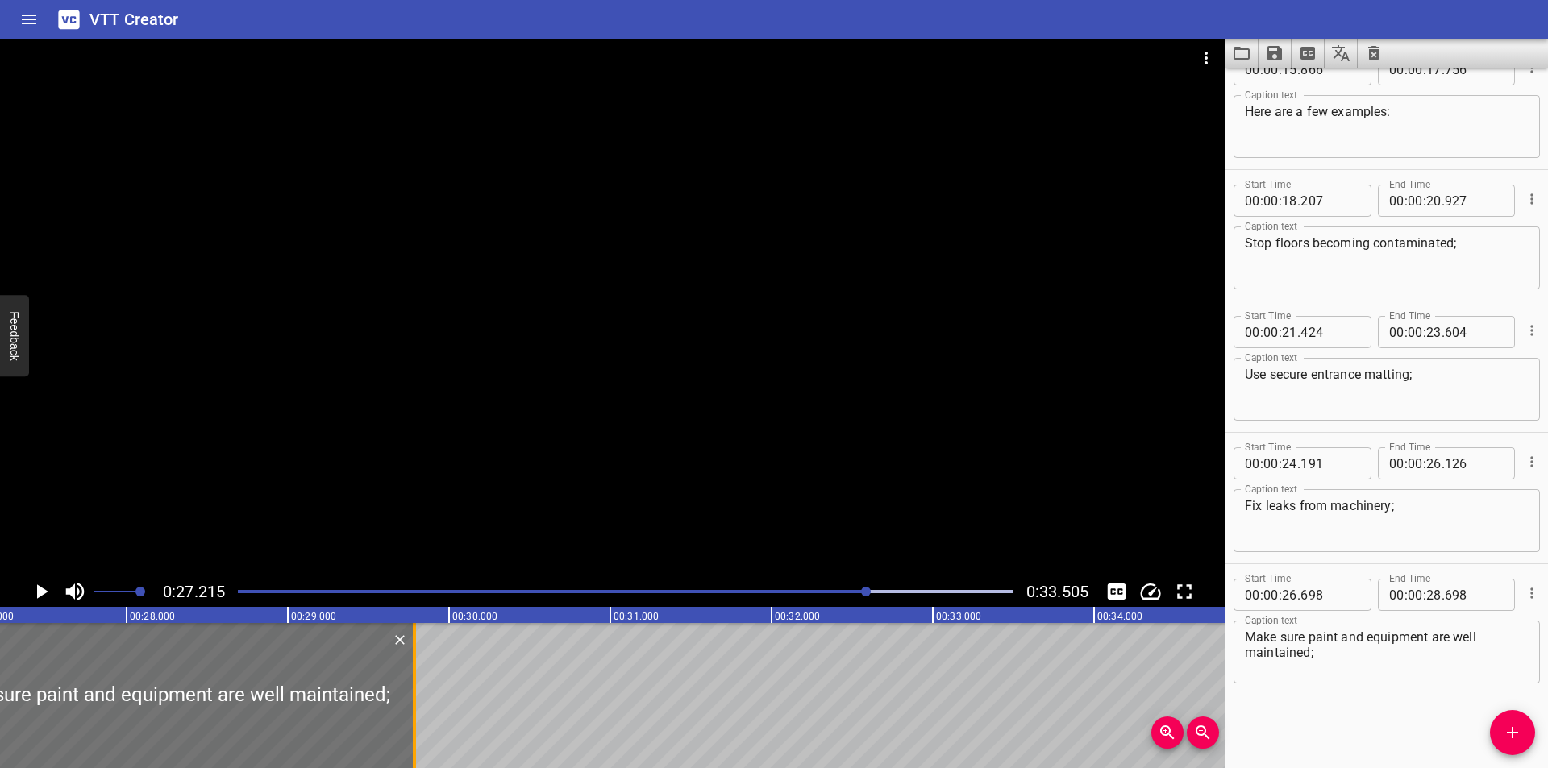
drag, startPoint x: 234, startPoint y: 706, endPoint x: 409, endPoint y: 693, distance: 175.4
click at [409, 693] on div at bounding box center [414, 695] width 16 height 145
type input "29"
type input "783"
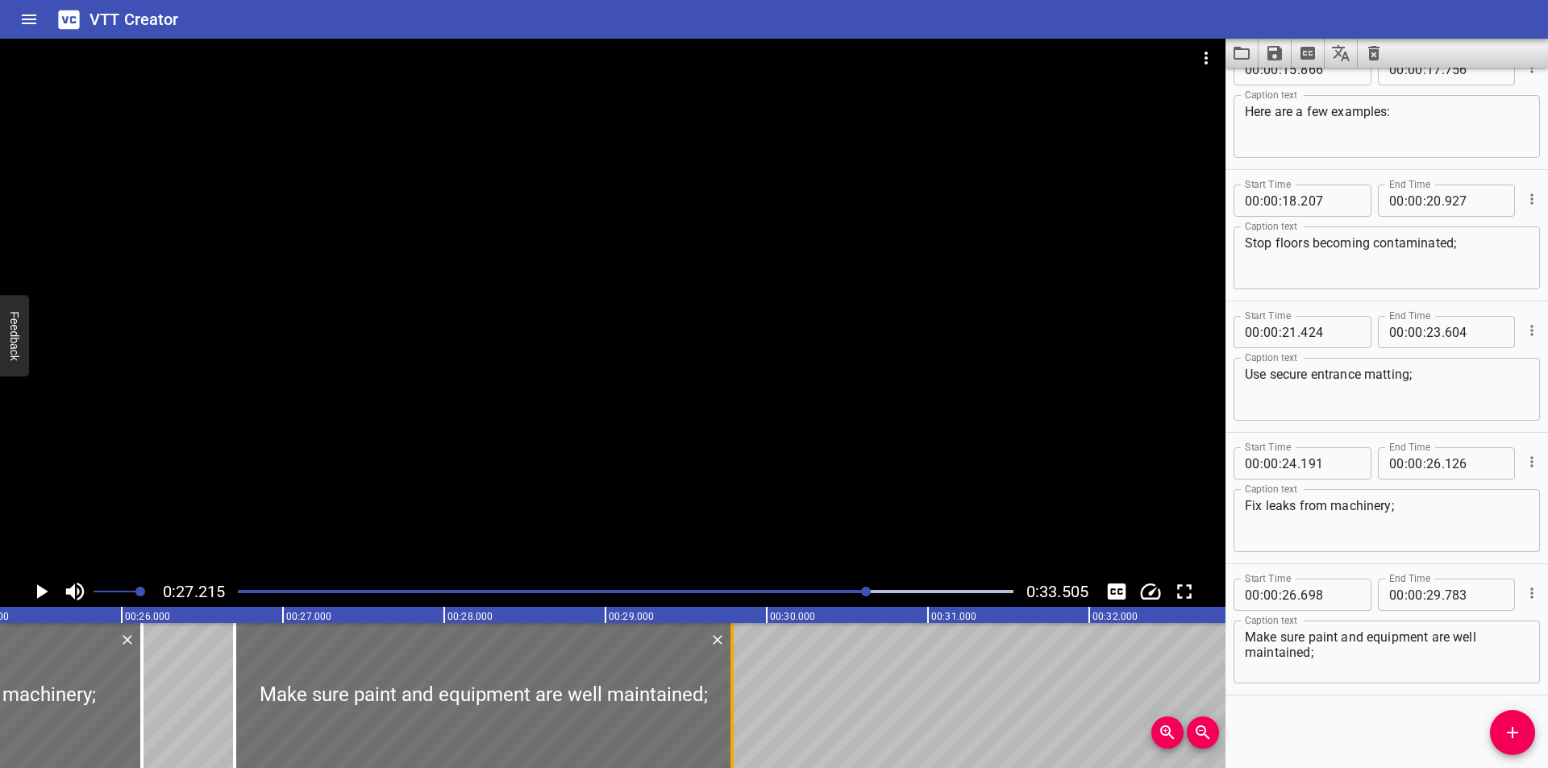
scroll to position [0, 4066]
click at [410, 697] on div at bounding box center [488, 695] width 497 height 145
type input "703"
type input "788"
click at [581, 362] on div at bounding box center [613, 308] width 1226 height 538
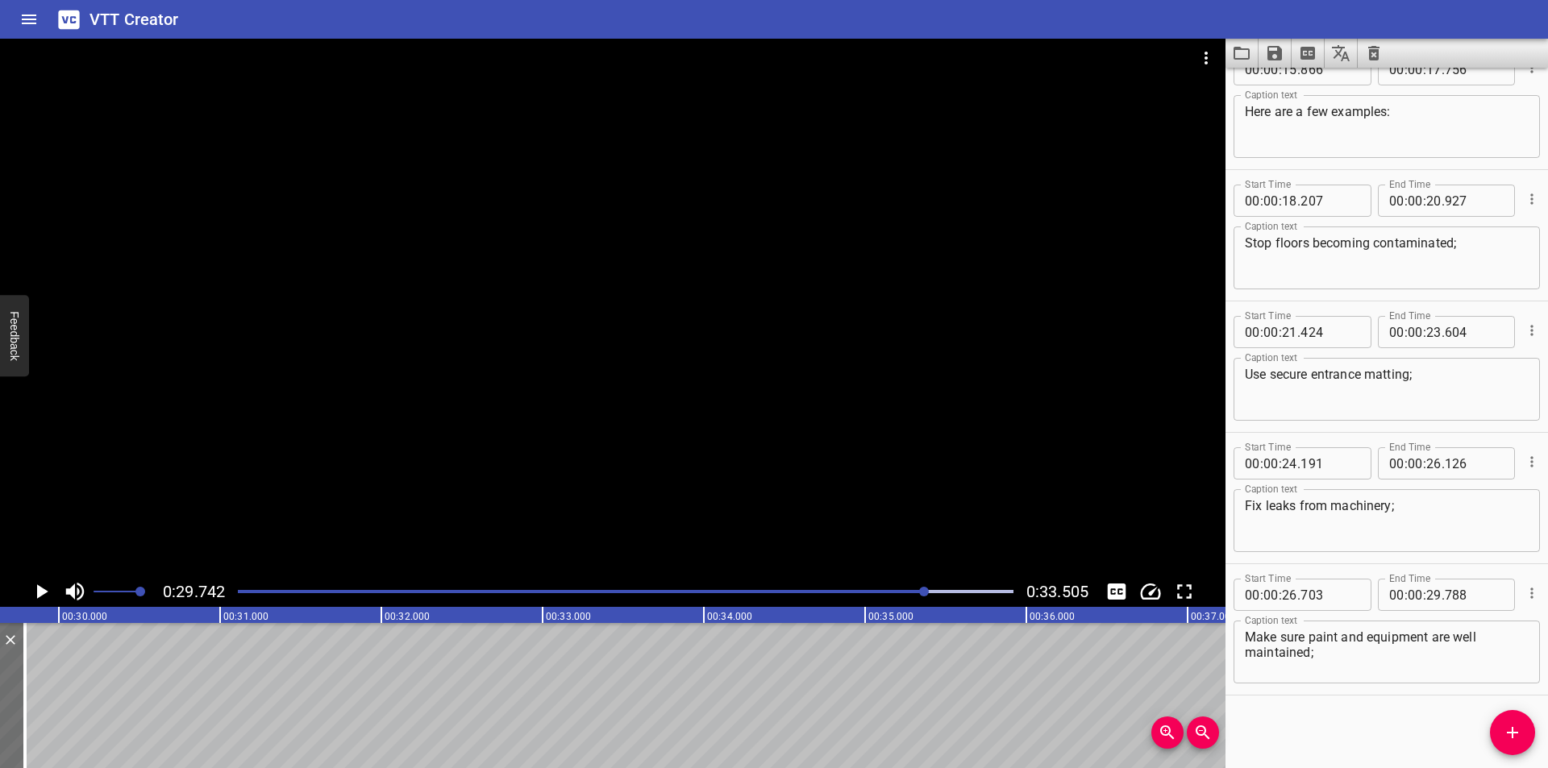
scroll to position [0, 4796]
click at [1501, 741] on button "Add Cue" at bounding box center [1512, 732] width 45 height 45
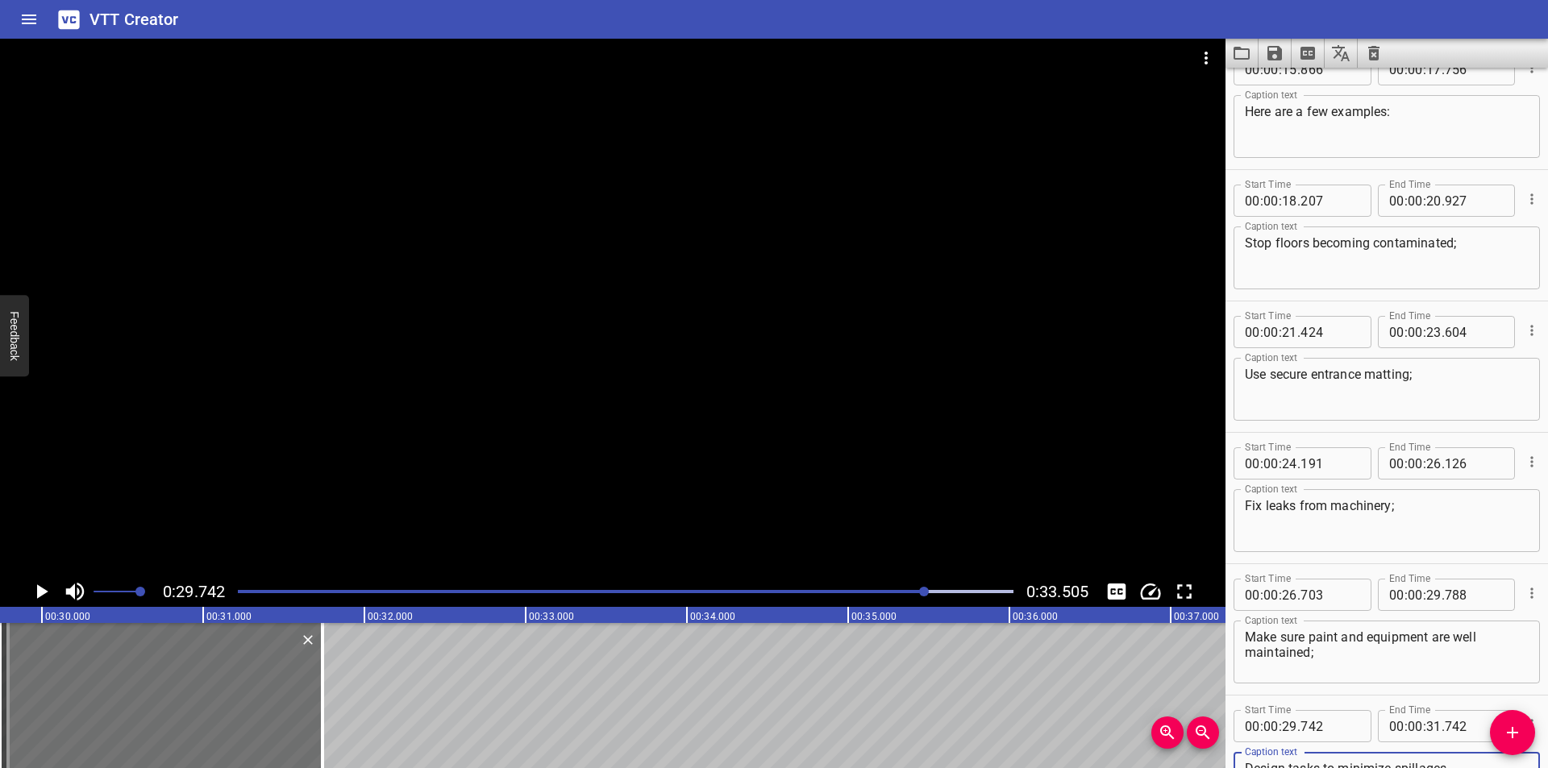
scroll to position [434, 0]
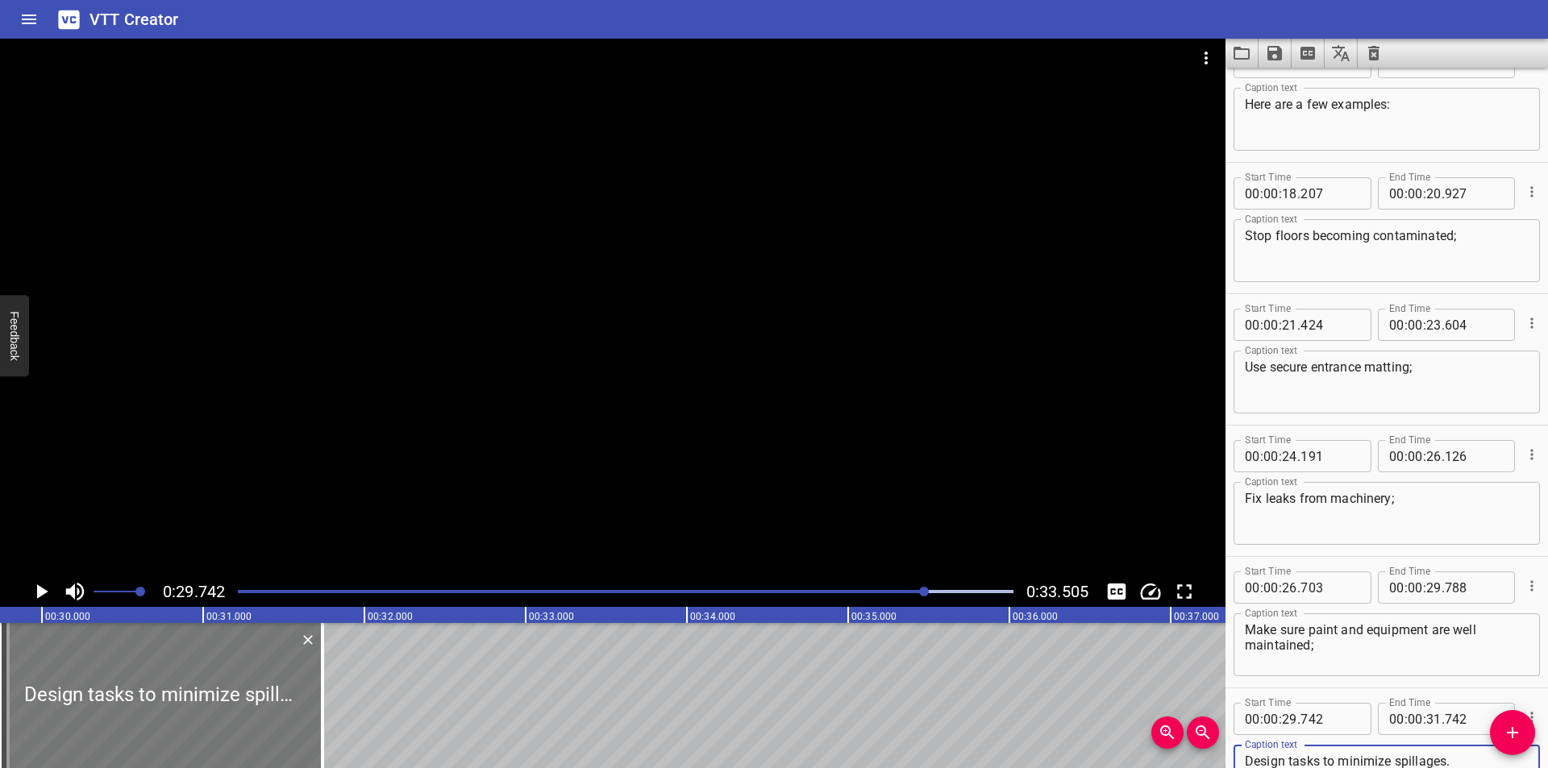
type textarea "Design tasks to minimize spillages."
click at [257, 729] on div at bounding box center [161, 695] width 323 height 145
type input "747"
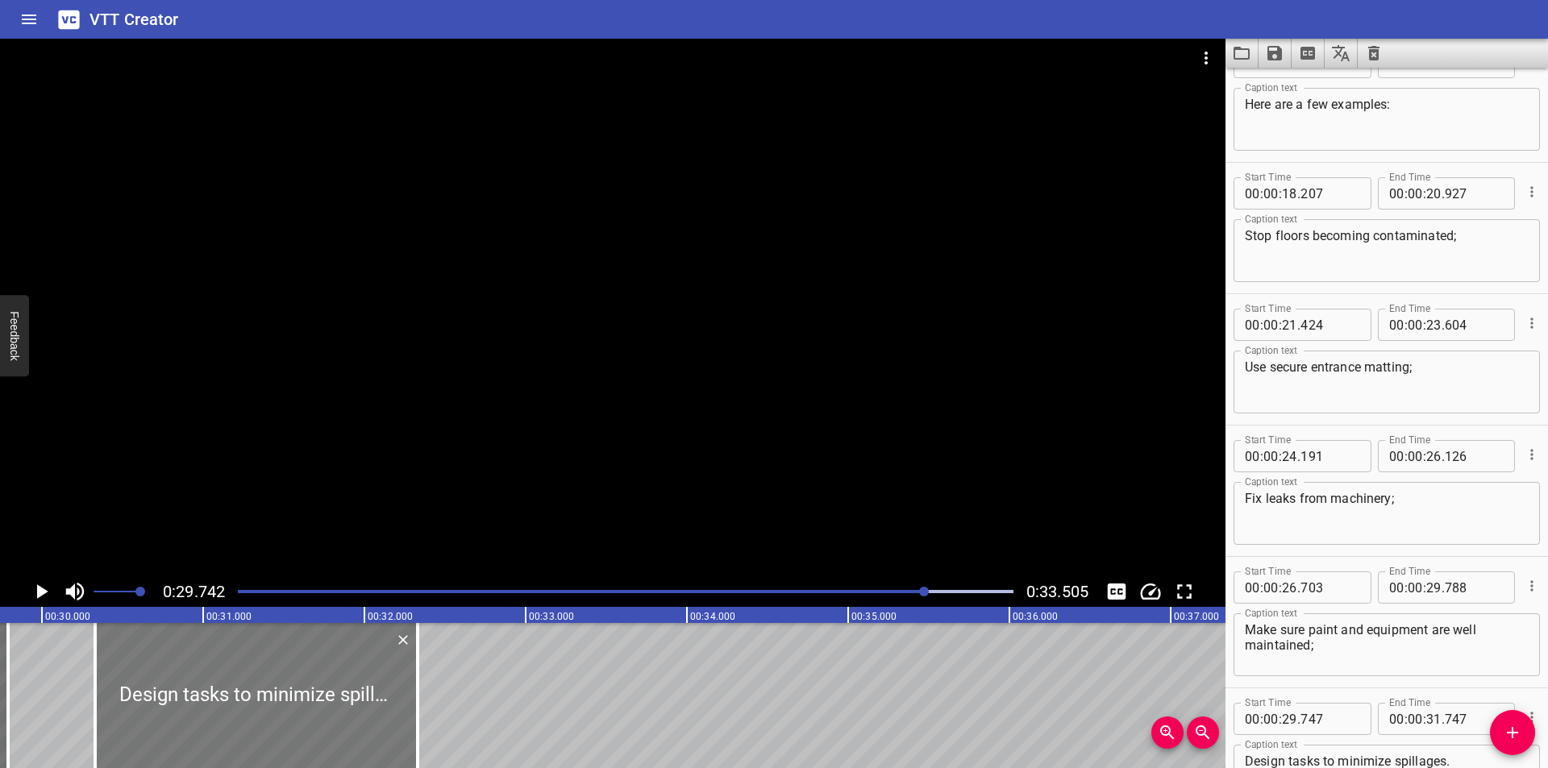
drag, startPoint x: 273, startPoint y: 729, endPoint x: 352, endPoint y: 728, distance: 79.0
click at [352, 728] on div at bounding box center [256, 695] width 323 height 145
type input "30"
type input "332"
type input "32"
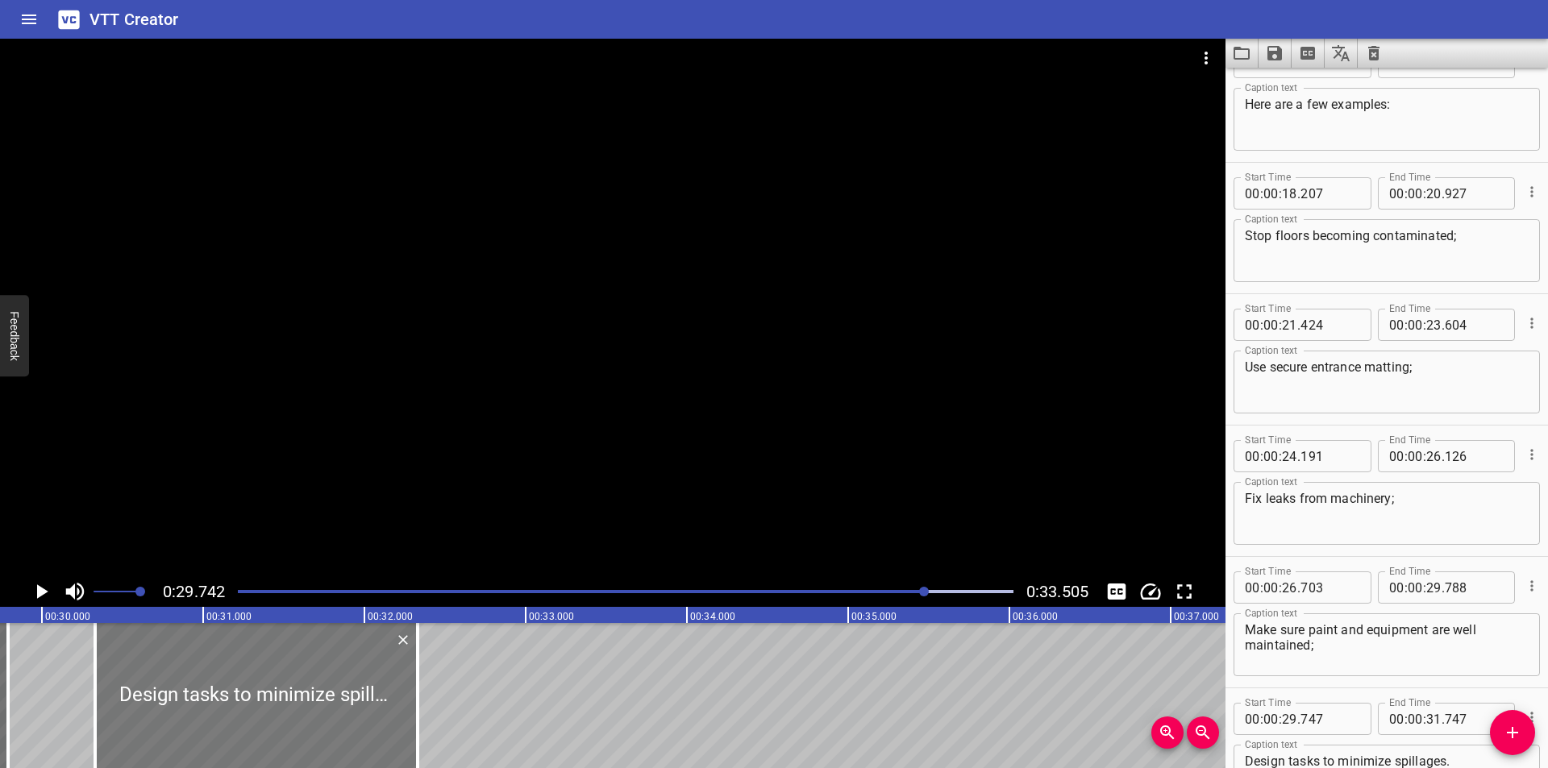
type input "332"
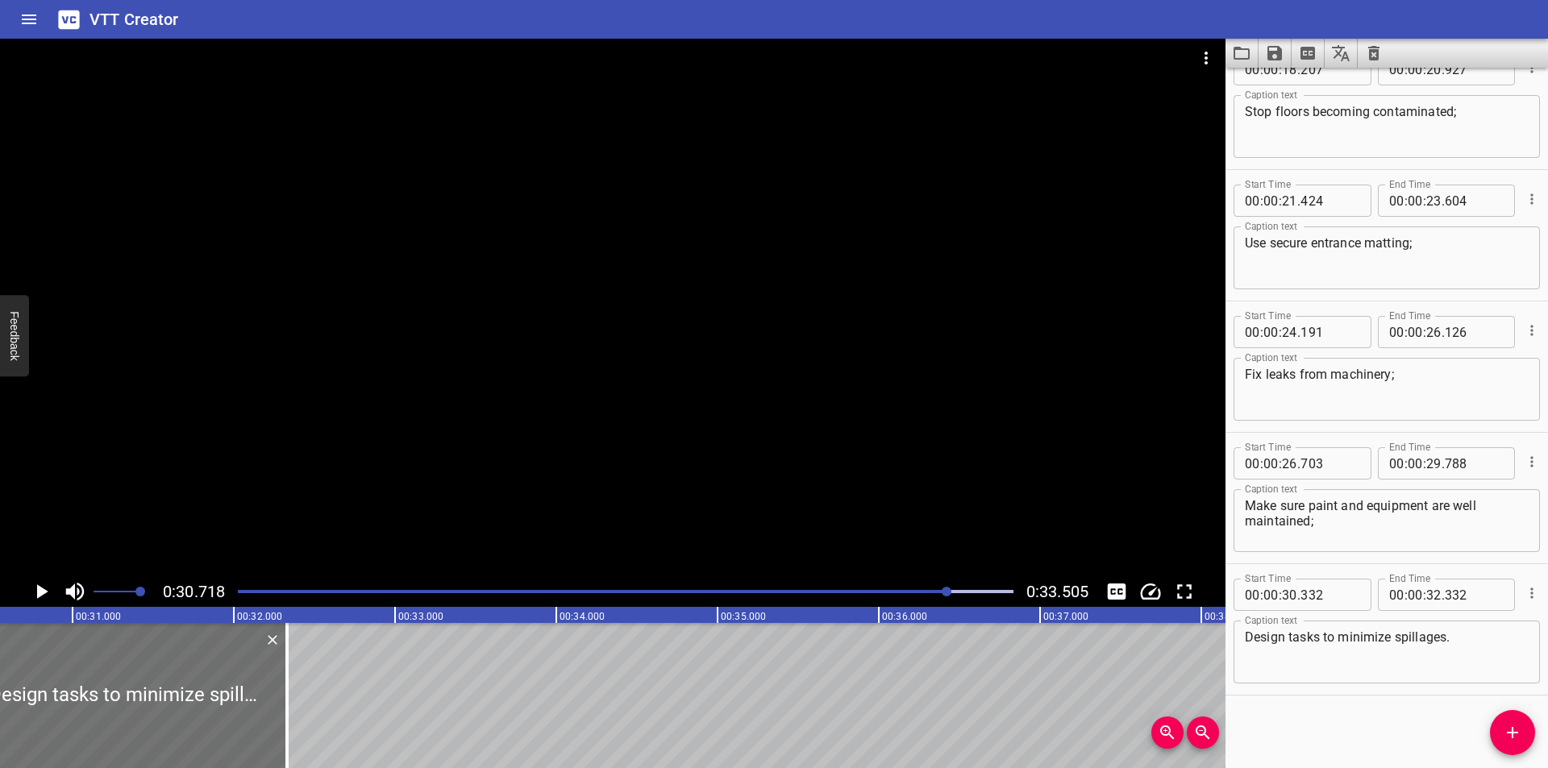
scroll to position [0, 4954]
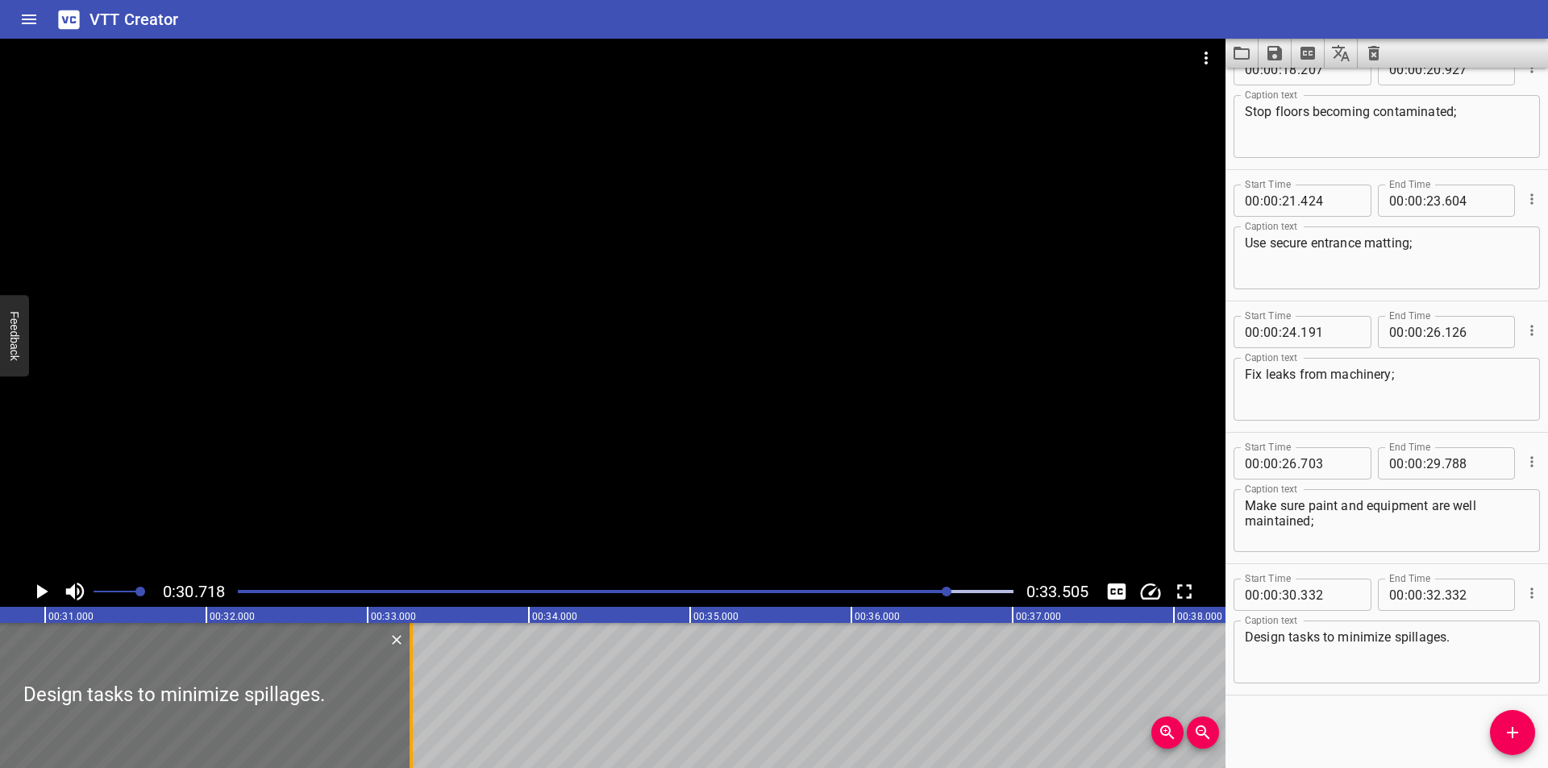
drag, startPoint x: 259, startPoint y: 710, endPoint x: 410, endPoint y: 704, distance: 151.7
click at [410, 704] on div at bounding box center [411, 695] width 3 height 145
type input "33"
type input "272"
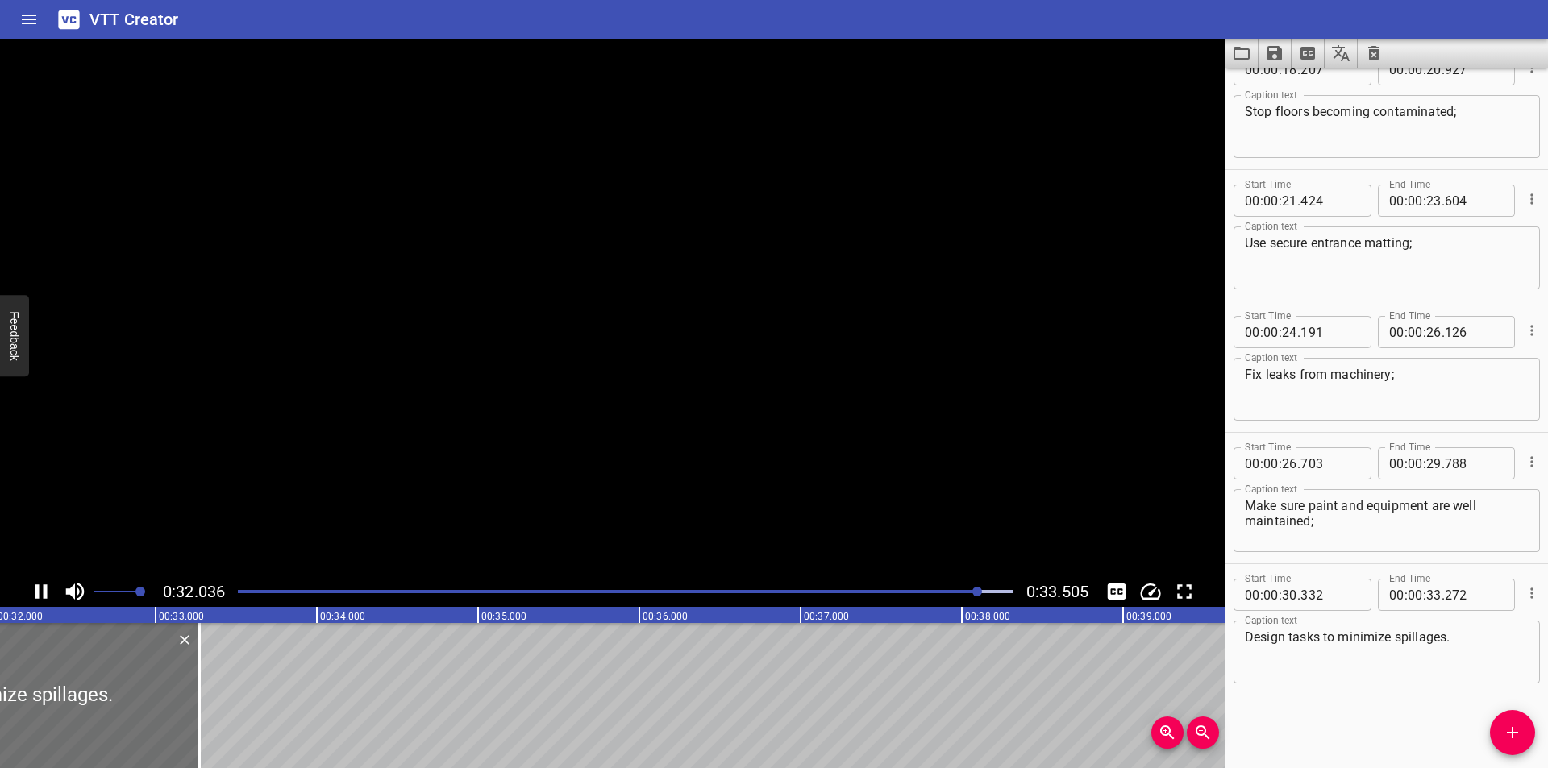
scroll to position [0, 5199]
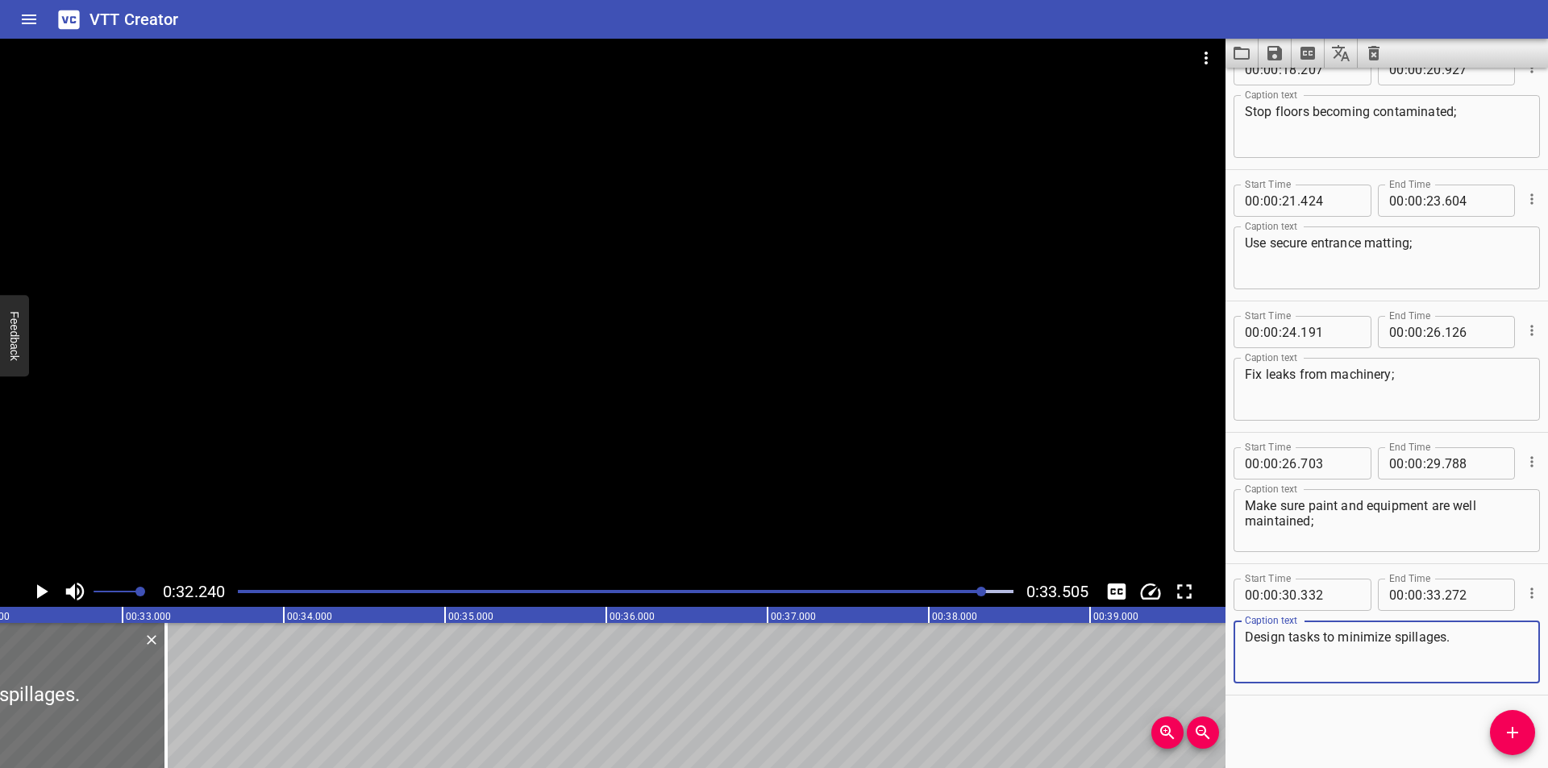
click at [1382, 639] on textarea "Design tasks to minimize spillages." at bounding box center [1387, 653] width 284 height 46
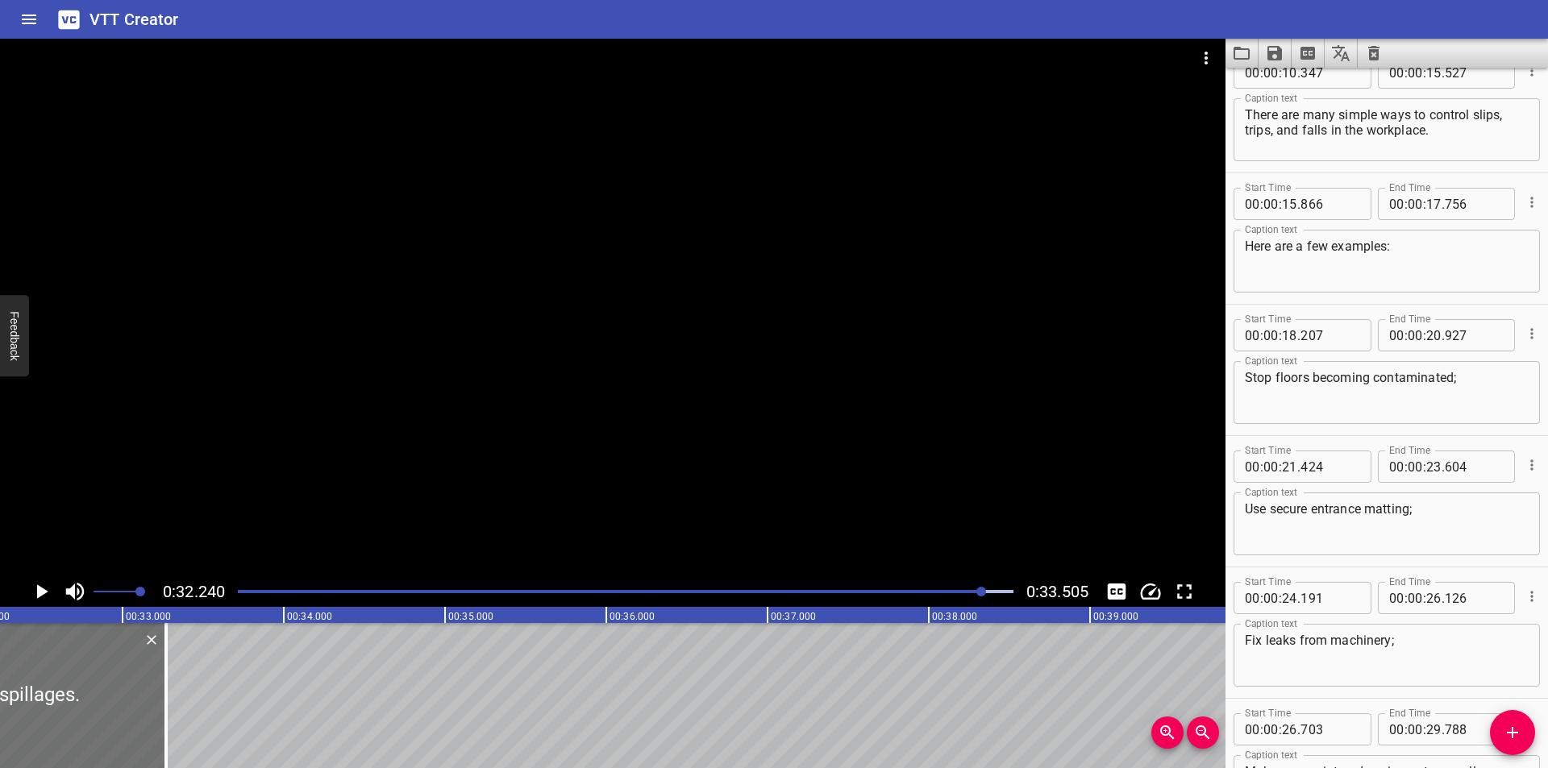
scroll to position [323, 0]
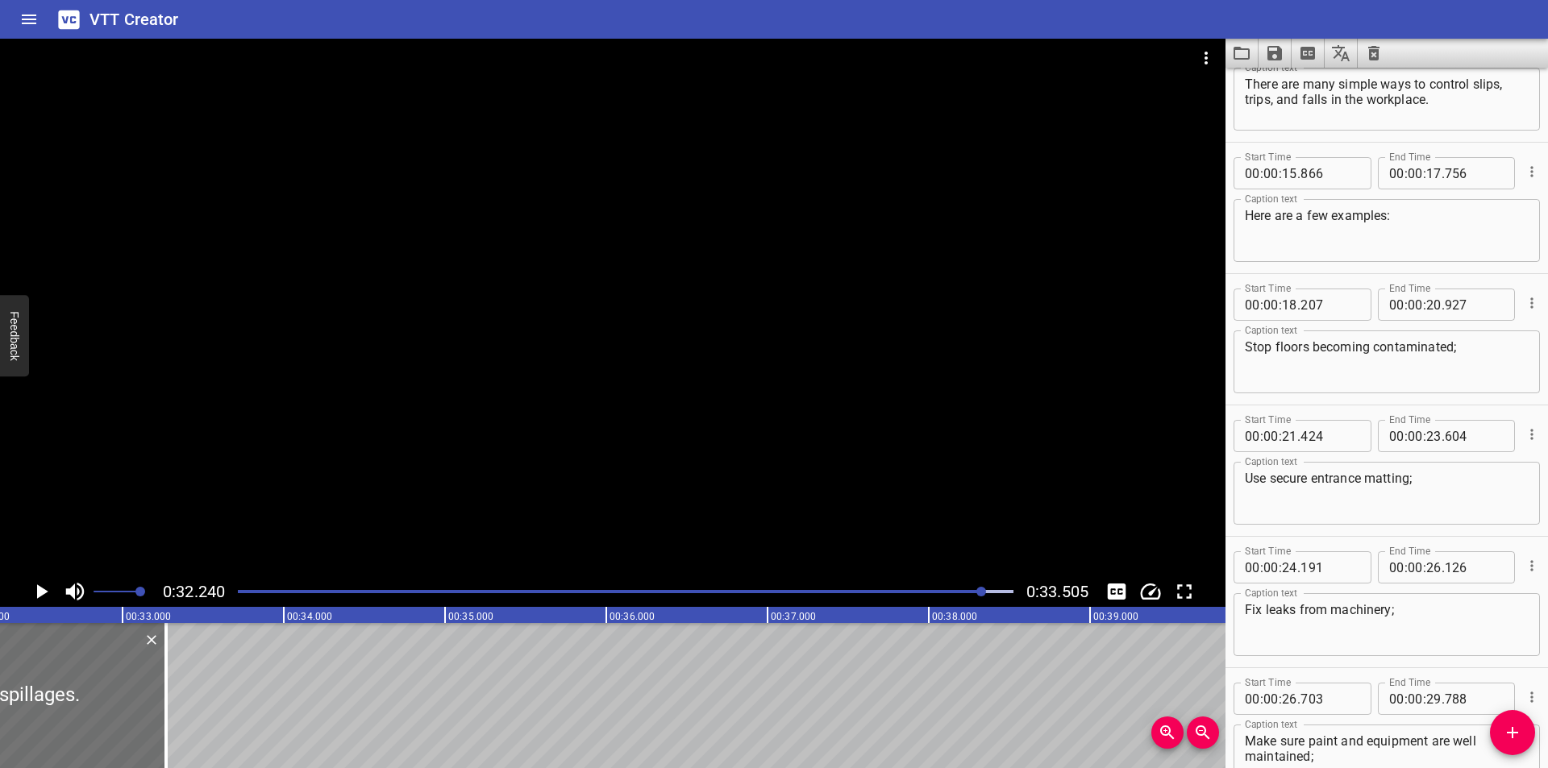
type textarea "Design tasks to minimise spillages."
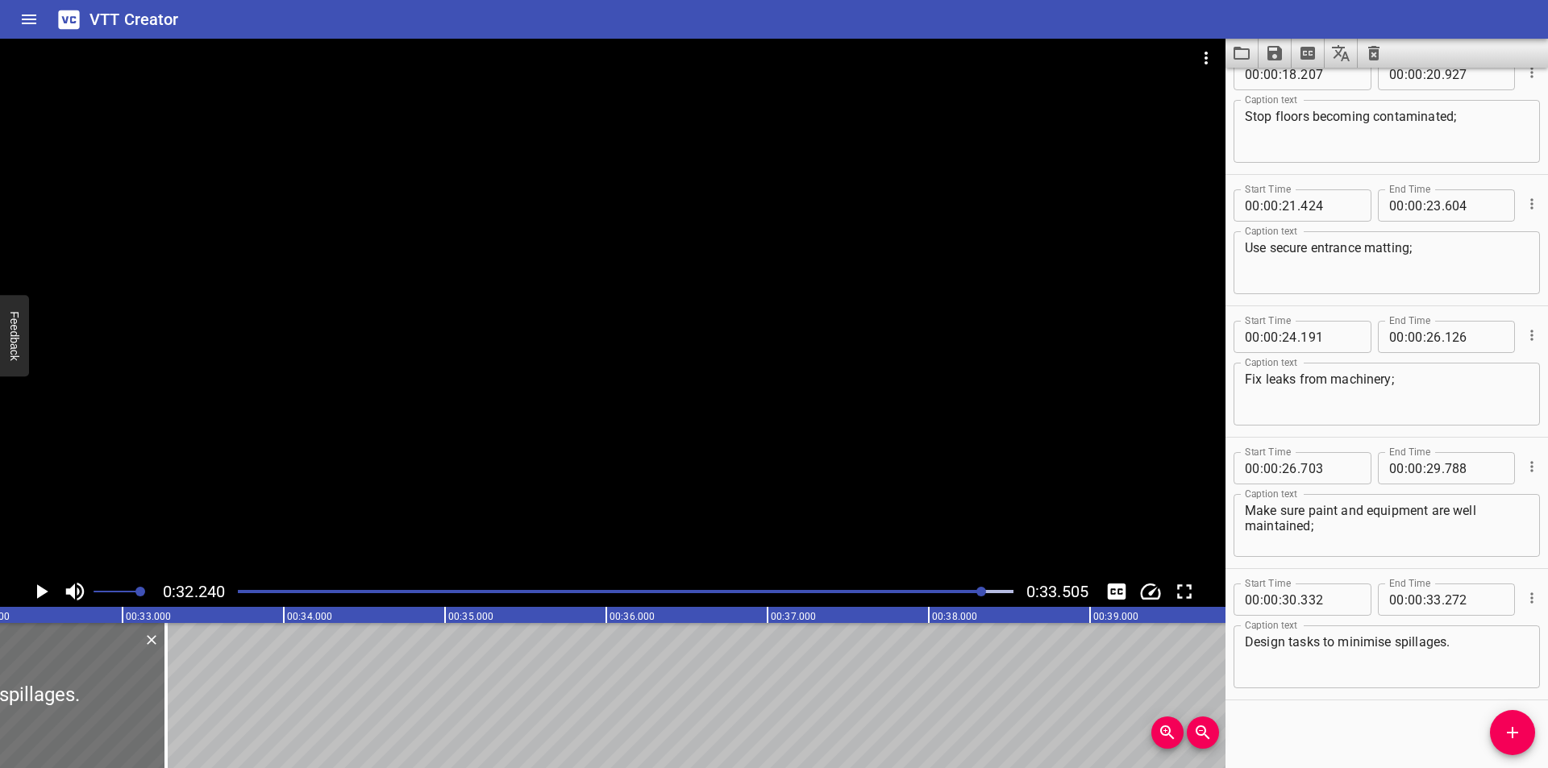
scroll to position [558, 0]
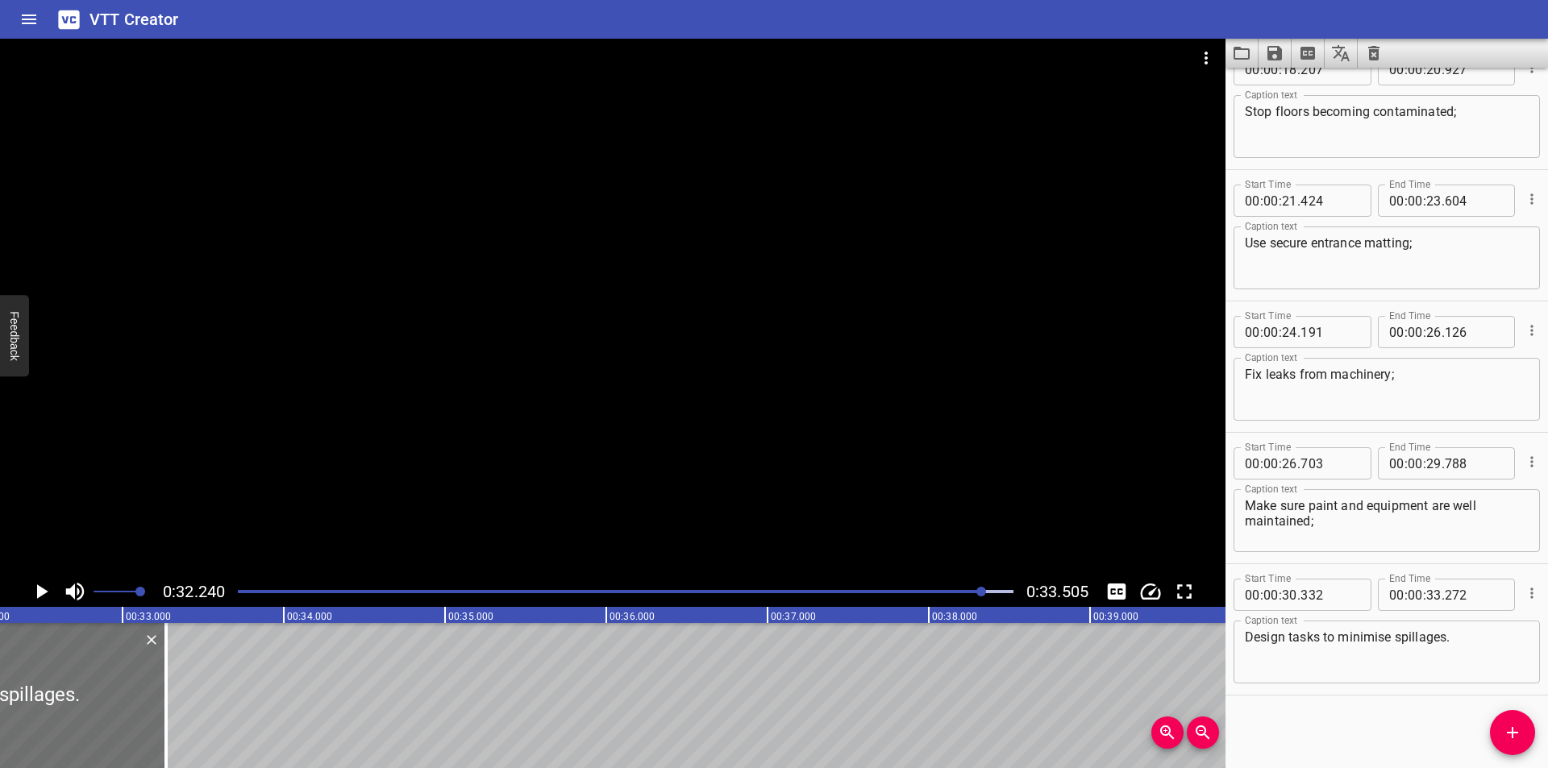
click at [864, 417] on div at bounding box center [613, 308] width 1226 height 538
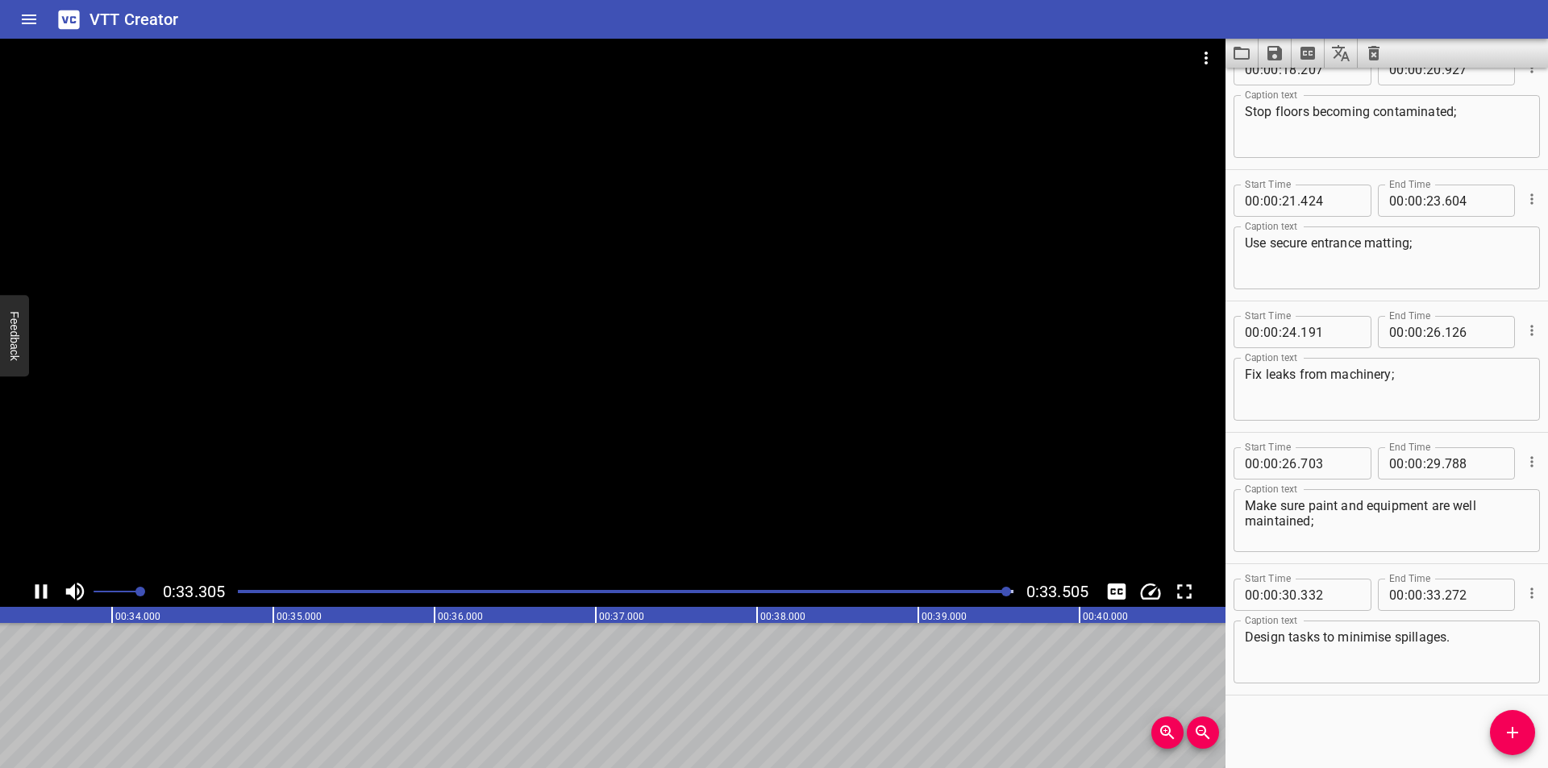
scroll to position [0, 5403]
click at [1275, 57] on icon "Save captions to file" at bounding box center [1274, 53] width 19 height 19
click at [1299, 79] on li "Save to VTT file" at bounding box center [1318, 88] width 119 height 29
drag, startPoint x: 630, startPoint y: 27, endPoint x: 719, endPoint y: 42, distance: 90.0
click at [630, 27] on div "VTT Creator" at bounding box center [774, 19] width 1548 height 39
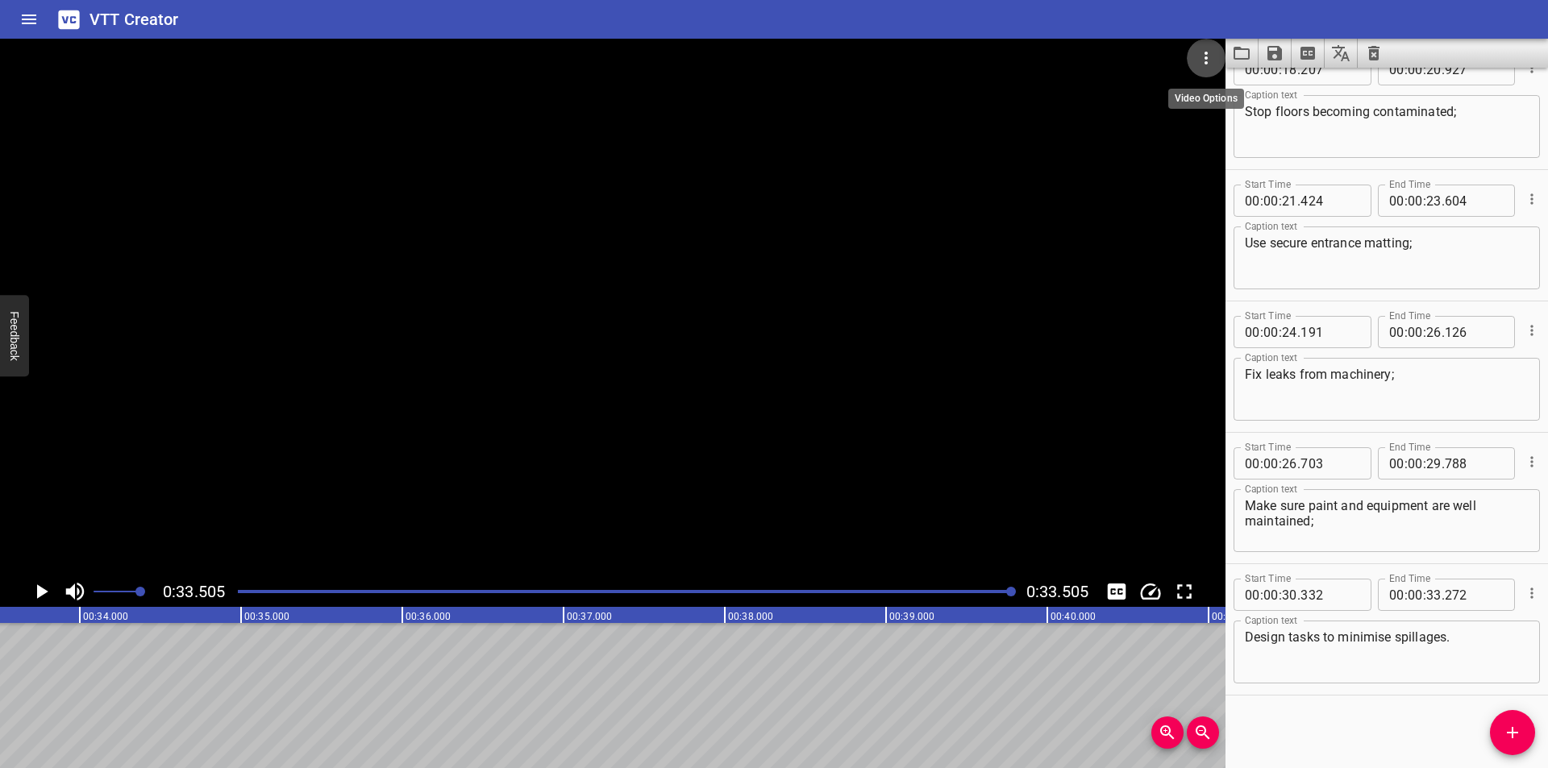
click at [1199, 54] on icon "Video Options" at bounding box center [1205, 57] width 19 height 19
click at [1204, 55] on li "Select New Video File..." at bounding box center [1267, 59] width 160 height 29
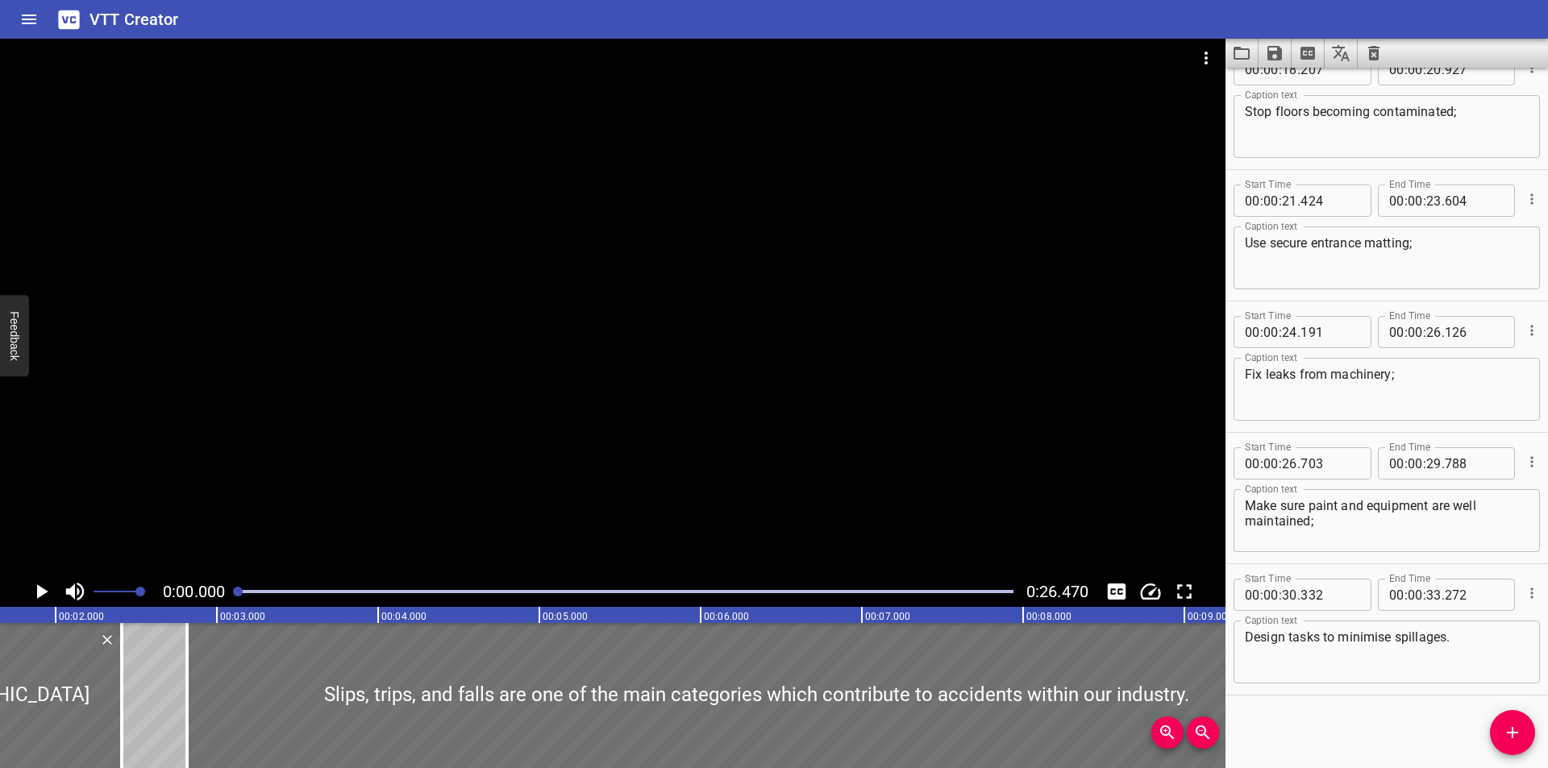
click at [1238, 48] on icon "Load captions from file" at bounding box center [1242, 53] width 16 height 13
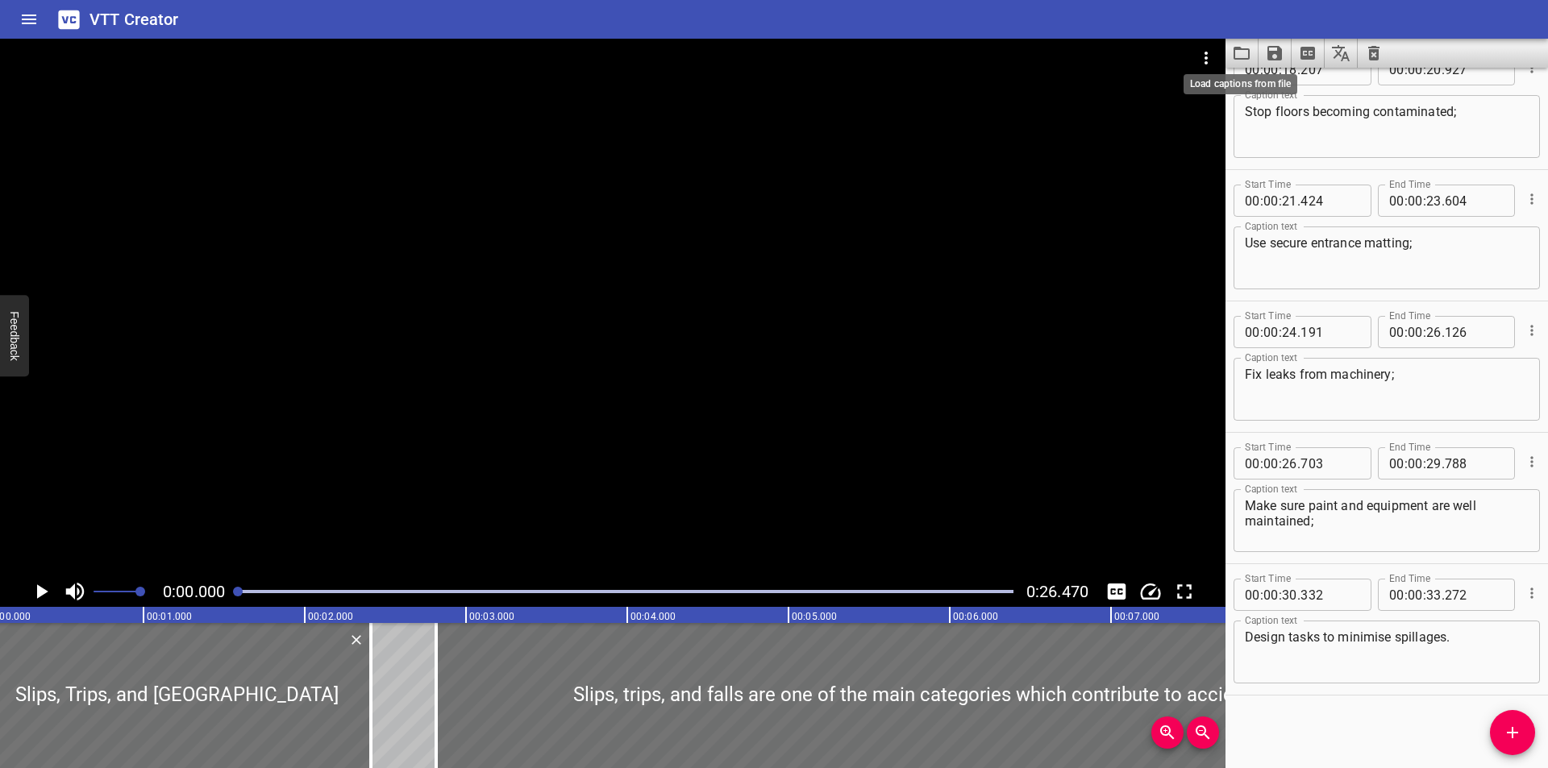
scroll to position [0, 0]
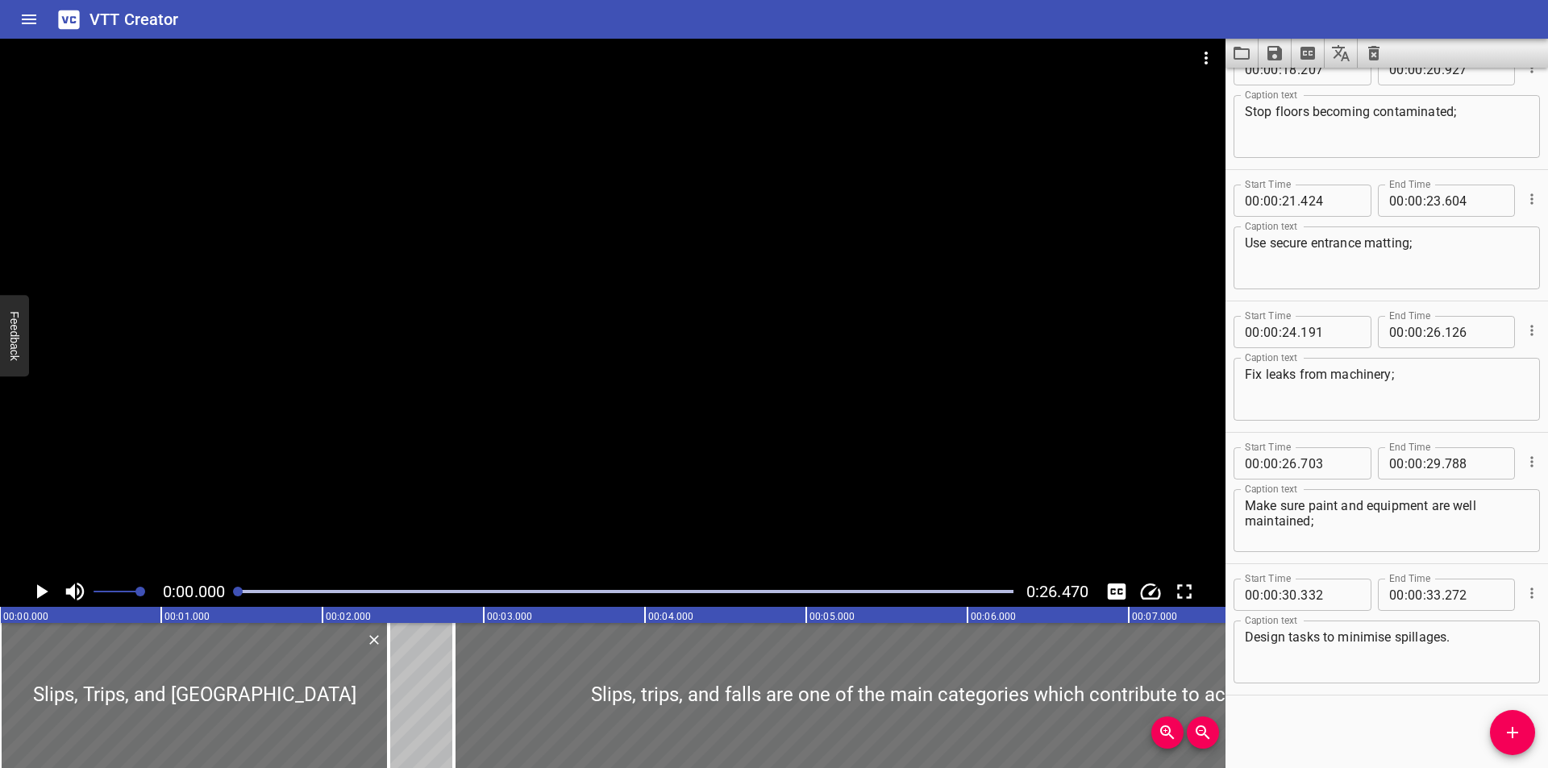
click at [639, 266] on div at bounding box center [613, 308] width 1226 height 538
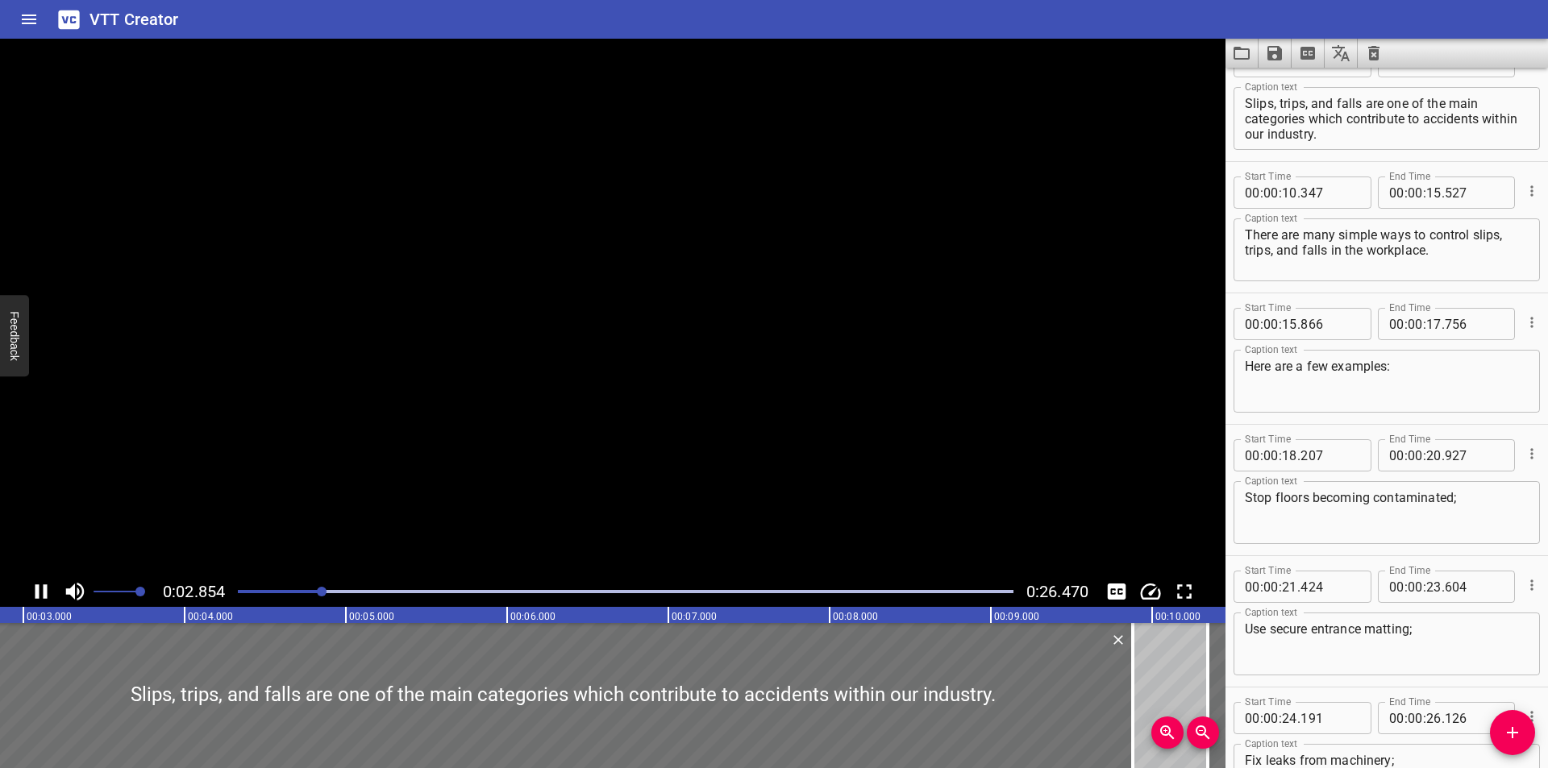
scroll to position [131, 0]
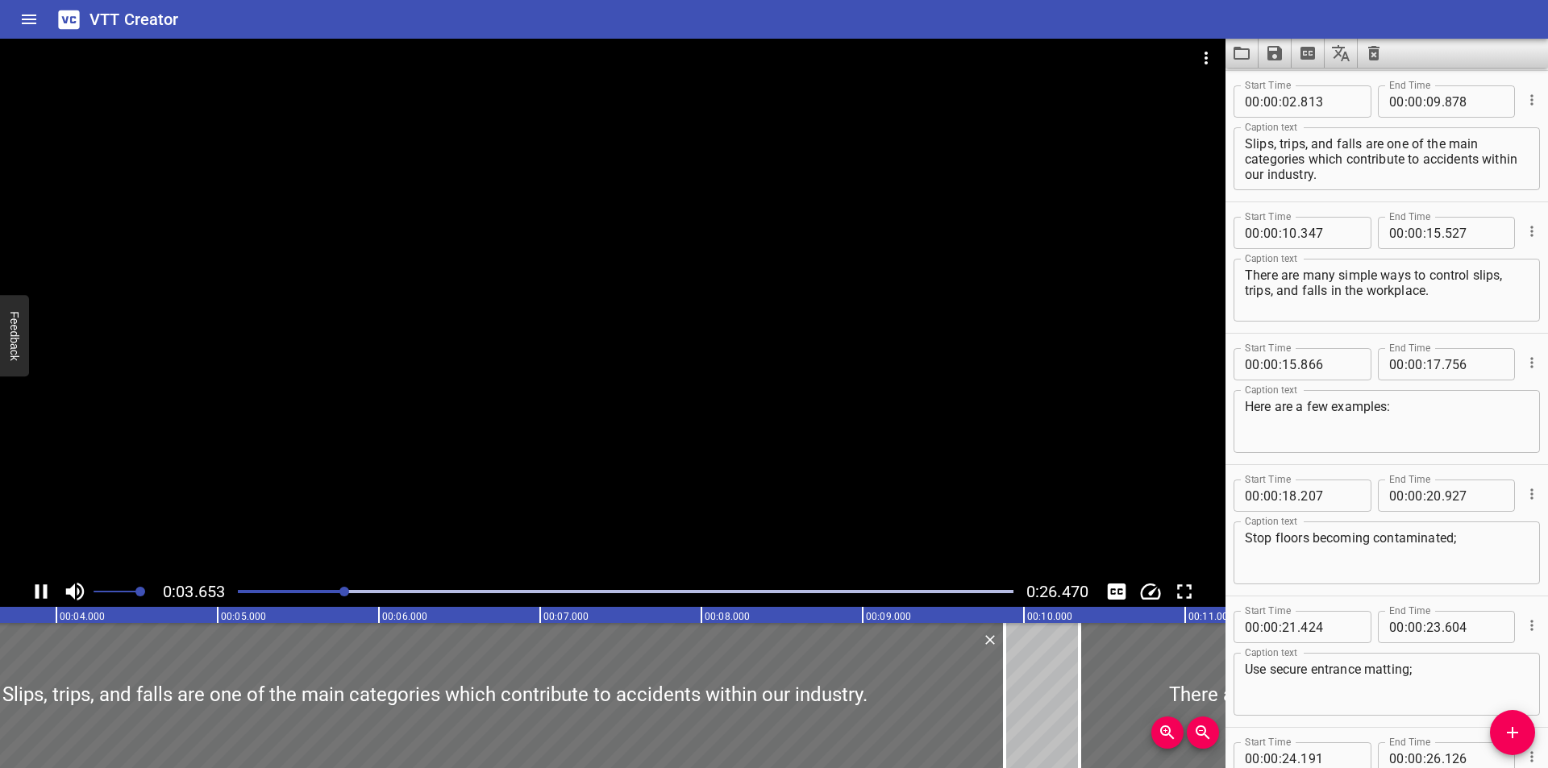
click at [273, 261] on div at bounding box center [613, 308] width 1226 height 538
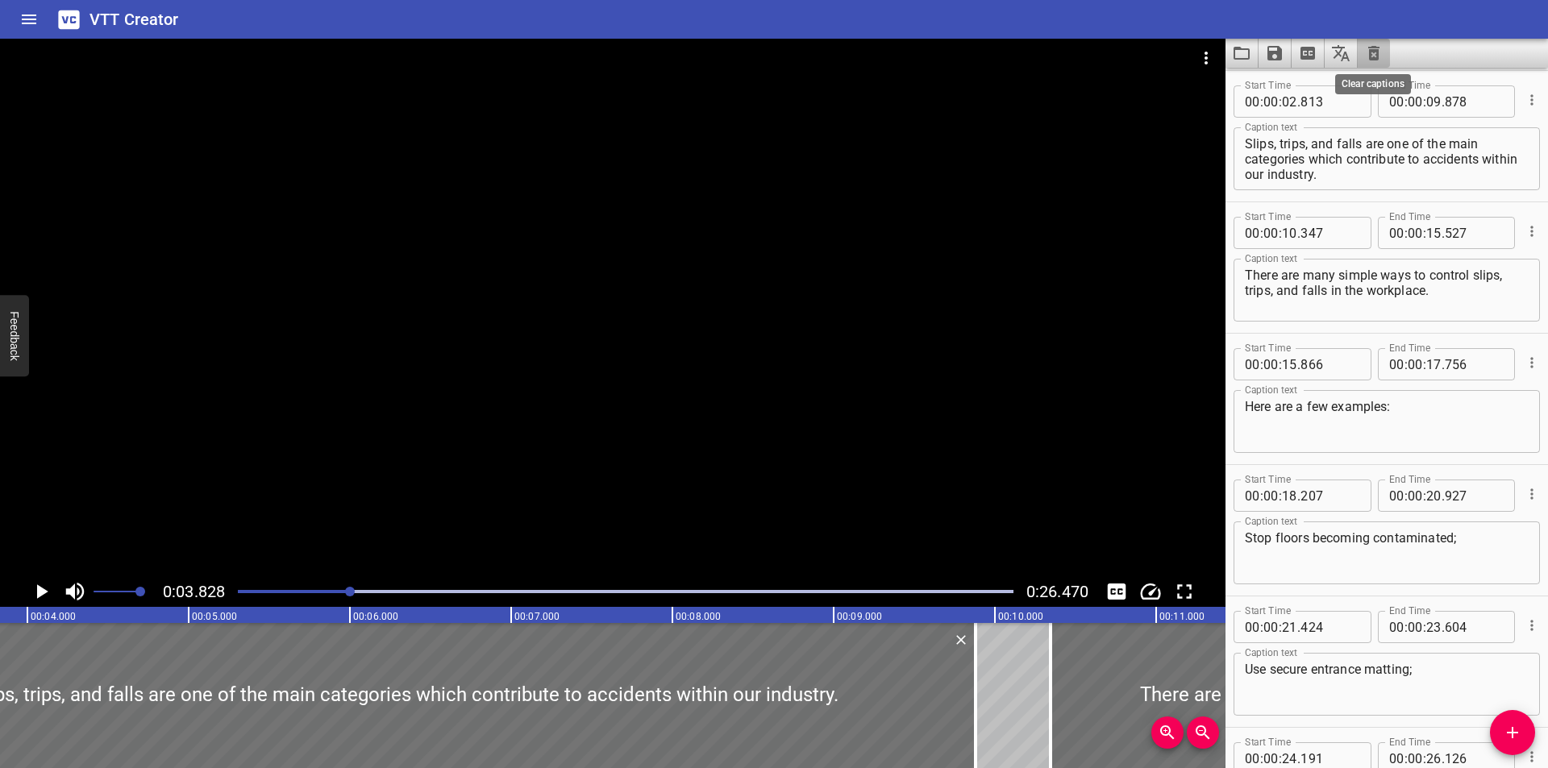
click at [1380, 59] on icon "Clear captions" at bounding box center [1373, 53] width 19 height 19
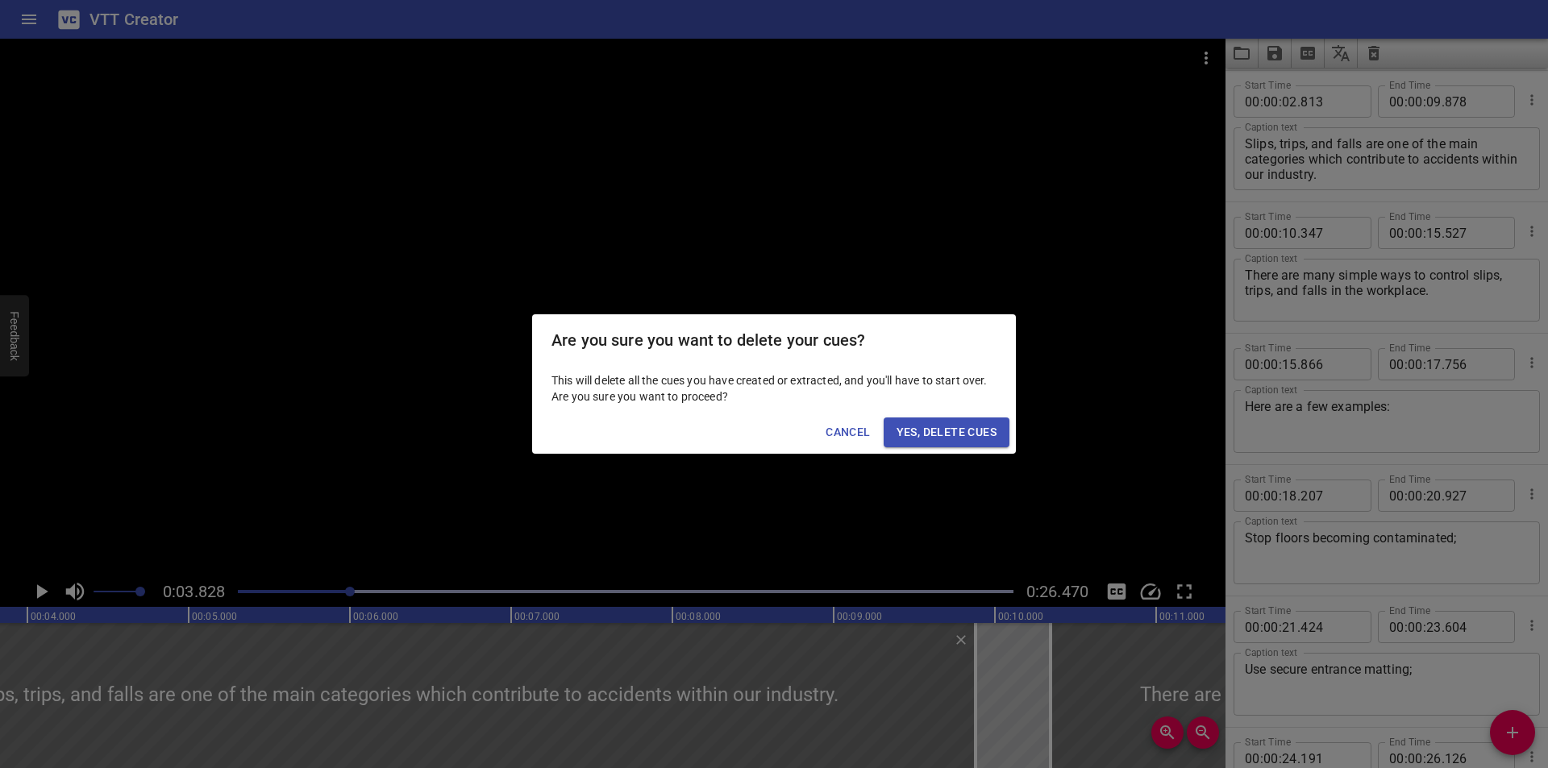
drag, startPoint x: 901, startPoint y: 437, endPoint x: 903, endPoint y: 428, distance: 9.0
click at [901, 436] on span "Yes, Delete Cues" at bounding box center [947, 432] width 100 height 20
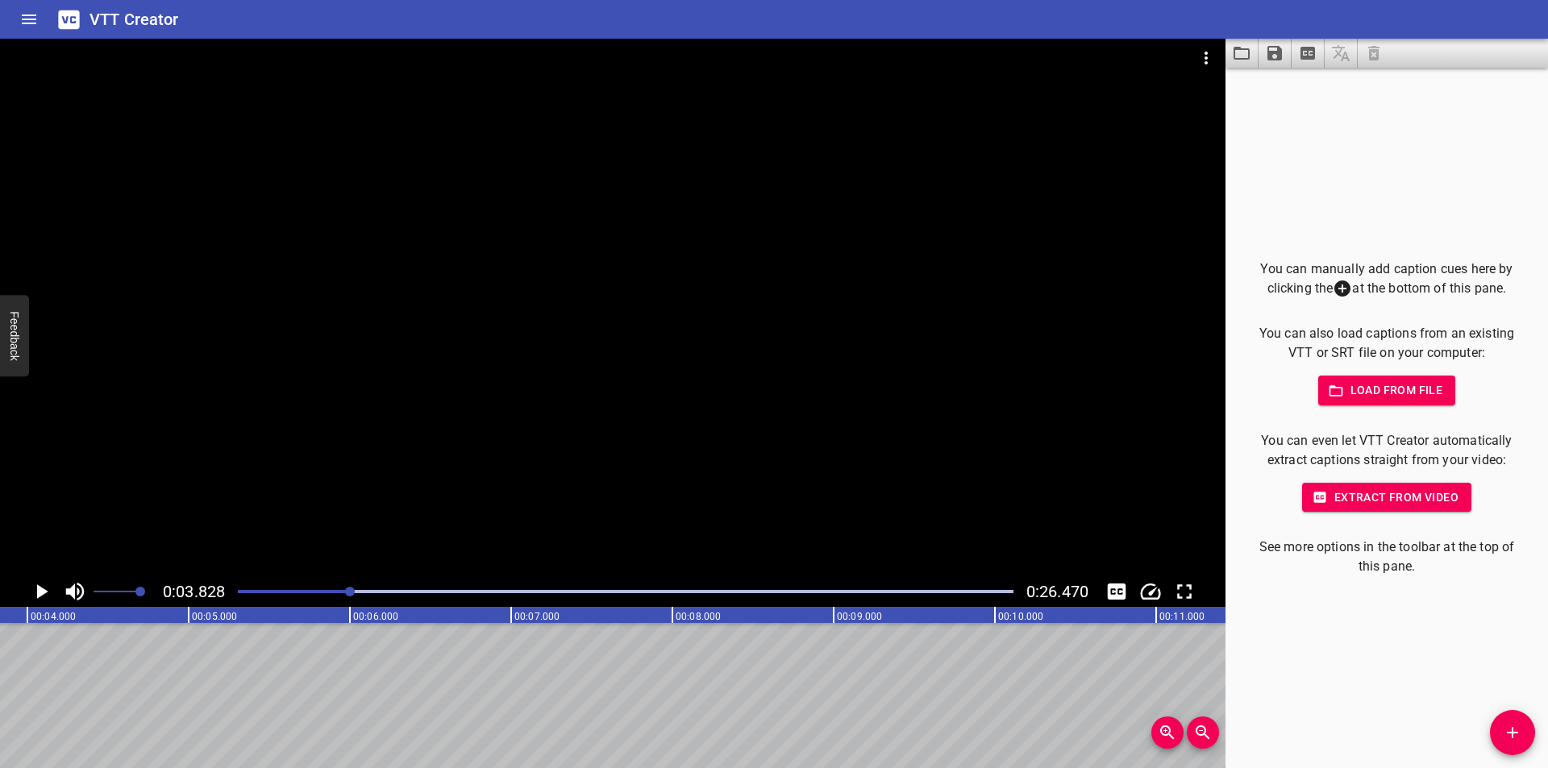
click at [784, 400] on div at bounding box center [613, 308] width 1226 height 538
click at [242, 607] on rect at bounding box center [1280, 615] width 4031 height 16
click at [242, 599] on div at bounding box center [625, 592] width 795 height 23
click at [243, 597] on div at bounding box center [625, 592] width 795 height 23
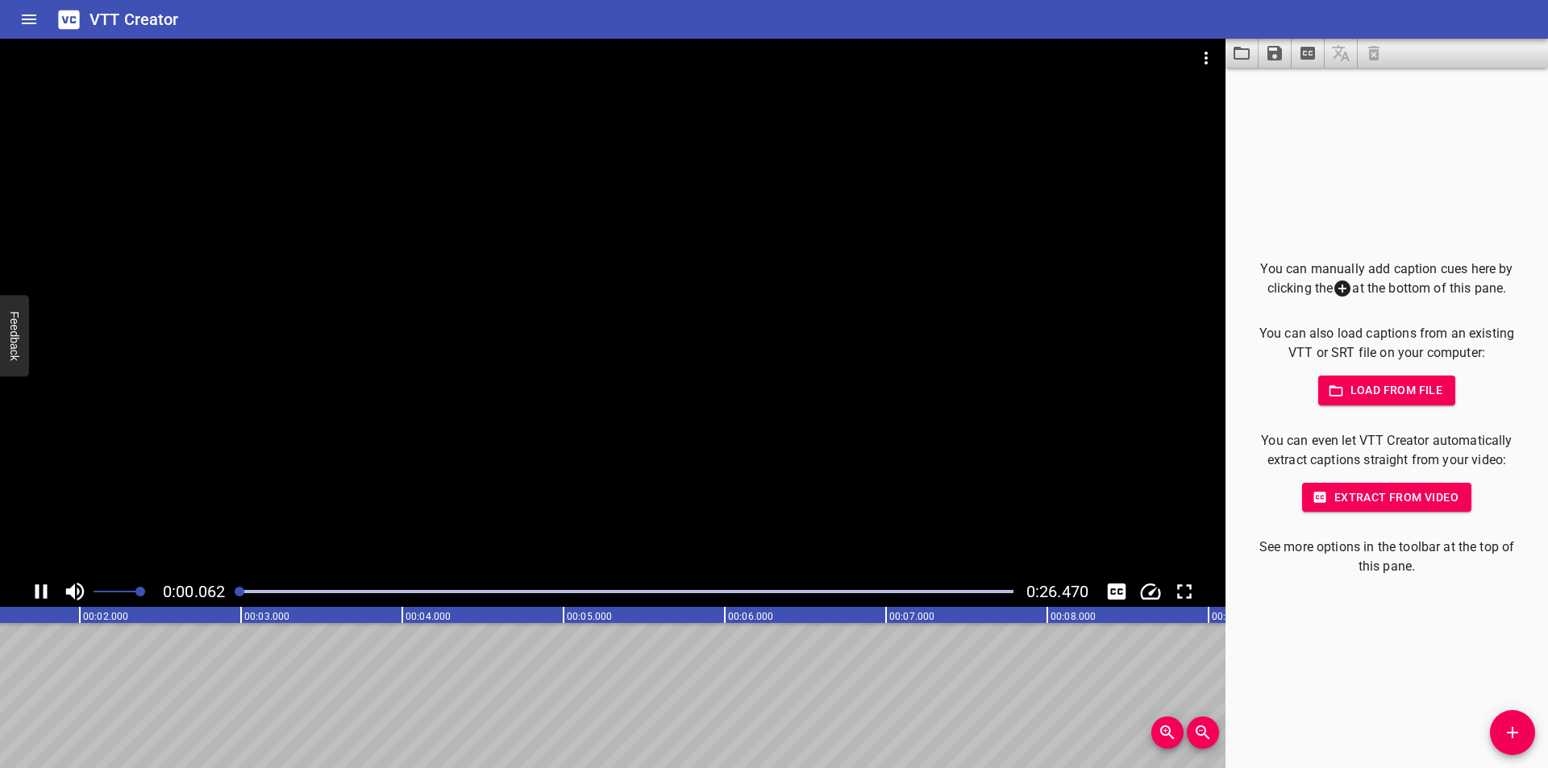
drag, startPoint x: 241, startPoint y: 590, endPoint x: 323, endPoint y: 572, distance: 84.3
click at [242, 590] on div at bounding box center [240, 592] width 10 height 10
click at [785, 376] on div at bounding box center [613, 308] width 1226 height 538
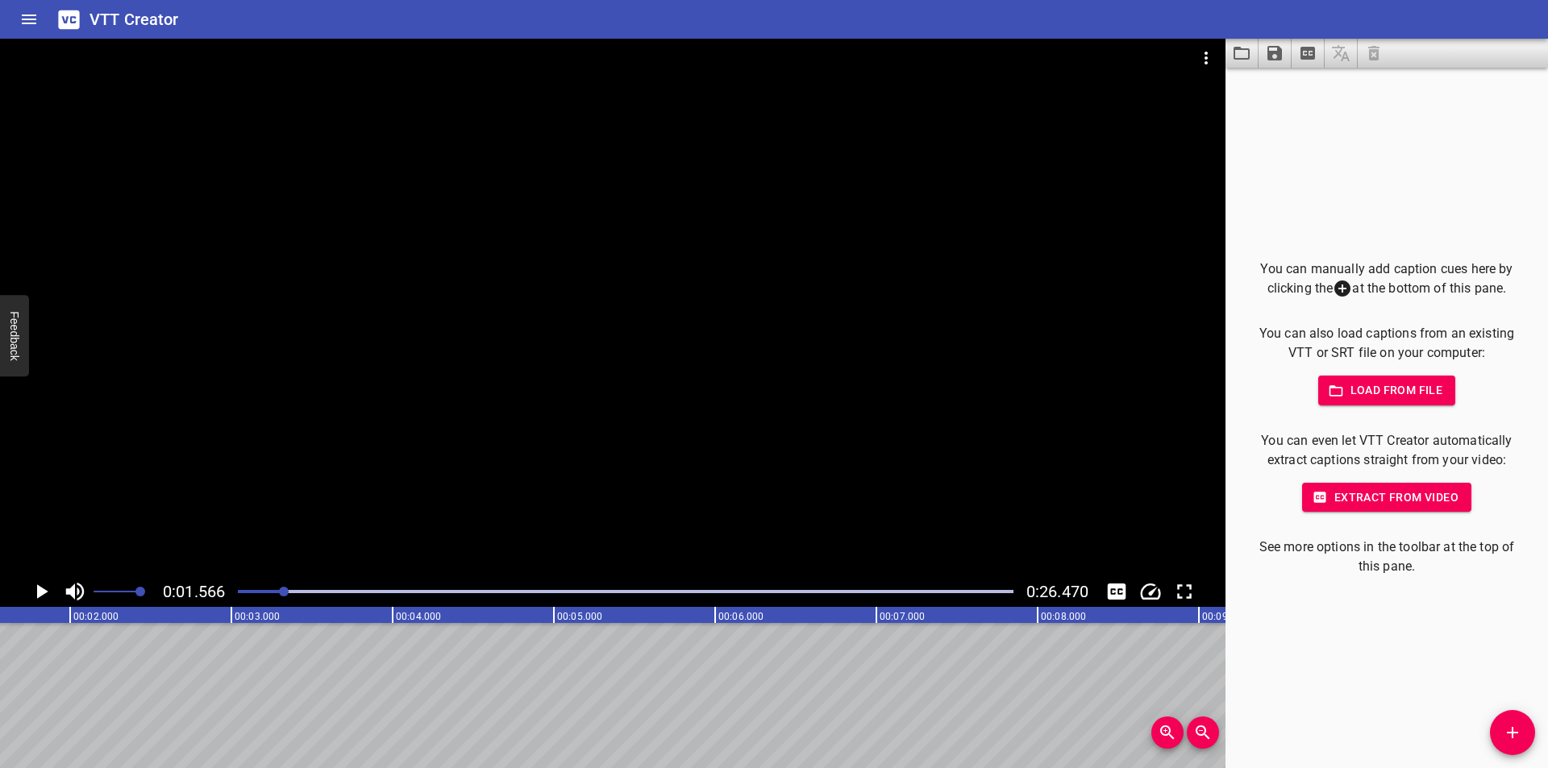
drag, startPoint x: 1485, startPoint y: 735, endPoint x: 1498, endPoint y: 730, distance: 13.8
click at [1499, 730] on div "You can manually add caption cues here by clicking the at the bottom of this pa…" at bounding box center [1387, 418] width 323 height 701
click at [1498, 730] on span "Add Cue" at bounding box center [1512, 732] width 45 height 19
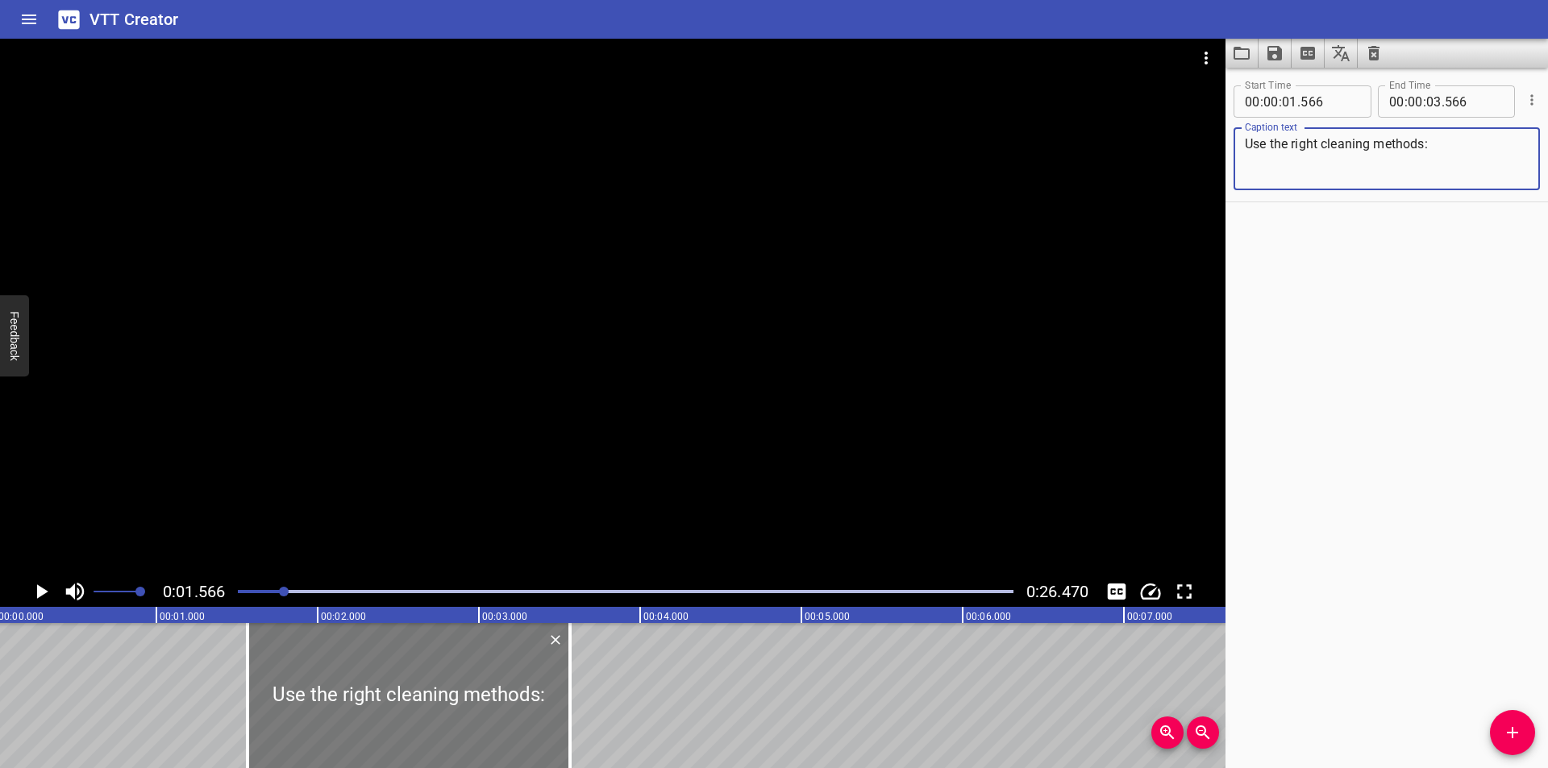
scroll to position [0, 0]
type textarea "Use the right cleaning methods:"
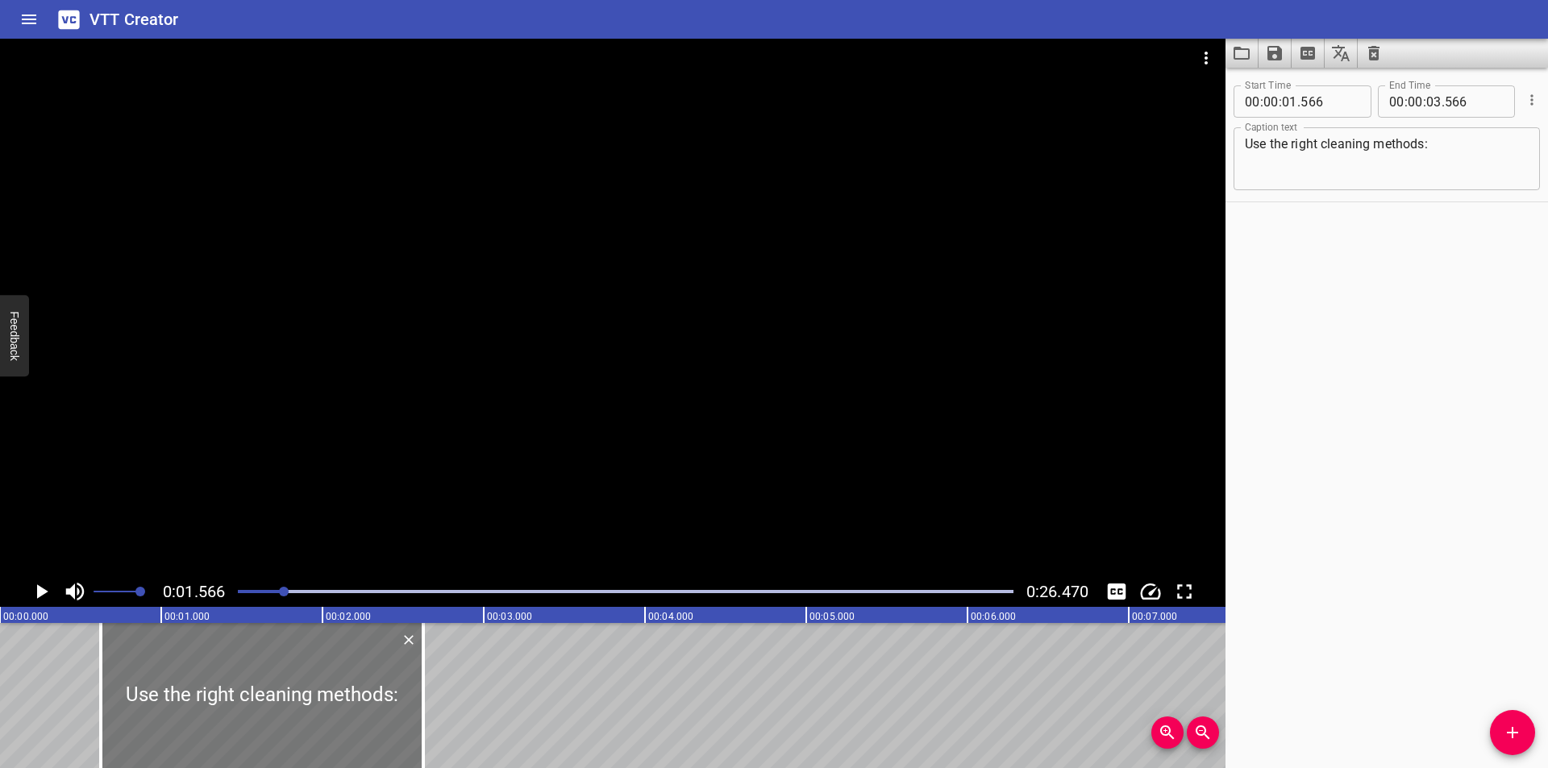
drag, startPoint x: 508, startPoint y: 683, endPoint x: 231, endPoint y: 677, distance: 277.4
click at [237, 688] on div at bounding box center [262, 695] width 323 height 145
type input "00"
type input "000"
type input "01"
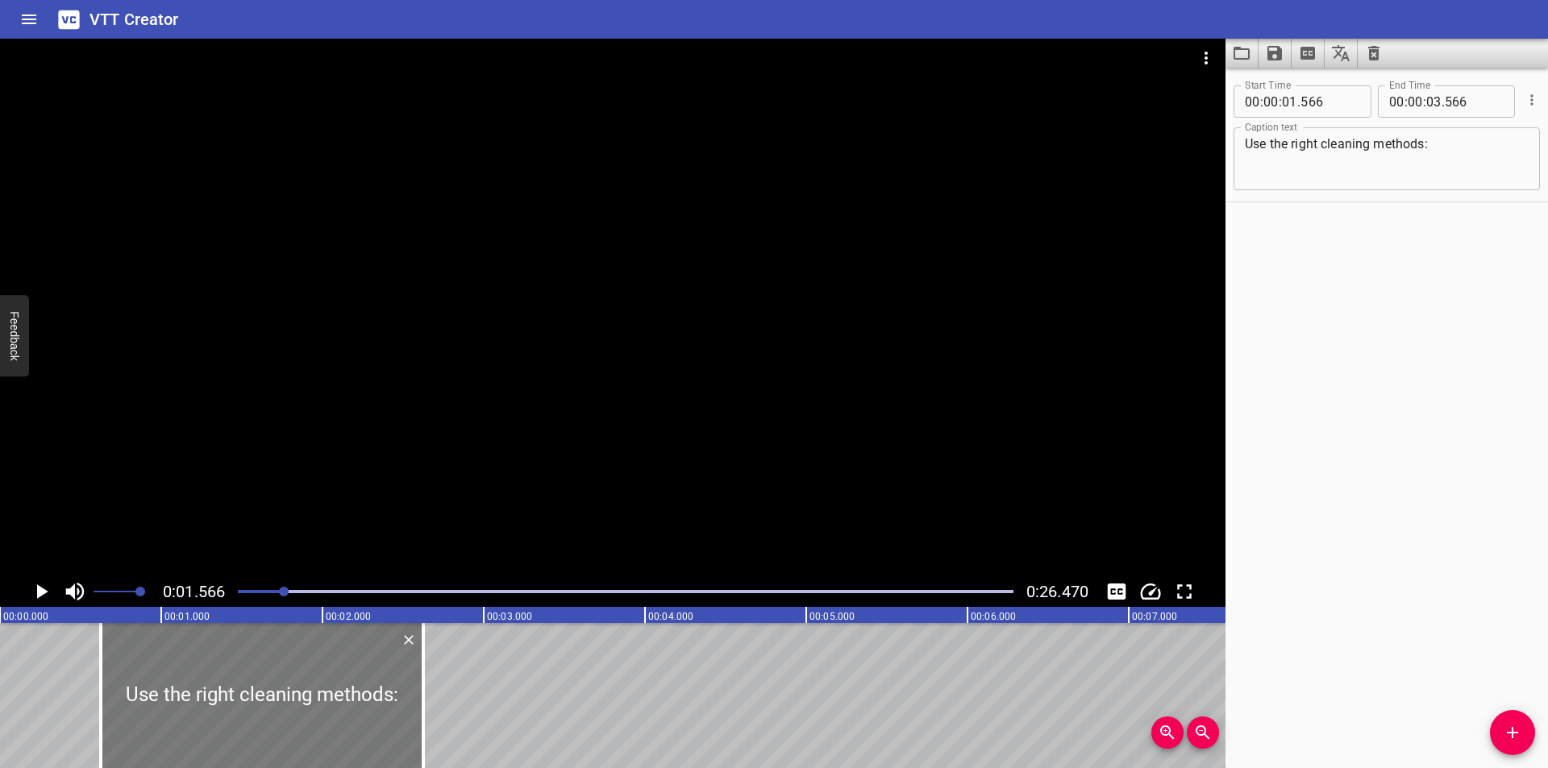
type input "1000"
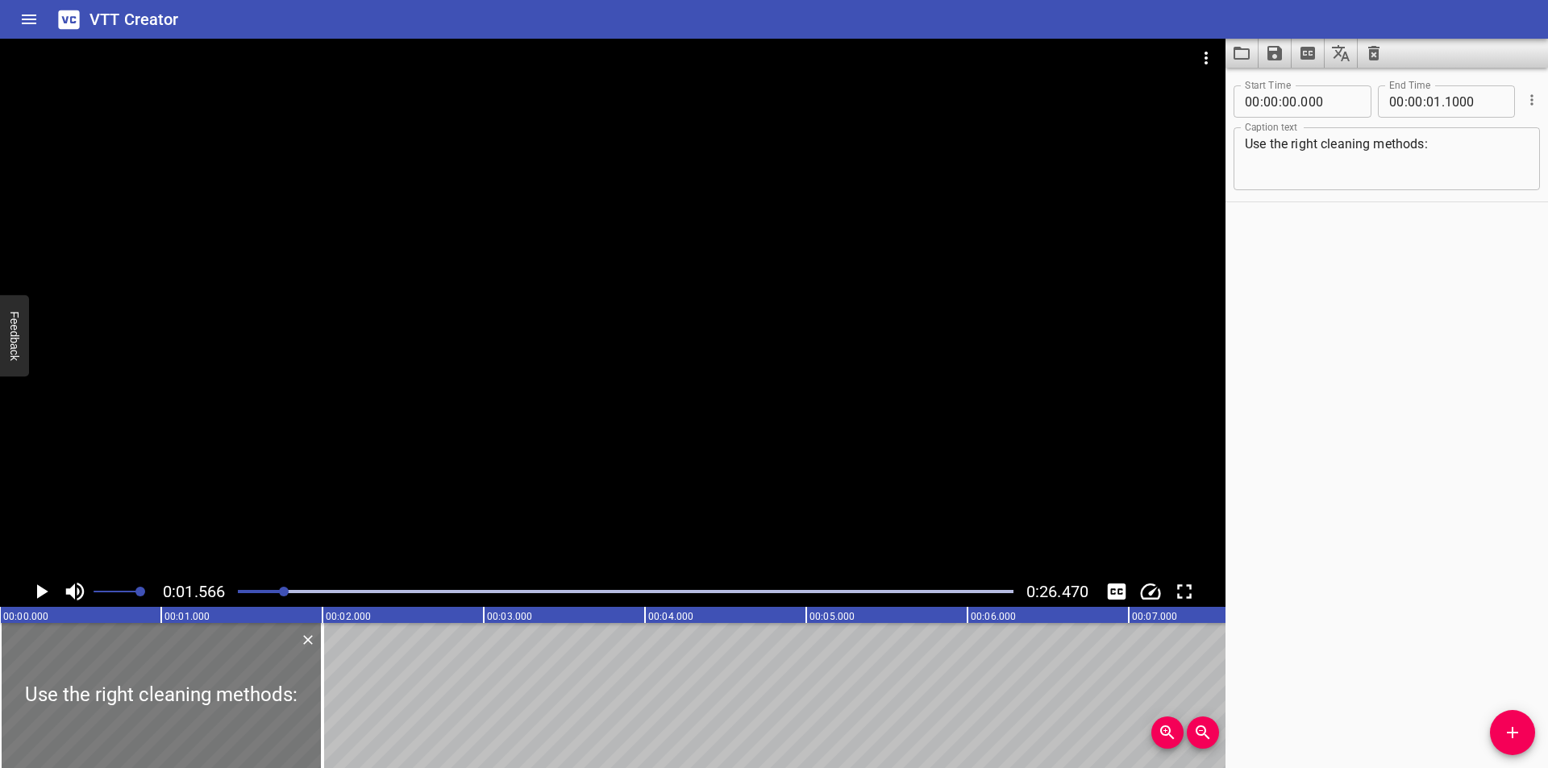
drag, startPoint x: 200, startPoint y: 685, endPoint x: 160, endPoint y: 686, distance: 39.5
click at [161, 686] on div at bounding box center [161, 695] width 323 height 145
drag, startPoint x: 327, startPoint y: 708, endPoint x: 343, endPoint y: 714, distance: 18.1
click at [343, 714] on div at bounding box center [339, 695] width 16 height 145
type input "02"
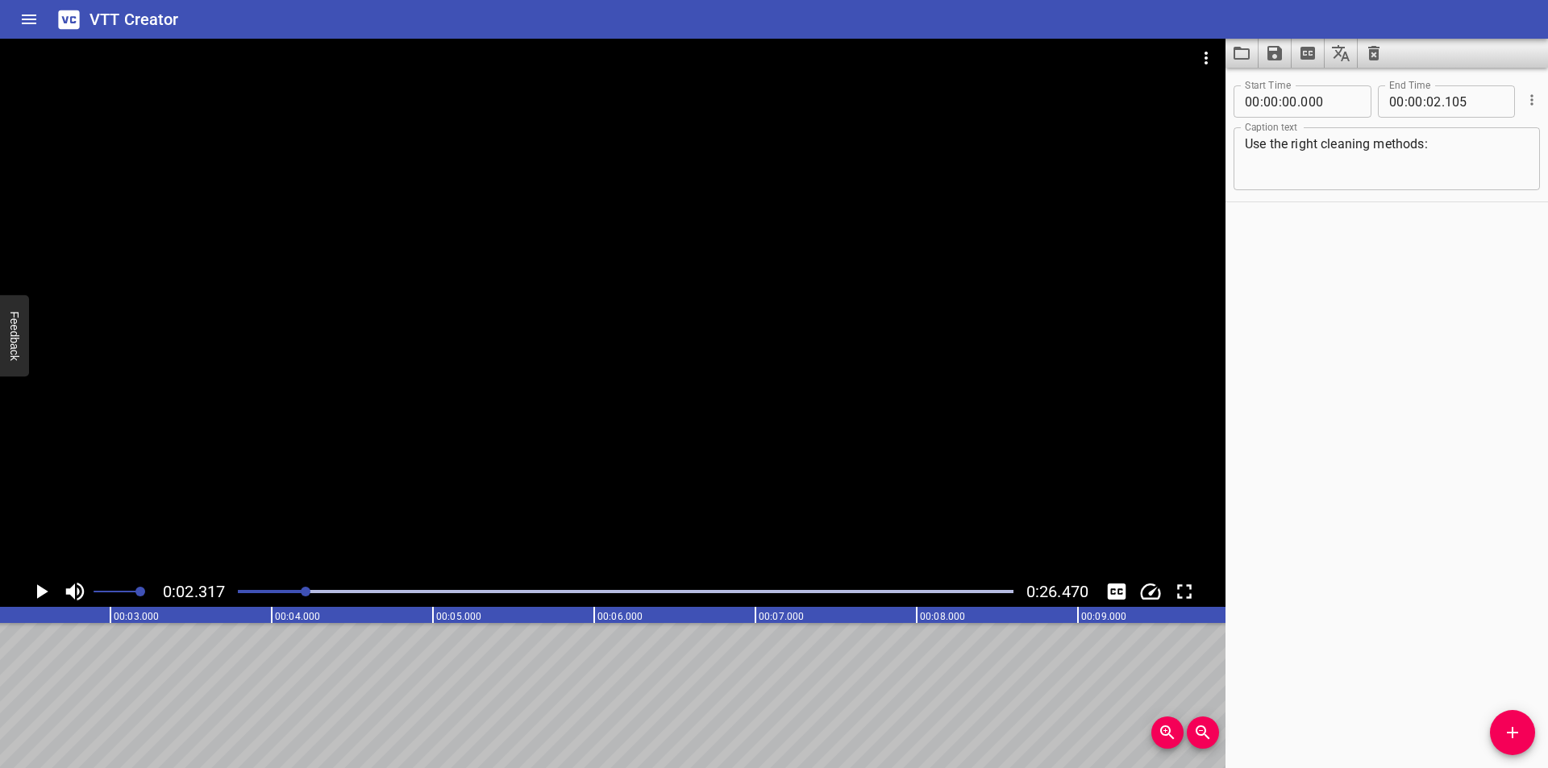
click at [236, 600] on div at bounding box center [625, 592] width 795 height 23
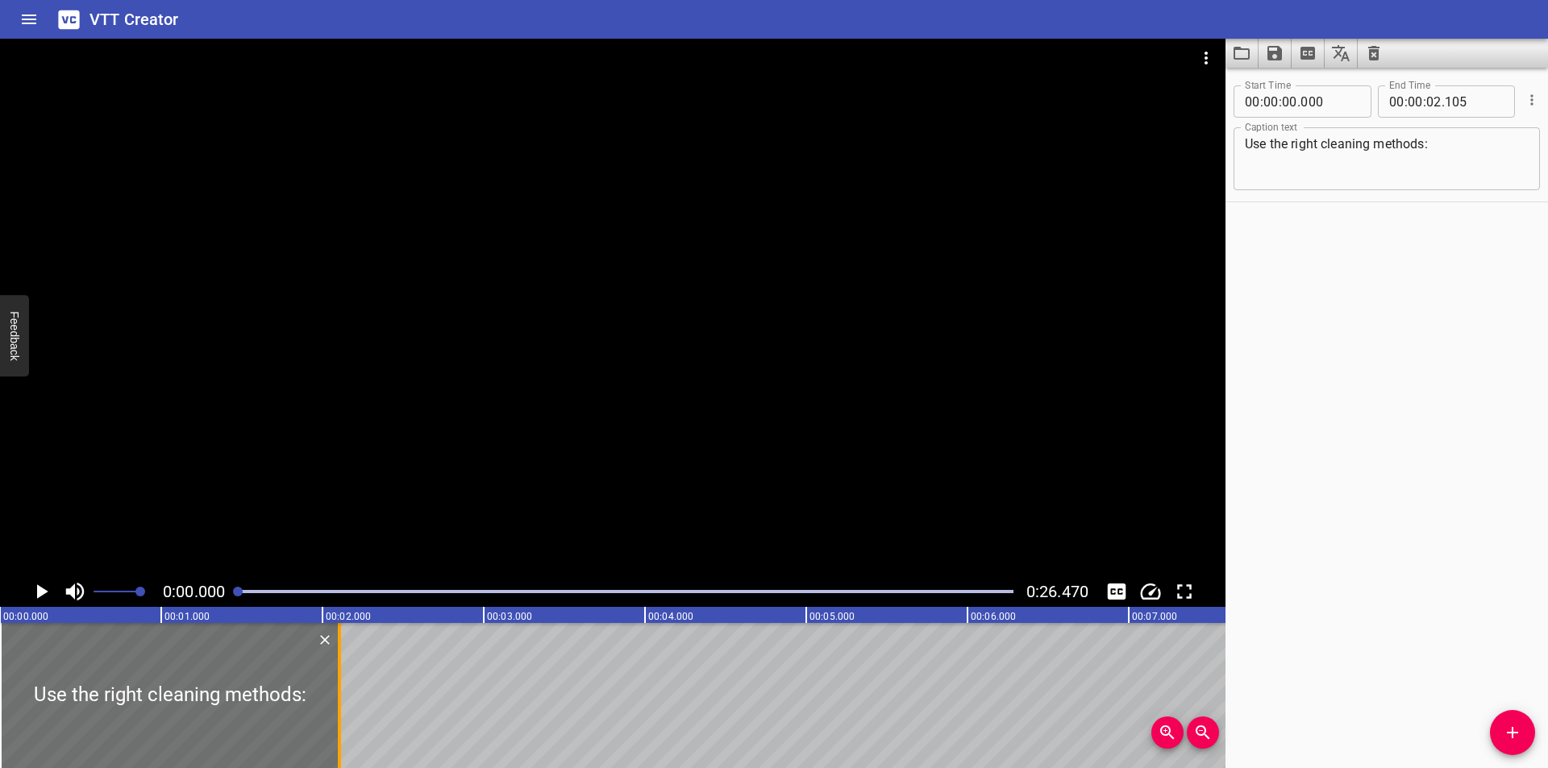
click at [343, 710] on div at bounding box center [339, 695] width 16 height 145
drag, startPoint x: 343, startPoint y: 710, endPoint x: 335, endPoint y: 712, distance: 9.0
click at [343, 710] on div at bounding box center [339, 695] width 16 height 145
type input "100"
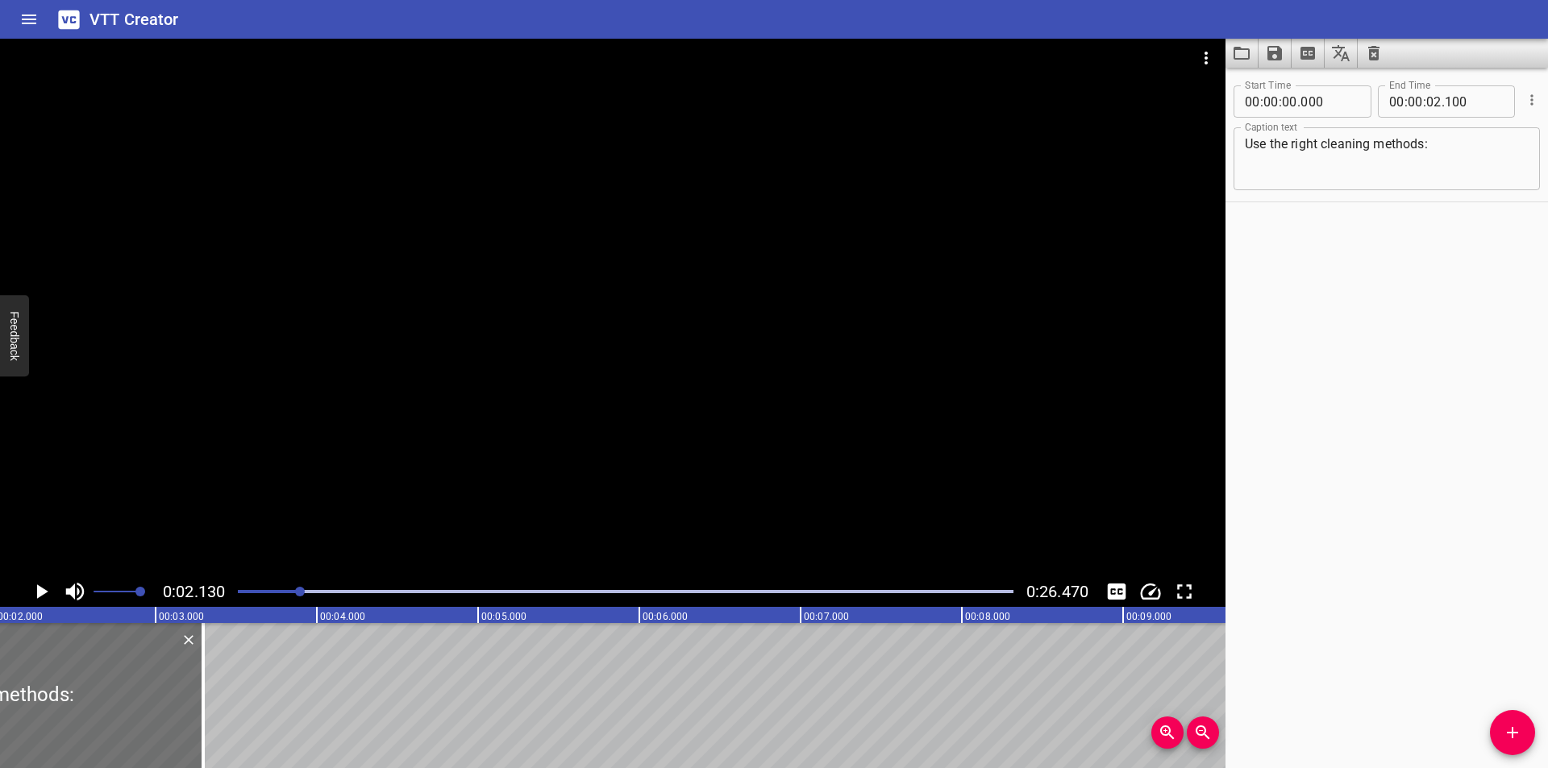
scroll to position [0, 343]
drag, startPoint x: 335, startPoint y: 712, endPoint x: 258, endPoint y: 699, distance: 77.7
click at [196, 713] on div at bounding box center [188, 695] width 16 height 145
type input "03"
type input "835"
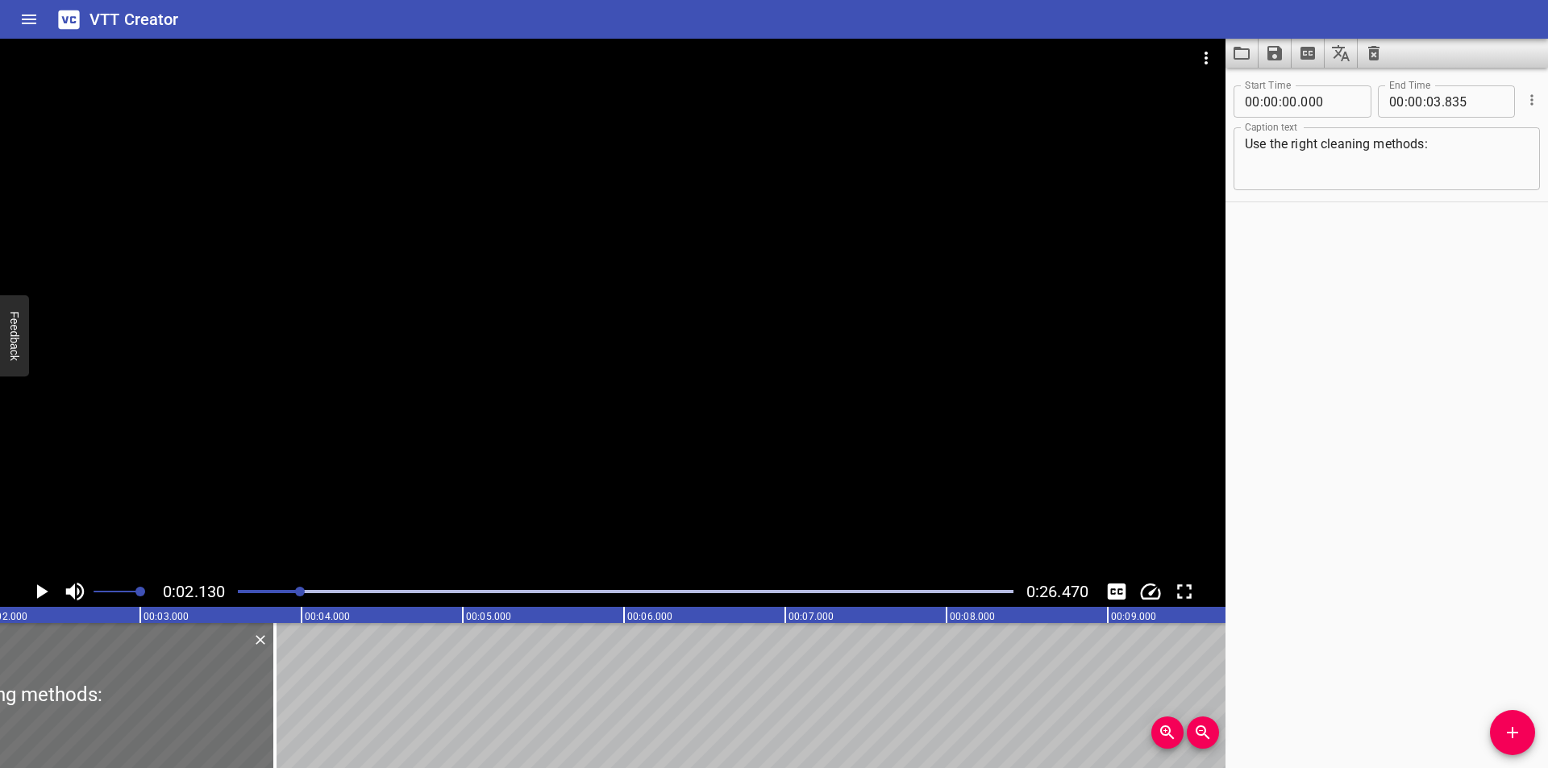
click at [295, 593] on div at bounding box center [300, 592] width 10 height 10
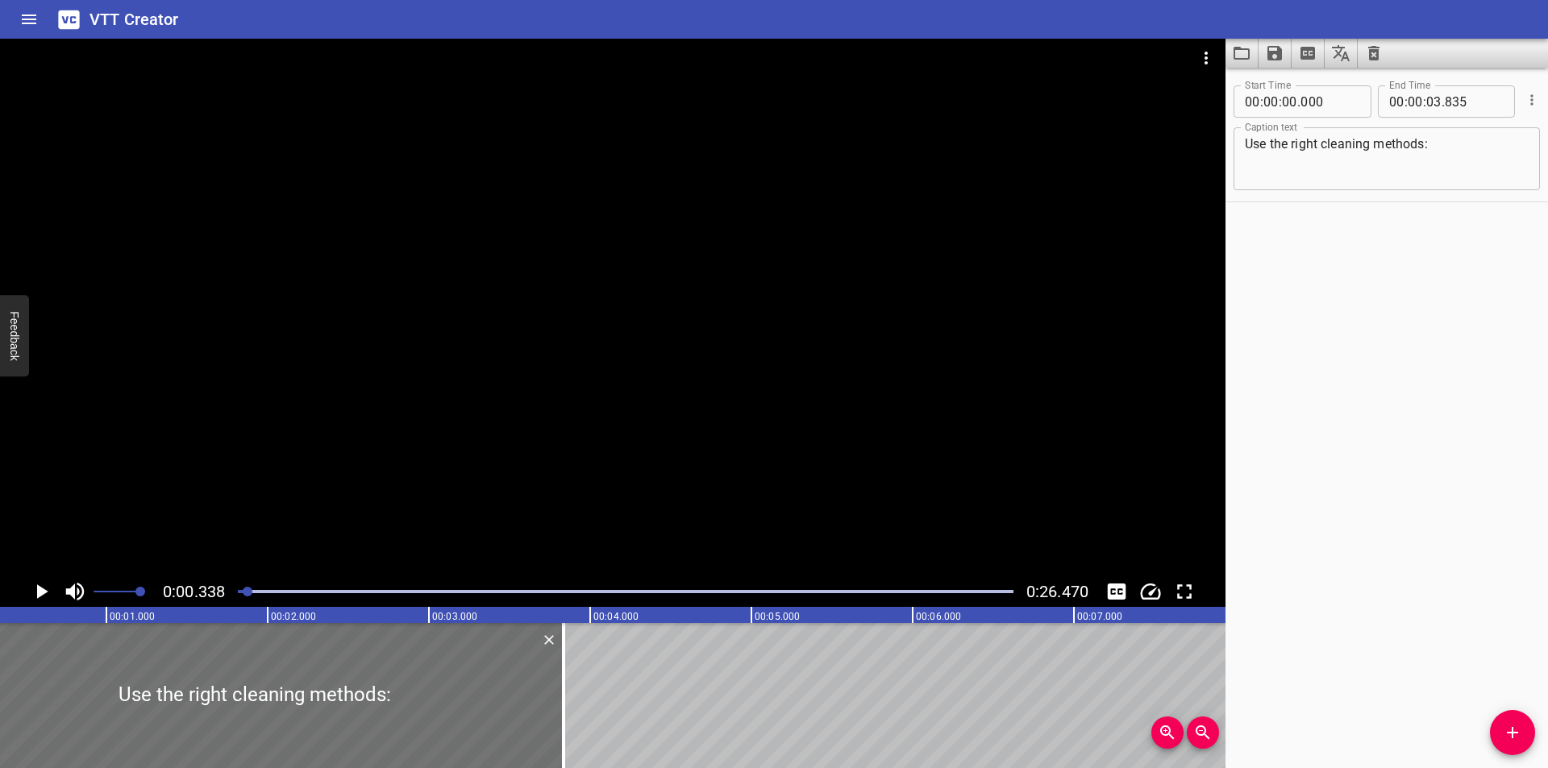
click at [248, 593] on div at bounding box center [248, 592] width 10 height 10
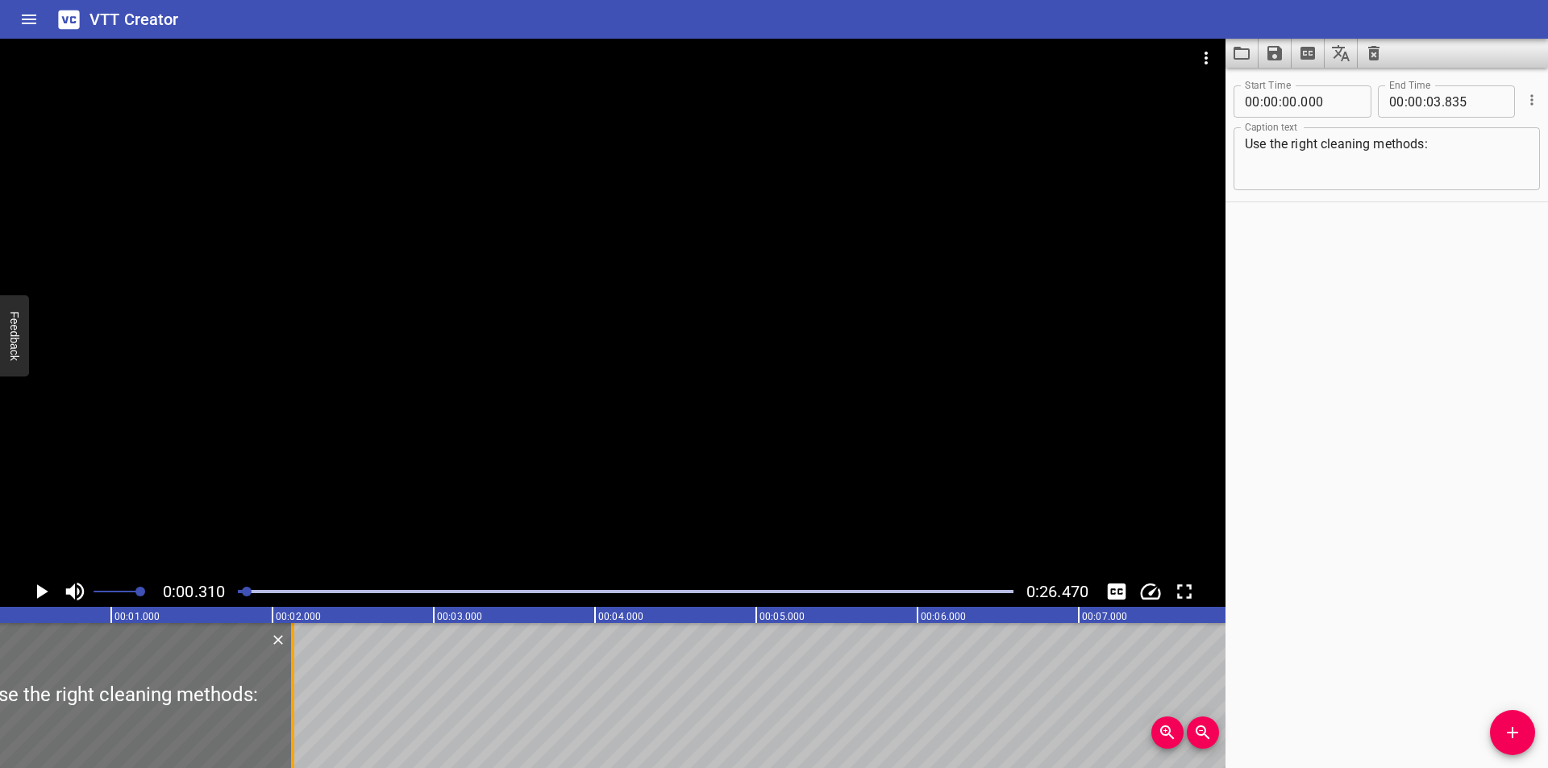
drag, startPoint x: 568, startPoint y: 701, endPoint x: 293, endPoint y: 717, distance: 275.4
click at [293, 717] on div at bounding box center [292, 695] width 3 height 145
type input "02"
type input "130"
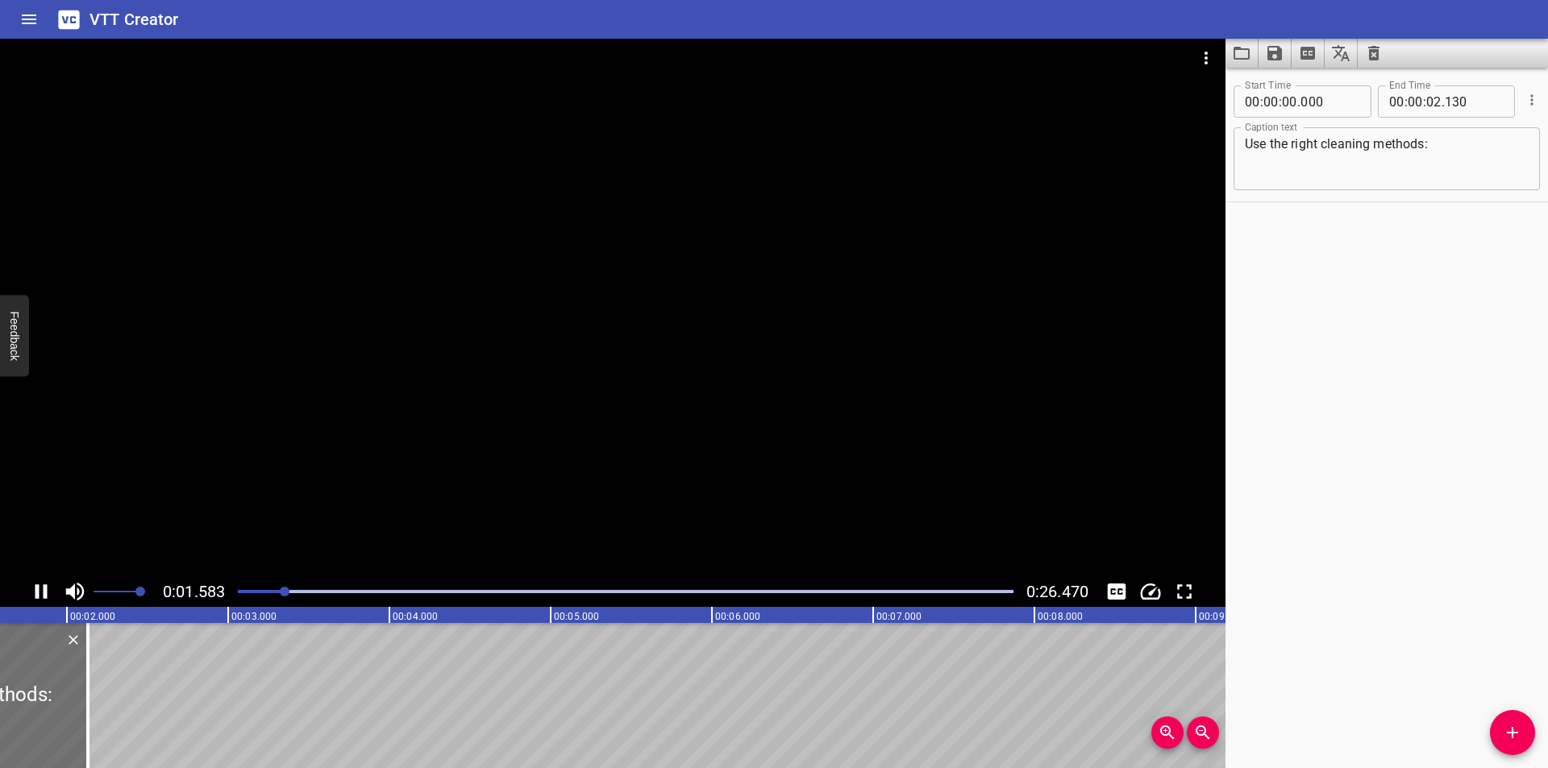
scroll to position [0, 287]
click at [1515, 726] on icon "Add Cue" at bounding box center [1512, 732] width 19 height 19
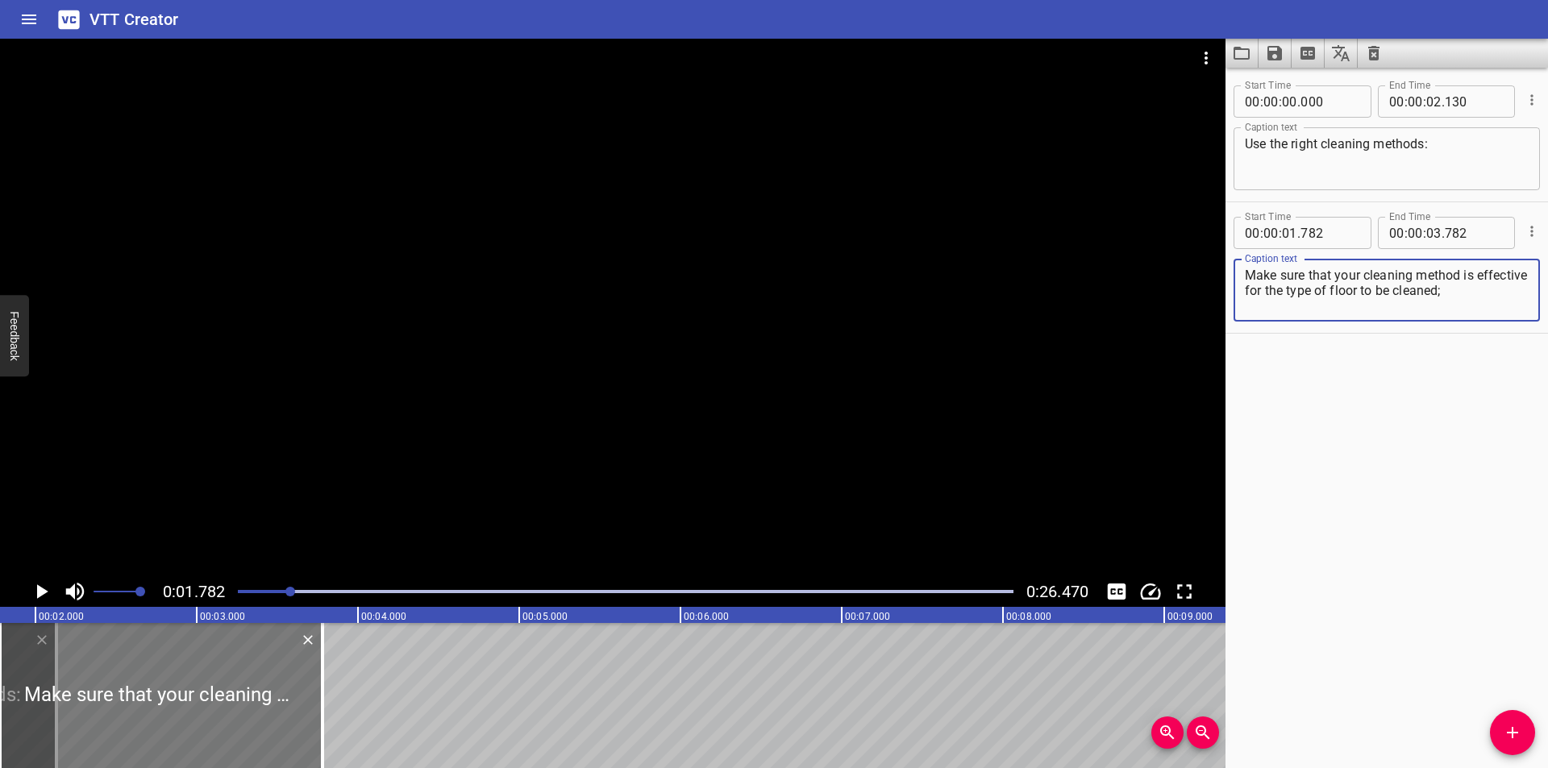
type textarea "Make sure that your cleaning method is effective for the type of floor to be cl…"
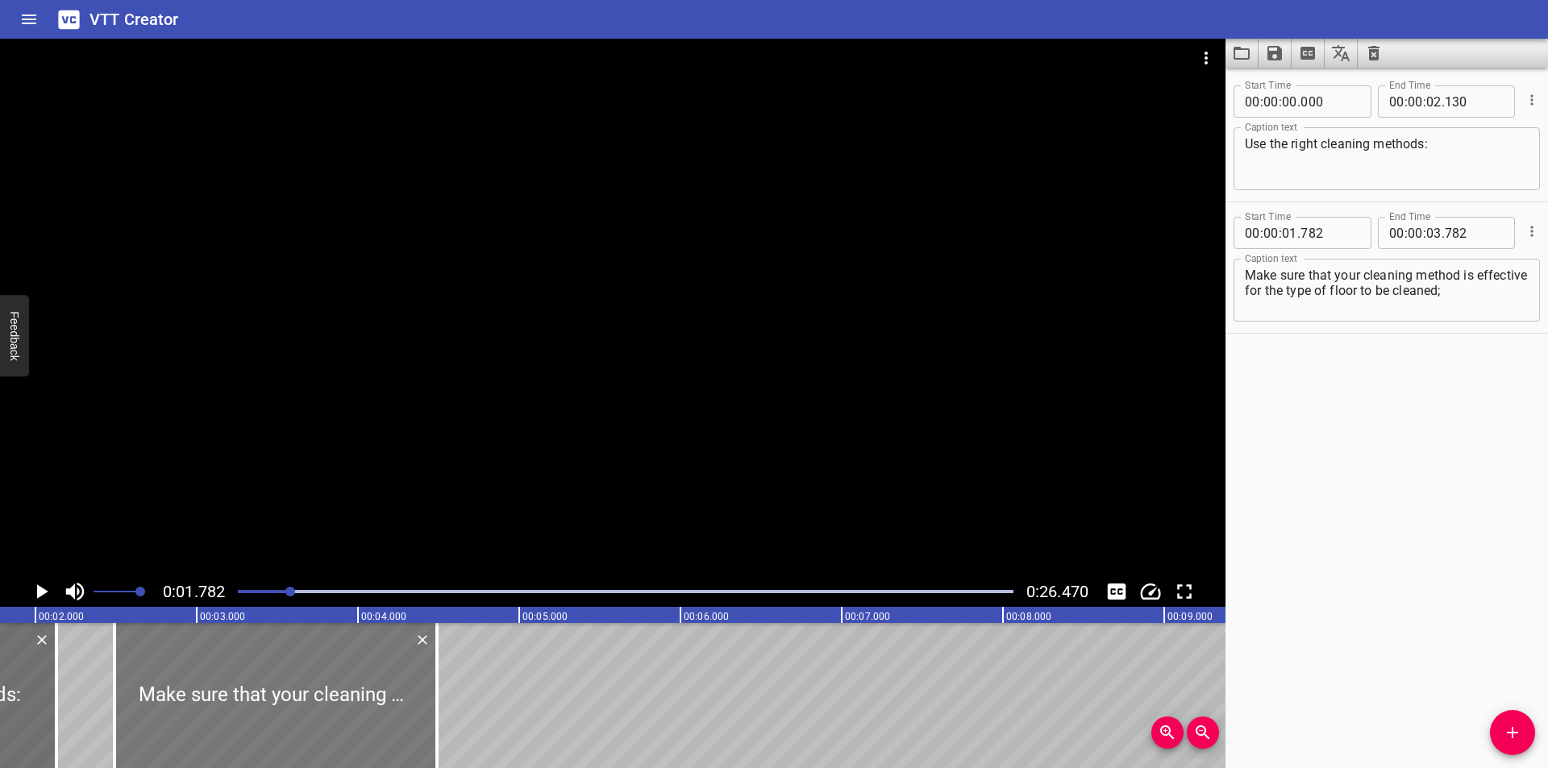
drag, startPoint x: 220, startPoint y: 705, endPoint x: 330, endPoint y: 683, distance: 112.0
click at [330, 684] on div at bounding box center [275, 695] width 323 height 145
type input "02"
type input "492"
type input "04"
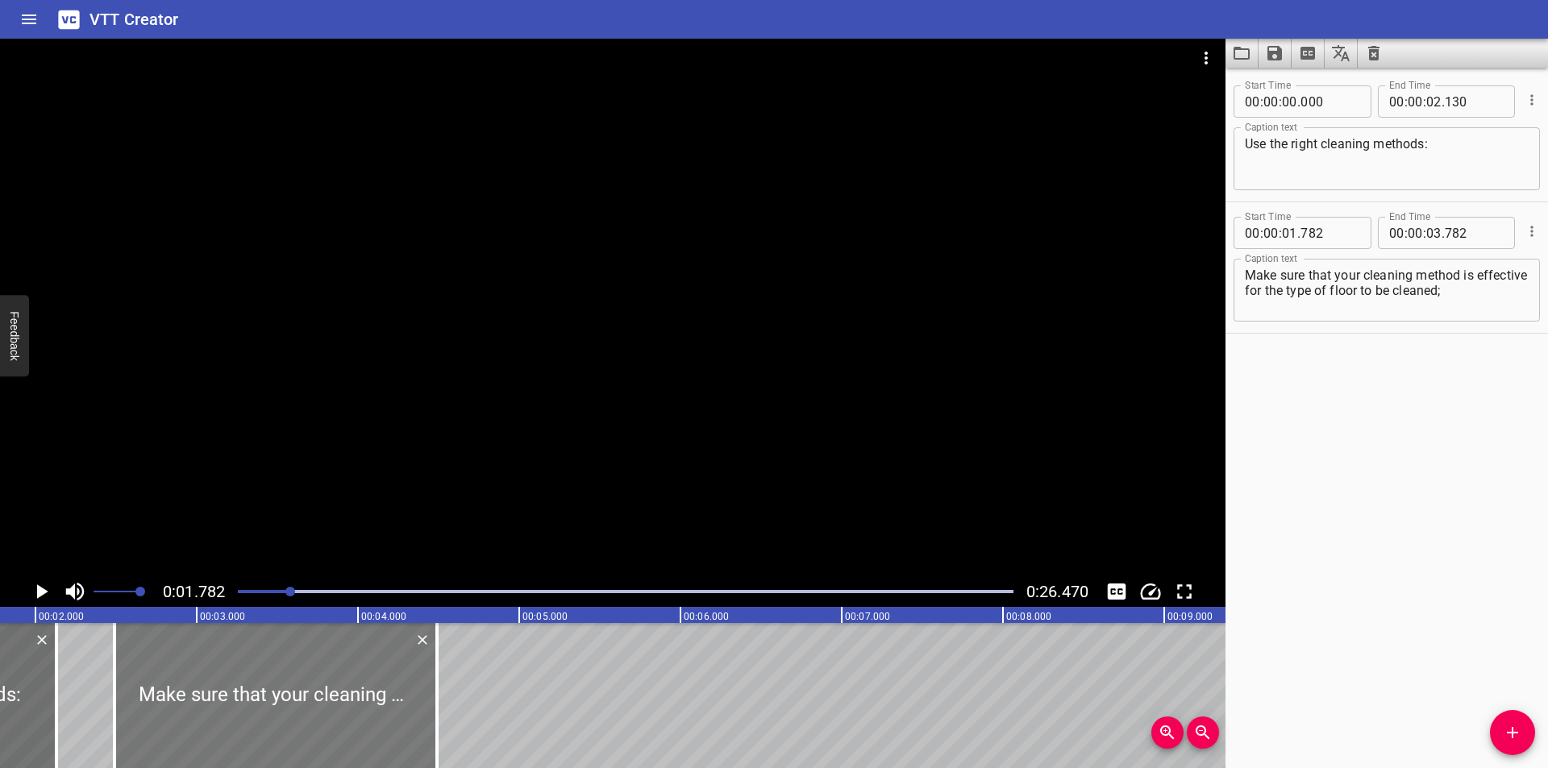
type input "492"
click at [327, 680] on div at bounding box center [274, 695] width 323 height 145
type input "477"
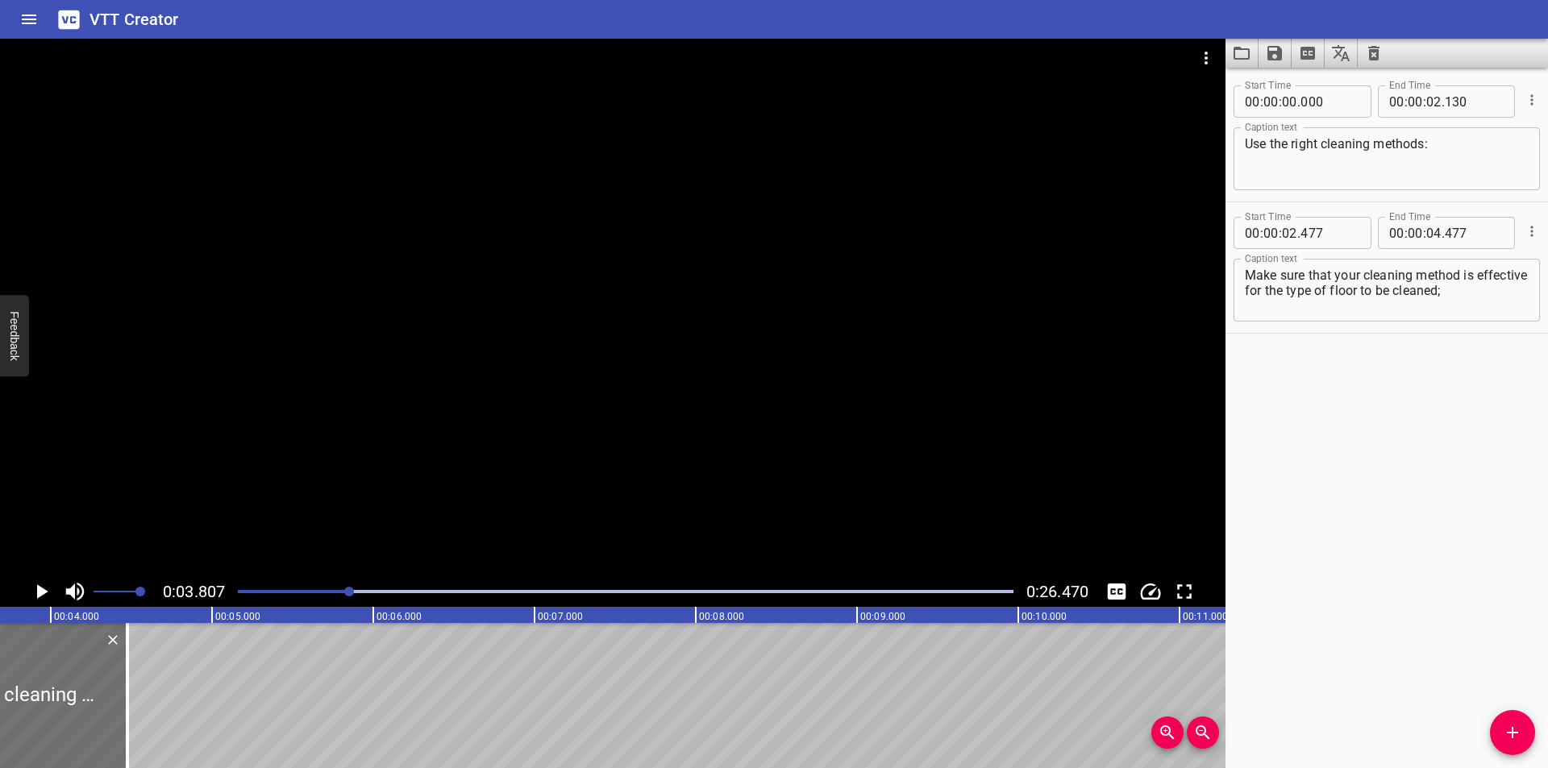
scroll to position [0, 614]
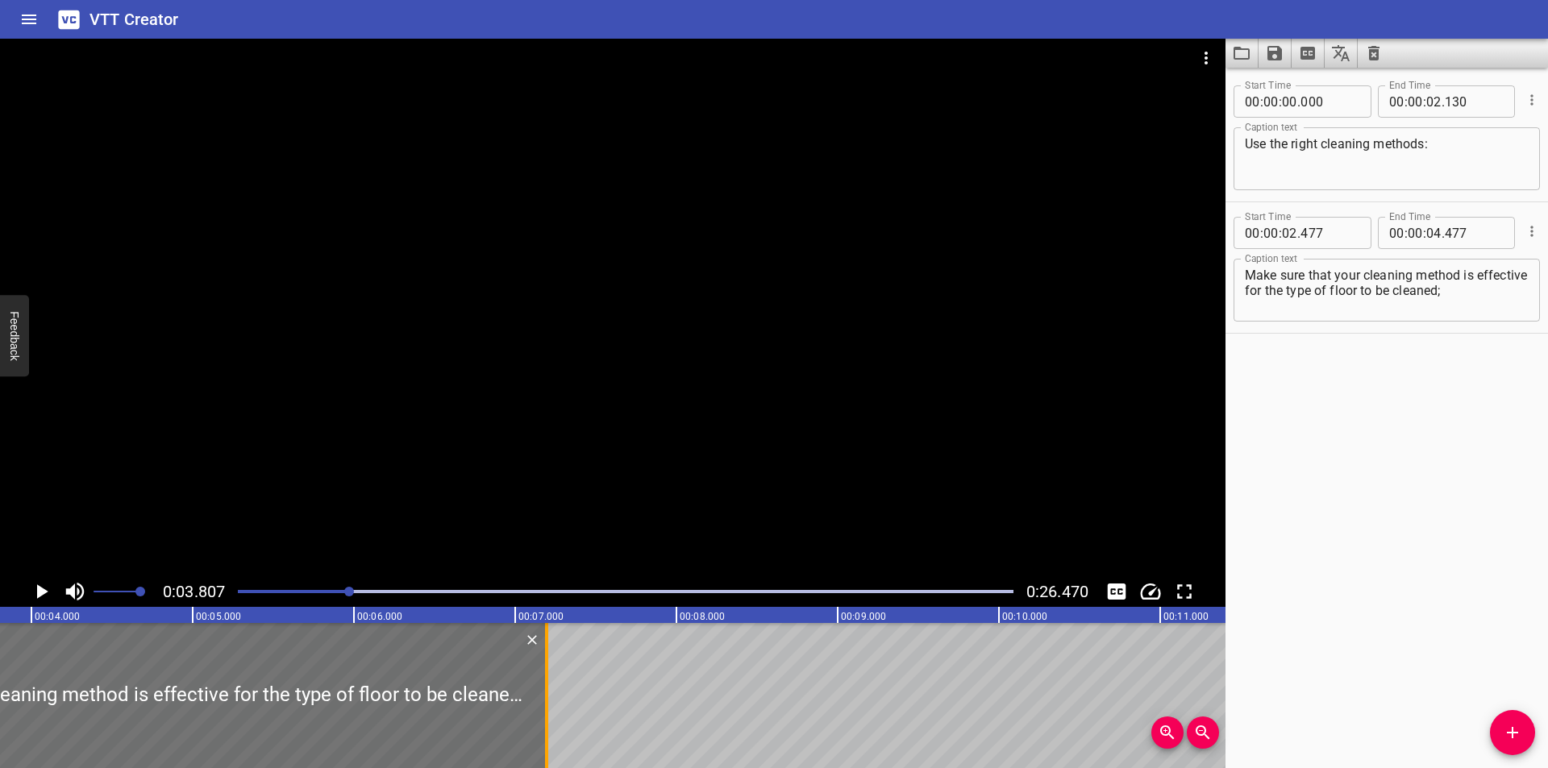
drag, startPoint x: 106, startPoint y: 736, endPoint x: 545, endPoint y: 729, distance: 438.7
click at [545, 729] on div at bounding box center [546, 695] width 3 height 145
type input "07"
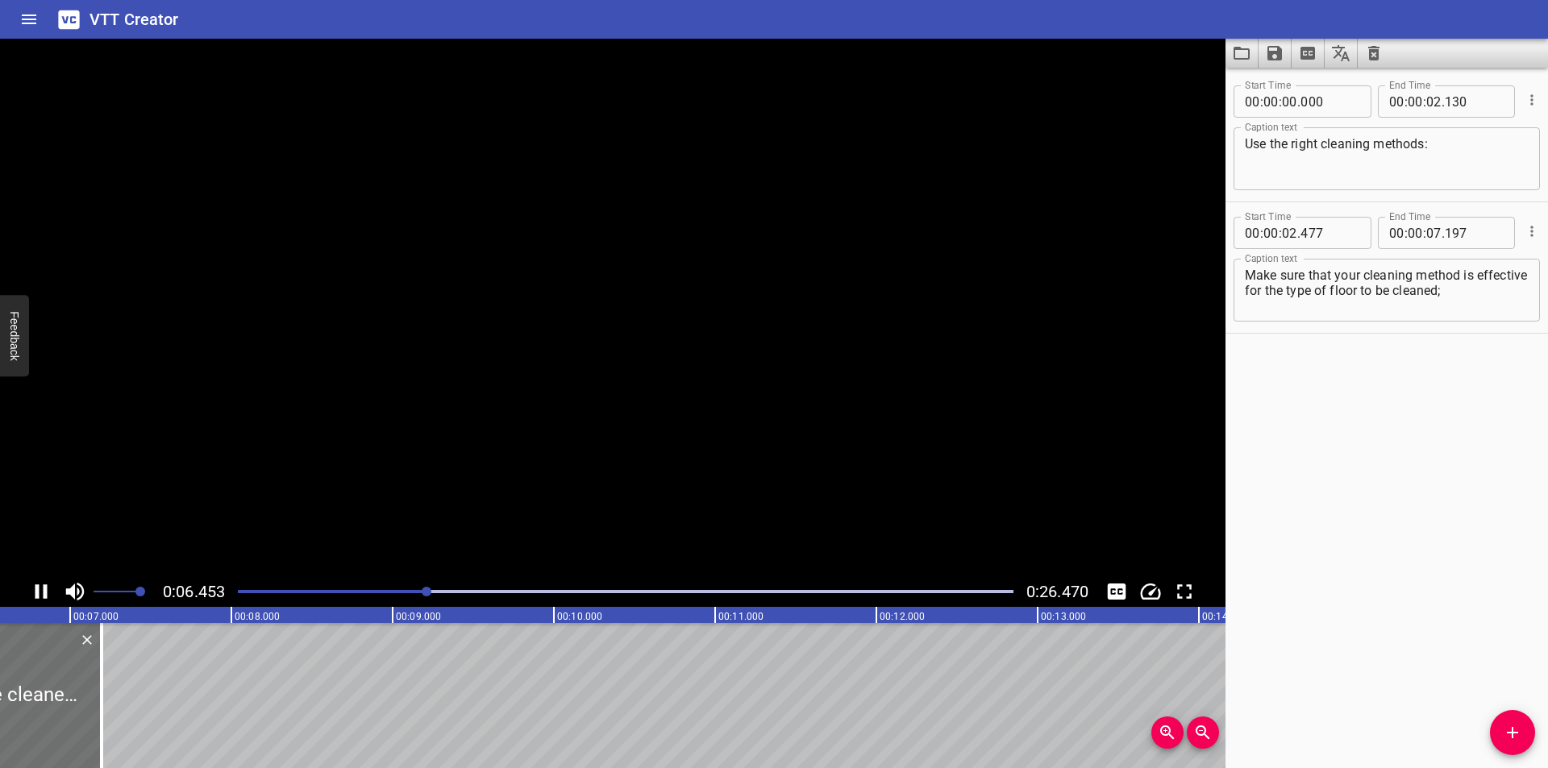
scroll to position [0, 1067]
click at [91, 718] on div at bounding box center [96, 695] width 16 height 145
type input "217"
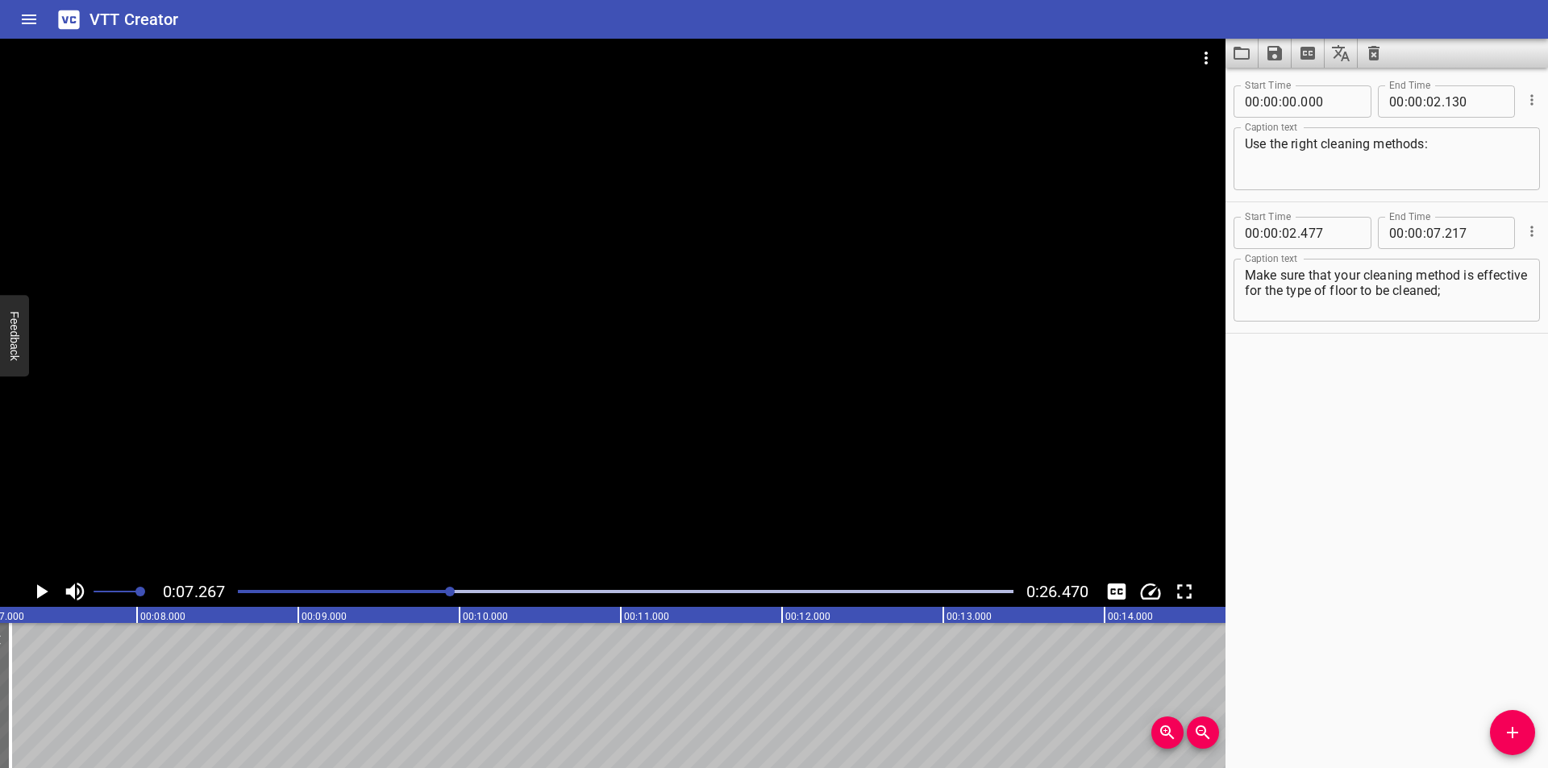
scroll to position [0, 1171]
click at [1510, 731] on icon "Add Cue" at bounding box center [1512, 732] width 19 height 19
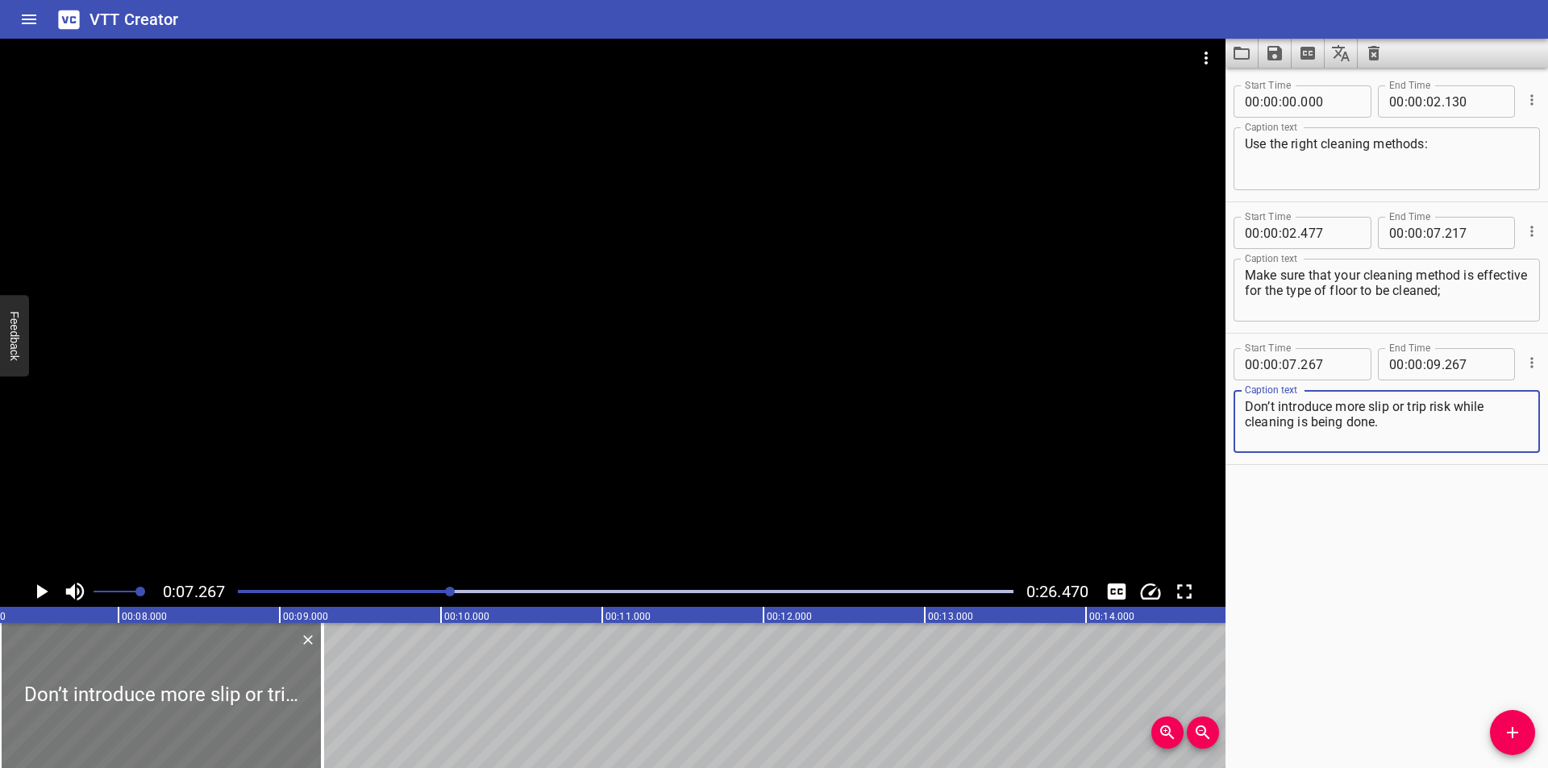
type textarea "Don’t introduce more slip or trip risk while cleaning is being done."
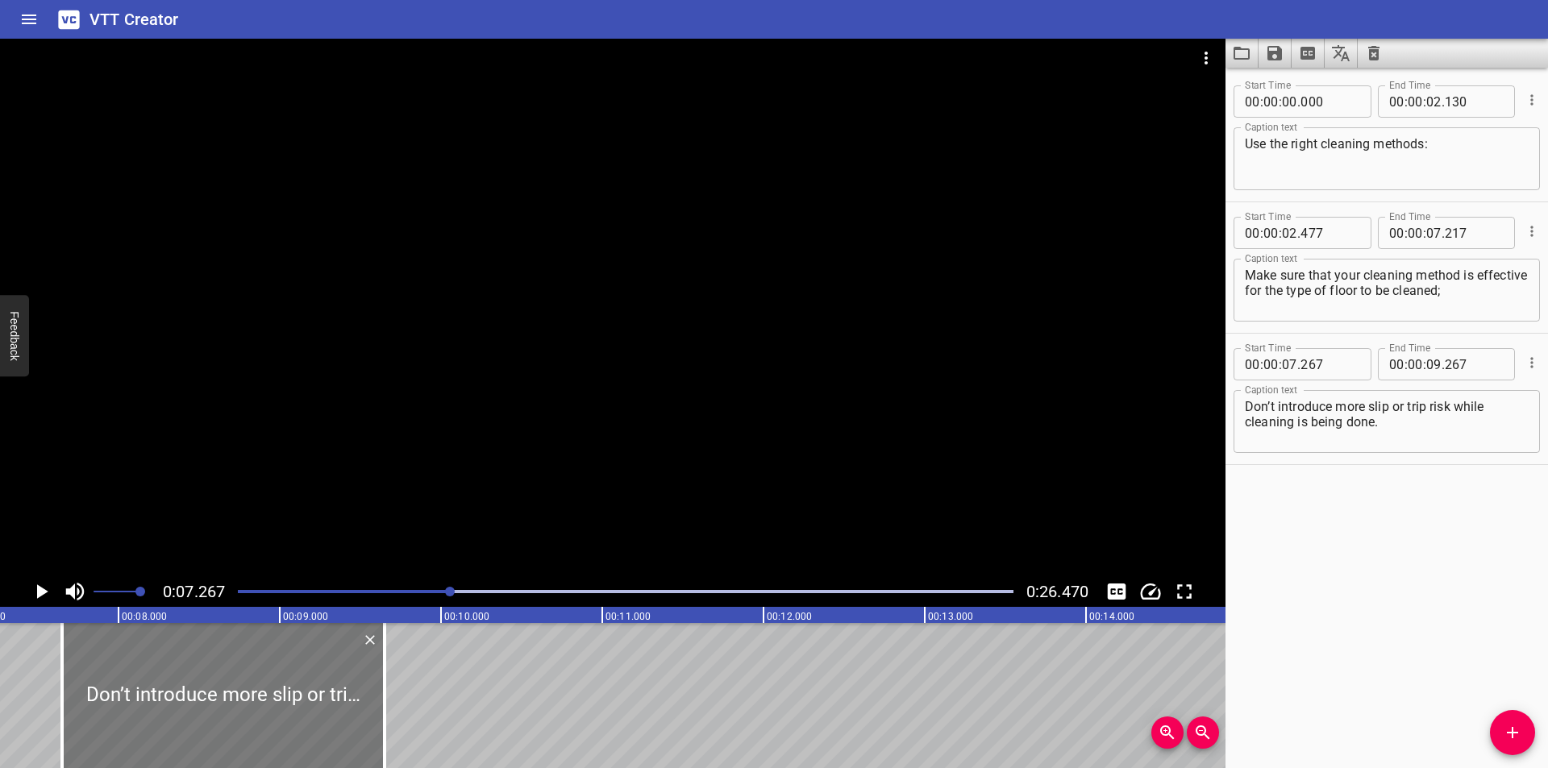
drag, startPoint x: 135, startPoint y: 682, endPoint x: 191, endPoint y: 690, distance: 57.0
click at [191, 690] on div at bounding box center [223, 695] width 323 height 145
type input "652"
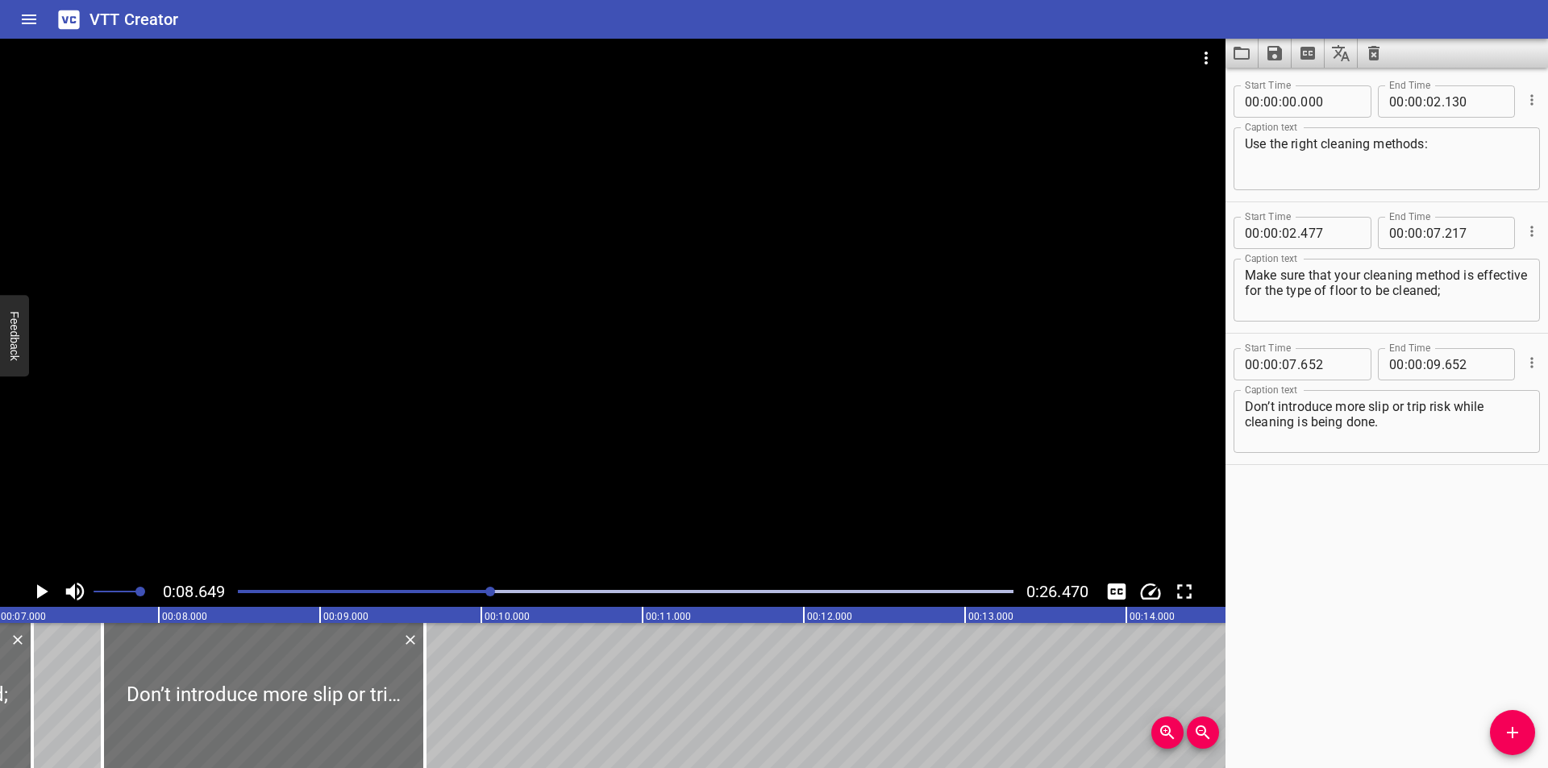
scroll to position [0, 1126]
click at [248, 710] on div at bounding box center [267, 695] width 323 height 145
type input "642"
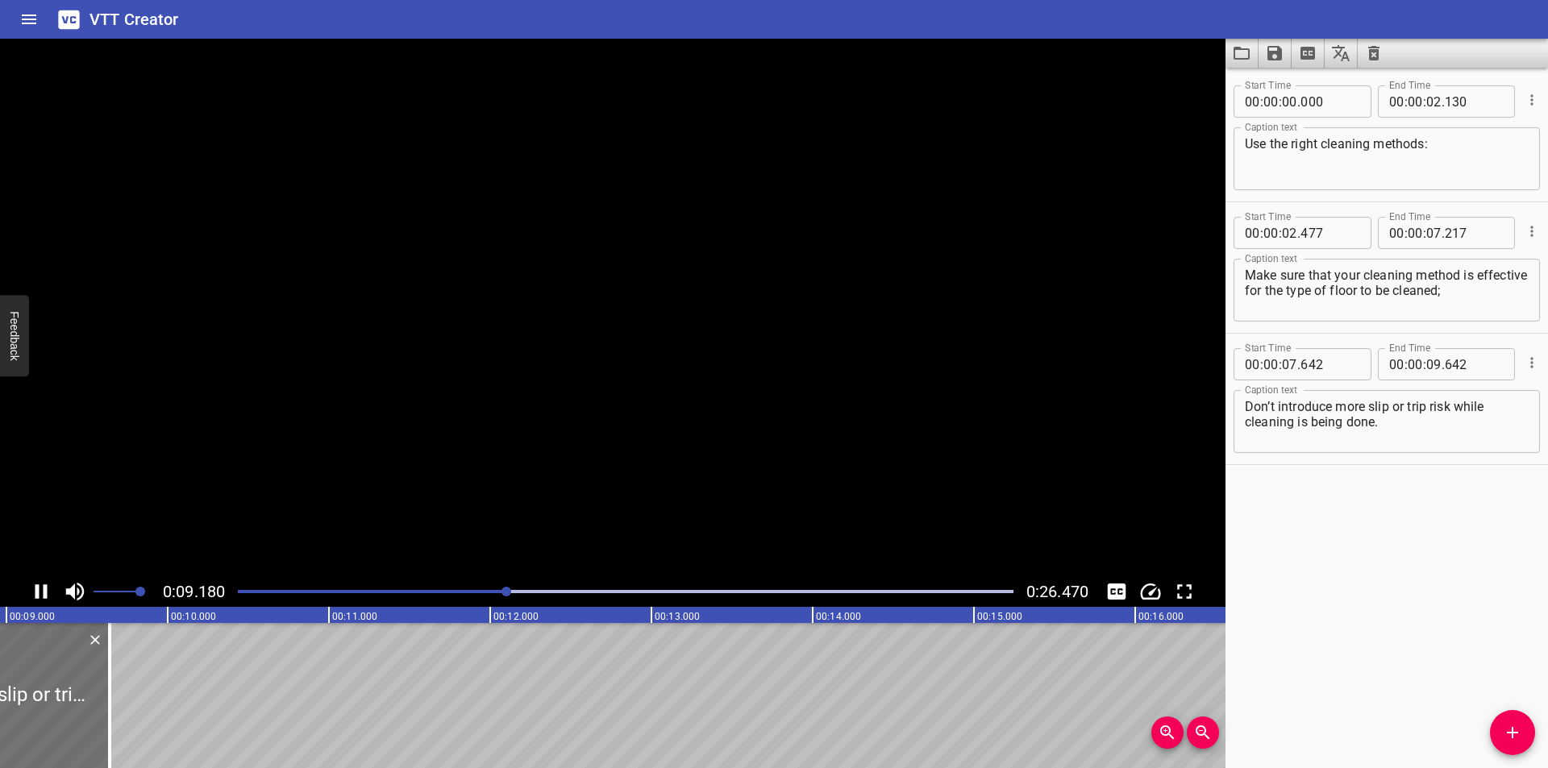
scroll to position [0, 1488]
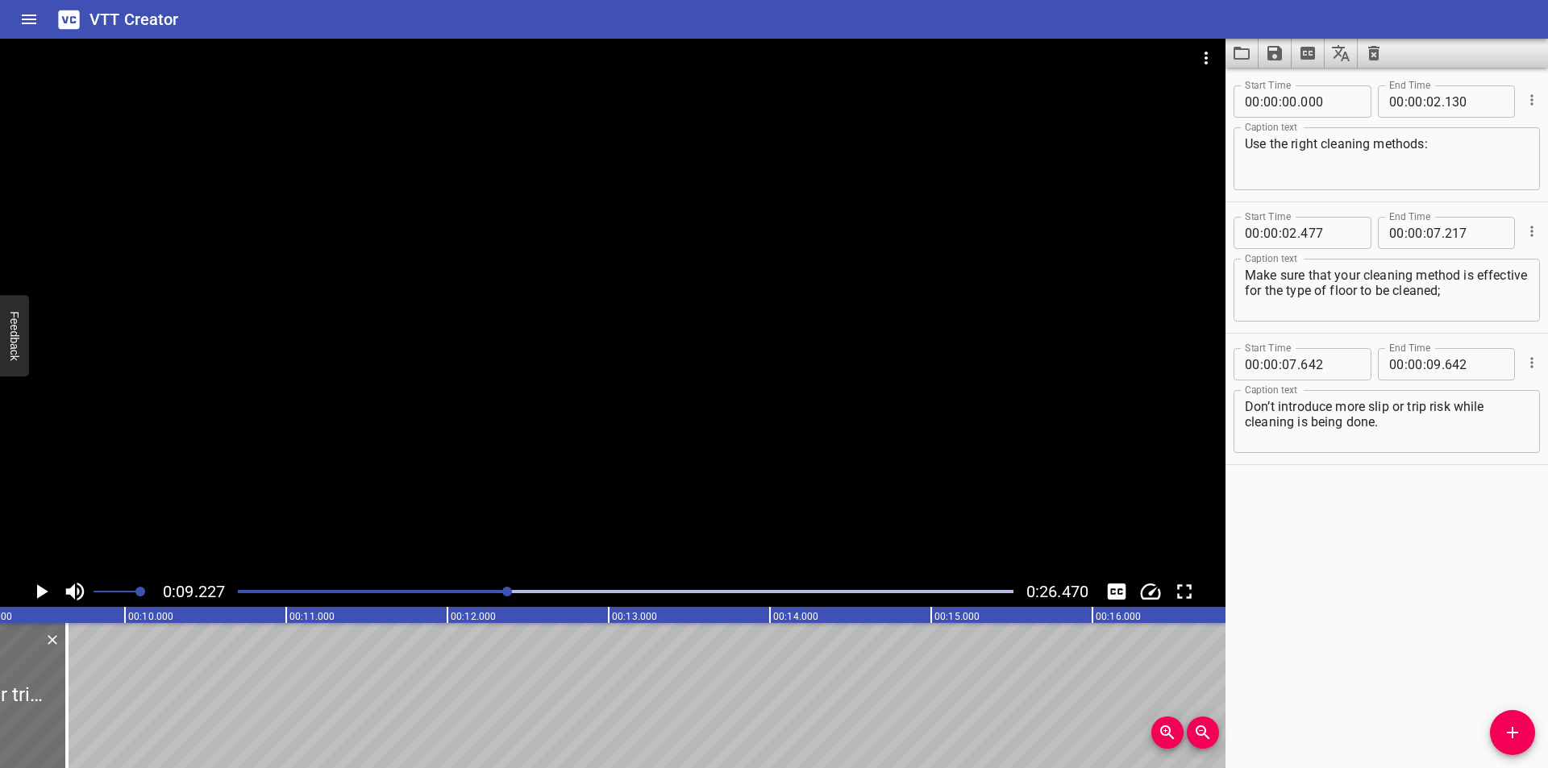
click at [425, 394] on div at bounding box center [613, 308] width 1226 height 538
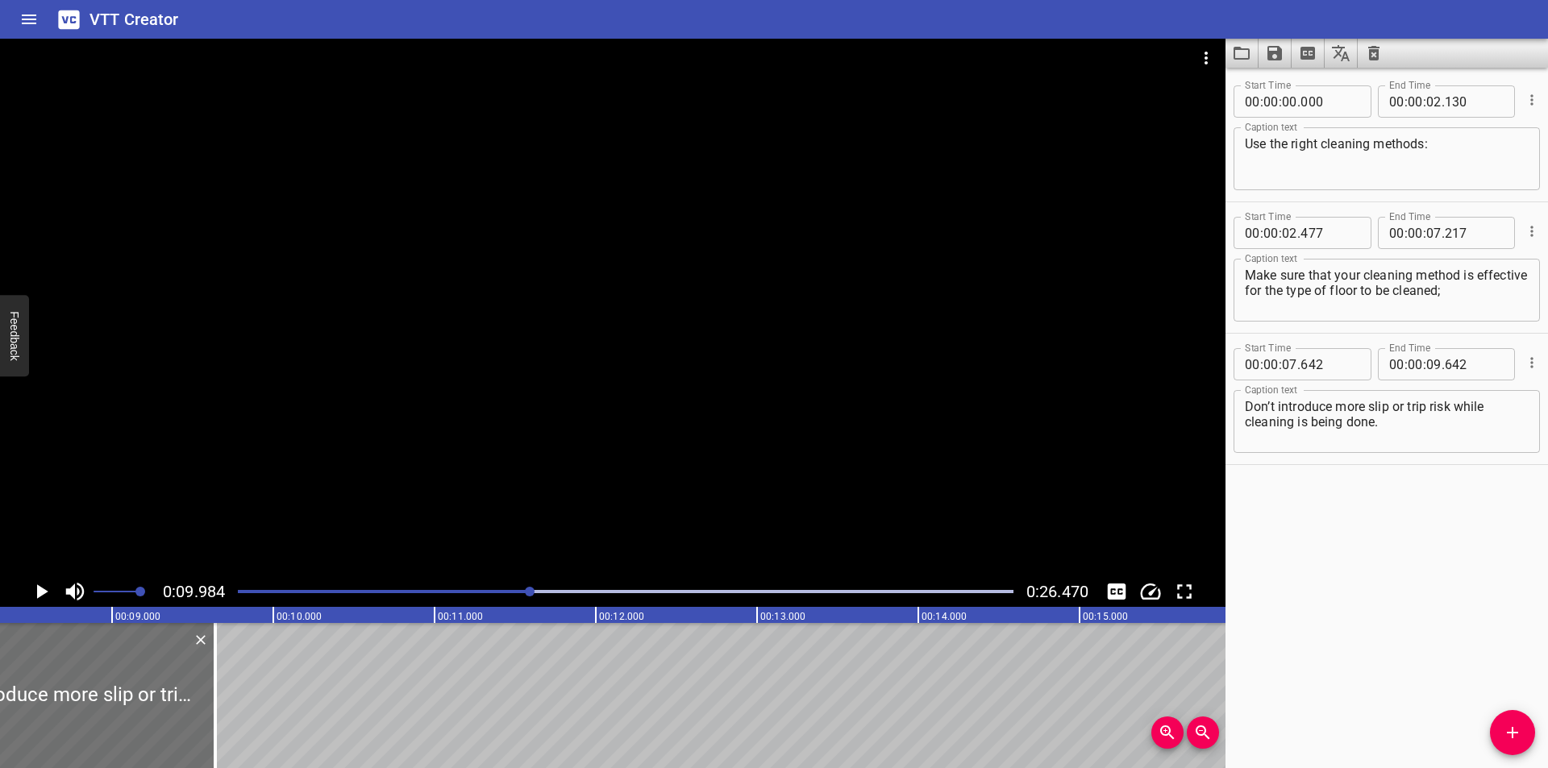
scroll to position [0, 1288]
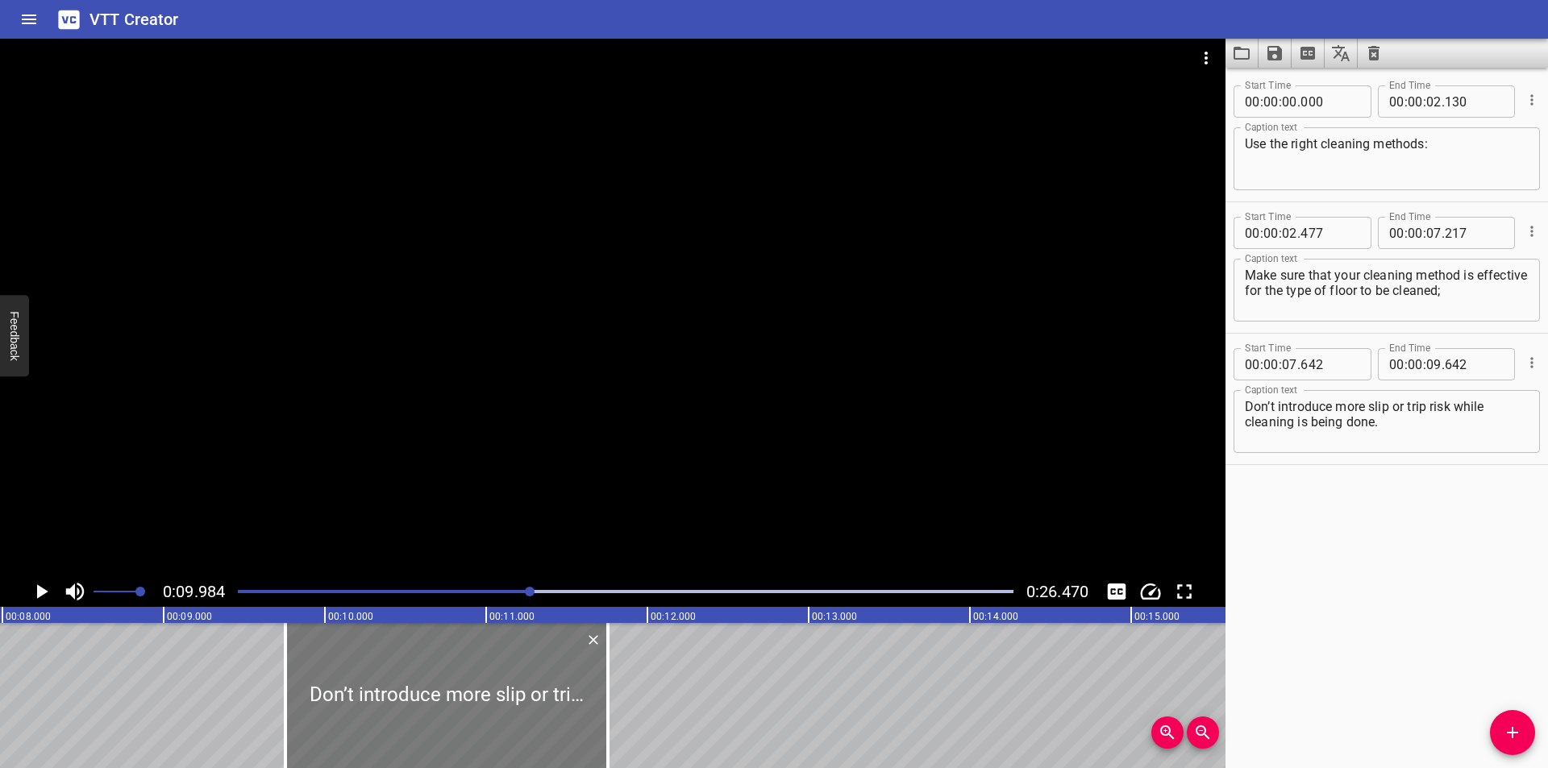
drag, startPoint x: 258, startPoint y: 711, endPoint x: 599, endPoint y: 726, distance: 341.4
click at [599, 726] on div at bounding box center [446, 695] width 323 height 145
type input "09"
type input "757"
type input "11"
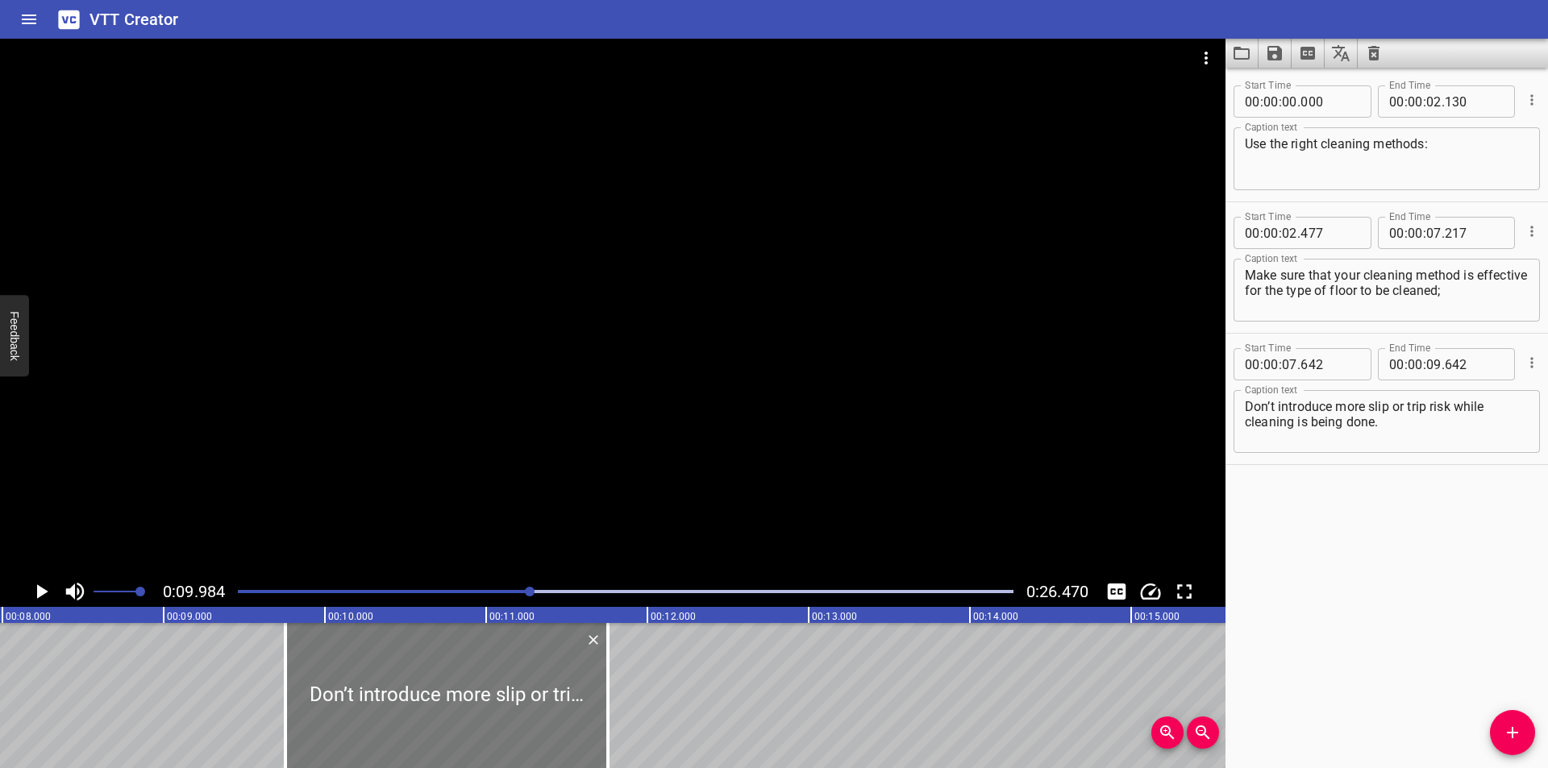
type input "757"
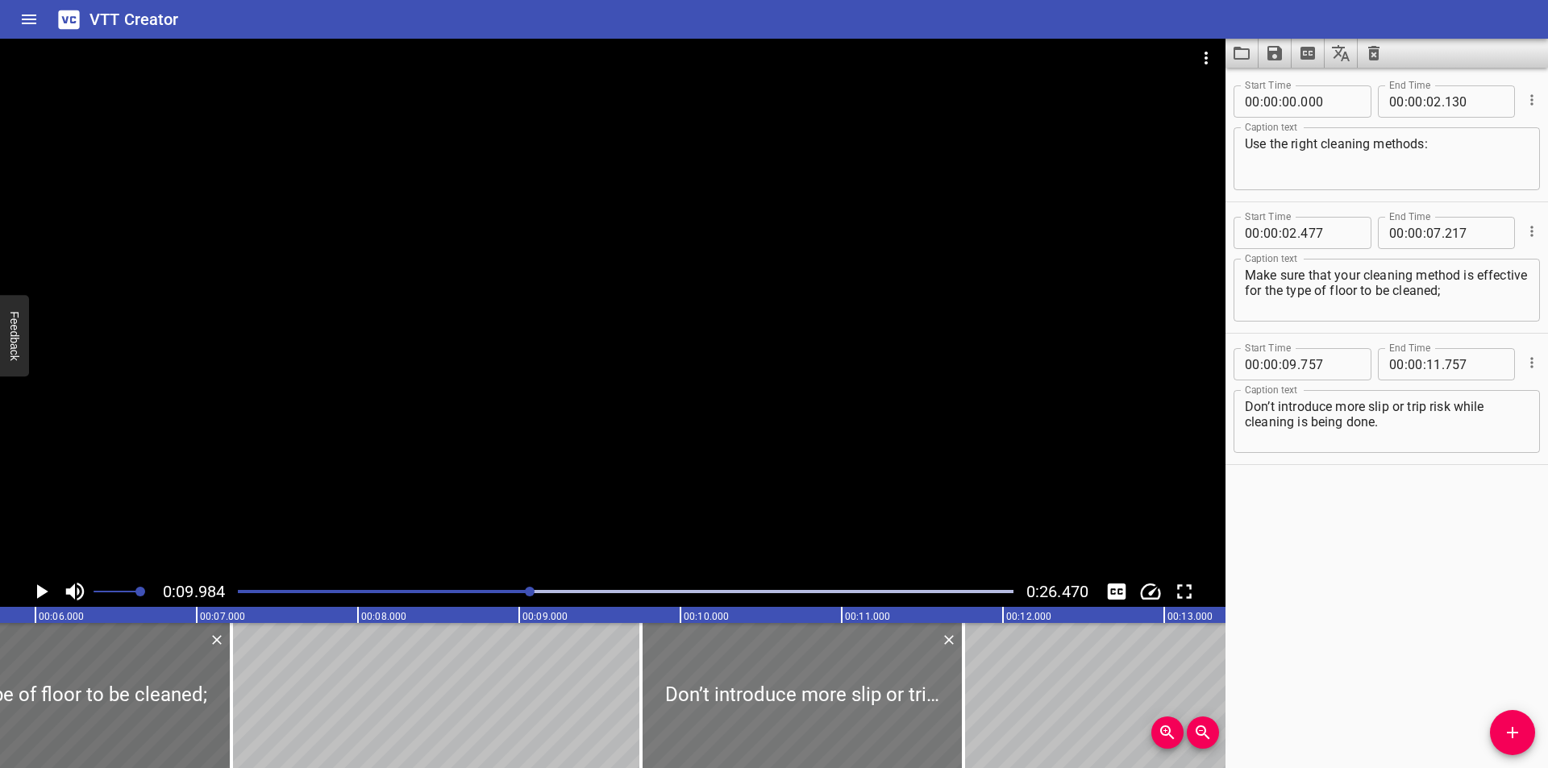
scroll to position [0, 911]
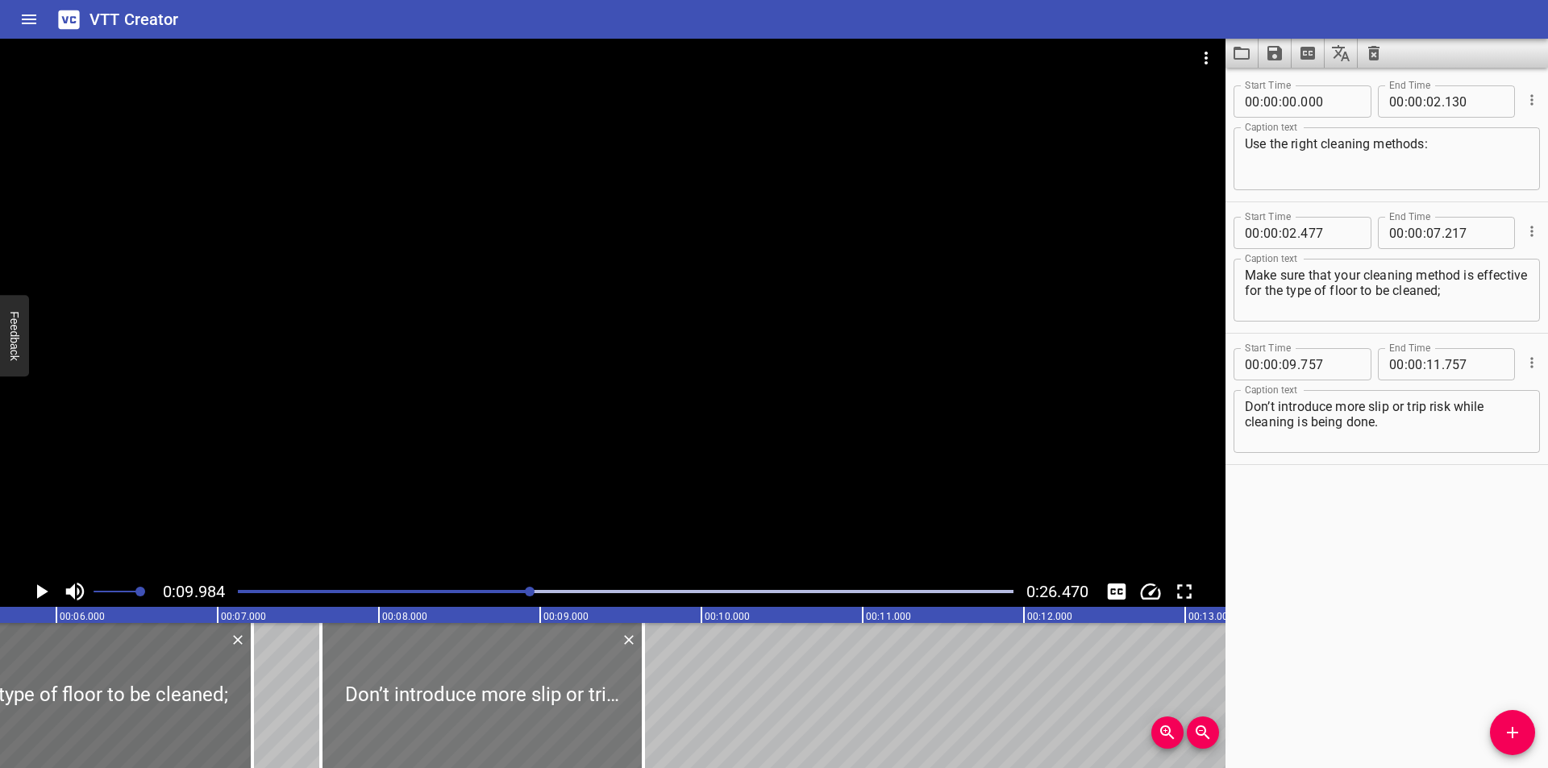
drag, startPoint x: 940, startPoint y: 709, endPoint x: 602, endPoint y: 712, distance: 337.8
click at [602, 712] on div at bounding box center [482, 695] width 323 height 145
type input "07"
type input "642"
type input "09"
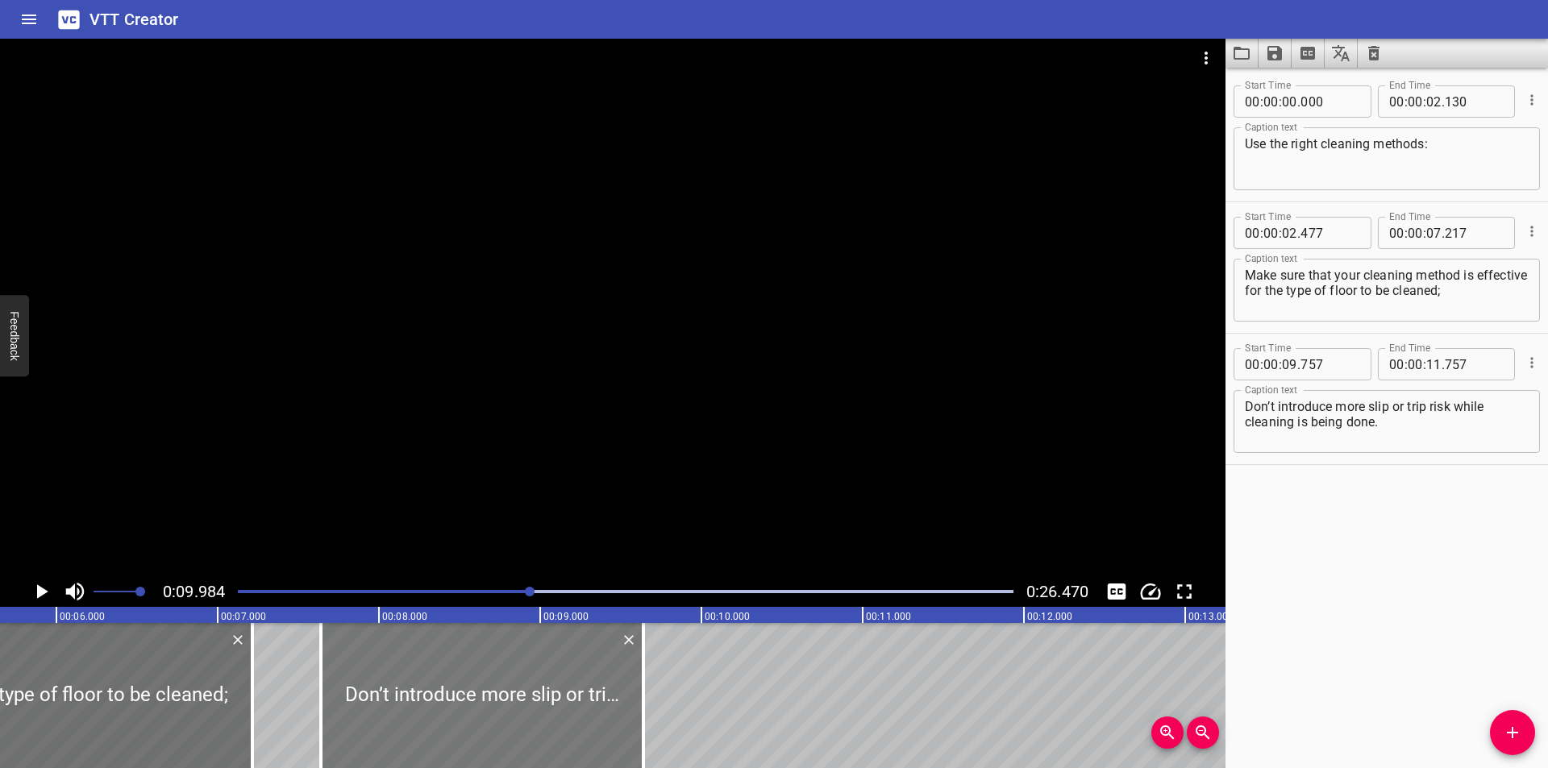
type input "642"
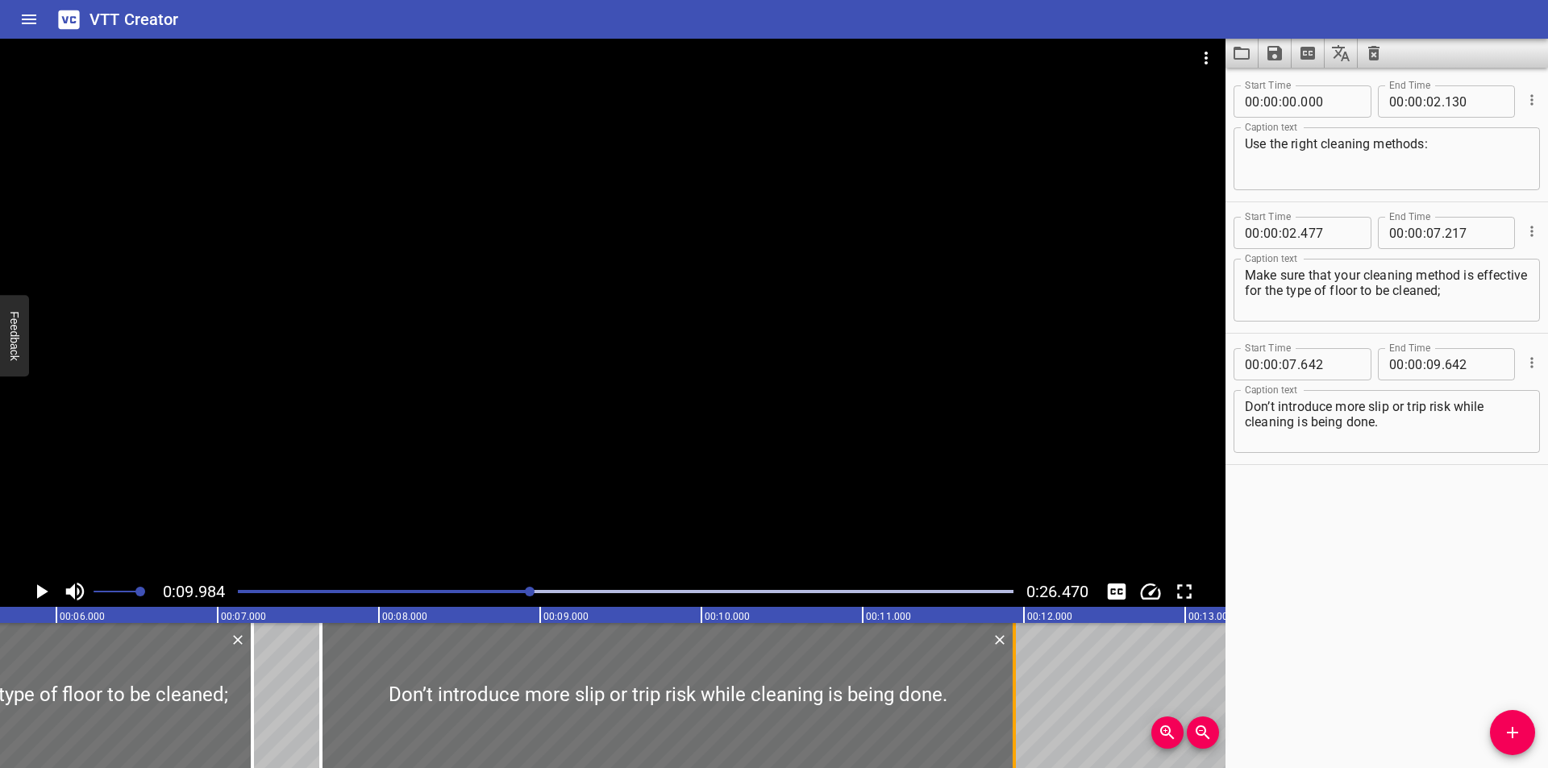
drag, startPoint x: 644, startPoint y: 717, endPoint x: 1015, endPoint y: 707, distance: 371.0
click at [1015, 707] on div at bounding box center [1014, 695] width 3 height 145
type input "11"
click at [873, 435] on div at bounding box center [613, 308] width 1226 height 538
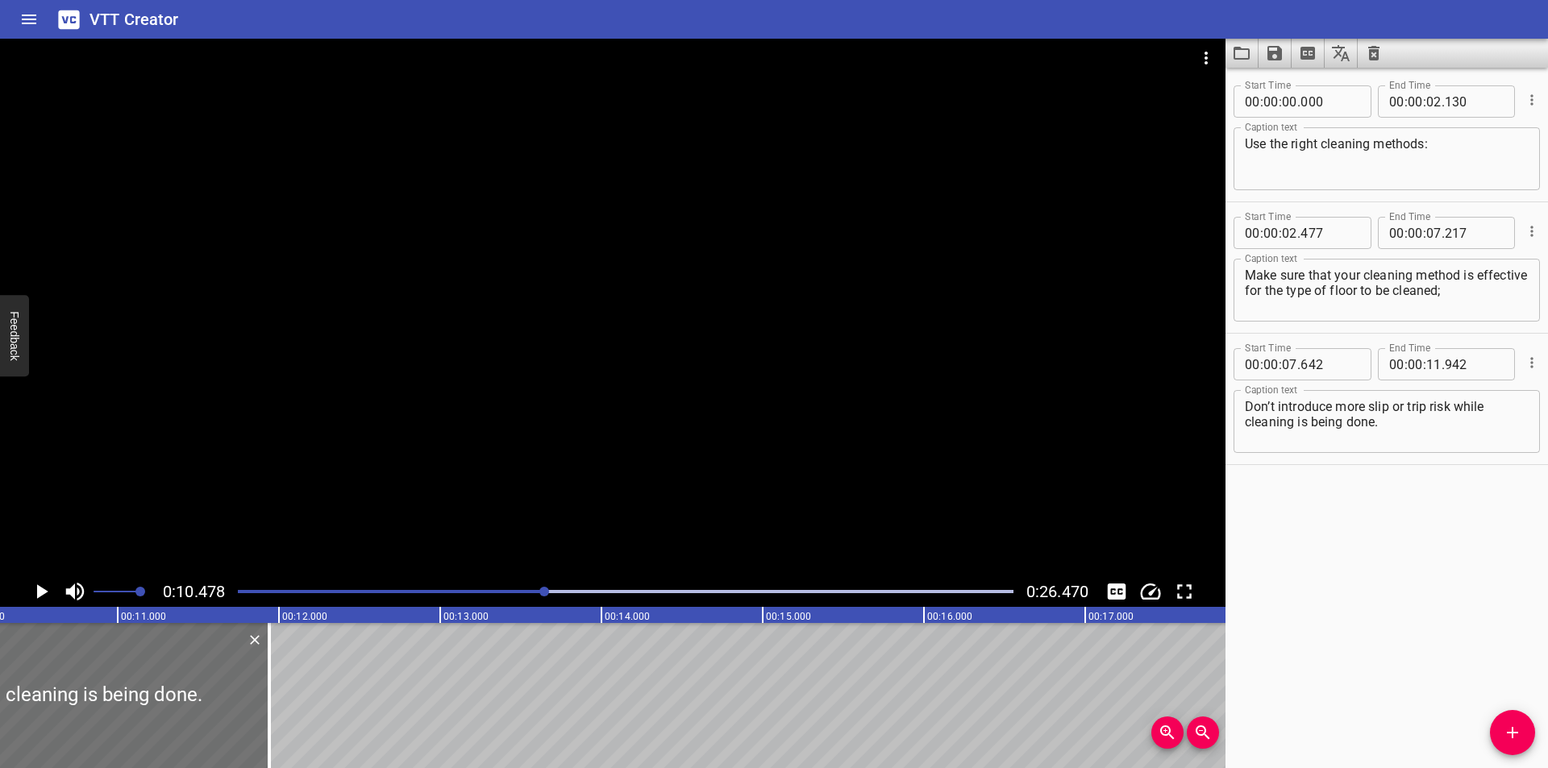
scroll to position [0, 1690]
click at [232, 672] on div at bounding box center [236, 695] width 16 height 145
type input "952"
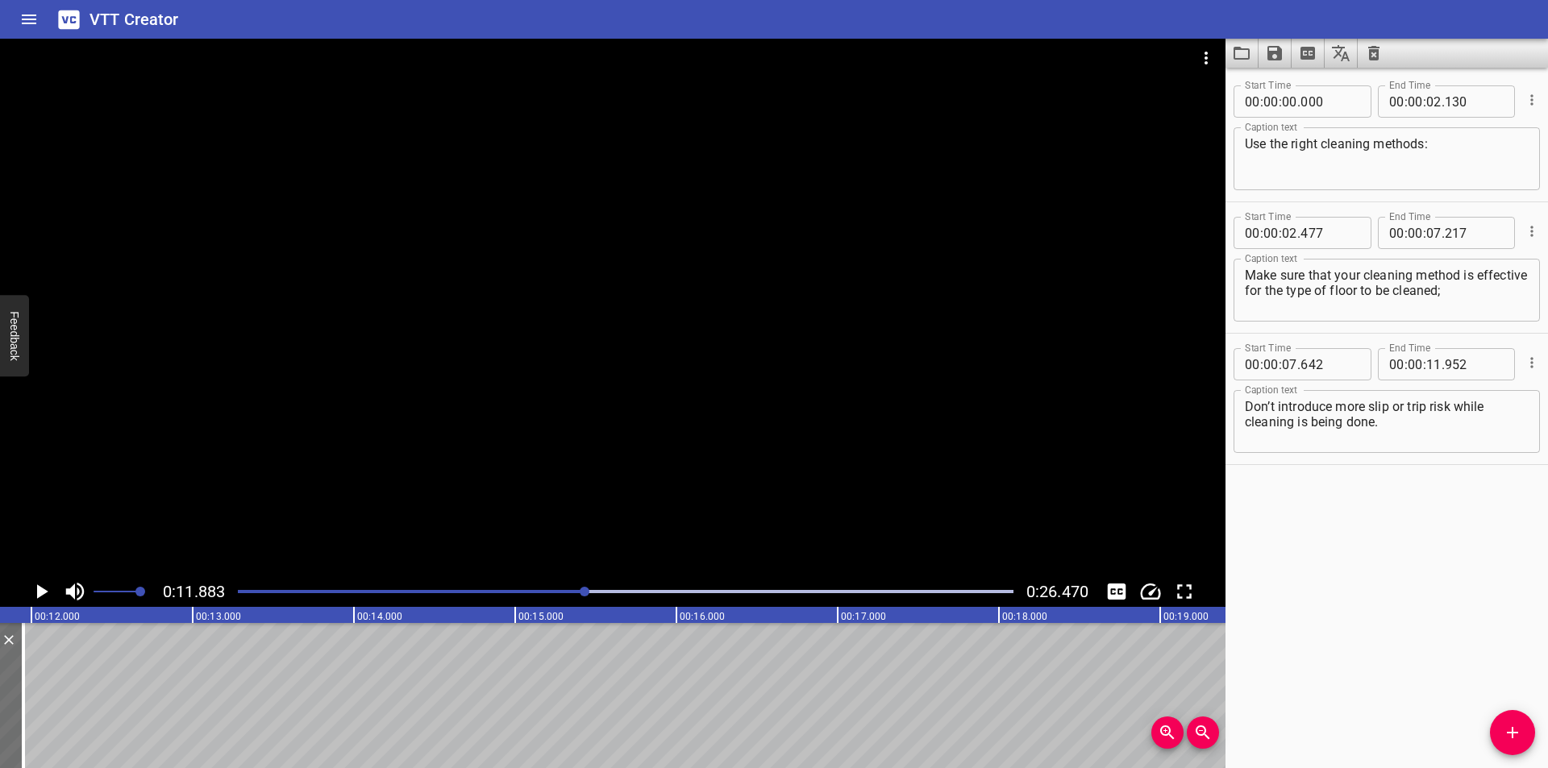
scroll to position [0, 1916]
click at [1511, 730] on icon "Add Cue" at bounding box center [1512, 732] width 19 height 19
click at [1513, 730] on icon "Add Cue" at bounding box center [1512, 732] width 19 height 19
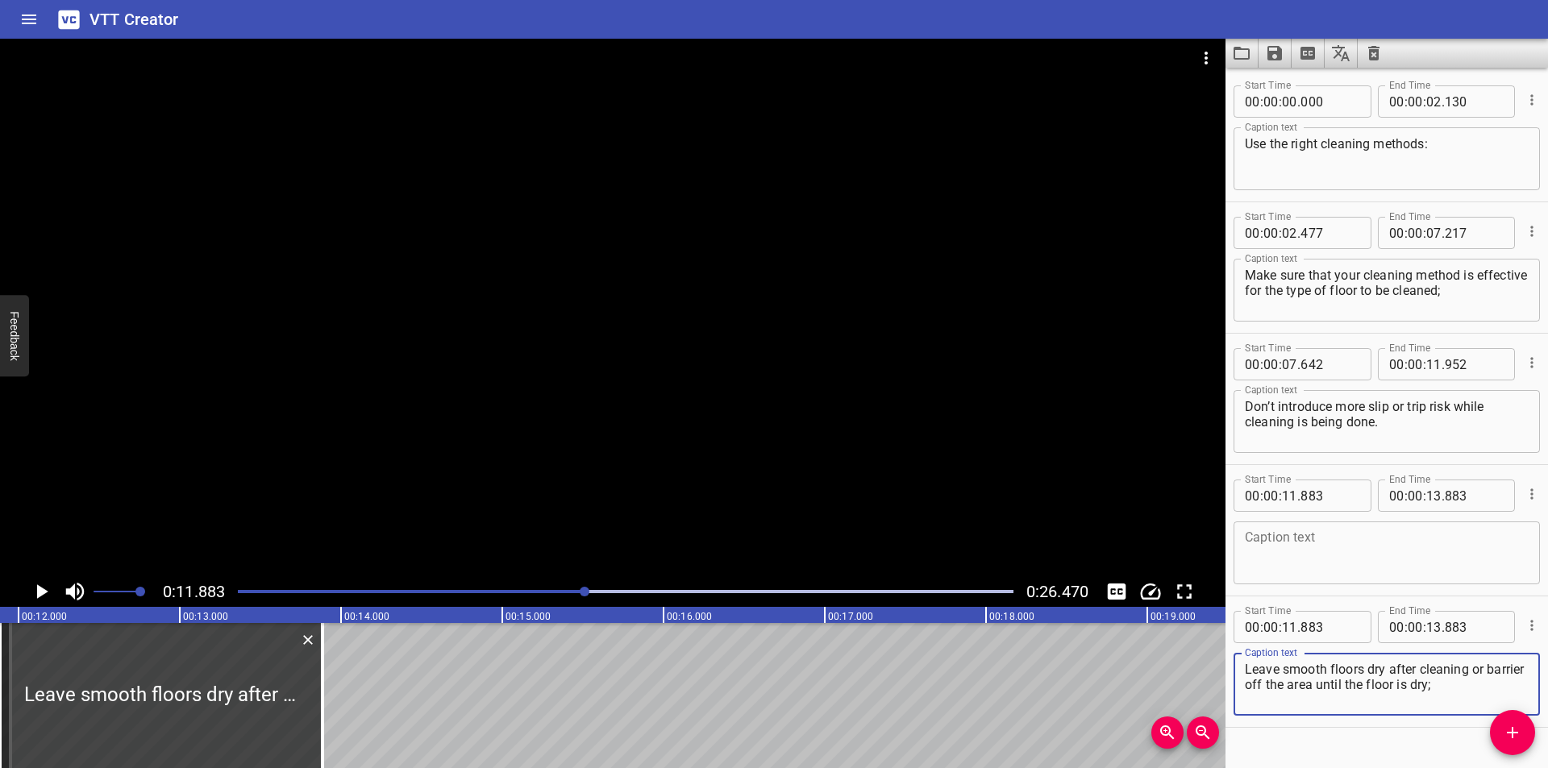
type textarea "Leave smooth floors dry after cleaning or barrier off the area until the floor …"
drag, startPoint x: 340, startPoint y: 661, endPoint x: 518, endPoint y: 655, distance: 178.3
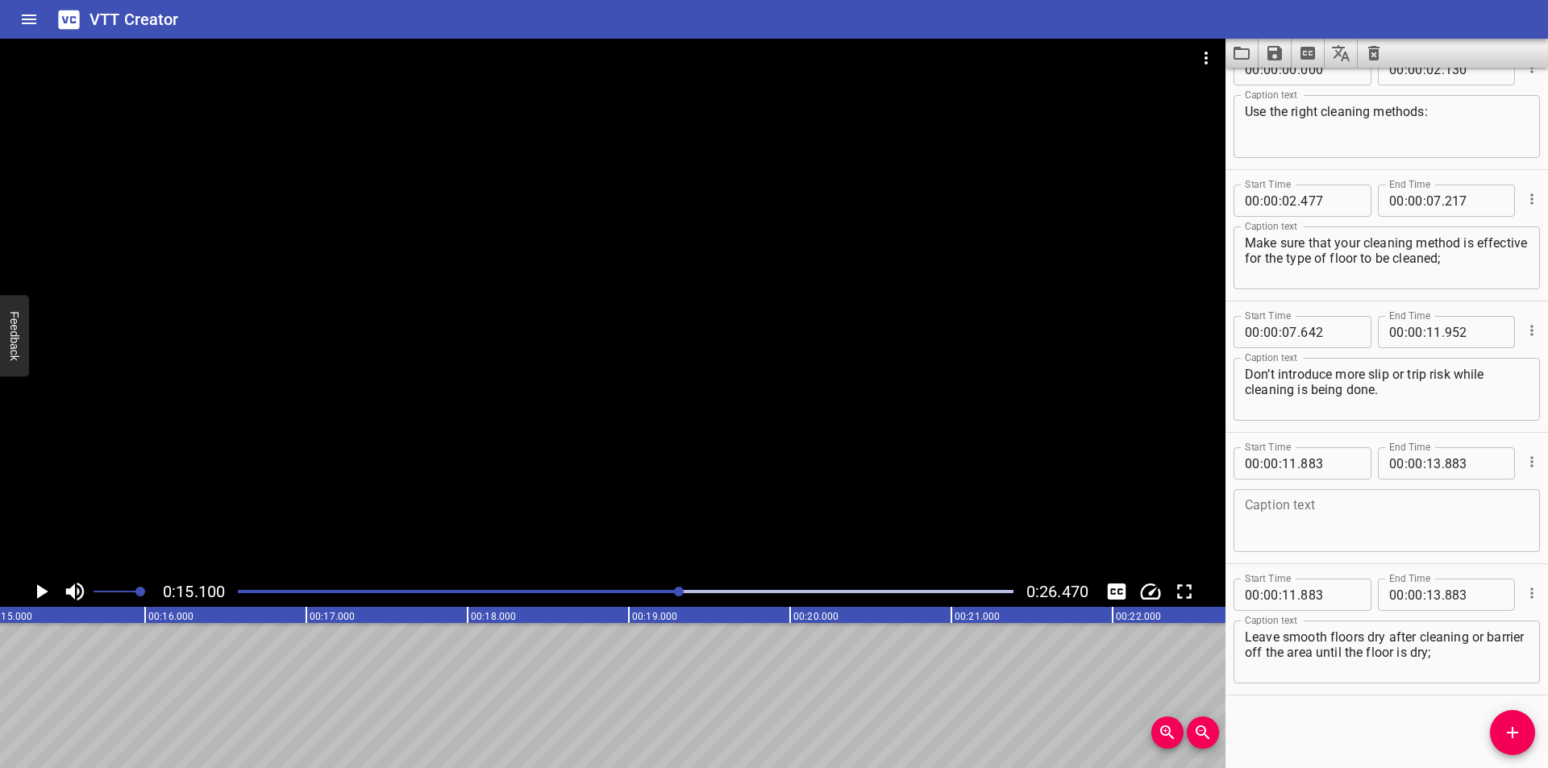
click at [513, 594] on div at bounding box center [625, 592] width 795 height 23
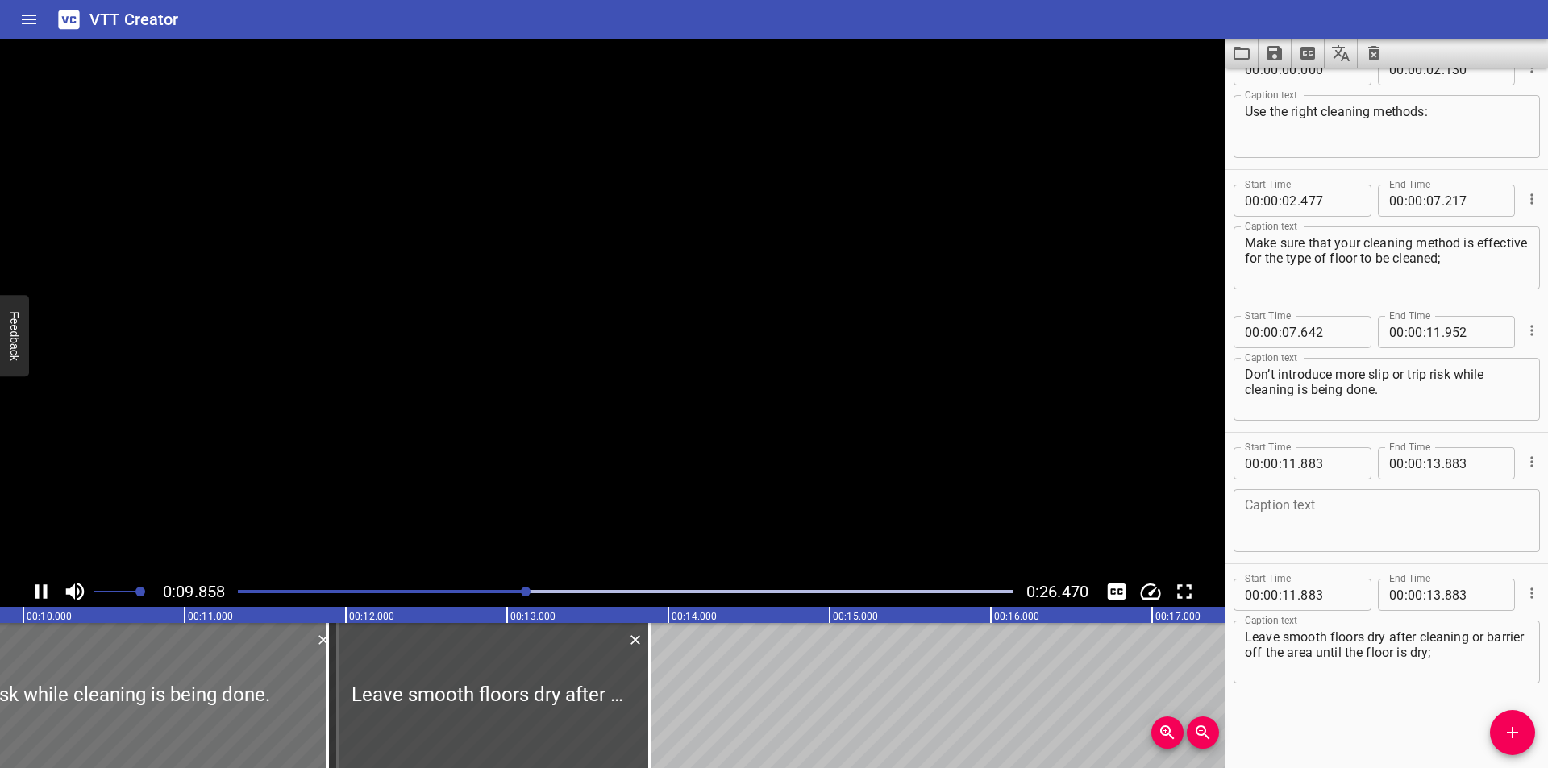
scroll to position [0, 1613]
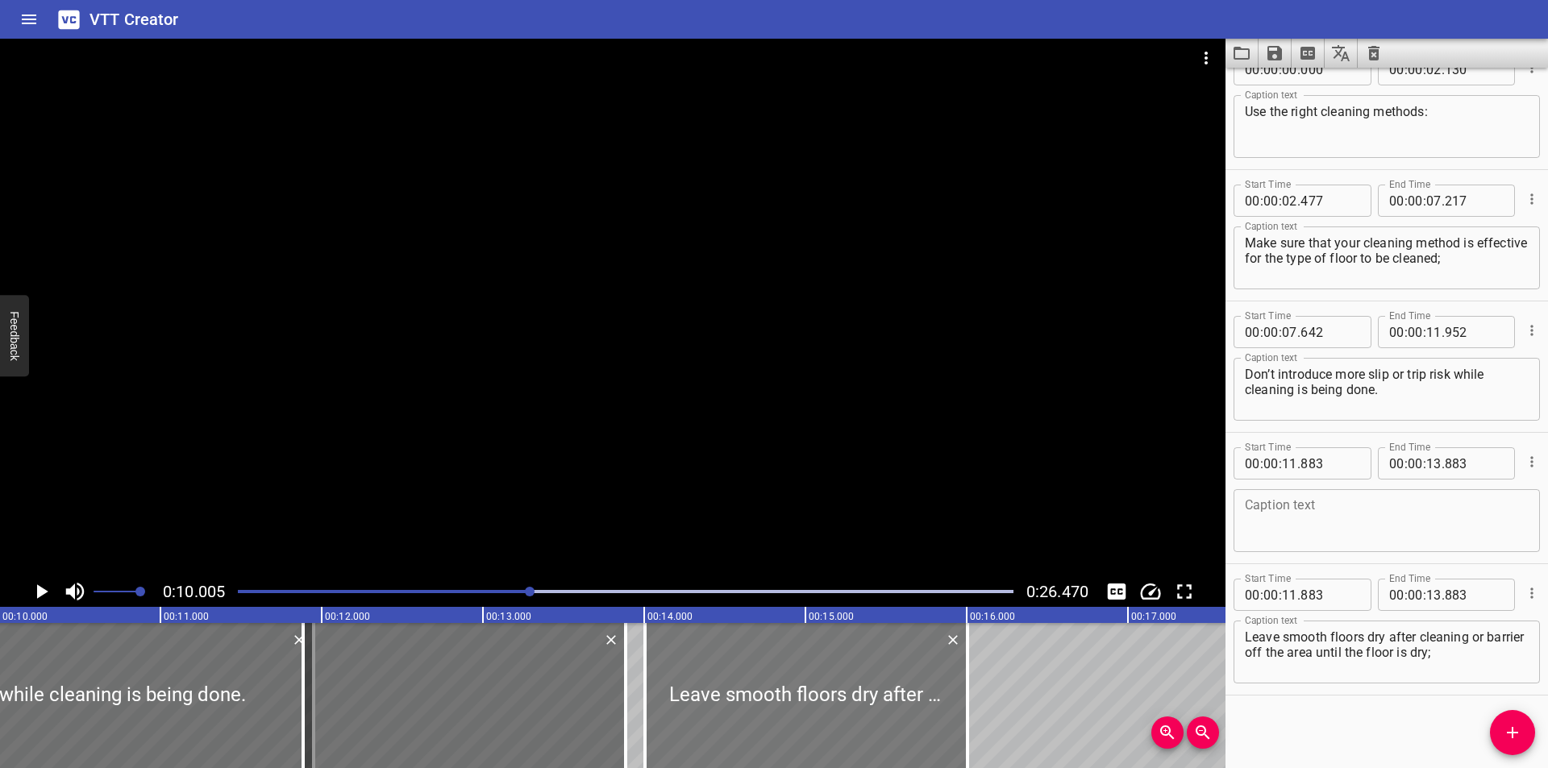
drag, startPoint x: 481, startPoint y: 693, endPoint x: 832, endPoint y: 698, distance: 350.8
click at [832, 698] on div at bounding box center [806, 695] width 323 height 145
type input "14"
type input "058"
type input "16"
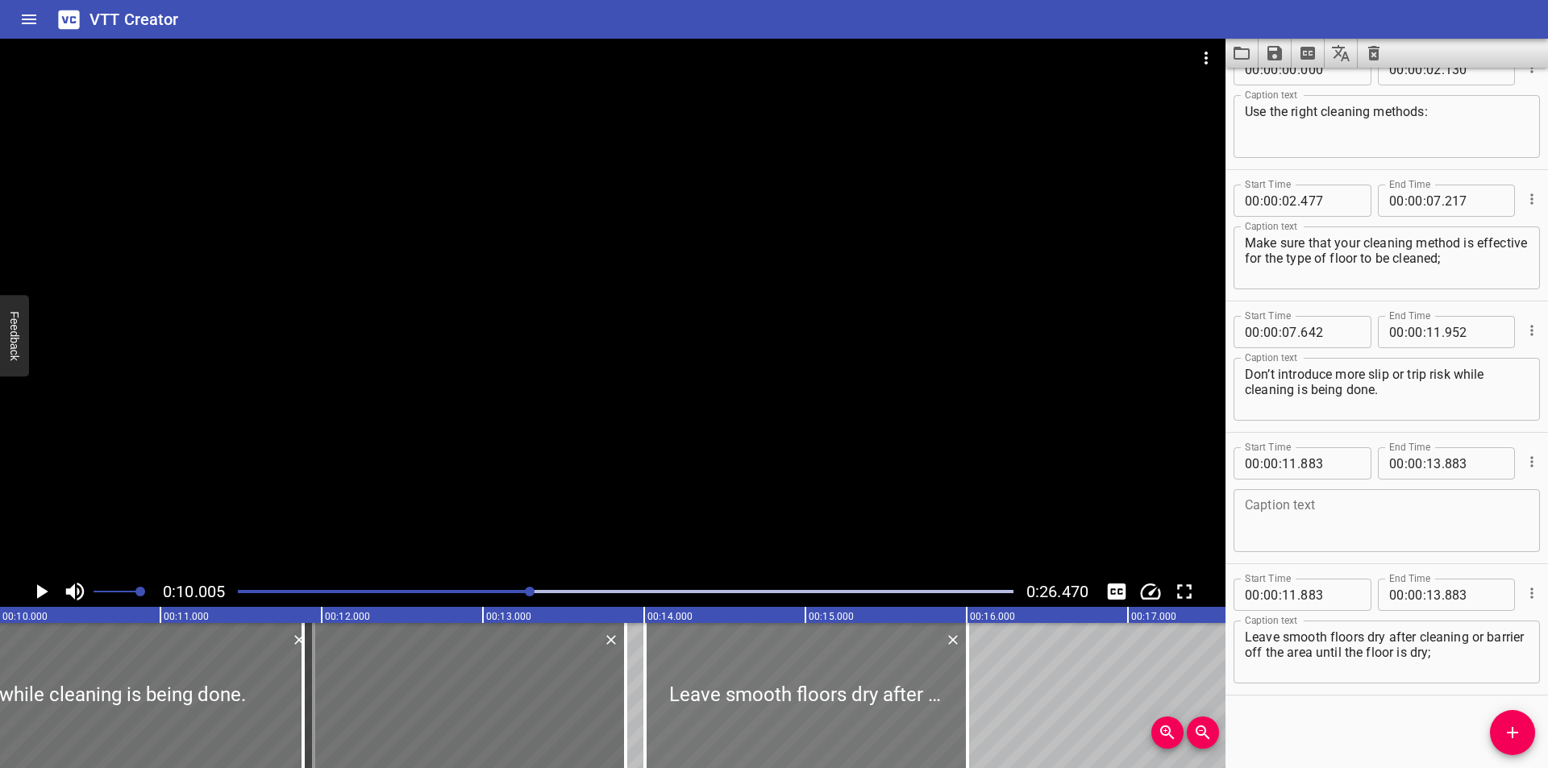
type input "058"
click at [832, 698] on div at bounding box center [806, 695] width 323 height 145
click at [610, 639] on icon "Delete" at bounding box center [611, 640] width 10 height 10
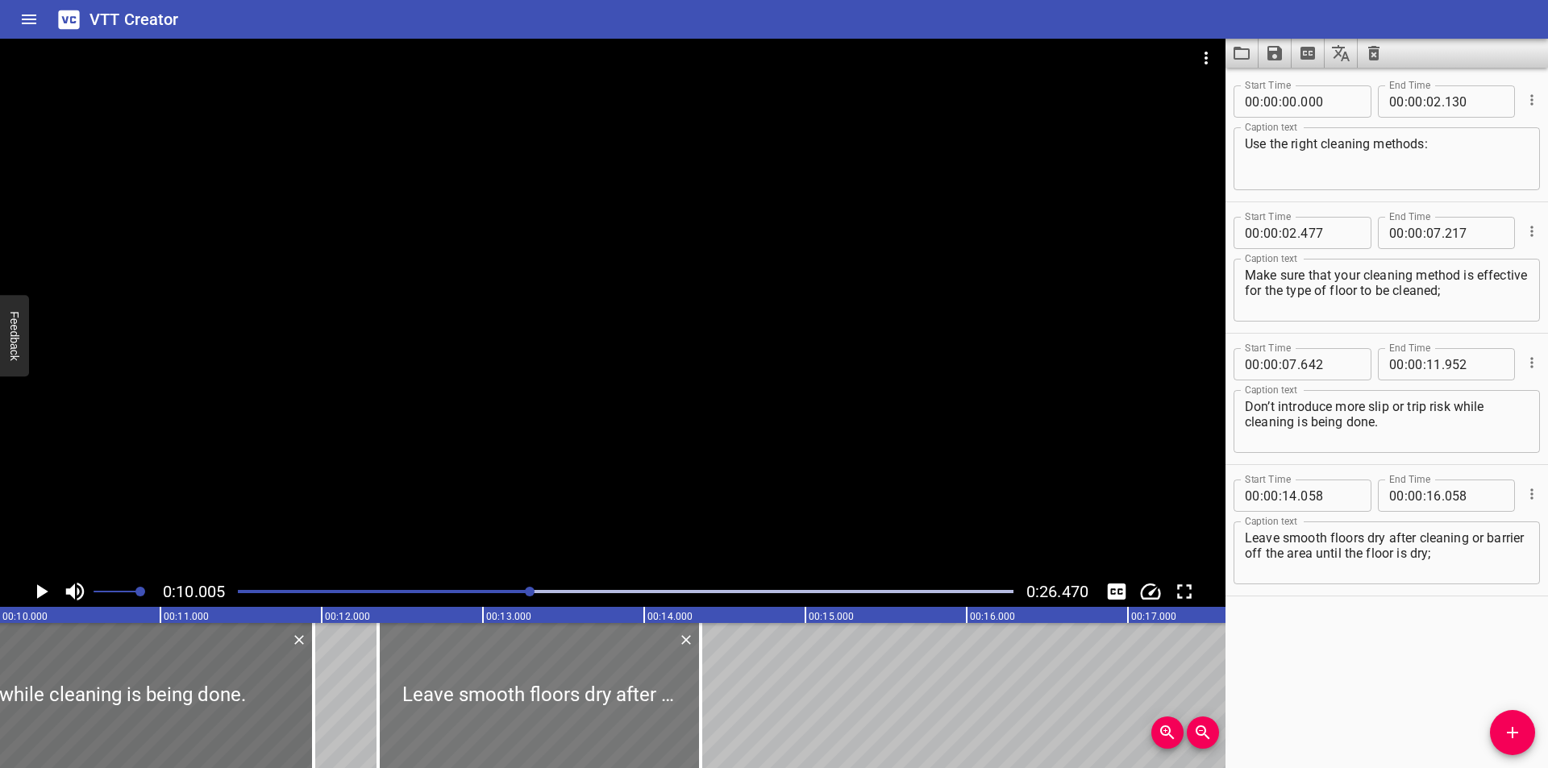
drag, startPoint x: 790, startPoint y: 682, endPoint x: 516, endPoint y: 676, distance: 274.2
click at [516, 676] on div at bounding box center [539, 695] width 323 height 145
type input "12"
type input "348"
type input "14"
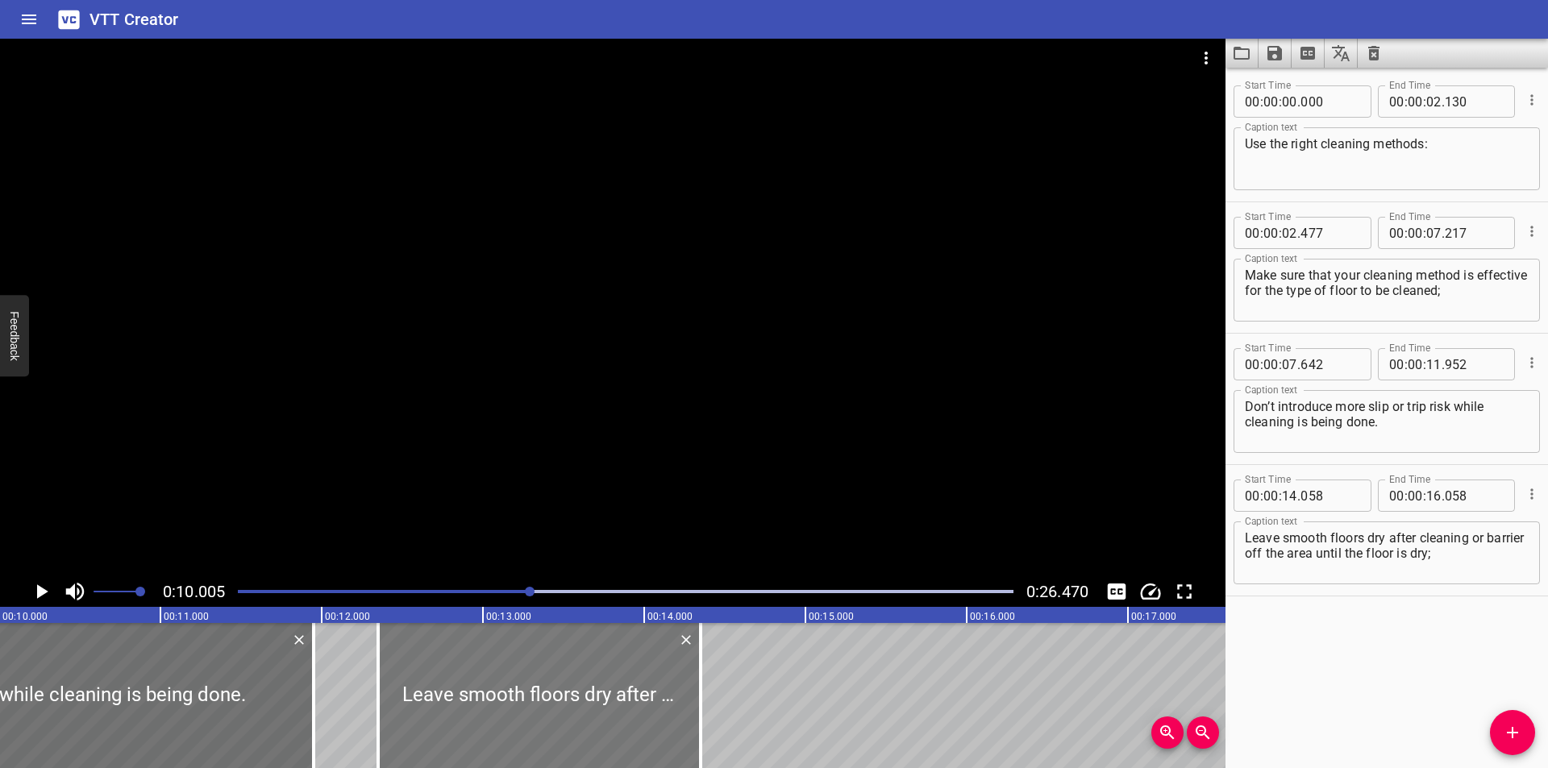
type input "348"
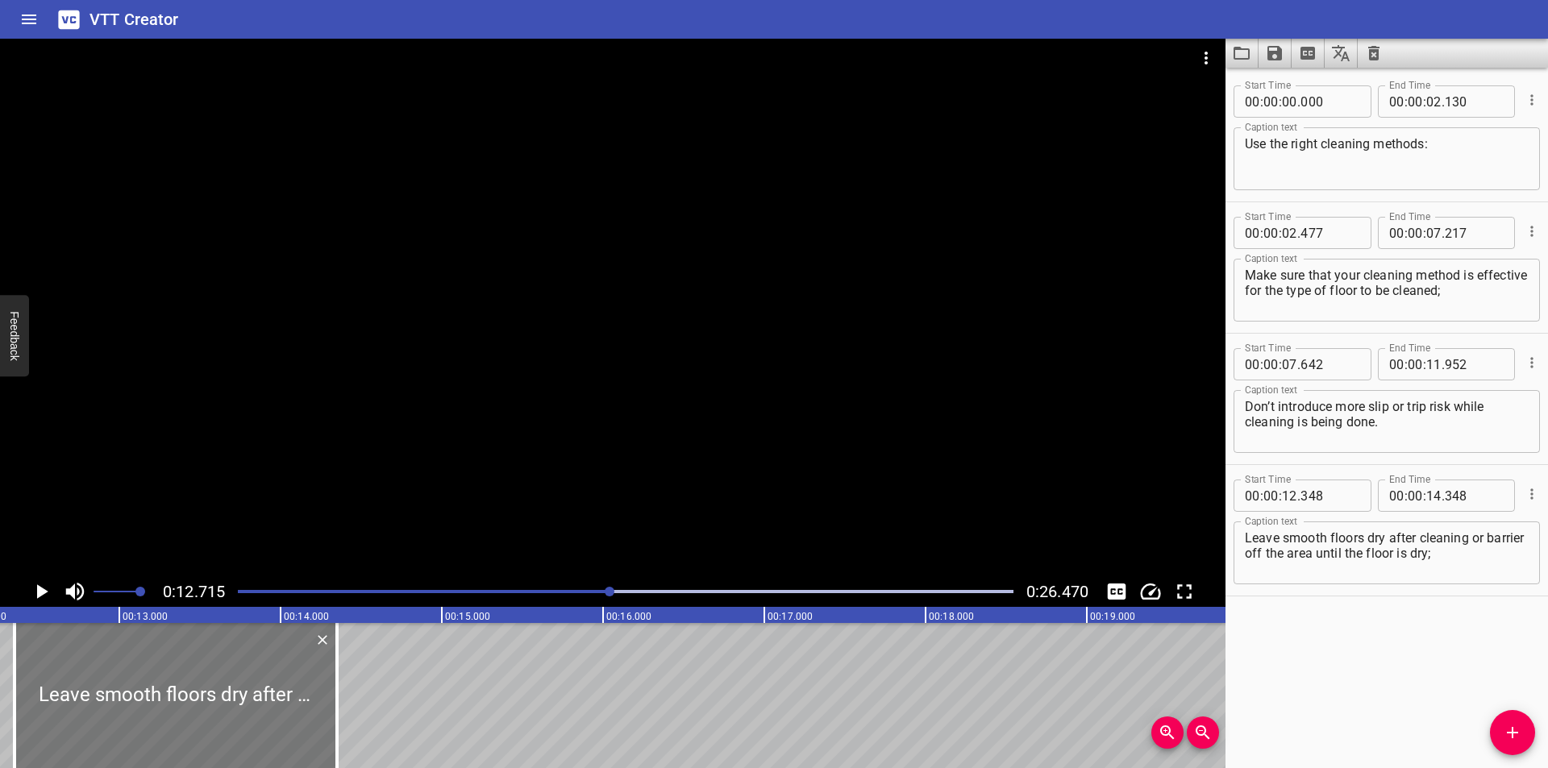
scroll to position [0, 1943]
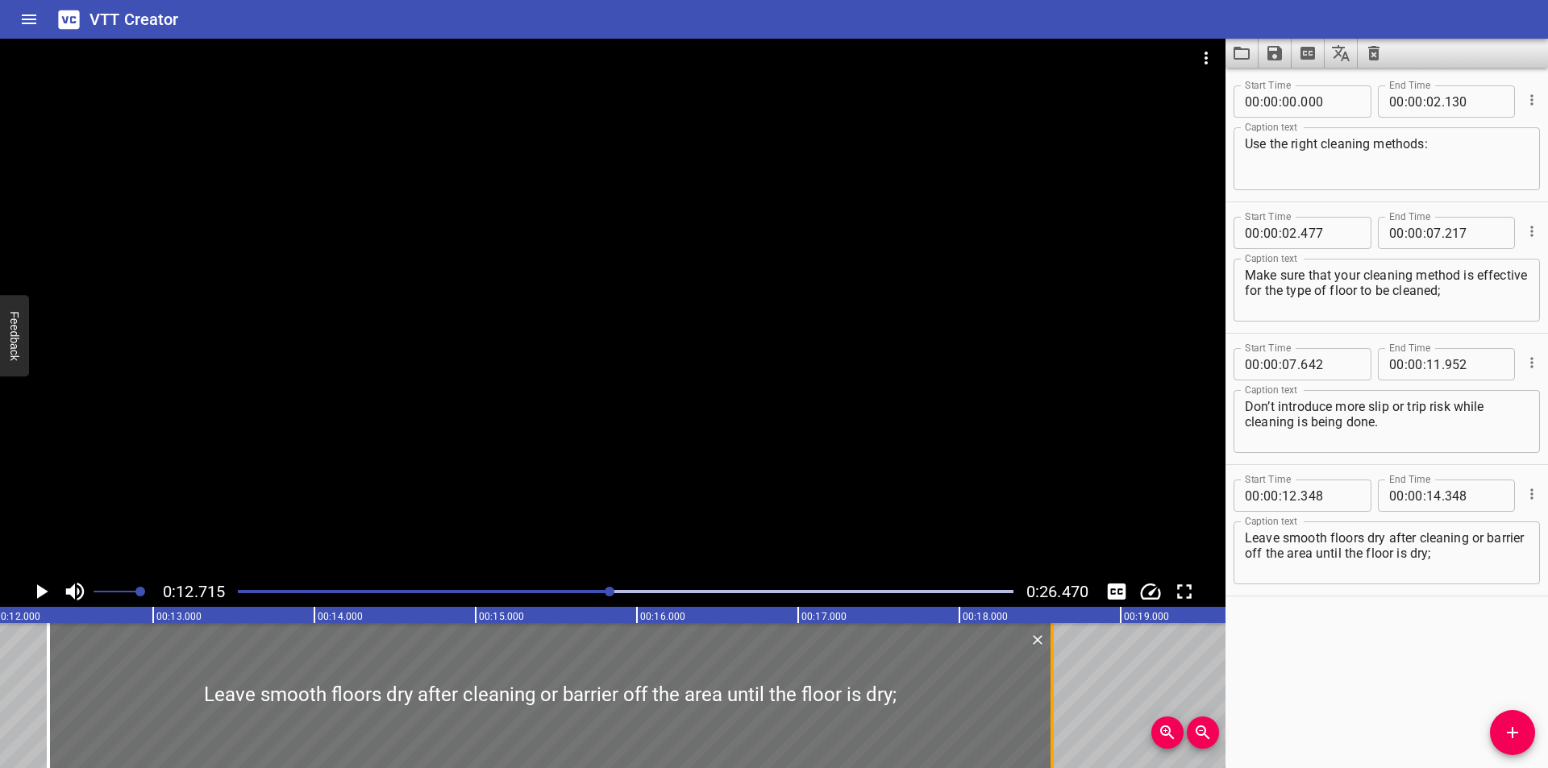
drag, startPoint x: 372, startPoint y: 722, endPoint x: 1054, endPoint y: 701, distance: 681.6
click at [1054, 701] on div at bounding box center [1052, 695] width 16 height 145
type input "18"
type input "573"
click at [860, 710] on div at bounding box center [552, 695] width 1004 height 145
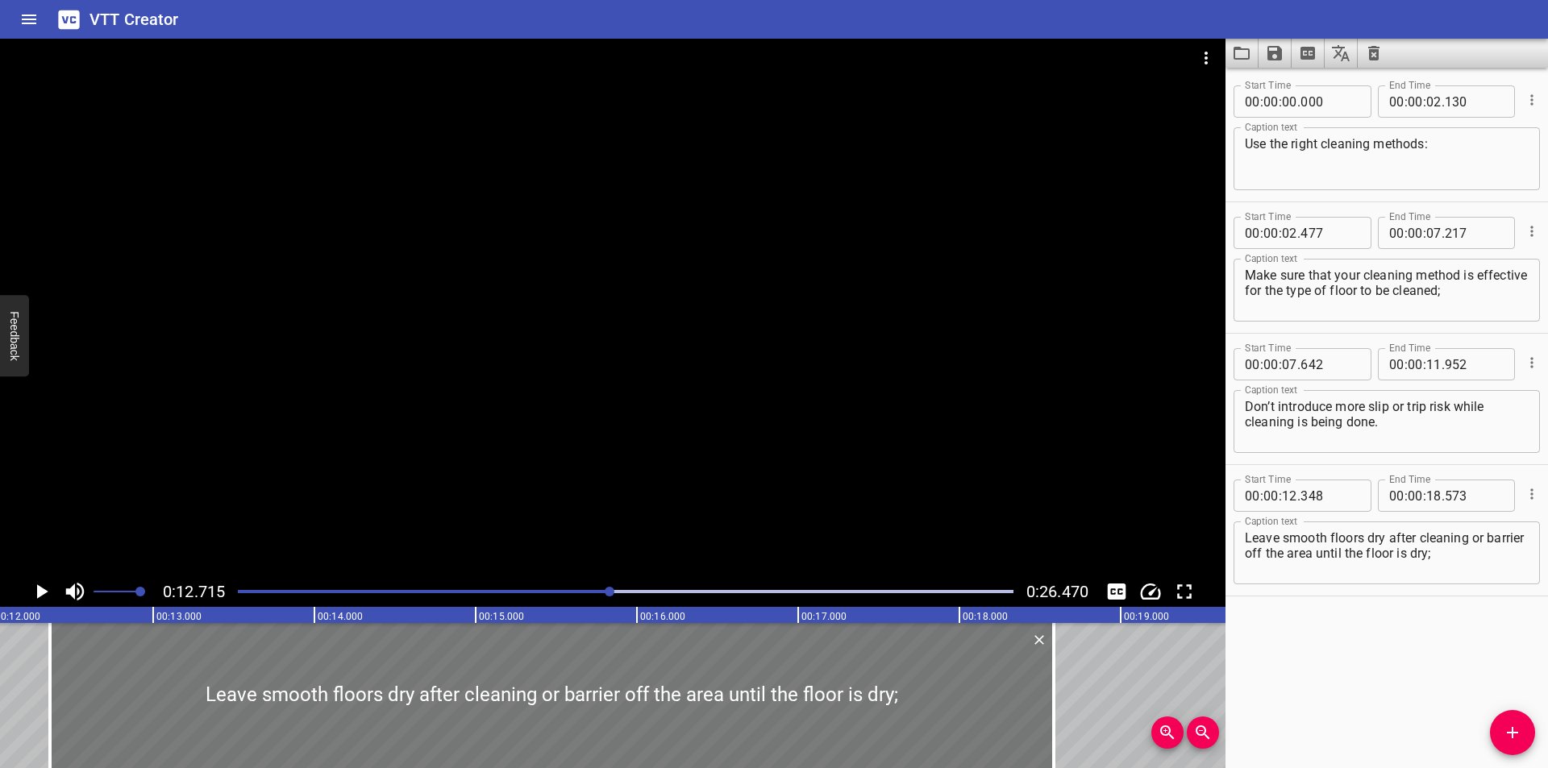
type input "358"
type input "583"
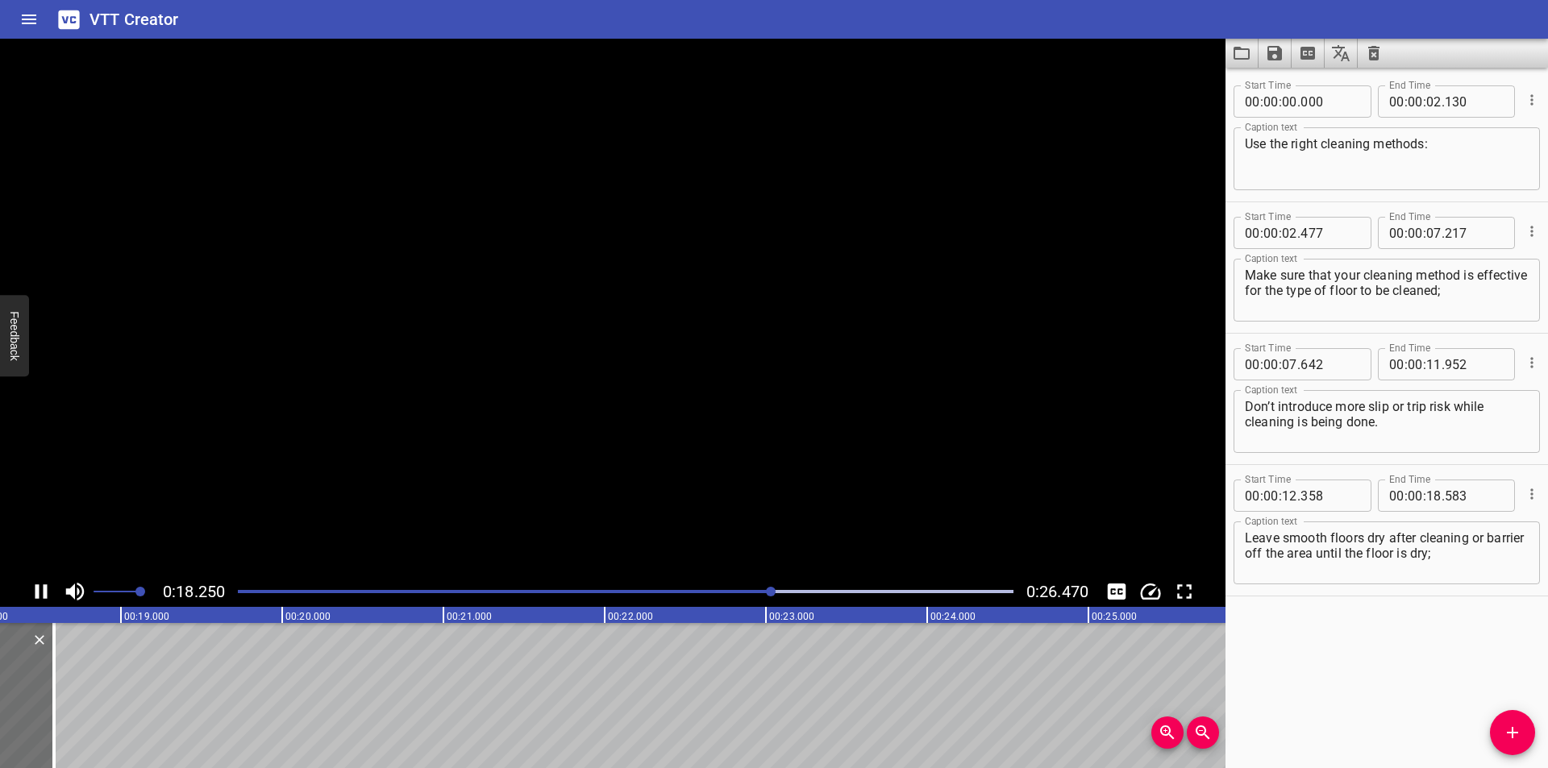
scroll to position [0, 2974]
drag, startPoint x: 1504, startPoint y: 733, endPoint x: 1495, endPoint y: 733, distance: 8.9
click at [1504, 732] on icon "Add Cue" at bounding box center [1512, 732] width 19 height 19
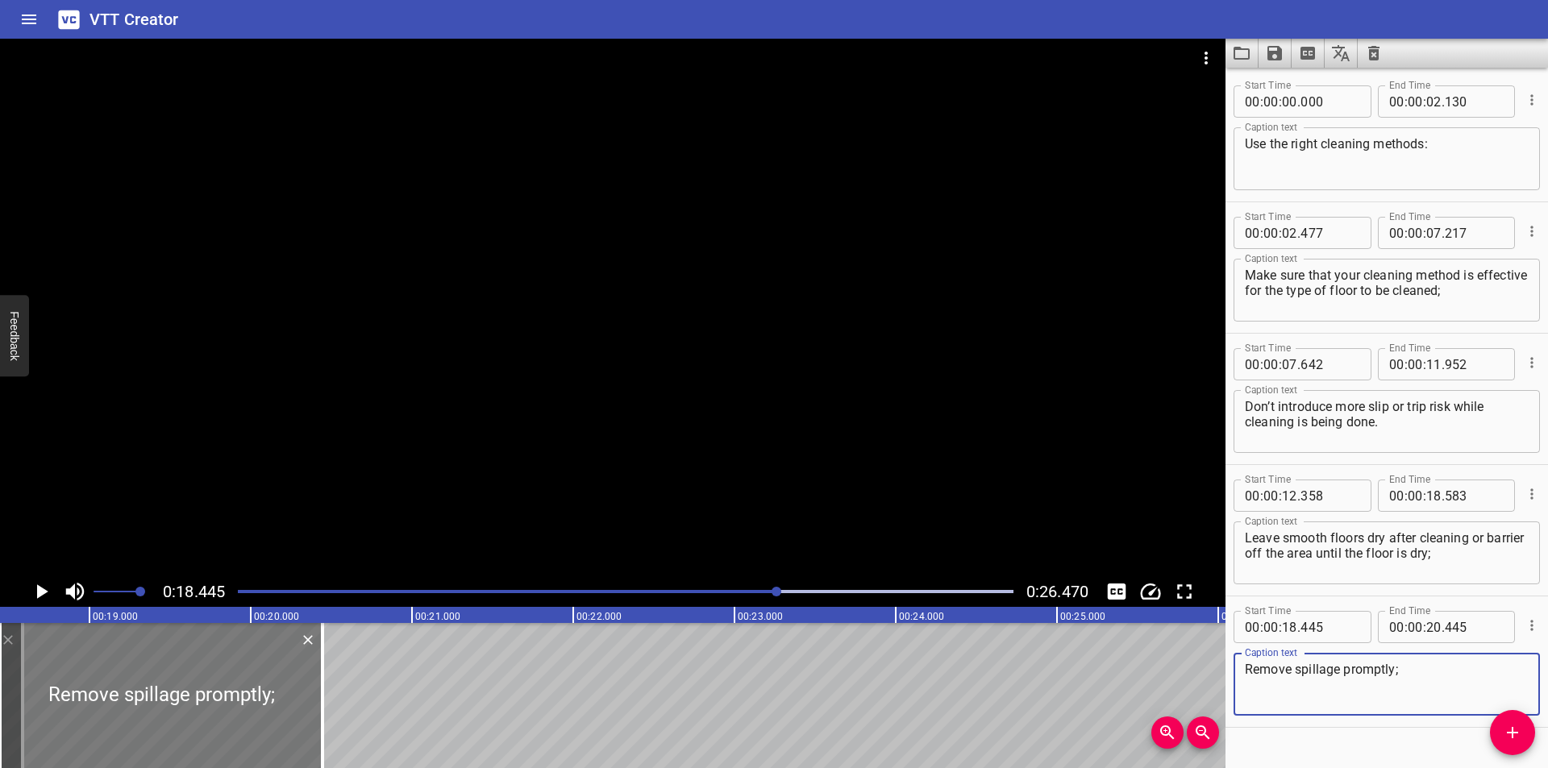
type textarea "Remove spillage promptly;"
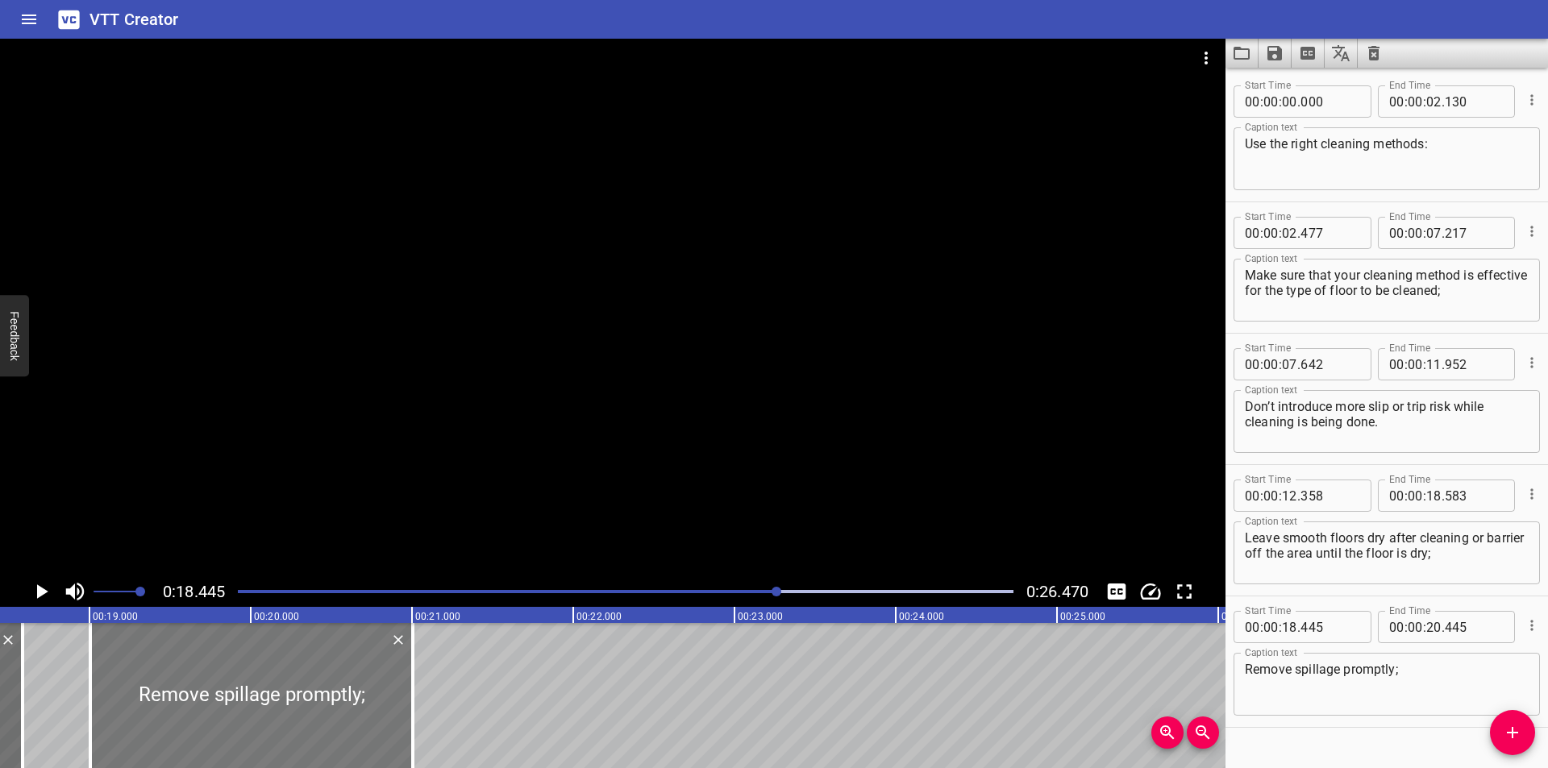
drag, startPoint x: 230, startPoint y: 697, endPoint x: 320, endPoint y: 690, distance: 90.6
click at [320, 690] on div at bounding box center [251, 695] width 323 height 145
type input "19"
type input "005"
type input "21"
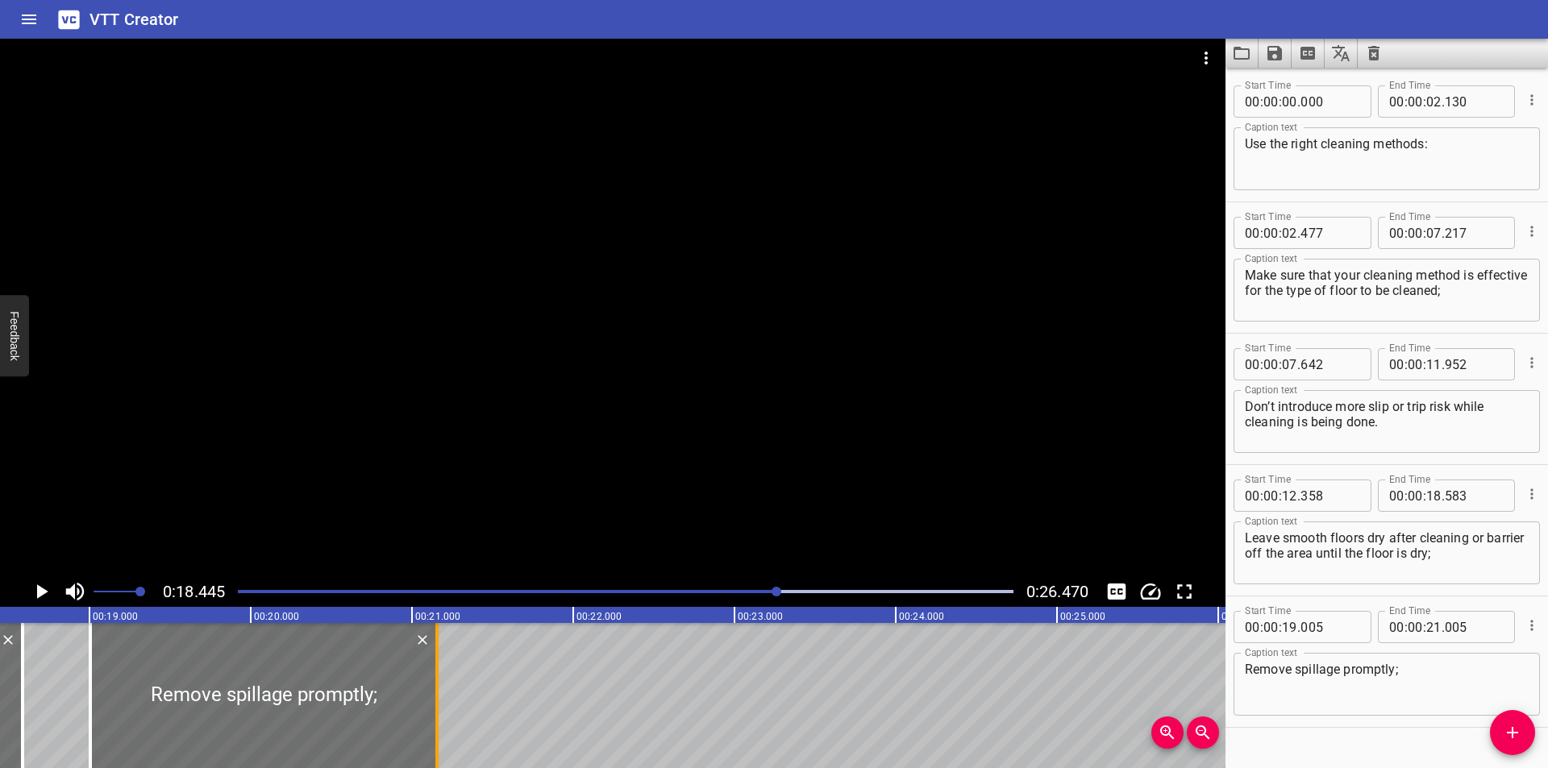
drag, startPoint x: 414, startPoint y: 703, endPoint x: 438, endPoint y: 710, distance: 25.0
click at [438, 710] on div at bounding box center [436, 695] width 3 height 145
type input "155"
click at [532, 482] on div at bounding box center [613, 308] width 1226 height 538
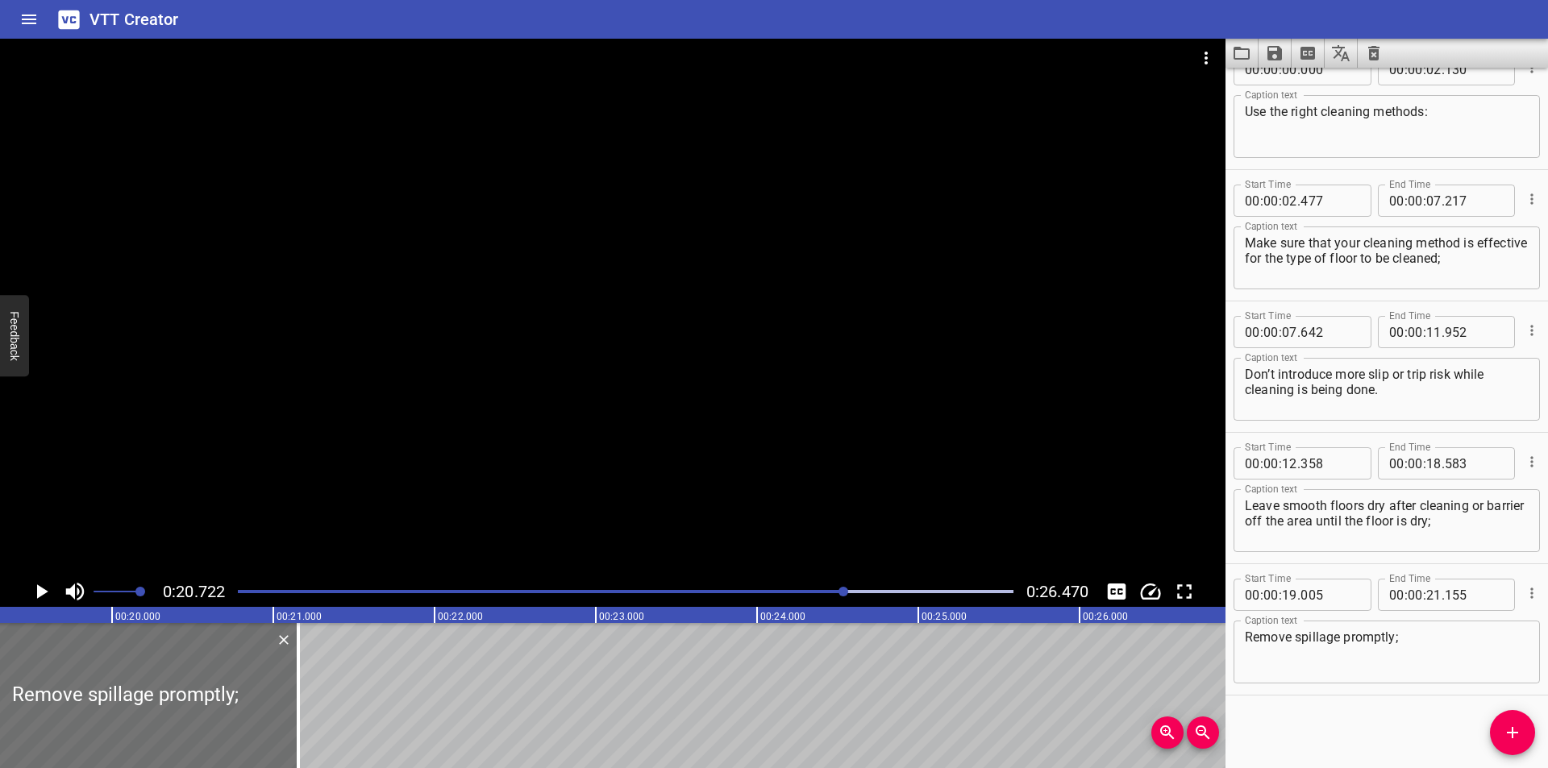
scroll to position [0, 3019]
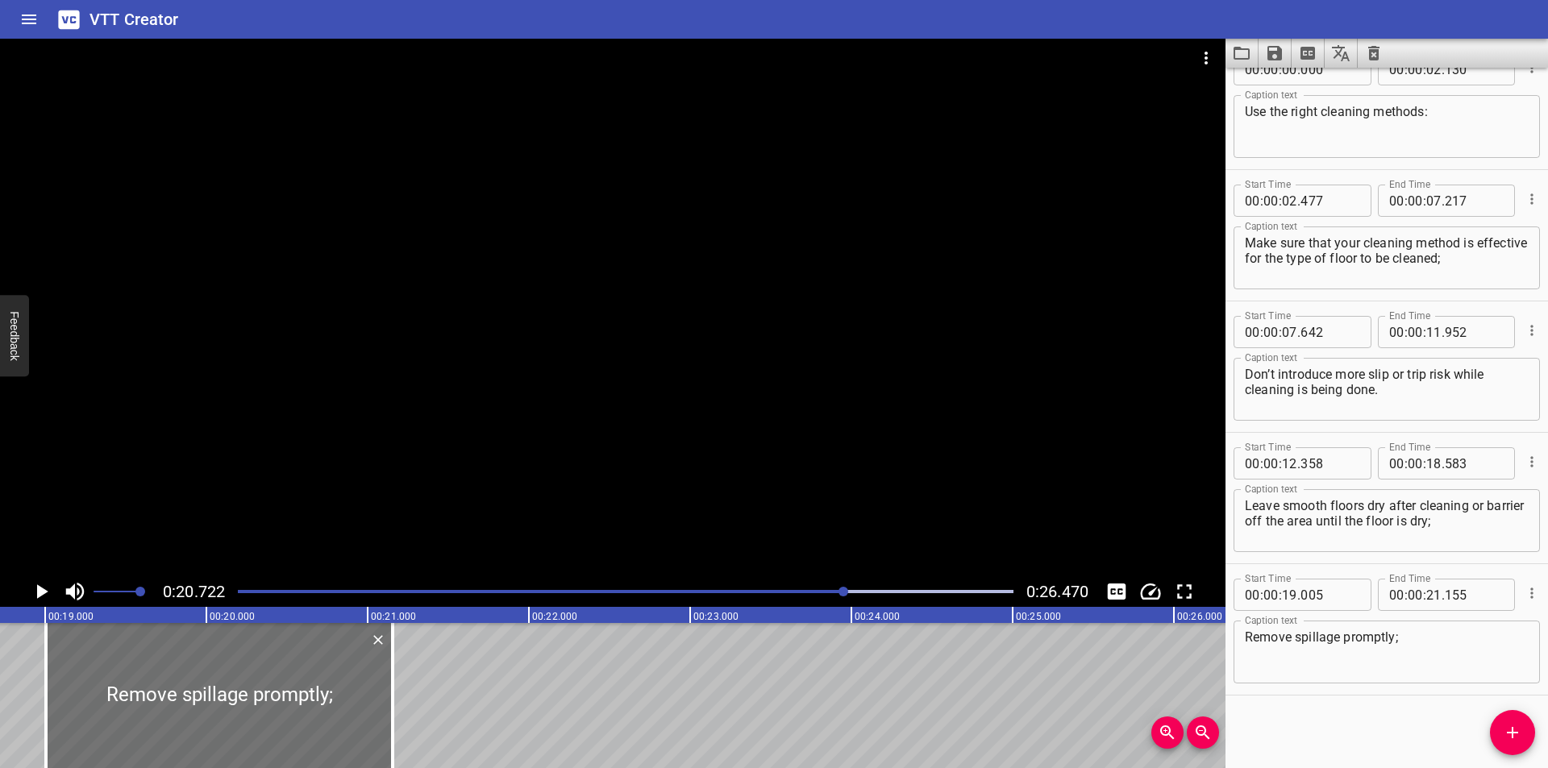
click at [917, 445] on div at bounding box center [613, 308] width 1226 height 538
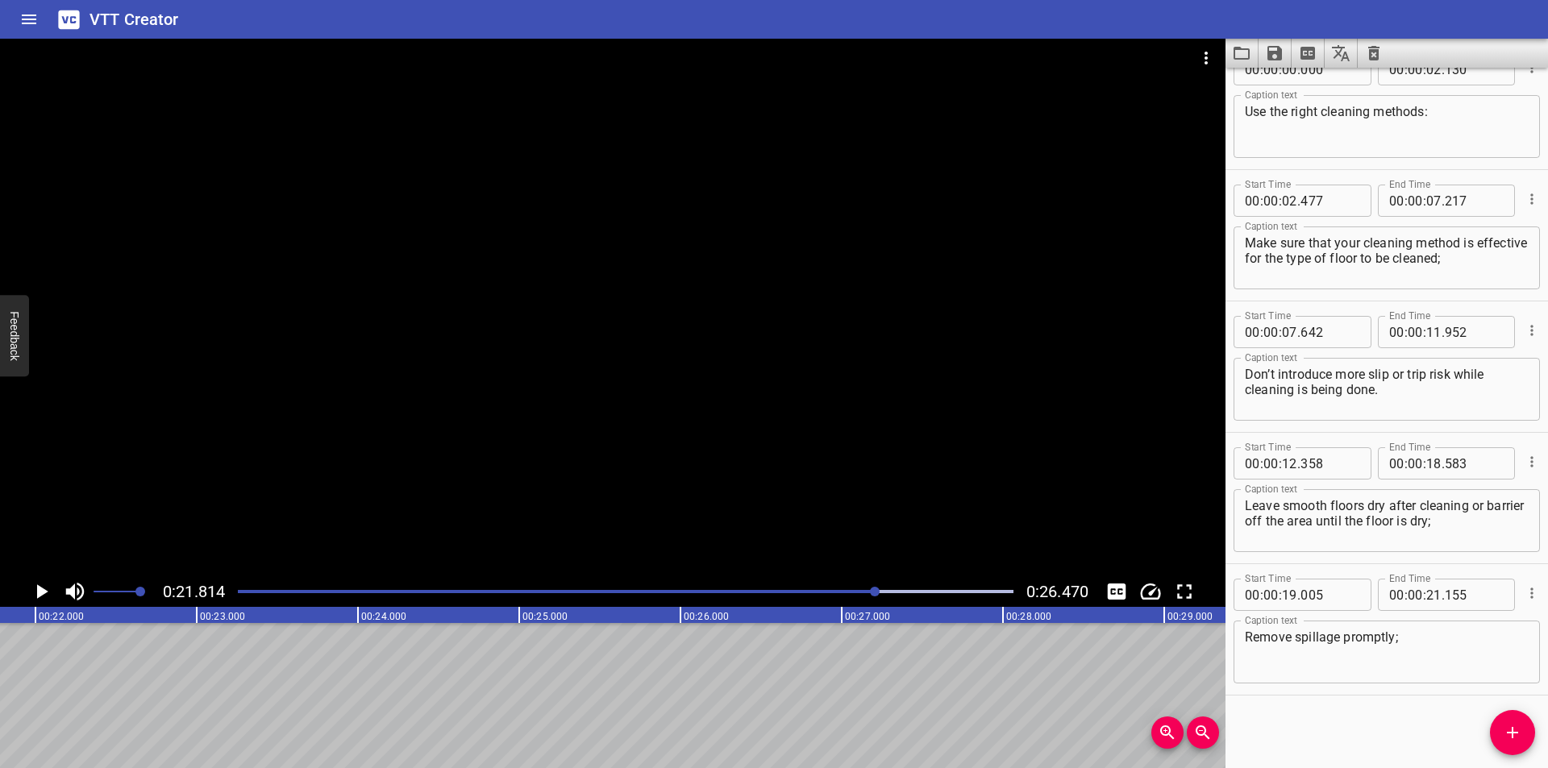
scroll to position [0, 3518]
click at [1491, 721] on div "Start Time 00 : 00 : 00 . 000 Start Time End Time 00 : 00 : 02 . 130 End Time C…" at bounding box center [1387, 418] width 323 height 701
click at [1504, 727] on icon "Add Cue" at bounding box center [1512, 732] width 19 height 19
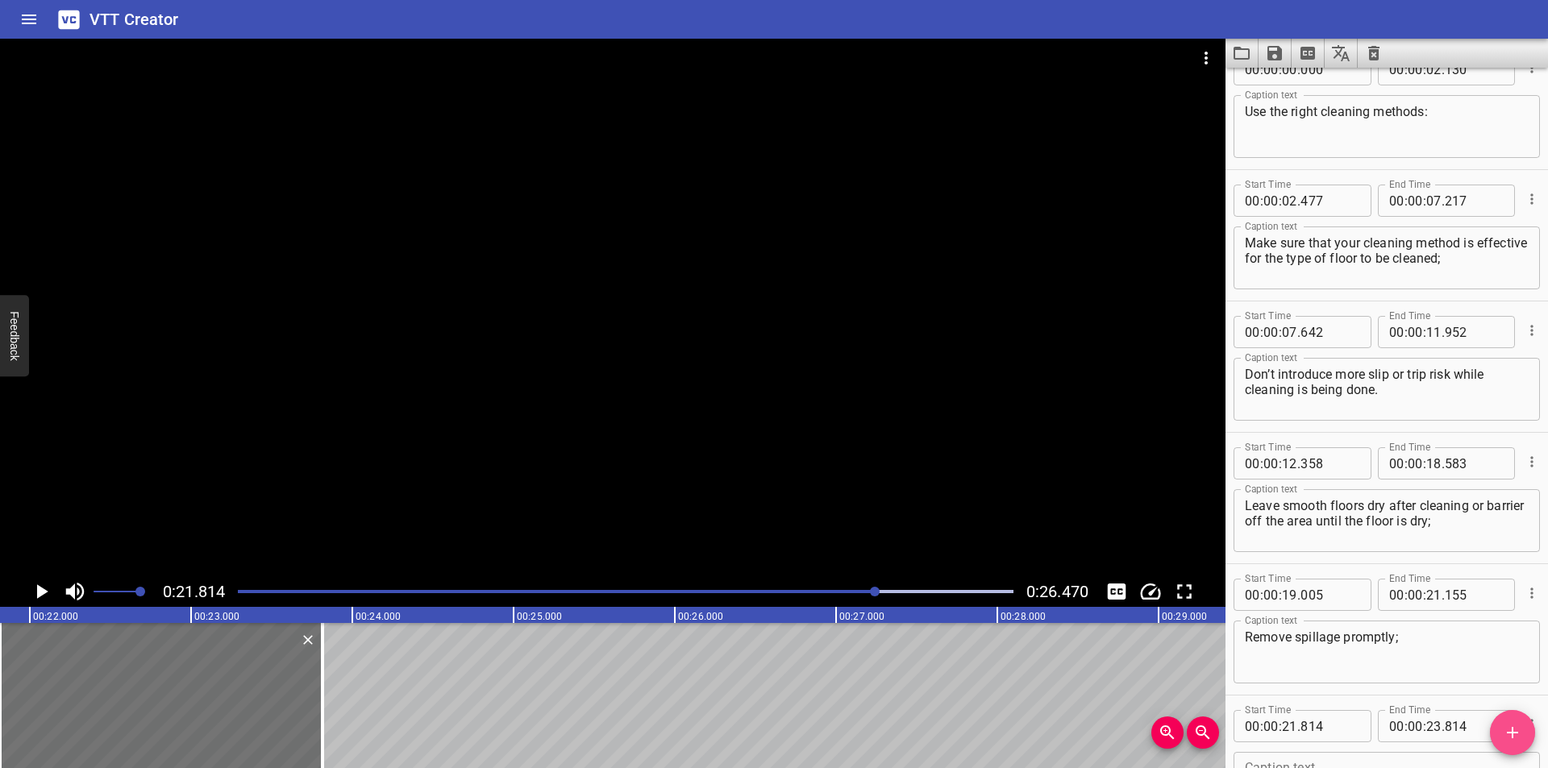
click at [1504, 727] on icon "Add Cue" at bounding box center [1512, 732] width 19 height 19
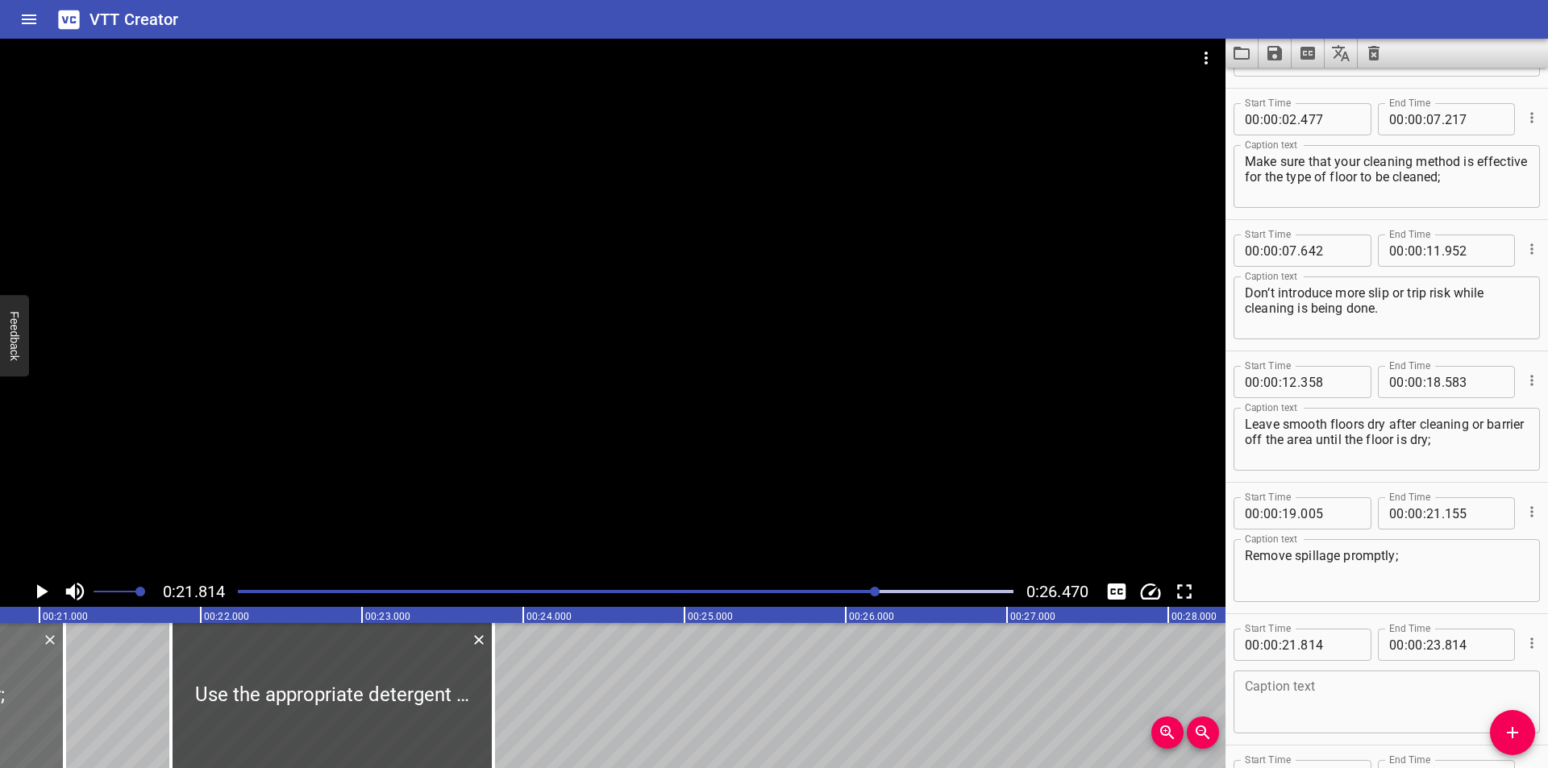
scroll to position [0, 3302]
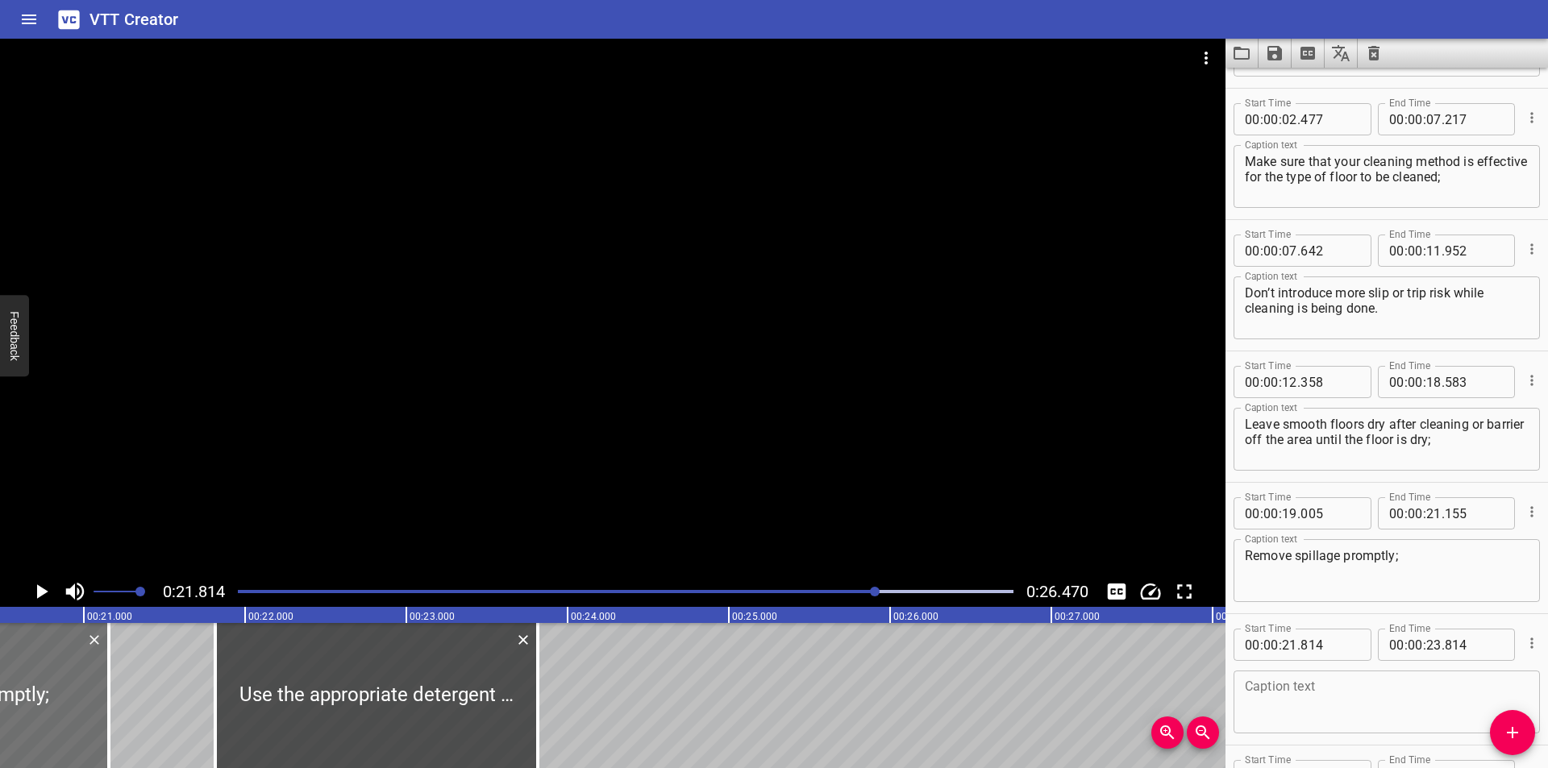
type textarea "Use the appropriate detergent mixed at the correct concentrations."
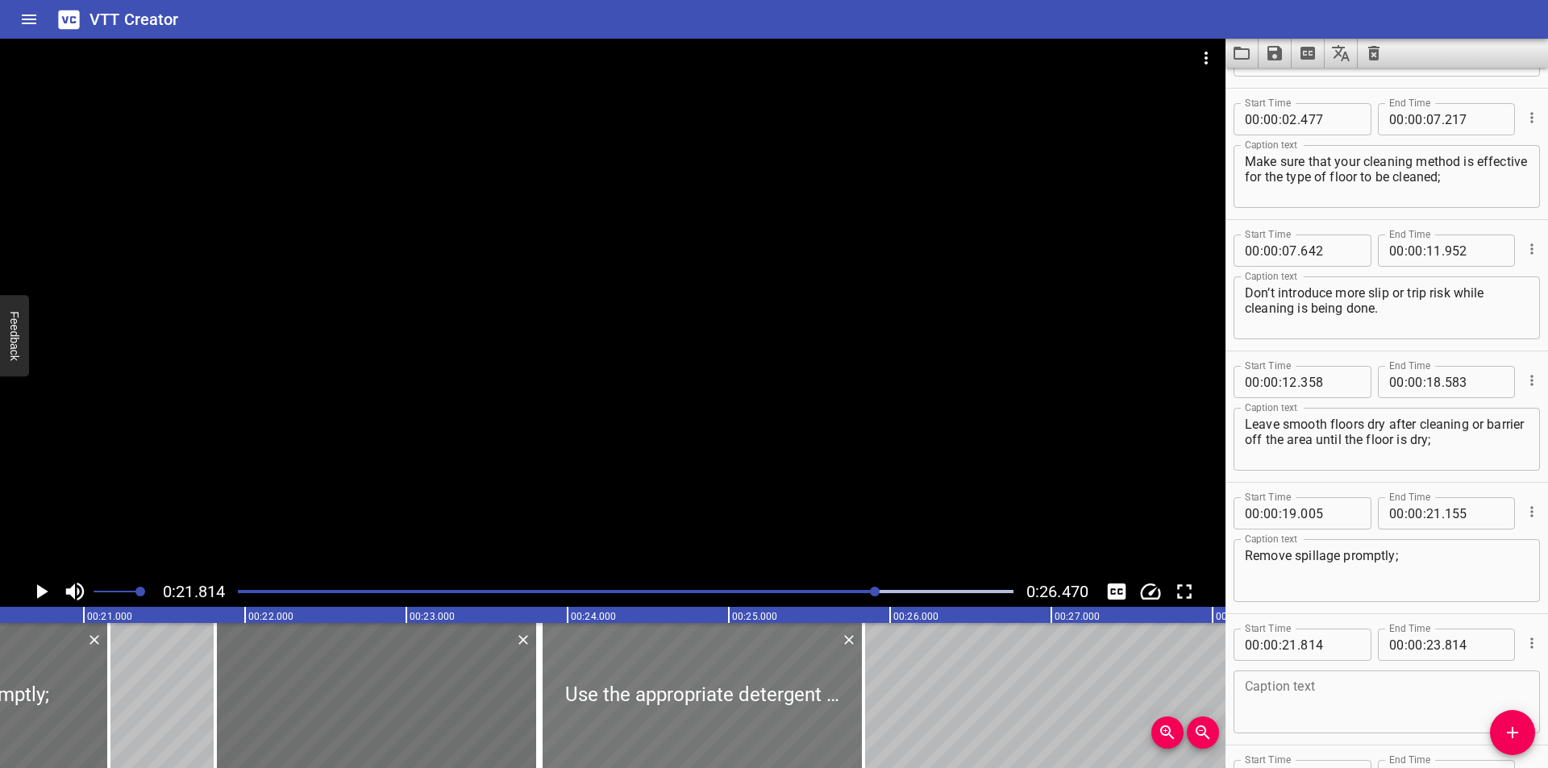
drag, startPoint x: 367, startPoint y: 688, endPoint x: 726, endPoint y: 656, distance: 361.0
click at [726, 656] on div at bounding box center [702, 695] width 323 height 145
type input "24"
type input "044"
type input "26"
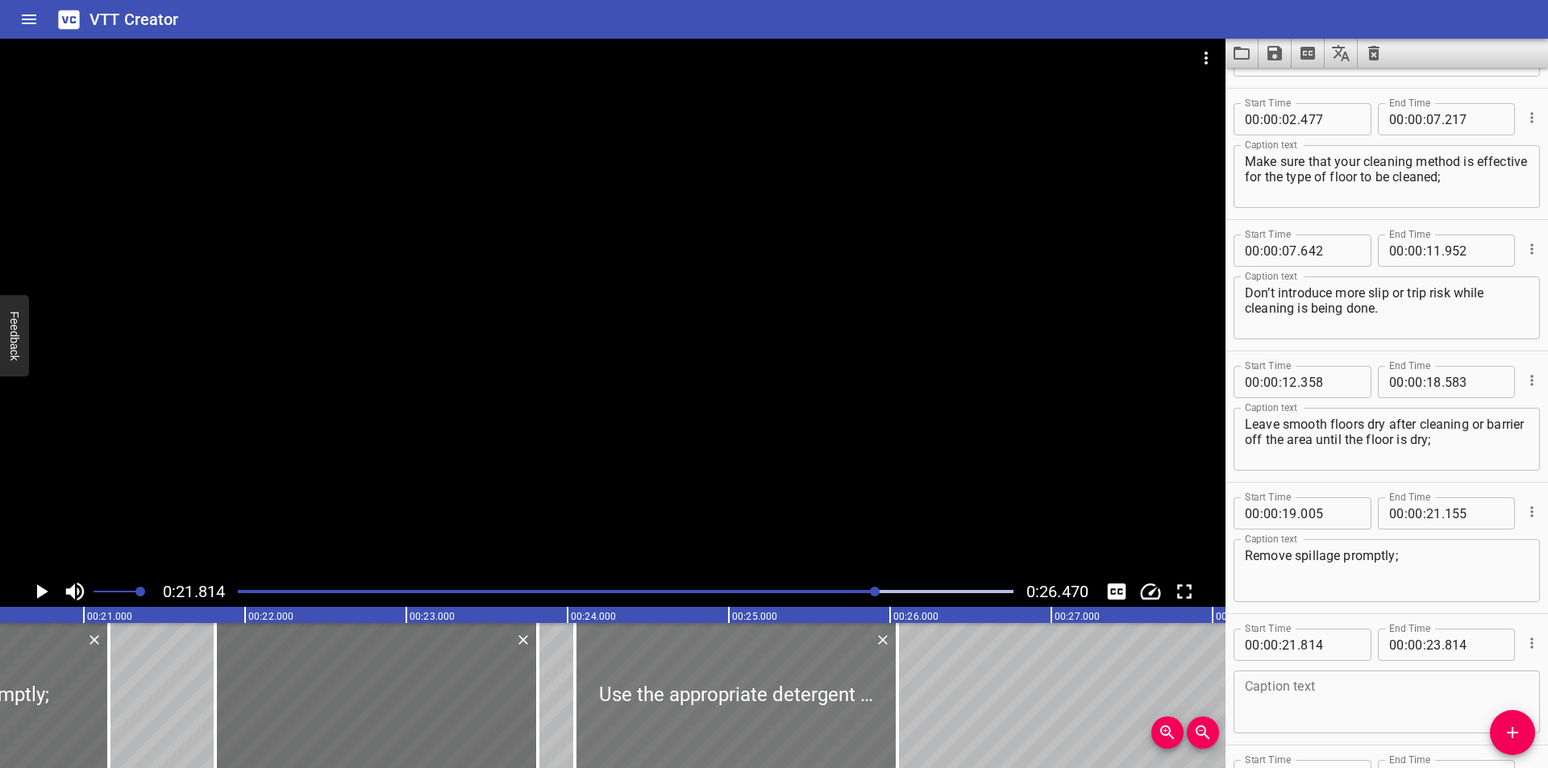
type input "044"
click at [522, 635] on icon "Delete" at bounding box center [523, 640] width 16 height 16
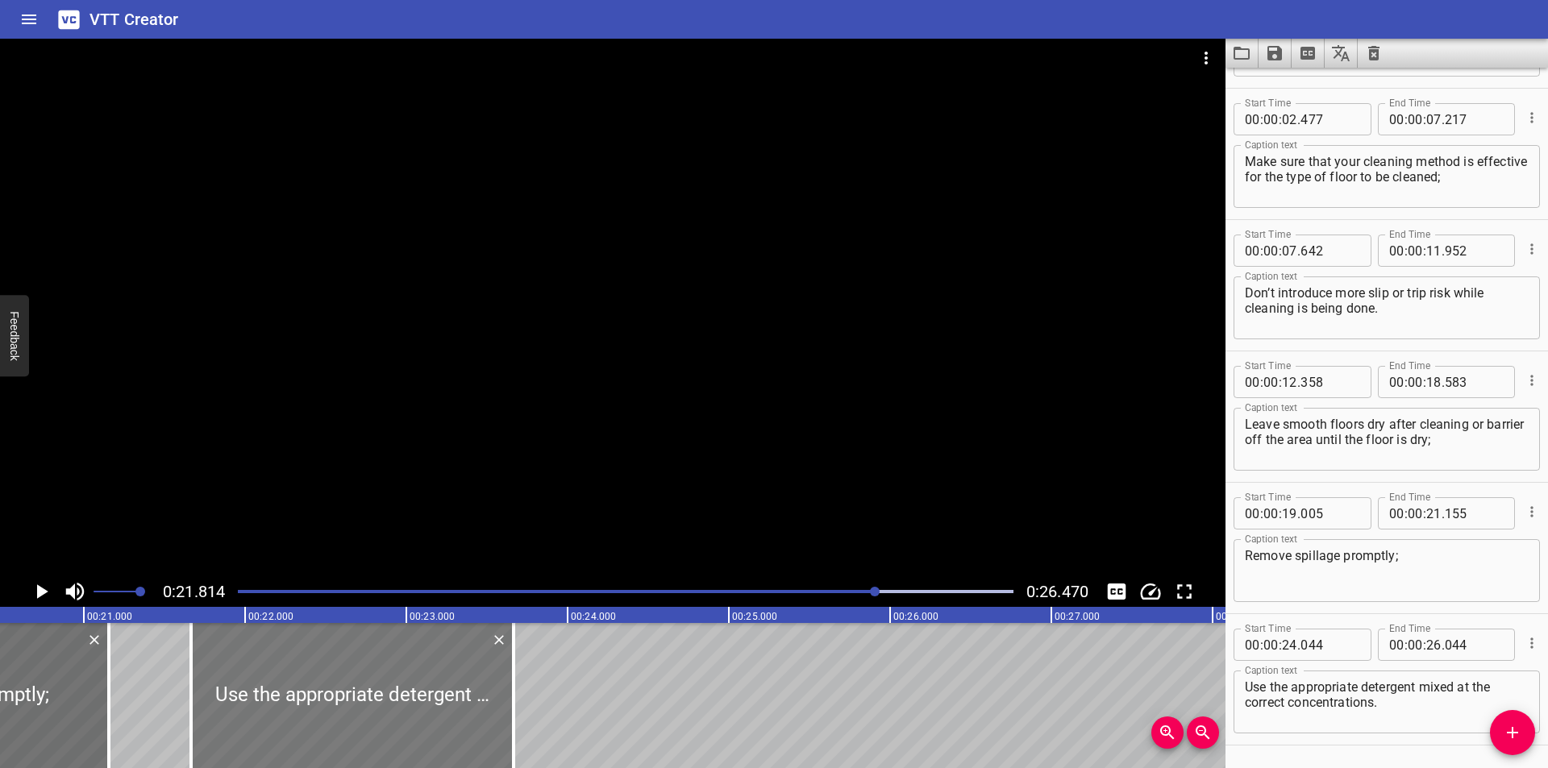
drag, startPoint x: 687, startPoint y: 681, endPoint x: 303, endPoint y: 682, distance: 383.8
click at [303, 682] on div at bounding box center [352, 695] width 323 height 145
type input "21"
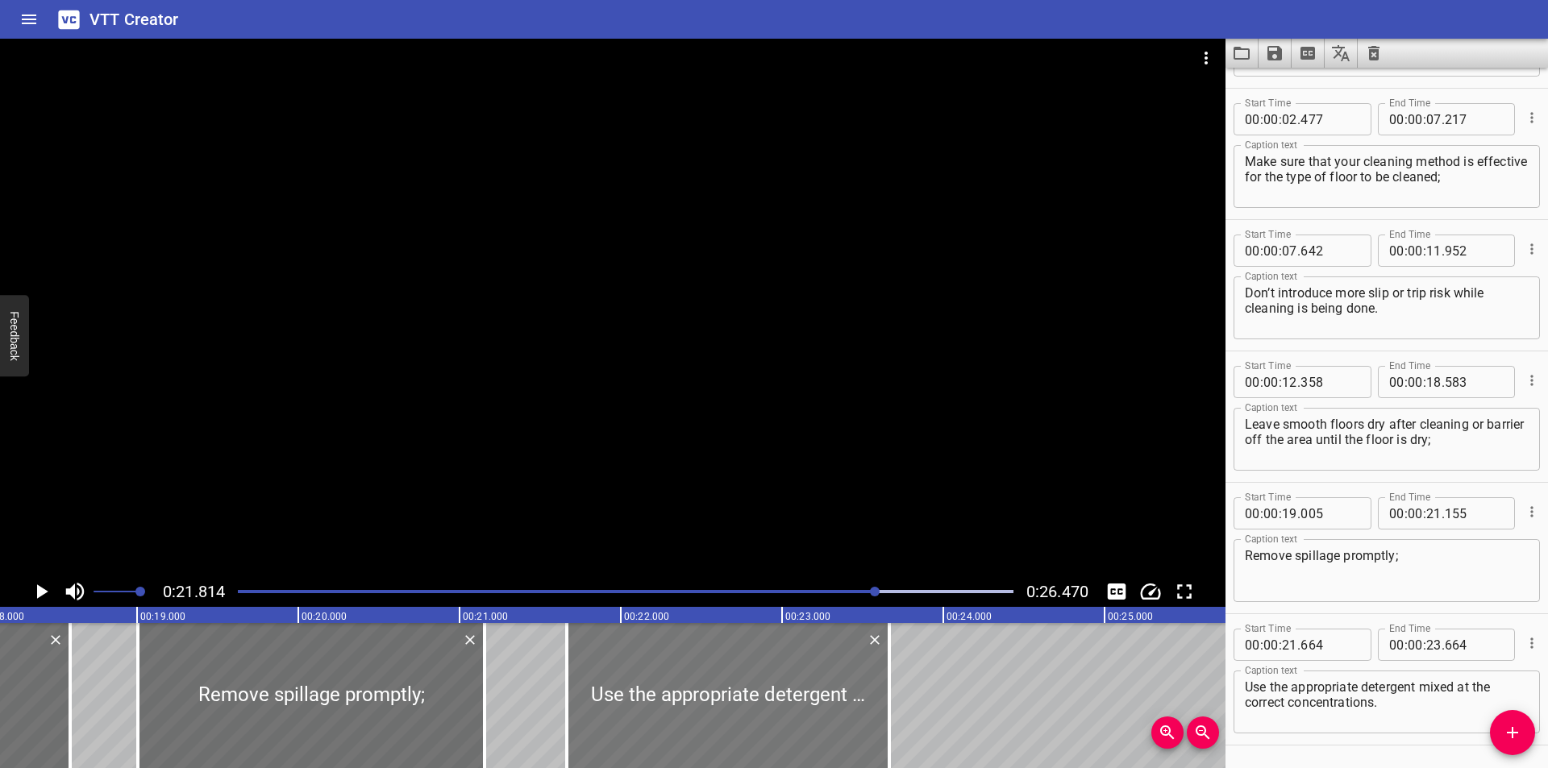
scroll to position [0, 2926]
click at [656, 416] on div at bounding box center [613, 308] width 1226 height 538
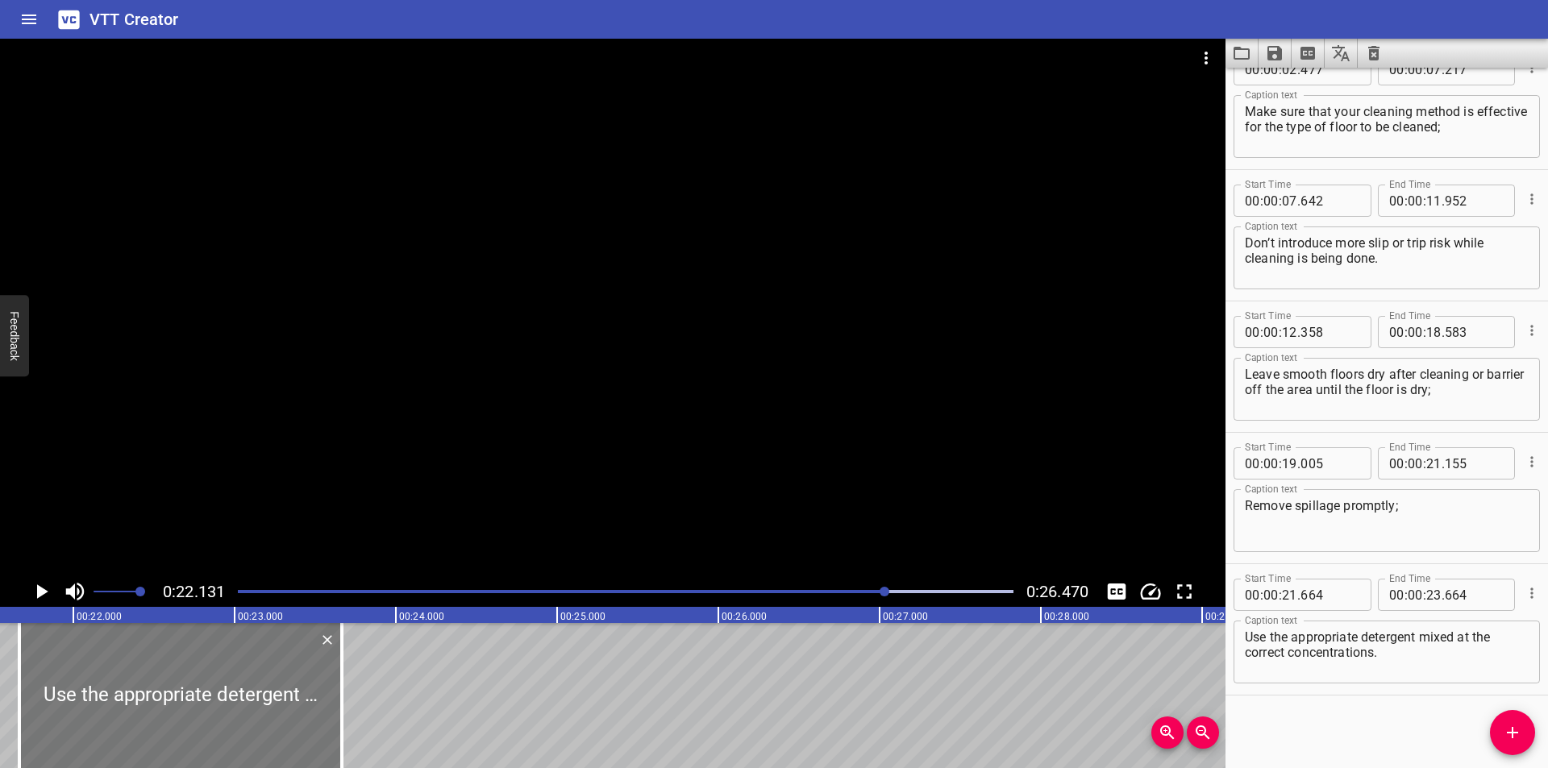
scroll to position [0, 3461]
click at [328, 698] on div at bounding box center [193, 695] width 323 height 145
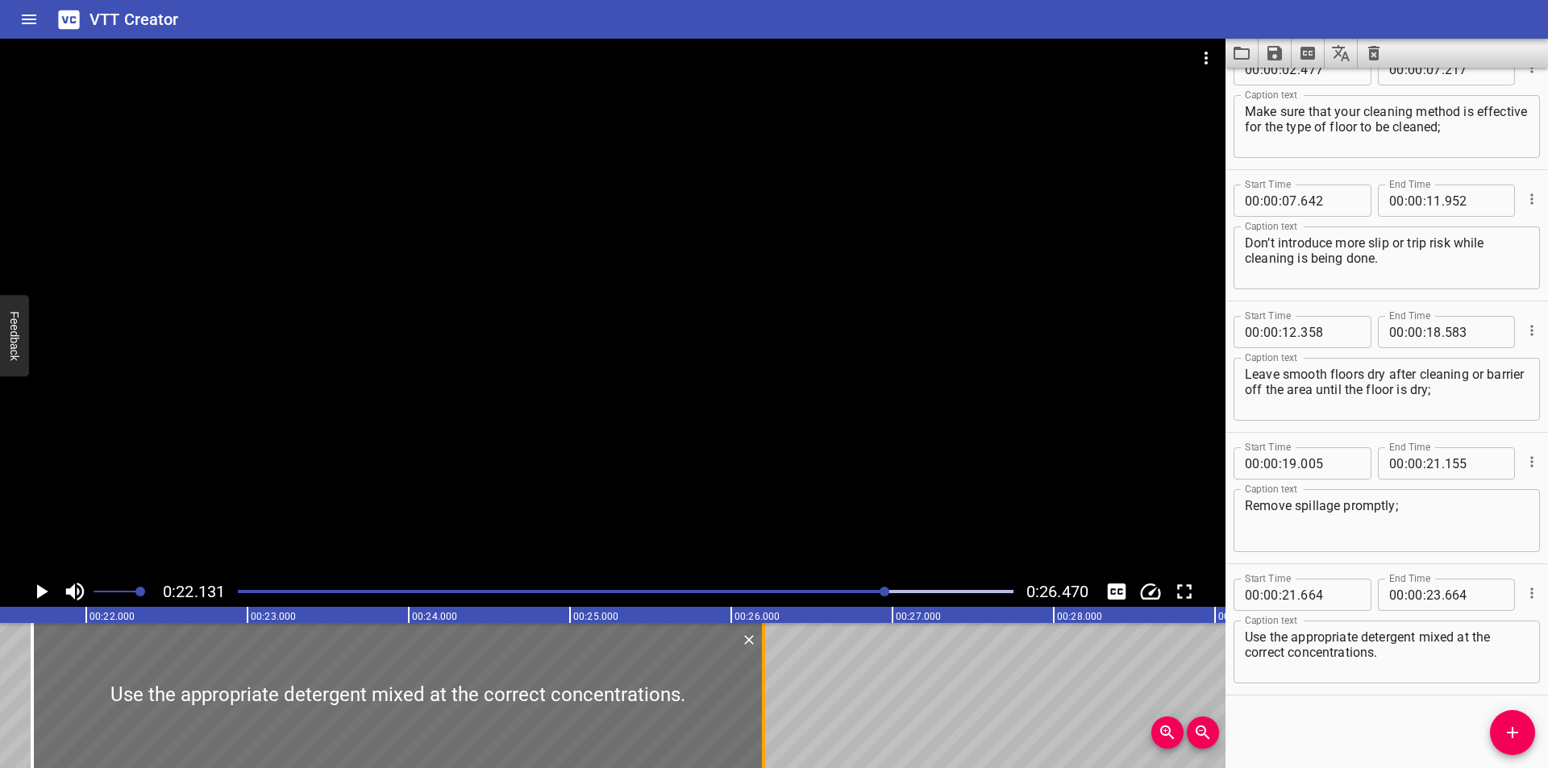
drag, startPoint x: 422, startPoint y: 693, endPoint x: 764, endPoint y: 695, distance: 341.9
click at [764, 695] on div at bounding box center [763, 695] width 3 height 145
click at [718, 486] on div at bounding box center [613, 308] width 1226 height 538
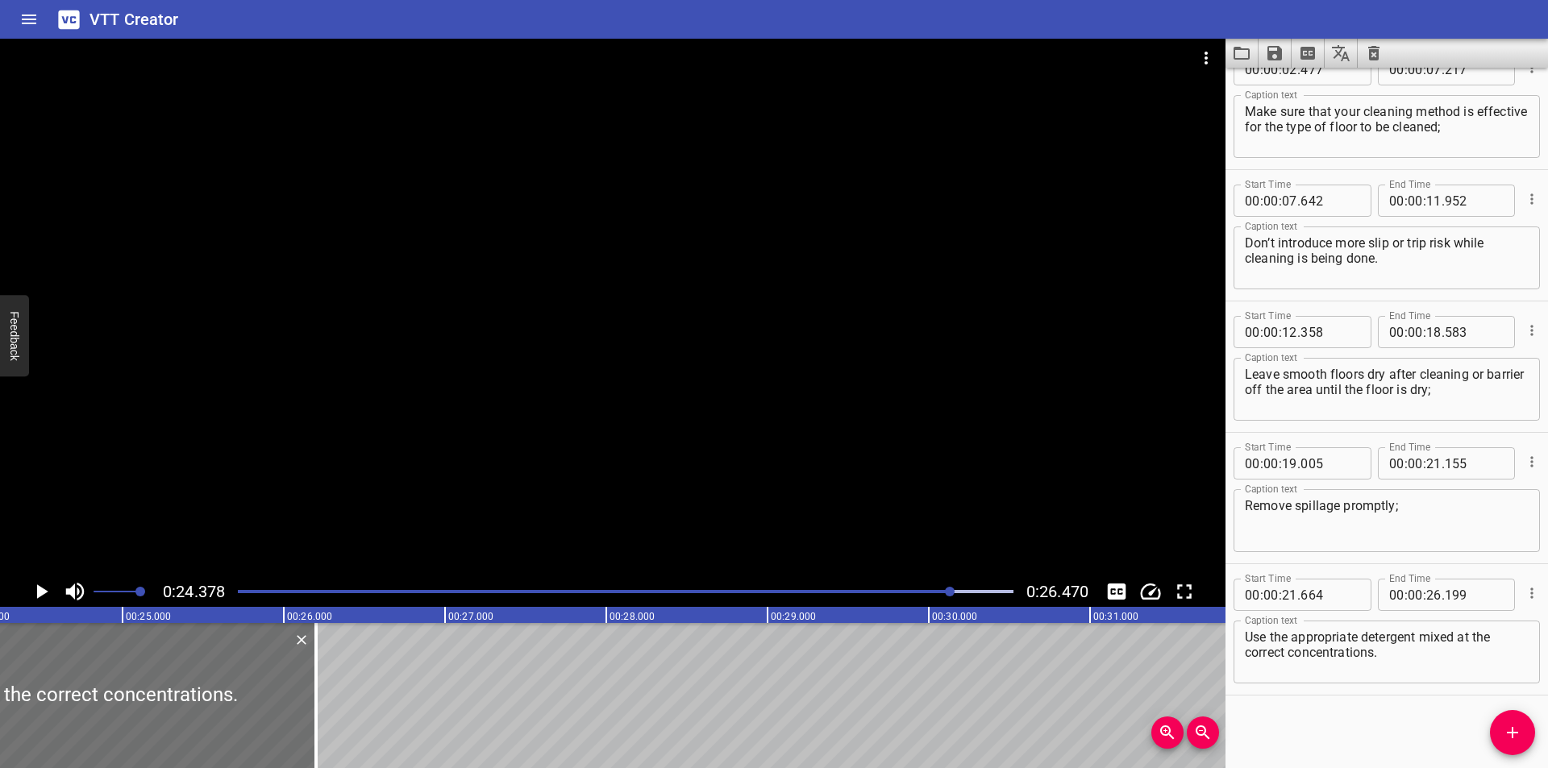
scroll to position [0, 3931]
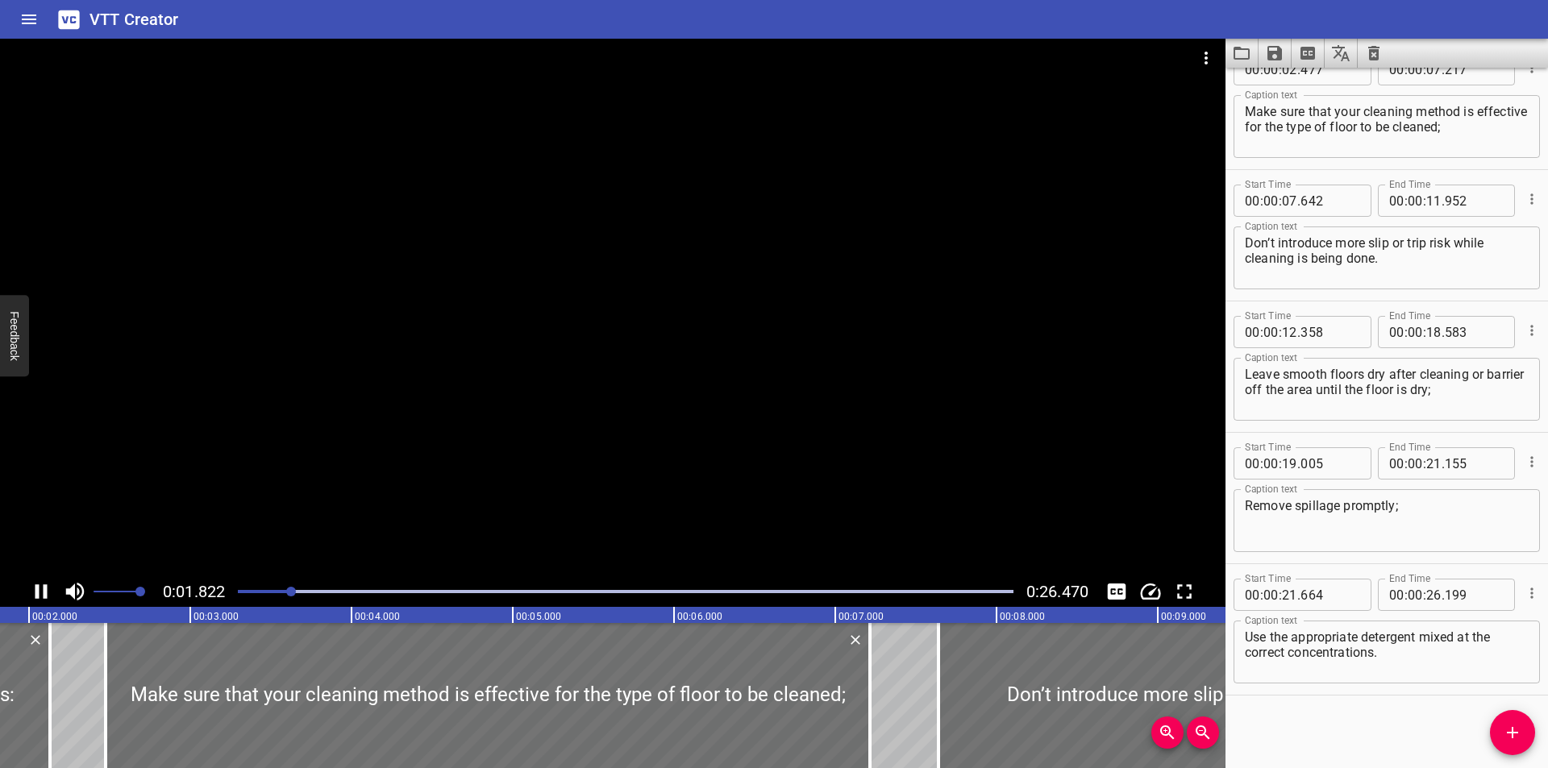
click at [929, 587] on div at bounding box center [625, 592] width 795 height 23
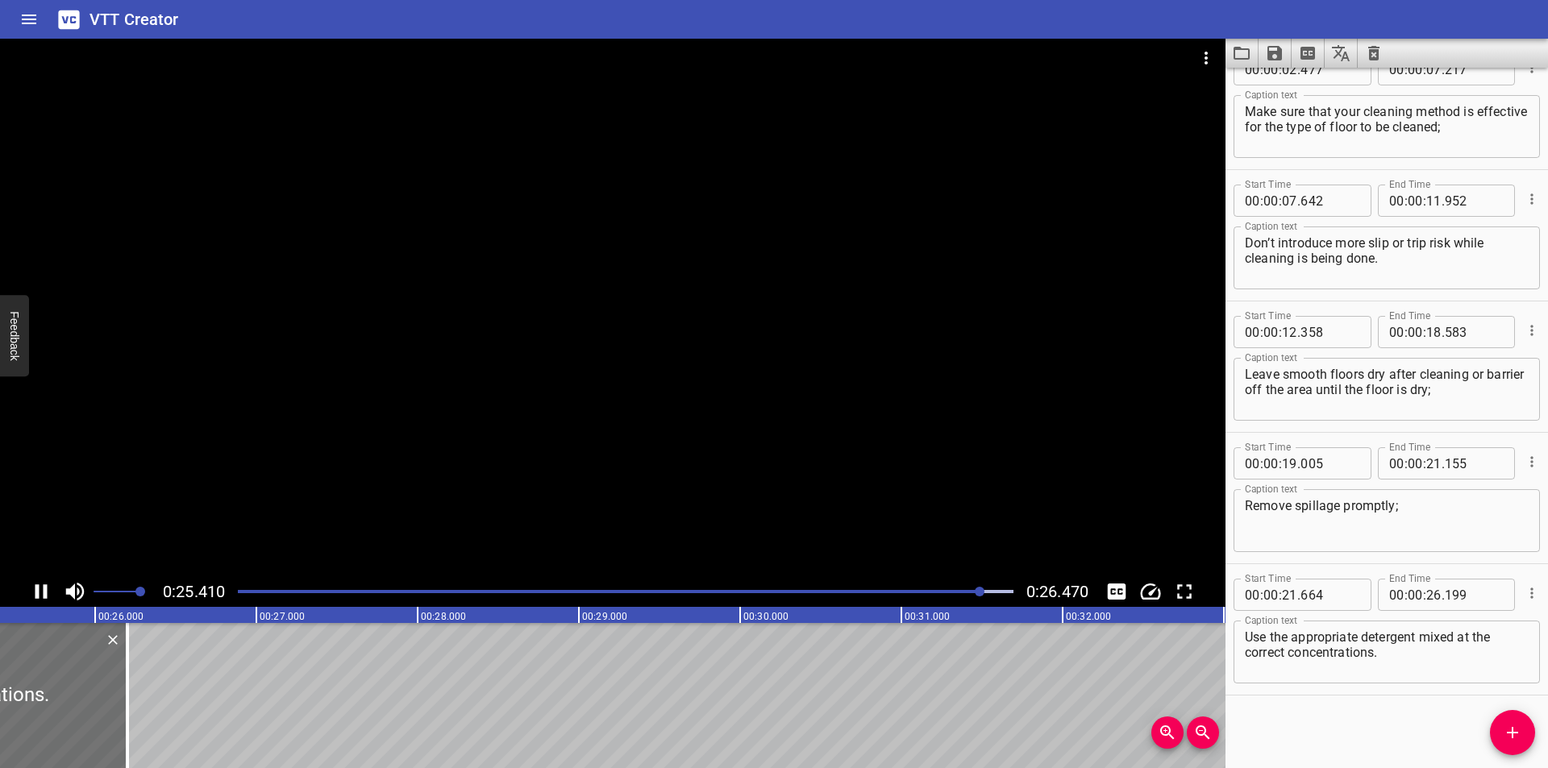
click at [933, 442] on div at bounding box center [613, 308] width 1226 height 538
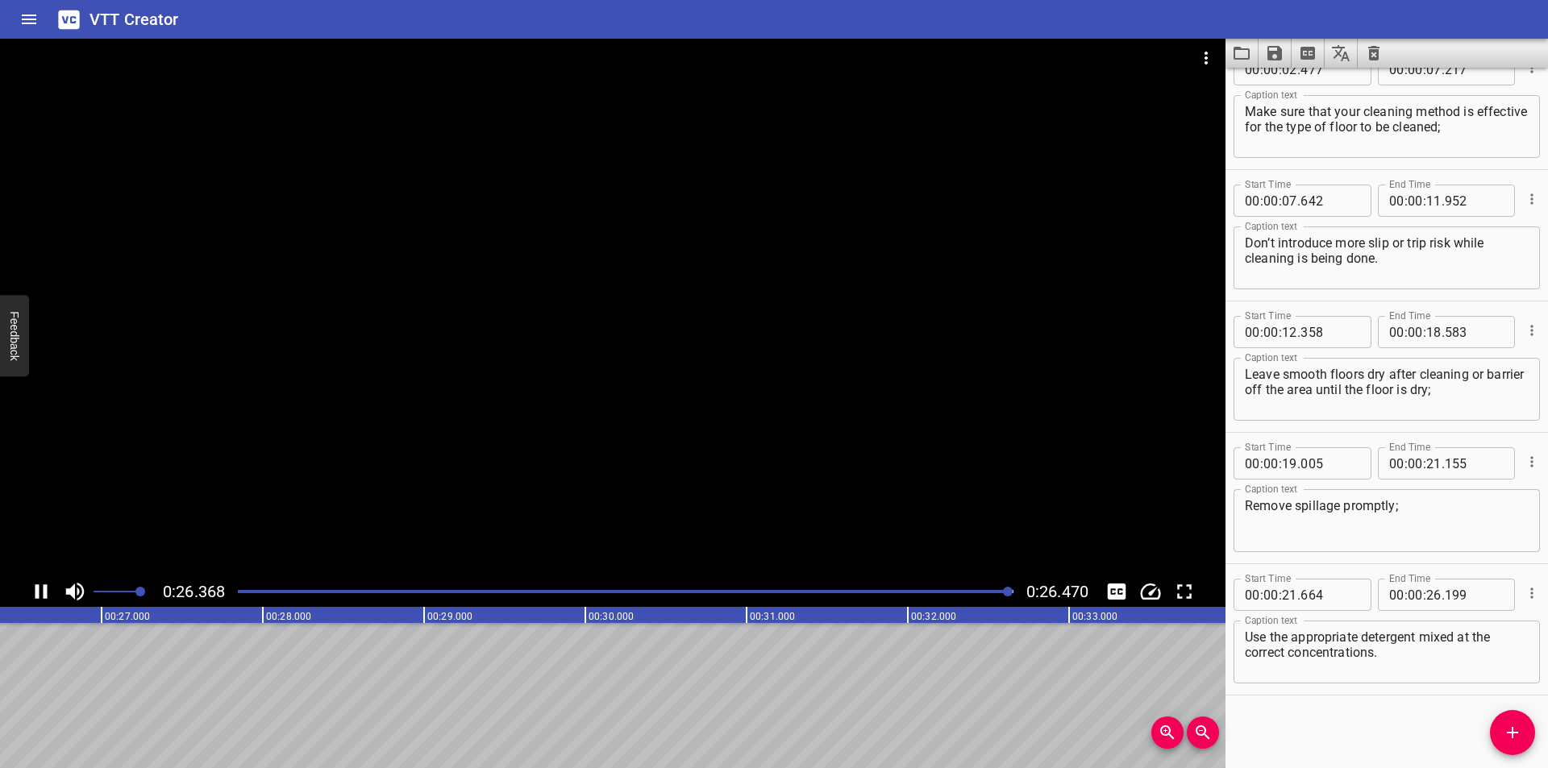
scroll to position [0, 4268]
click at [1275, 60] on icon "Save captions to file" at bounding box center [1274, 53] width 15 height 15
click at [1308, 81] on li "Save to VTT file" at bounding box center [1318, 88] width 119 height 29
click at [648, 24] on div "VTT Creator" at bounding box center [774, 19] width 1548 height 39
click at [1206, 65] on icon "Video Options" at bounding box center [1205, 57] width 19 height 19
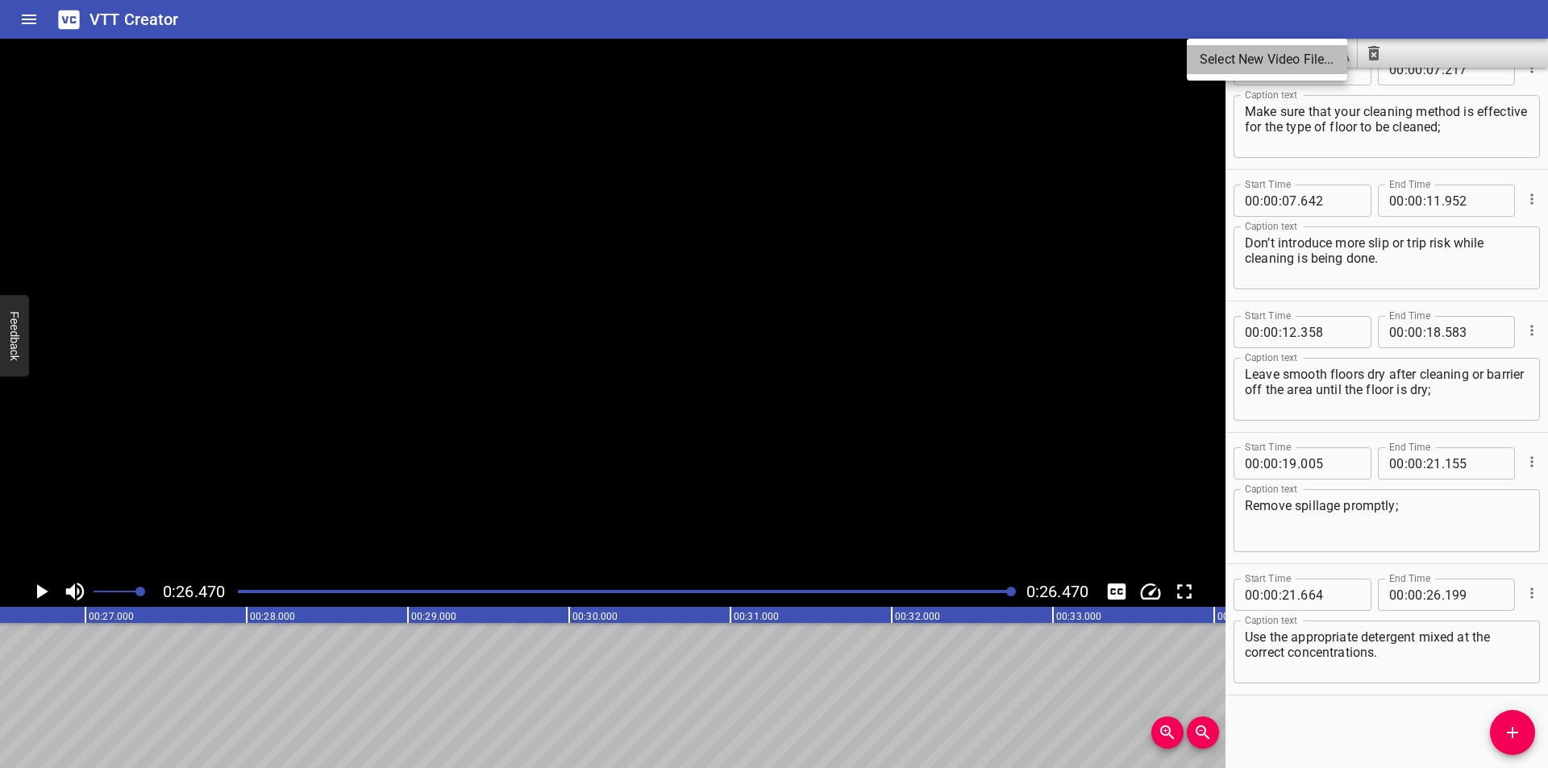
click at [1216, 63] on li "Select New Video File..." at bounding box center [1267, 59] width 160 height 29
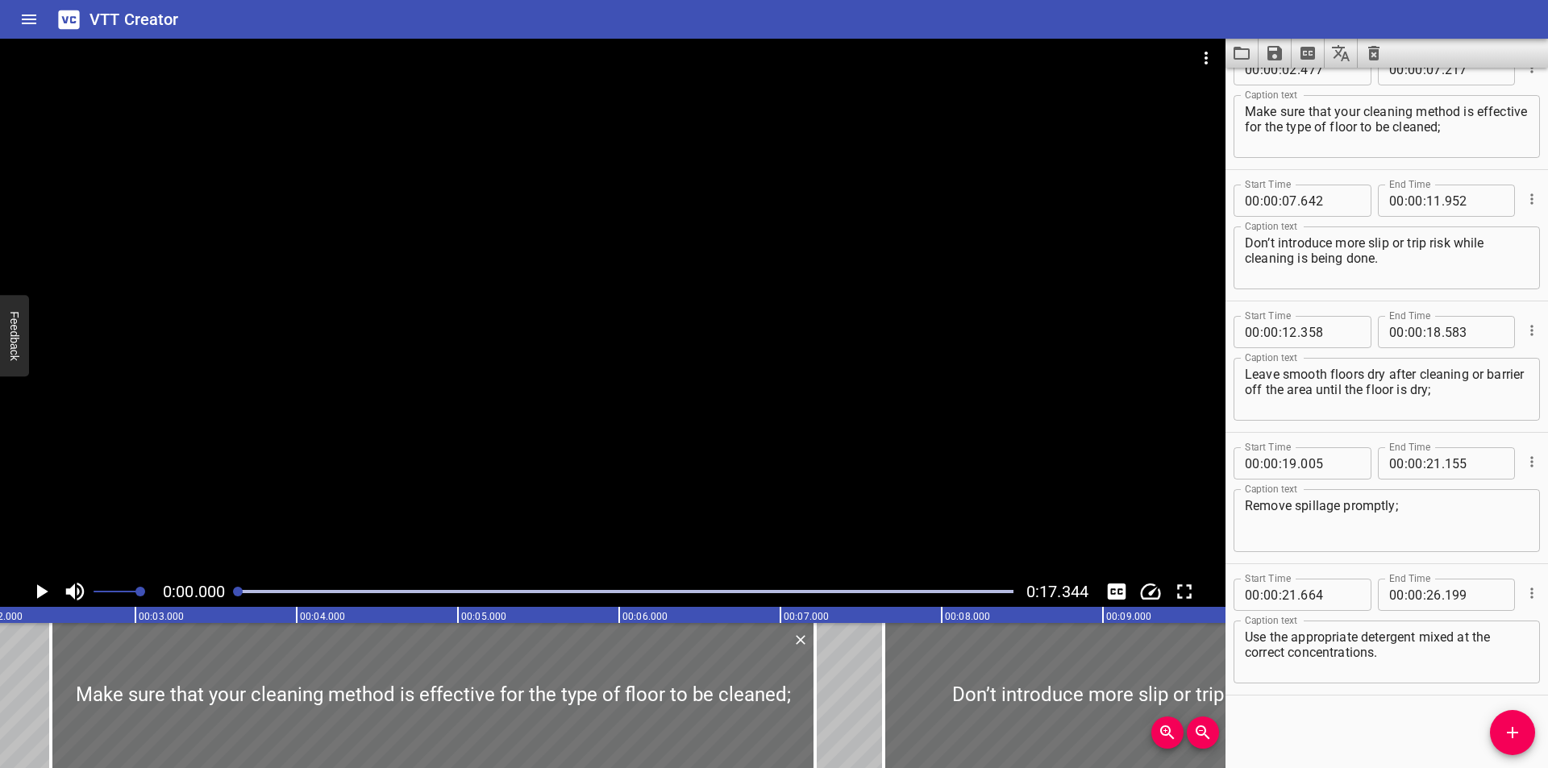
click at [834, 361] on div at bounding box center [613, 308] width 1226 height 538
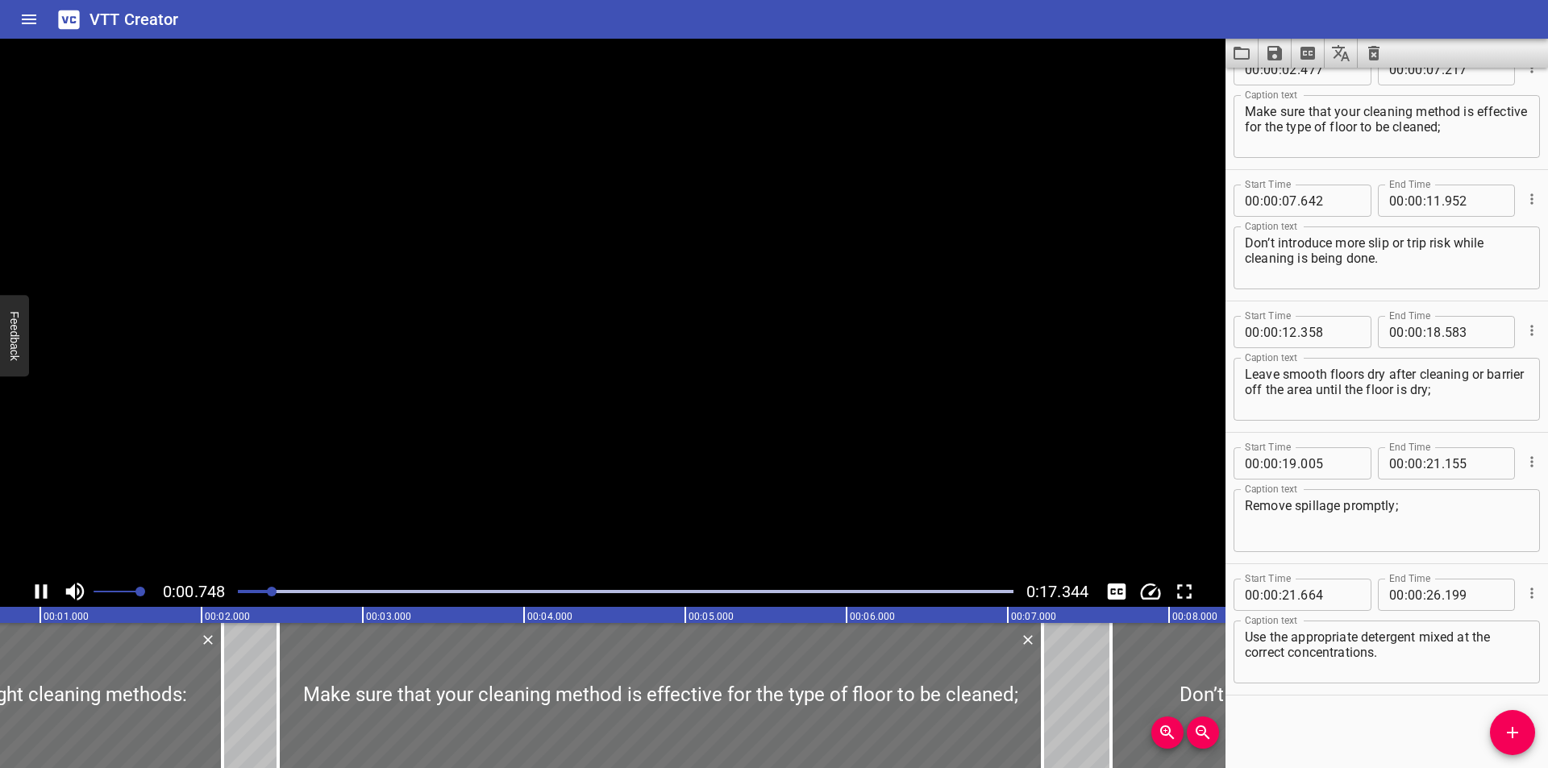
scroll to position [0, 158]
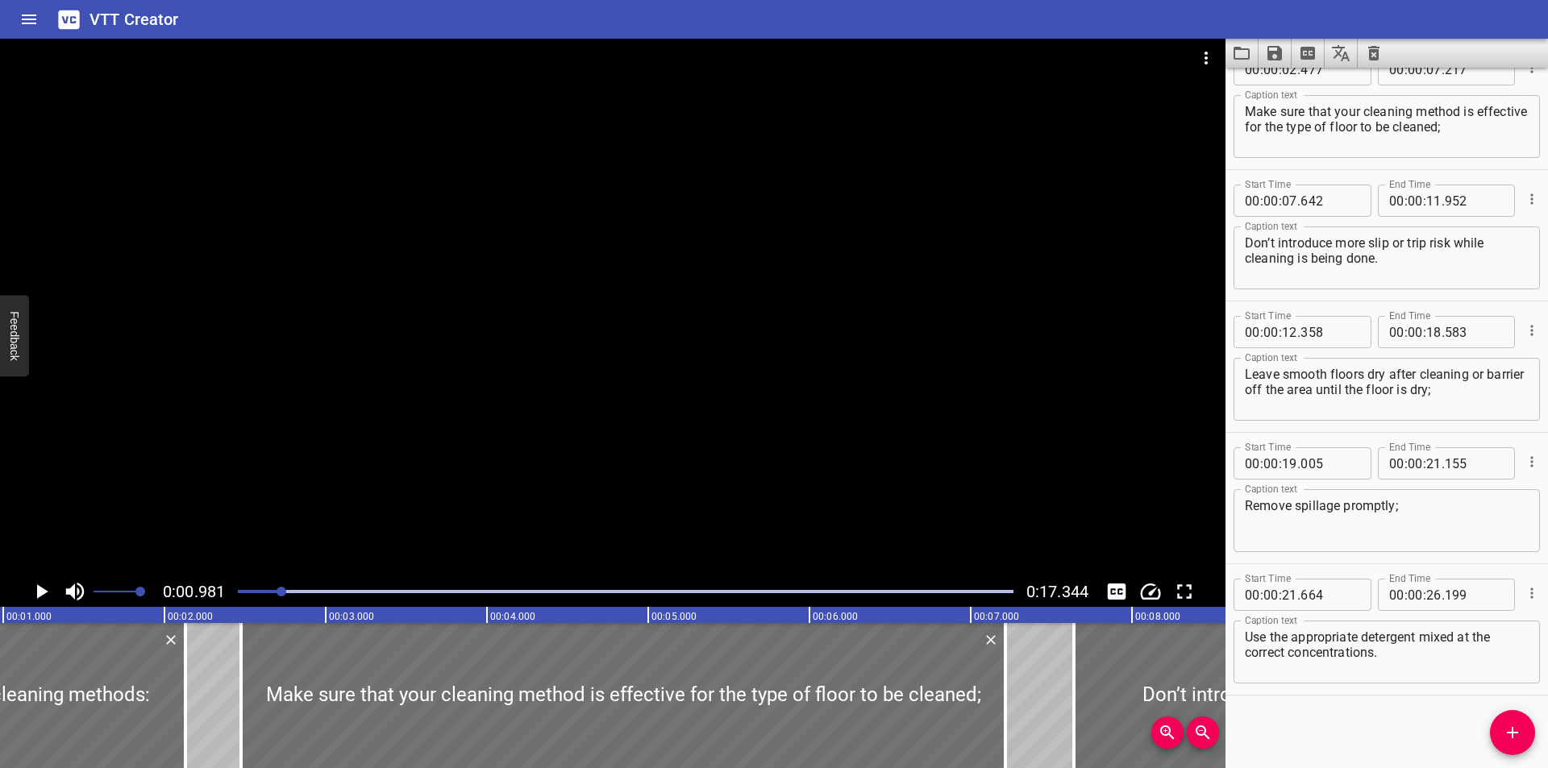
drag, startPoint x: 855, startPoint y: 463, endPoint x: 707, endPoint y: 518, distance: 158.4
click at [855, 463] on div at bounding box center [613, 308] width 1226 height 538
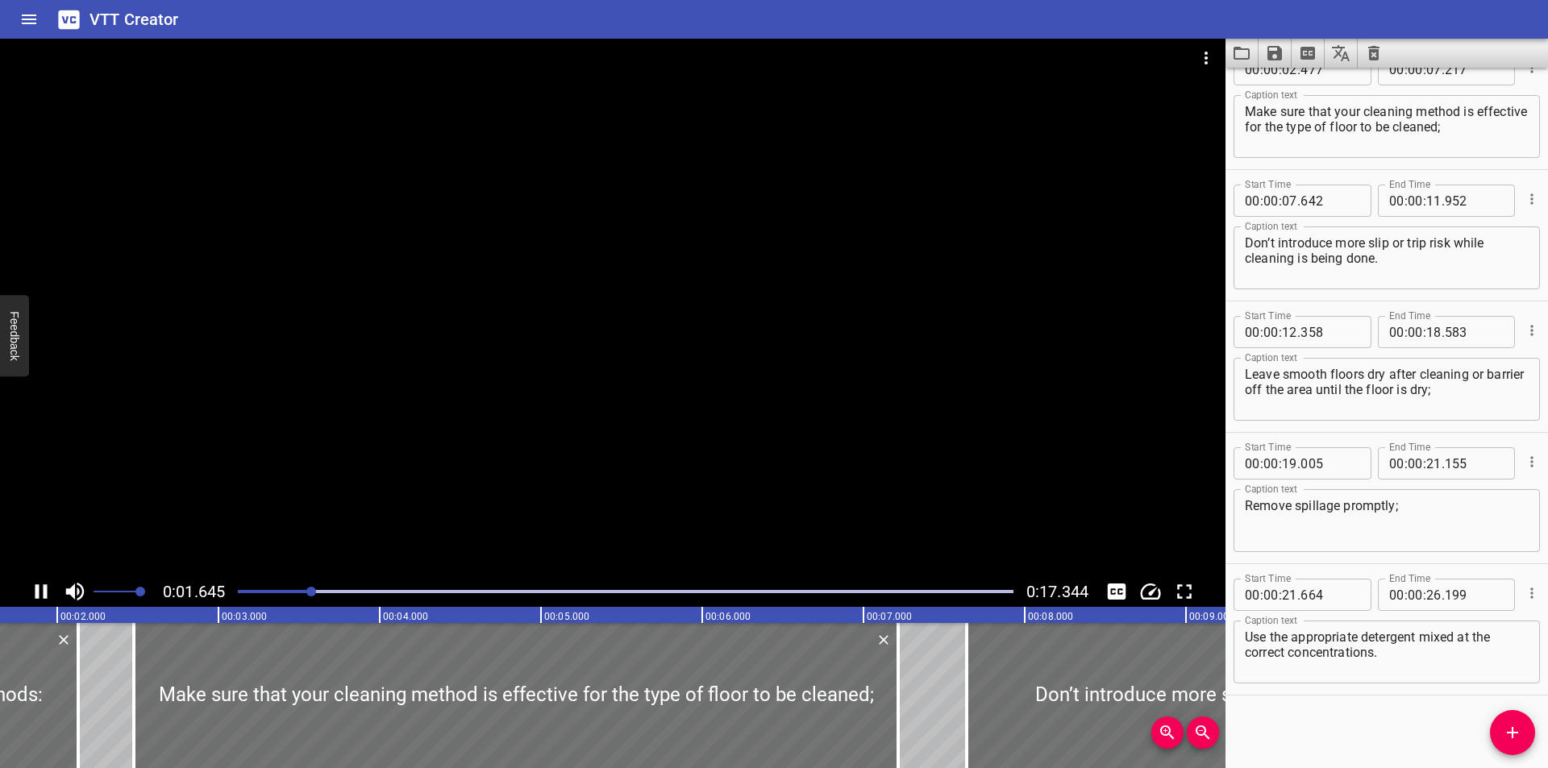
click at [236, 593] on div at bounding box center [625, 592] width 795 height 23
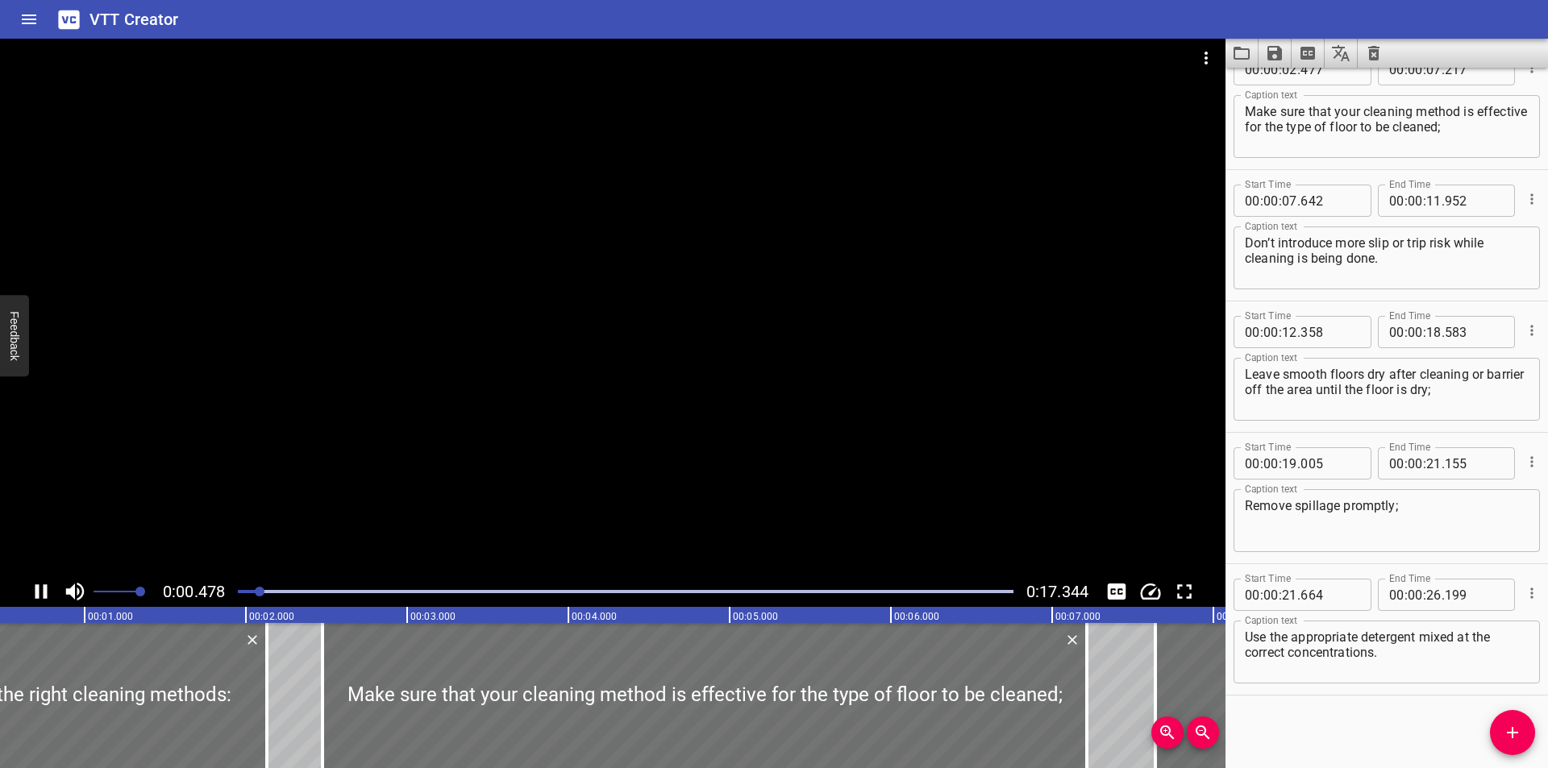
scroll to position [0, 98]
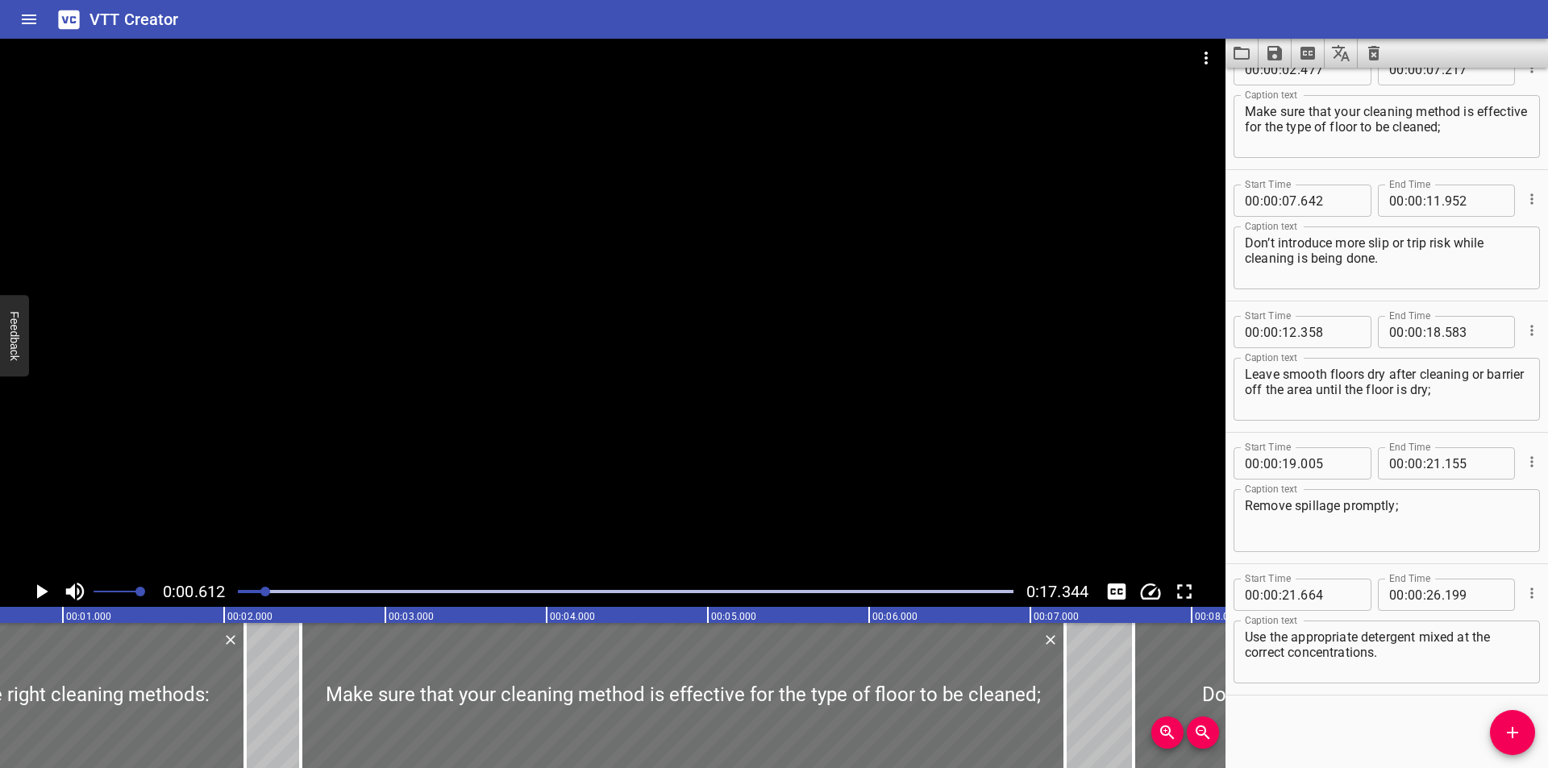
click at [1372, 44] on icon "Clear captions" at bounding box center [1373, 53] width 19 height 19
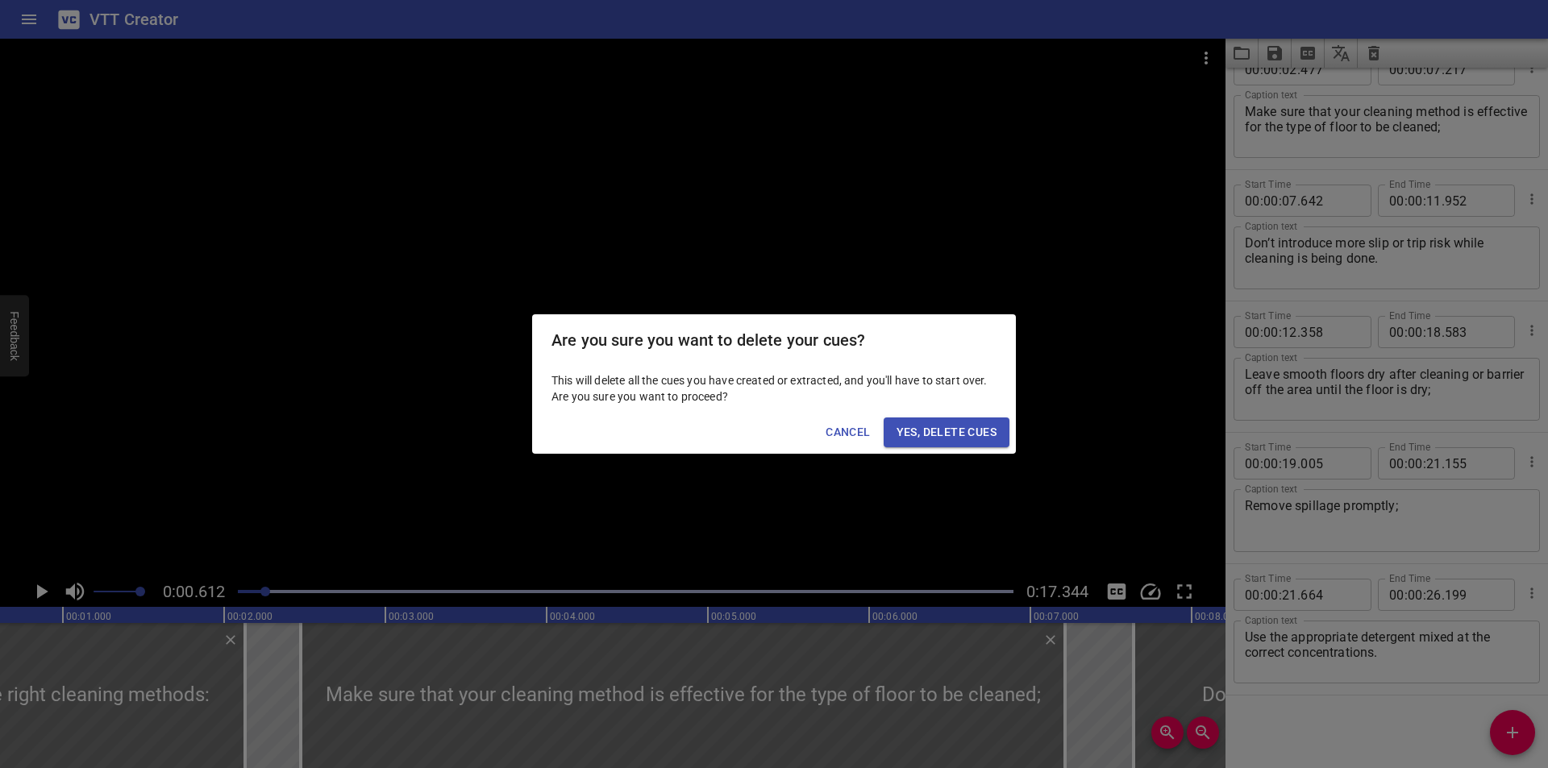
click at [993, 433] on span "Yes, Delete Cues" at bounding box center [947, 432] width 100 height 20
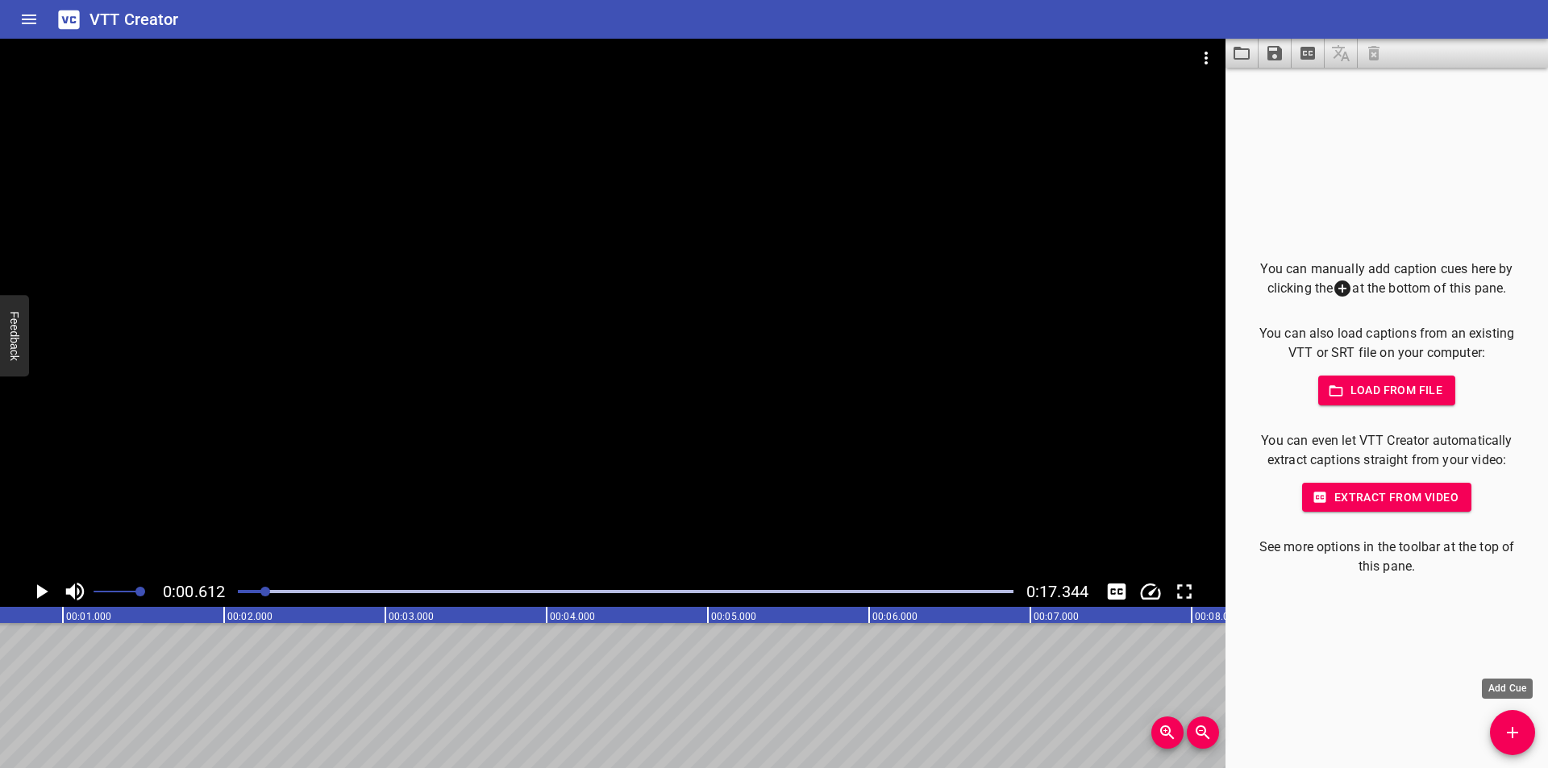
drag, startPoint x: 1519, startPoint y: 730, endPoint x: 1502, endPoint y: 725, distance: 17.8
click at [1519, 730] on icon "Add Cue" at bounding box center [1512, 732] width 19 height 19
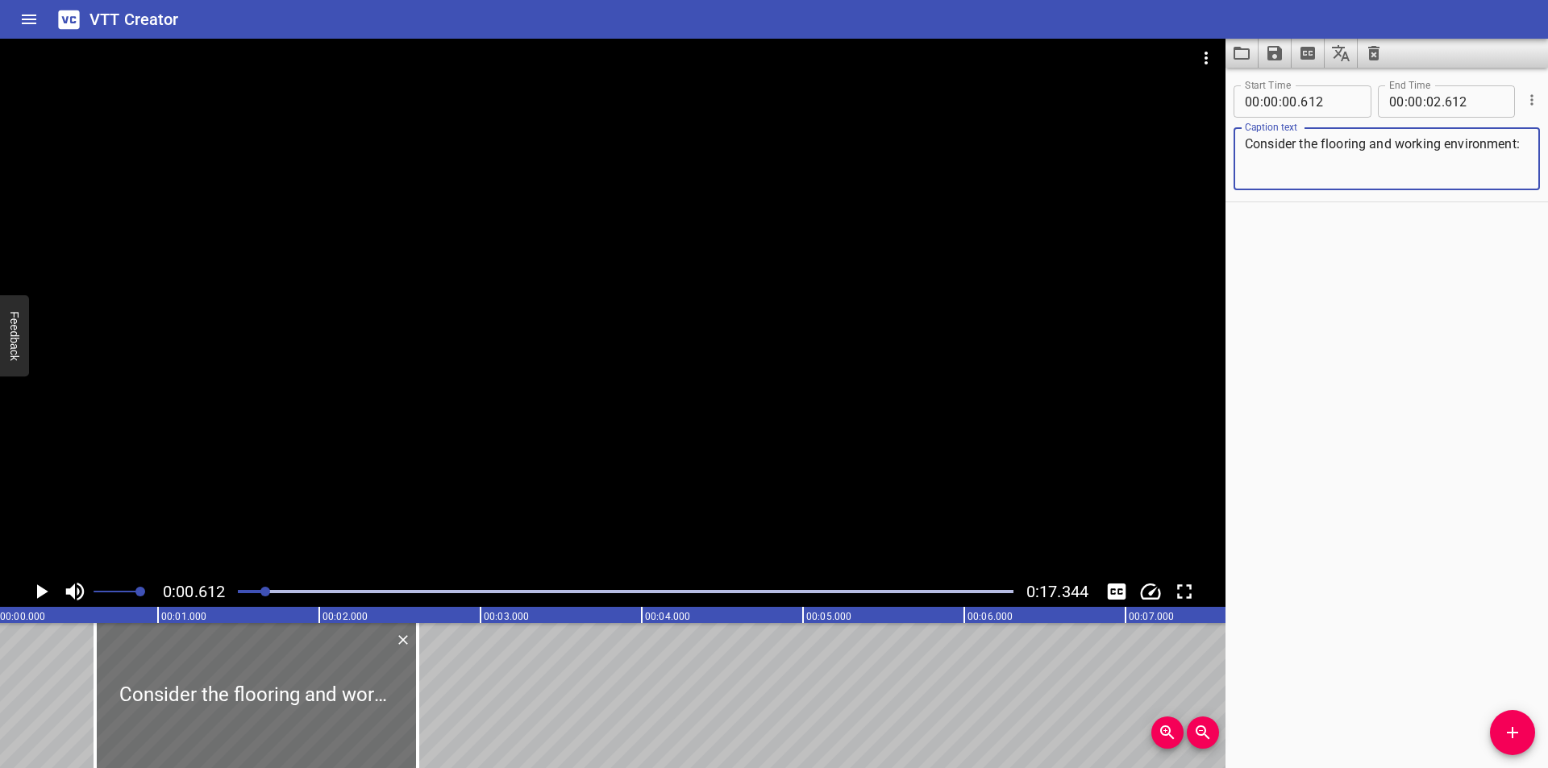
scroll to position [0, 0]
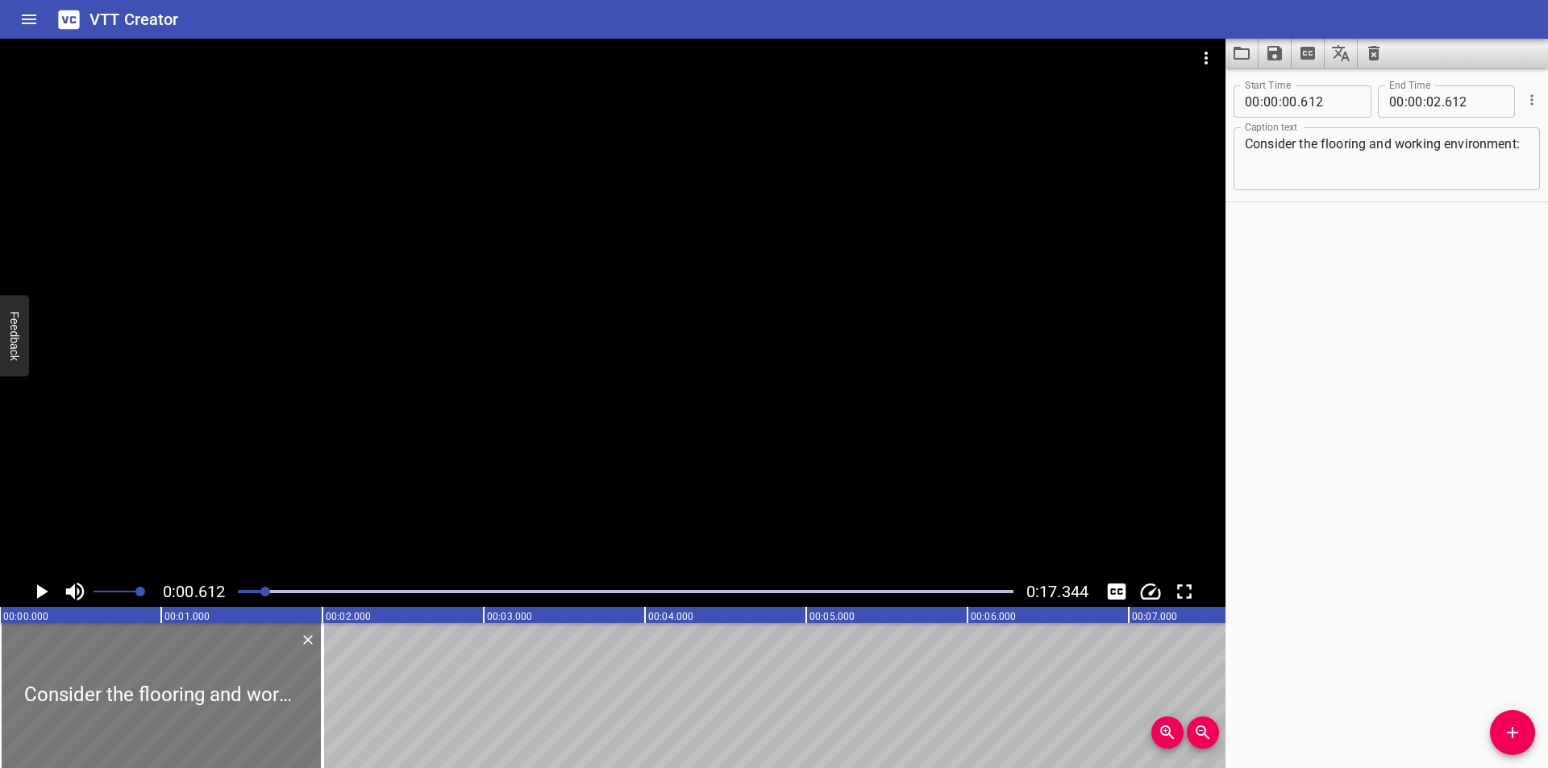
drag, startPoint x: 331, startPoint y: 691, endPoint x: 101, endPoint y: 691, distance: 230.6
click at [101, 691] on div at bounding box center [161, 695] width 323 height 145
click at [820, 406] on div at bounding box center [613, 308] width 1226 height 538
drag, startPoint x: 795, startPoint y: 369, endPoint x: 796, endPoint y: 378, distance: 8.9
click at [799, 374] on div at bounding box center [613, 308] width 1226 height 538
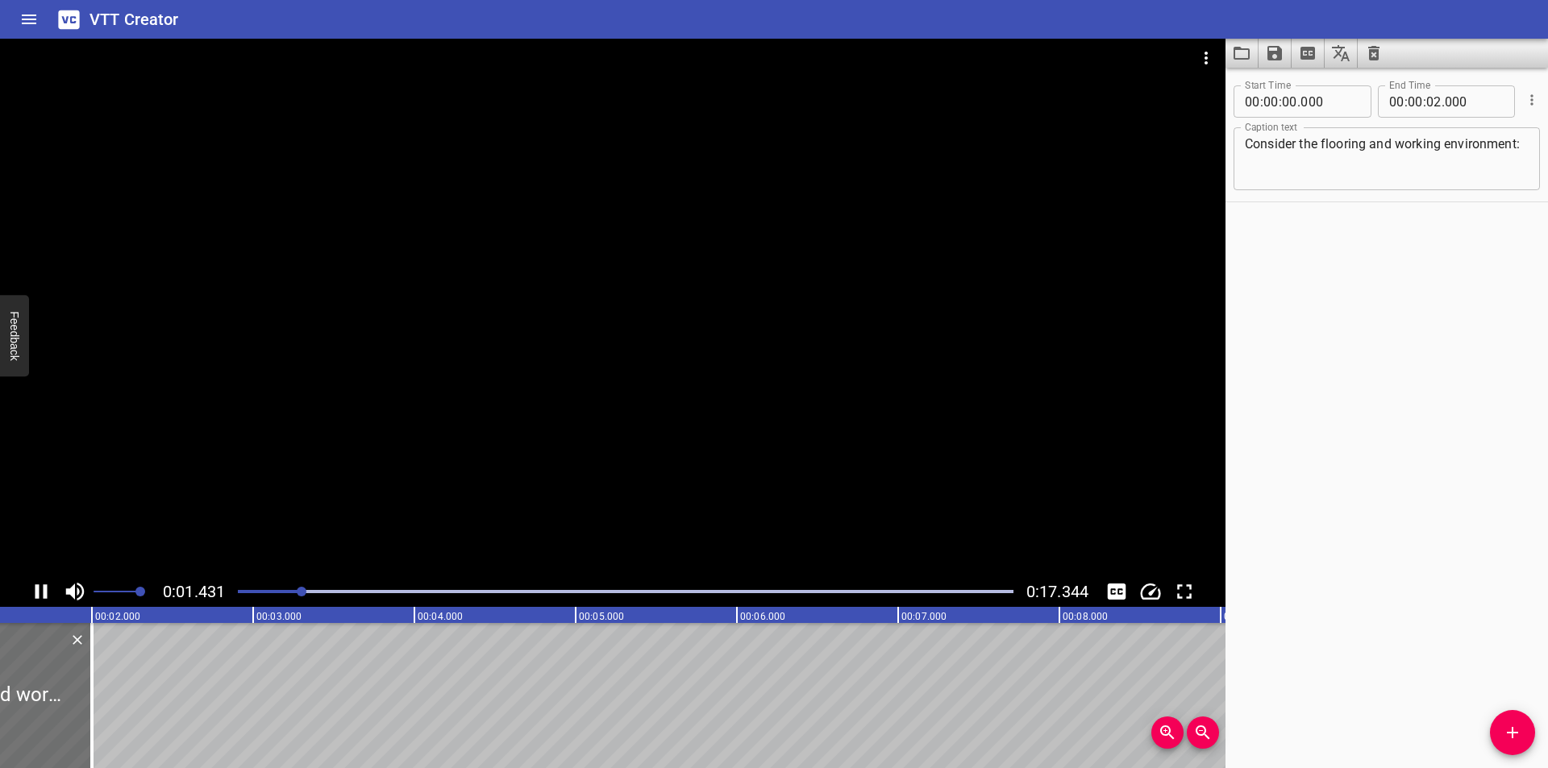
click at [743, 376] on div at bounding box center [613, 308] width 1226 height 538
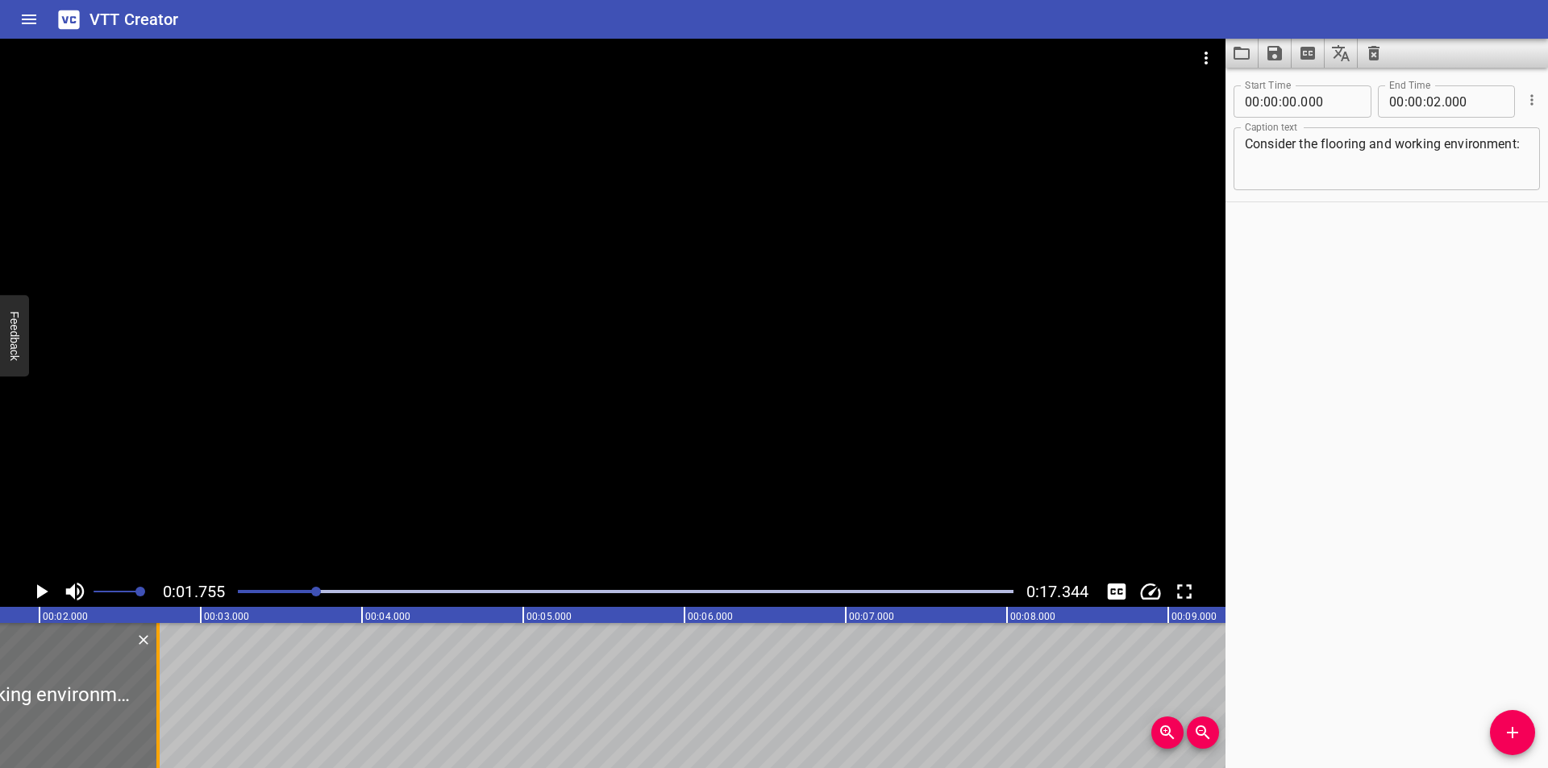
drag, startPoint x: 38, startPoint y: 724, endPoint x: 158, endPoint y: 730, distance: 120.3
click at [158, 730] on div at bounding box center [157, 695] width 3 height 145
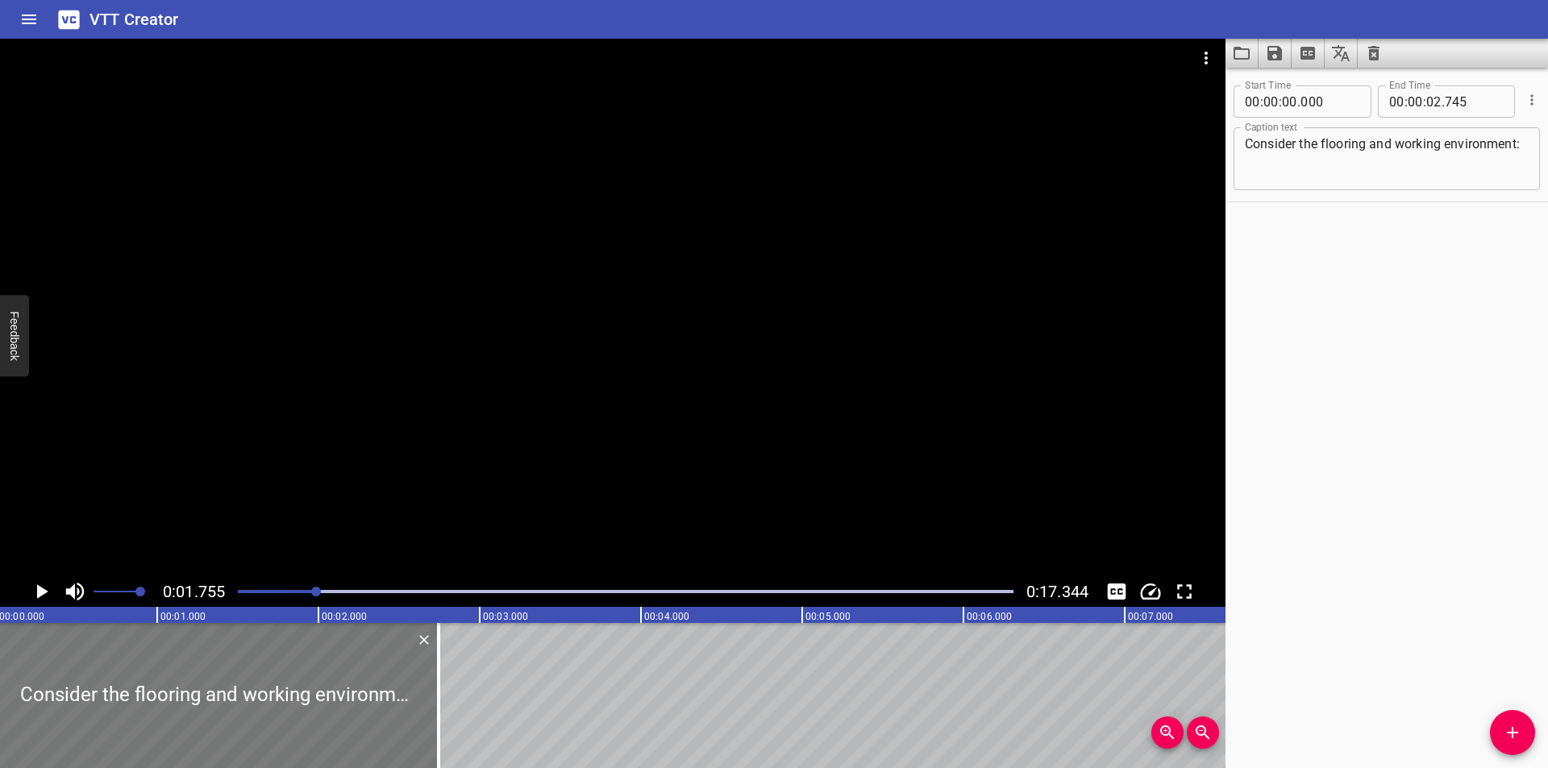
scroll to position [0, 0]
click at [239, 506] on div at bounding box center [613, 308] width 1226 height 538
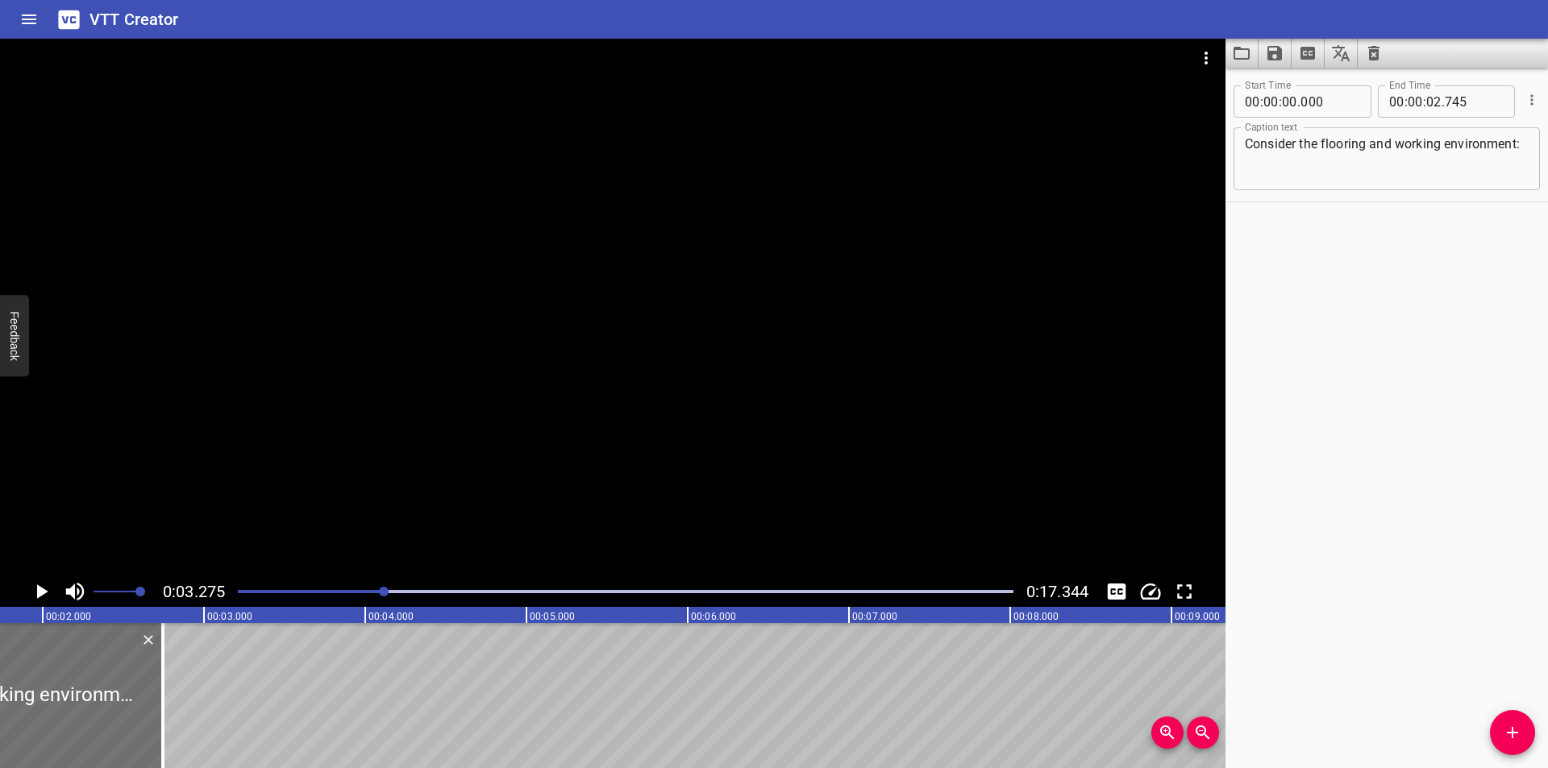
scroll to position [0, 260]
drag, startPoint x: 189, startPoint y: 707, endPoint x: 169, endPoint y: 707, distance: 20.2
click at [172, 707] on div at bounding box center [168, 695] width 16 height 145
click at [169, 707] on div at bounding box center [168, 695] width 16 height 145
drag, startPoint x: 166, startPoint y: 707, endPoint x: 178, endPoint y: 710, distance: 12.5
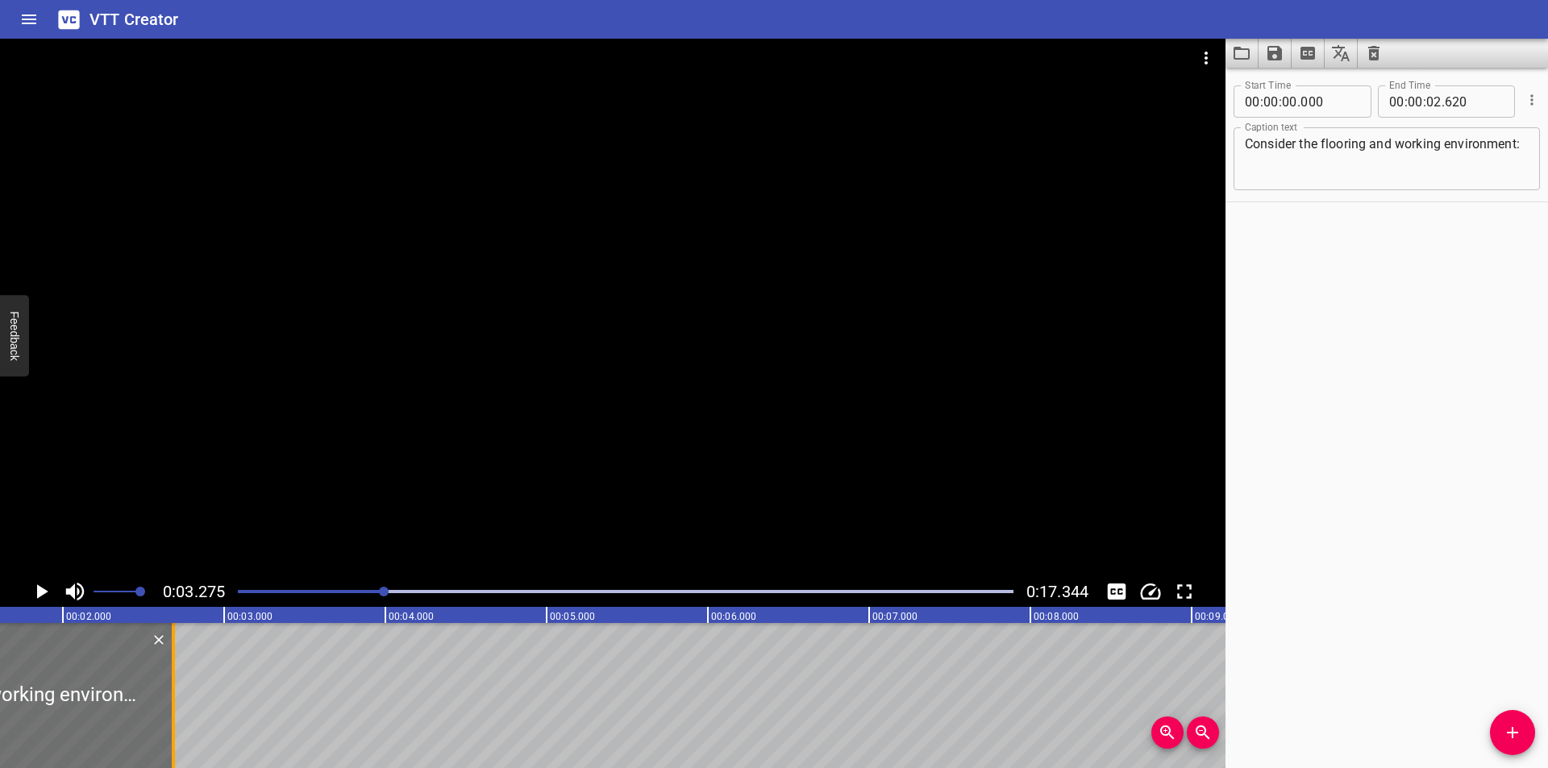
click at [178, 710] on div at bounding box center [173, 695] width 16 height 145
click at [1505, 724] on icon "Add Cue" at bounding box center [1512, 732] width 19 height 19
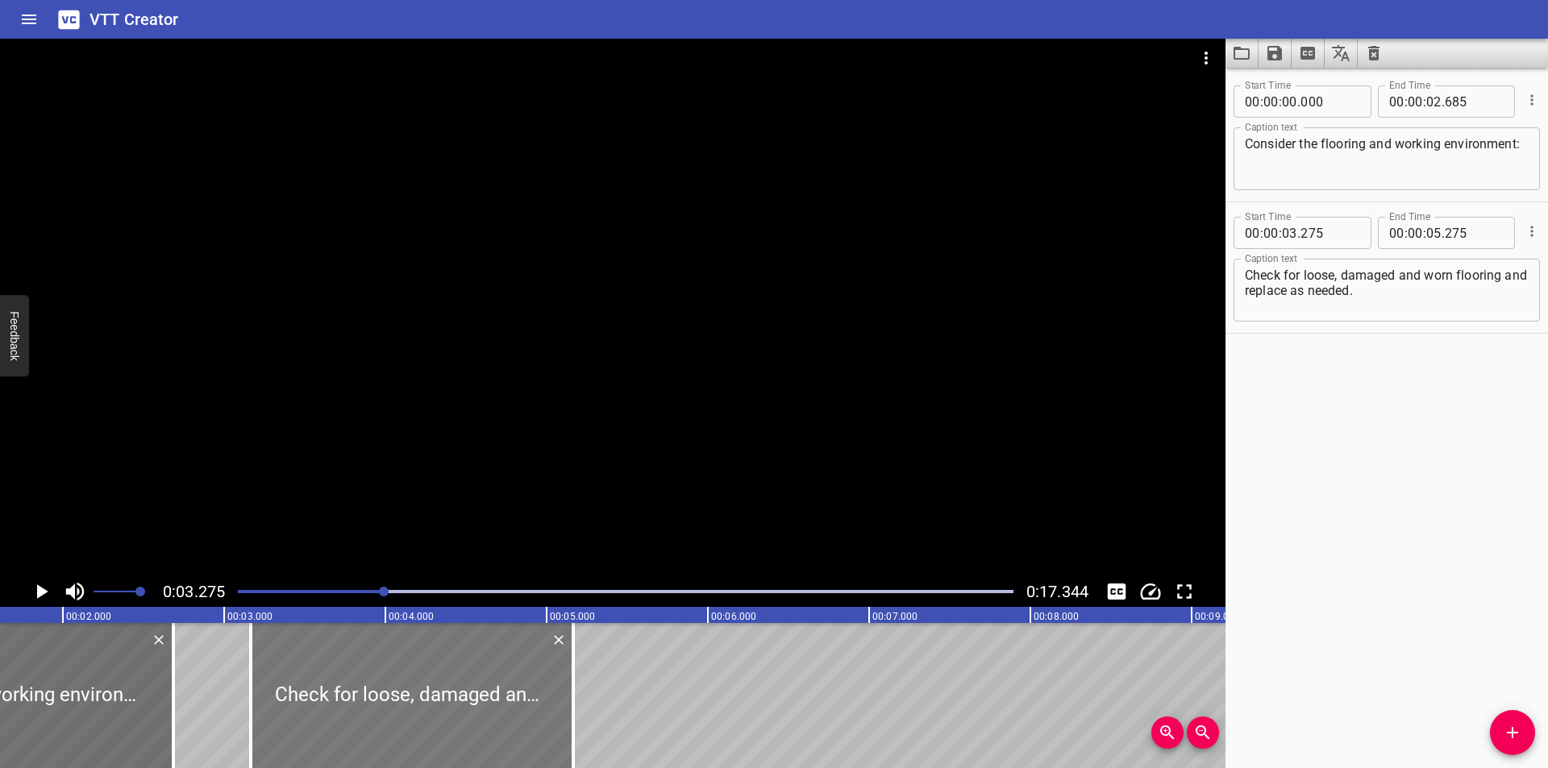
drag, startPoint x: 359, startPoint y: 708, endPoint x: 341, endPoint y: 709, distance: 17.8
click at [341, 709] on div at bounding box center [412, 695] width 323 height 145
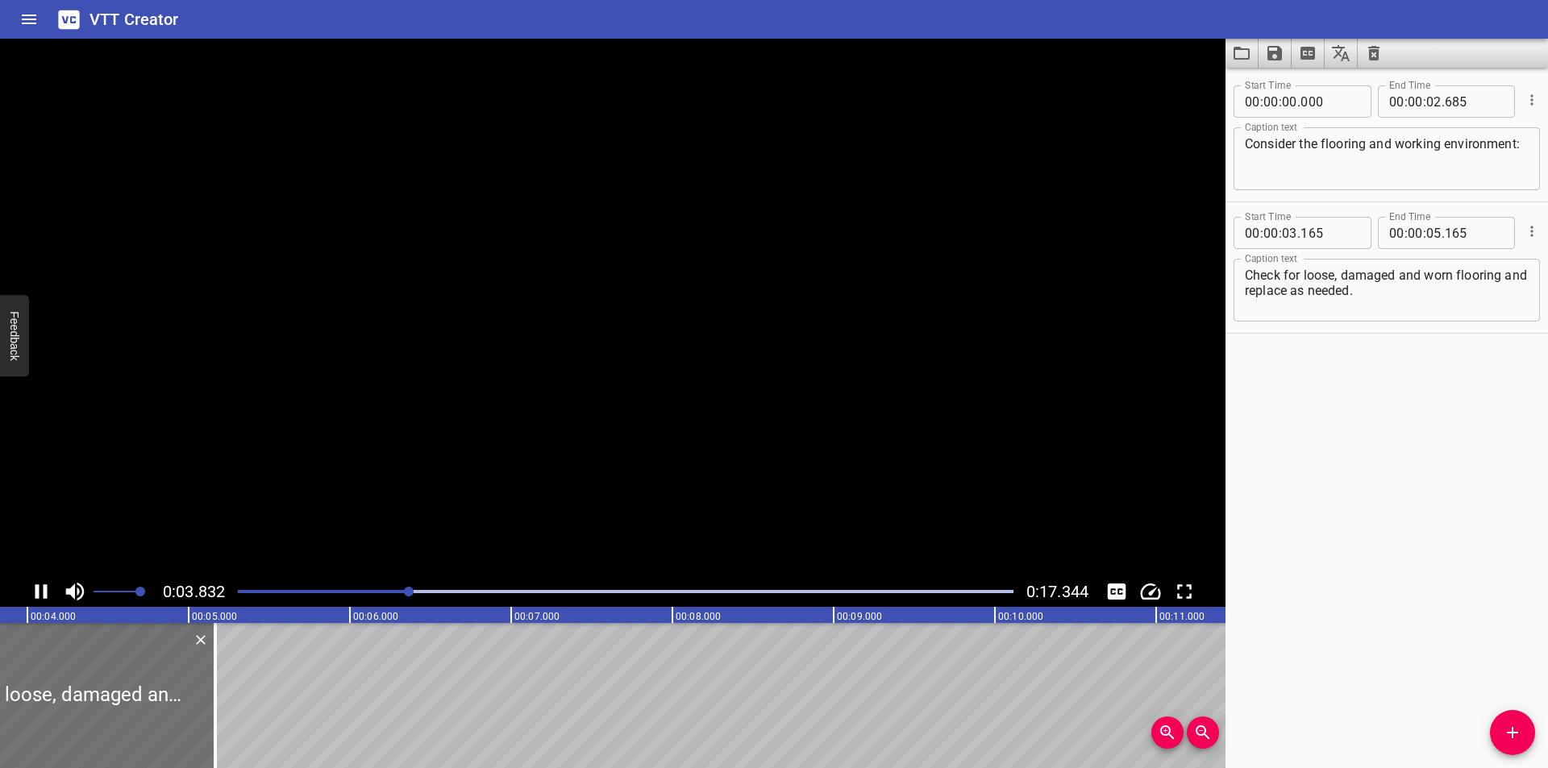
scroll to position [0, 662]
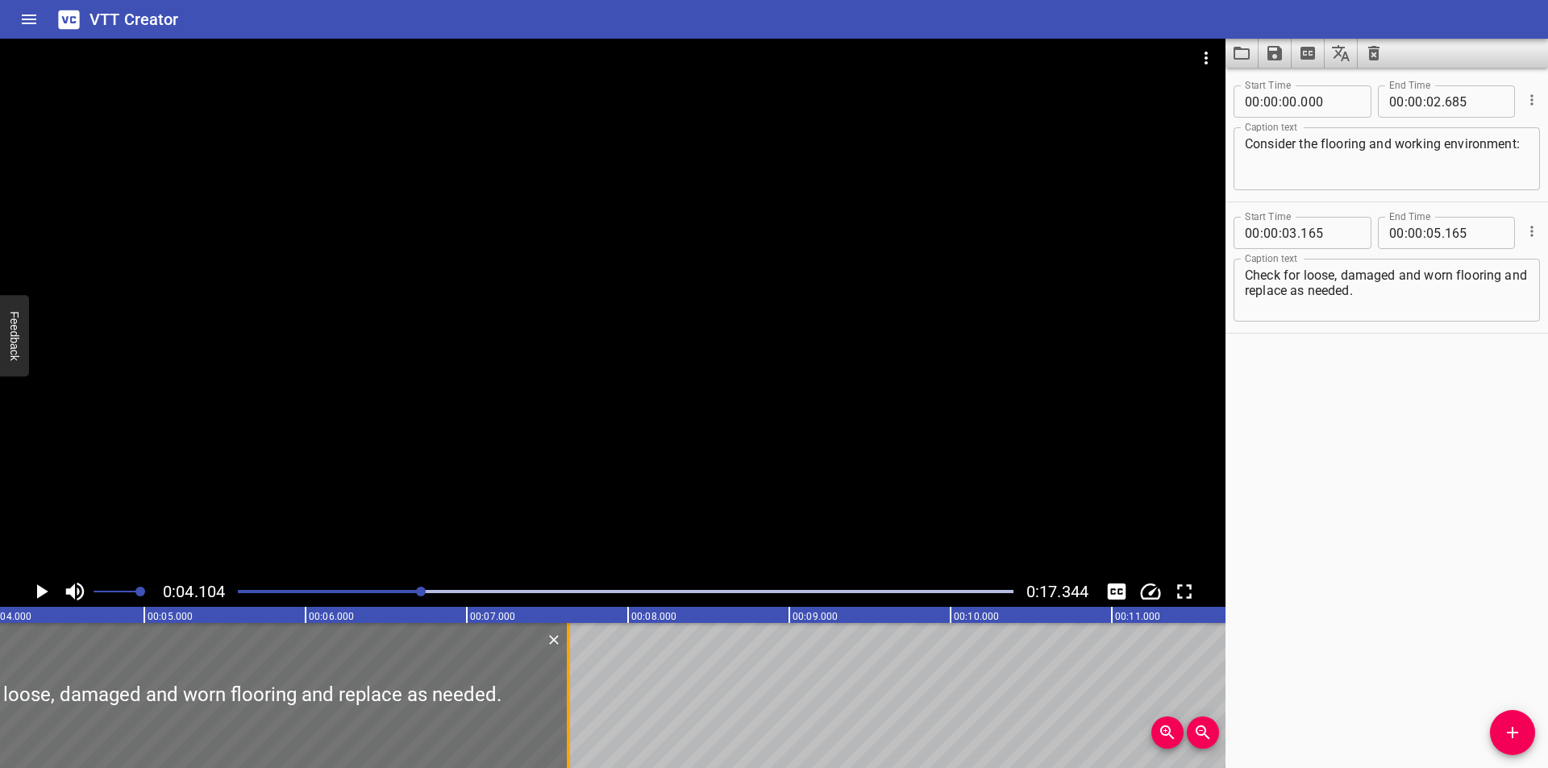
drag, startPoint x: 173, startPoint y: 724, endPoint x: 570, endPoint y: 703, distance: 398.0
click at [570, 703] on div at bounding box center [568, 695] width 16 height 145
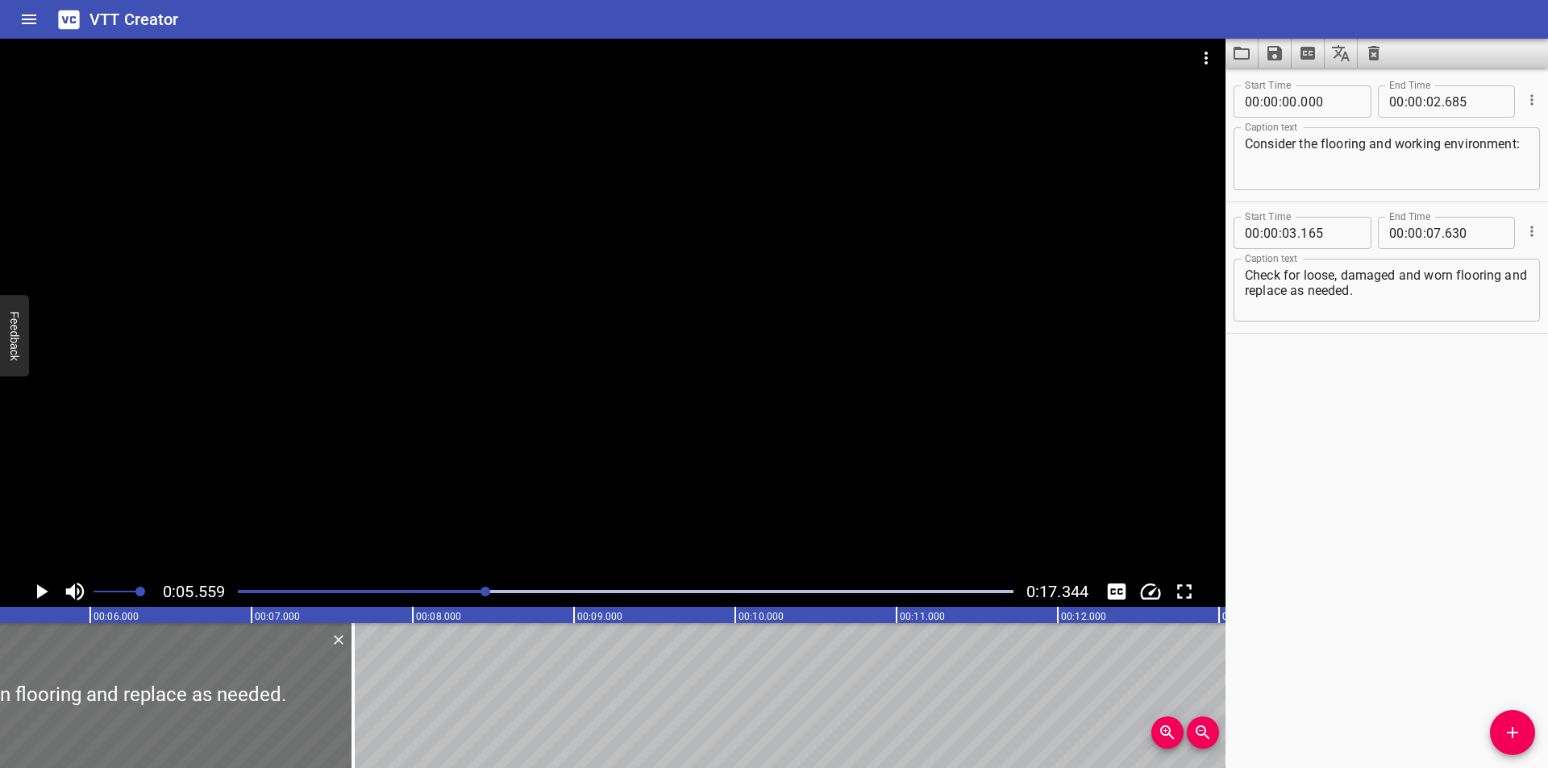
scroll to position [0, 897]
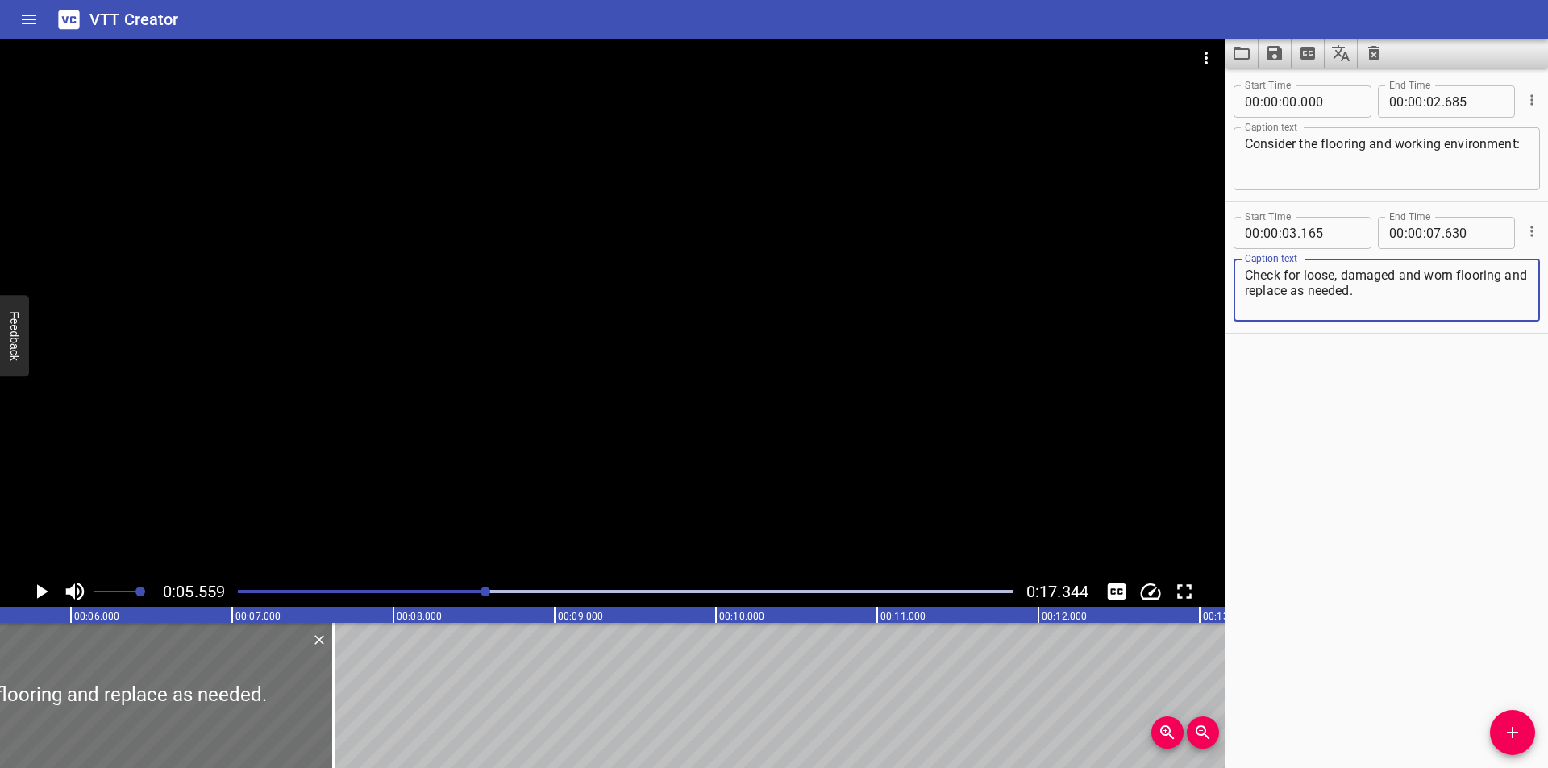
click at [1397, 278] on textarea "Check for loose, damaged and worn flooring and replace as needed." at bounding box center [1387, 291] width 284 height 46
click at [495, 396] on div at bounding box center [613, 308] width 1226 height 538
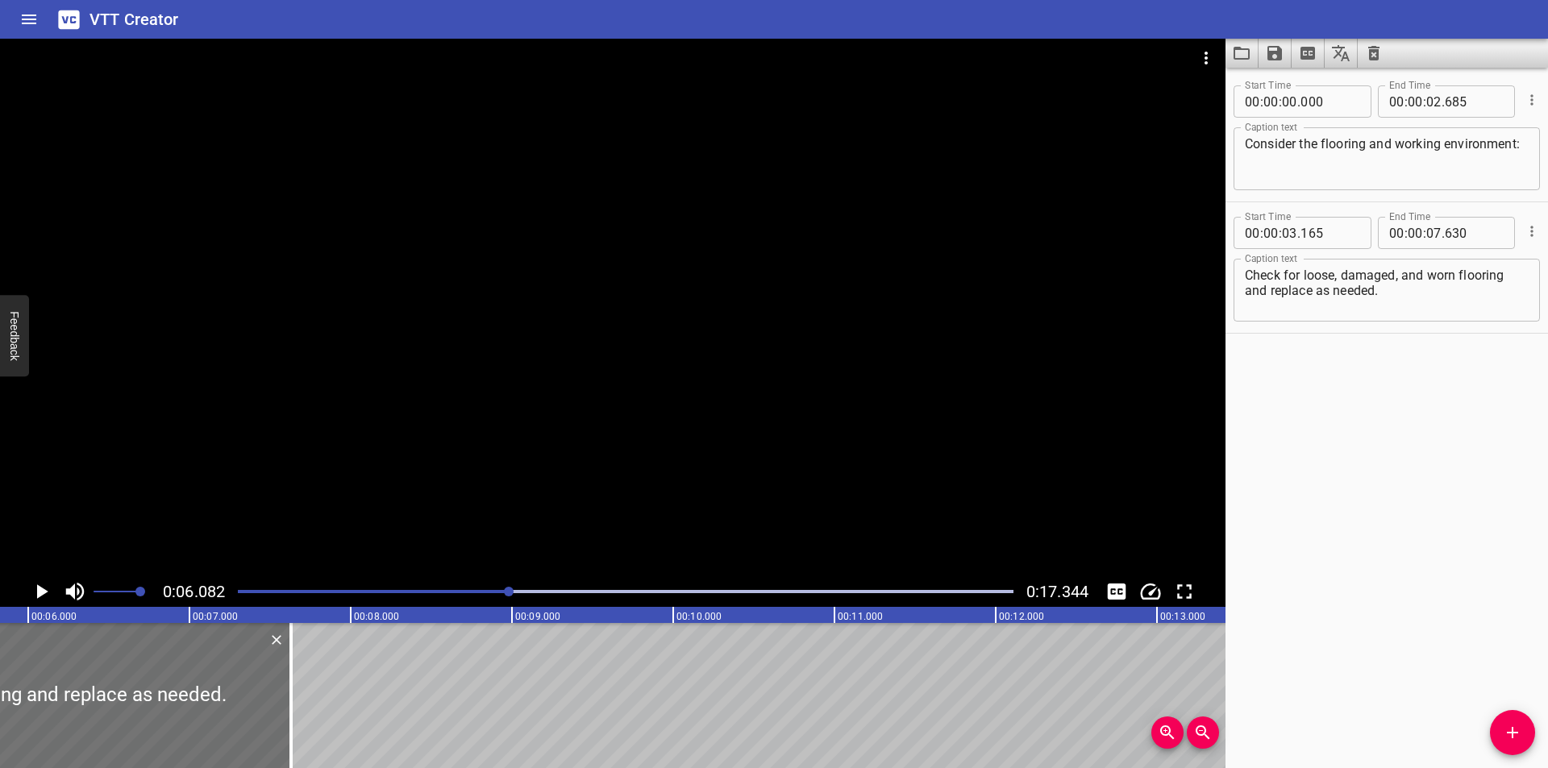
scroll to position [0, 980]
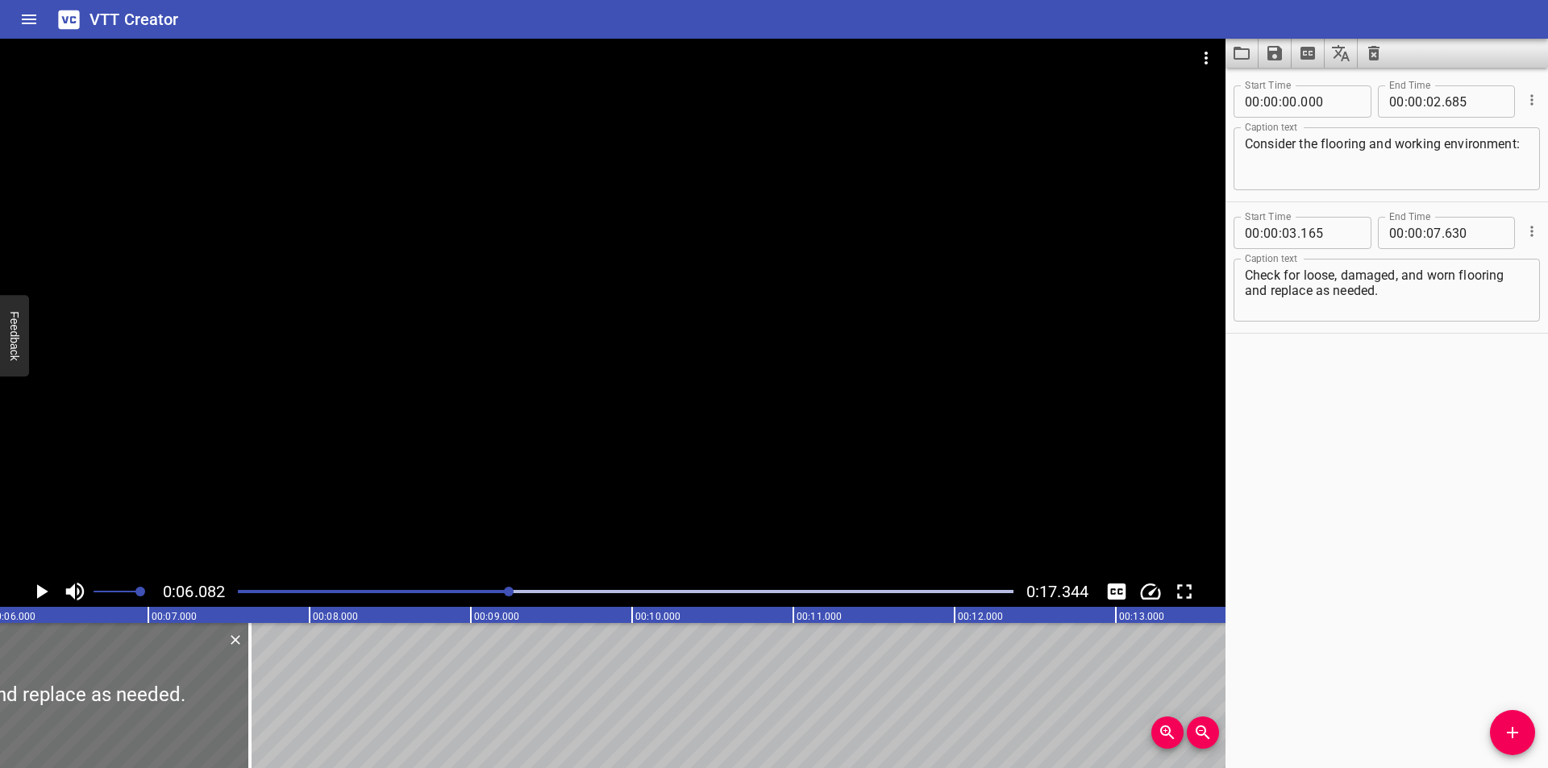
click at [1400, 274] on textarea "Check for loose, damaged, and worn flooring and replace as needed." at bounding box center [1387, 291] width 284 height 46
click at [493, 389] on div at bounding box center [613, 308] width 1226 height 538
click at [494, 388] on div at bounding box center [613, 308] width 1226 height 538
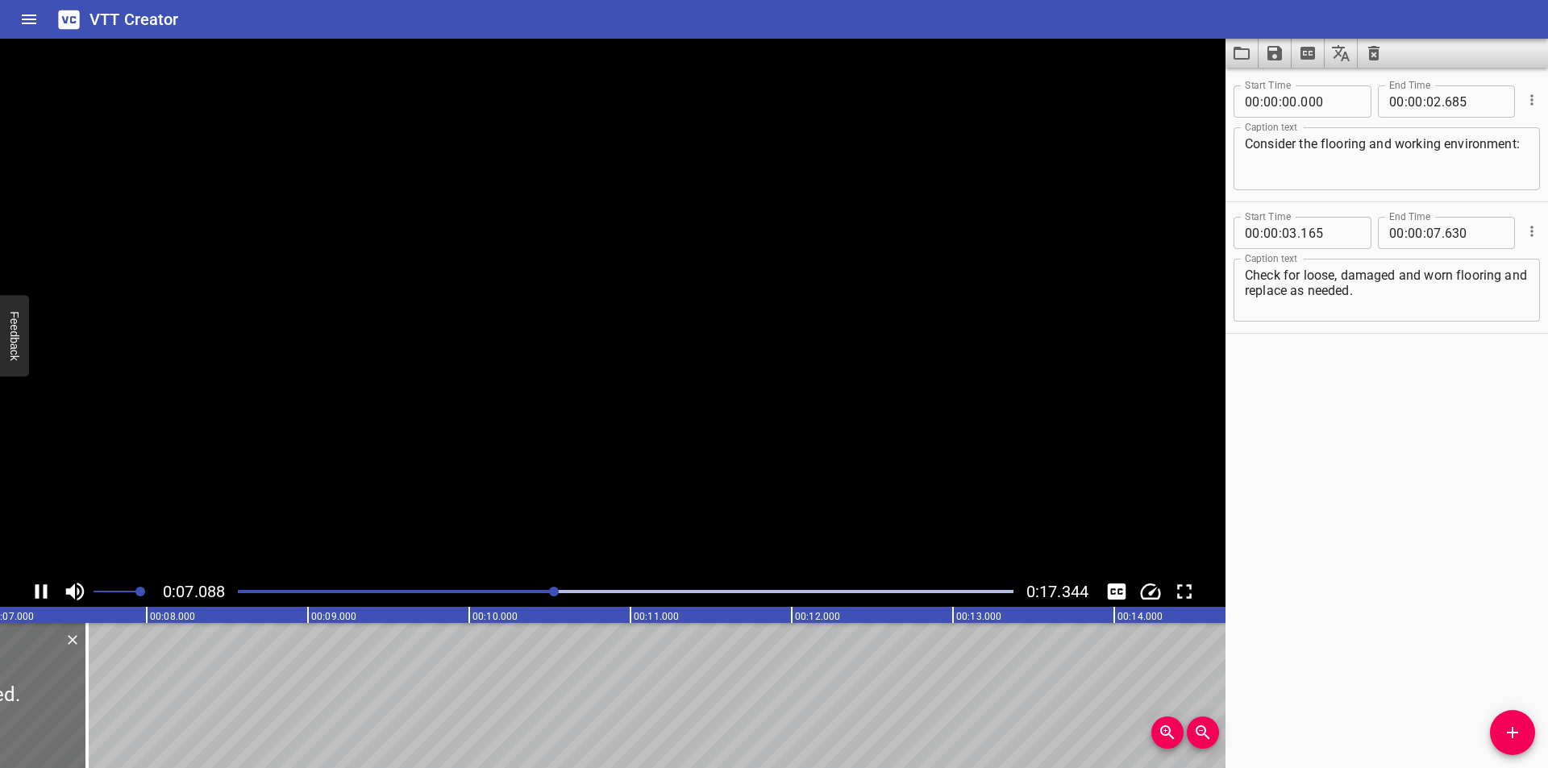
click at [494, 388] on video at bounding box center [613, 308] width 1226 height 538
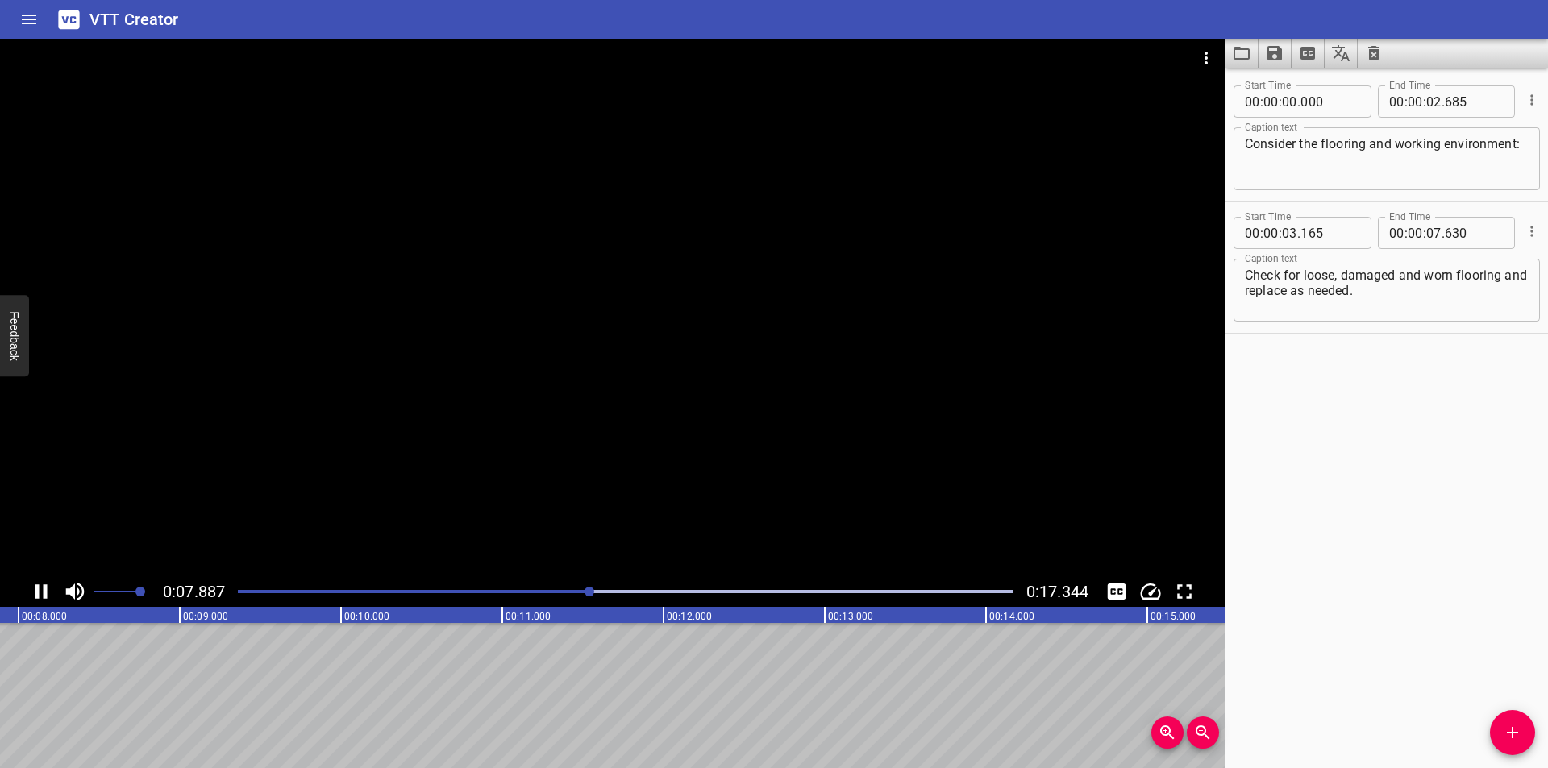
click at [493, 395] on div at bounding box center [613, 308] width 1226 height 538
click at [560, 591] on div "Play progress" at bounding box center [214, 591] width 776 height 3
click at [555, 591] on div "Play progress" at bounding box center [173, 591] width 776 height 3
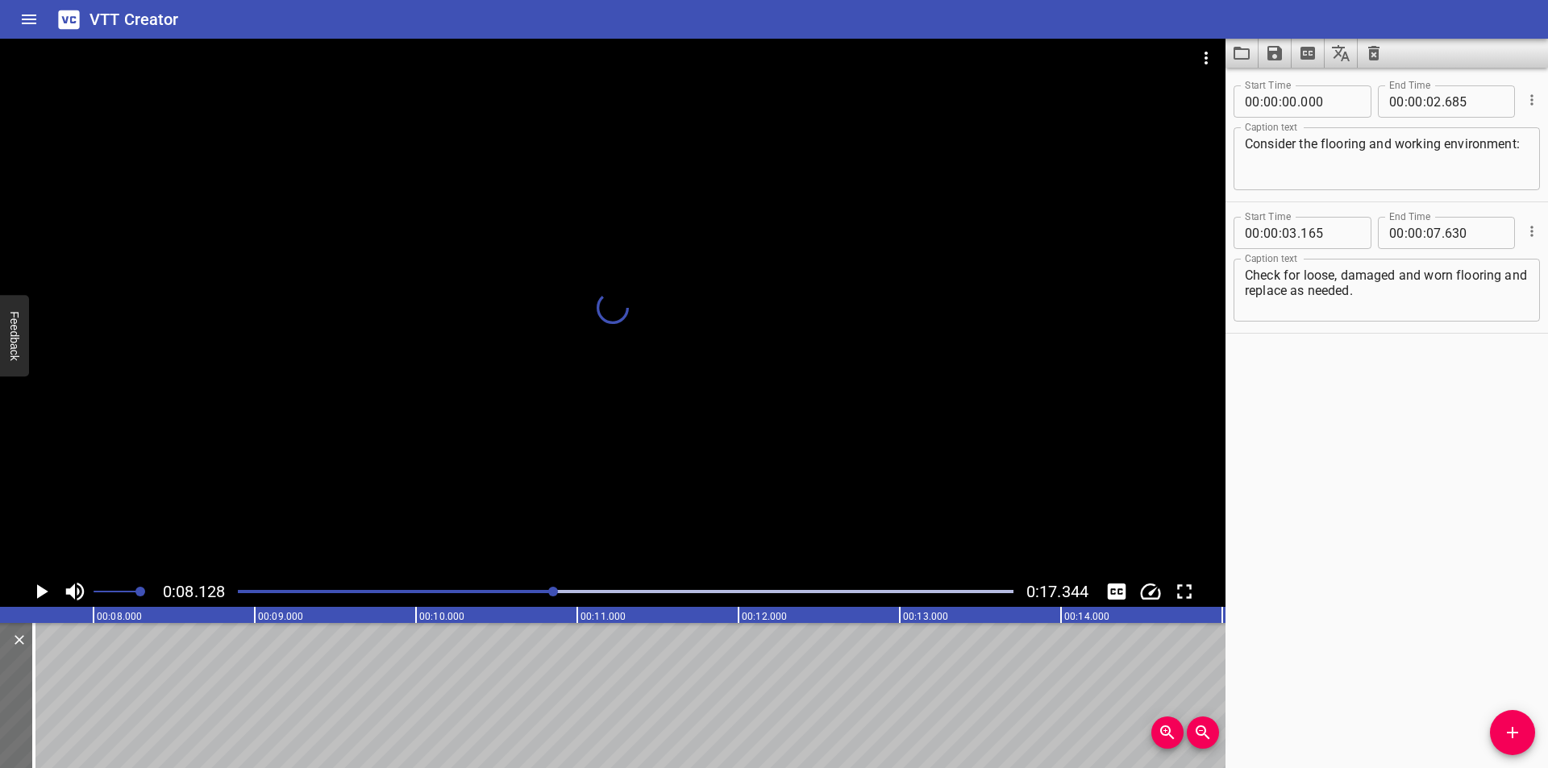
click at [652, 425] on div at bounding box center [613, 308] width 1226 height 538
click at [541, 590] on div "Play progress" at bounding box center [211, 591] width 776 height 3
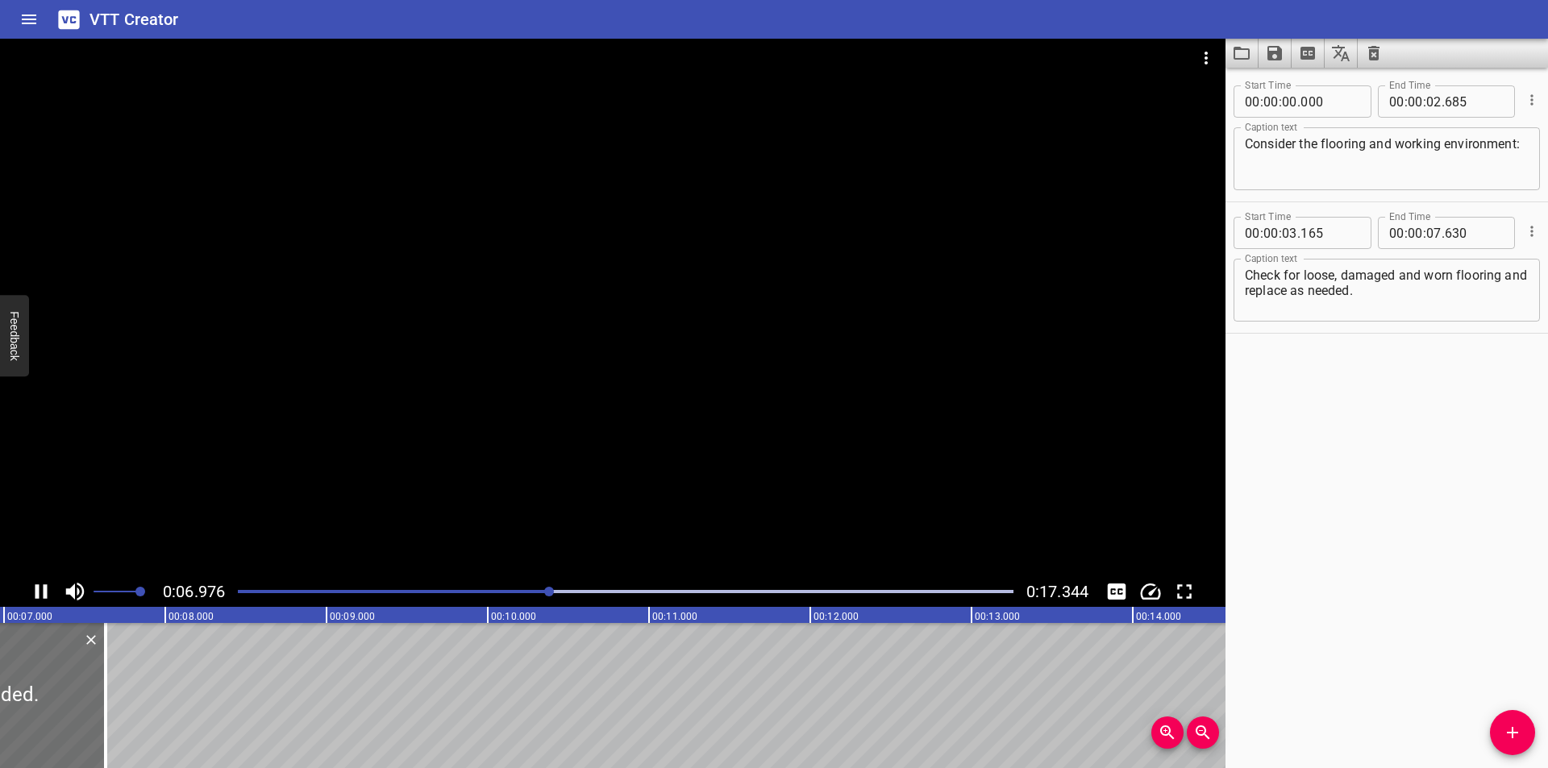
click at [565, 433] on div at bounding box center [613, 308] width 1226 height 538
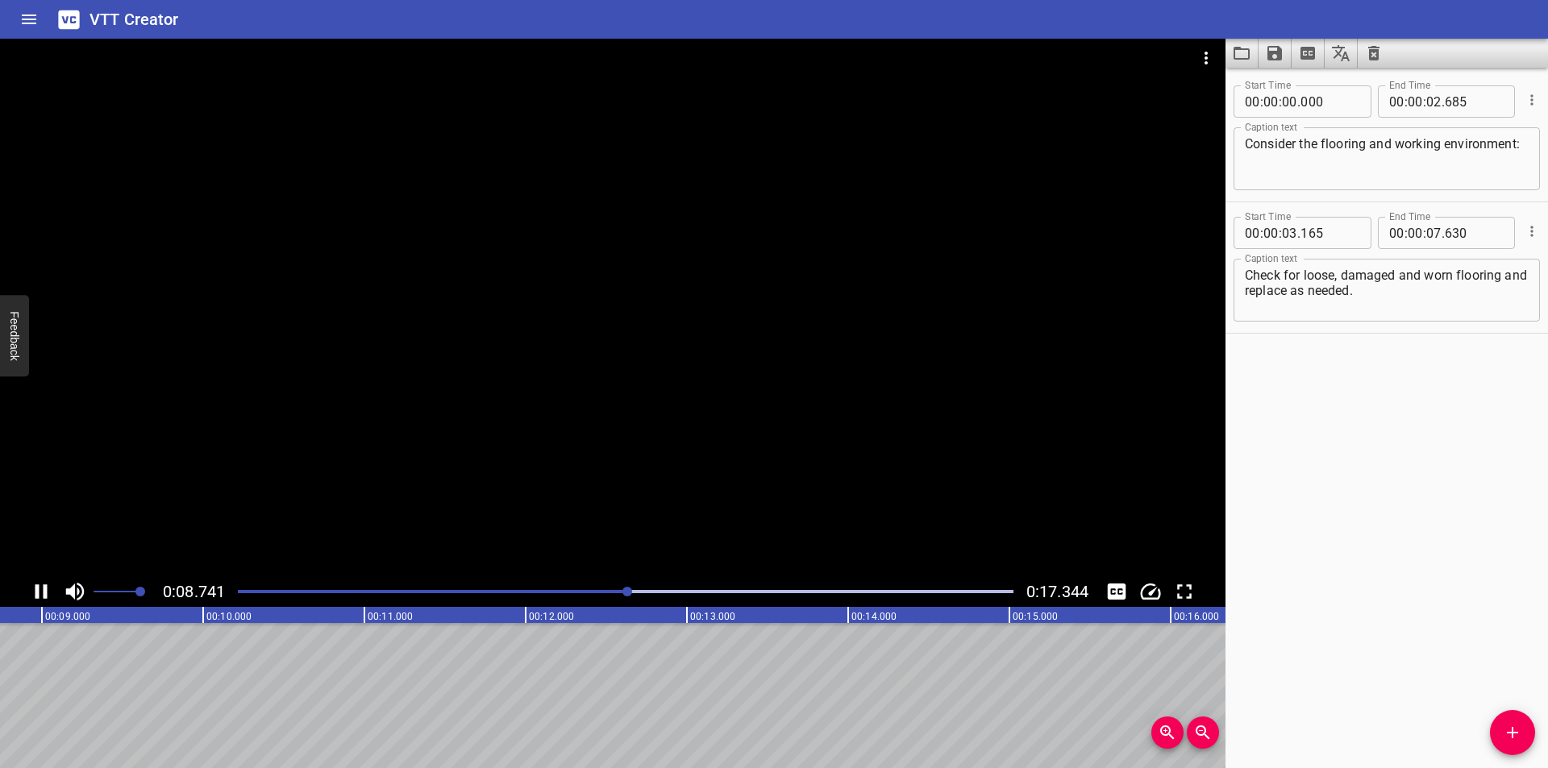
click at [514, 596] on div at bounding box center [625, 592] width 795 height 23
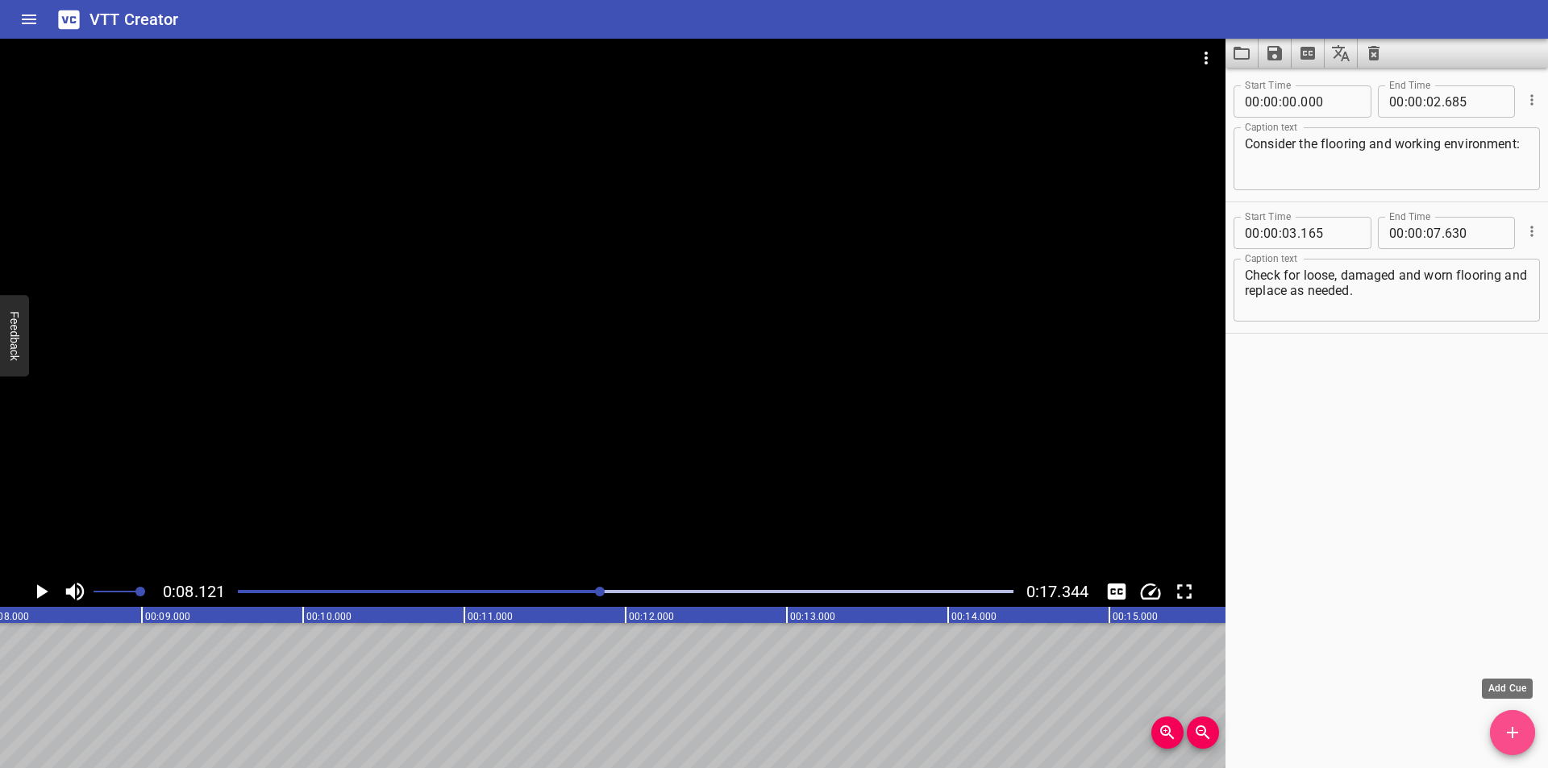
click at [1504, 727] on icon "Add Cue" at bounding box center [1512, 732] width 19 height 19
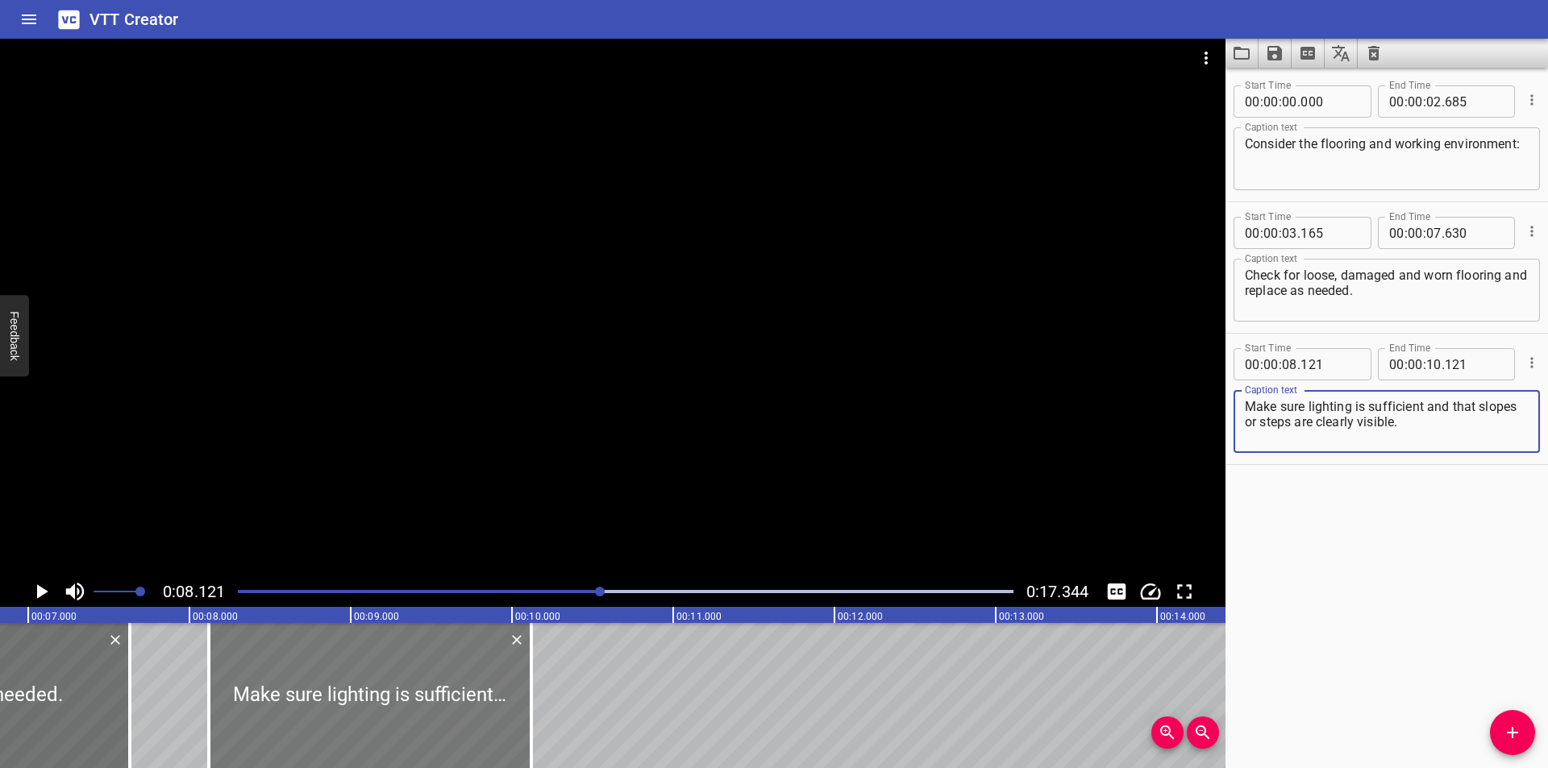
scroll to position [0, 1095]
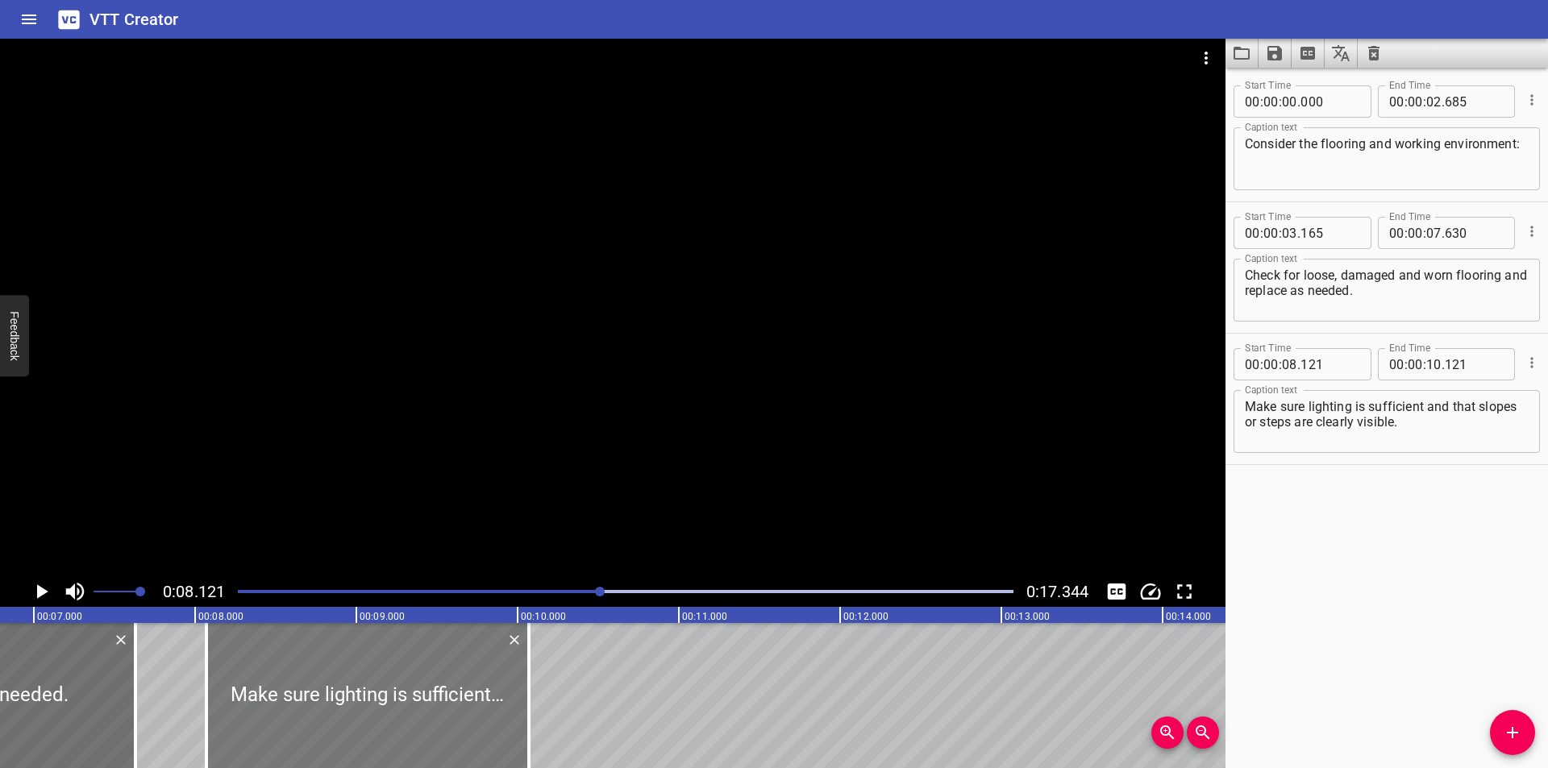
drag, startPoint x: 372, startPoint y: 711, endPoint x: 364, endPoint y: 730, distance: 21.0
click at [364, 730] on div at bounding box center [367, 695] width 323 height 145
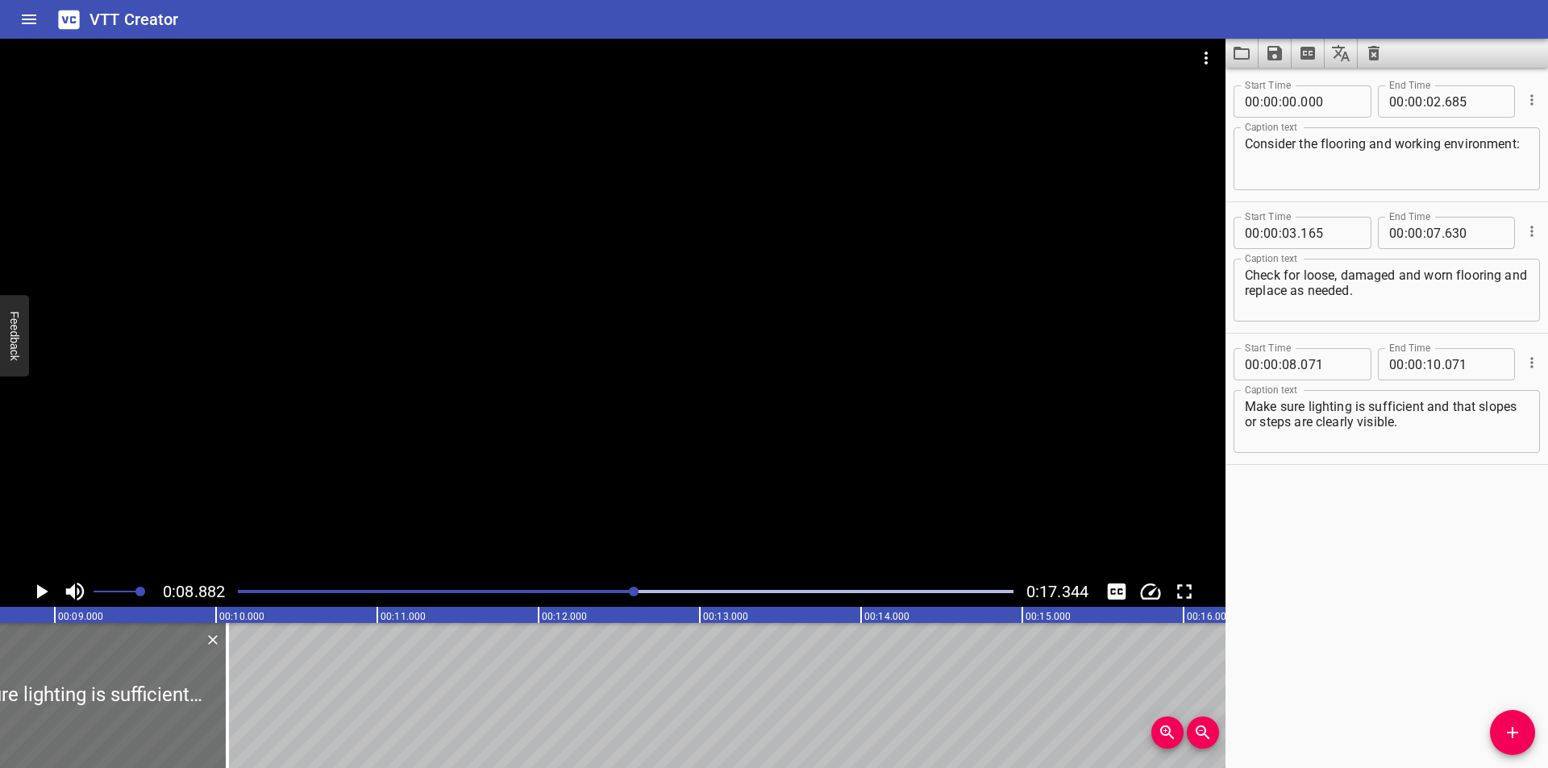
scroll to position [0, 1432]
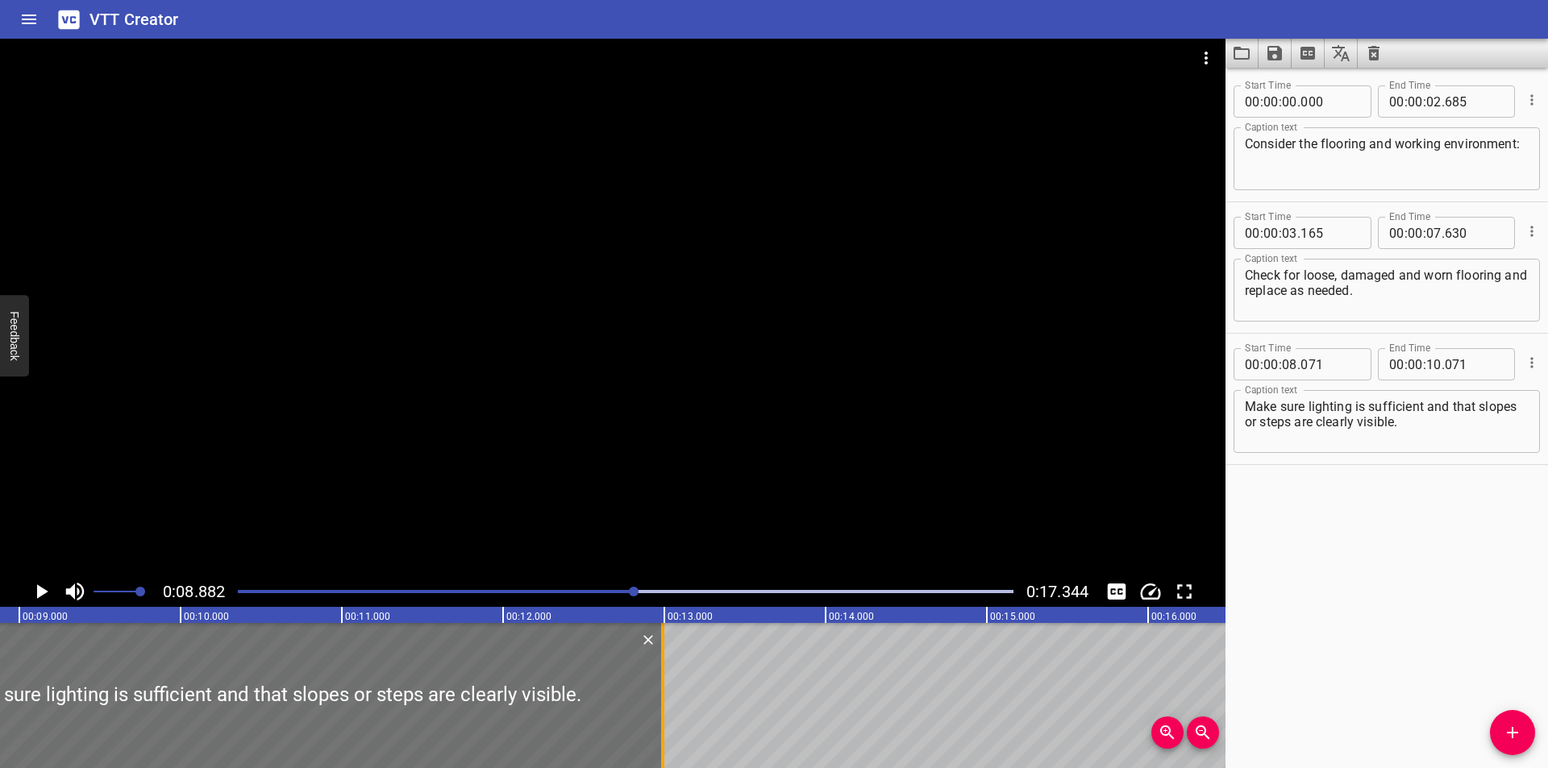
drag, startPoint x: 194, startPoint y: 714, endPoint x: 664, endPoint y: 691, distance: 471.4
click at [664, 691] on div at bounding box center [663, 695] width 16 height 145
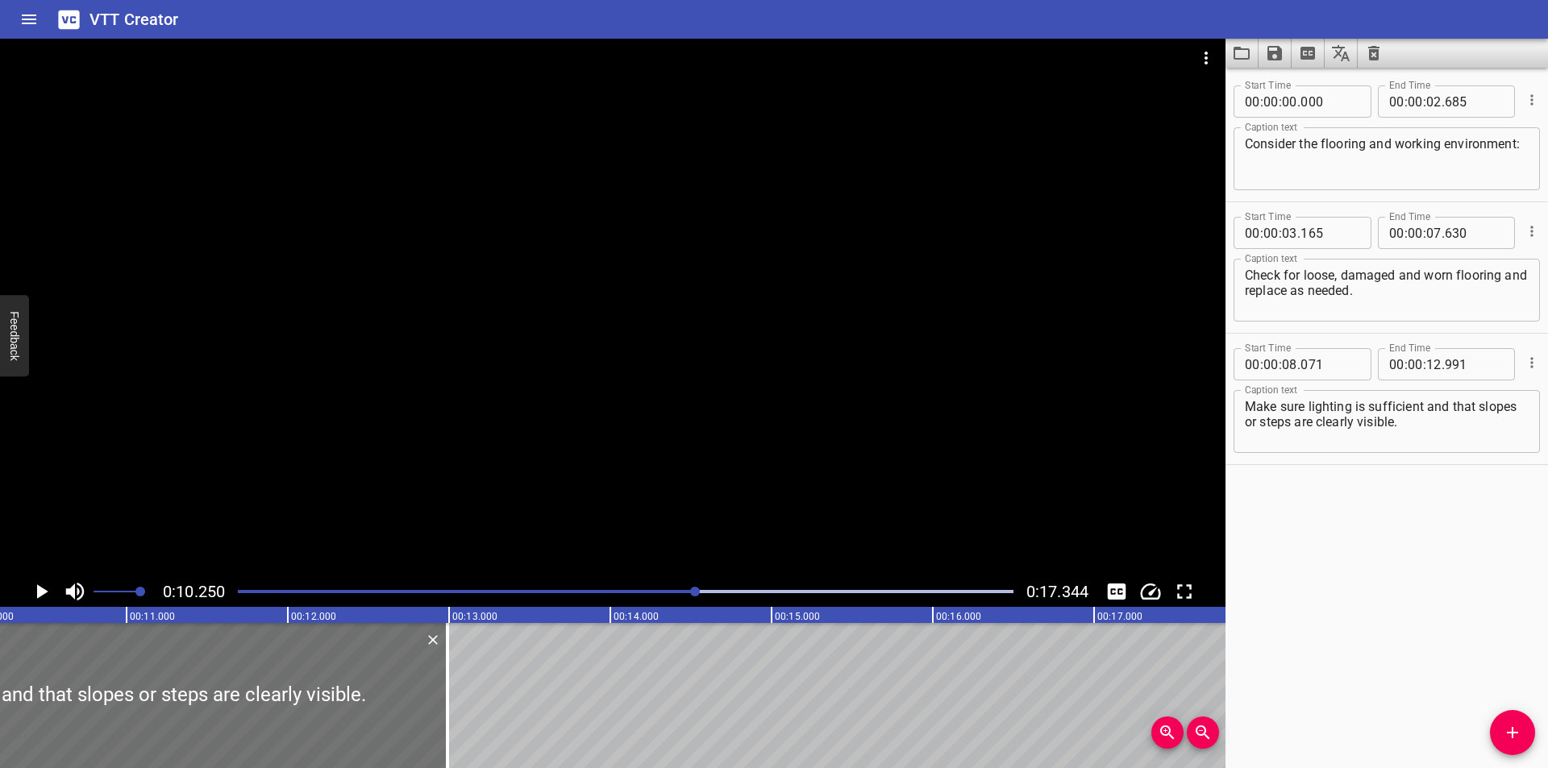
scroll to position [0, 1653]
click at [443, 710] on div at bounding box center [442, 695] width 3 height 145
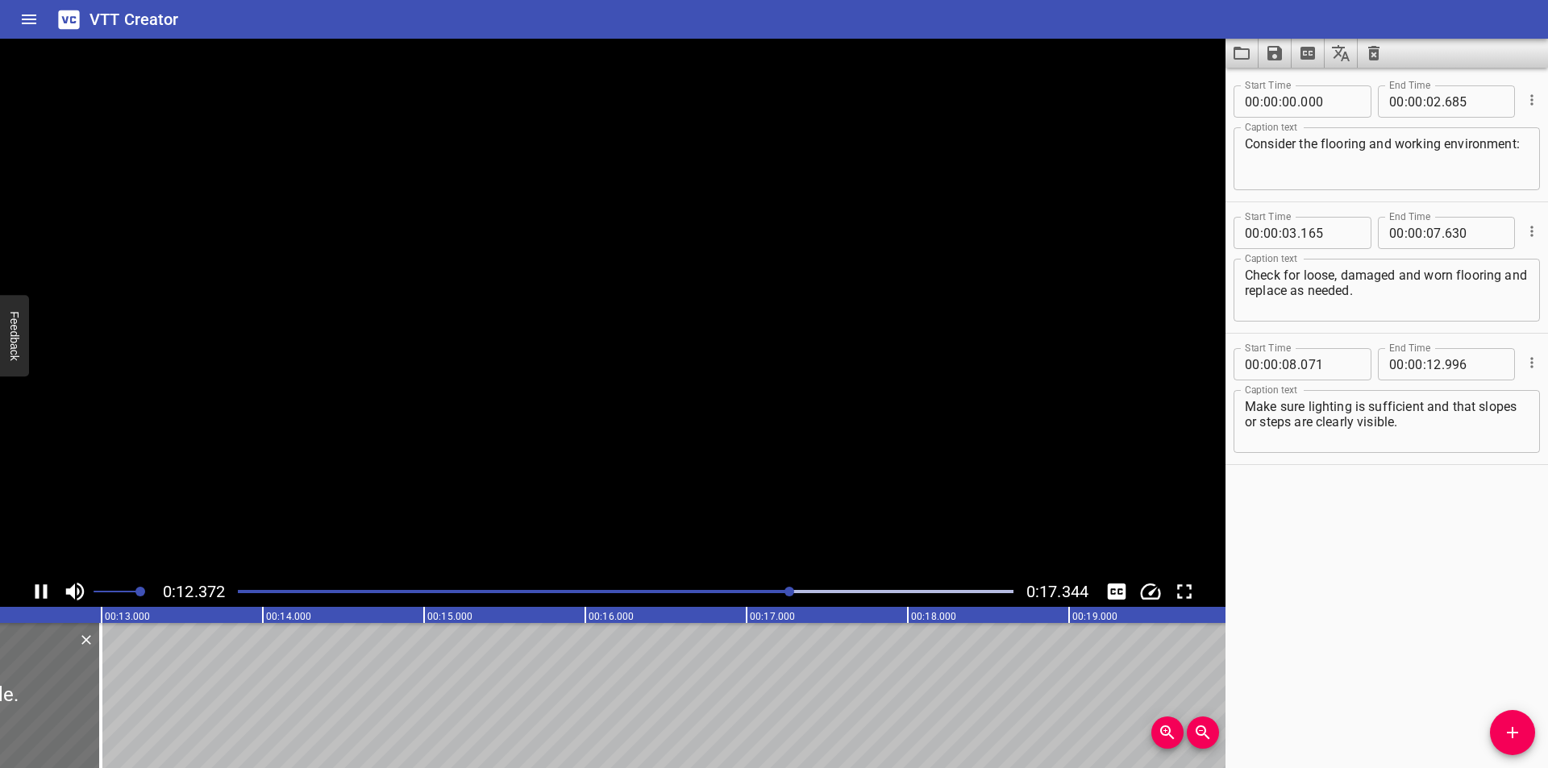
scroll to position [0, 2043]
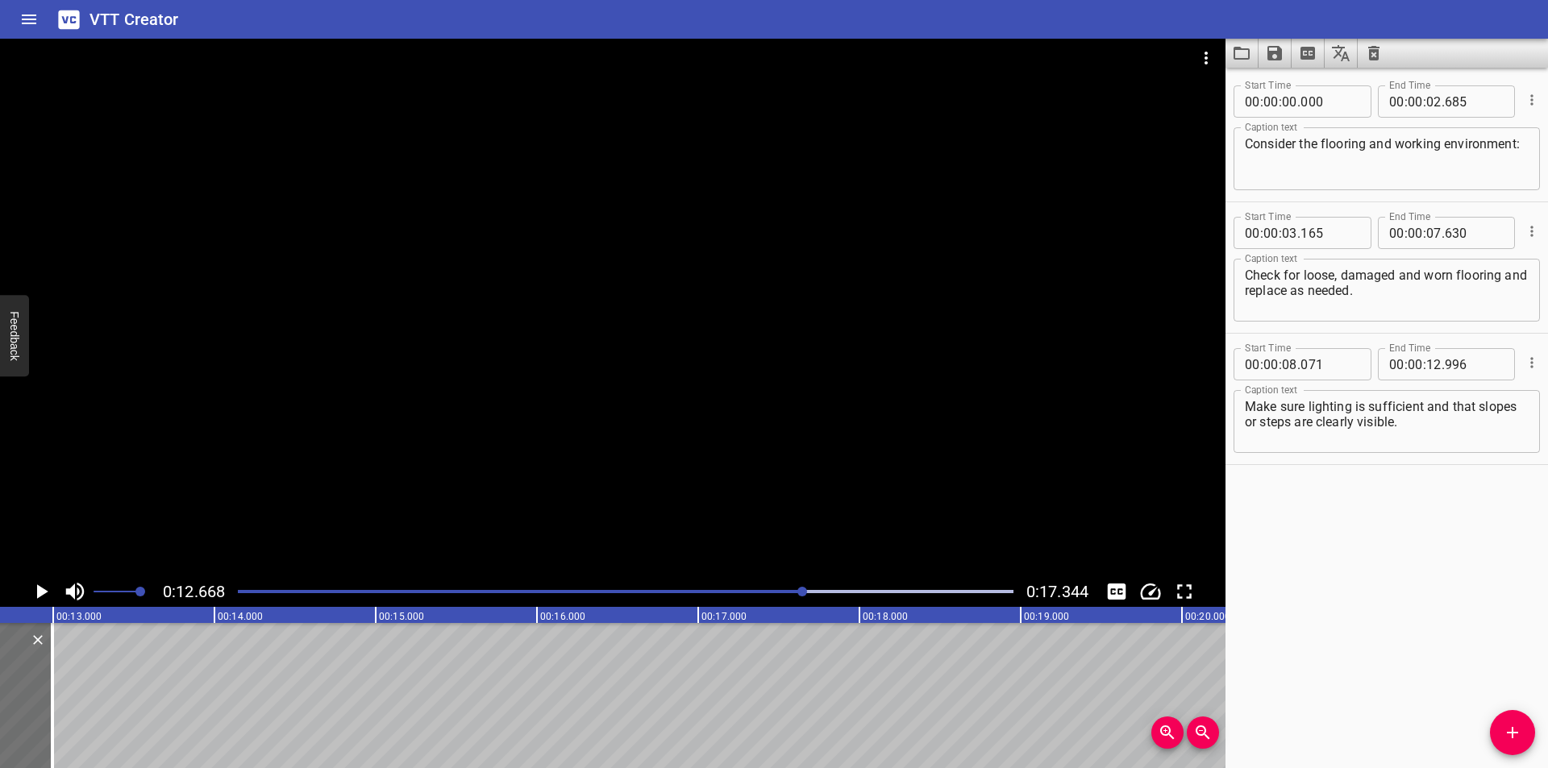
click at [1503, 724] on icon "Add Cue" at bounding box center [1512, 732] width 19 height 19
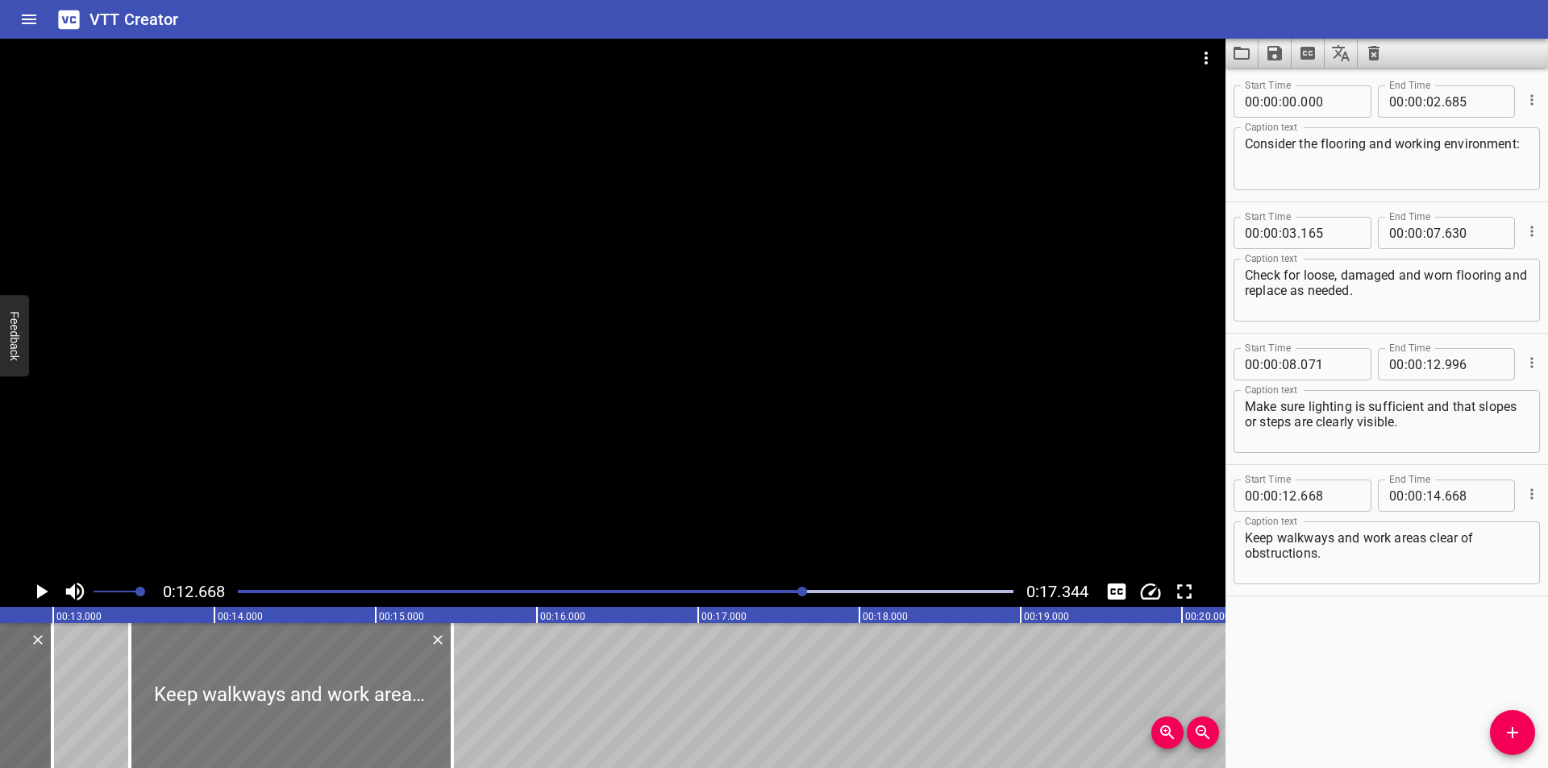
drag, startPoint x: 195, startPoint y: 708, endPoint x: 348, endPoint y: 718, distance: 153.5
click at [325, 722] on div at bounding box center [291, 695] width 323 height 145
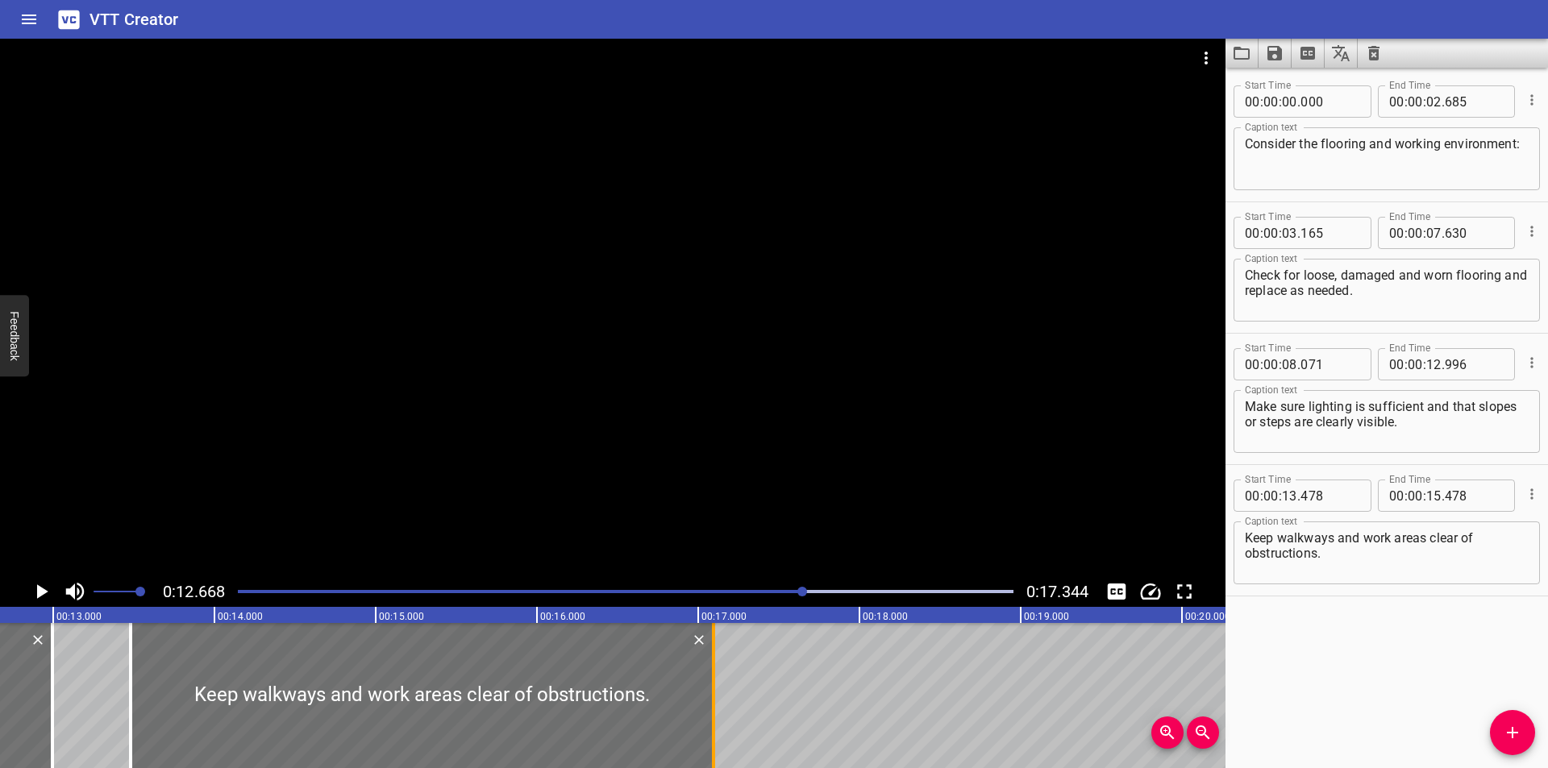
drag, startPoint x: 506, startPoint y: 718, endPoint x: 712, endPoint y: 718, distance: 205.6
click at [712, 718] on div at bounding box center [713, 695] width 3 height 145
click at [479, 360] on div at bounding box center [613, 308] width 1226 height 538
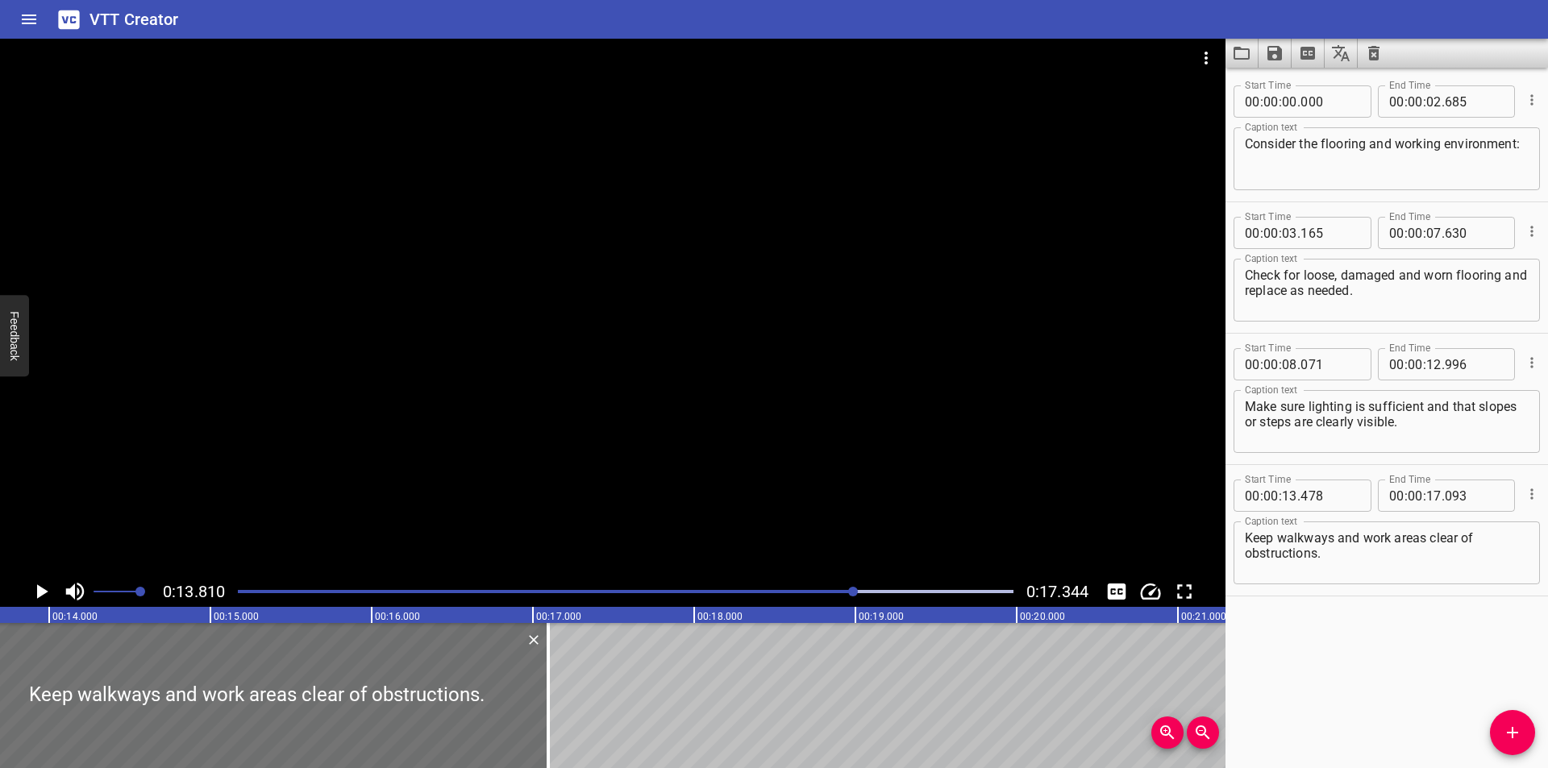
scroll to position [0, 2227]
click at [1278, 671] on div "Start Time 00 : 00 : 00 . 000 Start Time End Time 00 : 00 : 02 . 685 End Time C…" at bounding box center [1387, 418] width 323 height 701
click at [707, 356] on div at bounding box center [613, 308] width 1226 height 538
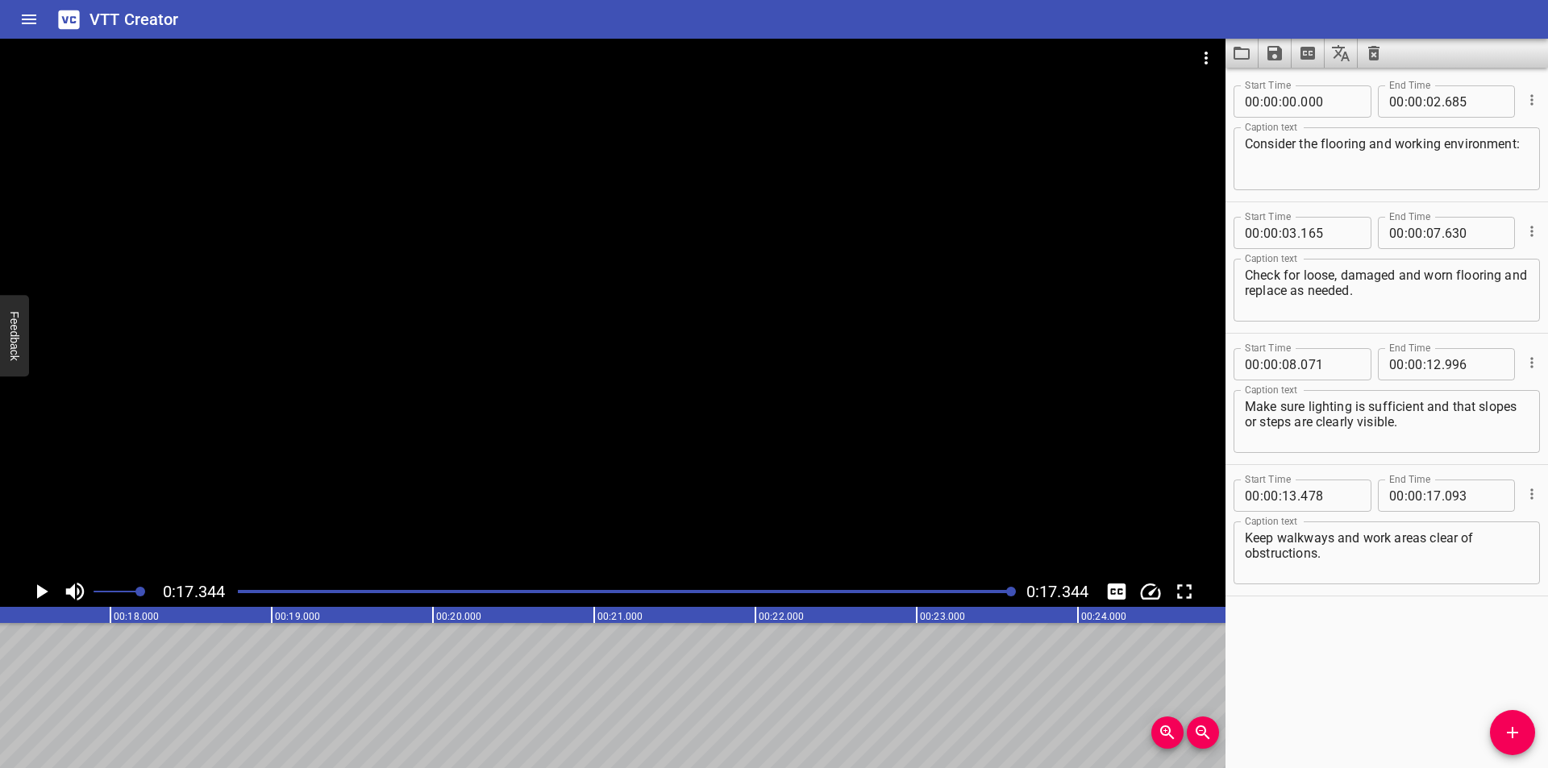
scroll to position [0, 2797]
click at [1279, 56] on icon "Save captions to file" at bounding box center [1274, 53] width 15 height 15
click at [1287, 87] on li "Save to VTT file" at bounding box center [1318, 88] width 119 height 29
drag, startPoint x: 695, startPoint y: 19, endPoint x: 709, endPoint y: 21, distance: 13.8
click at [695, 19] on div "VTT Creator" at bounding box center [774, 19] width 1548 height 39
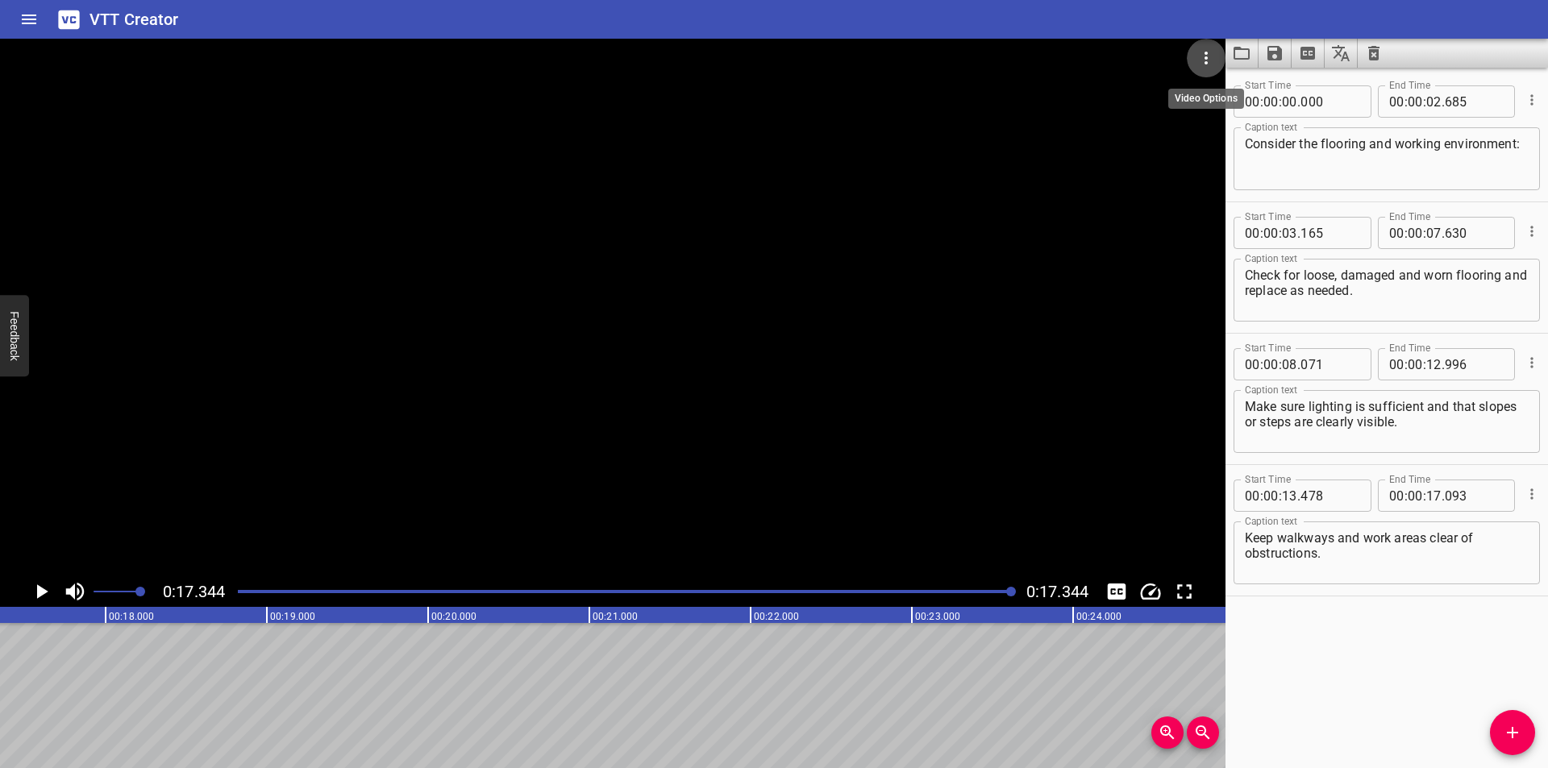
click at [1207, 61] on icon "Video Options" at bounding box center [1205, 57] width 19 height 19
click at [1216, 57] on li "Select New Video File..." at bounding box center [1267, 59] width 160 height 29
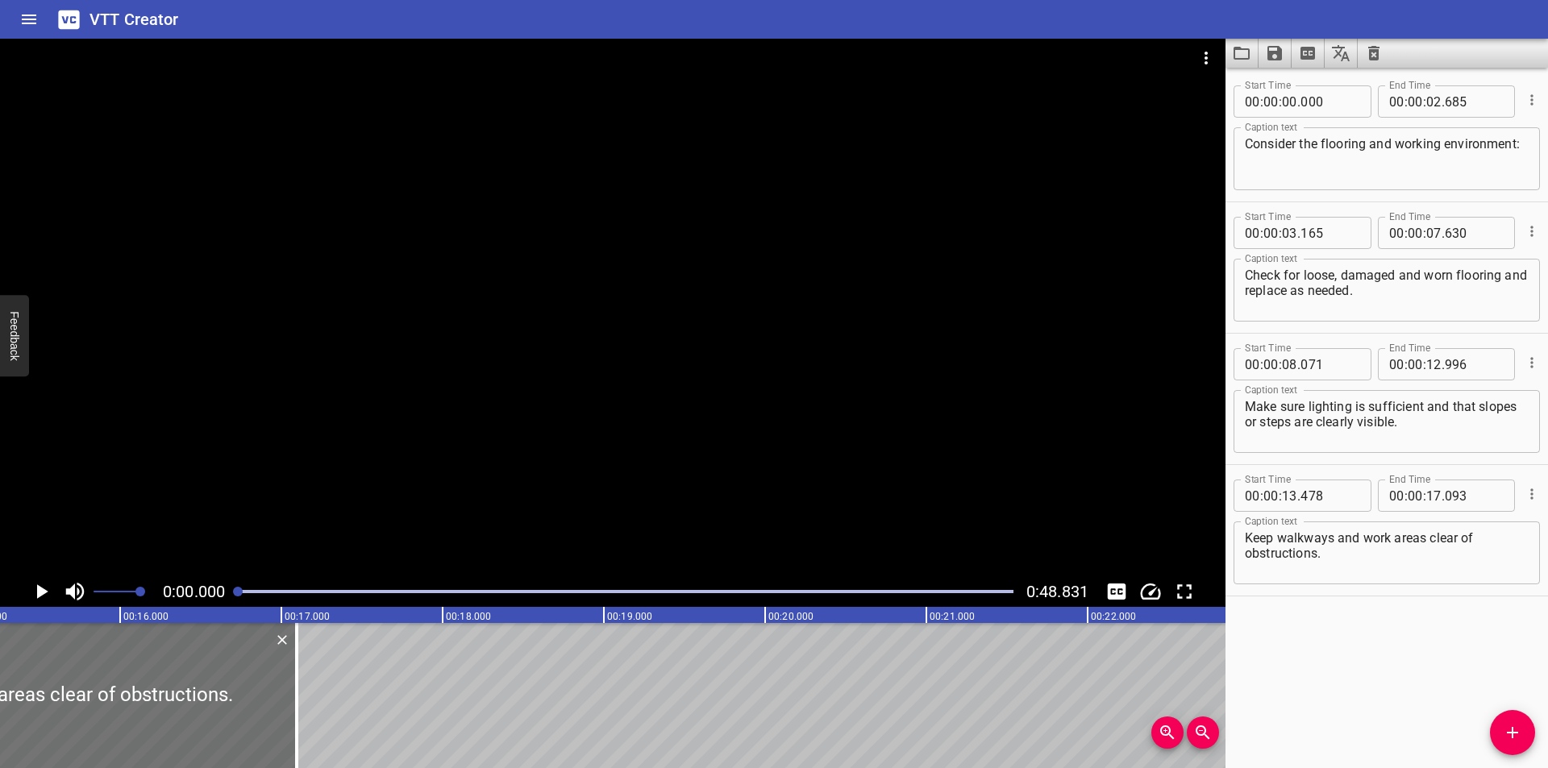
click at [626, 327] on div at bounding box center [613, 308] width 1226 height 538
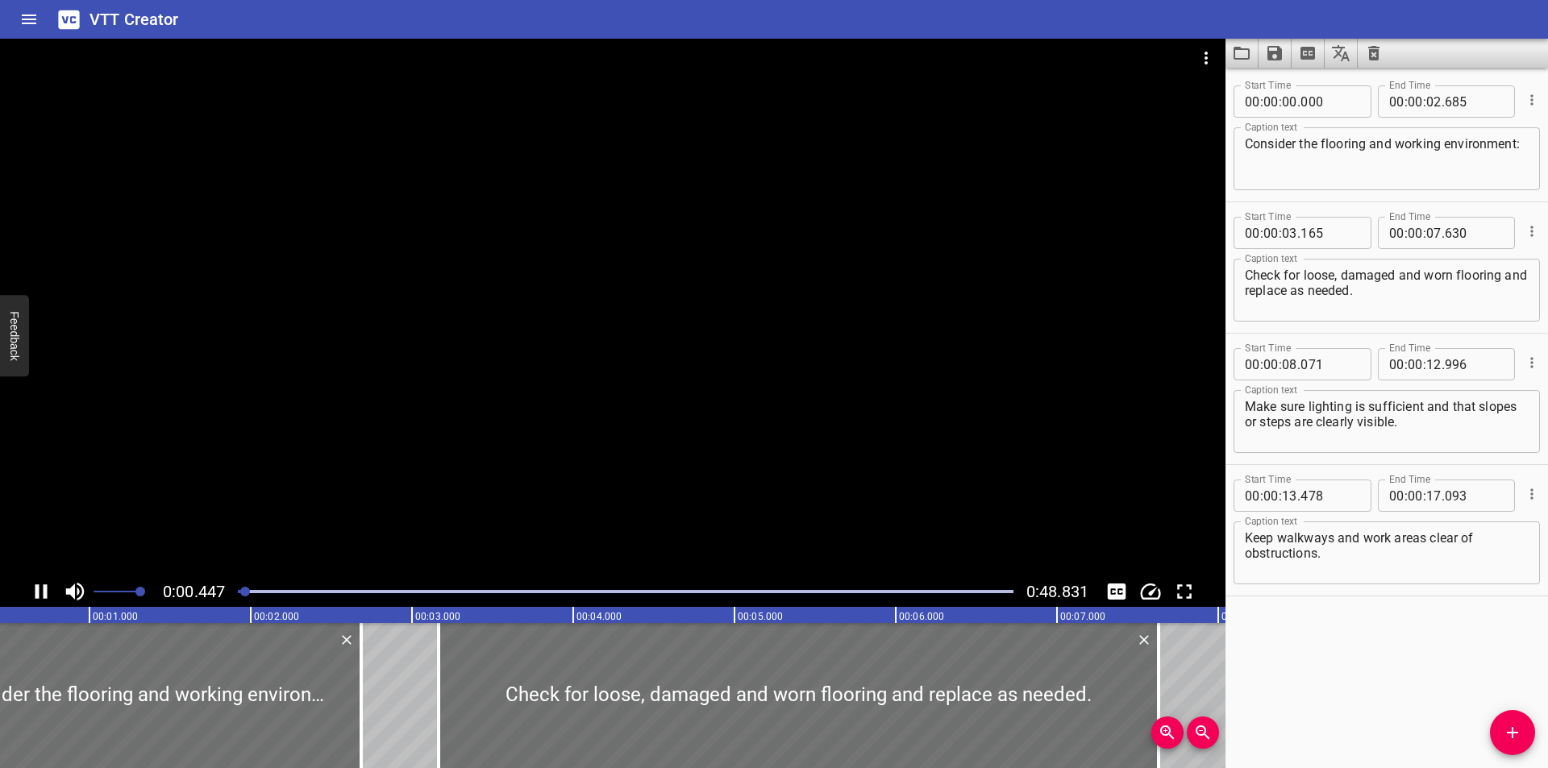
scroll to position [0, 108]
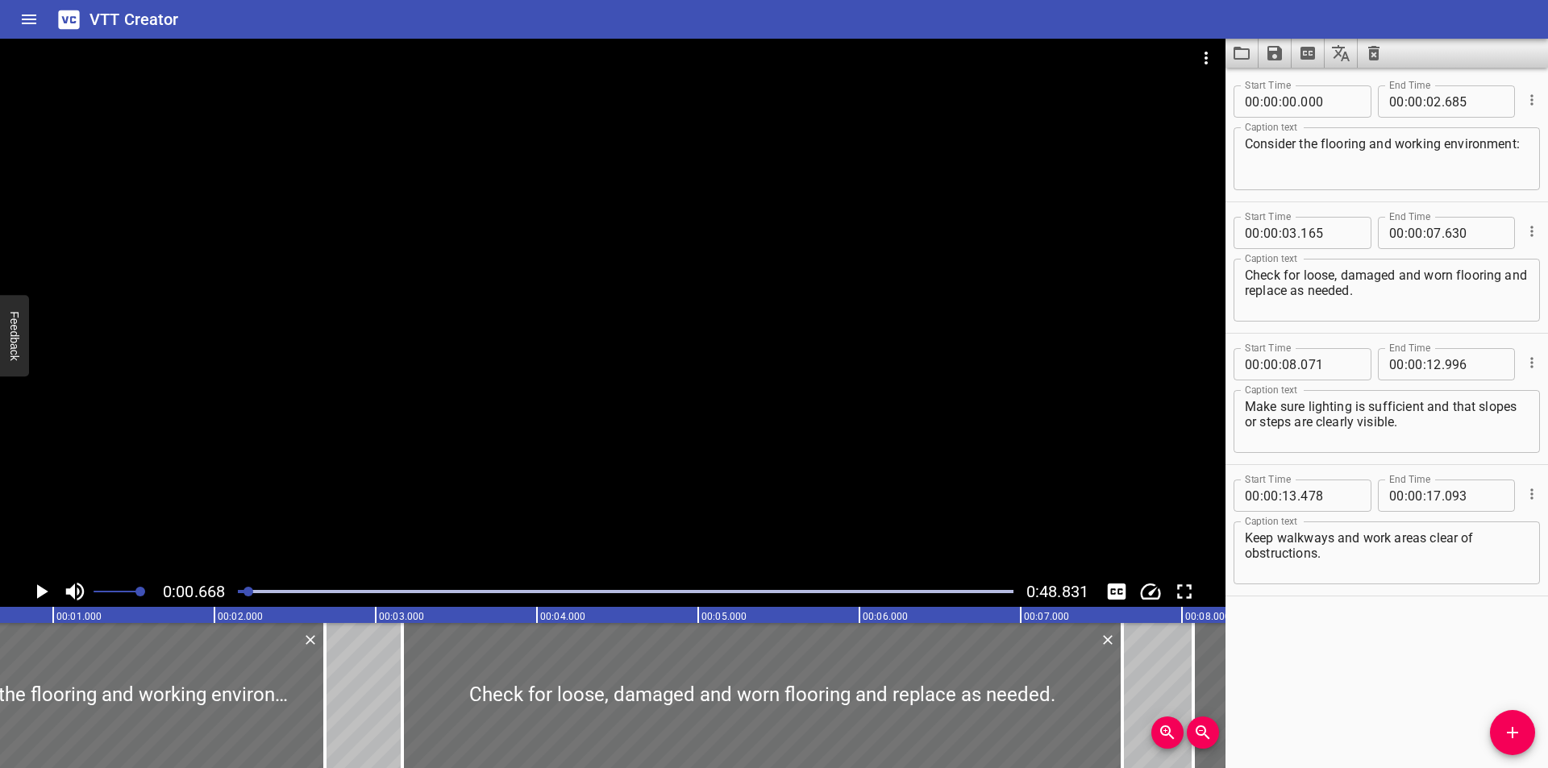
click at [730, 408] on div at bounding box center [613, 308] width 1226 height 538
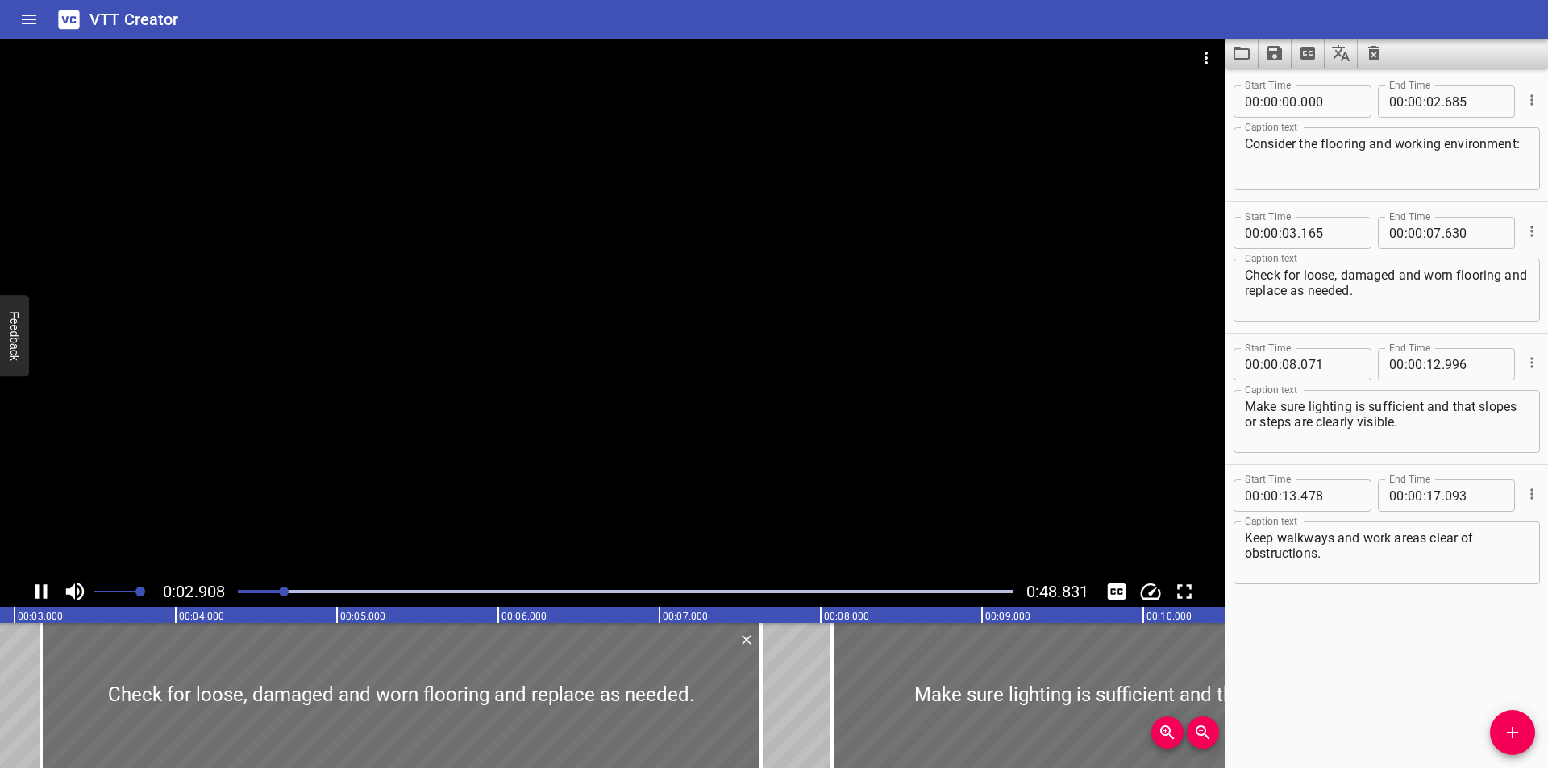
click at [245, 593] on div at bounding box center [625, 592] width 795 height 23
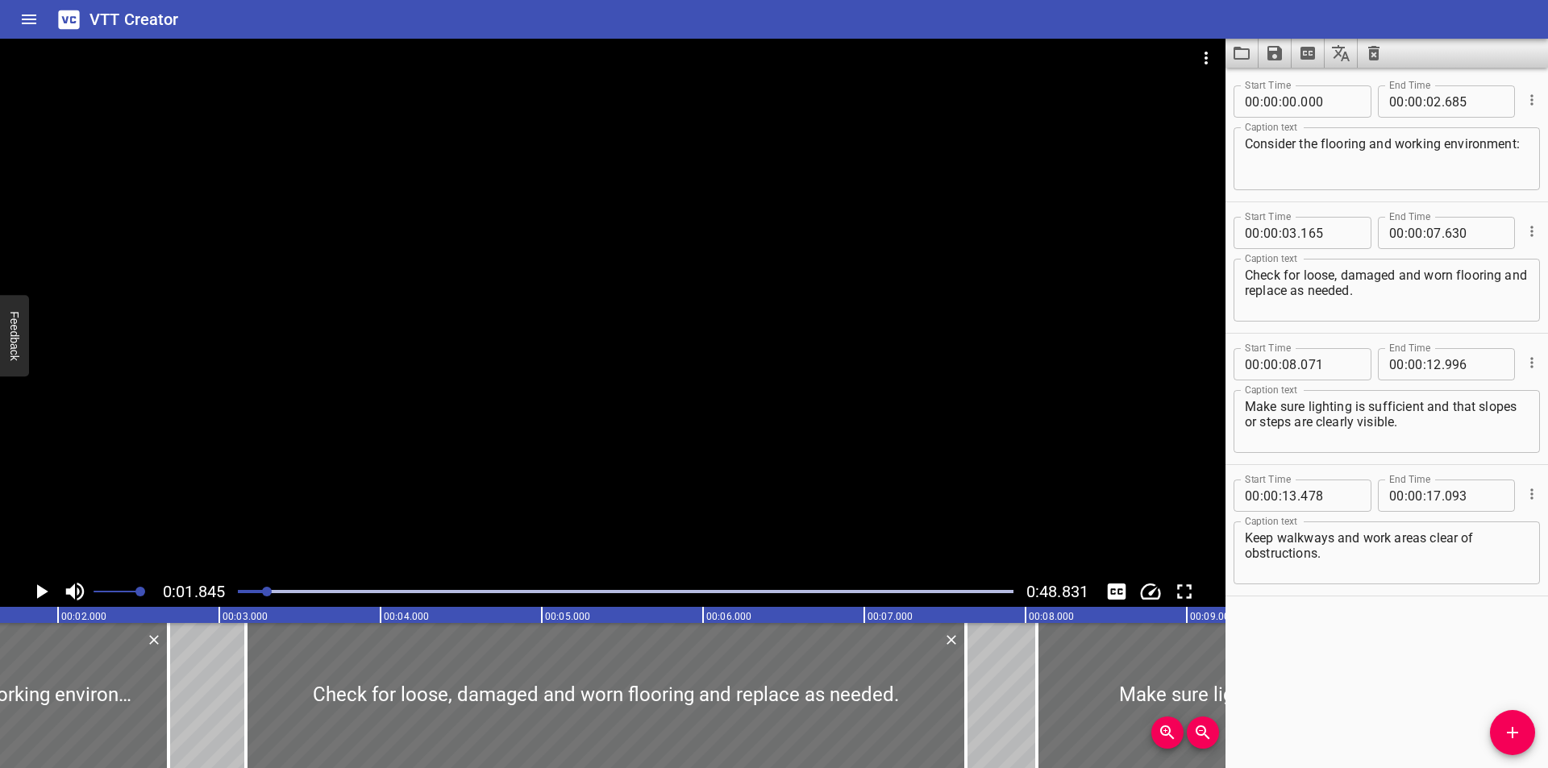
scroll to position [0, 298]
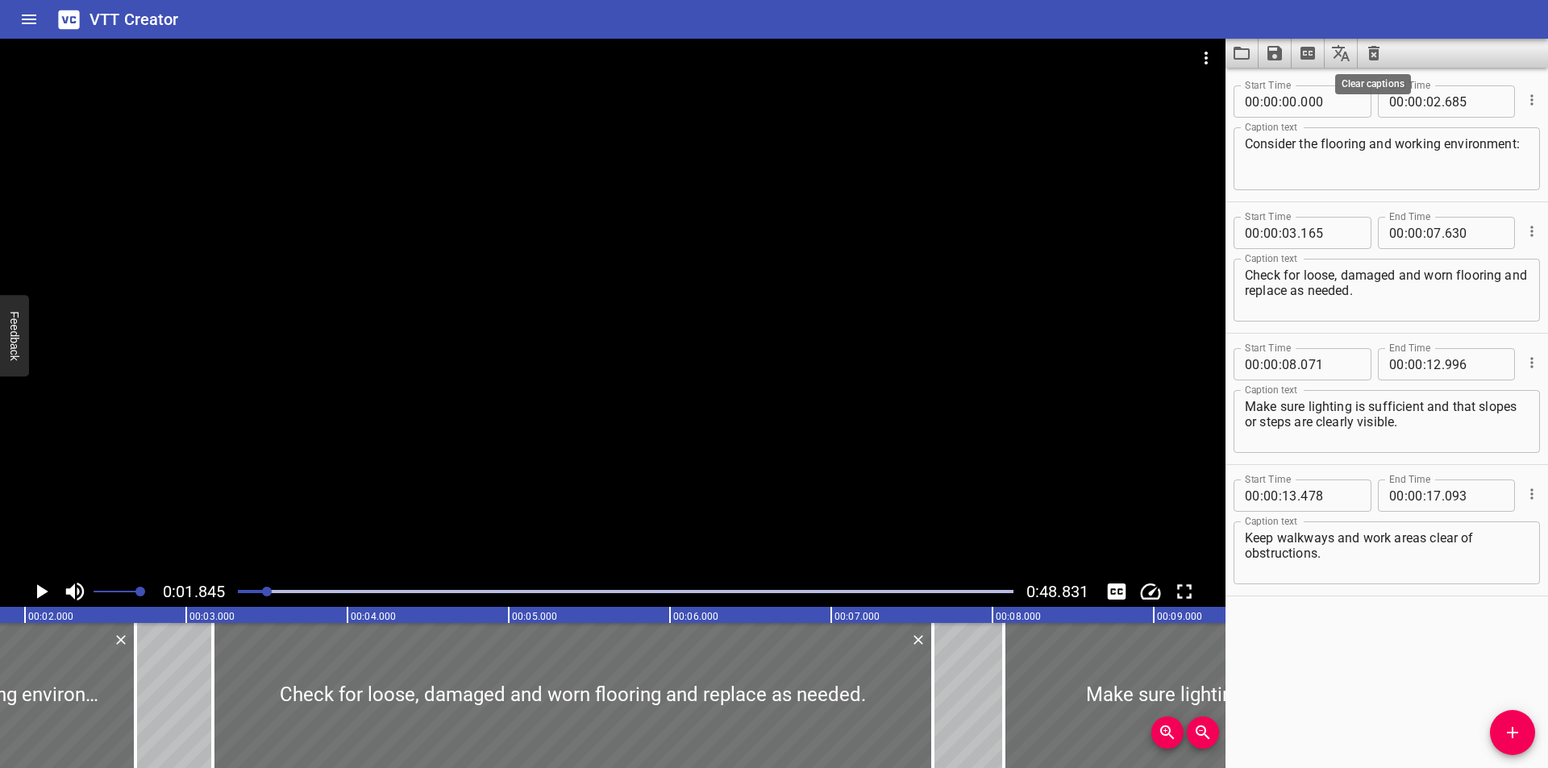
click at [1372, 59] on icon "Clear captions" at bounding box center [1373, 53] width 11 height 15
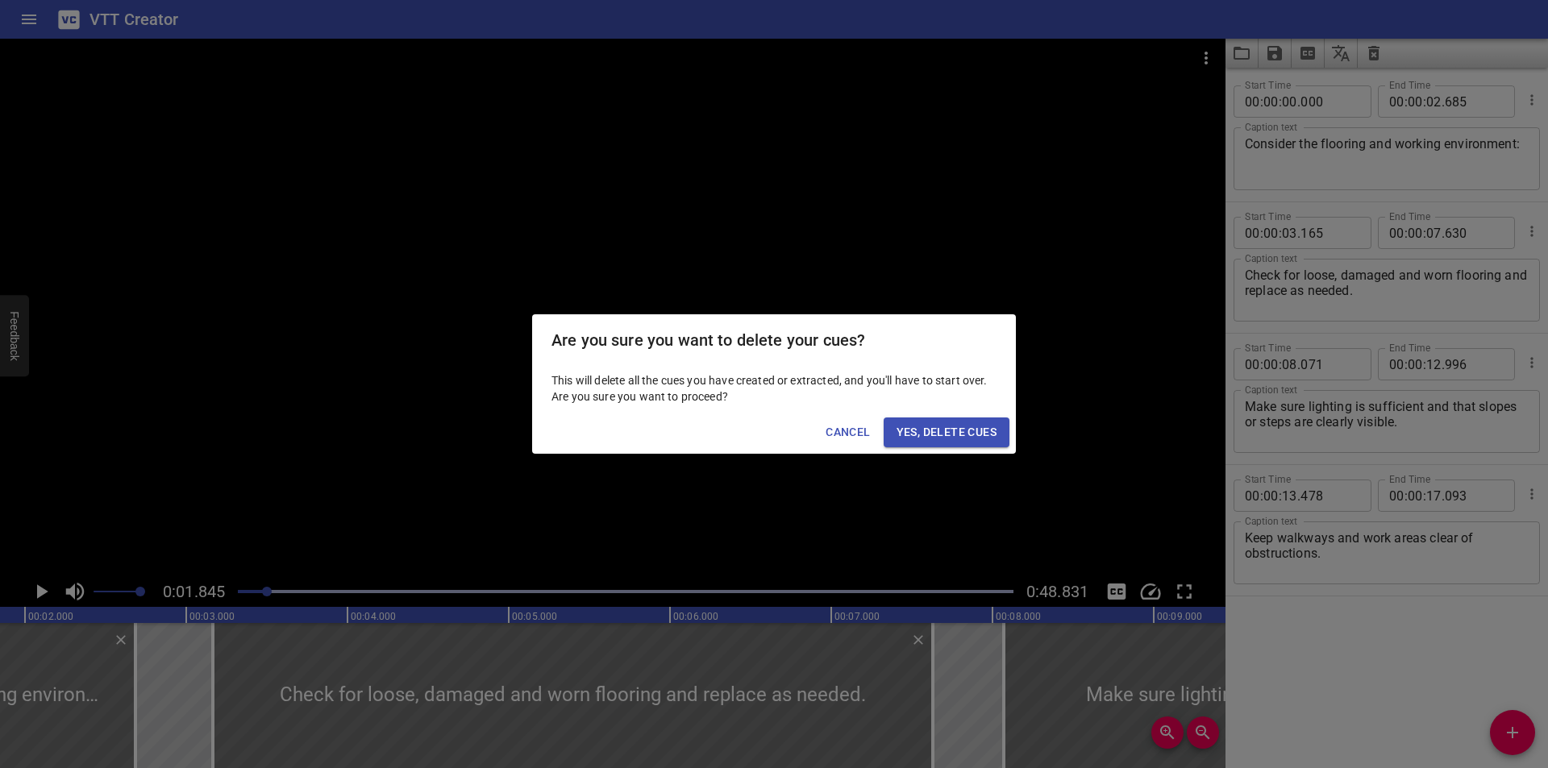
drag, startPoint x: 992, startPoint y: 418, endPoint x: 1006, endPoint y: 427, distance: 17.0
click at [991, 418] on button "Yes, Delete Cues" at bounding box center [947, 433] width 126 height 30
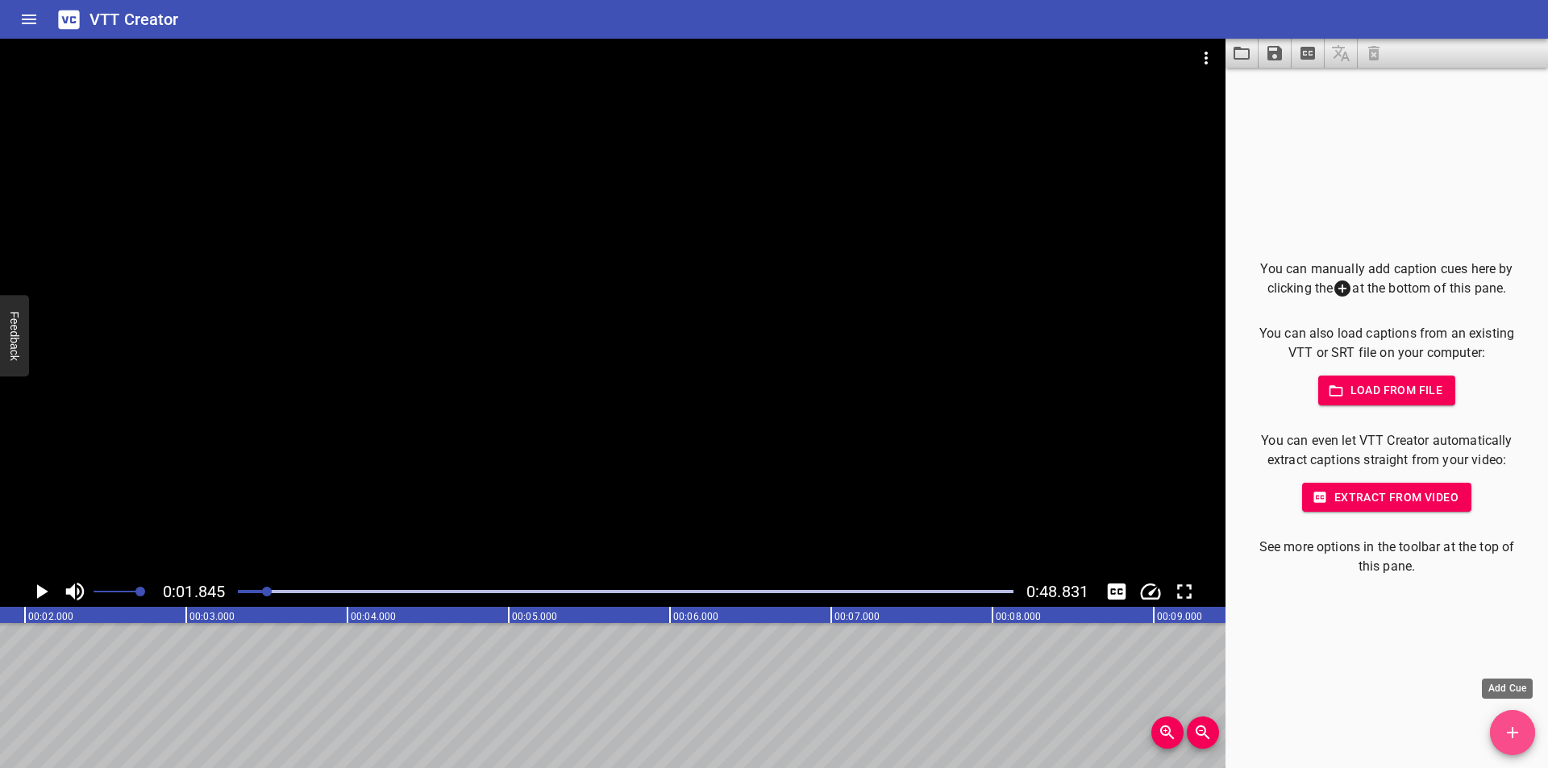
drag, startPoint x: 1516, startPoint y: 730, endPoint x: 1504, endPoint y: 722, distance: 14.4
click at [1516, 730] on icon "Add Cue" at bounding box center [1512, 732] width 19 height 19
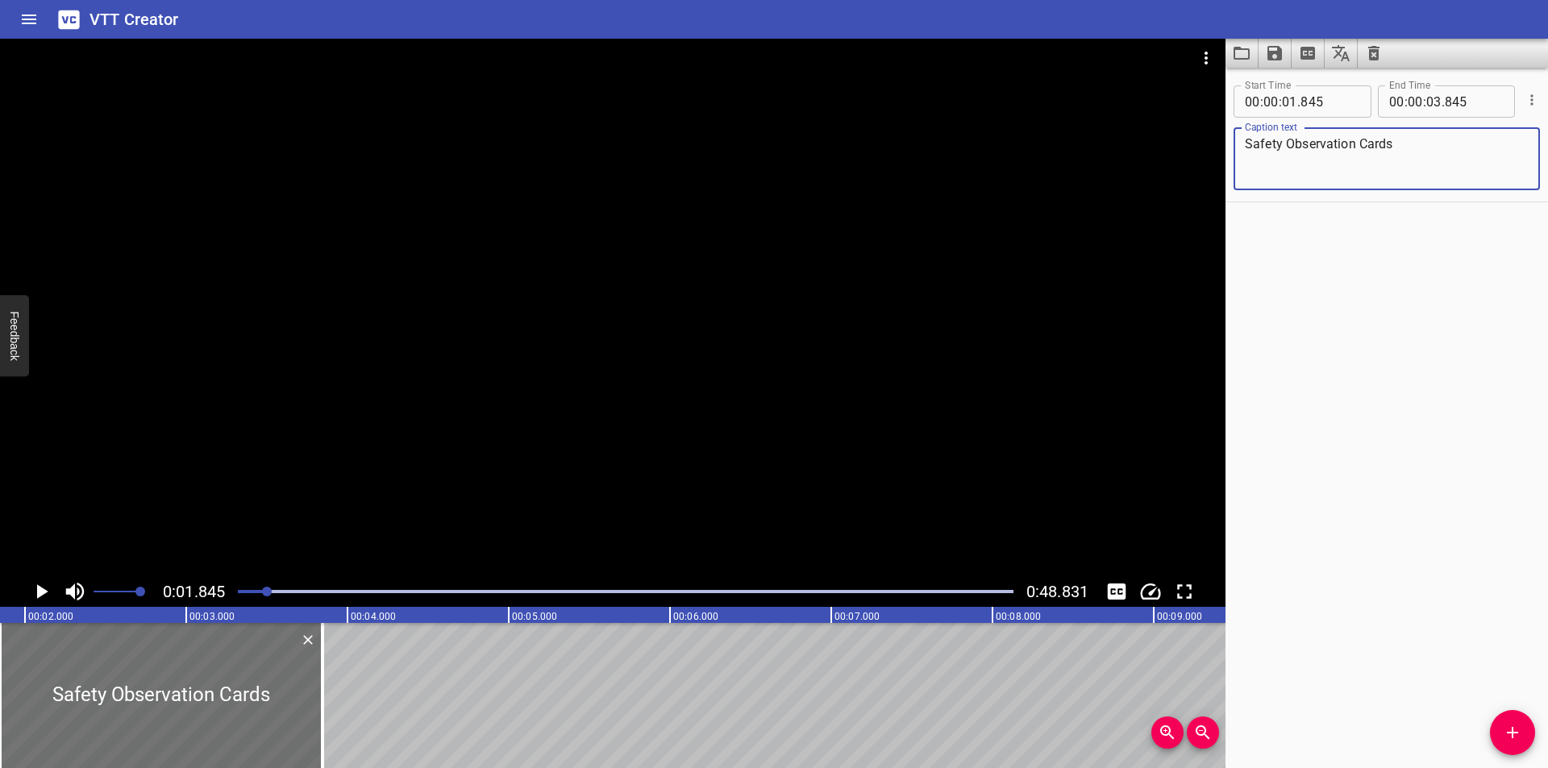
click at [254, 593] on div at bounding box center [625, 592] width 795 height 23
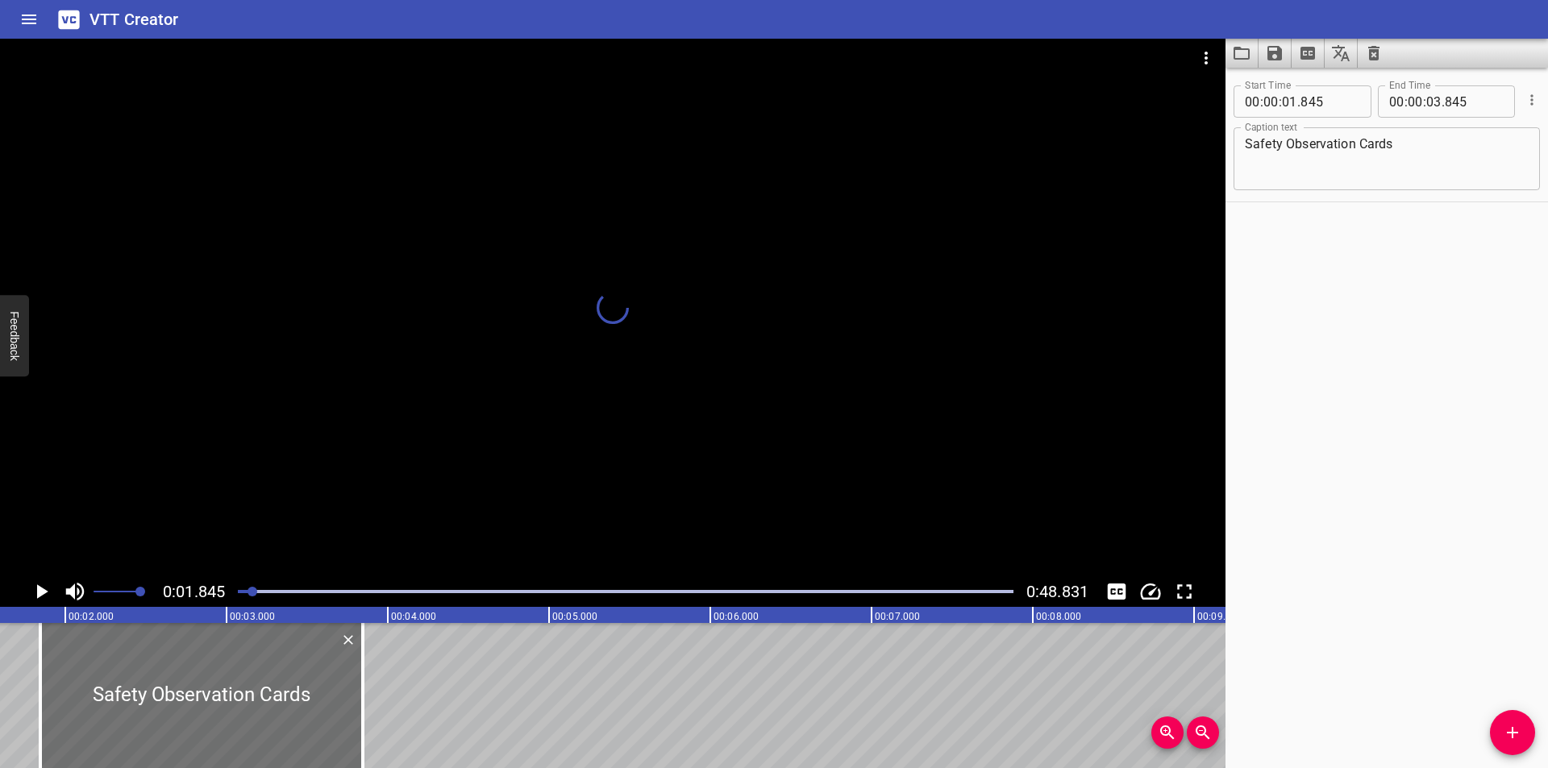
drag, startPoint x: 250, startPoint y: 591, endPoint x: 241, endPoint y: 589, distance: 9.2
click at [248, 589] on div at bounding box center [253, 592] width 10 height 10
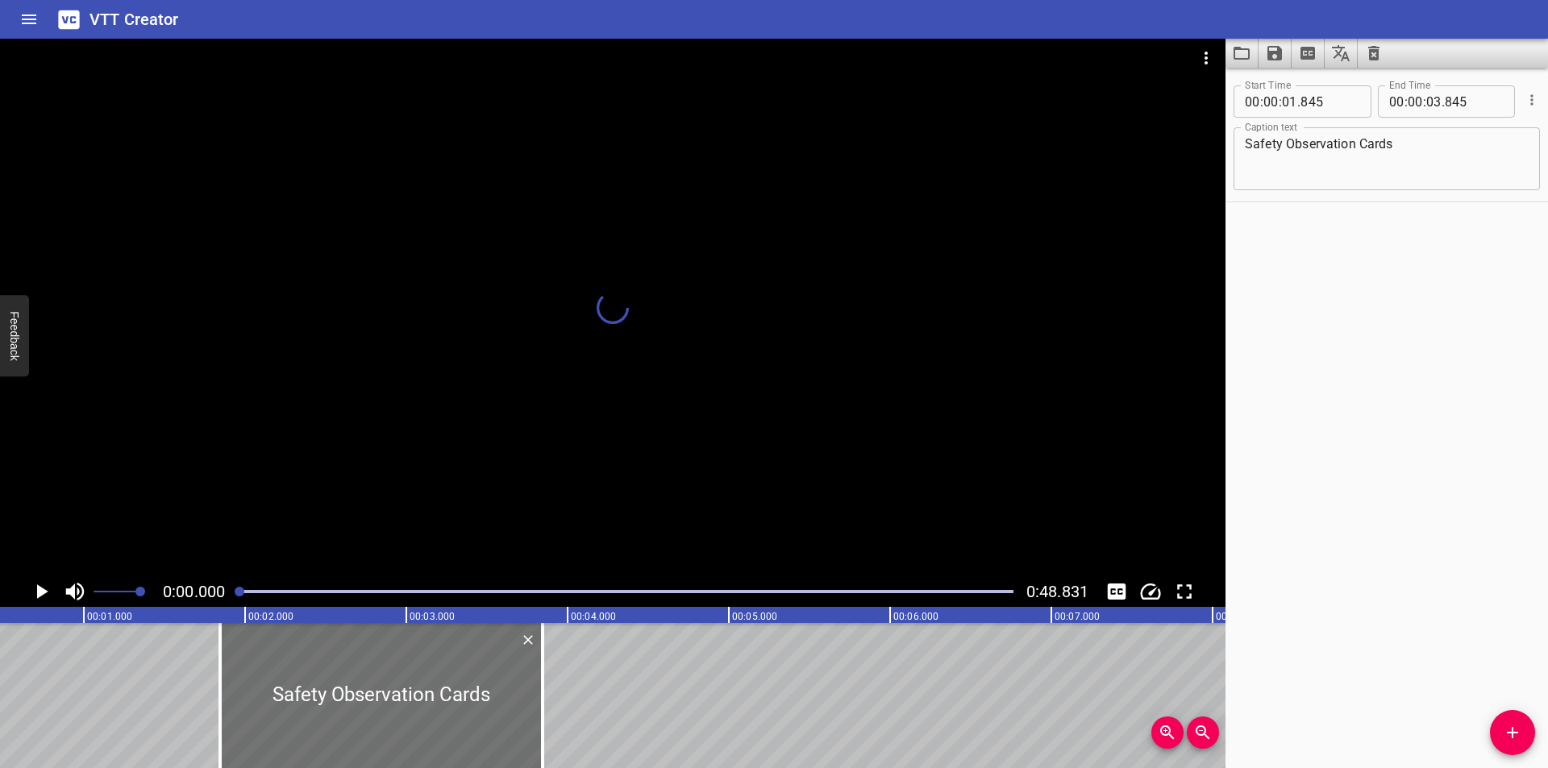
scroll to position [0, 19]
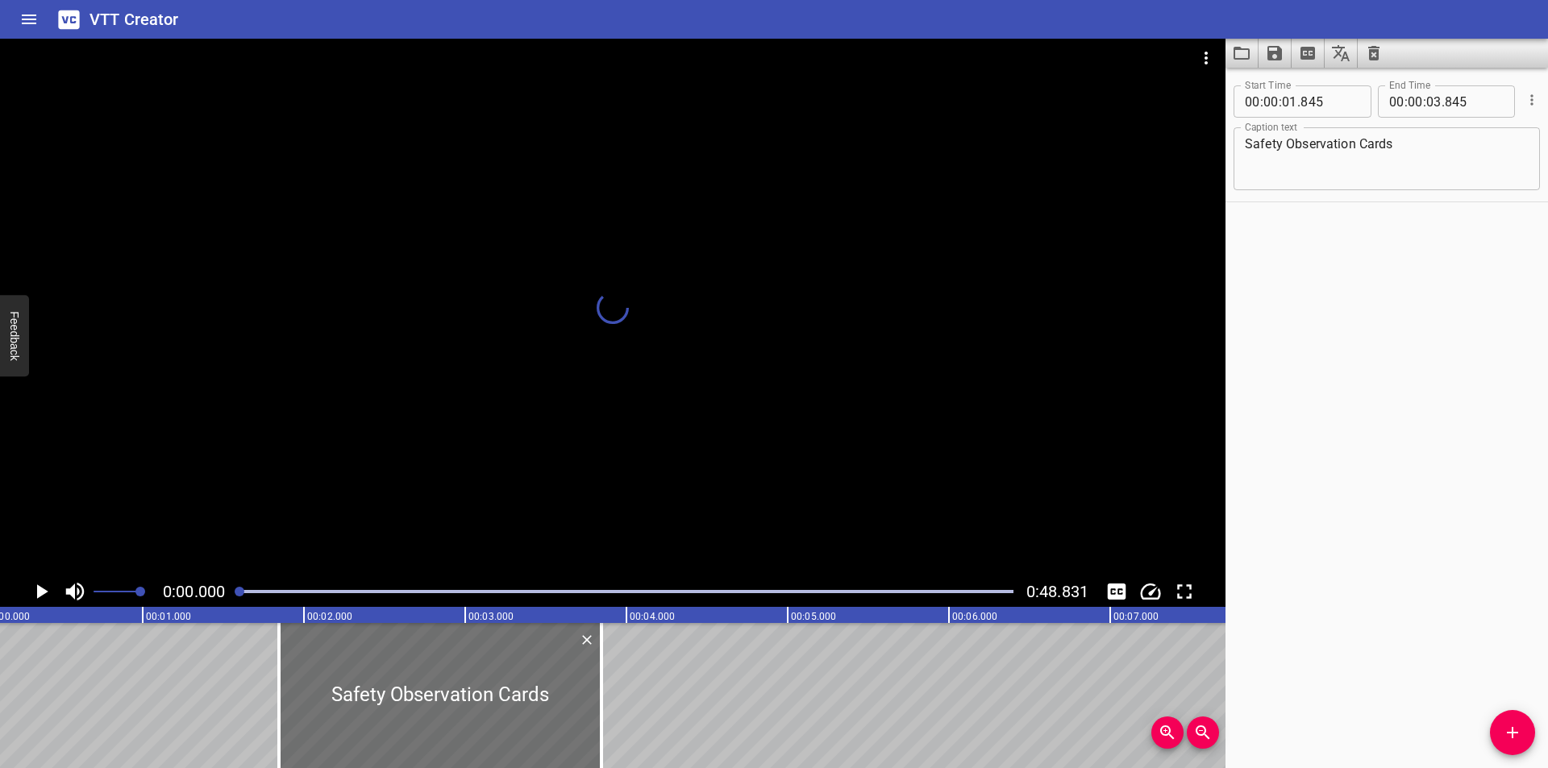
click at [233, 588] on div at bounding box center [625, 592] width 795 height 23
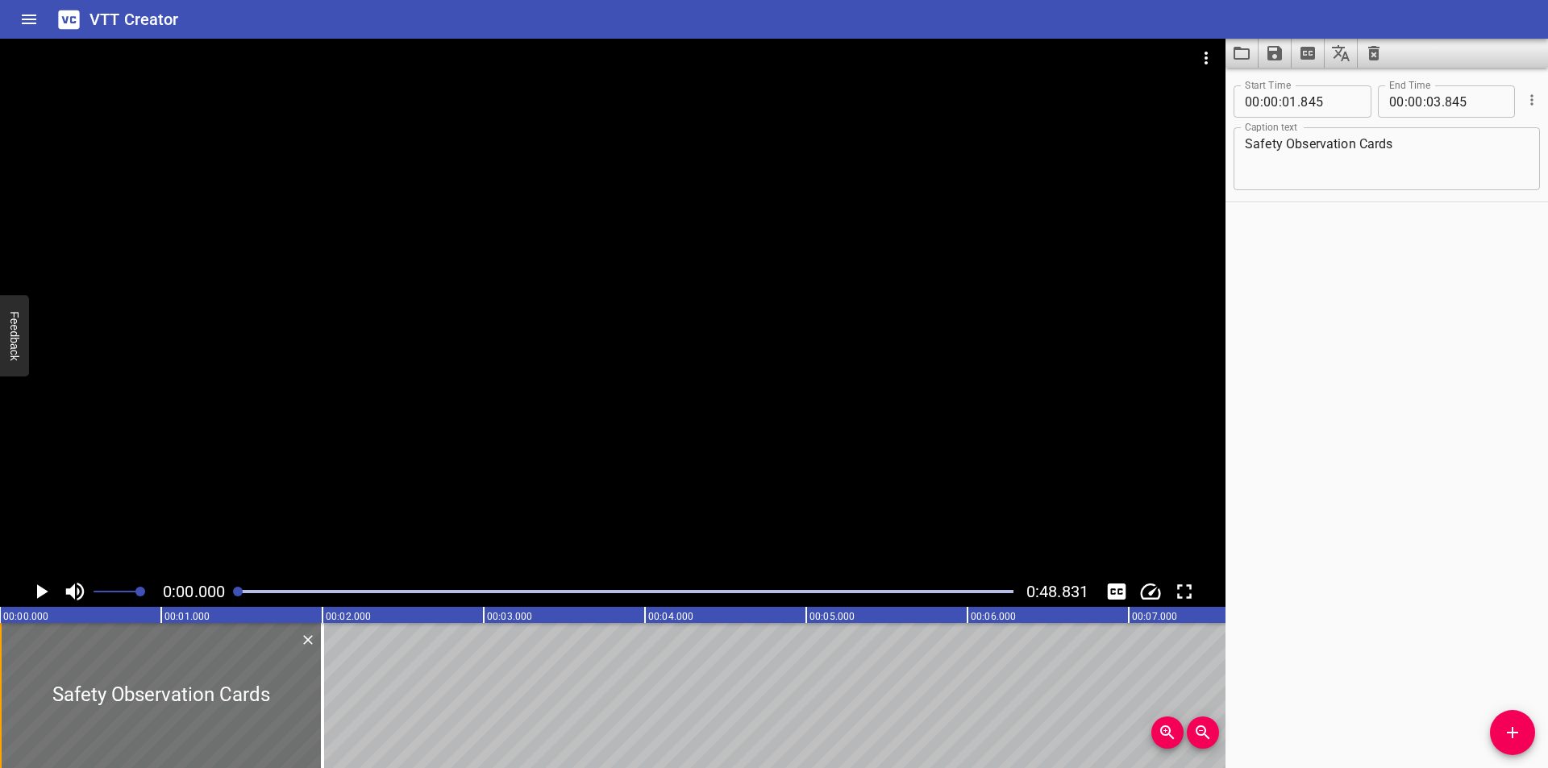
drag, startPoint x: 342, startPoint y: 672, endPoint x: 1, endPoint y: 685, distance: 341.3
click at [0, 685] on div "Safety Observation Cards" at bounding box center [161, 695] width 323 height 145
drag, startPoint x: 320, startPoint y: 708, endPoint x: 335, endPoint y: 712, distance: 15.8
click at [335, 712] on div at bounding box center [338, 695] width 16 height 145
click at [396, 386] on div at bounding box center [613, 308] width 1226 height 538
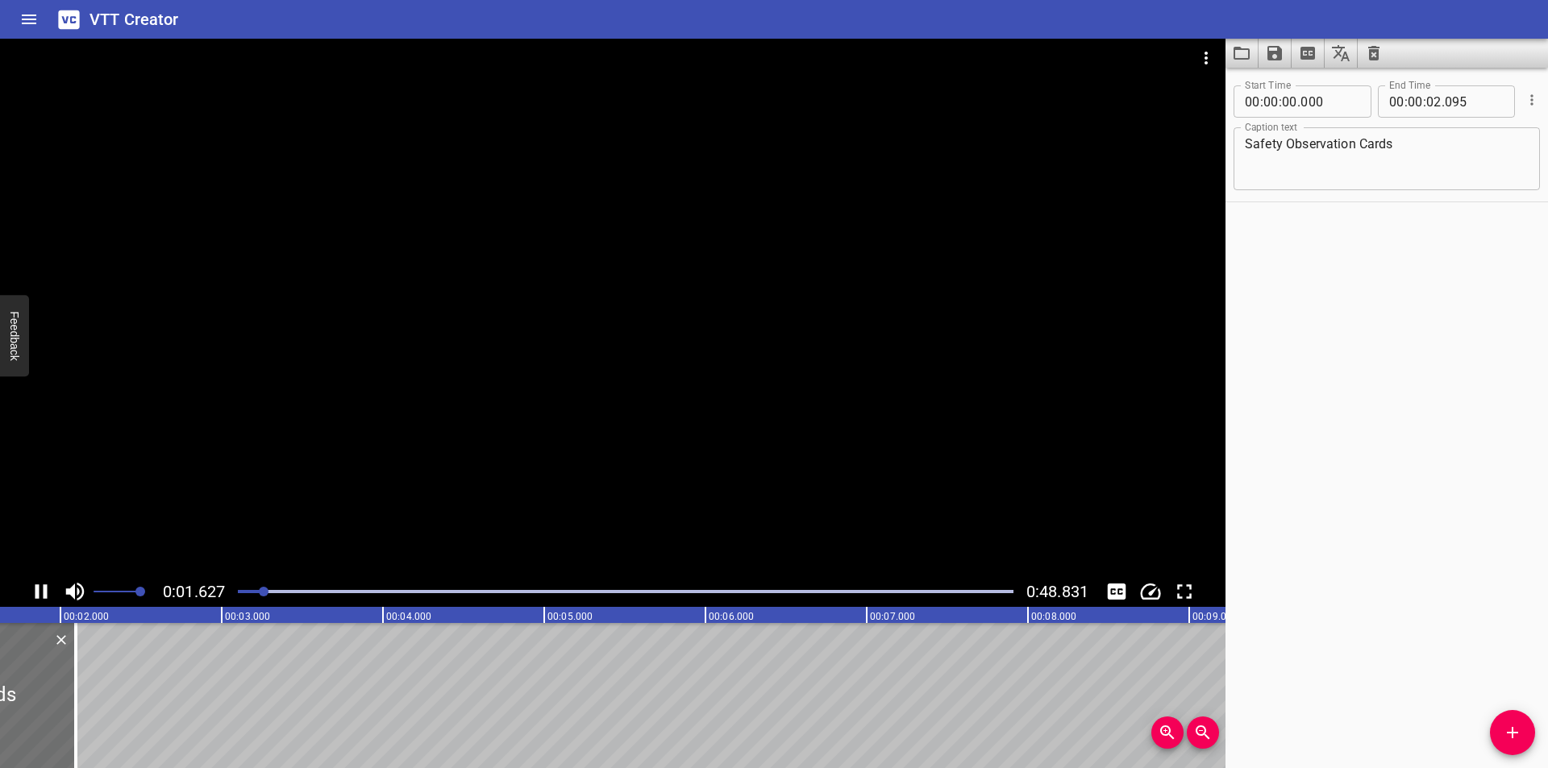
scroll to position [0, 301]
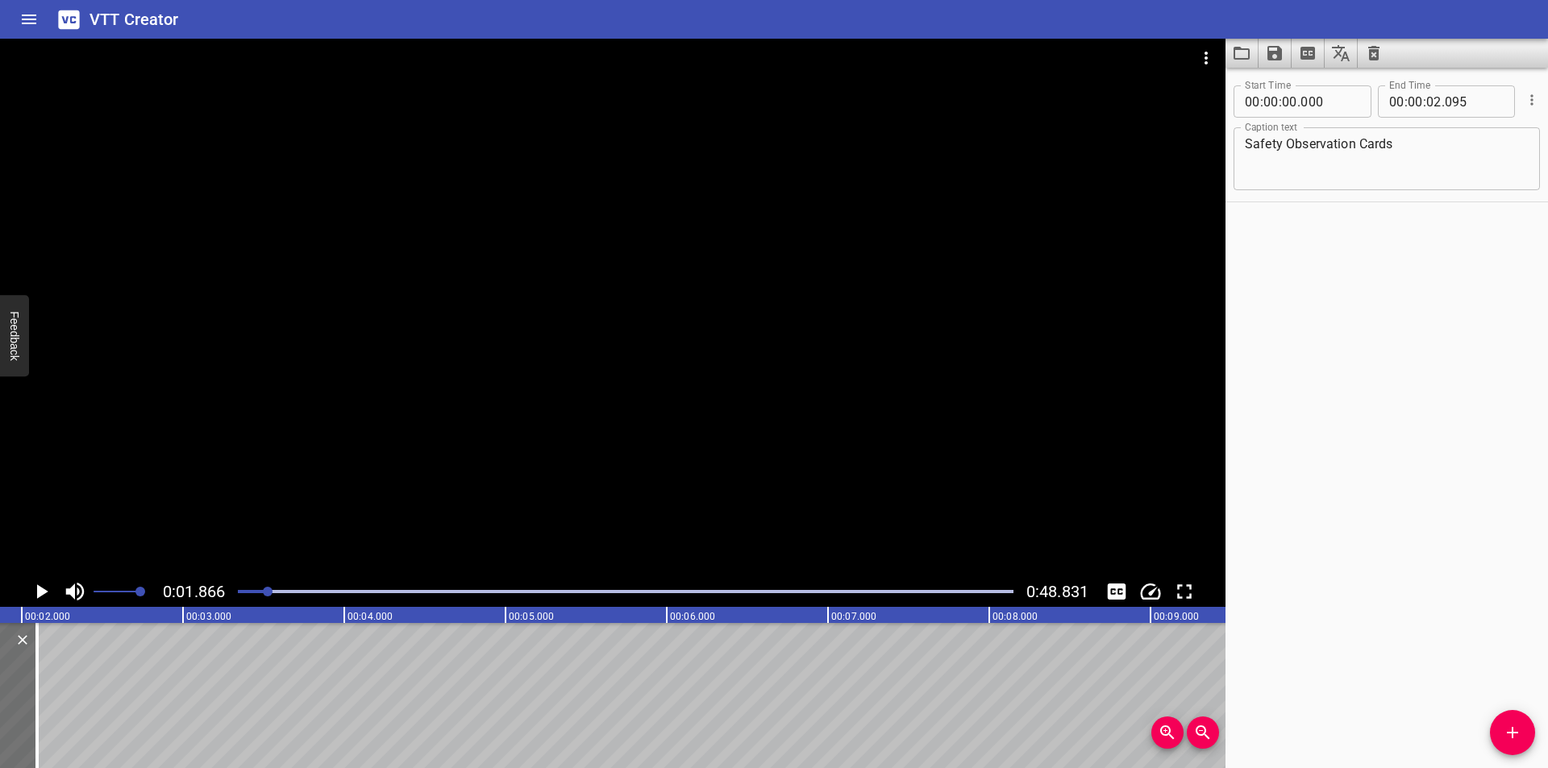
click at [240, 587] on div at bounding box center [625, 592] width 795 height 23
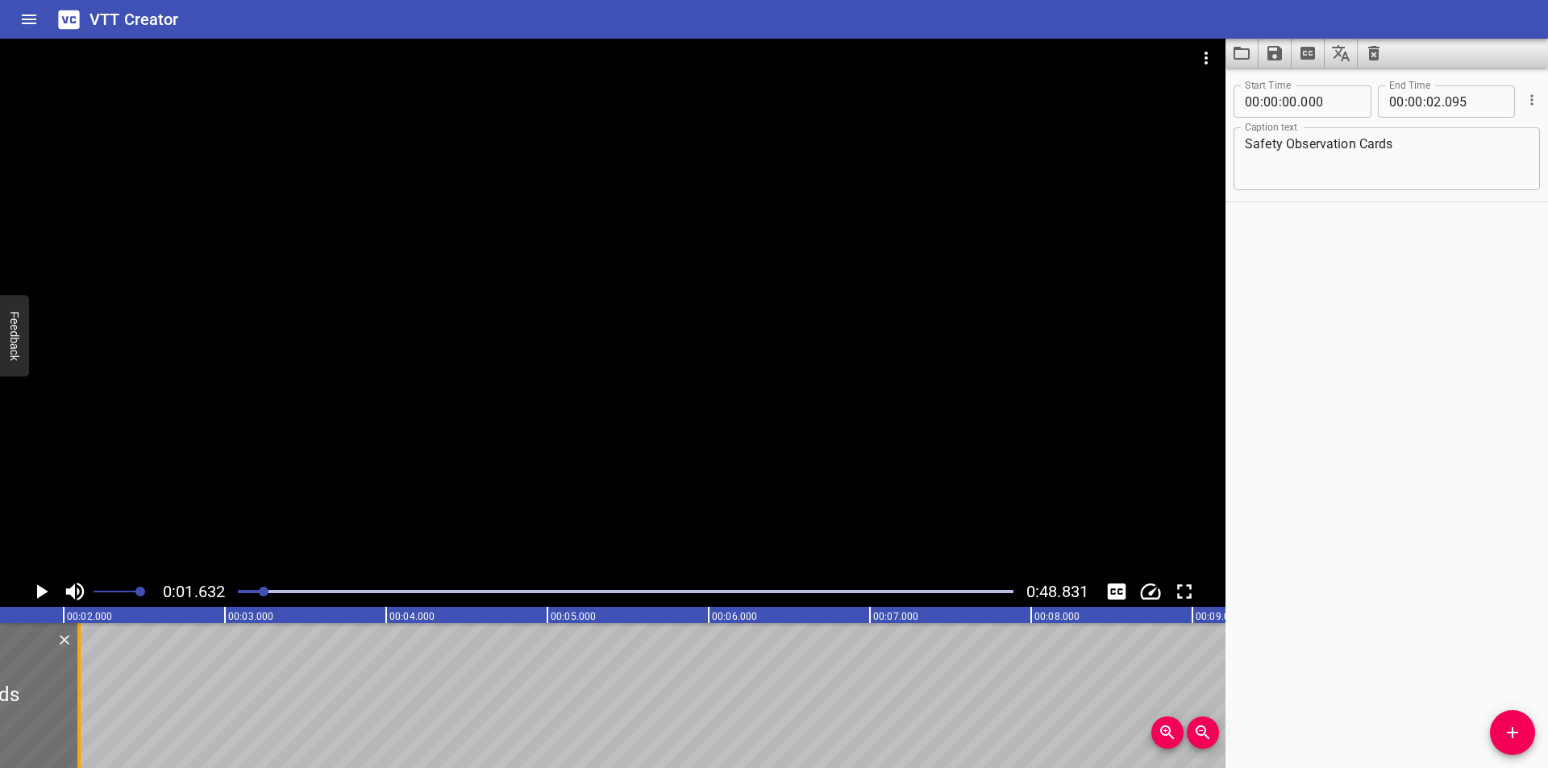
scroll to position [0, 263]
click at [75, 705] on div at bounding box center [78, 695] width 16 height 145
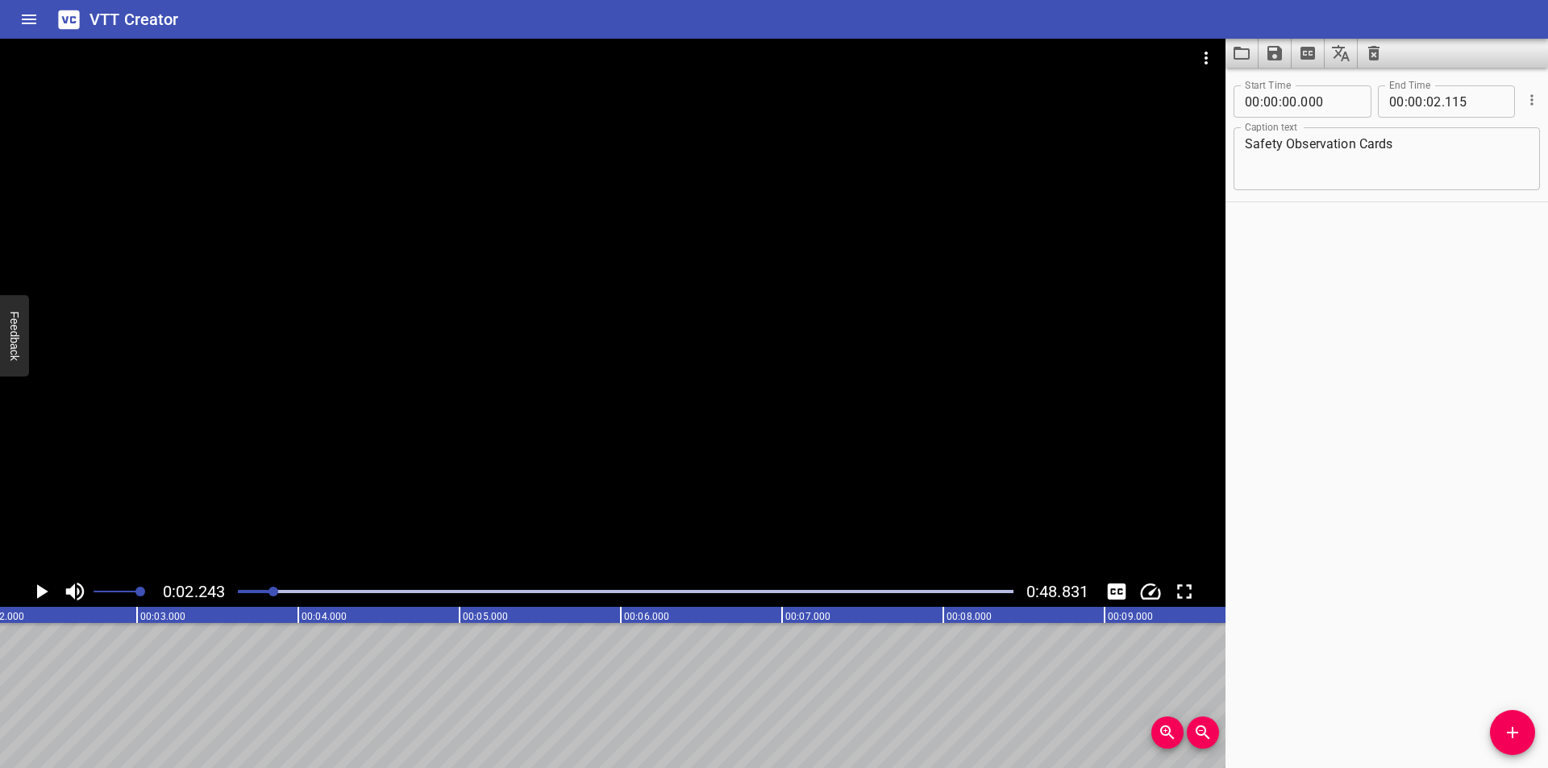
scroll to position [0, 362]
click at [1517, 720] on button "Add Cue" at bounding box center [1512, 732] width 45 height 45
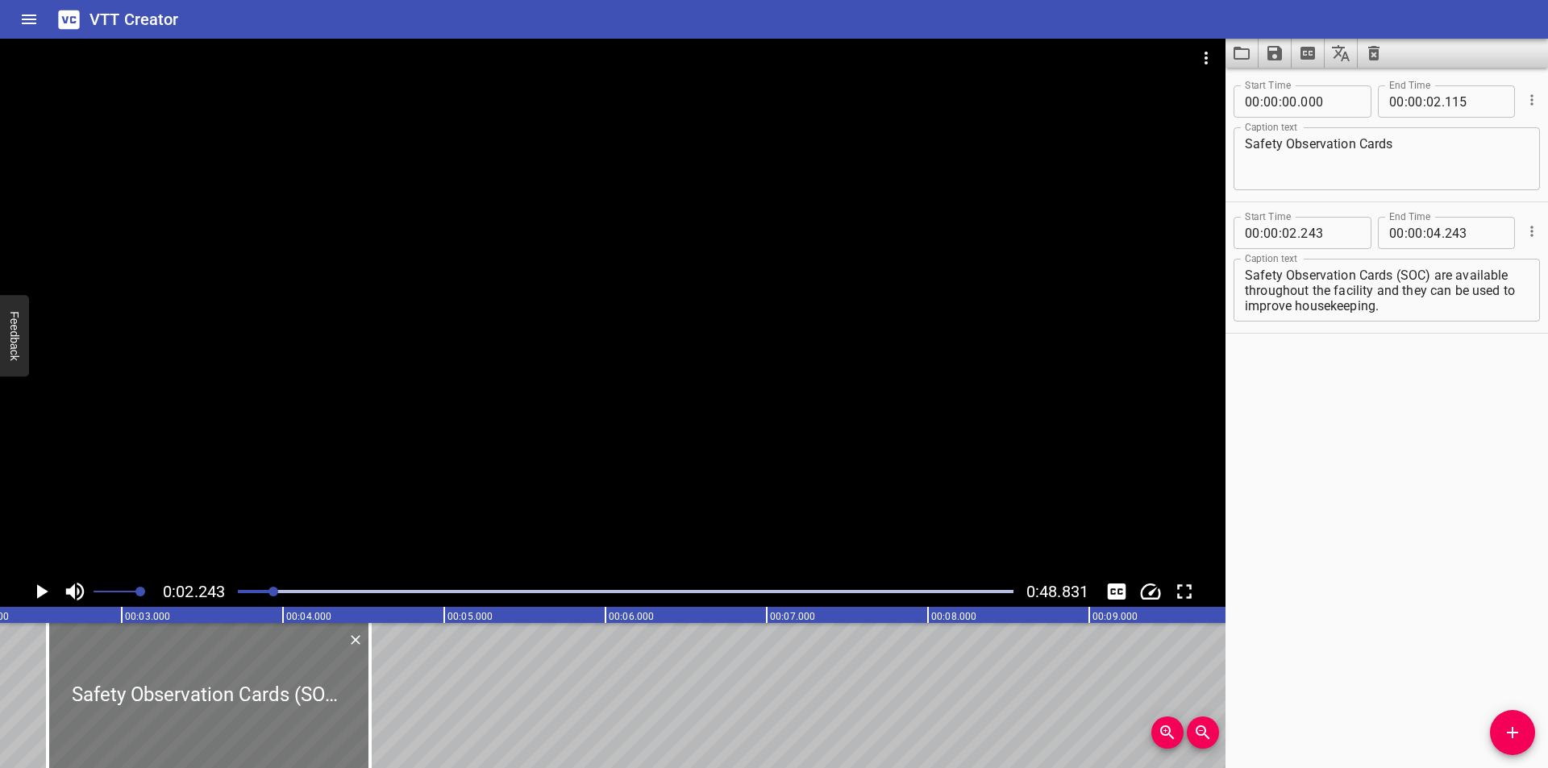
drag, startPoint x: 186, startPoint y: 710, endPoint x: 234, endPoint y: 697, distance: 49.3
click at [234, 697] on div at bounding box center [209, 695] width 323 height 145
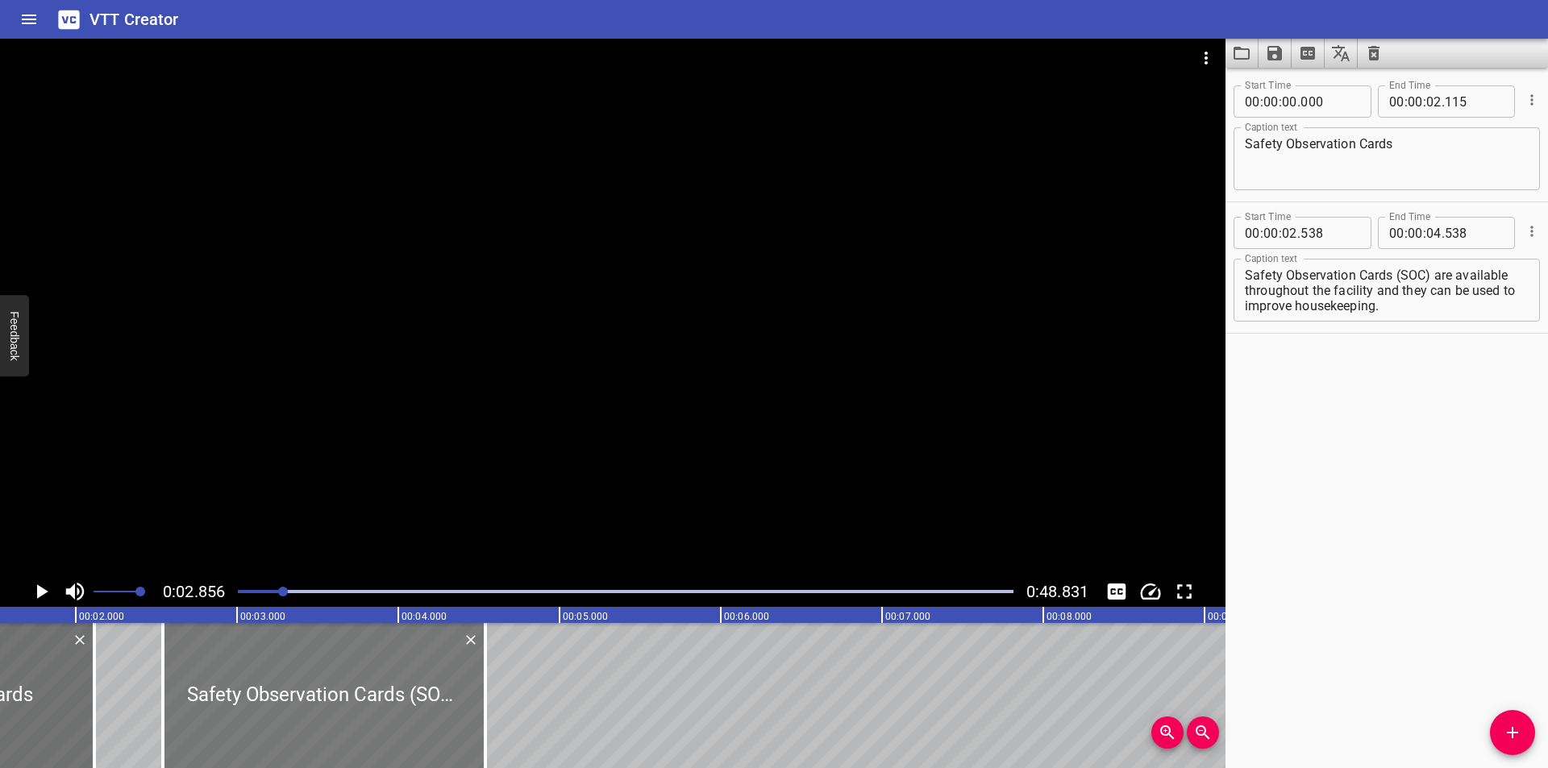
scroll to position [0, 245]
click at [267, 699] on div at bounding box center [325, 695] width 323 height 145
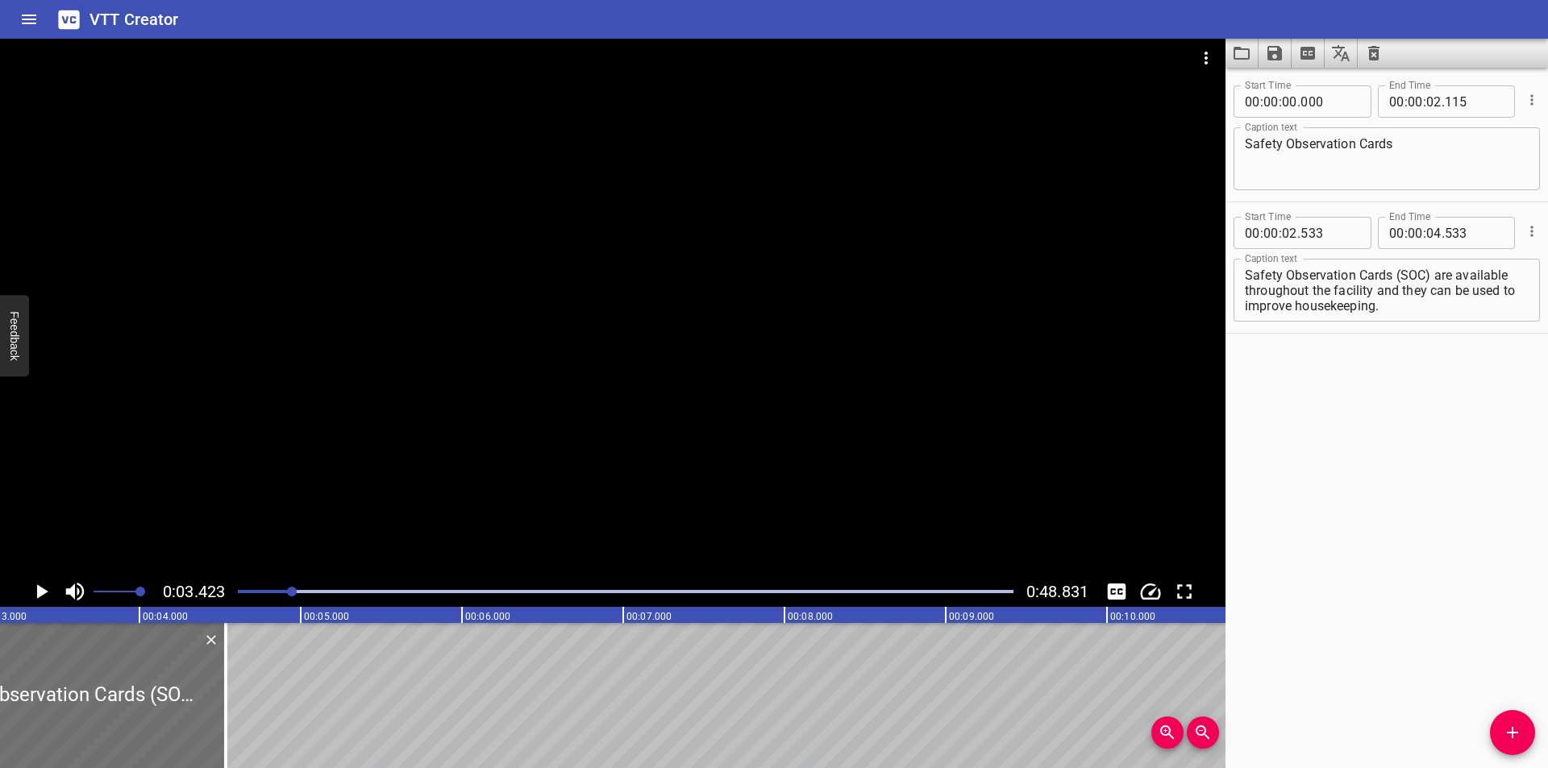
scroll to position [0, 552]
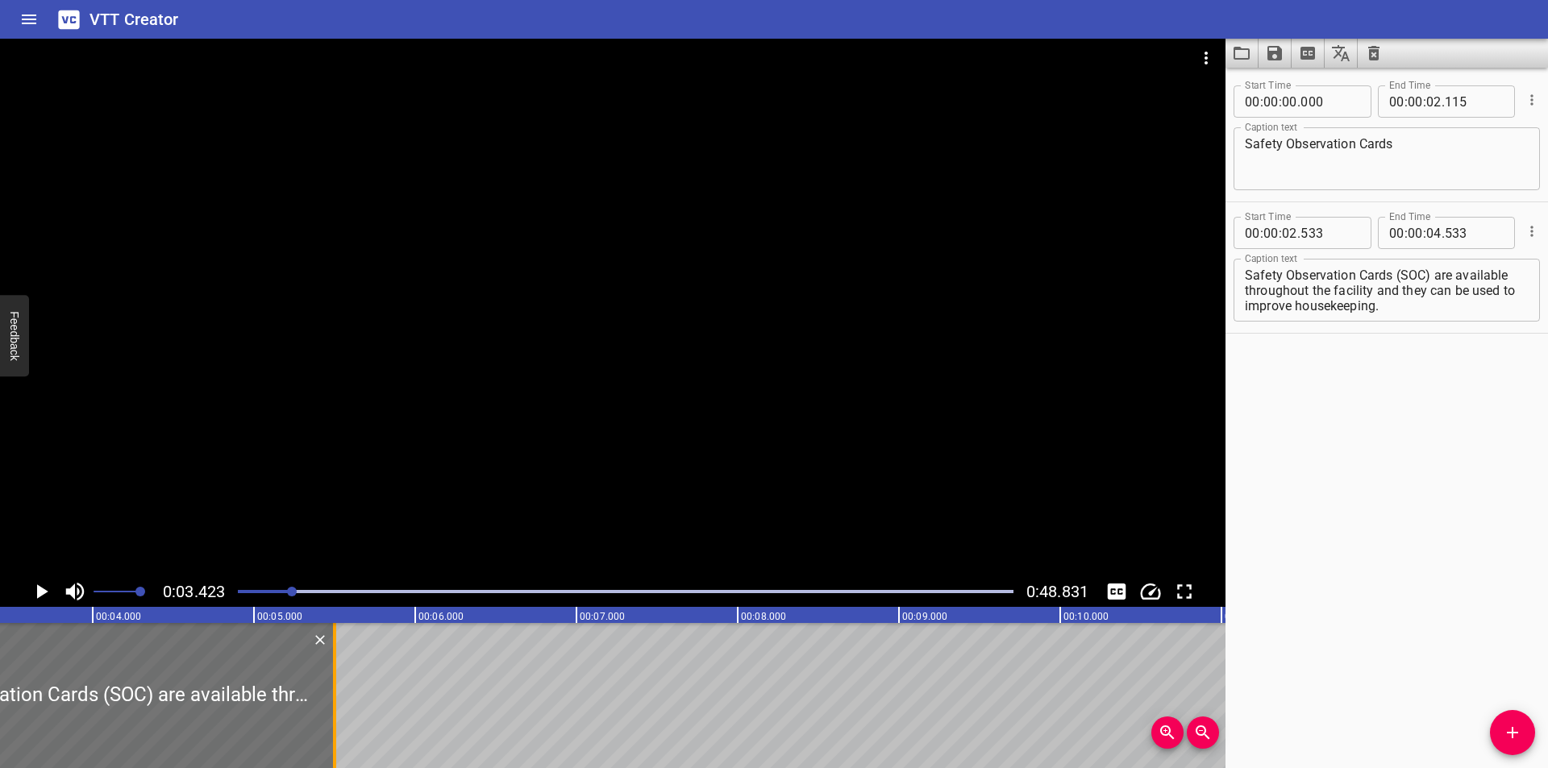
drag, startPoint x: 181, startPoint y: 715, endPoint x: 509, endPoint y: 693, distance: 328.1
click at [343, 693] on div at bounding box center [335, 695] width 16 height 145
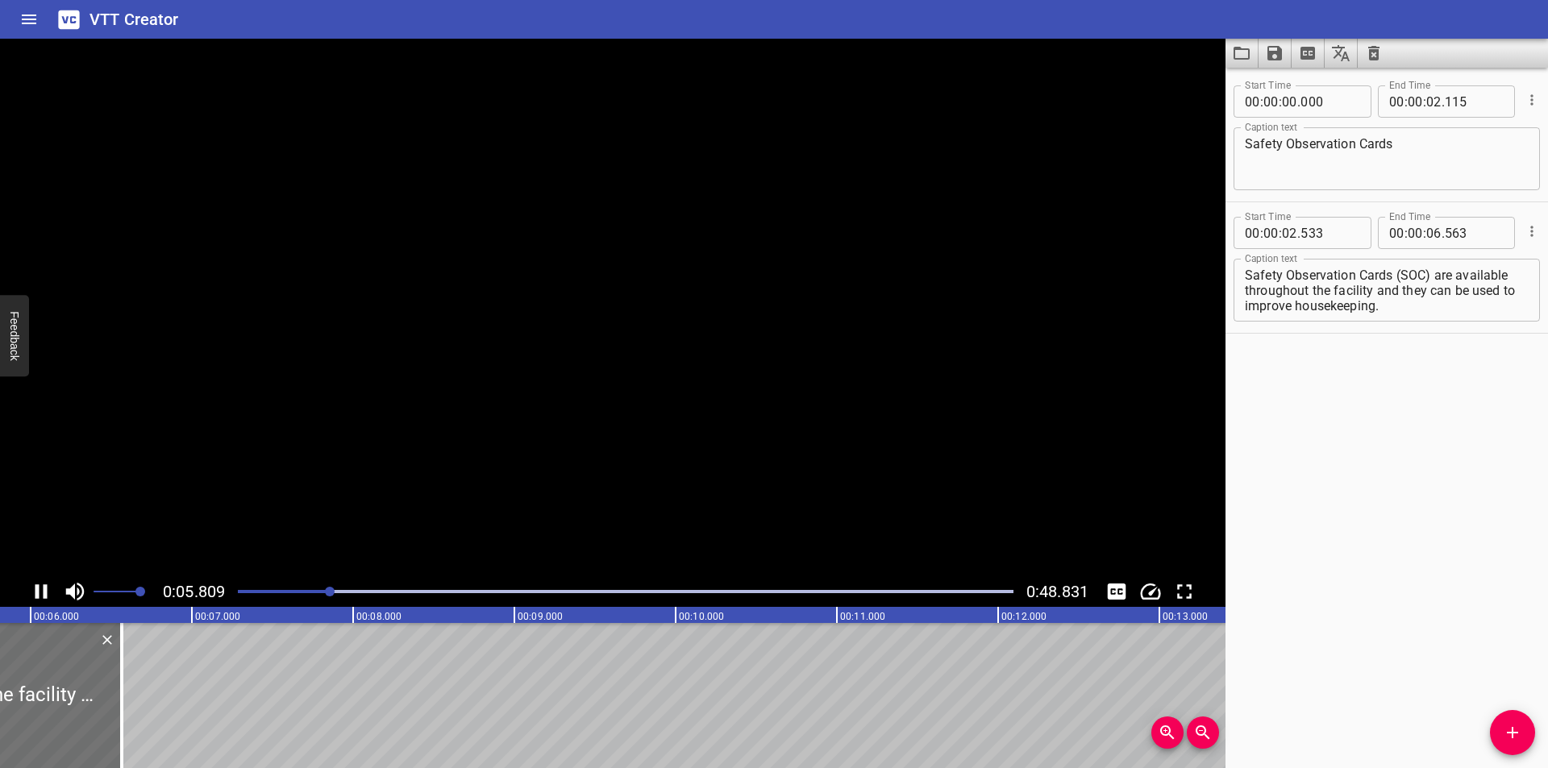
scroll to position [0, 972]
drag, startPoint x: 89, startPoint y: 721, endPoint x: 113, endPoint y: 724, distance: 23.6
click at [112, 724] on div at bounding box center [107, 695] width 16 height 145
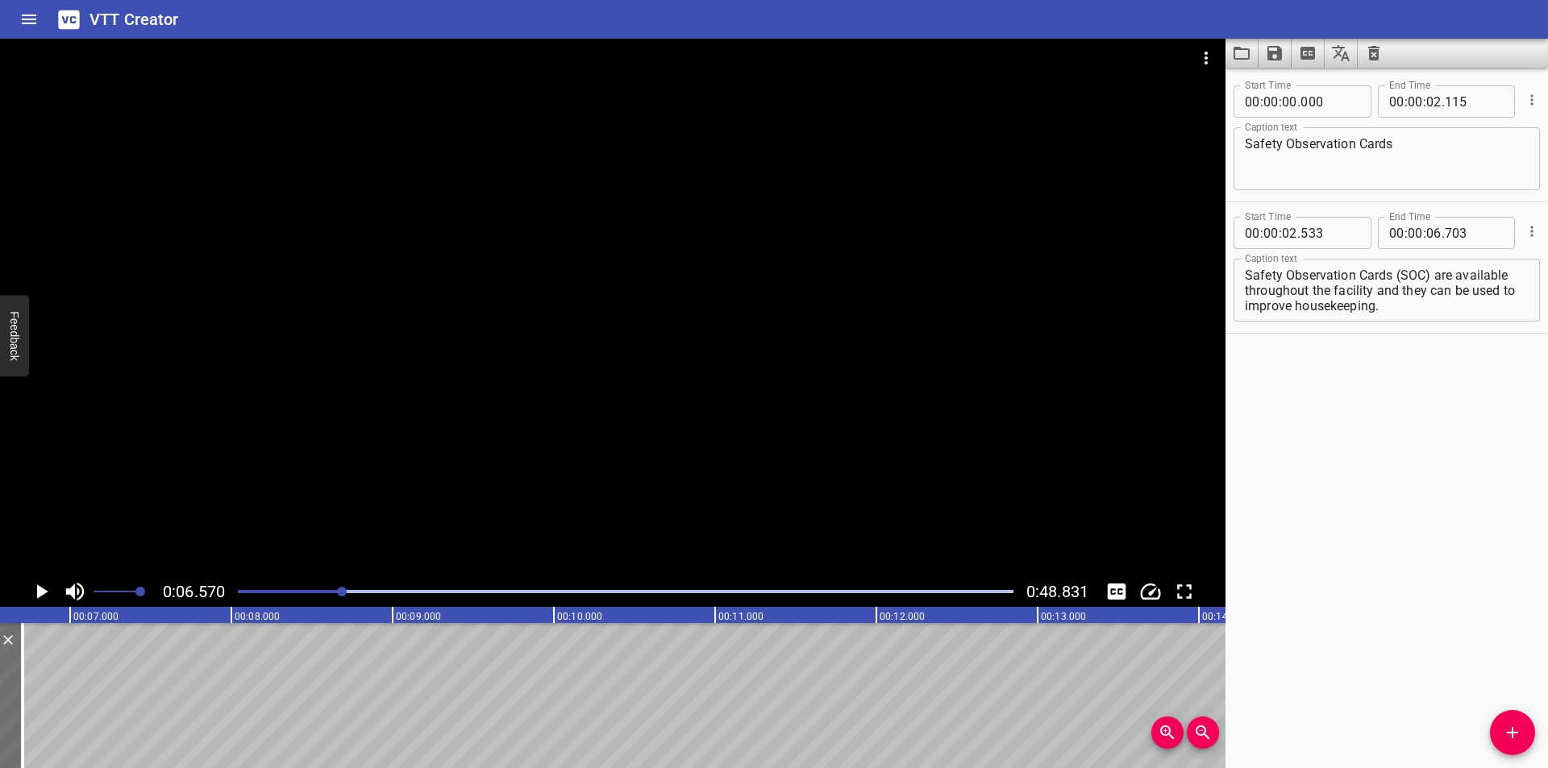
scroll to position [0, 1059]
drag, startPoint x: 1376, startPoint y: 294, endPoint x: 1450, endPoint y: 389, distance: 120.1
click at [1449, 386] on div "Start Time 00 : 00 : 00 . 000 Start Time End Time 00 : 00 : 02 . 115 End Time C…" at bounding box center [1387, 418] width 323 height 701
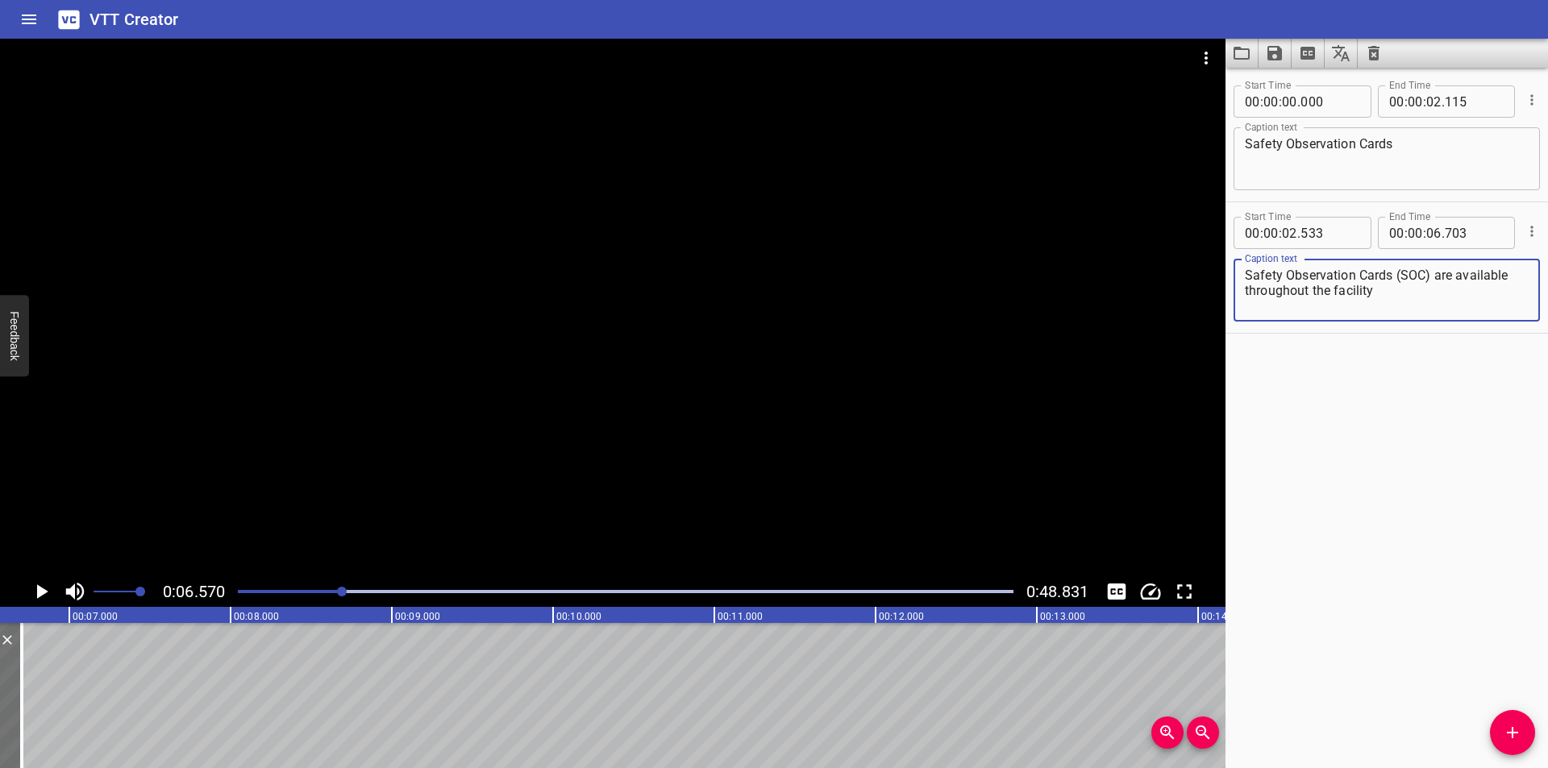
click at [1503, 714] on button "Add Cue" at bounding box center [1512, 732] width 45 height 45
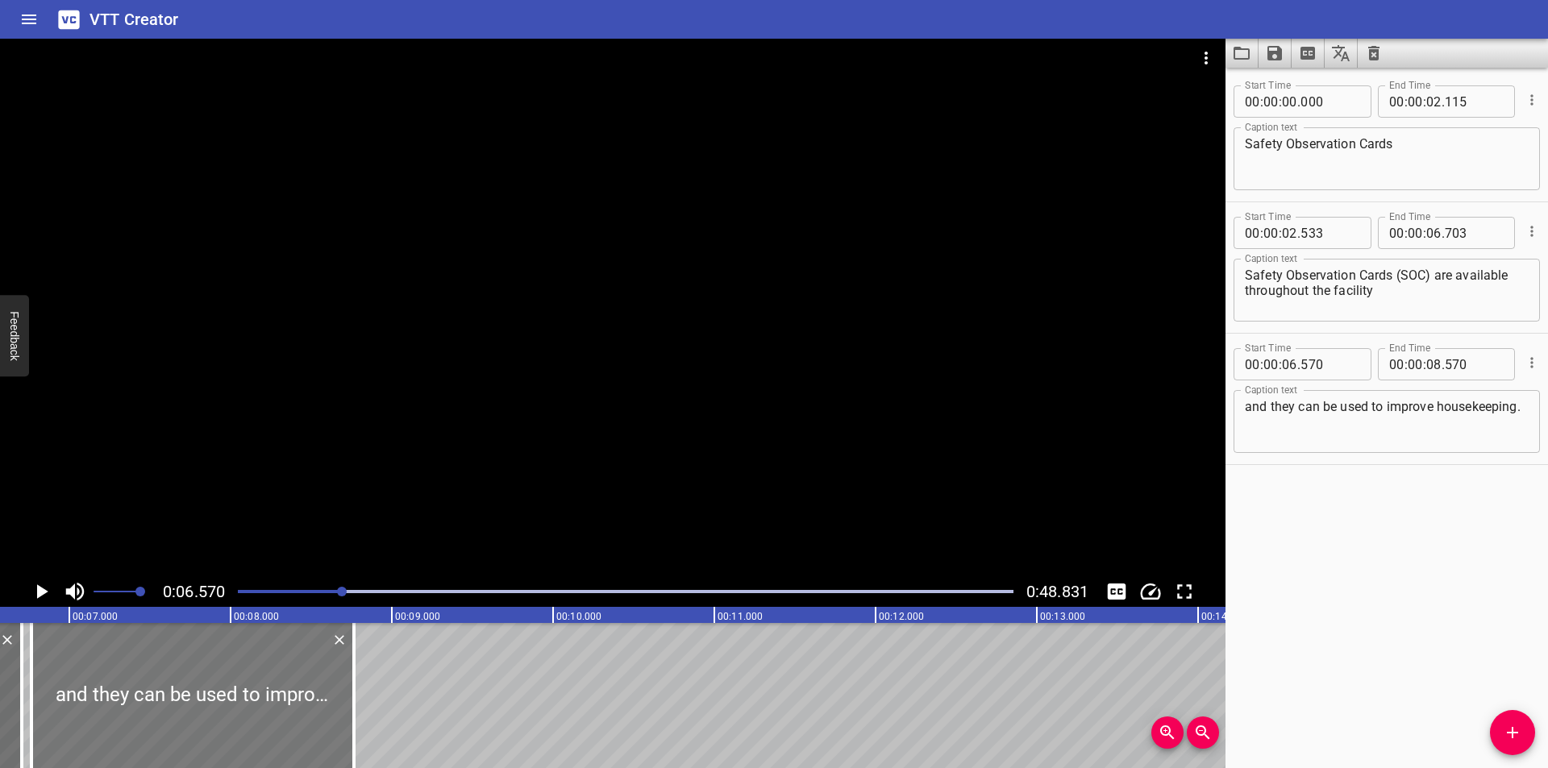
drag, startPoint x: 106, startPoint y: 717, endPoint x: 137, endPoint y: 722, distance: 31.0
click at [137, 722] on div at bounding box center [192, 695] width 323 height 145
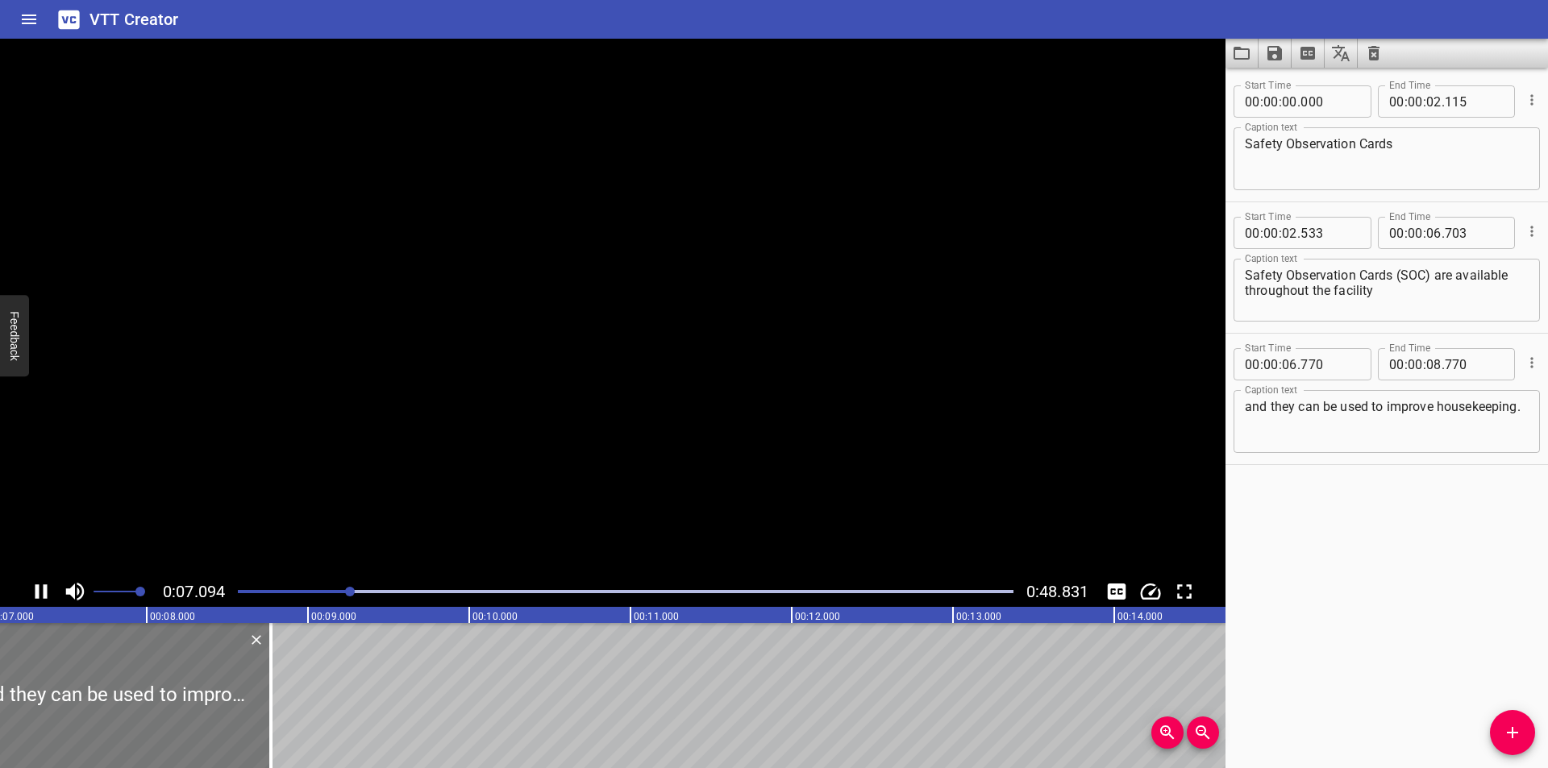
scroll to position [0, 1165]
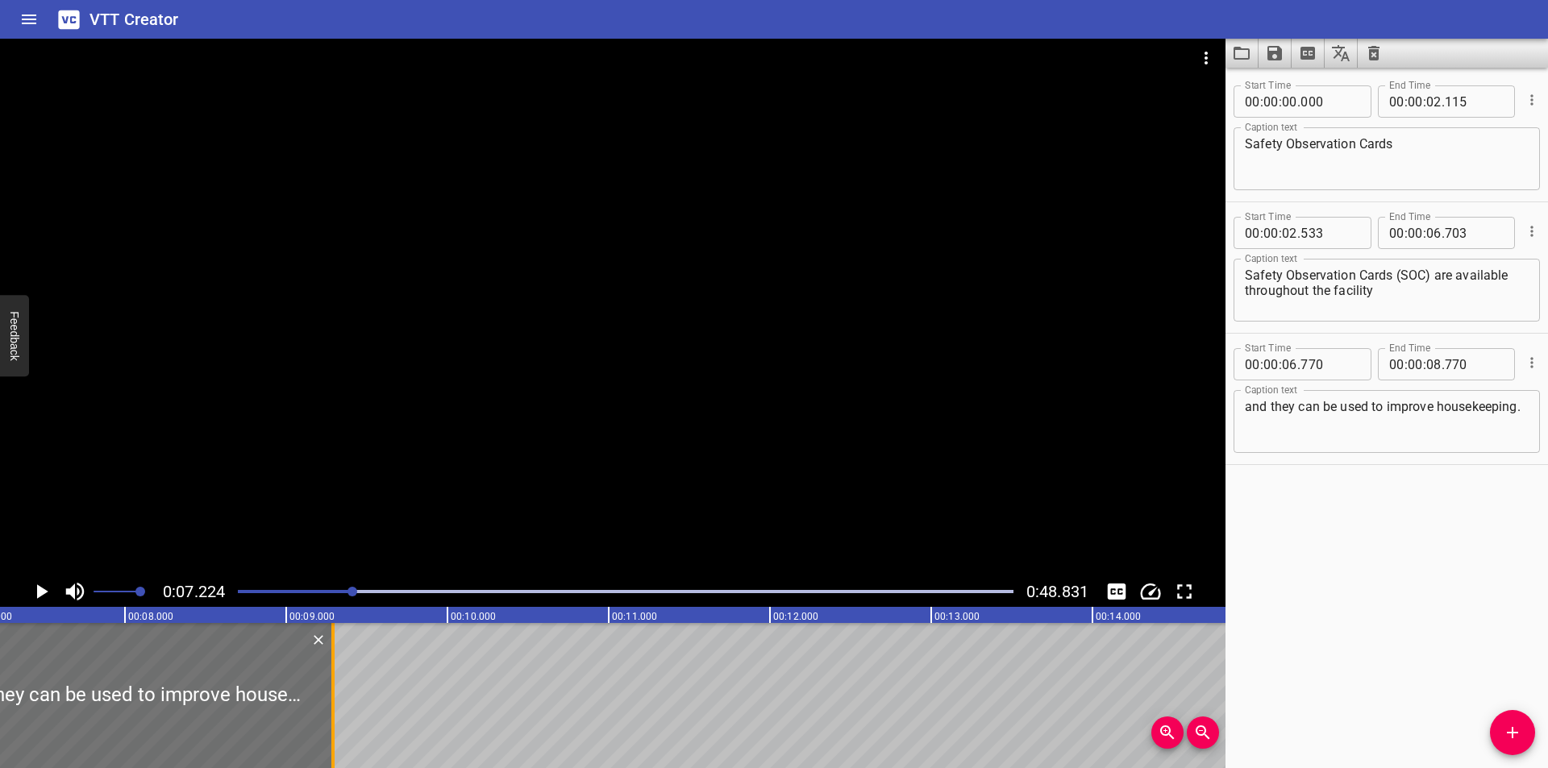
drag, startPoint x: 243, startPoint y: 710, endPoint x: 327, endPoint y: 722, distance: 84.7
click at [327, 722] on div at bounding box center [333, 695] width 16 height 145
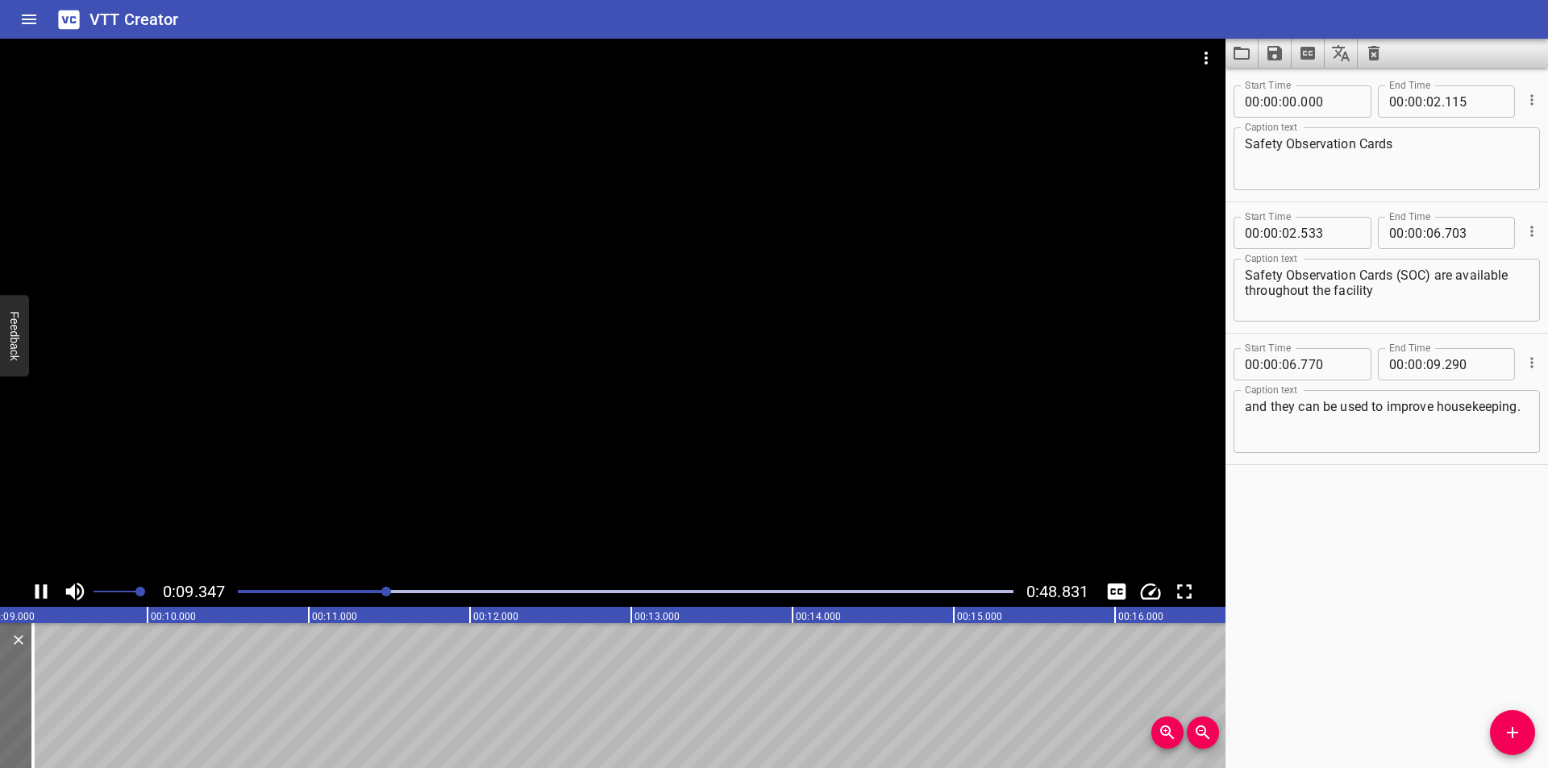
scroll to position [0, 1522]
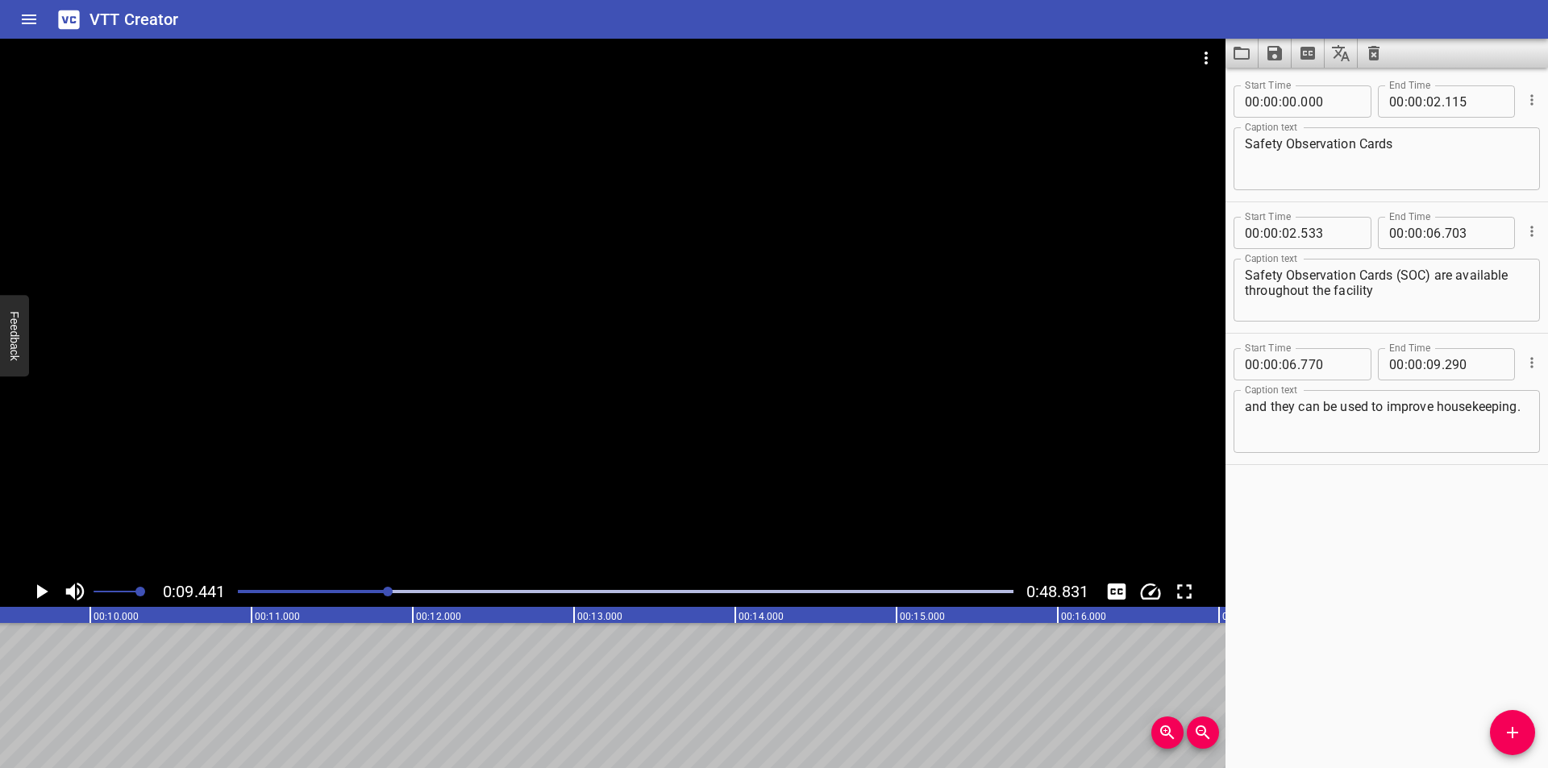
click at [389, 501] on div at bounding box center [613, 308] width 1226 height 538
click at [346, 592] on div "Play progress" at bounding box center [1, 591] width 776 height 3
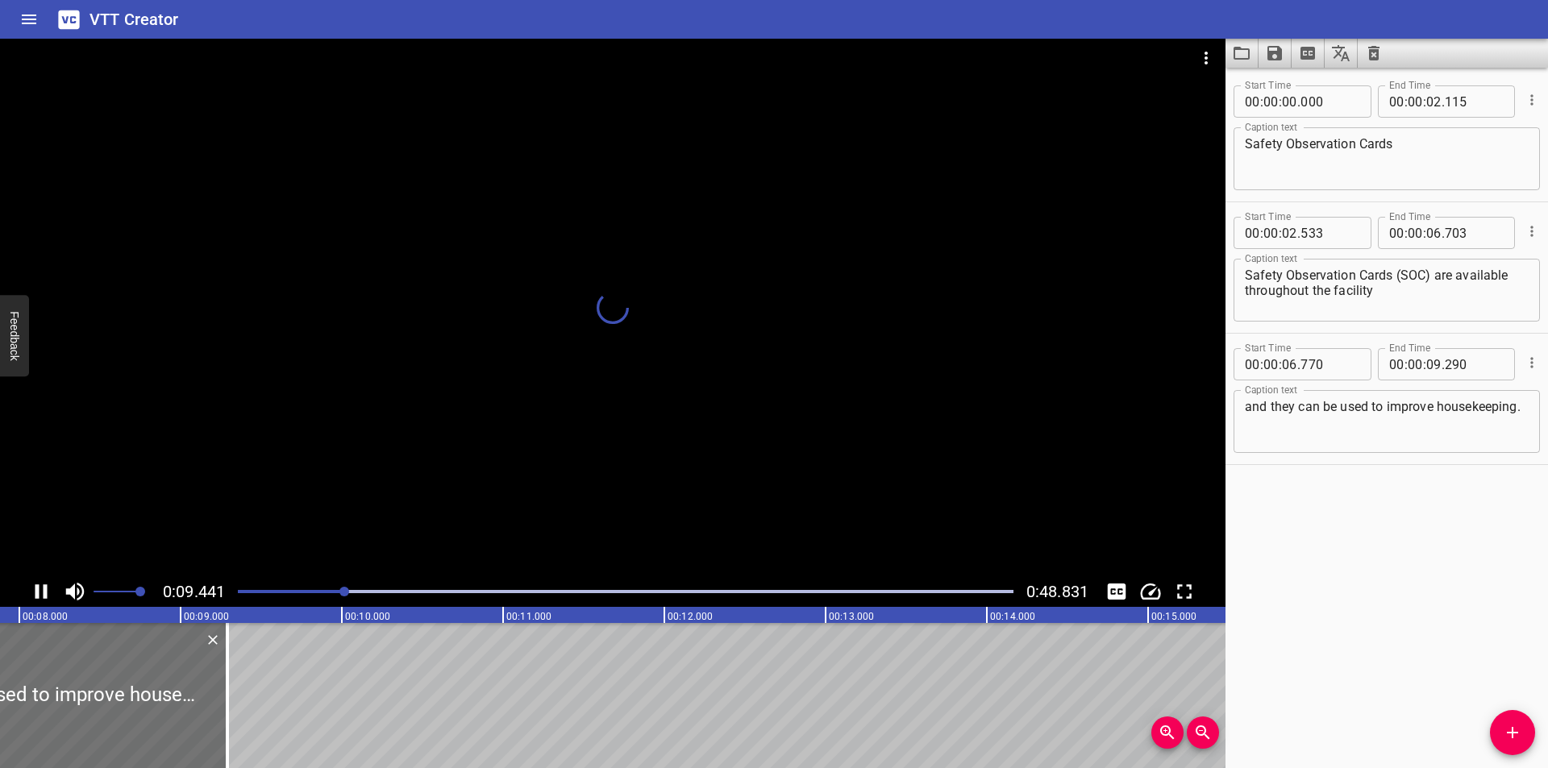
click at [386, 523] on div at bounding box center [613, 308] width 1226 height 538
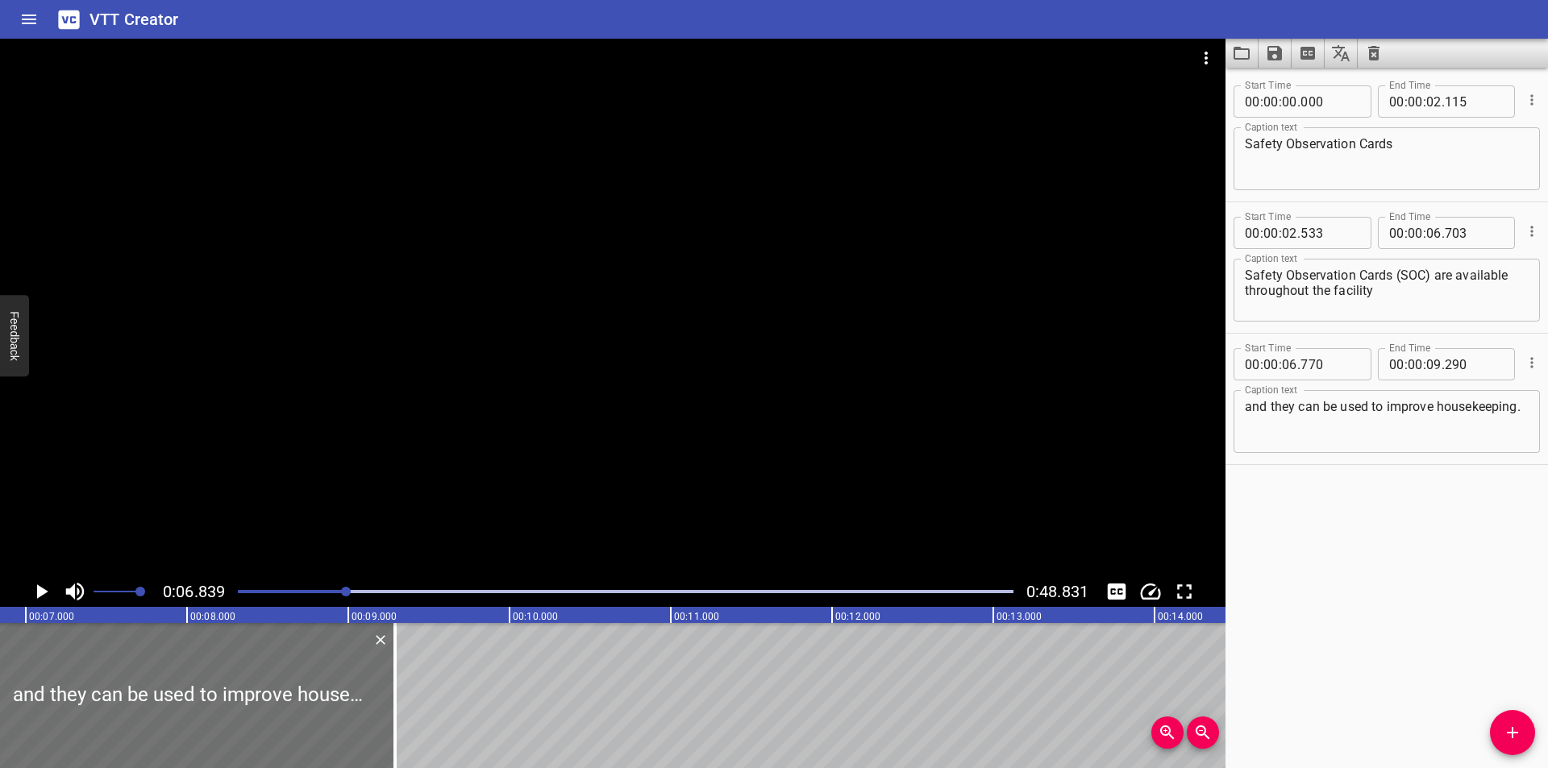
click at [501, 468] on div at bounding box center [613, 308] width 1226 height 538
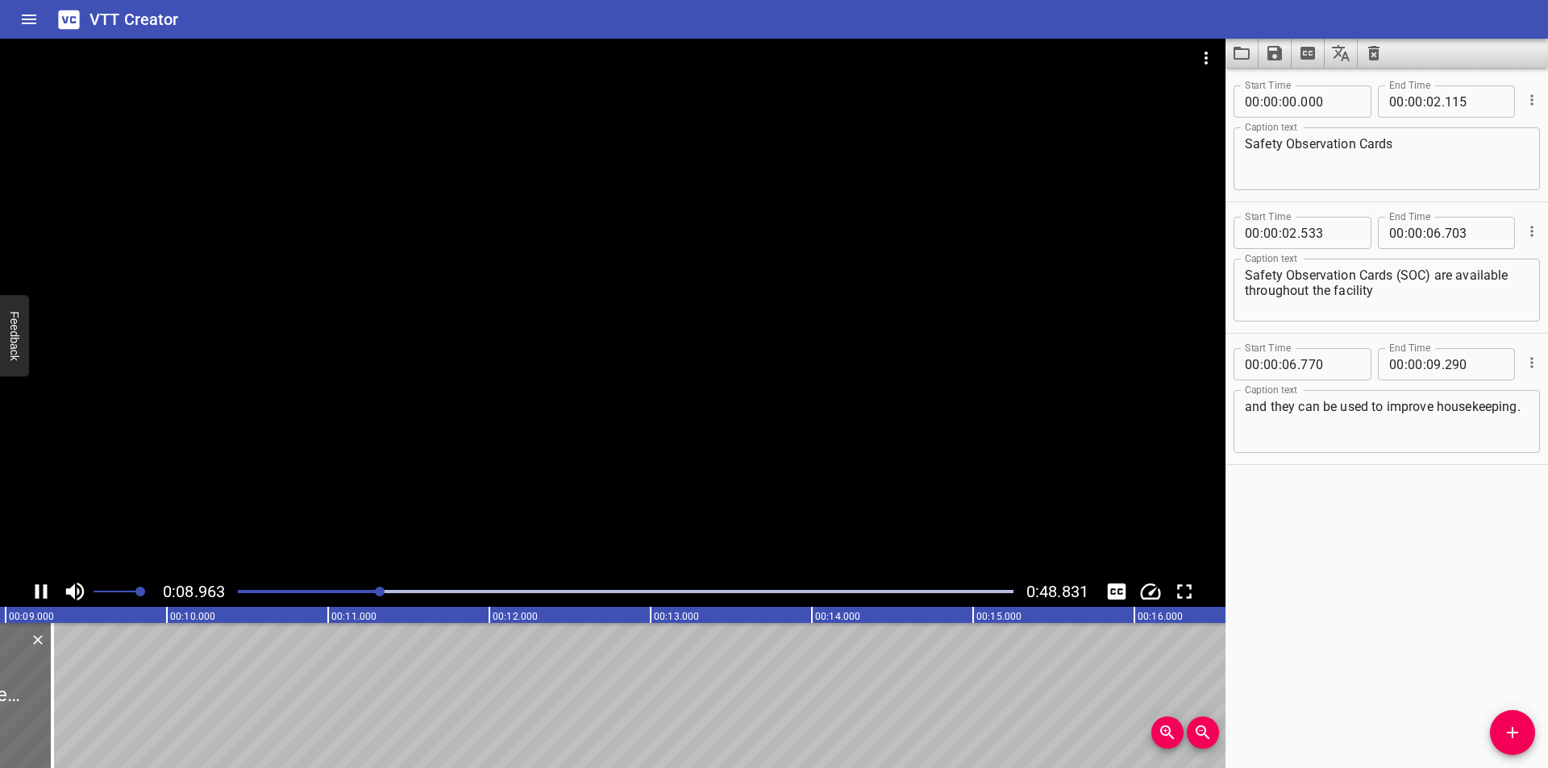
click at [747, 418] on div at bounding box center [613, 308] width 1226 height 538
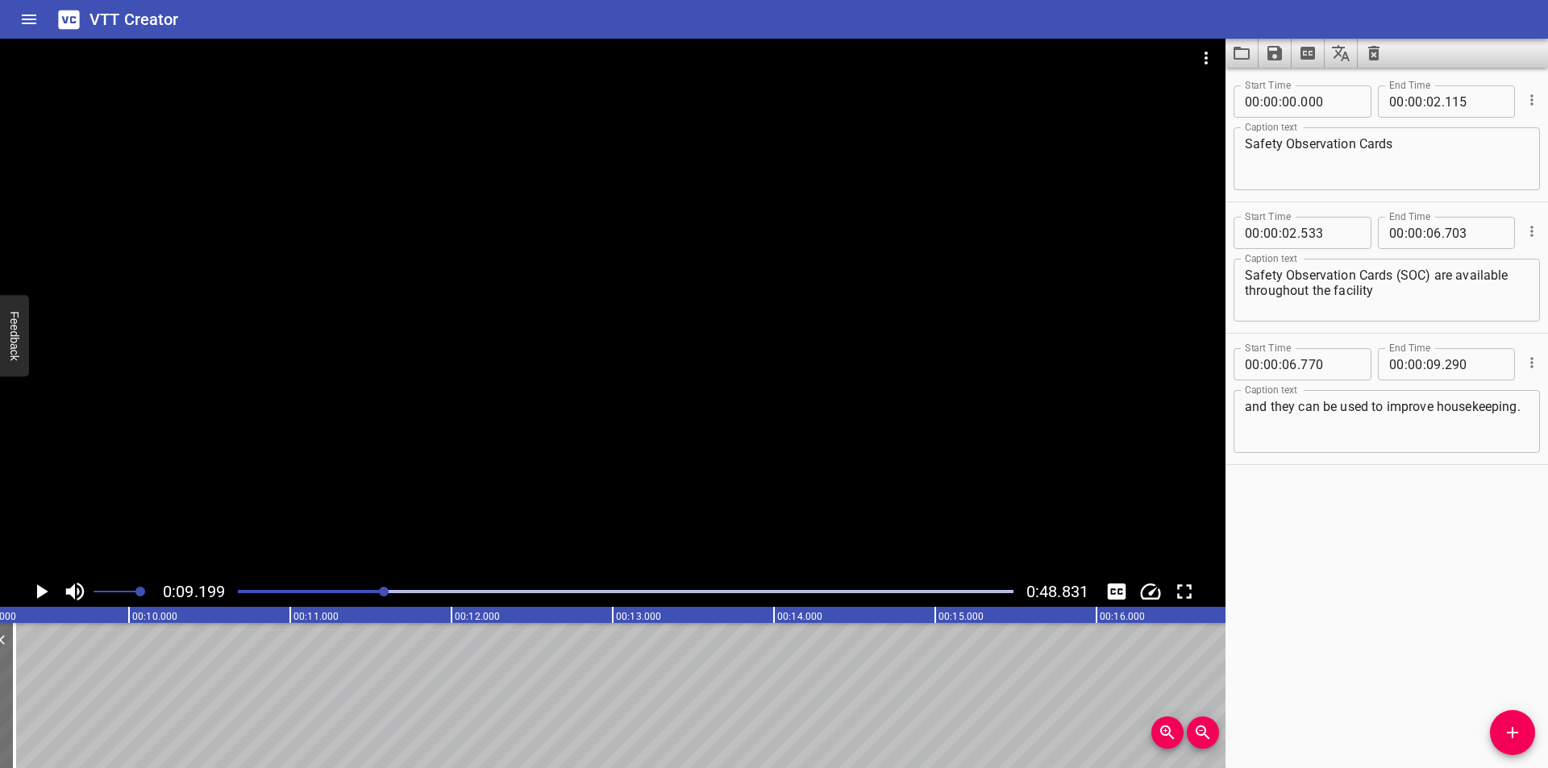
click at [747, 418] on div at bounding box center [613, 308] width 1226 height 538
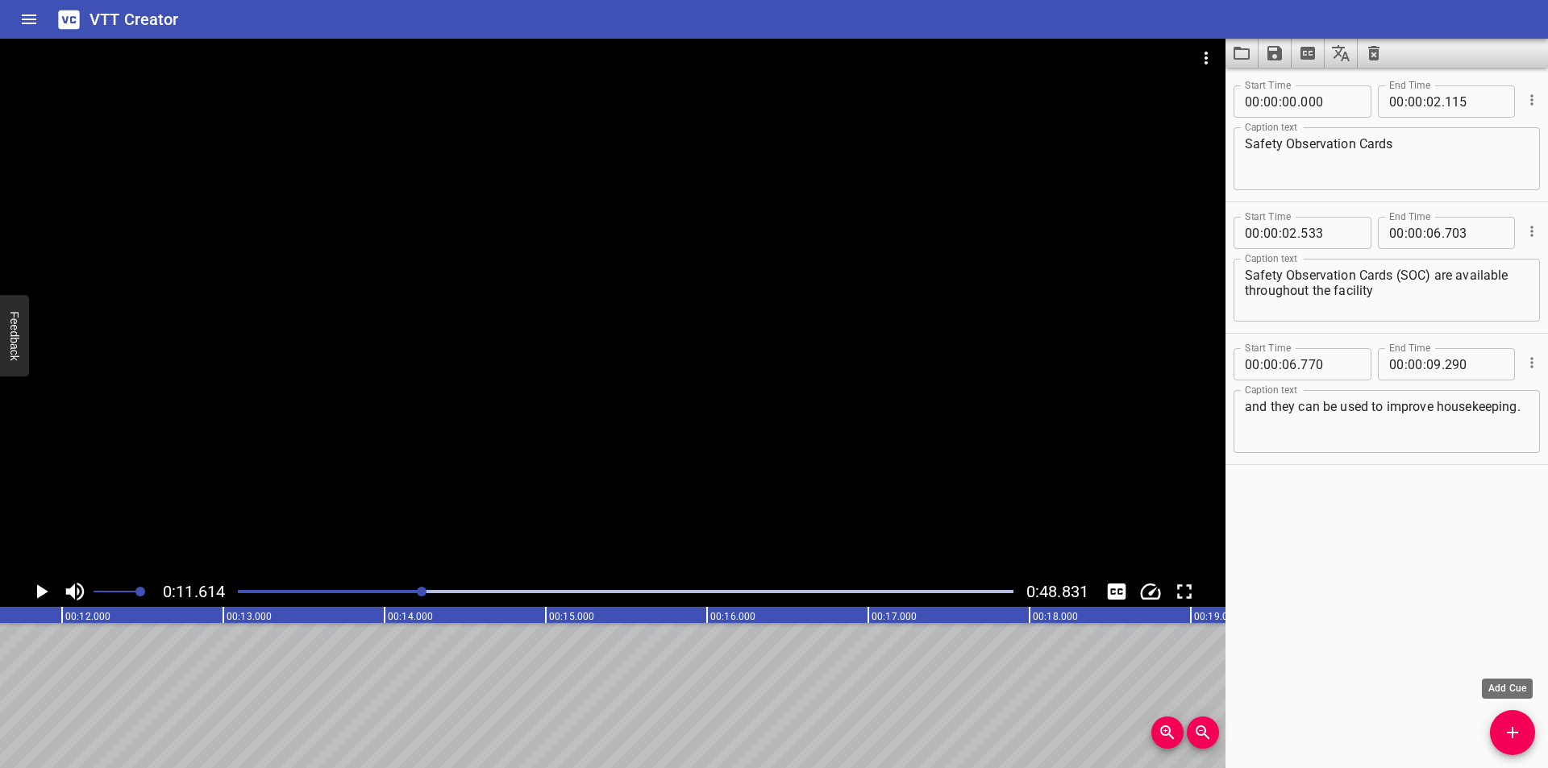
click at [1505, 735] on icon "Add Cue" at bounding box center [1512, 732] width 19 height 19
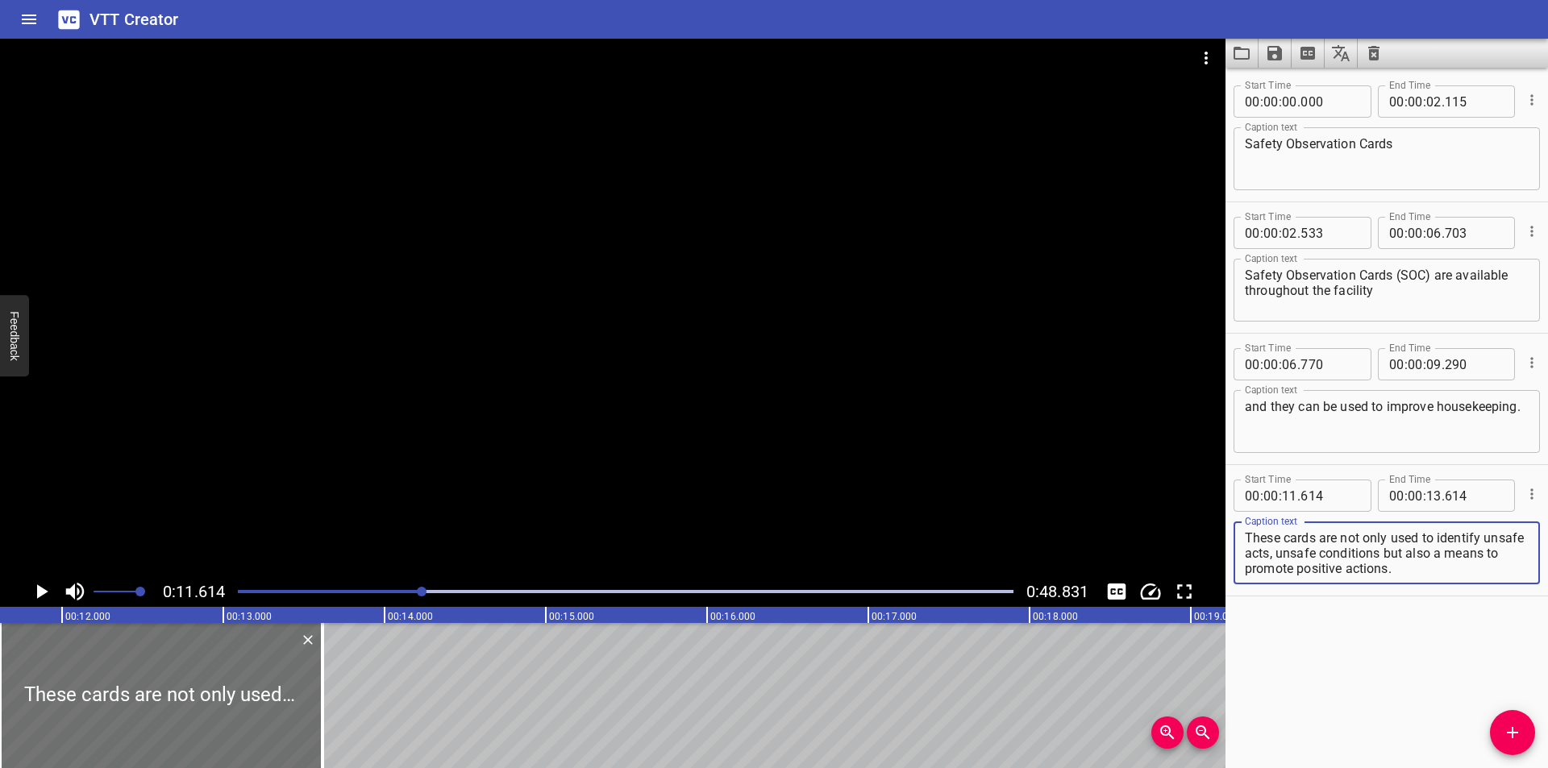
click at [365, 593] on div at bounding box center [625, 592] width 795 height 23
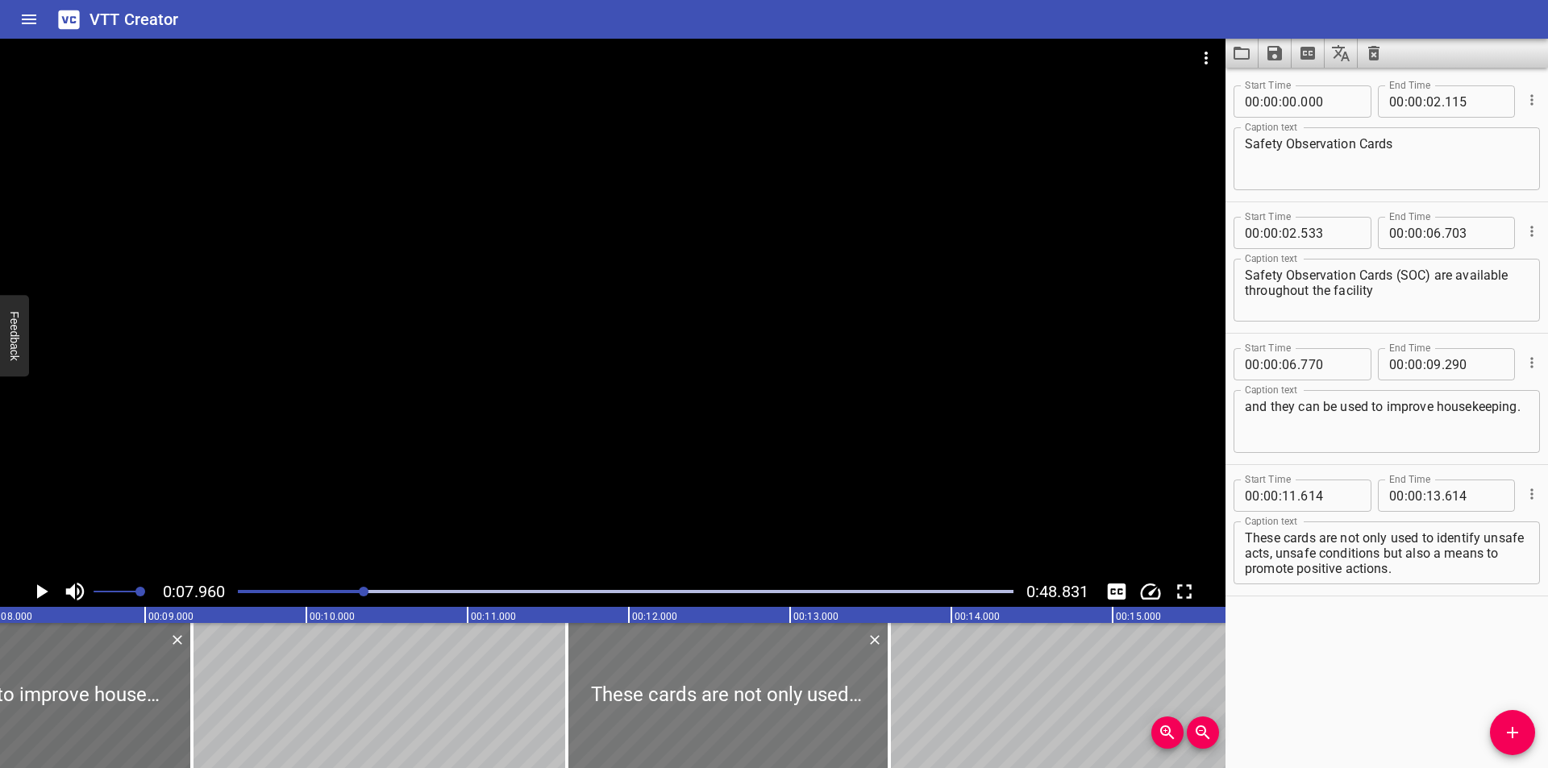
scroll to position [0, 1284]
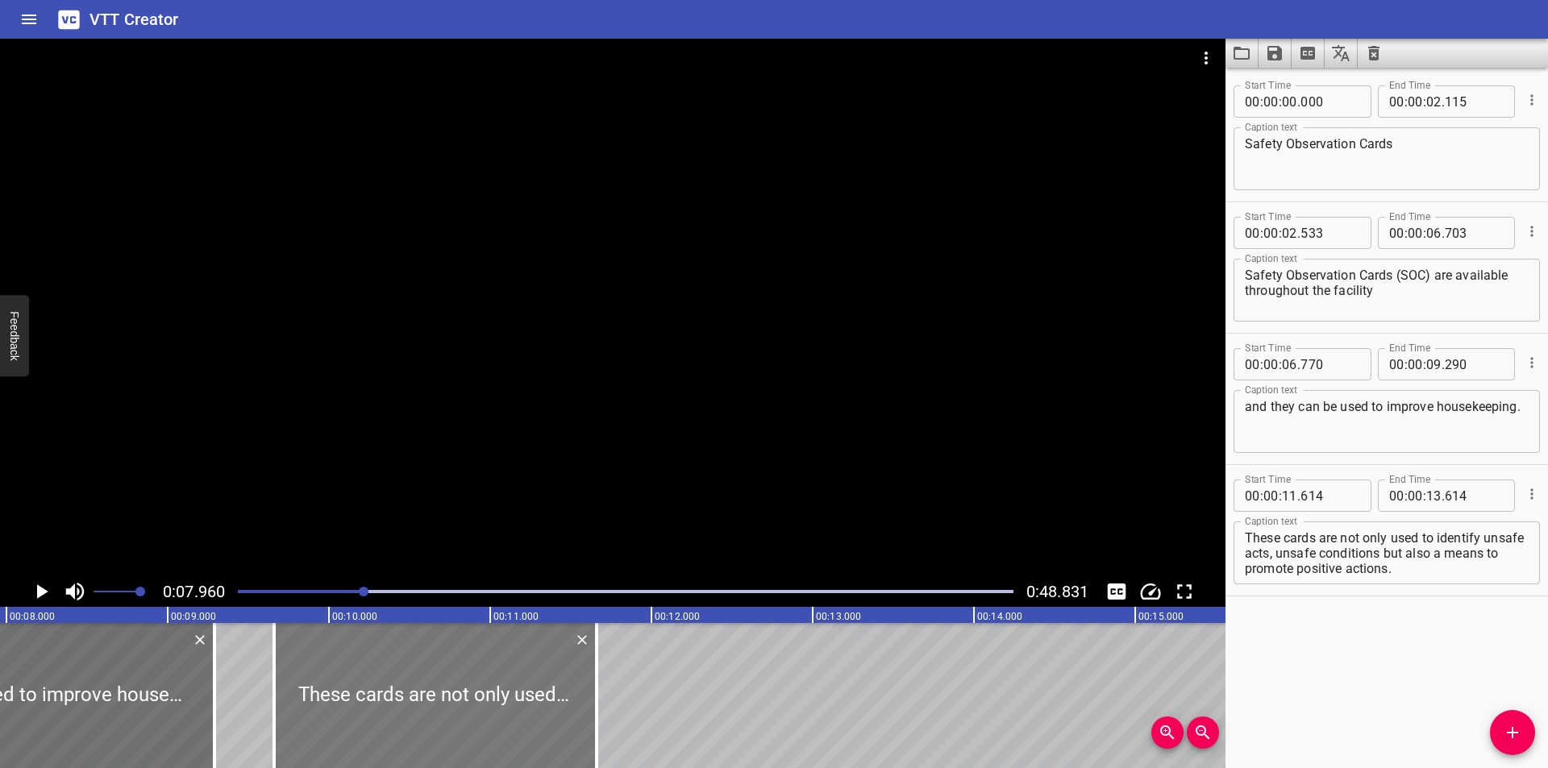
drag, startPoint x: 693, startPoint y: 700, endPoint x: 377, endPoint y: 693, distance: 315.3
click at [377, 693] on div at bounding box center [435, 695] width 323 height 145
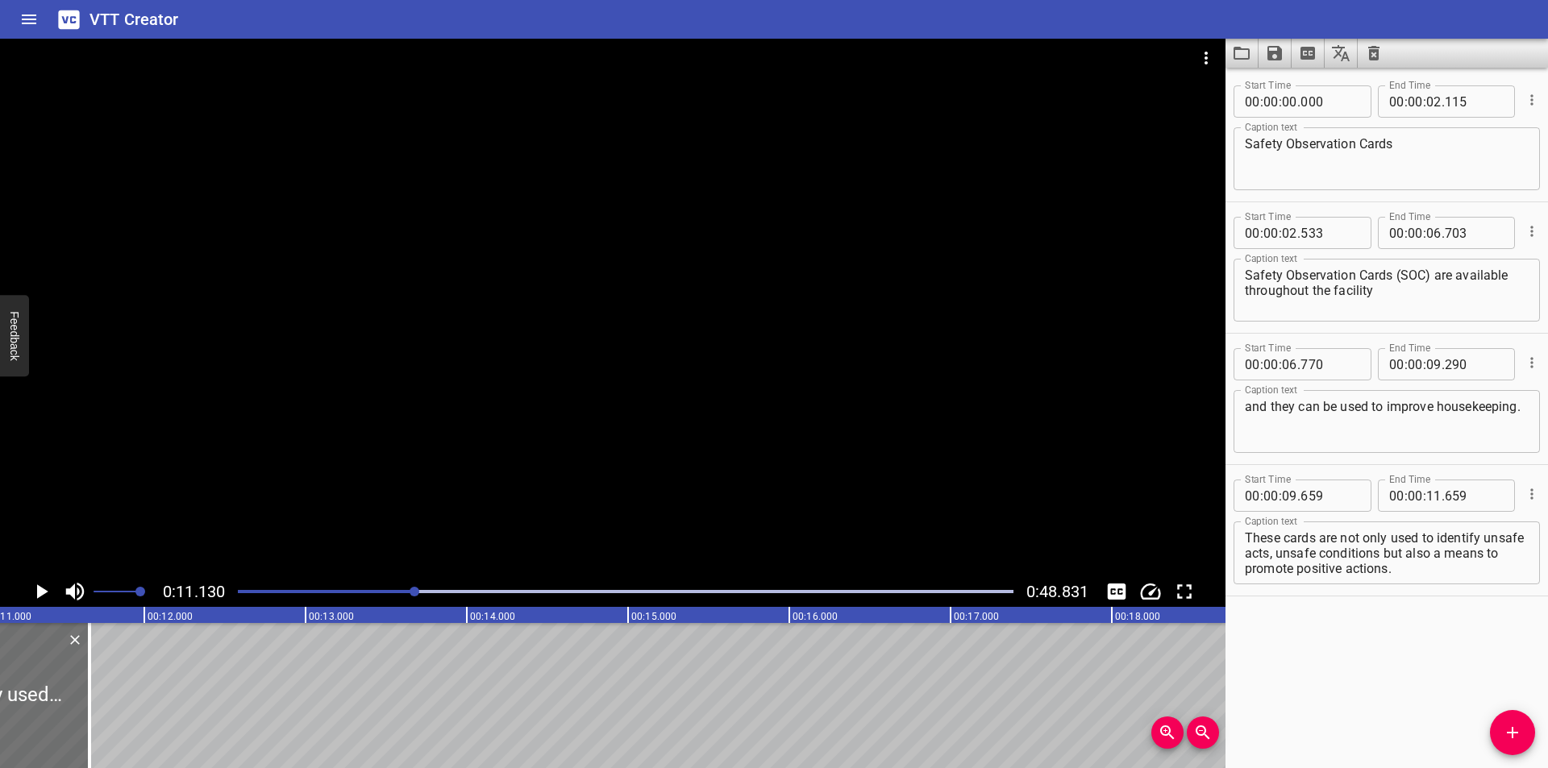
scroll to position [0, 1795]
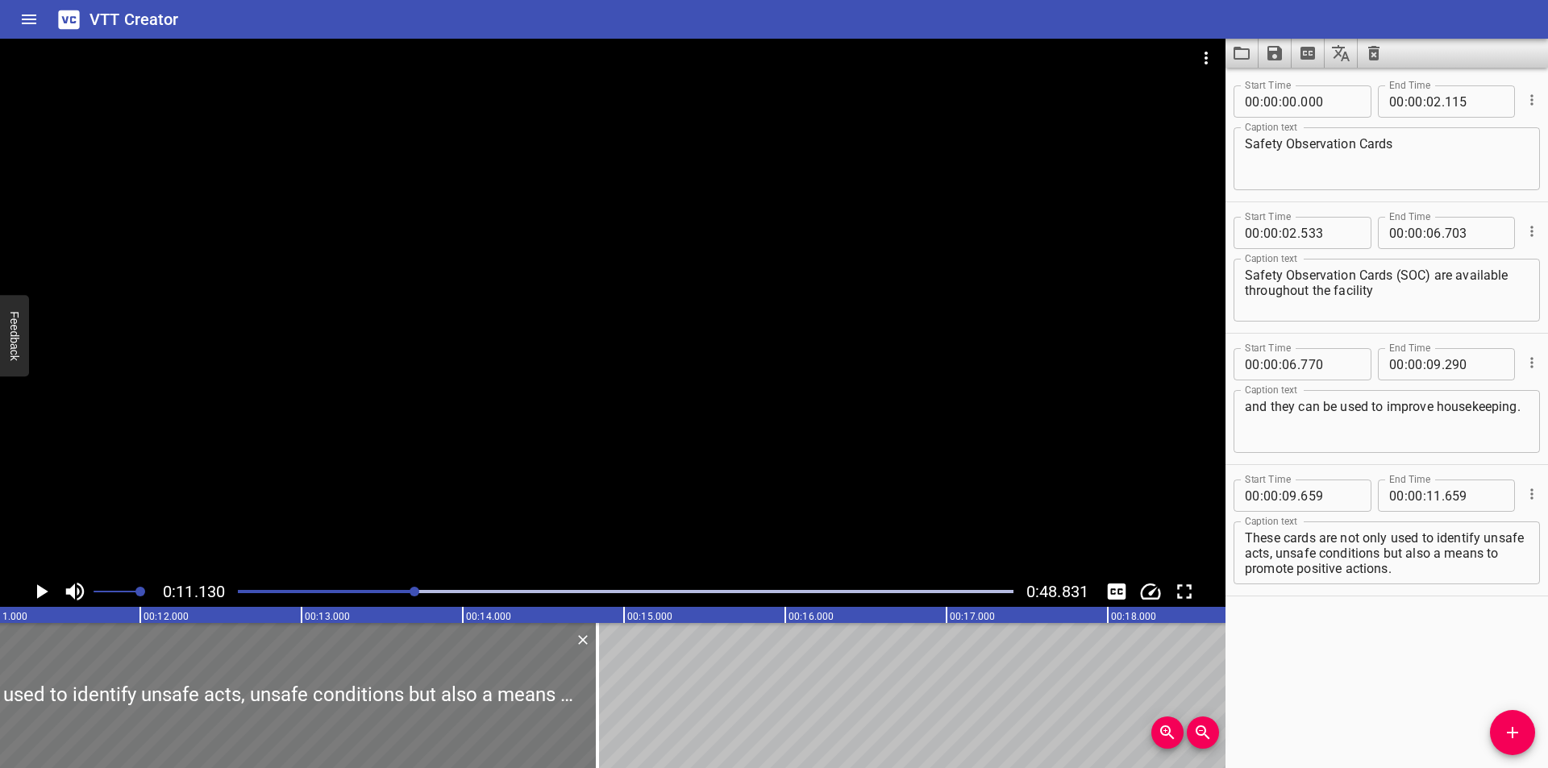
drag, startPoint x: 81, startPoint y: 719, endPoint x: 515, endPoint y: 726, distance: 433.8
click at [598, 722] on div at bounding box center [597, 695] width 16 height 145
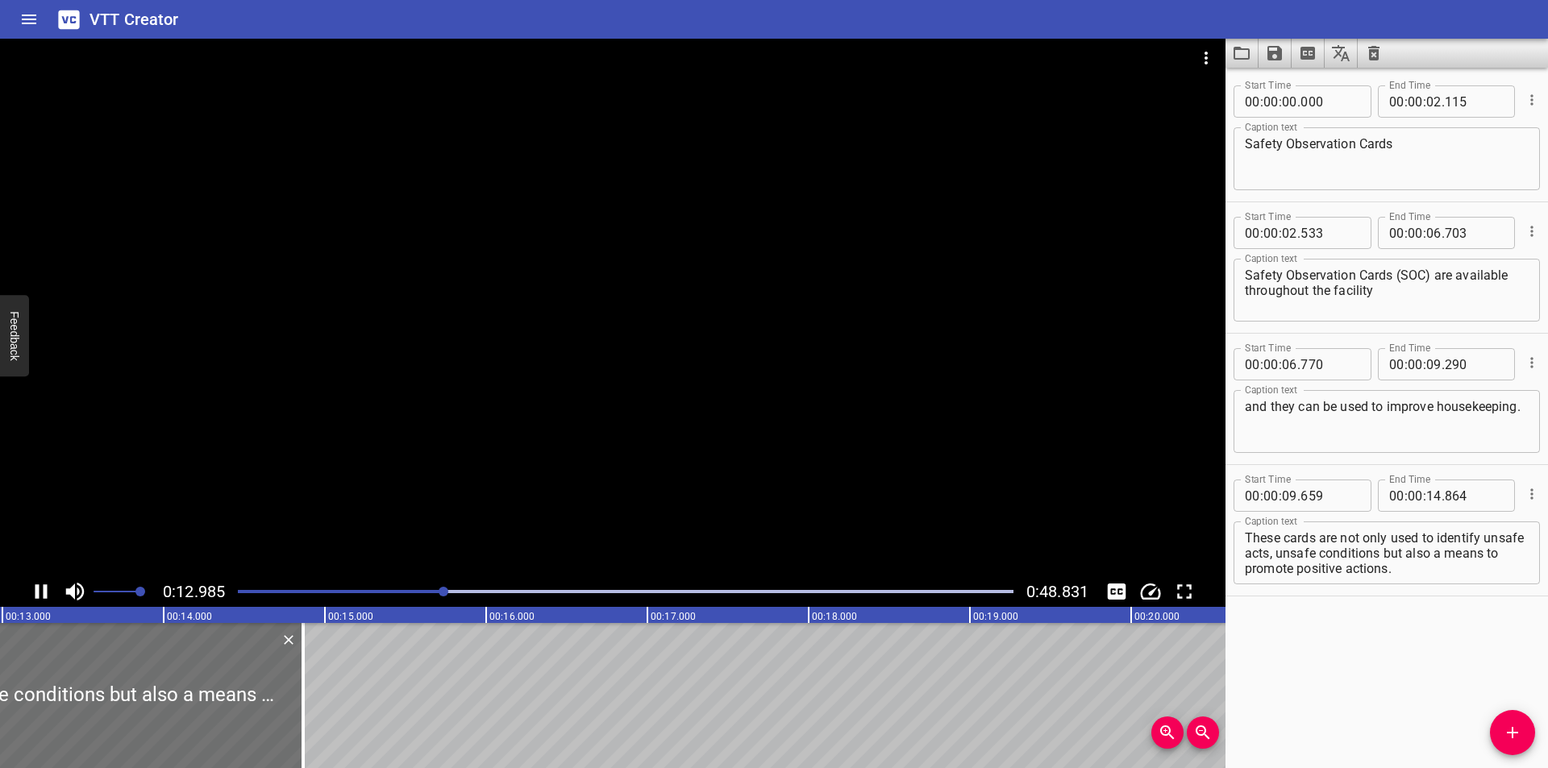
click at [462, 512] on div at bounding box center [613, 308] width 1226 height 538
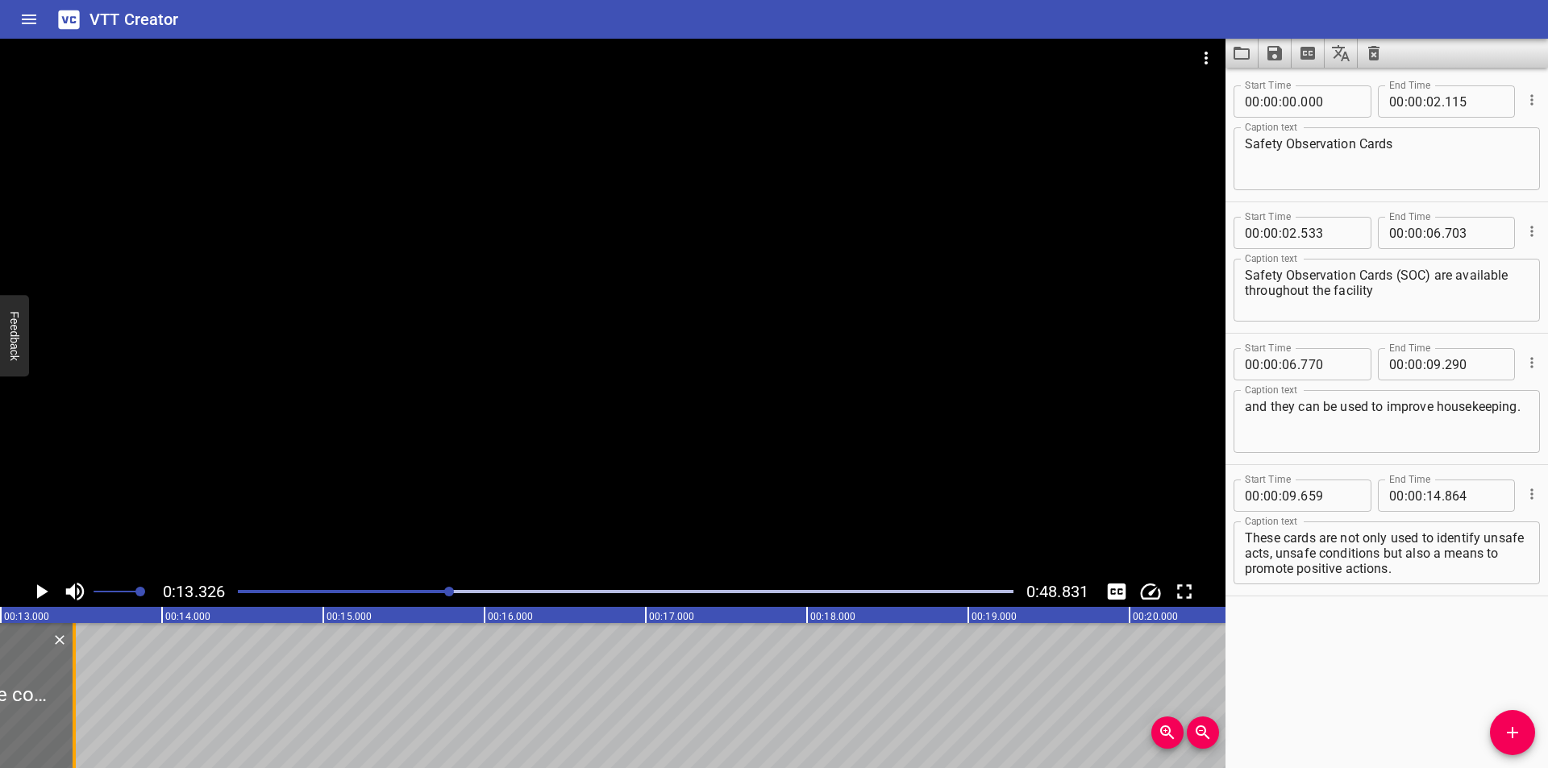
drag, startPoint x: 301, startPoint y: 695, endPoint x: 74, endPoint y: 708, distance: 226.9
click at [74, 708] on div at bounding box center [74, 695] width 3 height 145
drag, startPoint x: 1320, startPoint y: 555, endPoint x: 1564, endPoint y: 653, distance: 263.4
click at [1547, 653] on html "VTT Creator Caption Editor Batch Transcribe Login Sign Up Privacy Contact 0:13.…" at bounding box center [774, 384] width 1548 height 768
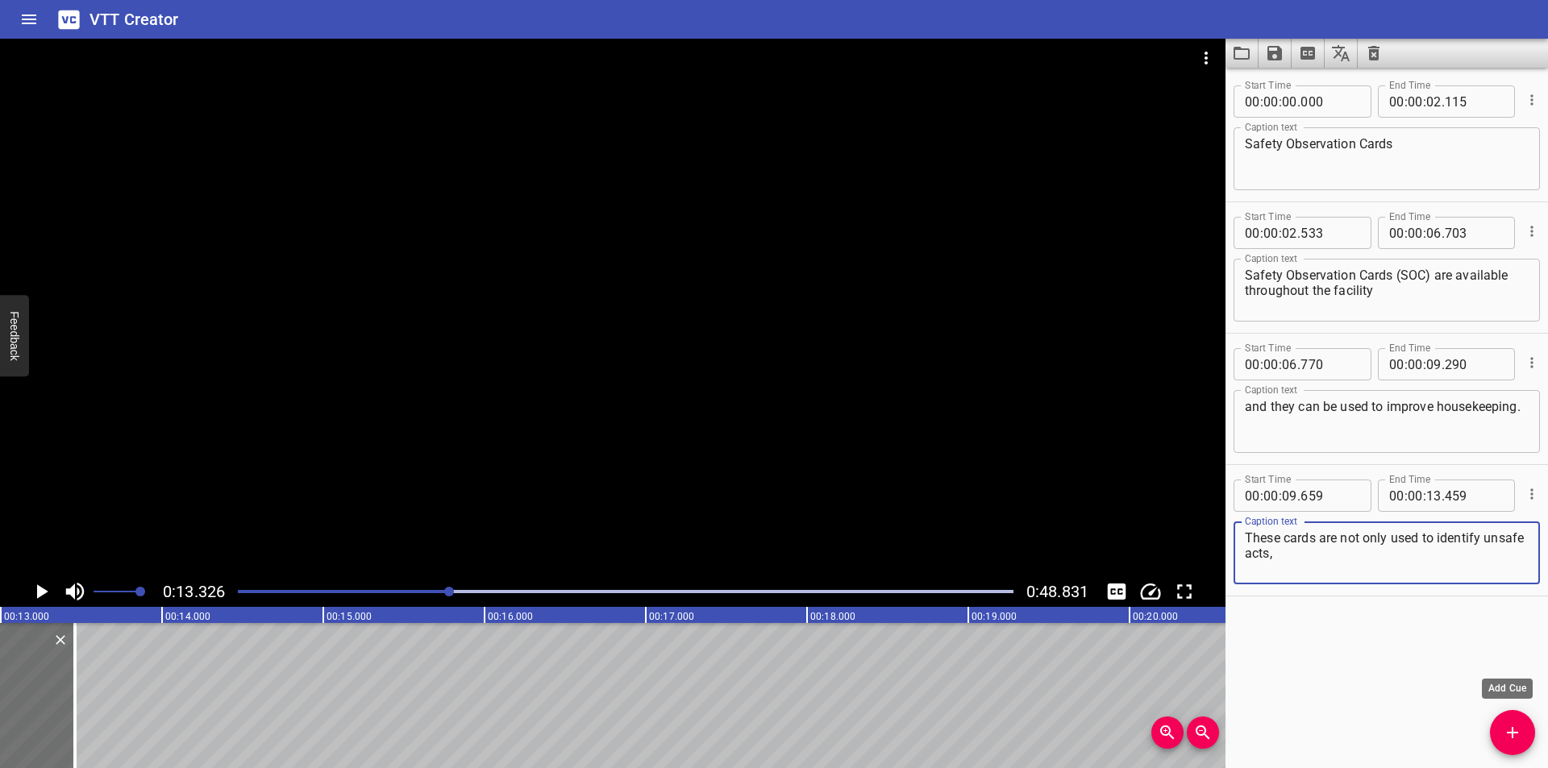
drag, startPoint x: 1513, startPoint y: 736, endPoint x: 1399, endPoint y: 749, distance: 115.2
click at [1514, 737] on icon "Add Cue" at bounding box center [1512, 732] width 19 height 19
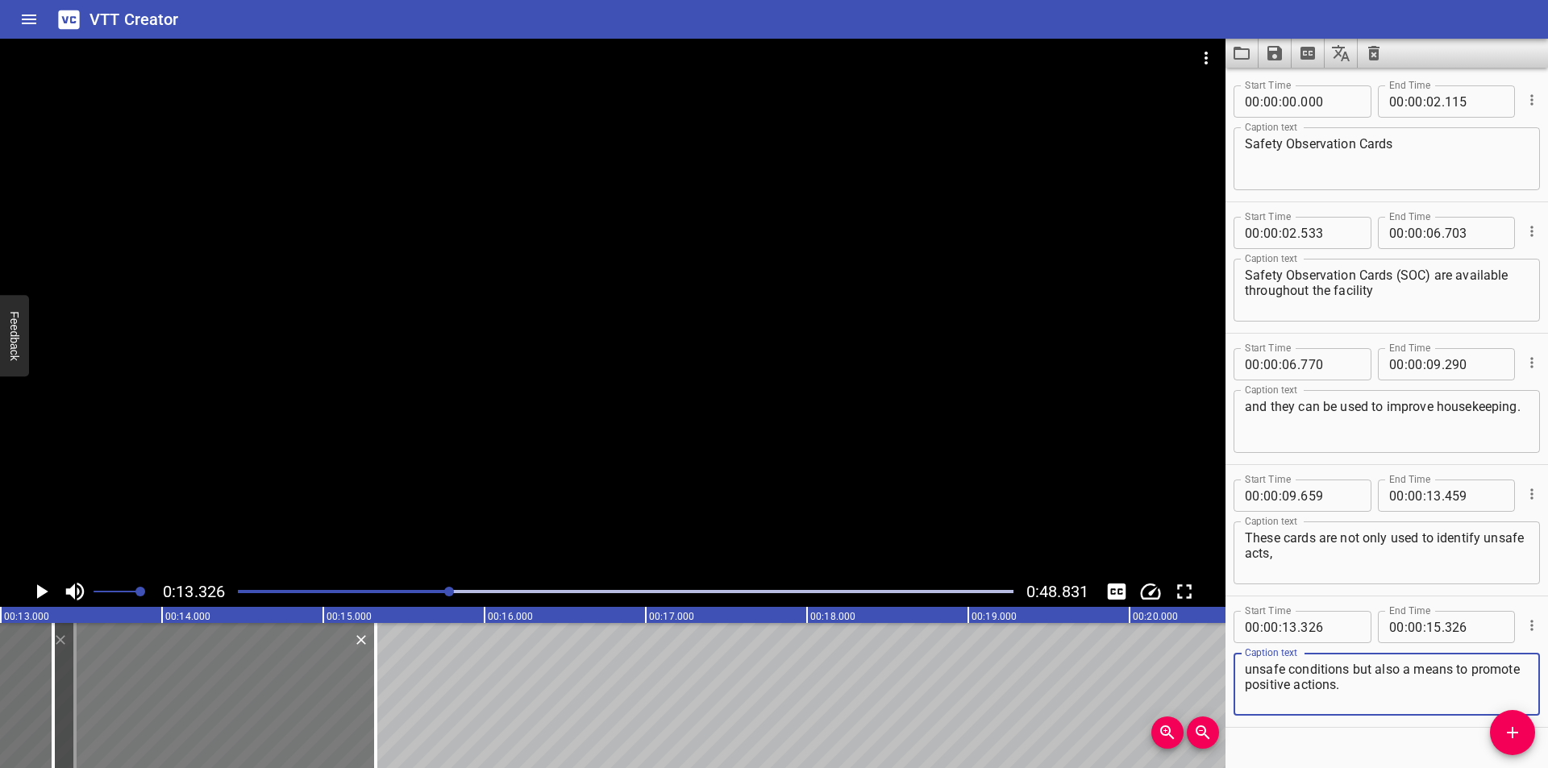
click at [285, 714] on div at bounding box center [214, 695] width 323 height 145
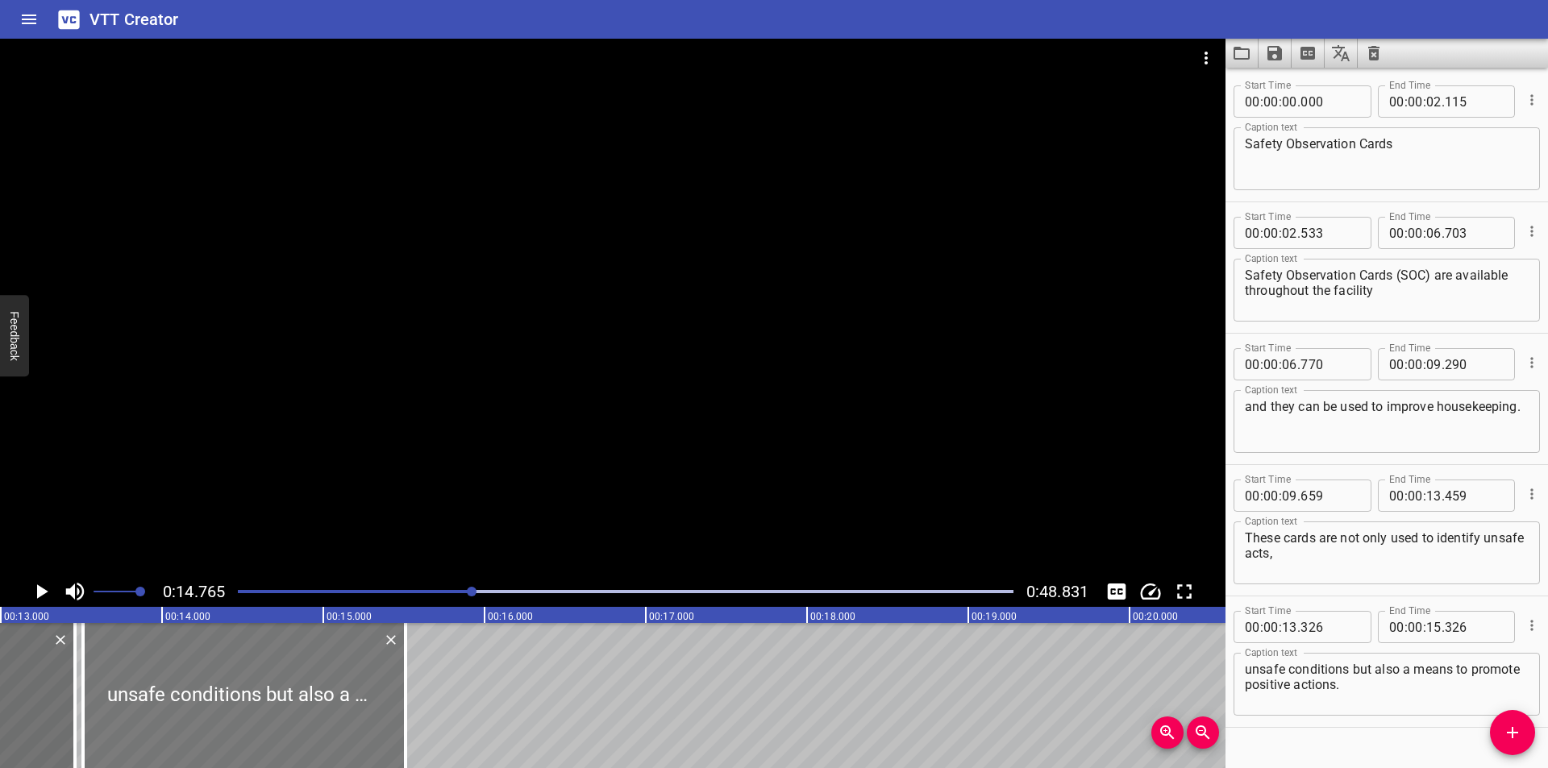
scroll to position [32, 0]
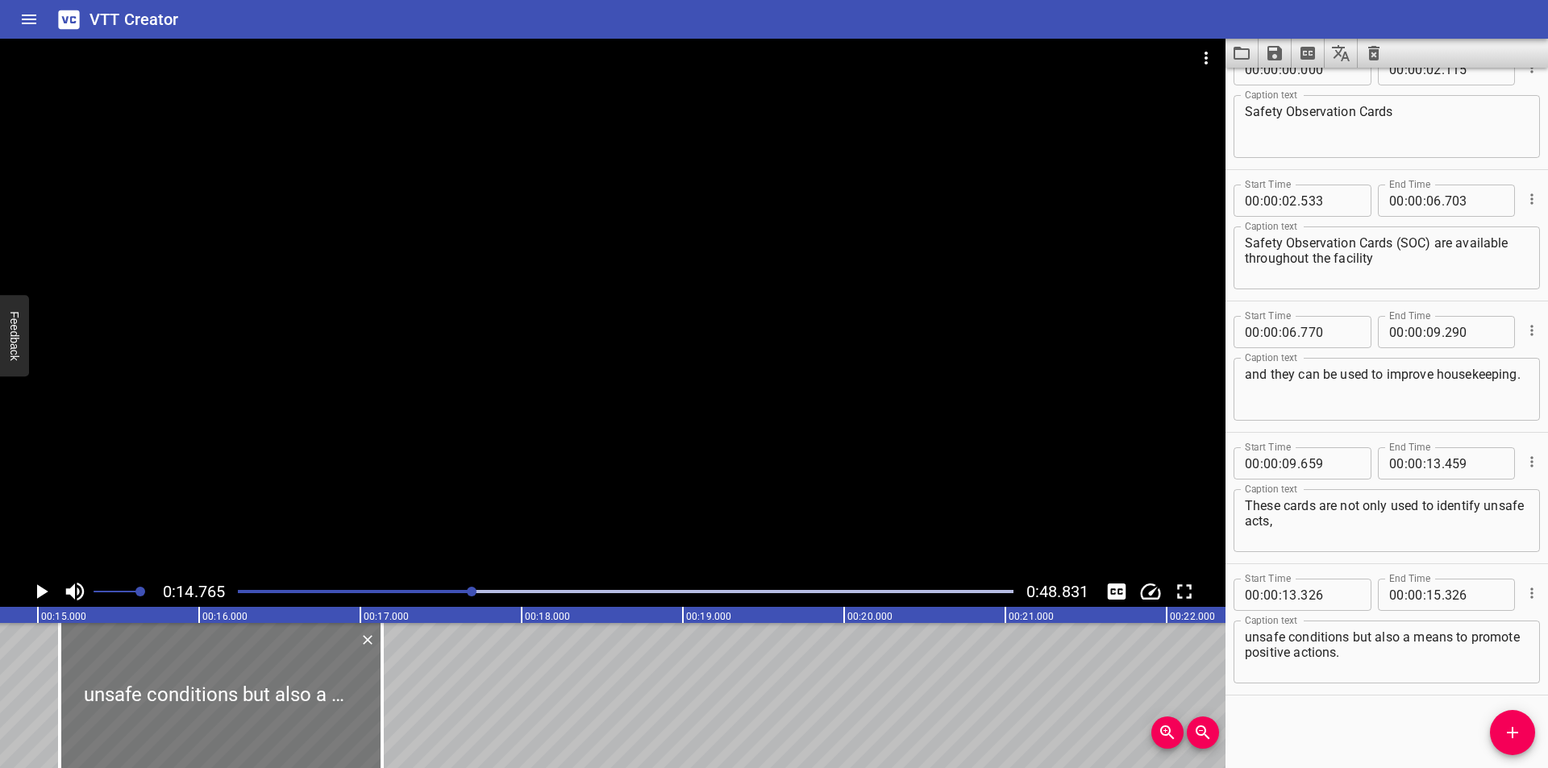
drag, startPoint x: 286, startPoint y: 713, endPoint x: 264, endPoint y: 689, distance: 32.5
click at [274, 706] on div at bounding box center [221, 695] width 323 height 145
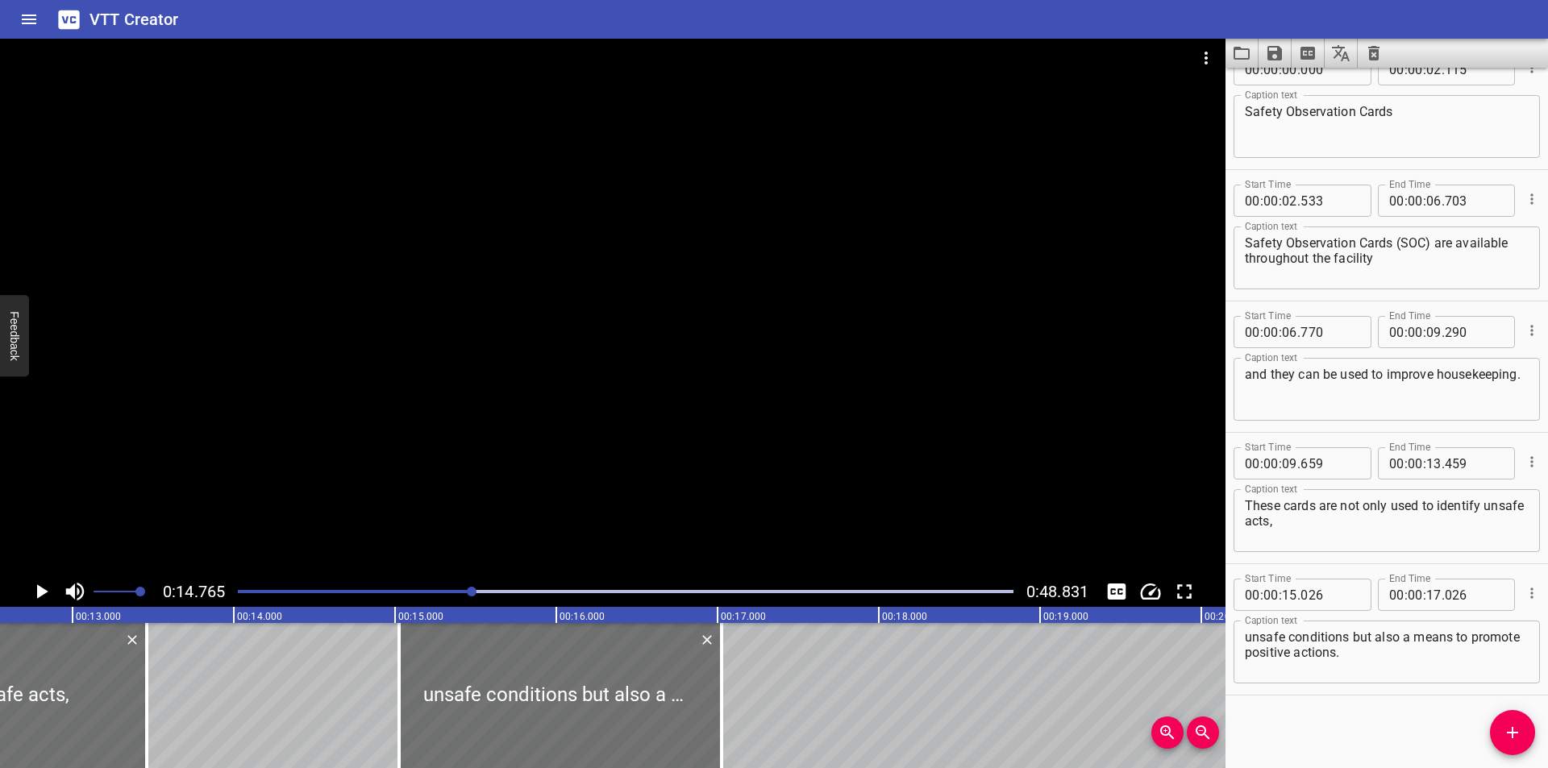
scroll to position [0, 1950]
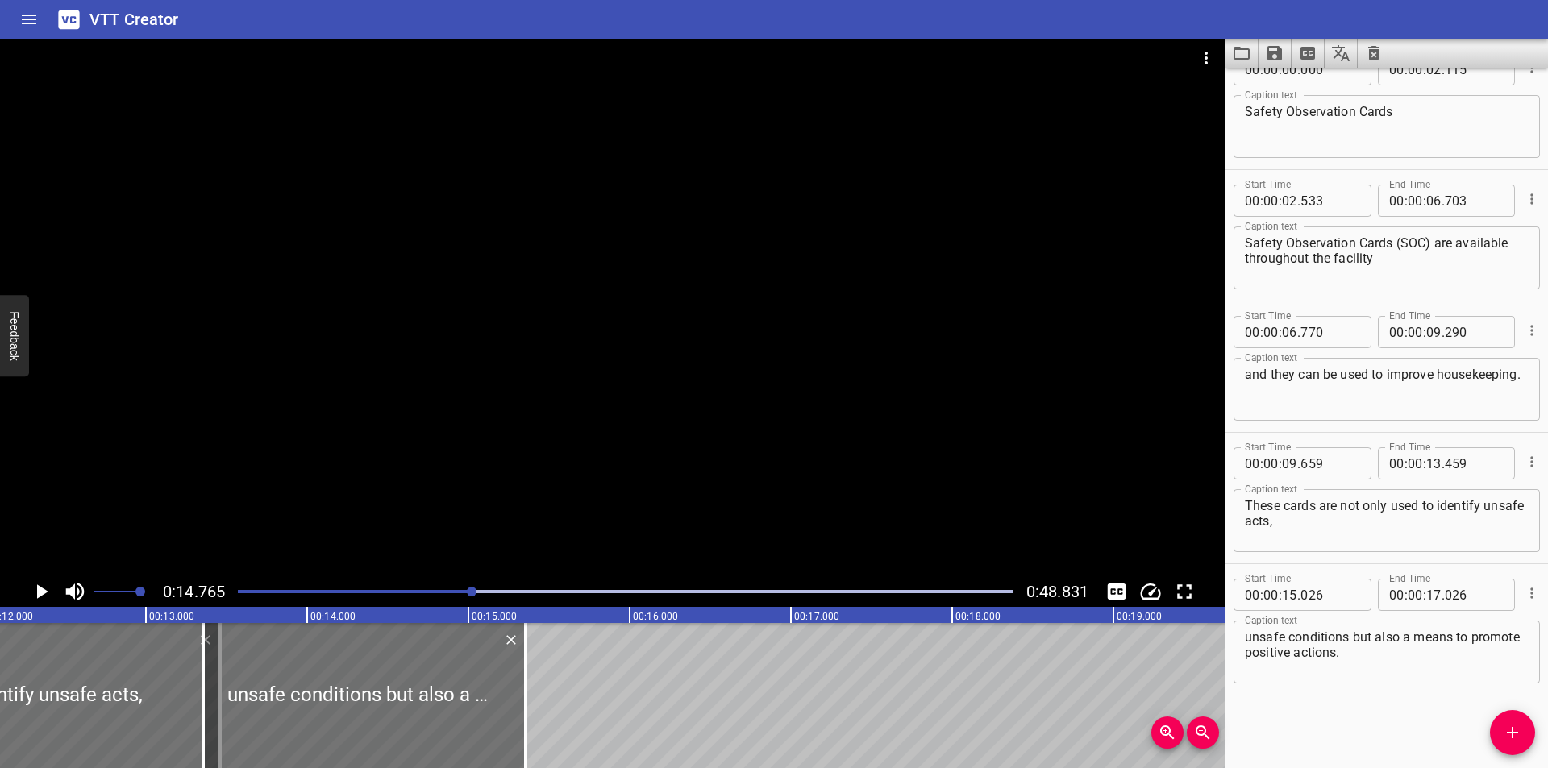
click at [435, 701] on div at bounding box center [364, 695] width 323 height 145
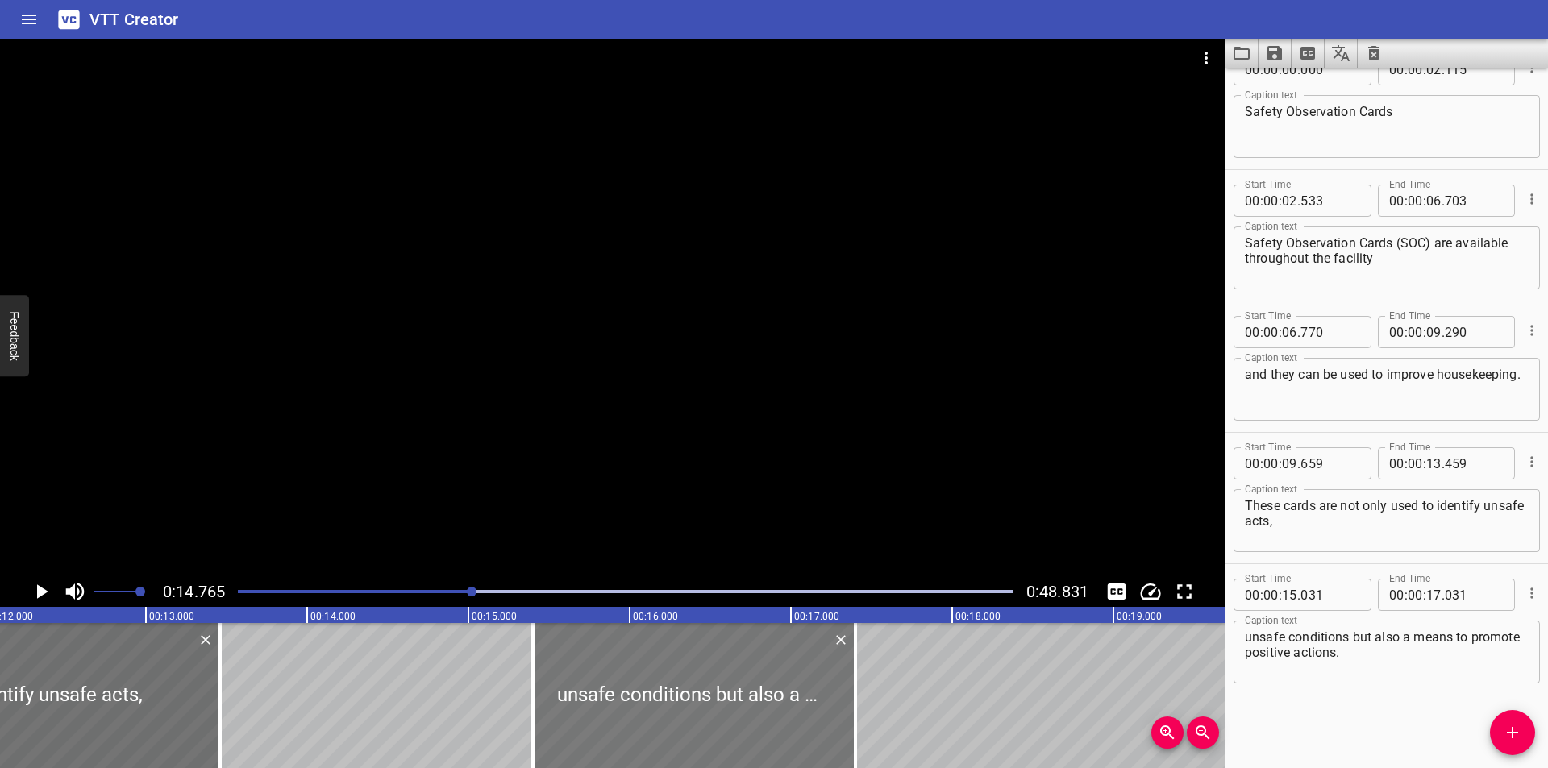
click at [533, 670] on div at bounding box center [694, 695] width 323 height 145
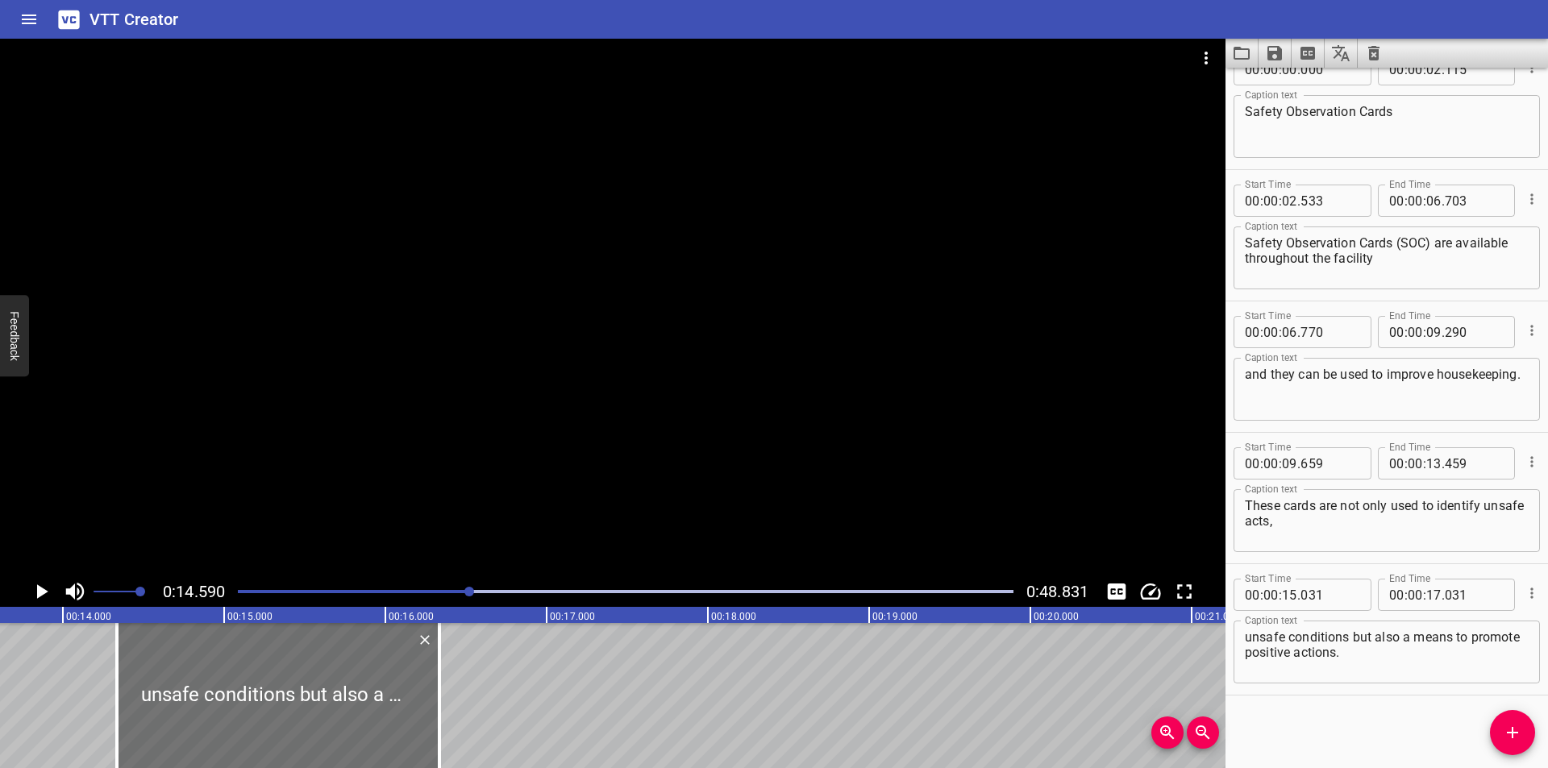
drag, startPoint x: 538, startPoint y: 693, endPoint x: 521, endPoint y: 693, distance: 17.0
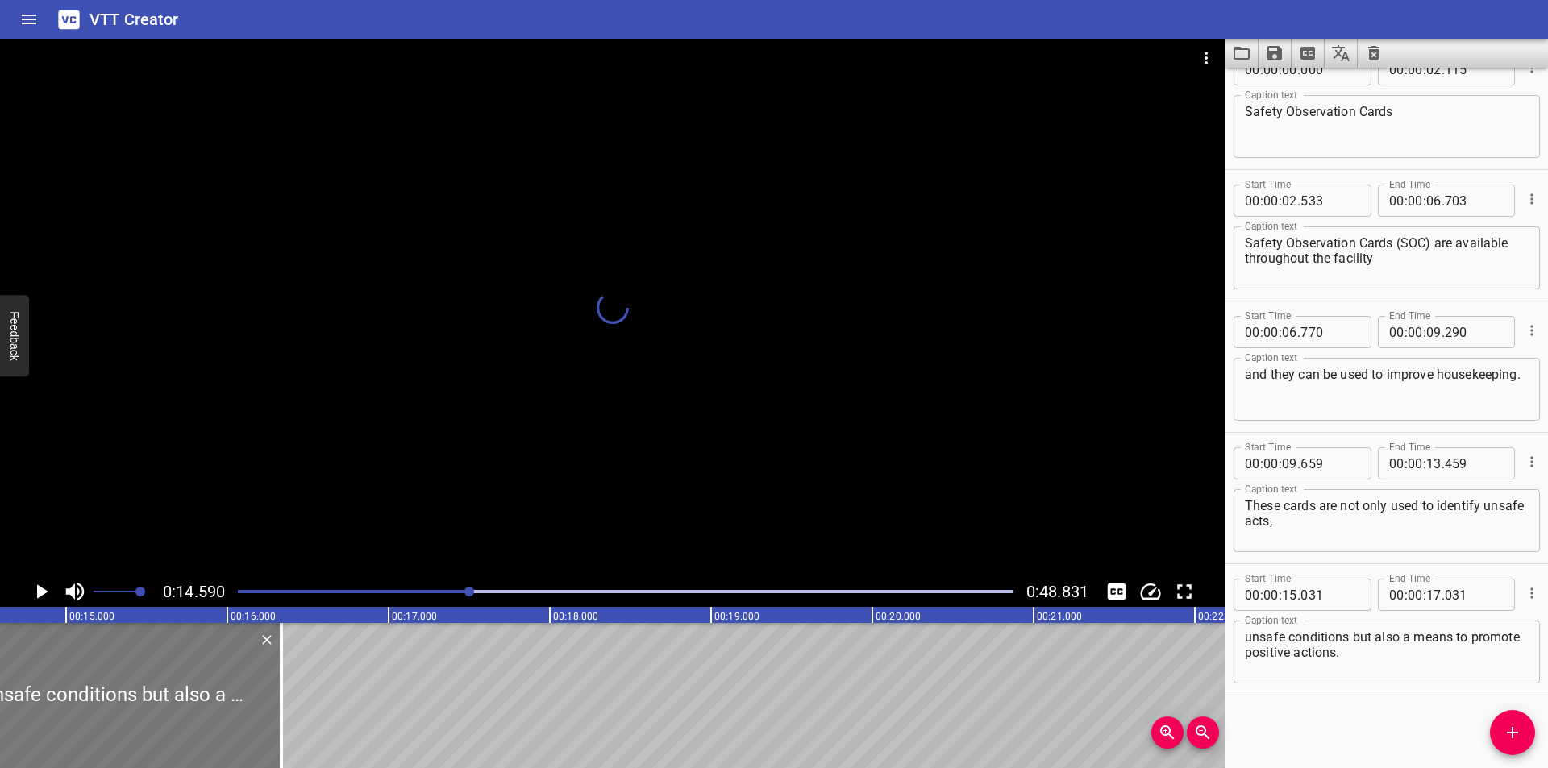
click at [169, 707] on div at bounding box center [120, 695] width 323 height 145
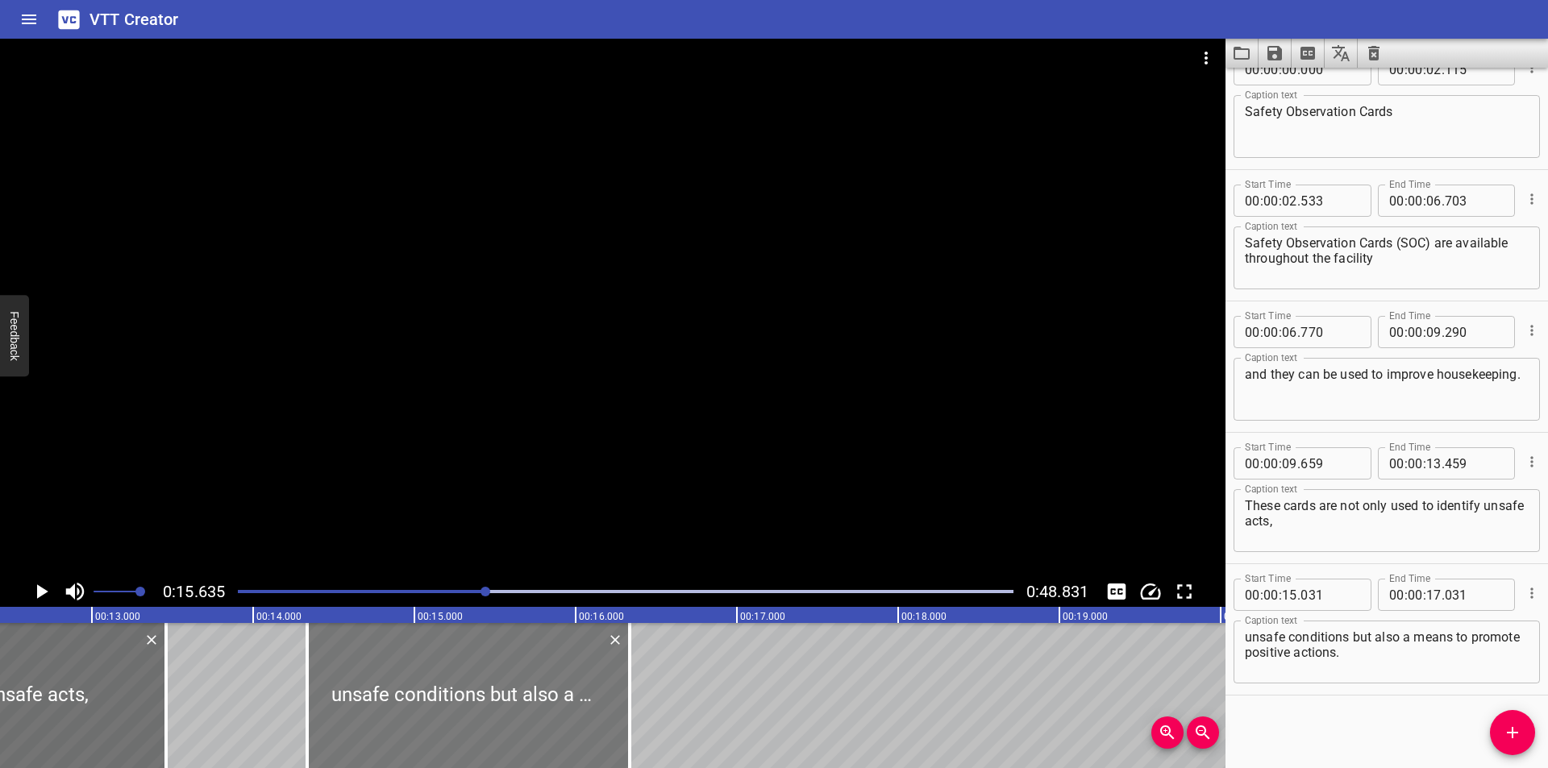
scroll to position [0, 1983]
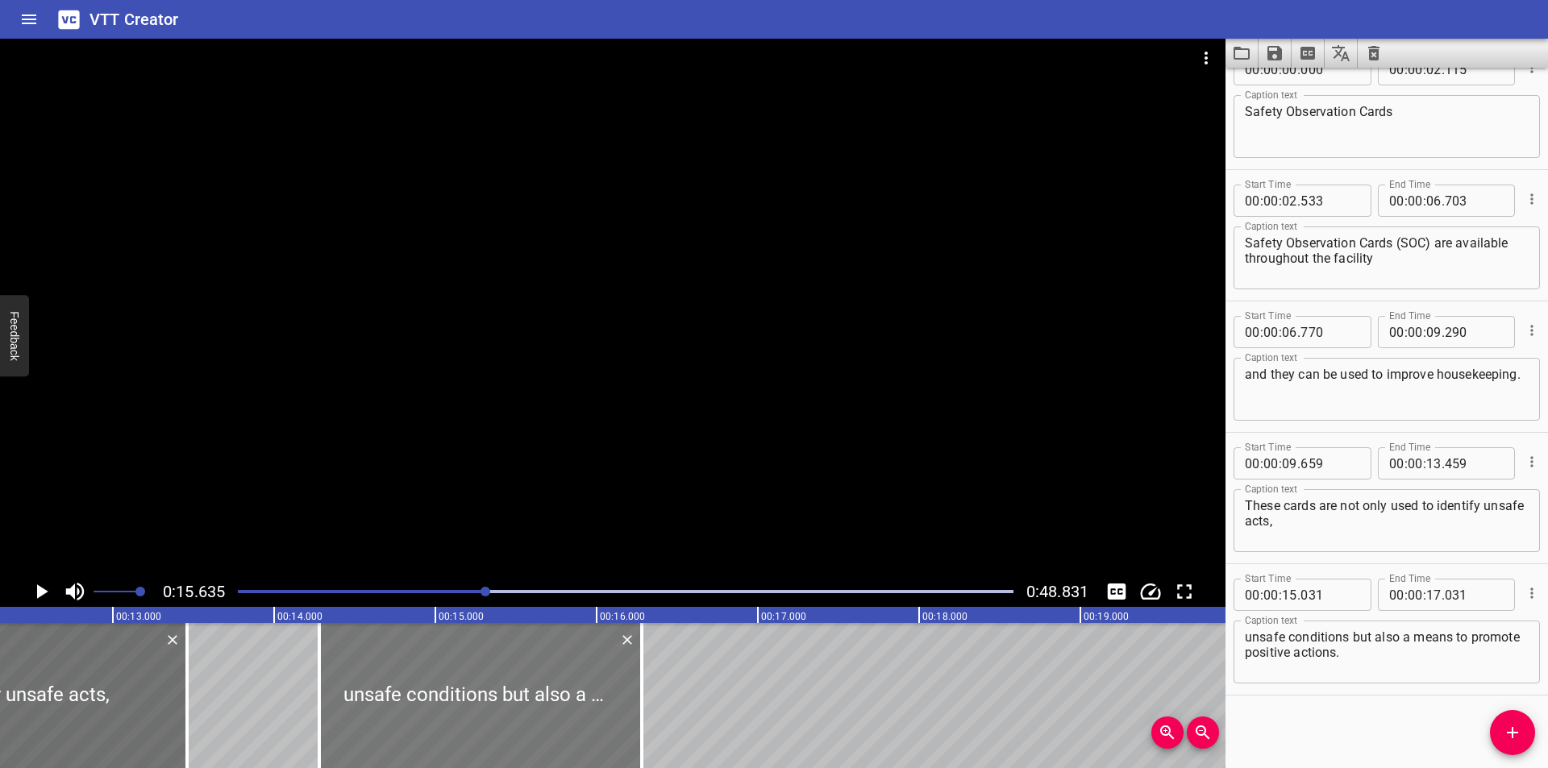
drag, startPoint x: 547, startPoint y: 719, endPoint x: 493, endPoint y: 714, distance: 54.3
click at [497, 714] on div at bounding box center [480, 695] width 323 height 145
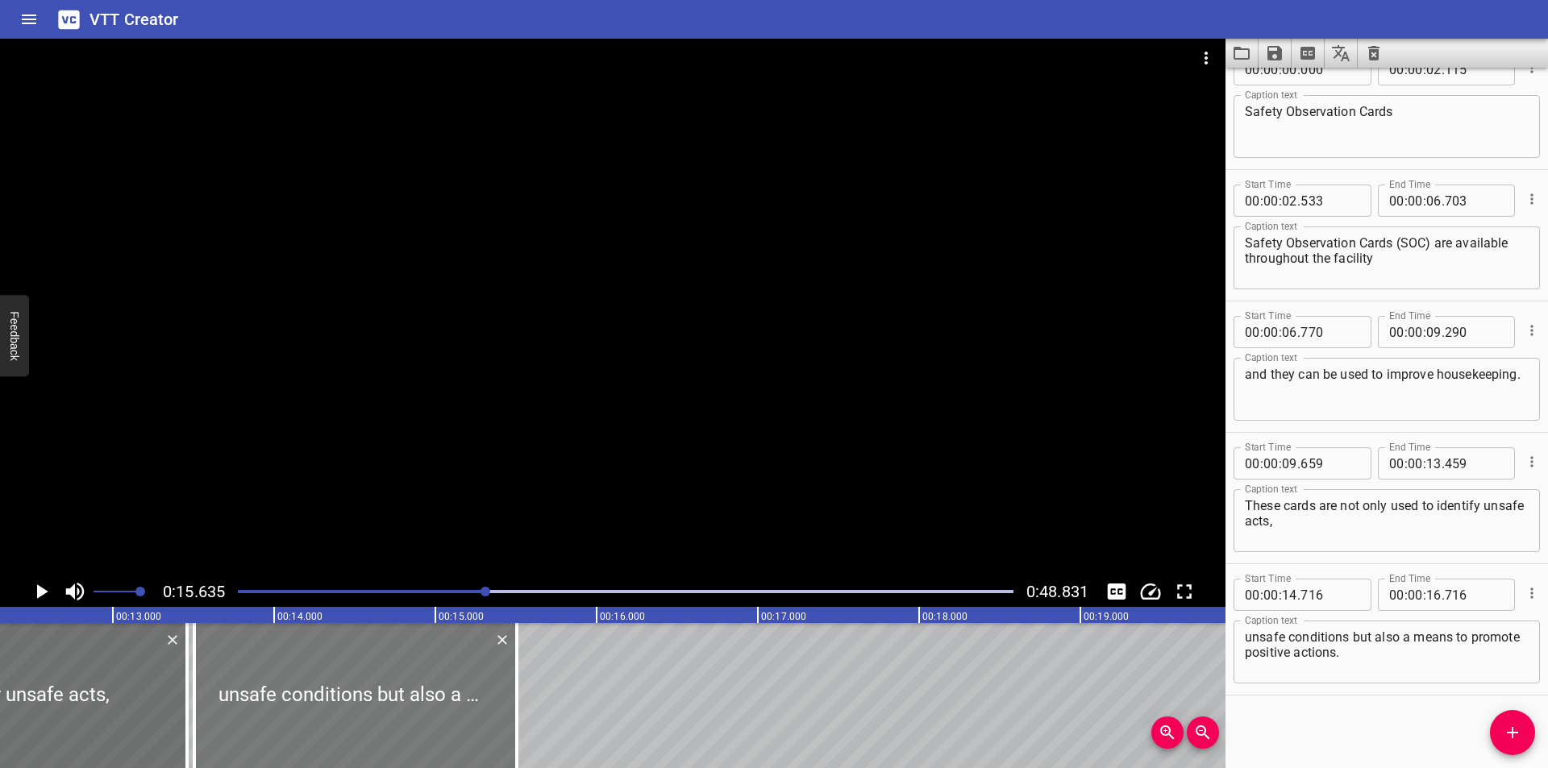
drag, startPoint x: 447, startPoint y: 708, endPoint x: 252, endPoint y: 716, distance: 195.3
click at [252, 716] on div at bounding box center [355, 695] width 323 height 145
click at [520, 379] on div at bounding box center [613, 308] width 1226 height 538
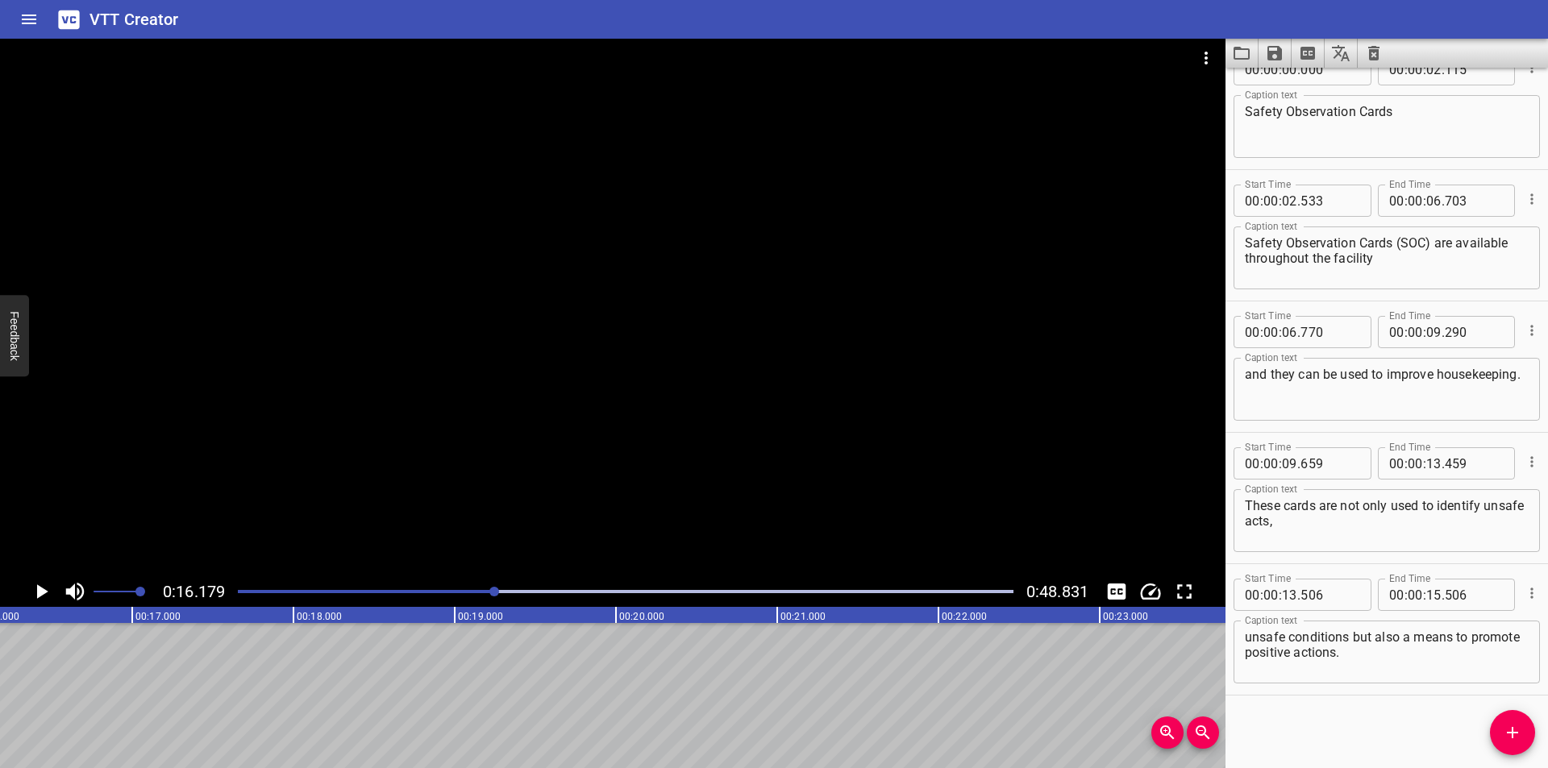
click at [455, 603] on div "0:16.179 0:48.831" at bounding box center [613, 591] width 1226 height 31
click at [439, 589] on div at bounding box center [625, 592] width 795 height 23
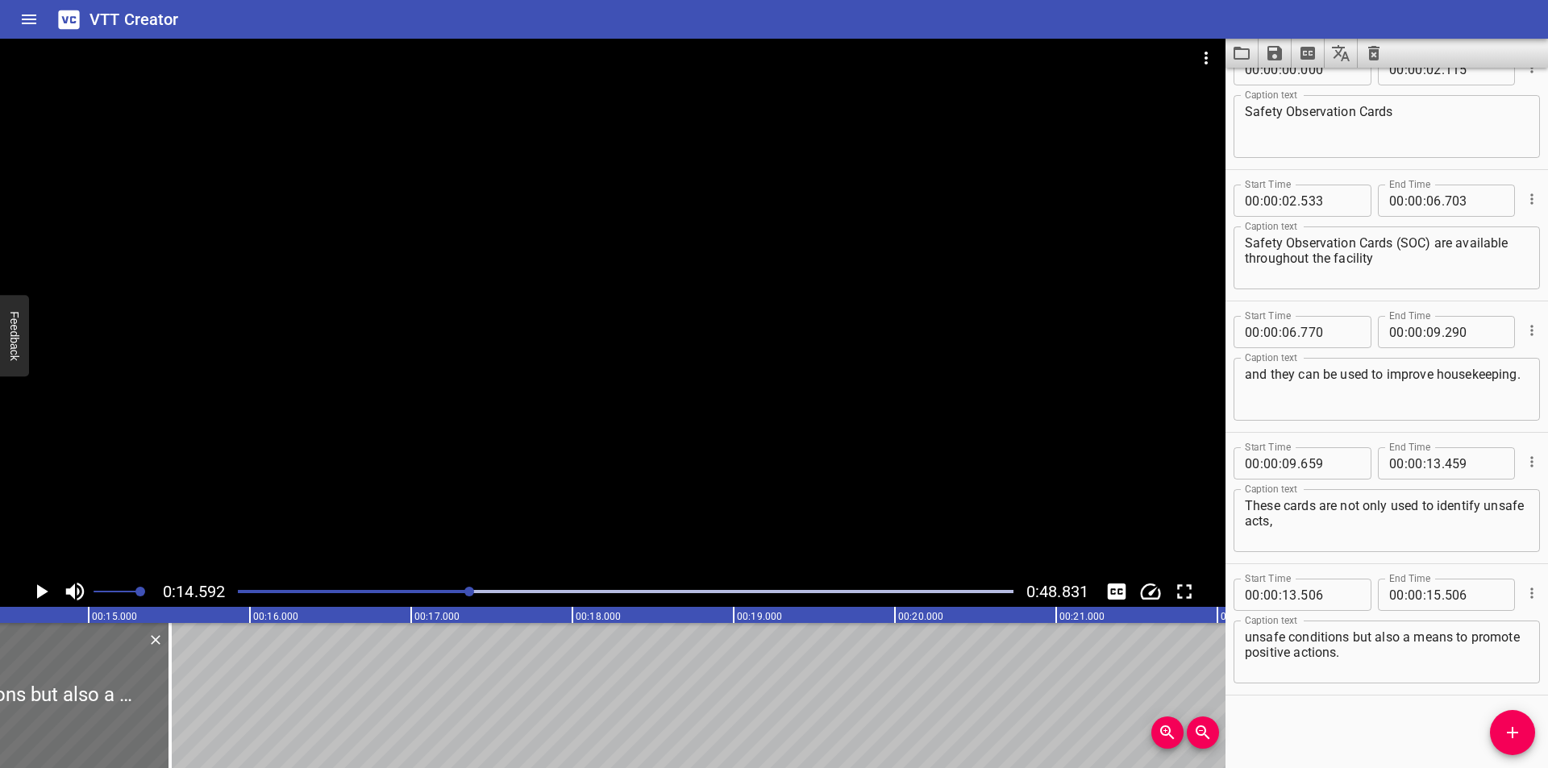
scroll to position [0, 2353]
click at [424, 597] on div at bounding box center [625, 592] width 795 height 23
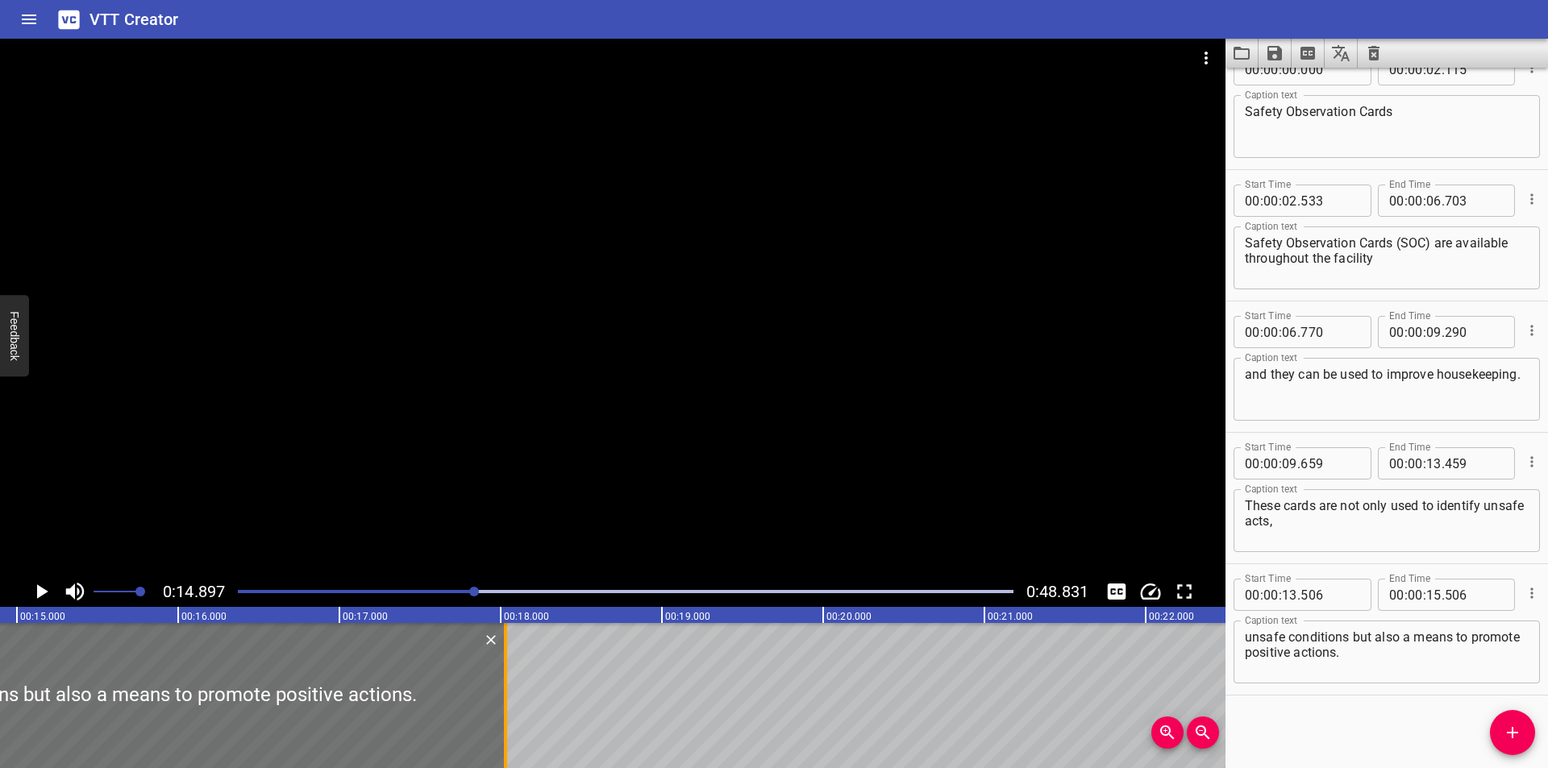
drag, startPoint x: 97, startPoint y: 709, endPoint x: 503, endPoint y: 688, distance: 406.9
click at [503, 688] on div at bounding box center [505, 695] width 16 height 145
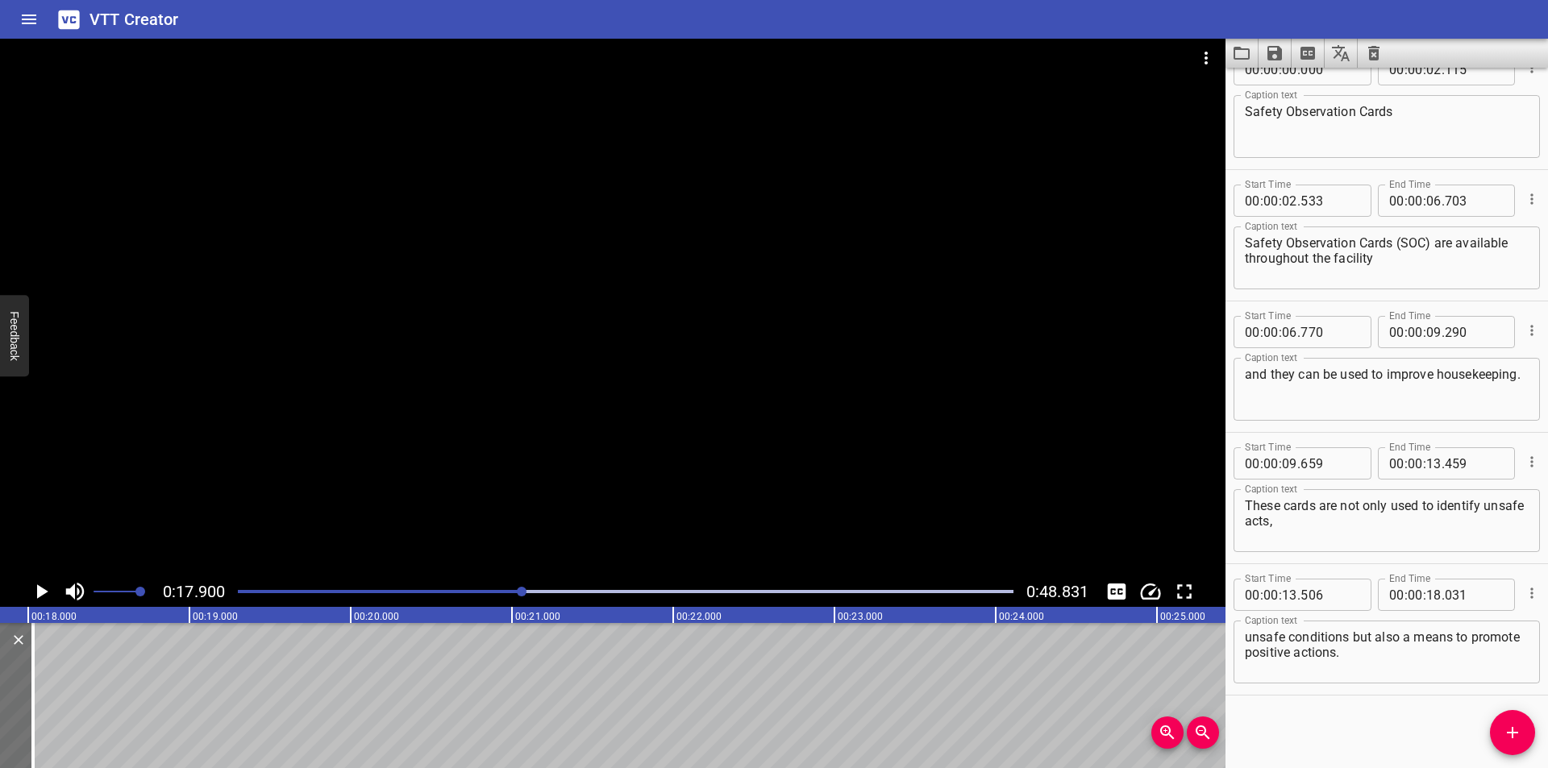
scroll to position [0, 2886]
click at [536, 440] on div at bounding box center [613, 308] width 1226 height 538
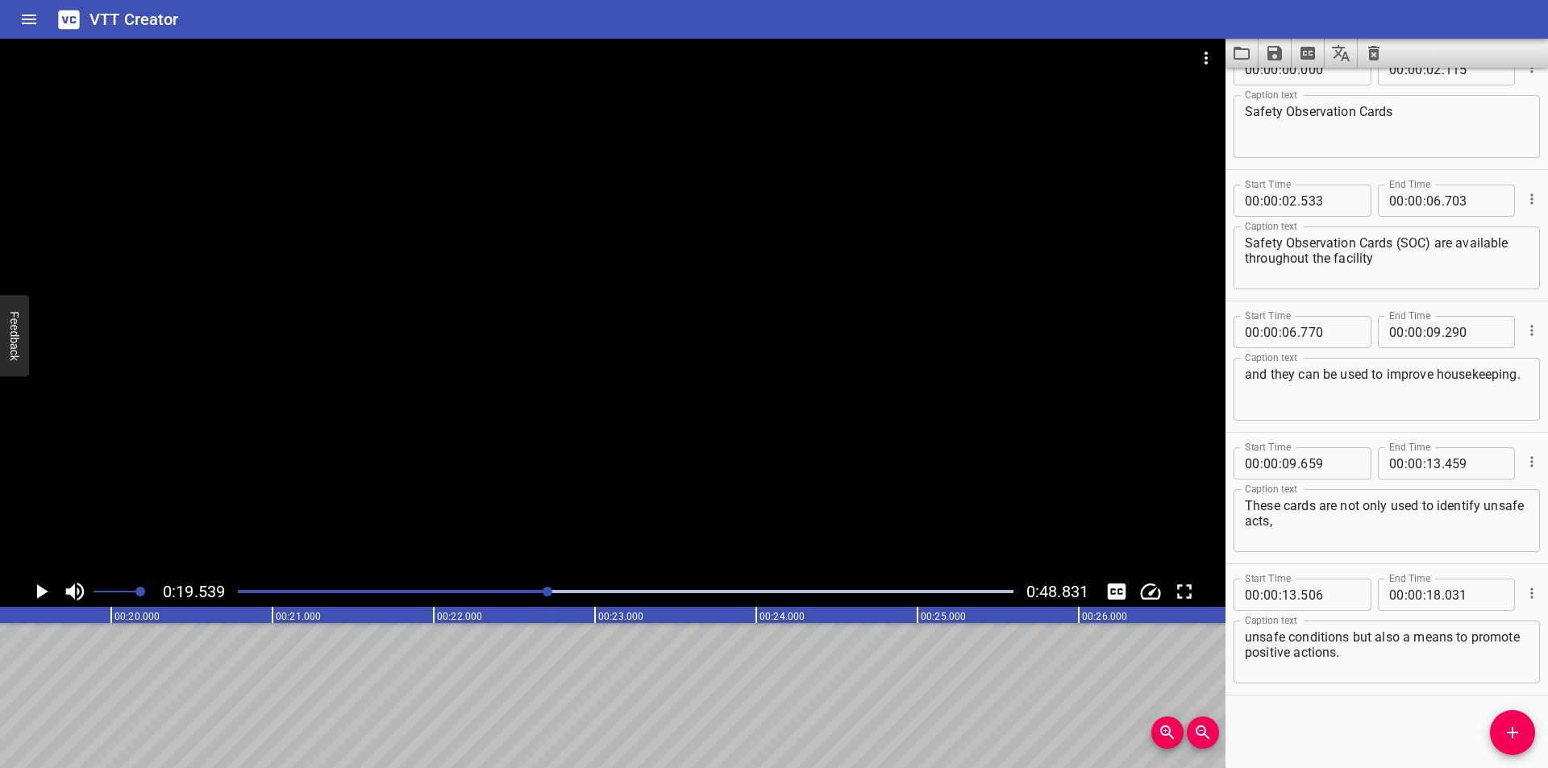
scroll to position [0, 3151]
drag, startPoint x: 1510, startPoint y: 727, endPoint x: 1471, endPoint y: 719, distance: 40.3
click at [1509, 726] on icon "Add Cue" at bounding box center [1512, 732] width 19 height 19
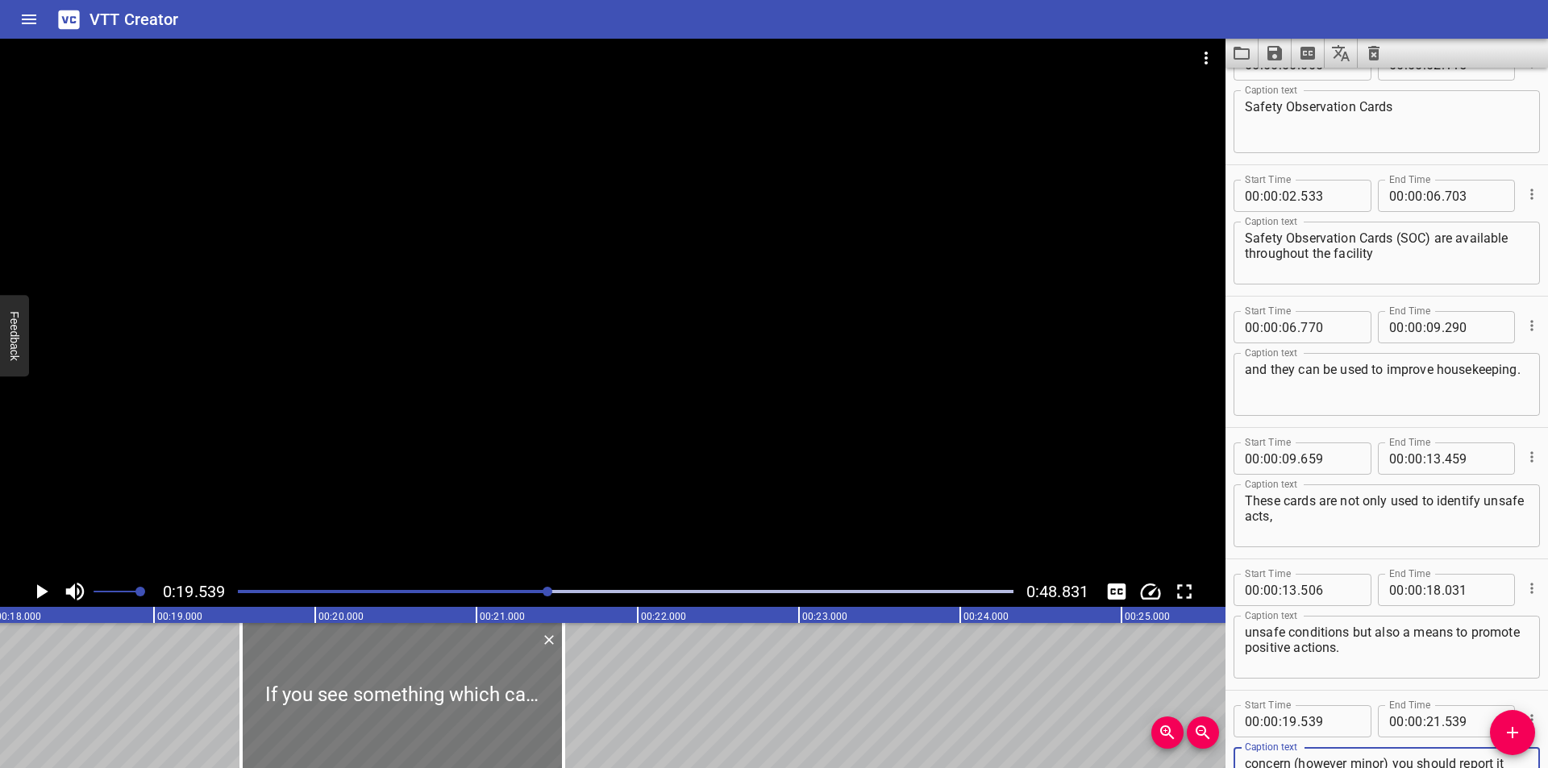
scroll to position [0, 2882]
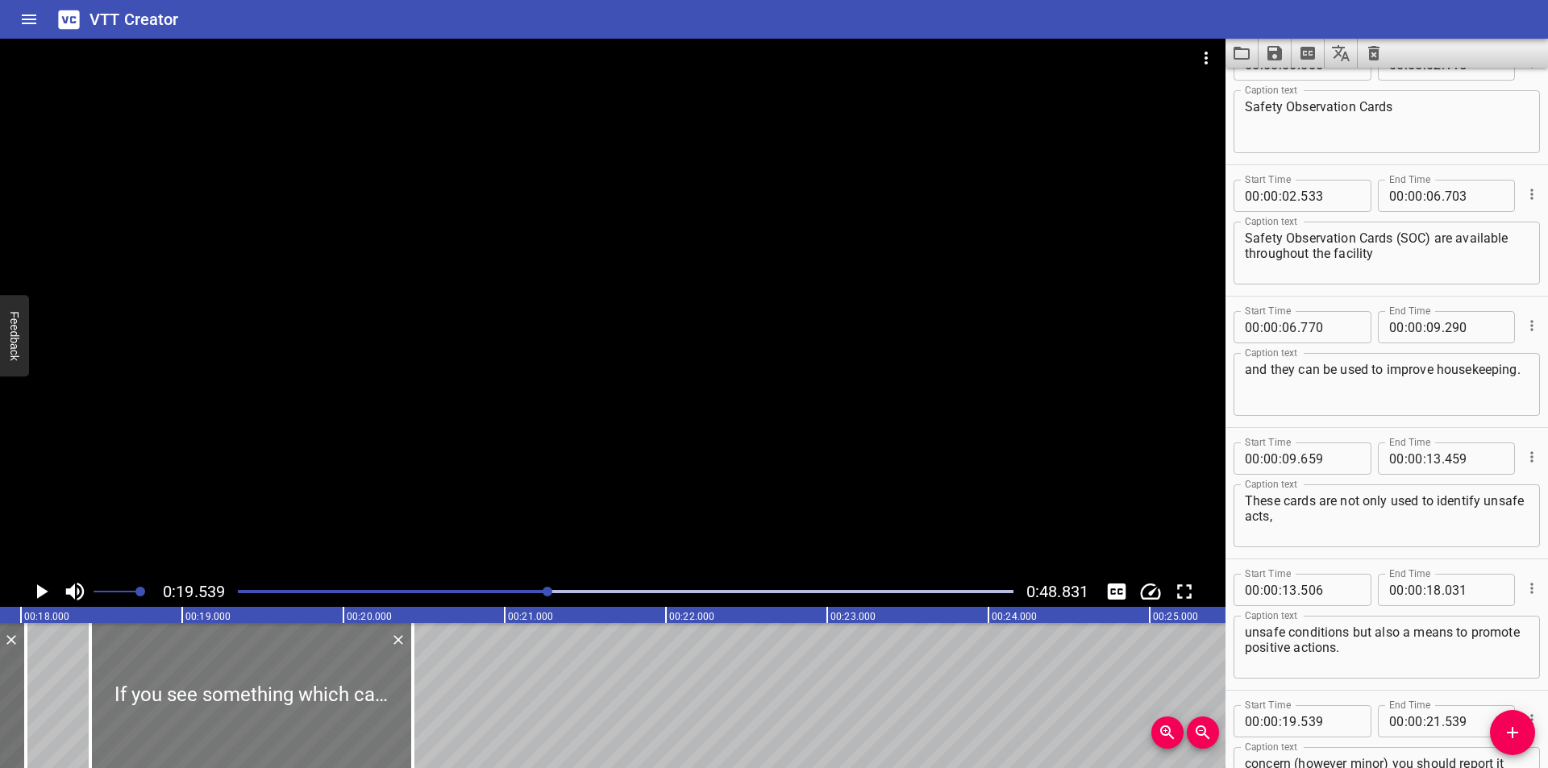
drag, startPoint x: 393, startPoint y: 705, endPoint x: 214, endPoint y: 681, distance: 180.5
click at [214, 681] on div at bounding box center [251, 695] width 323 height 145
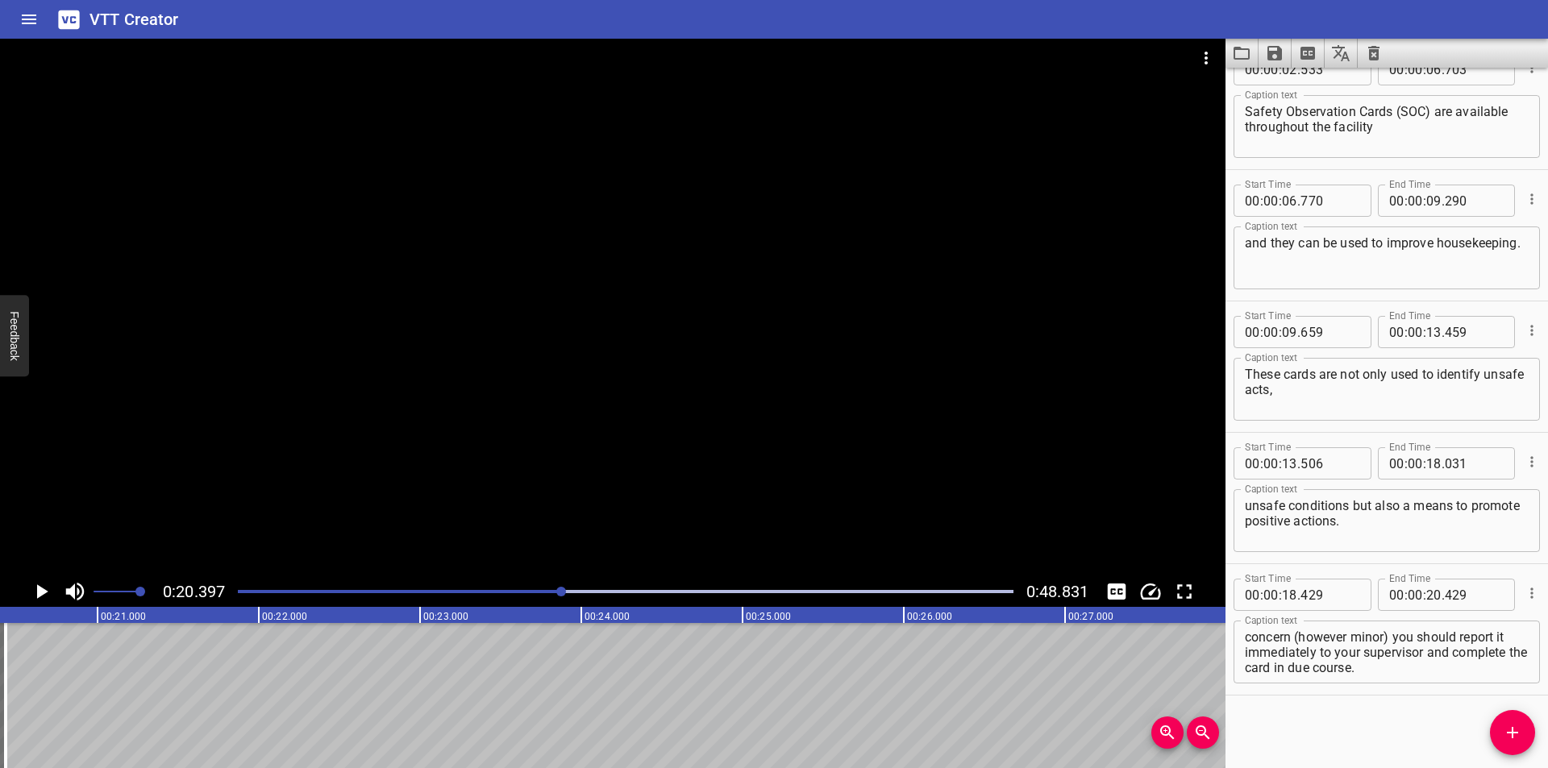
scroll to position [0, 3287]
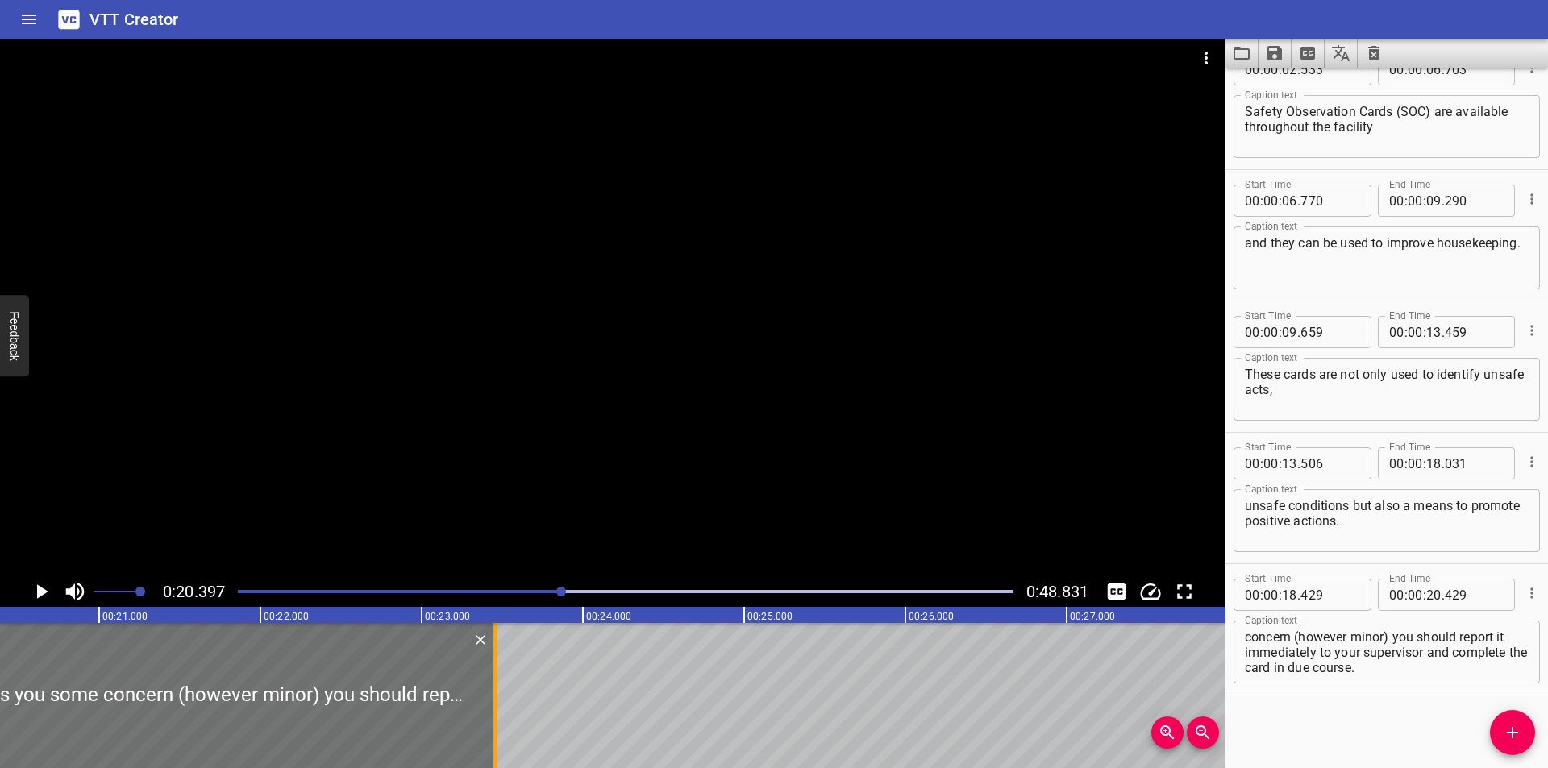
drag, startPoint x: 9, startPoint y: 713, endPoint x: 511, endPoint y: 678, distance: 503.5
click at [503, 678] on div at bounding box center [495, 695] width 16 height 145
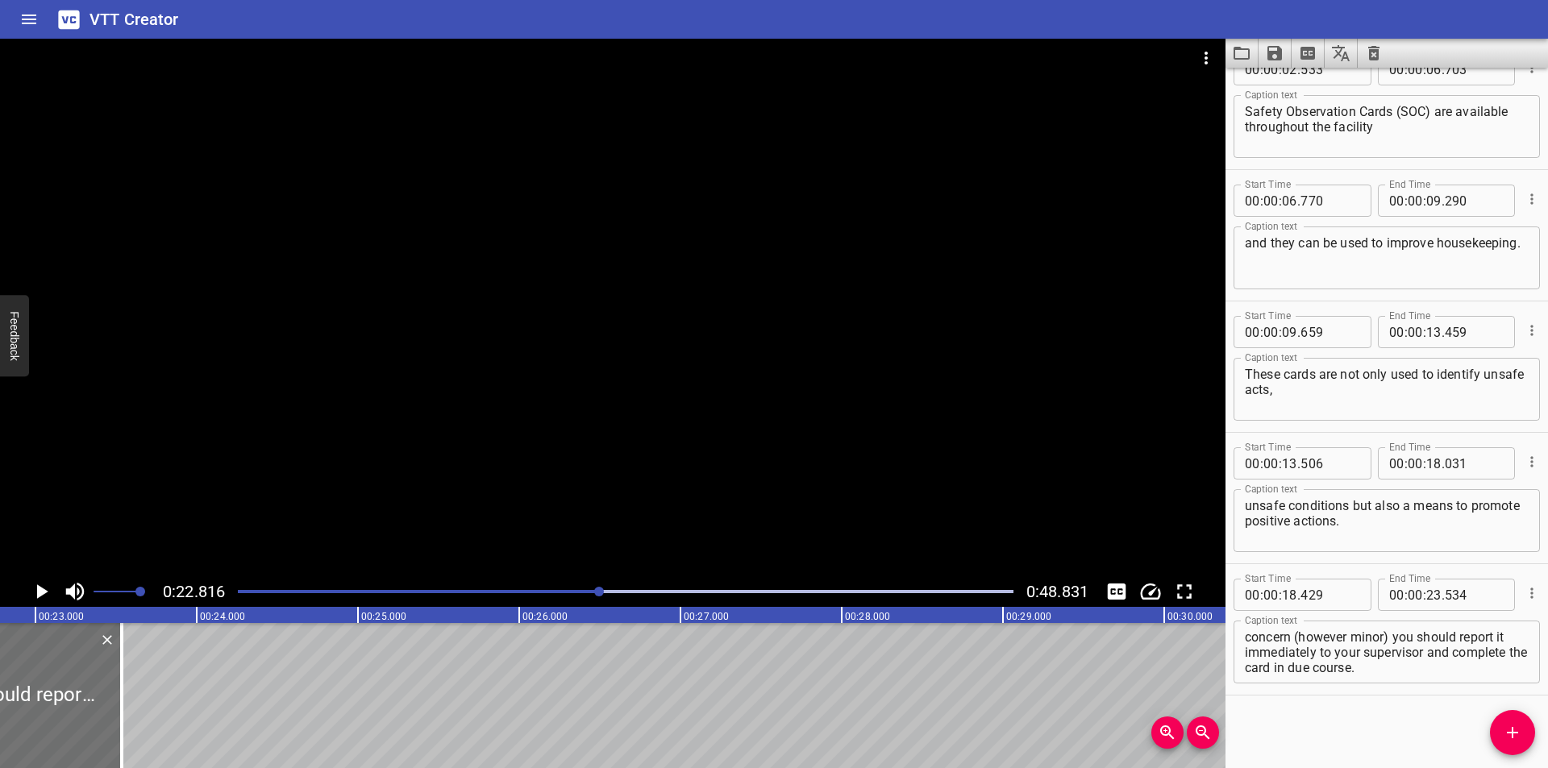
scroll to position [0, 3679]
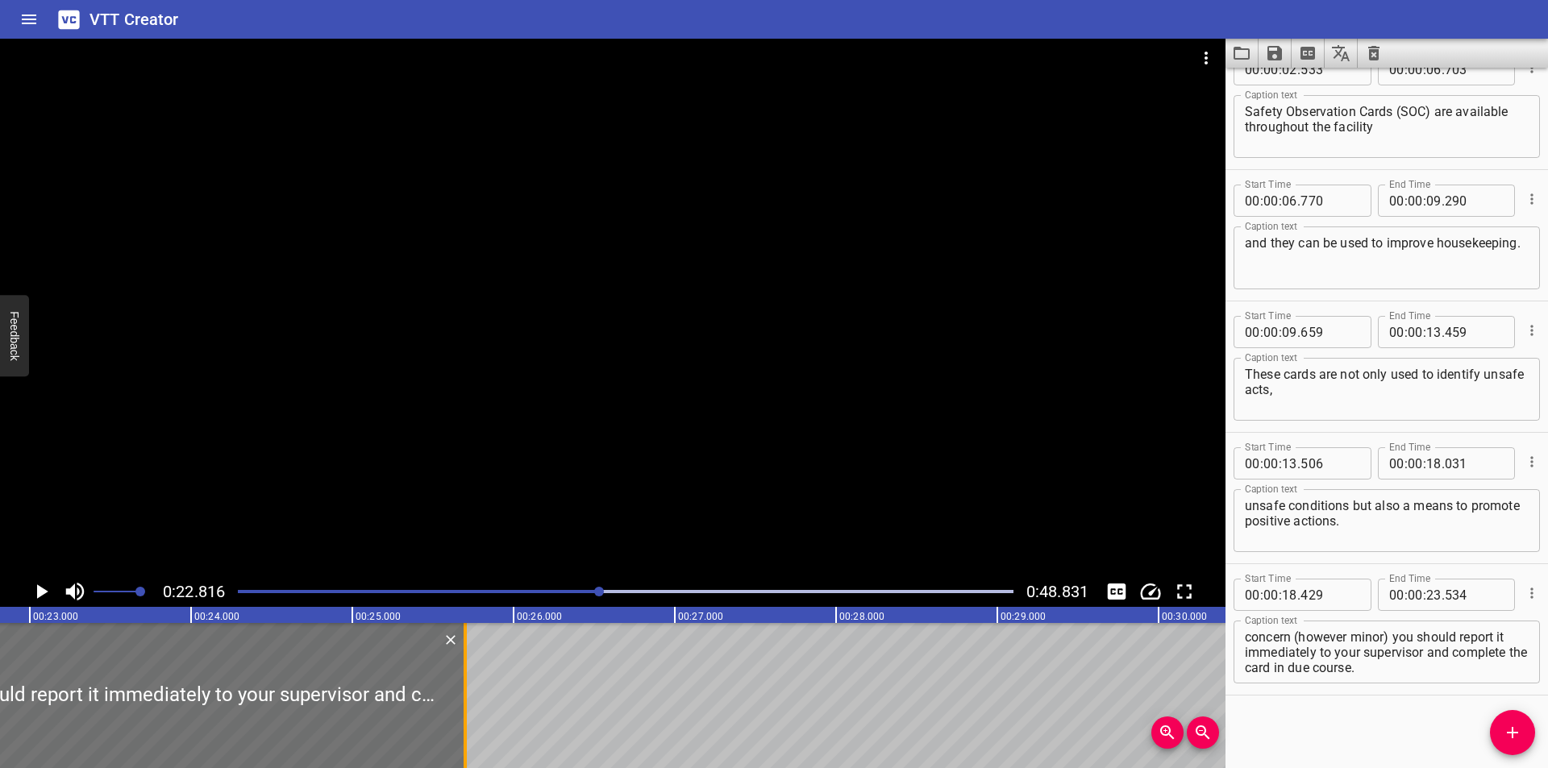
drag, startPoint x: 116, startPoint y: 706, endPoint x: 465, endPoint y: 715, distance: 349.2
click at [465, 715] on div at bounding box center [465, 695] width 3 height 145
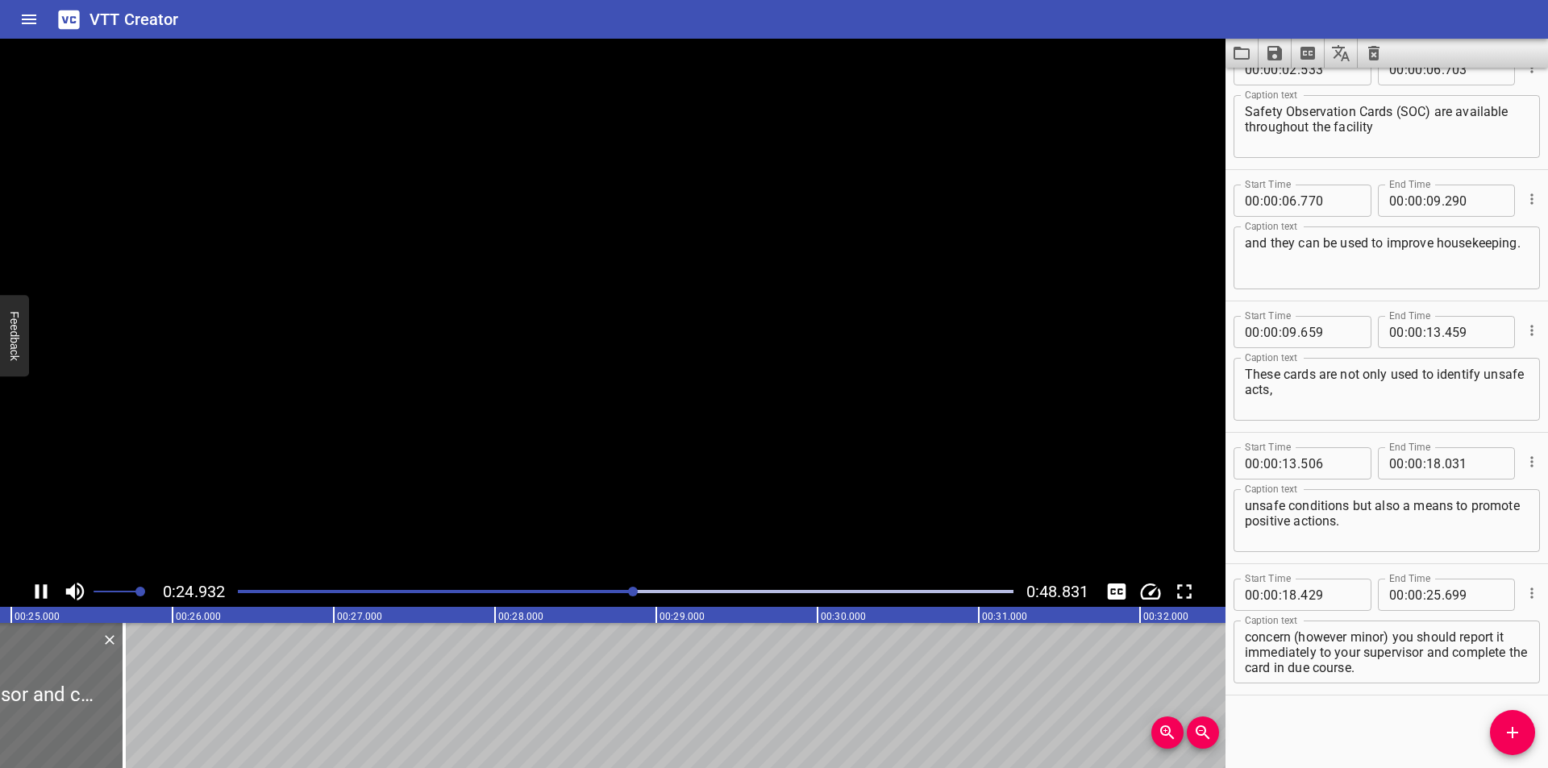
scroll to position [0, 4051]
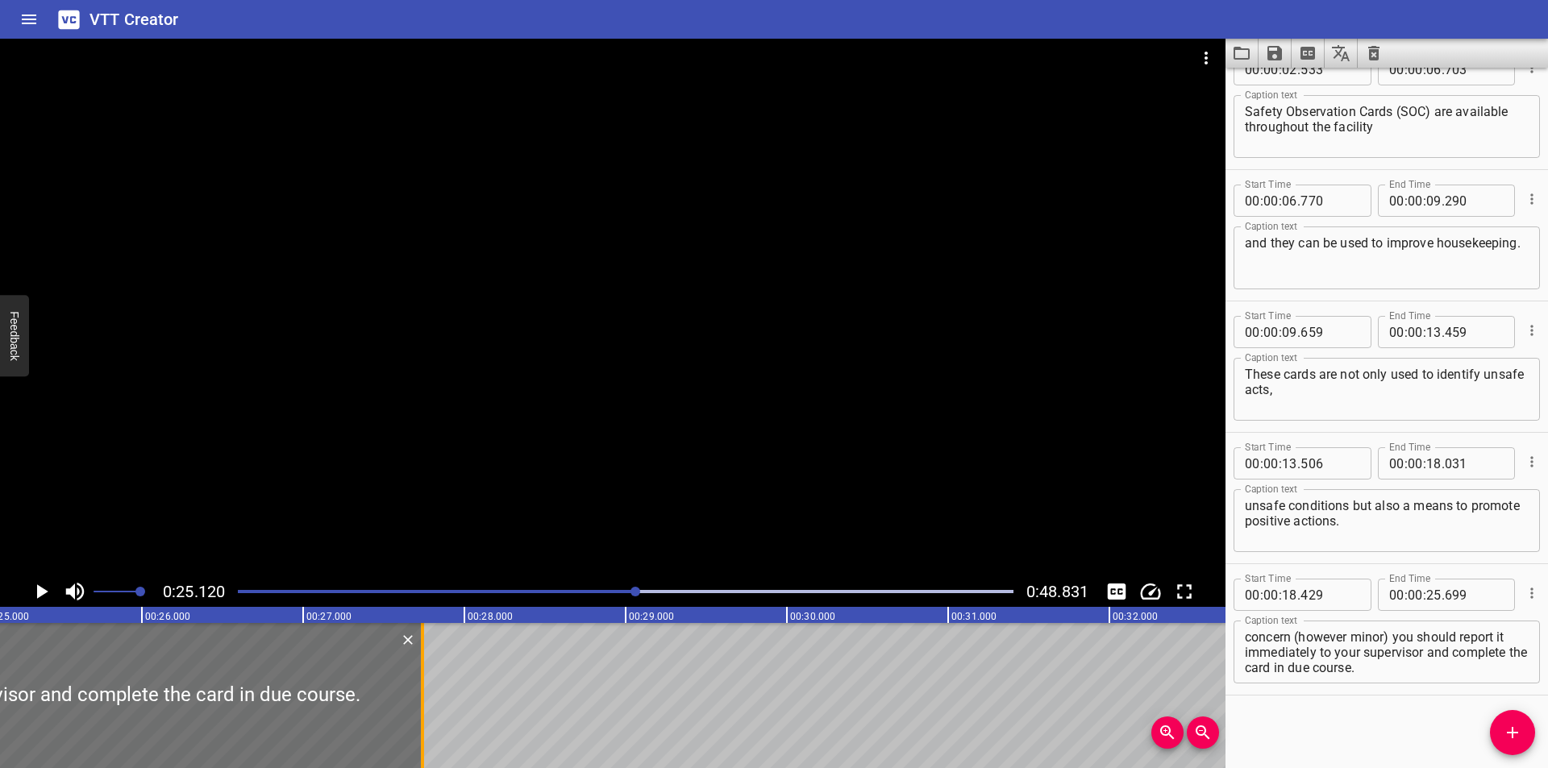
drag, startPoint x: 90, startPoint y: 698, endPoint x: 419, endPoint y: 695, distance: 329.0
click at [419, 695] on div at bounding box center [422, 695] width 16 height 145
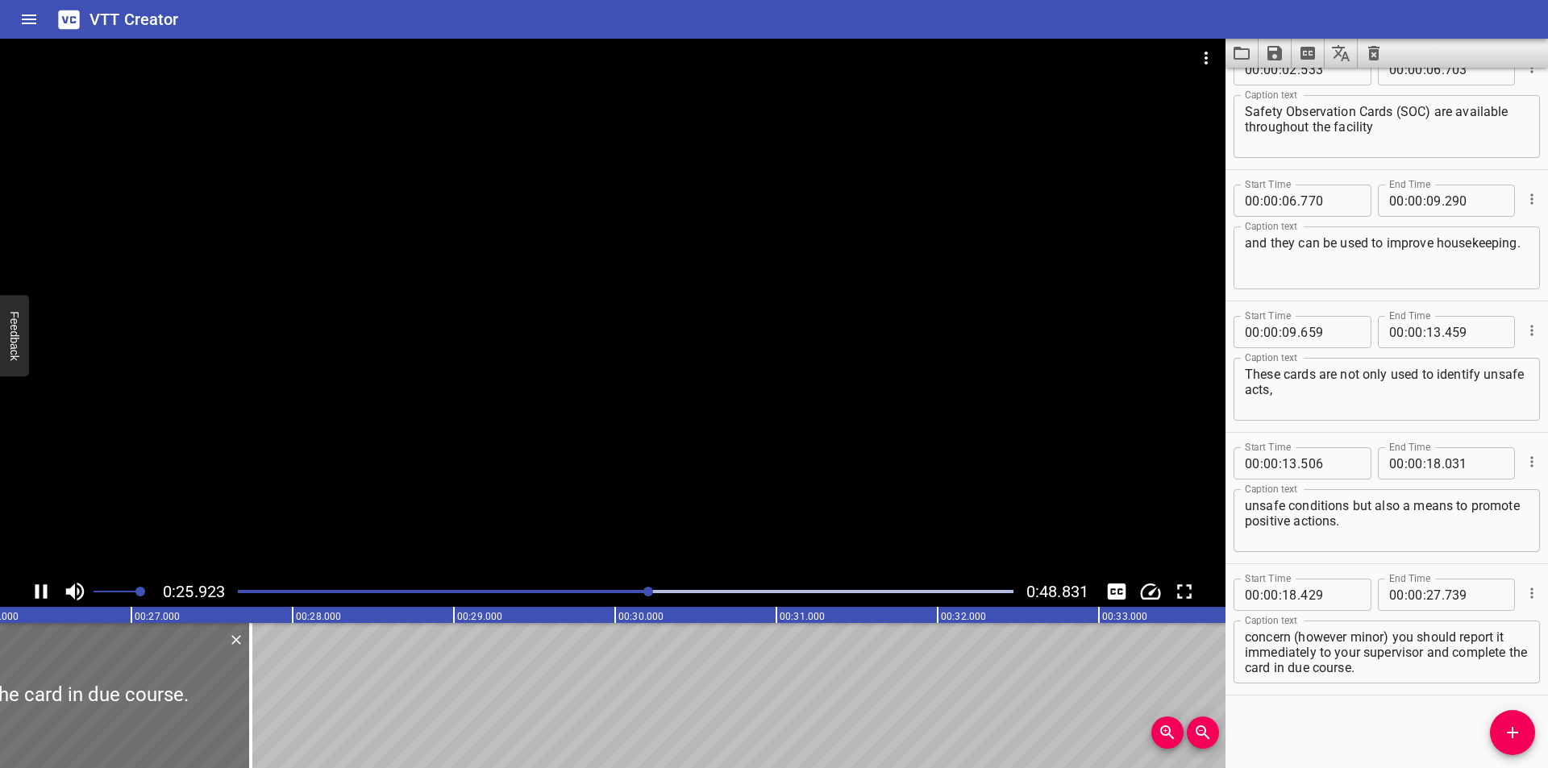
click at [521, 601] on div at bounding box center [625, 592] width 795 height 23
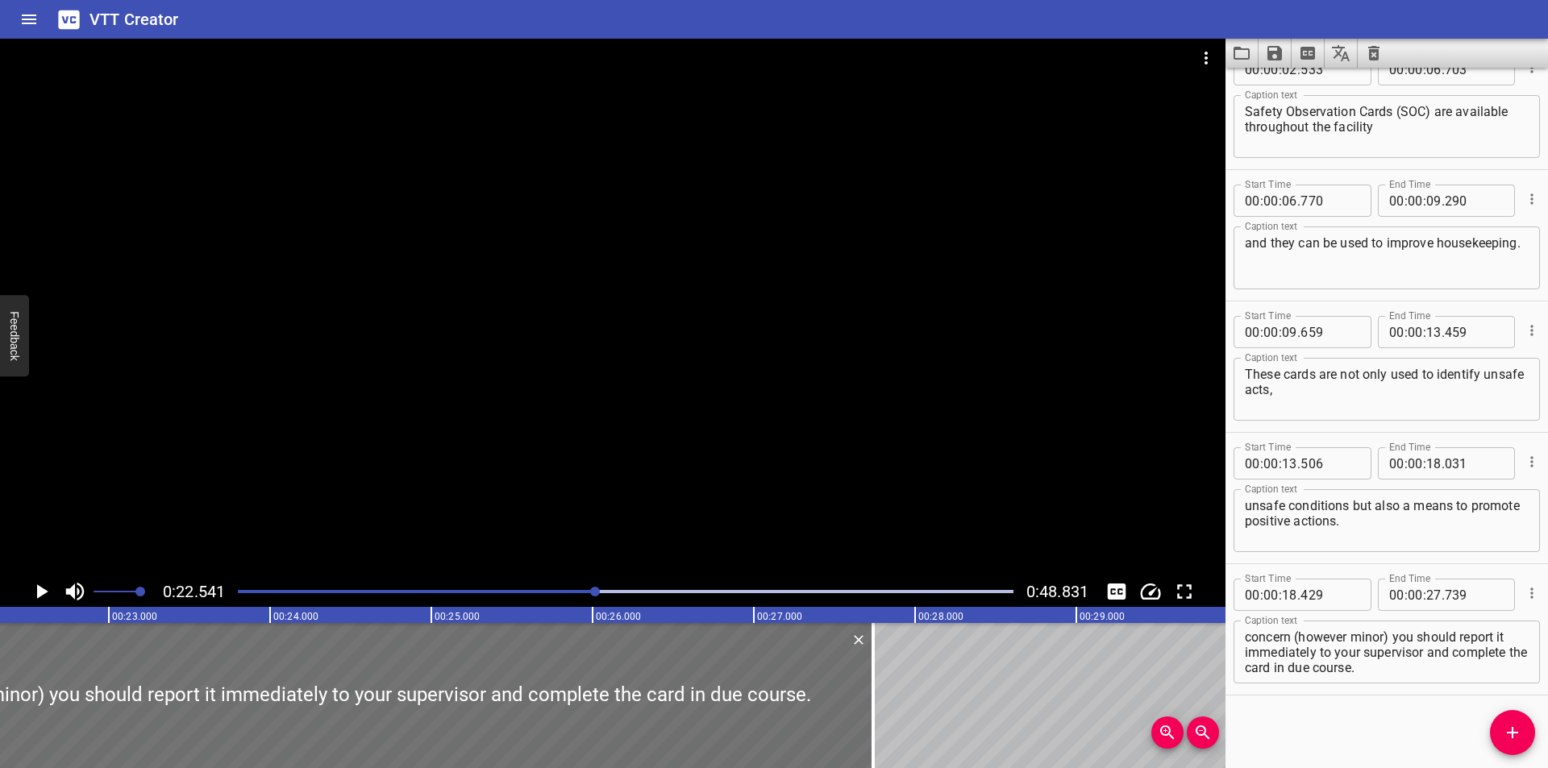
scroll to position [0, 3581]
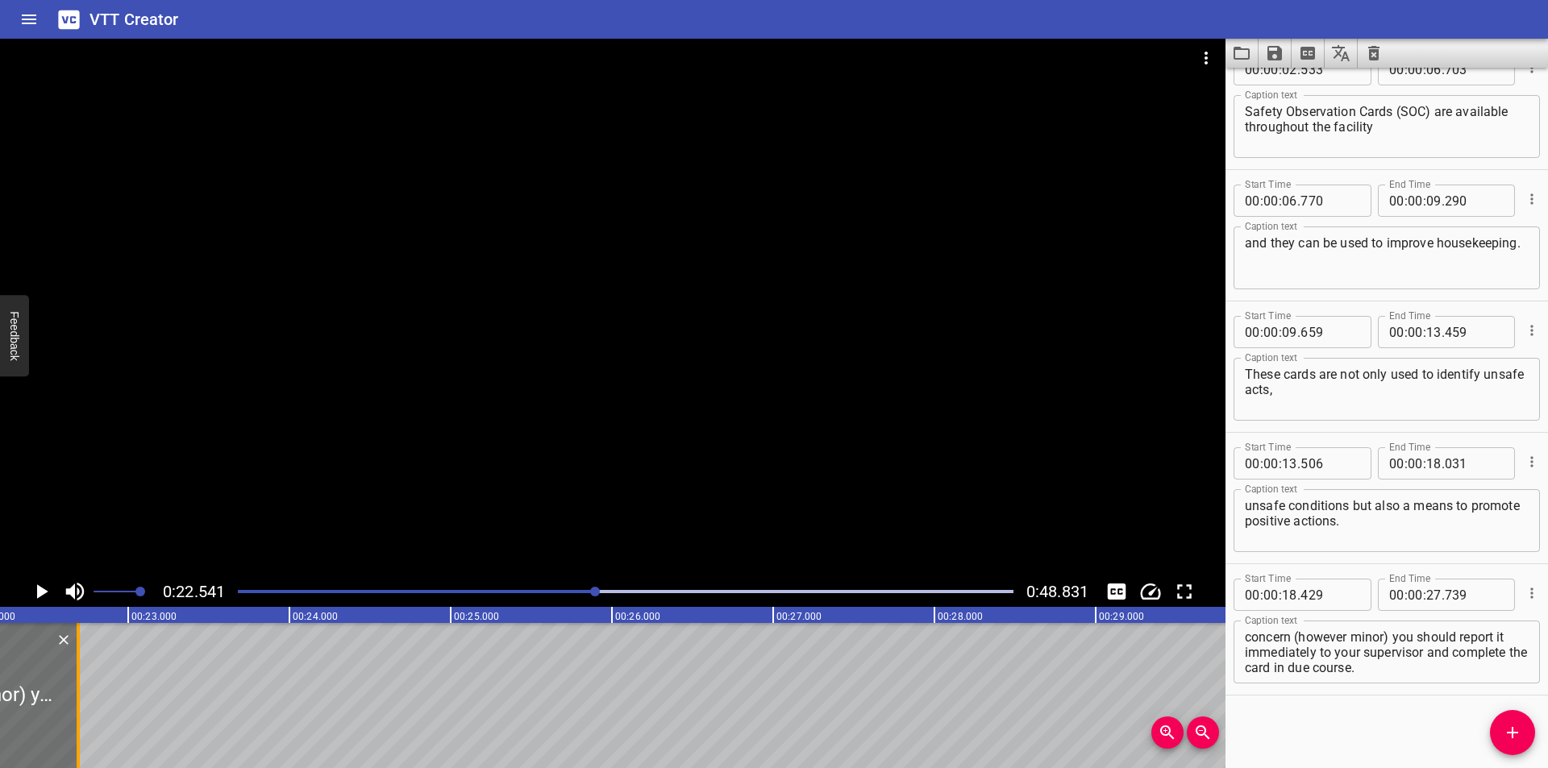
drag, startPoint x: 893, startPoint y: 705, endPoint x: 78, endPoint y: 711, distance: 814.3
click at [78, 711] on div at bounding box center [78, 695] width 3 height 145
drag, startPoint x: 1433, startPoint y: 640, endPoint x: 1479, endPoint y: 756, distance: 124.9
click at [1479, 756] on div "Start Time 00 : 00 : 00 . 000 Start Time End Time 00 : 00 : 02 . 115 End Time C…" at bounding box center [1387, 418] width 323 height 701
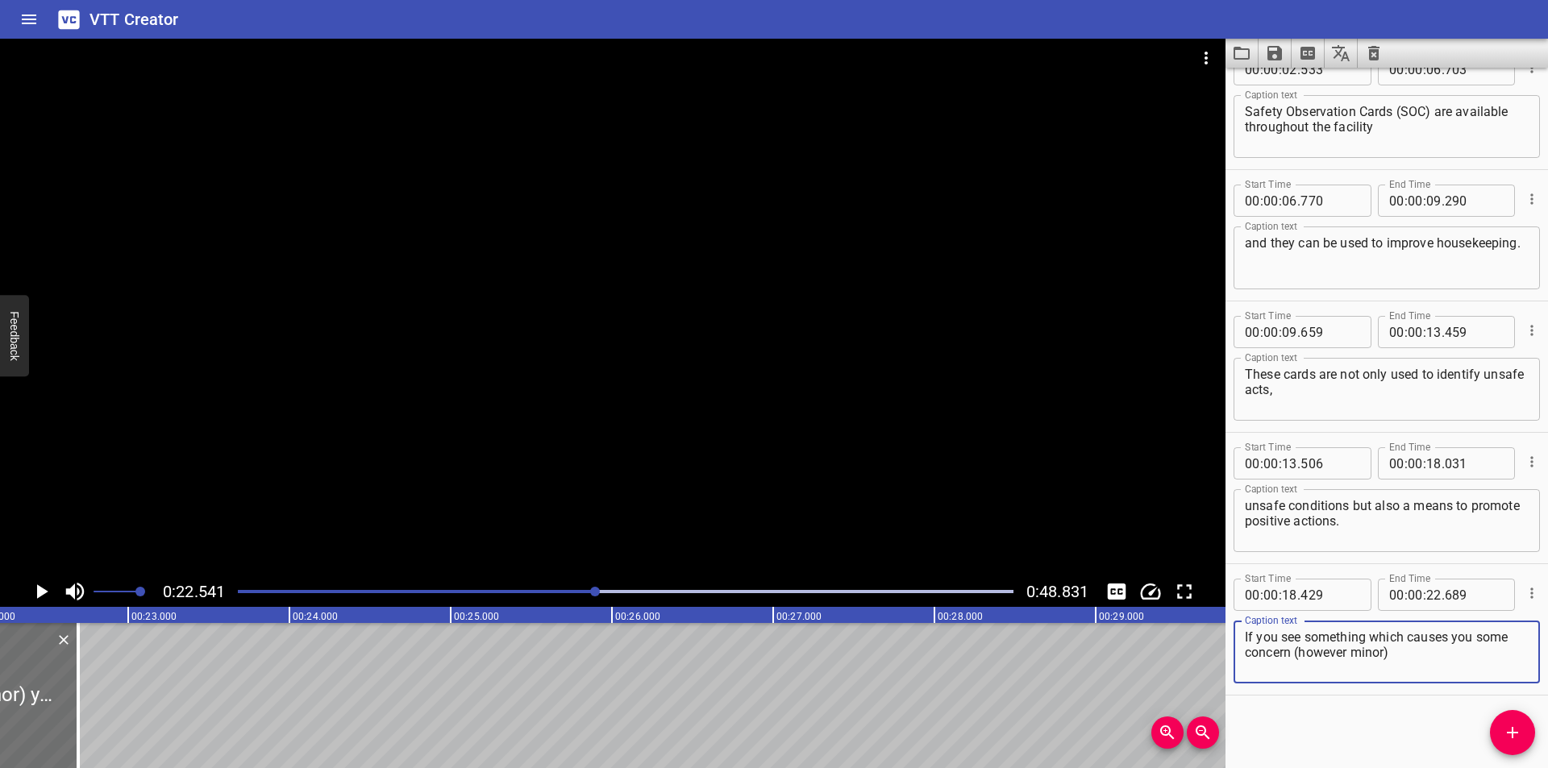
scroll to position [0, 0]
click at [1513, 727] on icon "Add Cue" at bounding box center [1512, 732] width 11 height 11
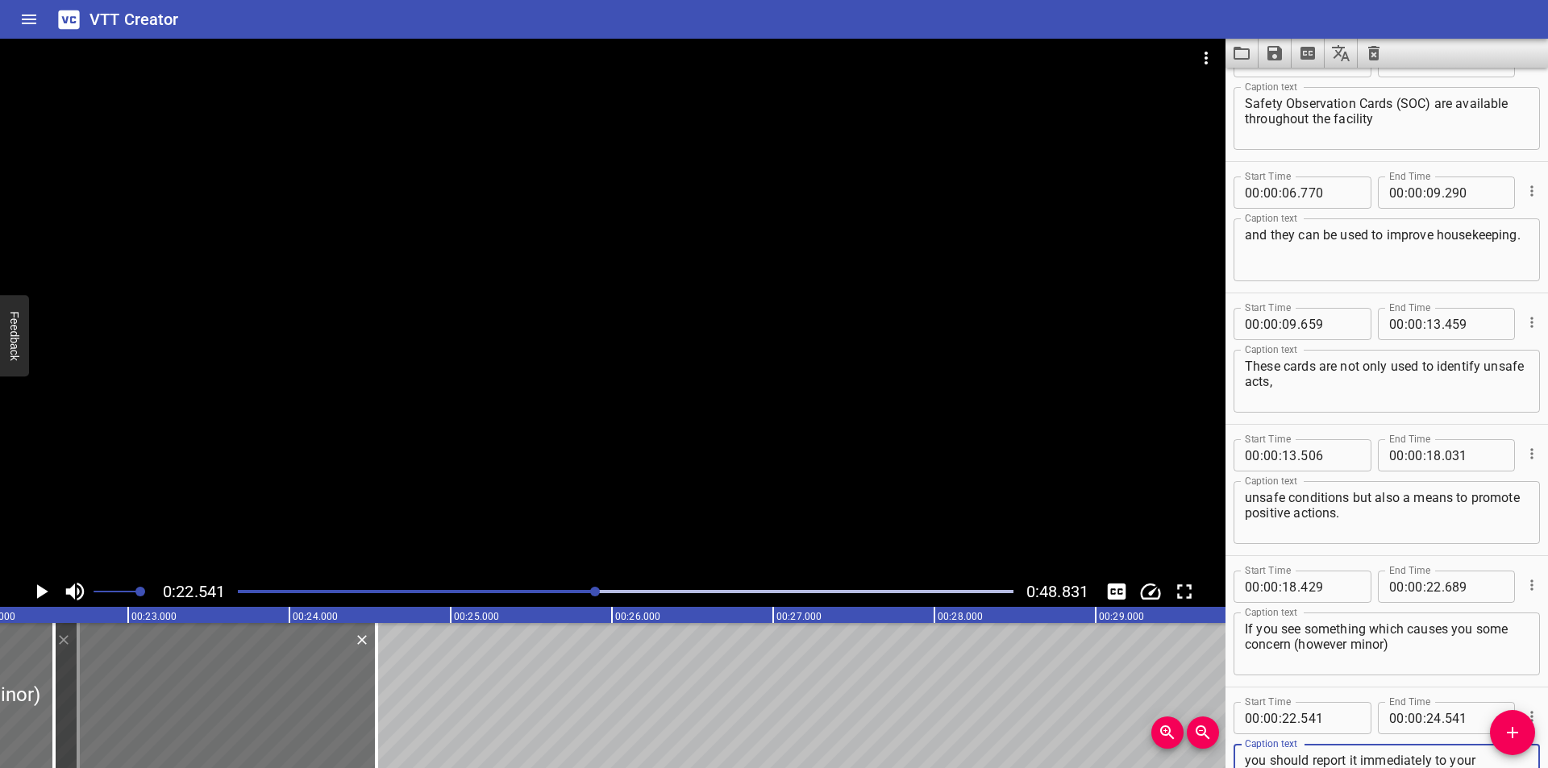
scroll to position [202, 0]
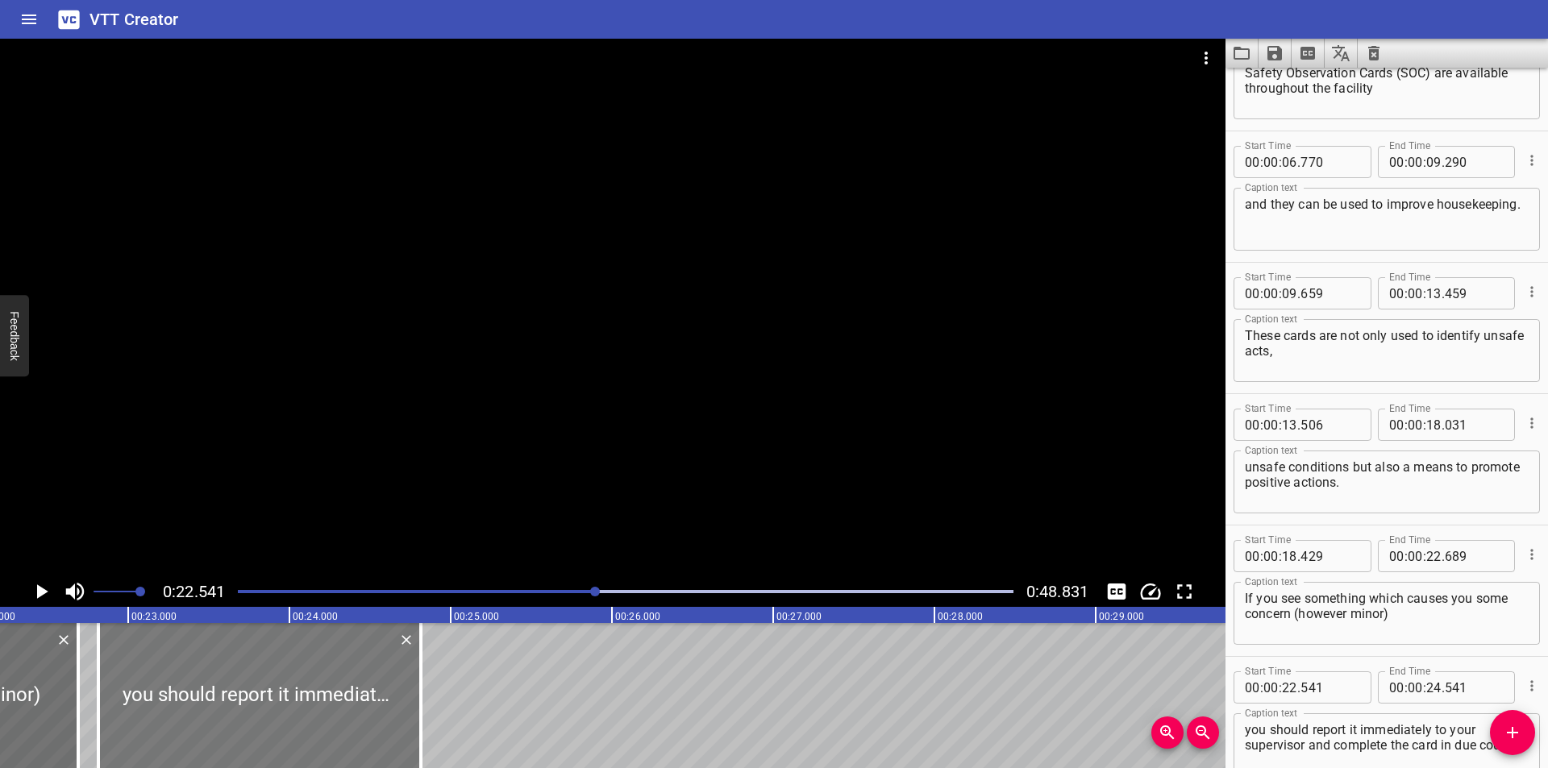
drag, startPoint x: 318, startPoint y: 692, endPoint x: 362, endPoint y: 694, distance: 44.4
click at [362, 694] on div at bounding box center [259, 695] width 323 height 145
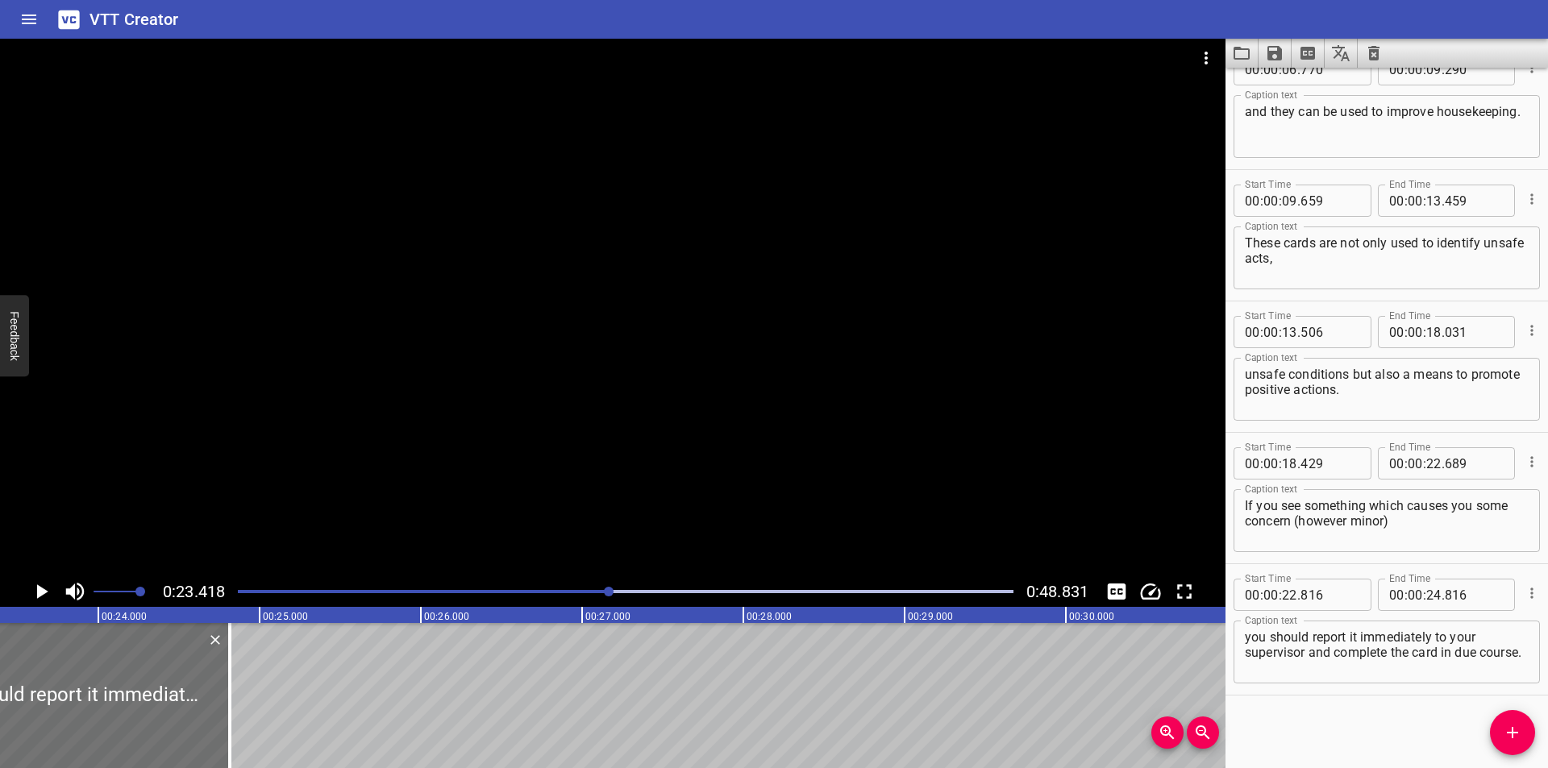
scroll to position [0, 3777]
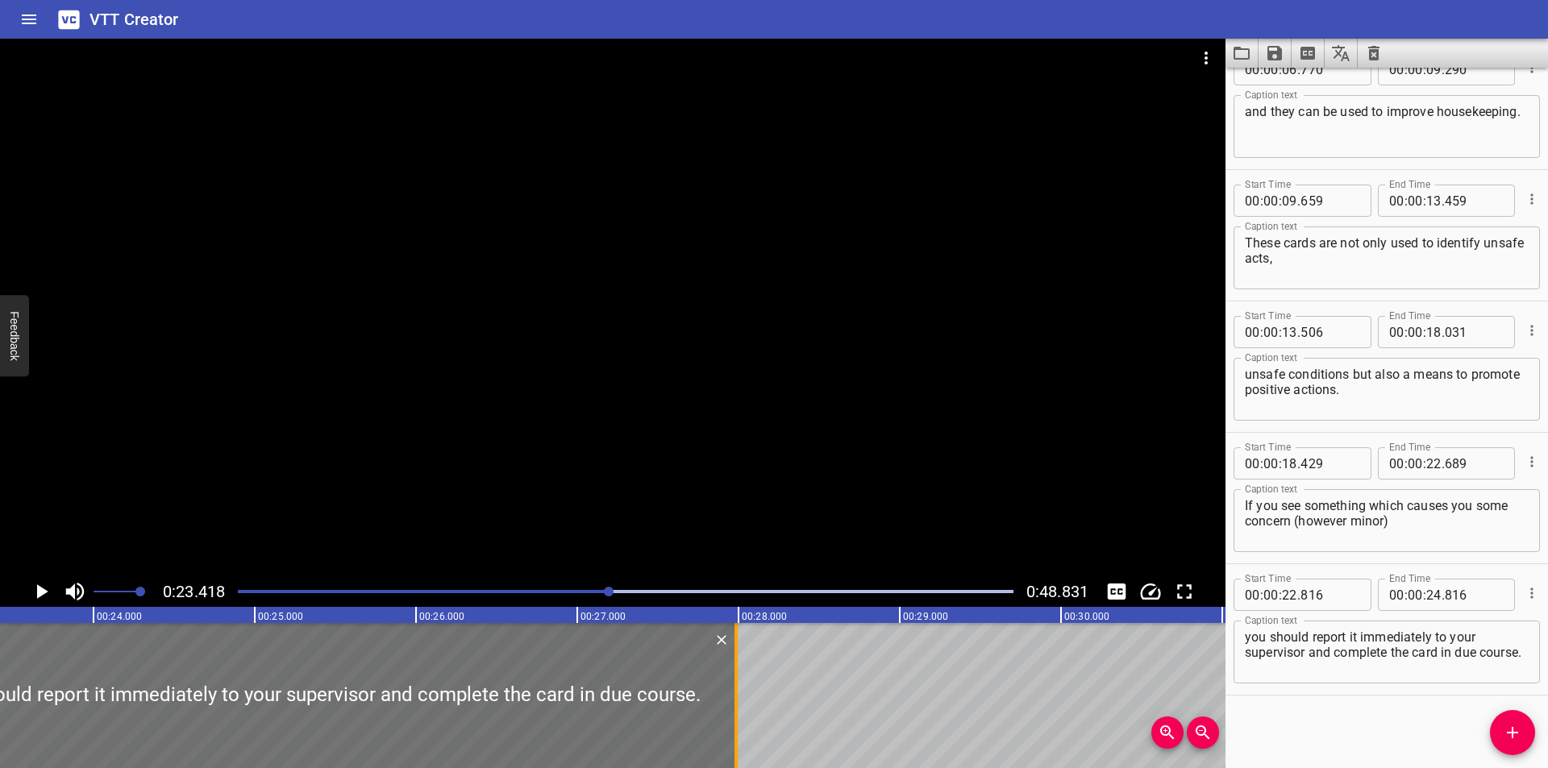
drag, startPoint x: 227, startPoint y: 712, endPoint x: 739, endPoint y: 697, distance: 511.4
click at [739, 697] on div at bounding box center [736, 695] width 16 height 145
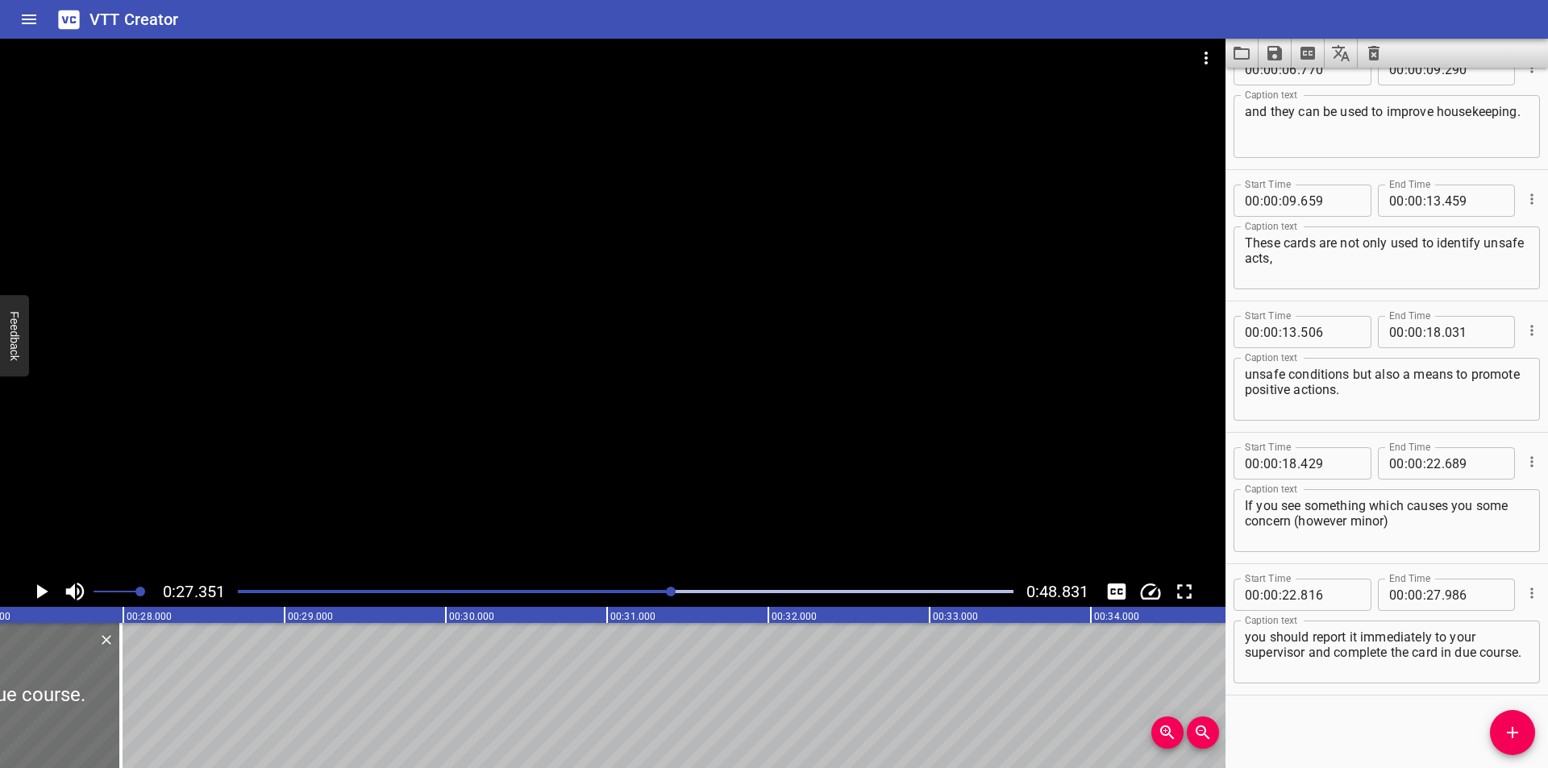
scroll to position [0, 4410]
click at [107, 702] on div at bounding box center [106, 695] width 16 height 145
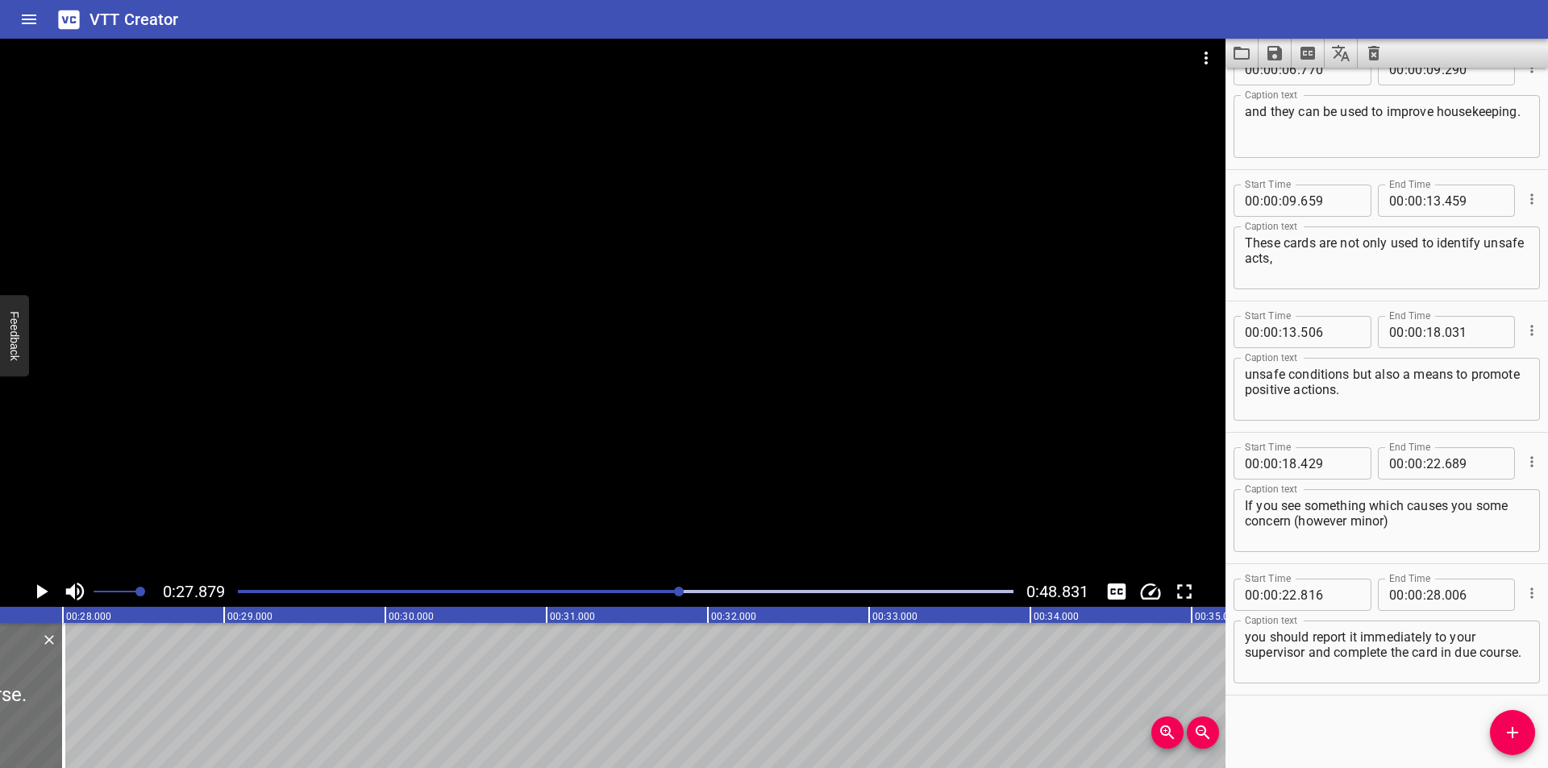
scroll to position [0, 4496]
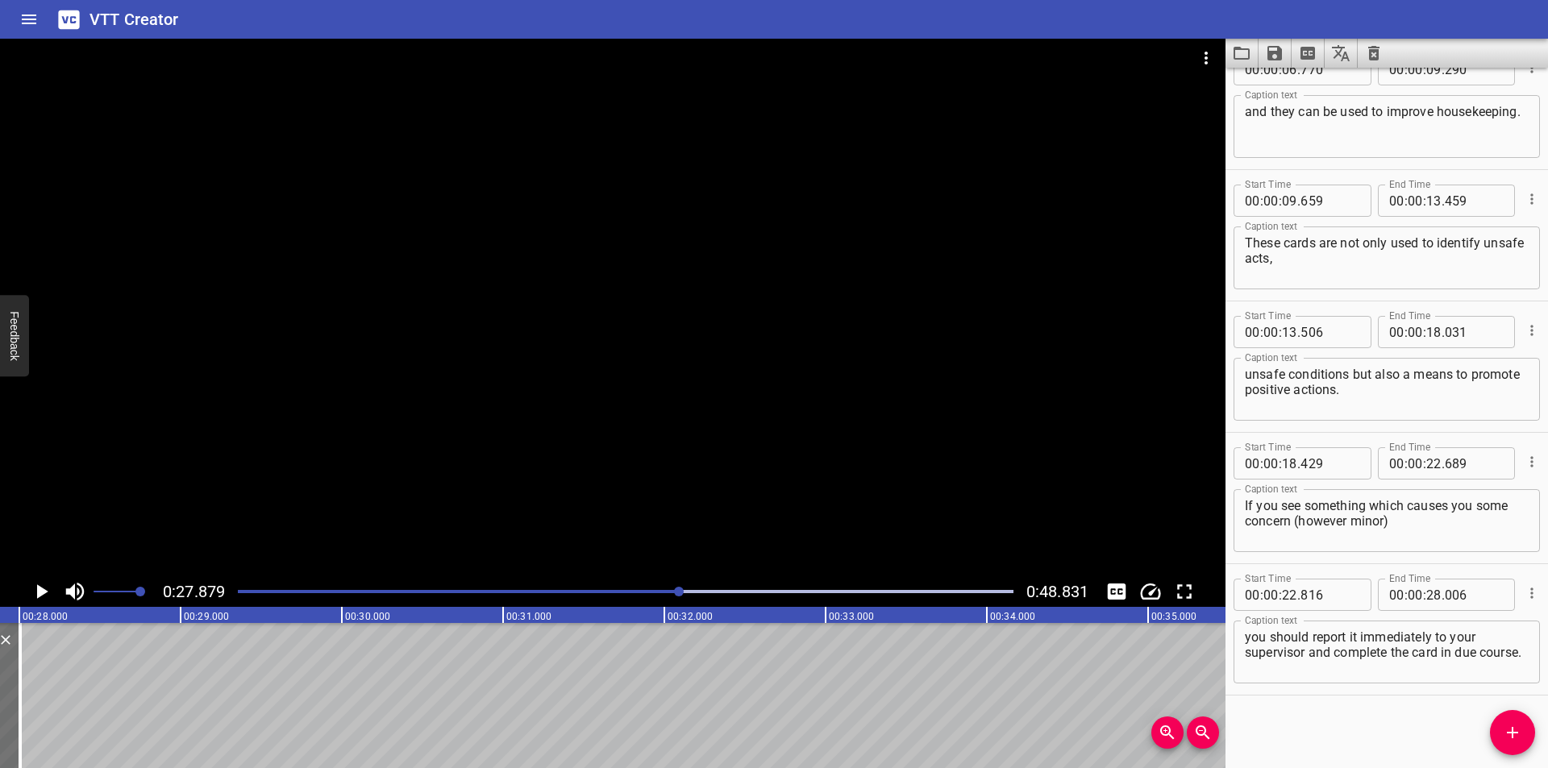
drag, startPoint x: 1516, startPoint y: 732, endPoint x: 1101, endPoint y: 747, distance: 415.5
click at [1513, 732] on icon "Add Cue" at bounding box center [1512, 732] width 11 height 11
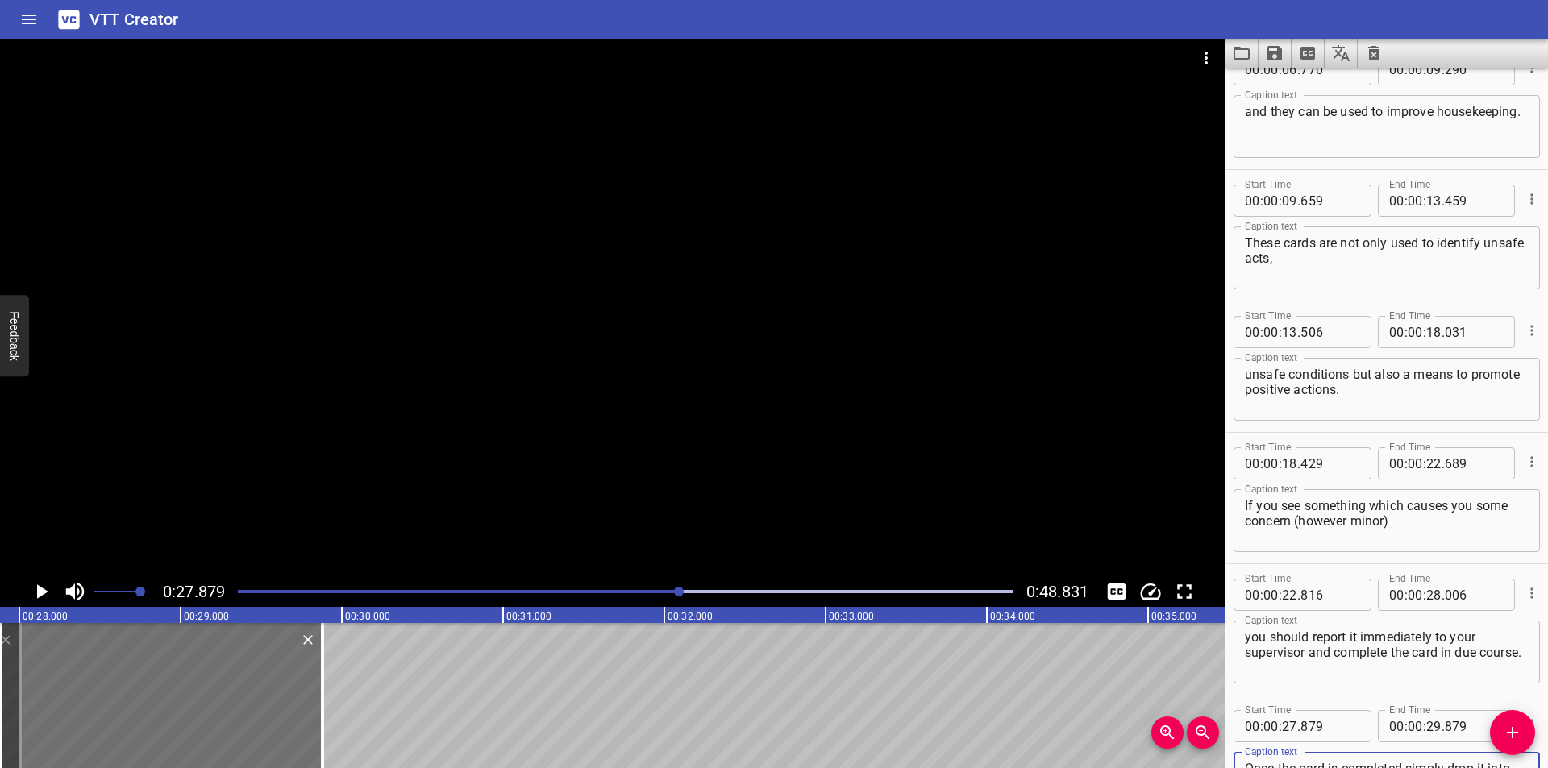
scroll to position [300, 0]
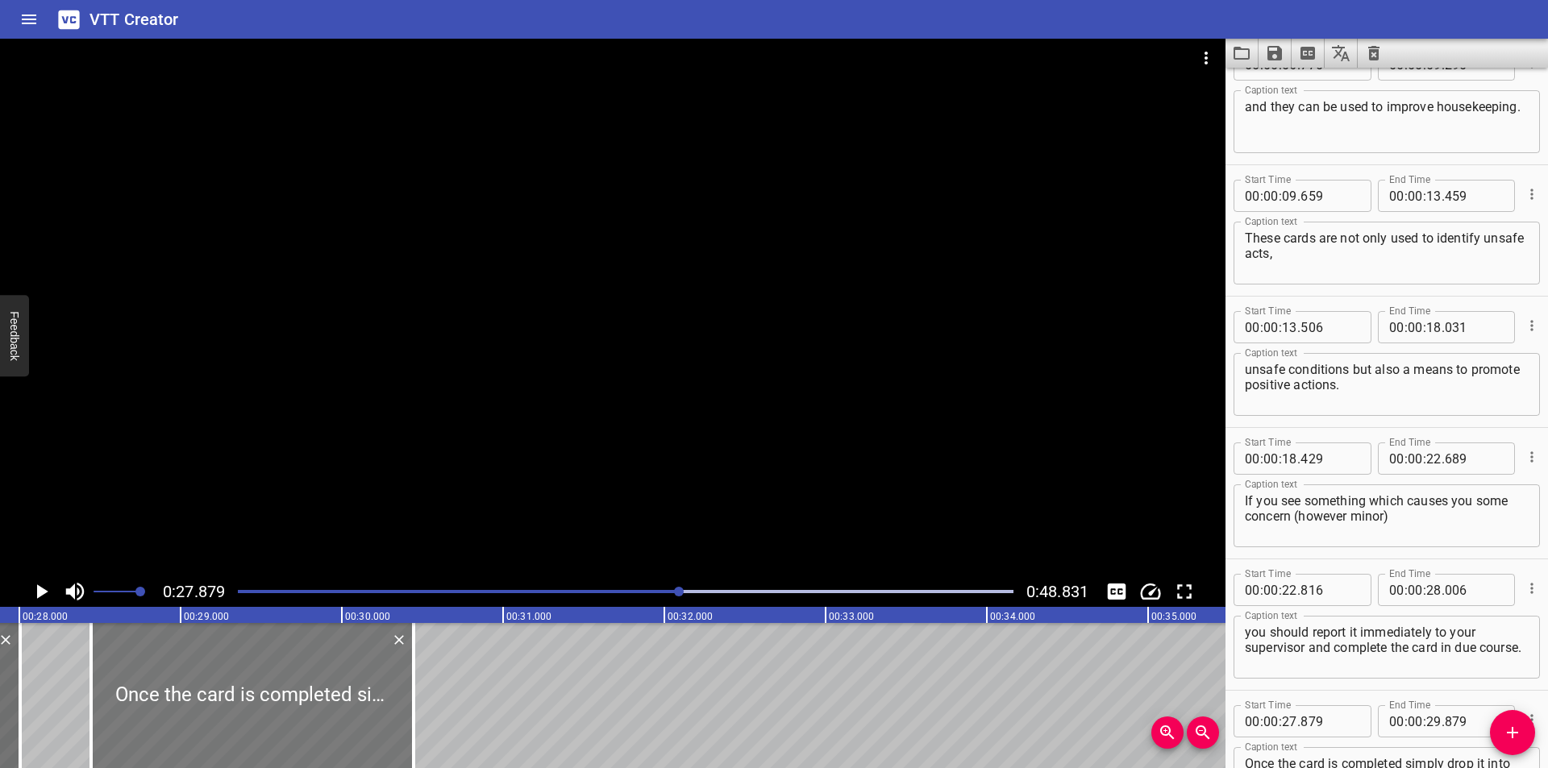
drag, startPoint x: 223, startPoint y: 682, endPoint x: 314, endPoint y: 693, distance: 91.7
click at [314, 693] on div at bounding box center [252, 695] width 323 height 145
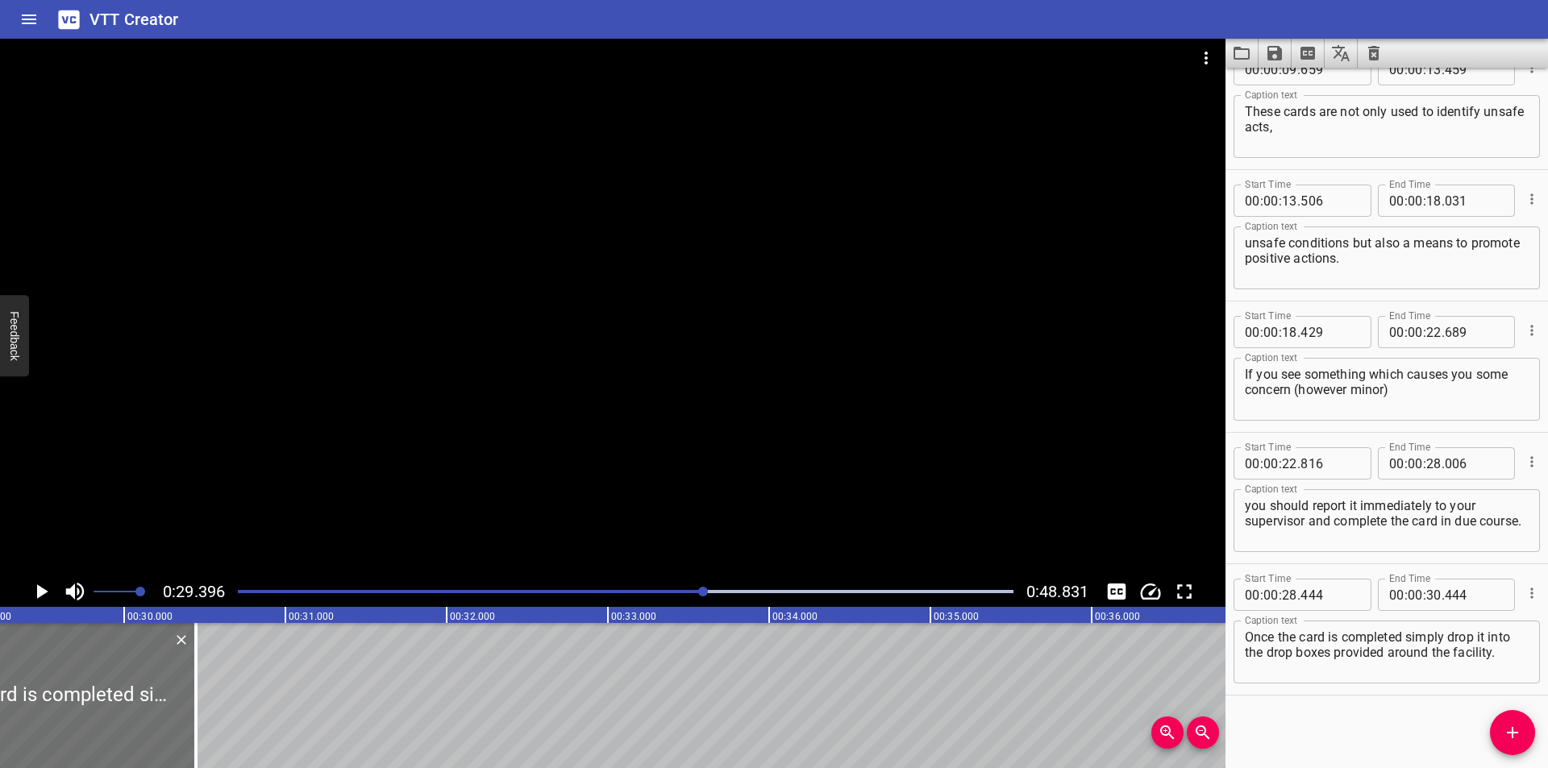
scroll to position [0, 4740]
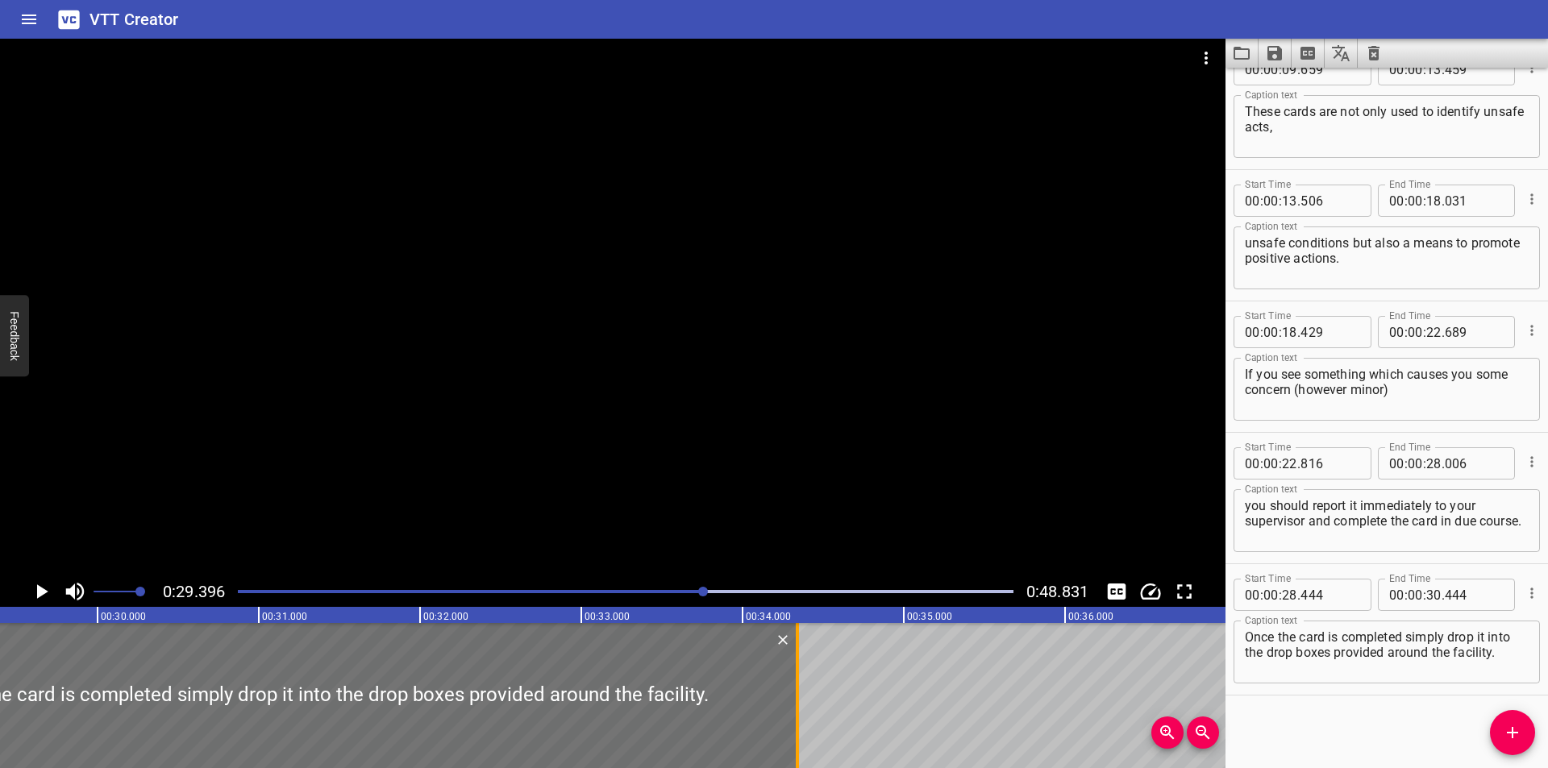
drag, startPoint x: 174, startPoint y: 717, endPoint x: 798, endPoint y: 697, distance: 624.4
click at [798, 697] on div at bounding box center [797, 695] width 3 height 145
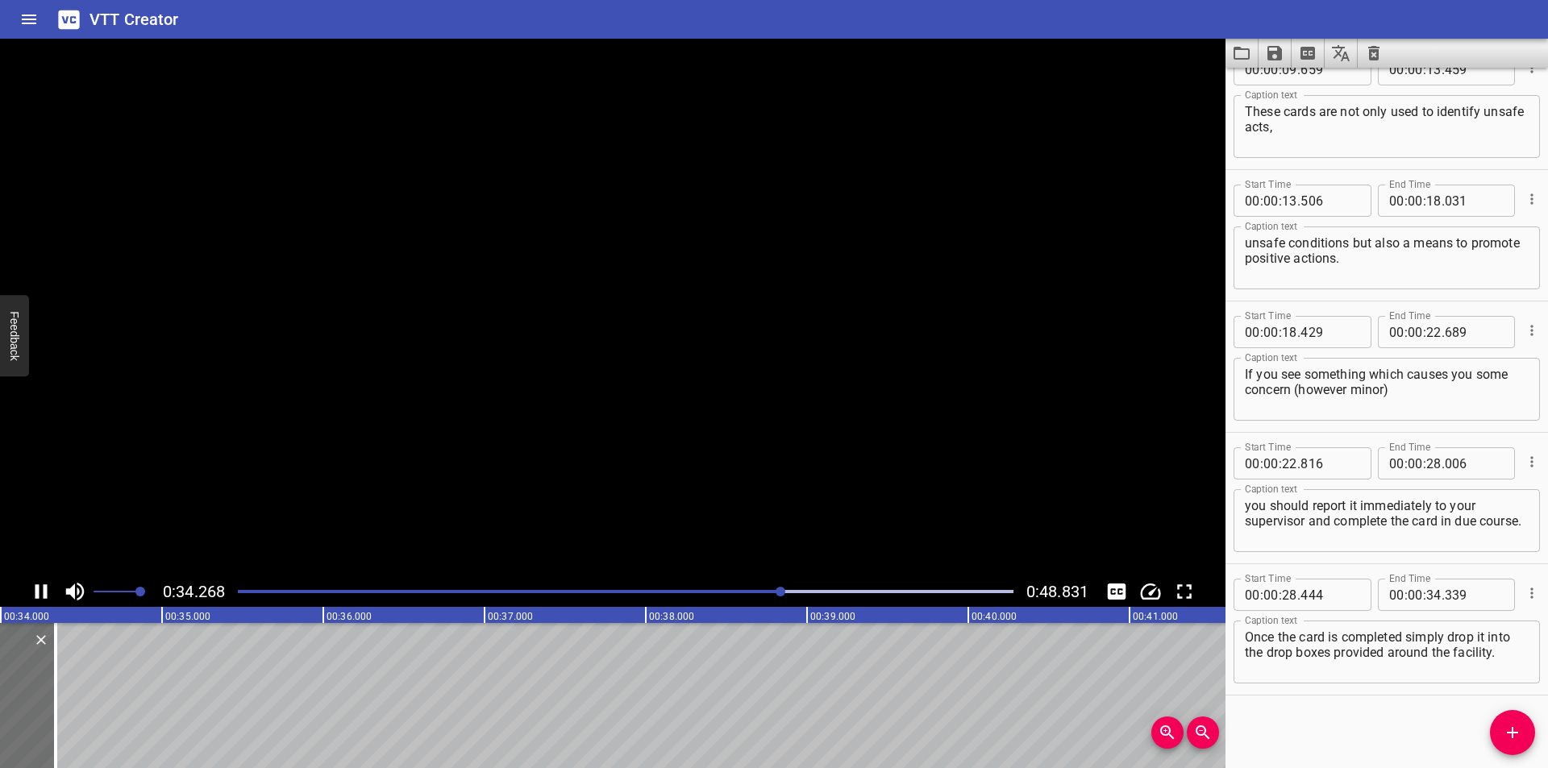
scroll to position [0, 5534]
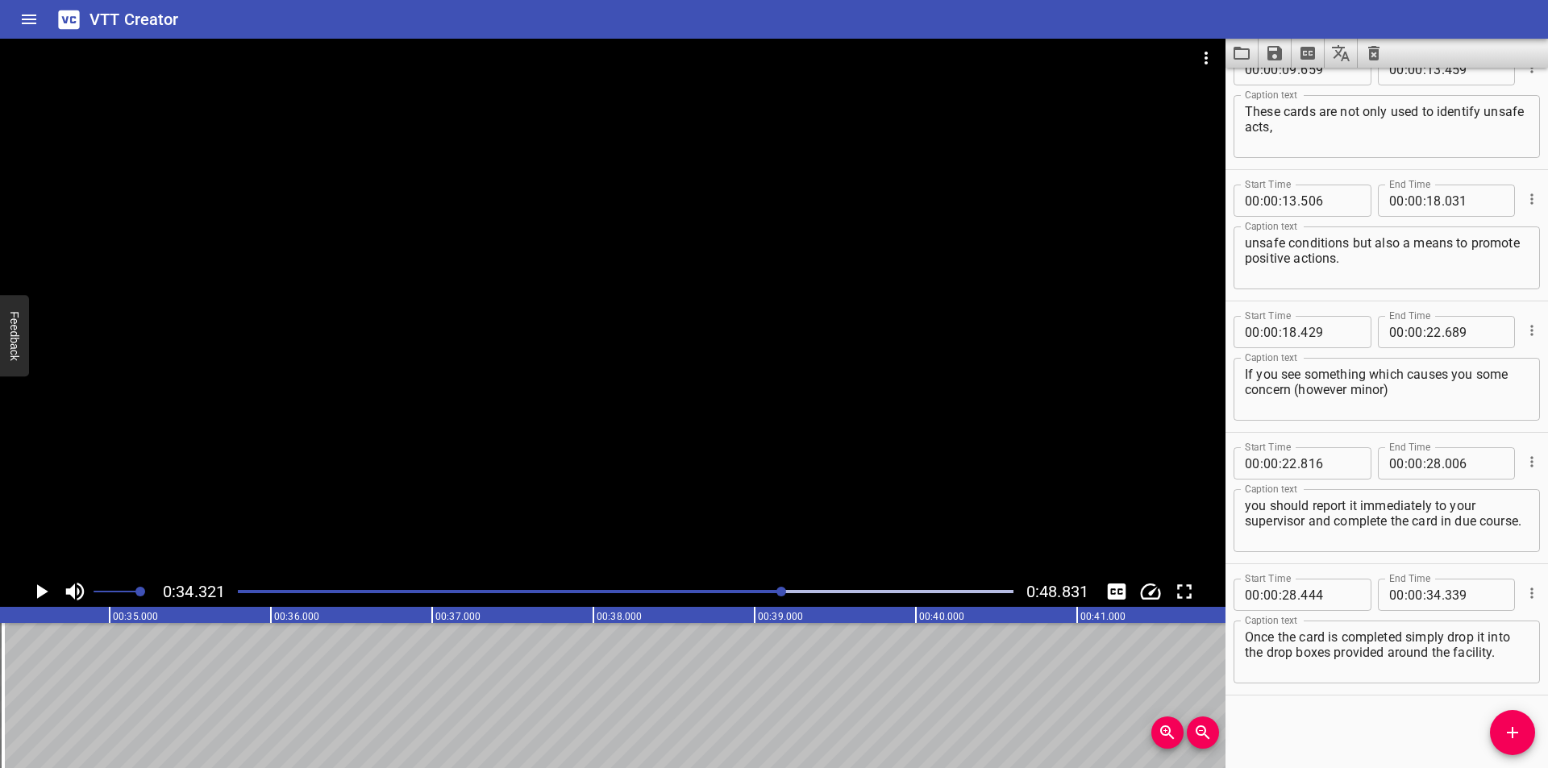
click at [1503, 724] on icon "Add Cue" at bounding box center [1512, 732] width 19 height 19
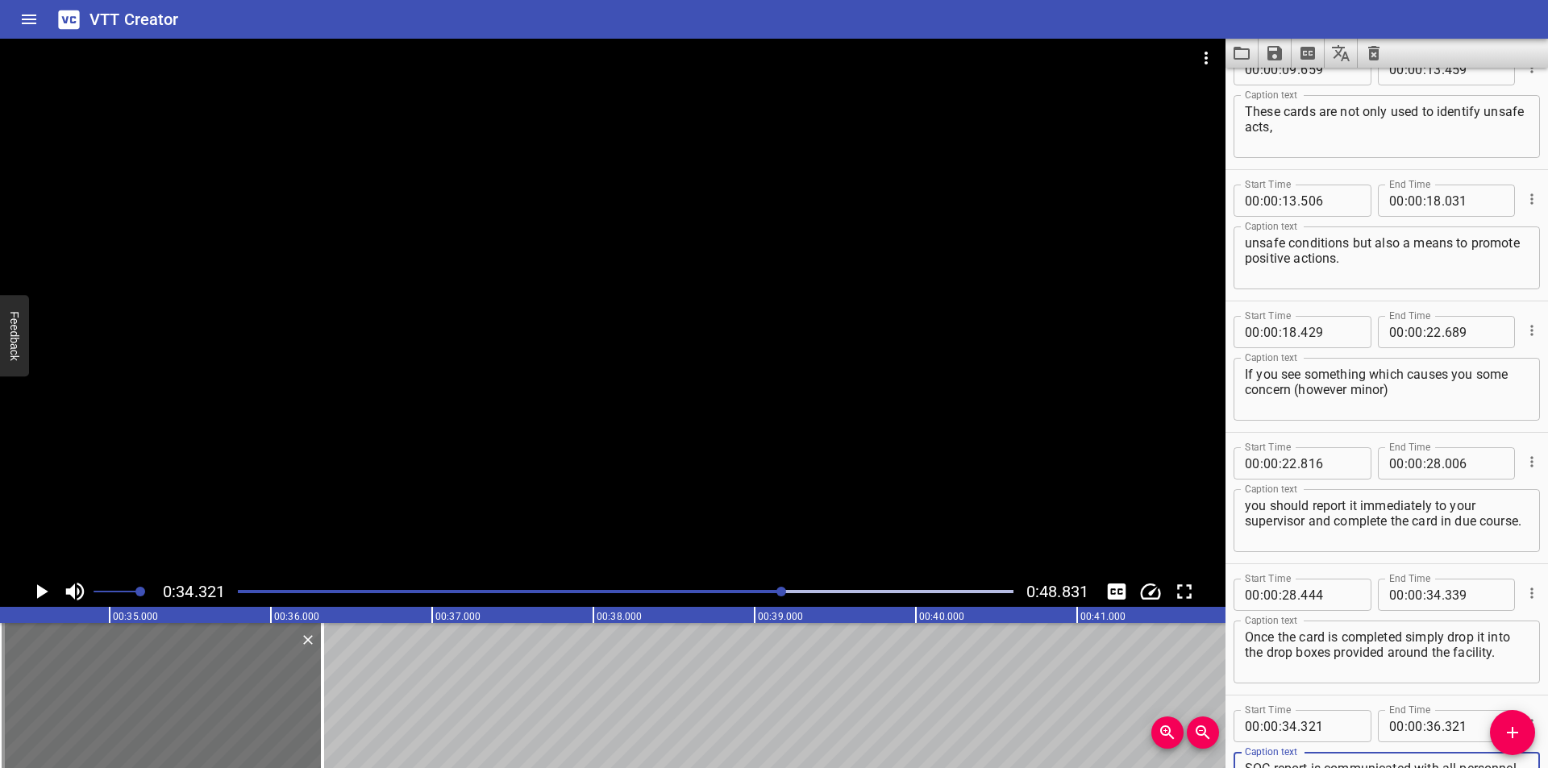
scroll to position [435, 0]
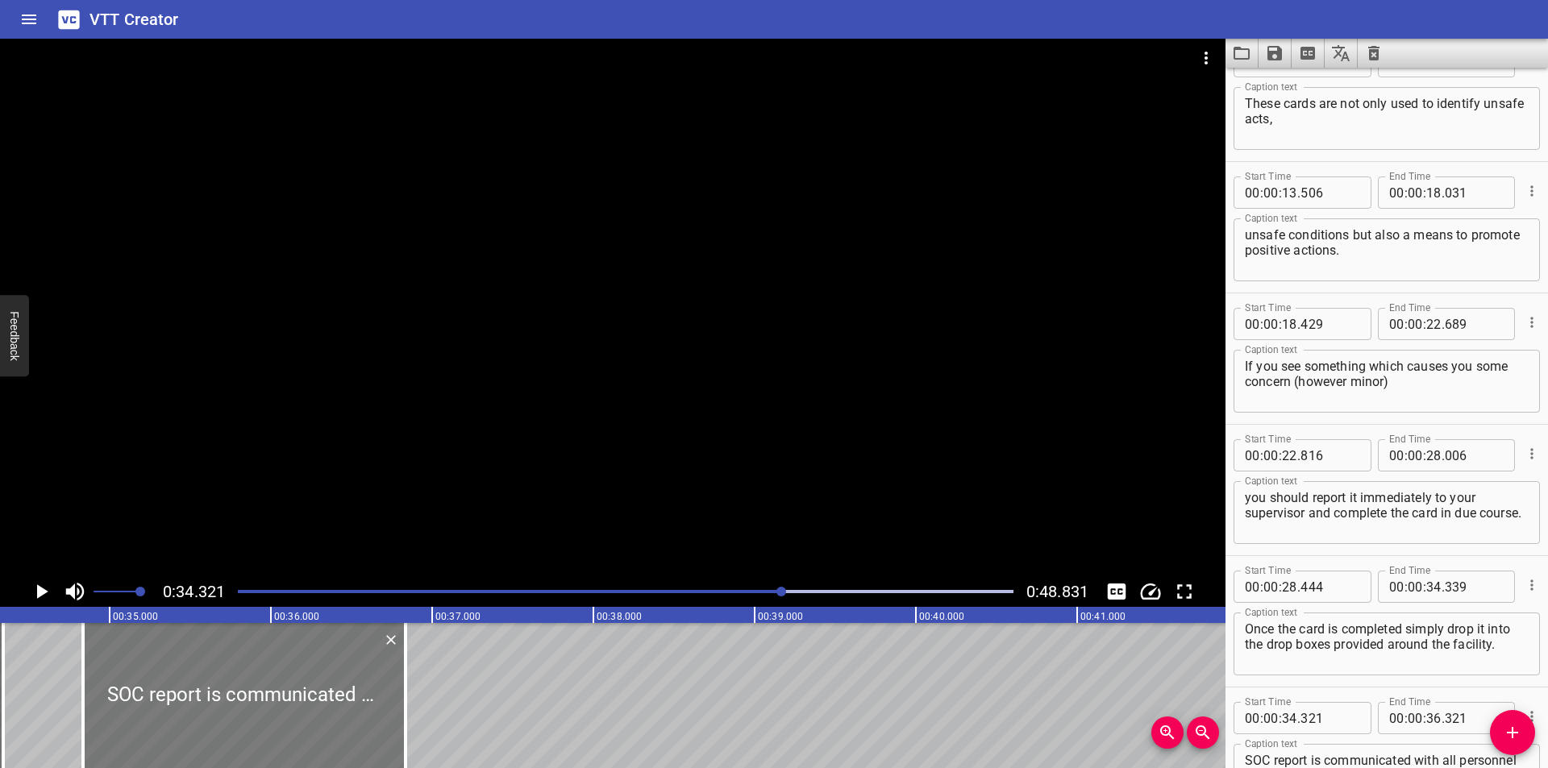
drag, startPoint x: 256, startPoint y: 709, endPoint x: 334, endPoint y: 719, distance: 78.1
click at [334, 719] on div at bounding box center [244, 695] width 323 height 145
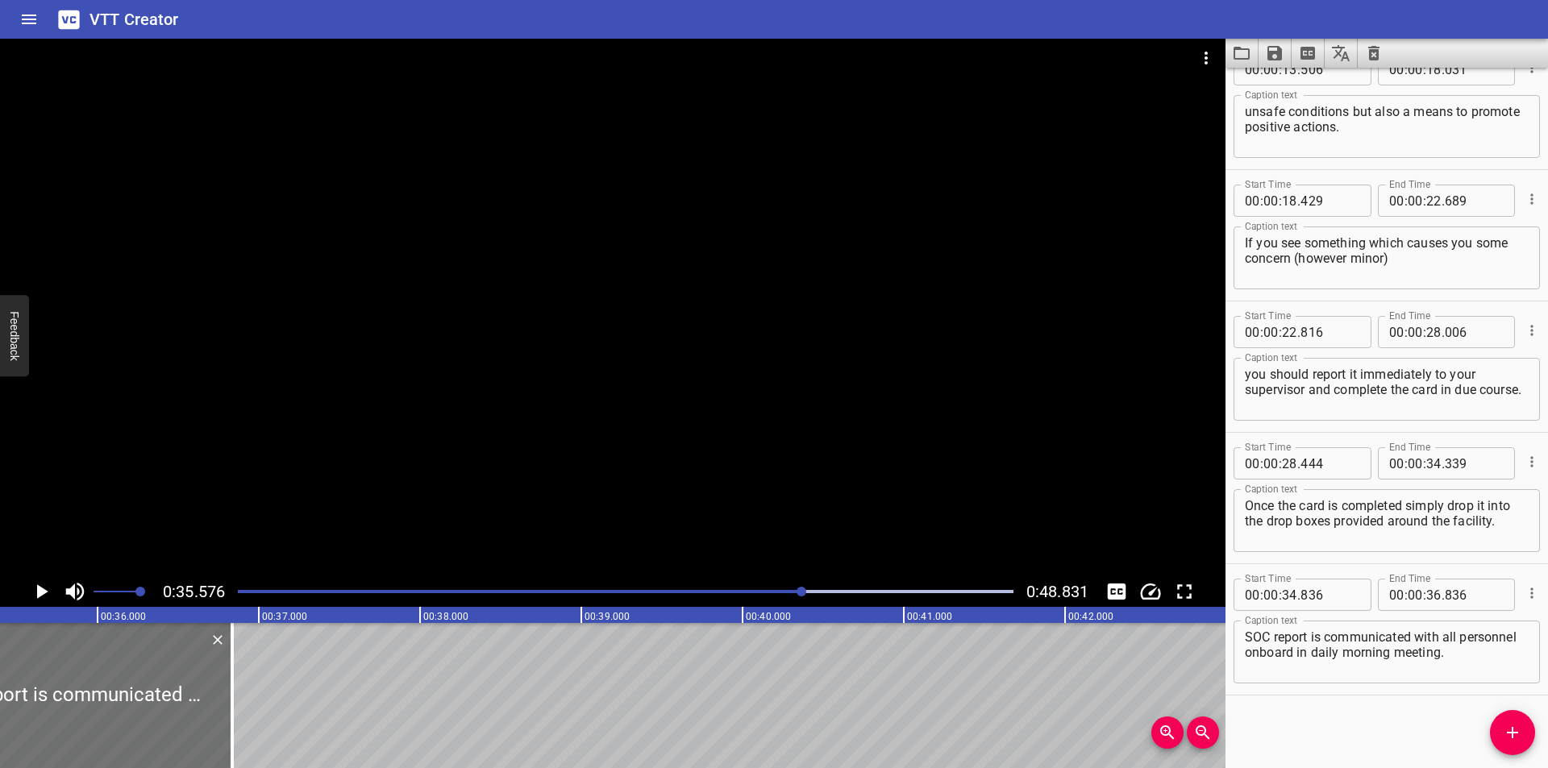
scroll to position [0, 5737]
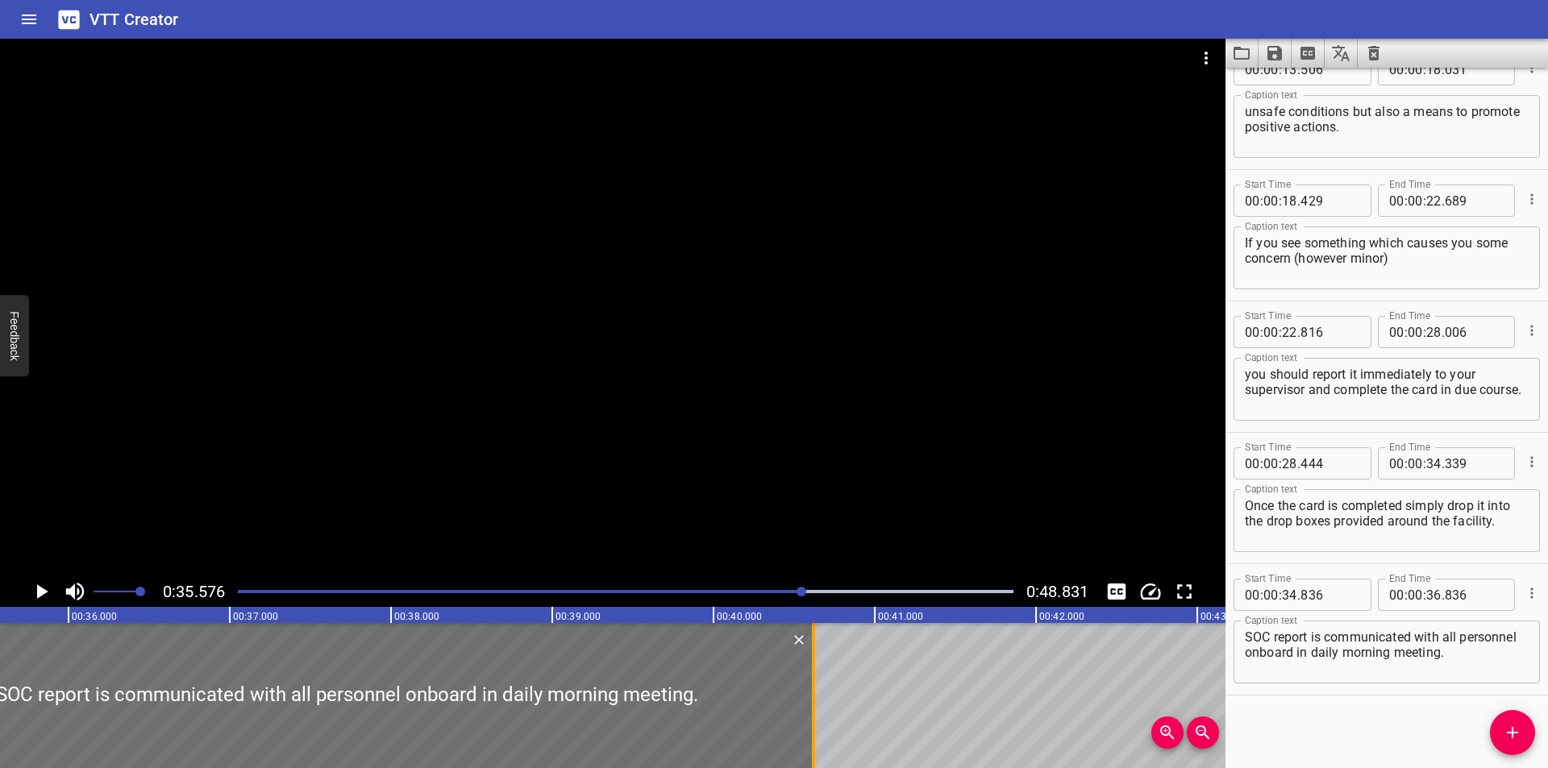
drag, startPoint x: 206, startPoint y: 723, endPoint x: 816, endPoint y: 711, distance: 610.5
click at [816, 711] on div at bounding box center [813, 695] width 16 height 145
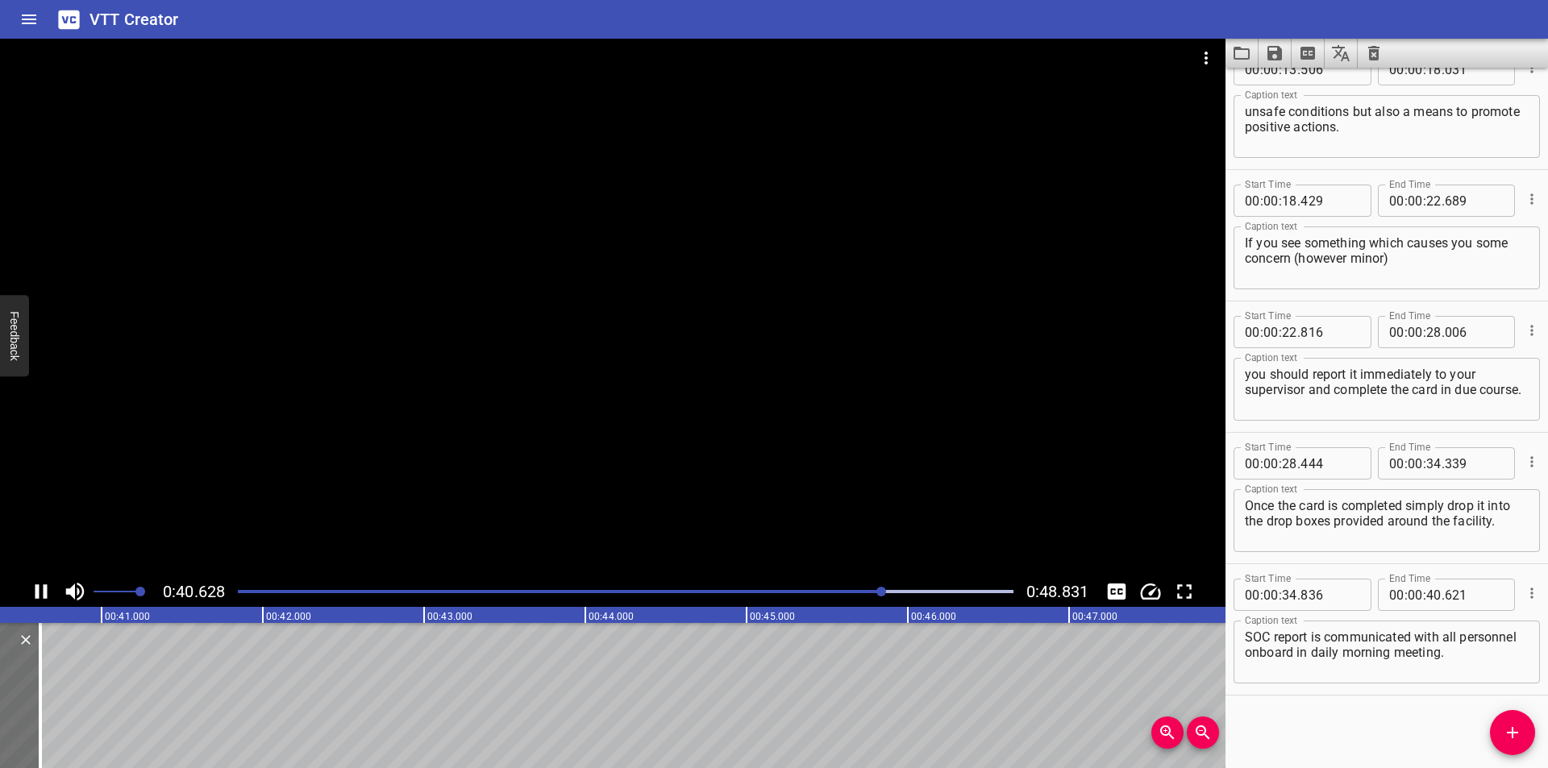
click at [876, 461] on div at bounding box center [613, 308] width 1226 height 538
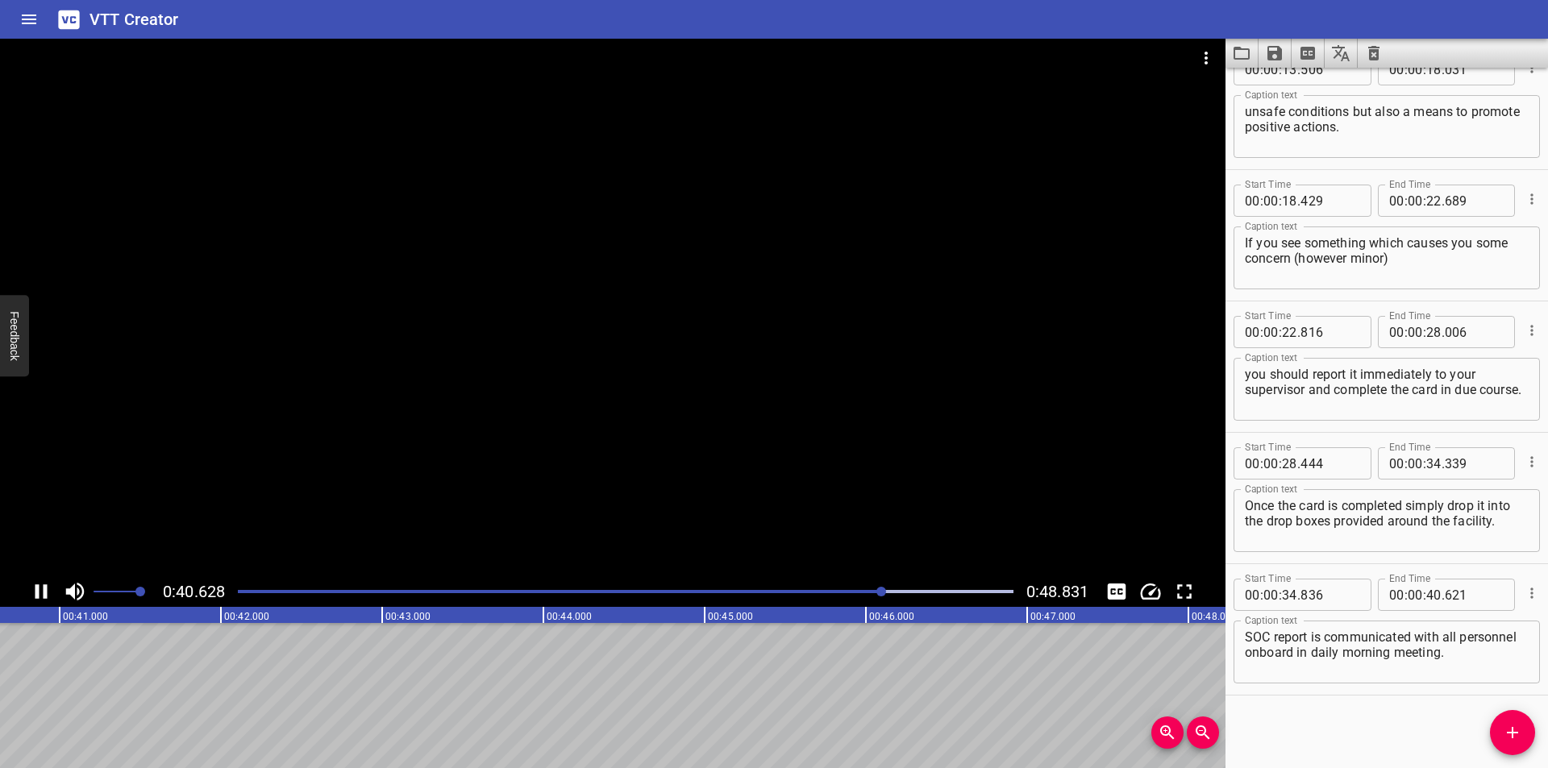
scroll to position [0, 6573]
click at [1503, 734] on icon "Add Cue" at bounding box center [1512, 732] width 19 height 19
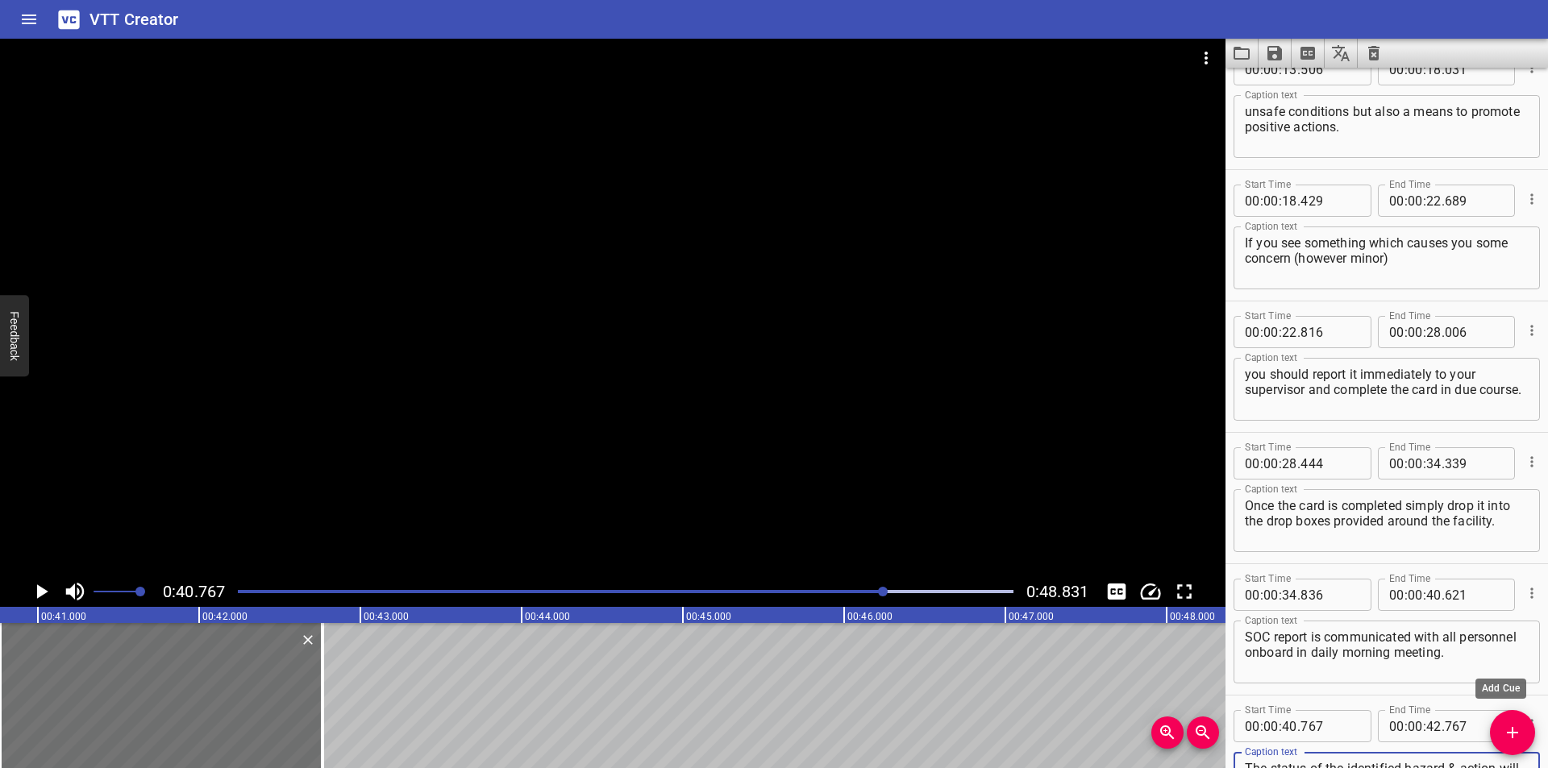
scroll to position [566, 0]
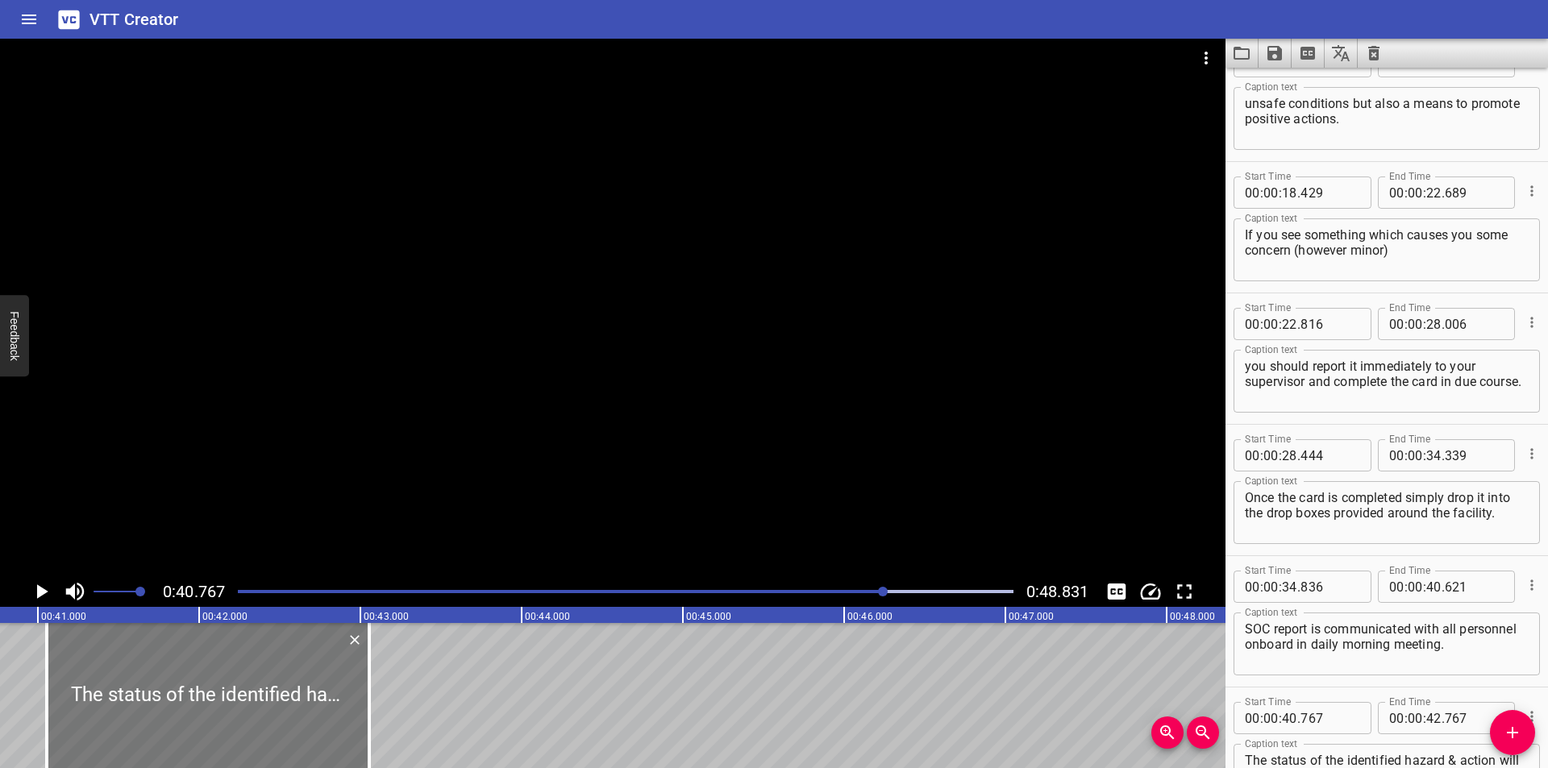
drag, startPoint x: 169, startPoint y: 720, endPoint x: 215, endPoint y: 728, distance: 46.7
click at [215, 728] on div at bounding box center [208, 695] width 323 height 145
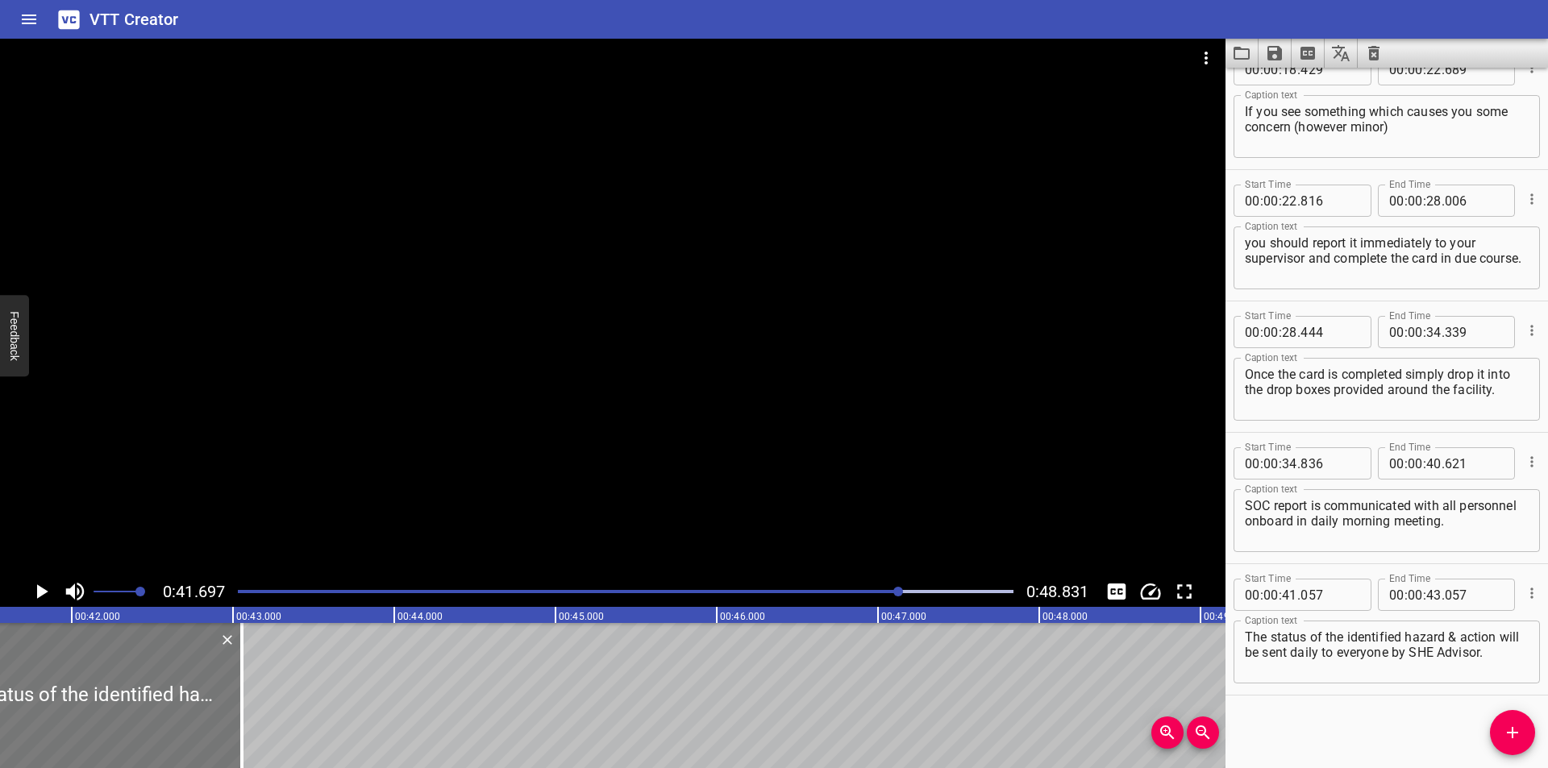
scroll to position [0, 6723]
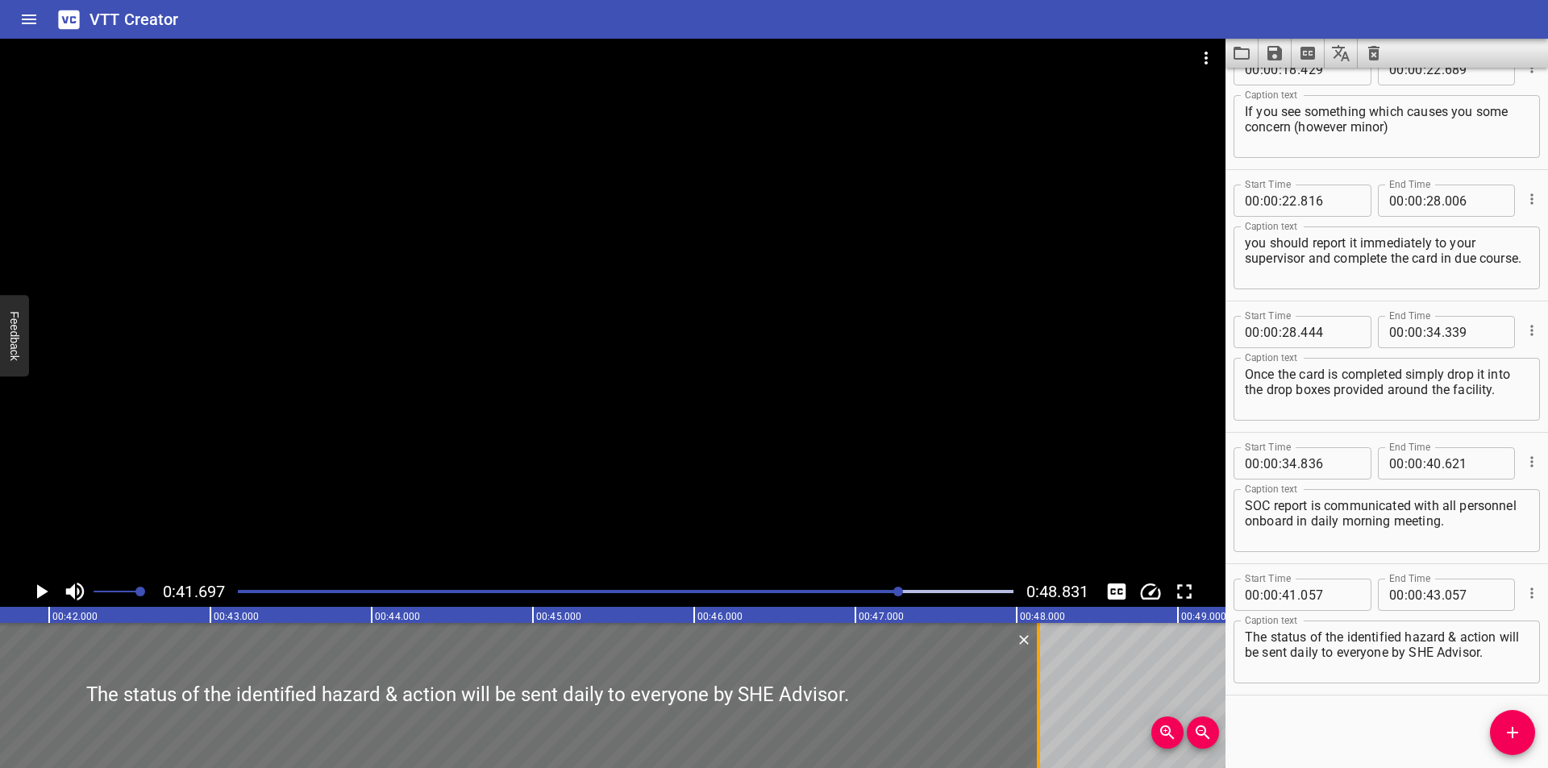
drag, startPoint x: 221, startPoint y: 726, endPoint x: 1040, endPoint y: 721, distance: 819.2
click at [1040, 721] on div at bounding box center [1038, 695] width 16 height 145
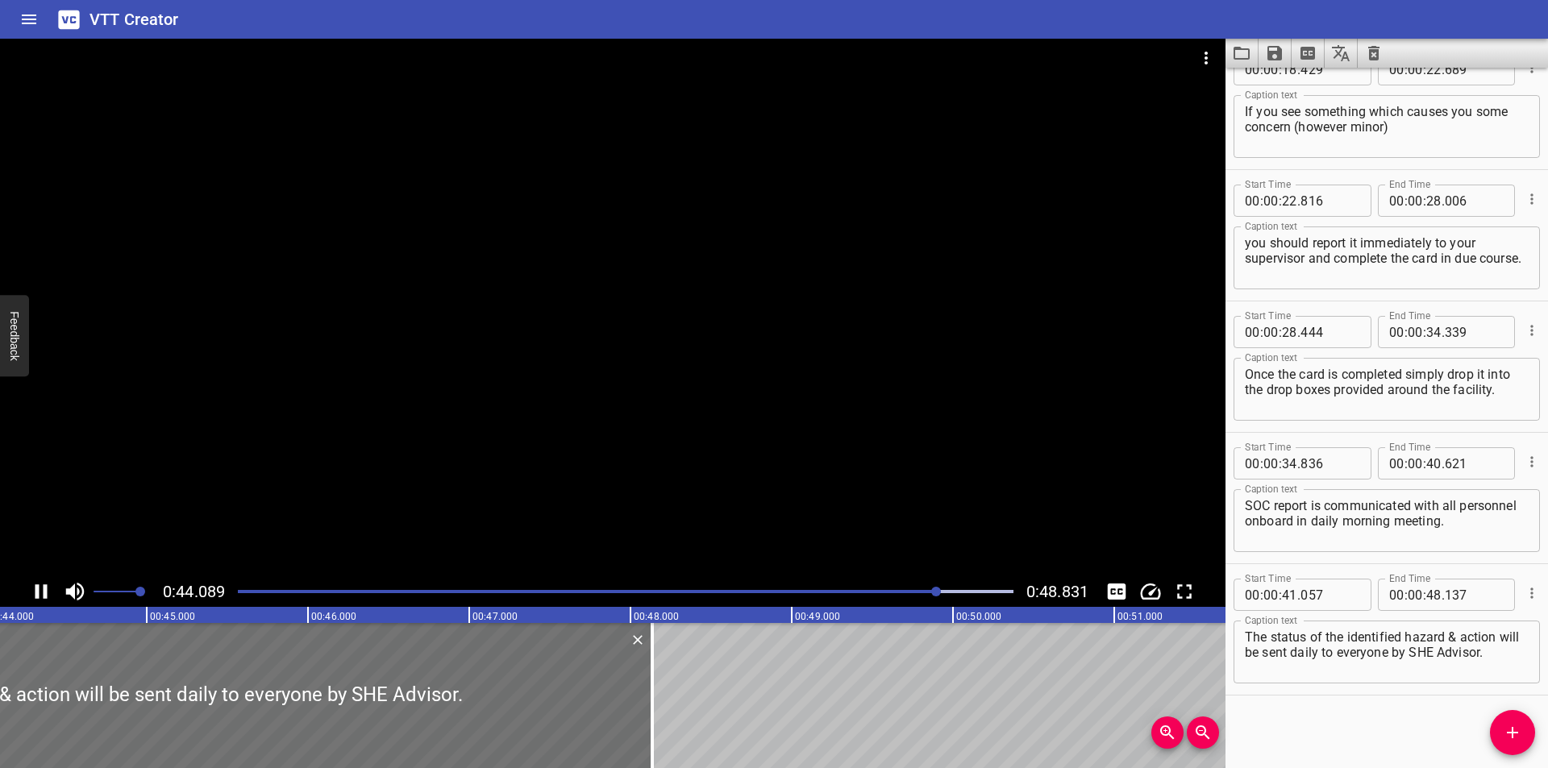
scroll to position [0, 7149]
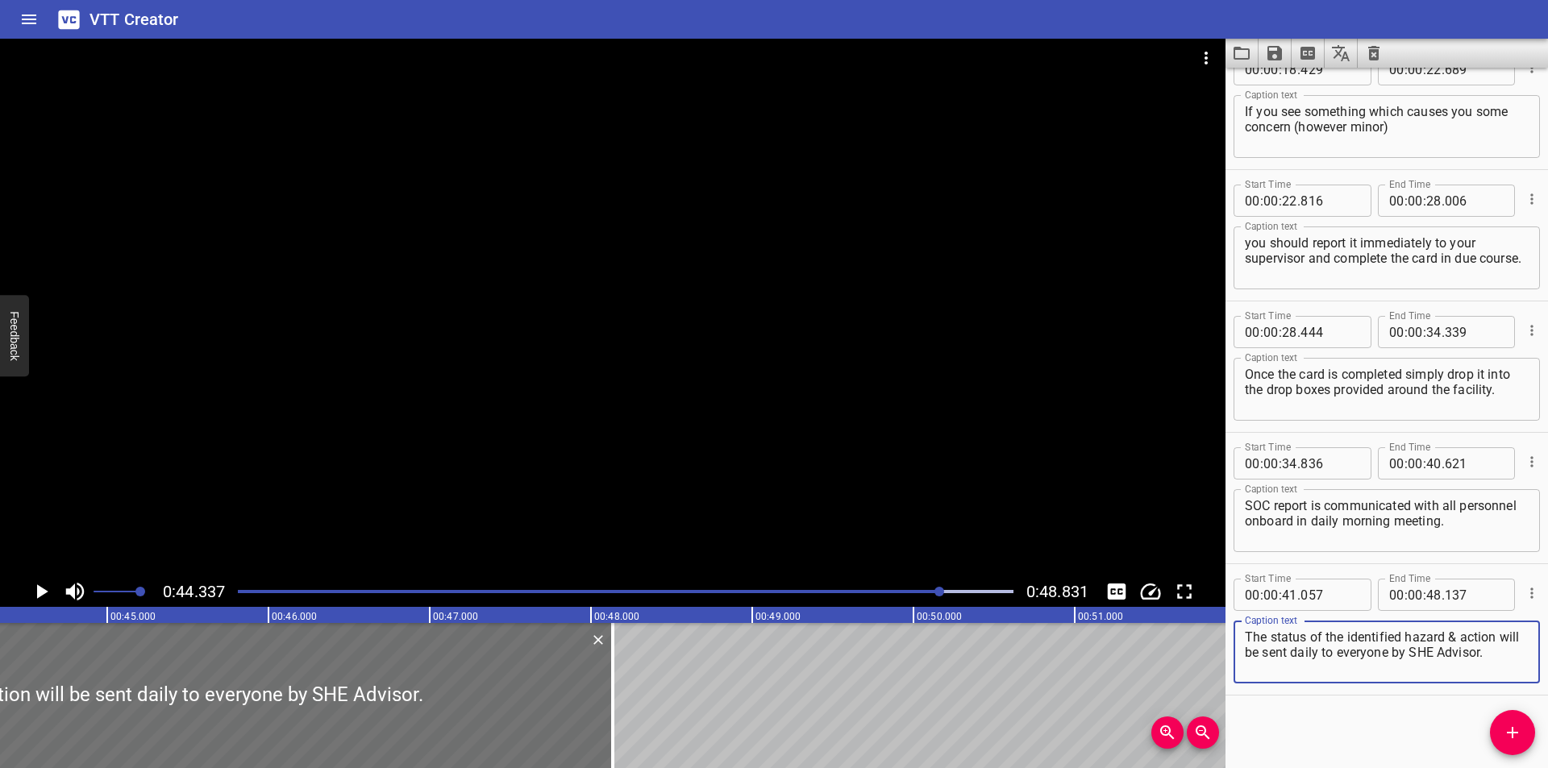
click at [1454, 635] on textarea "The status of the identified hazard & action will be sent daily to everyone by …" at bounding box center [1387, 653] width 284 height 46
click at [749, 431] on div at bounding box center [613, 308] width 1226 height 538
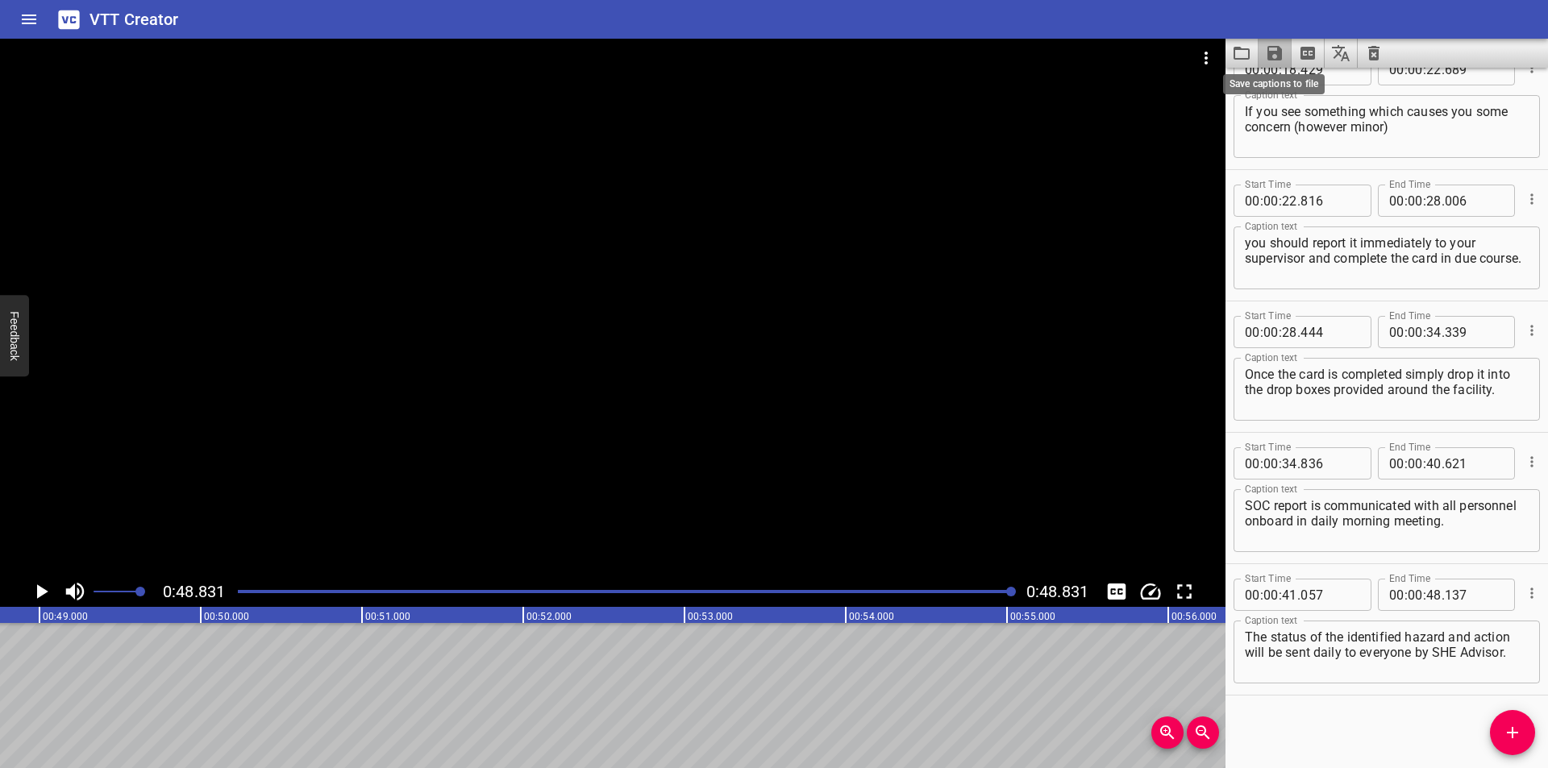
click at [1276, 47] on icon "Save captions to file" at bounding box center [1274, 53] width 15 height 15
click at [1295, 82] on li "Save to VTT file" at bounding box center [1318, 88] width 119 height 29
click at [597, 19] on div "VTT Creator" at bounding box center [774, 19] width 1548 height 39
click at [1209, 56] on icon "Video Options" at bounding box center [1205, 57] width 19 height 19
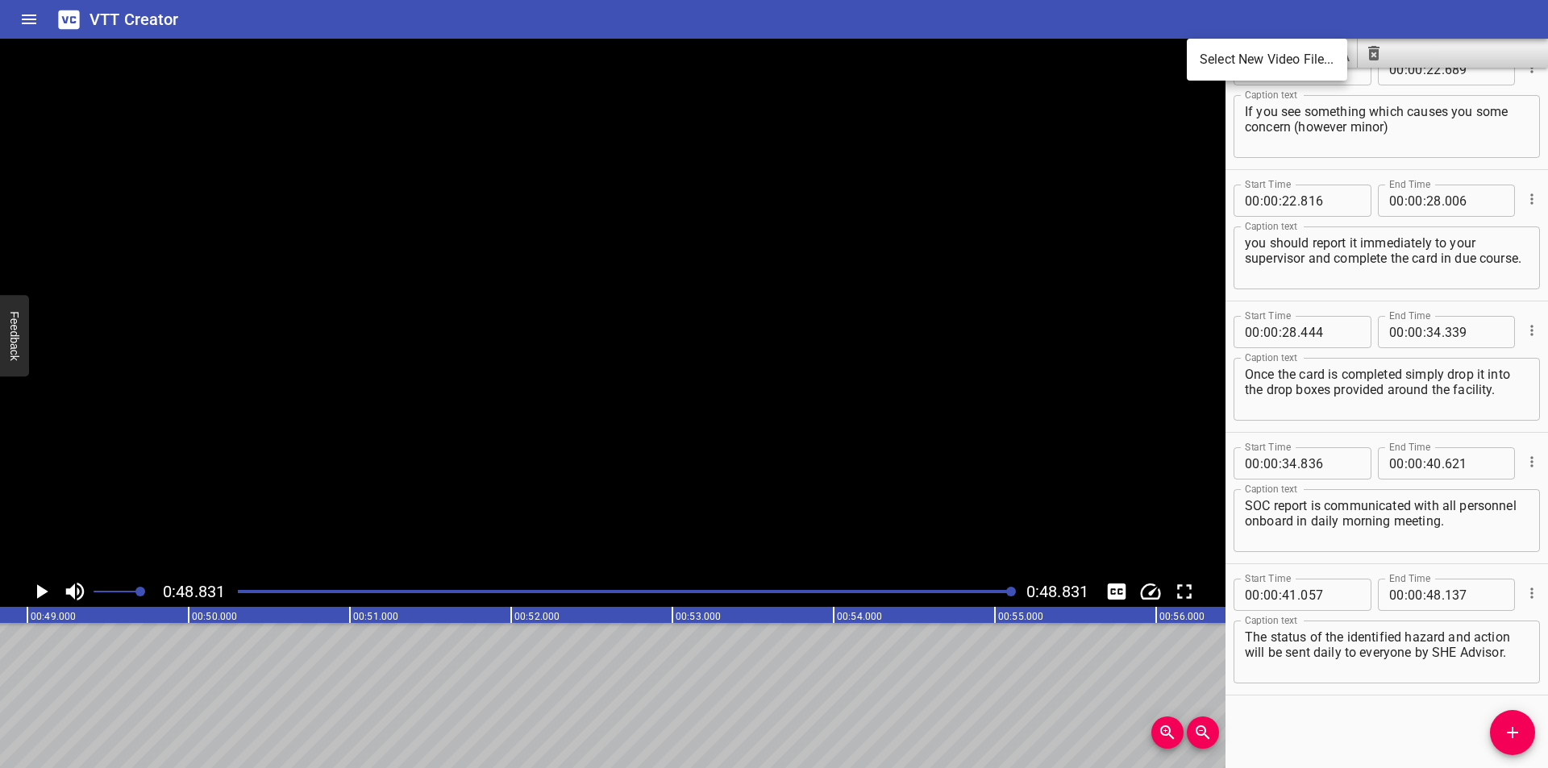
click at [1363, 718] on div at bounding box center [774, 384] width 1548 height 768
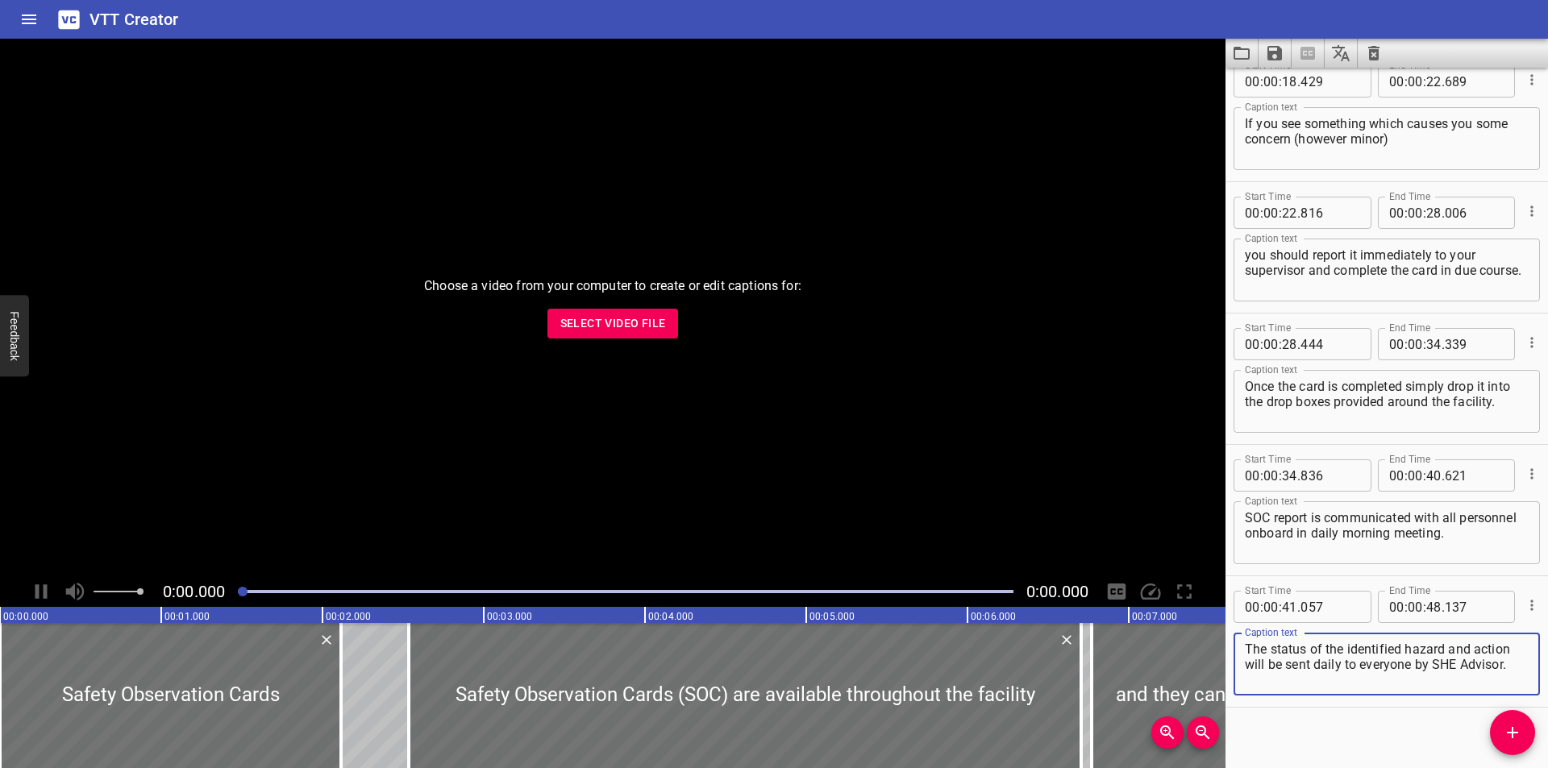
scroll to position [689, 0]
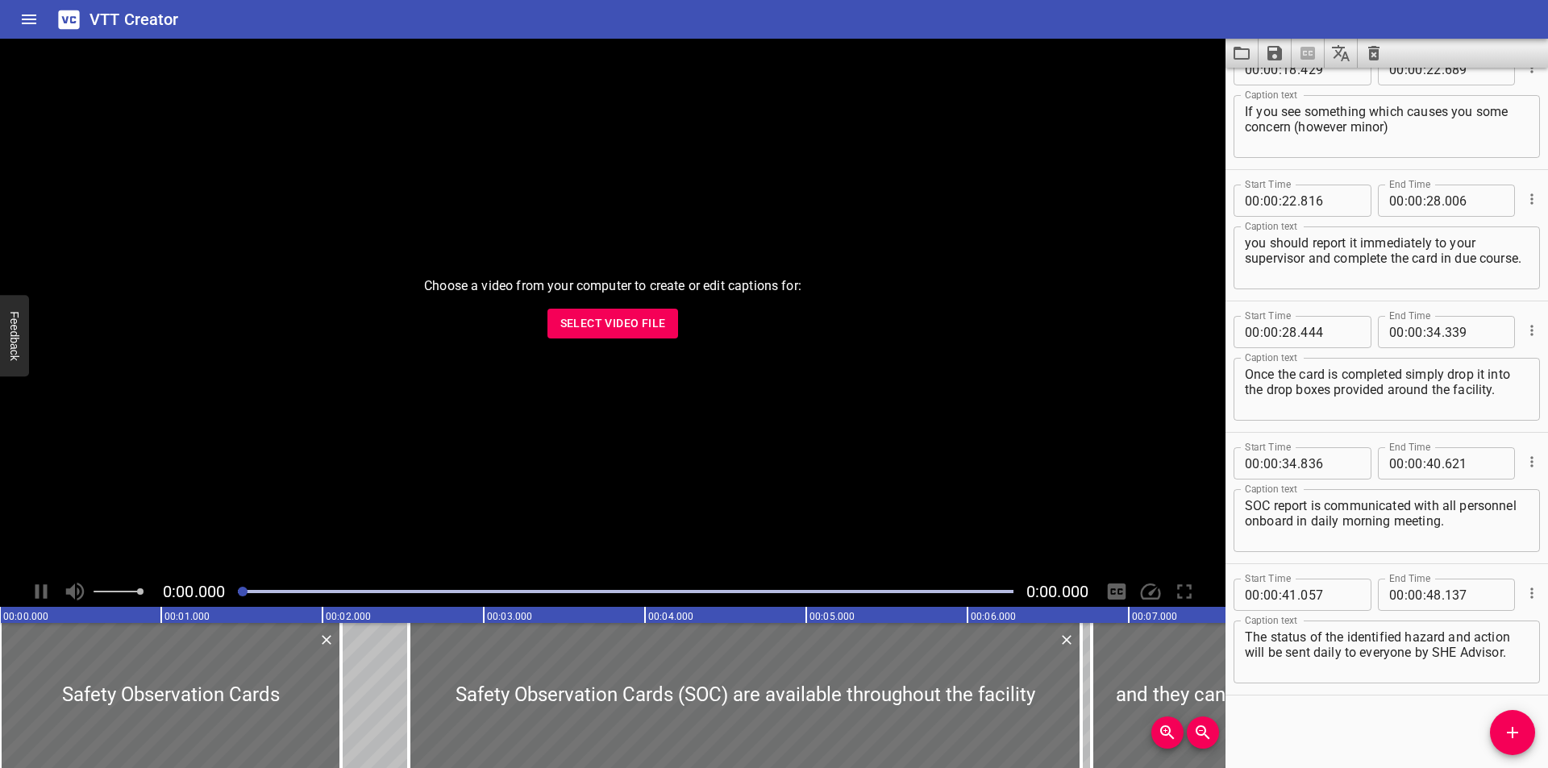
click at [891, 399] on div "Choose a video from your computer to create or edit captions for: Select Video …" at bounding box center [613, 308] width 1226 height 538
click at [661, 325] on span "Select Video File" at bounding box center [613, 324] width 106 height 20
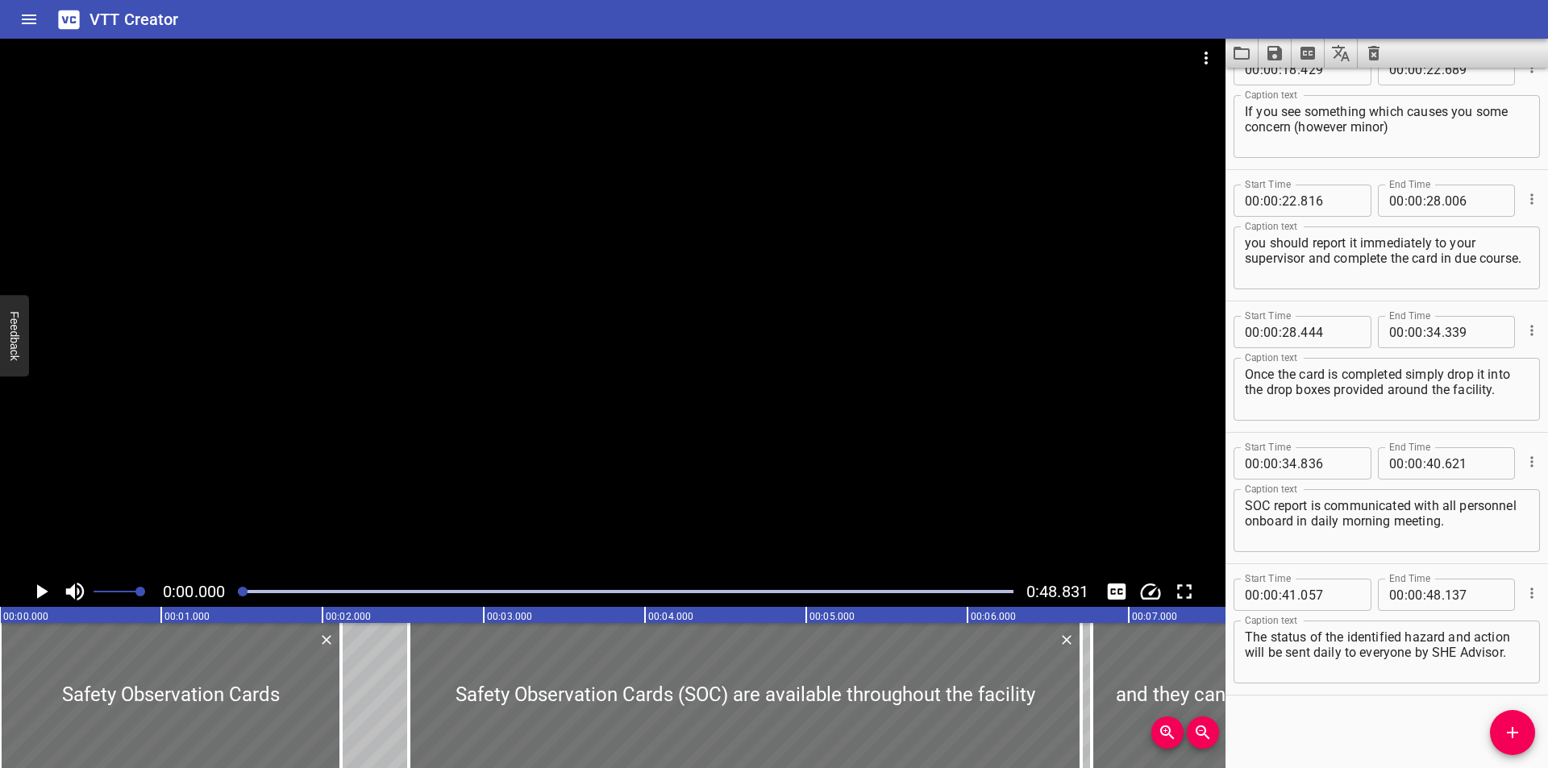
click at [555, 214] on div at bounding box center [613, 308] width 1226 height 538
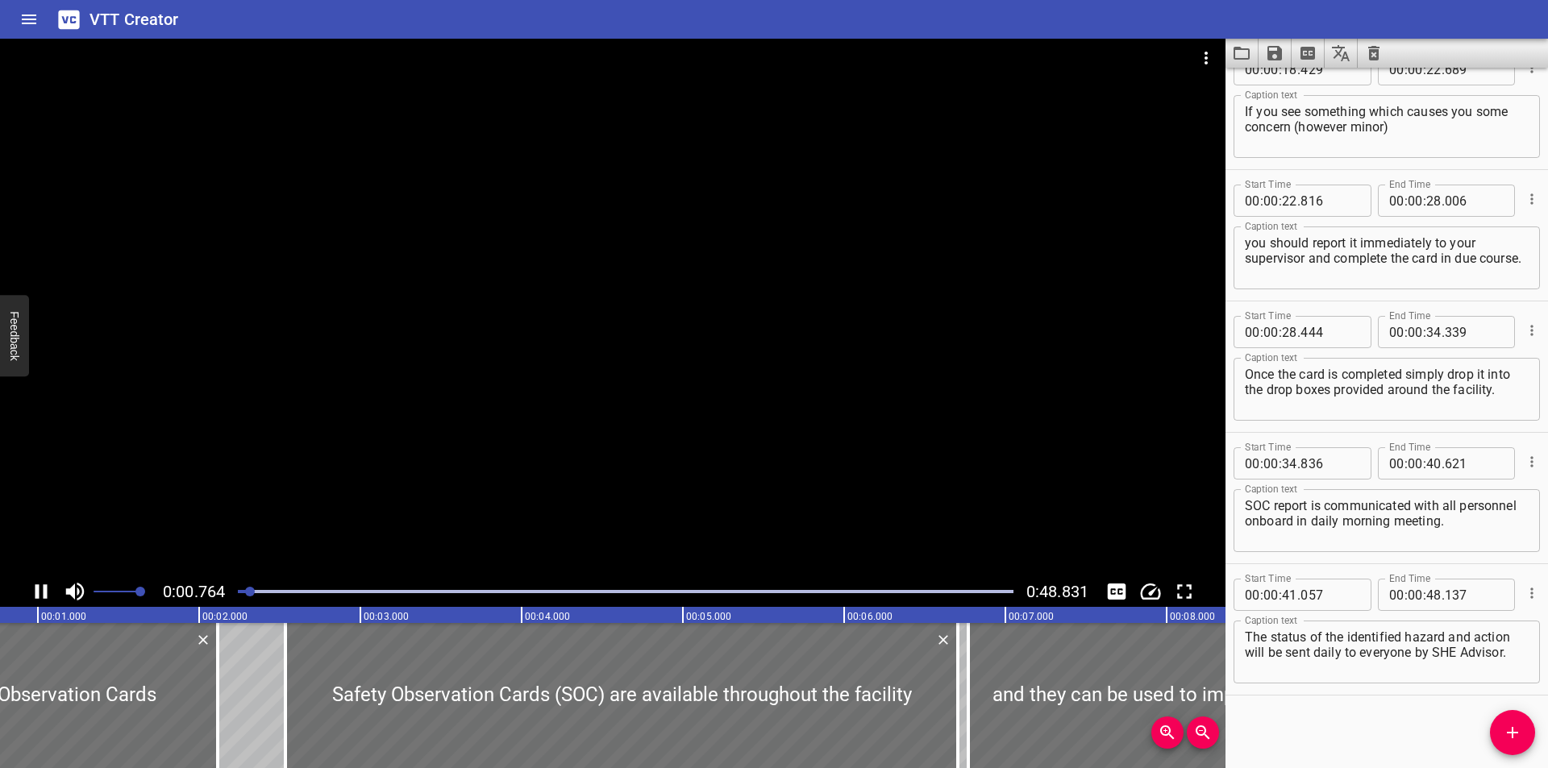
click at [625, 238] on div at bounding box center [613, 308] width 1226 height 538
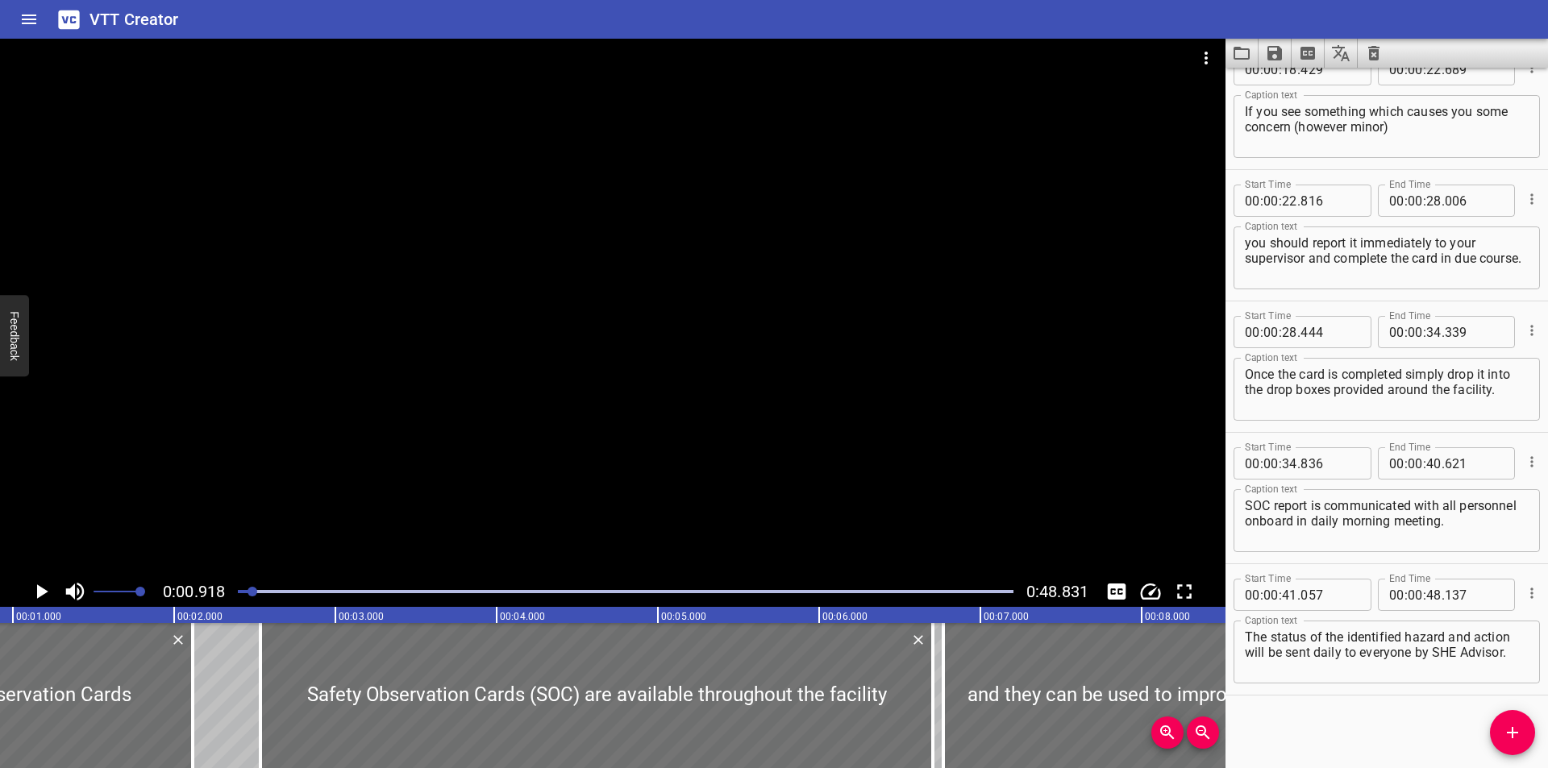
click at [1204, 65] on icon "Video Options" at bounding box center [1205, 57] width 19 height 19
click at [1204, 65] on li "Select New Video File..." at bounding box center [1267, 59] width 160 height 29
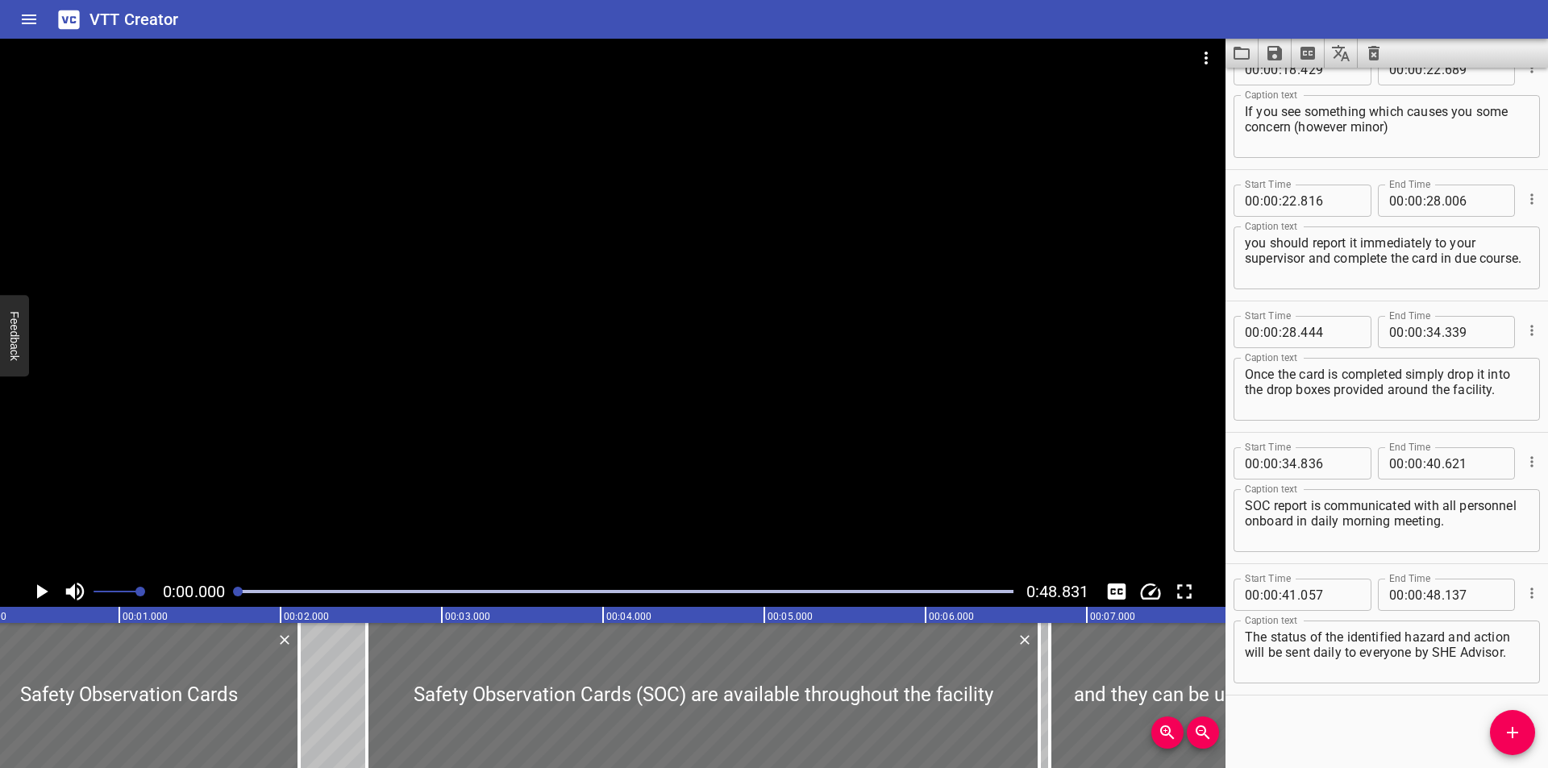
scroll to position [0, 0]
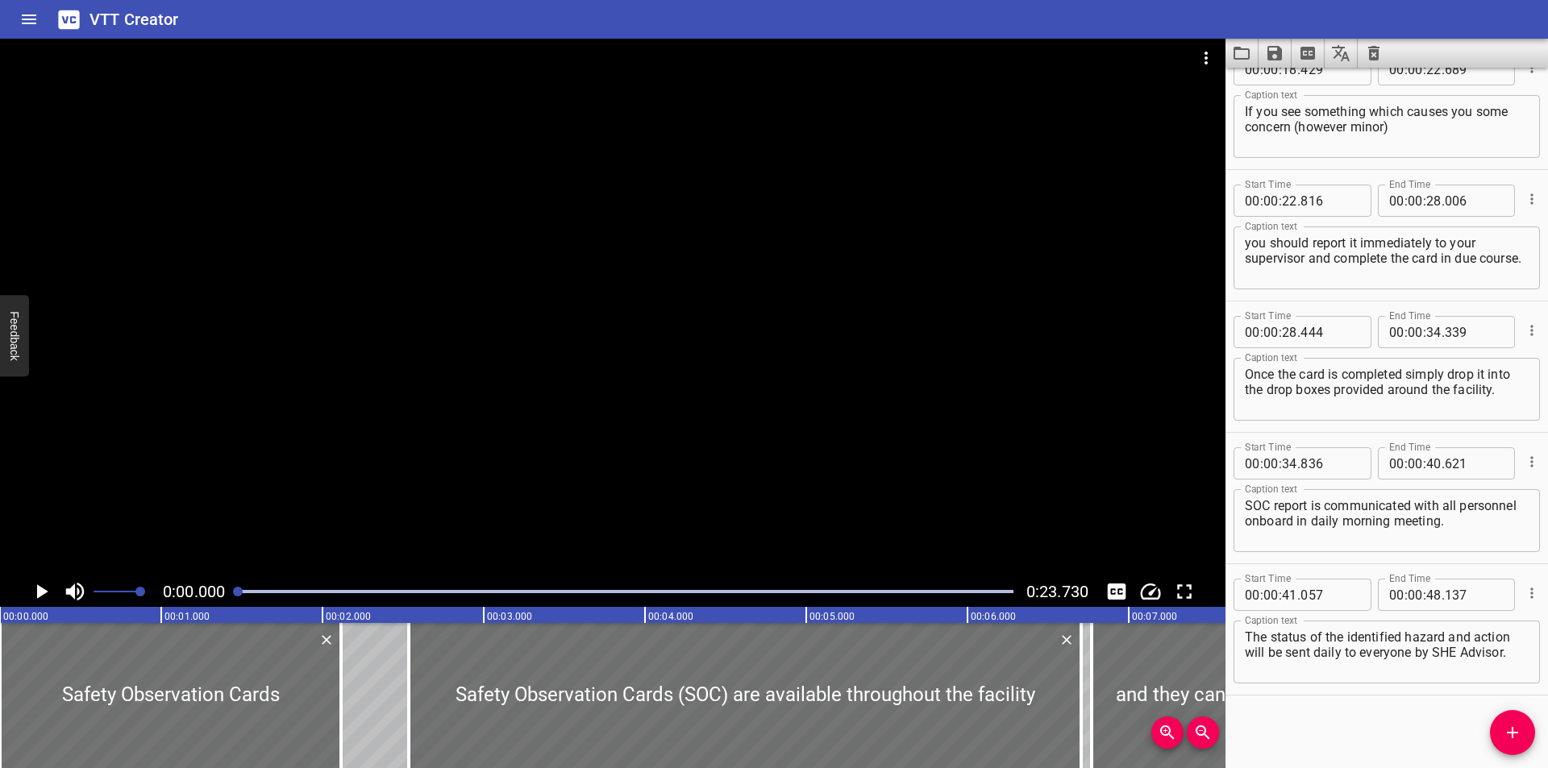
click at [625, 222] on div at bounding box center [613, 308] width 1226 height 538
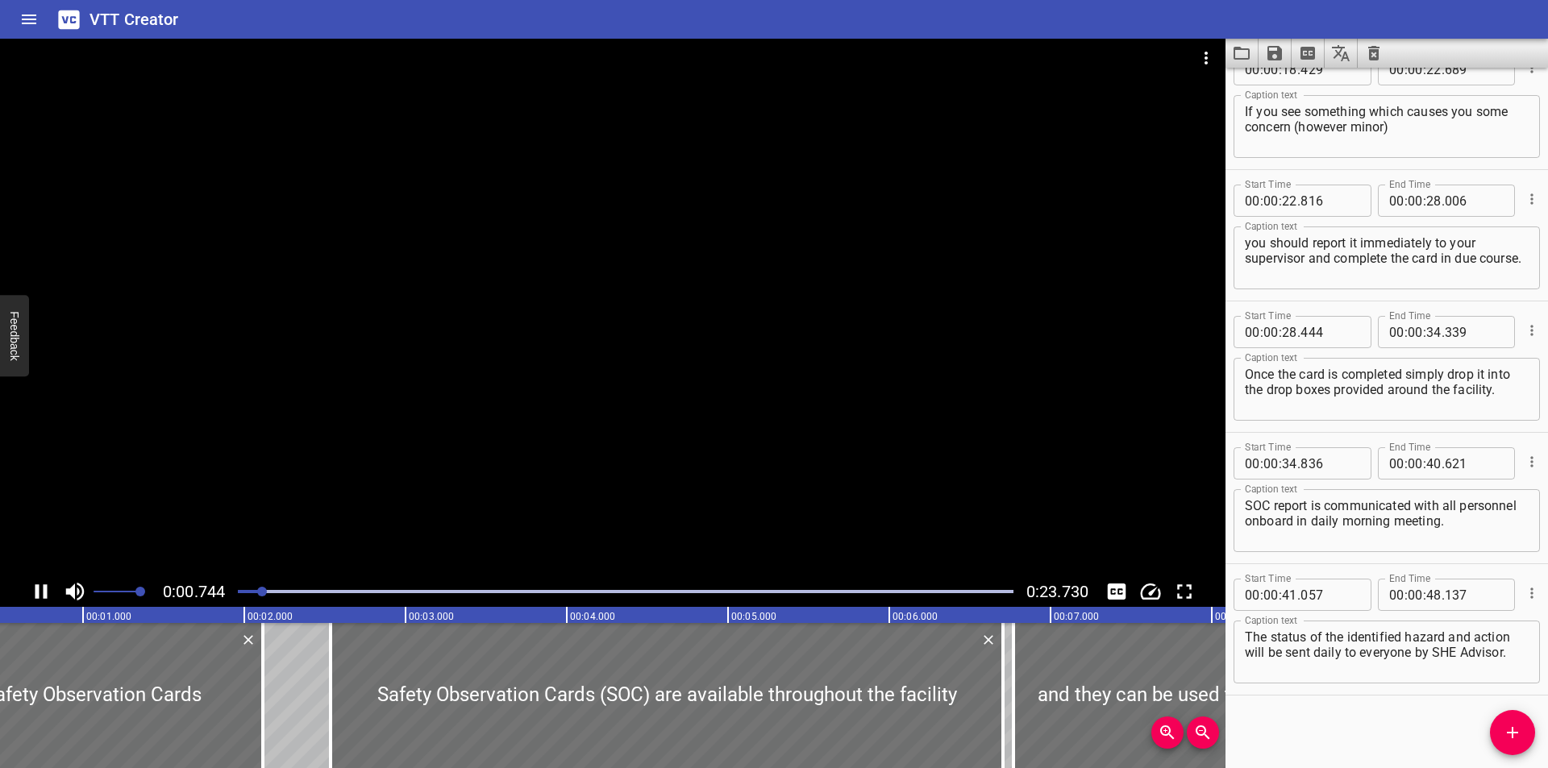
click at [705, 261] on div at bounding box center [613, 308] width 1226 height 538
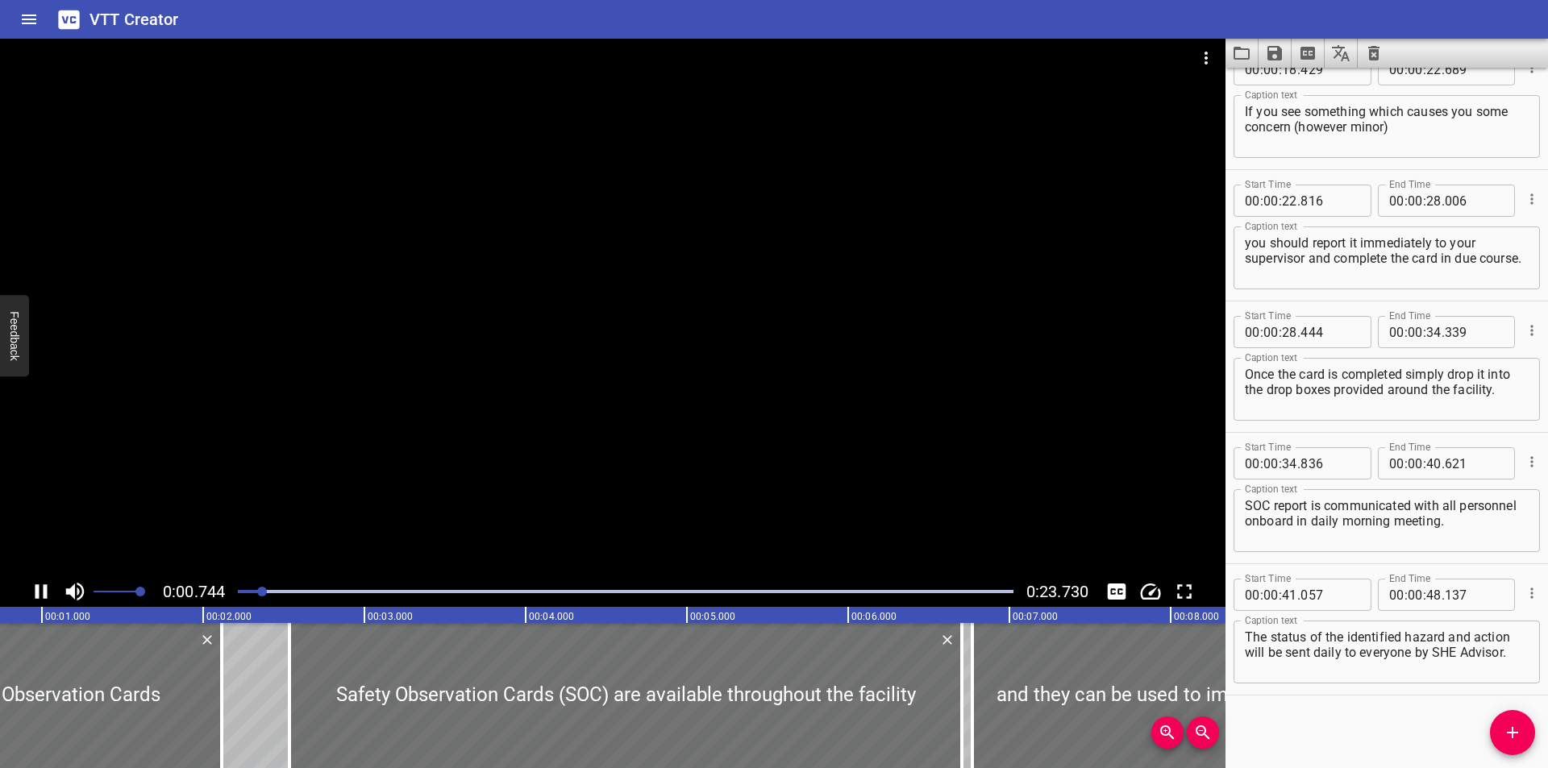
scroll to position [0, 139]
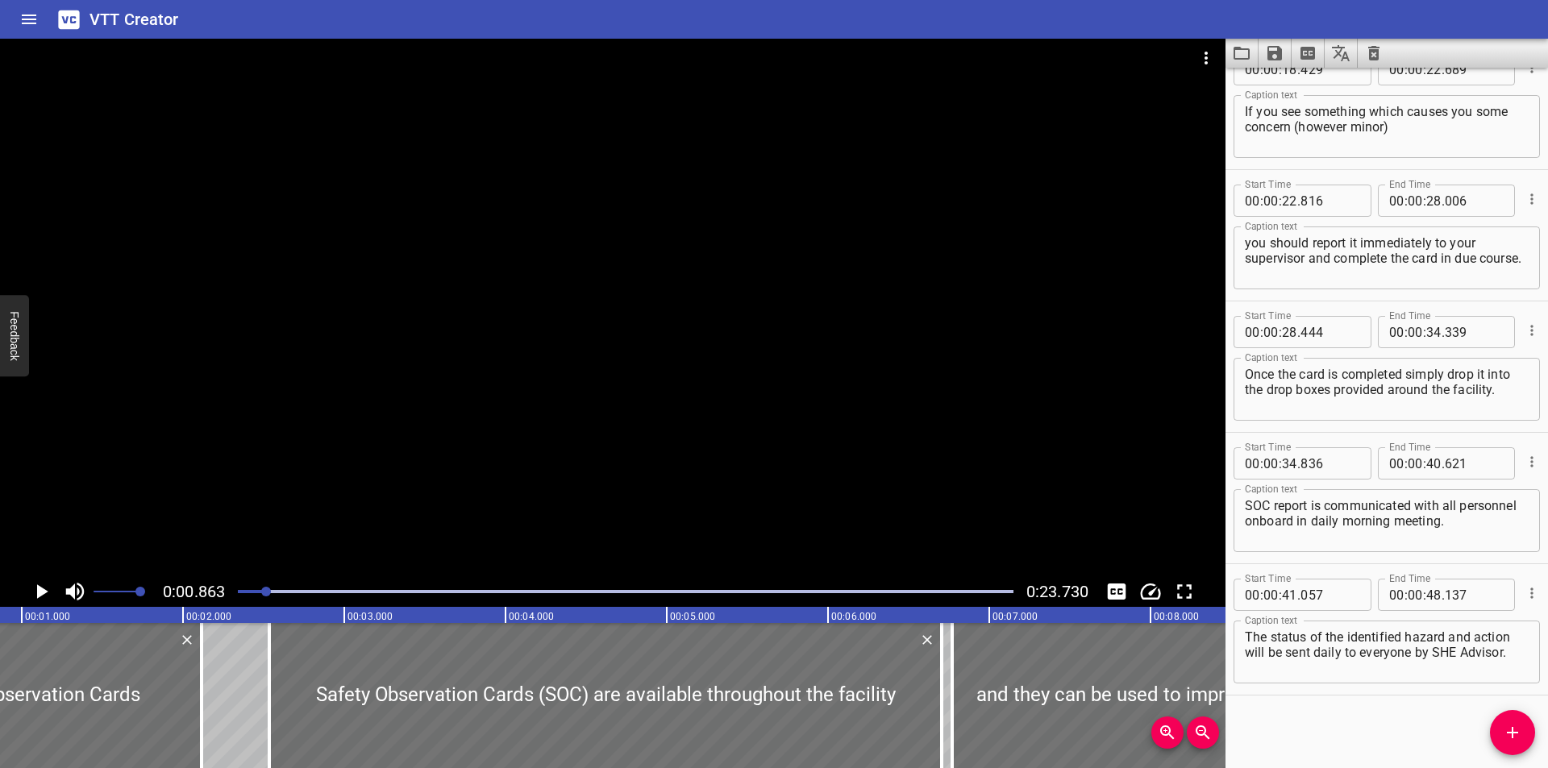
click at [554, 447] on div at bounding box center [613, 308] width 1226 height 538
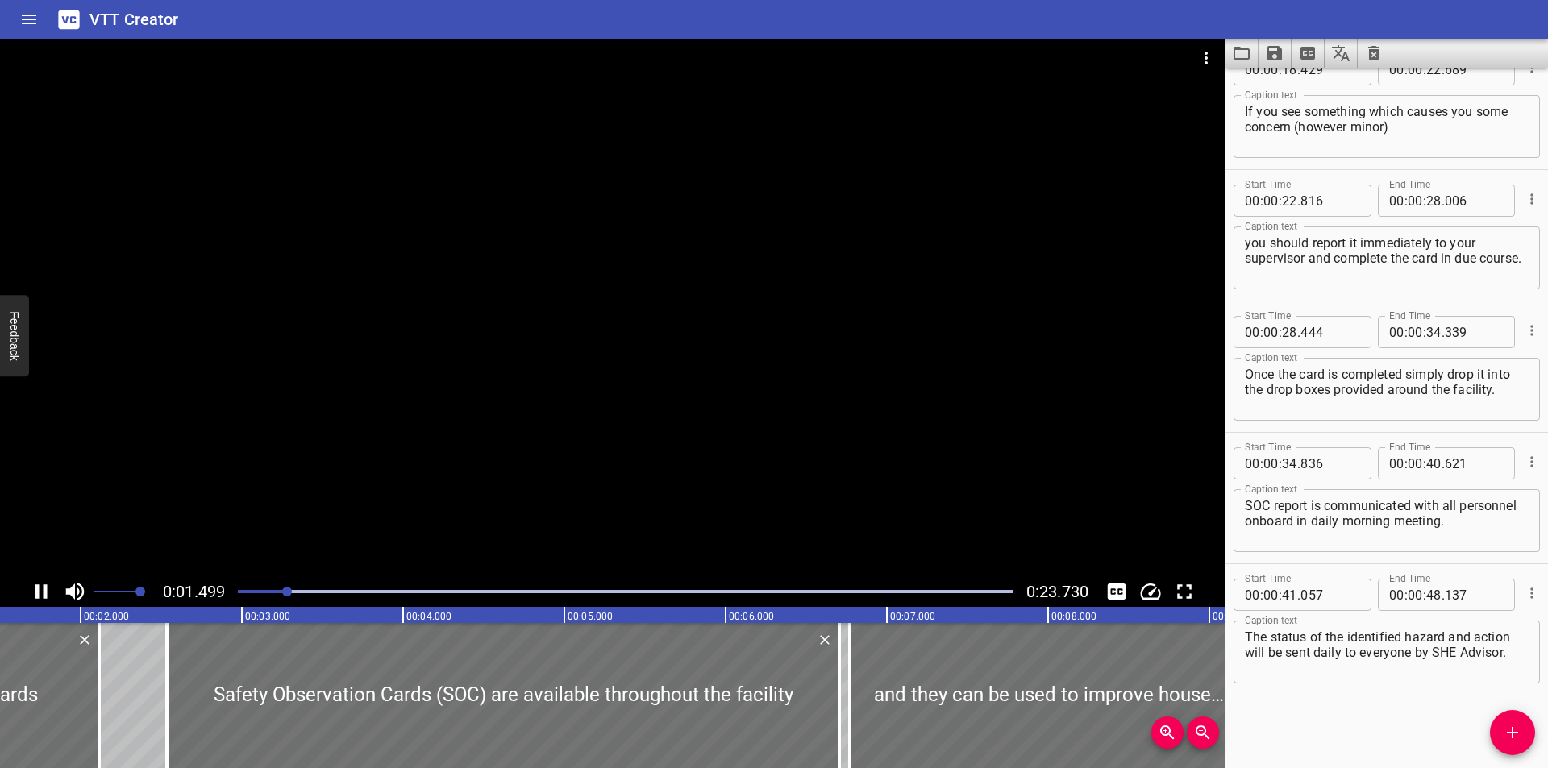
click at [248, 589] on div at bounding box center [625, 592] width 795 height 23
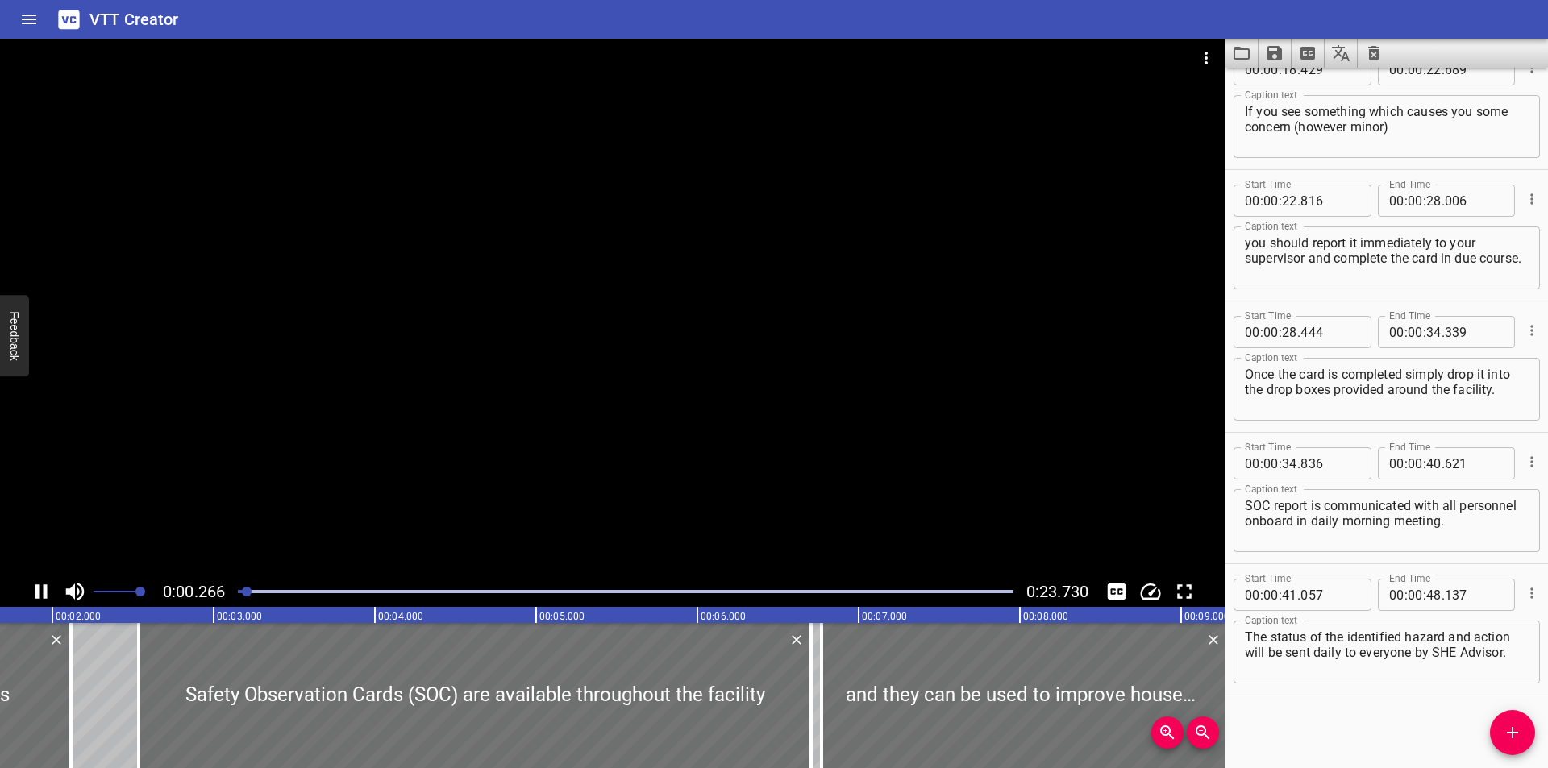
click at [243, 586] on div at bounding box center [625, 592] width 795 height 23
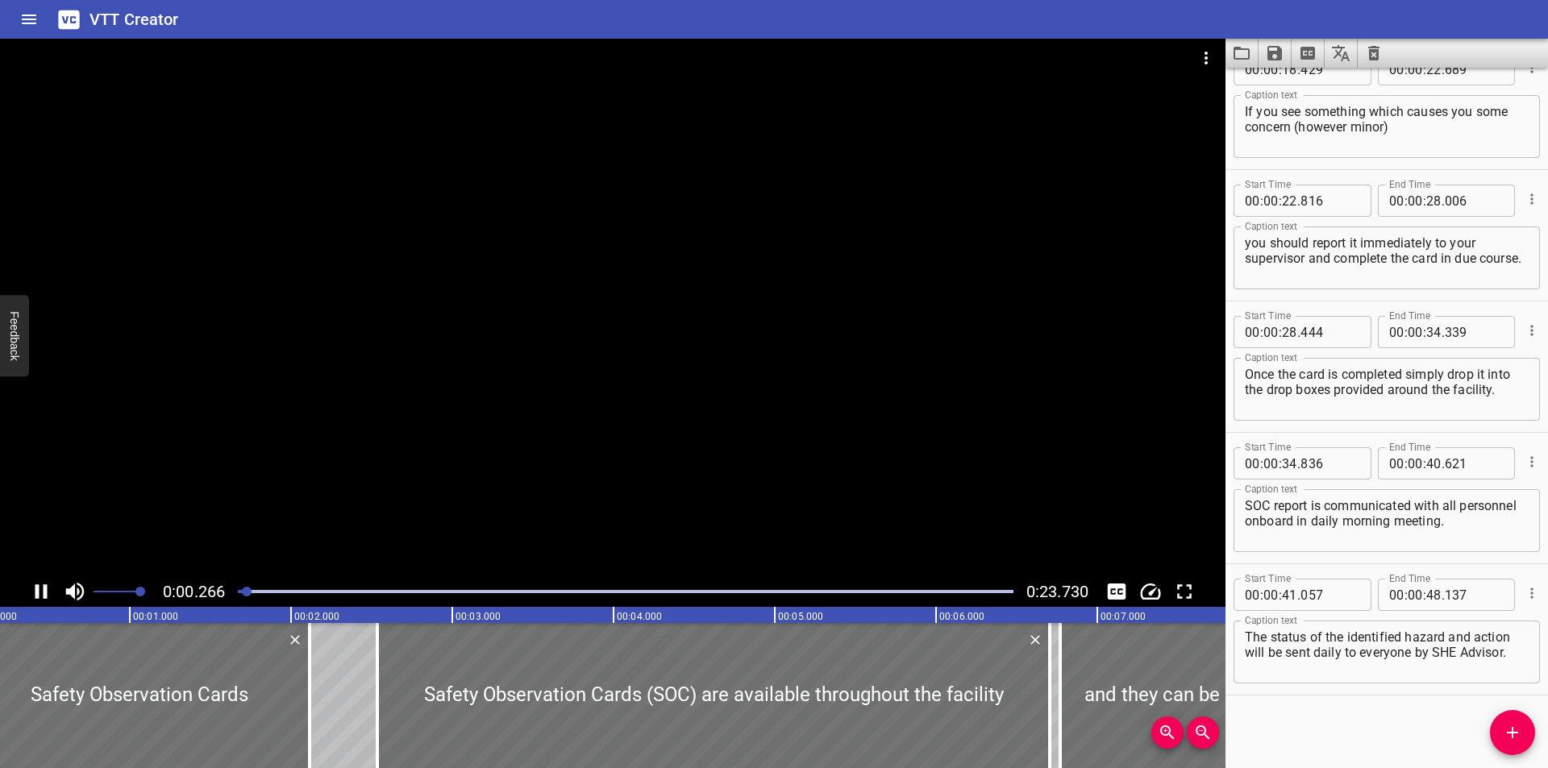
click at [240, 589] on div at bounding box center [625, 592] width 795 height 23
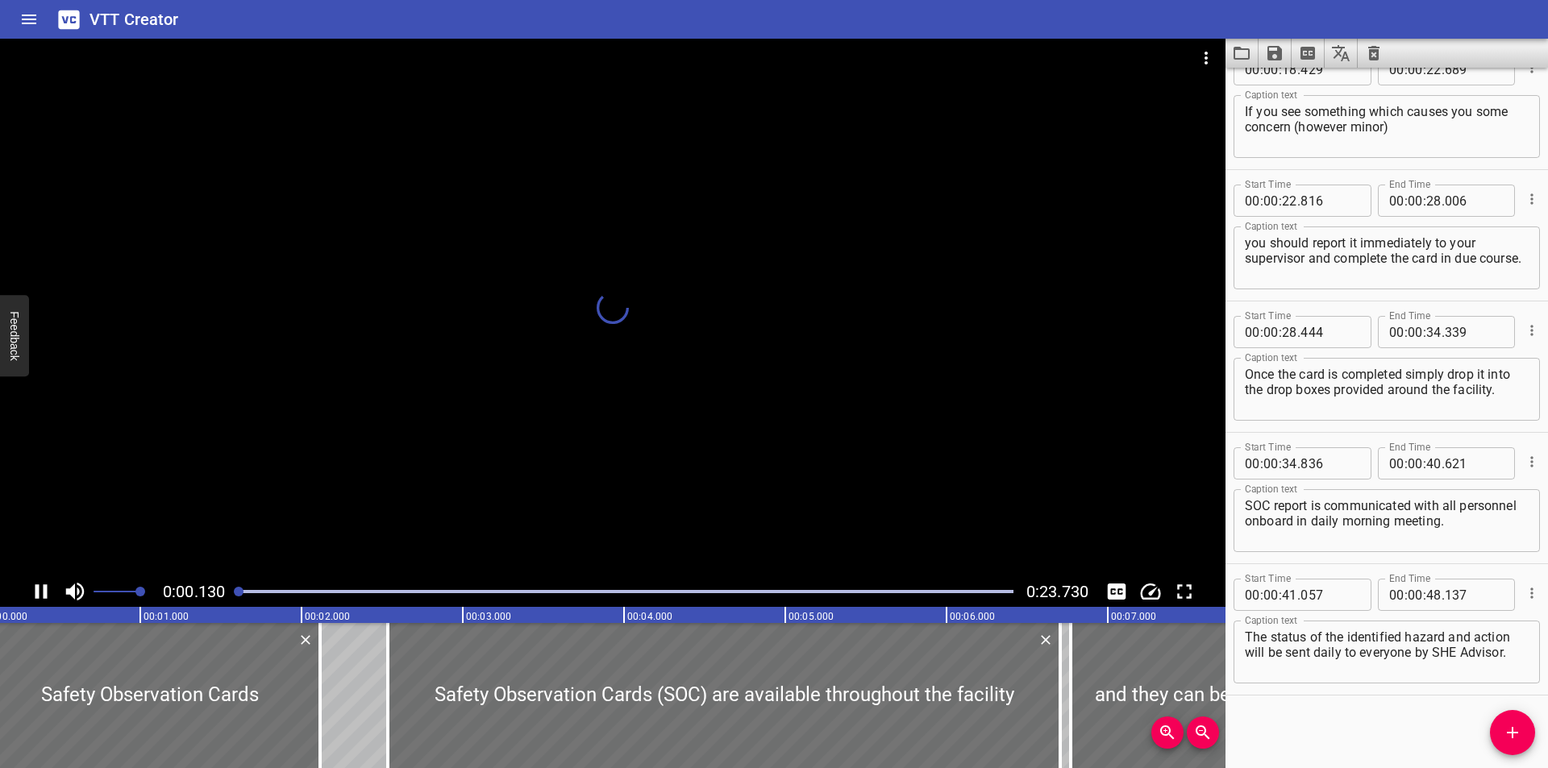
click at [239, 589] on div at bounding box center [239, 592] width 10 height 10
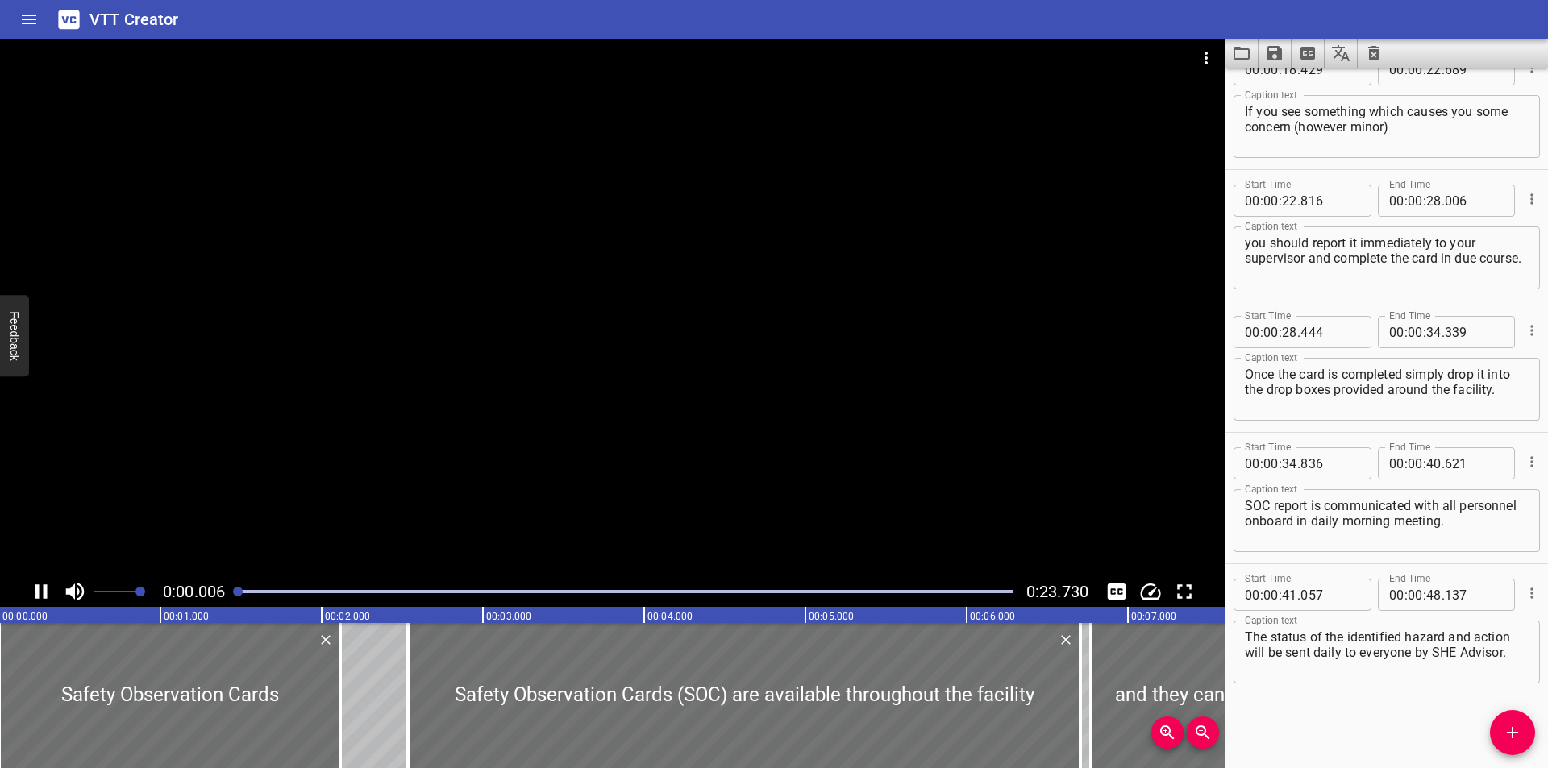
click at [239, 589] on div at bounding box center [238, 592] width 10 height 10
click at [240, 585] on div at bounding box center [625, 592] width 795 height 23
click at [540, 390] on div at bounding box center [613, 308] width 1226 height 538
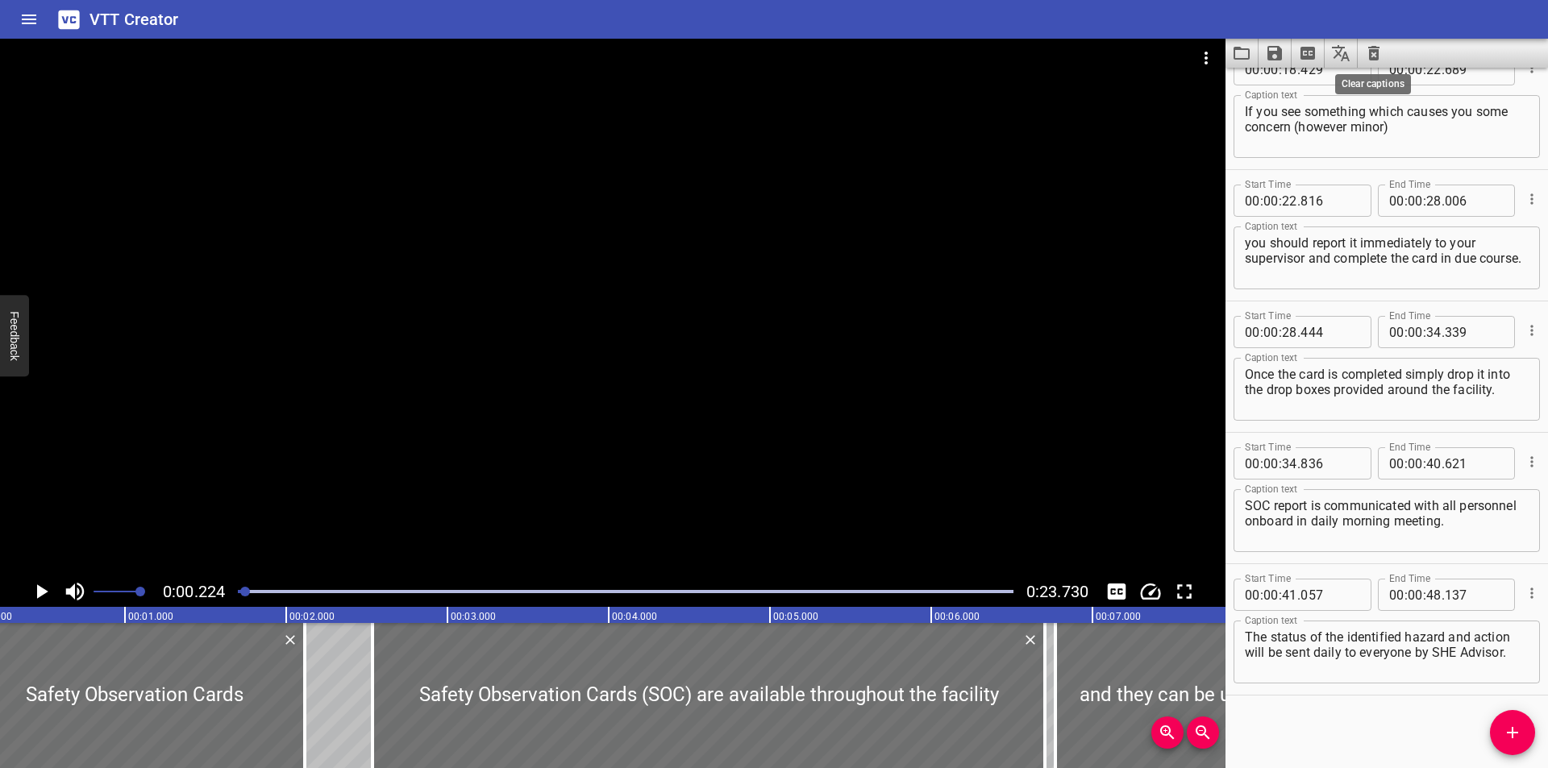
click at [1375, 55] on icon "Clear captions" at bounding box center [1373, 53] width 19 height 19
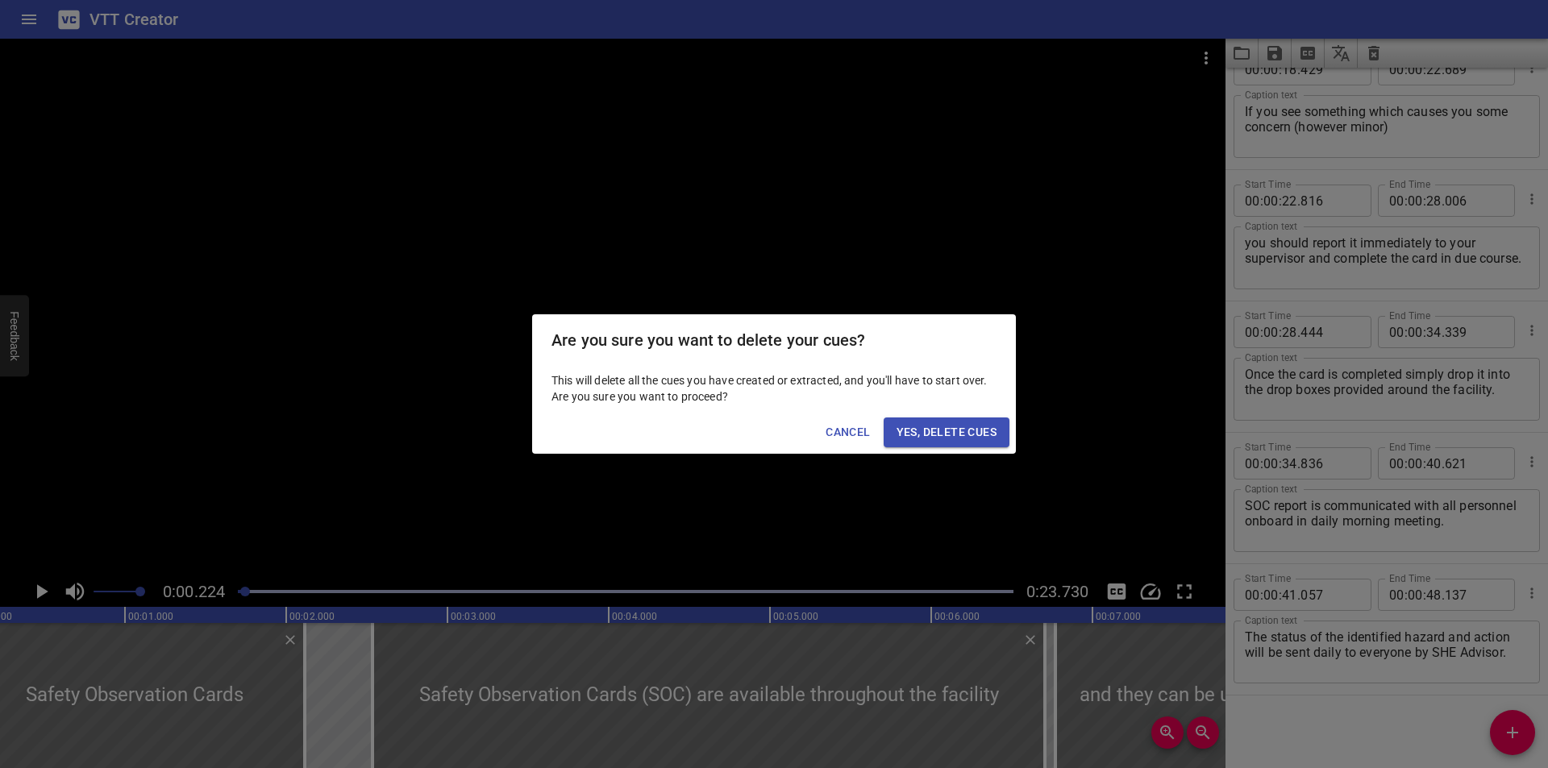
click at [962, 439] on span "Yes, Delete Cues" at bounding box center [947, 432] width 100 height 20
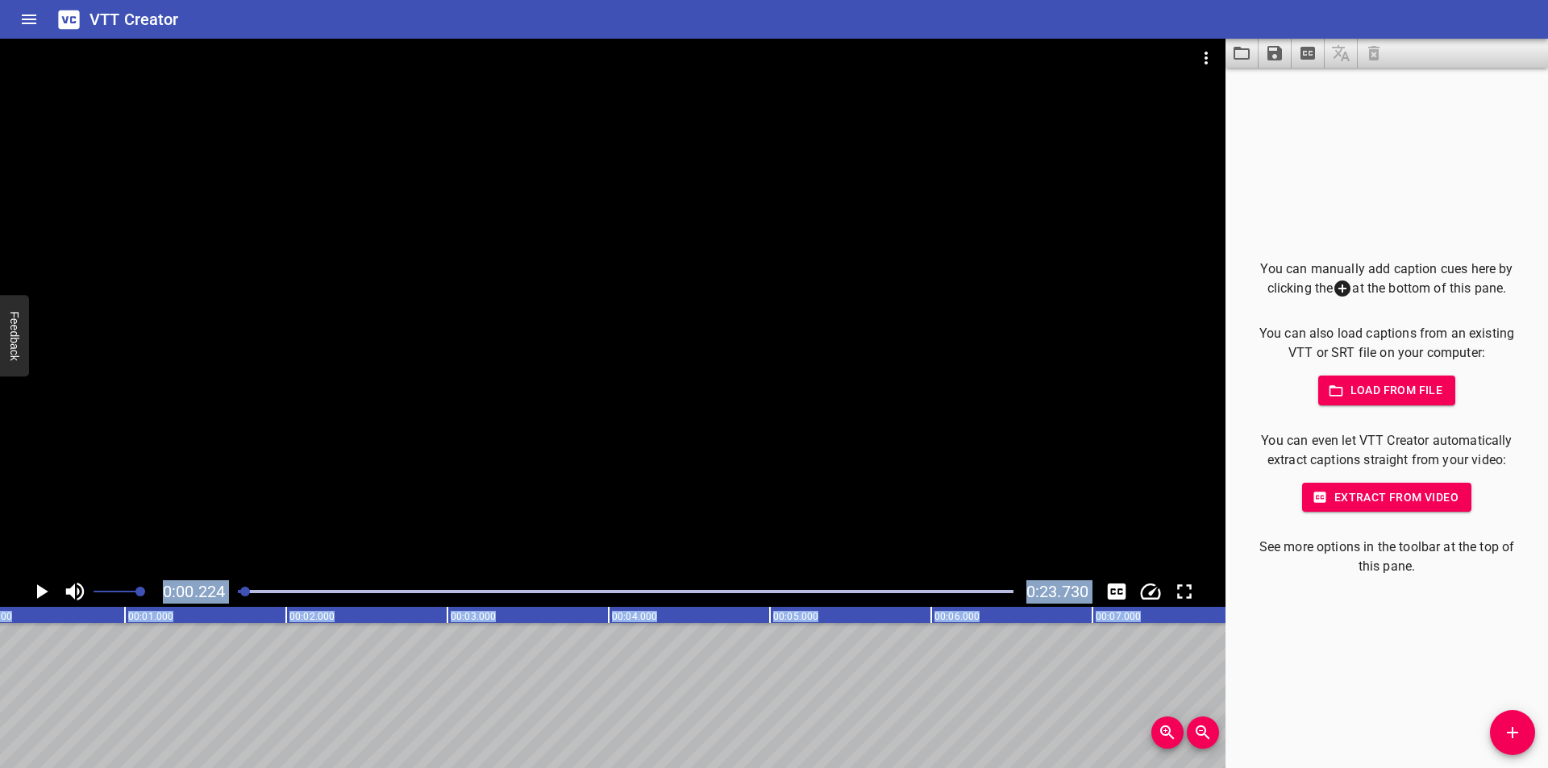
drag, startPoint x: 581, startPoint y: 642, endPoint x: 571, endPoint y: 640, distance: 9.8
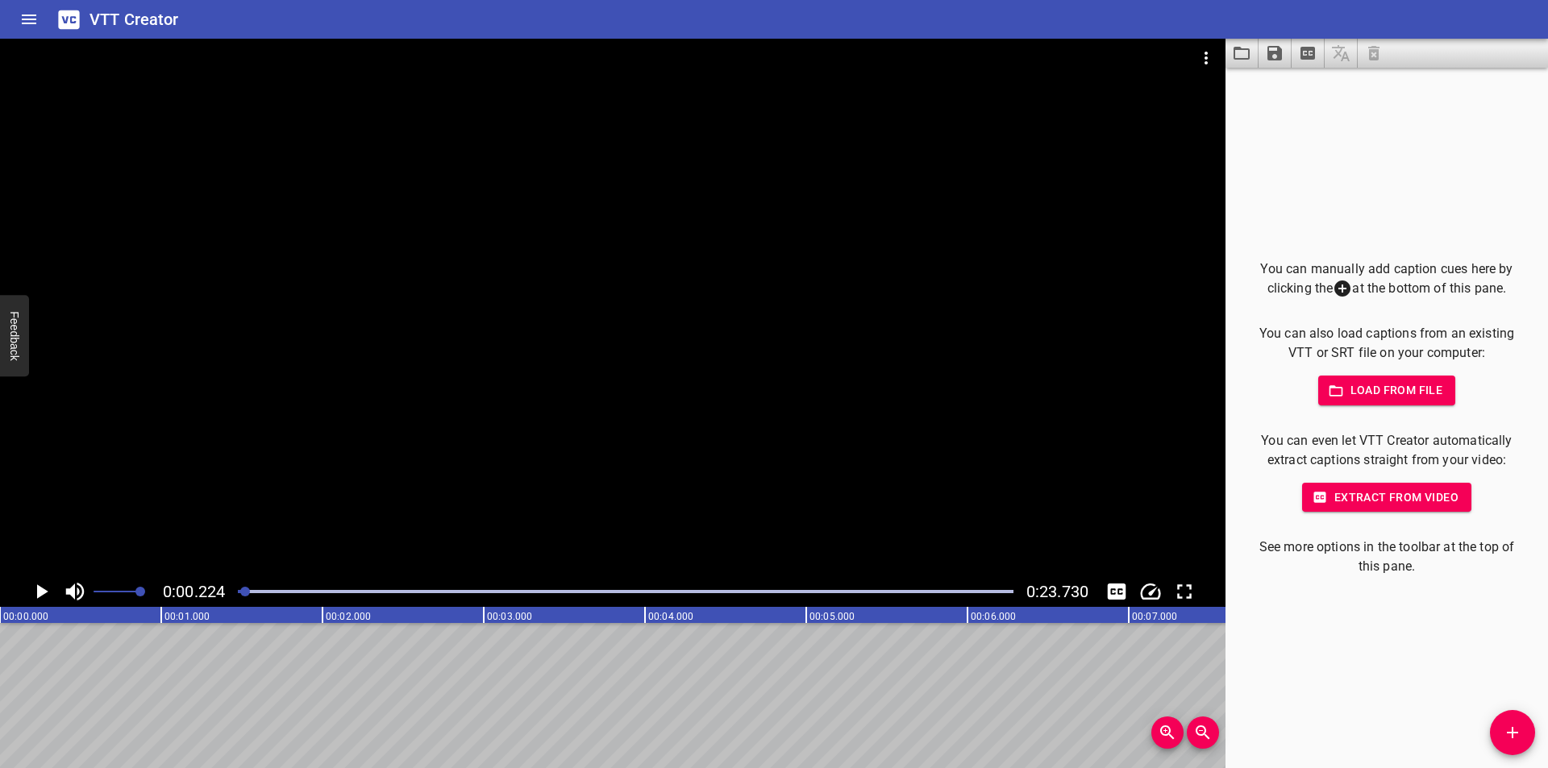
click at [1426, 672] on div "You can manually add caption cues here by clicking the at the bottom of this pa…" at bounding box center [1387, 418] width 323 height 701
click at [880, 449] on div at bounding box center [613, 308] width 1226 height 538
click at [1510, 728] on icon "Add Cue" at bounding box center [1512, 732] width 19 height 19
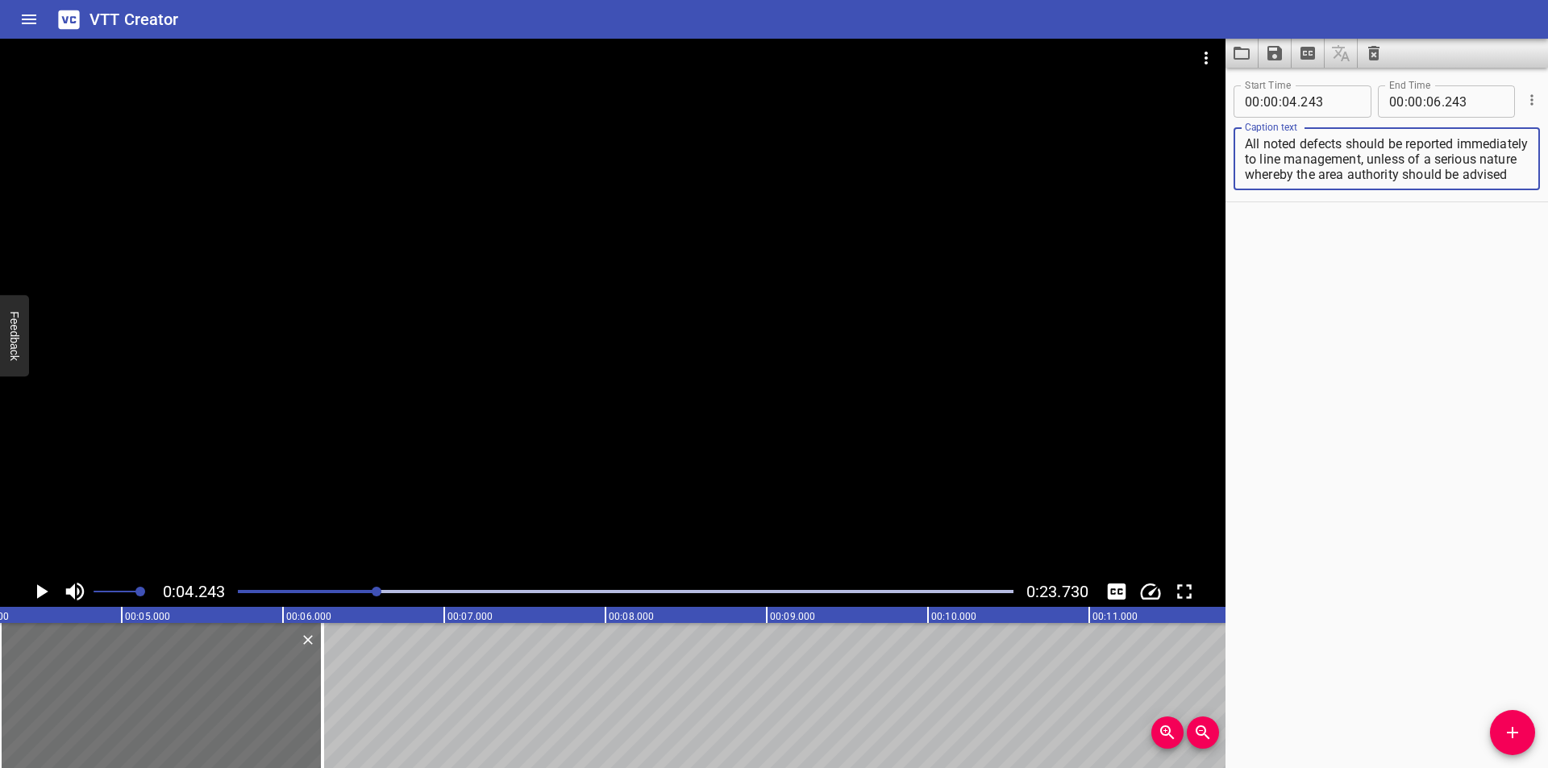
scroll to position [31, 0]
type textarea "All noted defects should be reported immediately to line management, unless of …"
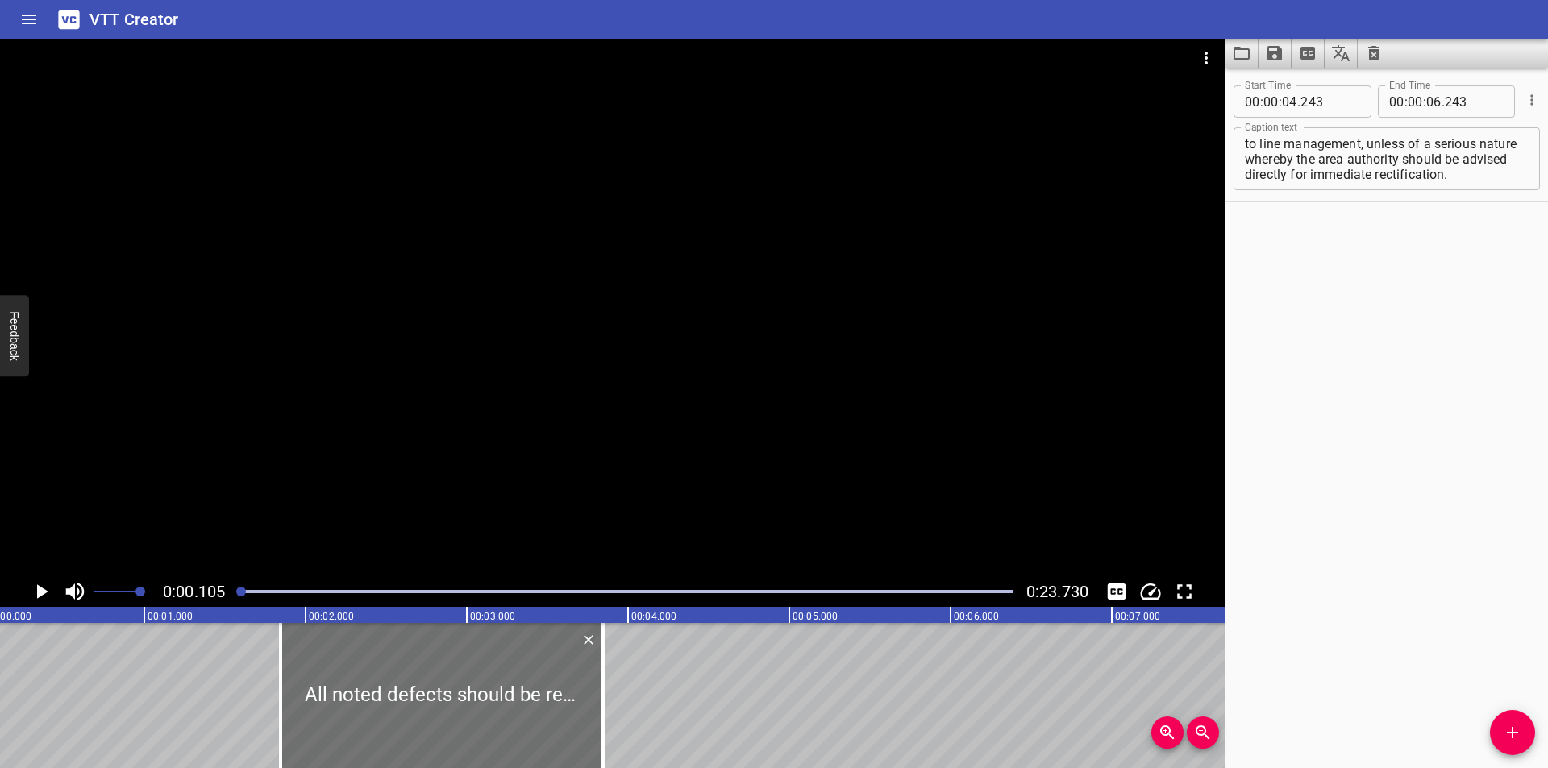
drag, startPoint x: 758, startPoint y: 751, endPoint x: 0, endPoint y: 615, distance: 770.0
type input "00"
type input "000"
type input "02"
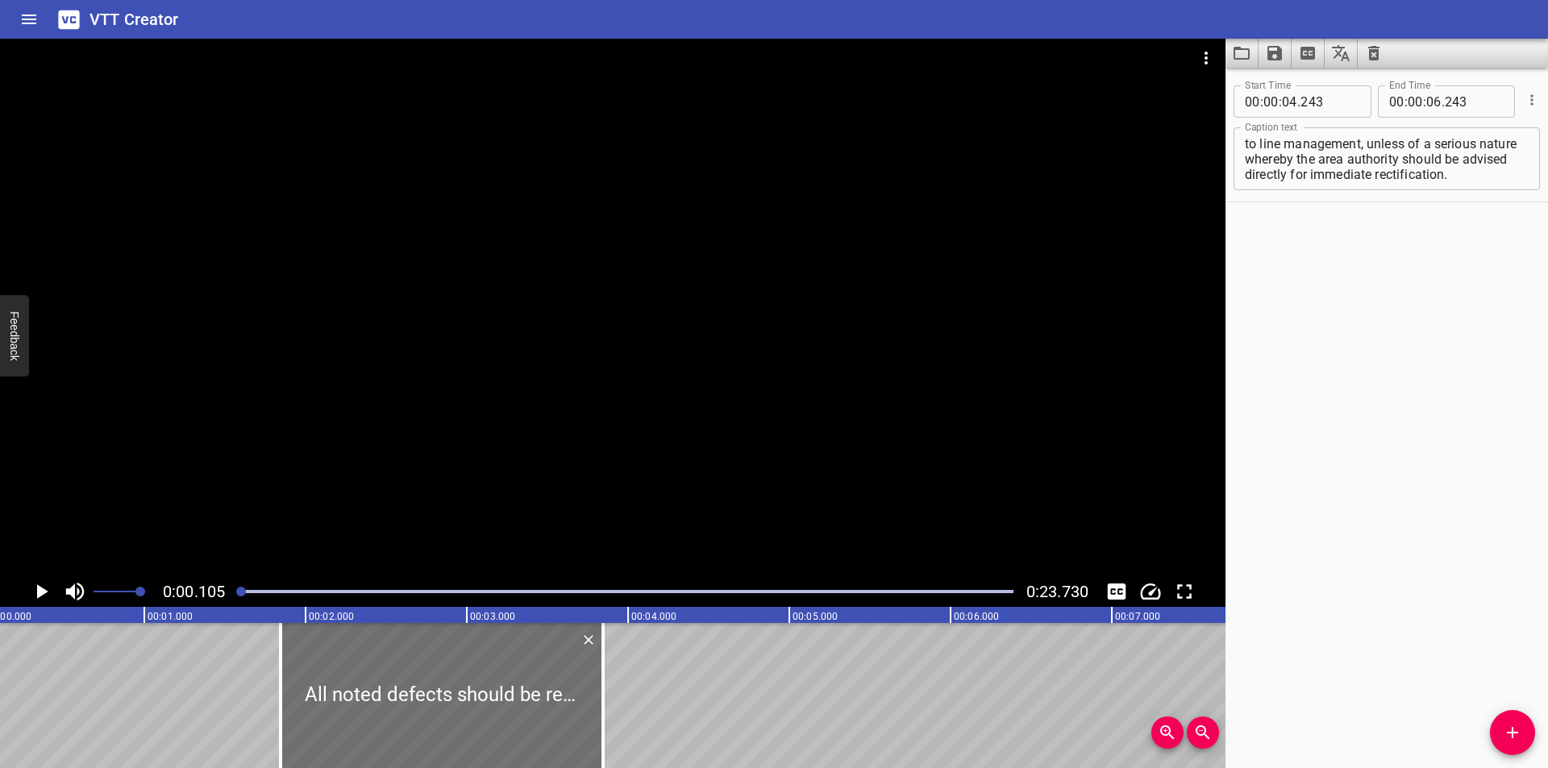
type input "000"
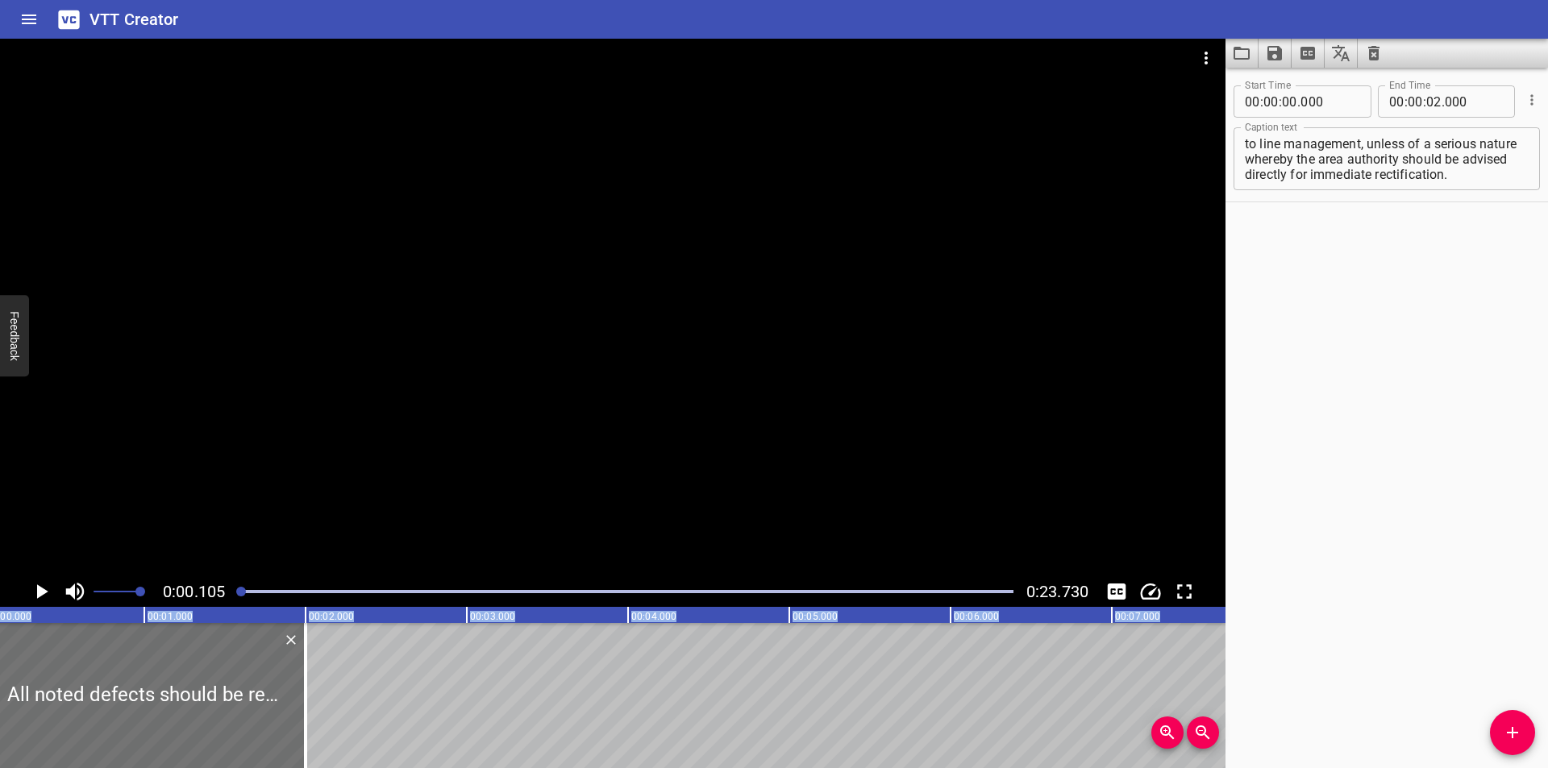
scroll to position [0, 1]
click at [699, 441] on div at bounding box center [613, 308] width 1226 height 538
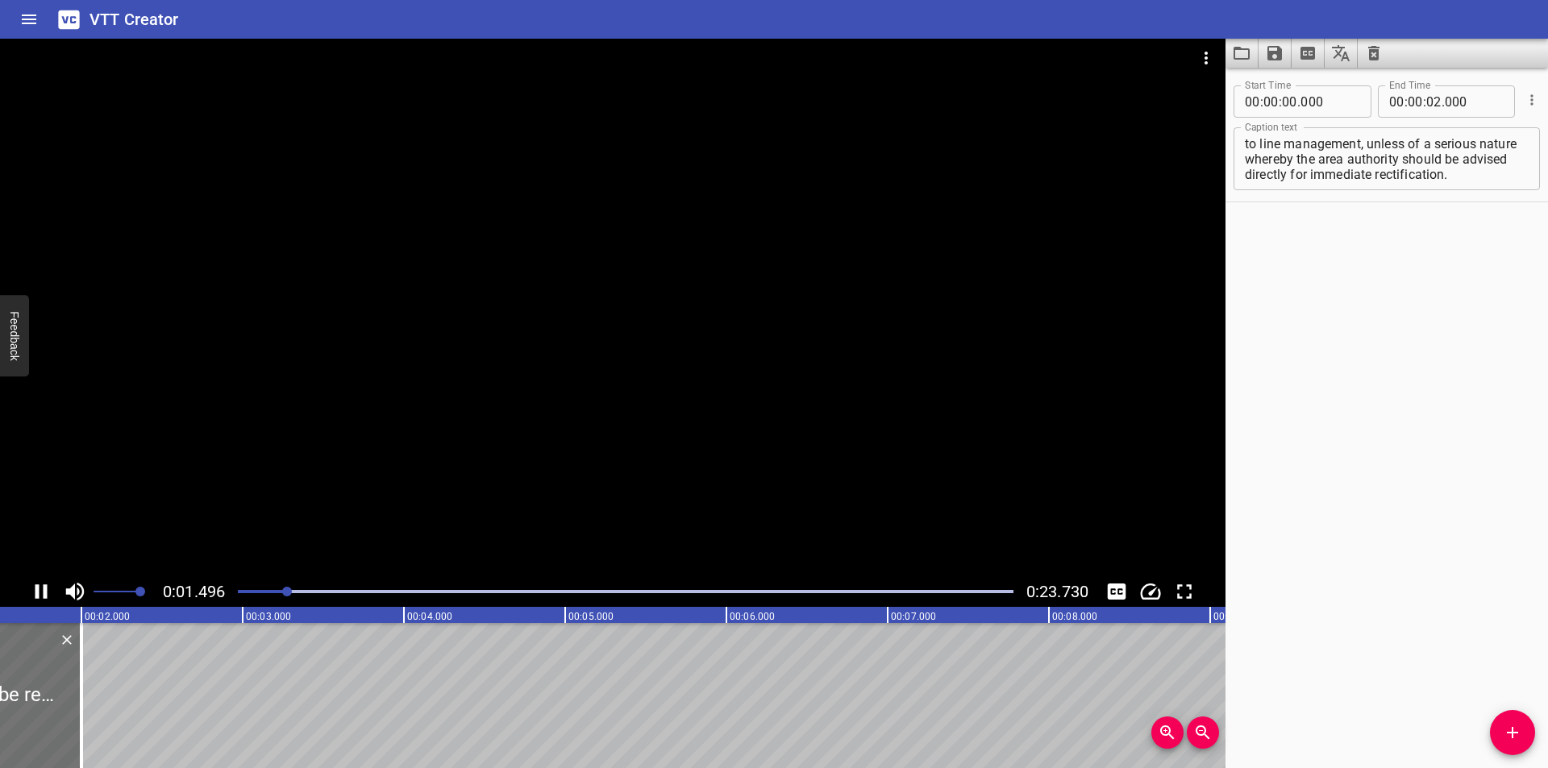
scroll to position [0, 285]
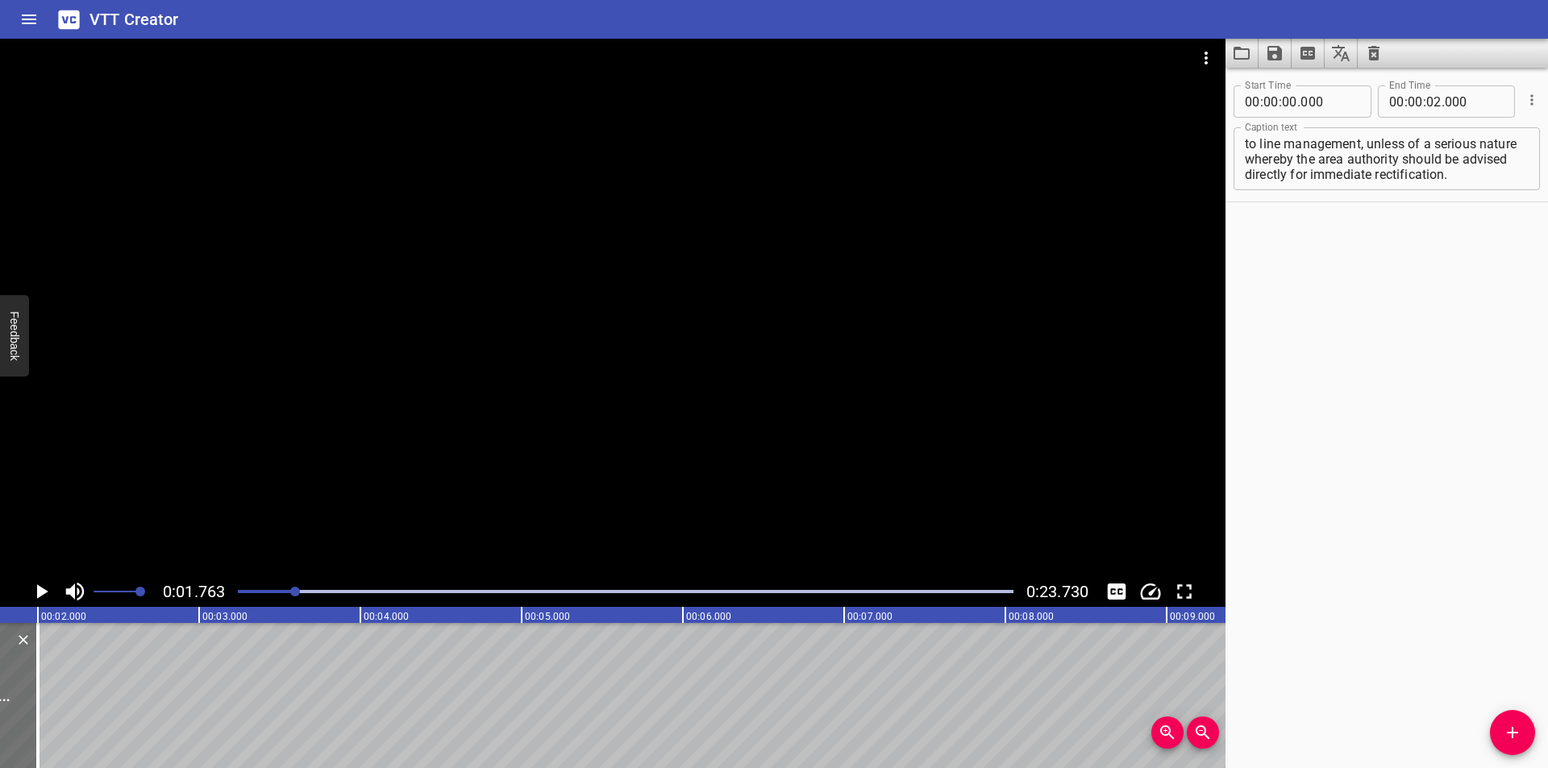
click at [248, 594] on div at bounding box center [625, 592] width 795 height 23
click at [290, 594] on div at bounding box center [295, 592] width 10 height 10
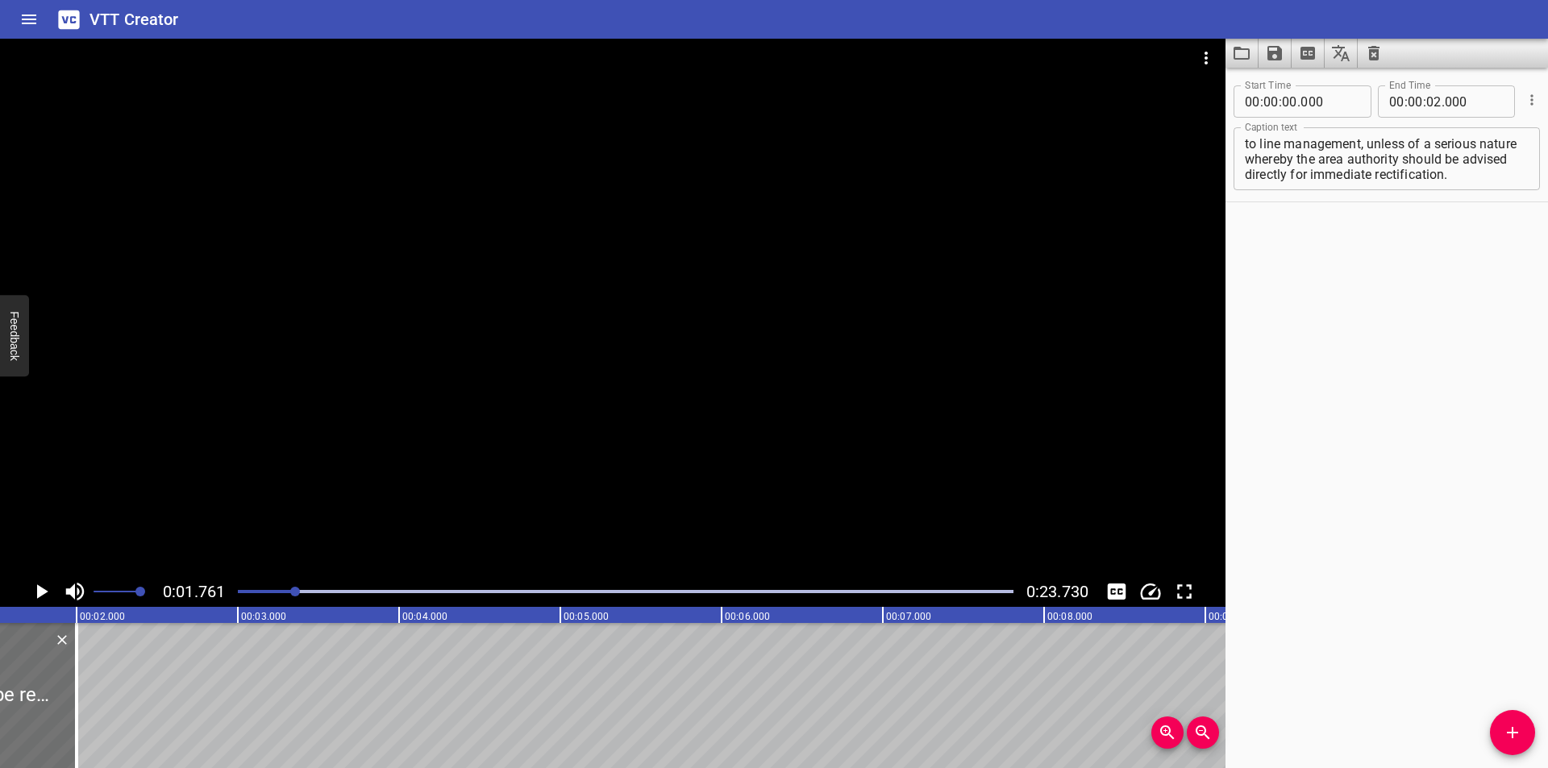
scroll to position [0, 284]
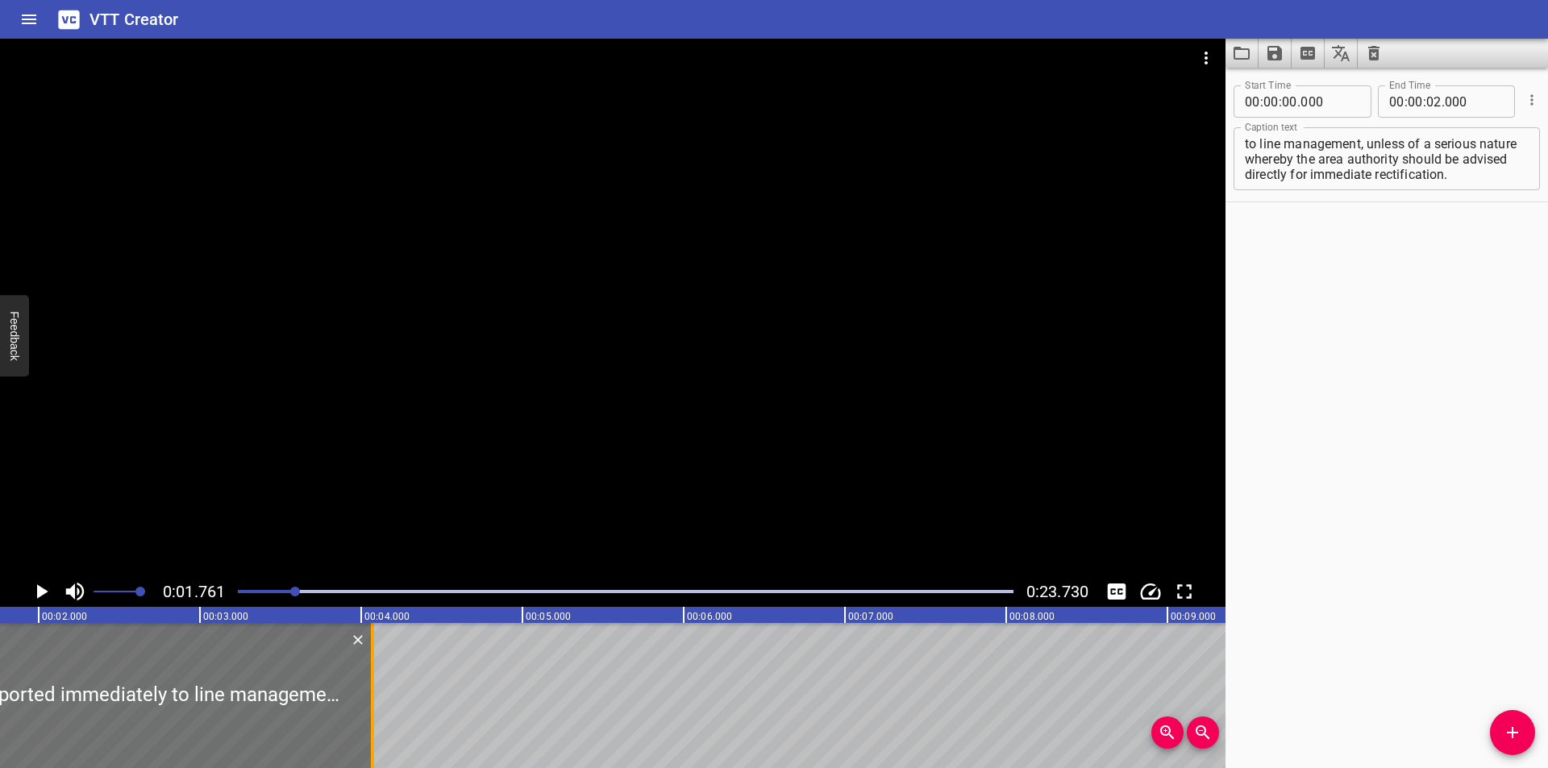
drag, startPoint x: 37, startPoint y: 731, endPoint x: 371, endPoint y: 714, distance: 334.2
click at [371, 714] on div at bounding box center [372, 695] width 3 height 145
type input "04"
type input "070"
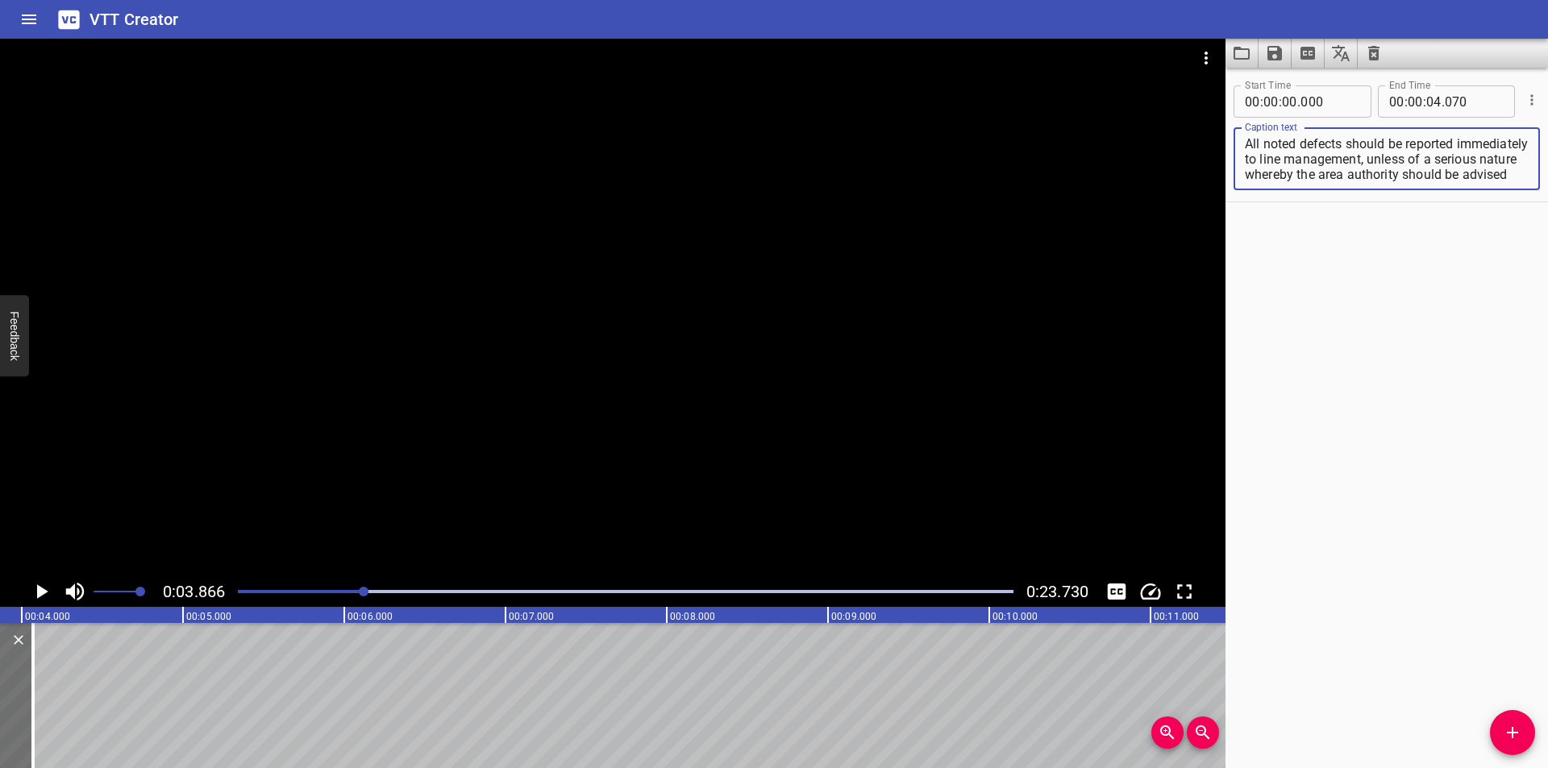
scroll to position [31, 0]
drag, startPoint x: 1442, startPoint y: 158, endPoint x: 1542, endPoint y: 343, distance: 210.3
click at [1542, 343] on div "Start Time 00 : 00 : 00 . 000 Start Time End Time 00 : 00 : 04 . 070 End Time C…" at bounding box center [1387, 418] width 323 height 701
type textarea "All noted defects should be reported immediately to line management,"
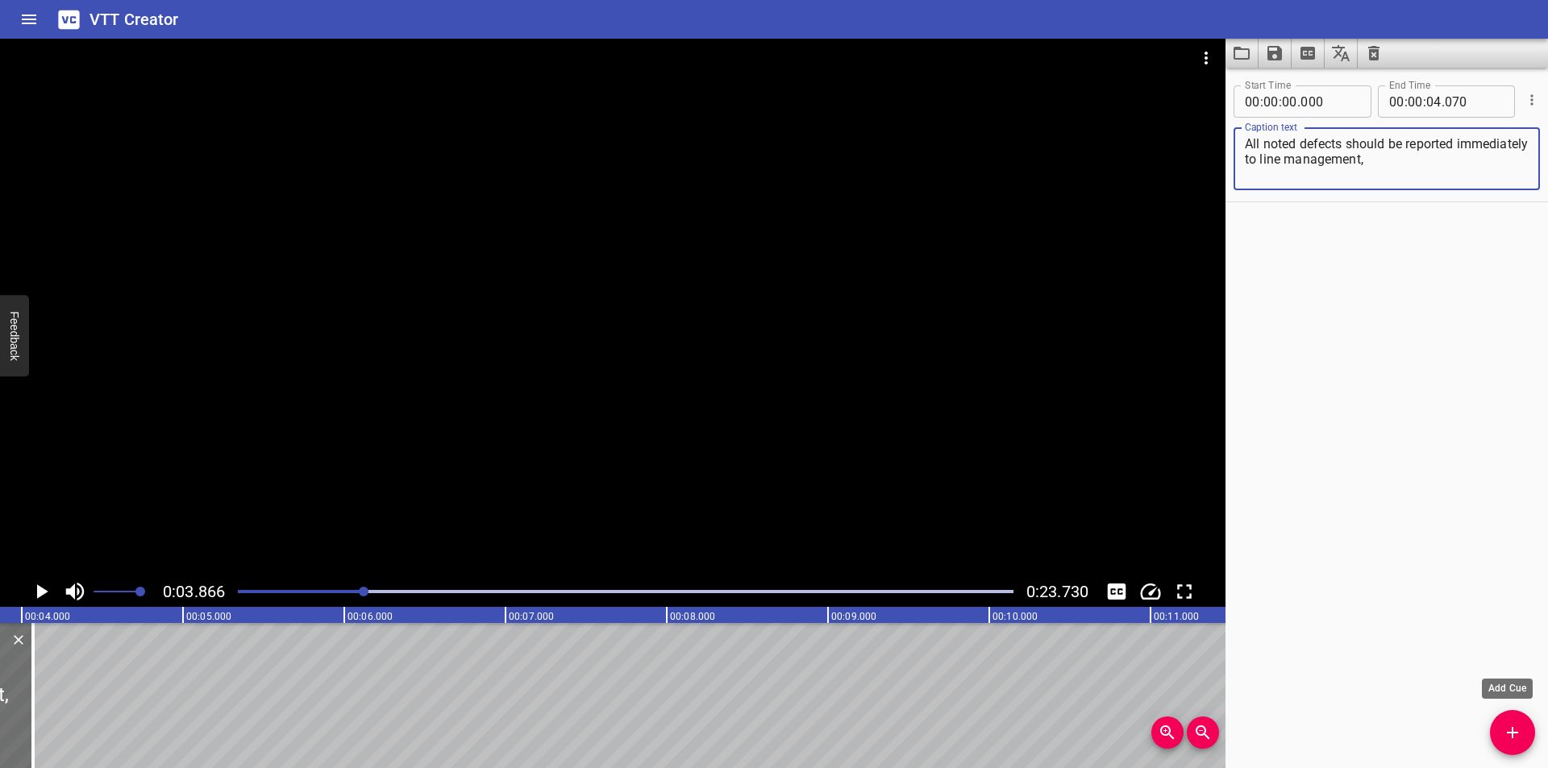
click at [1513, 723] on button "Add Cue" at bounding box center [1512, 732] width 45 height 45
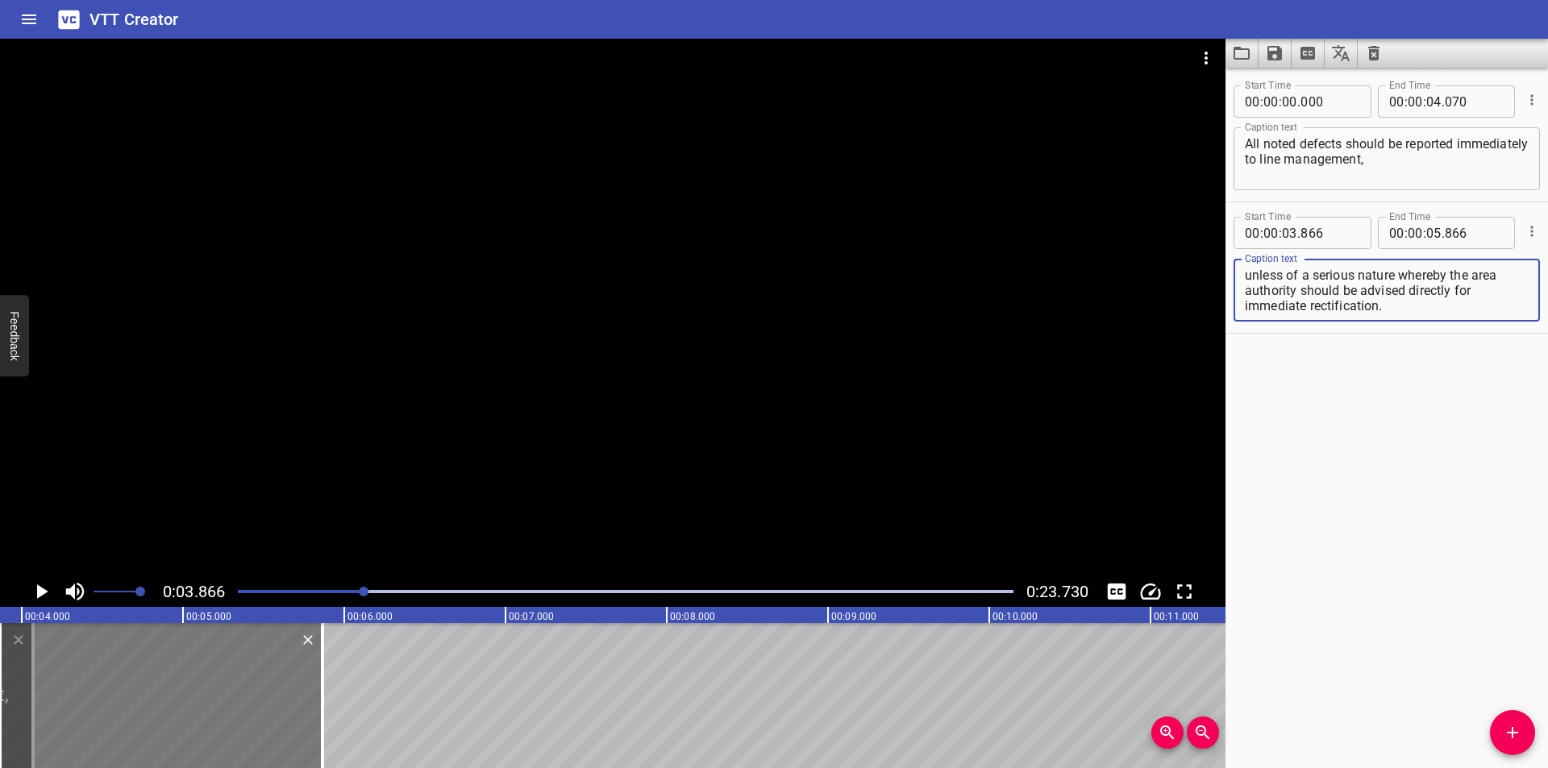
type textarea "unless of a serious nature whereby the area authority should be advised directl…"
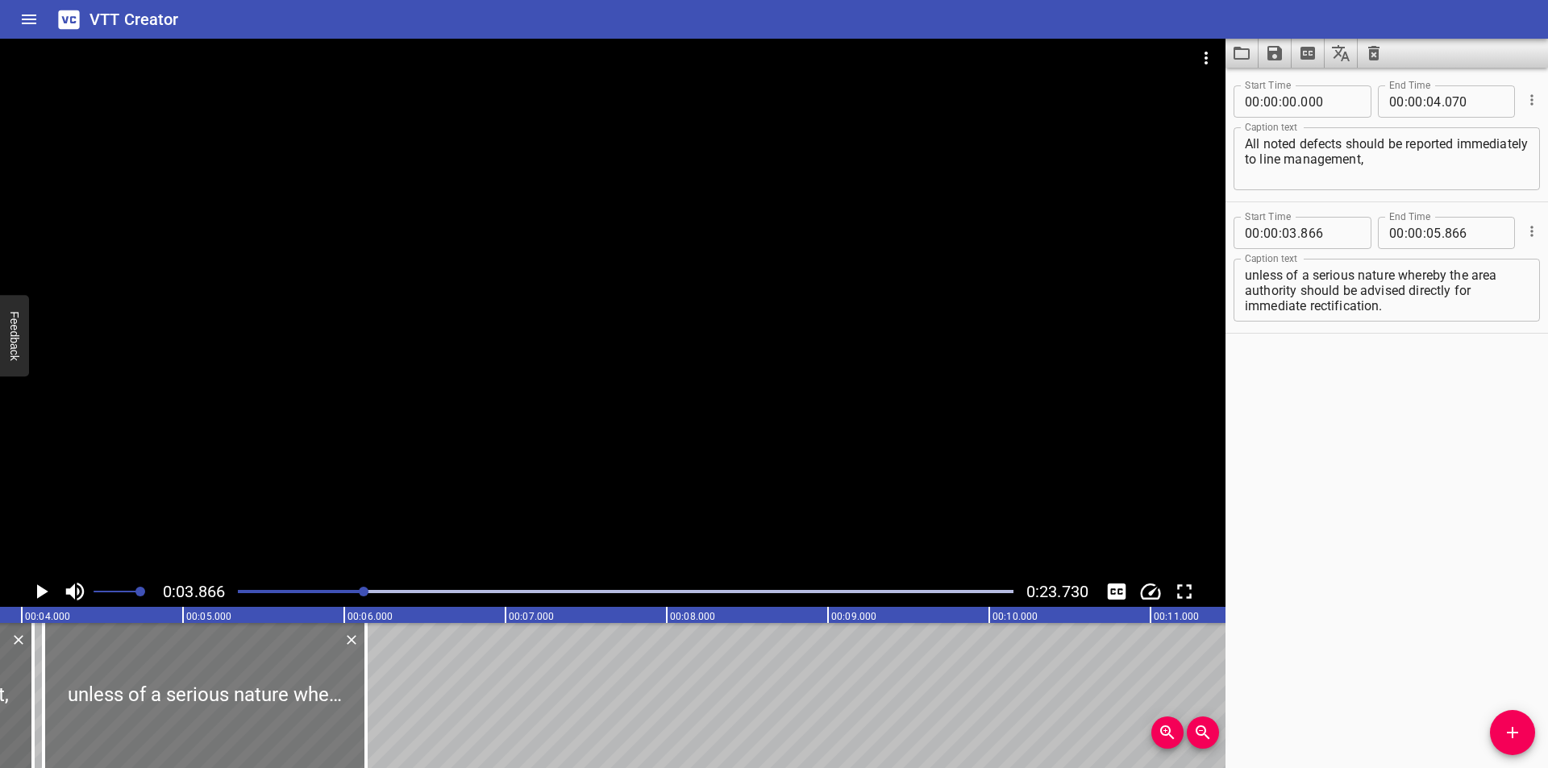
drag, startPoint x: 243, startPoint y: 725, endPoint x: 285, endPoint y: 718, distance: 43.2
click at [285, 718] on div at bounding box center [205, 695] width 323 height 145
type input "04"
type input "136"
type input "06"
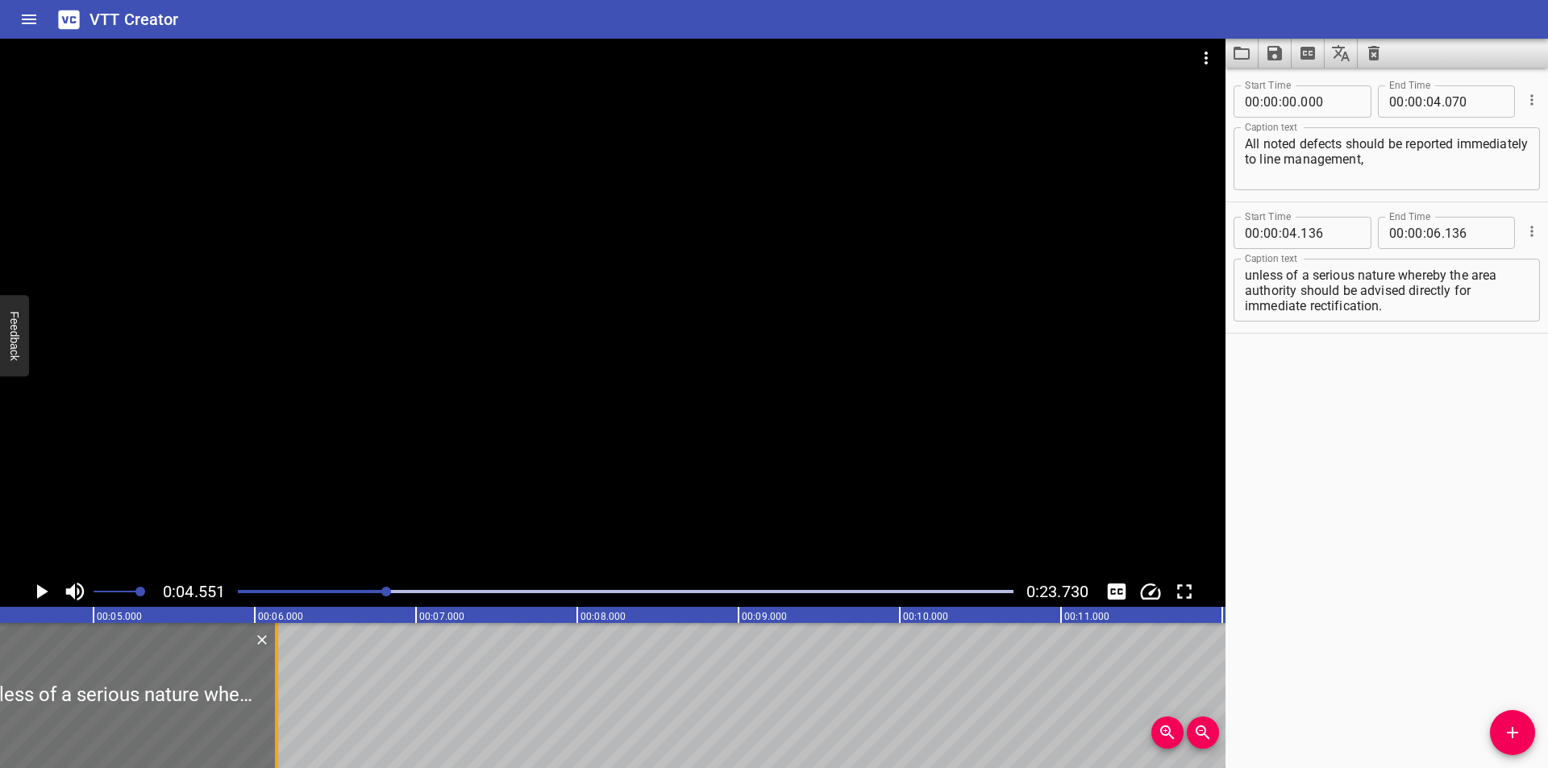
scroll to position [0, 734]
drag, startPoint x: 256, startPoint y: 690, endPoint x: 240, endPoint y: 704, distance: 20.6
click at [240, 704] on div at bounding box center [240, 695] width 3 height 145
type input "041"
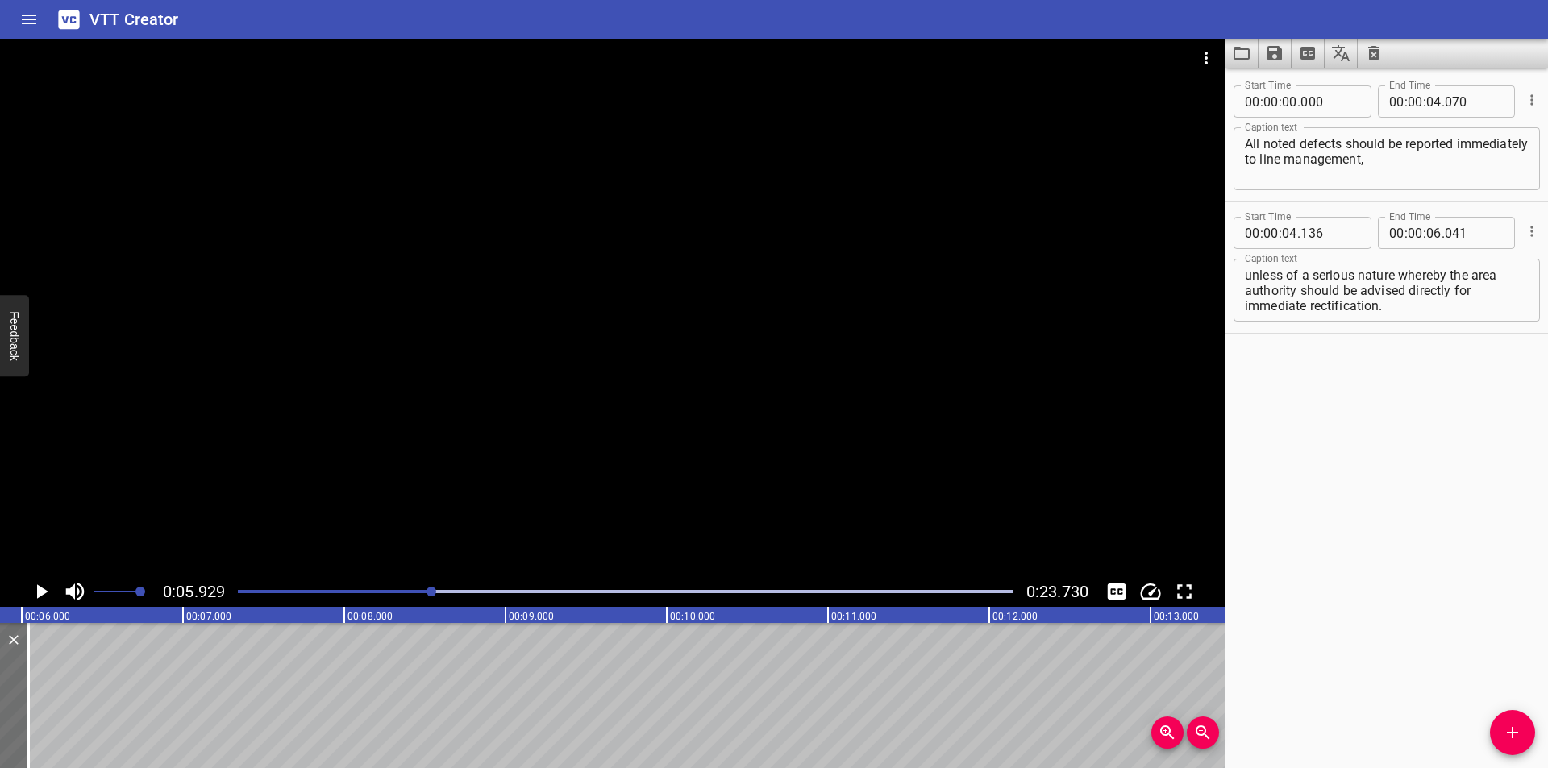
scroll to position [0, 956]
drag, startPoint x: 1400, startPoint y: 275, endPoint x: 1492, endPoint y: 443, distance: 191.2
click at [1492, 443] on div "Start Time 00 : 00 : 00 . 000 Start Time End Time 00 : 00 : 04 . 070 End Time C…" at bounding box center [1387, 418] width 323 height 701
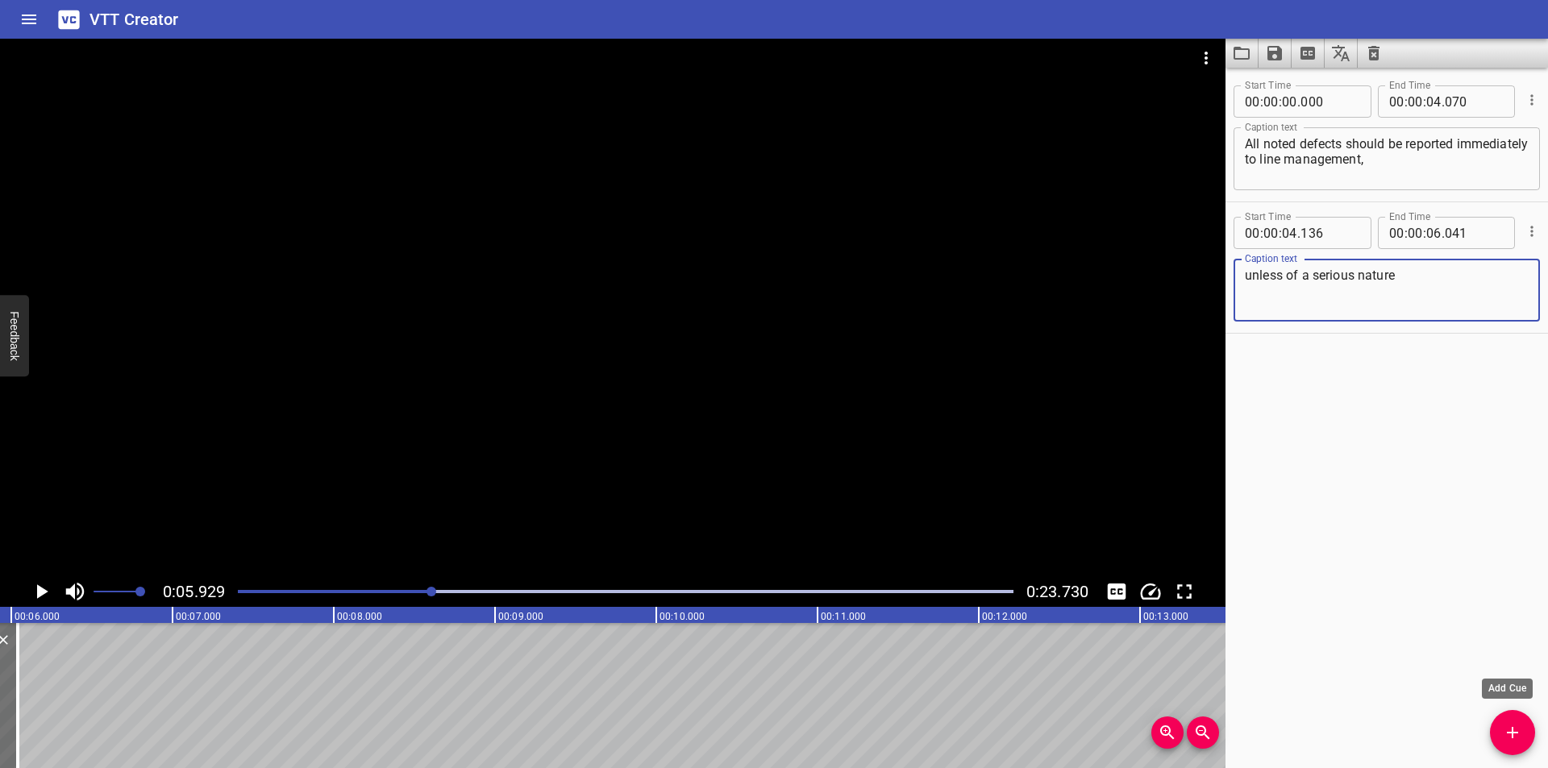
type textarea "unless of a serious nature"
drag, startPoint x: 1504, startPoint y: 730, endPoint x: 1271, endPoint y: 703, distance: 234.5
click at [1505, 730] on icon "Add Cue" at bounding box center [1512, 732] width 19 height 19
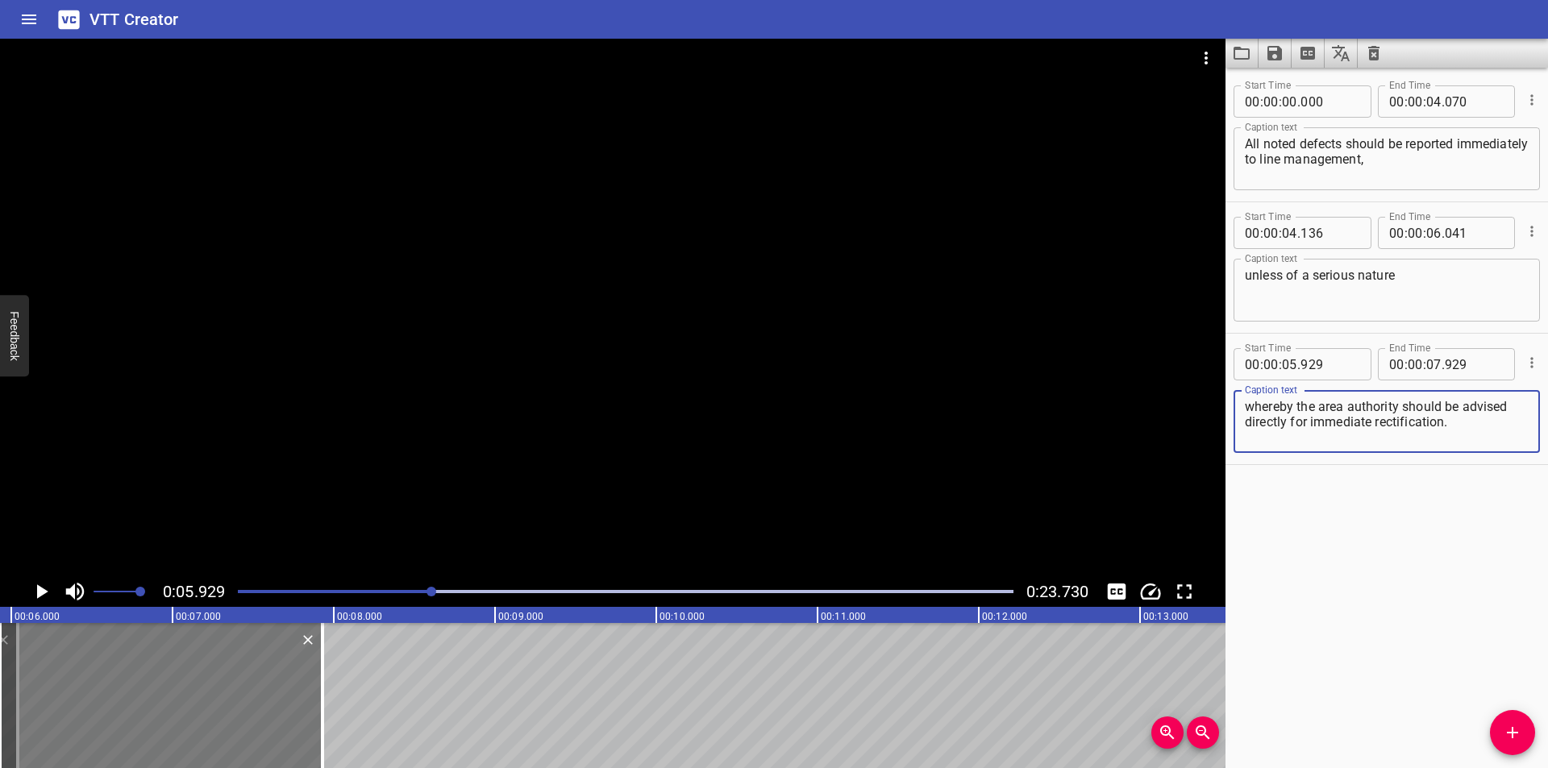
type textarea "whereby the area authority should be advised directly for immediate rectificati…"
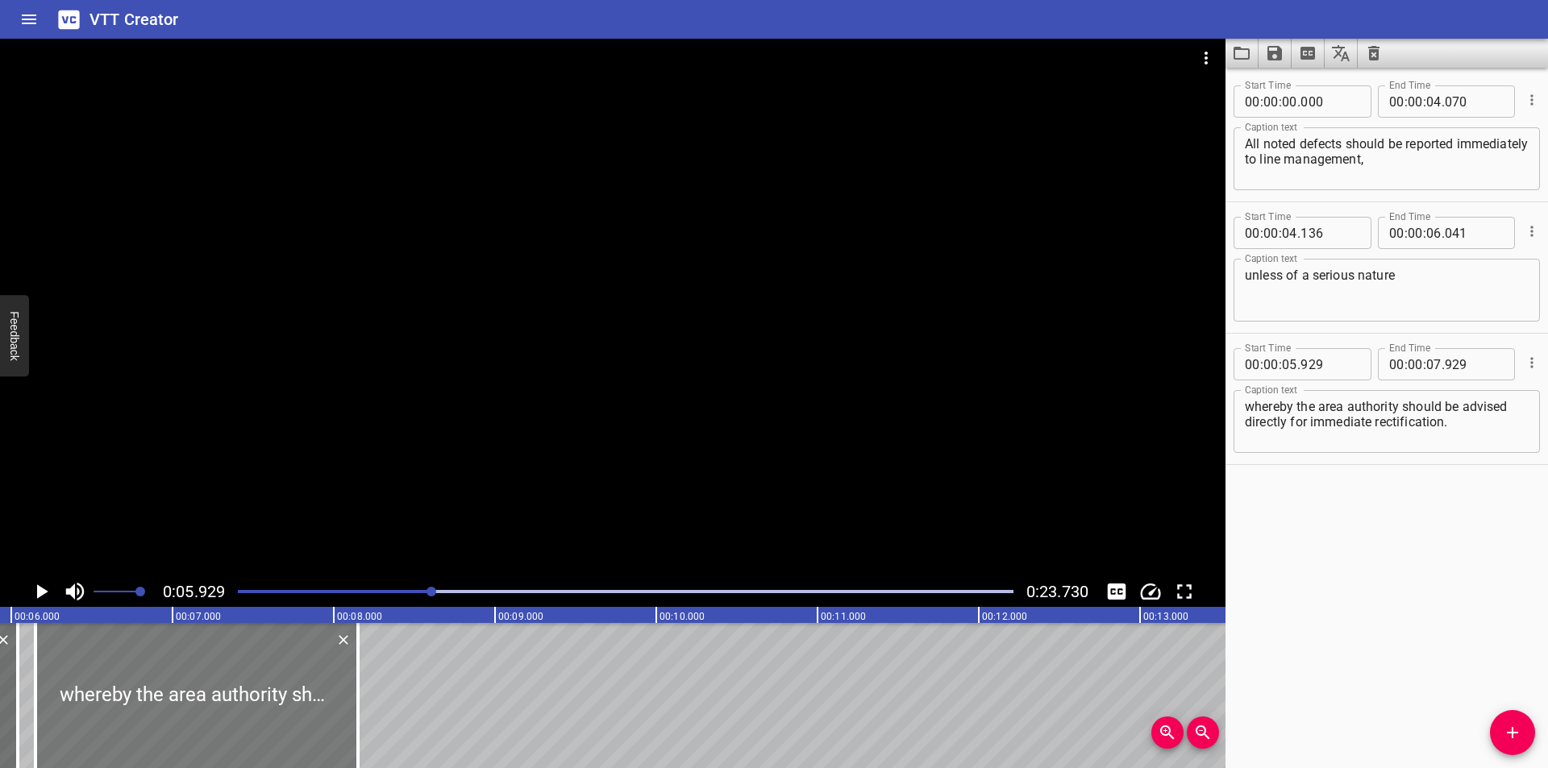
drag, startPoint x: 107, startPoint y: 700, endPoint x: 98, endPoint y: 701, distance: 9.0
click at [98, 701] on div at bounding box center [196, 695] width 323 height 145
type input "06"
type input "144"
type input "08"
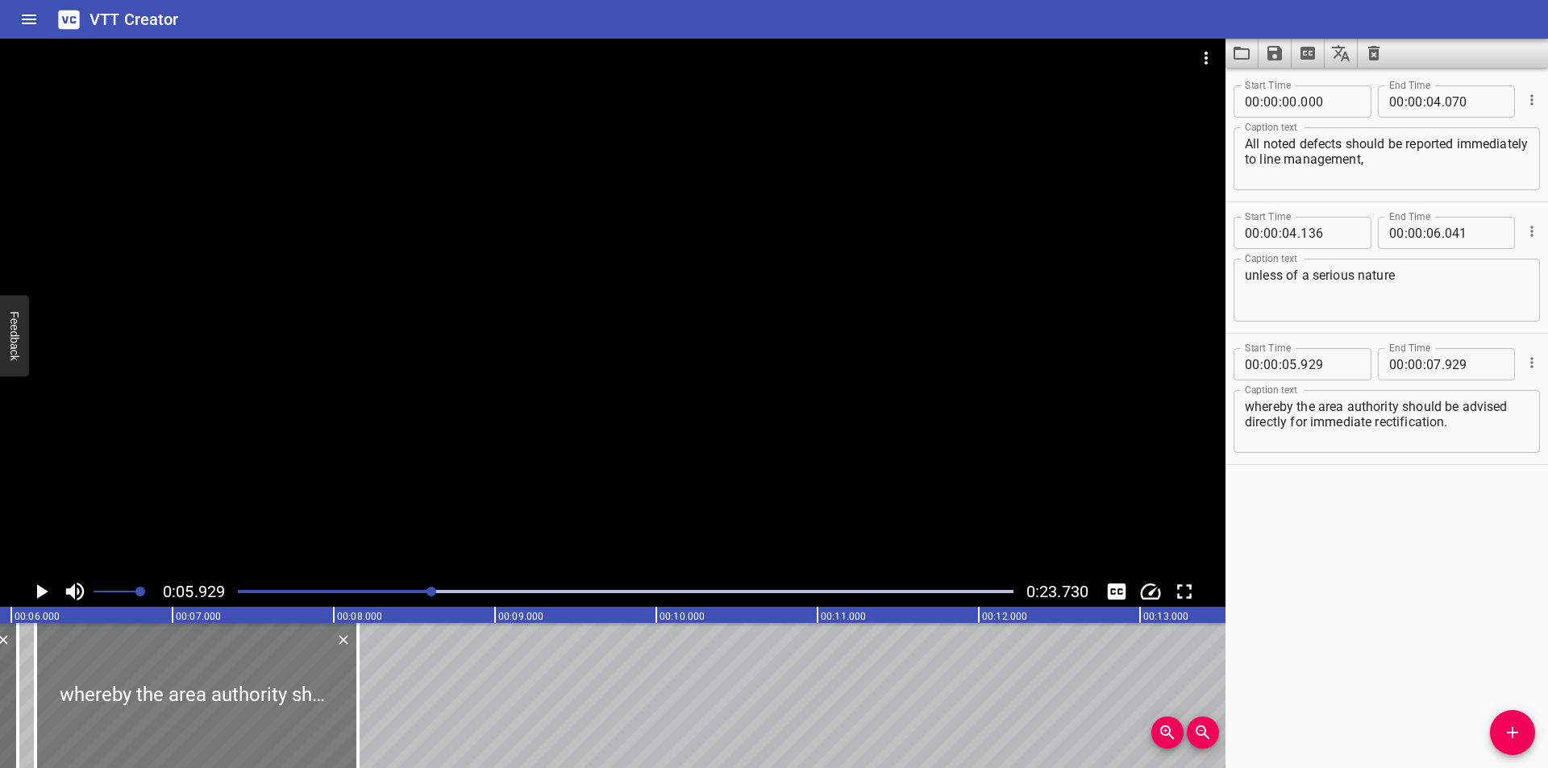
type input "144"
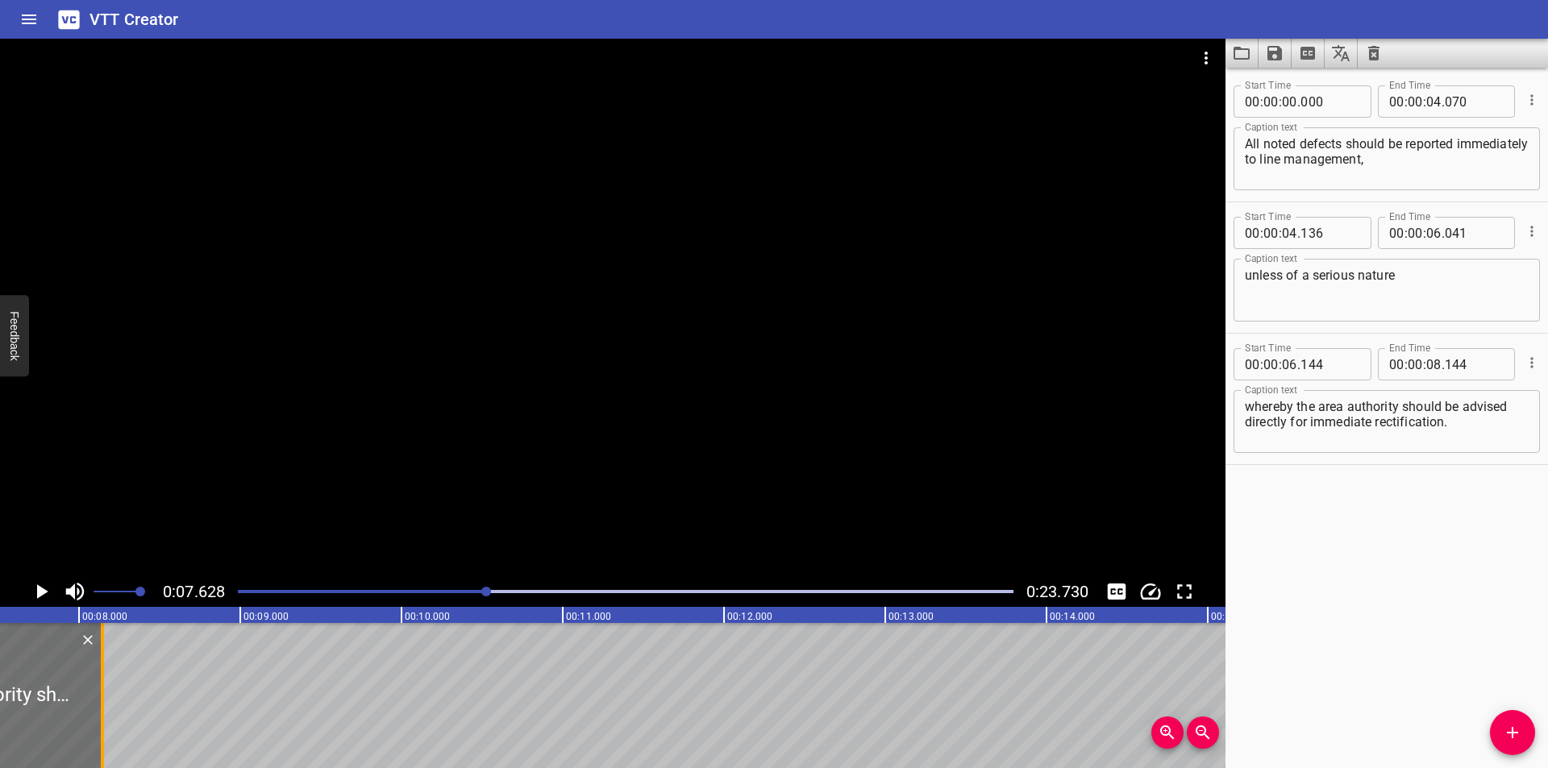
scroll to position [0, 1230]
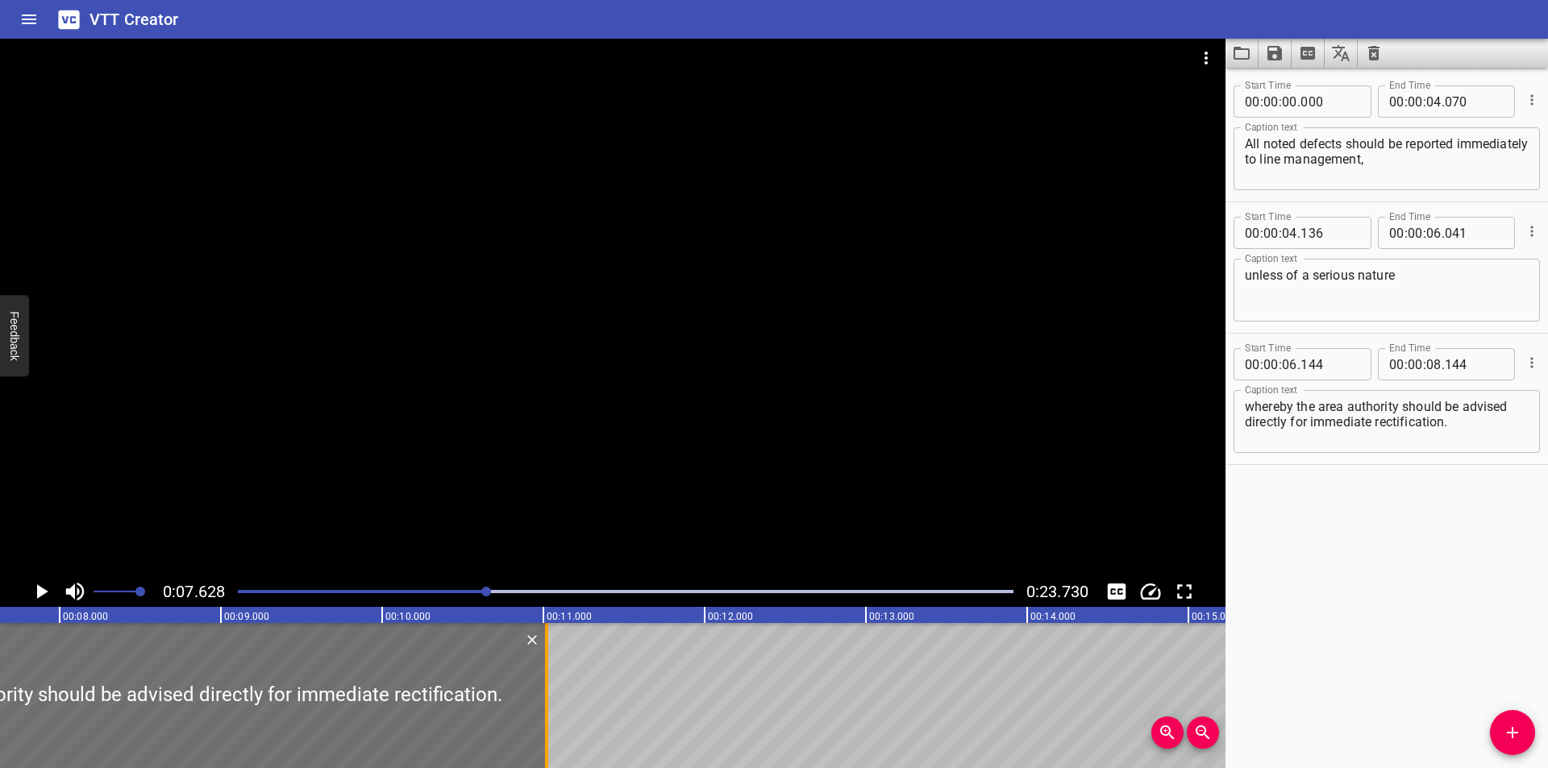
drag, startPoint x: 79, startPoint y: 703, endPoint x: 543, endPoint y: 695, distance: 463.7
click at [543, 695] on div at bounding box center [547, 695] width 16 height 145
type input "11"
type input "019"
click at [257, 589] on div at bounding box center [625, 592] width 795 height 23
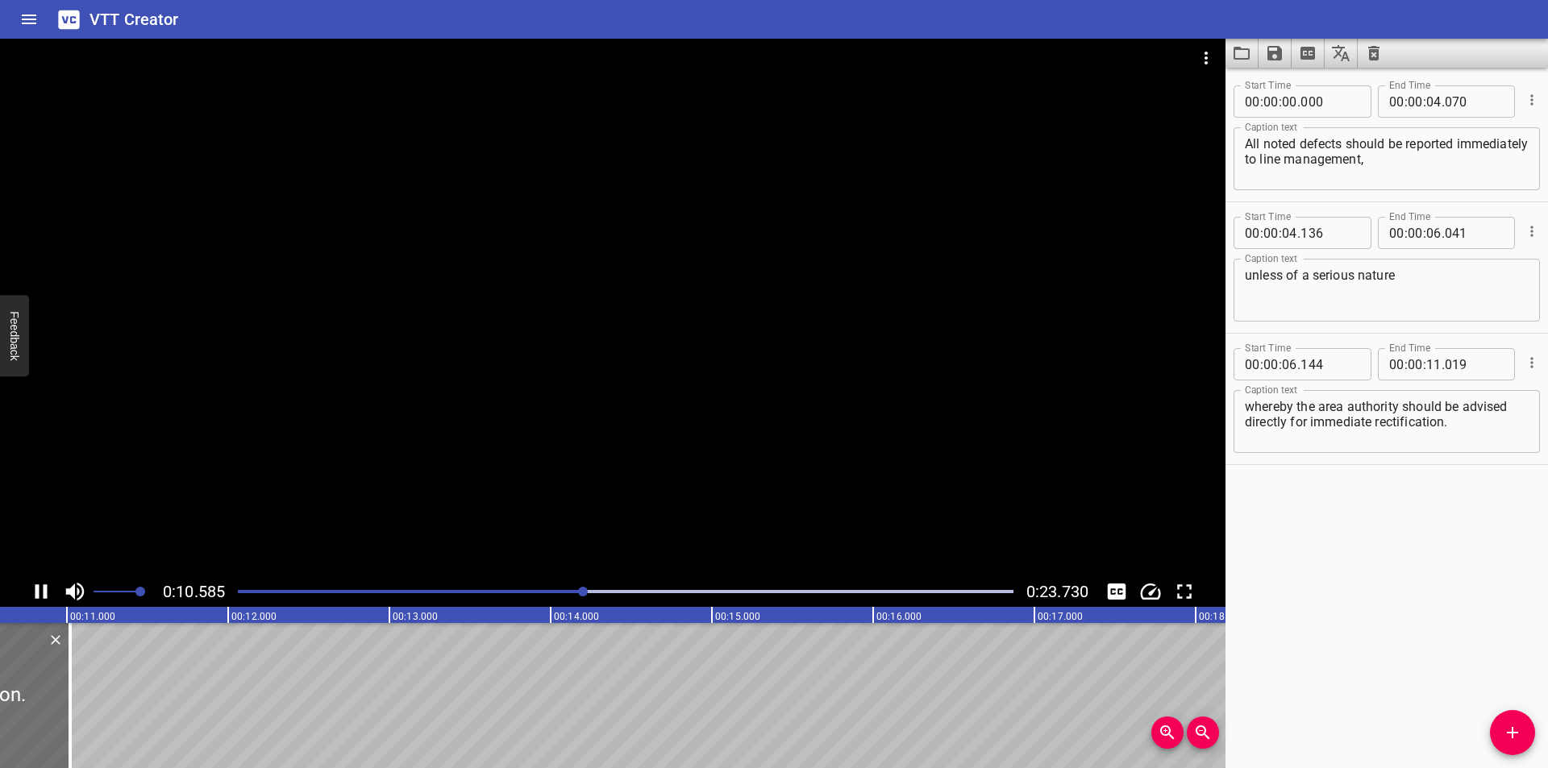
click at [984, 377] on div at bounding box center [613, 308] width 1226 height 538
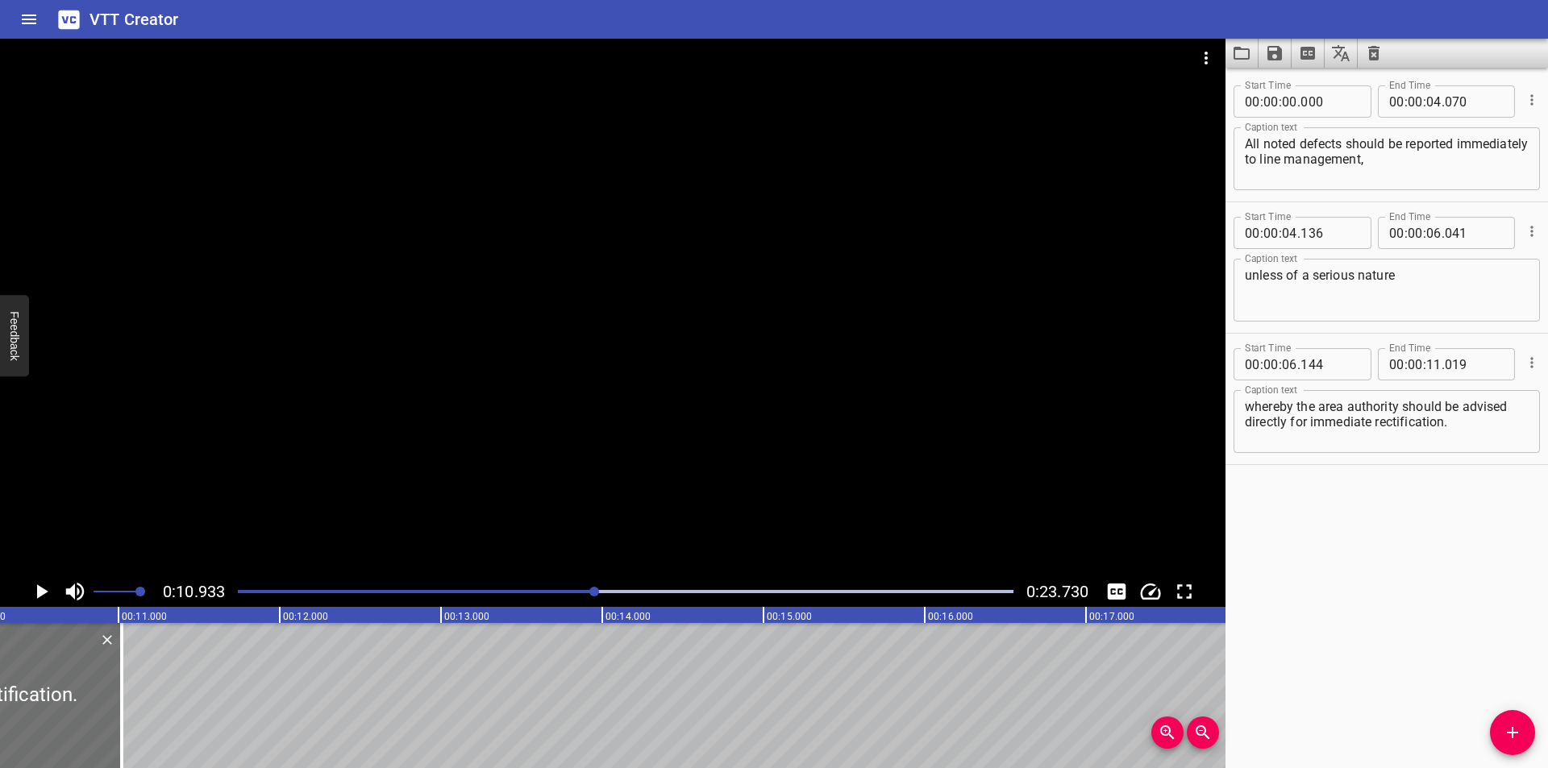
click at [775, 413] on div at bounding box center [613, 308] width 1226 height 538
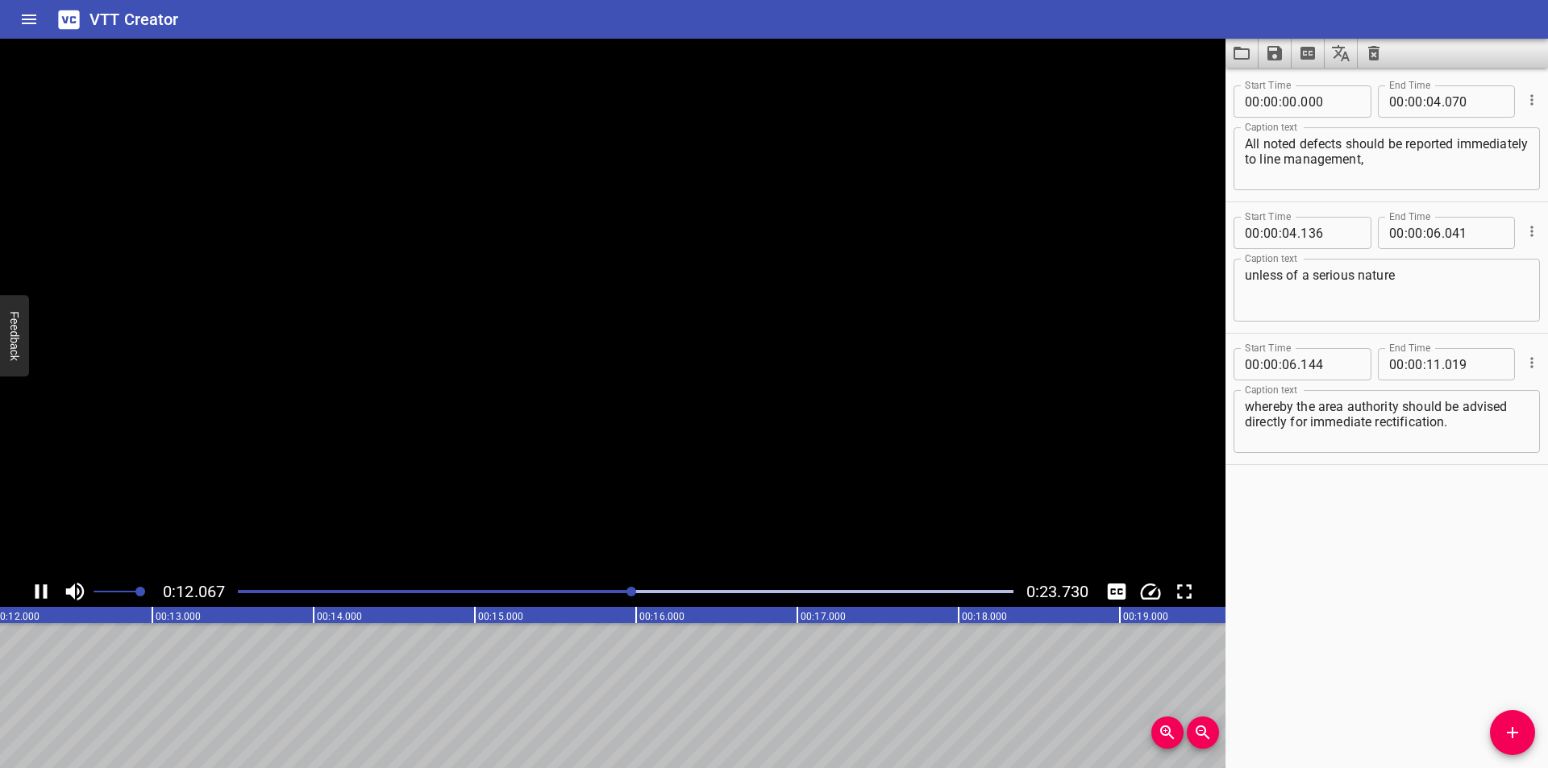
click at [775, 413] on video at bounding box center [613, 308] width 1226 height 538
click at [1521, 728] on icon "Add Cue" at bounding box center [1512, 732] width 19 height 19
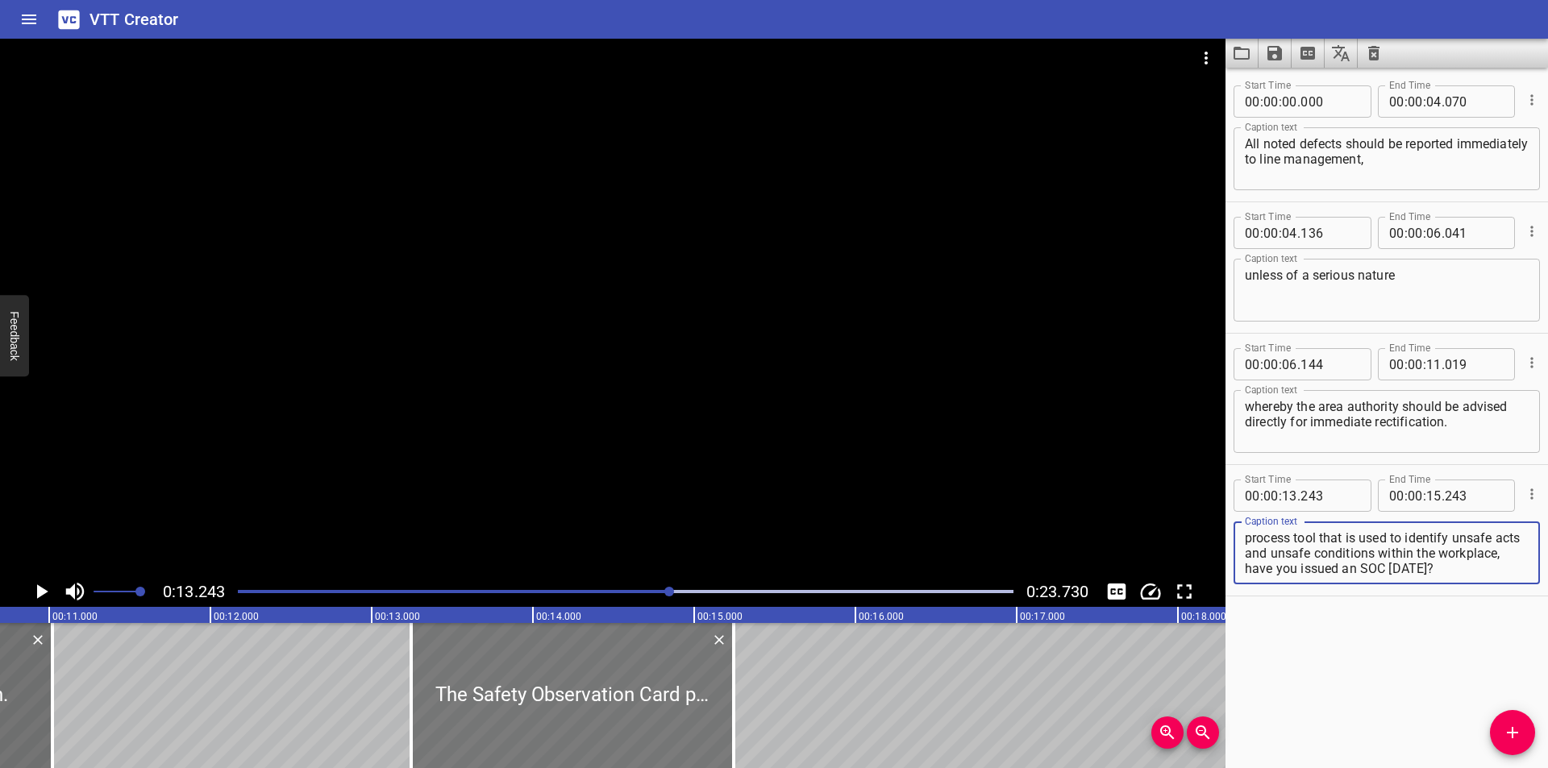
scroll to position [0, 1706]
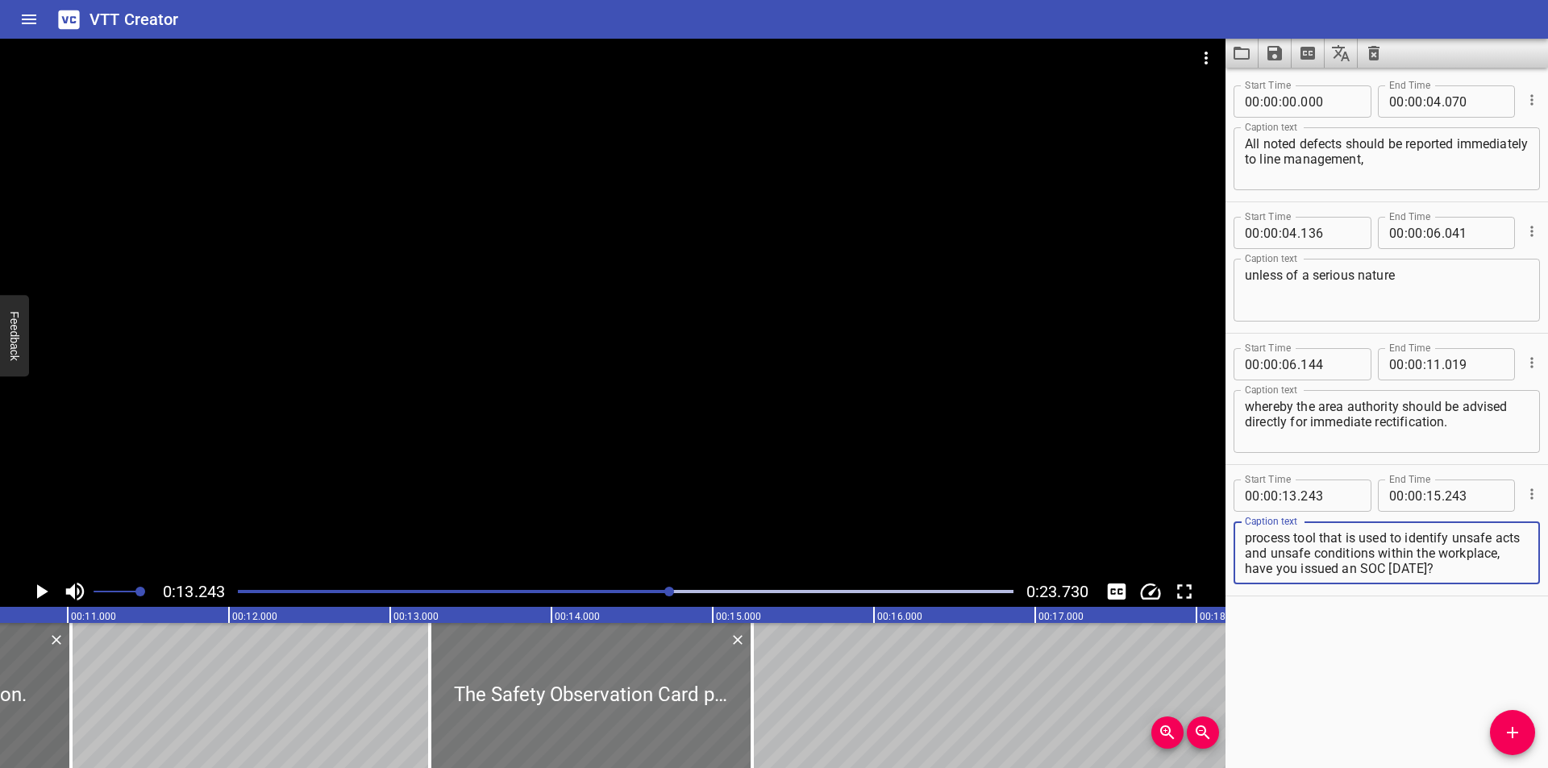
type textarea "The Safety Observation Card process is a key process tool that is used to ident…"
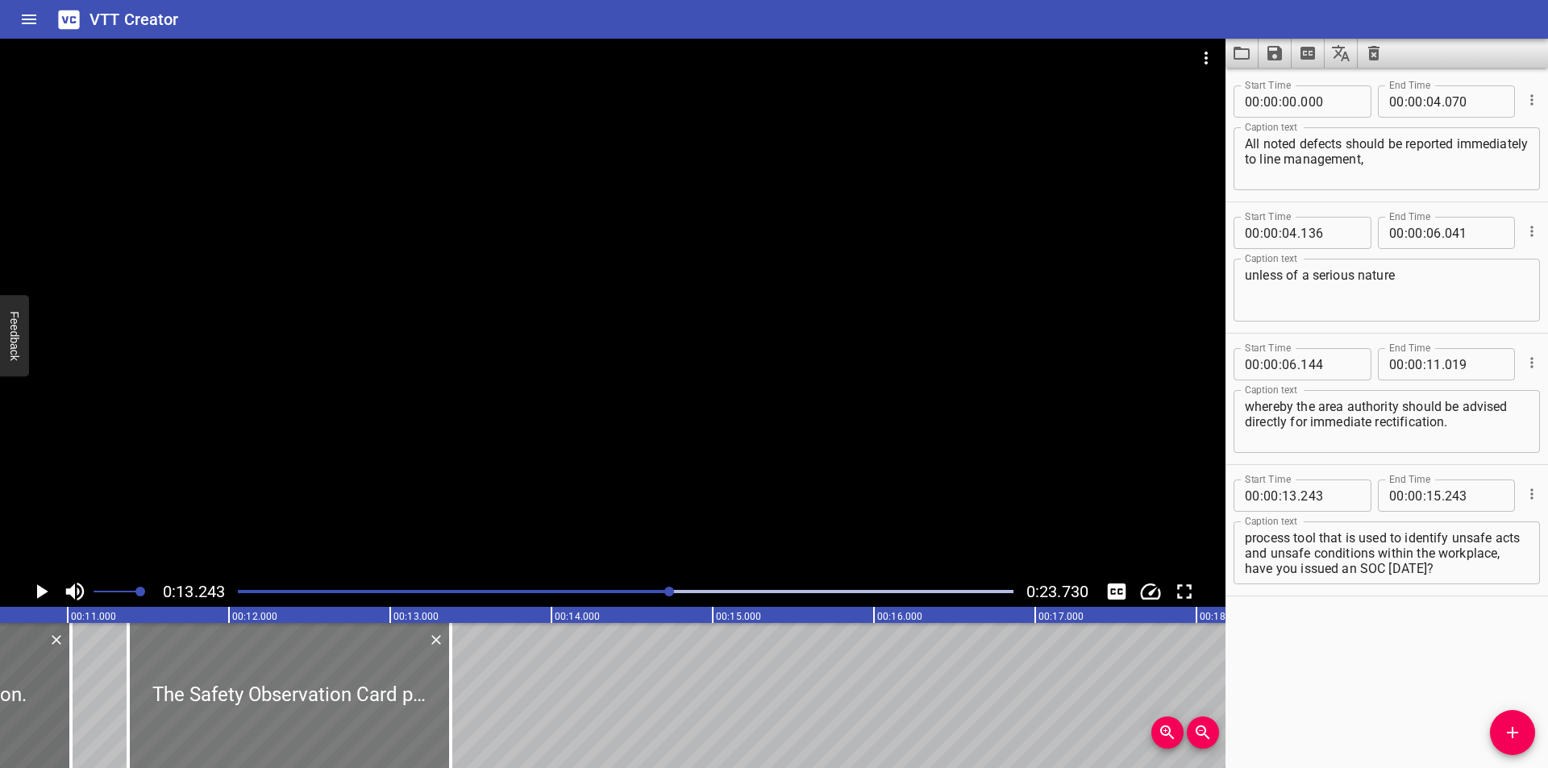
drag, startPoint x: 601, startPoint y: 677, endPoint x: 300, endPoint y: 688, distance: 301.7
click at [300, 688] on div at bounding box center [289, 695] width 323 height 145
type input "11"
type input "373"
type input "13"
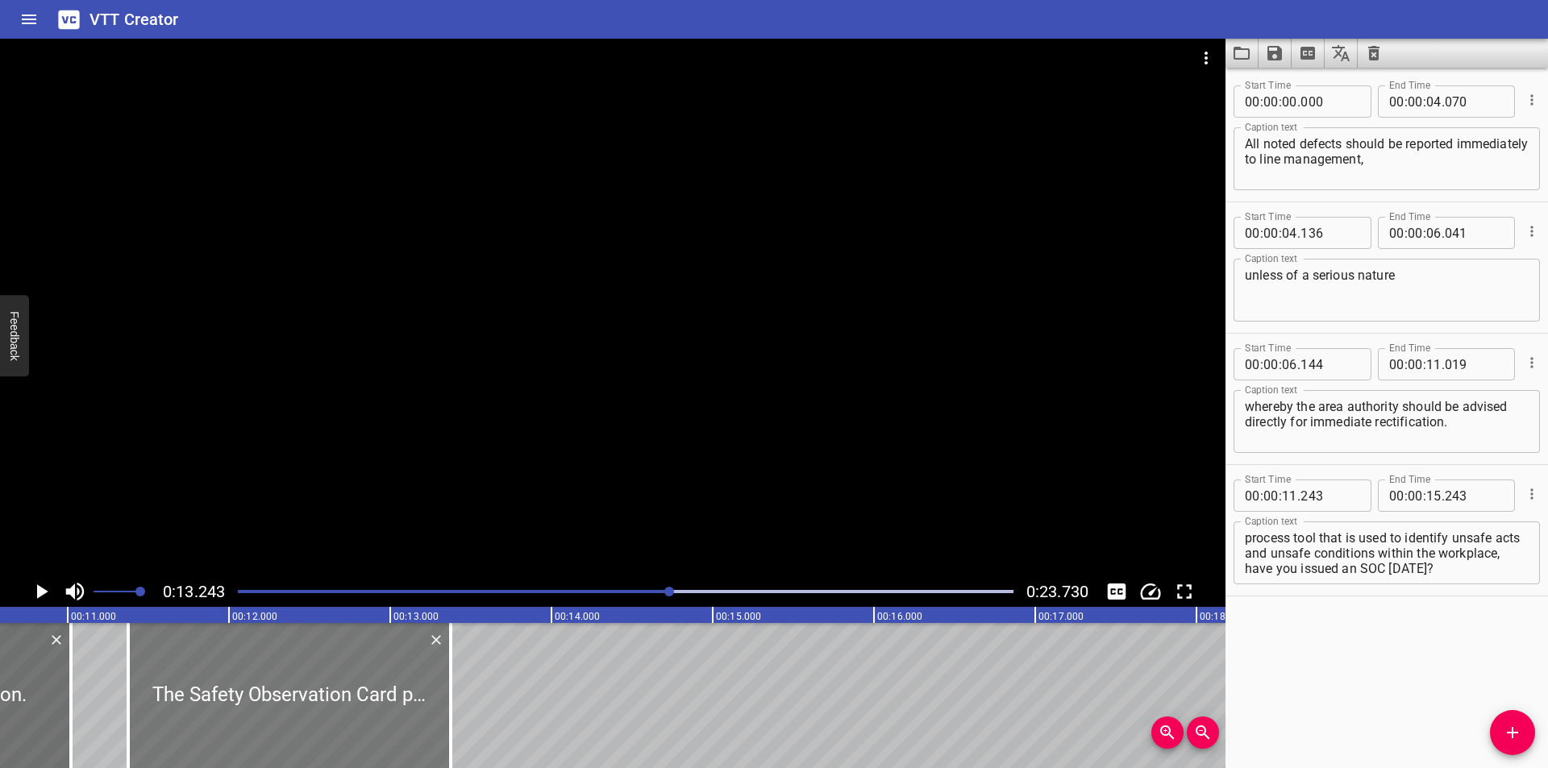
type input "373"
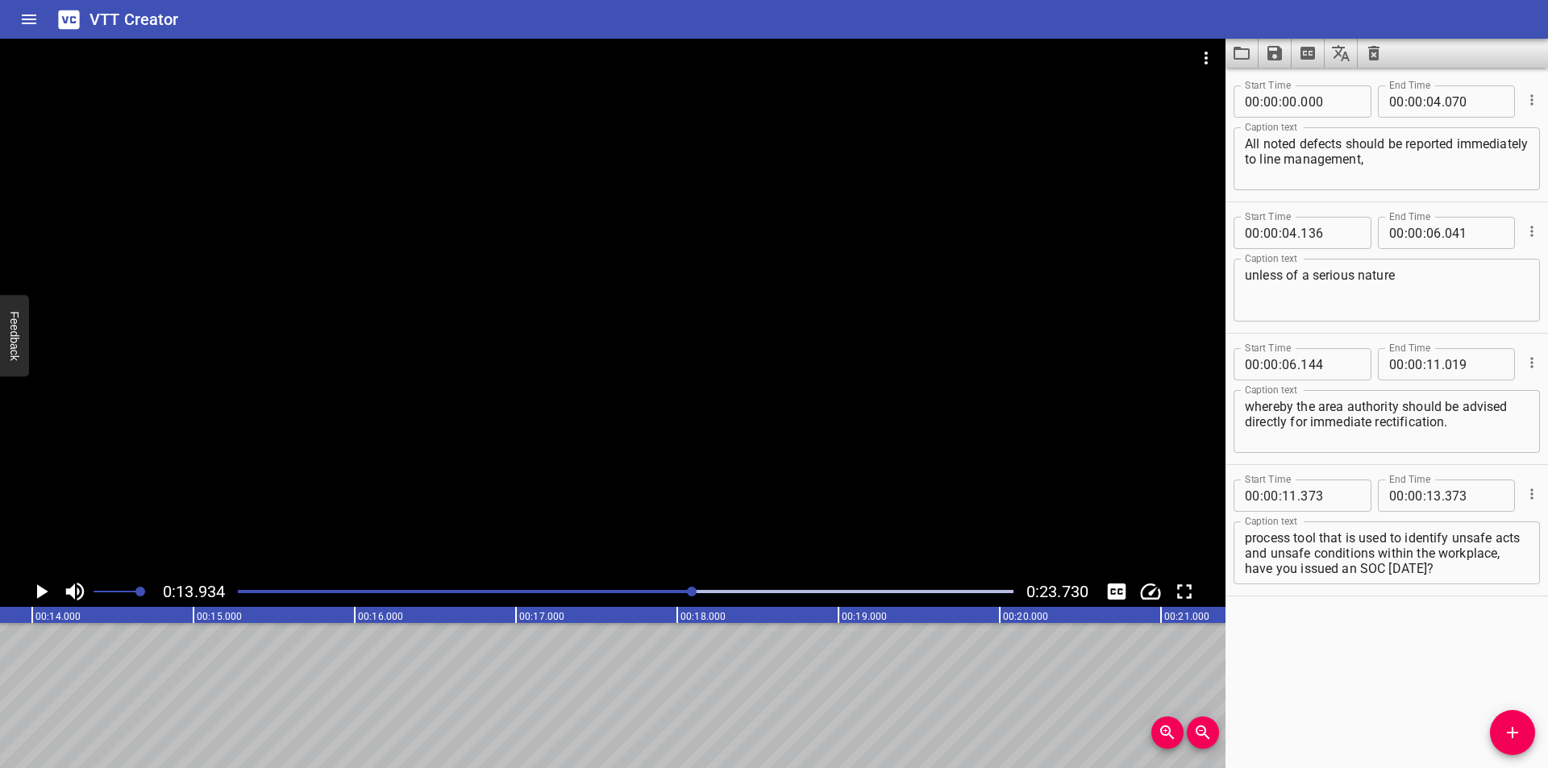
scroll to position [0, 2247]
click at [649, 592] on div "Play progress" at bounding box center [306, 591] width 776 height 3
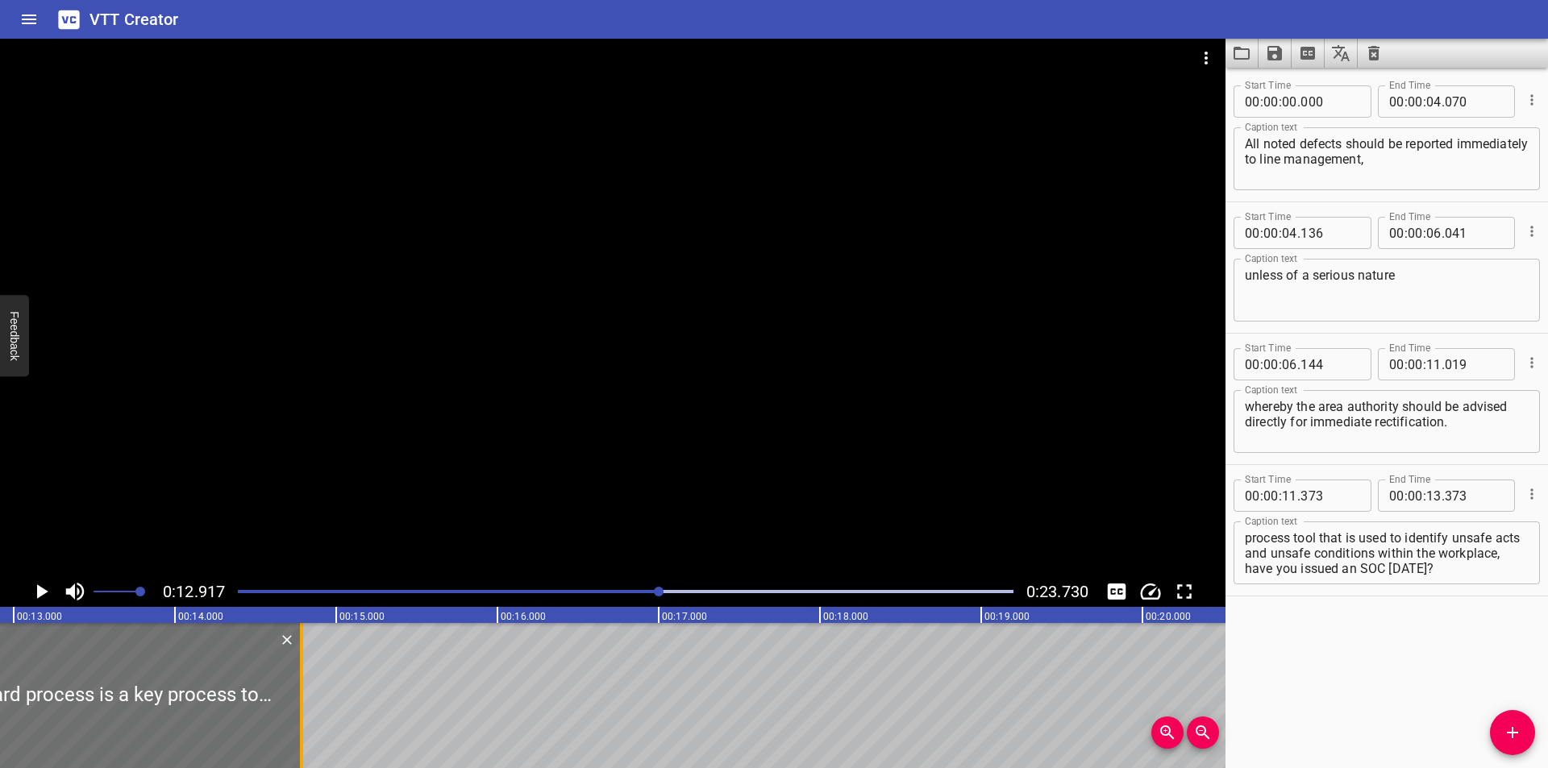
drag, startPoint x: 81, startPoint y: 718, endPoint x: 530, endPoint y: 685, distance: 450.4
click at [310, 685] on div at bounding box center [301, 695] width 16 height 145
type input "16"
type input "158"
click at [310, 685] on div at bounding box center [301, 695] width 16 height 145
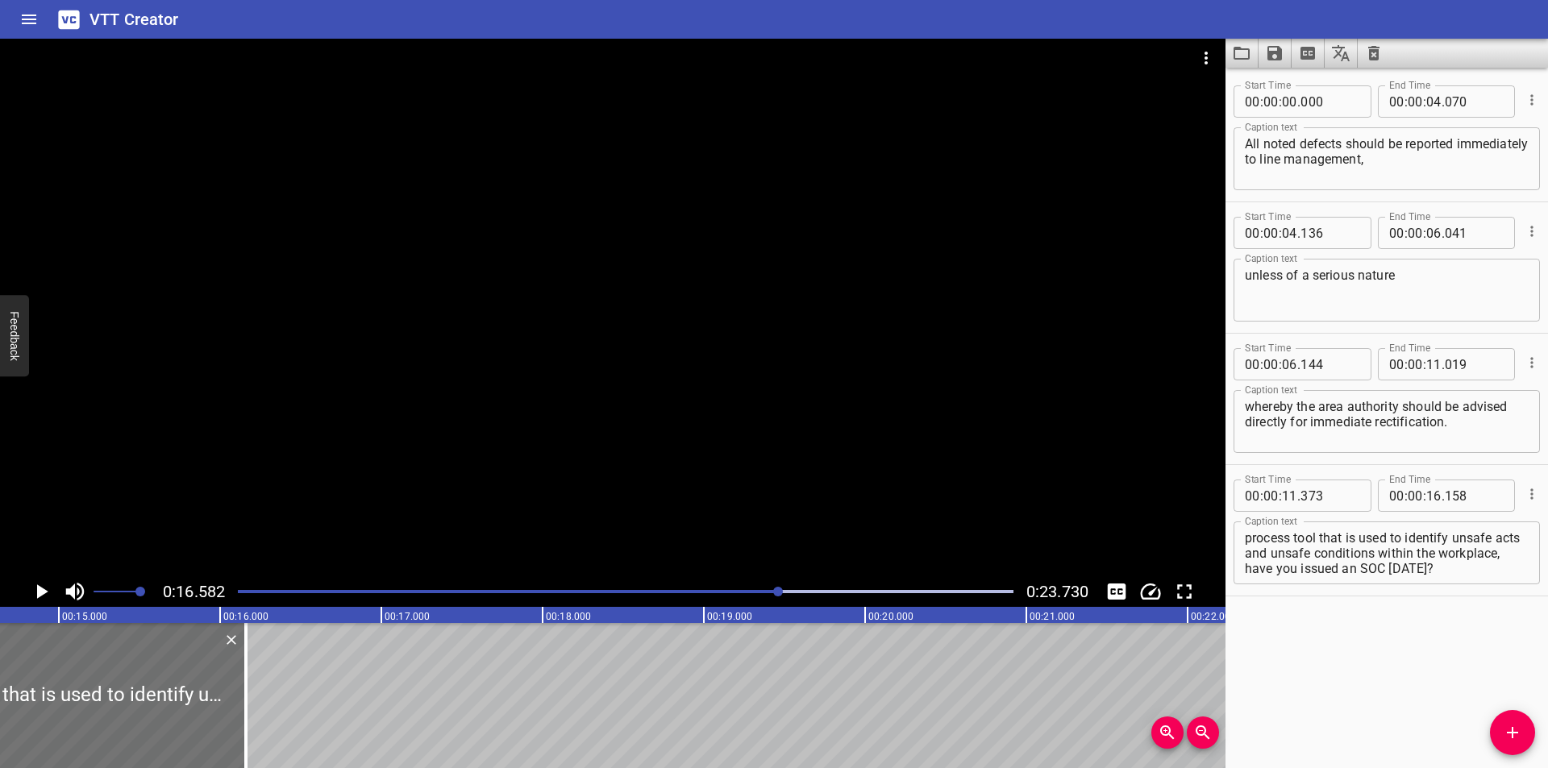
scroll to position [0, 2351]
click at [713, 593] on div "Play progress" at bounding box center [393, 591] width 776 height 3
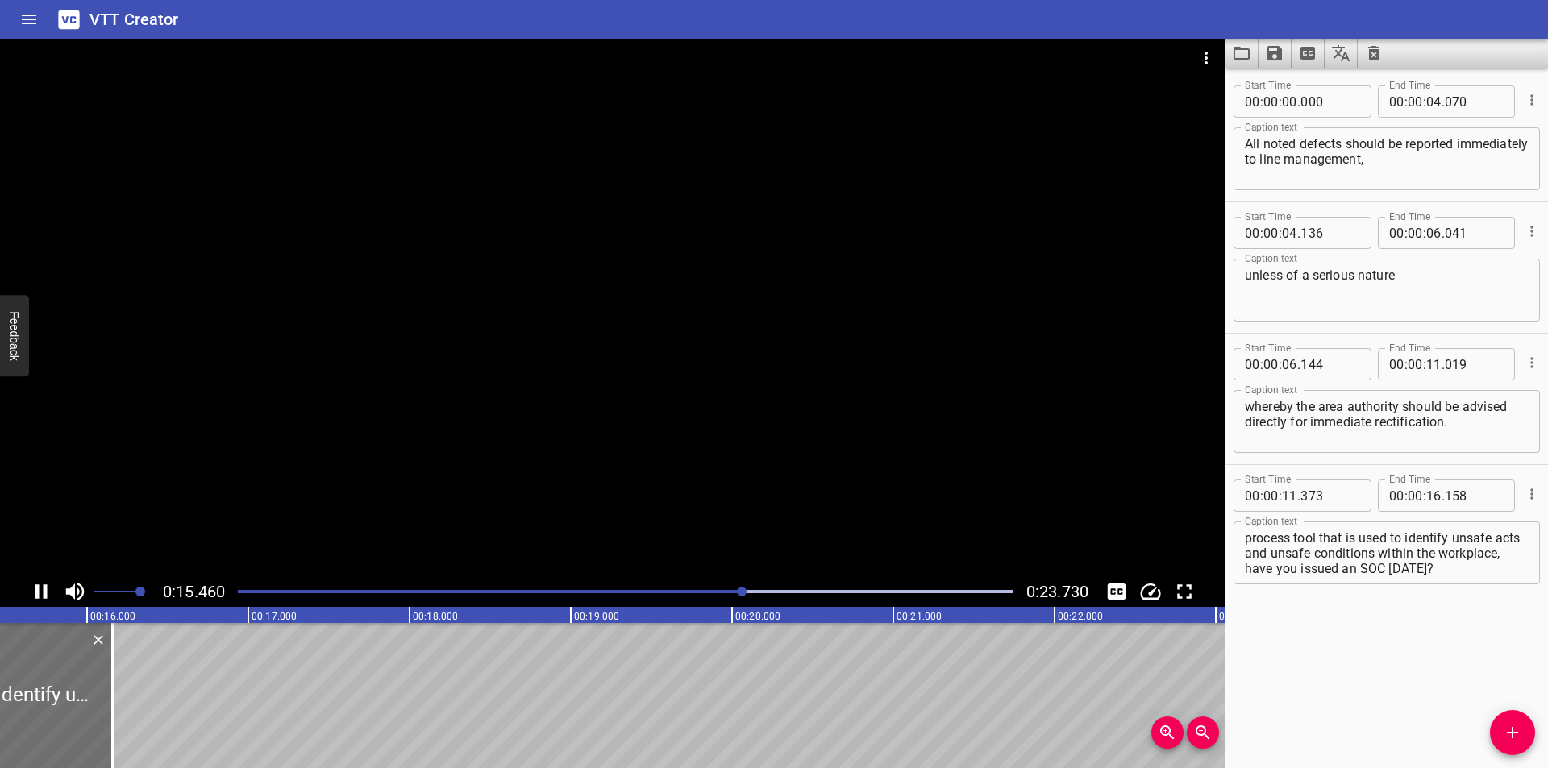
scroll to position [0, 2520]
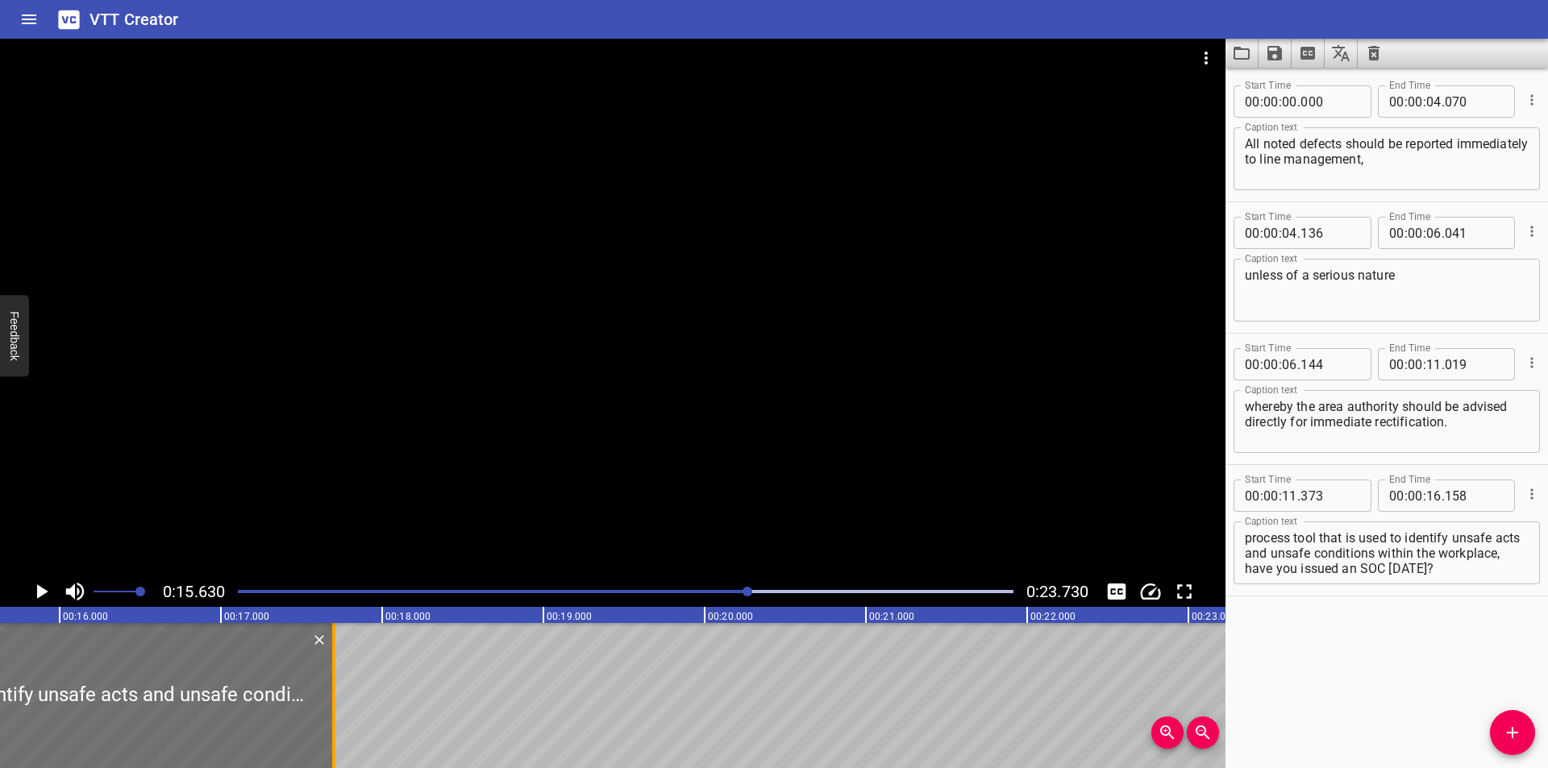
drag, startPoint x: 81, startPoint y: 720, endPoint x: 330, endPoint y: 712, distance: 248.5
click at [330, 712] on div at bounding box center [334, 695] width 16 height 145
type input "17"
type input "698"
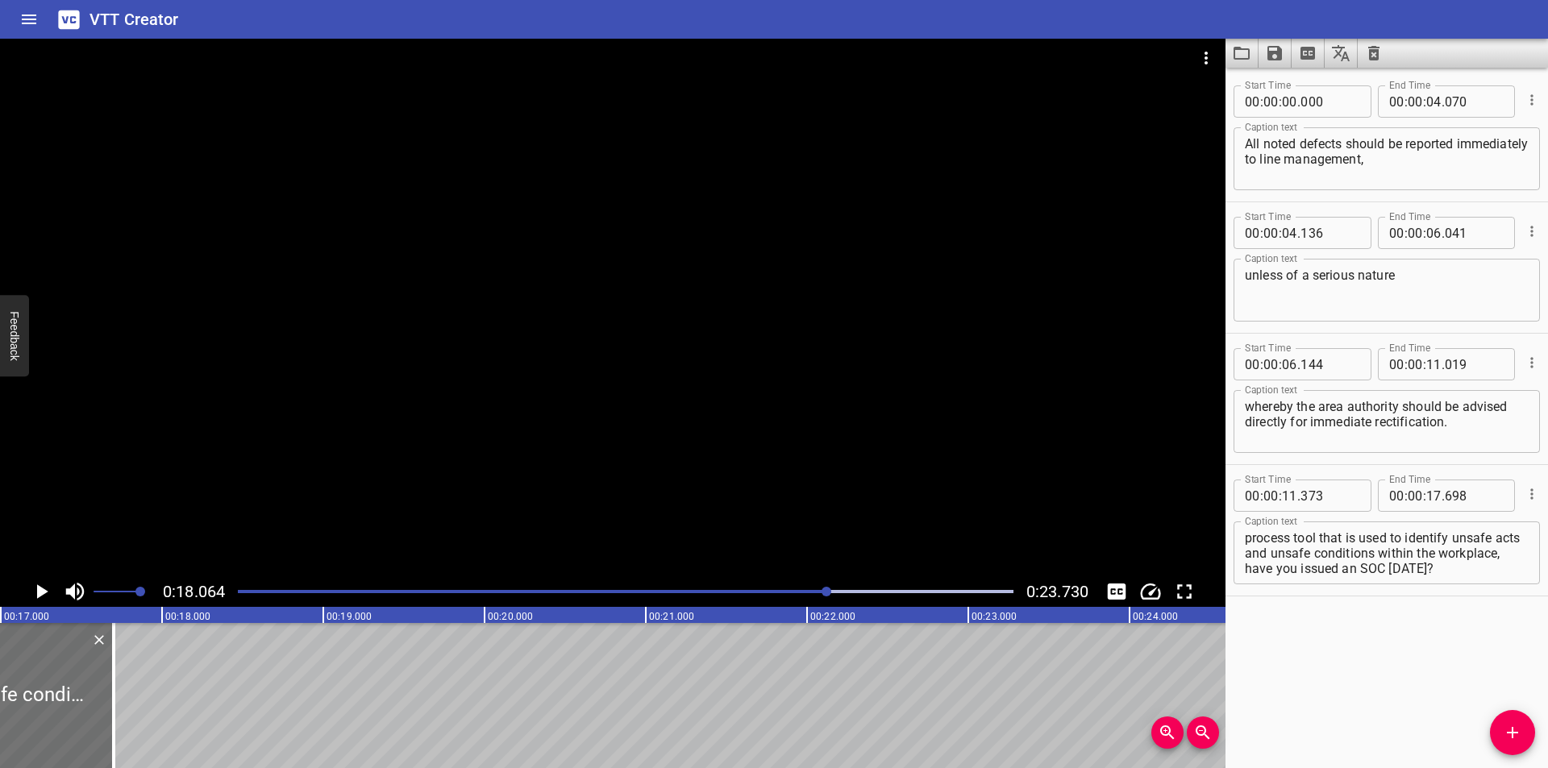
scroll to position [0, 2698]
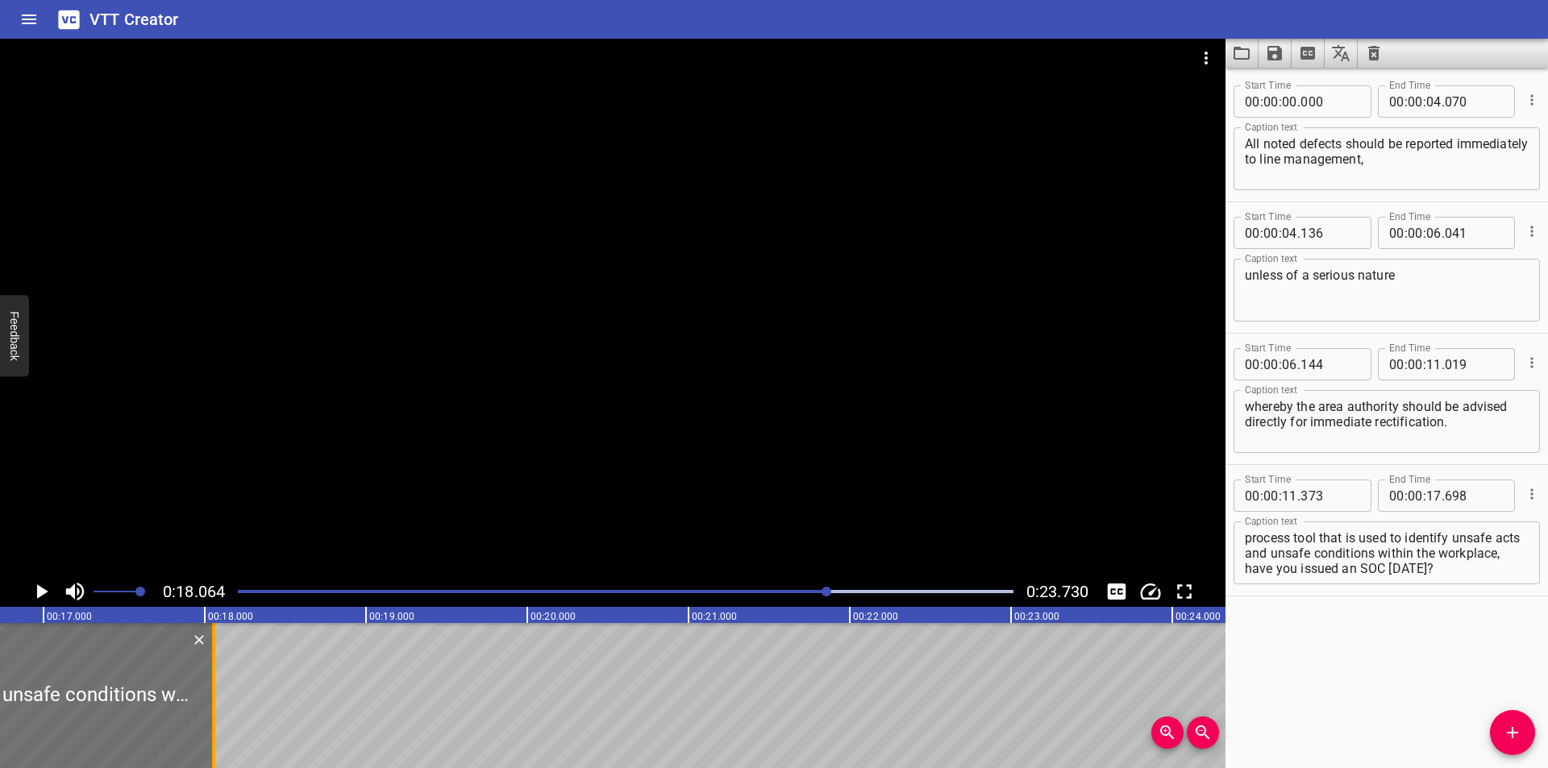
drag, startPoint x: 152, startPoint y: 720, endPoint x: 433, endPoint y: 714, distance: 280.7
click at [222, 714] on div at bounding box center [214, 695] width 16 height 145
type input "19"
type input "438"
drag, startPoint x: 435, startPoint y: 709, endPoint x: 205, endPoint y: 720, distance: 230.9
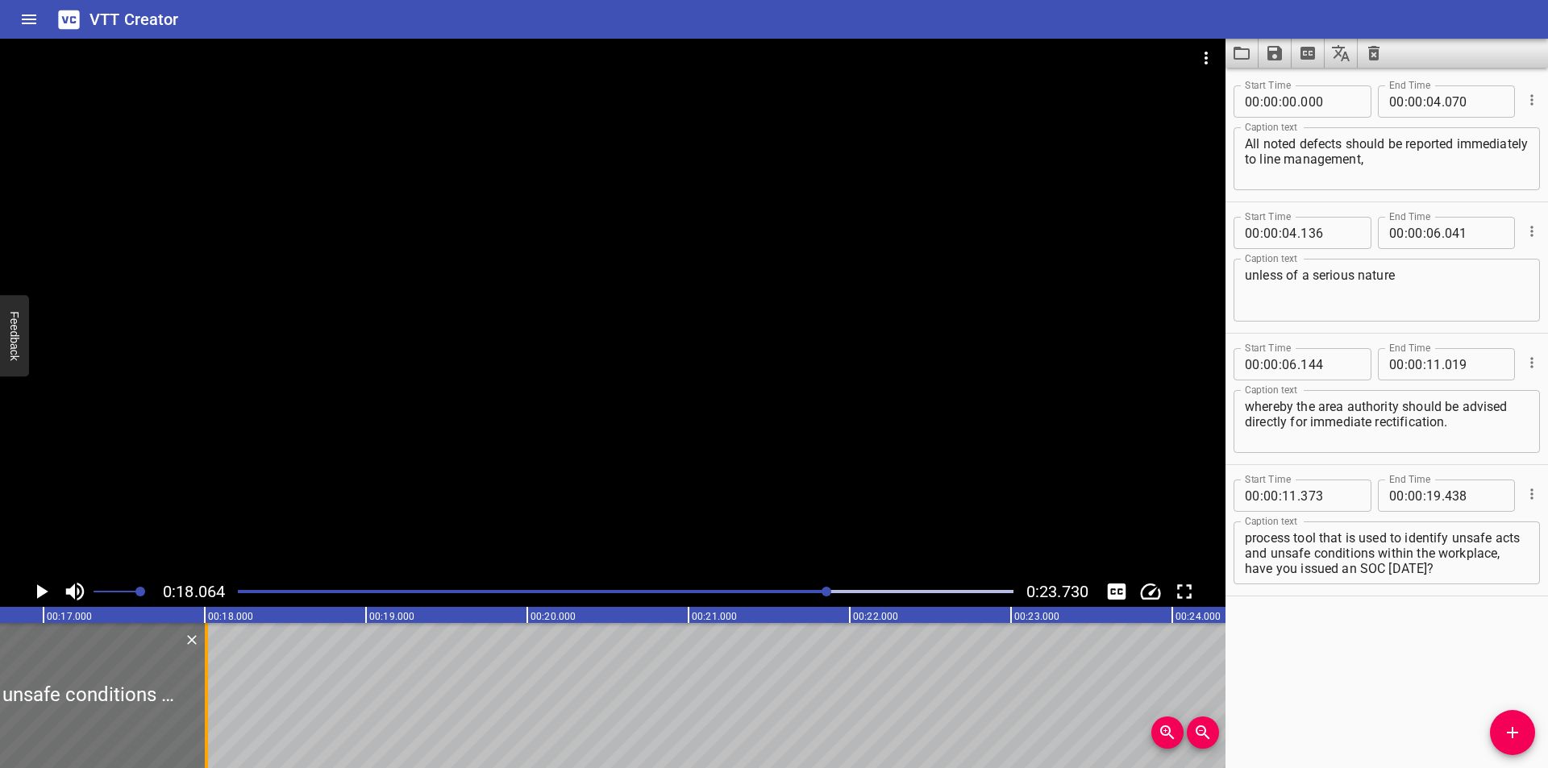
click at [205, 720] on div at bounding box center [206, 695] width 3 height 145
type input "18"
type input "008"
click at [811, 588] on div at bounding box center [625, 592] width 795 height 23
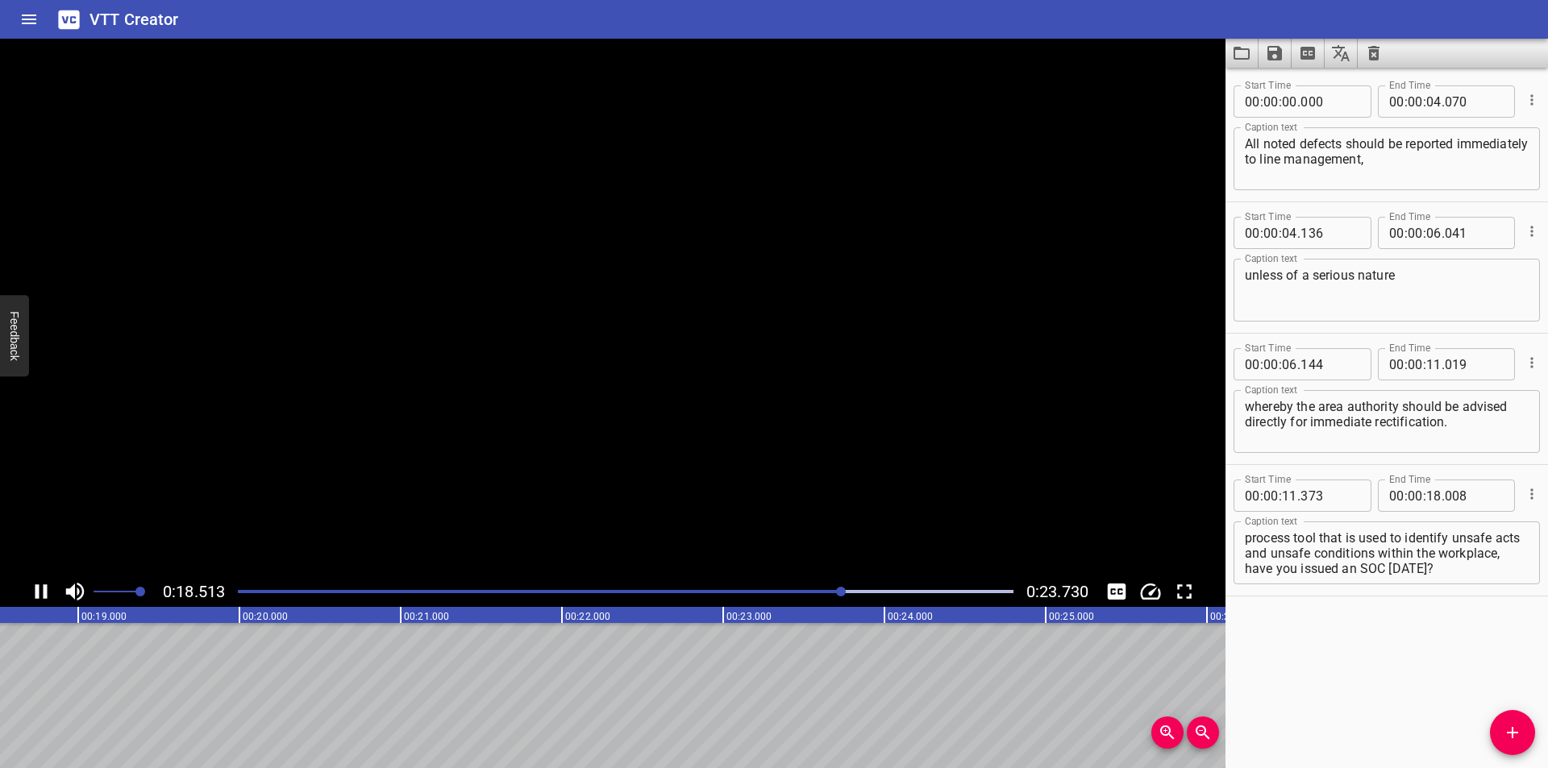
click at [796, 589] on div at bounding box center [625, 592] width 795 height 23
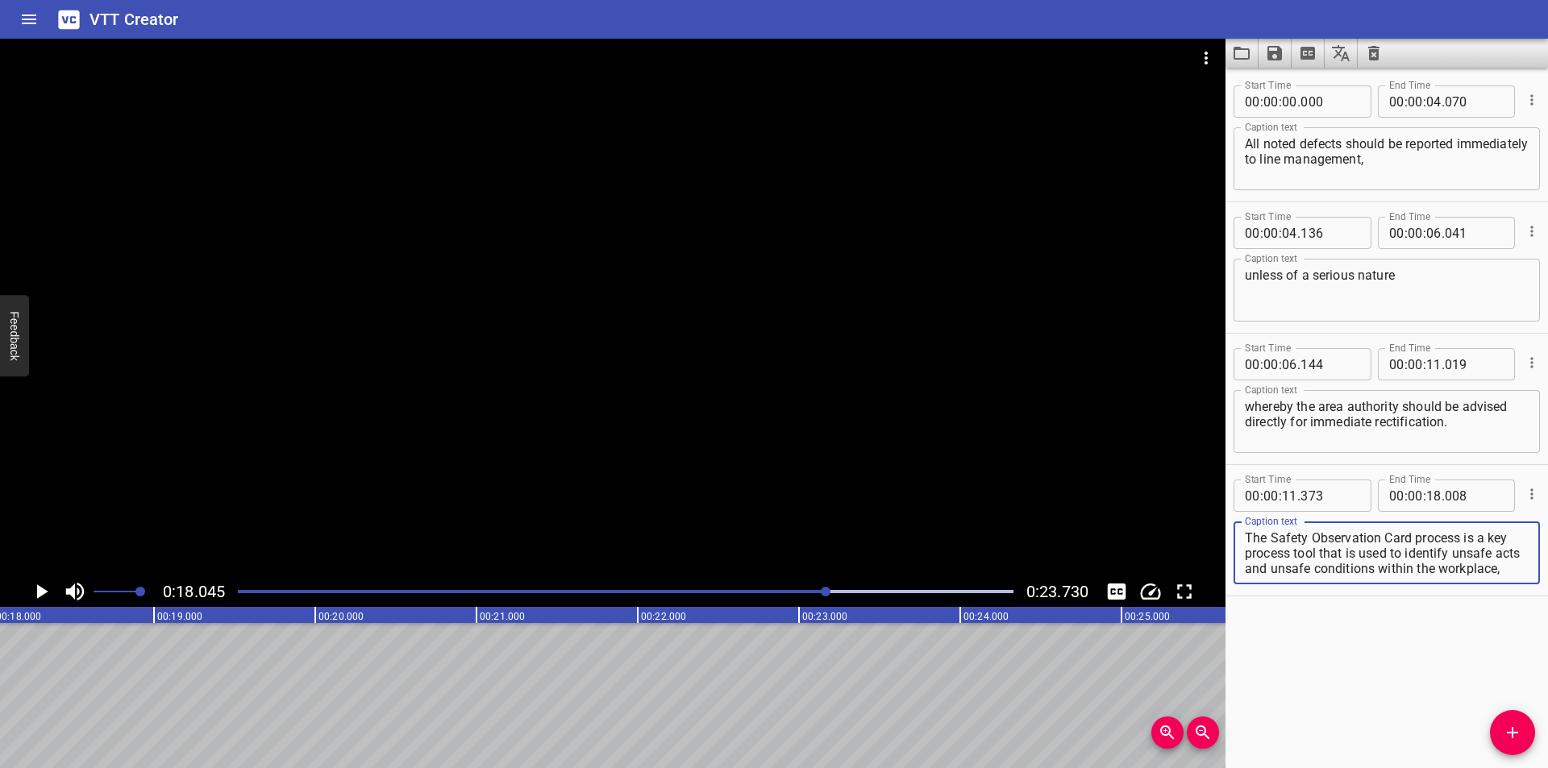
scroll to position [31, 0]
drag, startPoint x: 1320, startPoint y: 568, endPoint x: 1517, endPoint y: 644, distance: 210.8
click at [1517, 644] on div "Start Time 00 : 00 : 00 . 000 Start Time End Time 00 : 00 : 04 . 070 End Time C…" at bounding box center [1387, 418] width 323 height 701
type textarea "The Safety Observation Card process is a key process tool that is used to ident…"
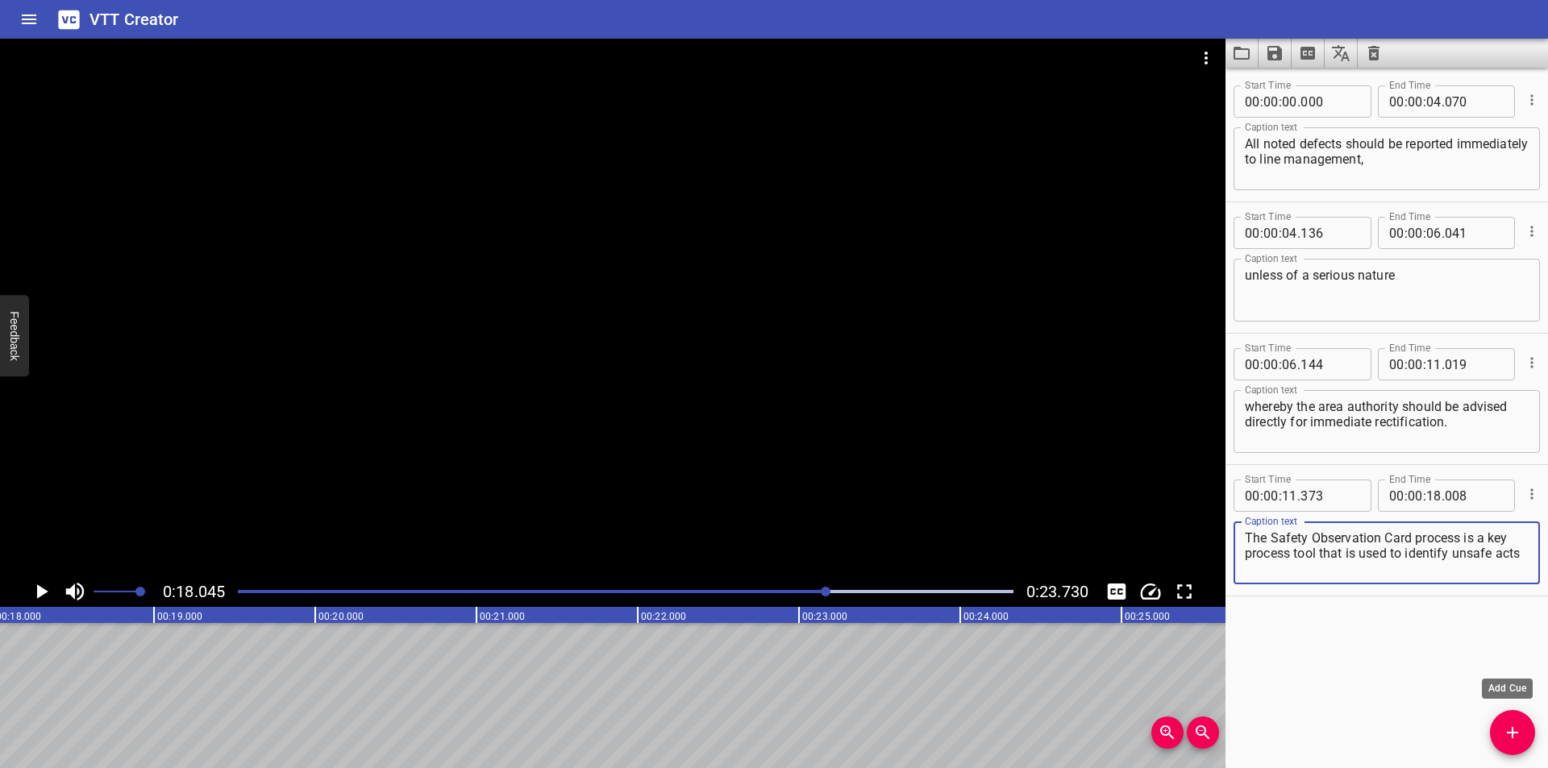
drag, startPoint x: 1517, startPoint y: 726, endPoint x: 1499, endPoint y: 720, distance: 19.4
click at [1517, 726] on icon "Add Cue" at bounding box center [1512, 732] width 19 height 19
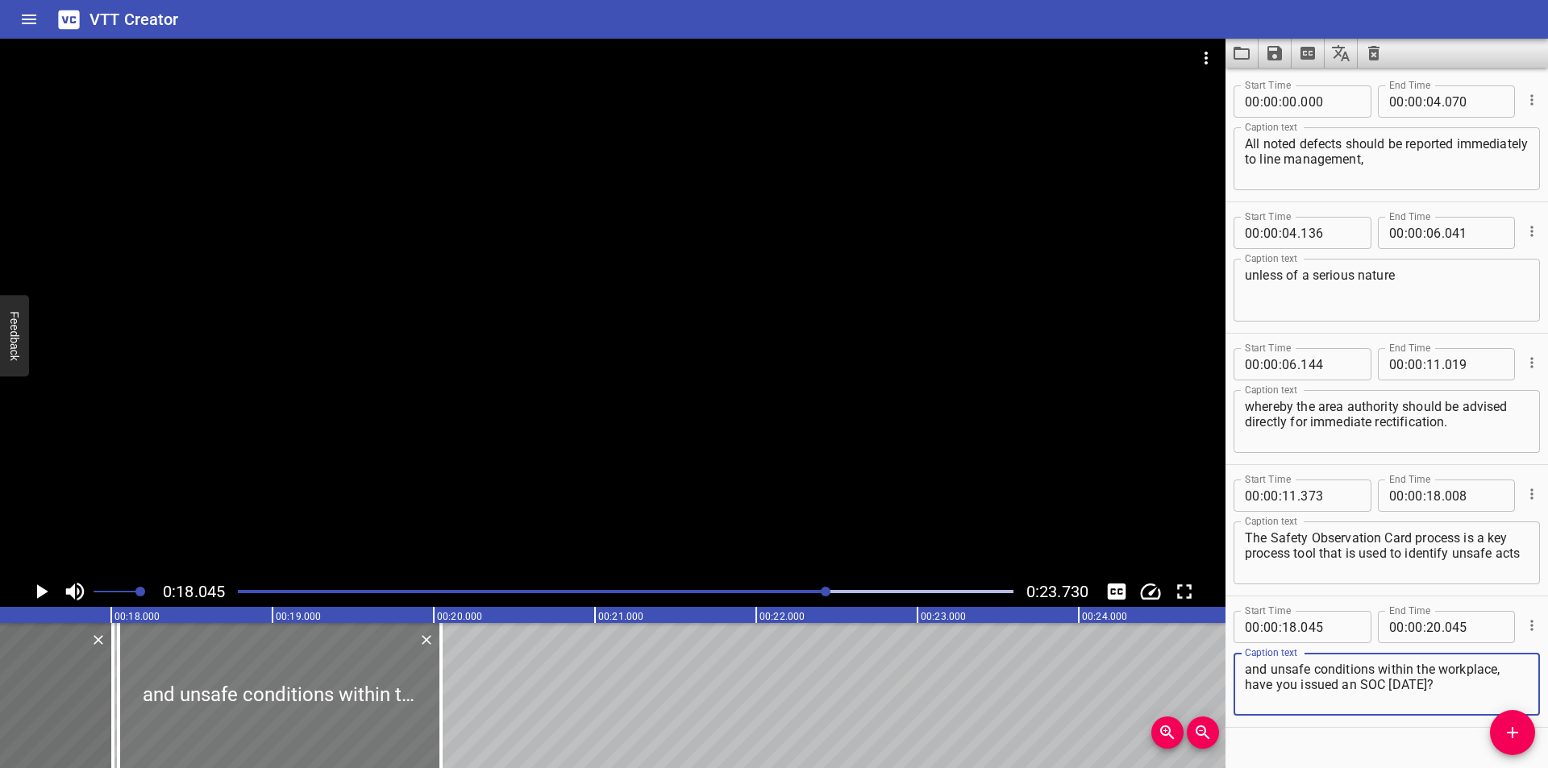
scroll to position [0, 2695]
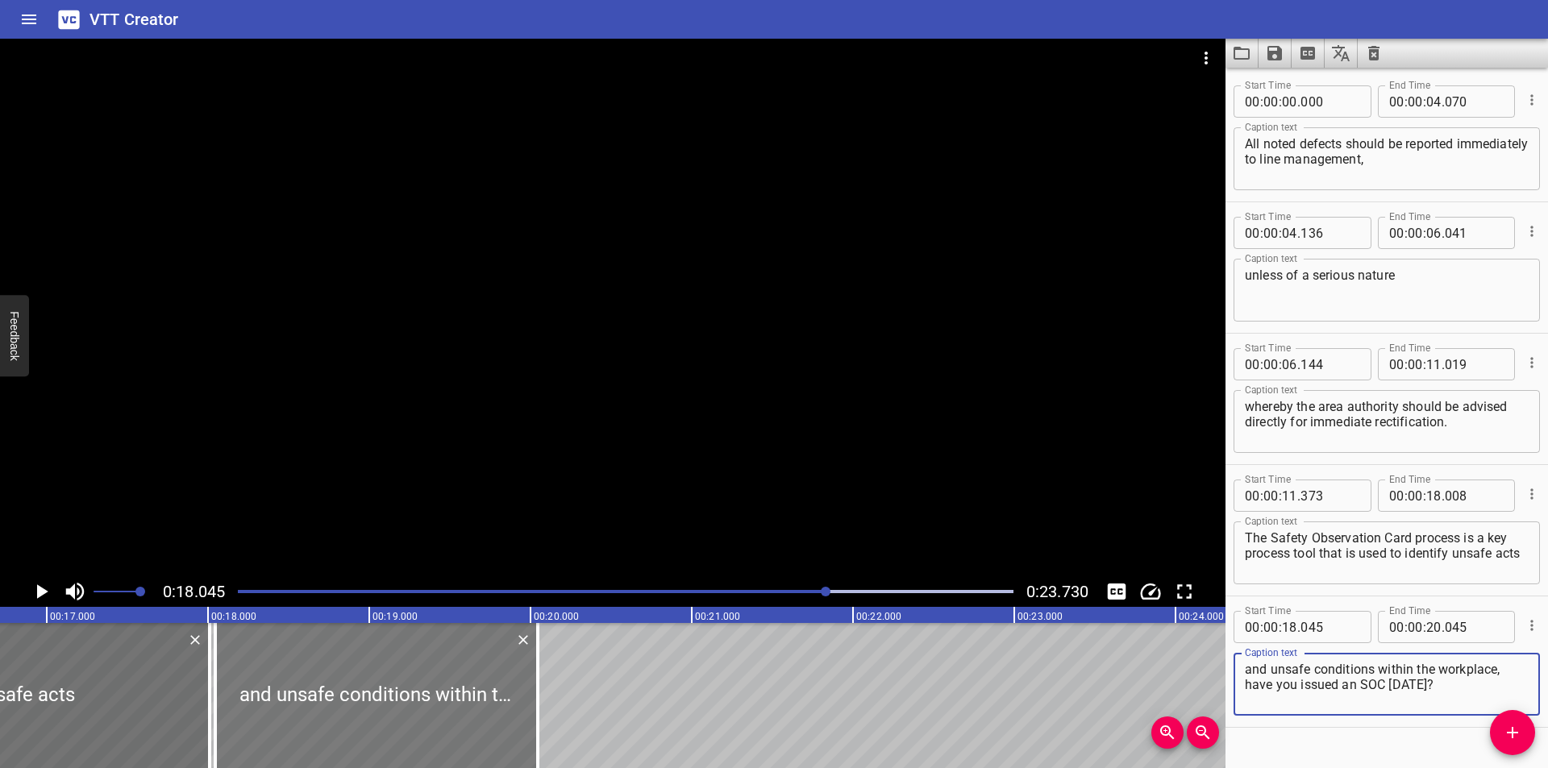
type textarea "and unsafe conditions within the workplace, have you issued an SOC [DATE]?"
drag, startPoint x: 454, startPoint y: 714, endPoint x: 475, endPoint y: 714, distance: 21.0
click at [485, 718] on div at bounding box center [378, 695] width 323 height 145
type input "230"
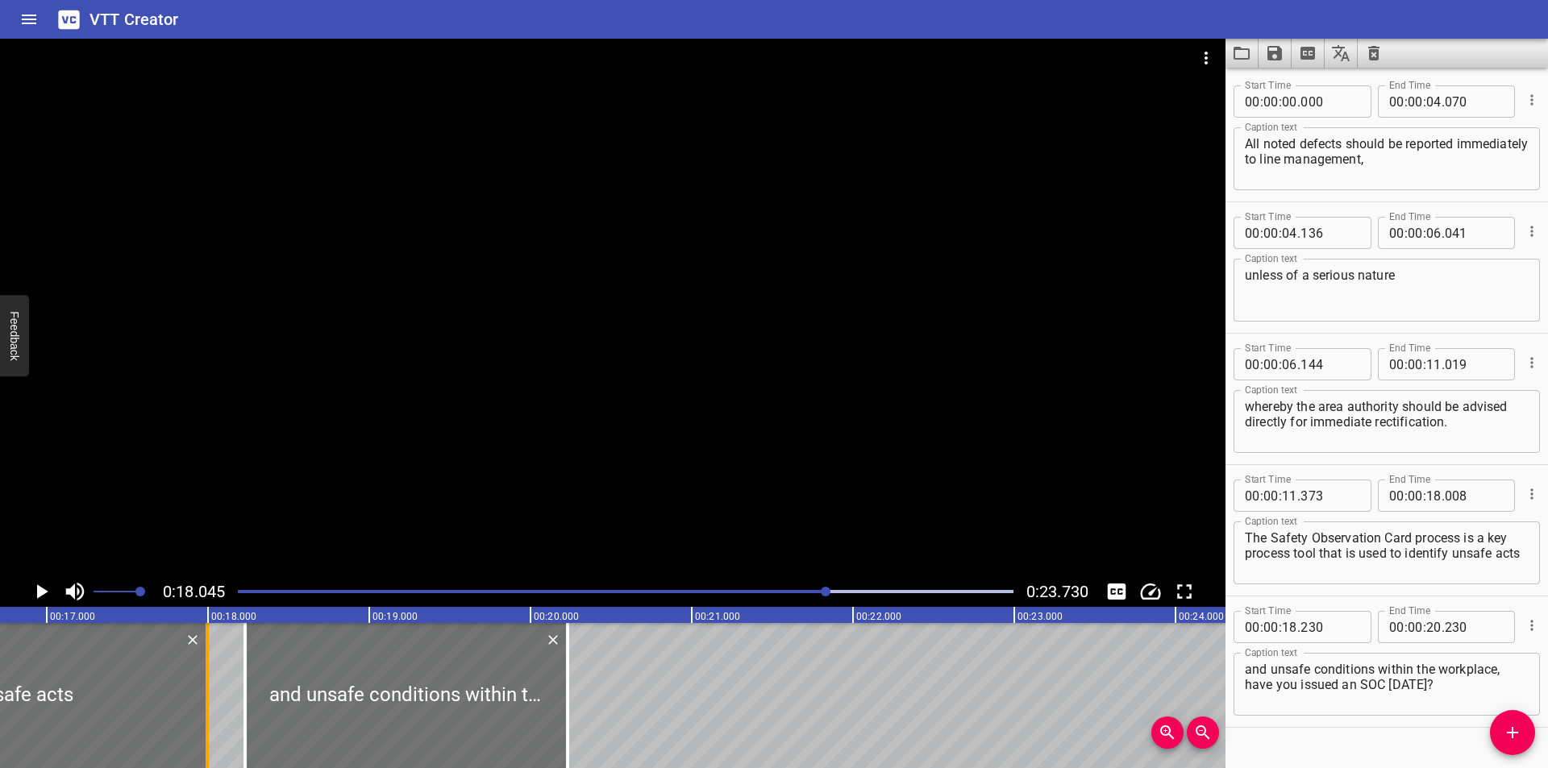
click at [210, 724] on div at bounding box center [207, 695] width 16 height 145
type input "17"
type input "993"
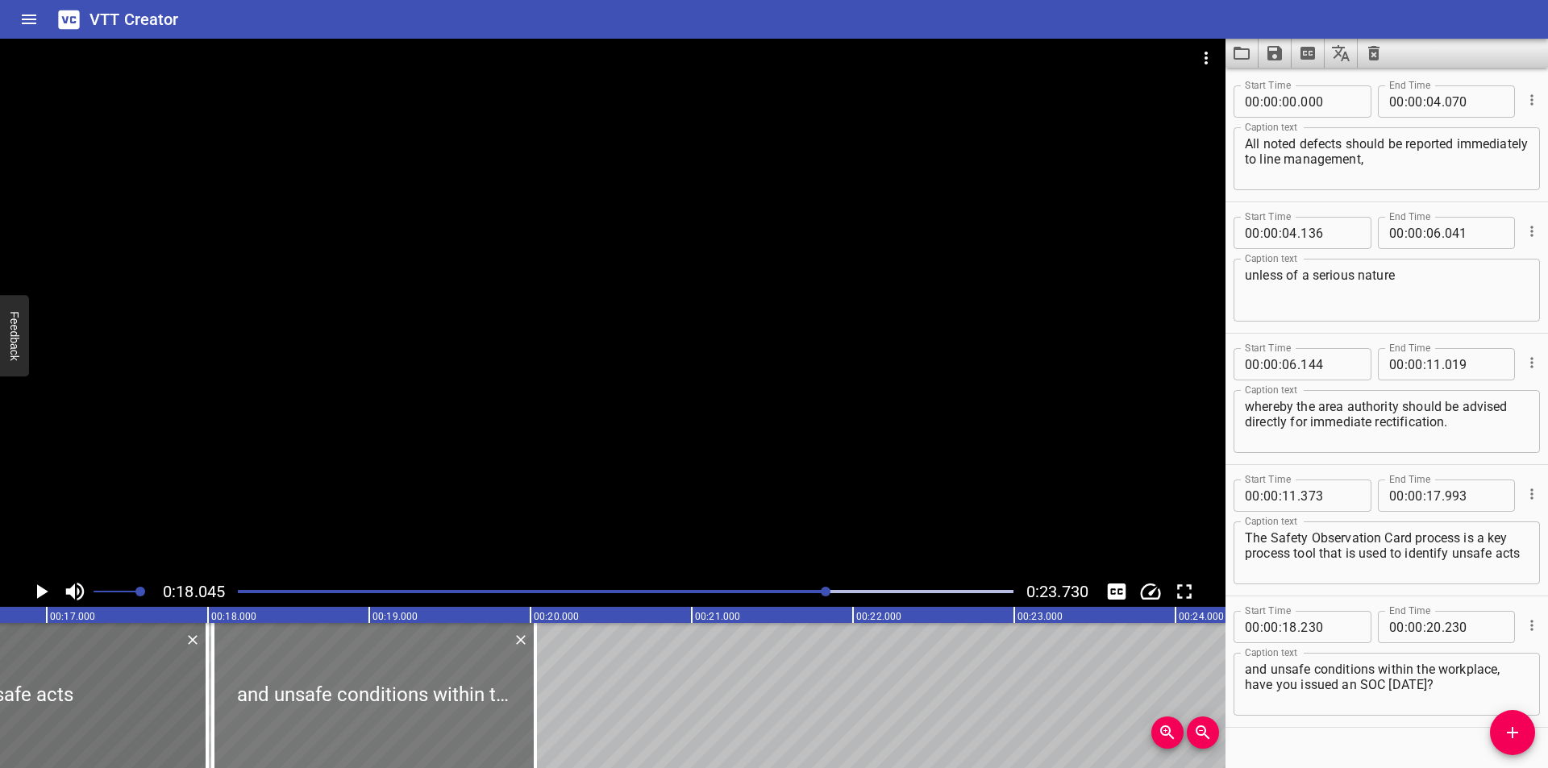
drag, startPoint x: 320, startPoint y: 697, endPoint x: 288, endPoint y: 691, distance: 32.9
click at [288, 691] on div at bounding box center [374, 695] width 323 height 145
type input "030"
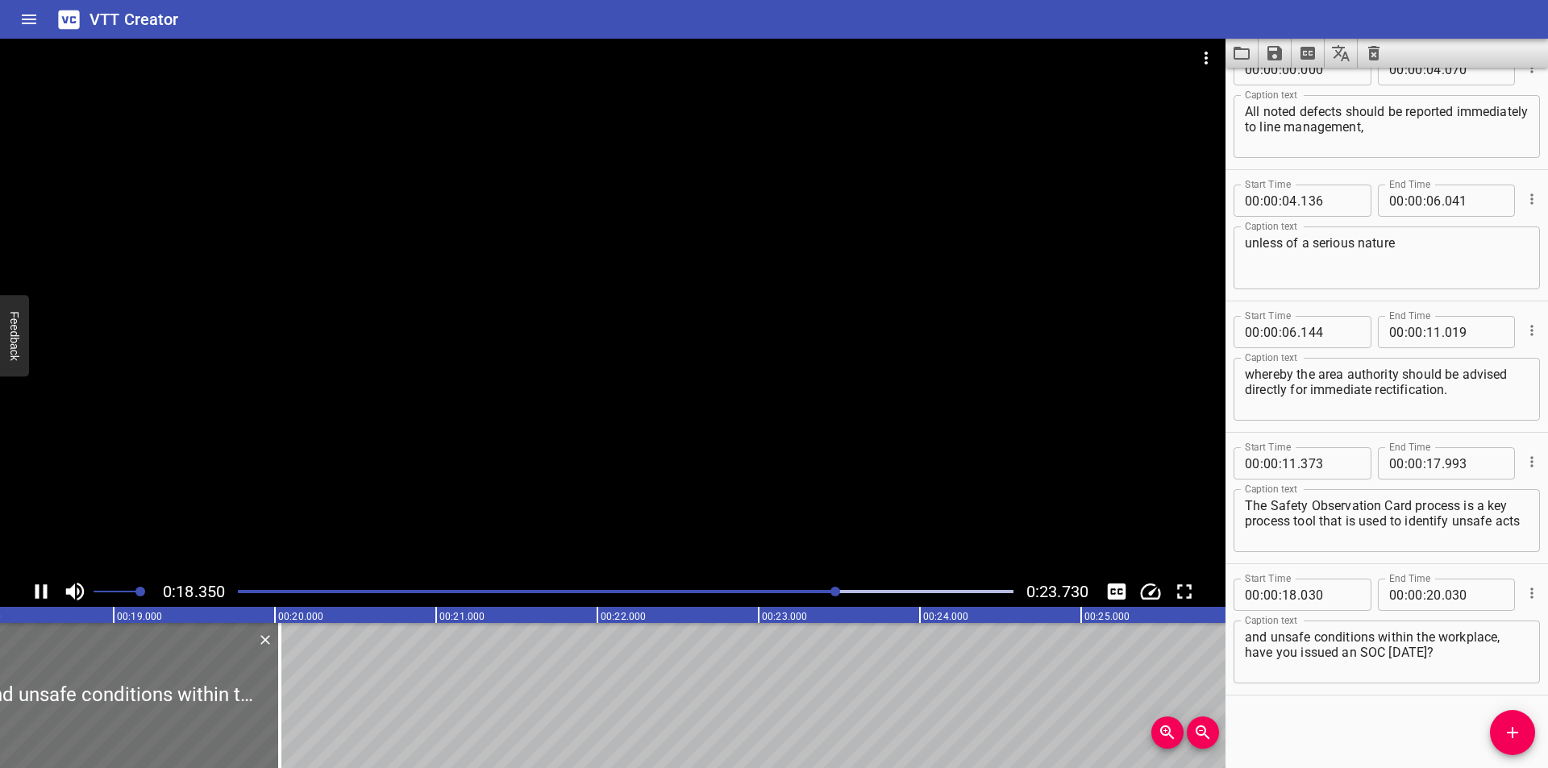
scroll to position [0, 2995]
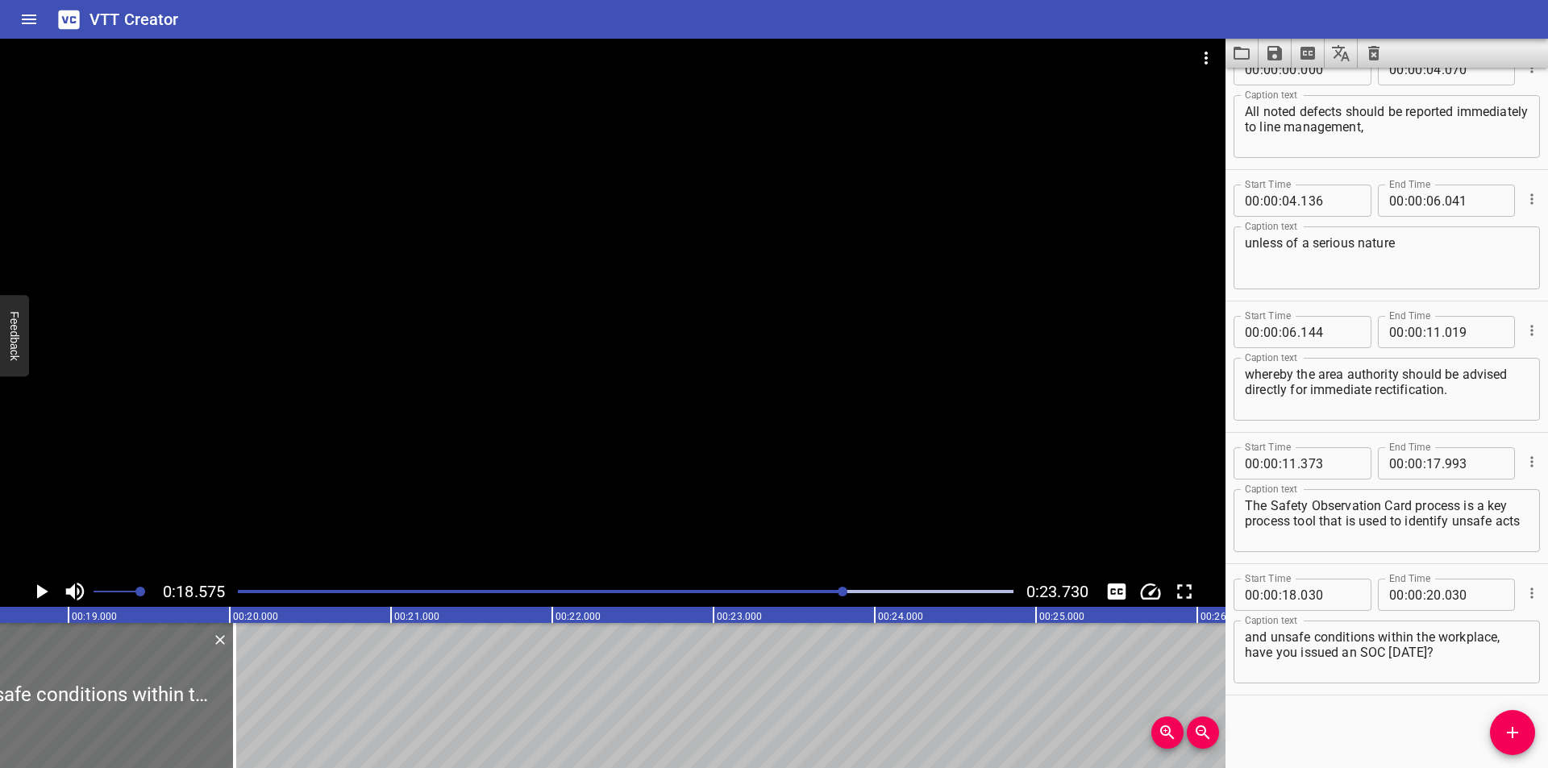
click at [779, 589] on div at bounding box center [625, 592] width 795 height 23
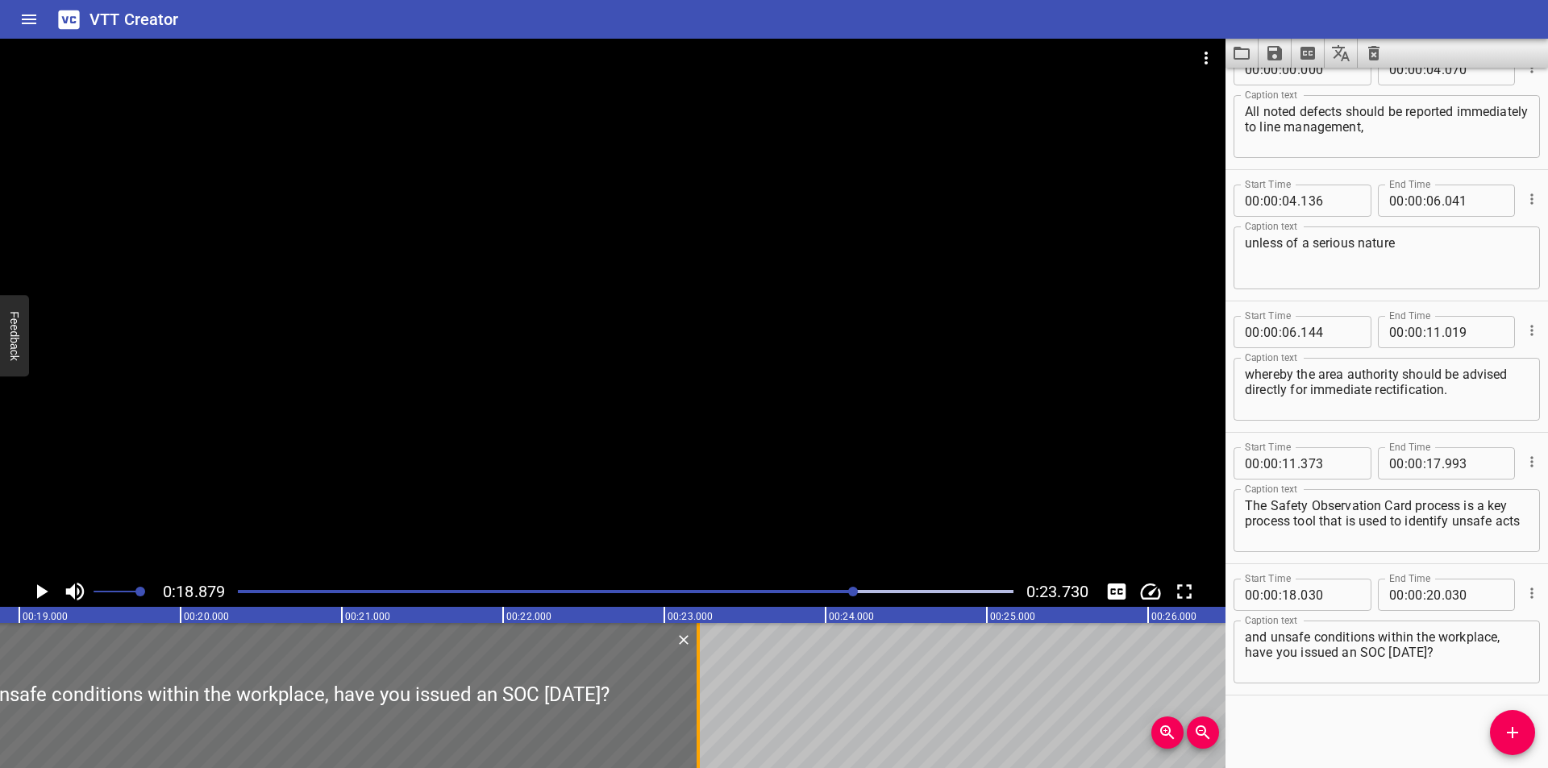
drag, startPoint x: 186, startPoint y: 703, endPoint x: 699, endPoint y: 672, distance: 513.7
click at [699, 672] on div at bounding box center [698, 695] width 3 height 145
type input "23"
type input "210"
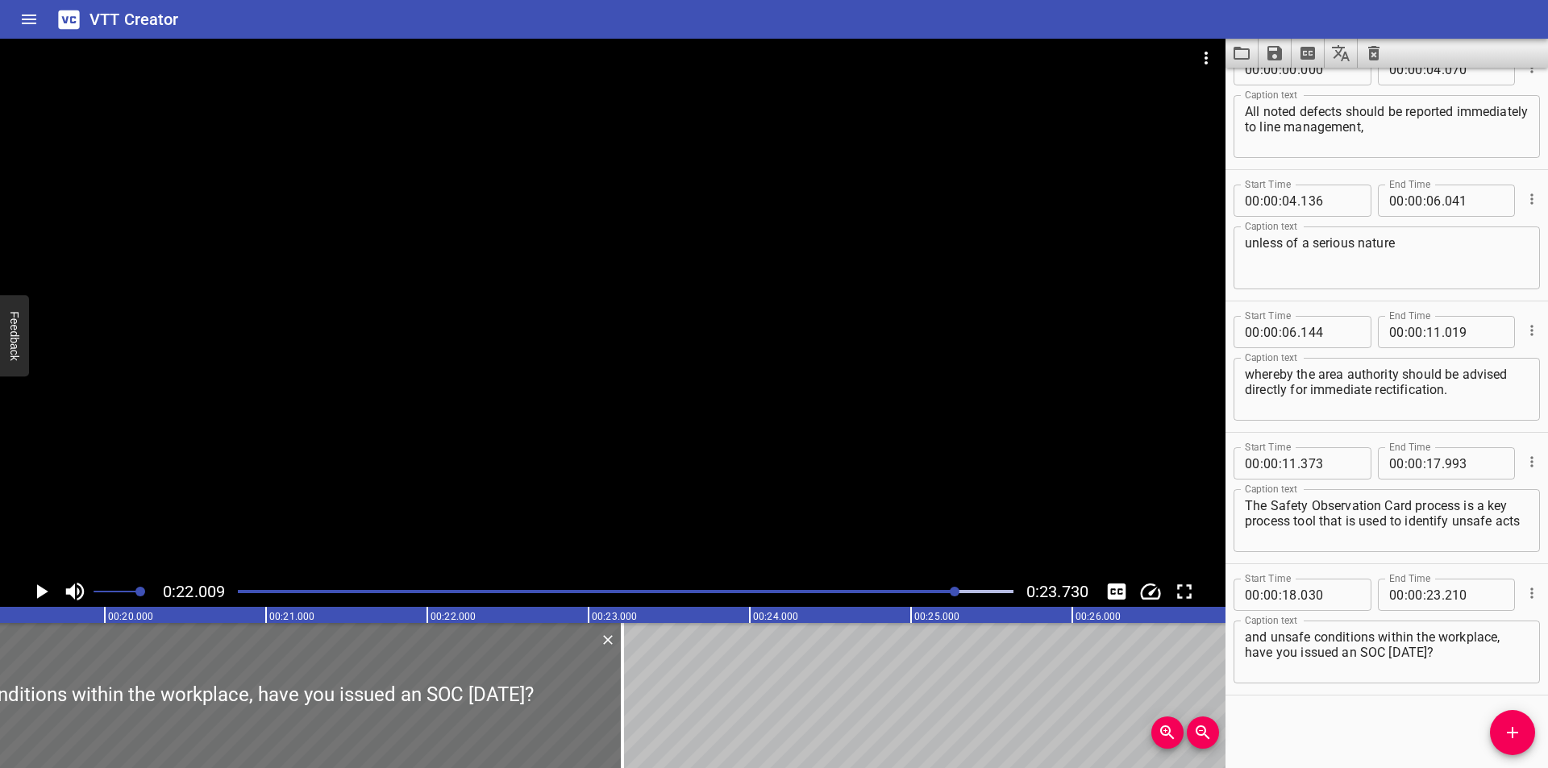
scroll to position [0, 3119]
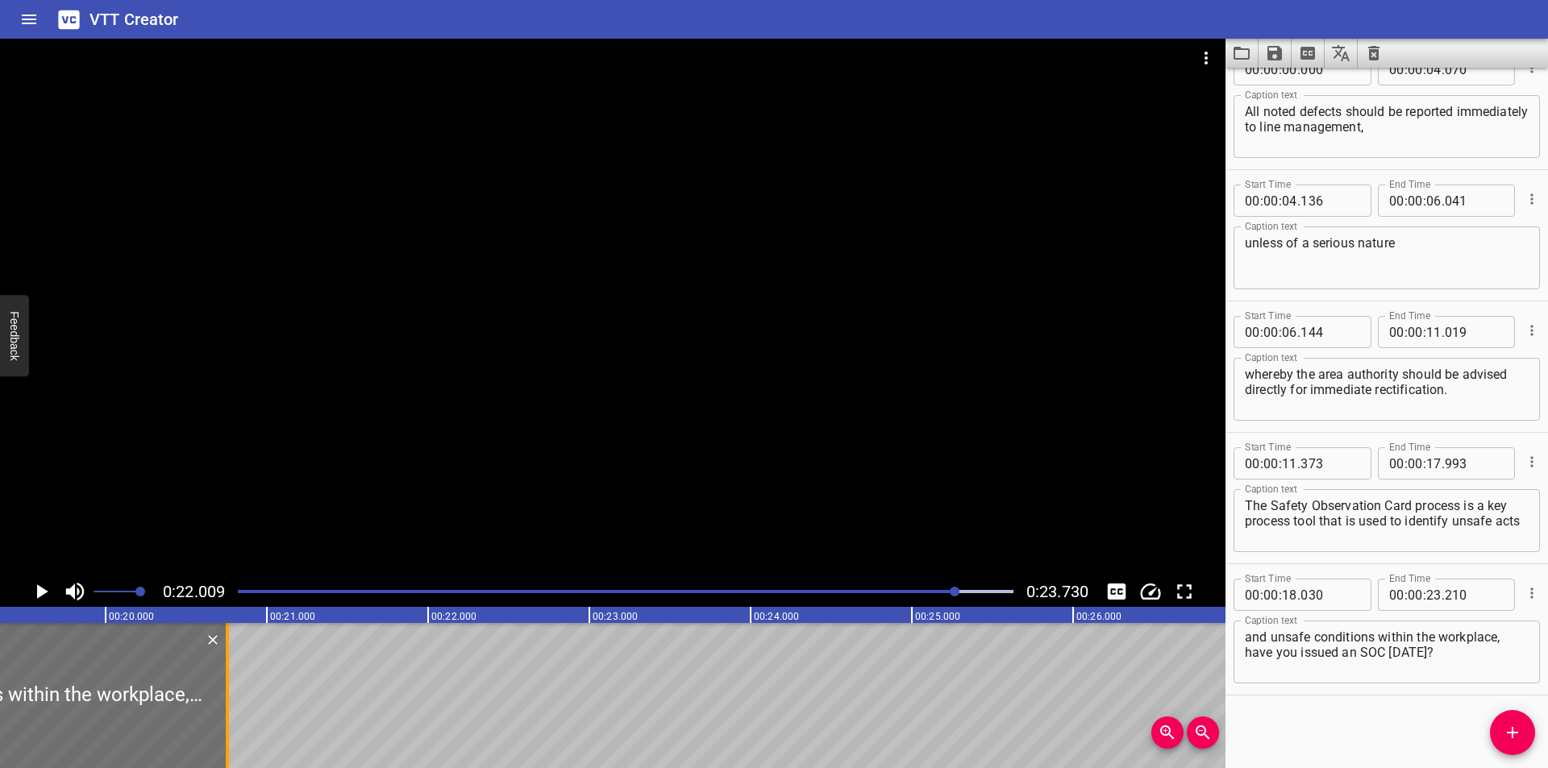
drag, startPoint x: 625, startPoint y: 700, endPoint x: 230, endPoint y: 714, distance: 395.3
click at [230, 714] on div at bounding box center [227, 695] width 16 height 145
type input "20"
type input "760"
drag, startPoint x: 1463, startPoint y: 664, endPoint x: 1163, endPoint y: 664, distance: 300.7
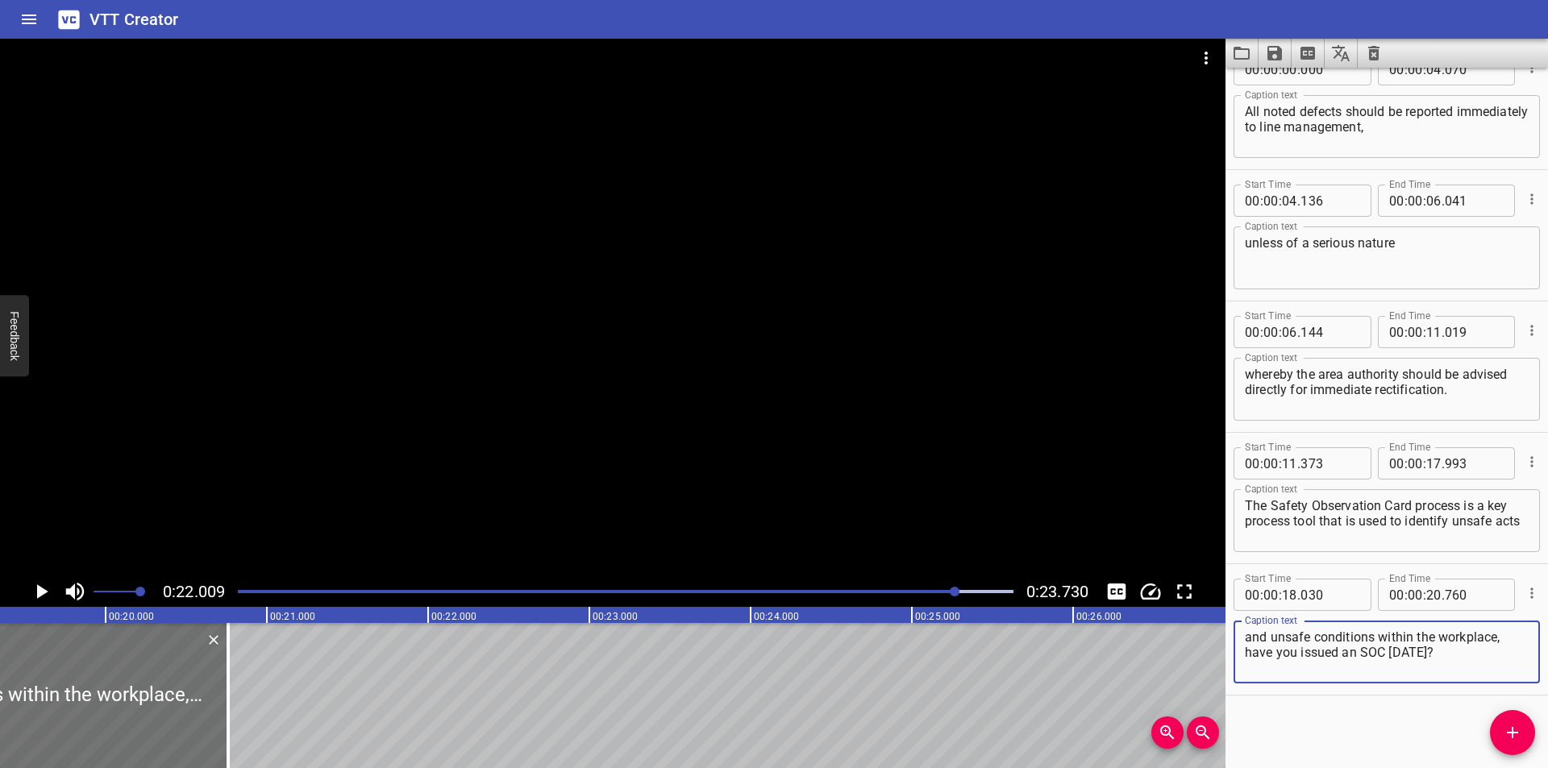
click at [1166, 664] on main "0:22.009 0:23.730 00:00.000 00:01.000 00:02.000 00:03.000 00:04.000 00:05.000 0…" at bounding box center [774, 404] width 1548 height 730
type textarea "and unsafe conditions within the workplace,"
click at [1511, 730] on icon "Add Cue" at bounding box center [1512, 732] width 19 height 19
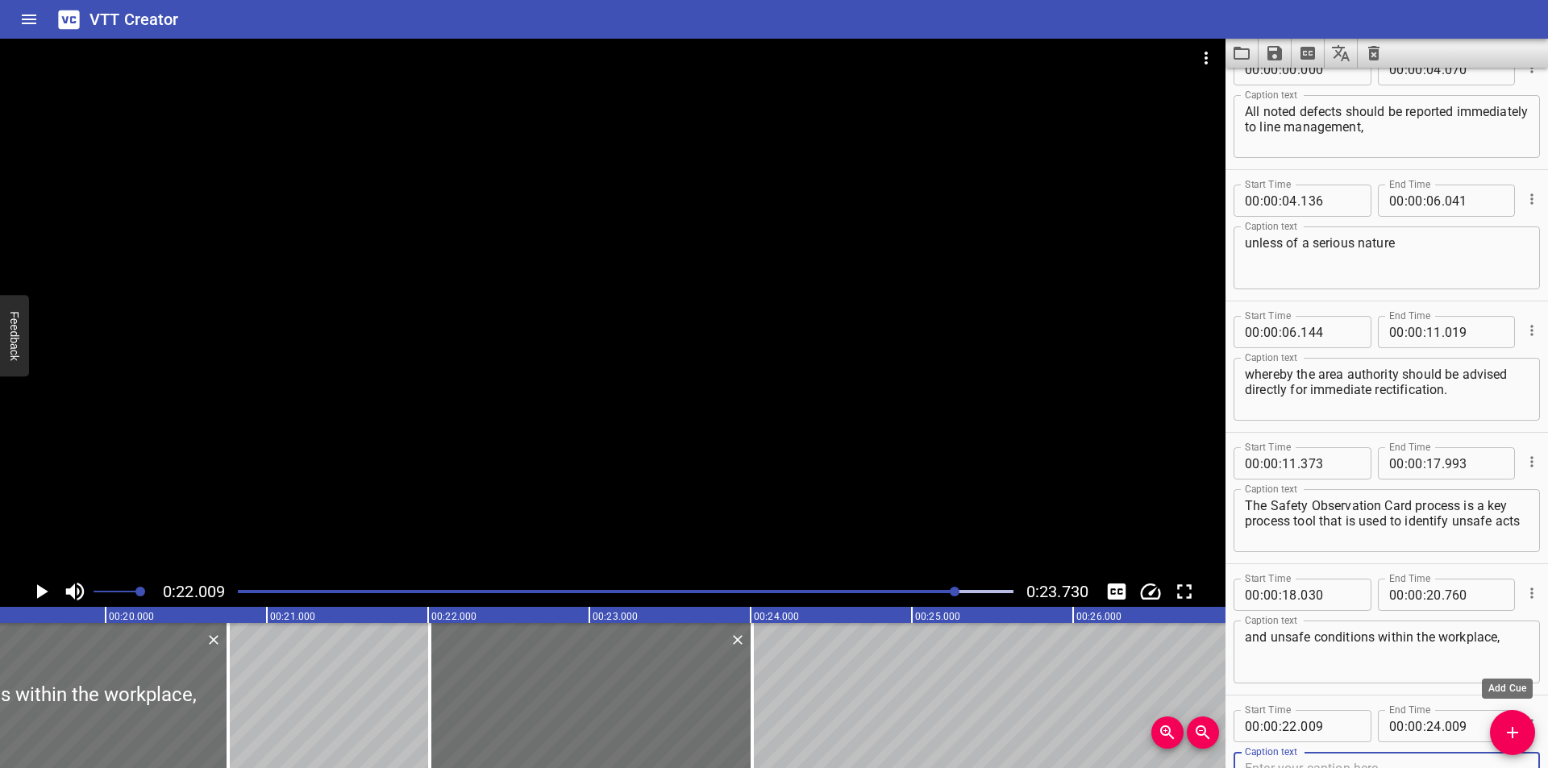
scroll to position [40, 0]
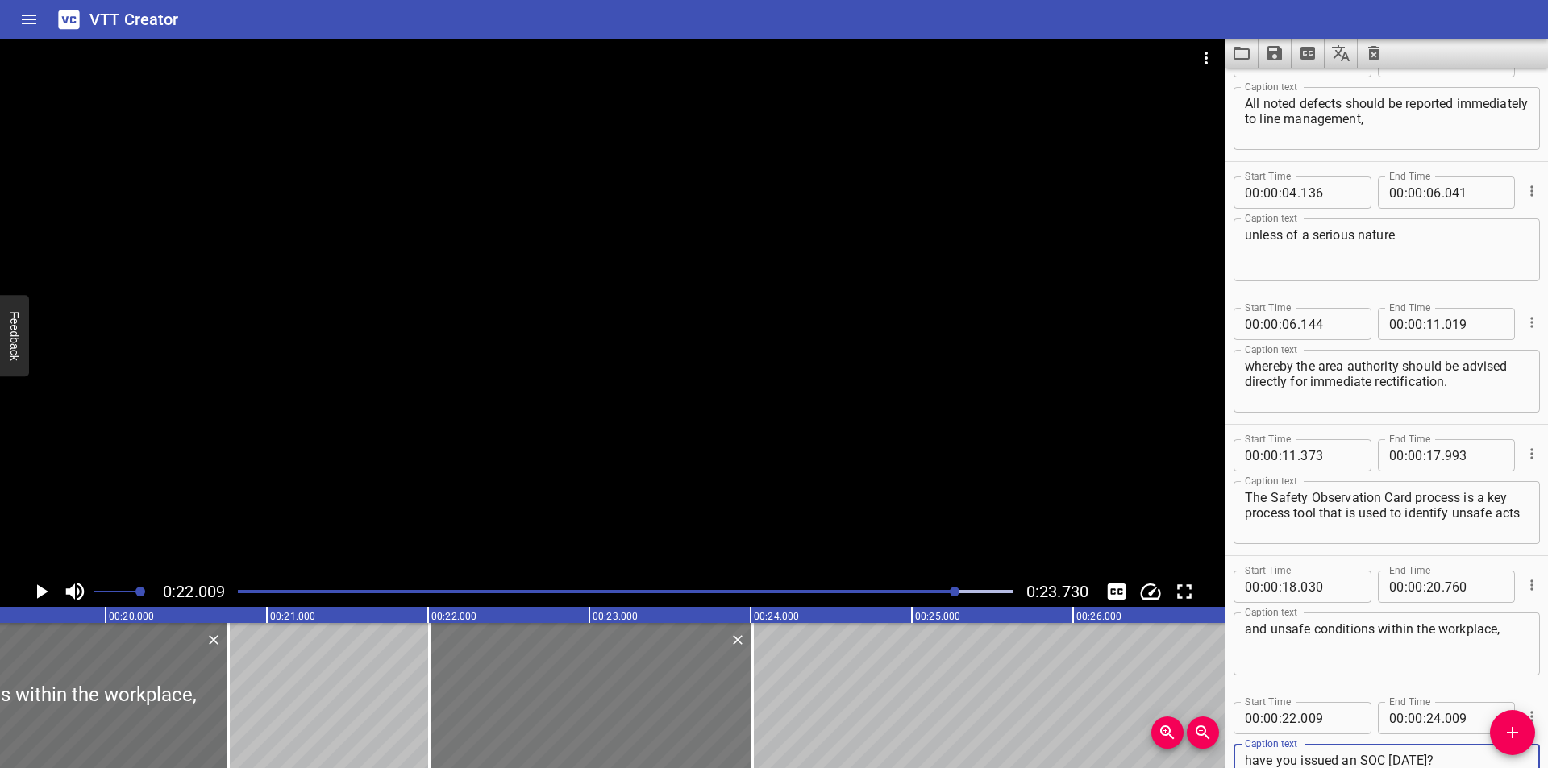
type textarea "have you issued an SOC [DATE]?"
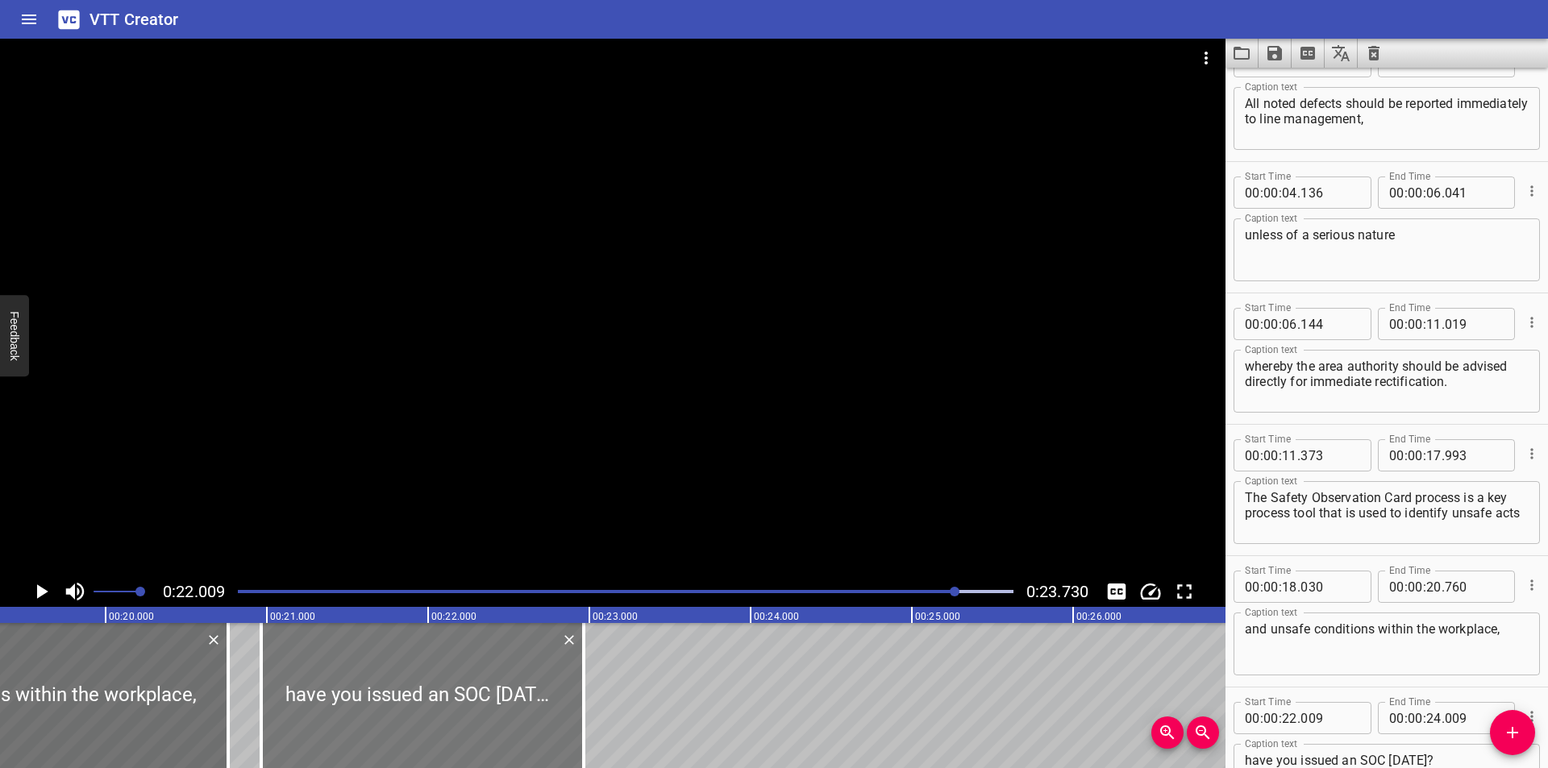
drag, startPoint x: 509, startPoint y: 711, endPoint x: 340, endPoint y: 711, distance: 168.5
click at [340, 711] on div at bounding box center [422, 695] width 323 height 145
type input "20"
type input "964"
type input "22"
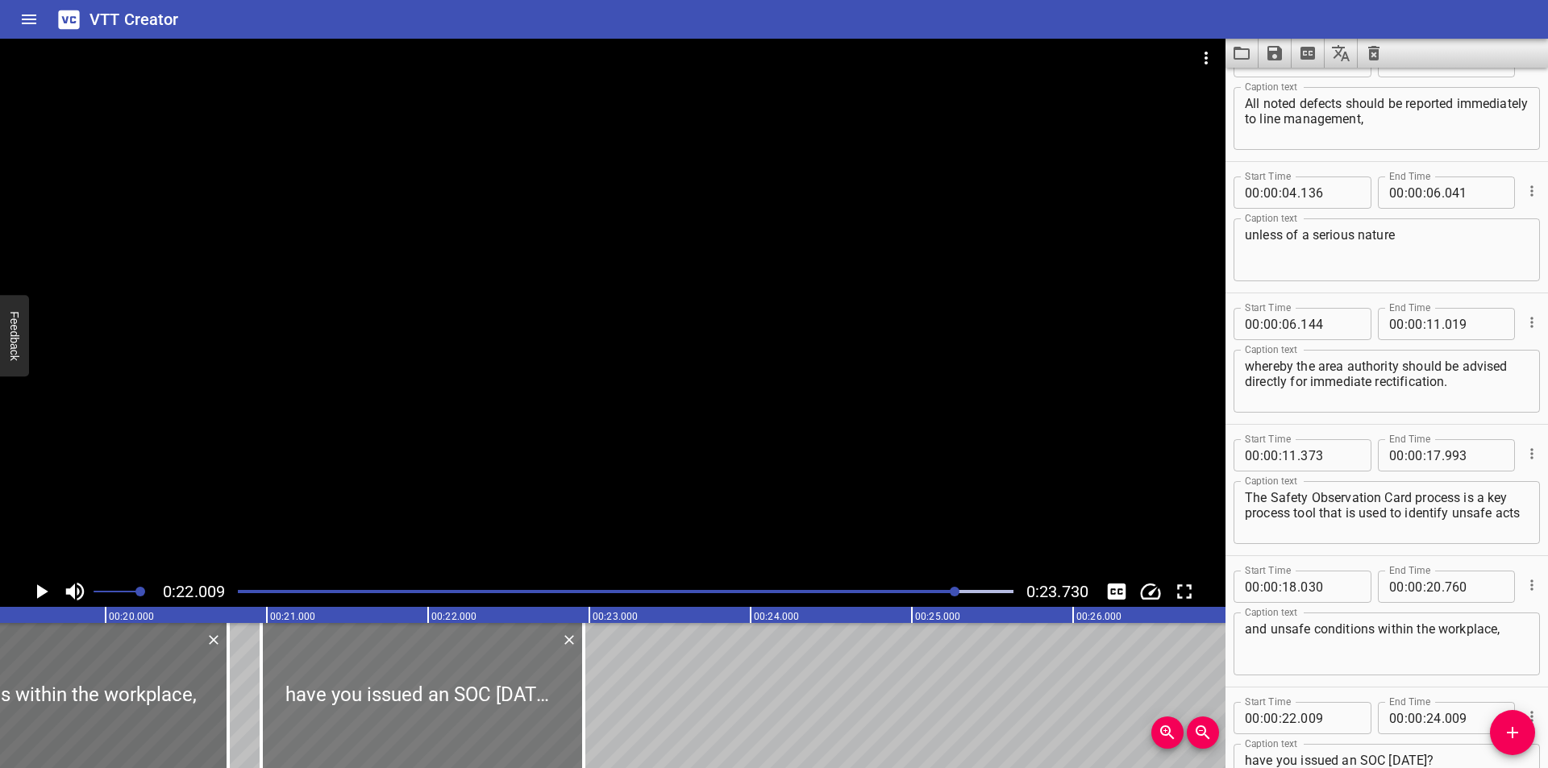
type input "964"
drag, startPoint x: 586, startPoint y: 709, endPoint x: 607, endPoint y: 712, distance: 21.2
click at [607, 712] on div at bounding box center [605, 695] width 16 height 145
type input "23"
click at [904, 594] on div at bounding box center [625, 592] width 795 height 23
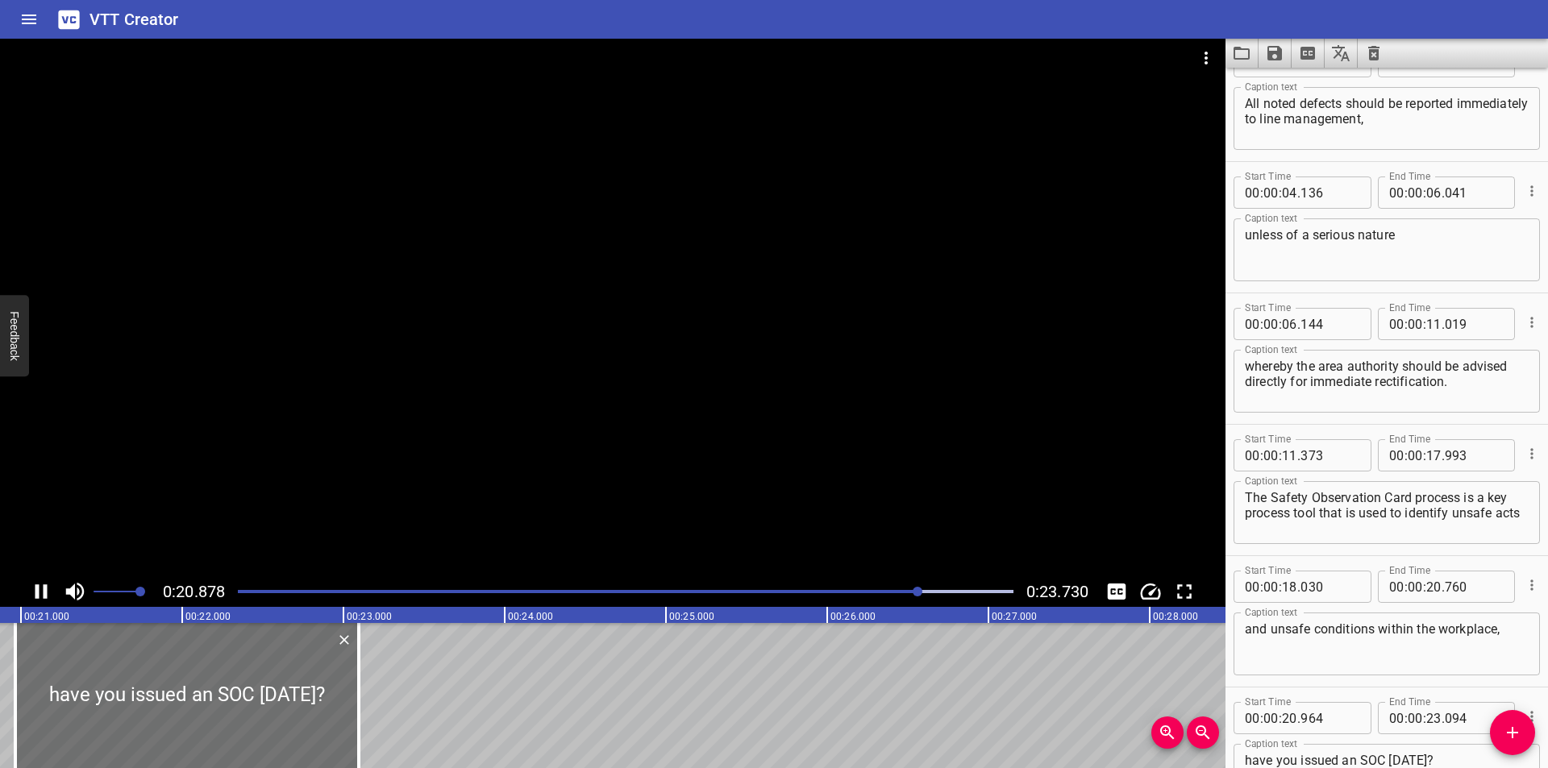
drag, startPoint x: 884, startPoint y: 593, endPoint x: 855, endPoint y: 594, distance: 29.1
click at [872, 594] on div at bounding box center [625, 592] width 795 height 23
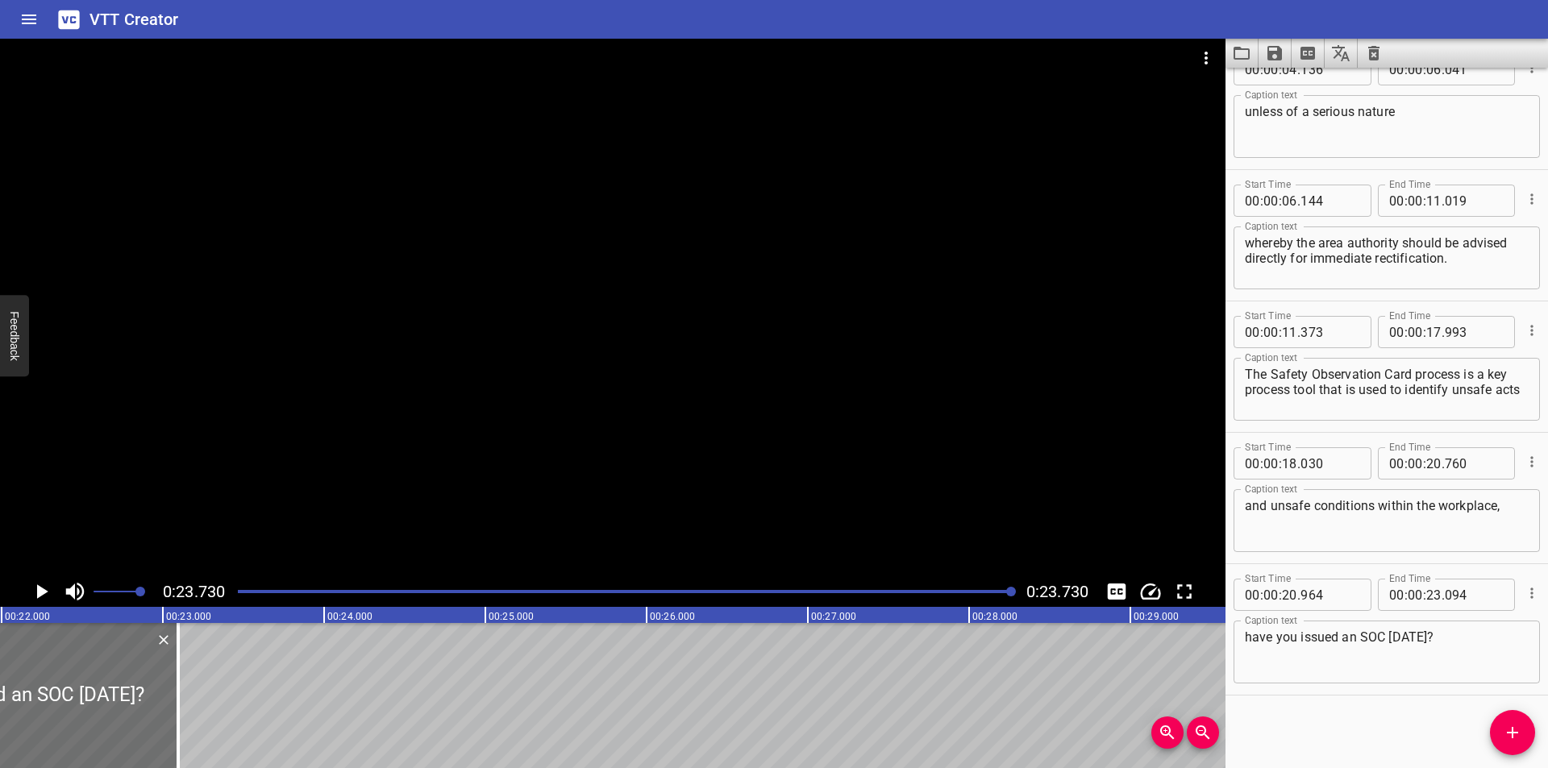
scroll to position [0, 3343]
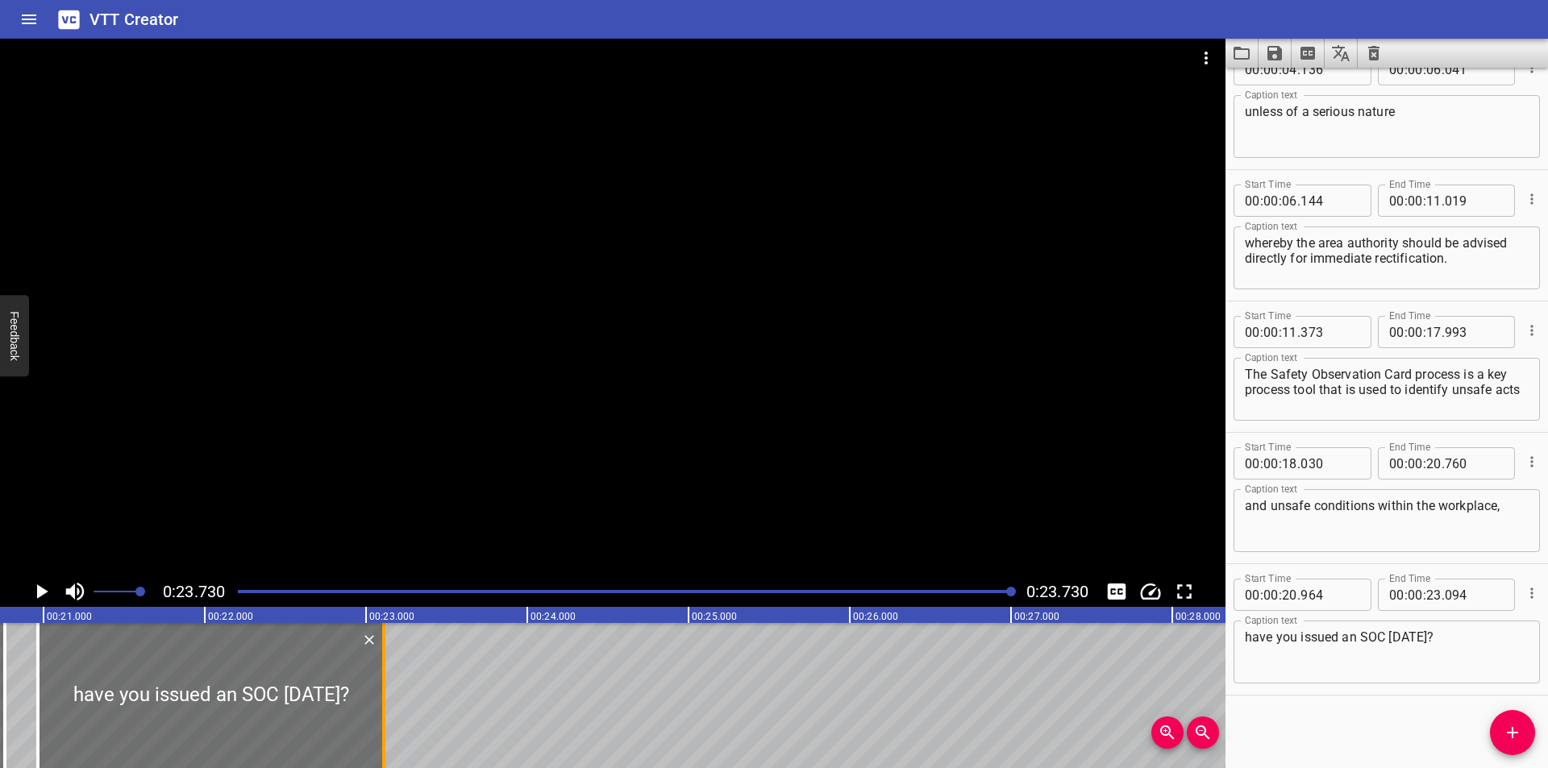
click at [389, 723] on div at bounding box center [384, 695] width 16 height 145
type input "109"
click at [345, 725] on div at bounding box center [208, 695] width 346 height 145
type input "944"
type input "089"
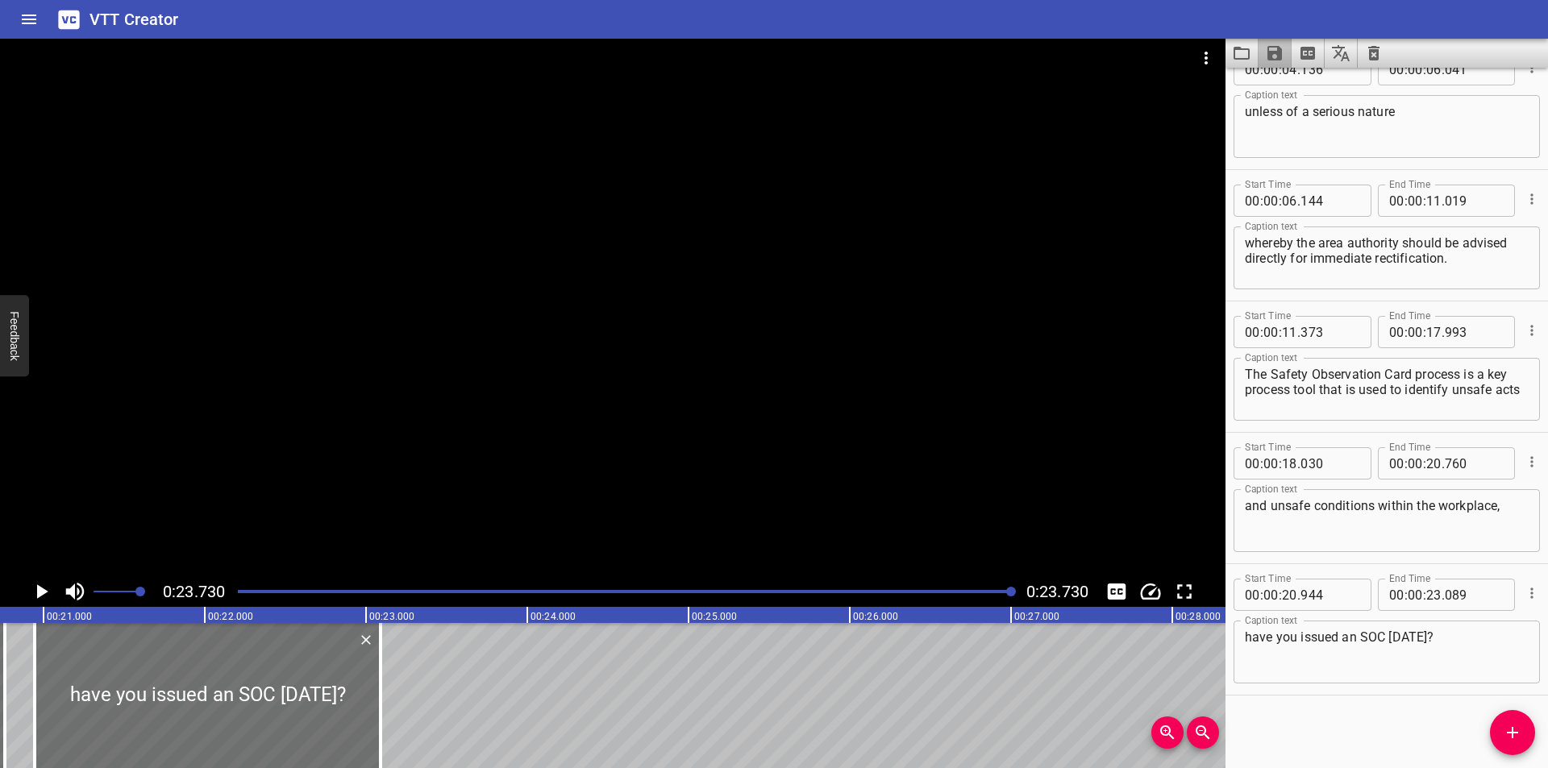
click at [1261, 44] on button "Save captions to file" at bounding box center [1275, 53] width 33 height 29
click at [1317, 89] on li "Save to VTT file" at bounding box center [1318, 88] width 119 height 29
click at [1205, 50] on icon "Video Options" at bounding box center [1205, 57] width 19 height 19
click at [1217, 60] on li "Select New Video File..." at bounding box center [1267, 59] width 160 height 29
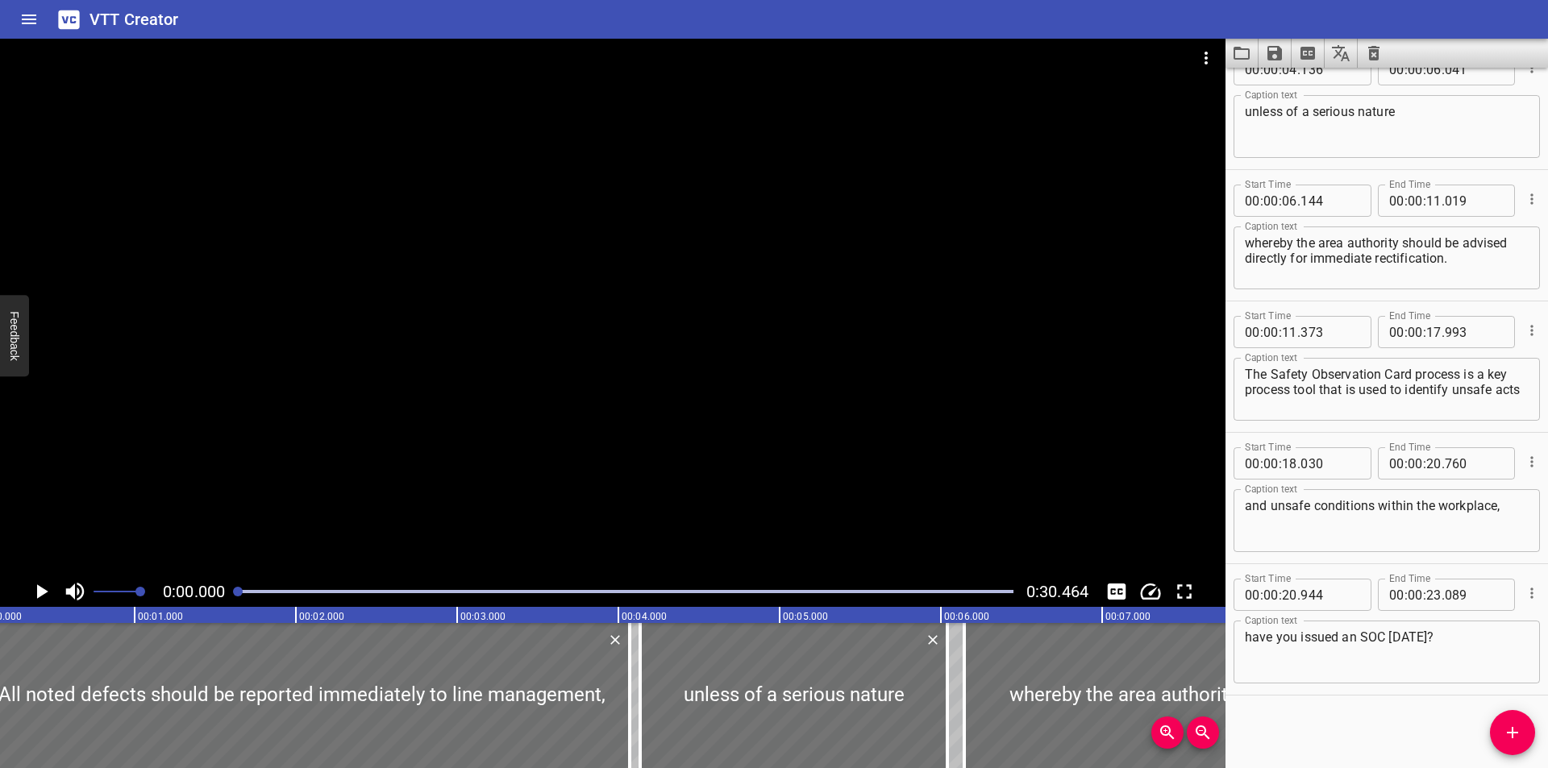
click at [1237, 53] on icon "Load captions from file" at bounding box center [1241, 53] width 19 height 19
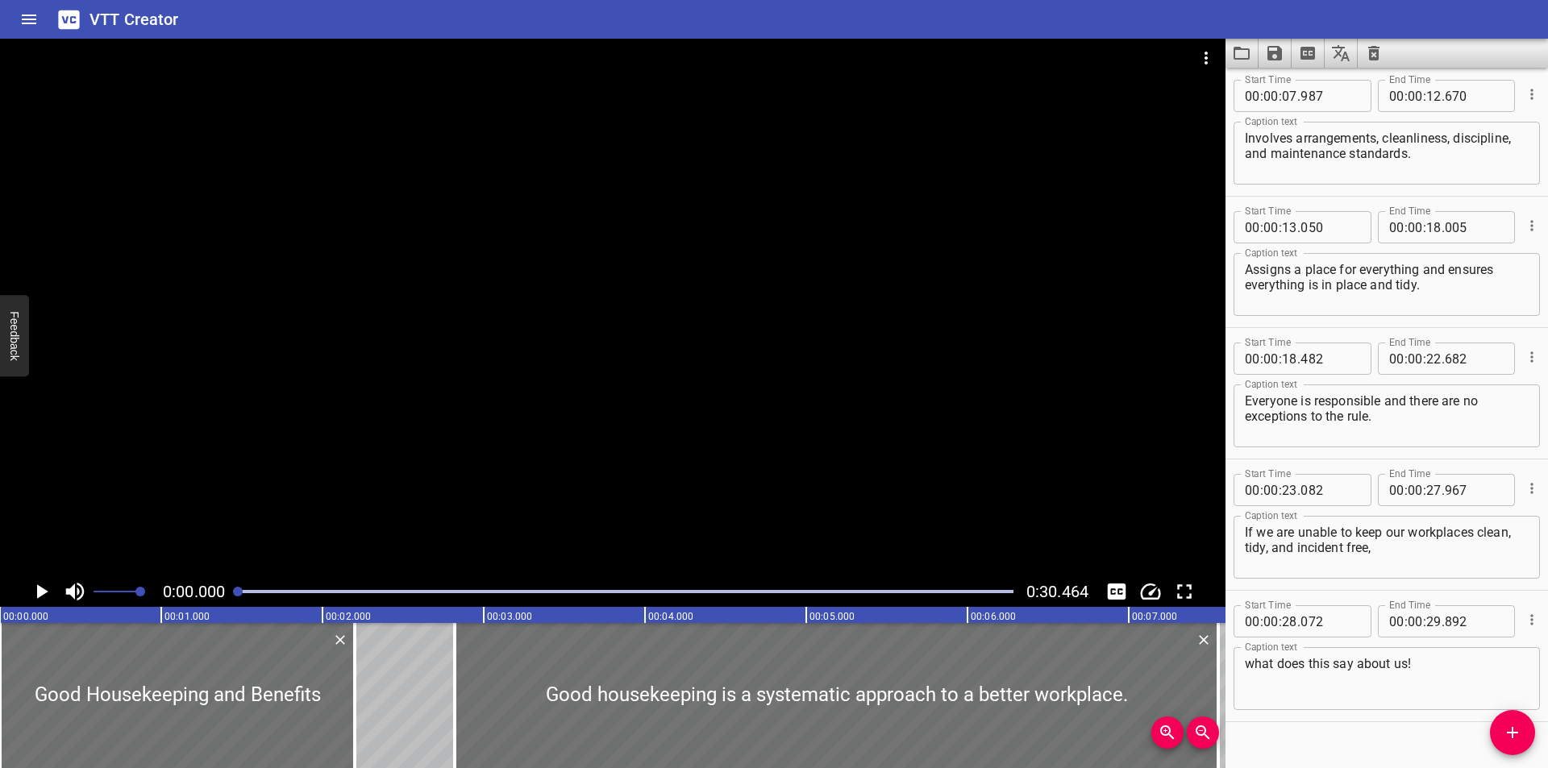
scroll to position [295, 0]
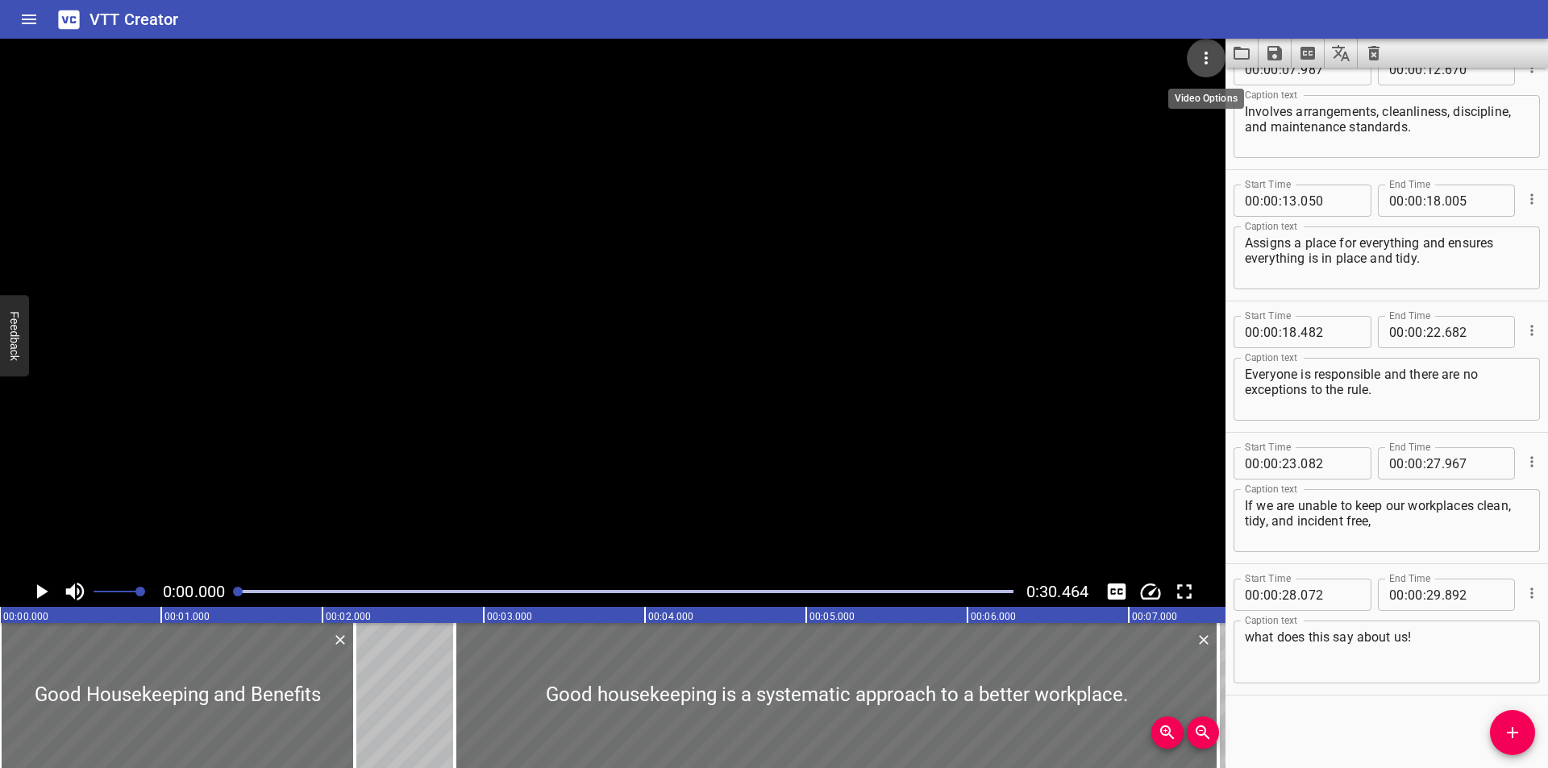
click at [1205, 64] on icon "Video Options" at bounding box center [1206, 58] width 3 height 13
click at [1243, 64] on li "Select New Video File..." at bounding box center [1267, 59] width 160 height 29
click at [1242, 48] on icon "Load captions from file" at bounding box center [1242, 53] width 16 height 13
click at [461, 198] on div at bounding box center [613, 308] width 1226 height 538
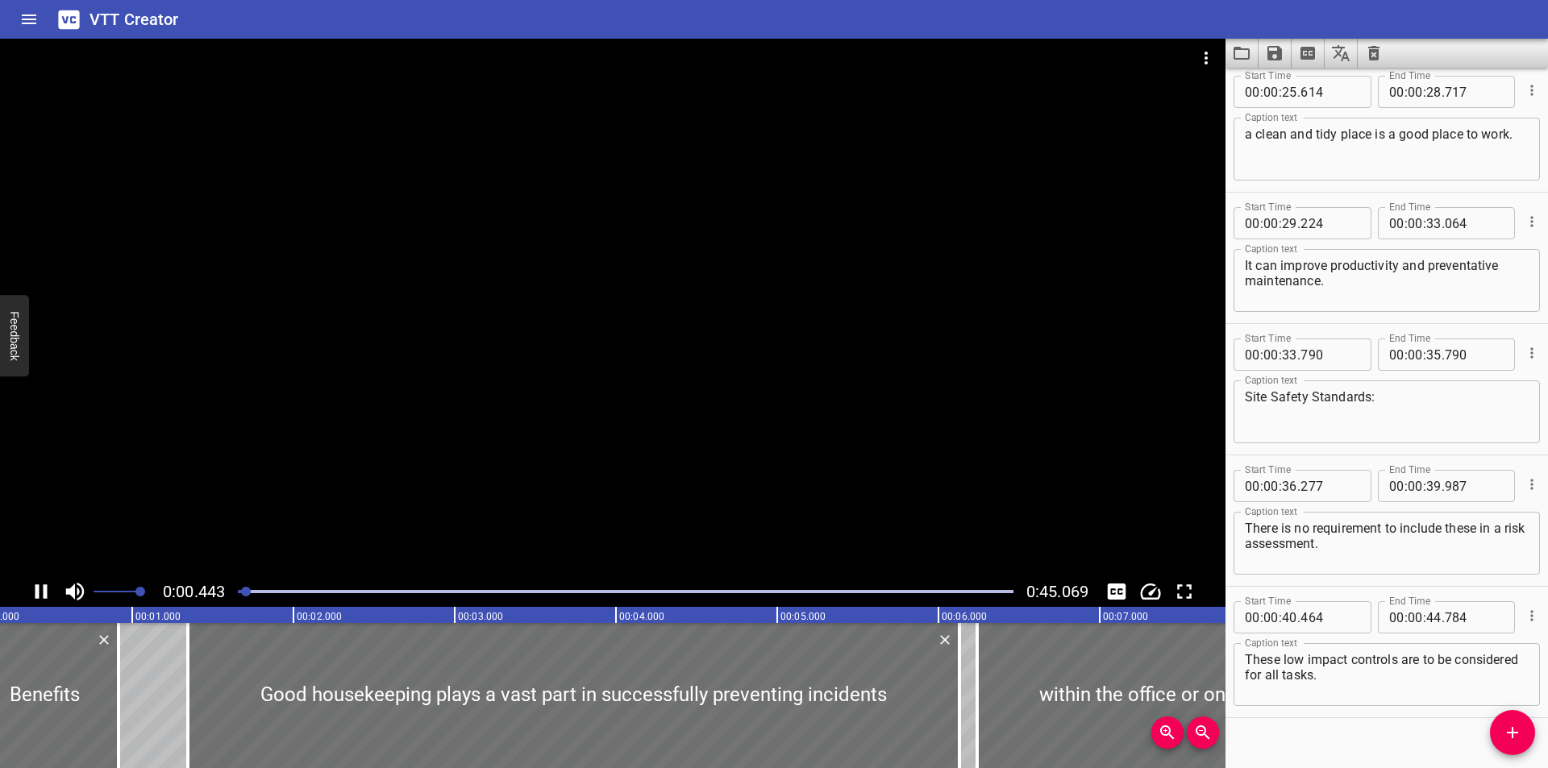
scroll to position [952, 0]
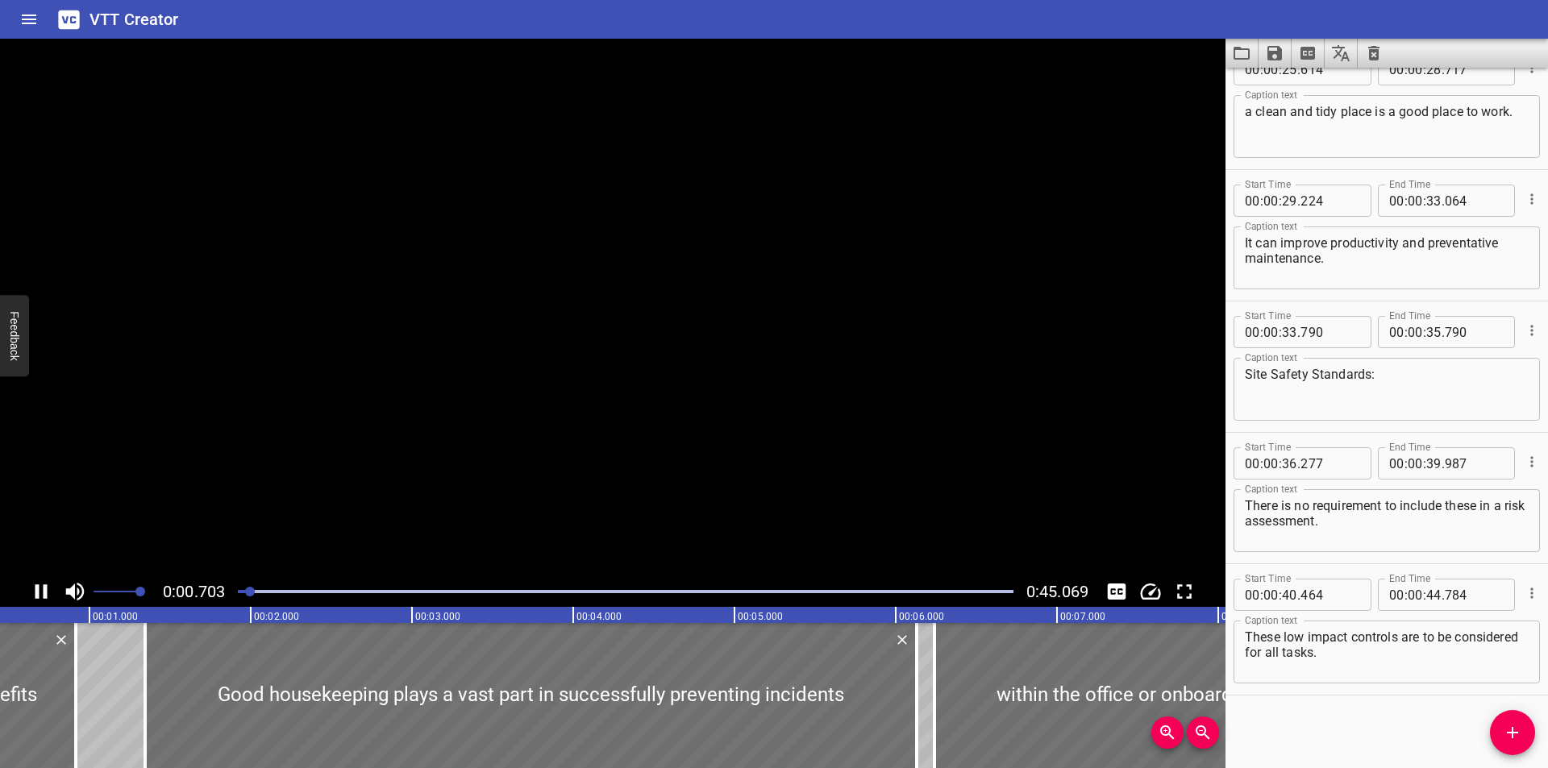
click at [561, 262] on video at bounding box center [613, 308] width 1226 height 538
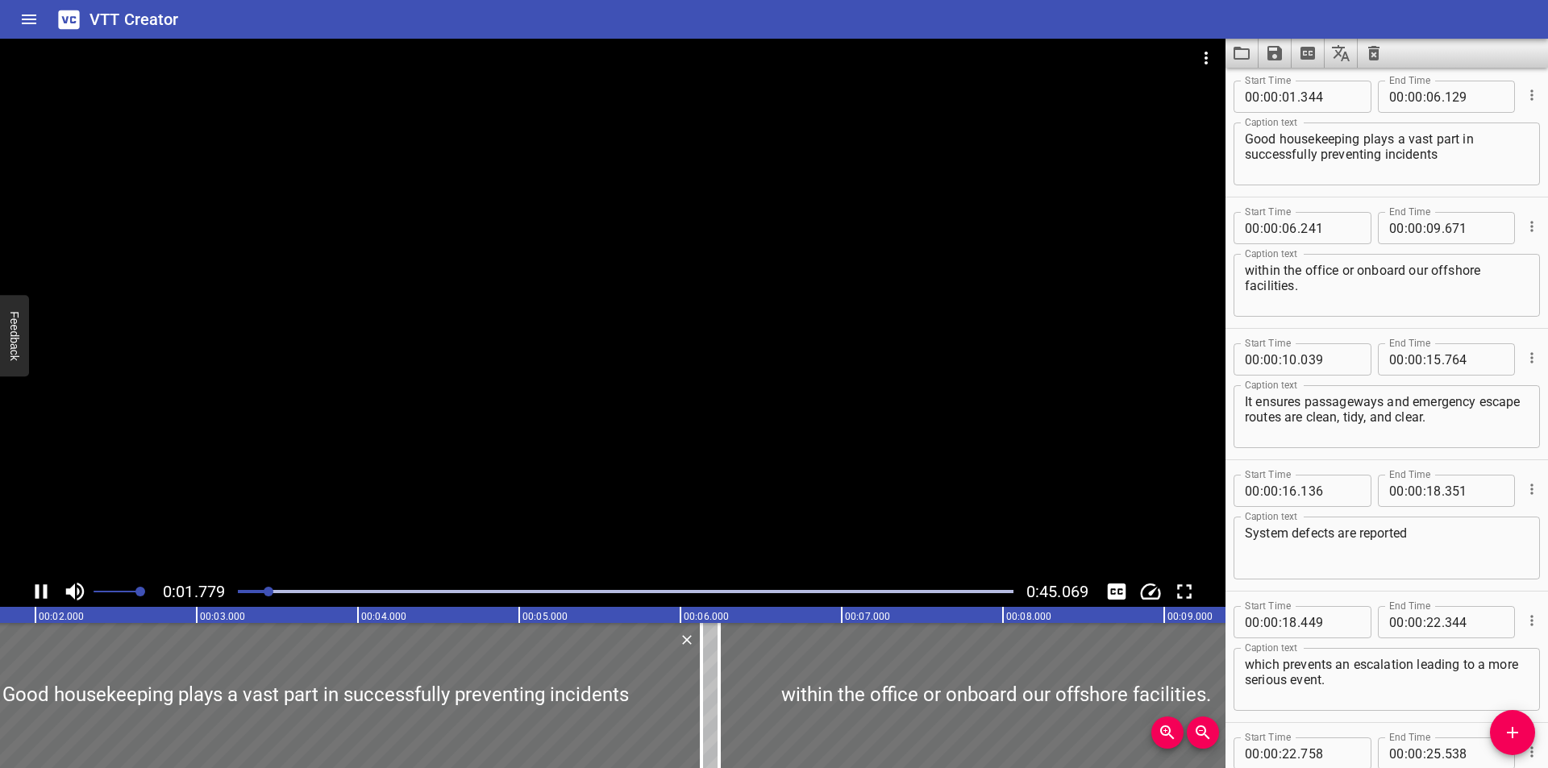
scroll to position [131, 0]
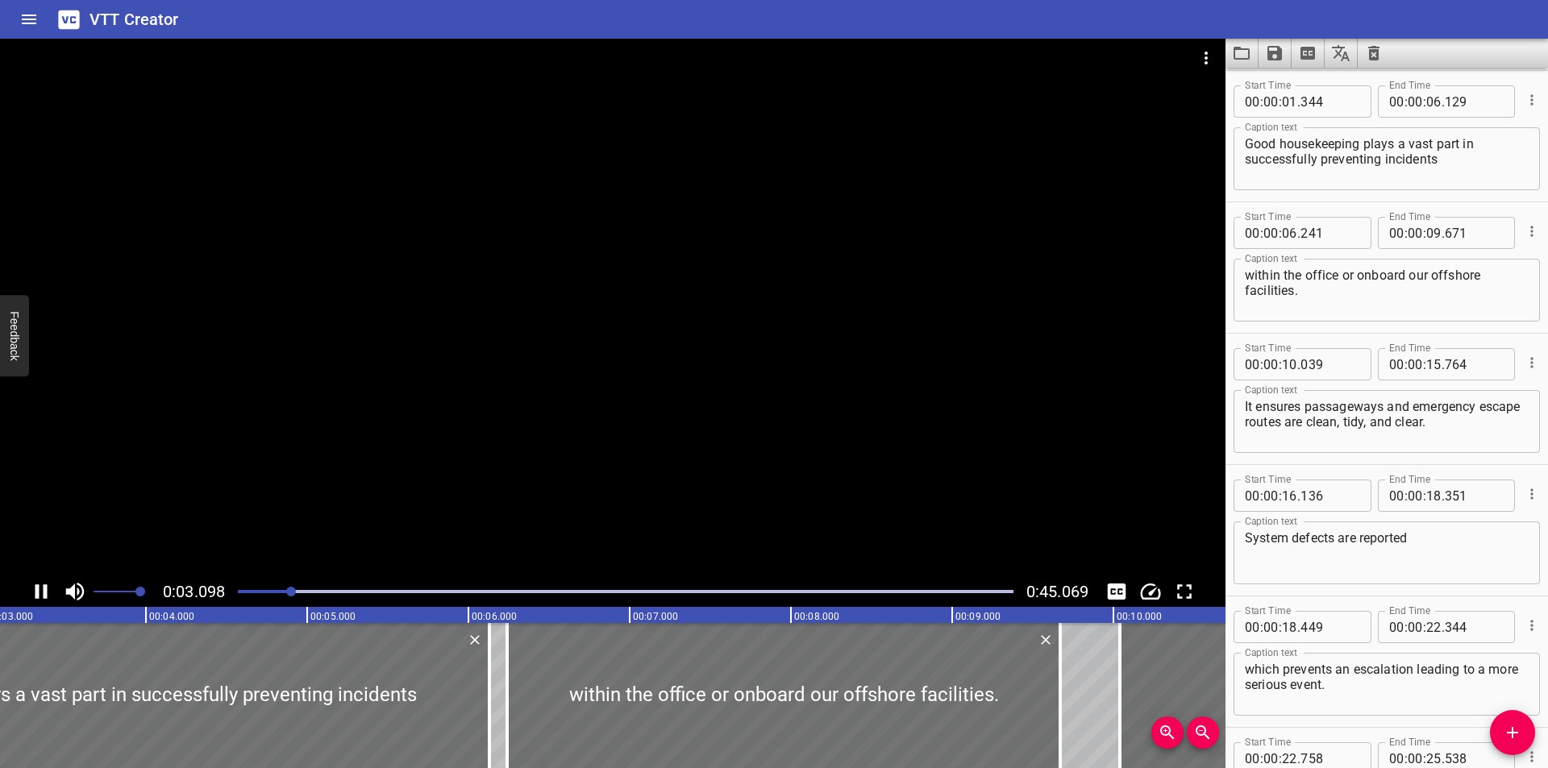
click at [619, 317] on div at bounding box center [613, 308] width 1226 height 538
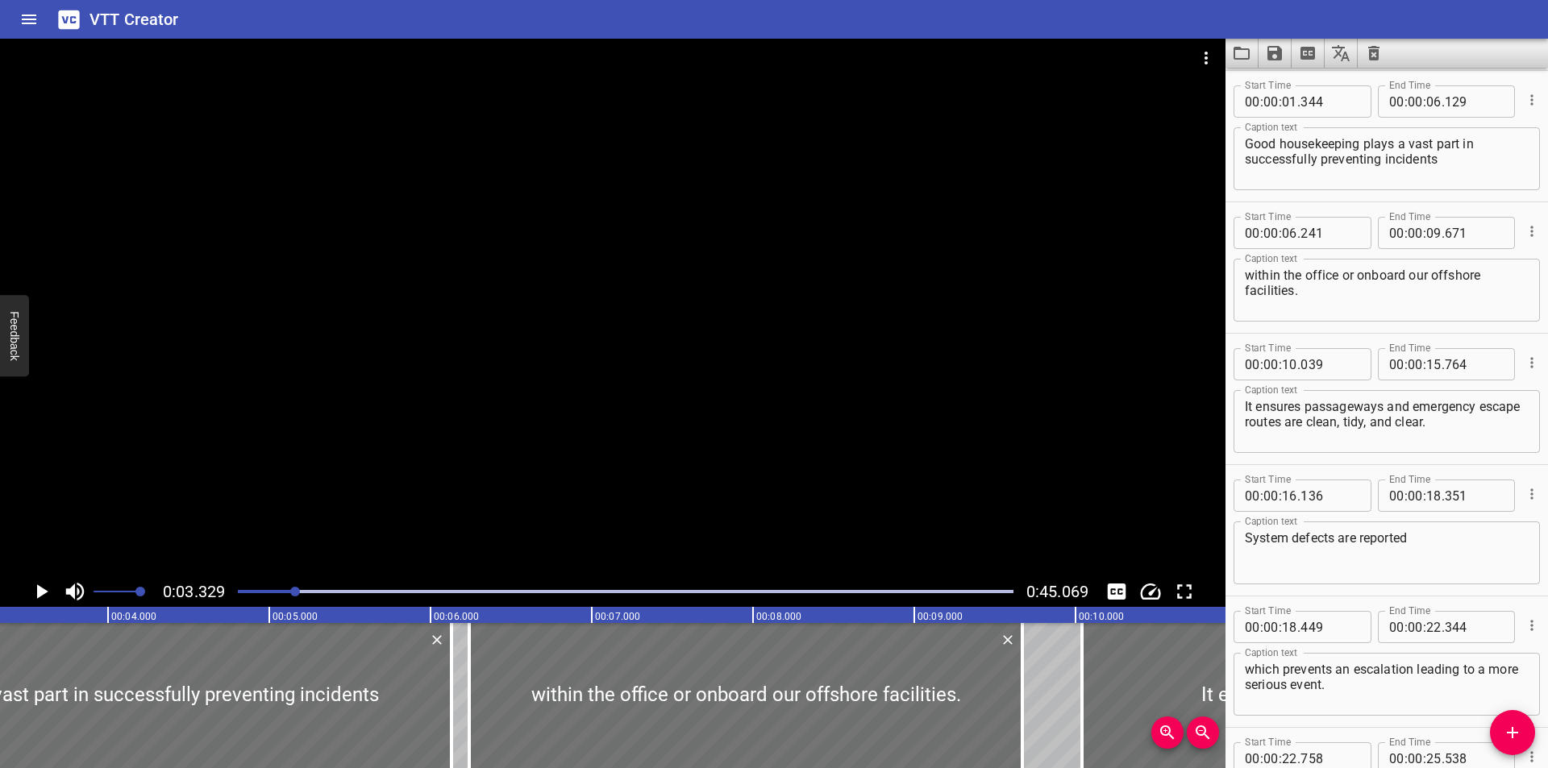
click at [619, 317] on div at bounding box center [613, 308] width 1226 height 538
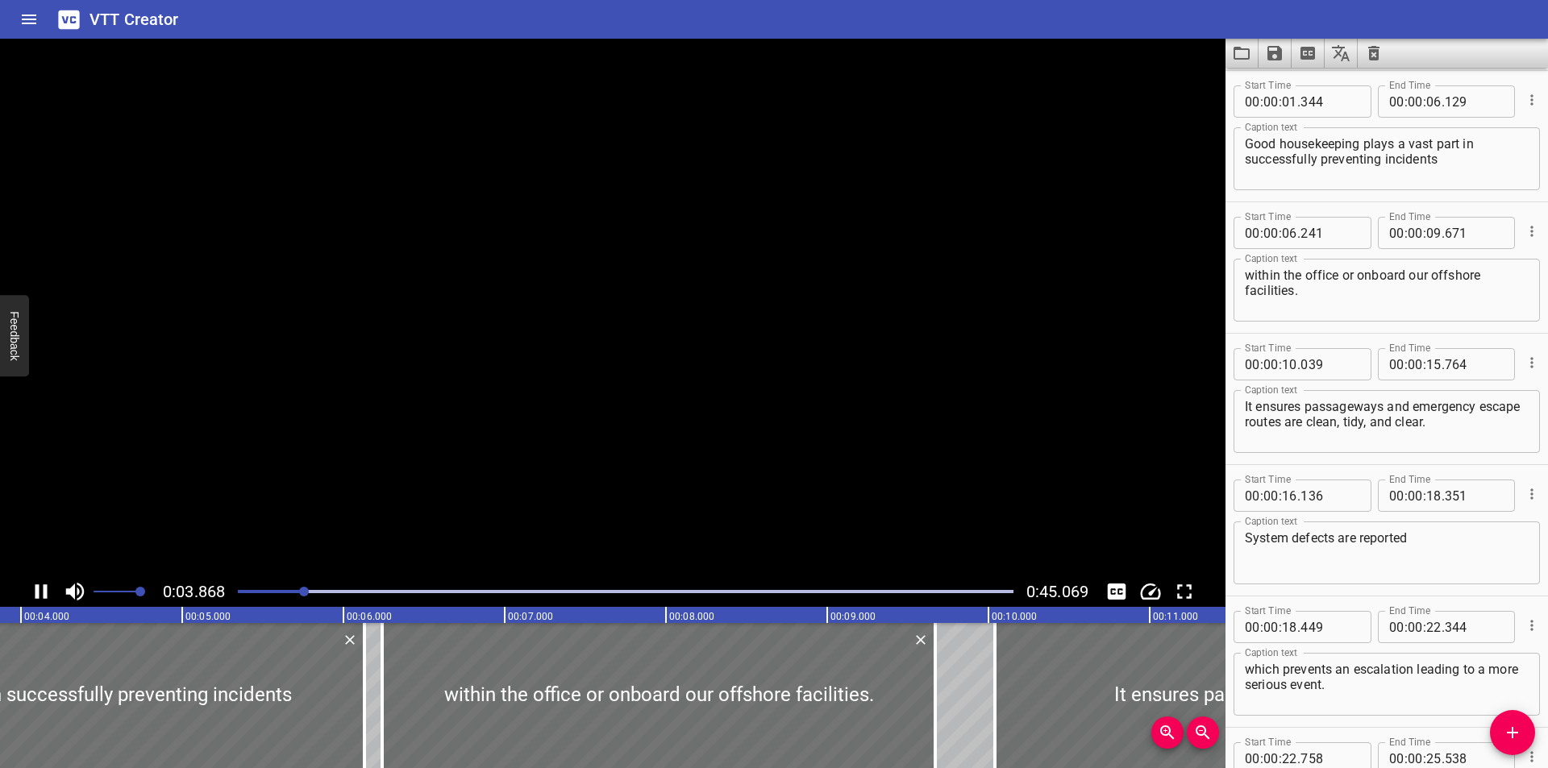
click at [619, 317] on video at bounding box center [613, 308] width 1226 height 538
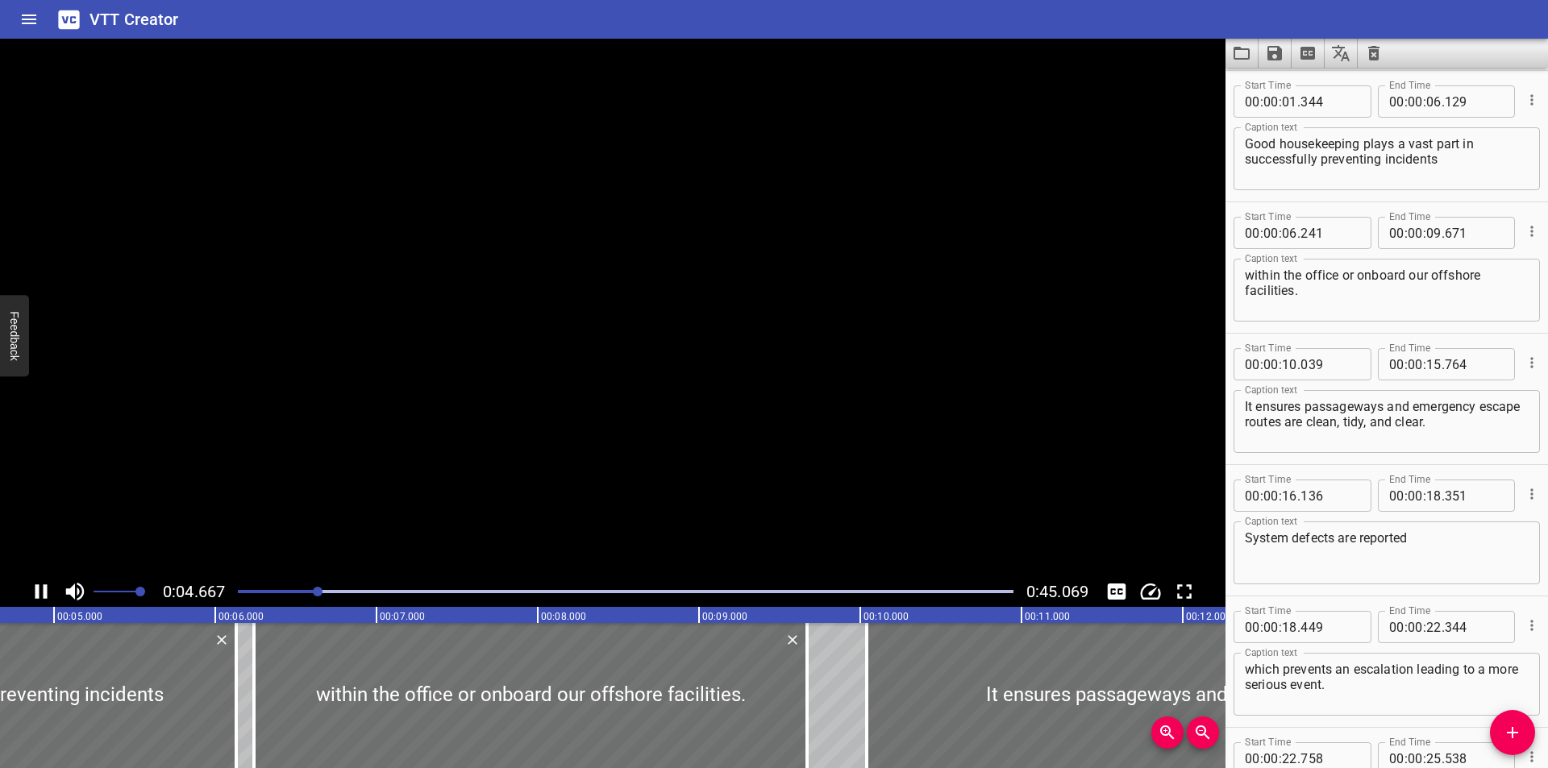
click at [619, 317] on video at bounding box center [613, 308] width 1226 height 538
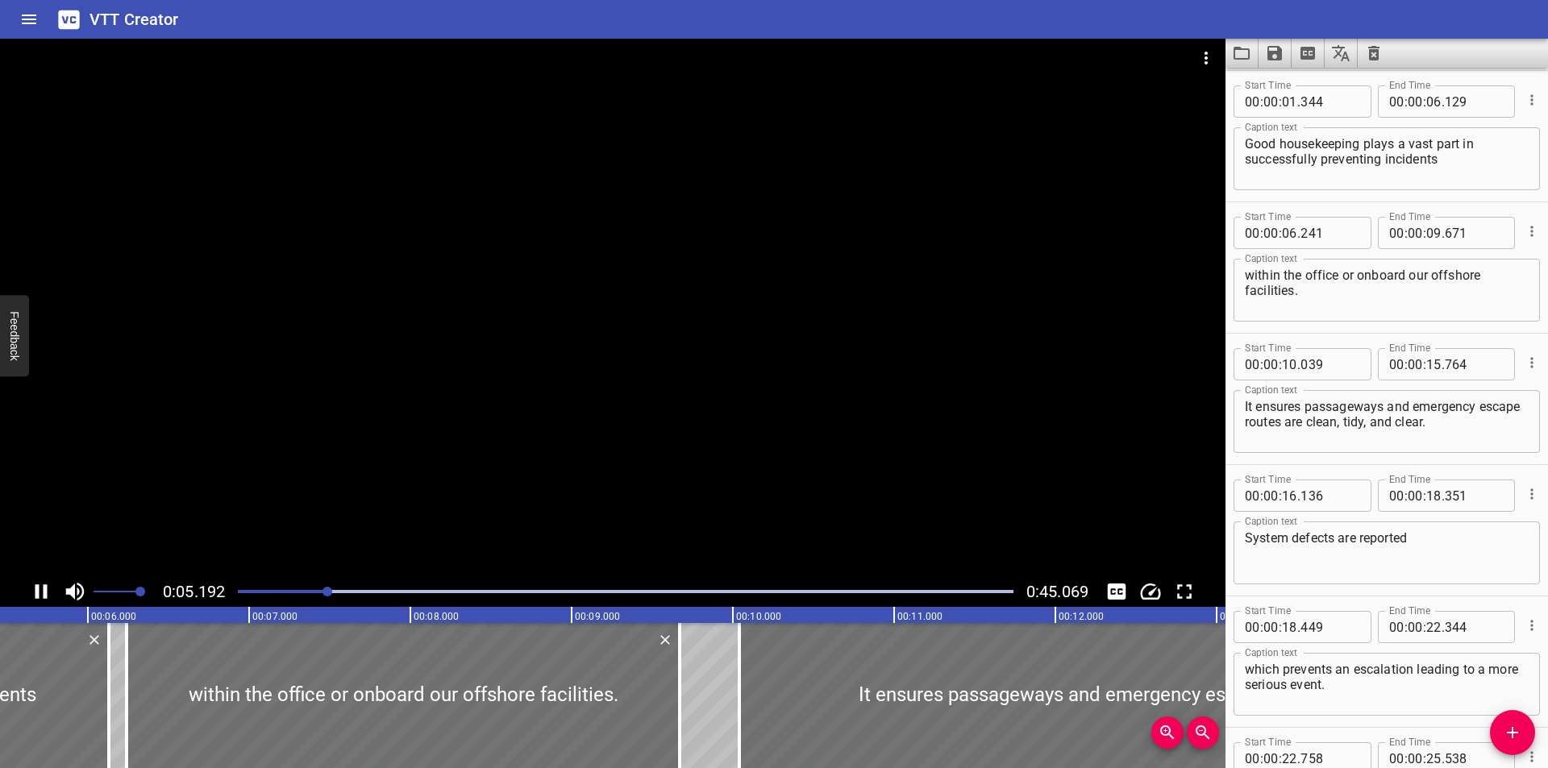
click at [616, 315] on div at bounding box center [613, 308] width 1226 height 538
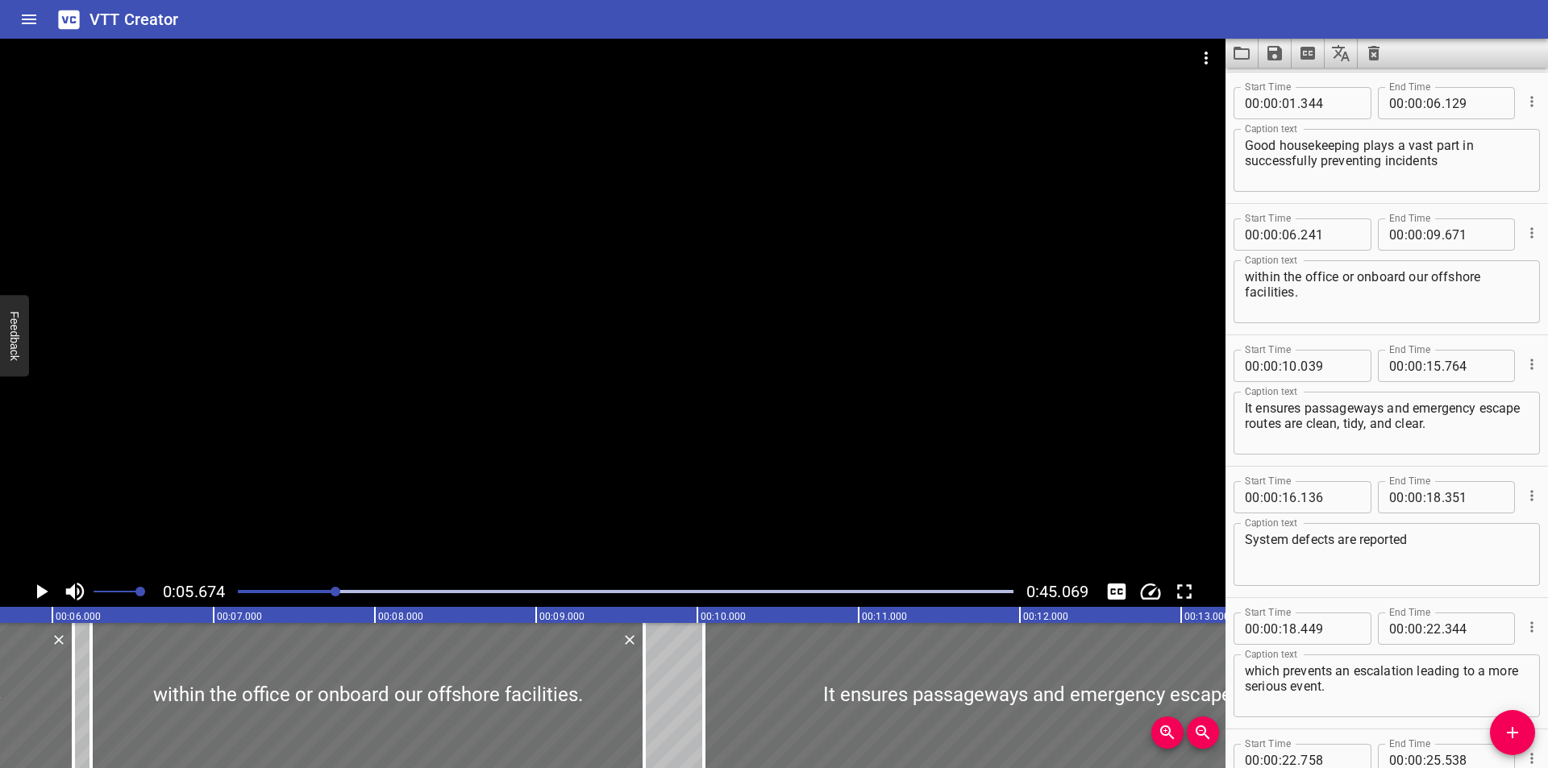
scroll to position [161, 0]
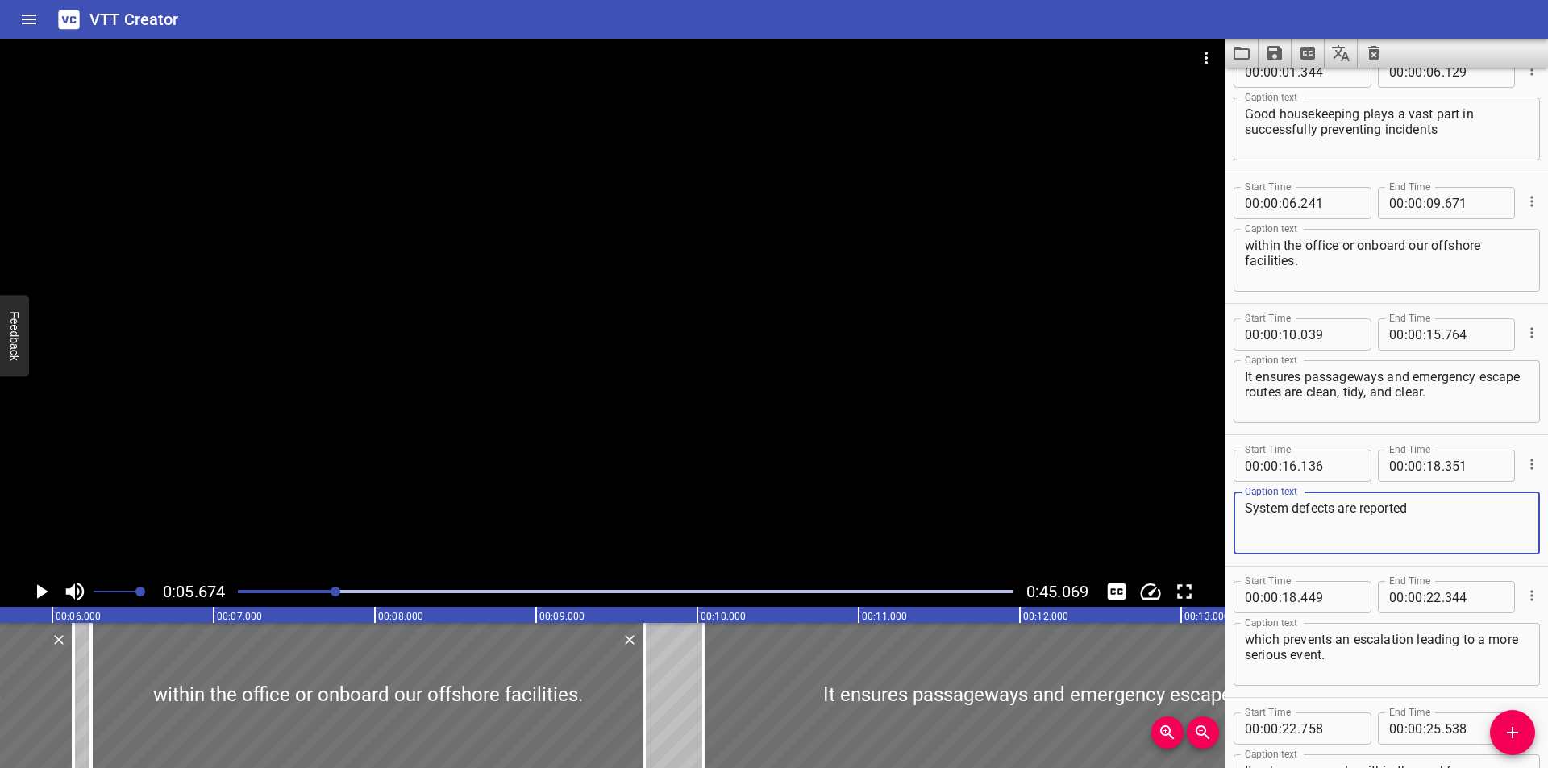
drag, startPoint x: 1384, startPoint y: 490, endPoint x: 1394, endPoint y: 506, distance: 19.2
click at [1394, 506] on textarea "System defects are reported" at bounding box center [1387, 524] width 284 height 46
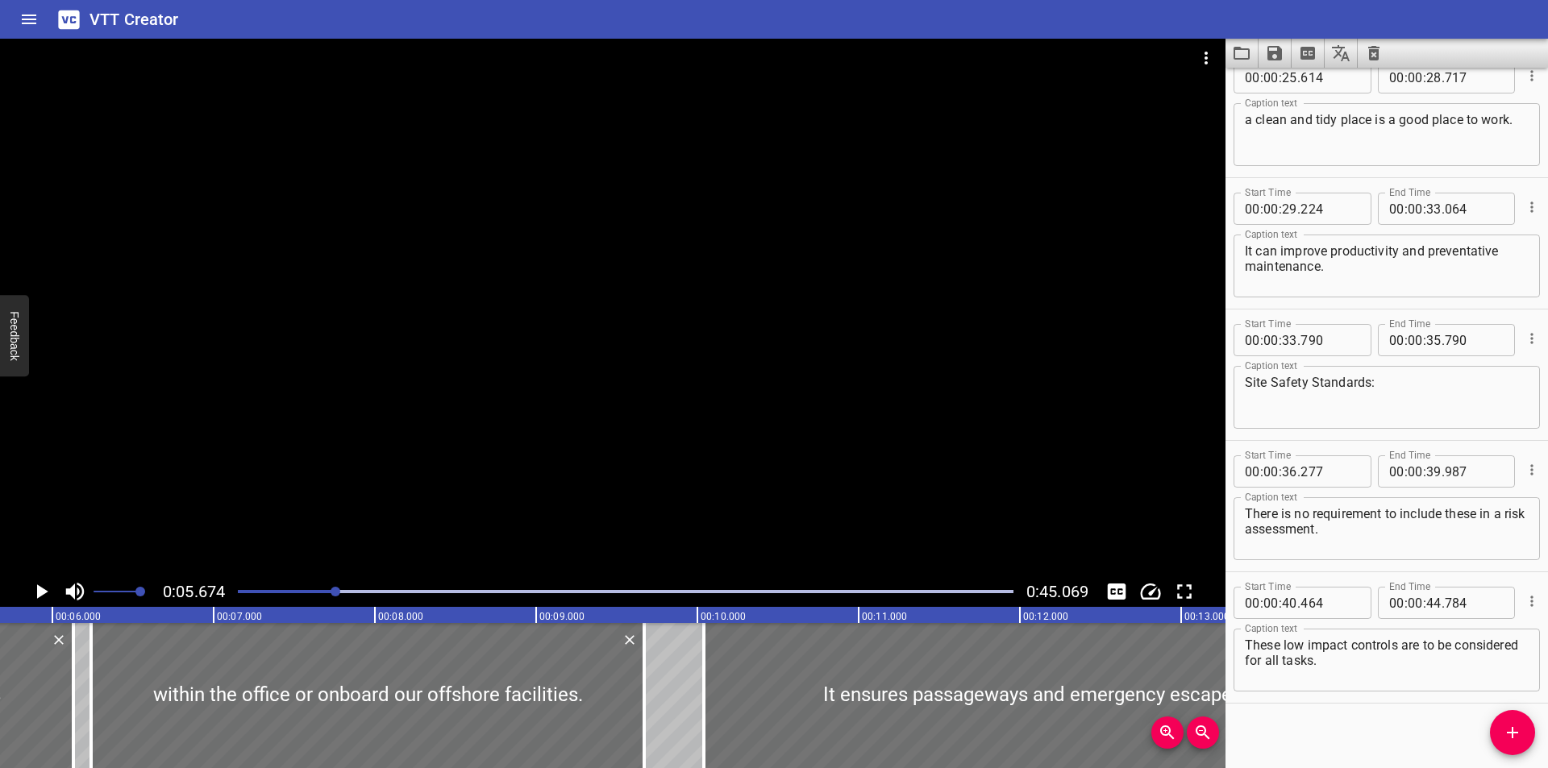
scroll to position [952, 0]
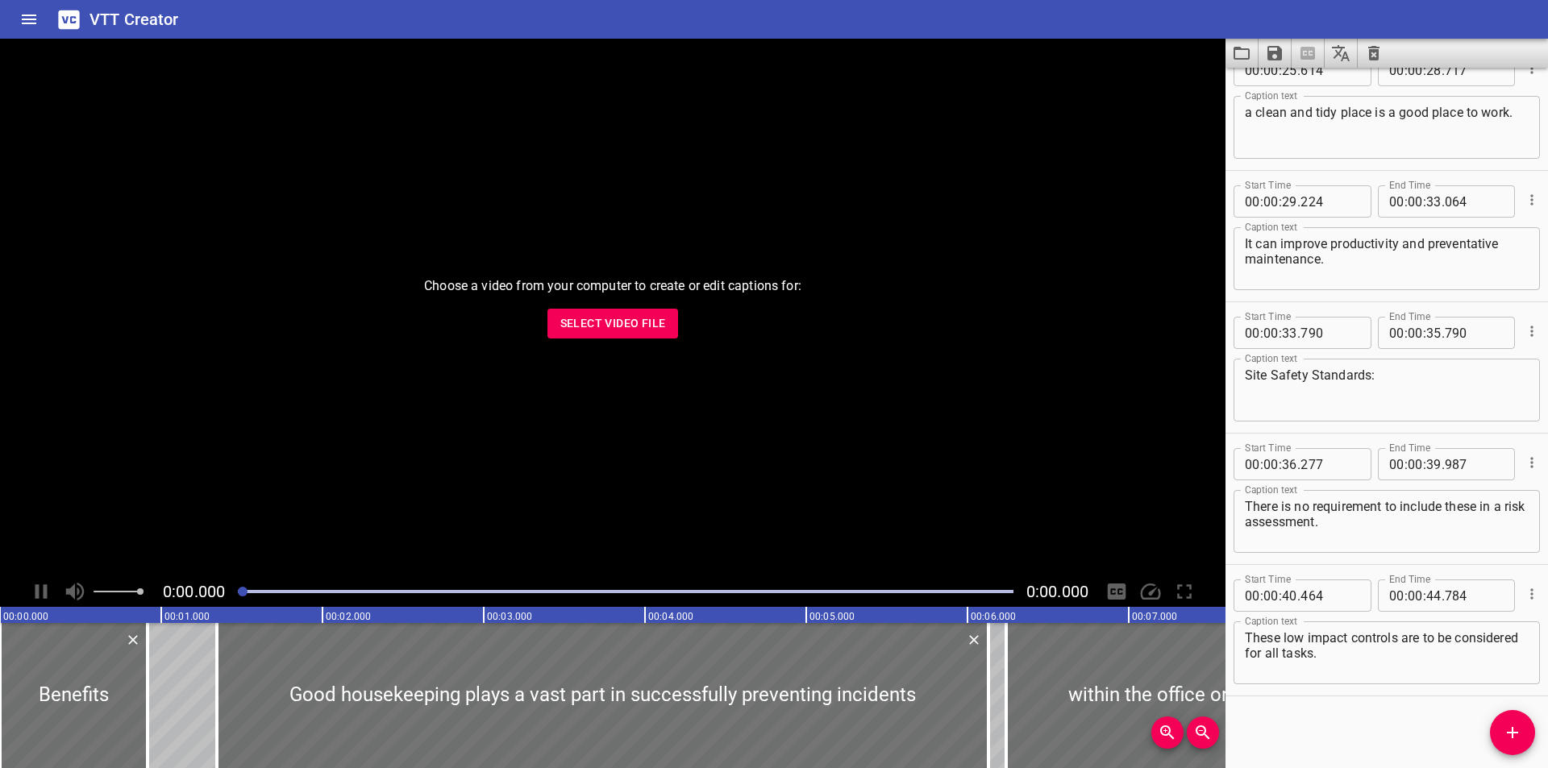
scroll to position [952, 0]
click at [655, 332] on span "Select Video File" at bounding box center [613, 324] width 106 height 20
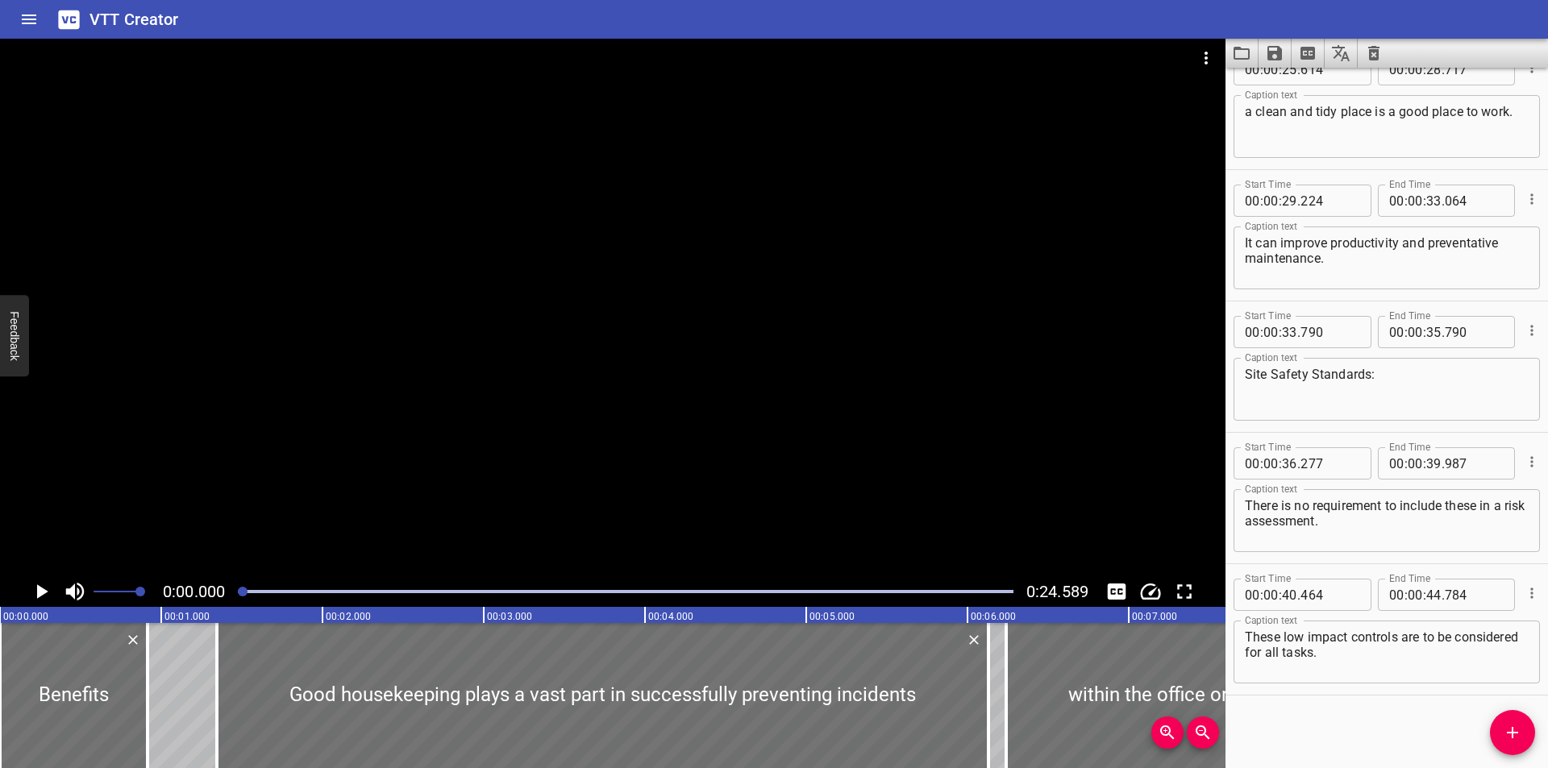
click at [672, 176] on div at bounding box center [613, 308] width 1226 height 538
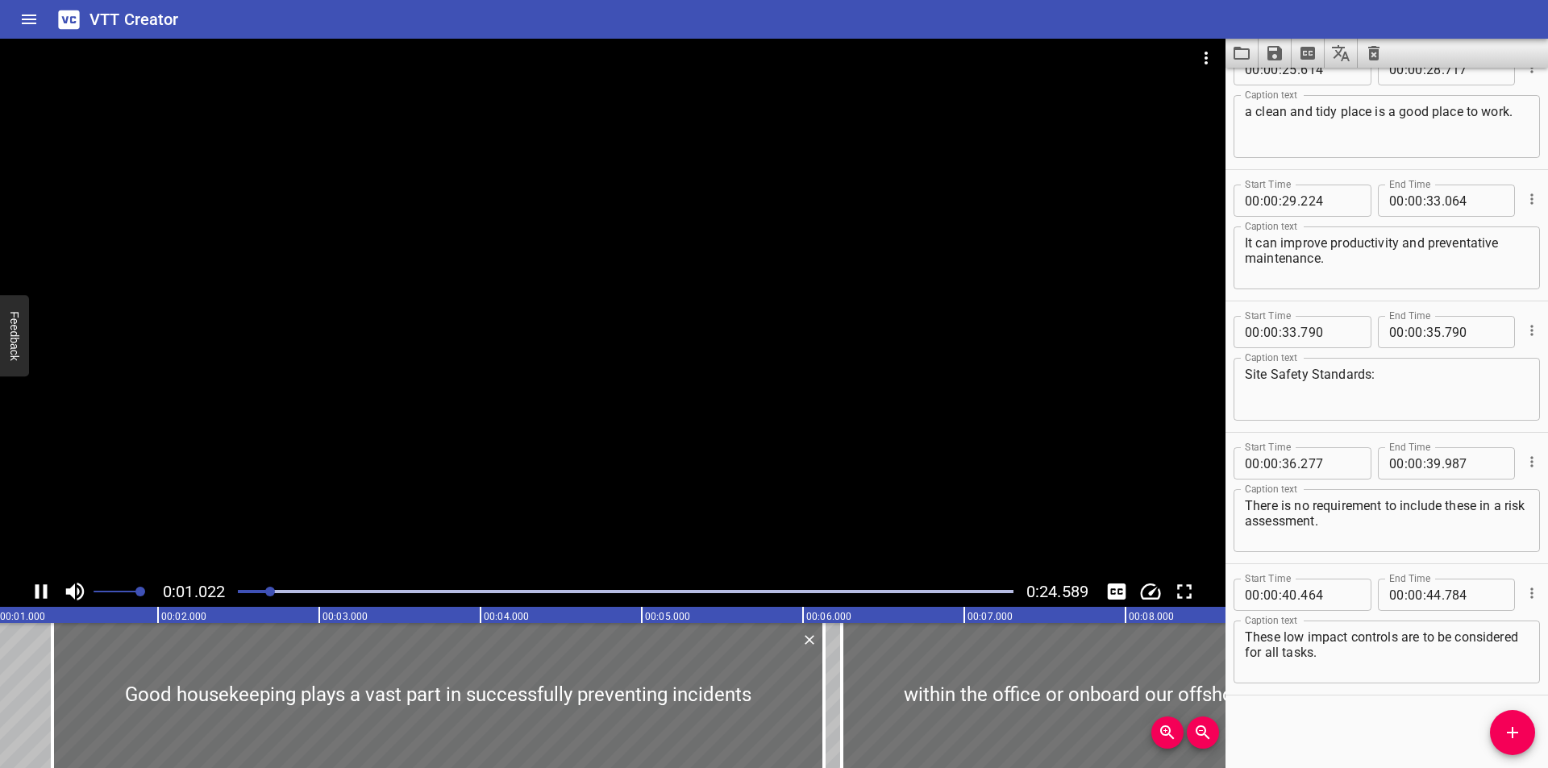
scroll to position [0, 208]
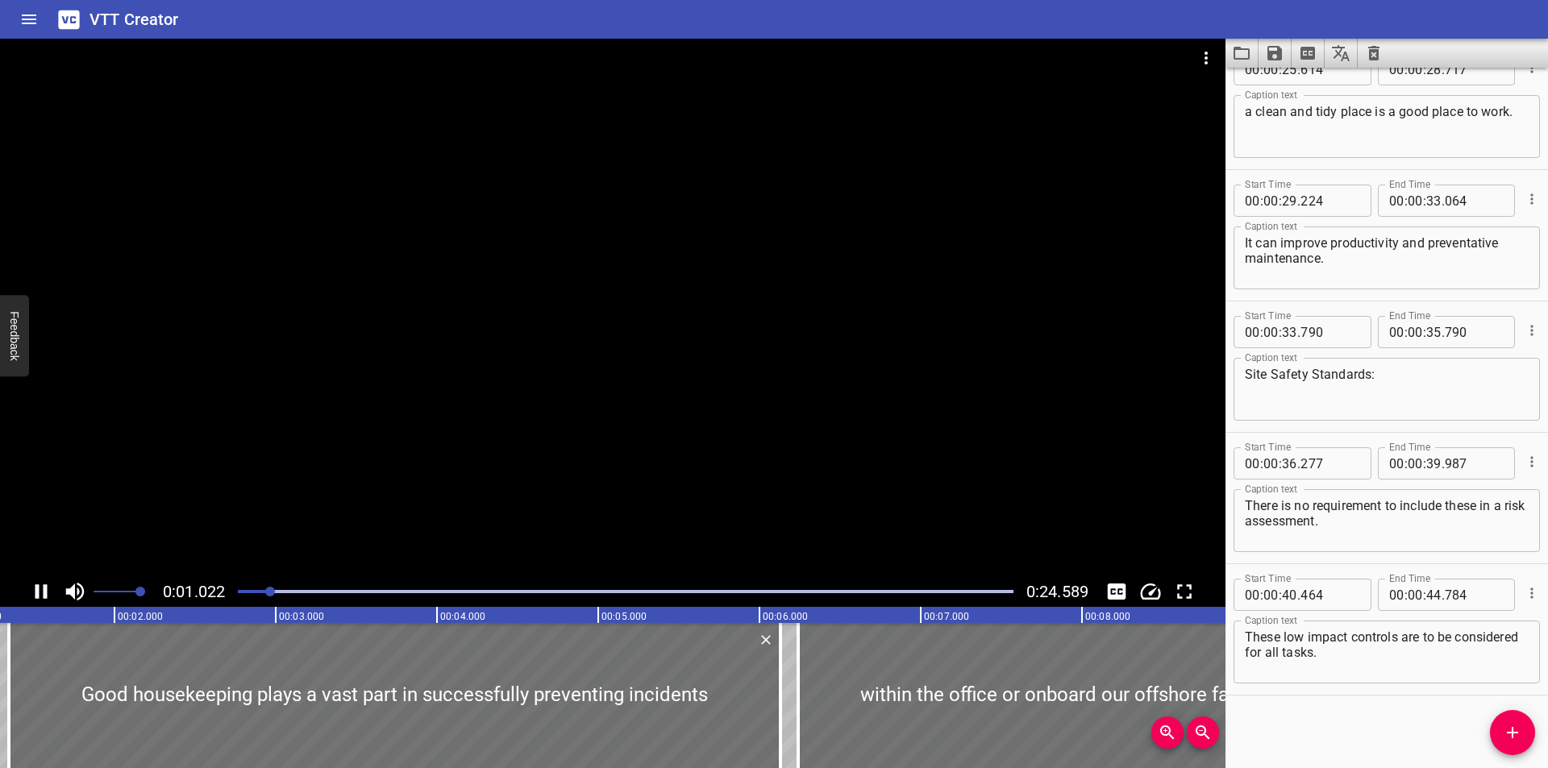
drag, startPoint x: 716, startPoint y: 193, endPoint x: 726, endPoint y: 193, distance: 10.5
click at [718, 193] on div at bounding box center [613, 308] width 1226 height 538
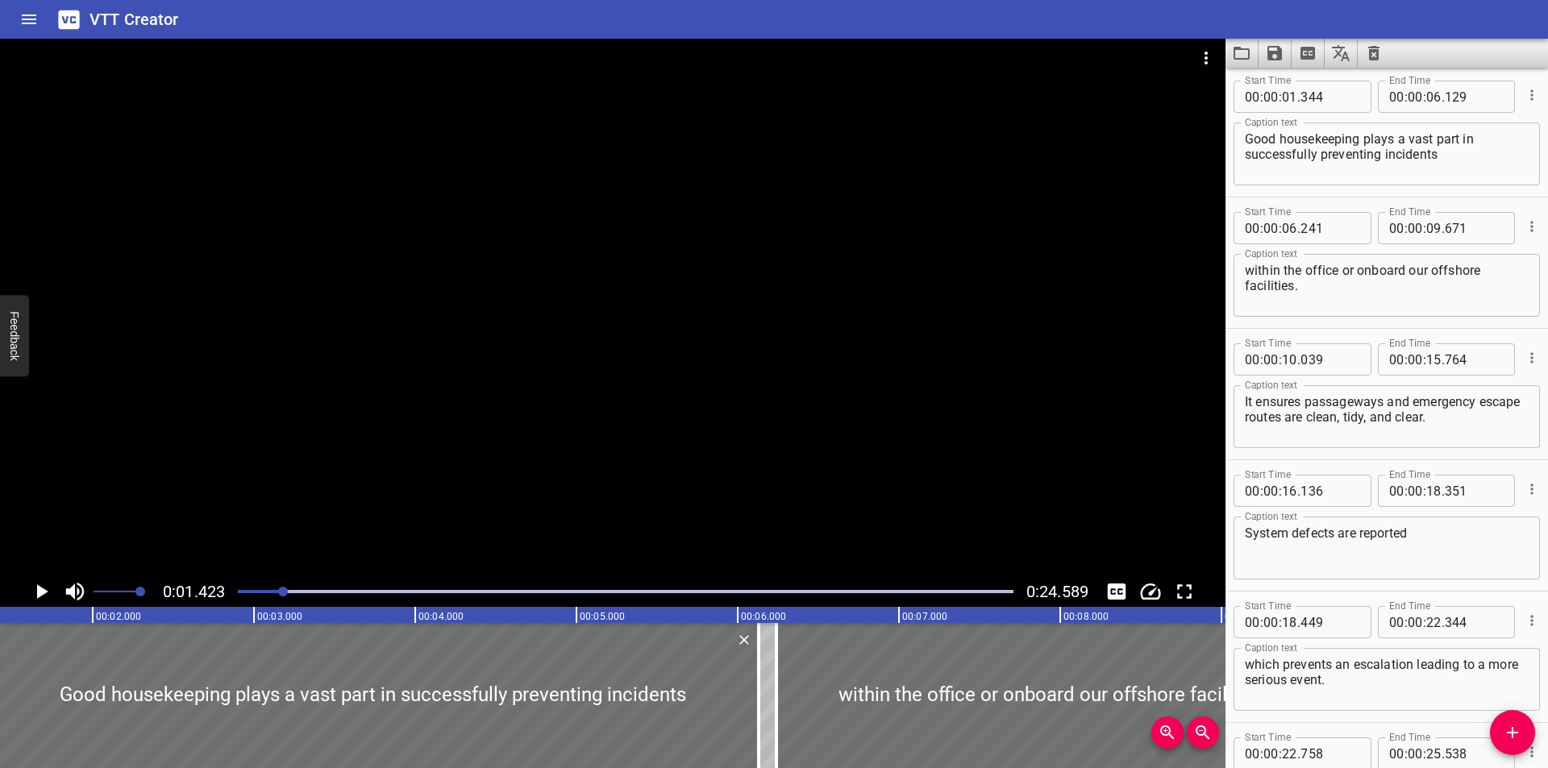
scroll to position [131, 0]
click at [1207, 52] on icon "Video Options" at bounding box center [1206, 58] width 3 height 13
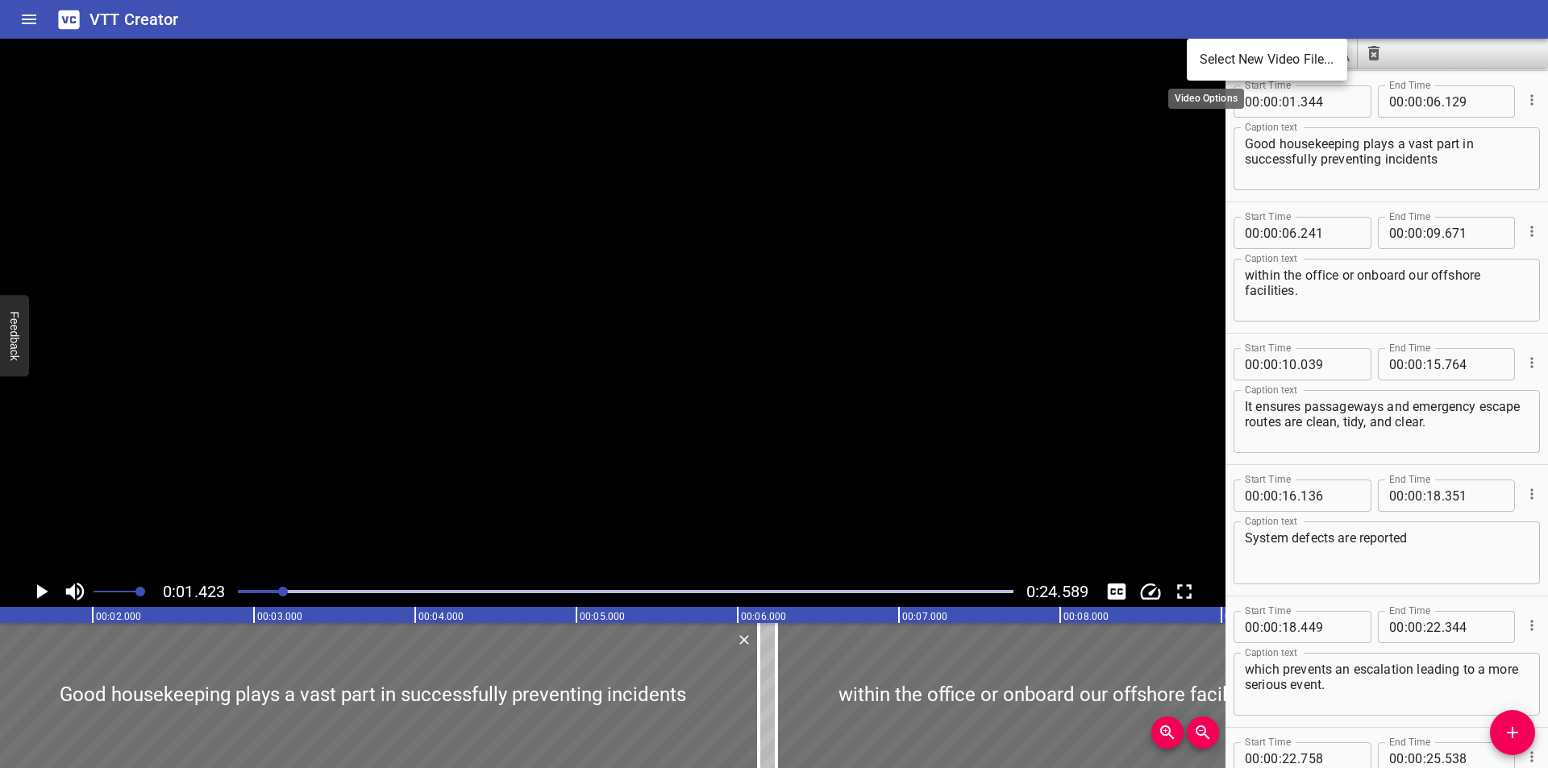
click at [1207, 52] on li "Select New Video File..." at bounding box center [1267, 59] width 160 height 29
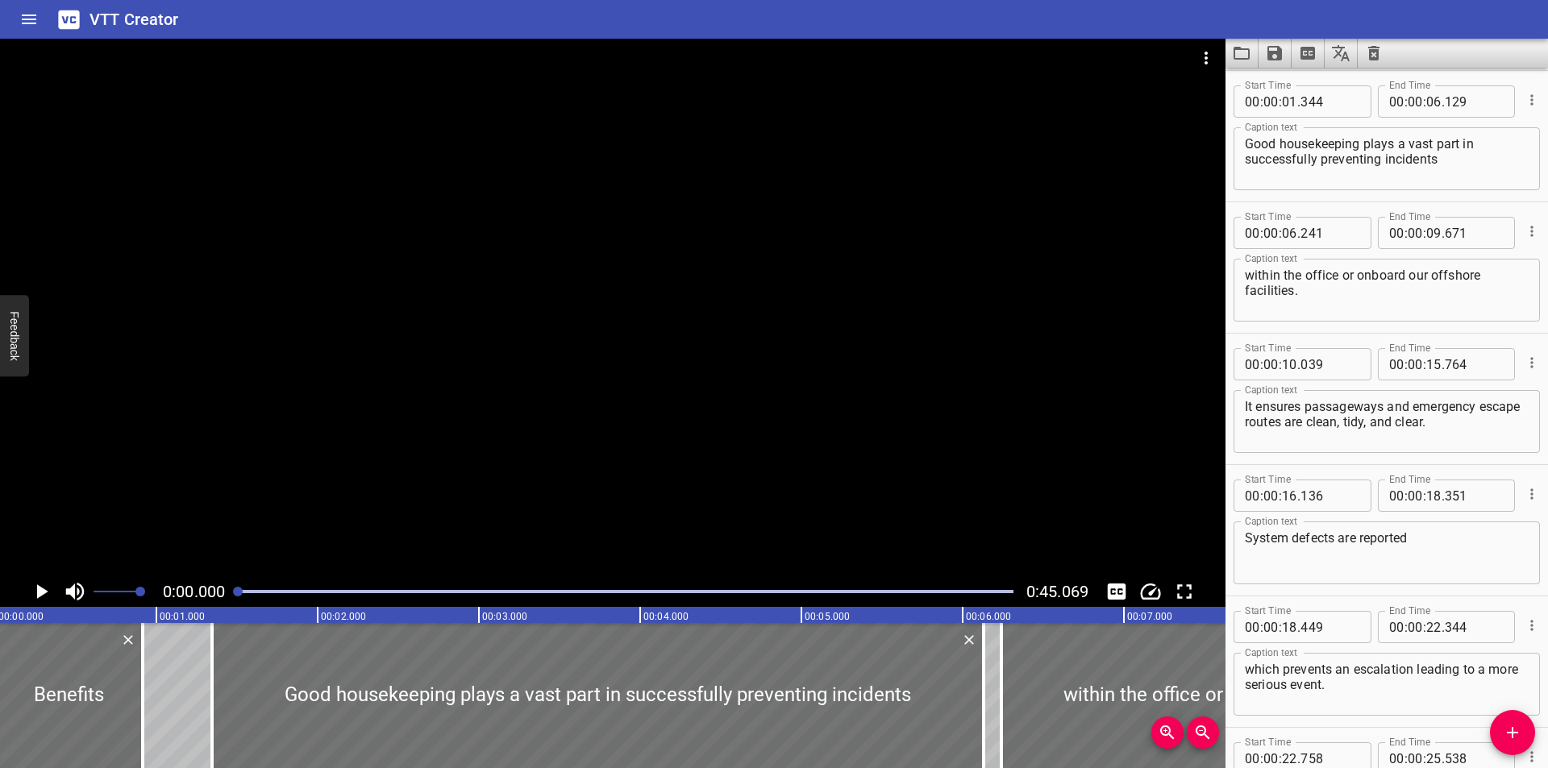
scroll to position [0, 0]
click at [429, 141] on div at bounding box center [613, 308] width 1226 height 538
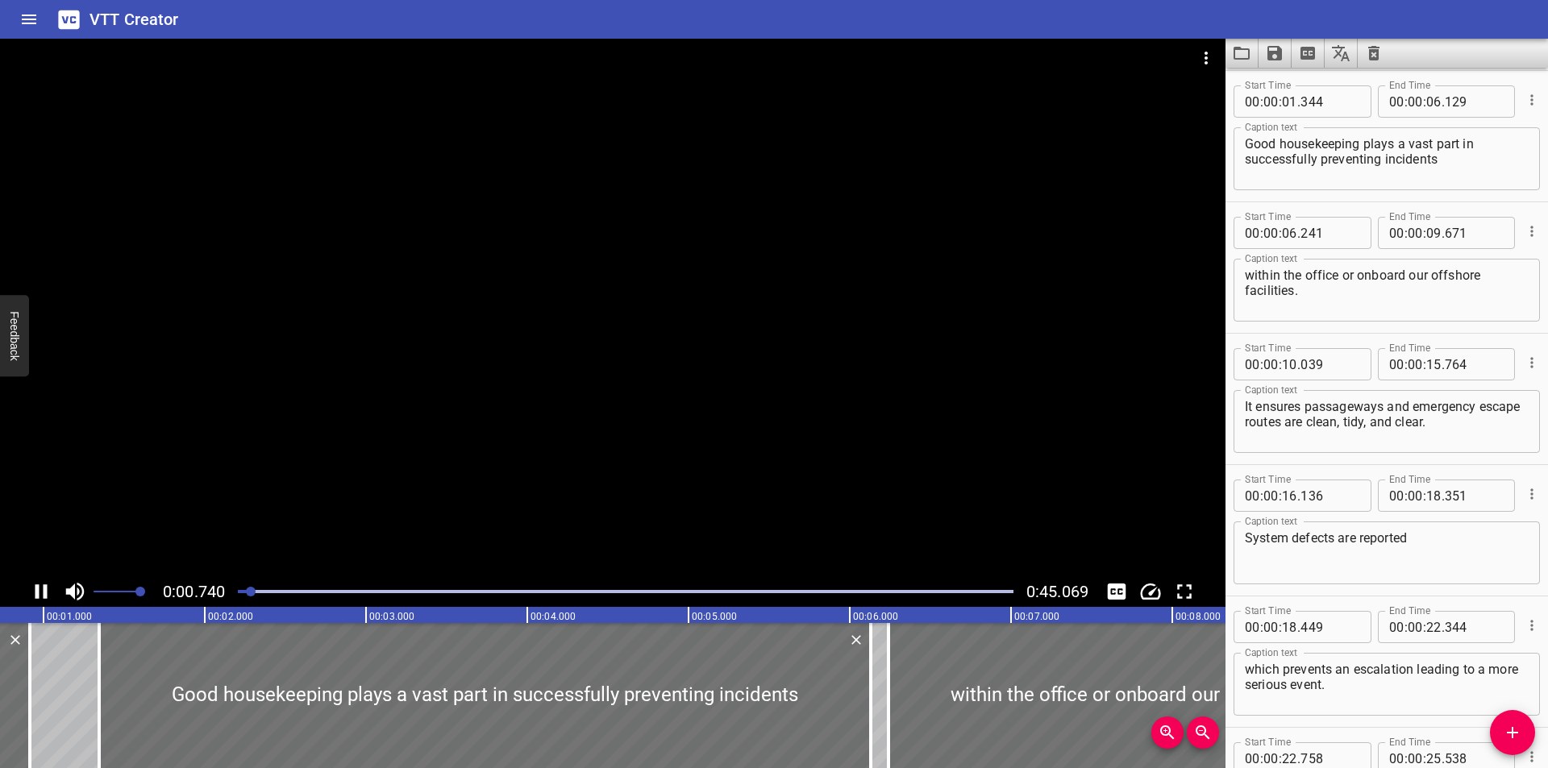
drag, startPoint x: 289, startPoint y: 477, endPoint x: 320, endPoint y: 453, distance: 39.0
click at [289, 476] on div at bounding box center [613, 308] width 1226 height 538
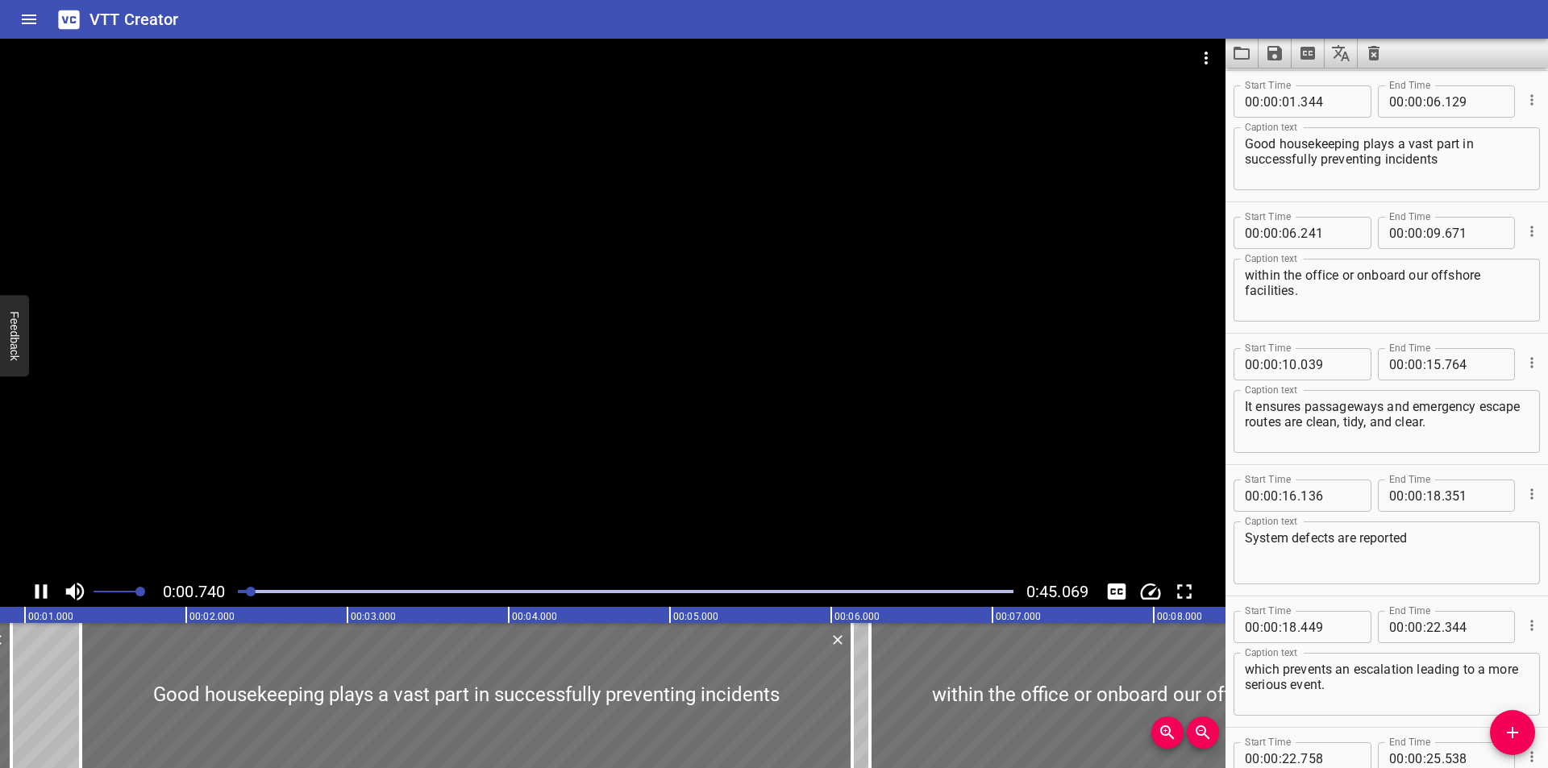
scroll to position [0, 142]
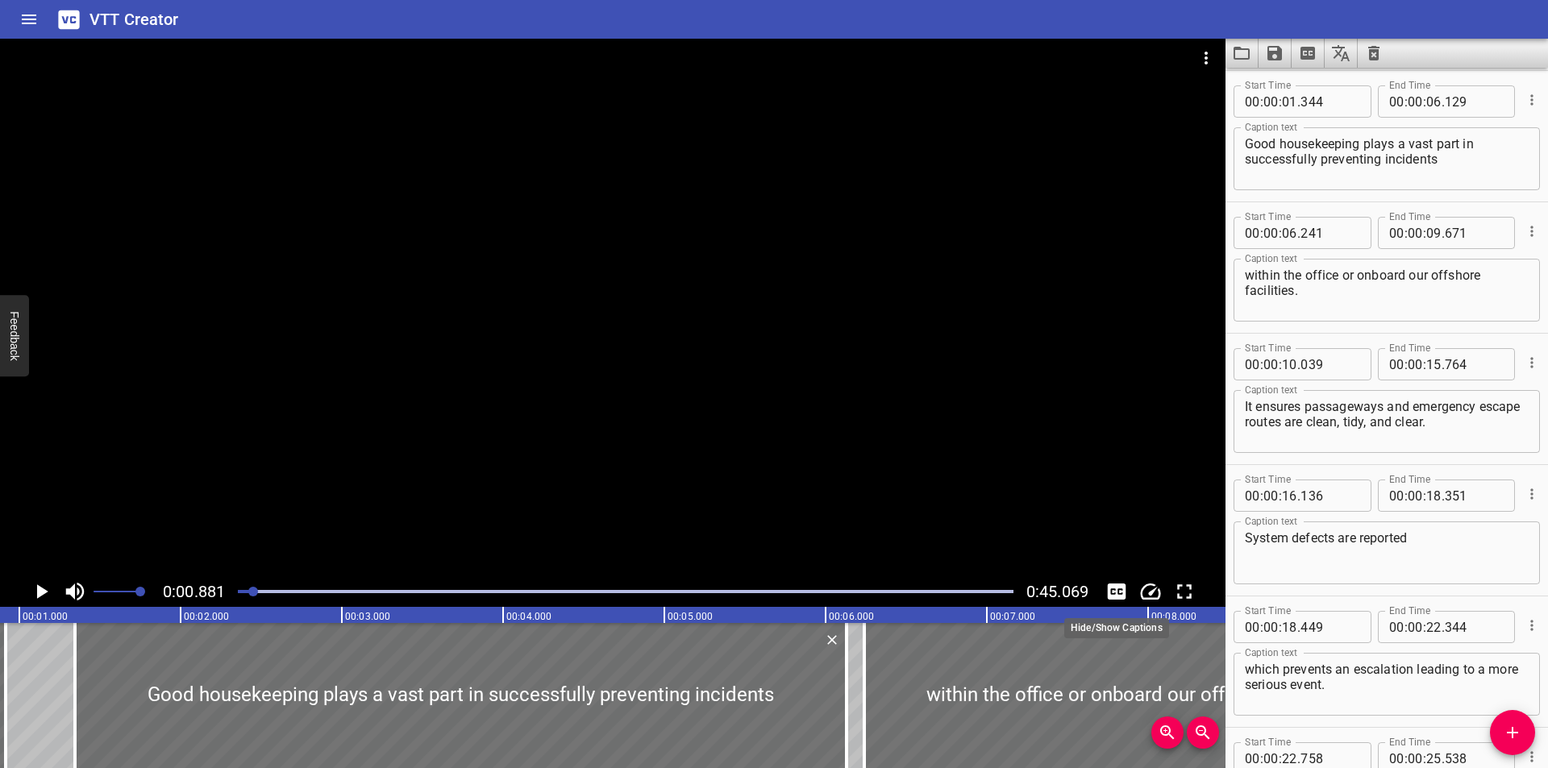
click at [1110, 590] on icon "Toggle captions" at bounding box center [1117, 592] width 19 height 16
click at [1110, 589] on icon "Toggle captions" at bounding box center [1117, 592] width 19 height 16
click at [1021, 41] on div at bounding box center [613, 58] width 1226 height 39
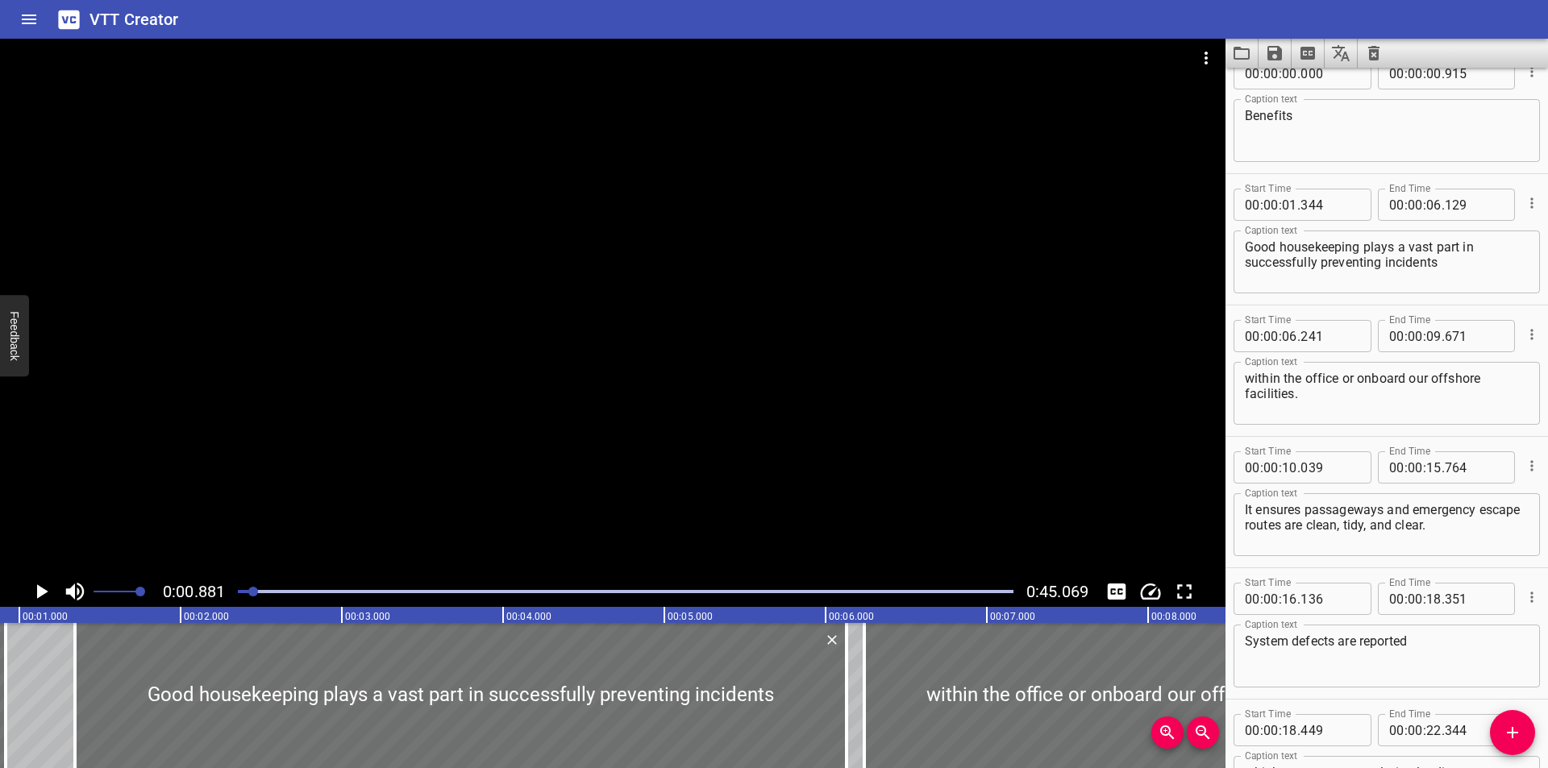
scroll to position [0, 0]
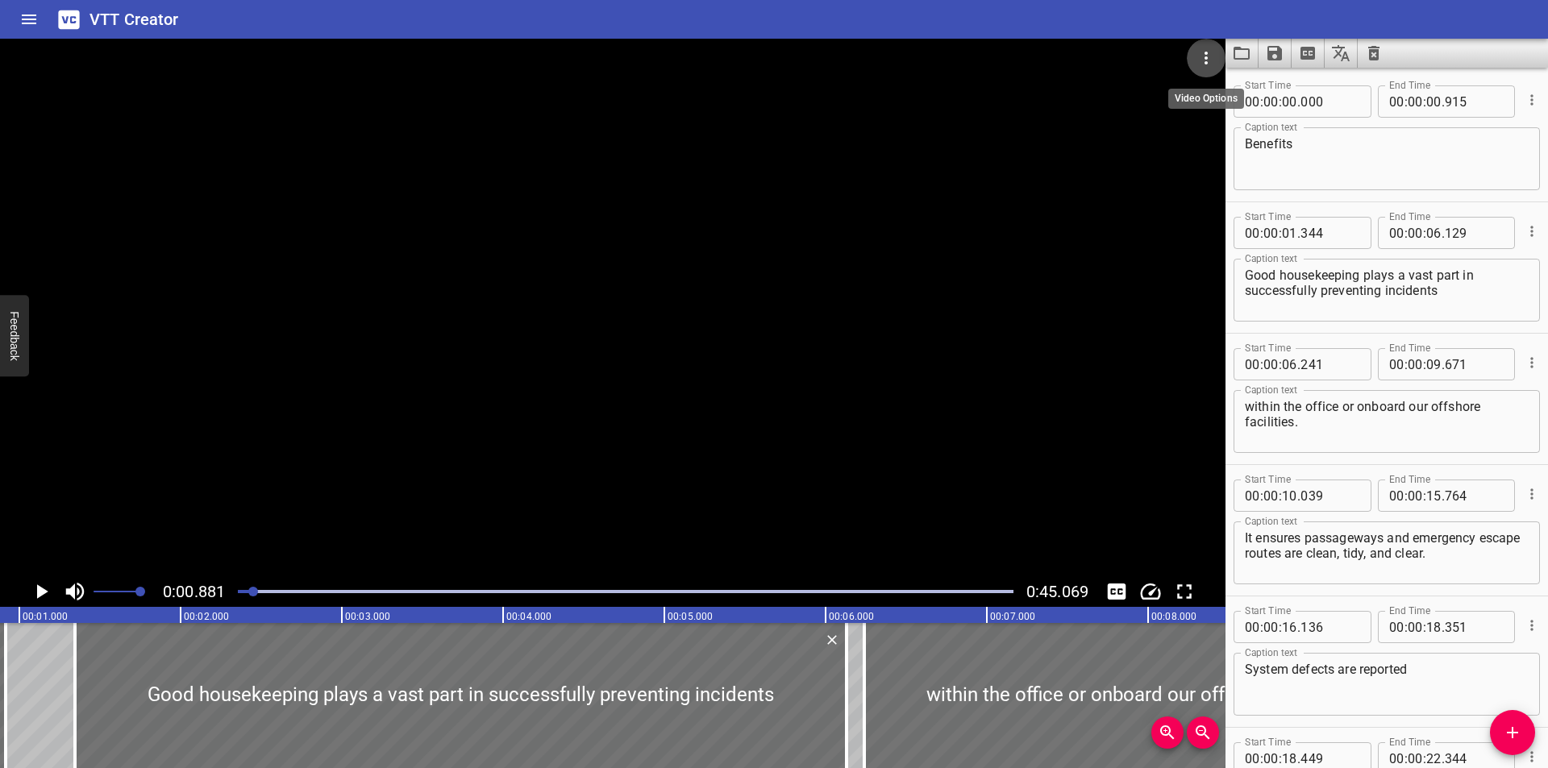
click at [1212, 59] on icon "Video Options" at bounding box center [1205, 57] width 19 height 19
click at [1212, 59] on li "Select New Video File..." at bounding box center [1267, 59] width 160 height 29
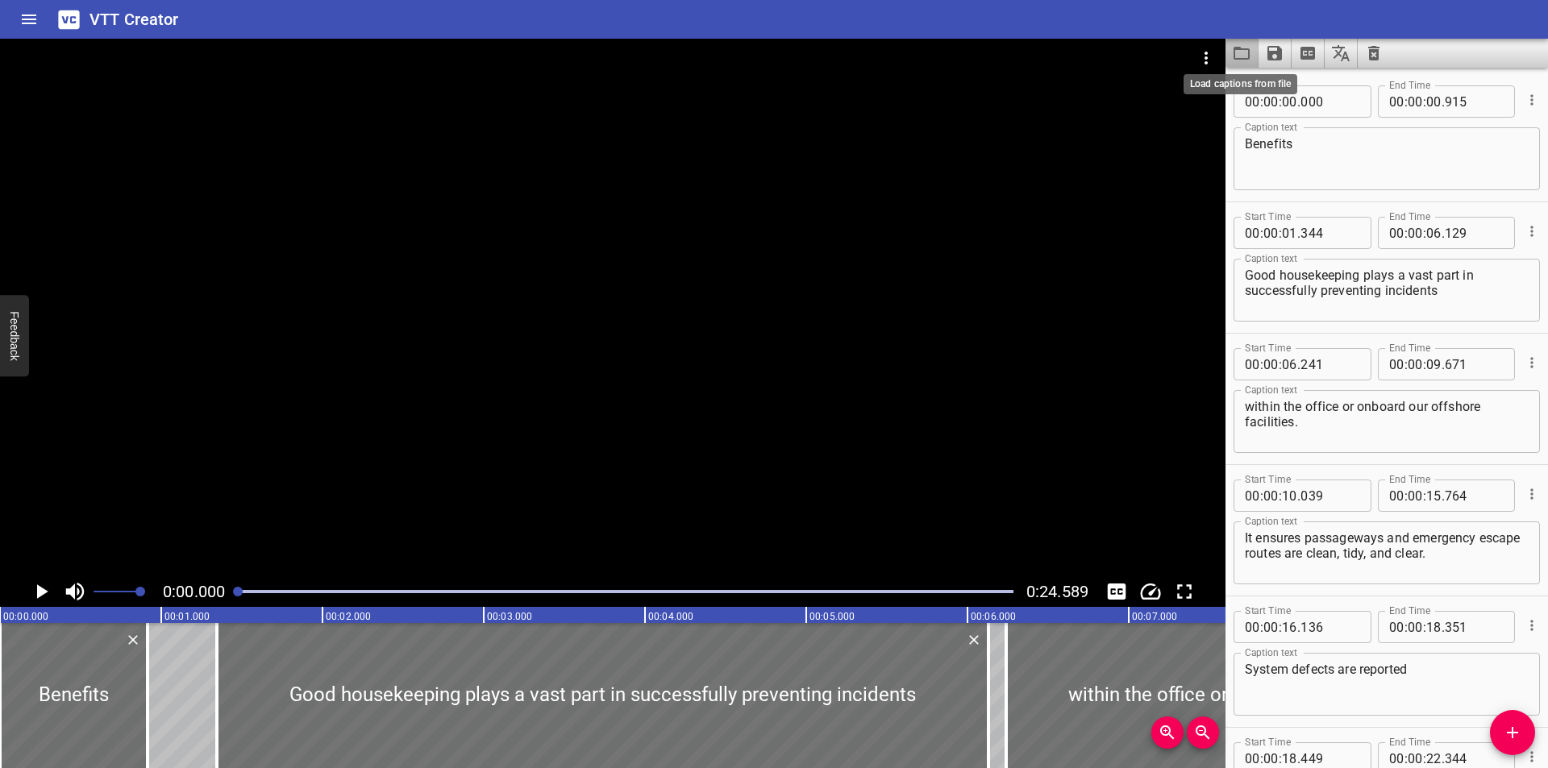
click at [1239, 56] on icon "Load captions from file" at bounding box center [1241, 53] width 19 height 19
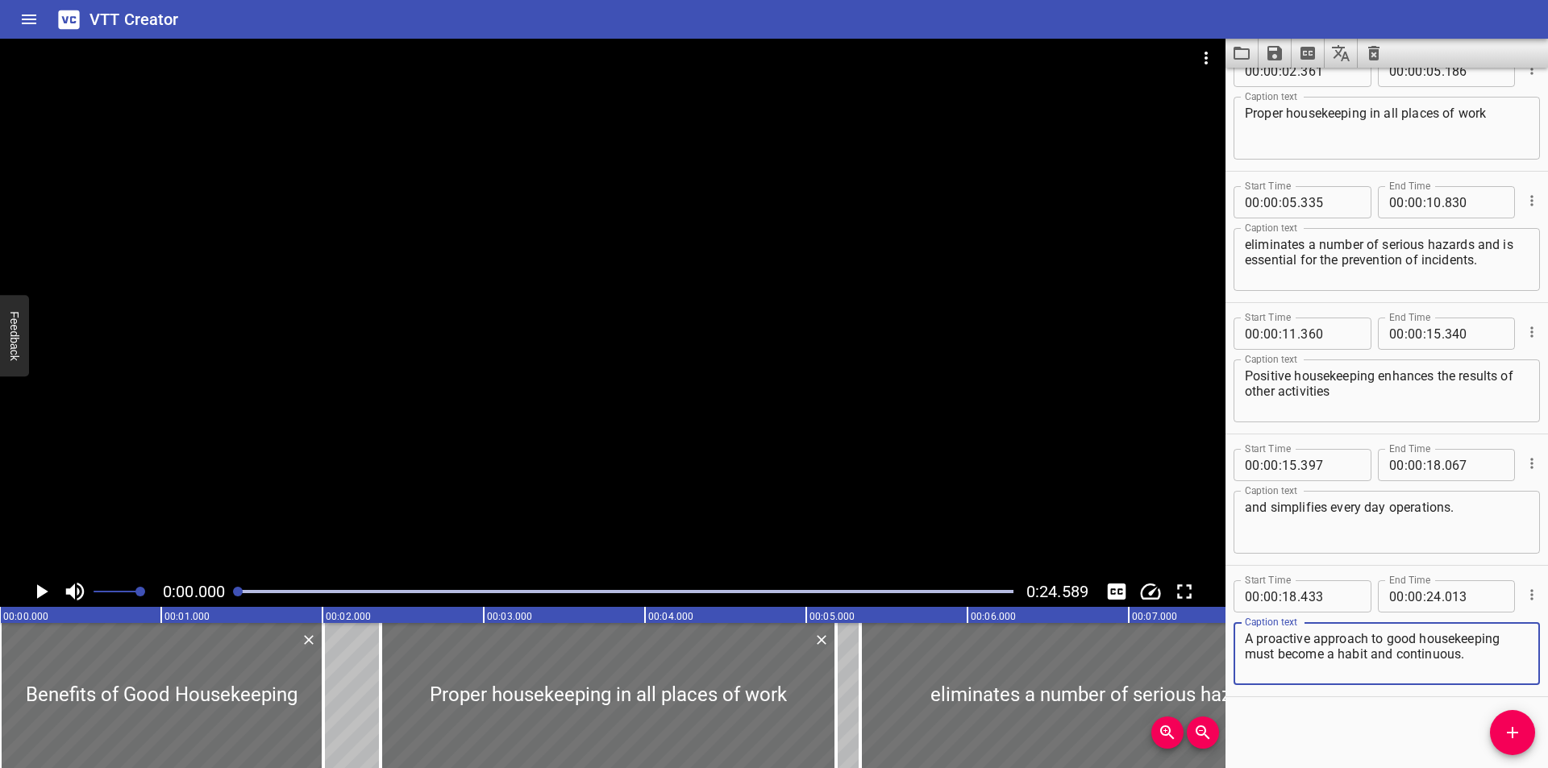
scroll to position [164, 0]
click at [472, 227] on div at bounding box center [613, 308] width 1226 height 538
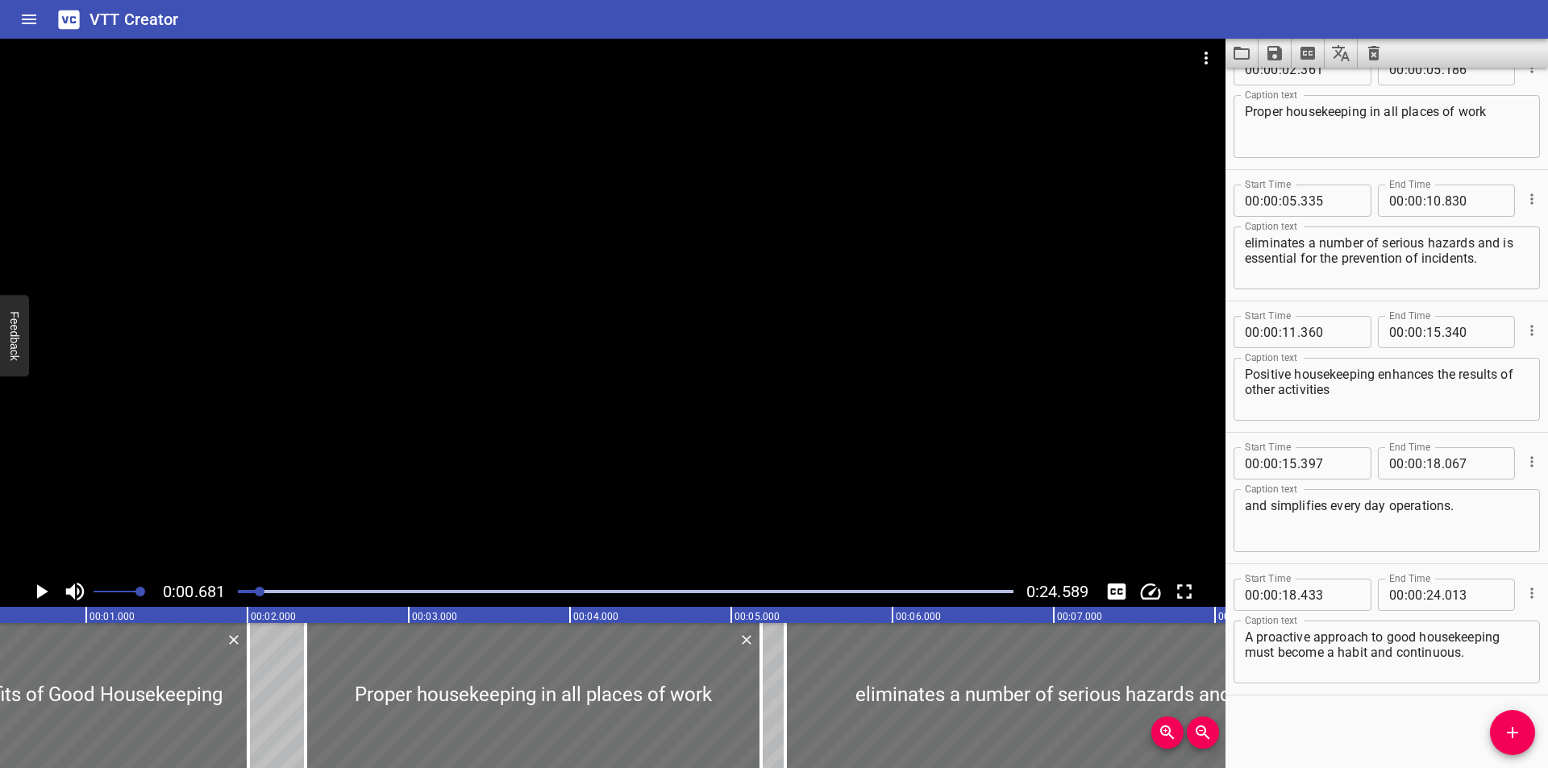
scroll to position [0, 110]
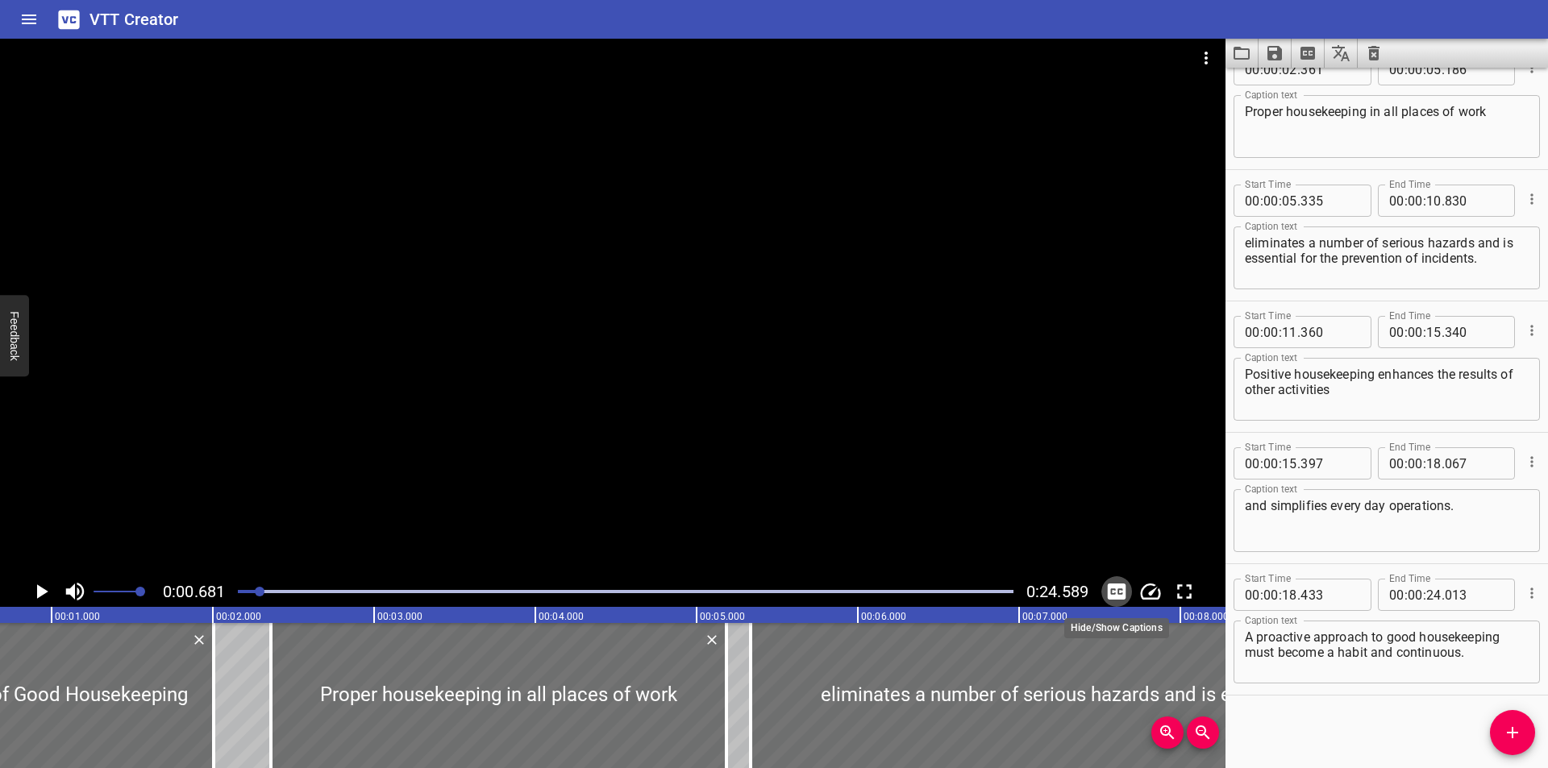
click at [1121, 593] on icon "Toggle captions" at bounding box center [1117, 592] width 24 height 24
click at [1121, 593] on icon "Toggle captions" at bounding box center [1117, 592] width 19 height 16
click at [890, 412] on div at bounding box center [613, 308] width 1226 height 538
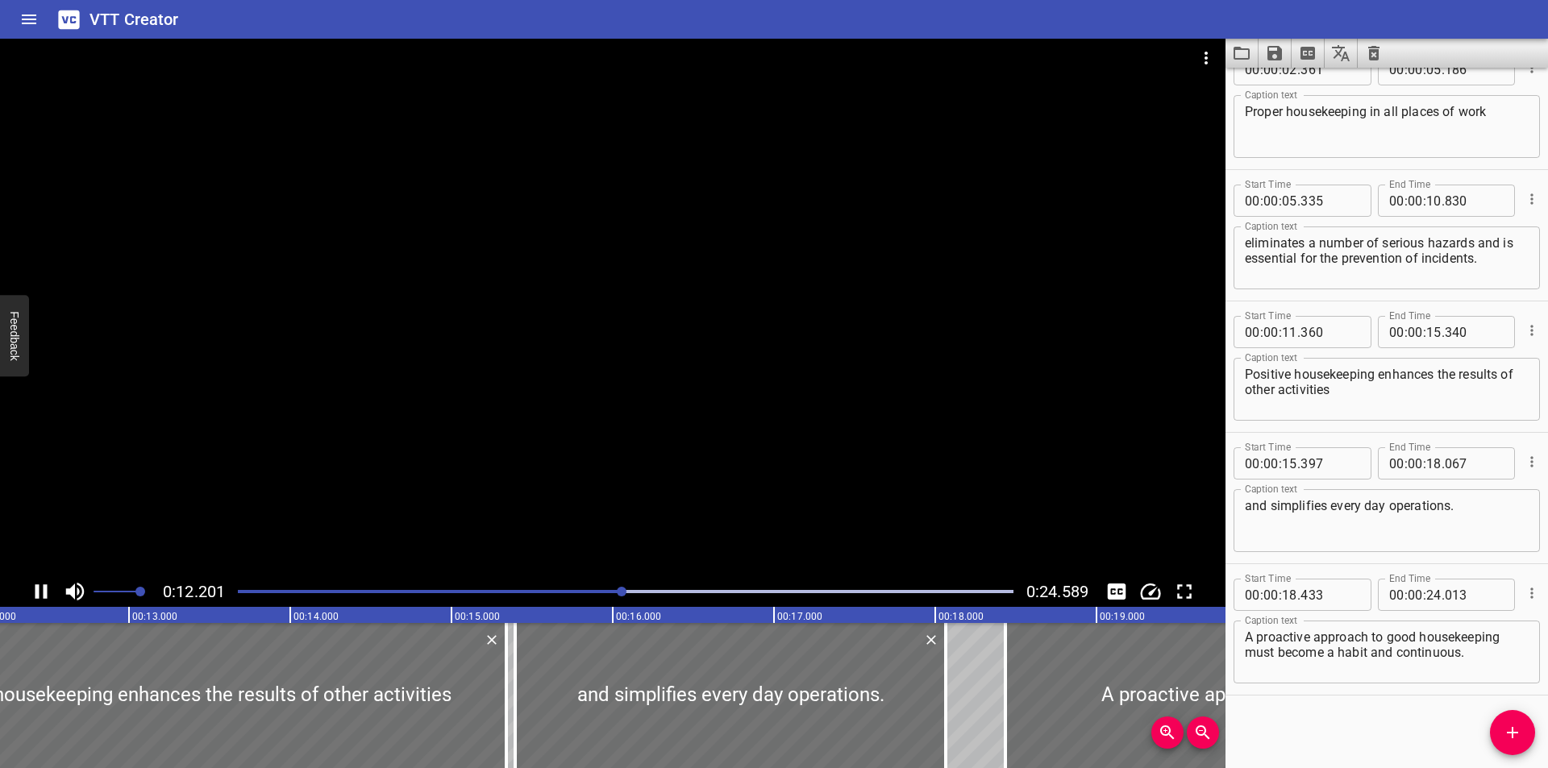
scroll to position [0, 2010]
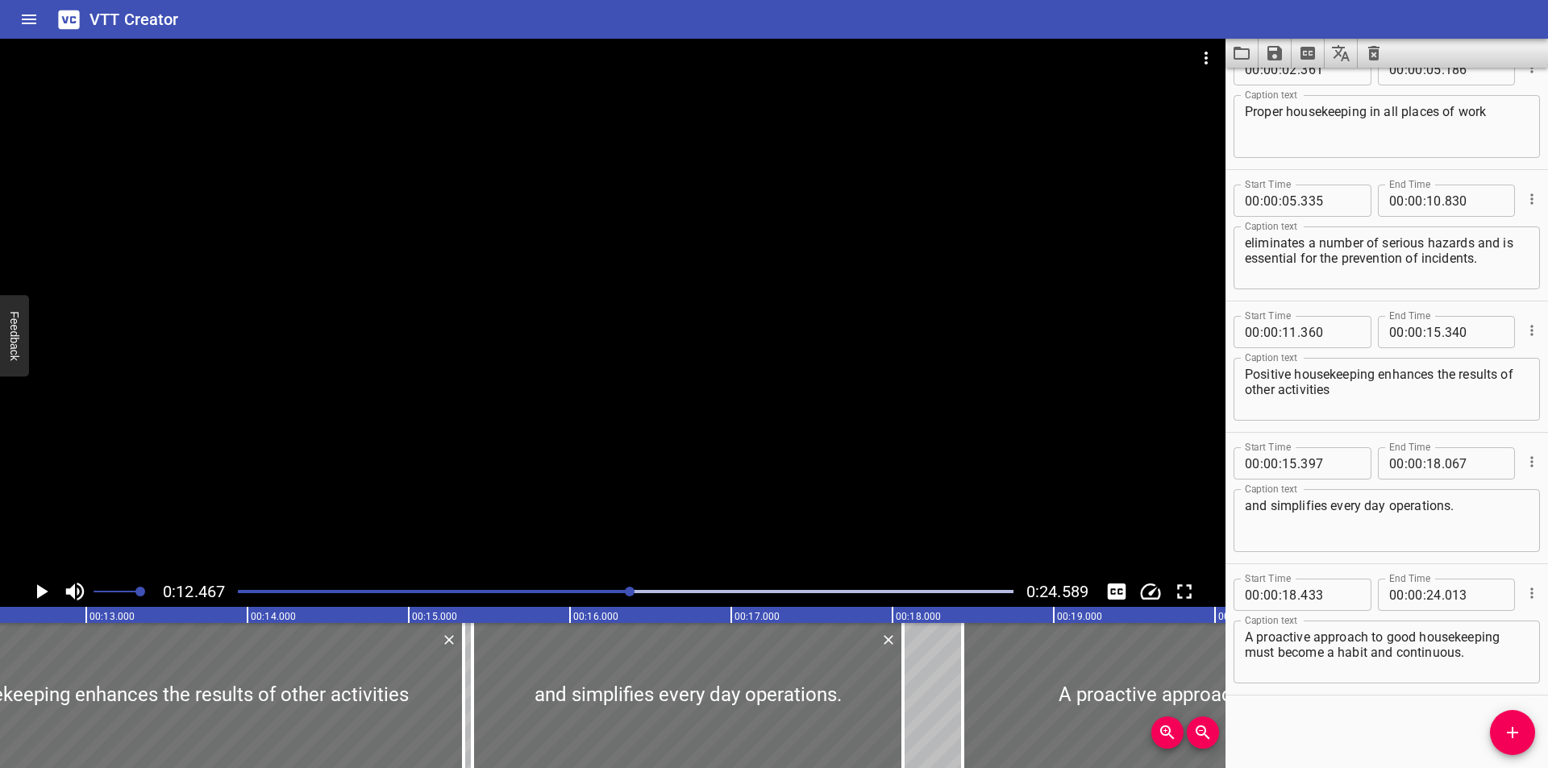
click at [1188, 472] on div at bounding box center [613, 308] width 1226 height 538
click at [1068, 489] on div at bounding box center [613, 308] width 1226 height 538
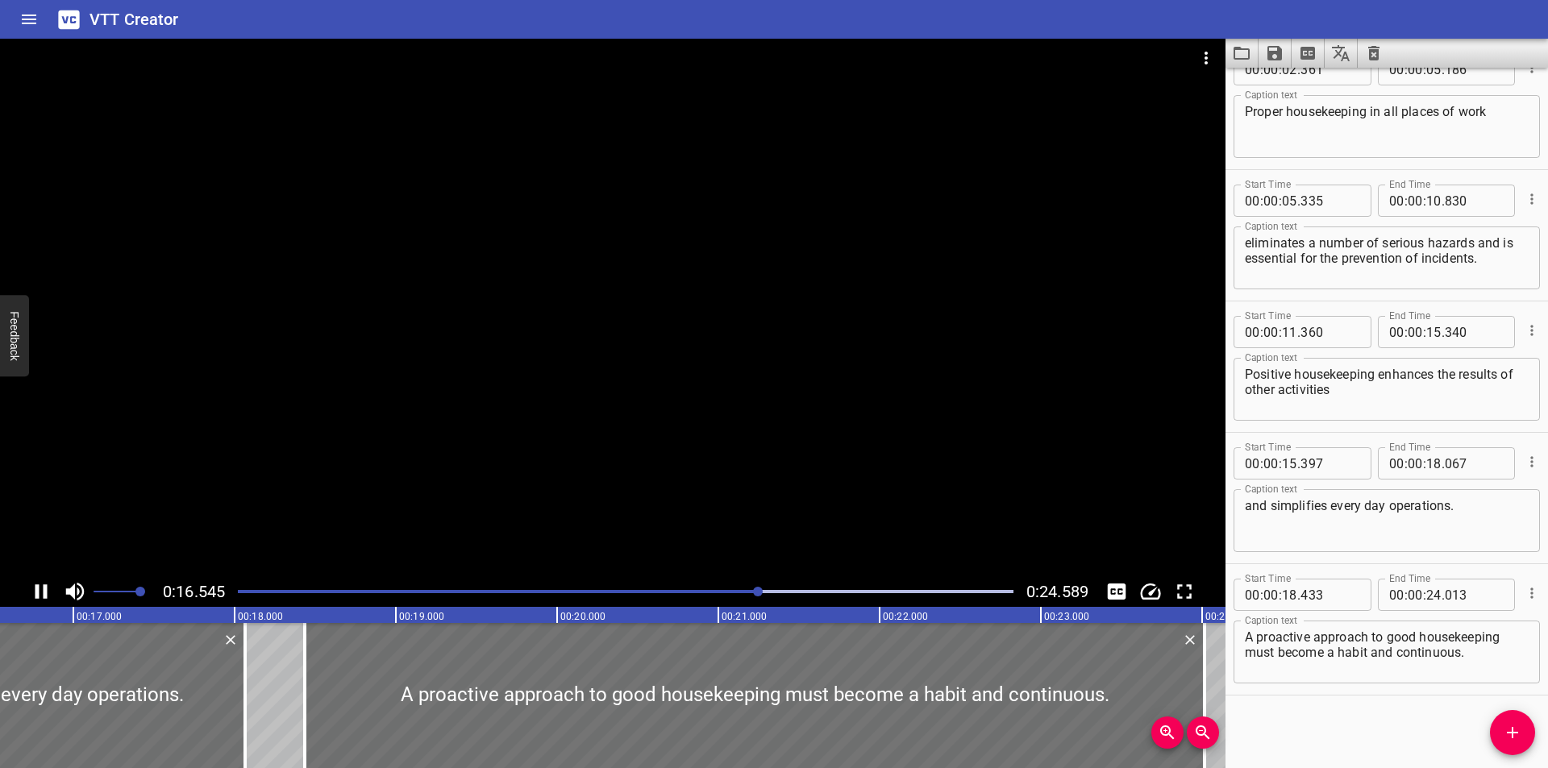
click at [238, 593] on div at bounding box center [625, 592] width 795 height 23
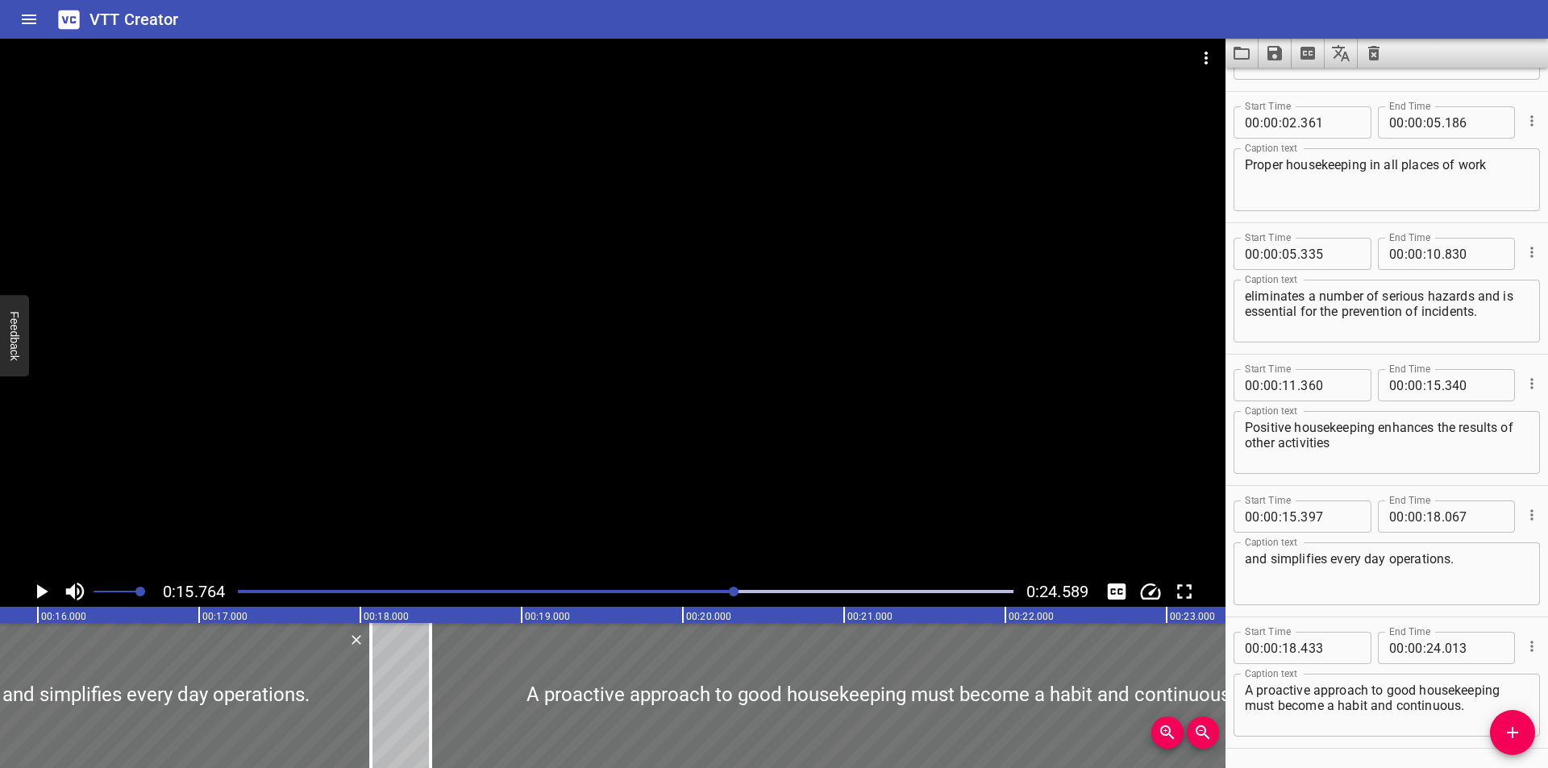
scroll to position [164, 0]
